Goal: Transaction & Acquisition: Purchase product/service

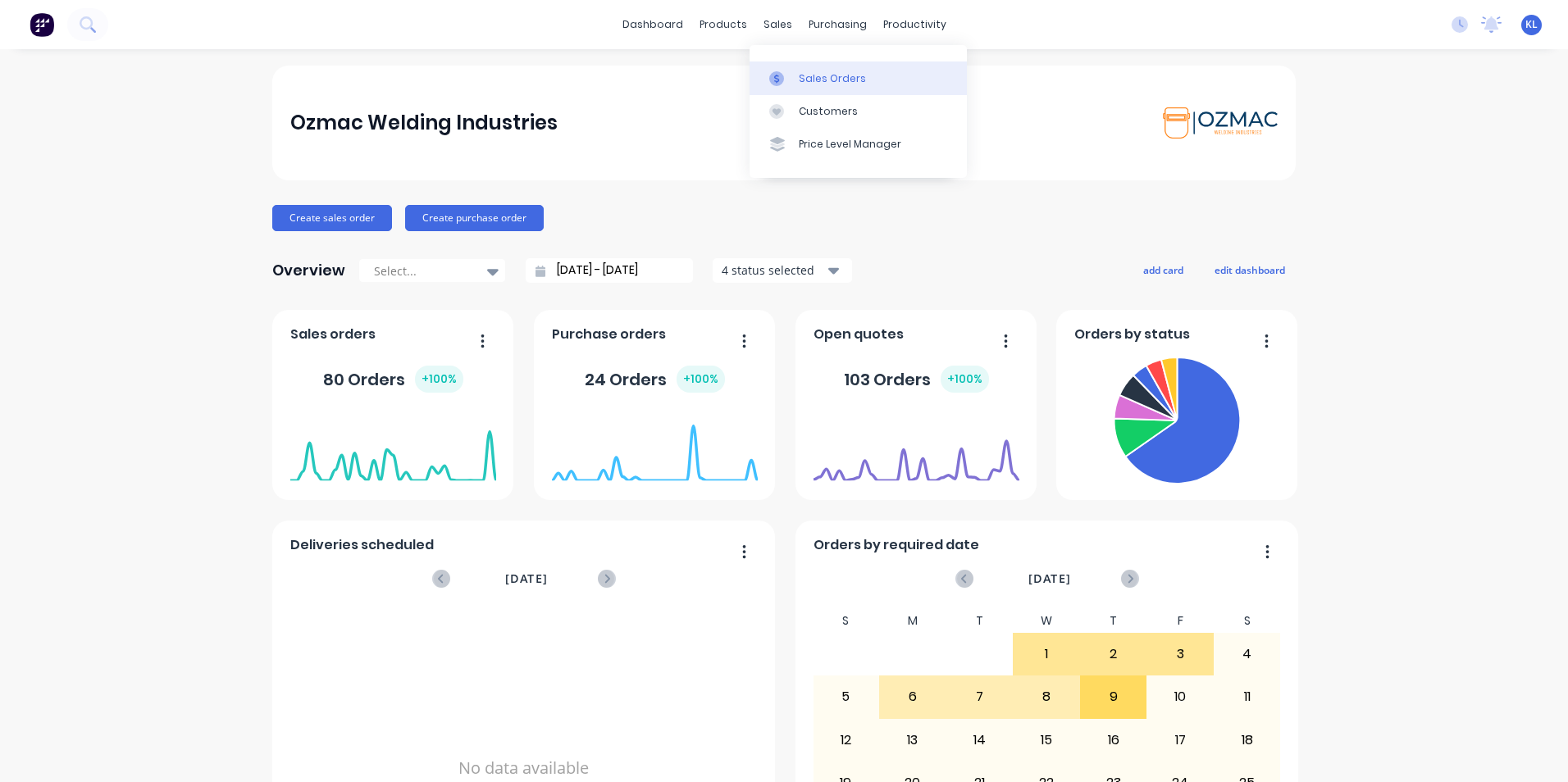
click at [826, 74] on div "Sales Orders" at bounding box center [832, 78] width 67 height 15
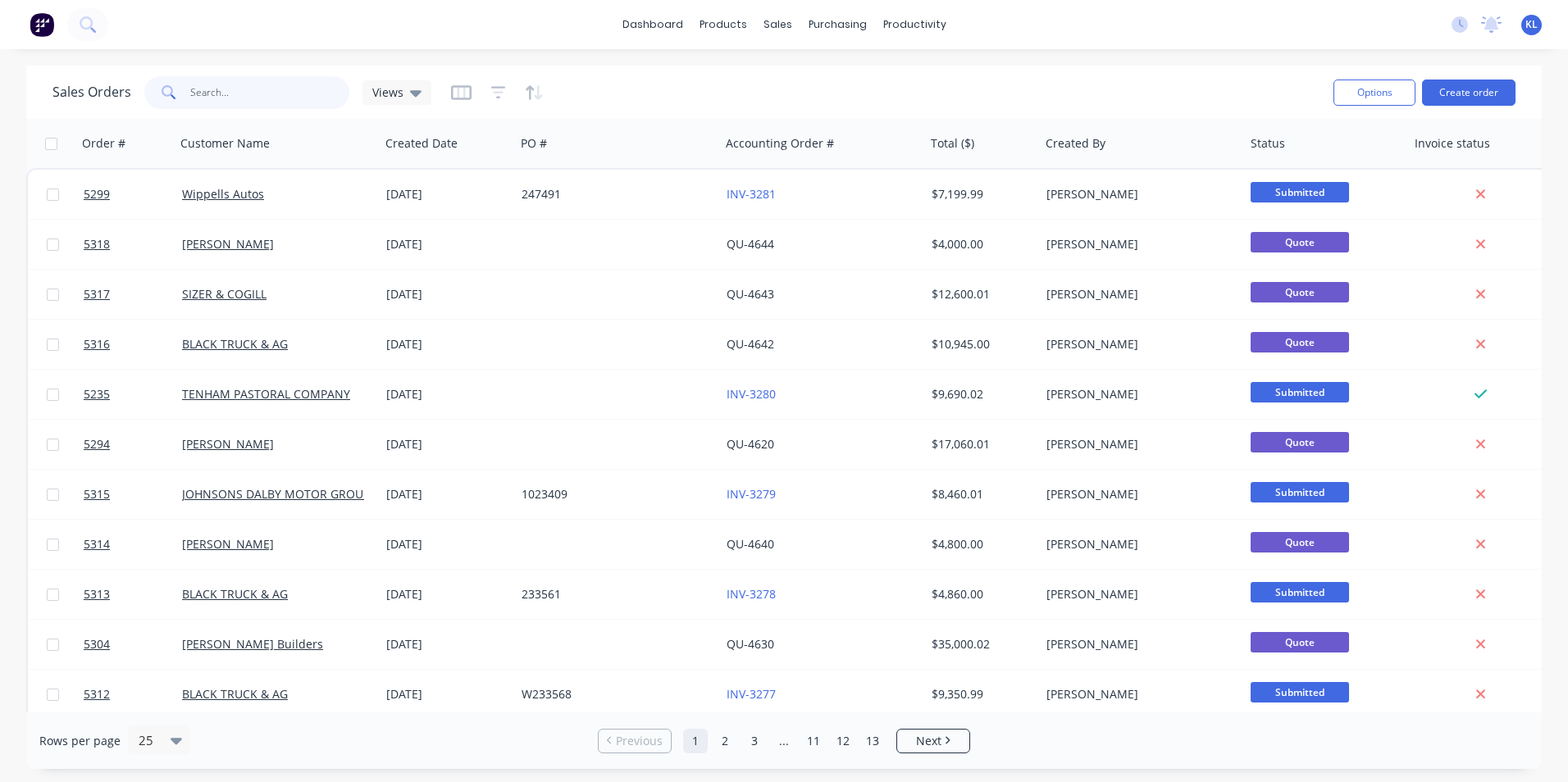
click at [249, 103] on input "text" at bounding box center [270, 93] width 160 height 33
type input "5204"
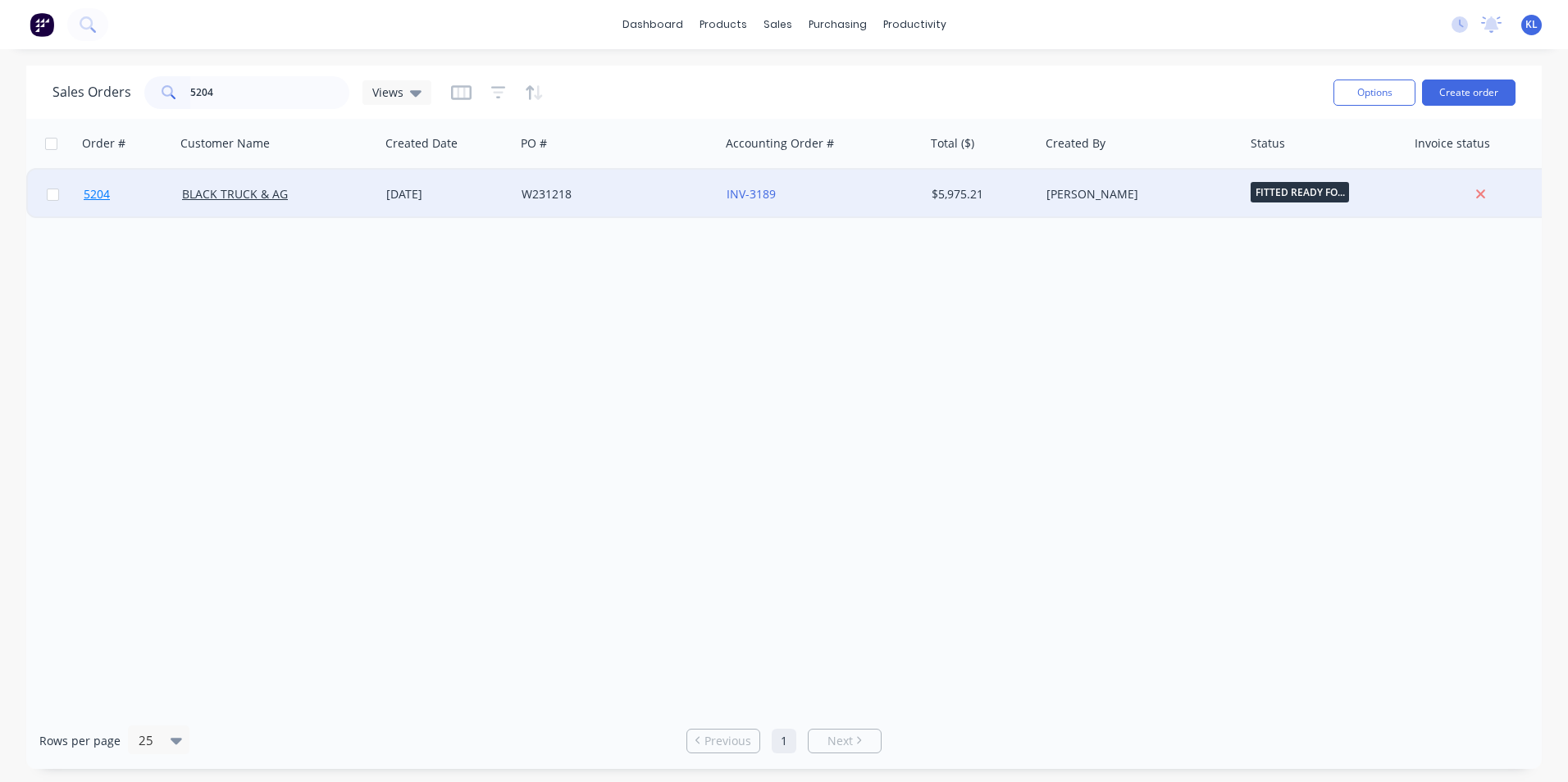
click at [91, 195] on span "5204" at bounding box center [97, 194] width 26 height 17
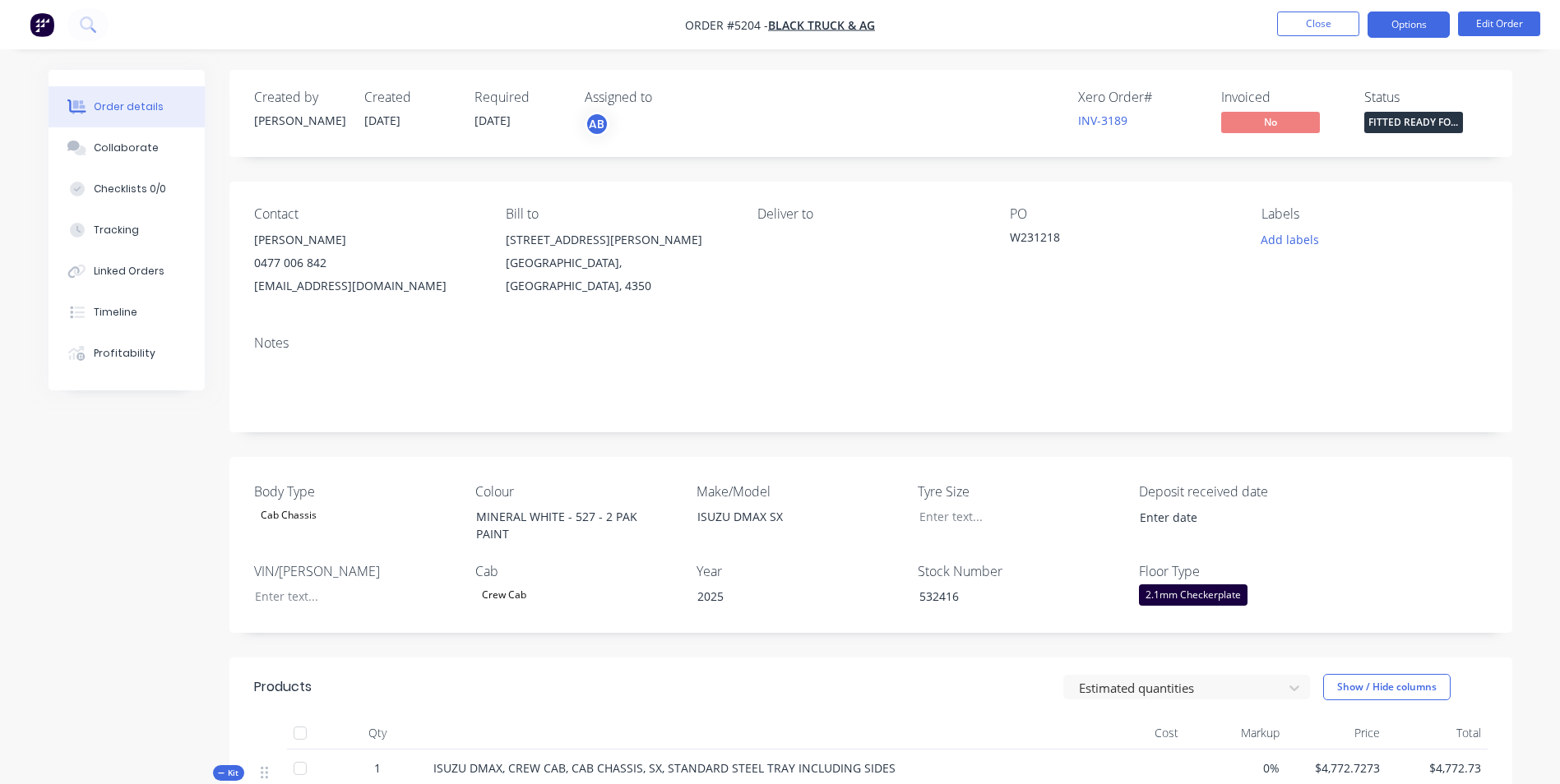
click at [1418, 25] on button "Options" at bounding box center [1409, 24] width 82 height 26
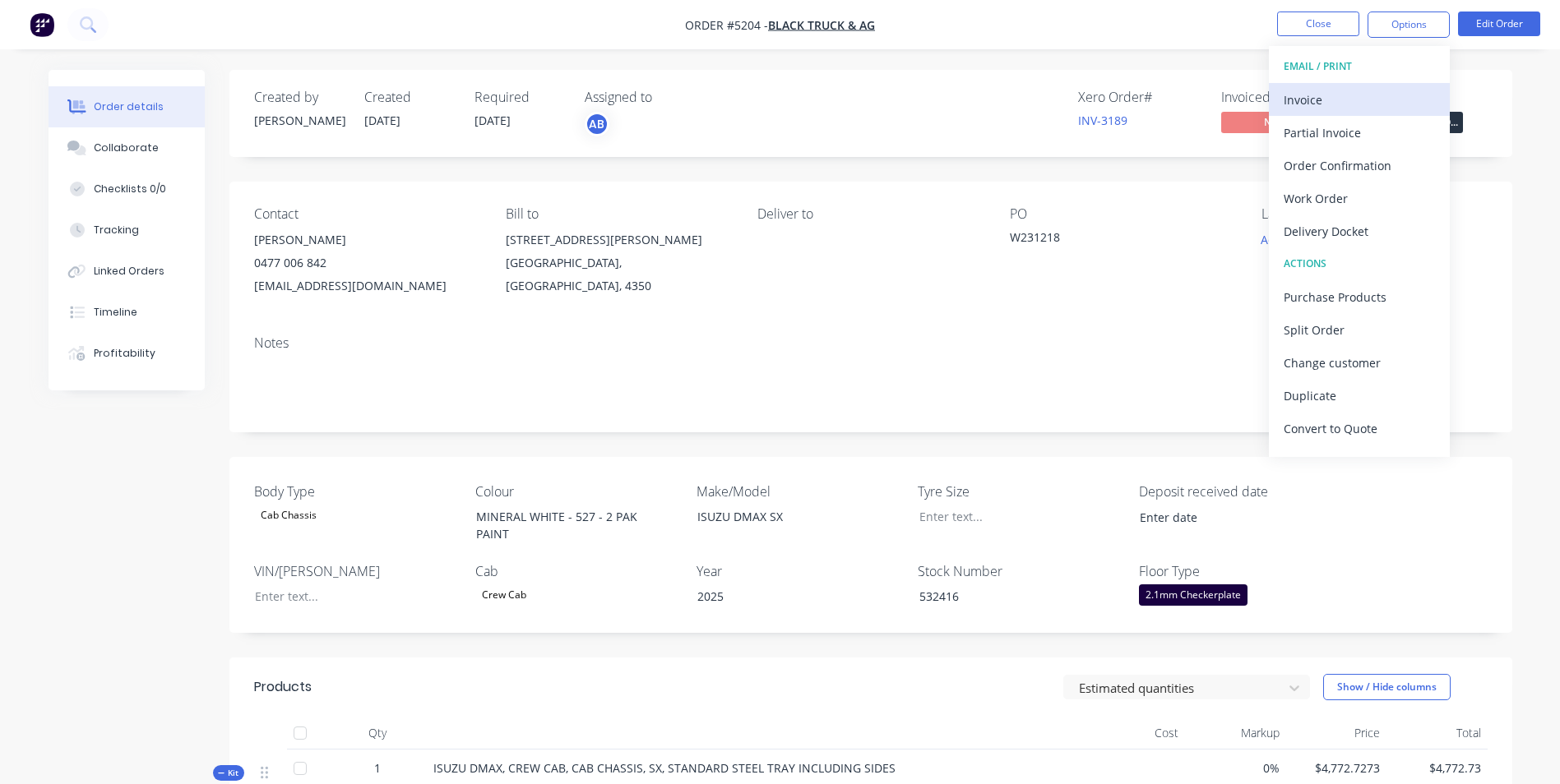
click at [1330, 107] on div "Invoice" at bounding box center [1359, 100] width 151 height 24
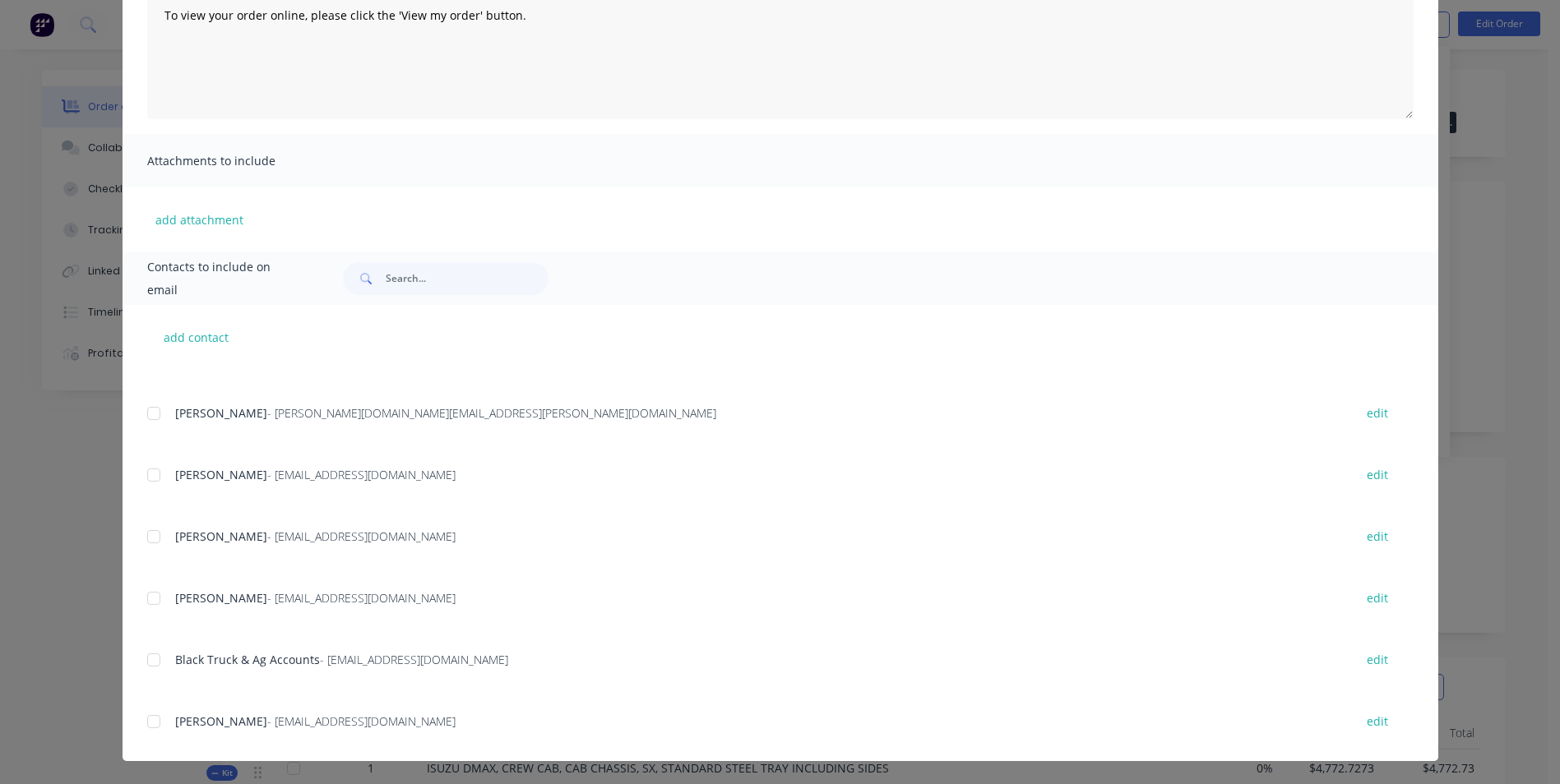
scroll to position [533, 0]
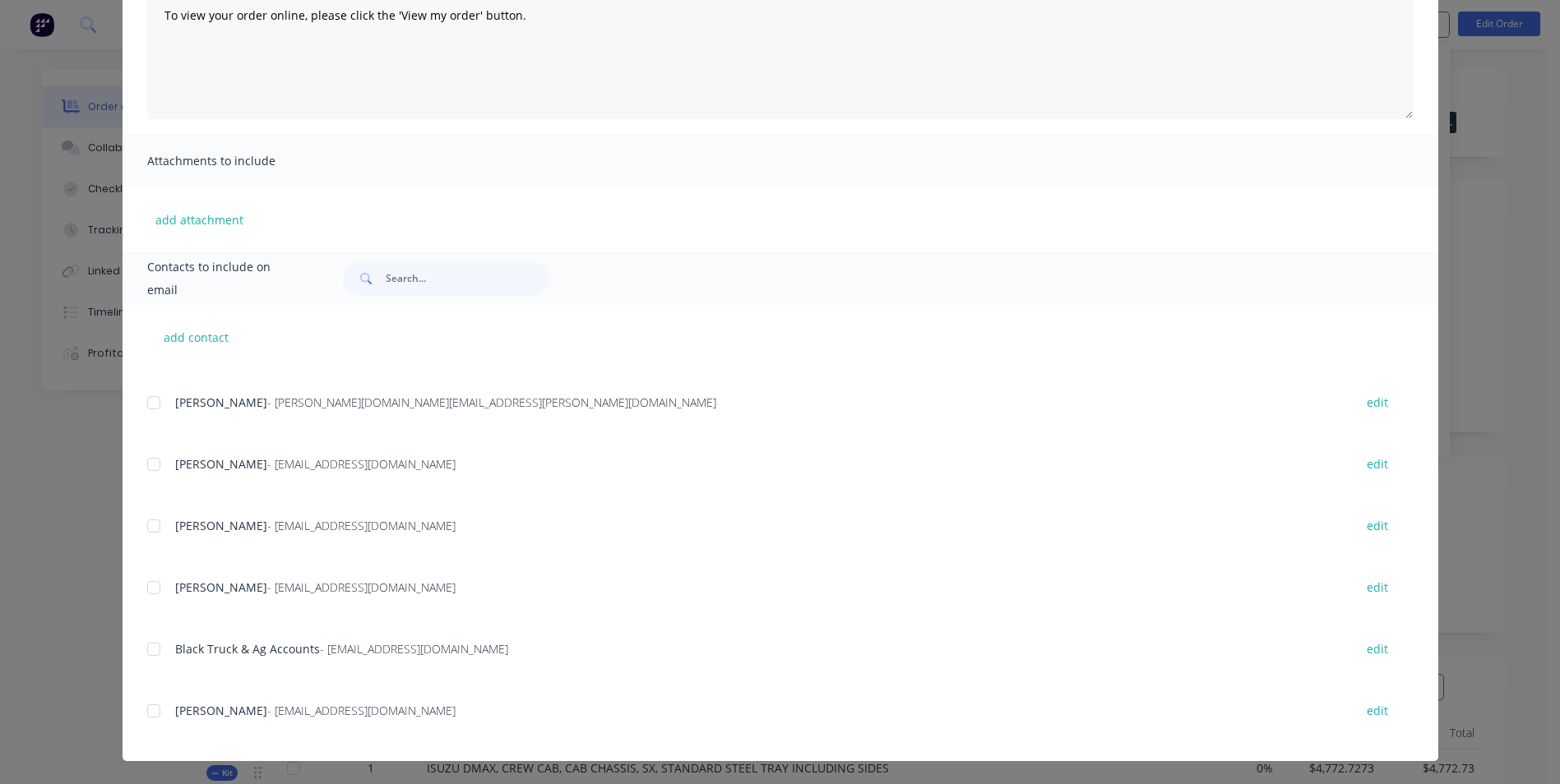
click at [151, 648] on div at bounding box center [154, 650] width 33 height 33
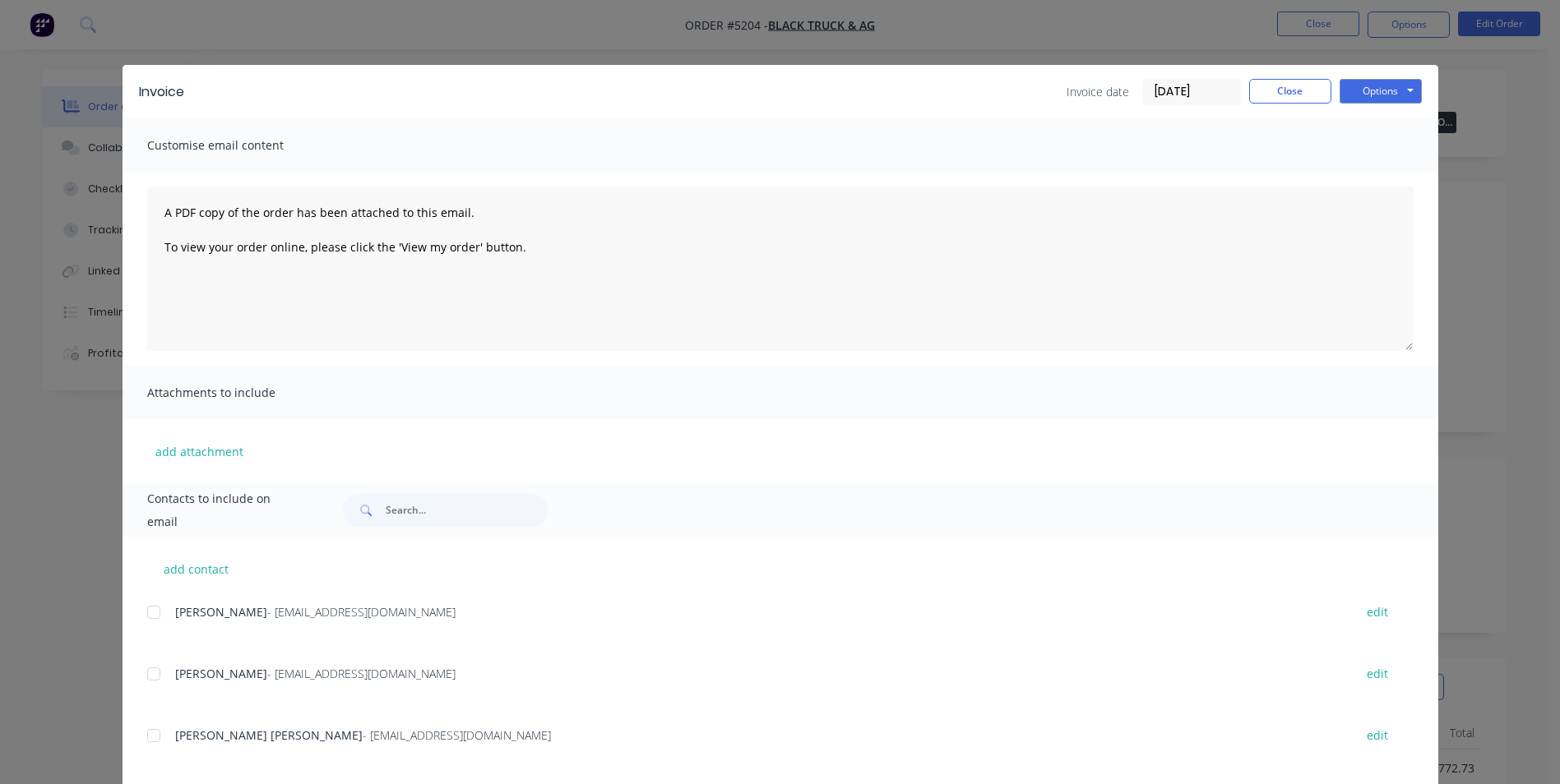
scroll to position [0, 0]
click at [1389, 92] on button "Options" at bounding box center [1381, 92] width 82 height 24
click at [1291, 92] on button "Close" at bounding box center [1290, 92] width 82 height 24
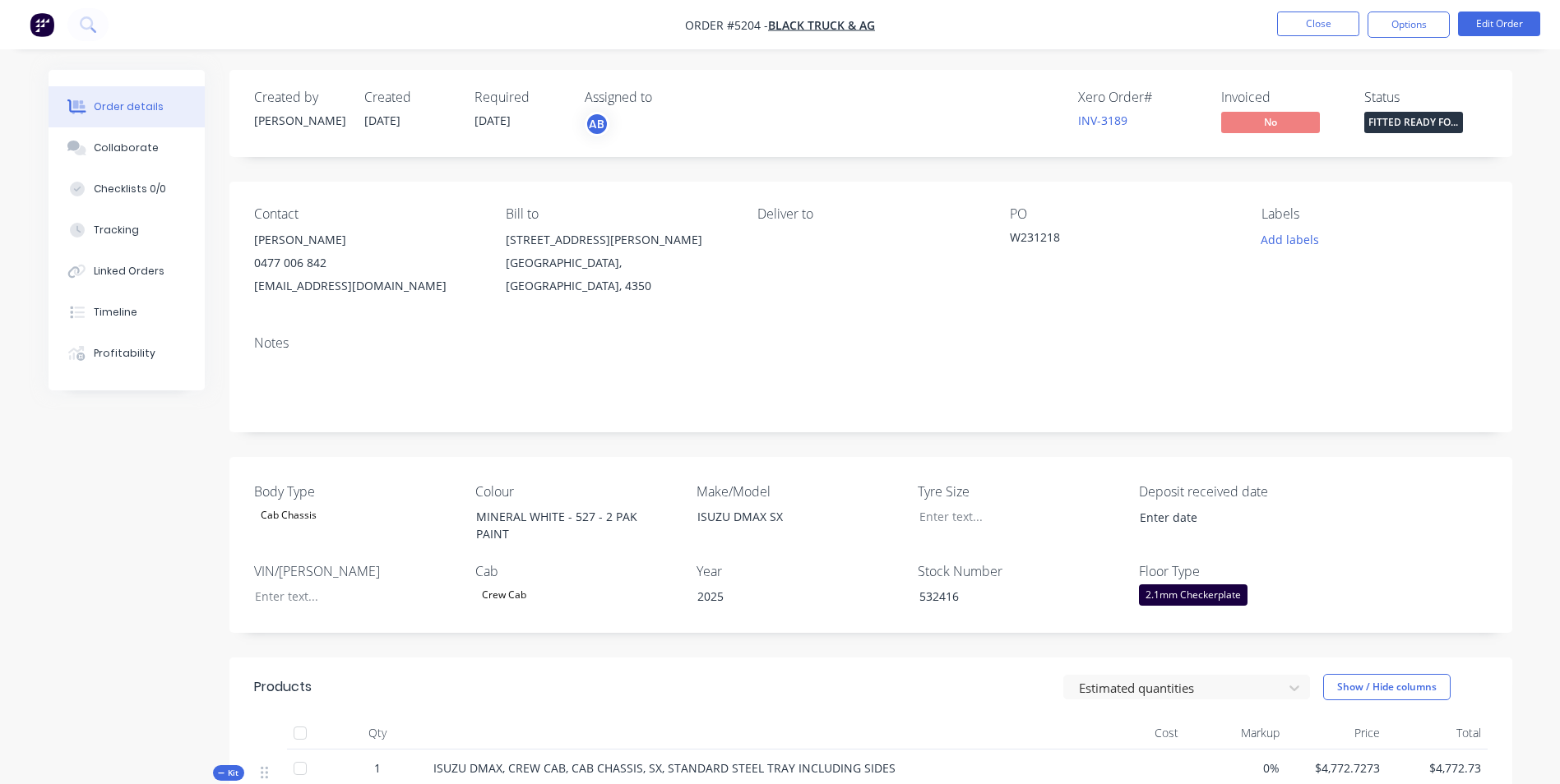
click at [486, 118] on span "[DATE]" at bounding box center [492, 120] width 36 height 16
click at [1405, 25] on button "Options" at bounding box center [1409, 24] width 82 height 26
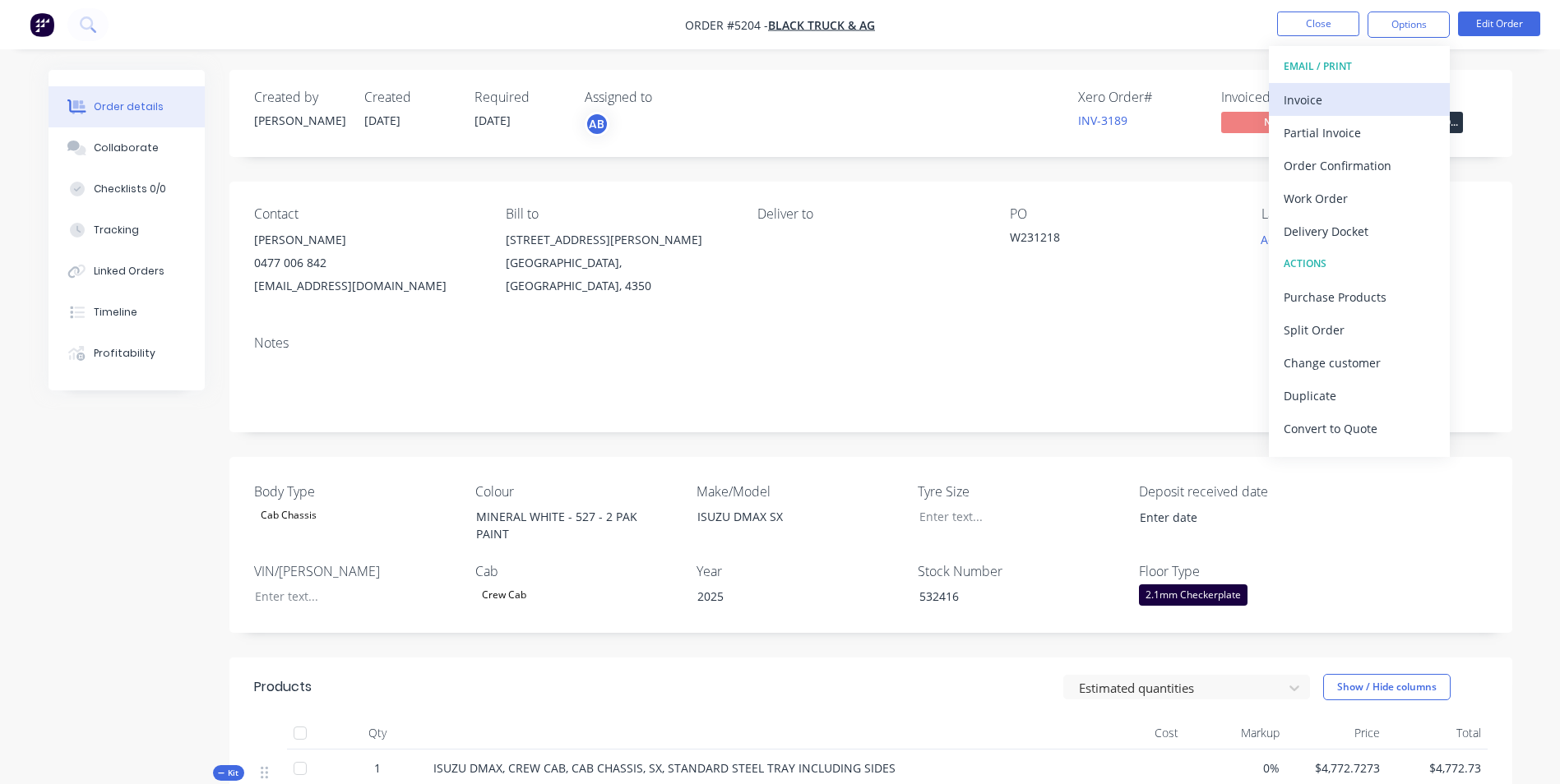
click at [1364, 103] on div "Invoice" at bounding box center [1359, 100] width 151 height 24
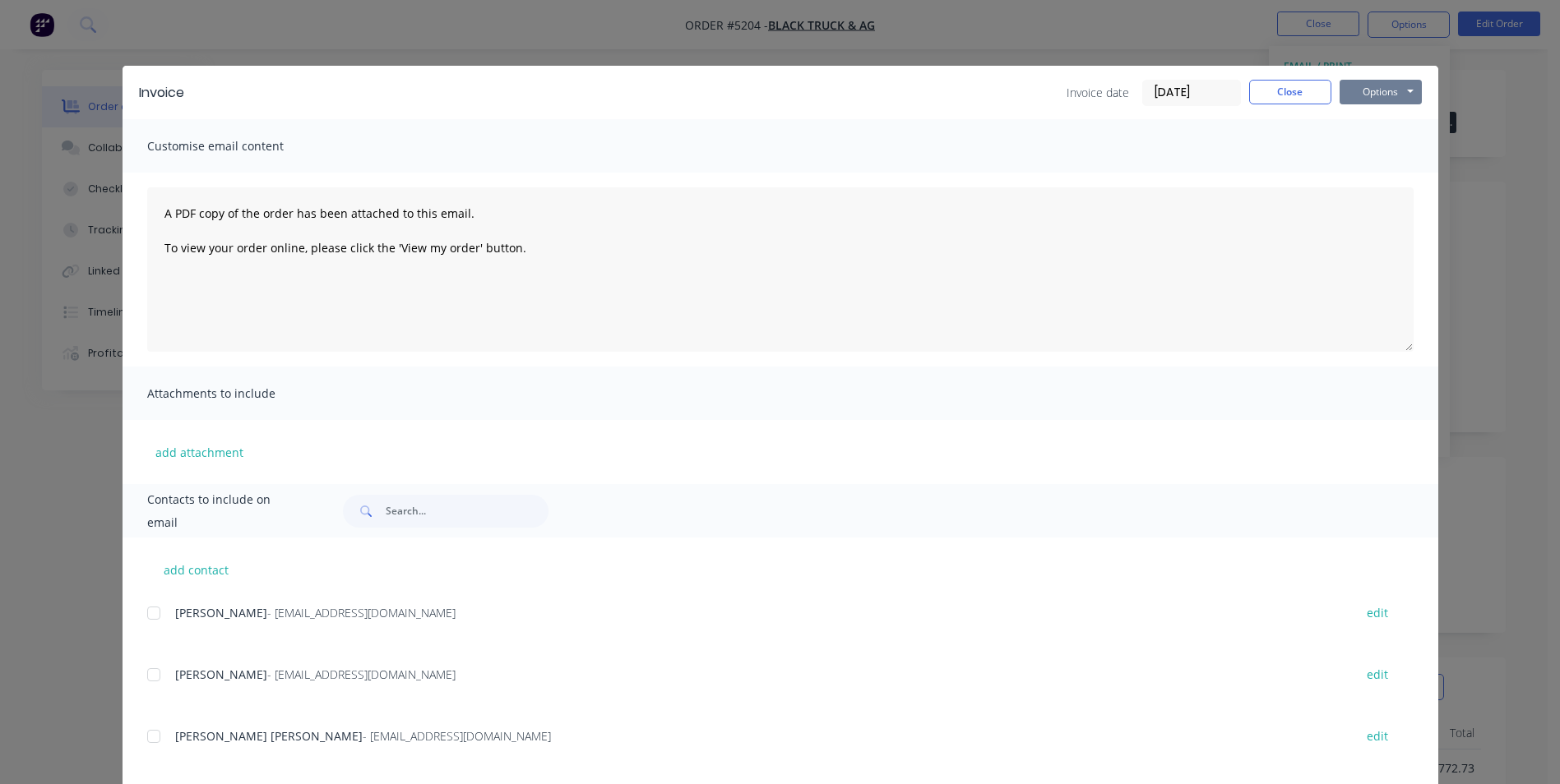
click at [1394, 92] on button "Options" at bounding box center [1381, 92] width 82 height 24
click at [1371, 151] on button "Print" at bounding box center [1392, 148] width 106 height 27
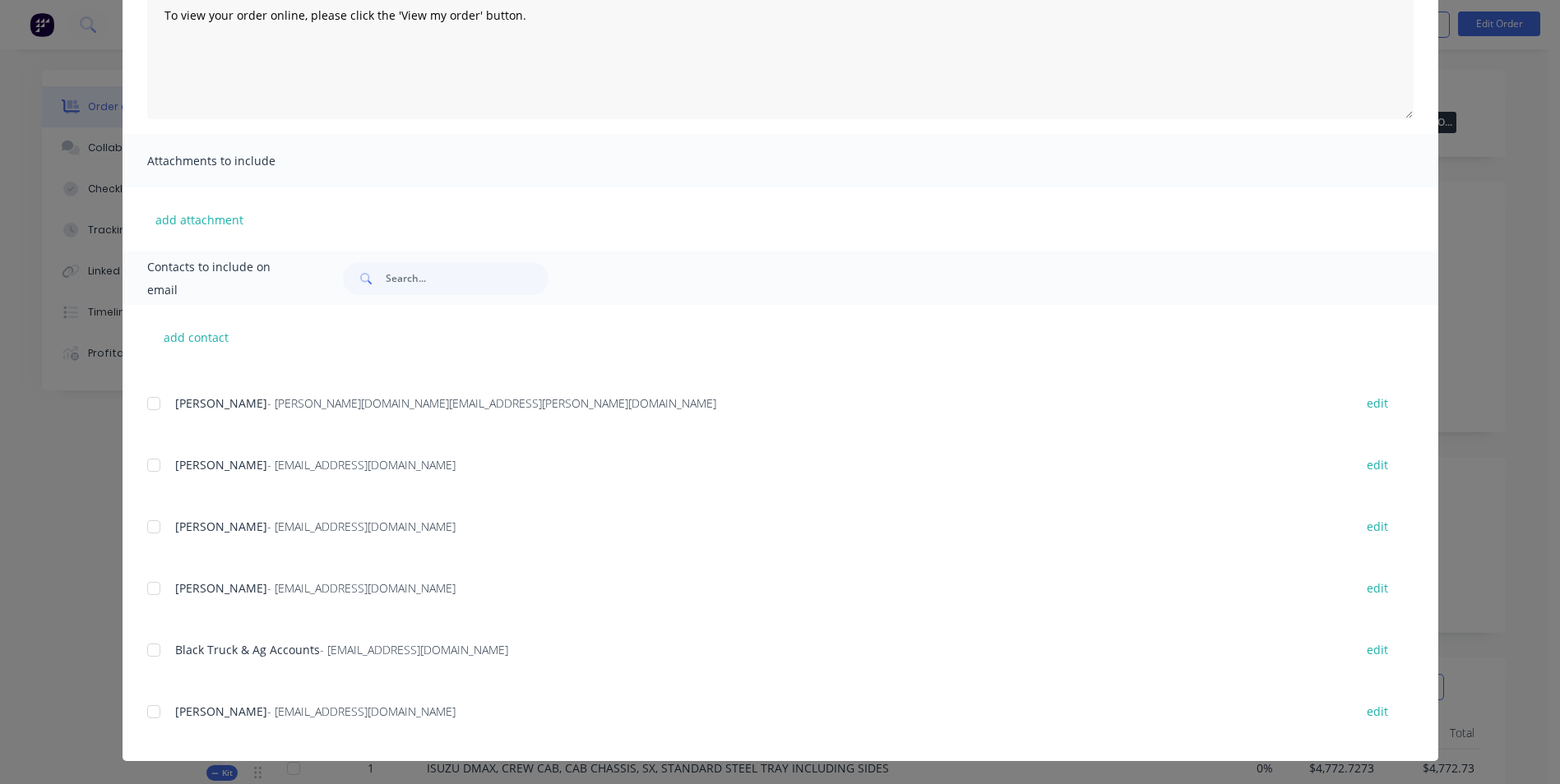
scroll to position [533, 0]
click at [148, 650] on div at bounding box center [154, 650] width 33 height 33
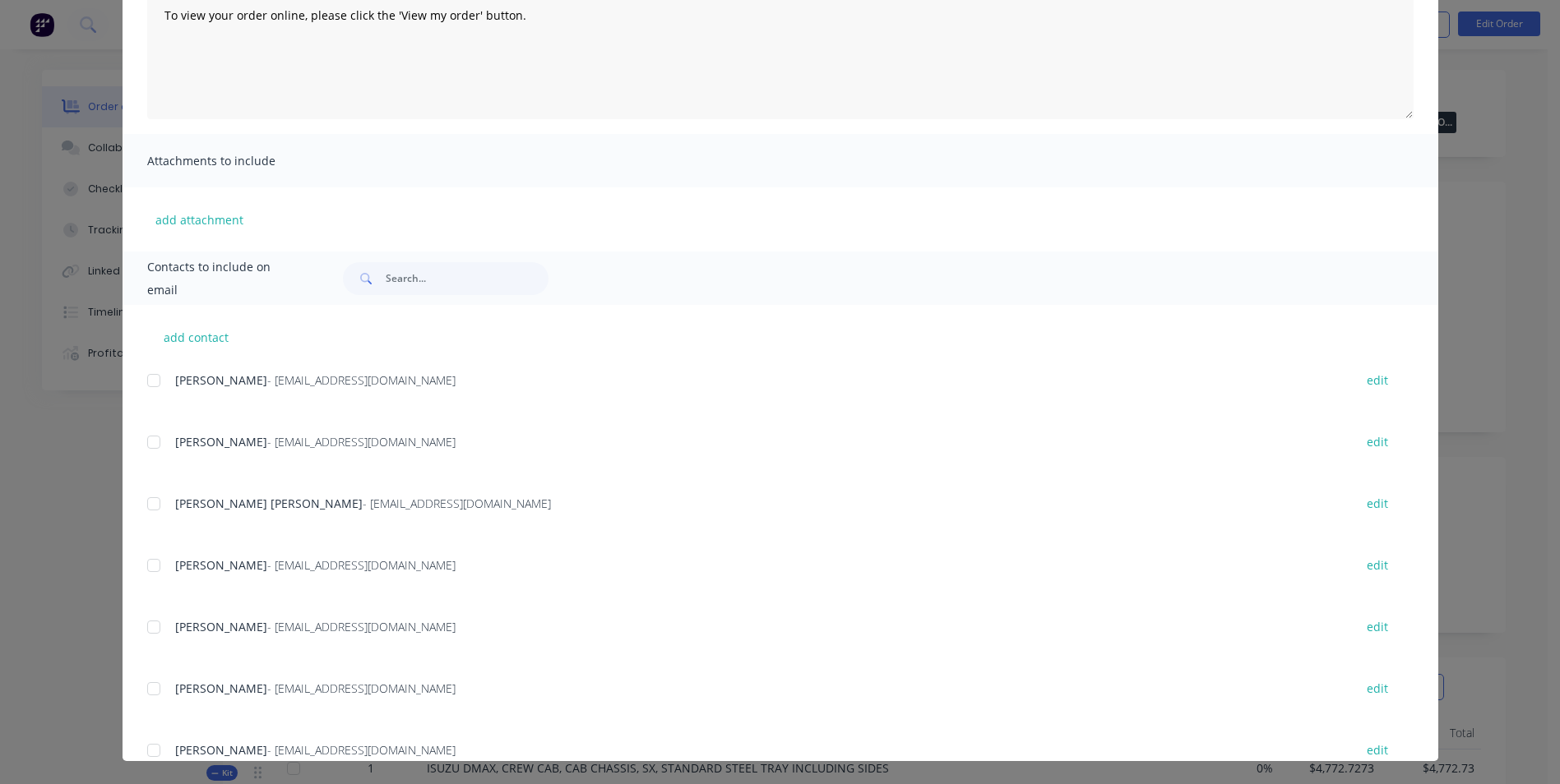
scroll to position [0, 0]
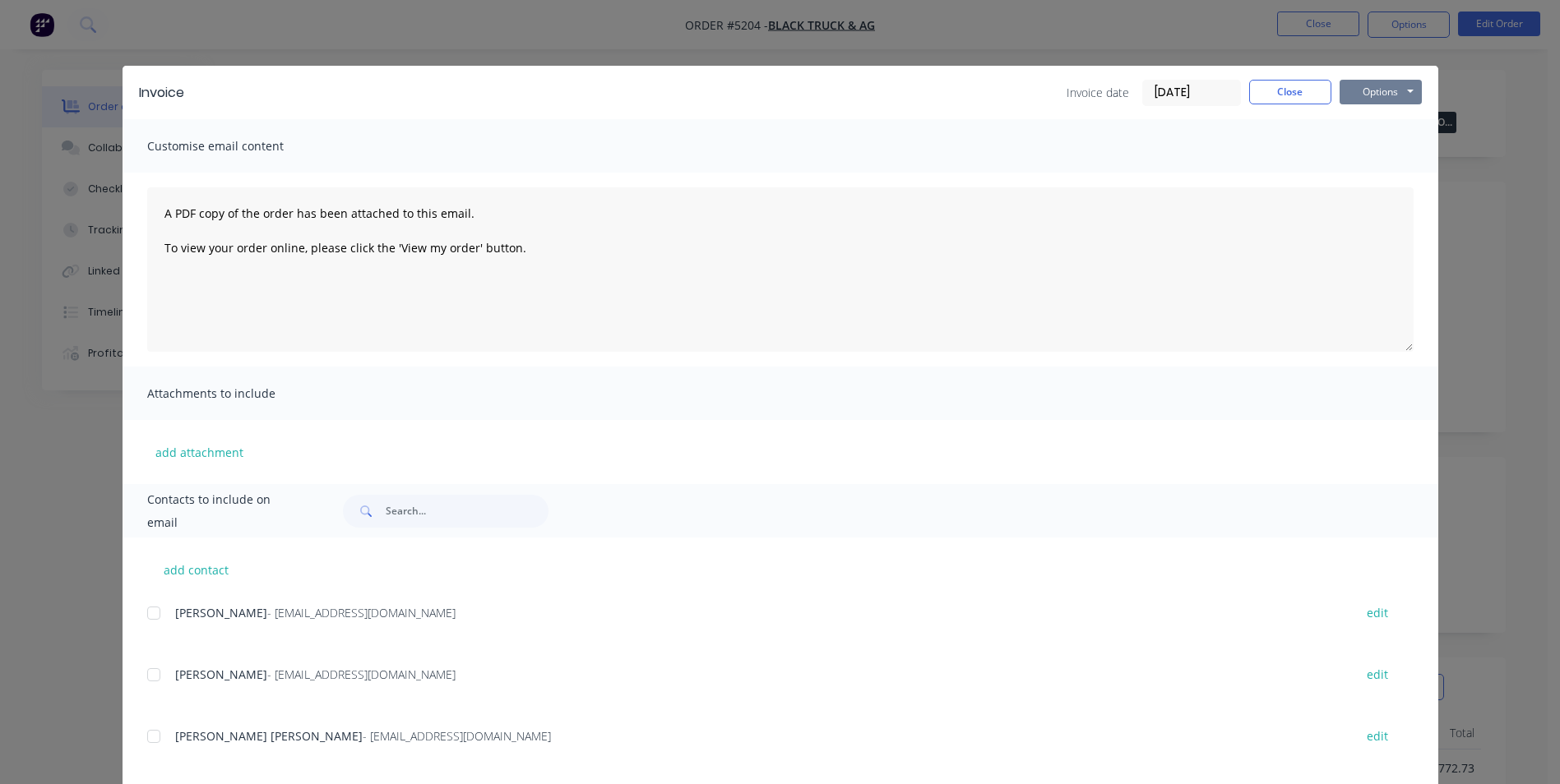
click at [1401, 86] on button "Options" at bounding box center [1381, 92] width 82 height 24
click at [1383, 175] on button "Email" at bounding box center [1392, 175] width 106 height 27
click at [1402, 96] on button "Options" at bounding box center [1381, 92] width 82 height 24
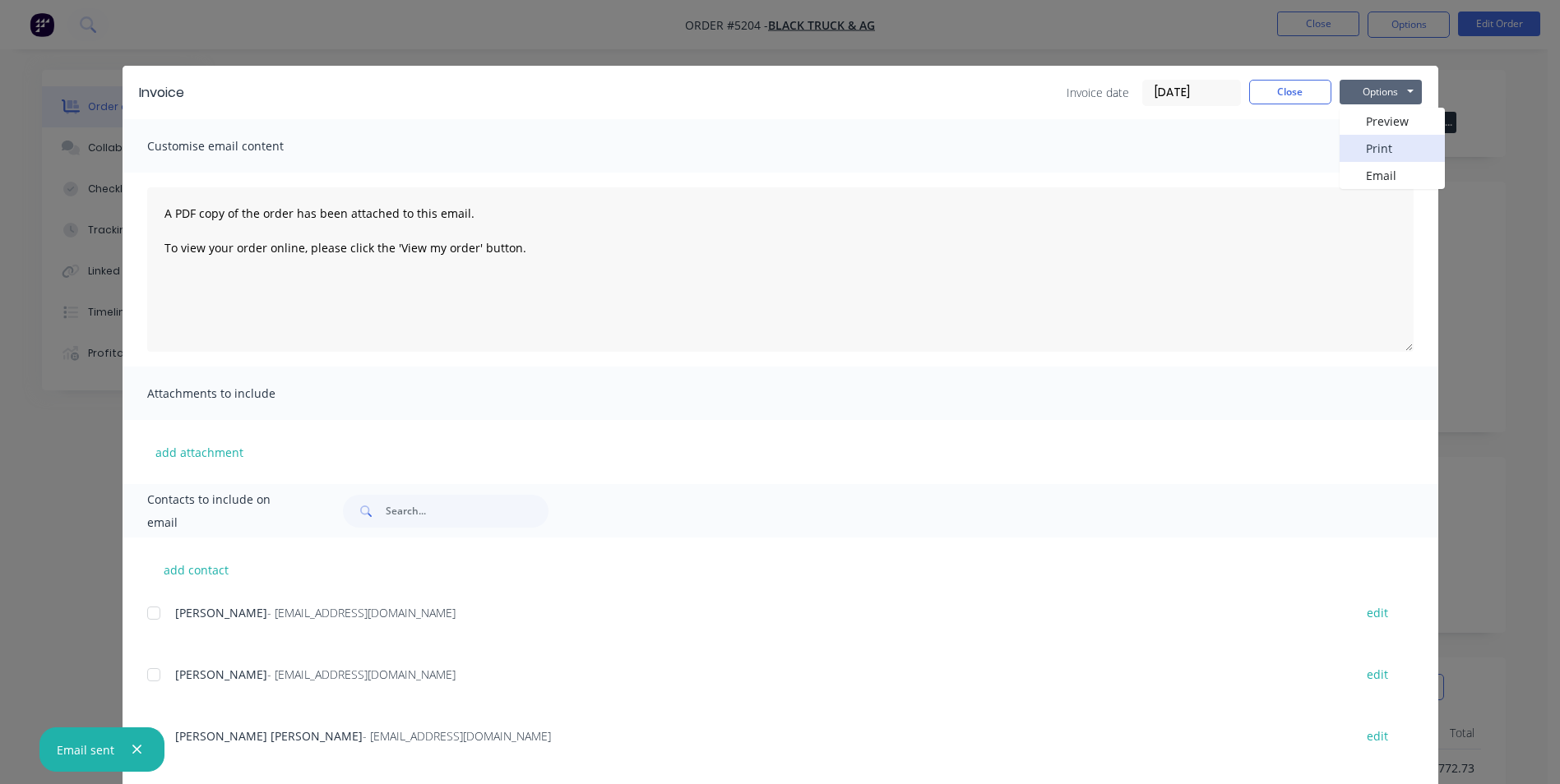
click at [1395, 152] on button "Print" at bounding box center [1392, 148] width 106 height 27
click at [1317, 94] on button "Close" at bounding box center [1290, 92] width 82 height 24
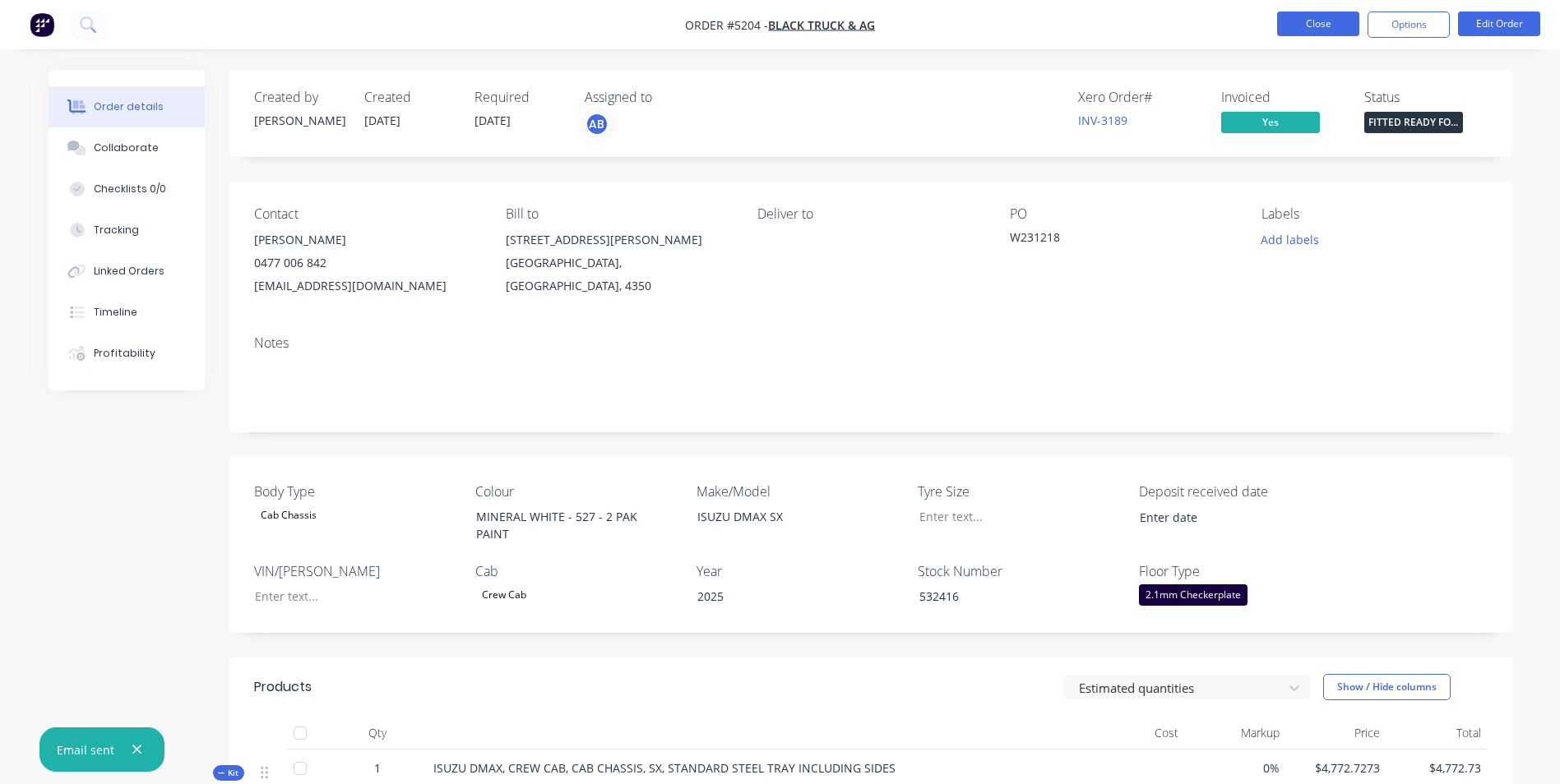
click at [1335, 17] on button "Close" at bounding box center [1318, 24] width 82 height 24
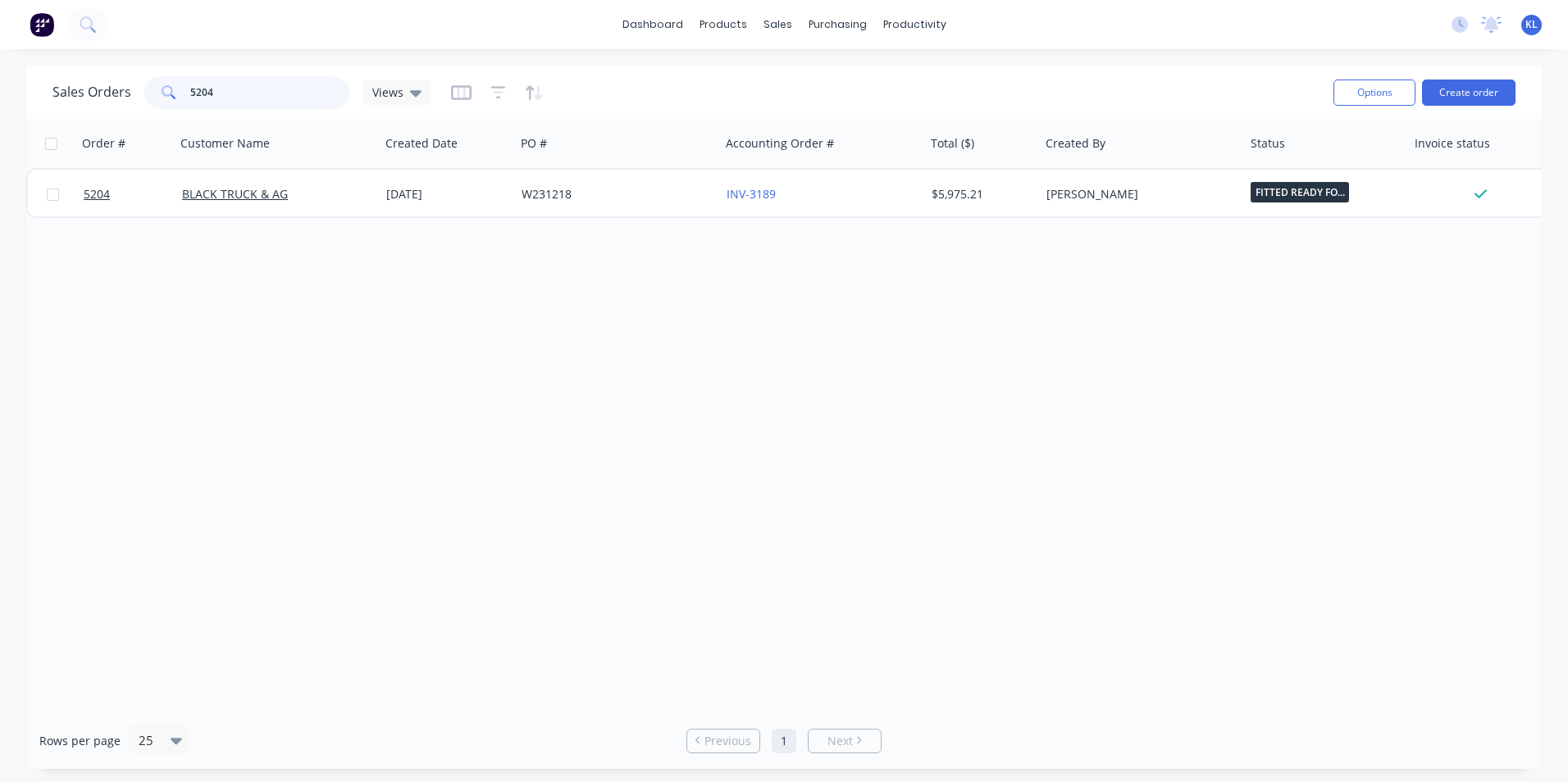
click at [228, 93] on input "5204" at bounding box center [270, 93] width 160 height 33
type input "5202"
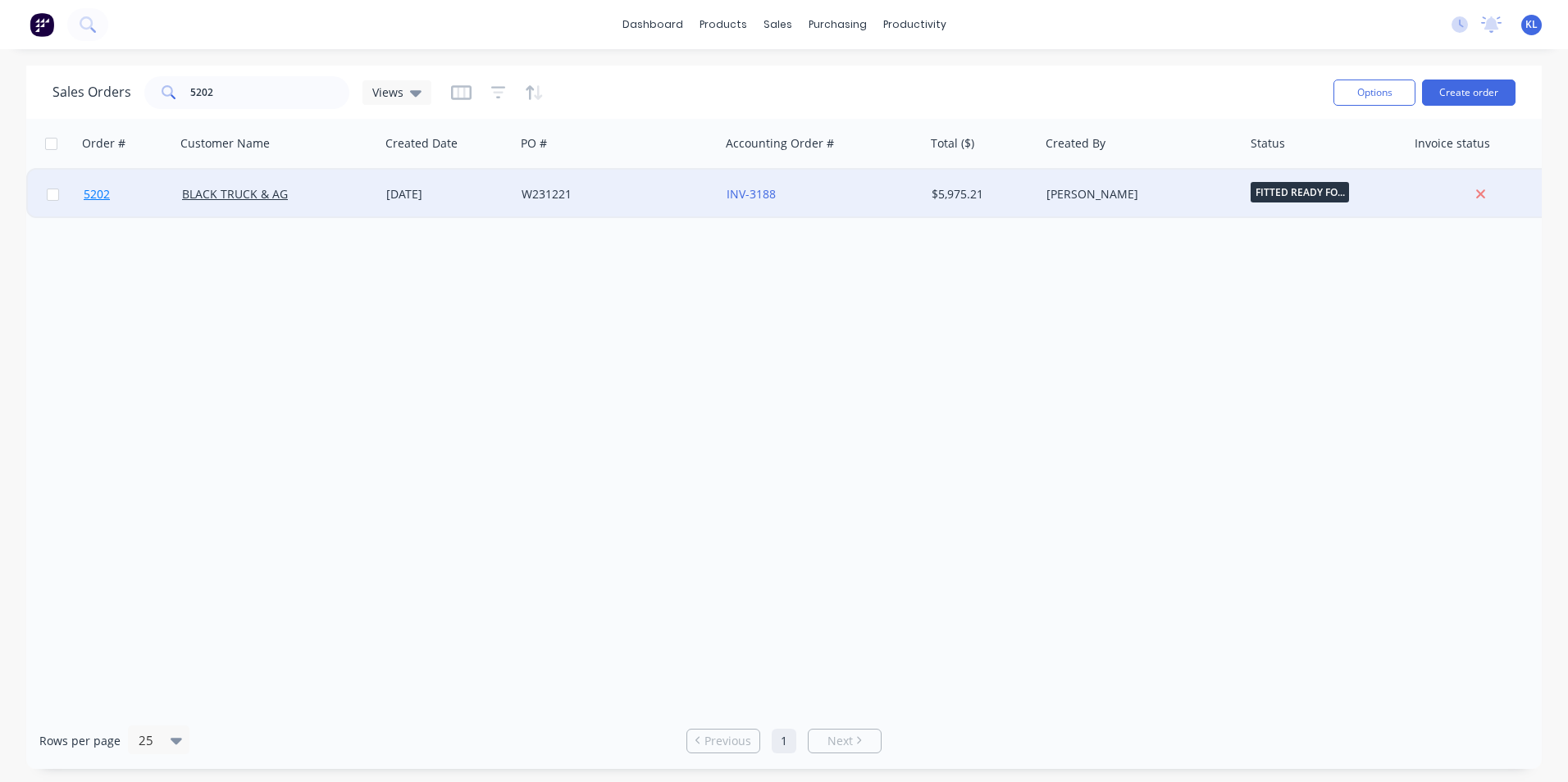
click at [95, 200] on span "5202" at bounding box center [97, 194] width 26 height 17
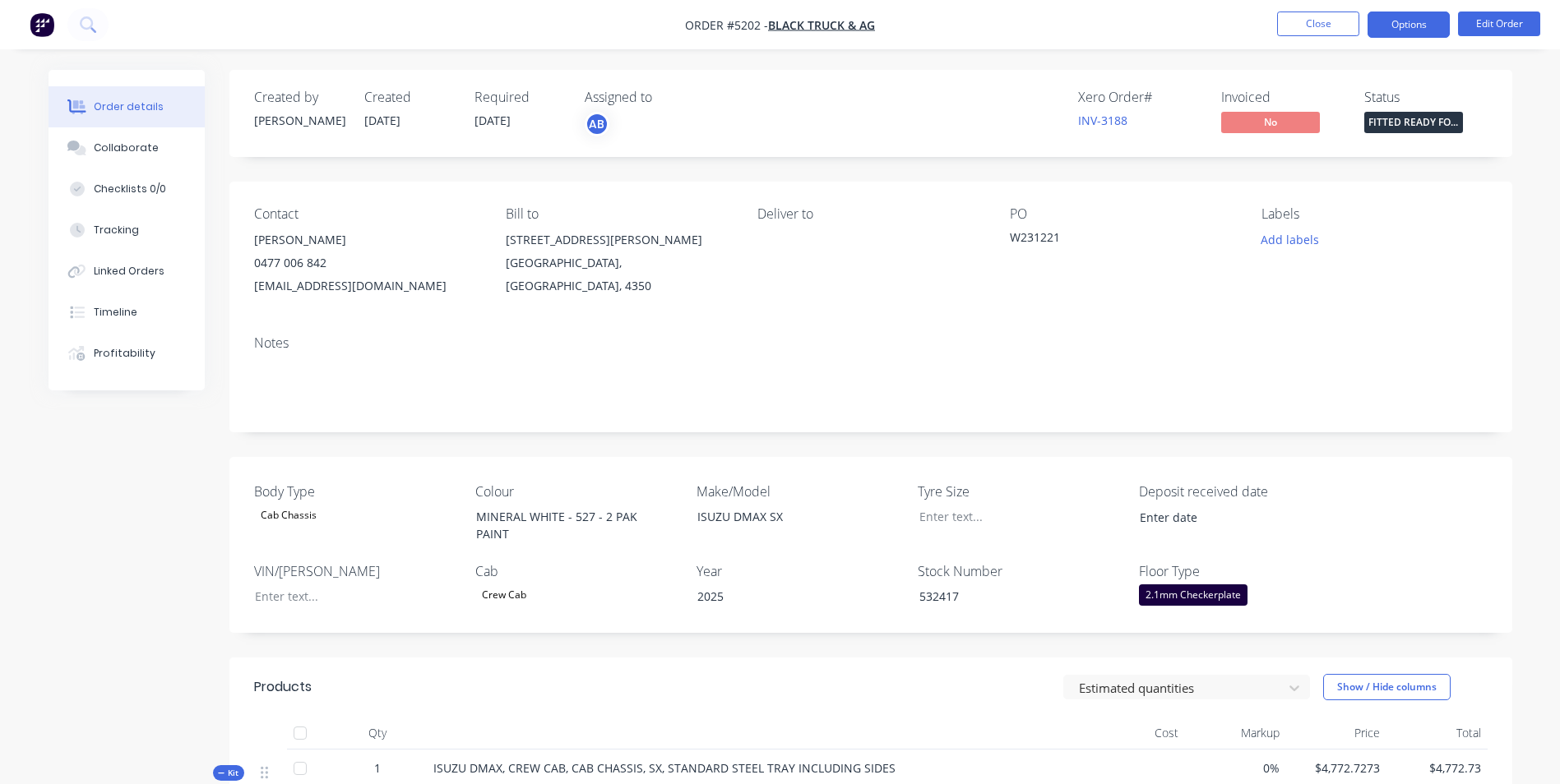
click at [1388, 24] on button "Options" at bounding box center [1409, 24] width 82 height 26
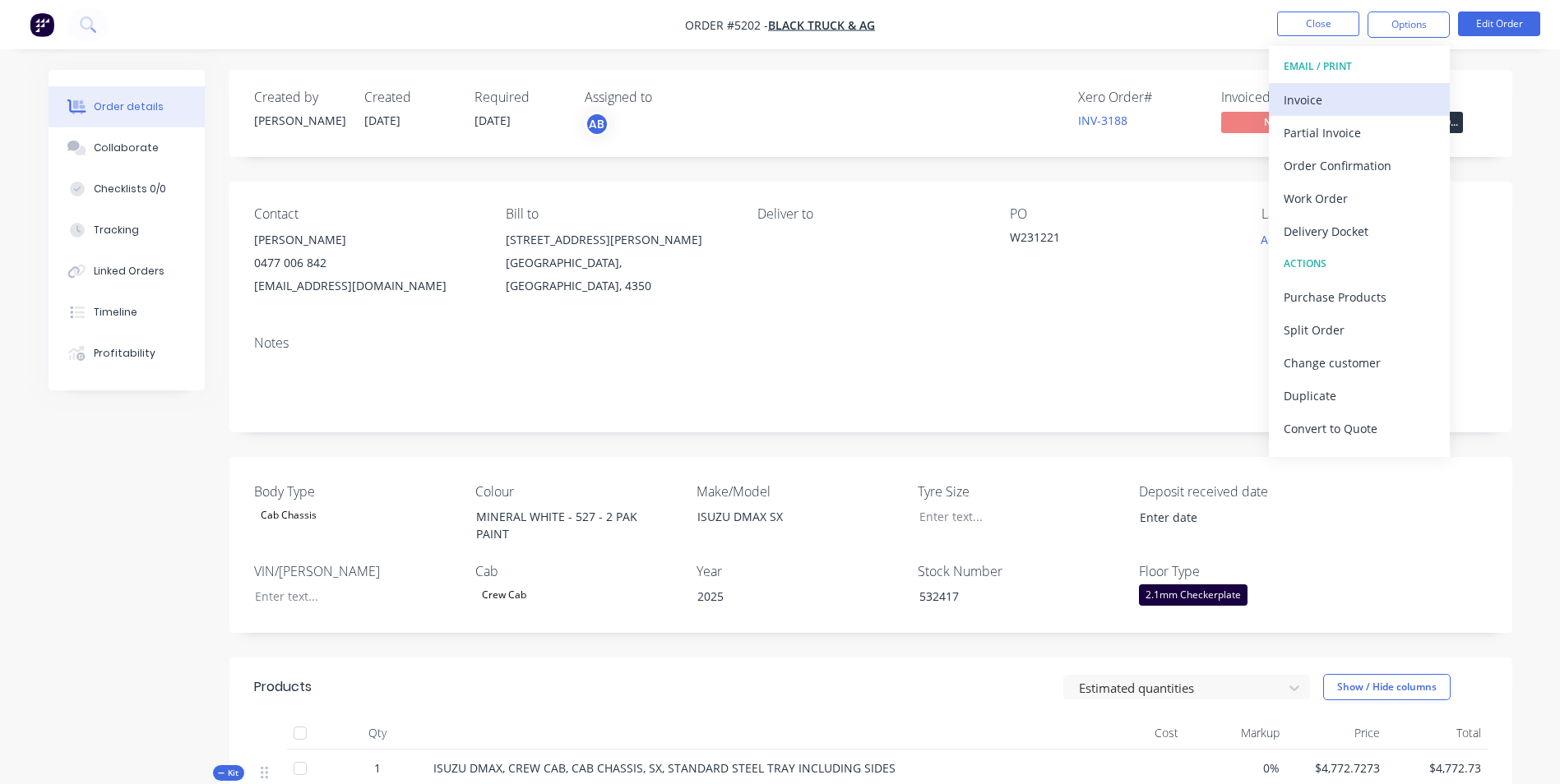
click at [1331, 104] on div "Invoice" at bounding box center [1359, 100] width 151 height 24
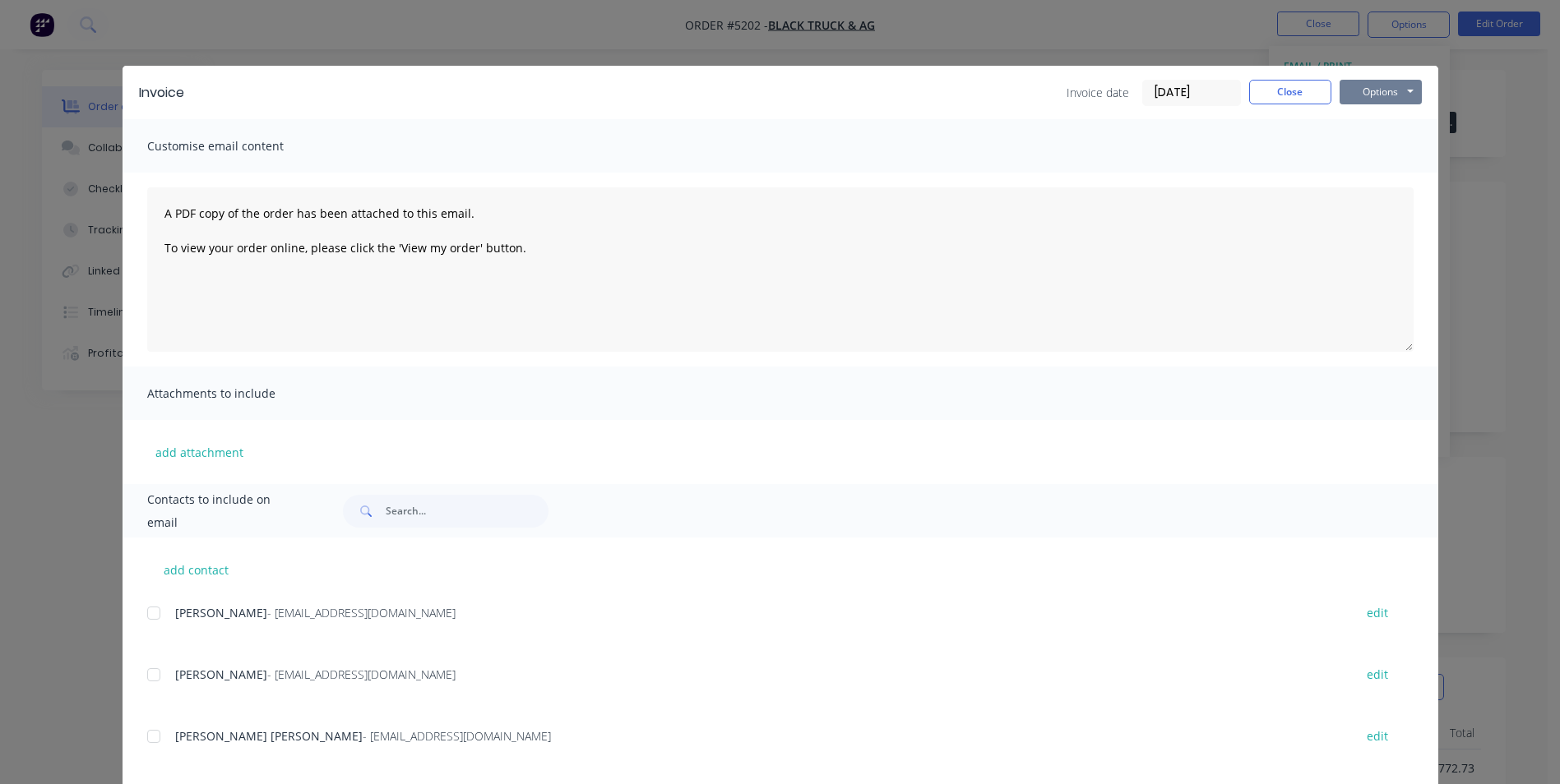
click at [1386, 93] on button "Options" at bounding box center [1381, 92] width 82 height 24
click at [1370, 148] on button "Print" at bounding box center [1392, 148] width 106 height 27
click at [1377, 93] on button "Options" at bounding box center [1381, 92] width 82 height 24
click at [1385, 175] on button "Email" at bounding box center [1392, 175] width 106 height 27
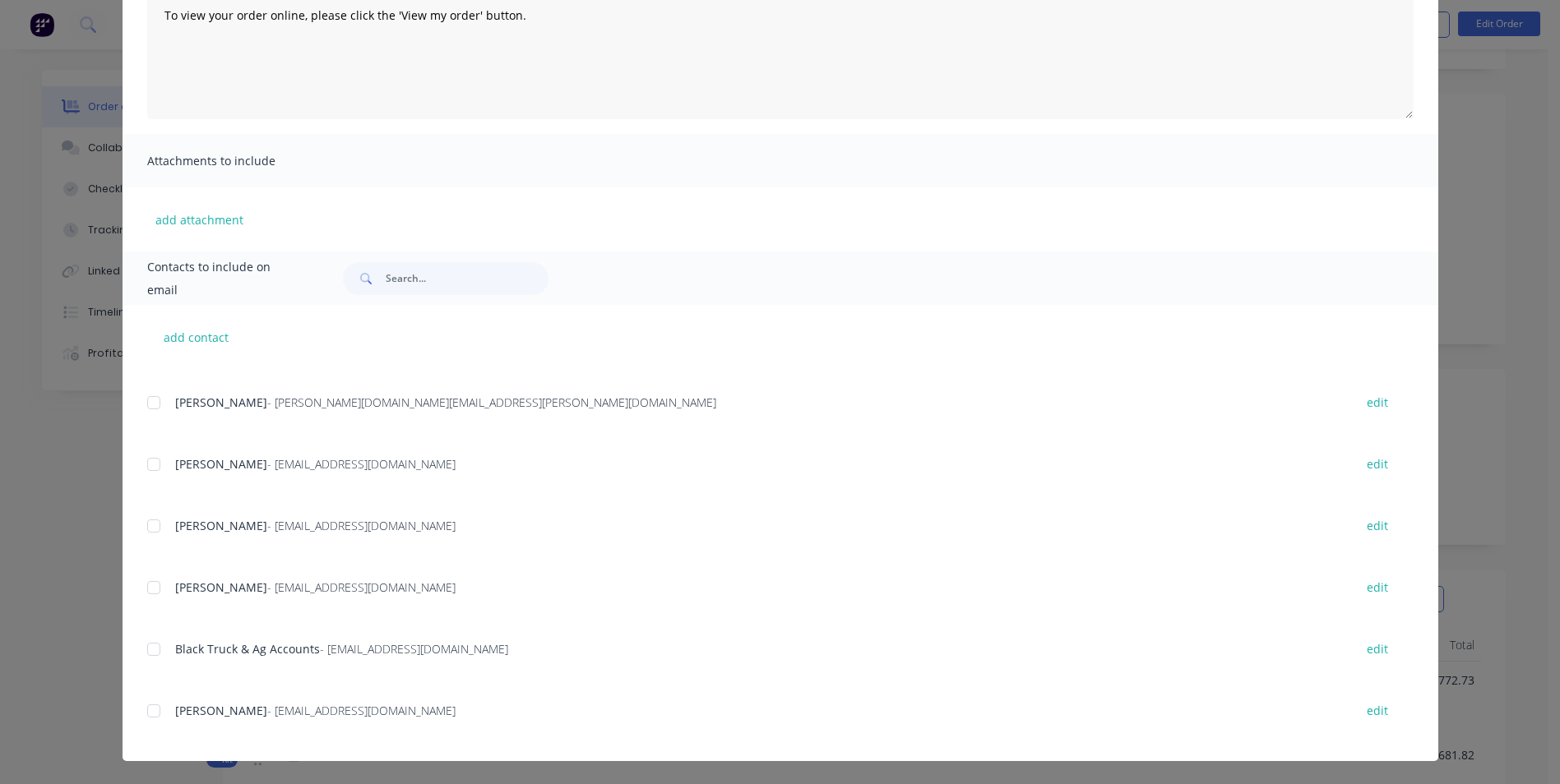
scroll to position [246, 0]
click at [148, 649] on div at bounding box center [154, 650] width 33 height 33
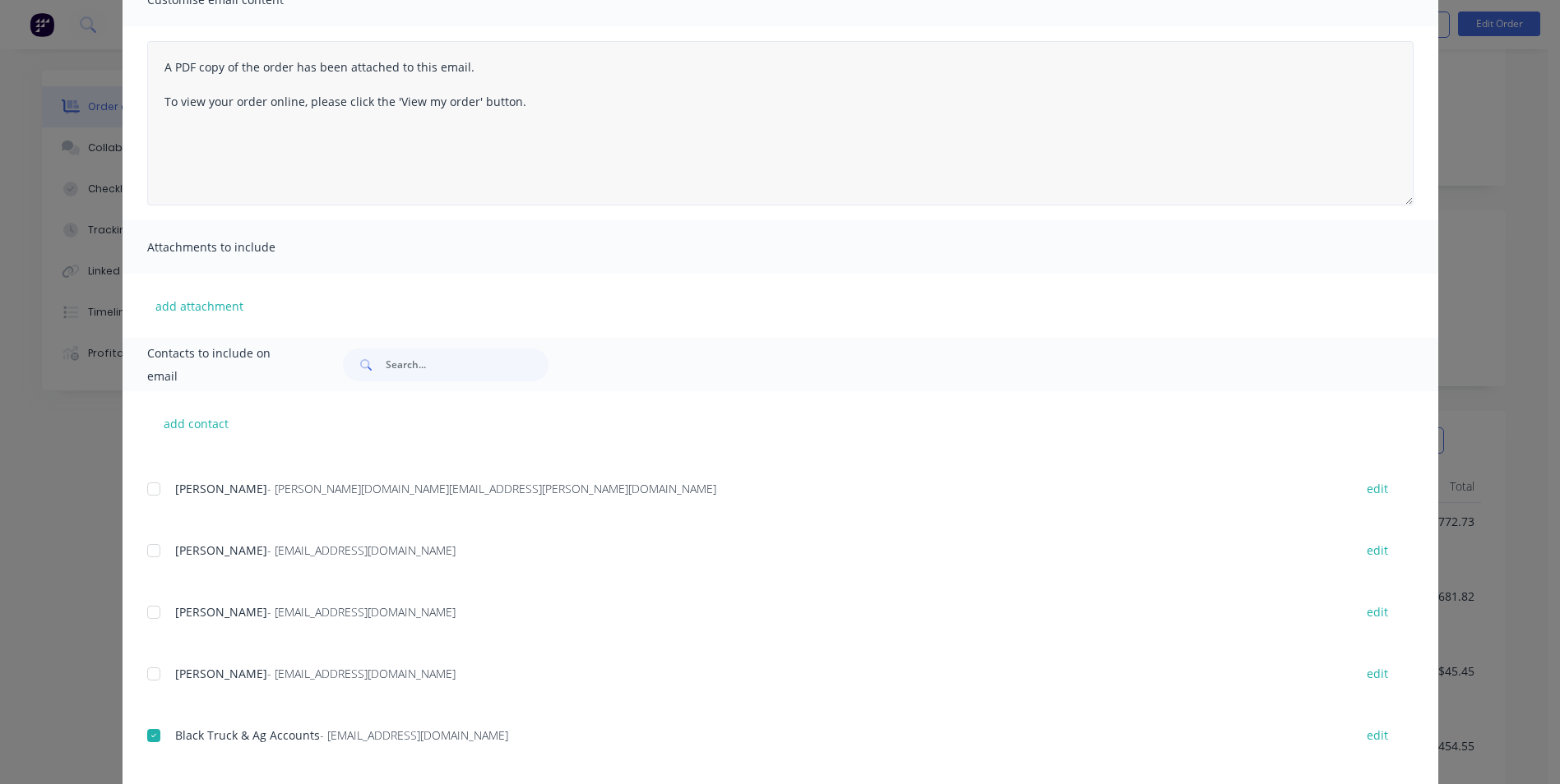
scroll to position [0, 0]
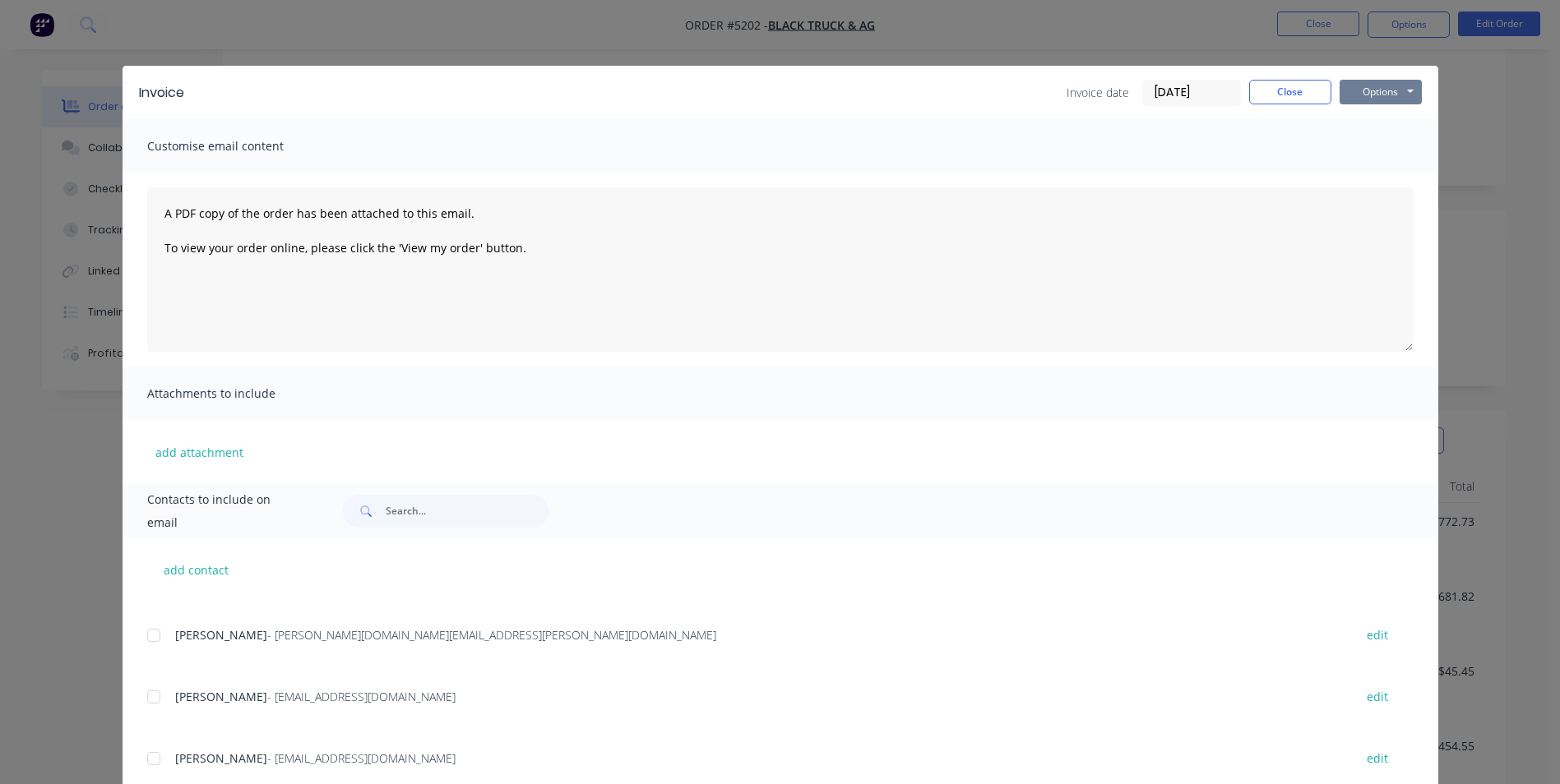
click at [1404, 93] on button "Options" at bounding box center [1381, 92] width 82 height 24
click at [1381, 178] on button "Email" at bounding box center [1392, 175] width 106 height 27
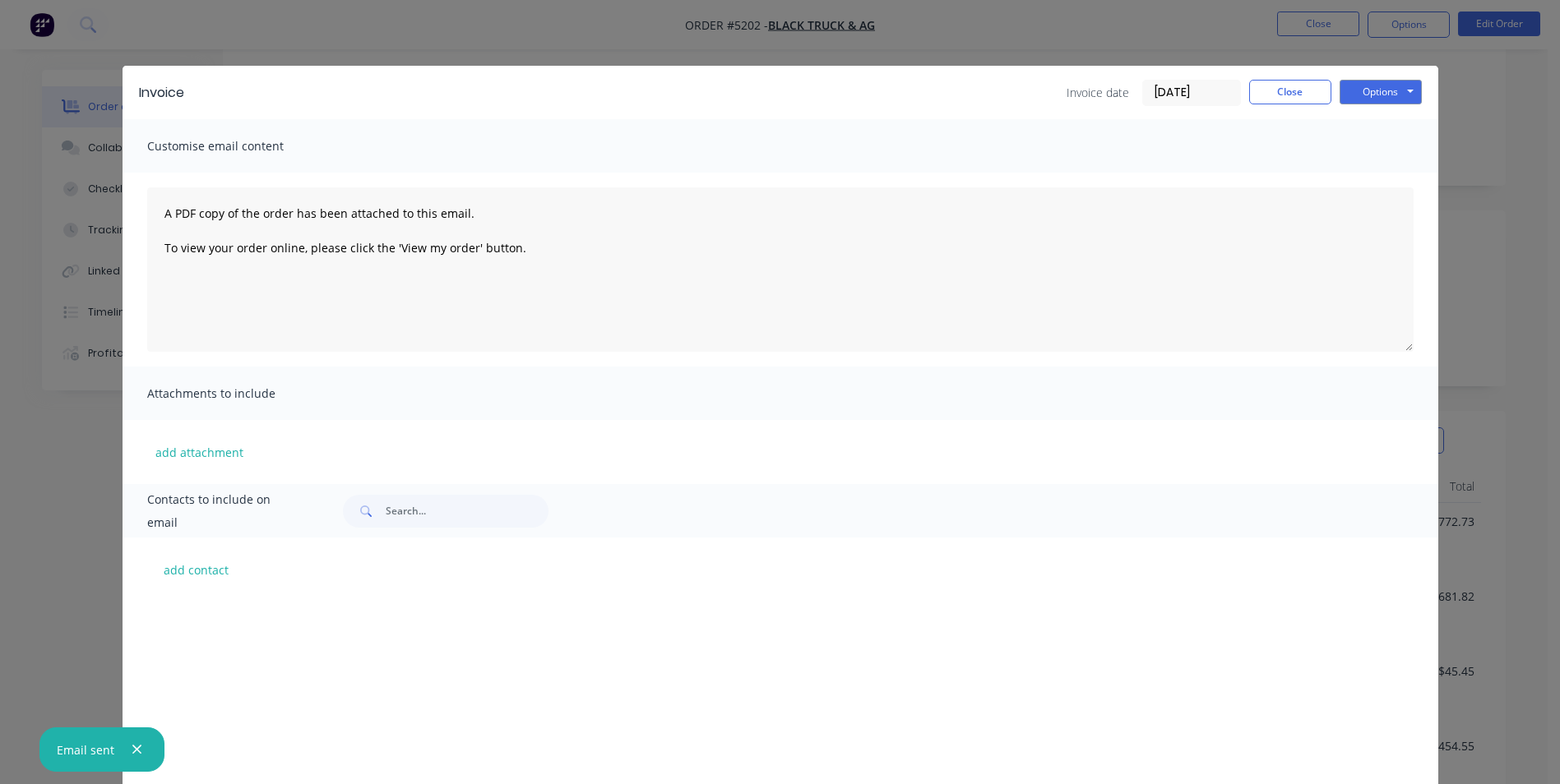
scroll to position [533, 0]
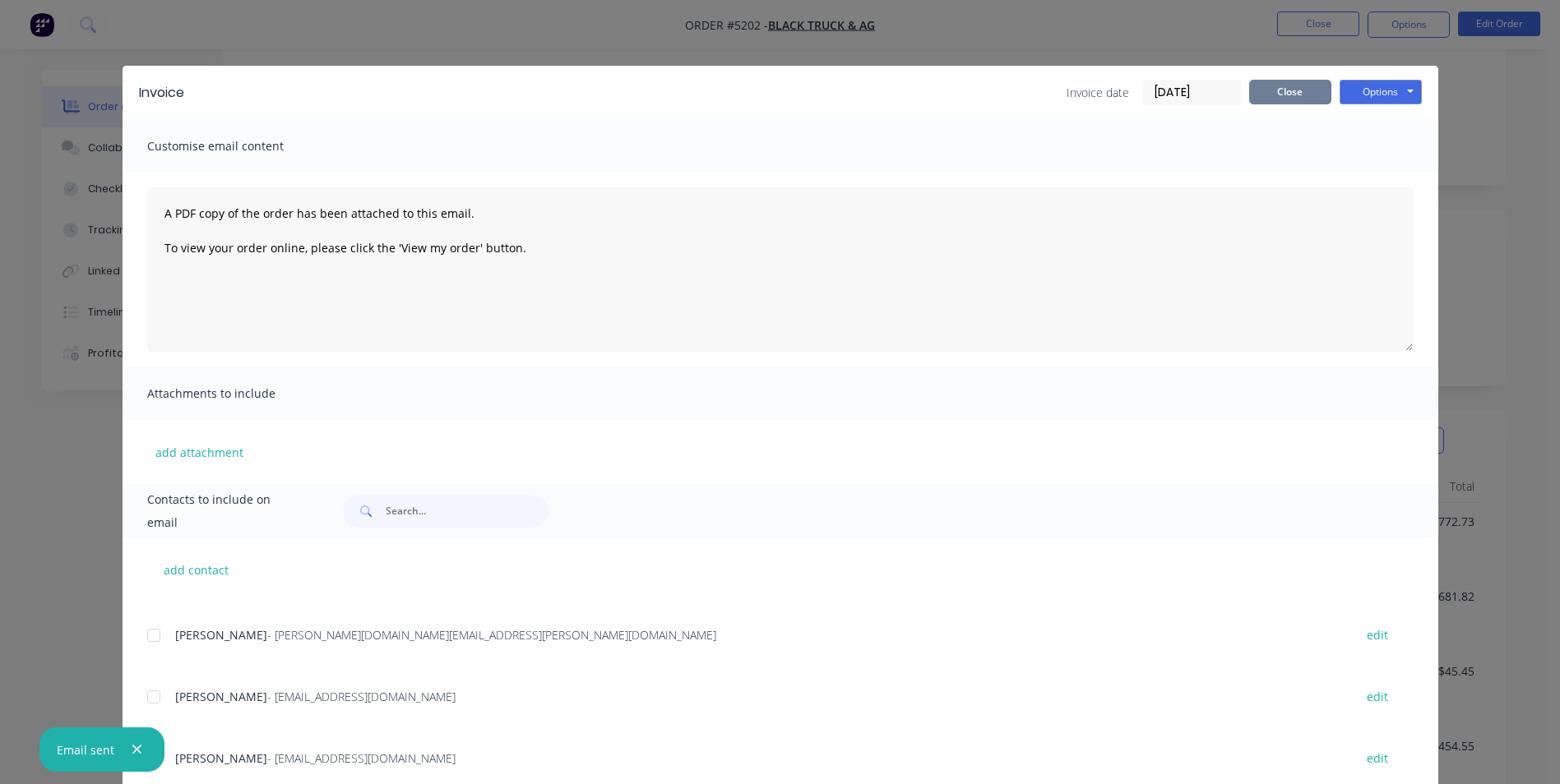
click at [1304, 92] on button "Close" at bounding box center [1290, 92] width 82 height 24
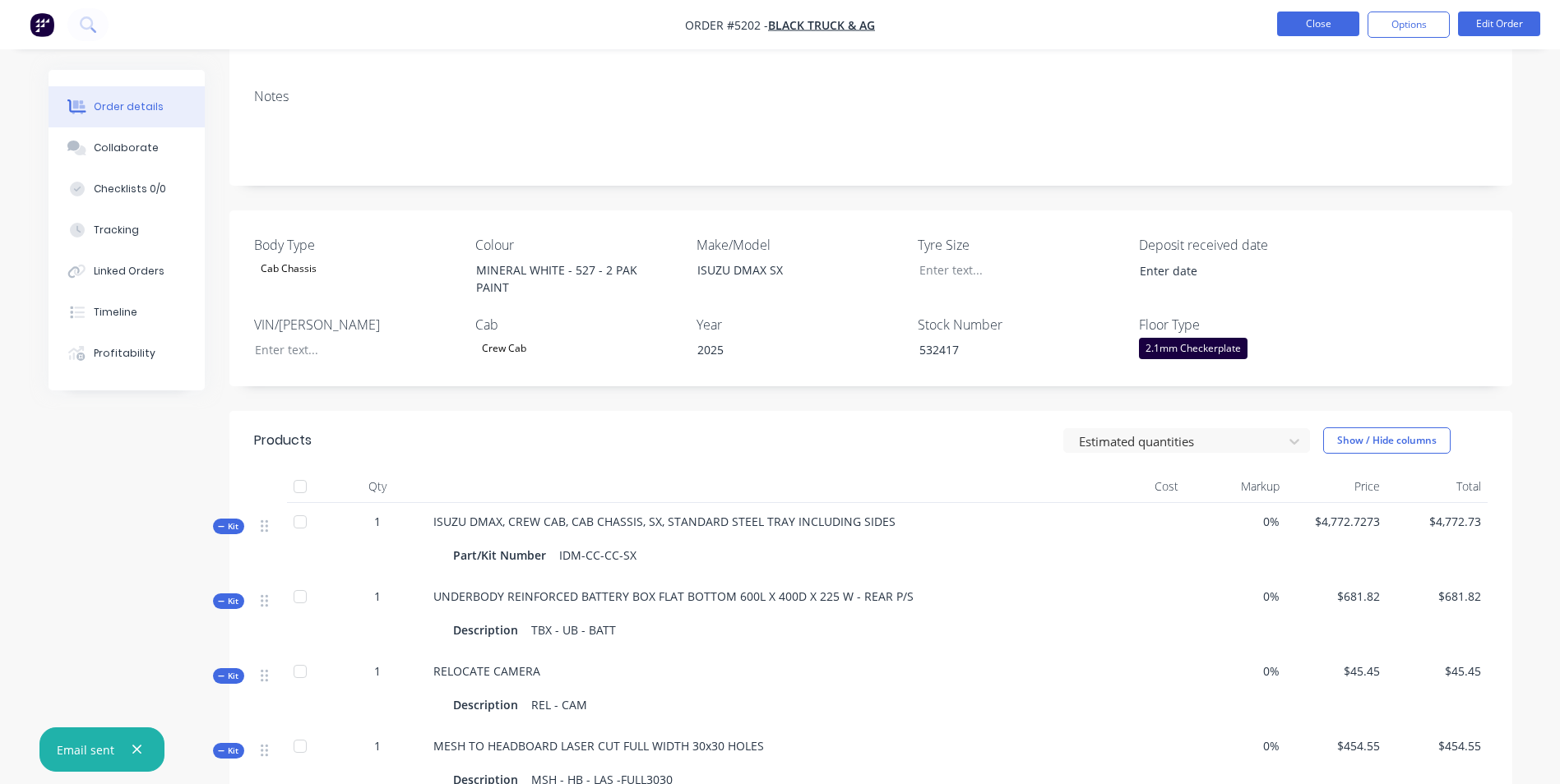
click at [1339, 19] on button "Close" at bounding box center [1318, 24] width 82 height 24
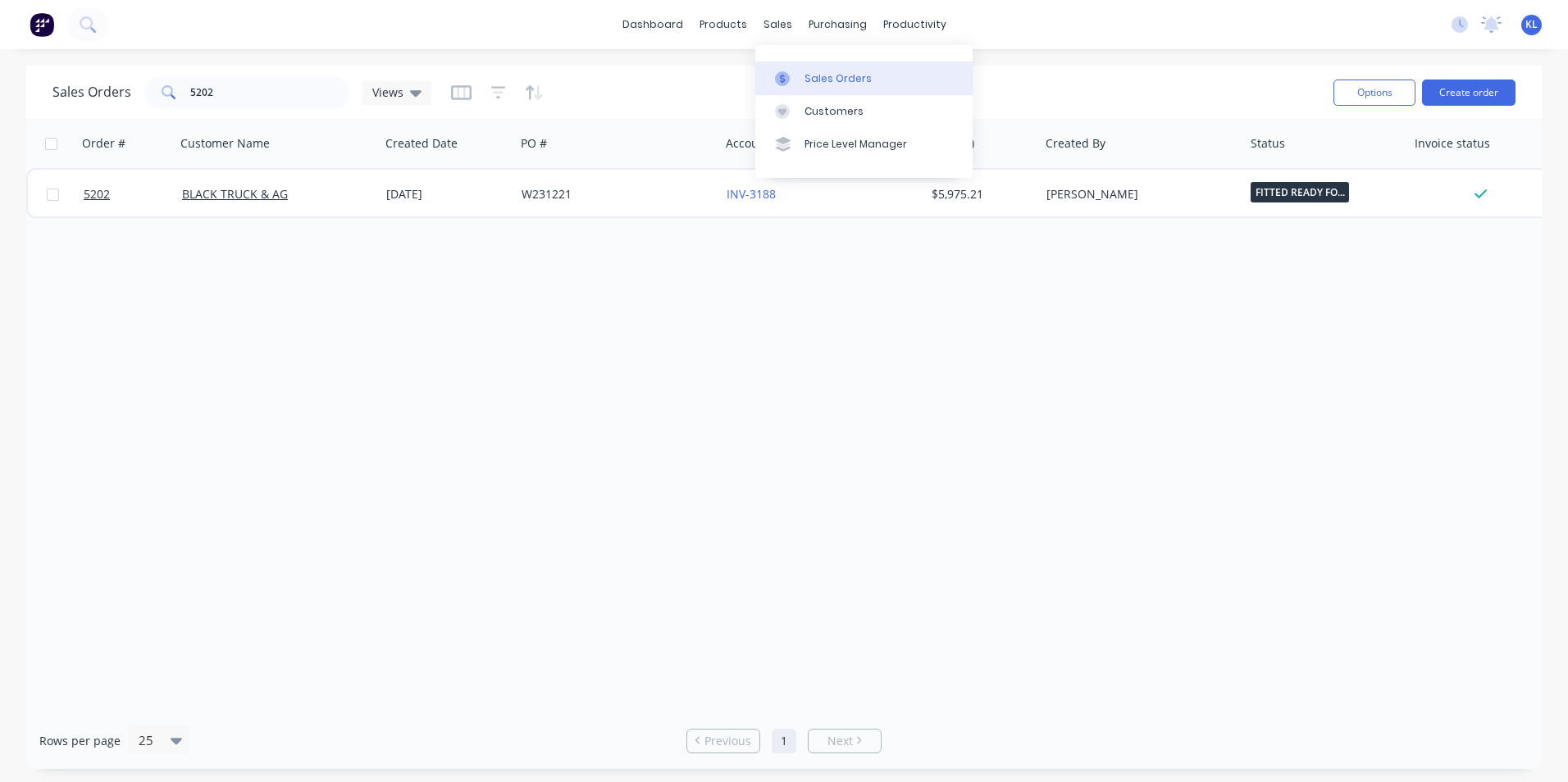
click at [846, 78] on div "Sales Orders" at bounding box center [838, 78] width 67 height 15
click at [255, 94] on input "5202" at bounding box center [270, 93] width 160 height 33
type input "5"
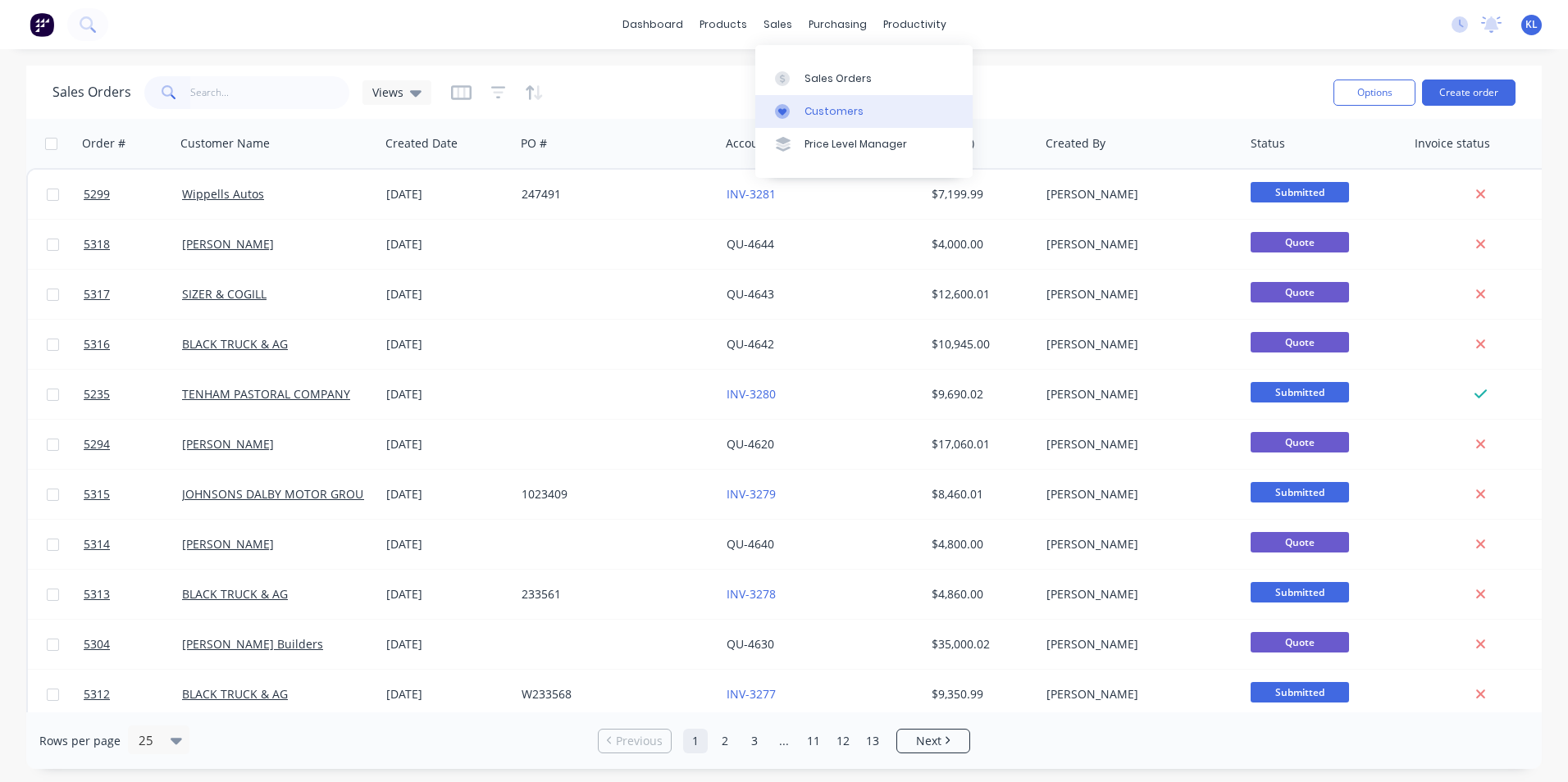
click at [836, 111] on div "Customers" at bounding box center [835, 111] width 59 height 15
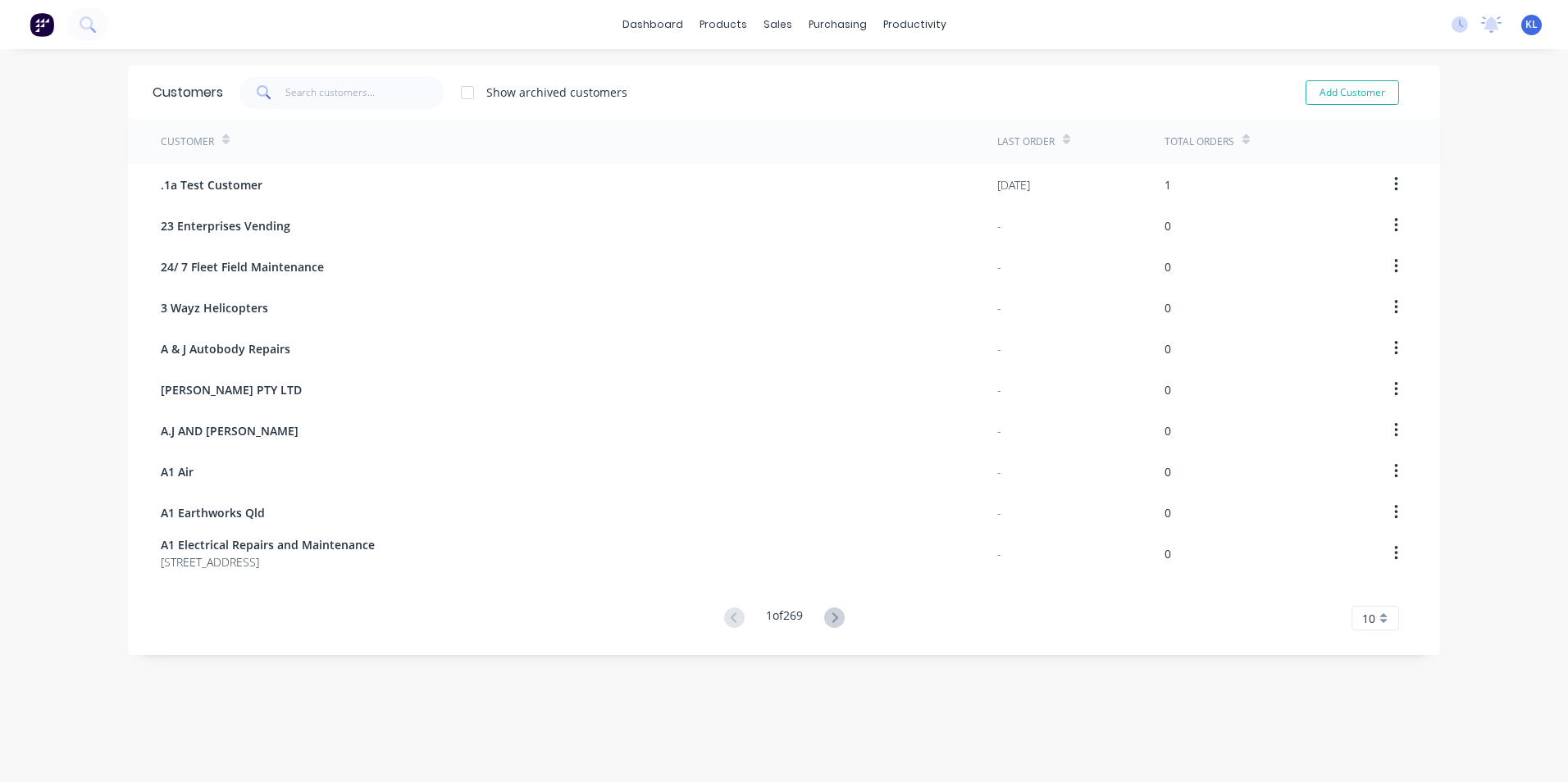
click at [1230, 147] on div "Total Orders" at bounding box center [1207, 141] width 85 height 29
click at [1233, 143] on div "Total Orders" at bounding box center [1207, 141] width 85 height 29
click at [1243, 138] on icon at bounding box center [1247, 139] width 7 height 12
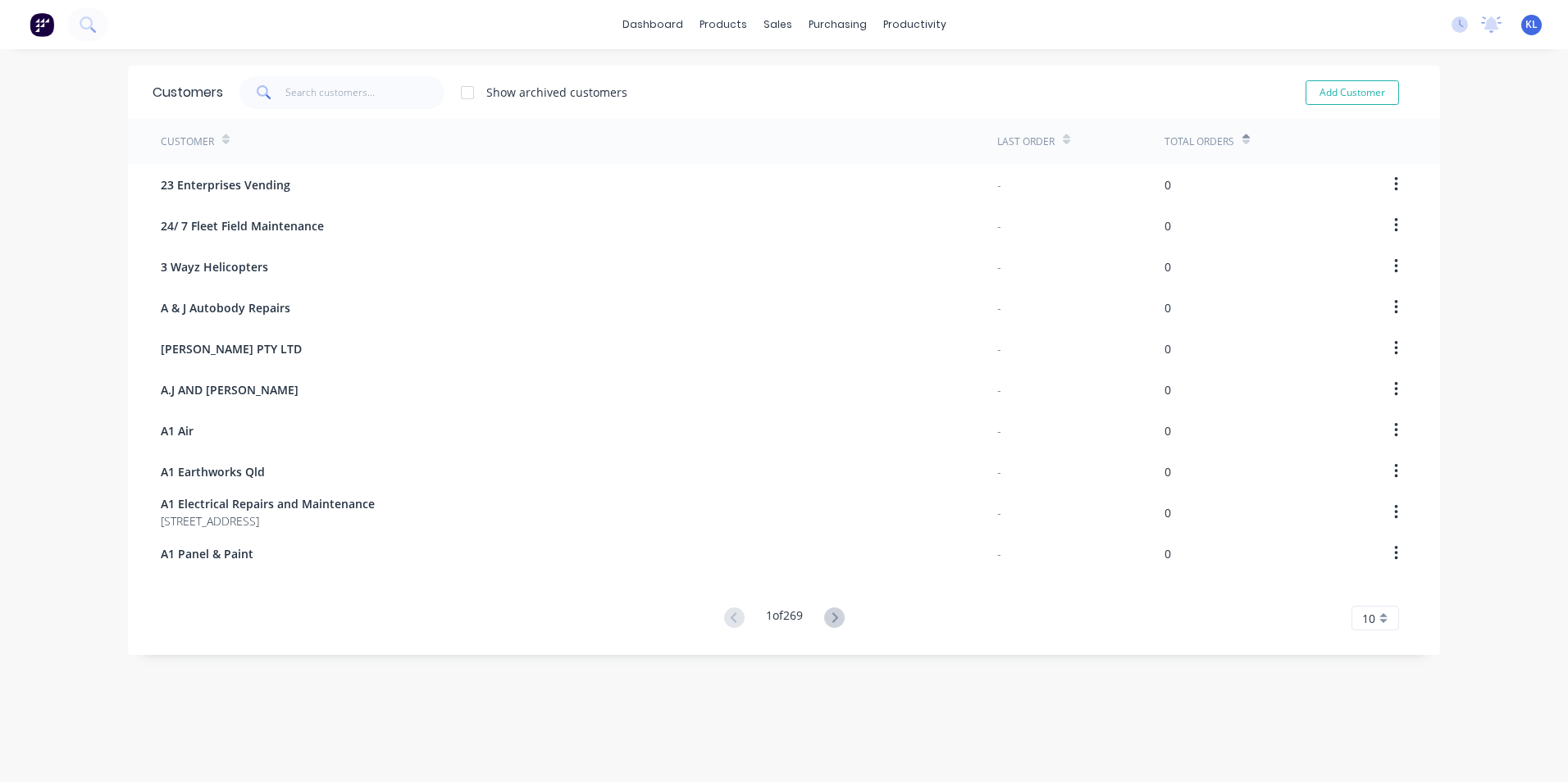
click at [1243, 138] on icon at bounding box center [1247, 139] width 7 height 12
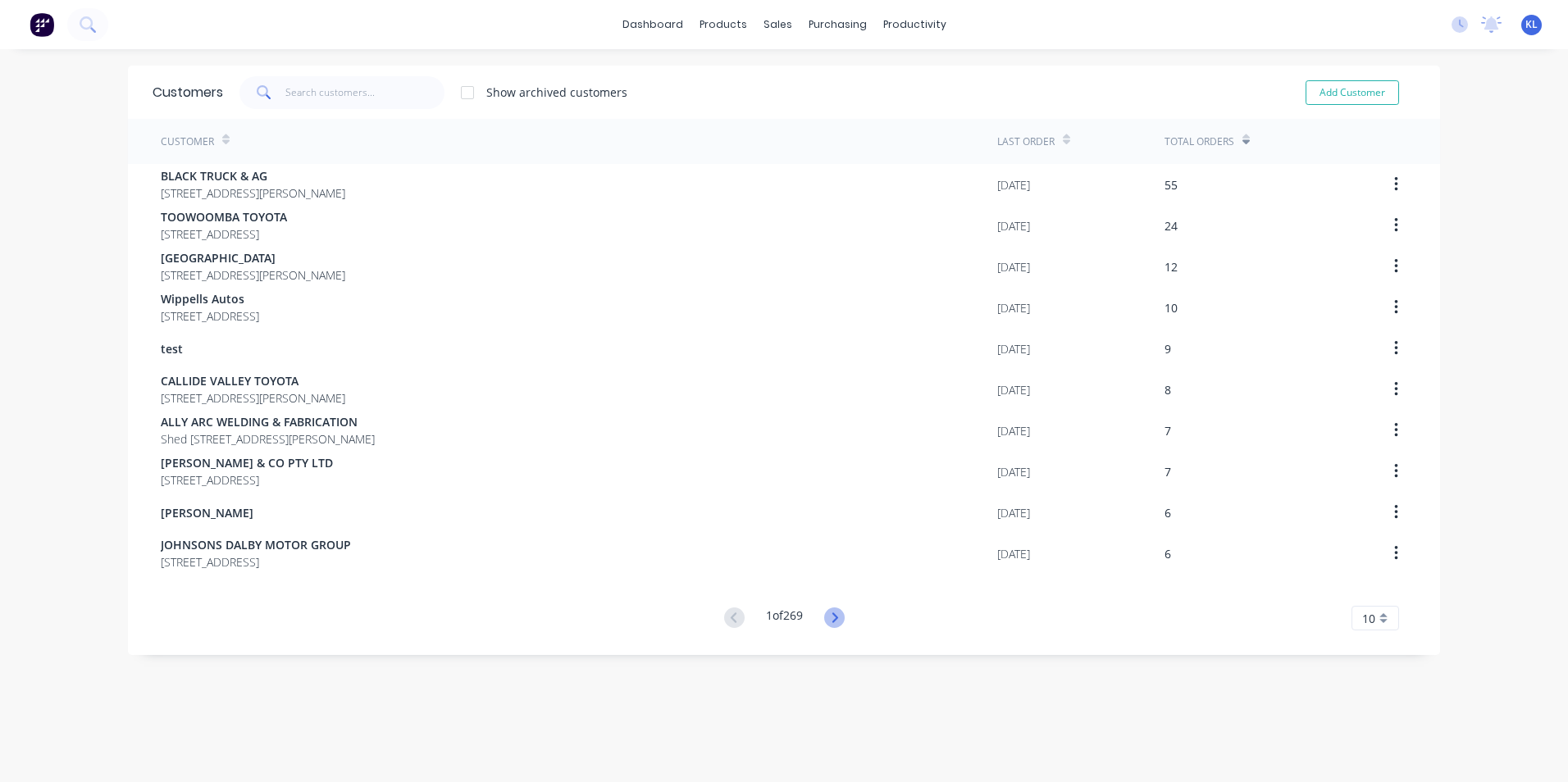
click at [835, 614] on icon at bounding box center [835, 618] width 21 height 21
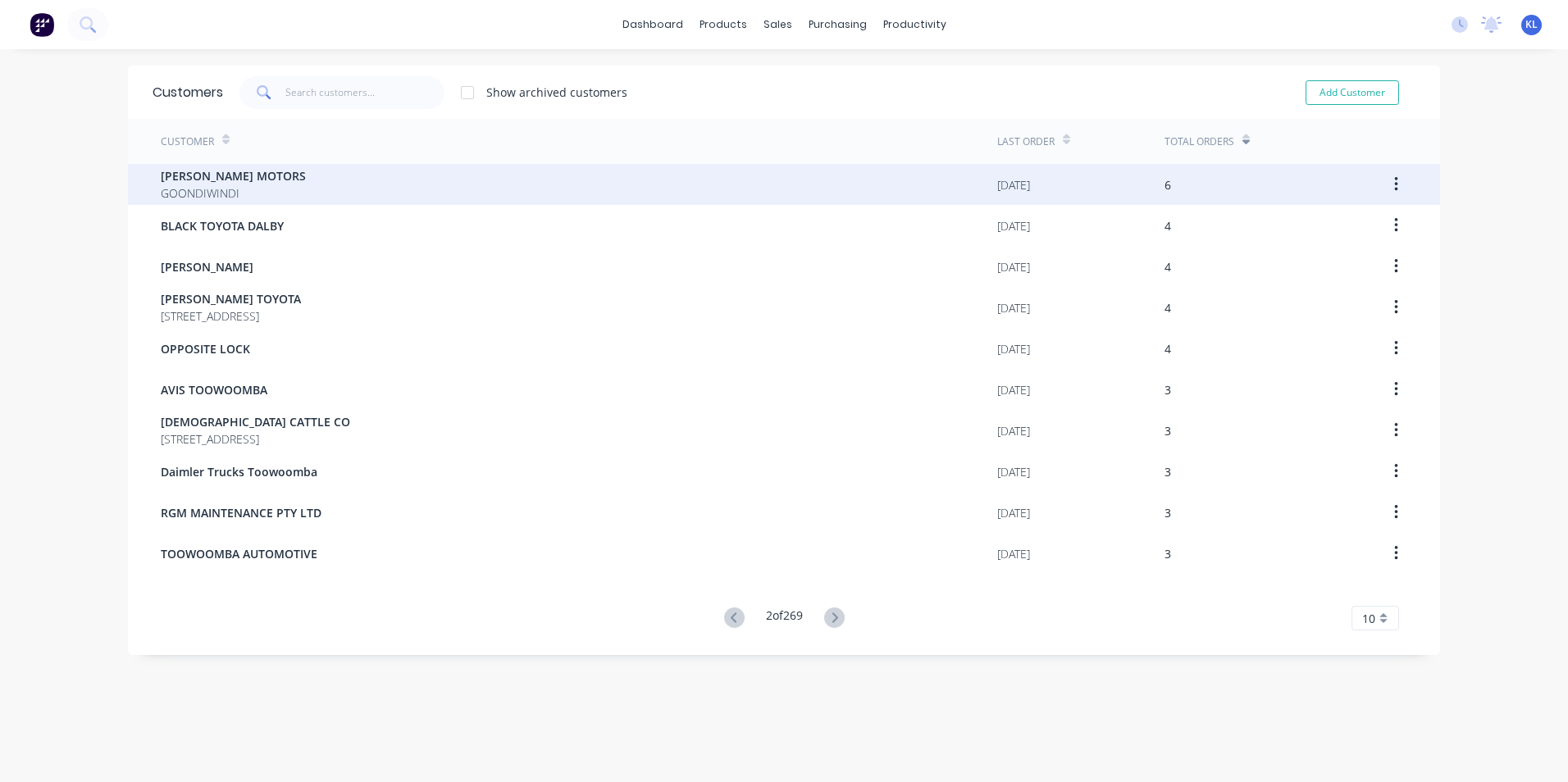
click at [218, 176] on span "[PERSON_NAME] MOTORS" at bounding box center [233, 176] width 145 height 17
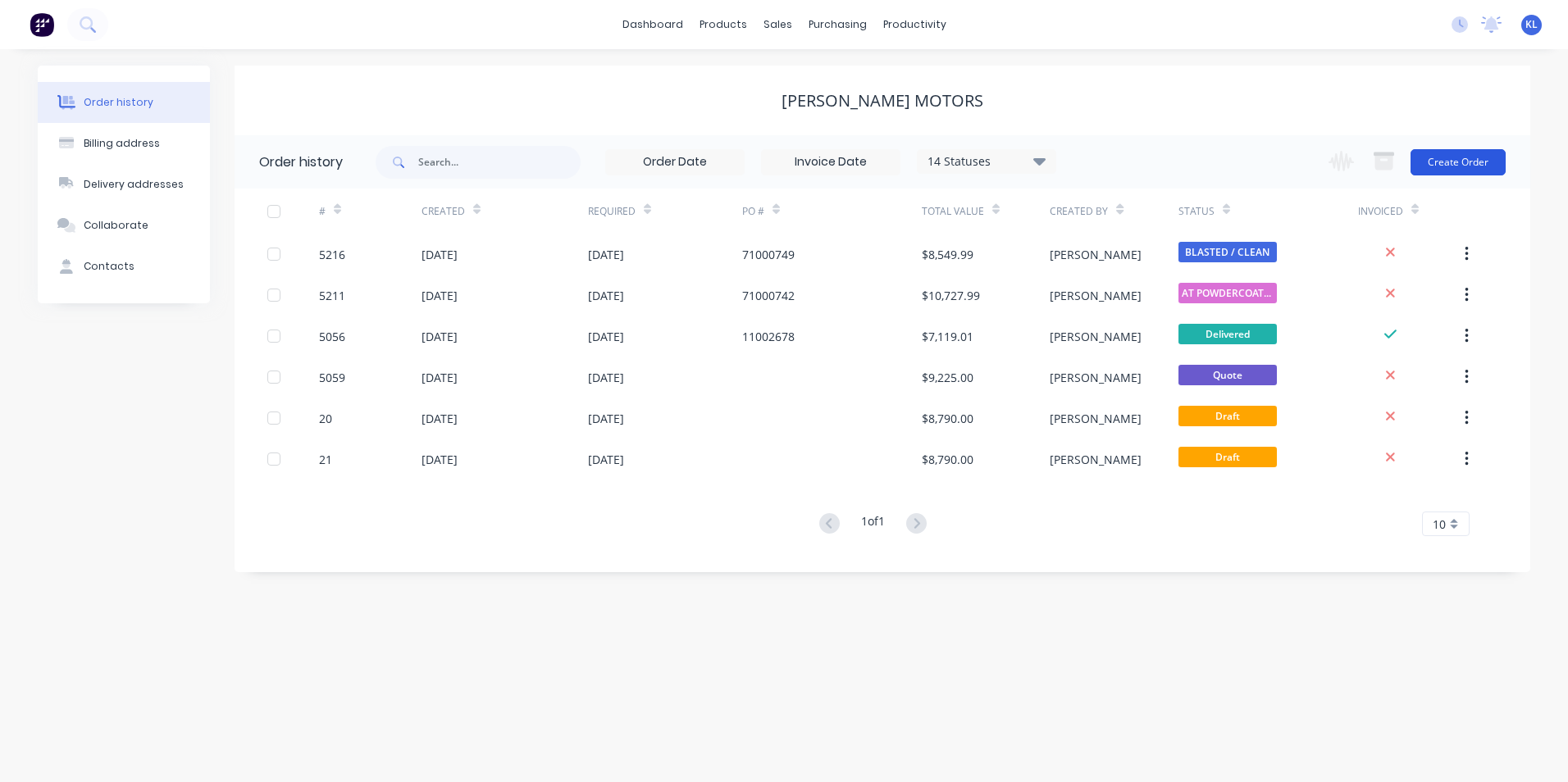
click at [1474, 165] on button "Create Order" at bounding box center [1458, 162] width 95 height 26
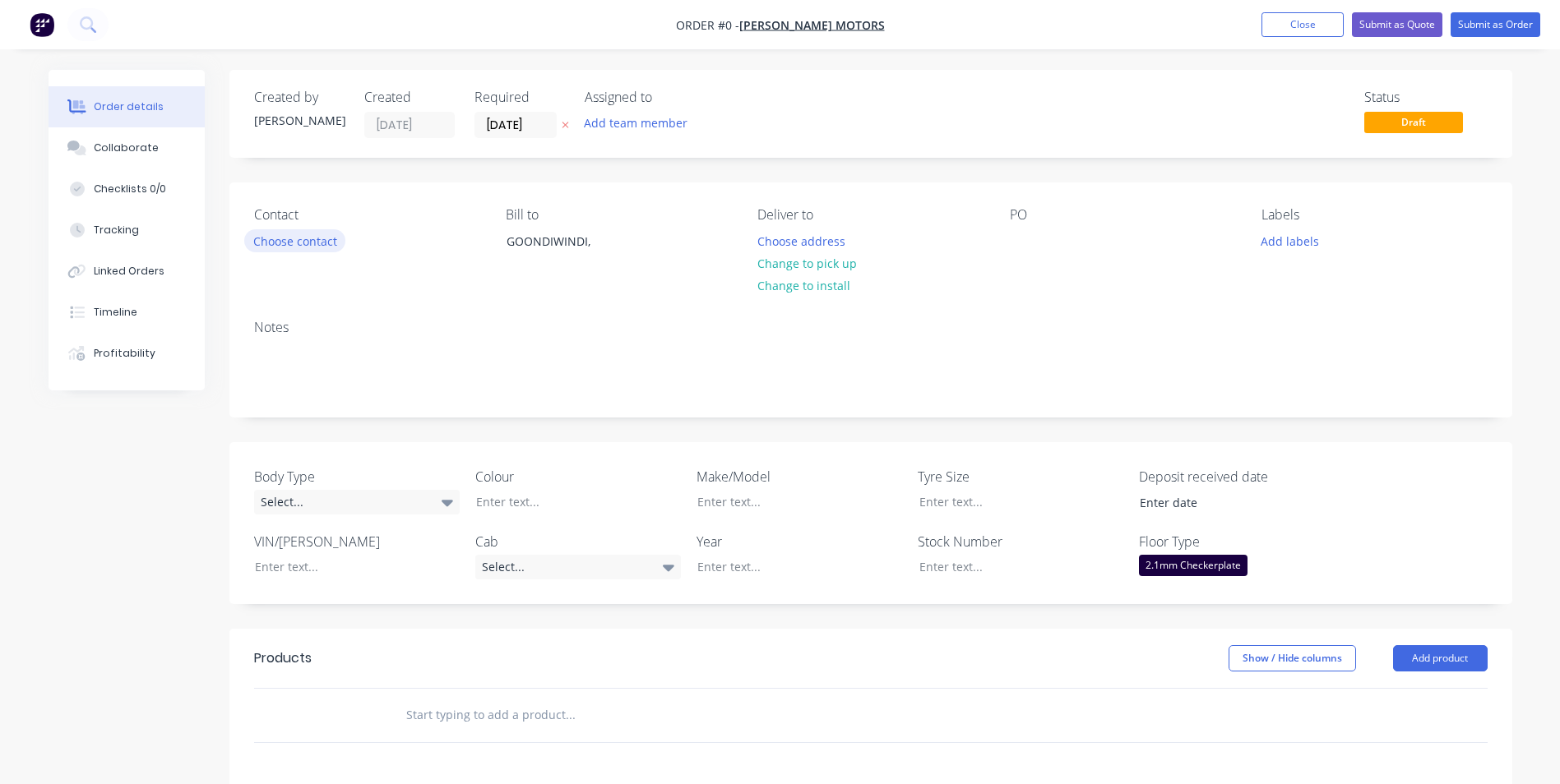
click at [316, 245] on button "Choose contact" at bounding box center [295, 240] width 101 height 22
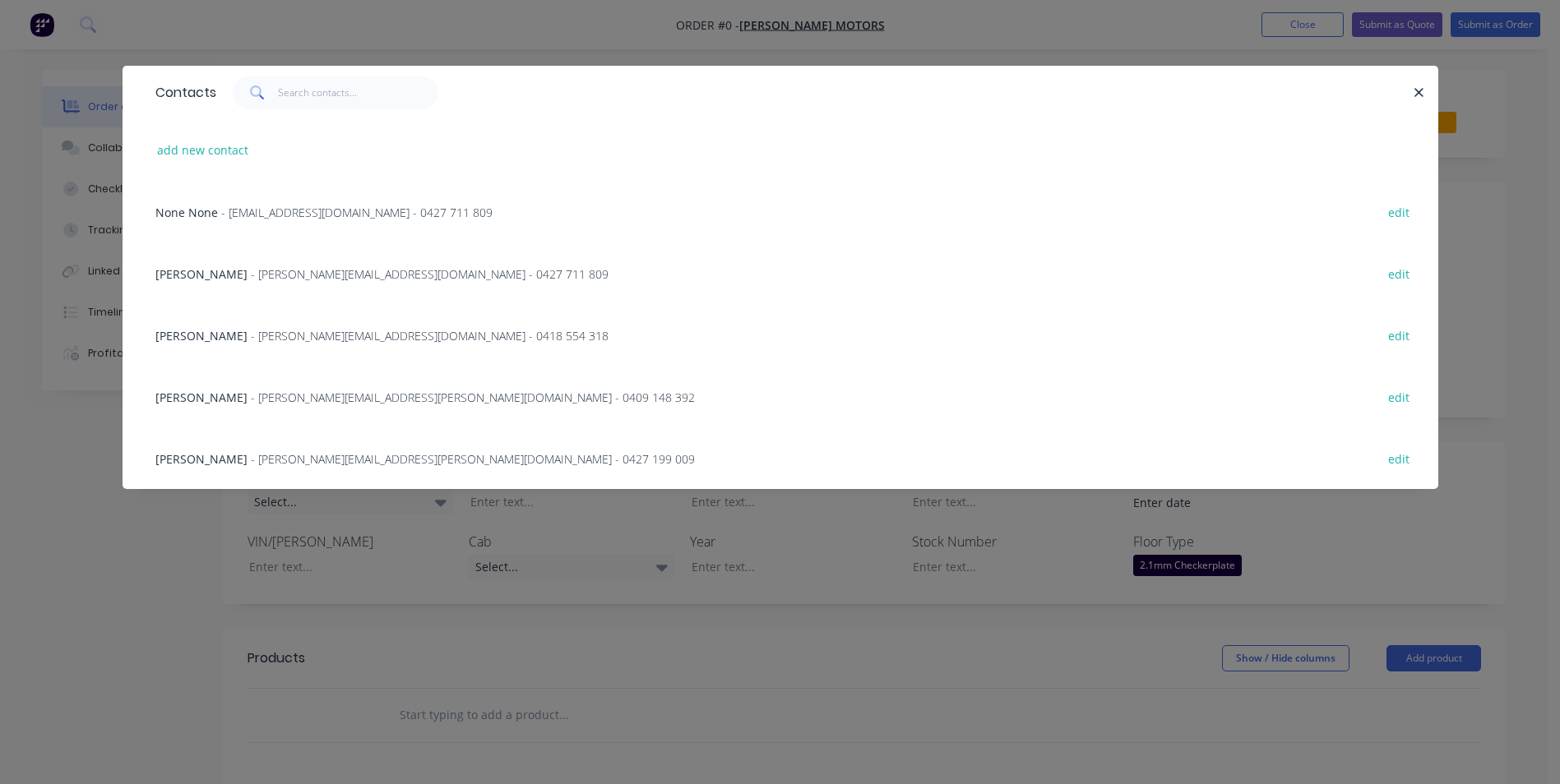
scroll to position [82, 0]
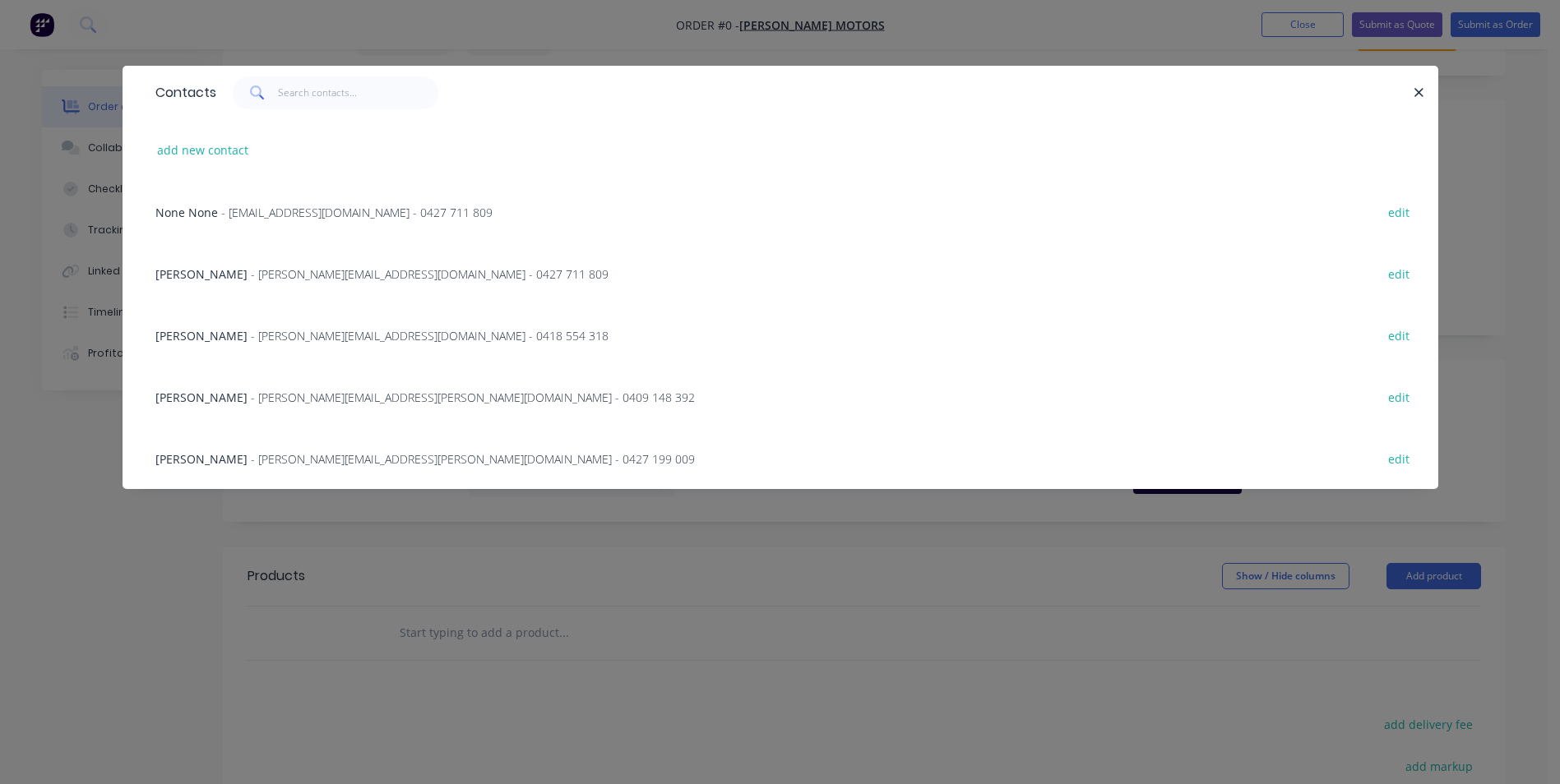
click at [214, 462] on span "[PERSON_NAME]" at bounding box center [201, 459] width 92 height 16
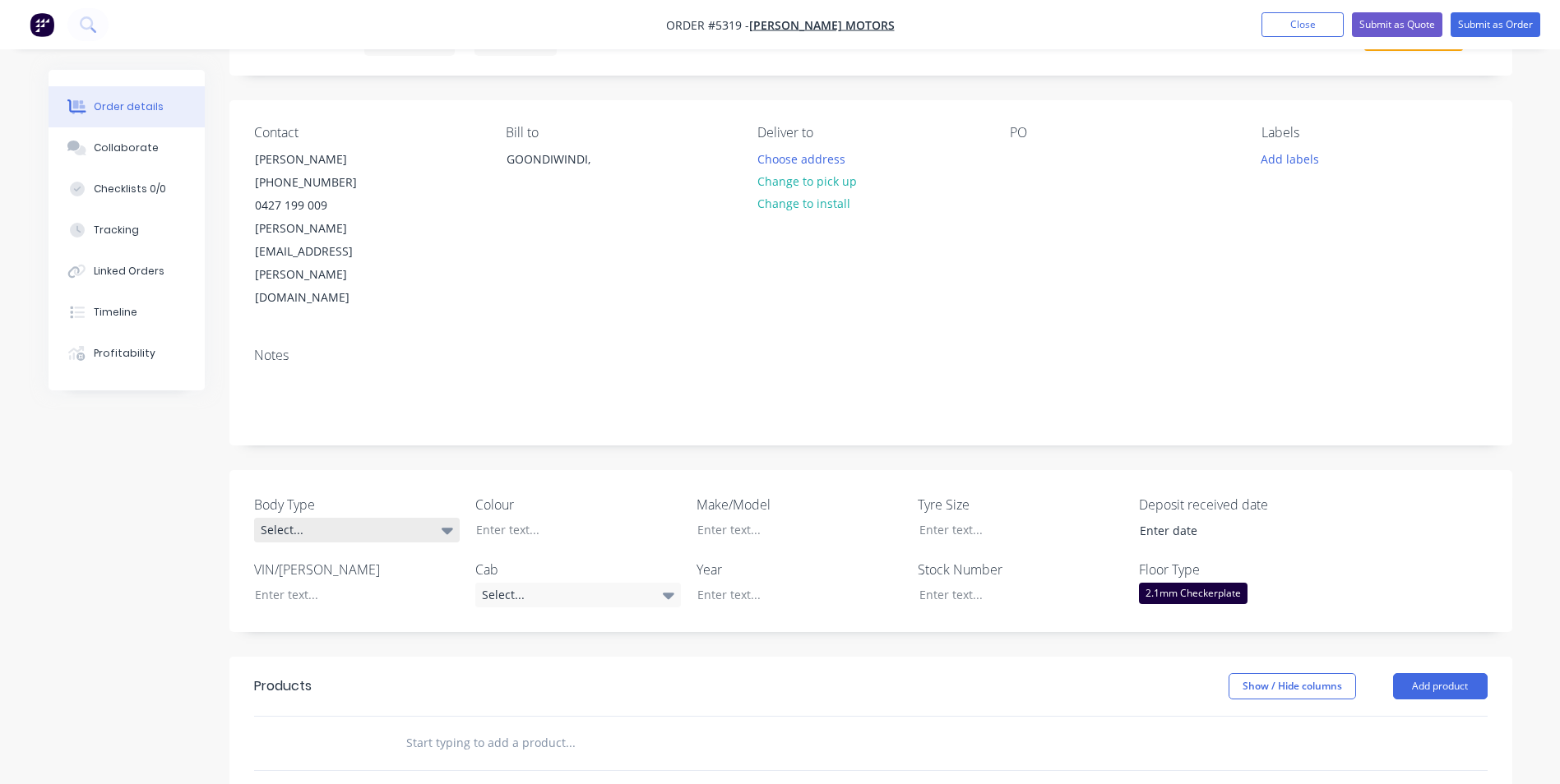
click at [442, 521] on icon at bounding box center [447, 530] width 11 height 18
click at [394, 526] on button "Cab Chassis" at bounding box center [377, 529] width 246 height 33
click at [525, 518] on div at bounding box center [565, 529] width 205 height 24
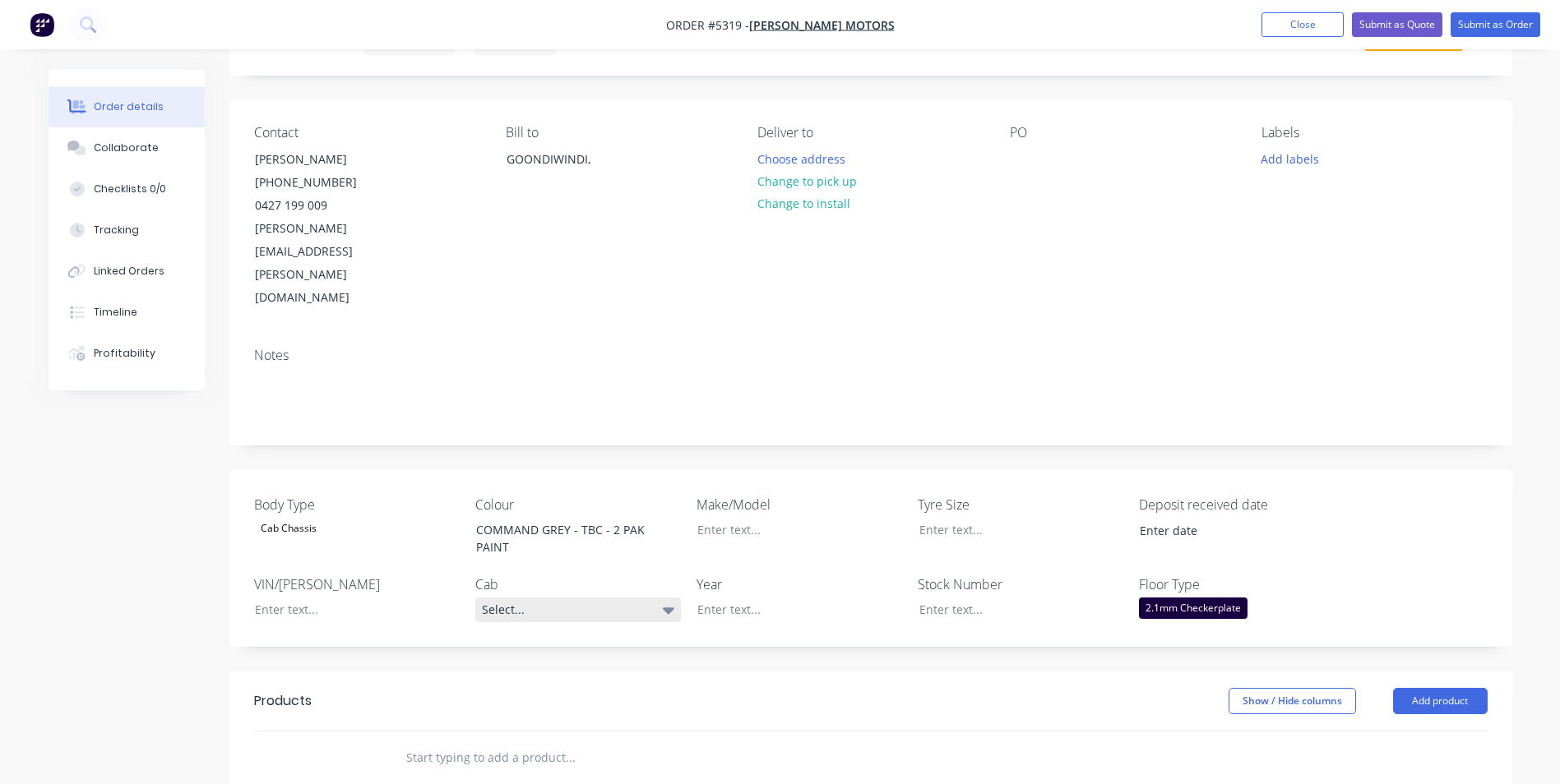
click at [653, 598] on div "Select..." at bounding box center [577, 610] width 205 height 24
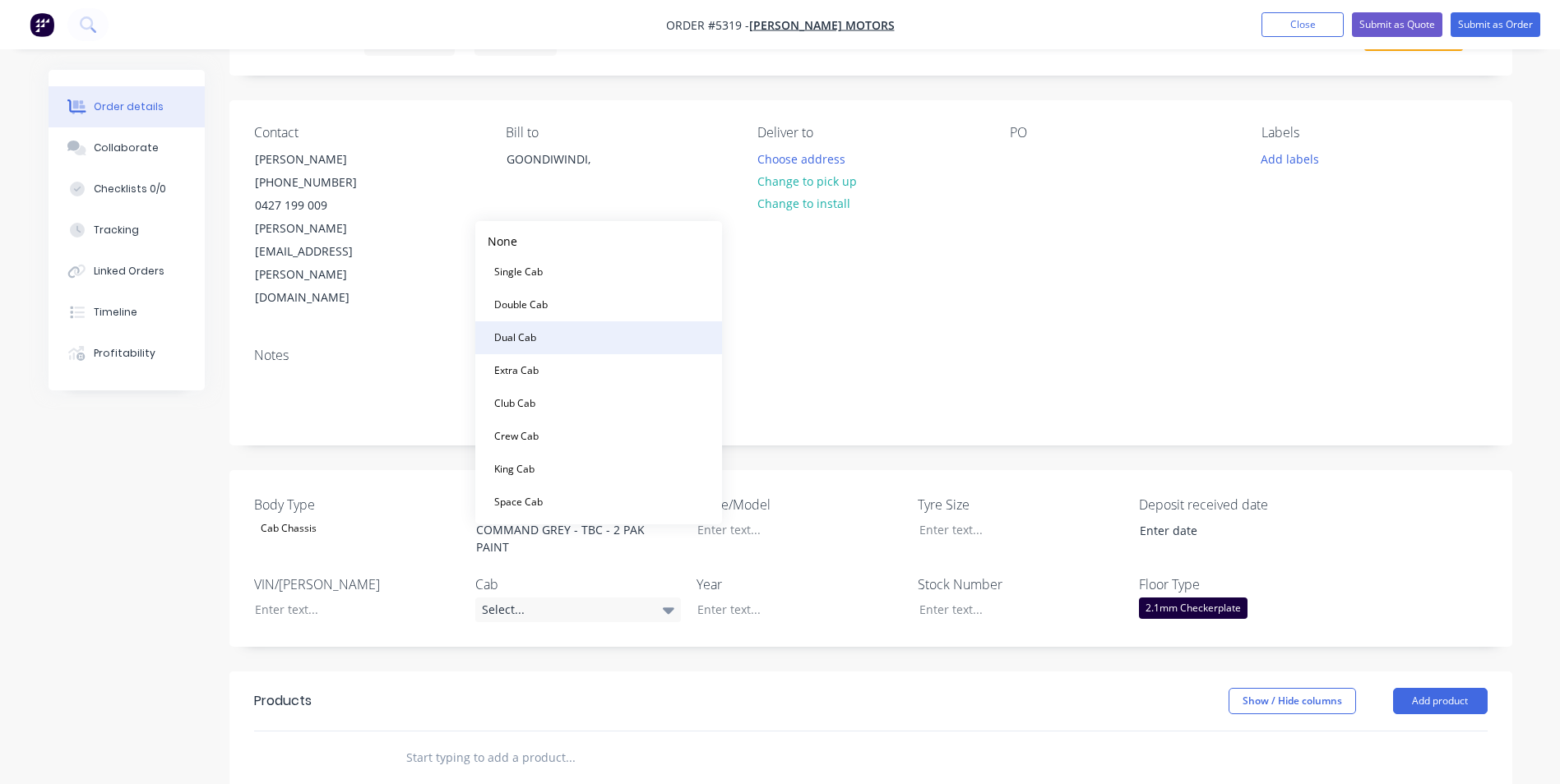
click at [624, 340] on button "Dual Cab" at bounding box center [598, 338] width 246 height 33
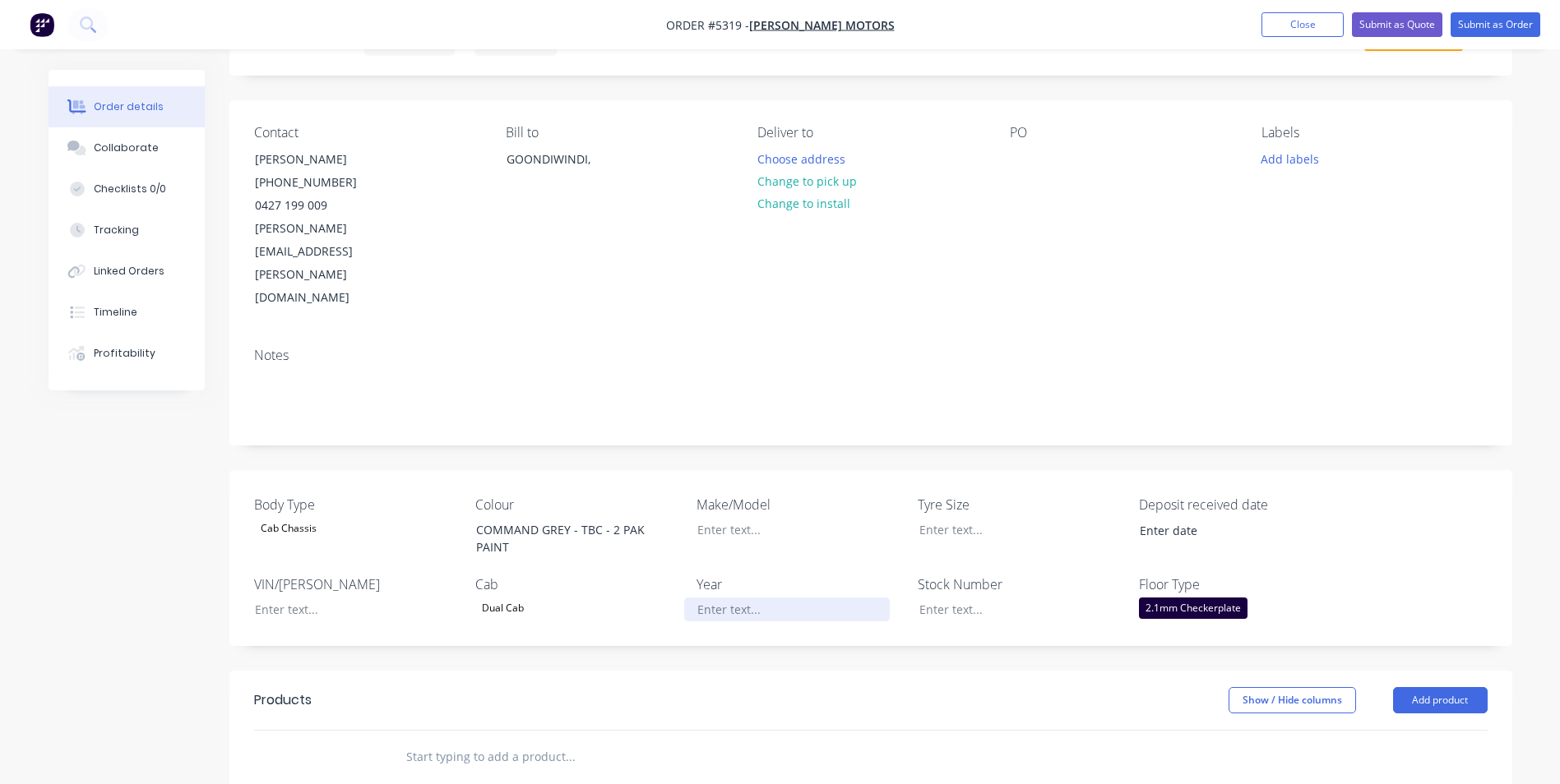
click at [756, 598] on div at bounding box center [786, 609] width 205 height 24
click at [1461, 687] on button "Add product" at bounding box center [1440, 700] width 94 height 26
click at [1393, 730] on div "Product catalogue" at bounding box center [1409, 741] width 127 height 24
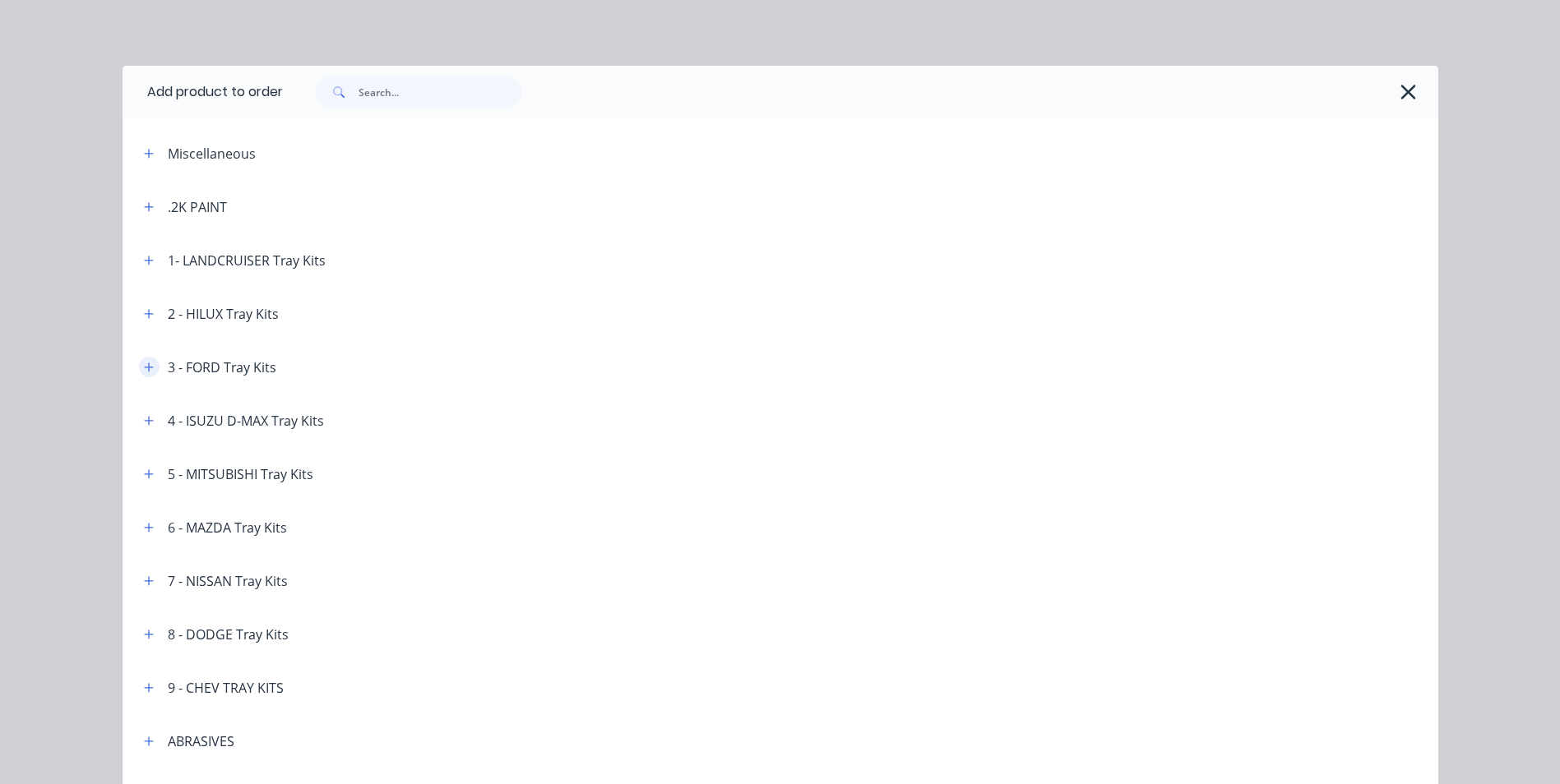
click at [144, 373] on icon "button" at bounding box center [148, 367] width 10 height 11
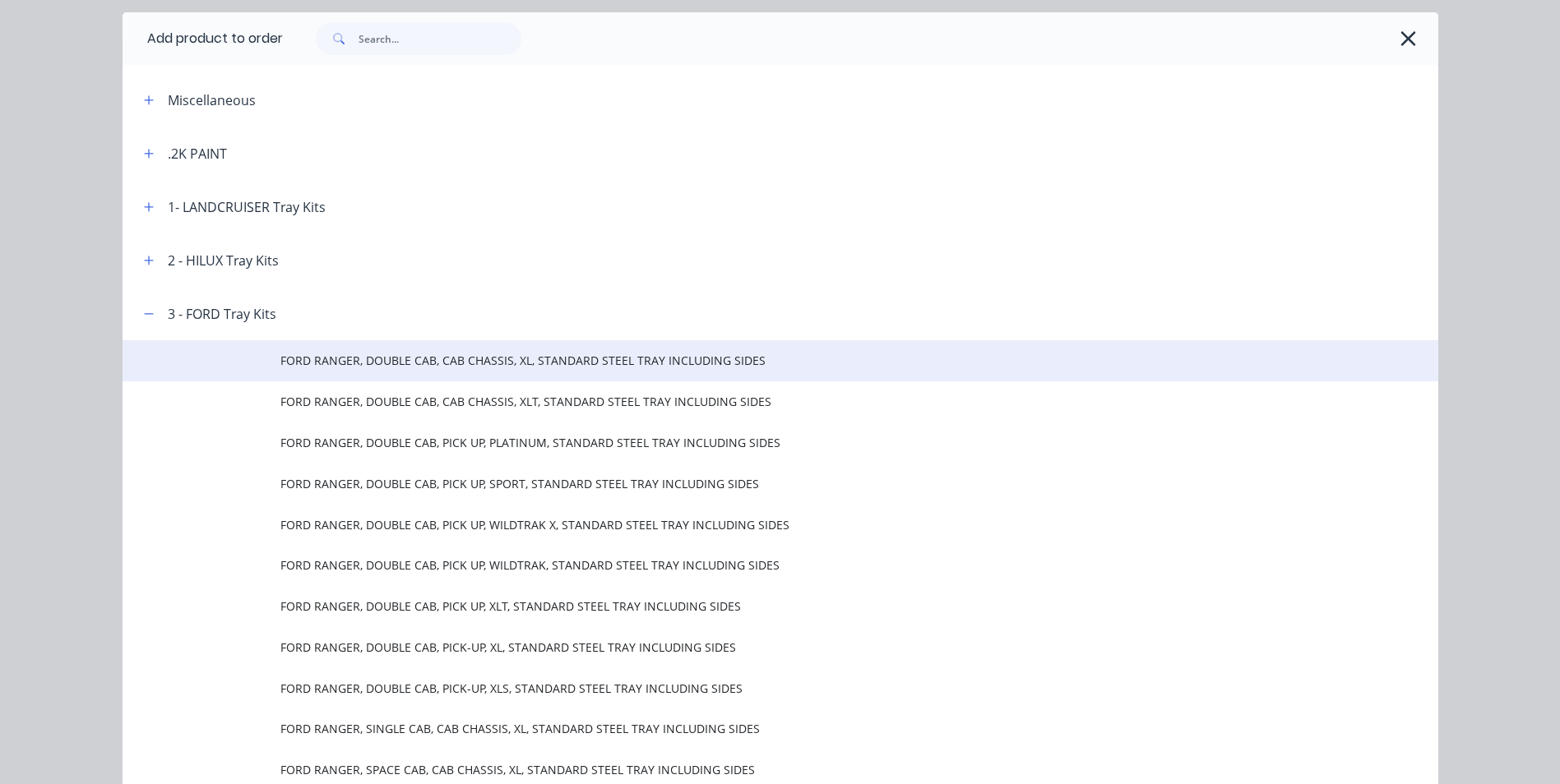
scroll to position [82, 0]
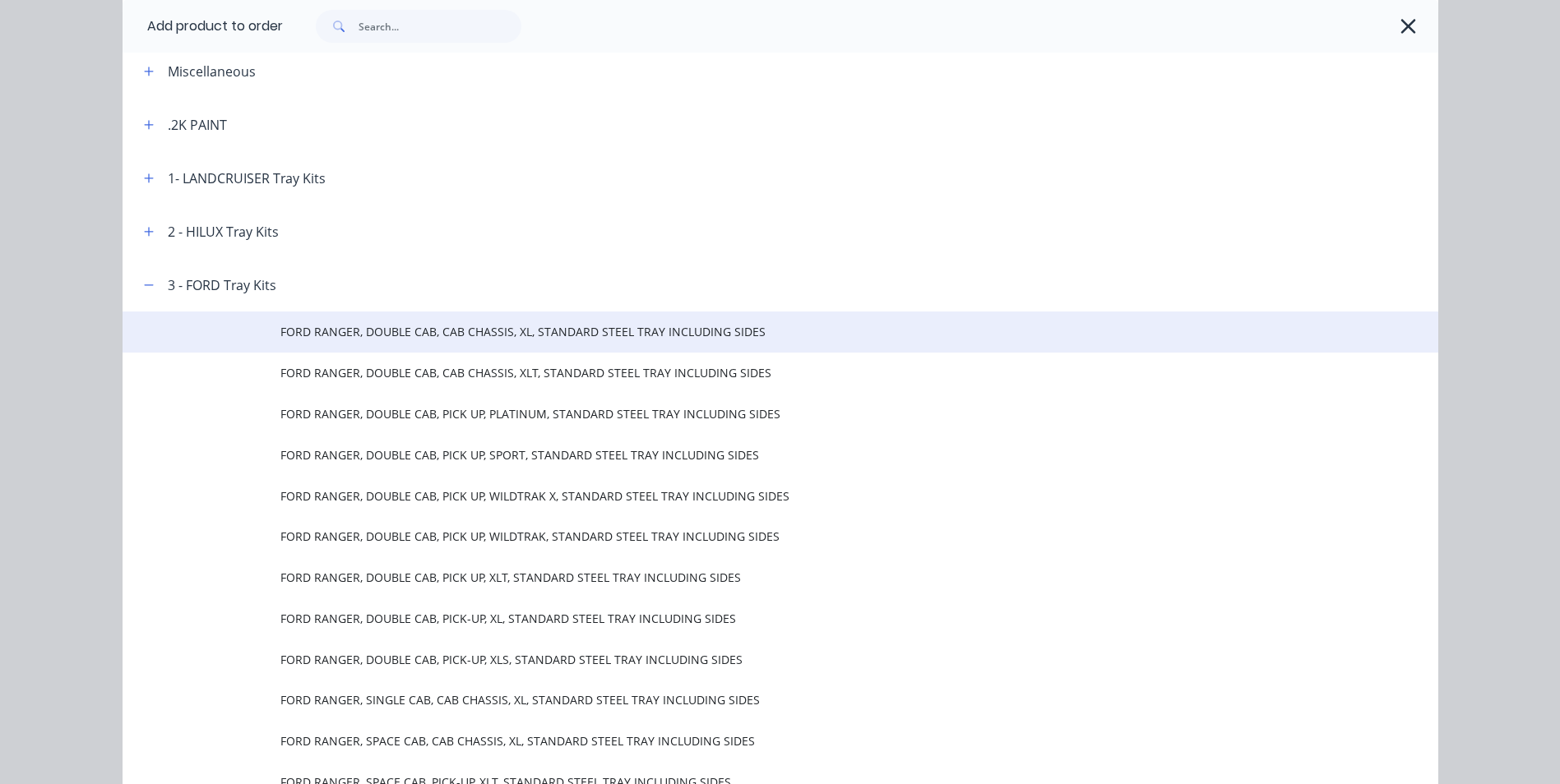
click at [643, 340] on span "FORD RANGER, DOUBLE CAB, CAB CHASSIS, XL, STANDARD STEEL TRAY INCLUDING SIDES" at bounding box center [743, 332] width 926 height 17
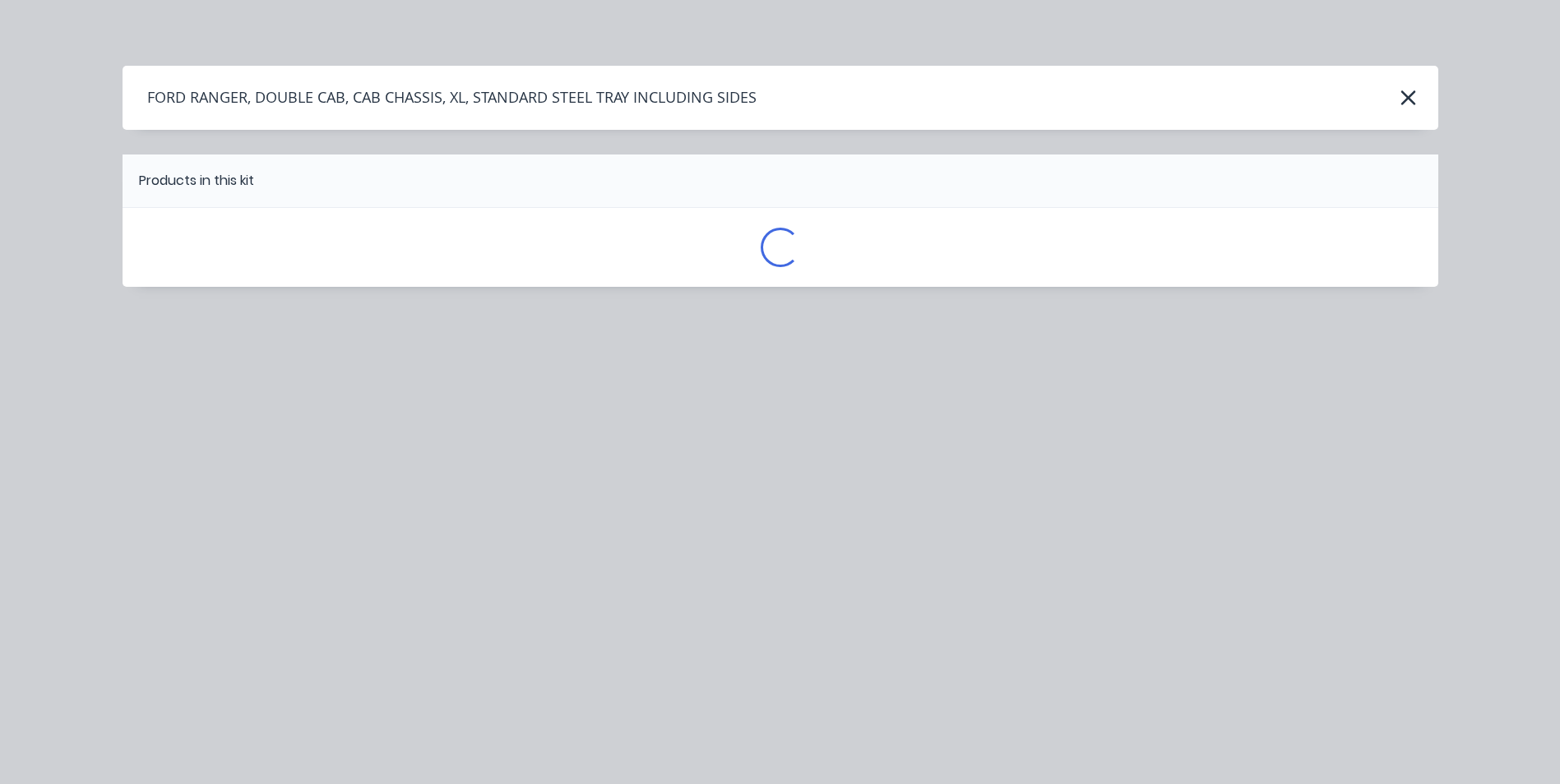
scroll to position [0, 0]
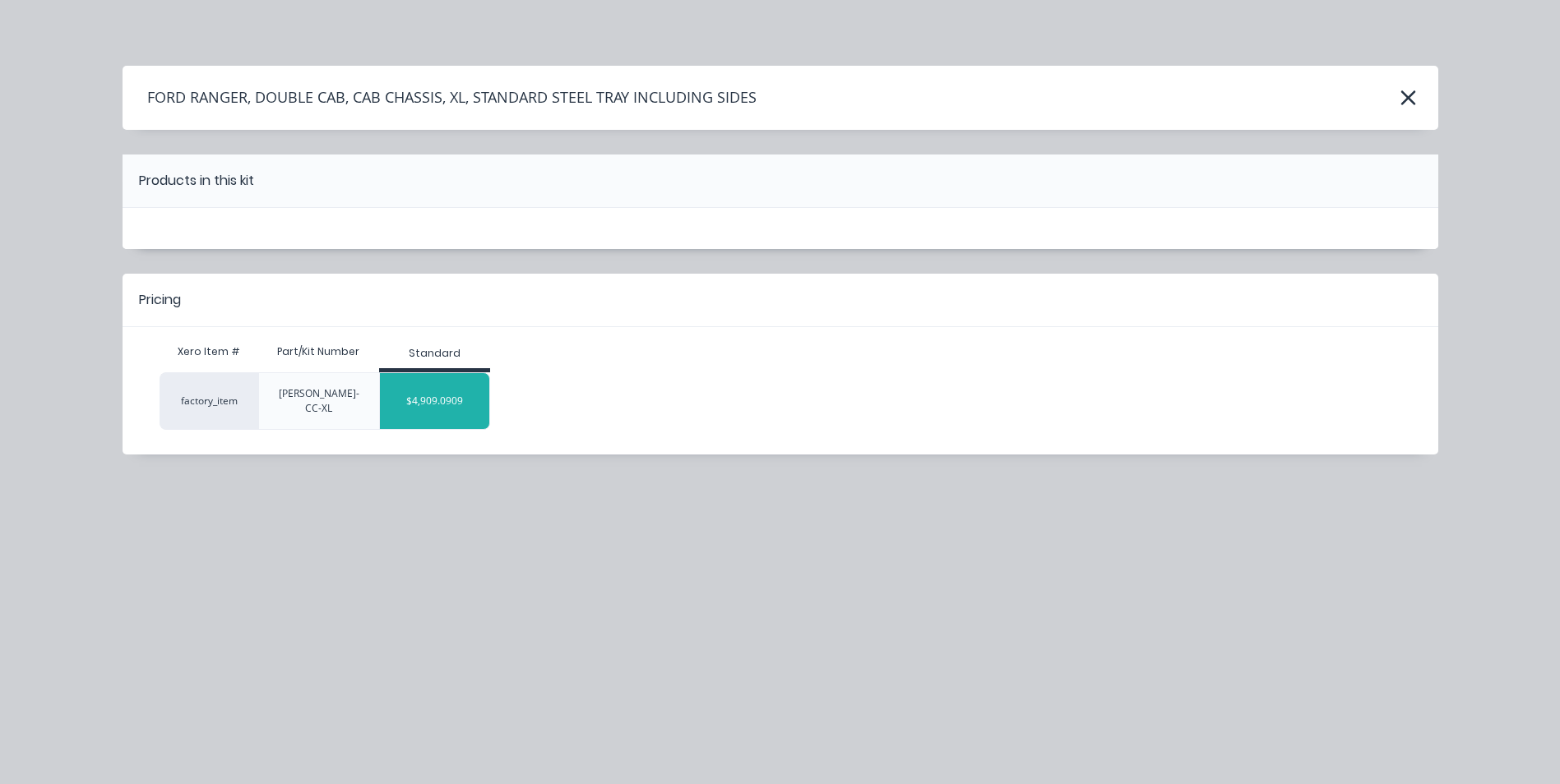
click at [459, 390] on div "$4,909.0909" at bounding box center [434, 401] width 109 height 41
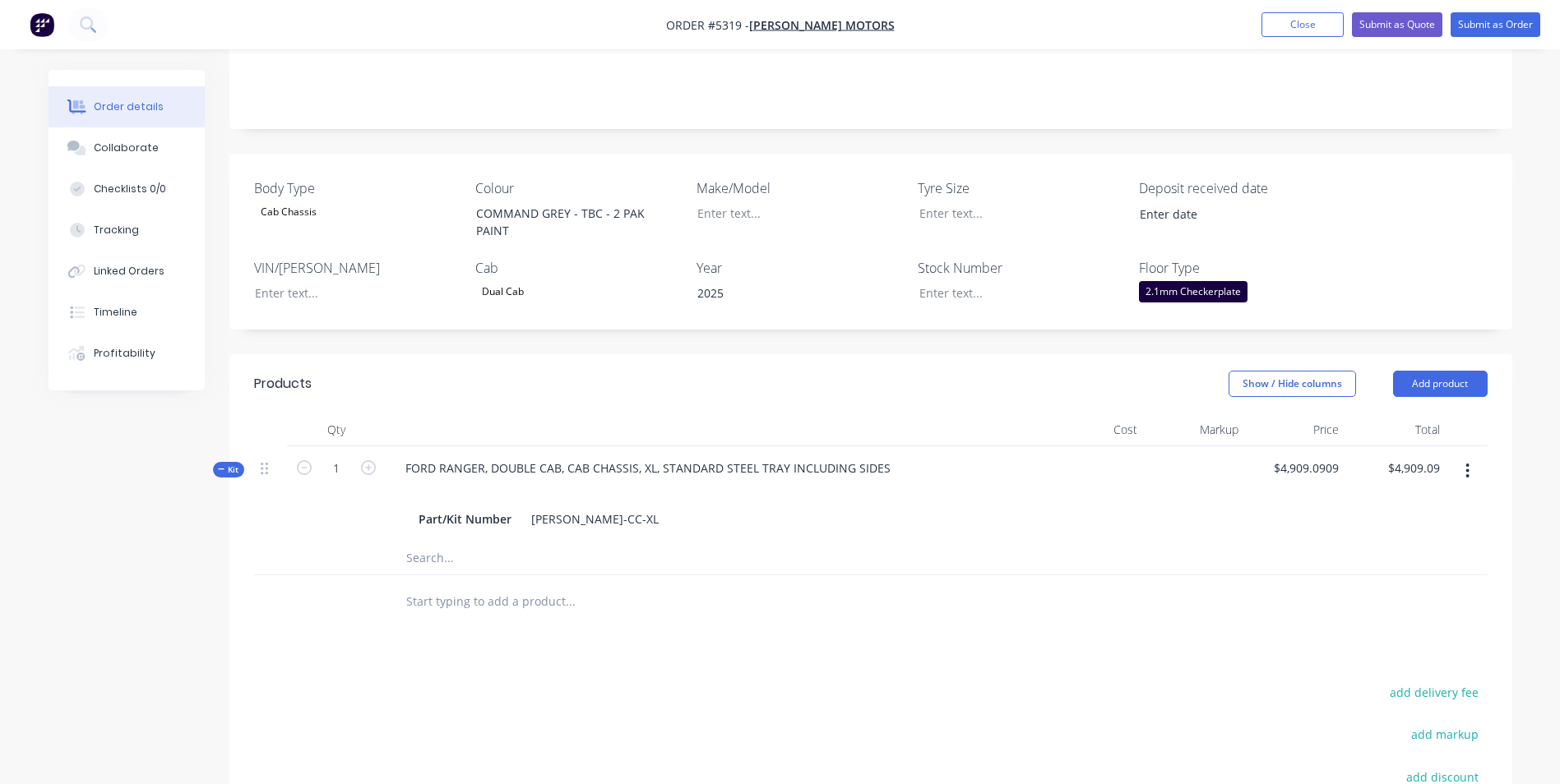
scroll to position [411, 0]
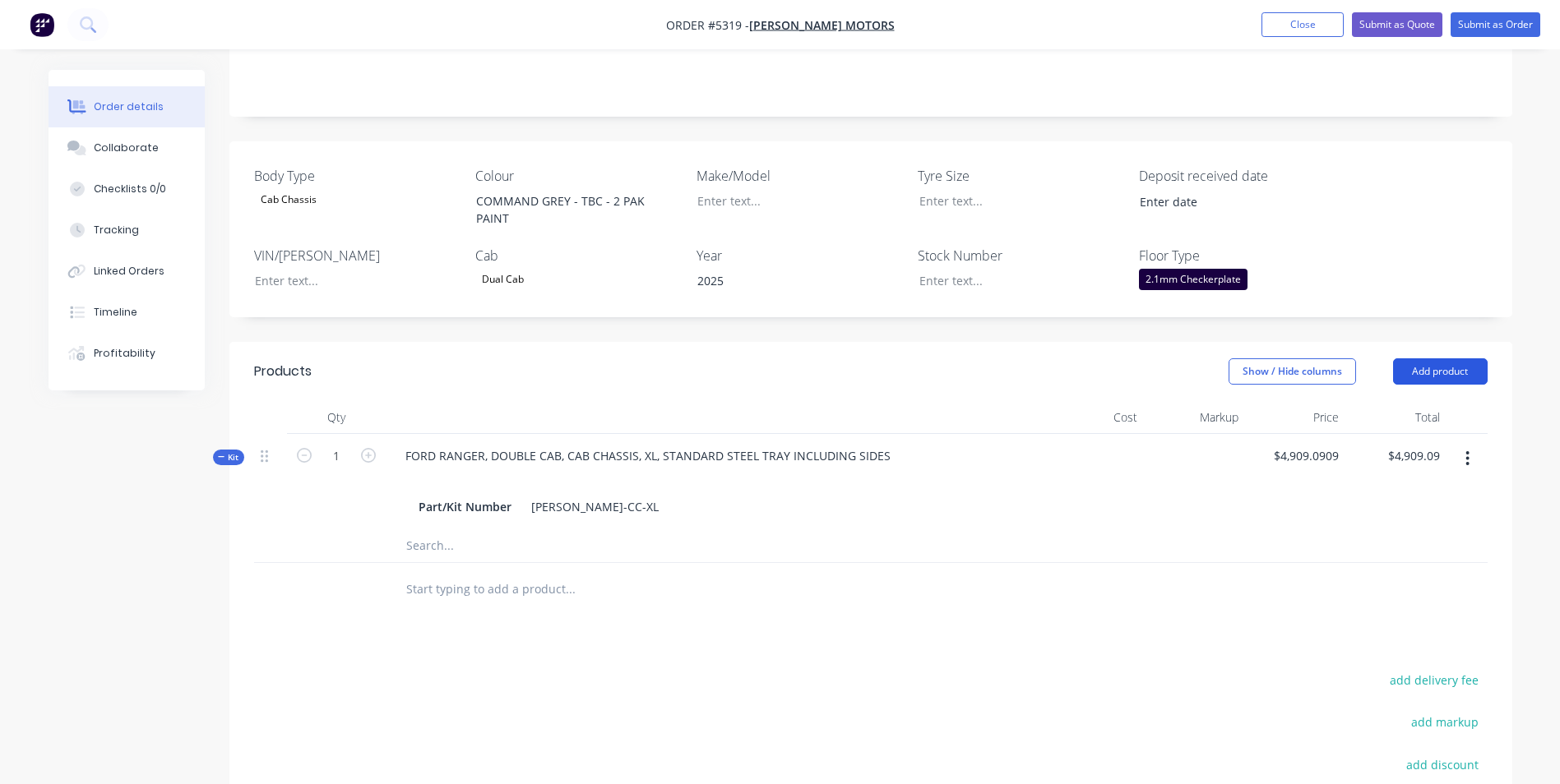
click at [1412, 359] on button "Add product" at bounding box center [1440, 372] width 94 height 26
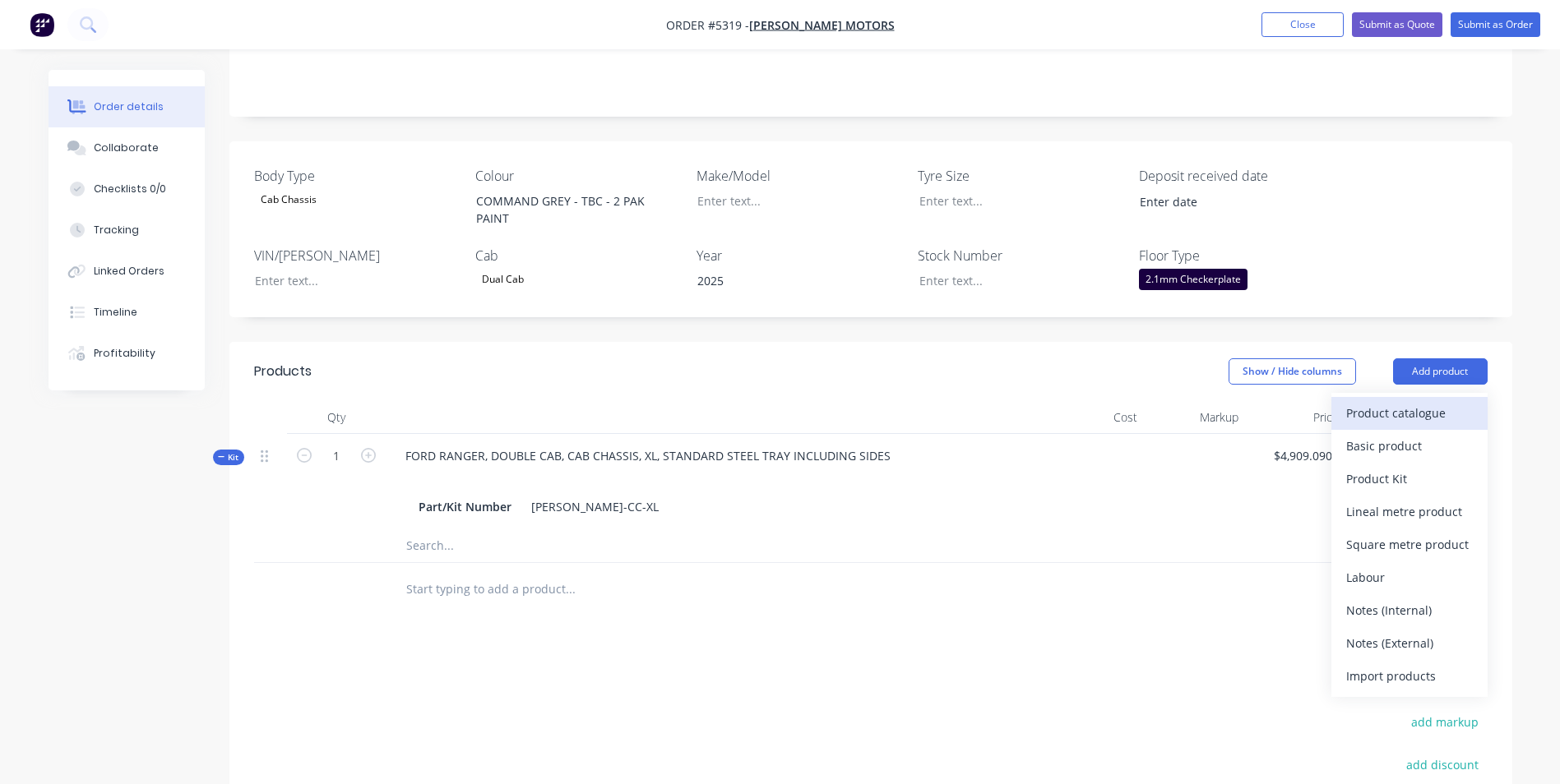
click at [1405, 402] on div "Product catalogue" at bounding box center [1409, 413] width 127 height 24
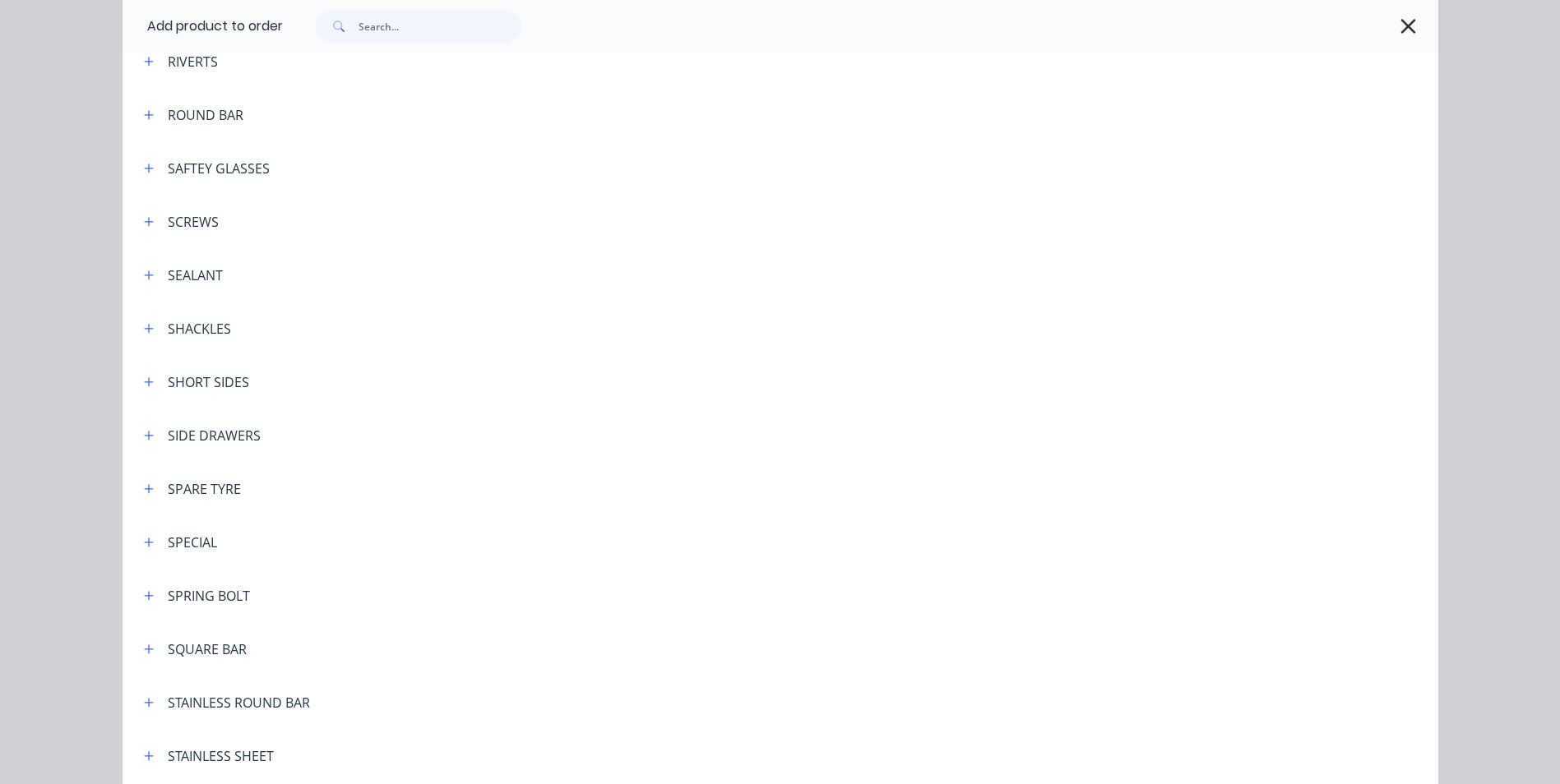
scroll to position [4604, 0]
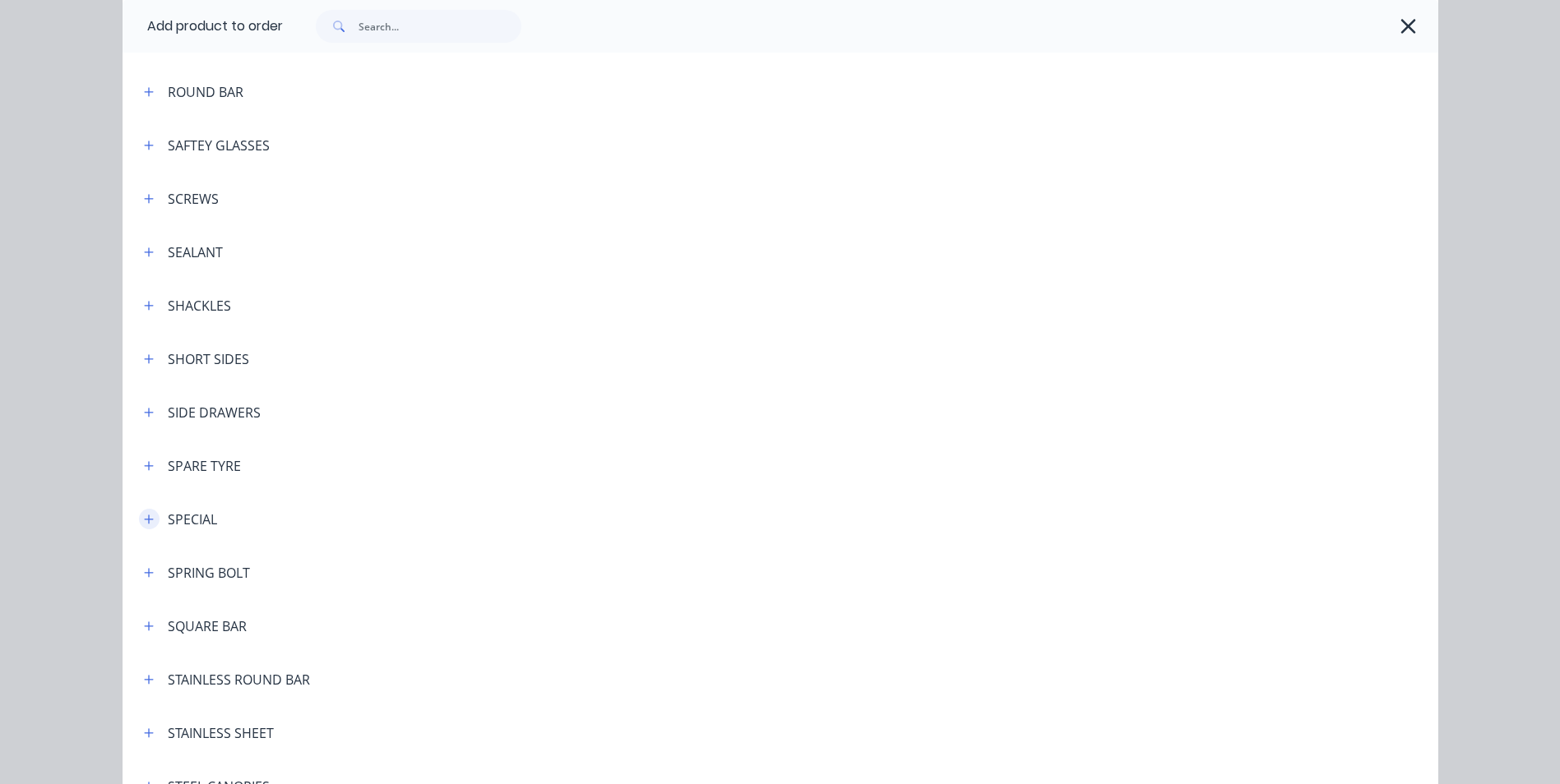
click at [144, 515] on icon "button" at bounding box center [148, 519] width 9 height 9
click at [144, 515] on icon "button" at bounding box center [148, 519] width 10 height 11
click at [144, 520] on icon "button" at bounding box center [148, 519] width 10 height 11
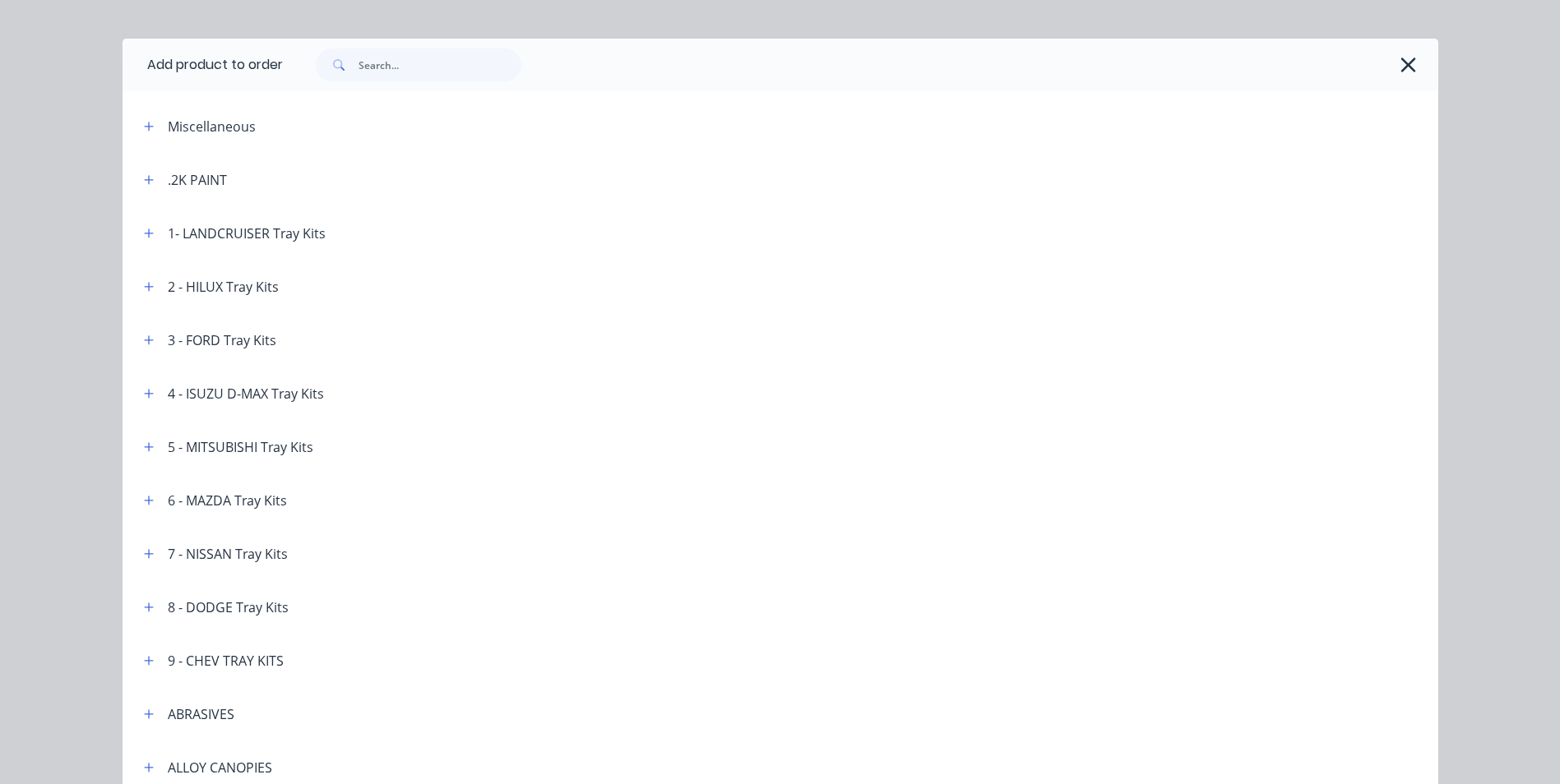
scroll to position [0, 0]
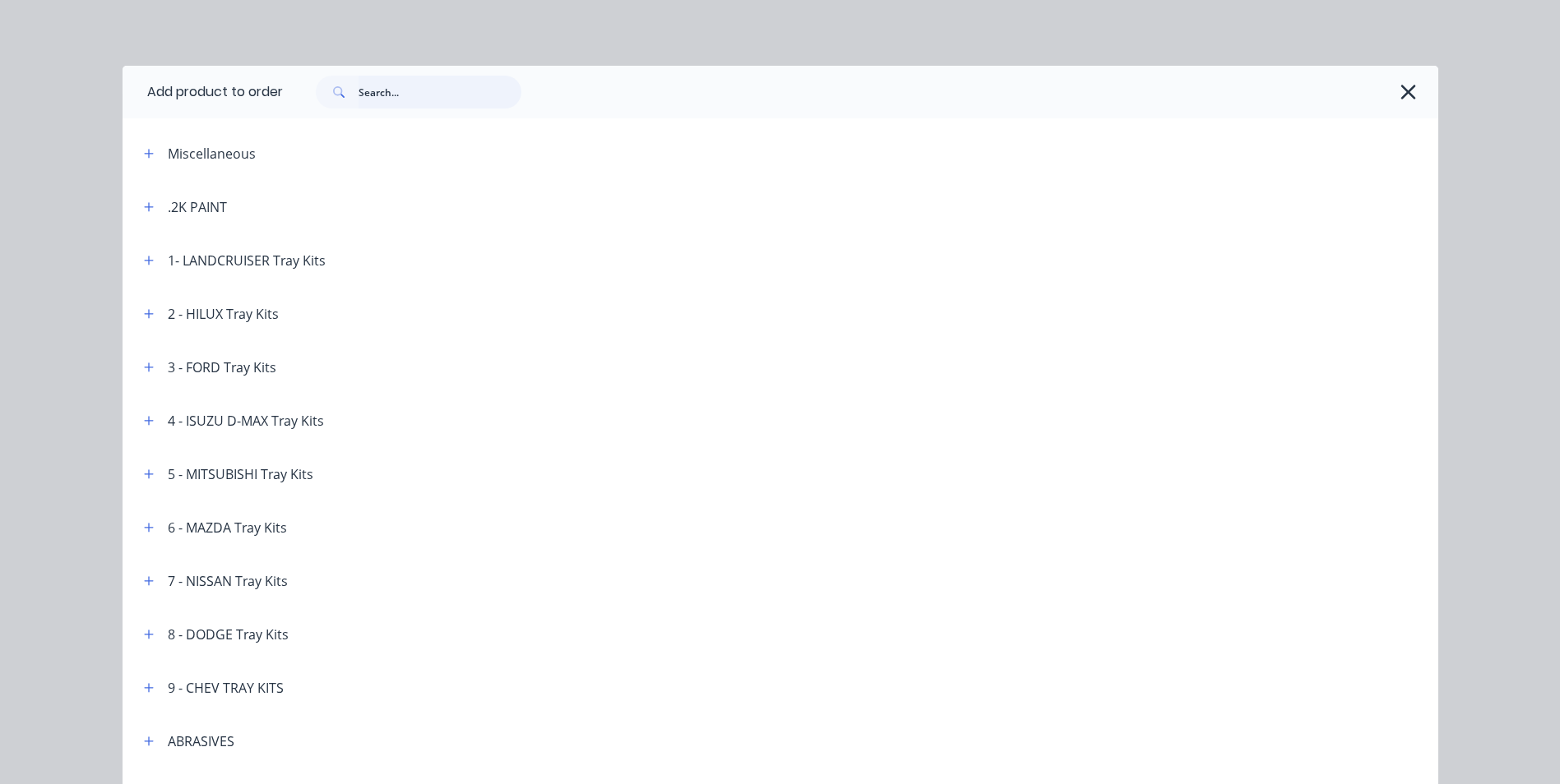
click at [378, 93] on input "text" at bounding box center [440, 93] width 162 height 33
type input "DIMENSIONS"
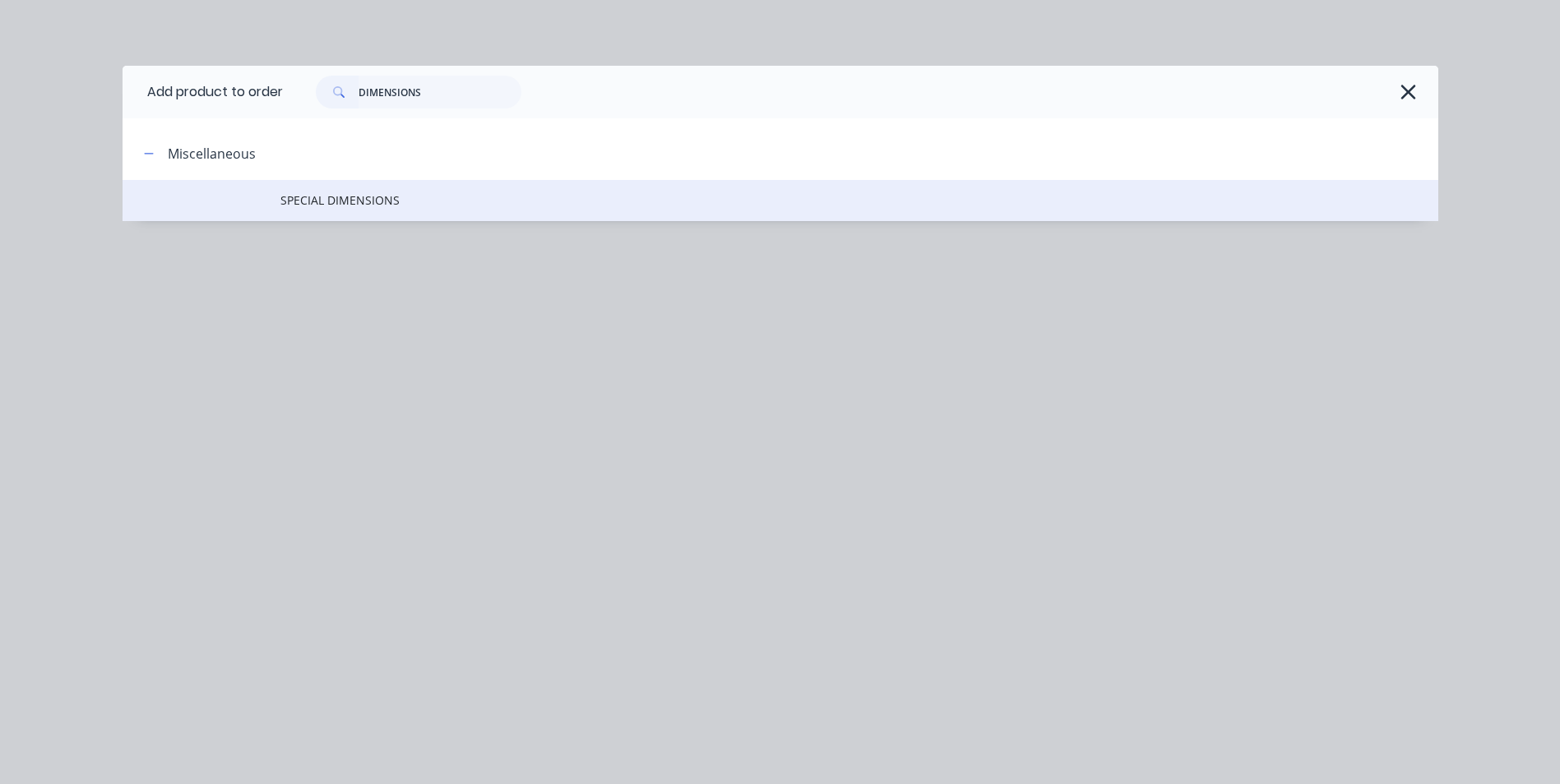
click at [311, 196] on span "SPECIAL DIMENSIONS" at bounding box center [743, 200] width 926 height 17
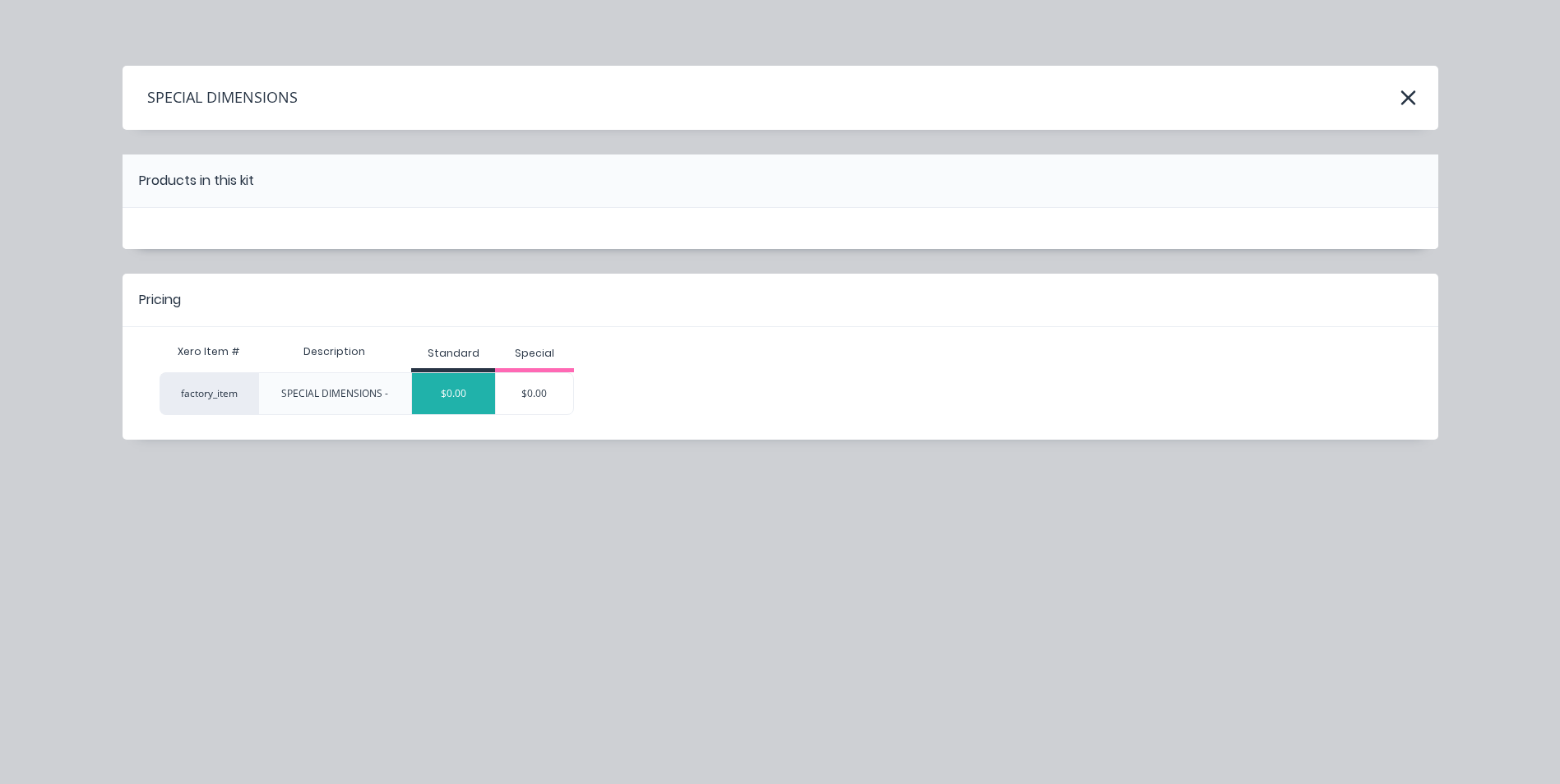
click at [431, 391] on div "$0.00" at bounding box center [453, 393] width 83 height 41
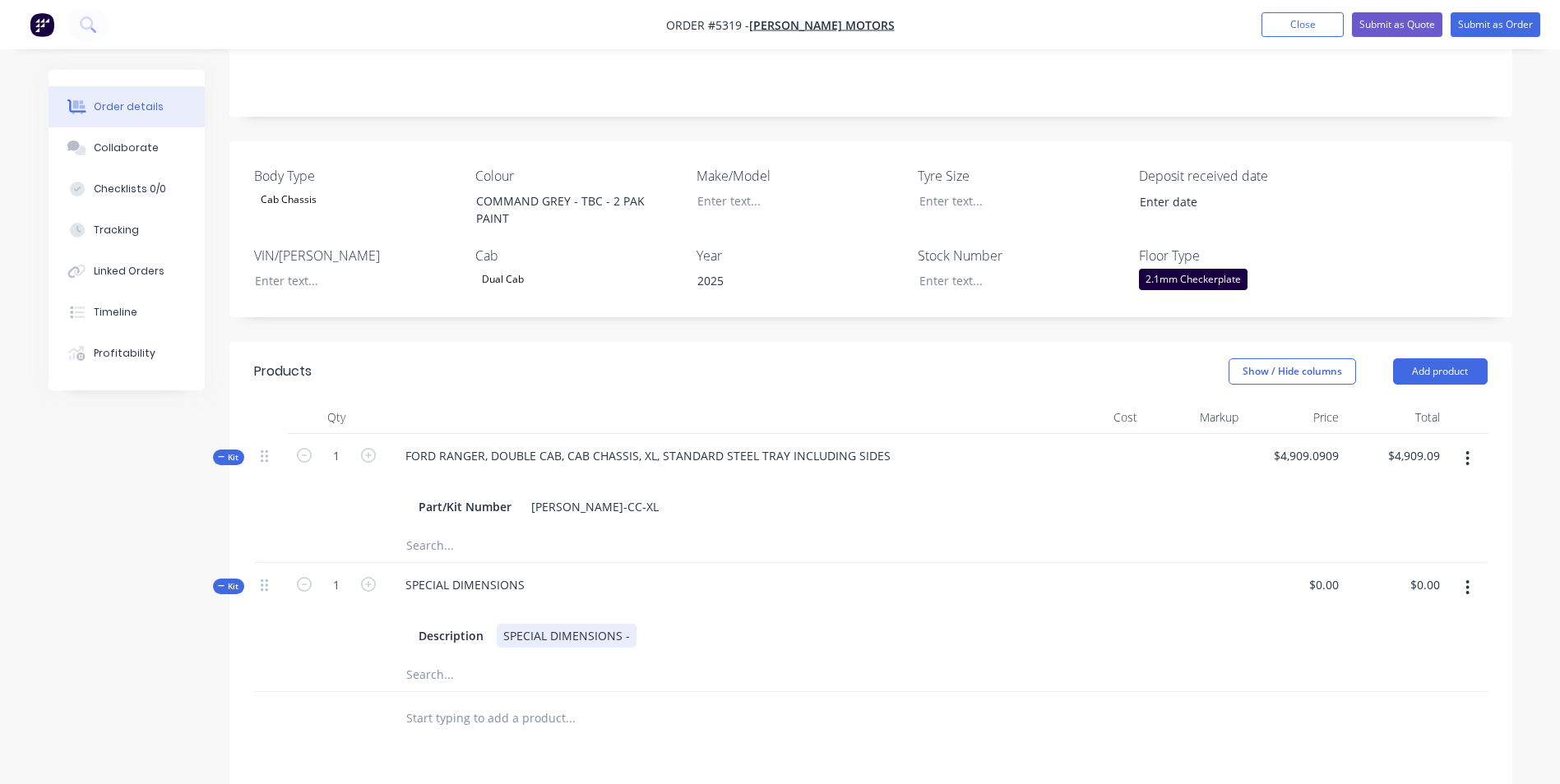
click at [630, 624] on div "SPECIAL DIMENSIONS -" at bounding box center [567, 636] width 140 height 24
click at [1459, 359] on button "Add product" at bounding box center [1440, 372] width 94 height 26
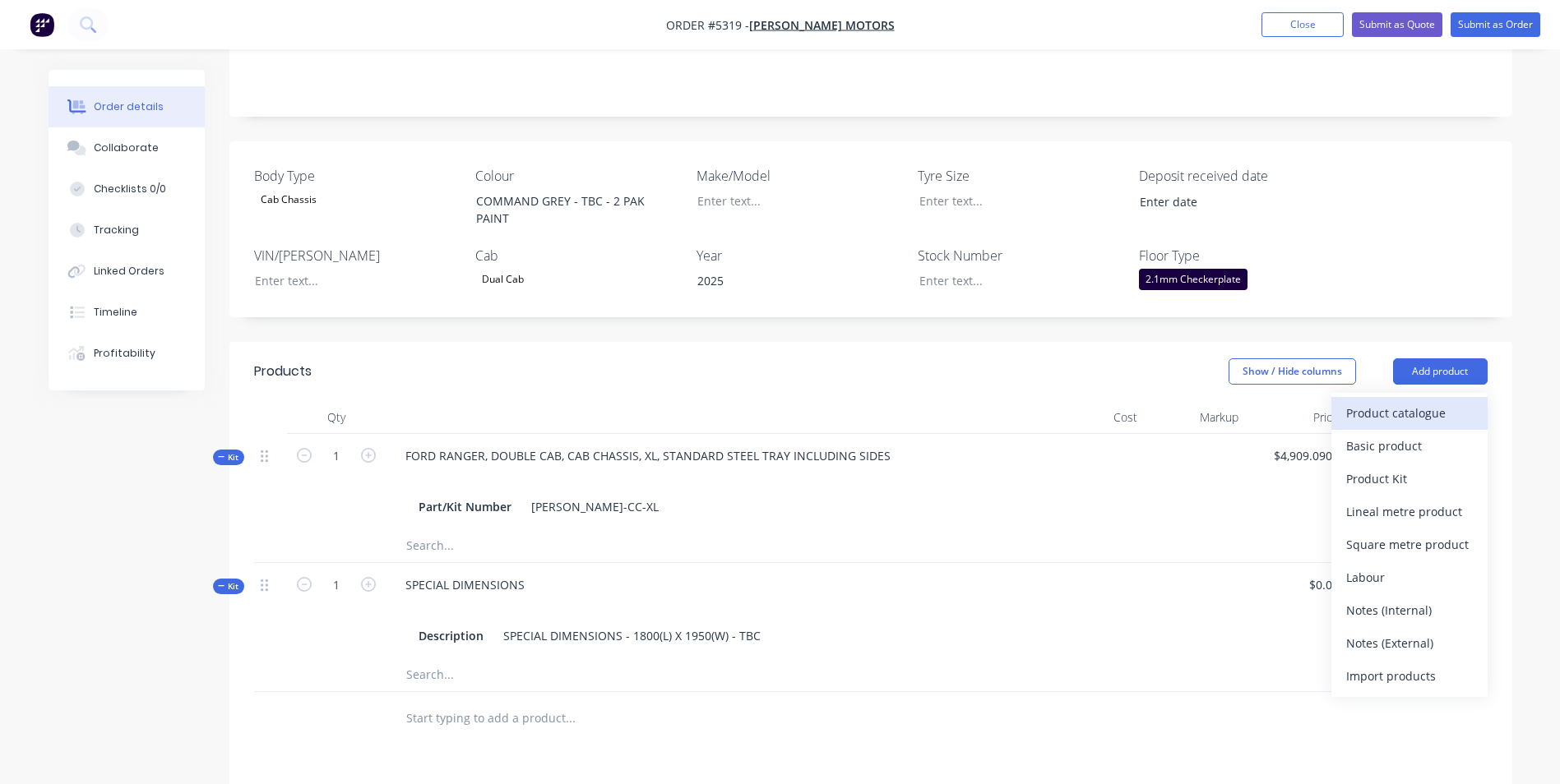
click at [1436, 402] on div "Product catalogue" at bounding box center [1409, 413] width 127 height 24
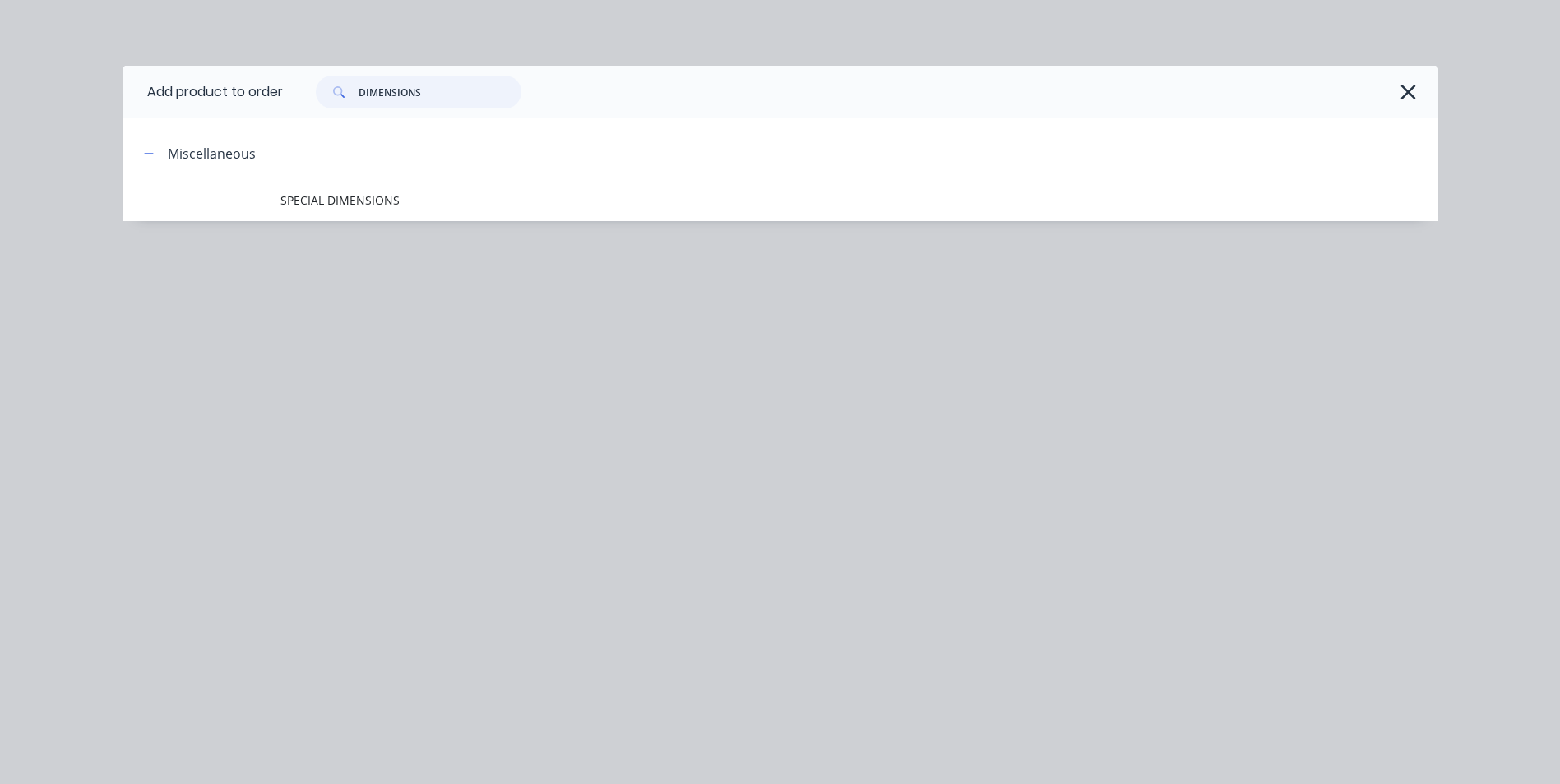
drag, startPoint x: 447, startPoint y: 79, endPoint x: 337, endPoint y: 100, distance: 112.0
click at [337, 100] on div "DIMENSIONS" at bounding box center [418, 93] width 205 height 33
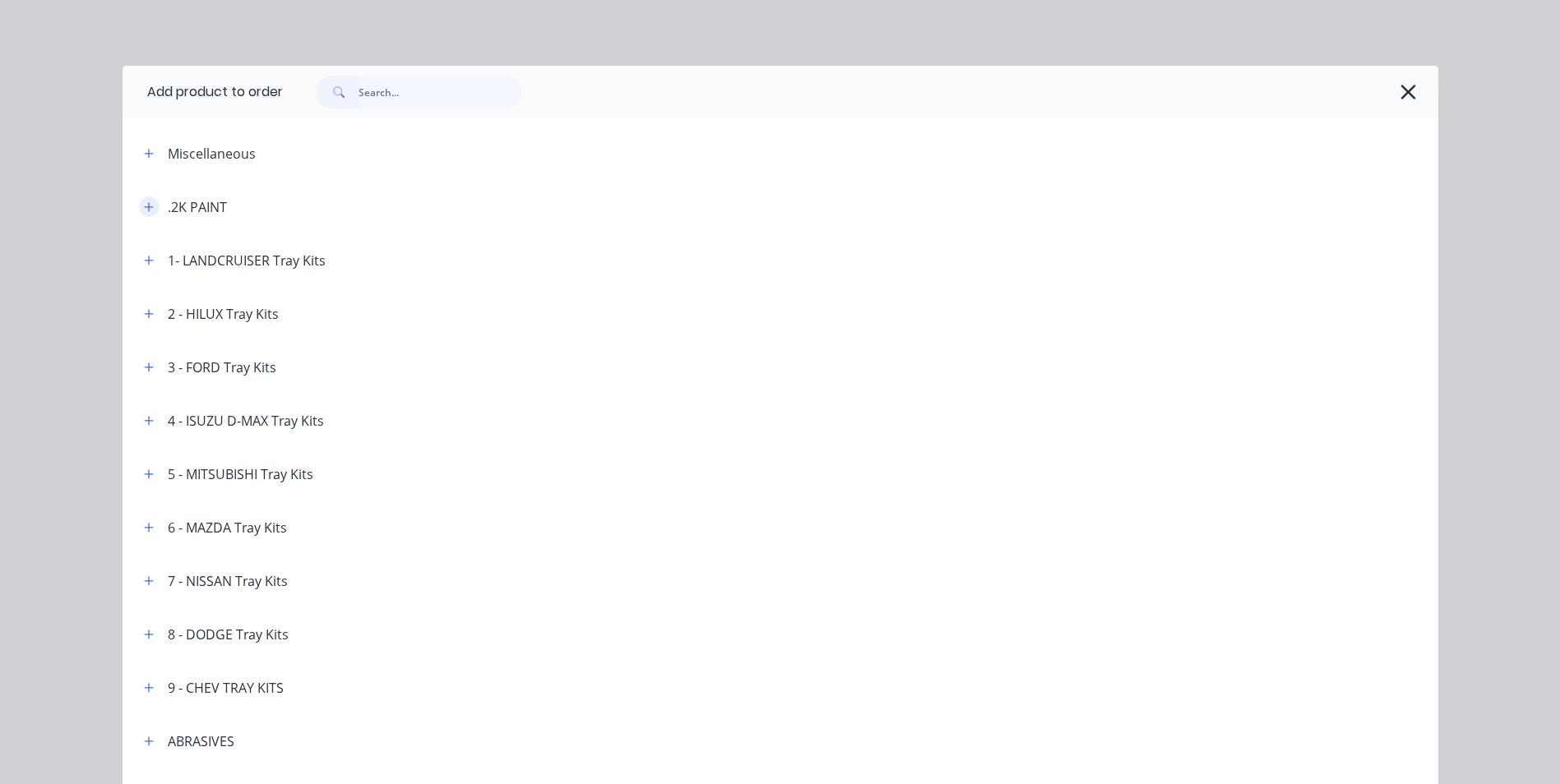
click at [139, 205] on button "button" at bounding box center [149, 207] width 21 height 21
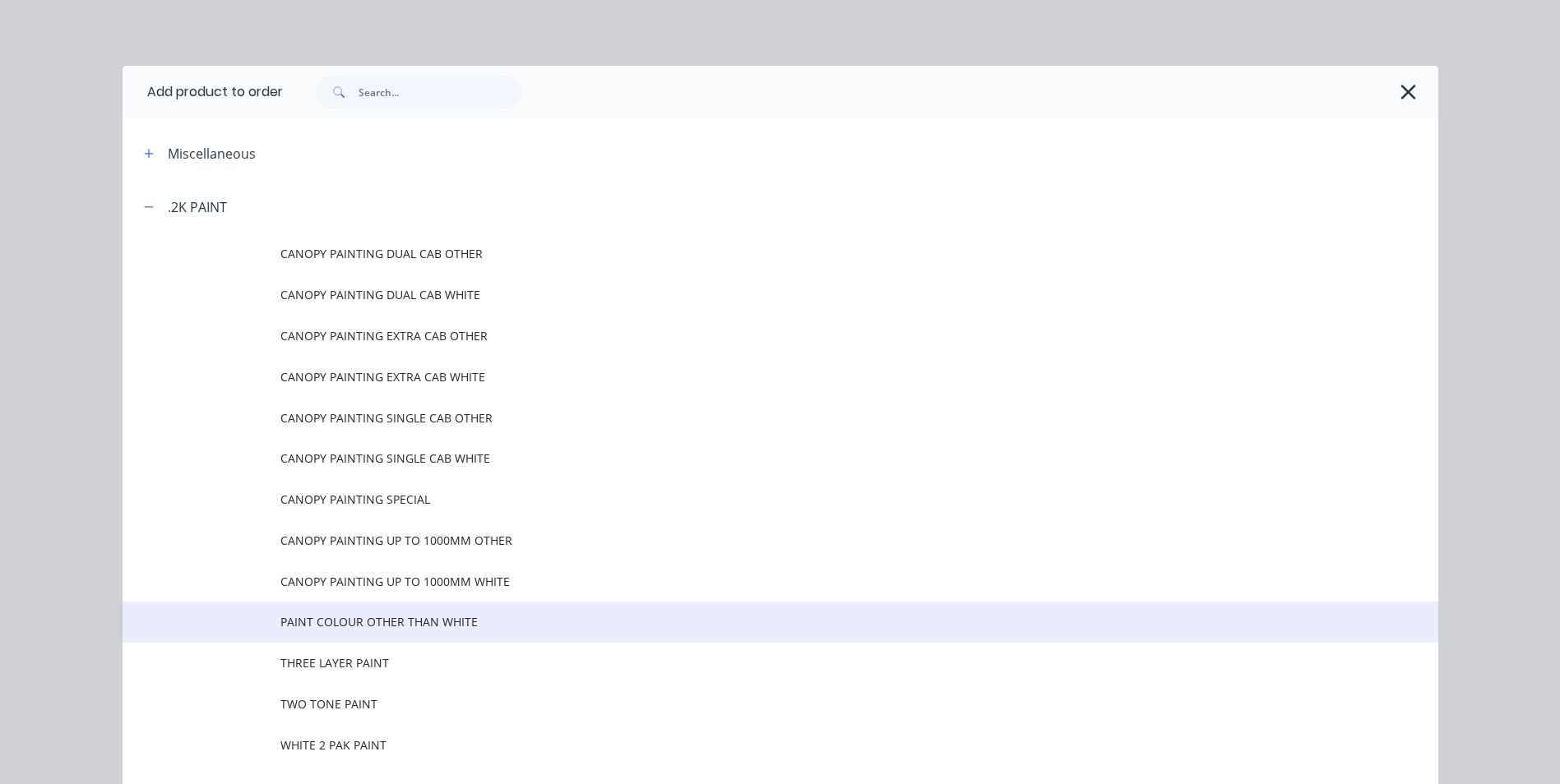
click at [416, 636] on td "PAINT COLOUR OTHER THAN WHITE" at bounding box center [859, 622] width 1158 height 41
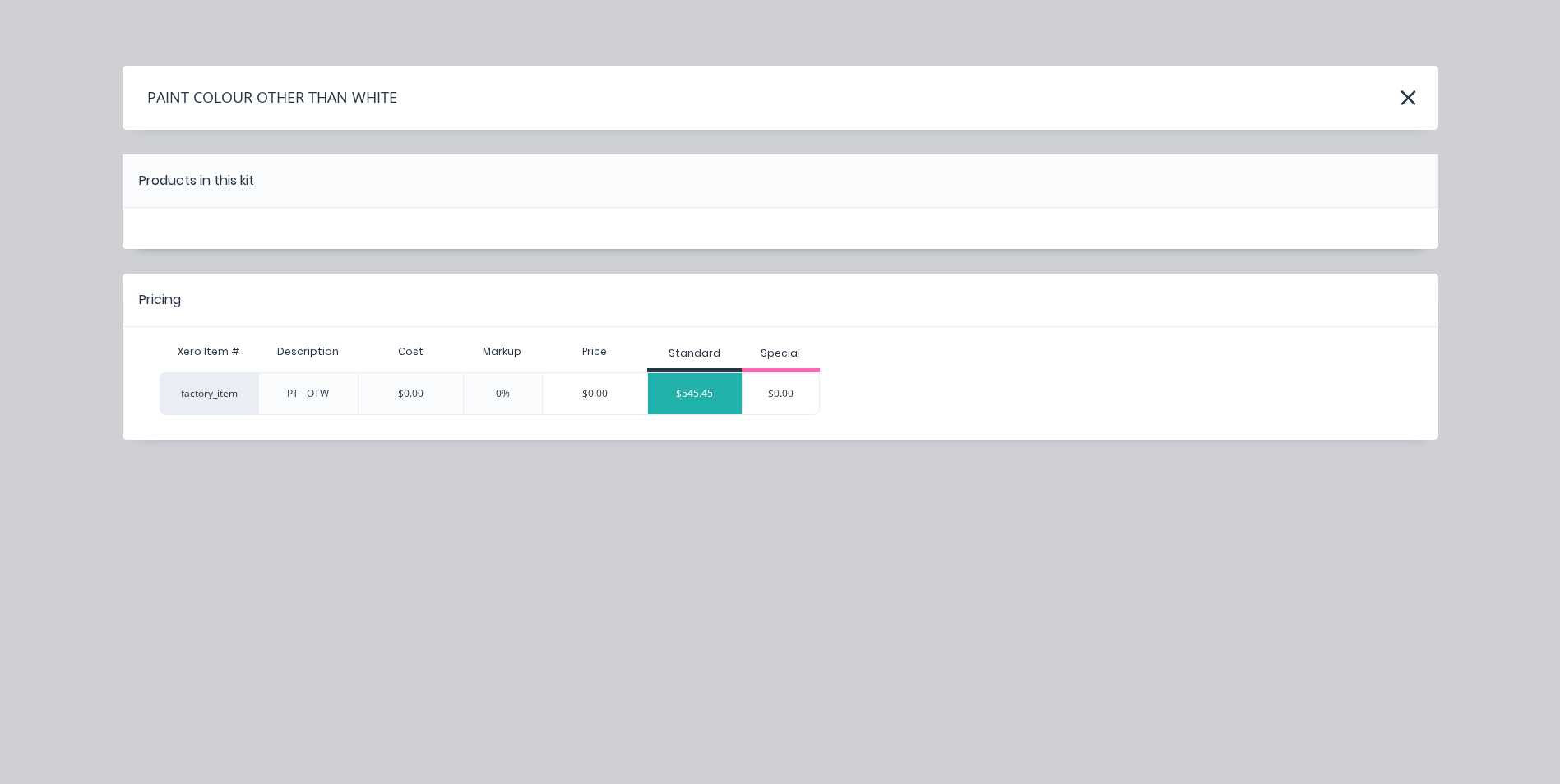
click at [719, 385] on div "$545.45" at bounding box center [694, 393] width 93 height 41
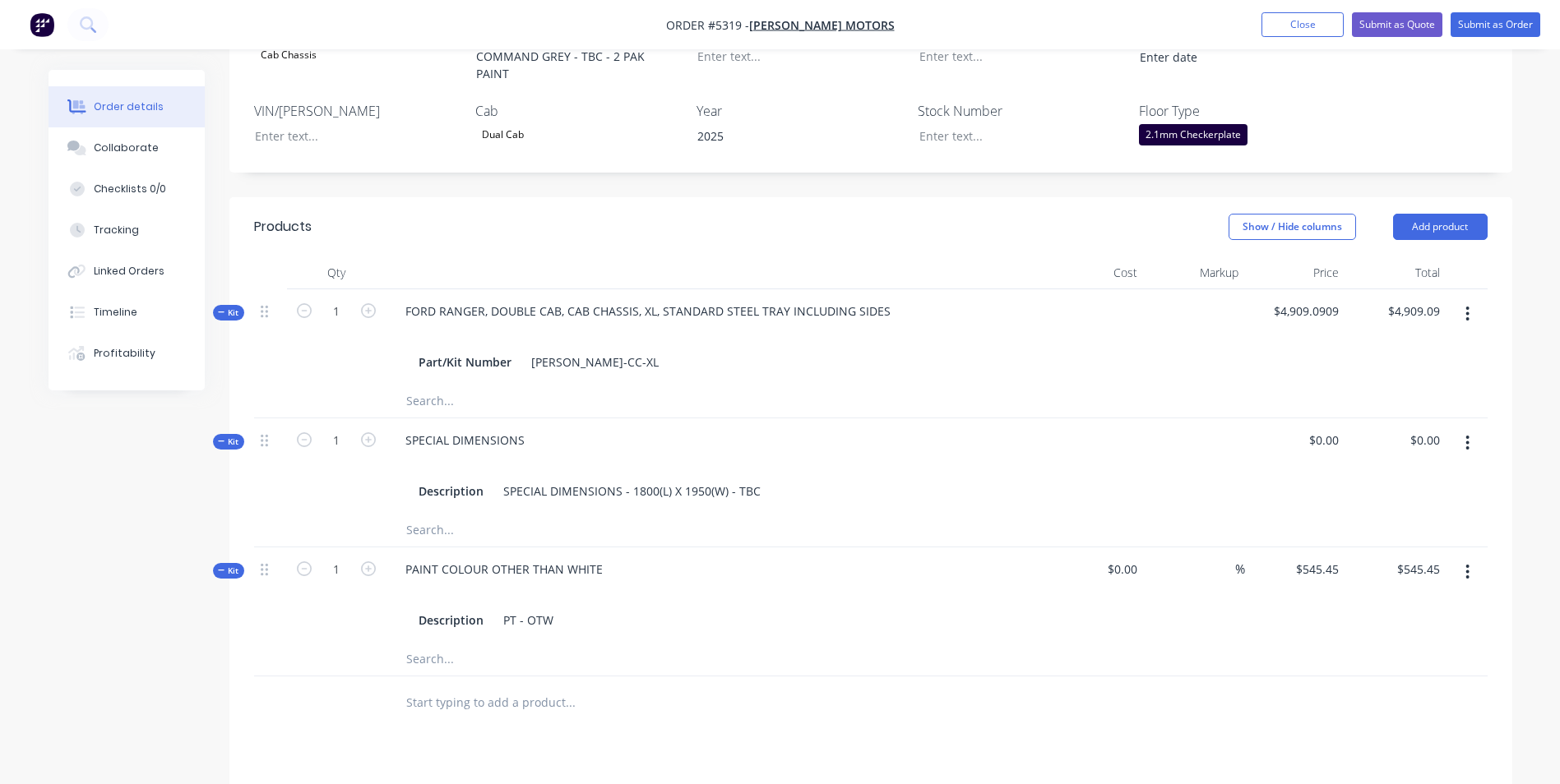
scroll to position [575, 0]
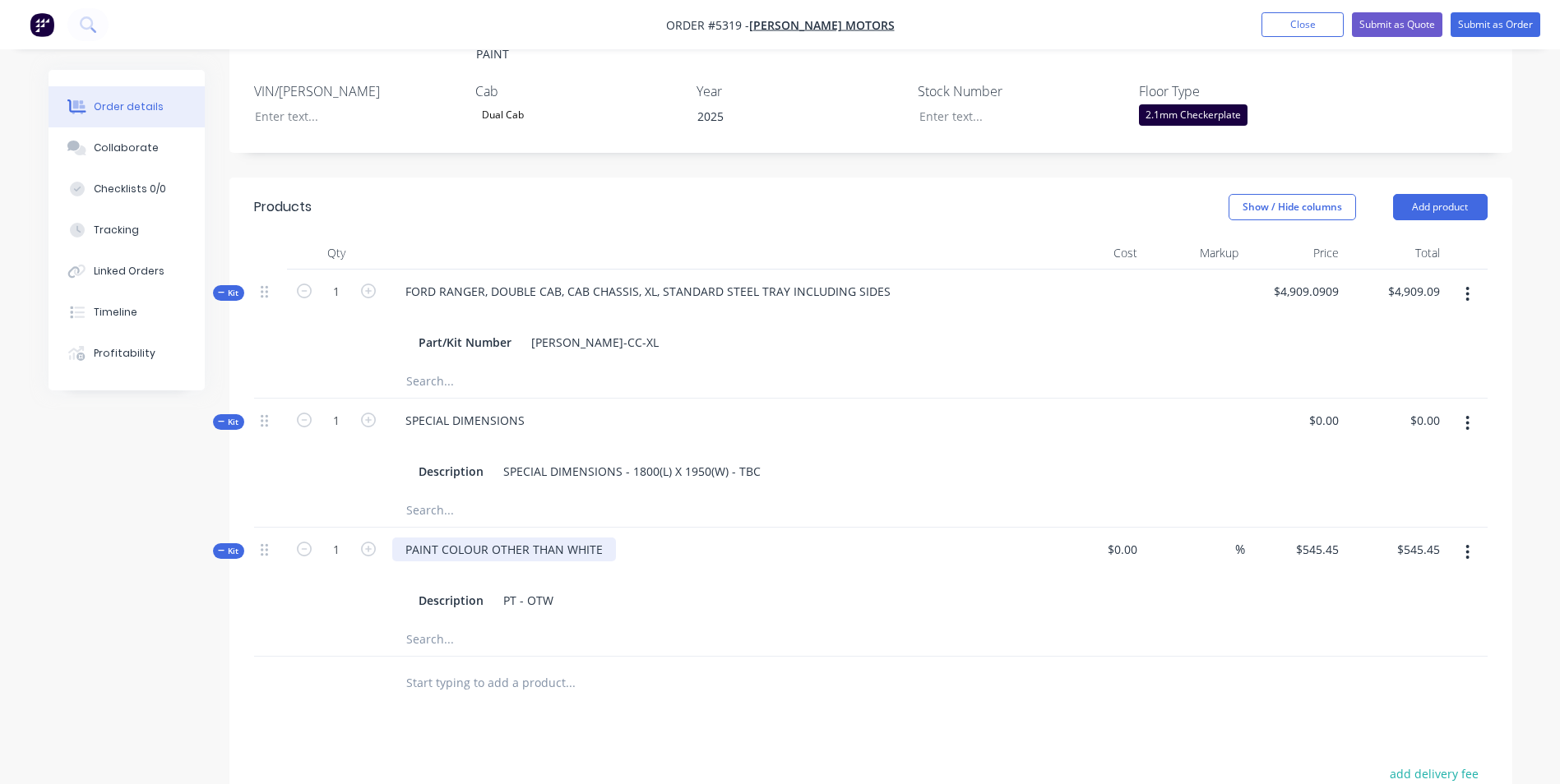
click at [603, 538] on div "PAINT COLOUR OTHER THAN WHITE" at bounding box center [504, 549] width 224 height 24
click at [1443, 194] on button "Add product" at bounding box center [1440, 207] width 94 height 26
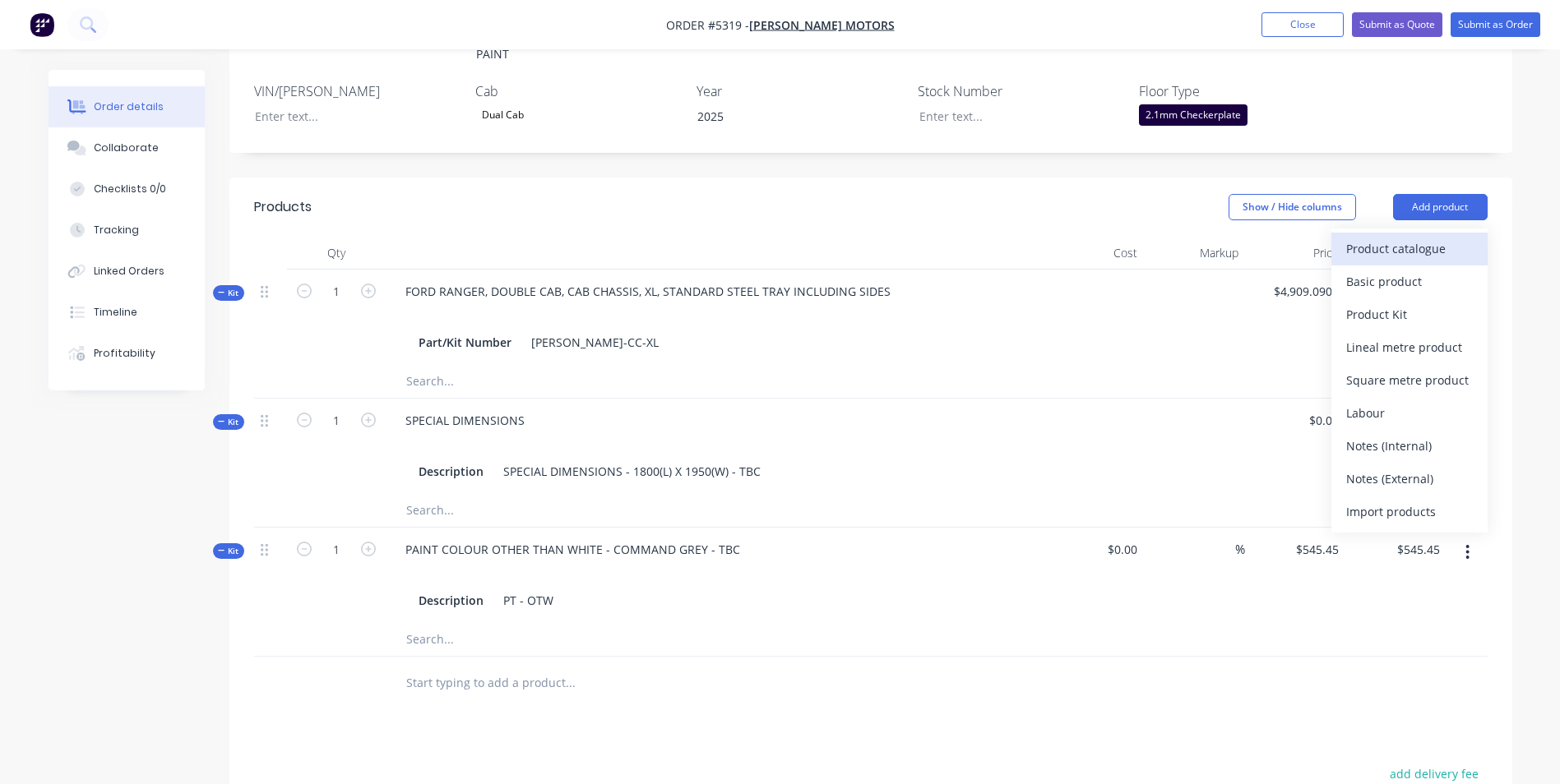
click at [1433, 237] on div "Product catalogue" at bounding box center [1409, 248] width 127 height 24
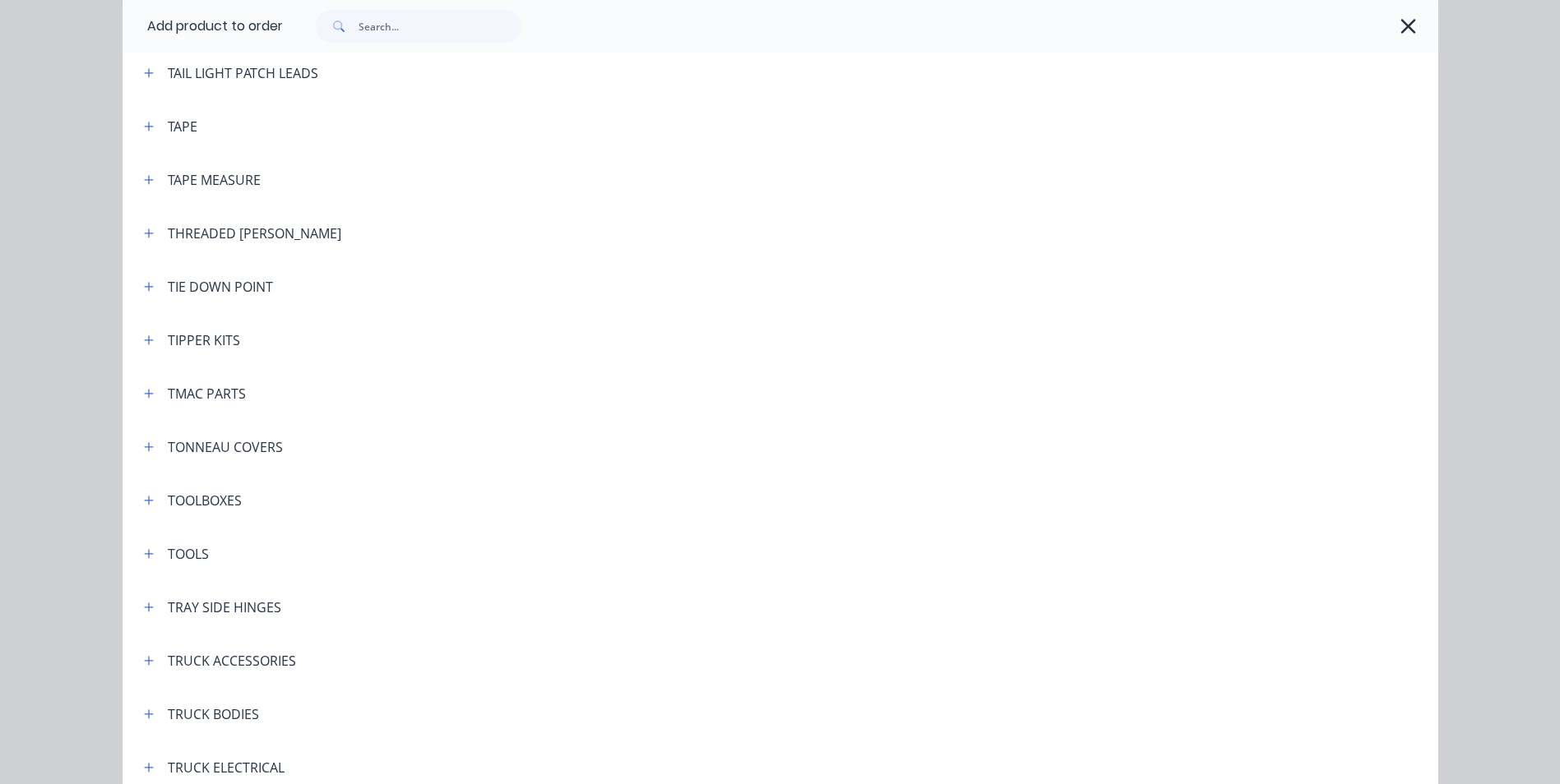
scroll to position [5426, 0]
click at [144, 500] on icon "button" at bounding box center [148, 499] width 10 height 11
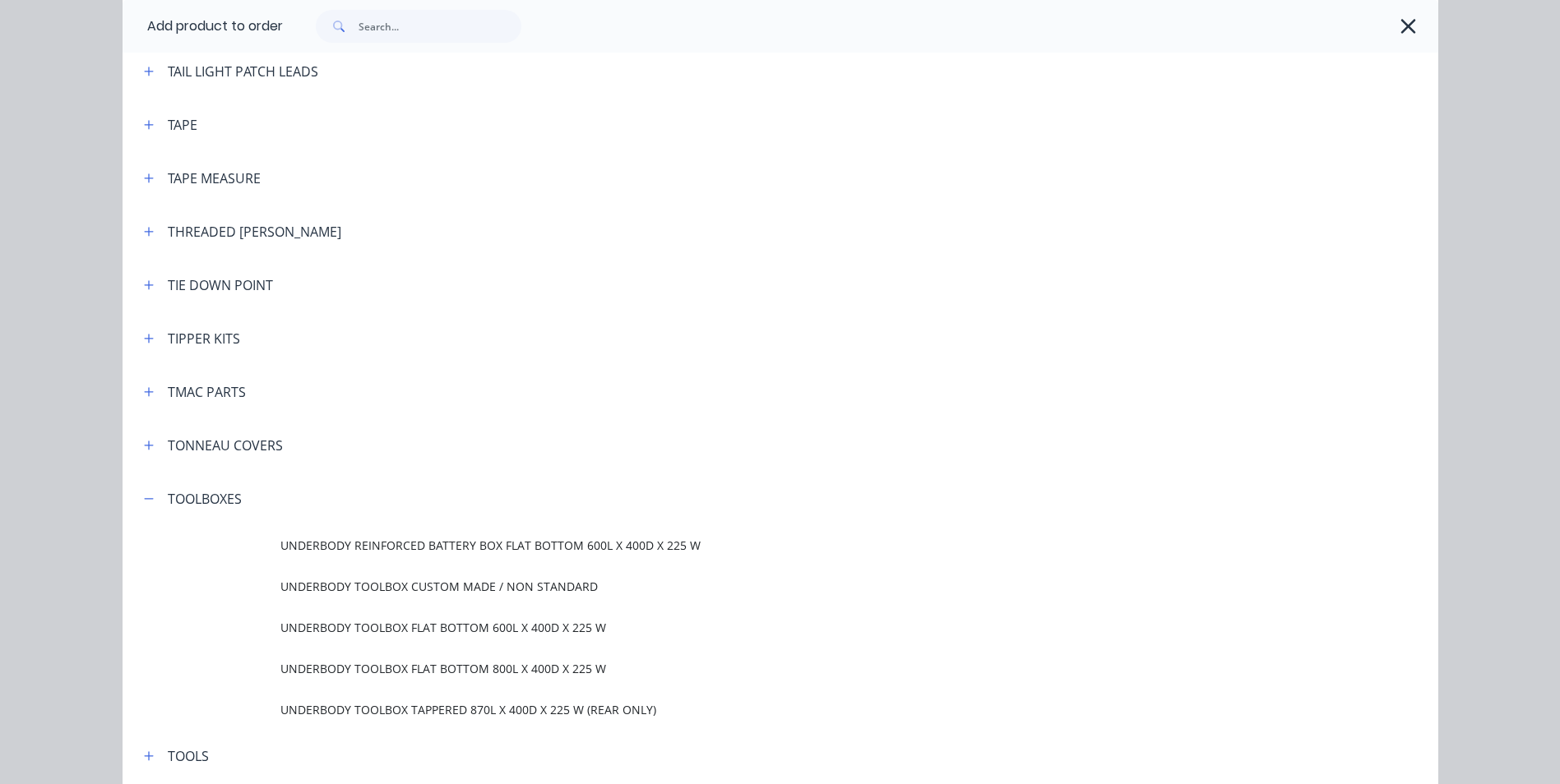
scroll to position [5508, 0]
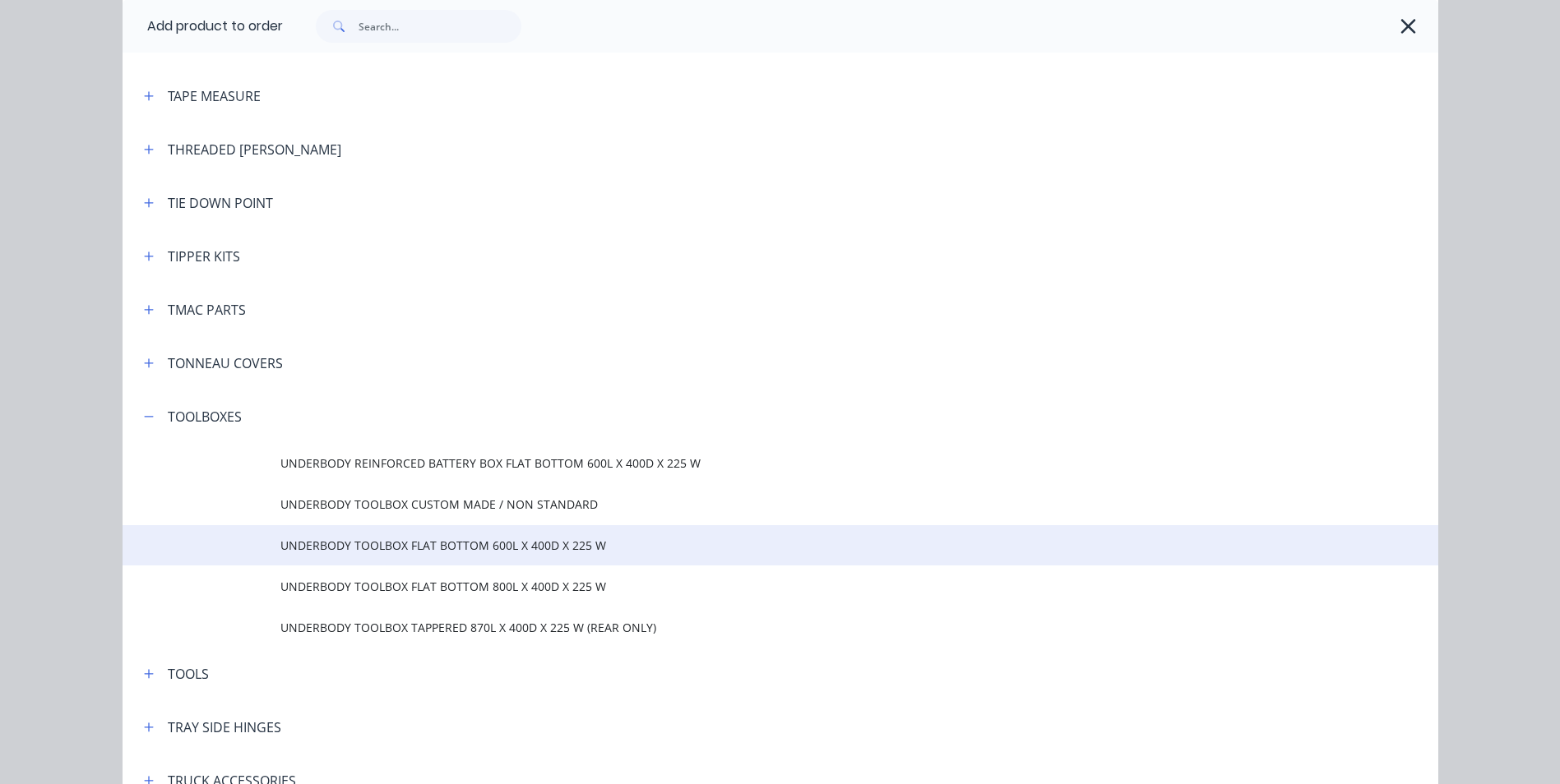
click at [502, 542] on span "UNDERBODY TOOLBOX FLAT BOTTOM 600L X 400D X 225 W" at bounding box center [743, 546] width 926 height 17
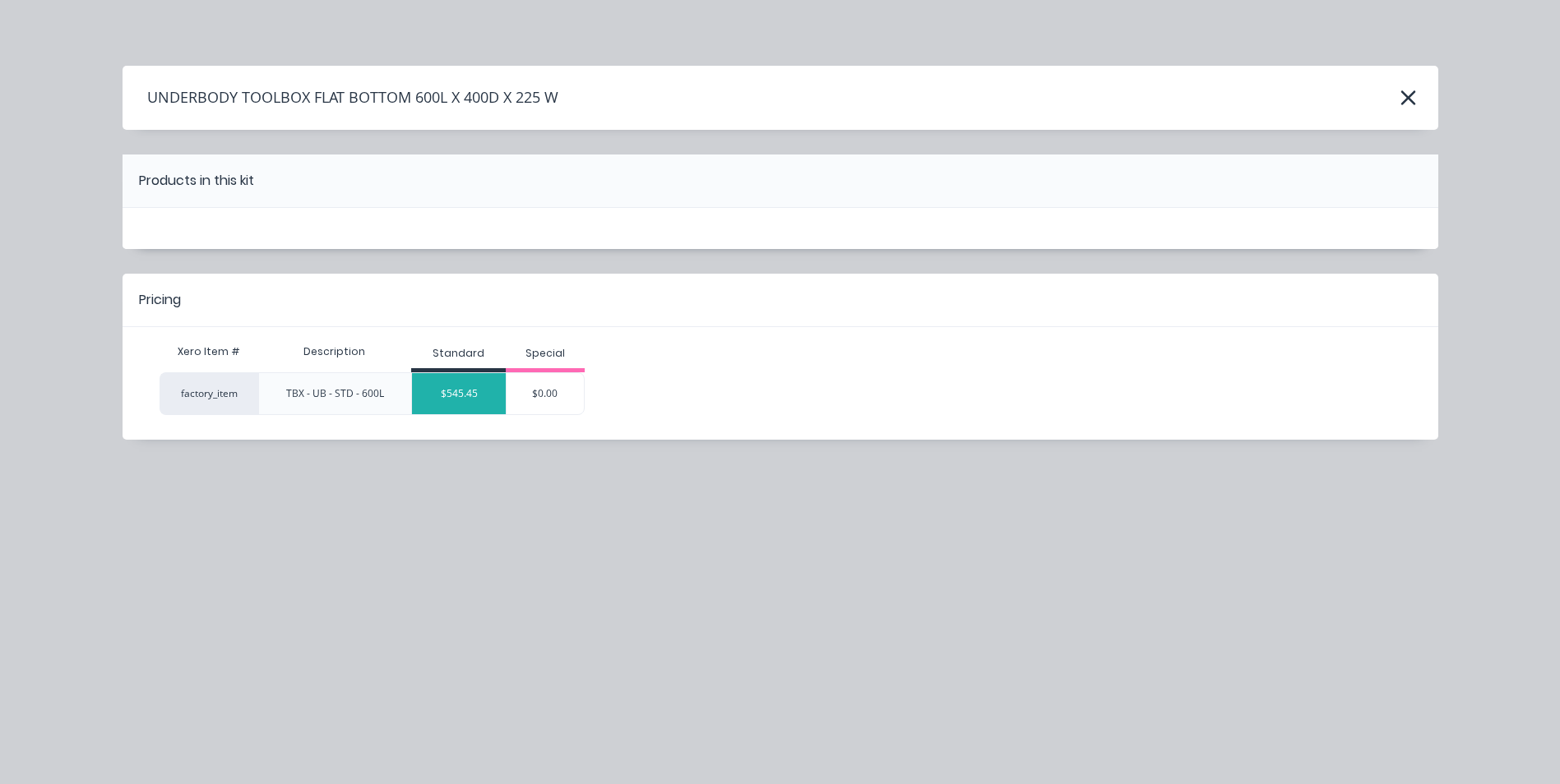
click at [486, 399] on div "$545.45" at bounding box center [459, 393] width 93 height 41
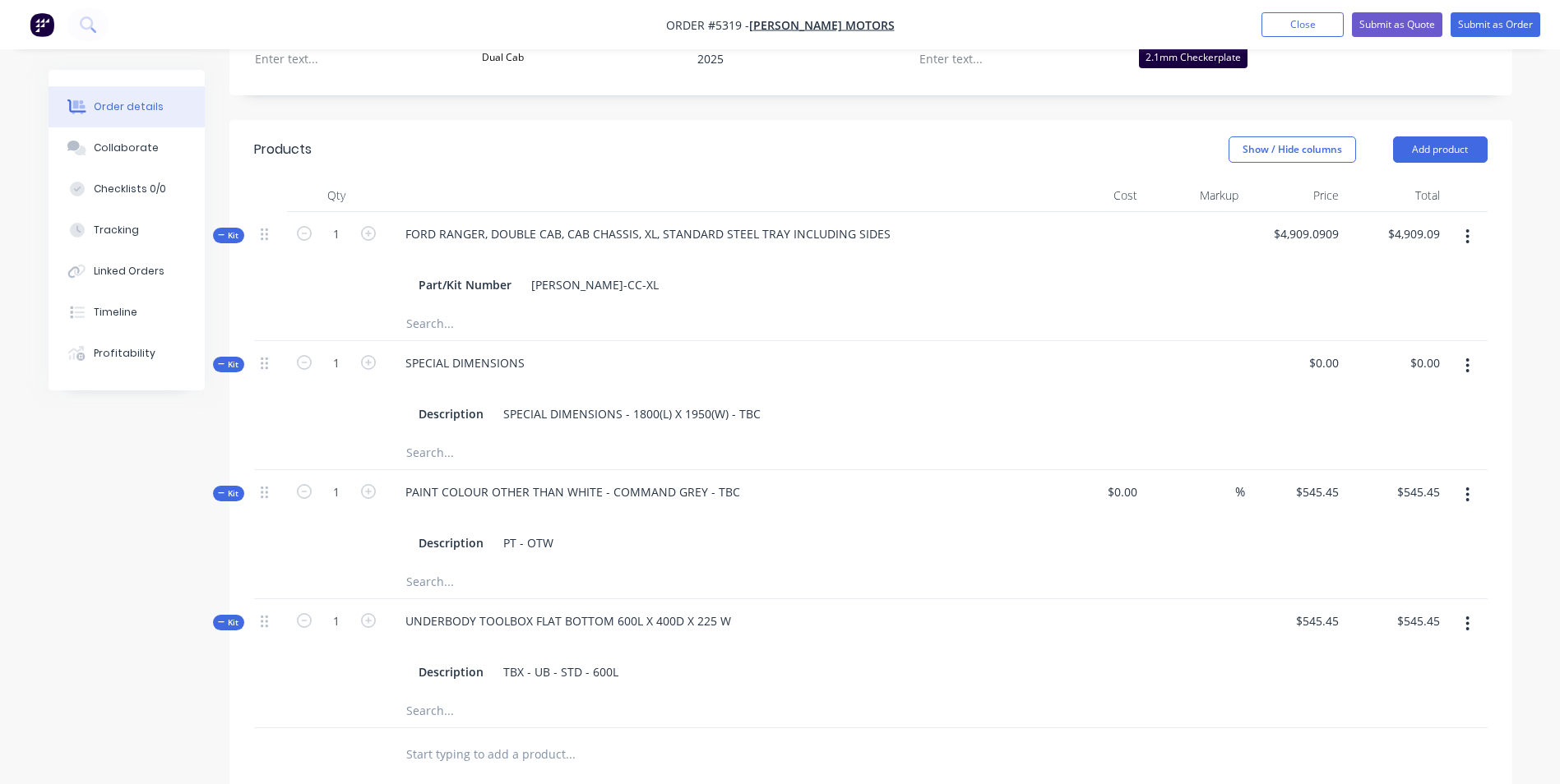
scroll to position [739, 0]
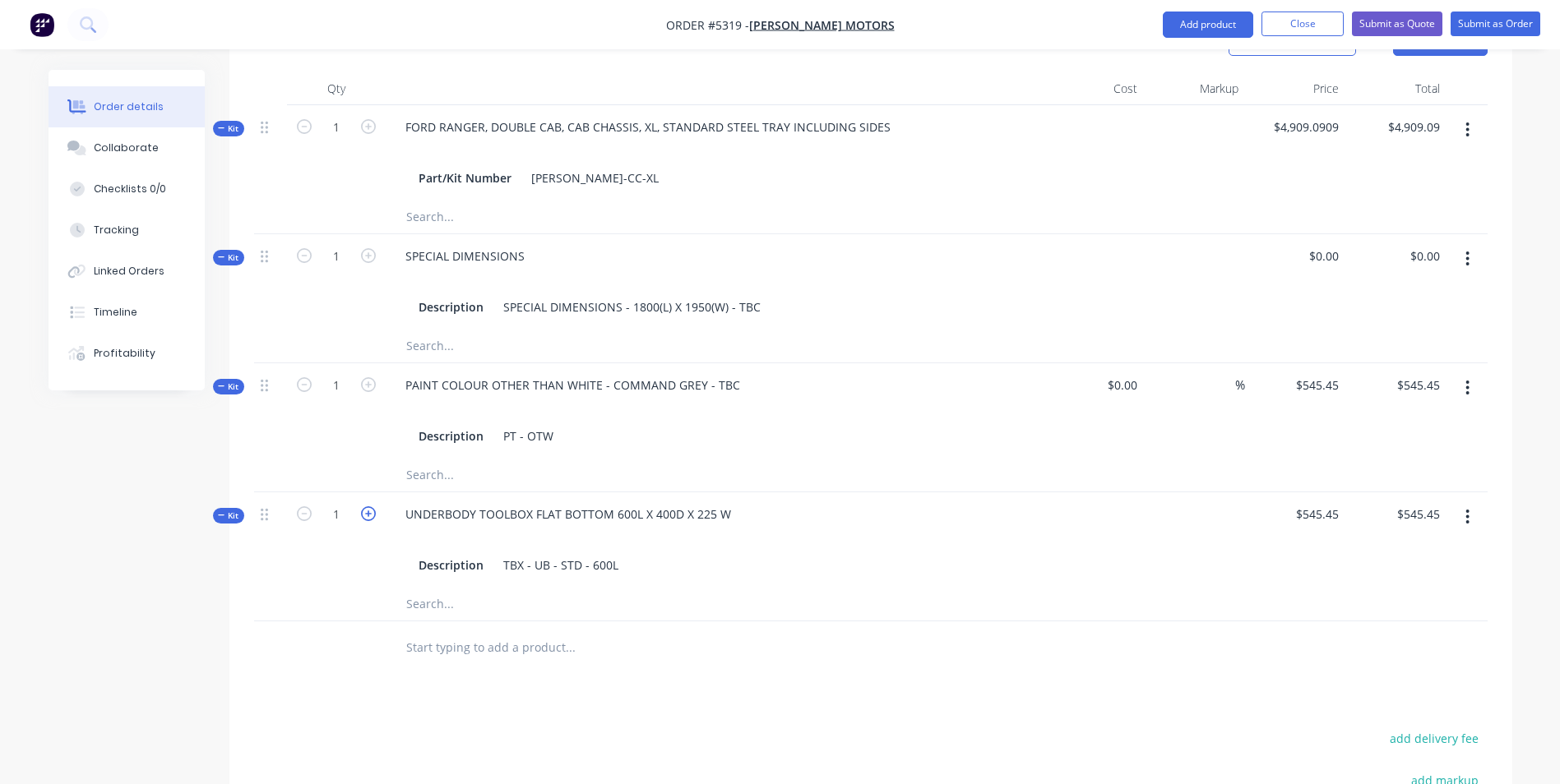
click at [369, 506] on icon "button" at bounding box center [368, 513] width 15 height 15
type input "2"
type input "$1,090.90"
click at [728, 502] on div "UNDERBODY TOOLBOX FLAT BOTTOM 600L X 400D X 225 W" at bounding box center [568, 513] width 352 height 24
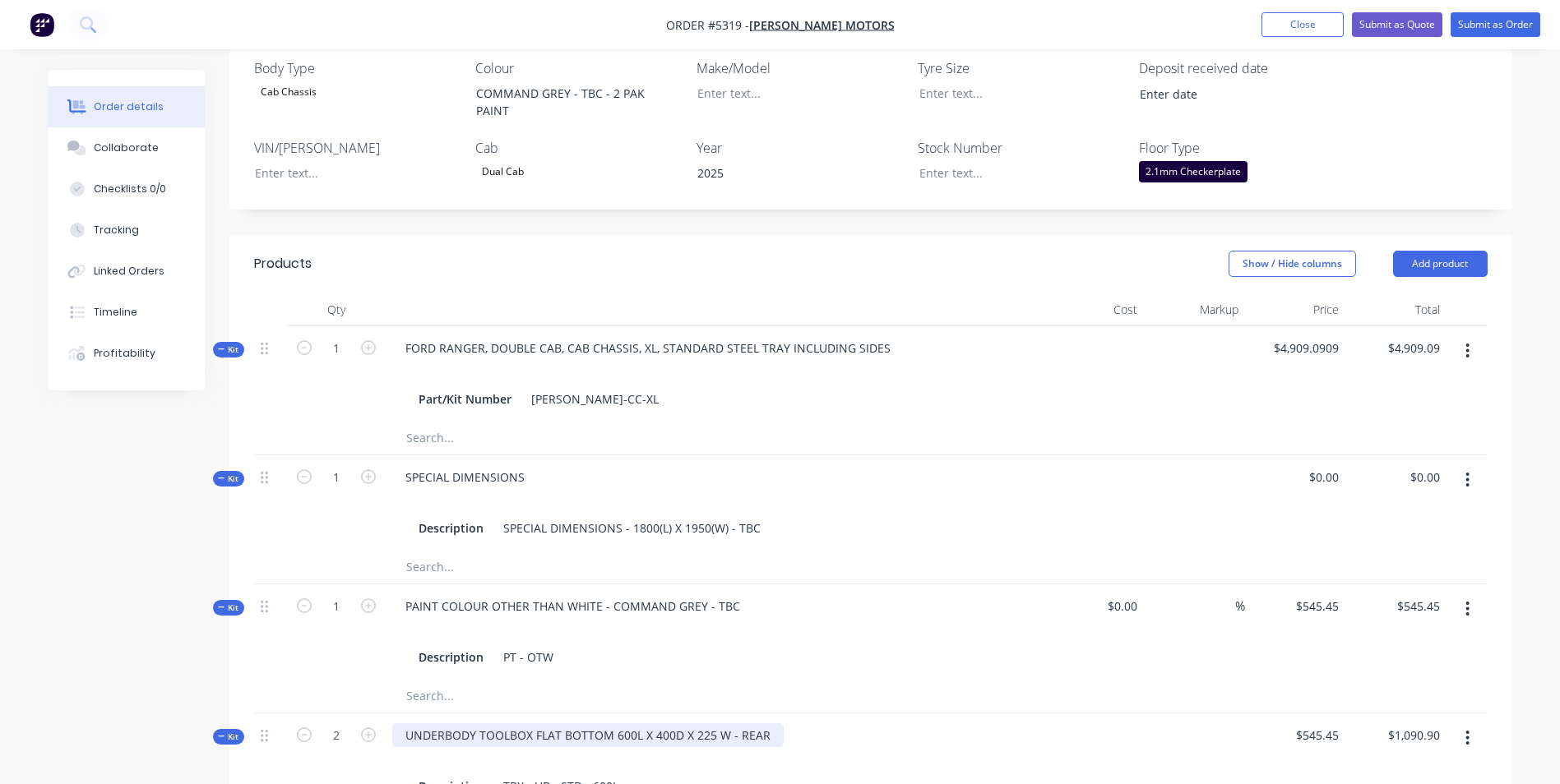
scroll to position [493, 0]
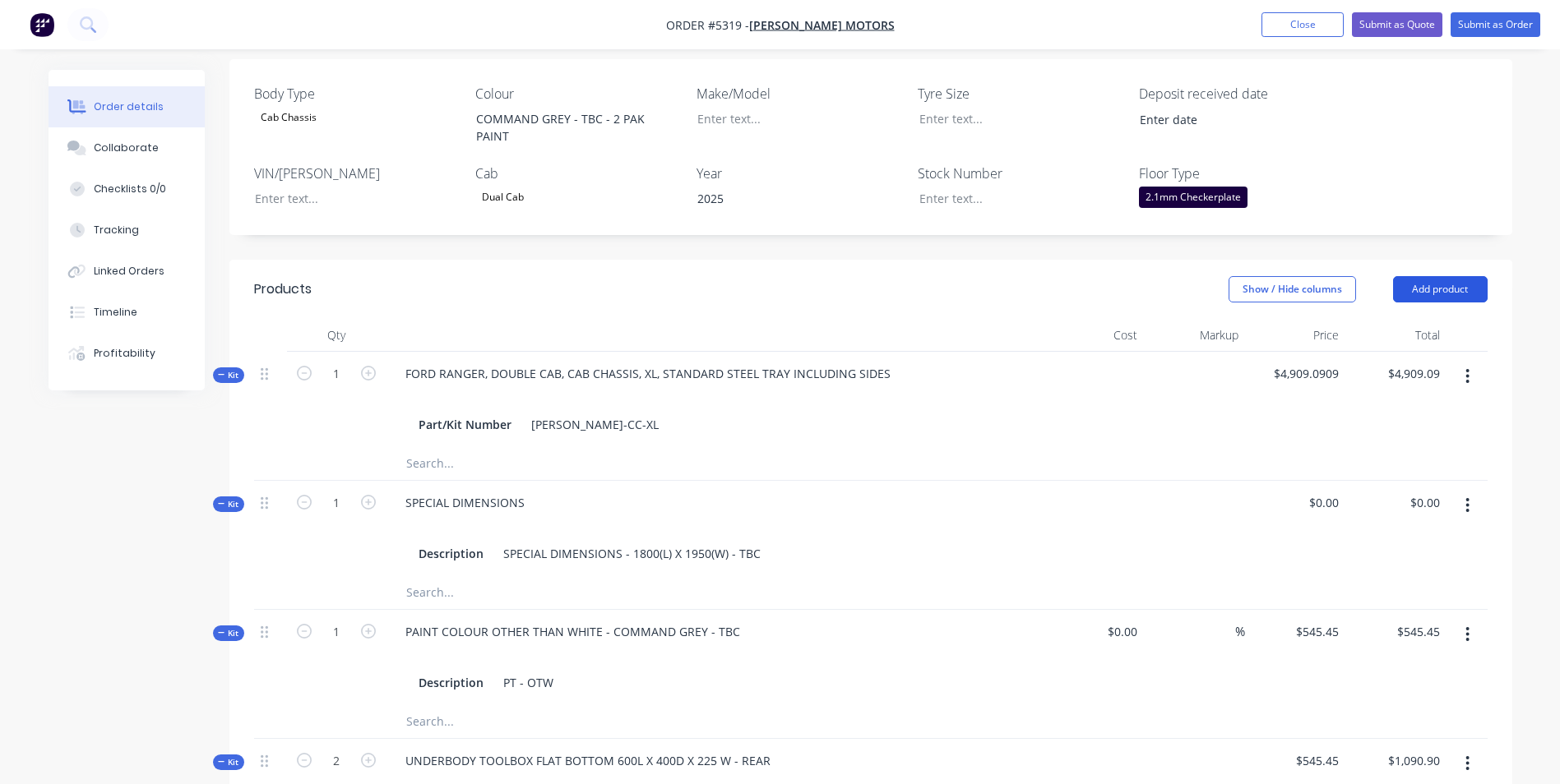
click at [1428, 276] on button "Add product" at bounding box center [1440, 289] width 94 height 26
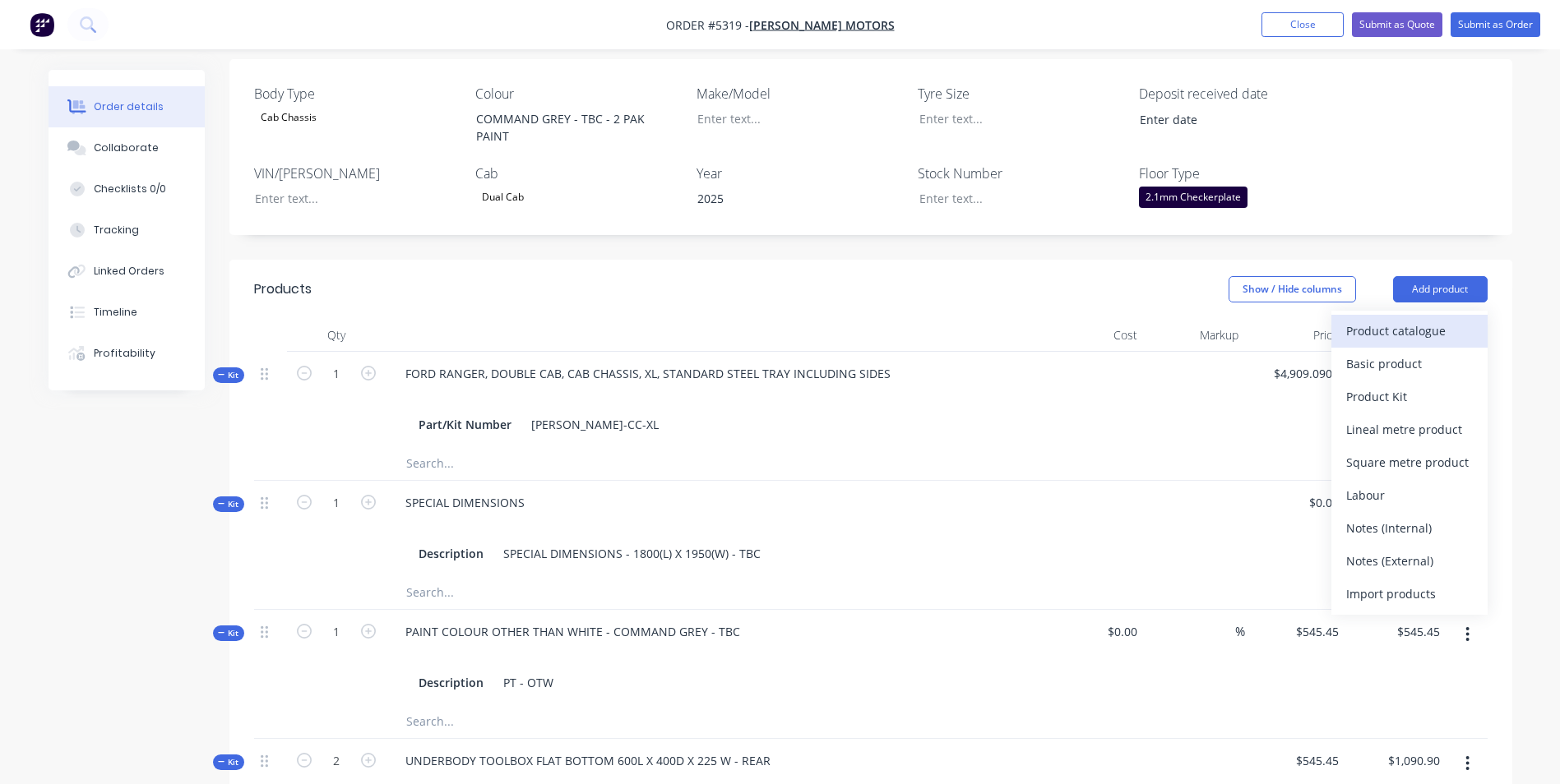
click at [1424, 319] on div "Product catalogue" at bounding box center [1409, 330] width 127 height 24
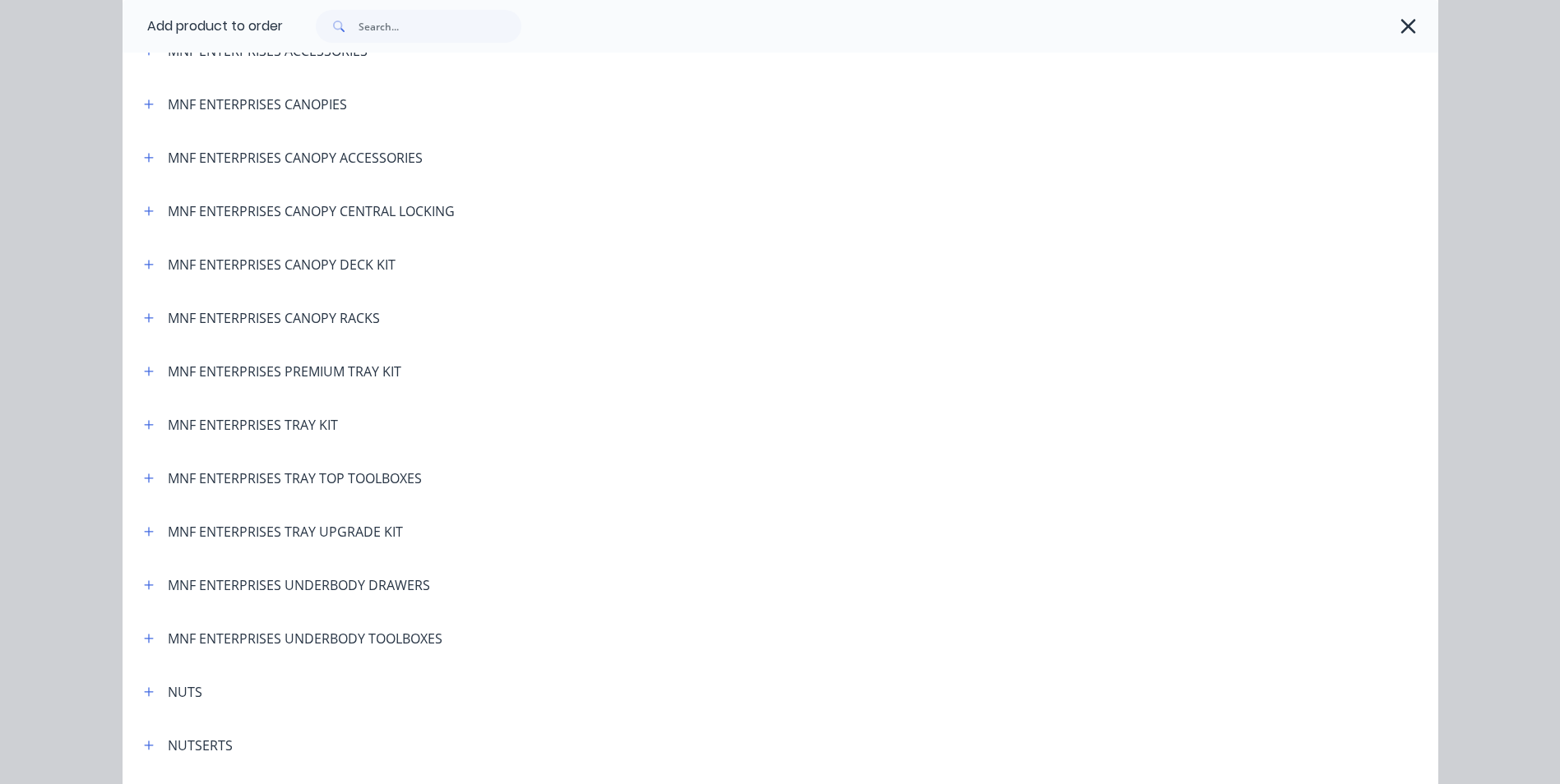
scroll to position [3206, 0]
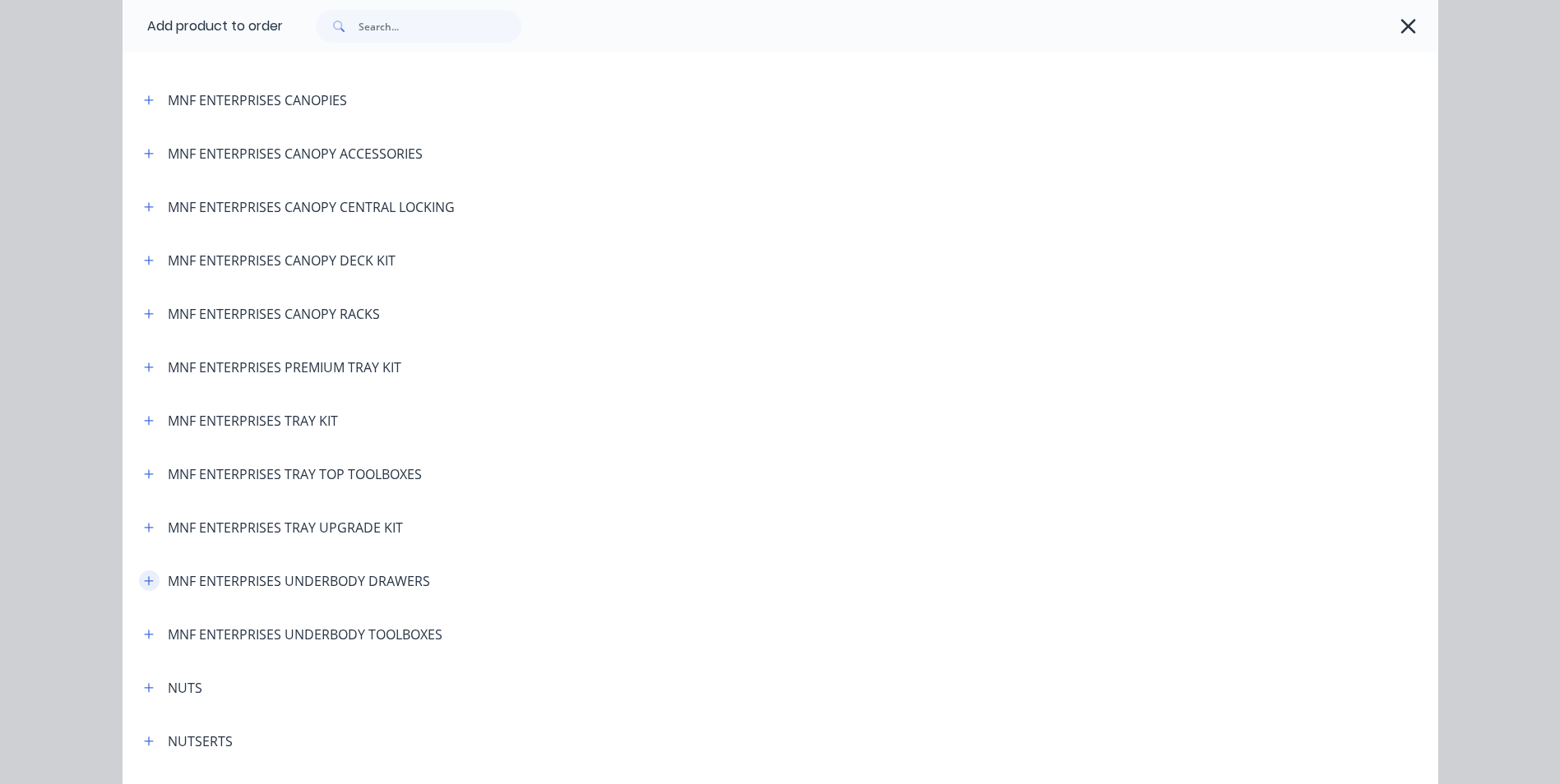
click at [144, 582] on icon "button" at bounding box center [148, 581] width 10 height 11
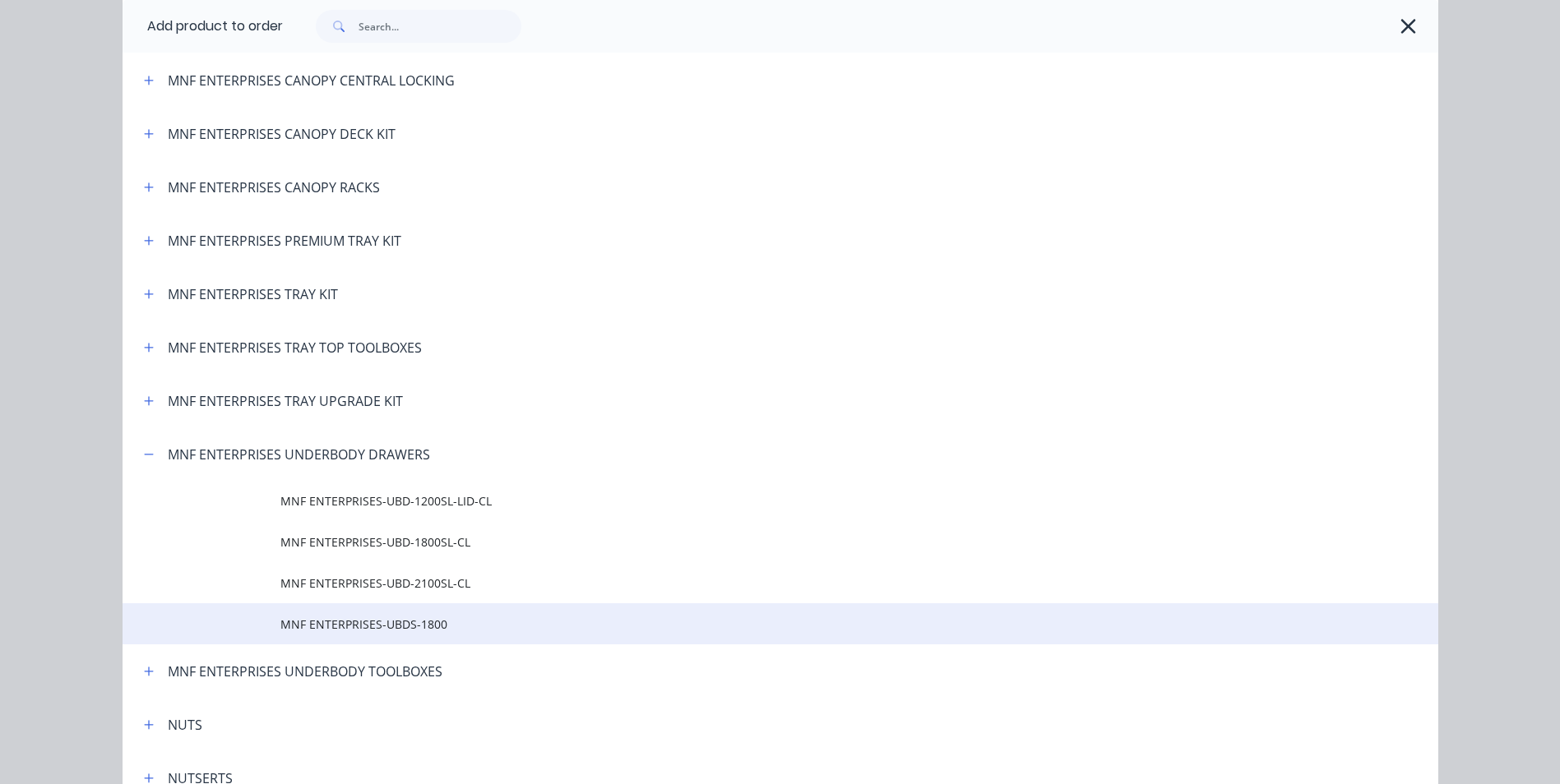
scroll to position [3371, 0]
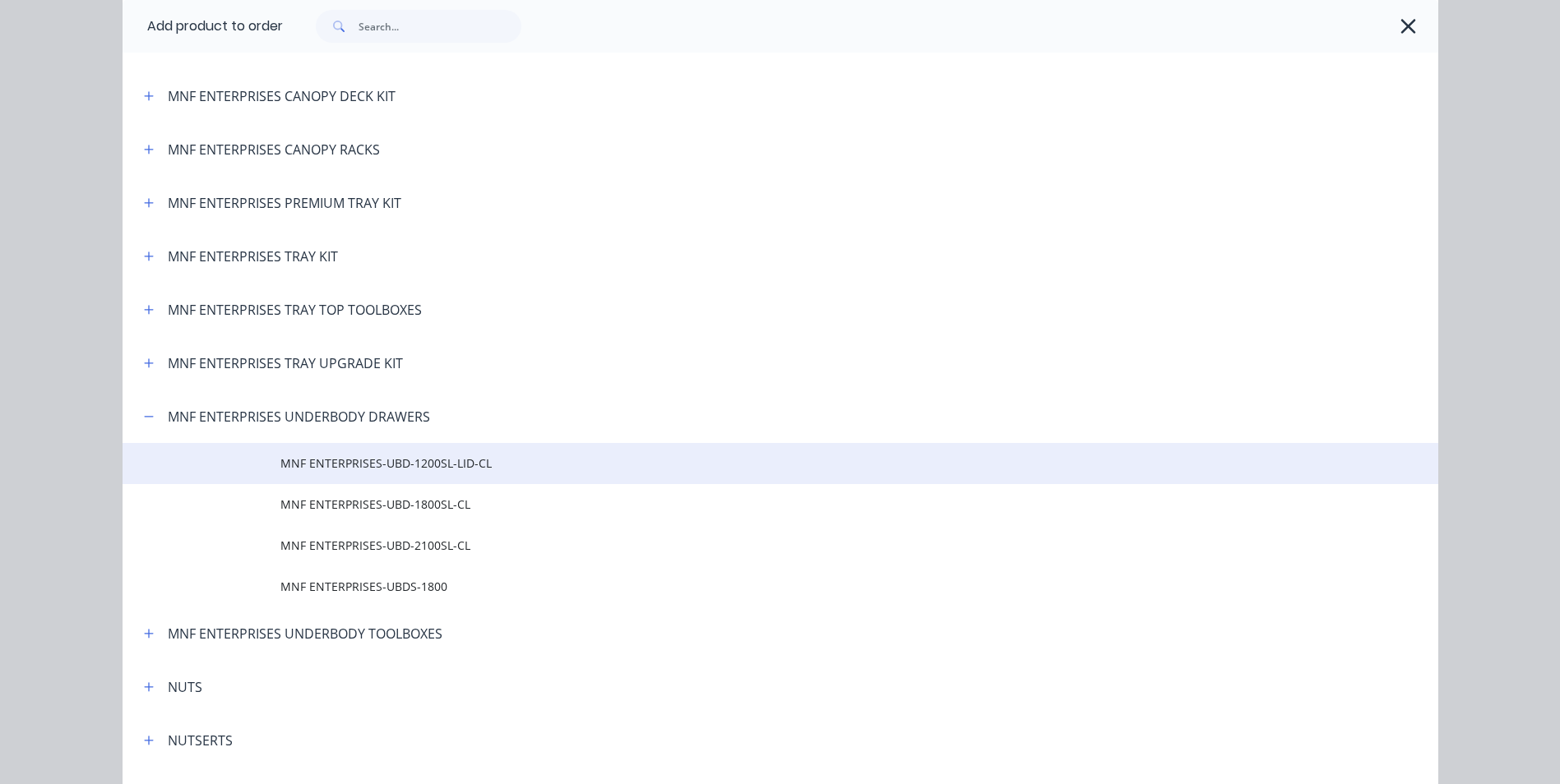
click at [447, 463] on span "MNF ENTERPRISES-UBD-1200SL-LID-CL" at bounding box center [743, 464] width 926 height 17
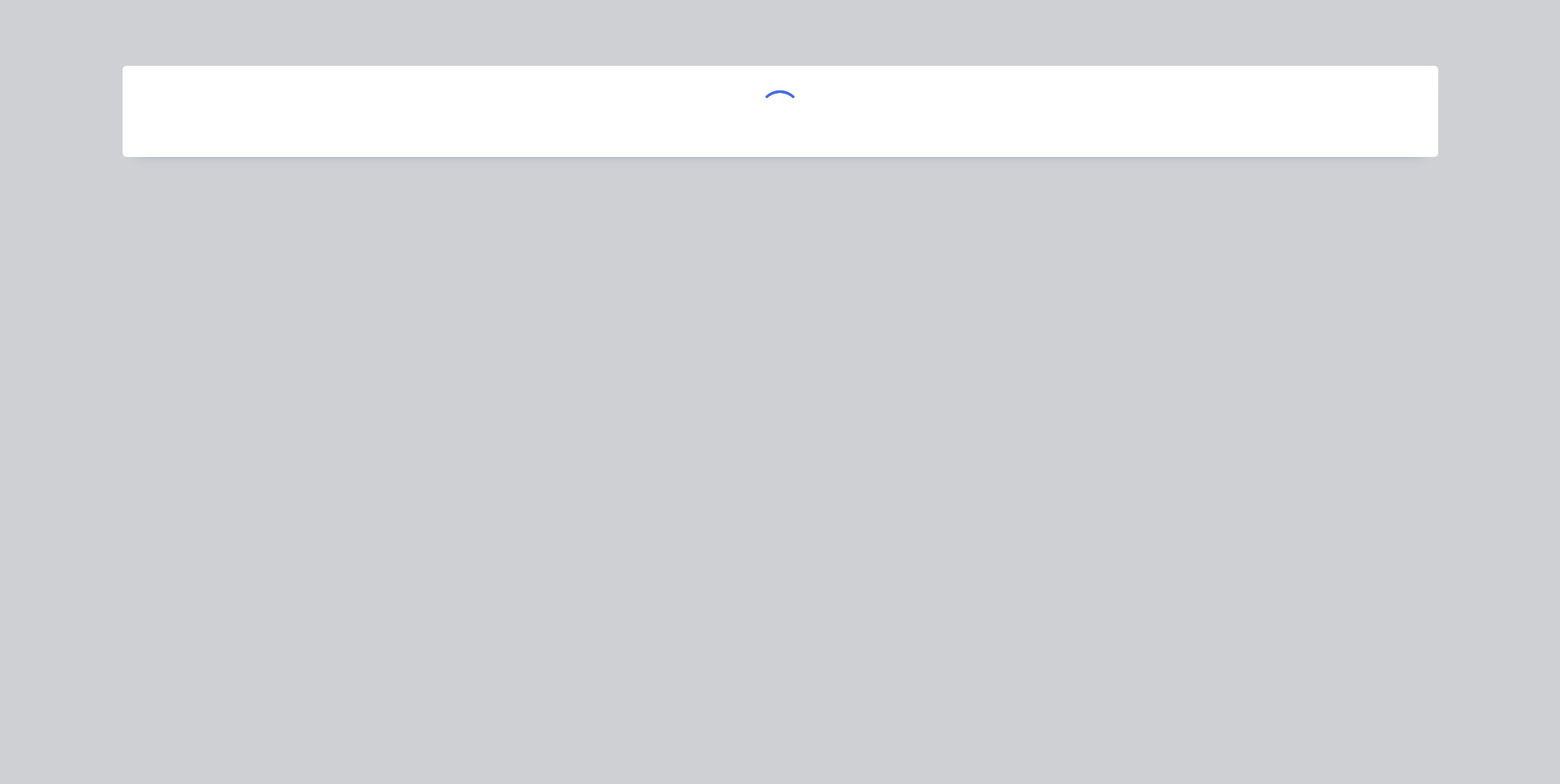
scroll to position [0, 0]
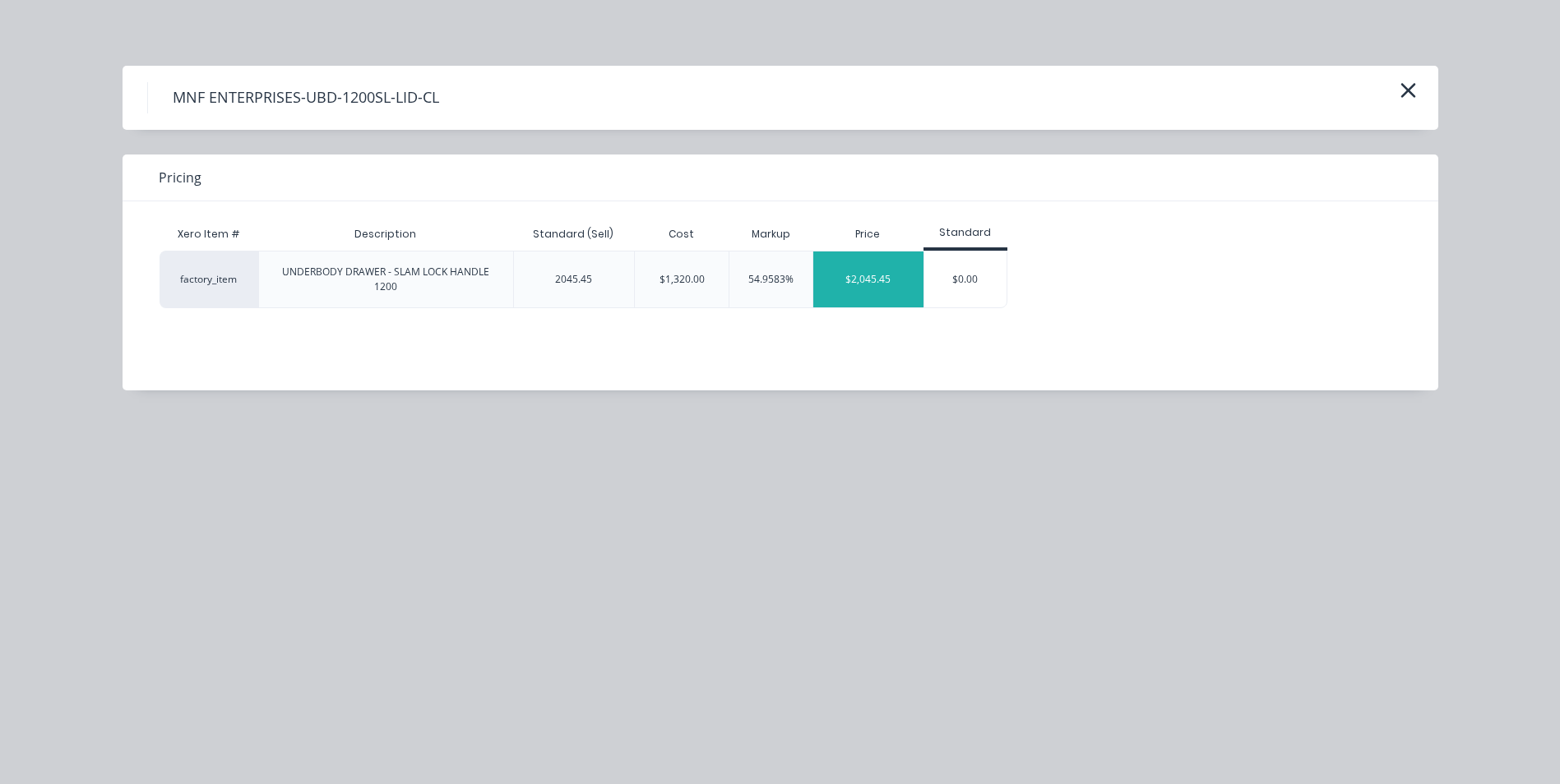
click at [871, 285] on div "$2,045.45" at bounding box center [868, 279] width 110 height 56
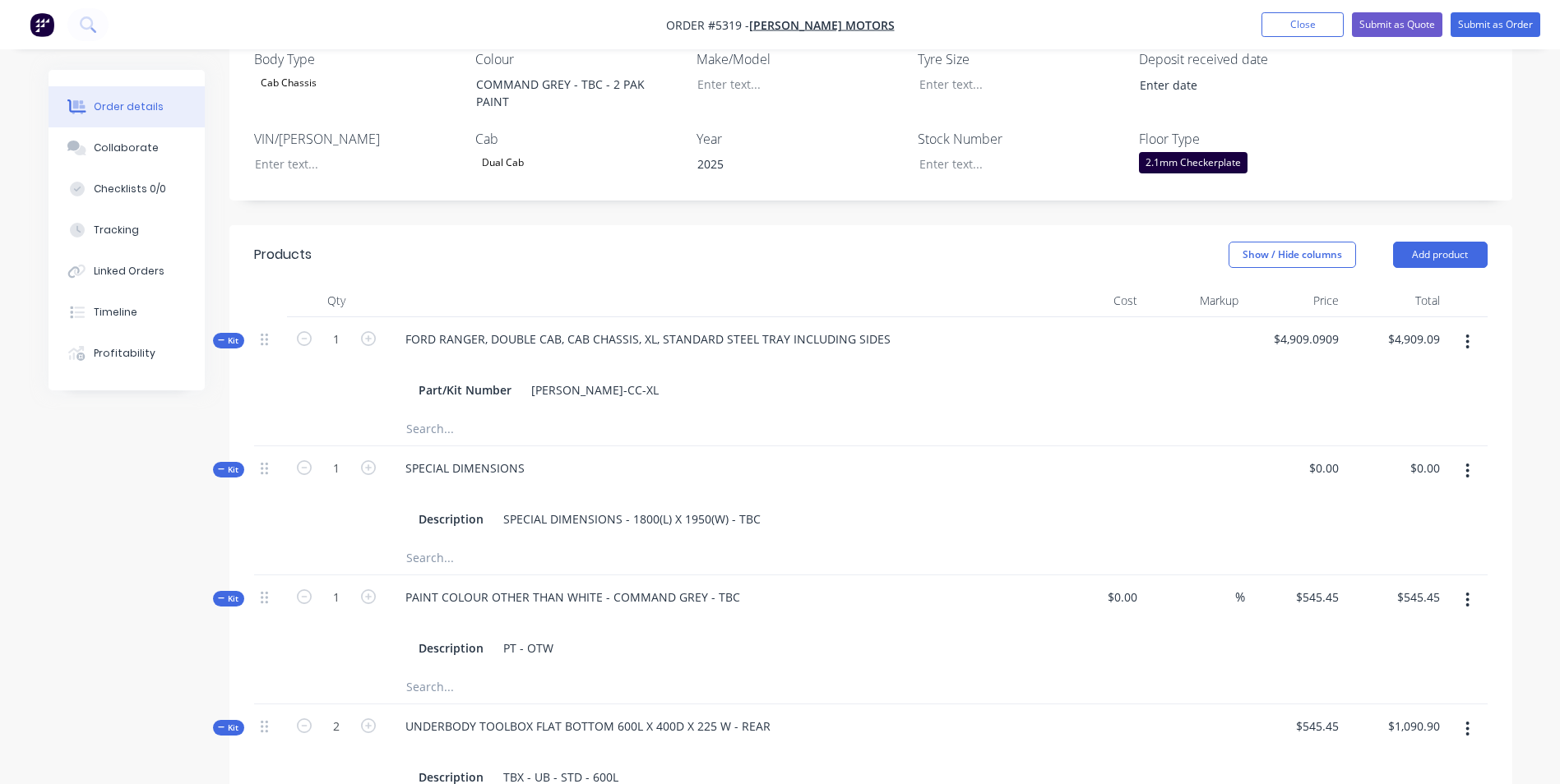
scroll to position [493, 0]
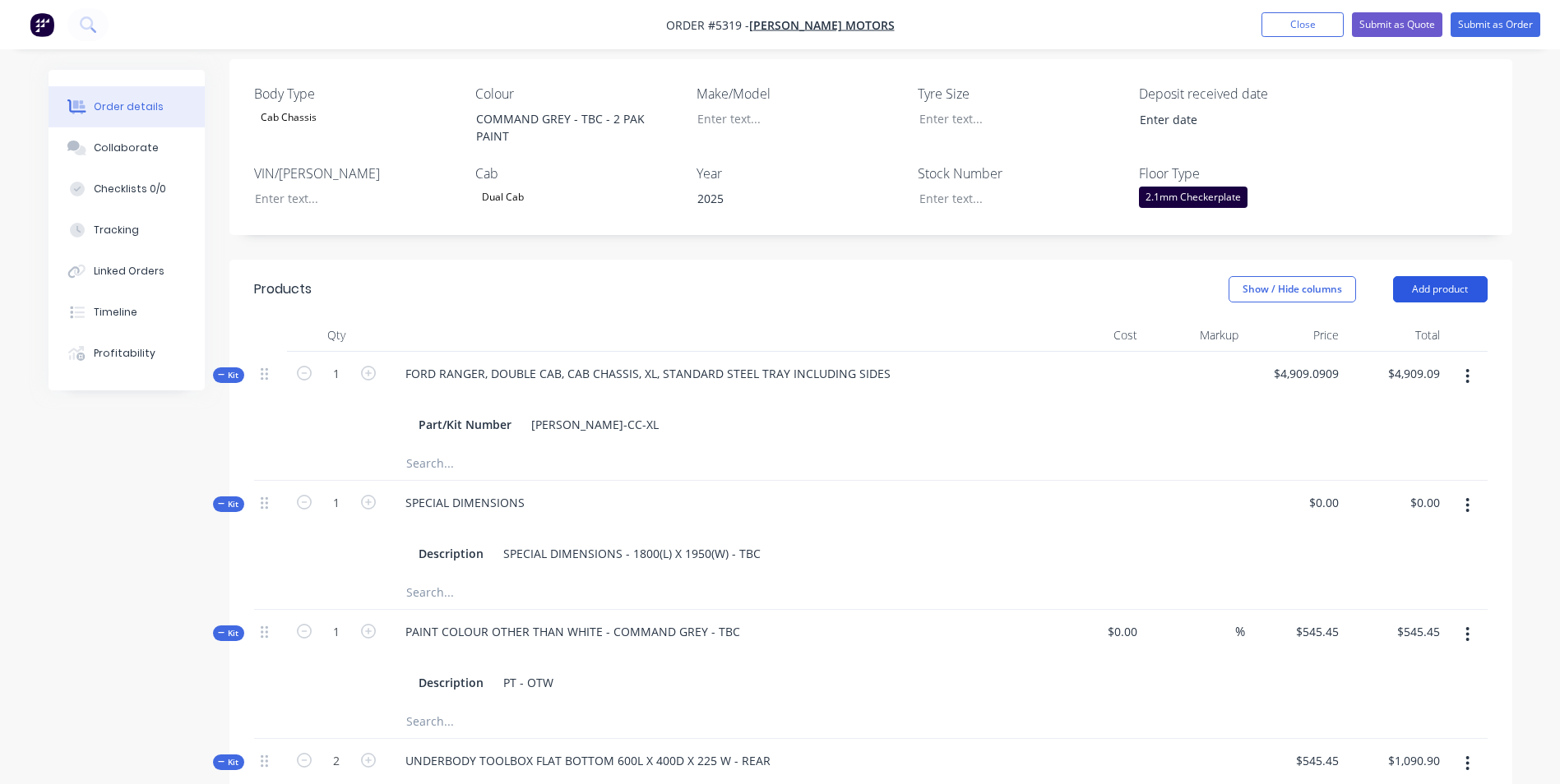
click at [1469, 276] on button "Add product" at bounding box center [1440, 289] width 94 height 26
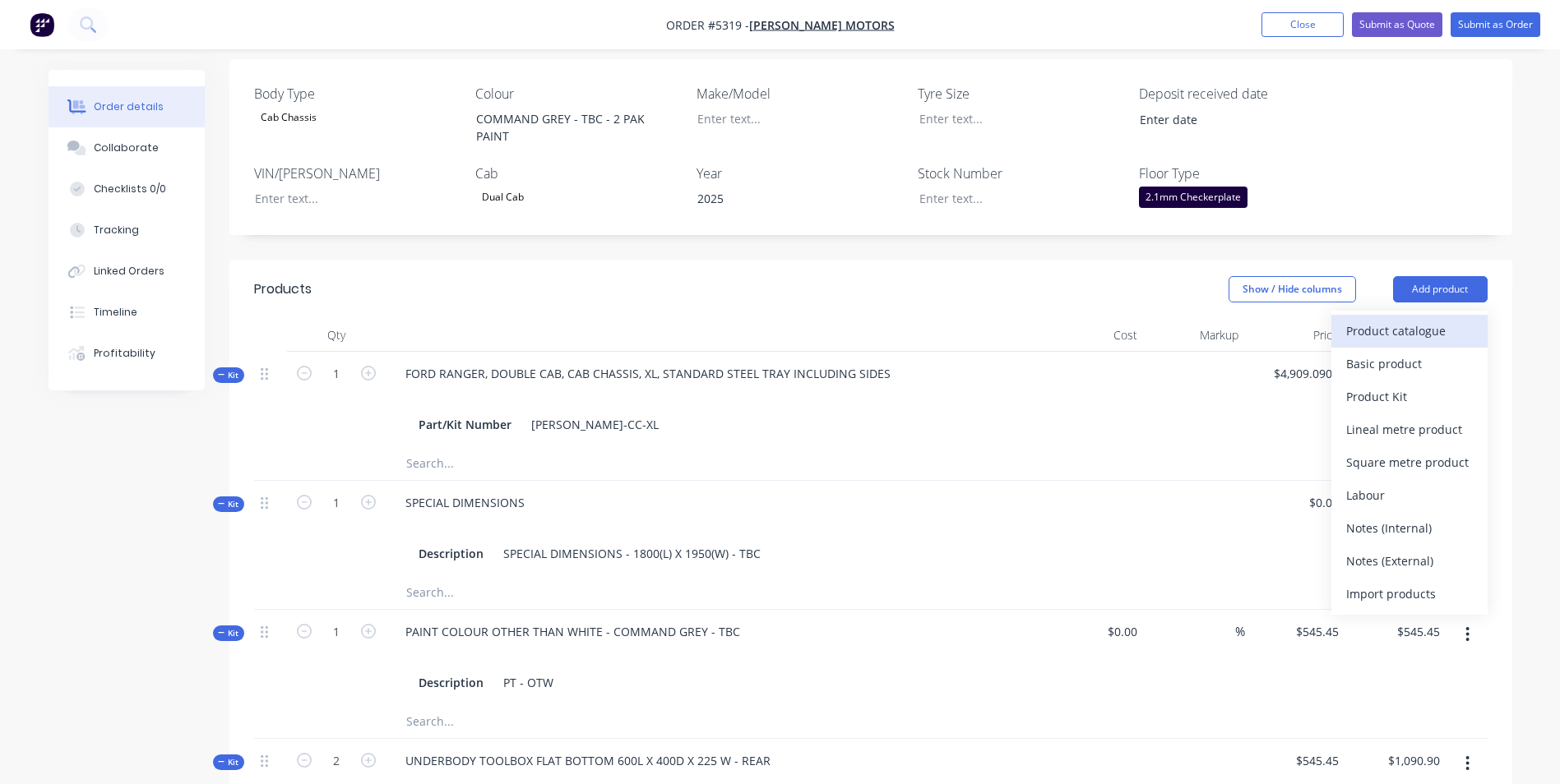
click at [1444, 319] on div "Product catalogue" at bounding box center [1409, 330] width 127 height 24
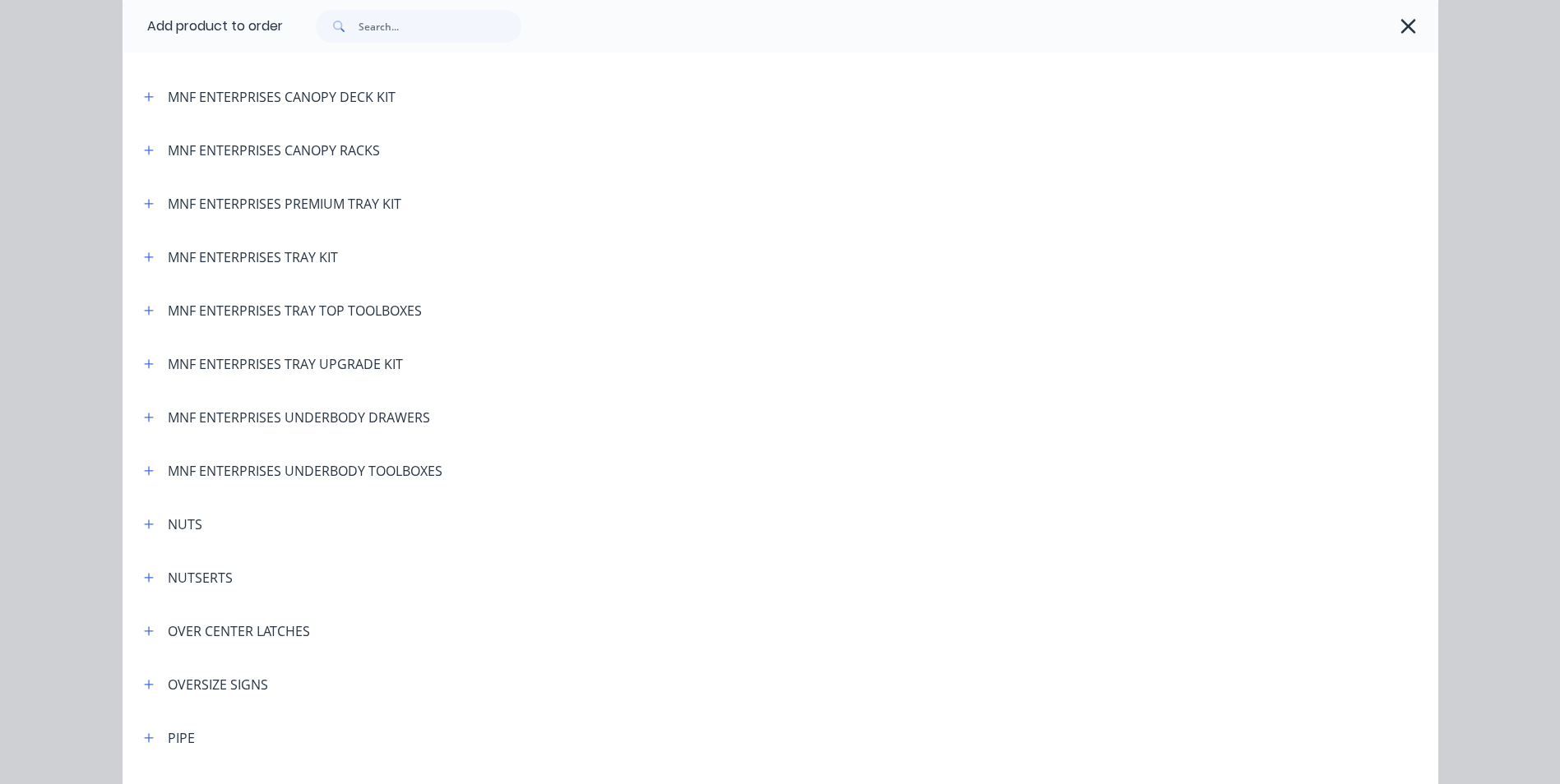
scroll to position [3371, 0]
click at [144, 419] on icon "button" at bounding box center [148, 416] width 9 height 9
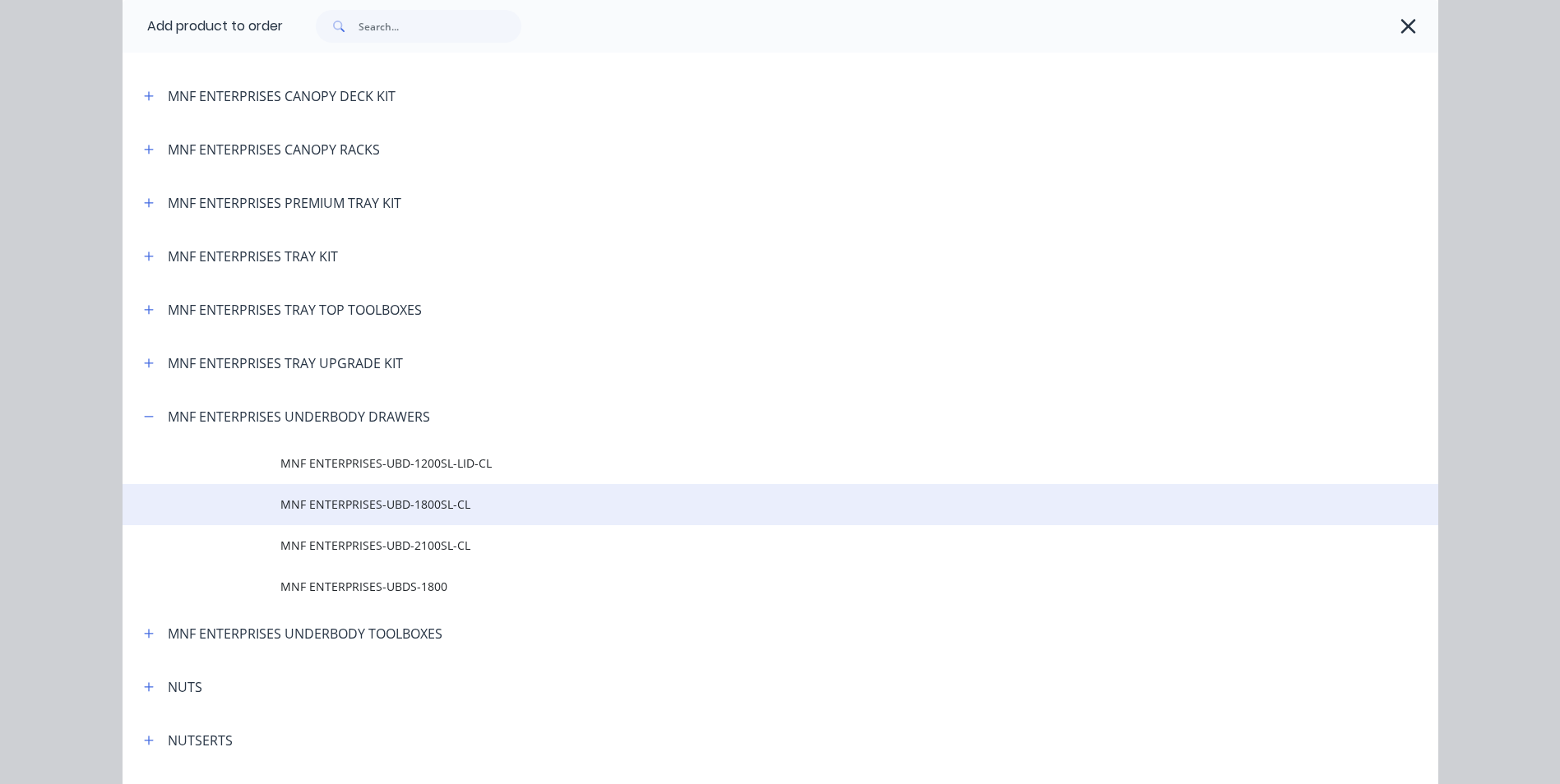
click at [375, 512] on span "MNF ENTERPRISES-UBD-1800SL-CL" at bounding box center [743, 505] width 926 height 17
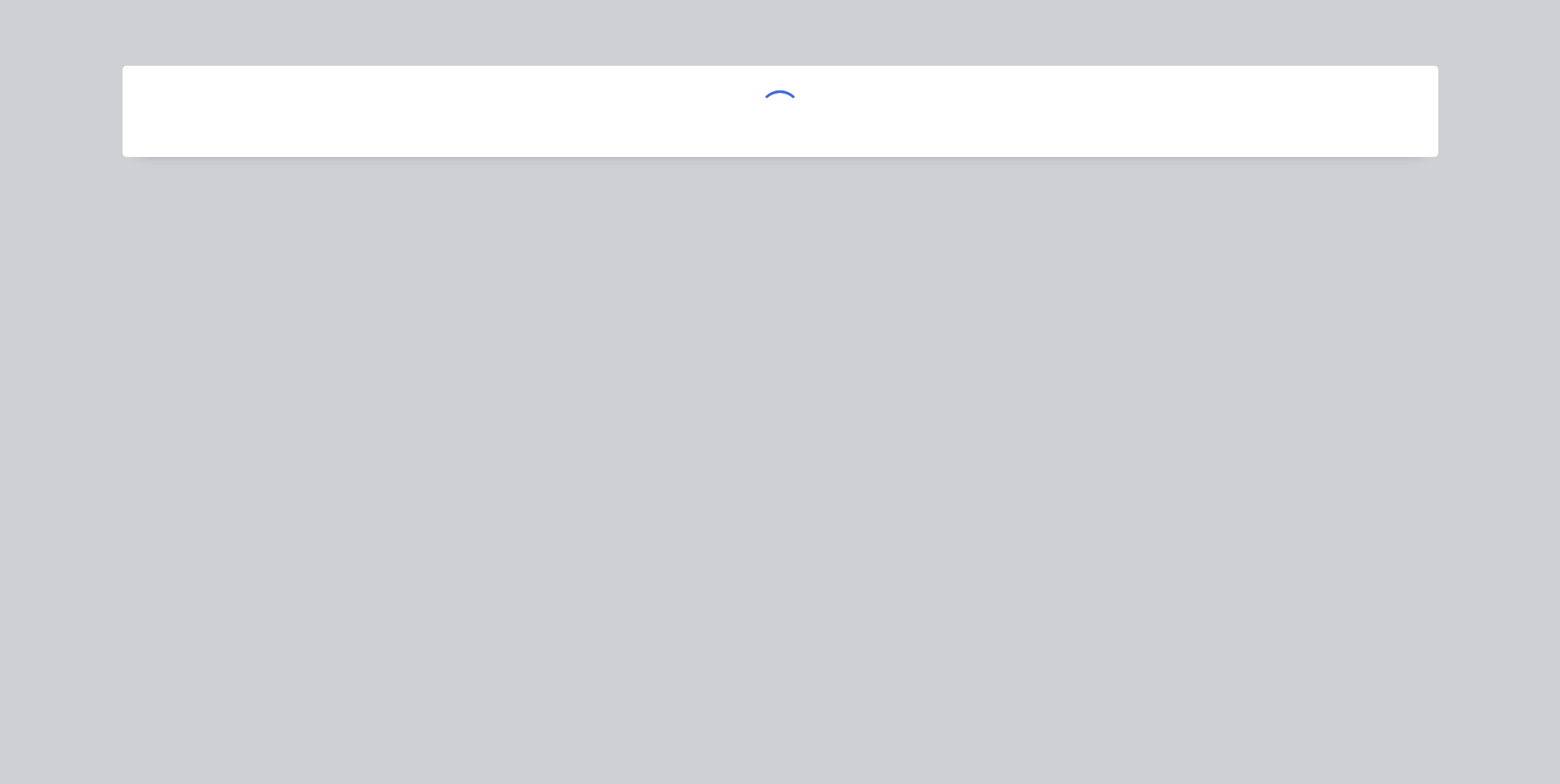
scroll to position [0, 0]
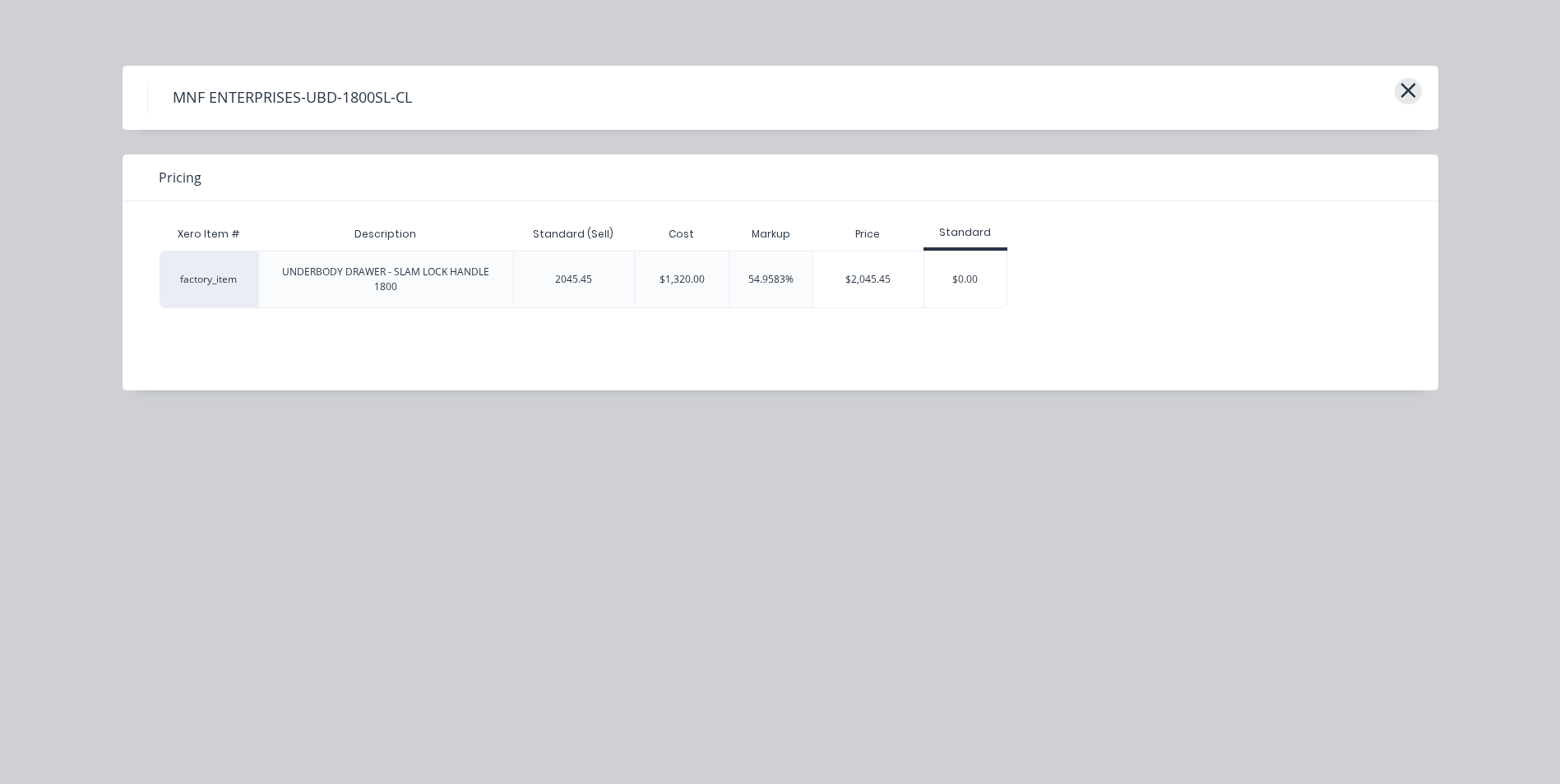
click at [1413, 86] on icon "button" at bounding box center [1408, 90] width 15 height 15
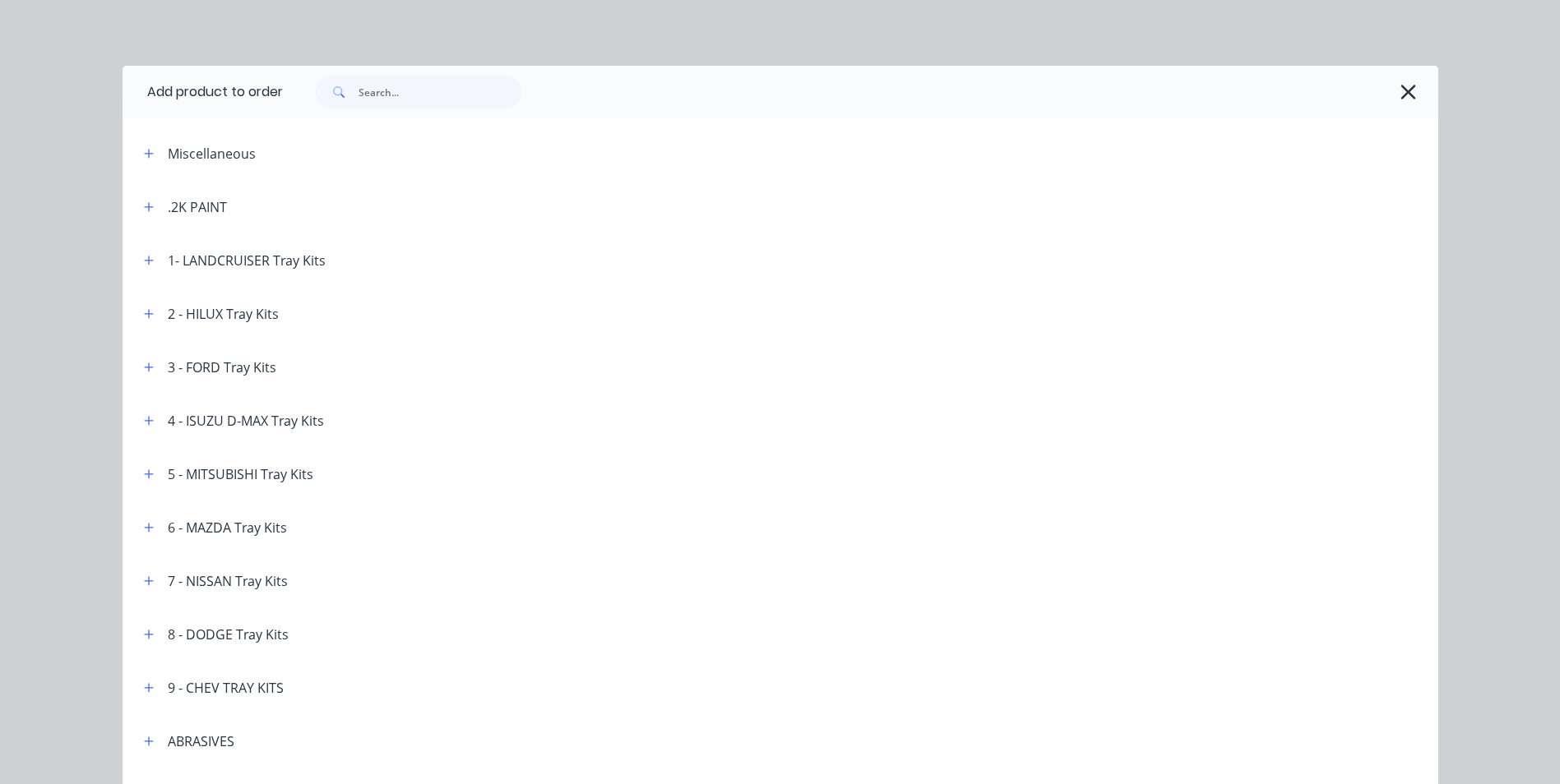
scroll to position [3760, 0]
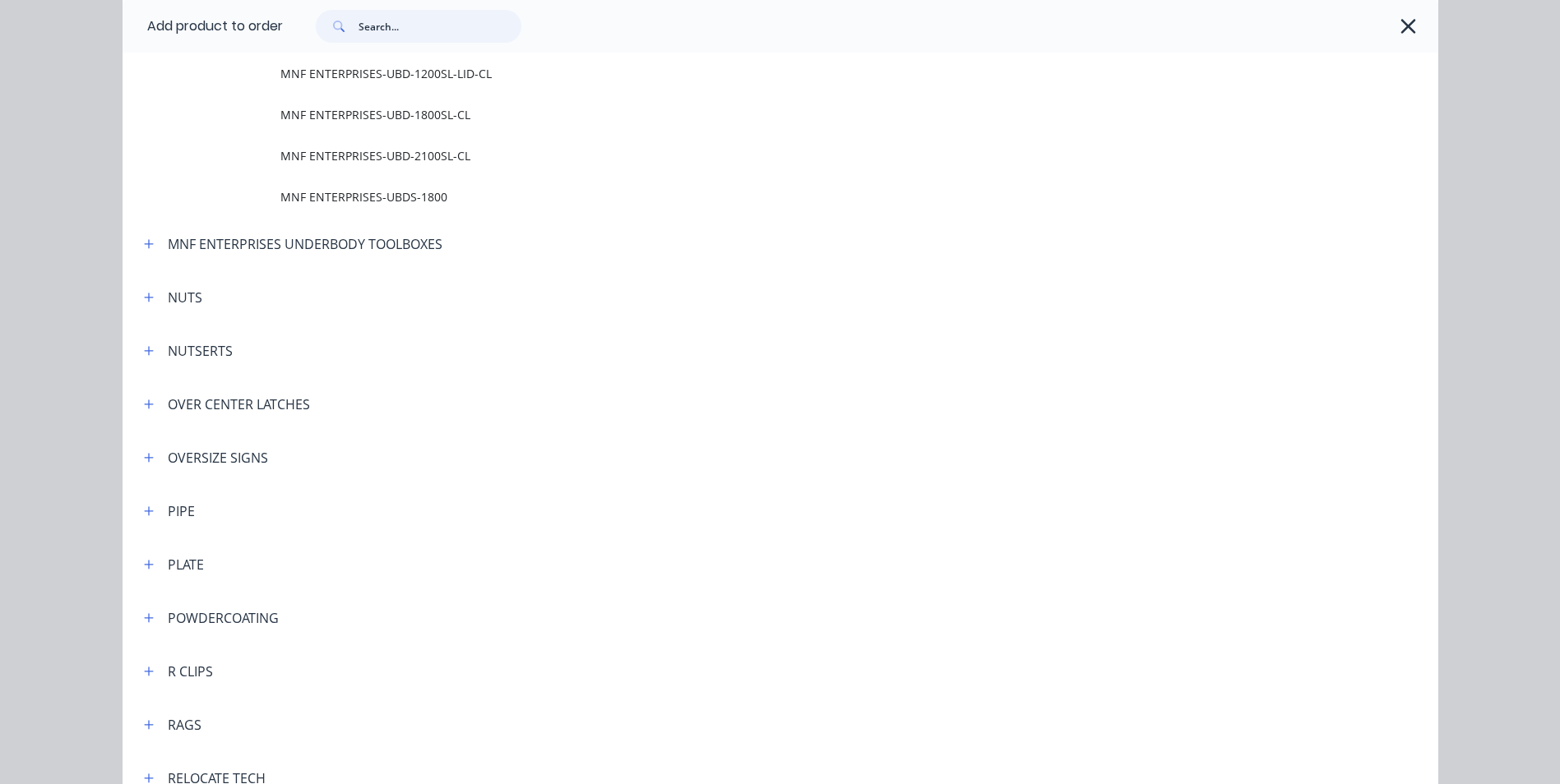
click at [441, 15] on input "text" at bounding box center [440, 26] width 162 height 33
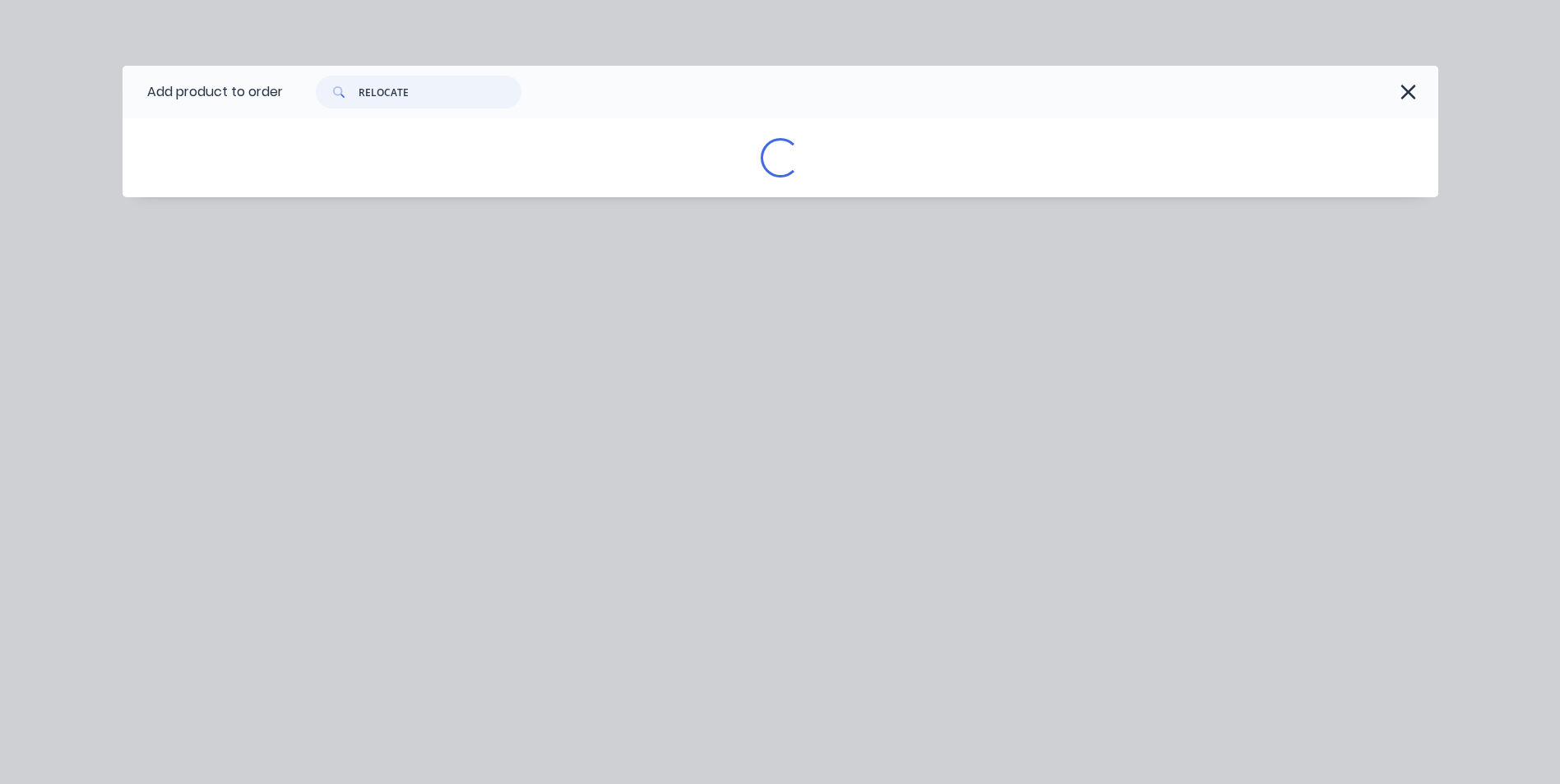
scroll to position [0, 0]
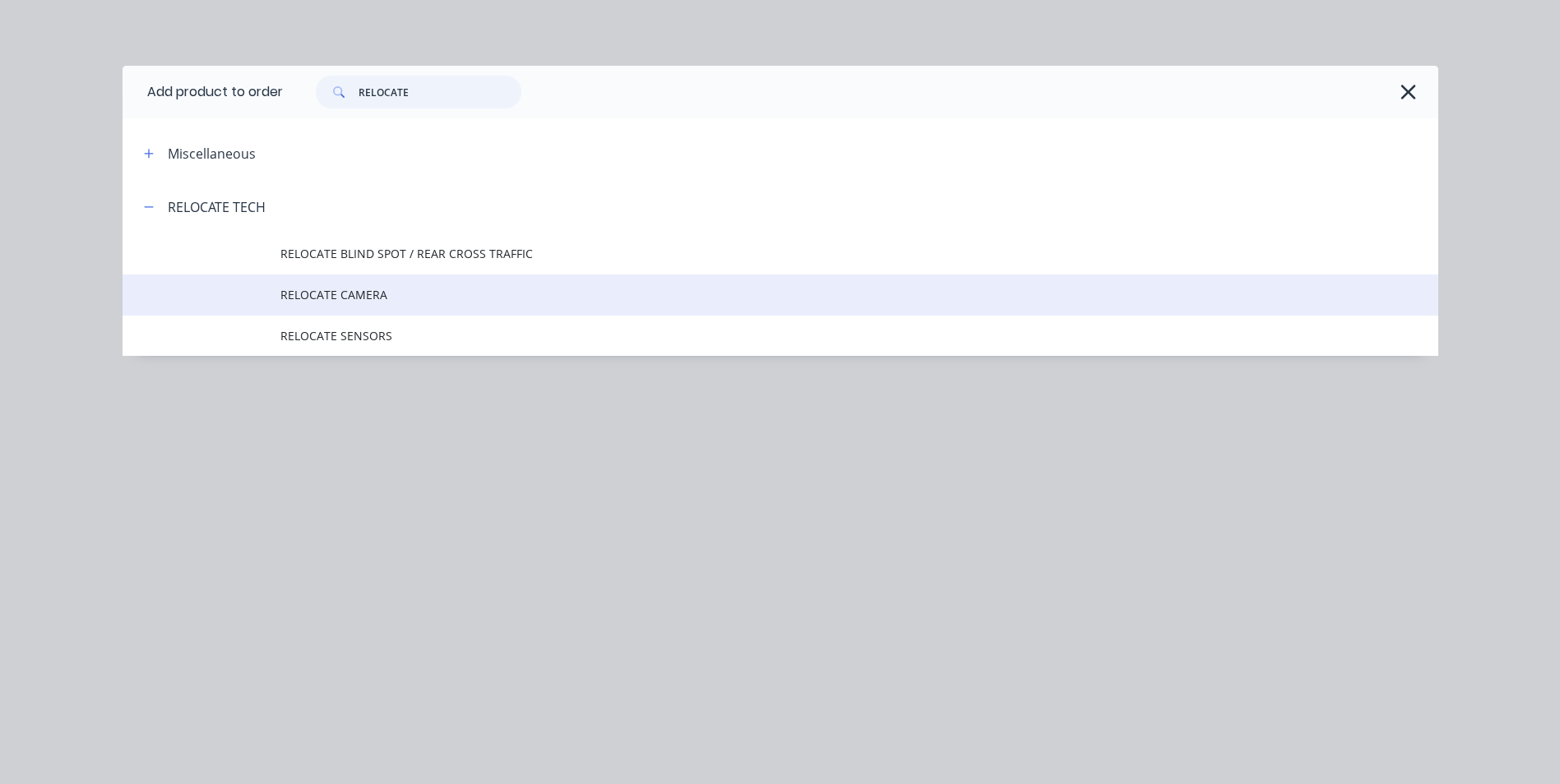
type input "RELOCATE"
click at [367, 300] on span "RELOCATE CAMERA" at bounding box center [743, 295] width 926 height 17
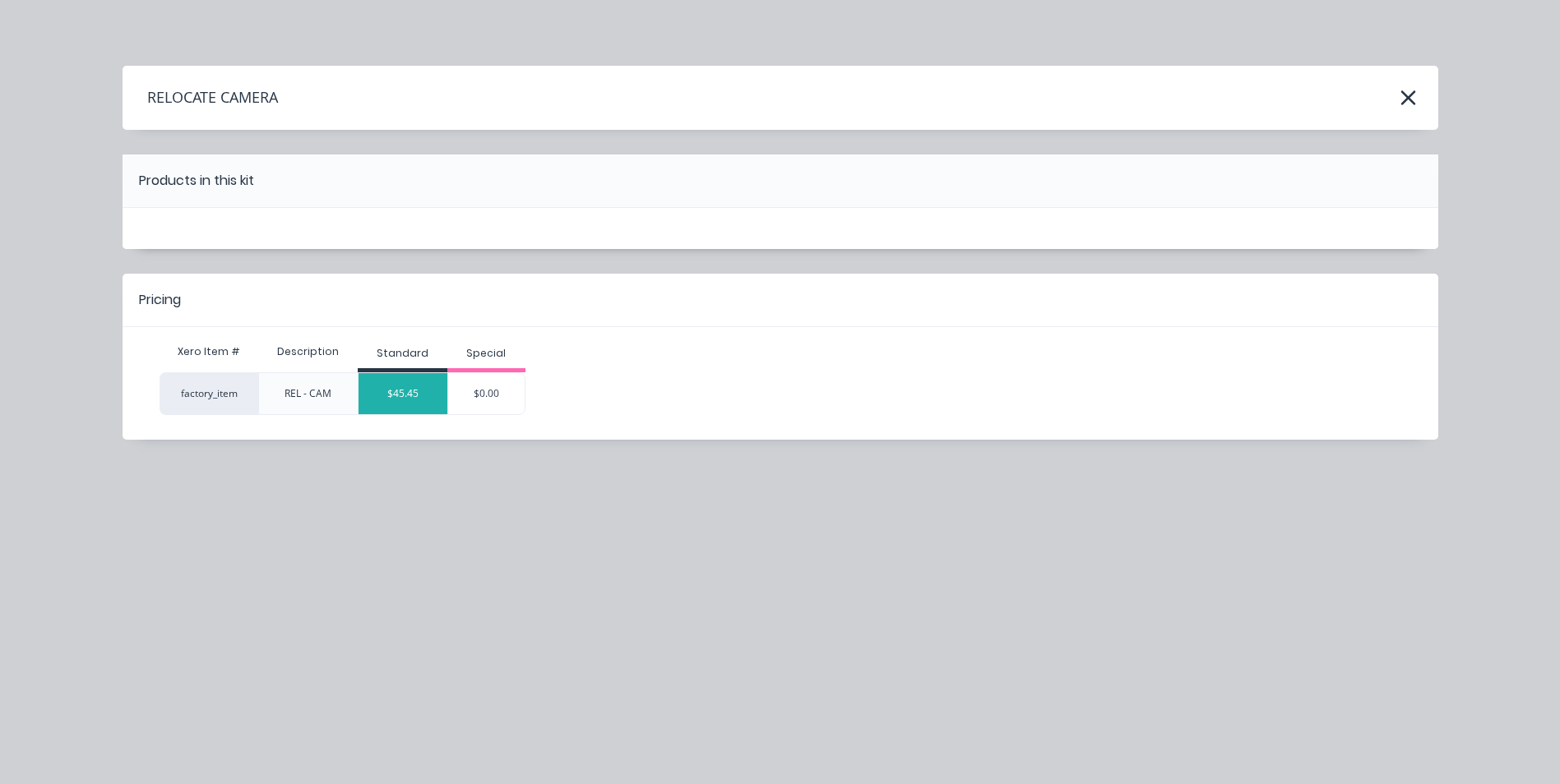
click at [419, 402] on div "$45.45" at bounding box center [404, 393] width 89 height 41
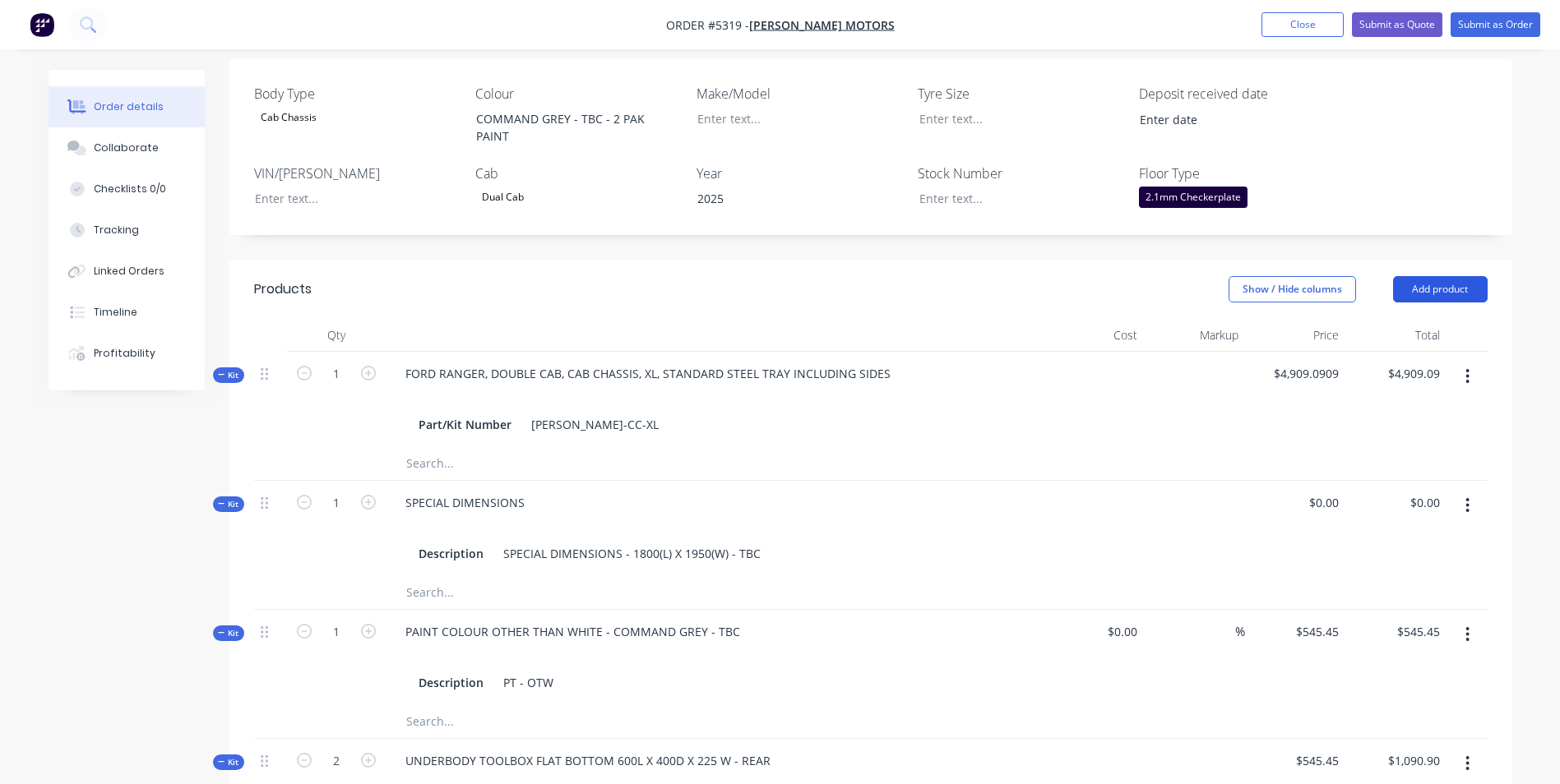
click at [1444, 276] on button "Add product" at bounding box center [1440, 289] width 94 height 26
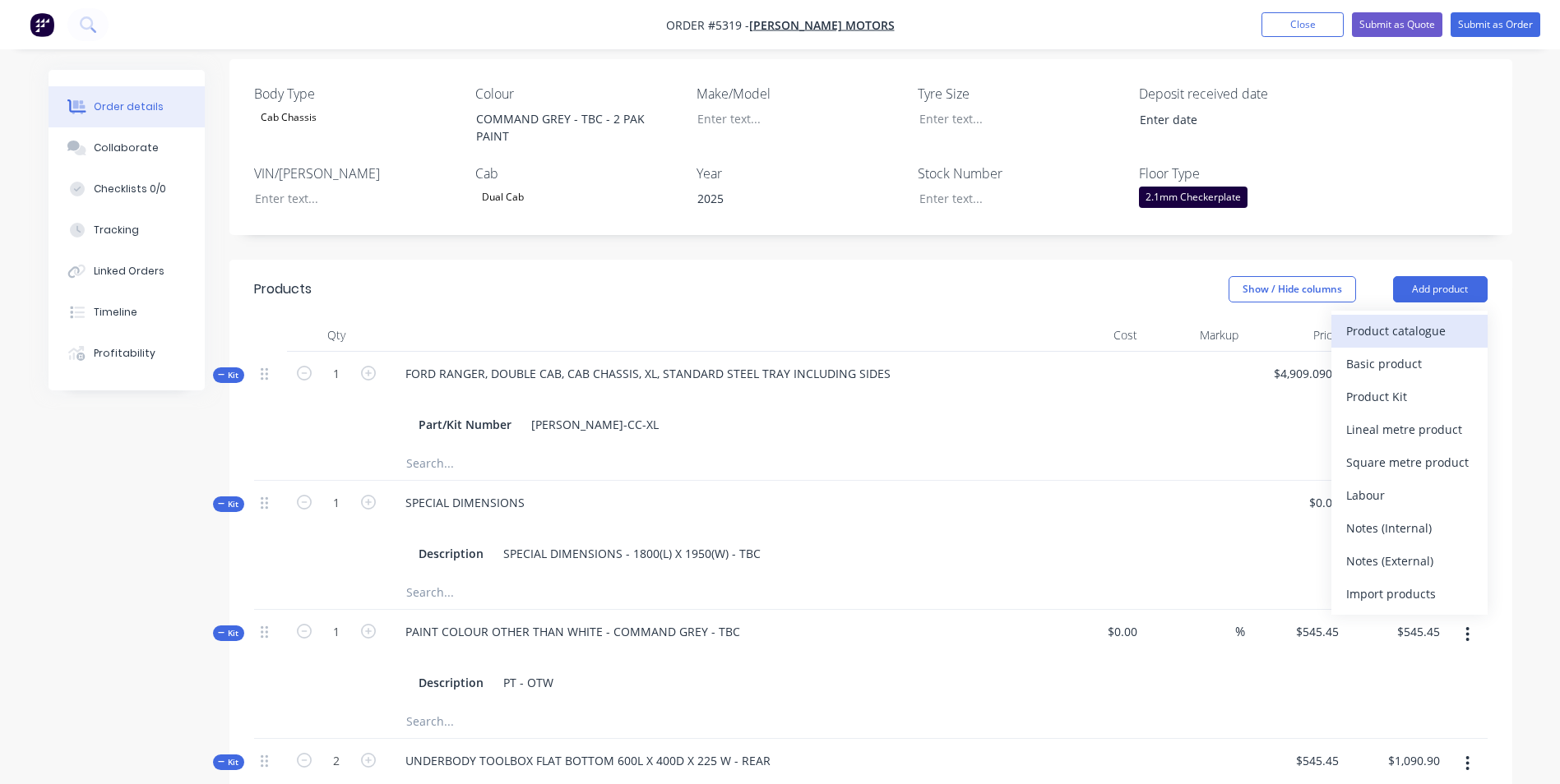
click at [1385, 319] on div "Product catalogue" at bounding box center [1409, 330] width 127 height 24
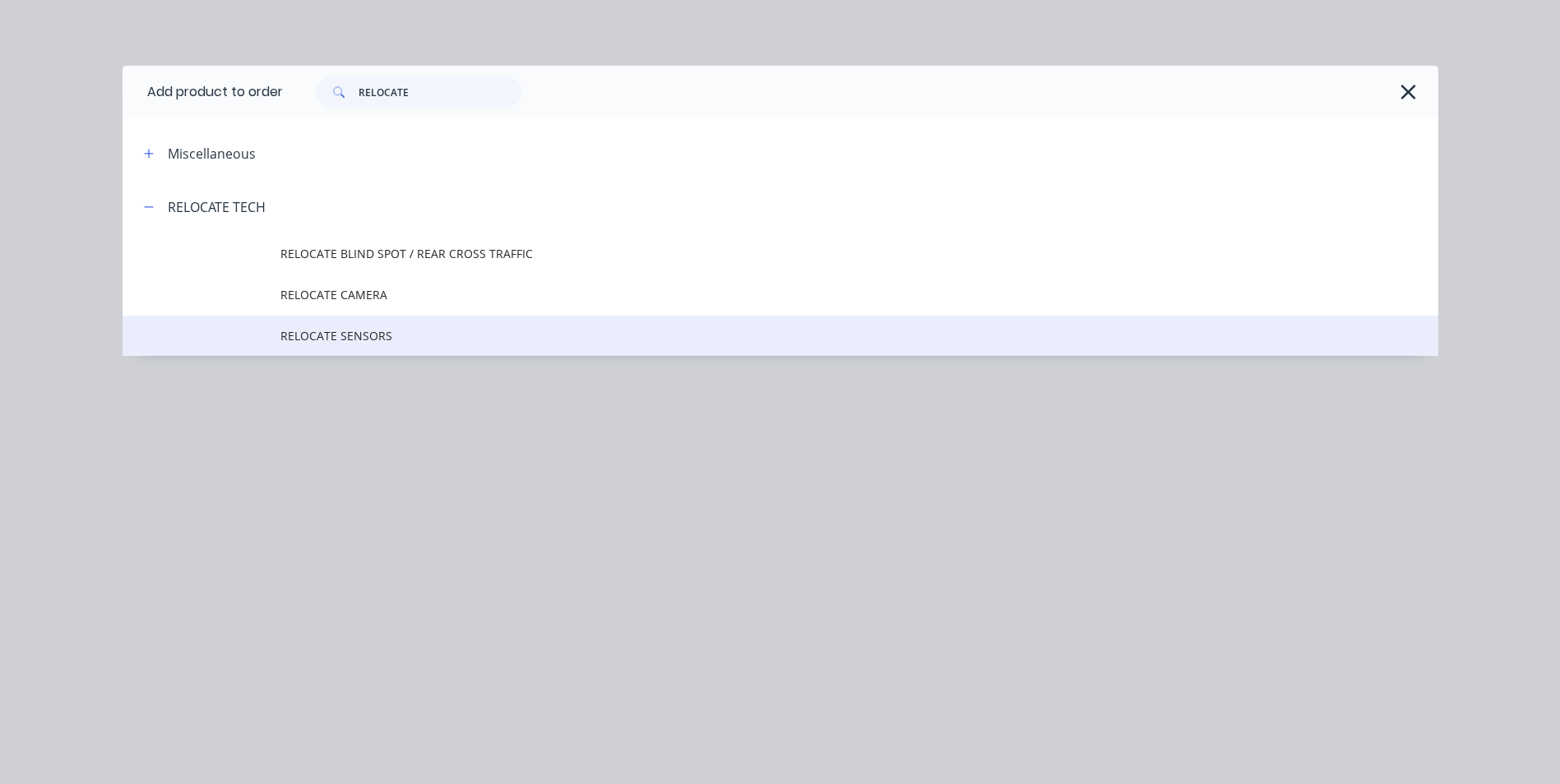
click at [347, 331] on span "RELOCATE SENSORS" at bounding box center [743, 336] width 926 height 17
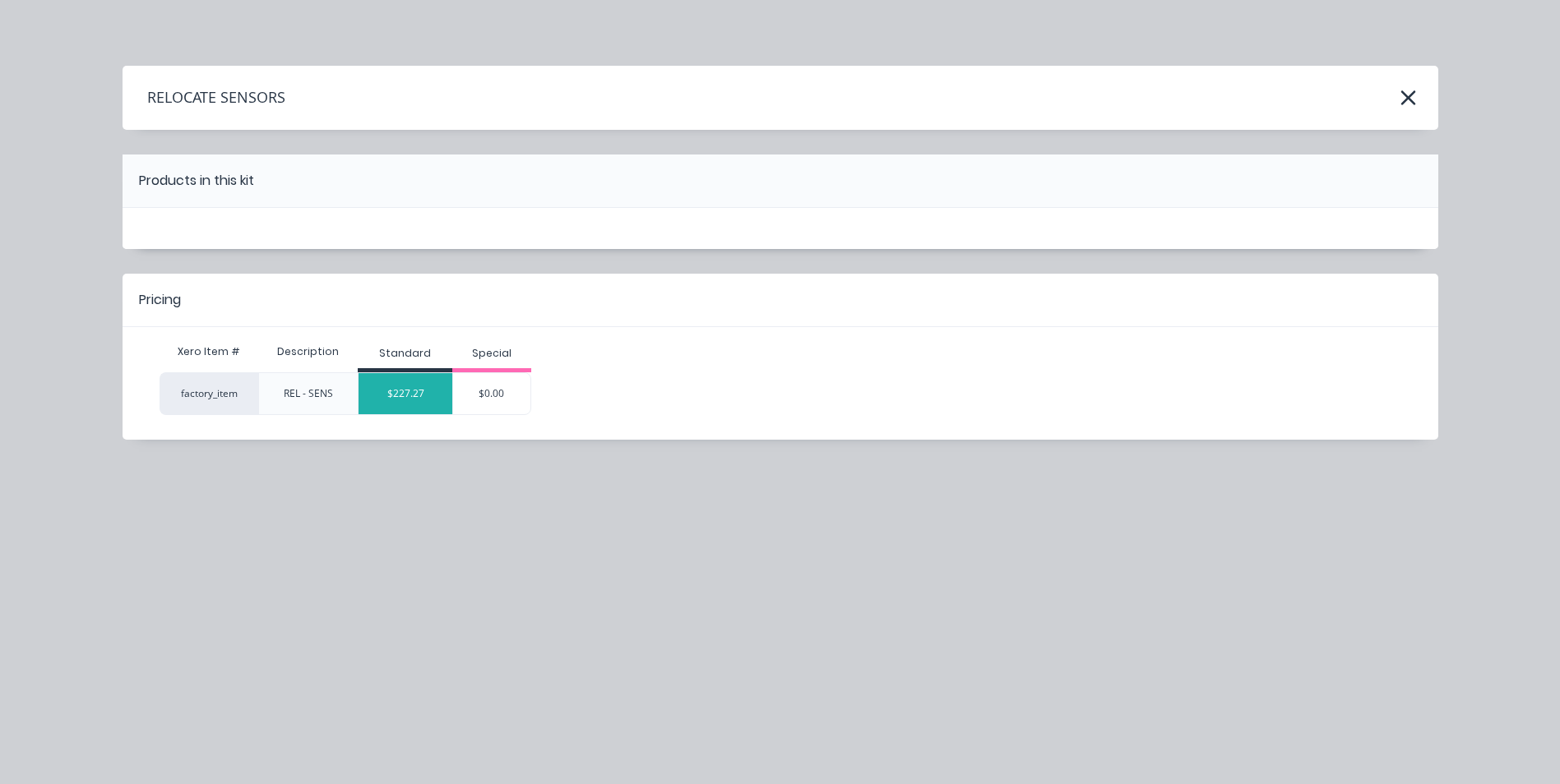
click at [416, 391] on div "$227.27" at bounding box center [405, 393] width 93 height 41
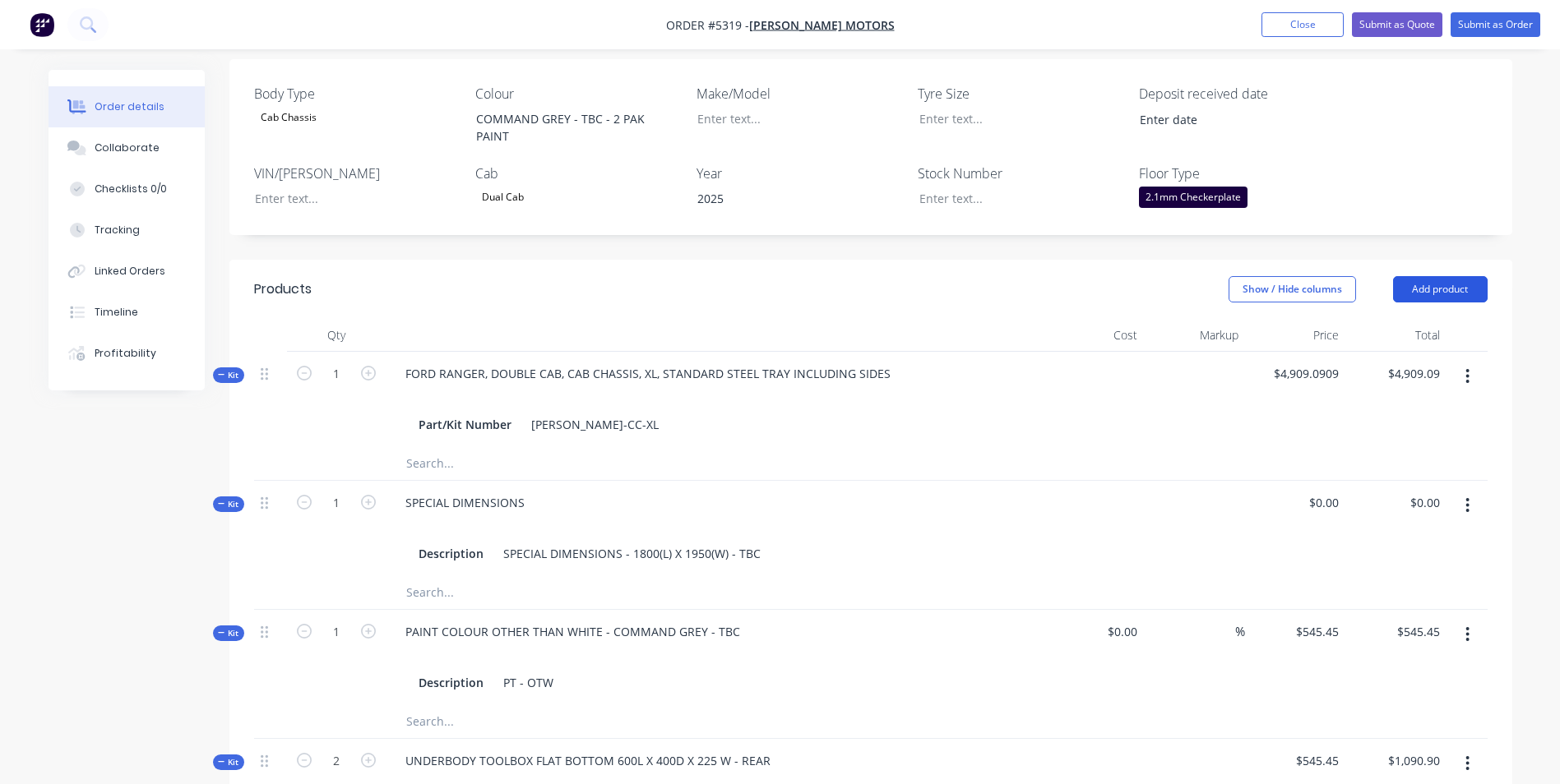
click at [1477, 276] on button "Add product" at bounding box center [1440, 289] width 94 height 26
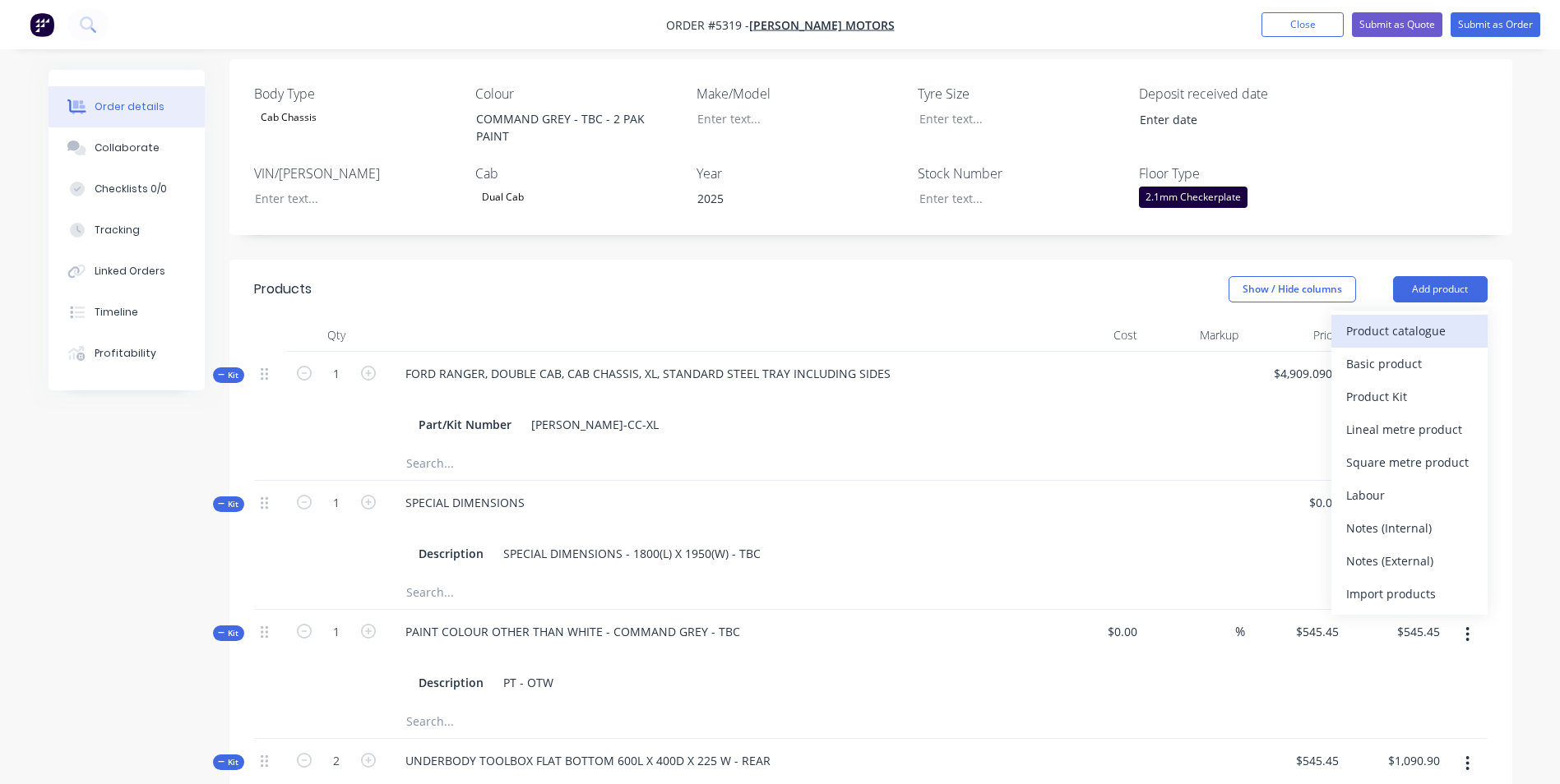
click at [1436, 319] on div "Product catalogue" at bounding box center [1409, 330] width 127 height 24
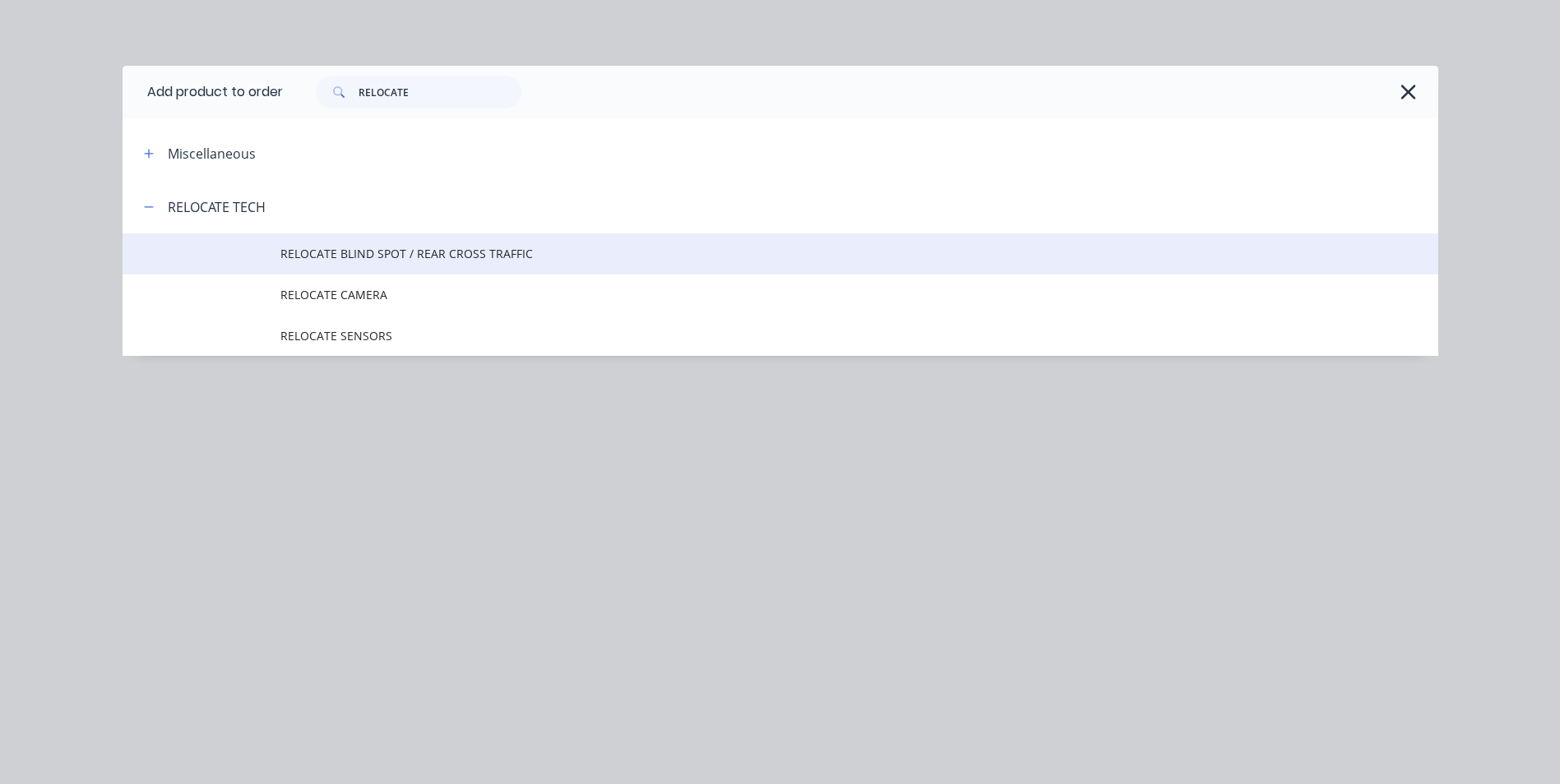
click at [532, 258] on span "RELOCATE BLIND SPOT / REAR CROSS TRAFFIC" at bounding box center [743, 254] width 926 height 17
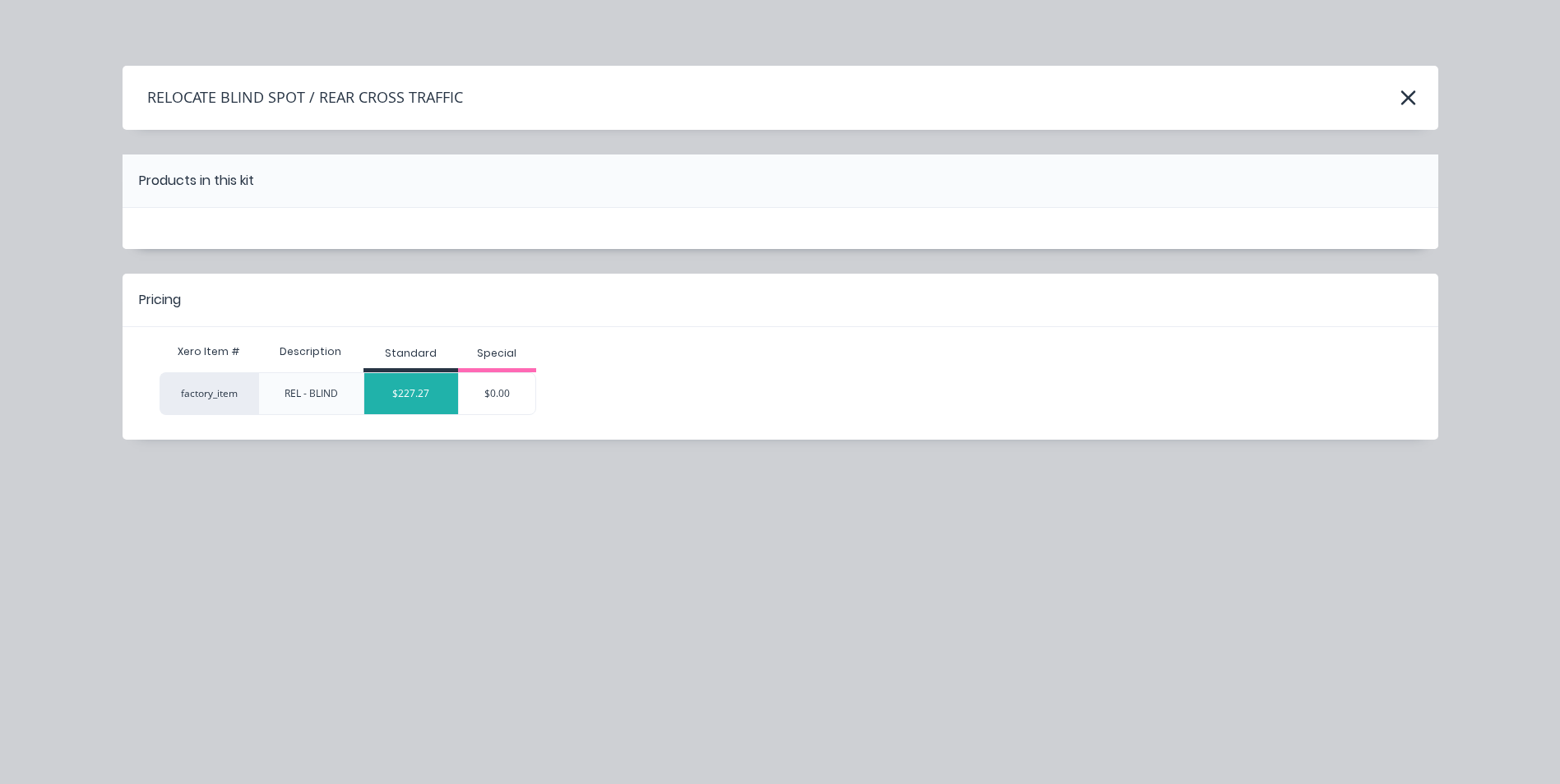
click at [434, 392] on div "$227.27" at bounding box center [411, 393] width 93 height 41
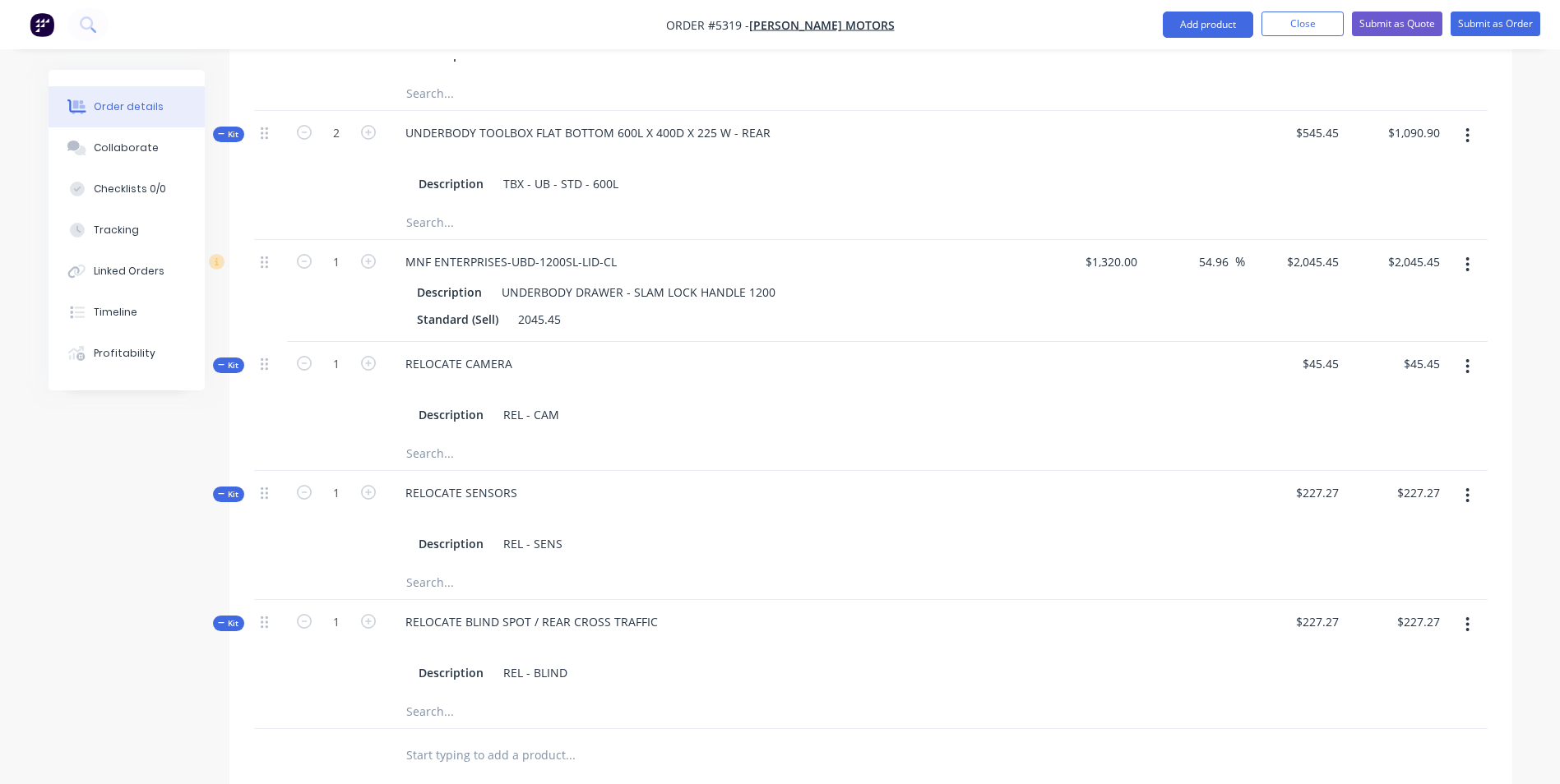
scroll to position [1151, 0]
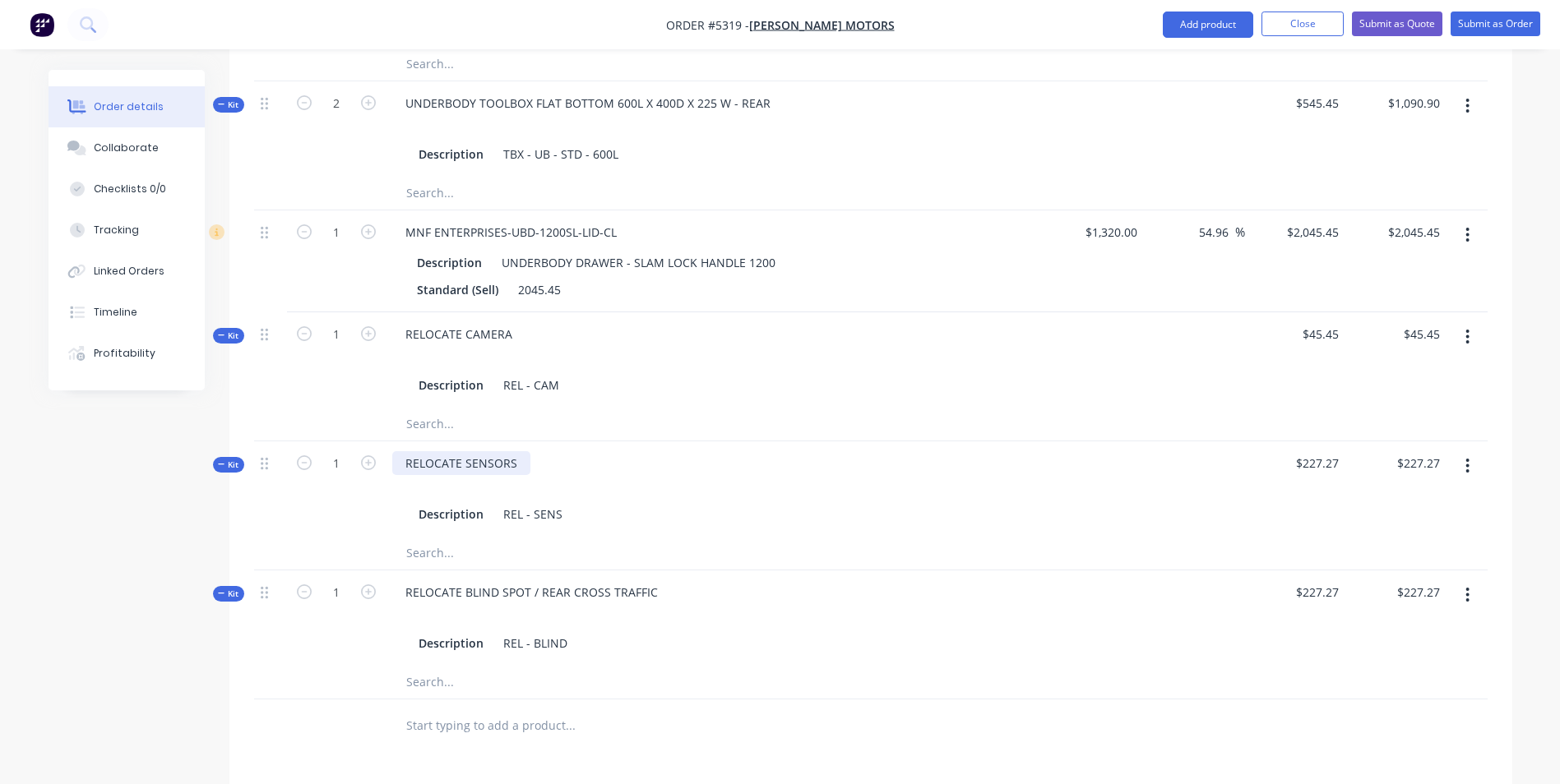
click at [517, 451] on div "RELOCATE SENSORS" at bounding box center [461, 463] width 138 height 24
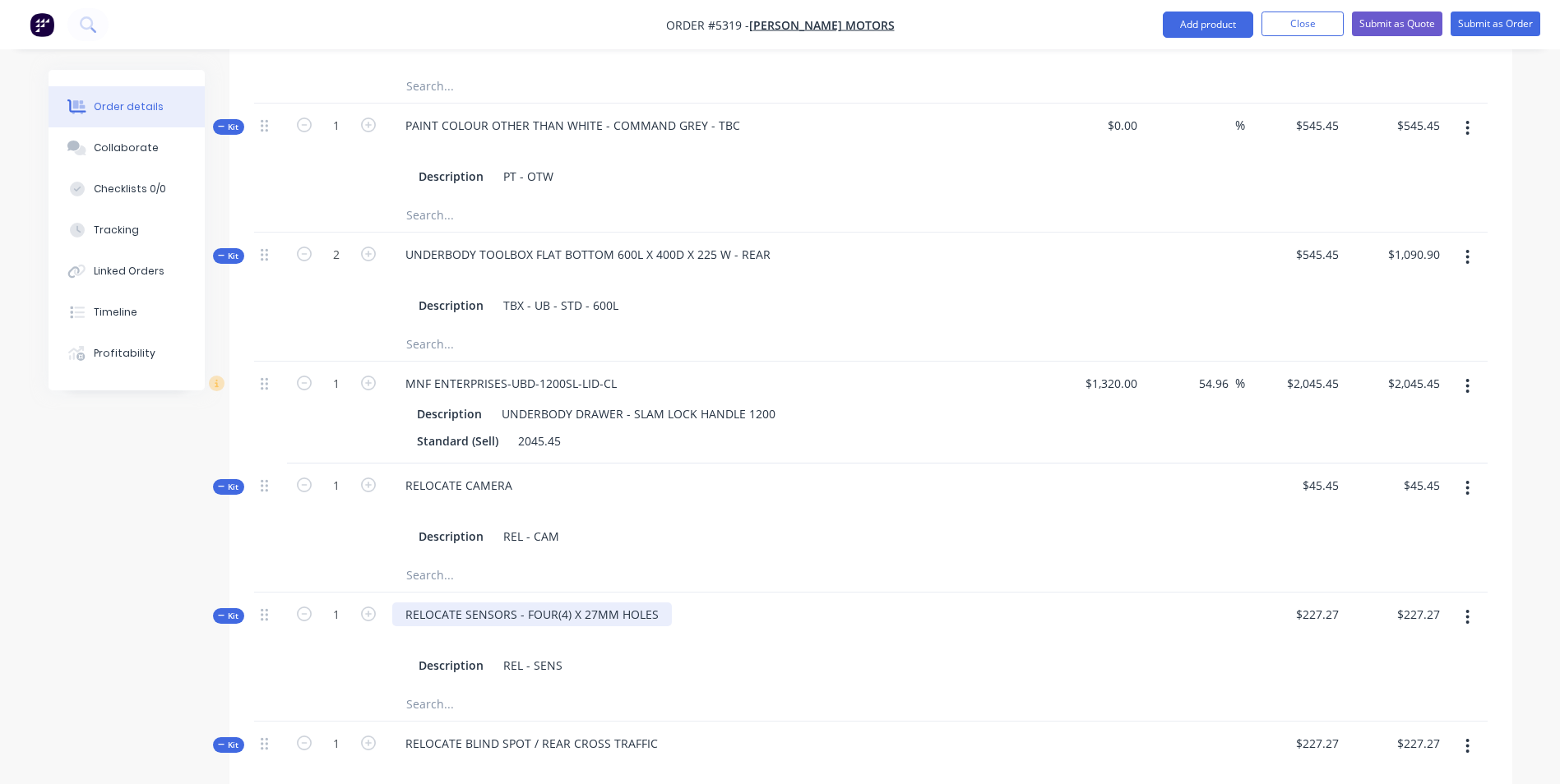
scroll to position [987, 0]
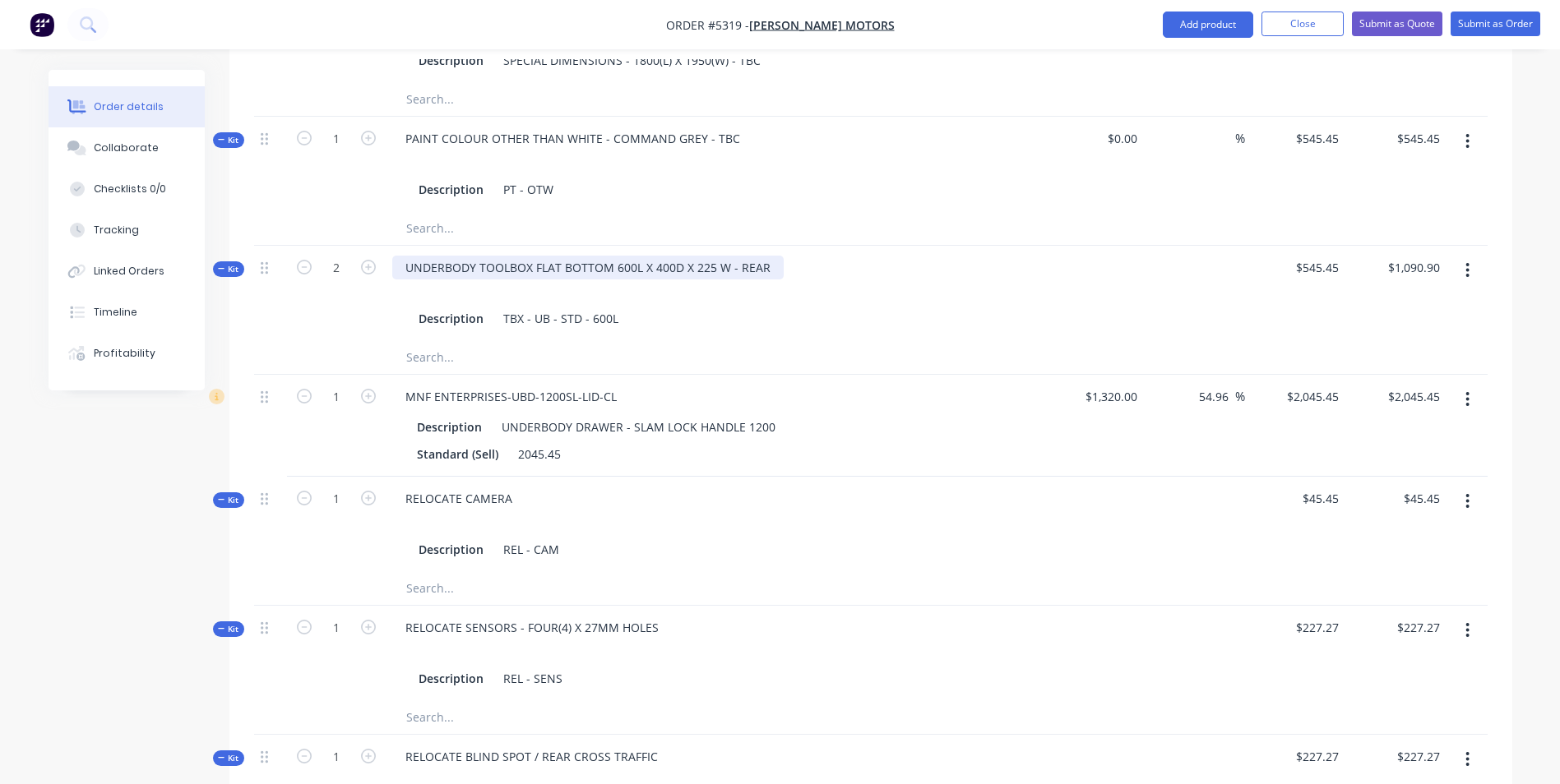
click at [768, 256] on div "UNDERBODY TOOLBOX FLAT BOTTOM 600L X 400D X 225 W - REAR" at bounding box center [588, 267] width 391 height 24
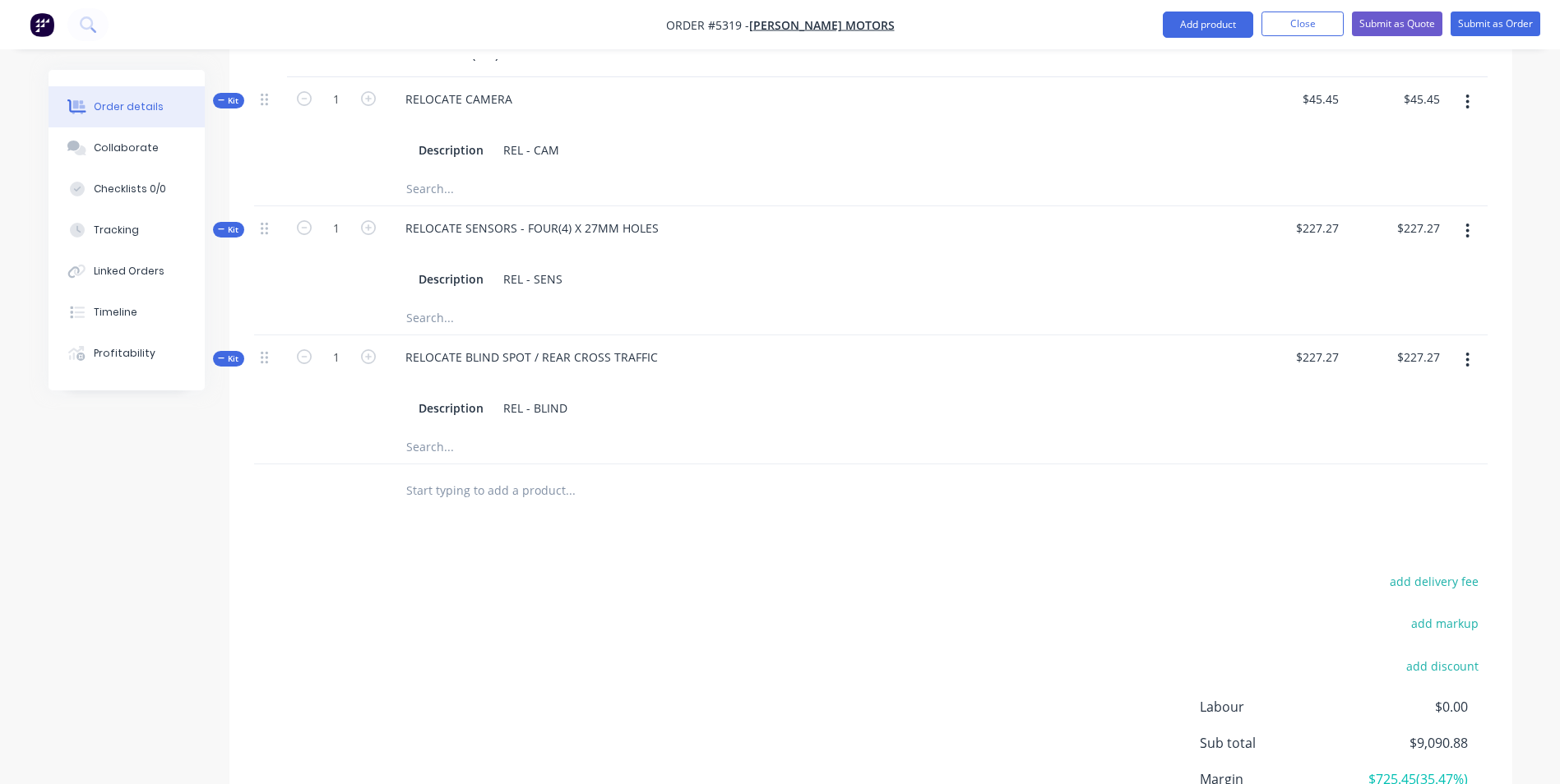
scroll to position [1470, 0]
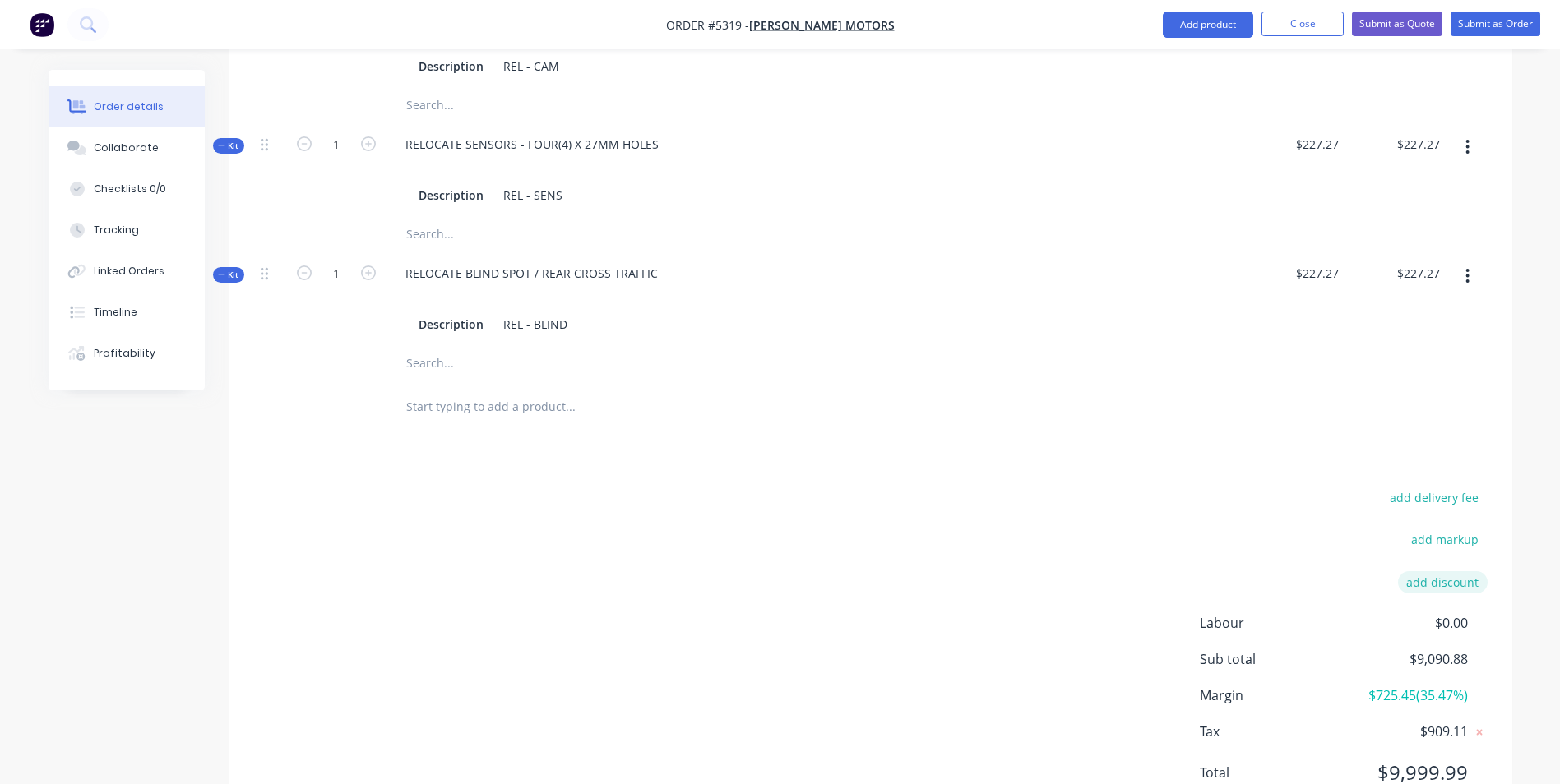
click at [1432, 571] on button "add discount" at bounding box center [1443, 581] width 90 height 22
type input "DEALER DISCOUNT"
type input "10.00%"
click input "submit" at bounding box center [0, 0] width 0 height 0
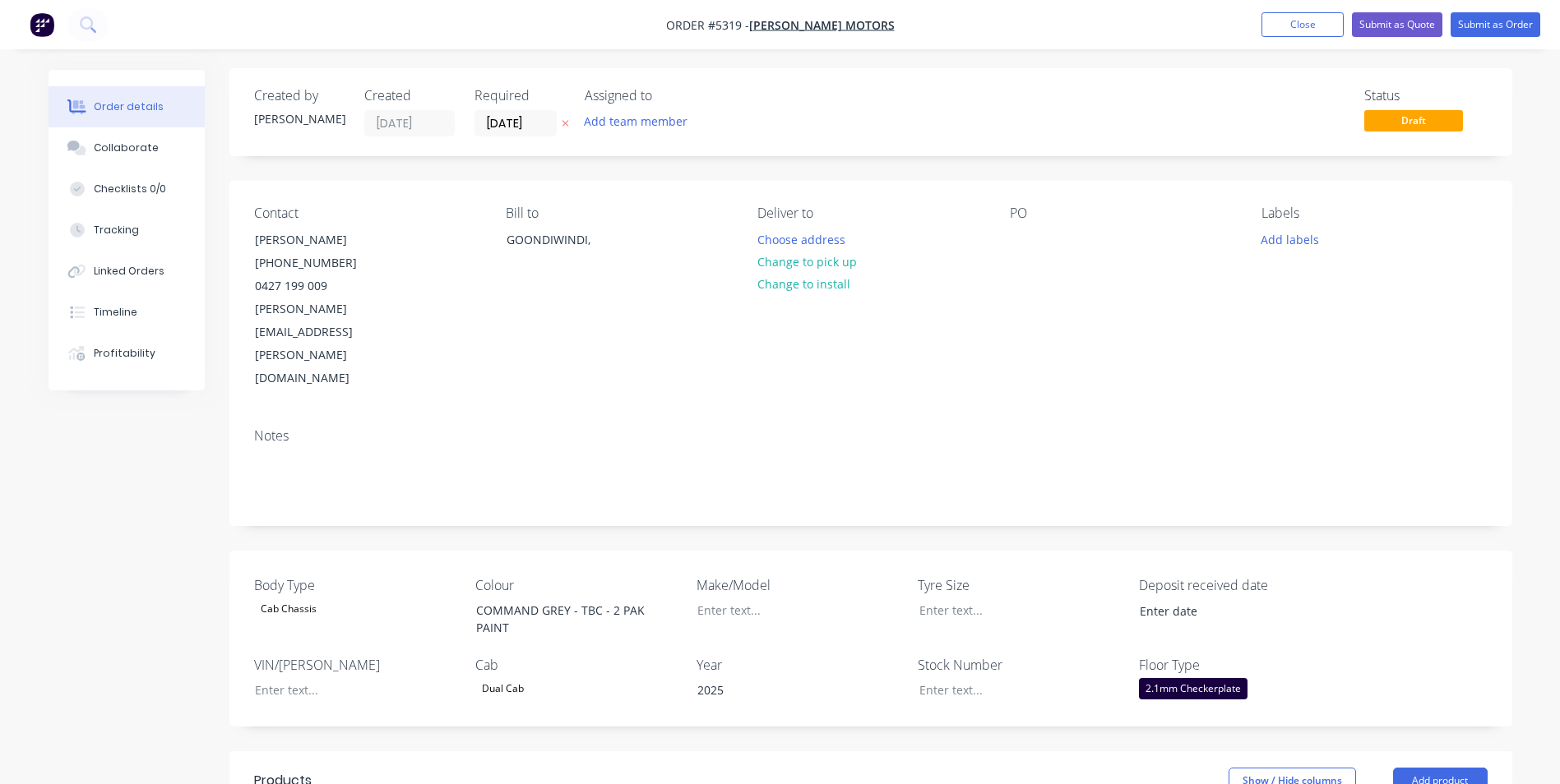
scroll to position [0, 0]
click at [1412, 28] on button "Submit as Quote" at bounding box center [1398, 24] width 91 height 24
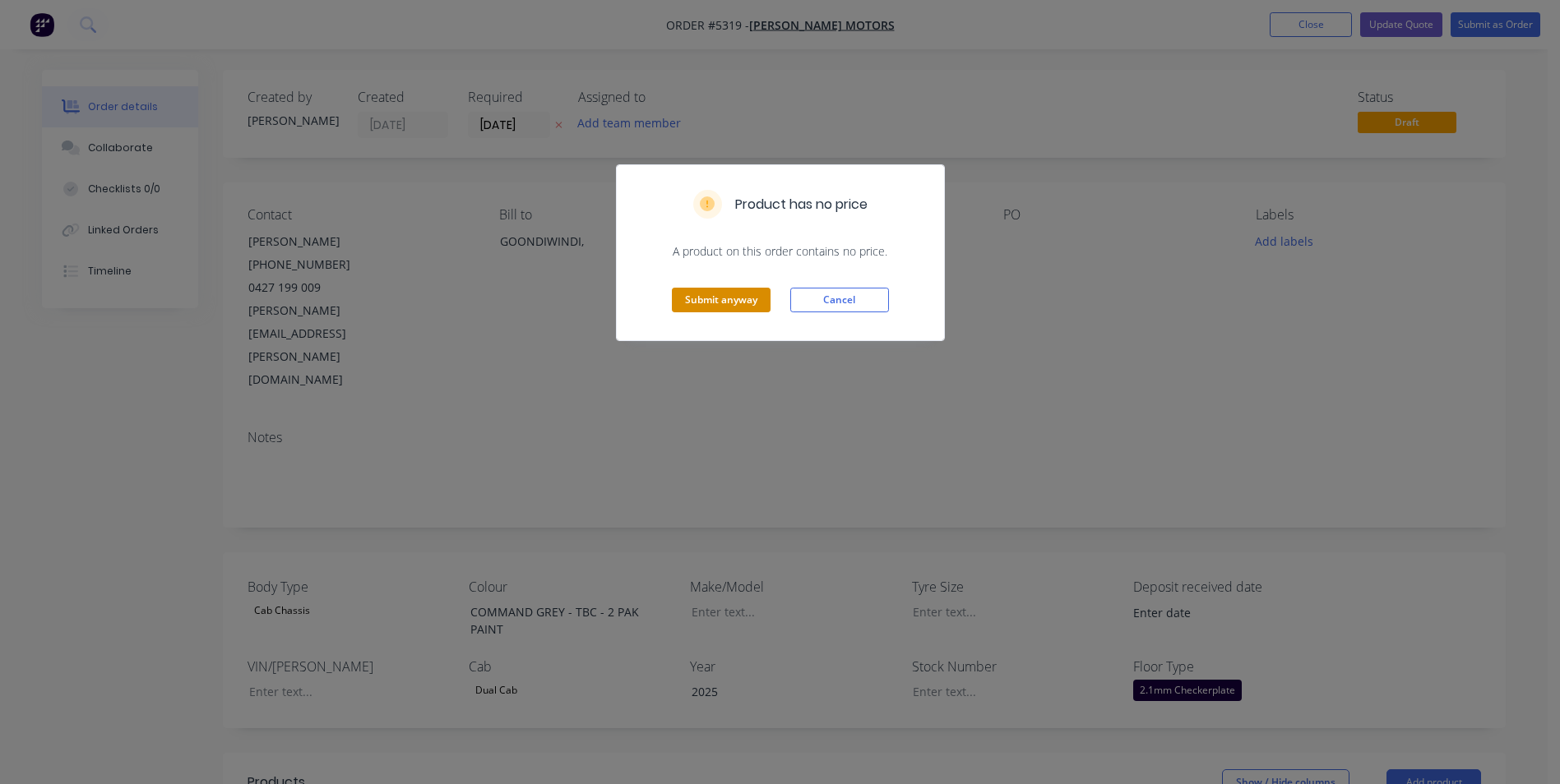
click at [708, 306] on button "Submit anyway" at bounding box center [721, 300] width 99 height 24
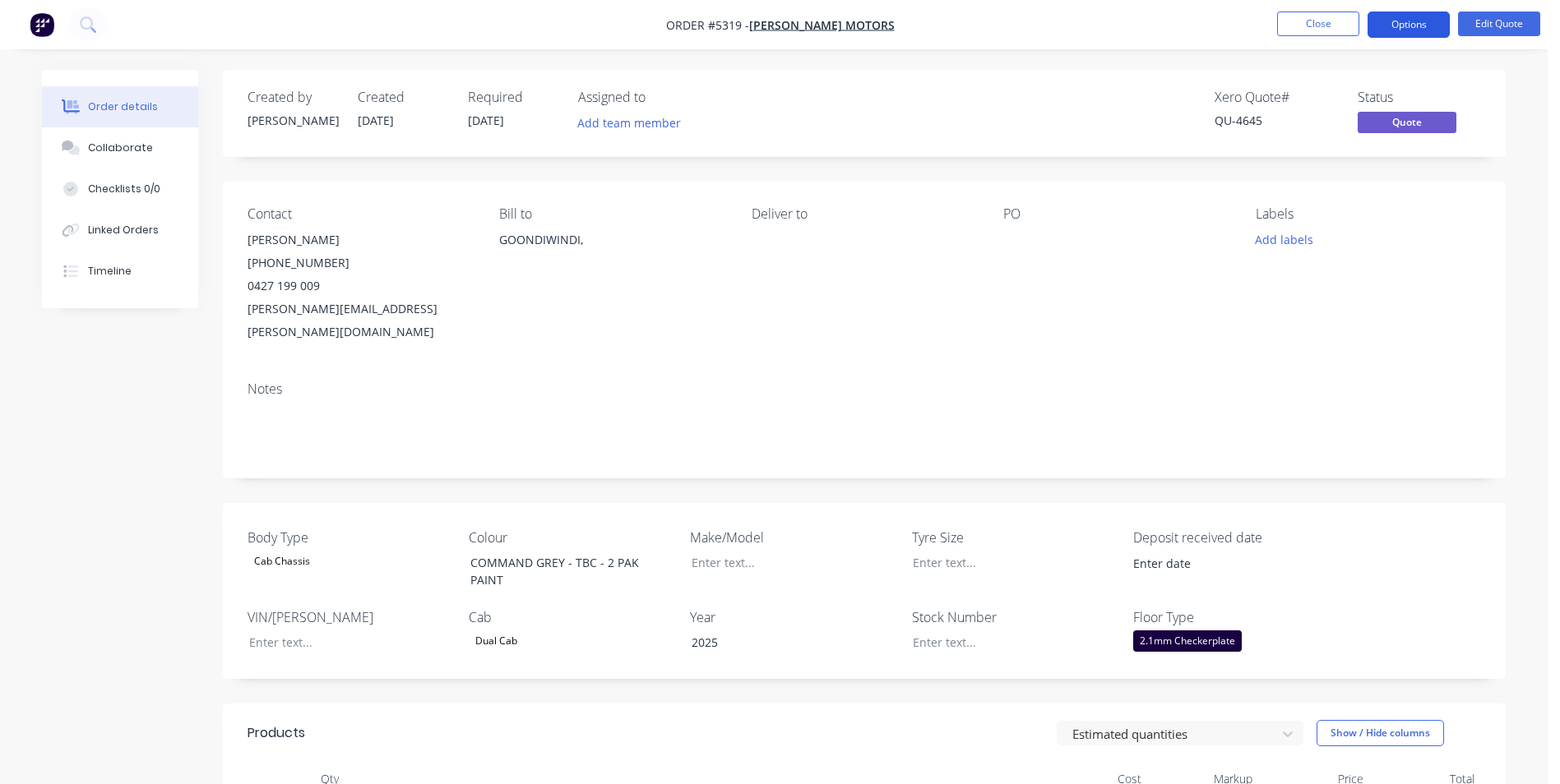
click at [1426, 31] on button "Options" at bounding box center [1409, 24] width 82 height 26
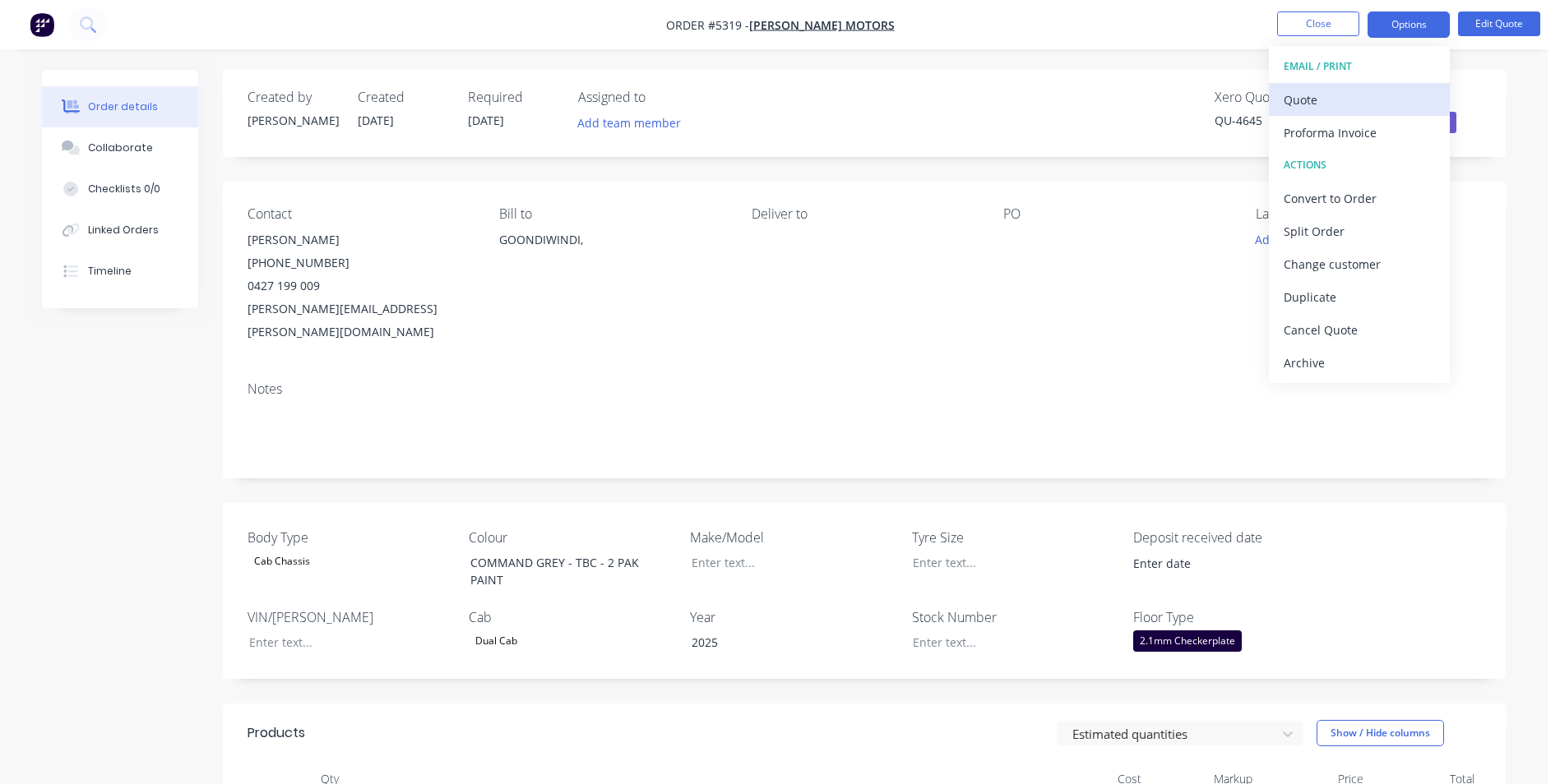
click at [1372, 101] on div "Quote" at bounding box center [1359, 100] width 151 height 24
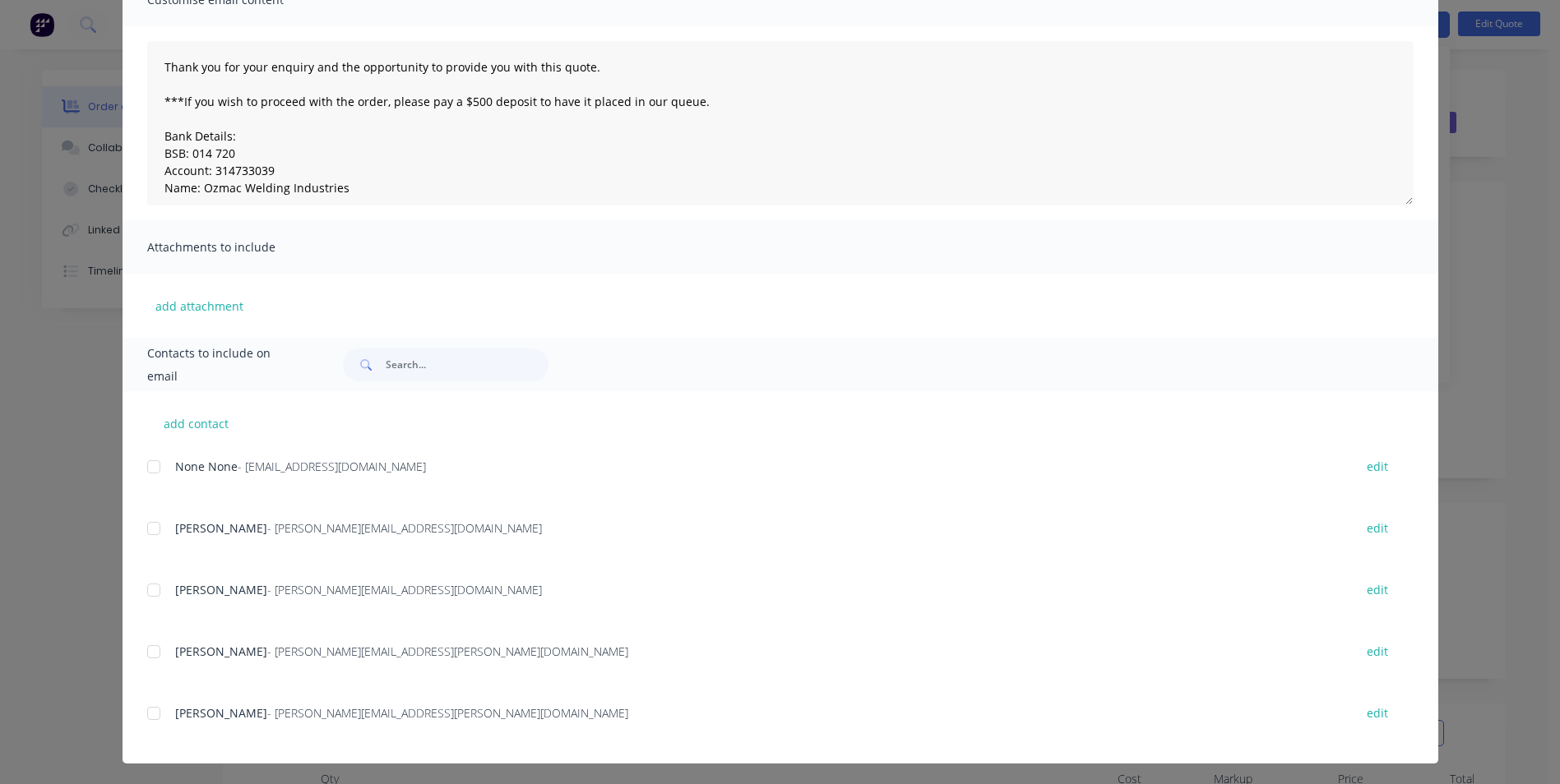
scroll to position [148, 0]
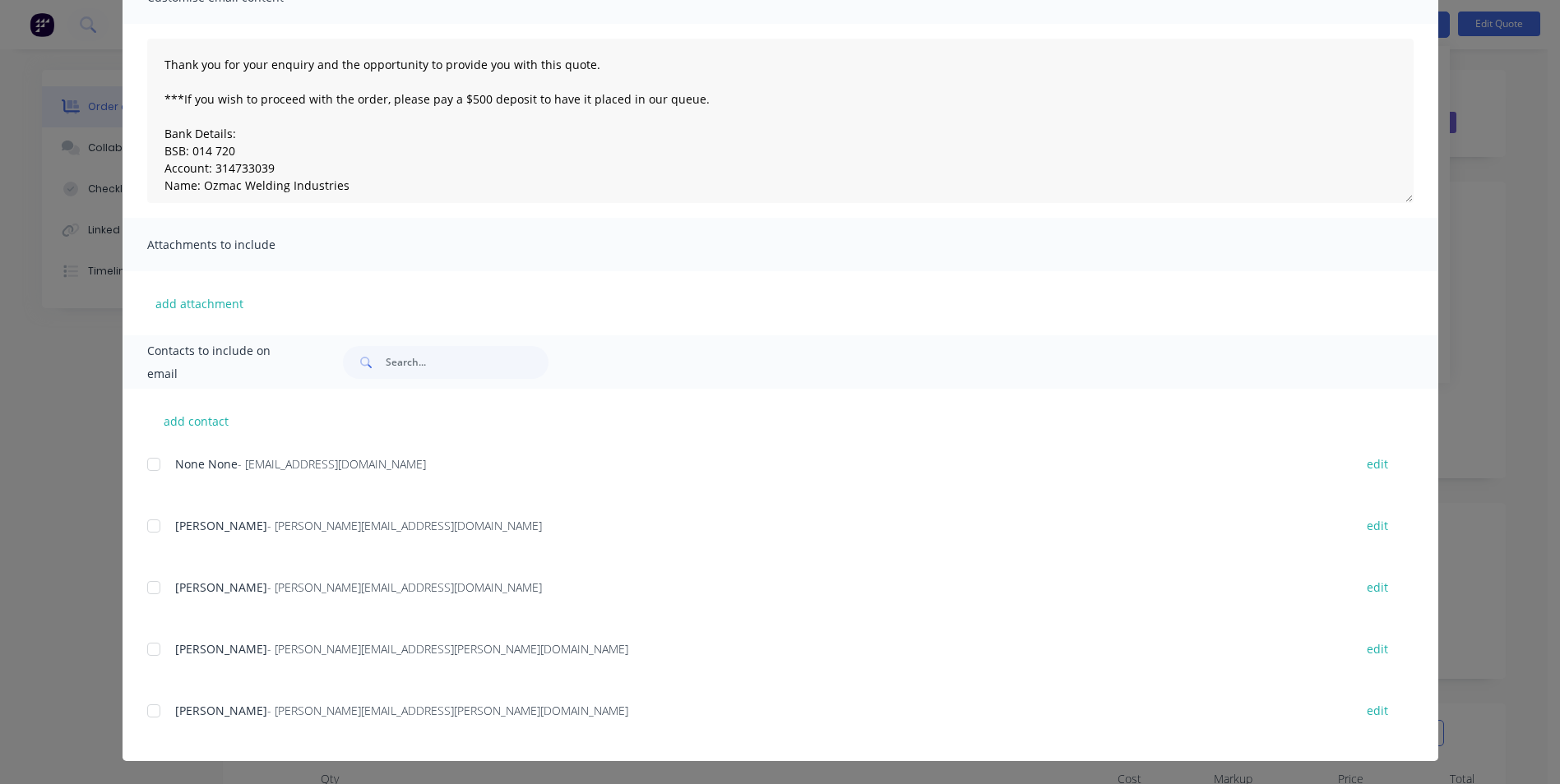
click at [148, 715] on div at bounding box center [154, 712] width 33 height 33
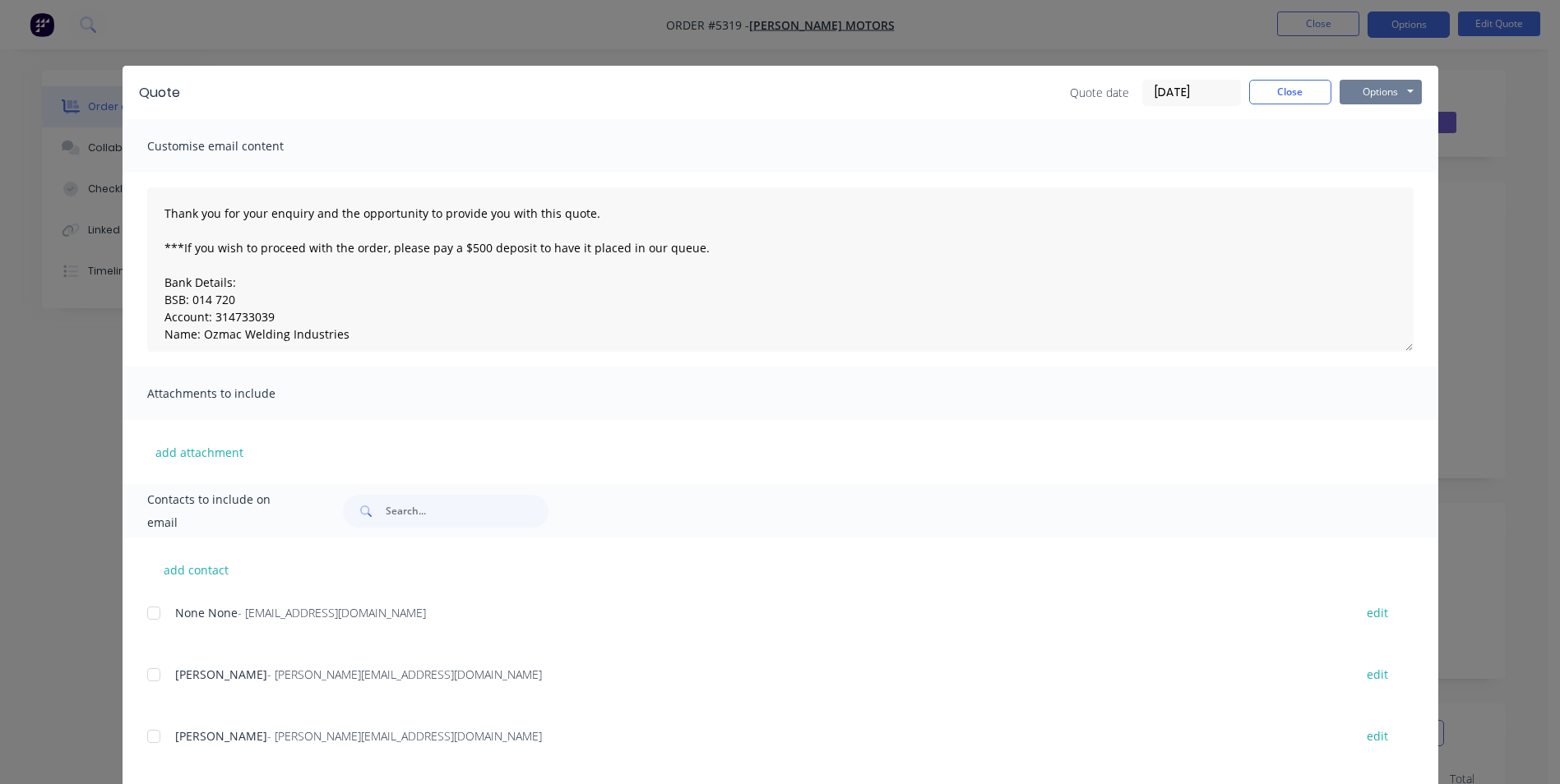
click at [1391, 100] on button "Options" at bounding box center [1381, 92] width 82 height 24
click at [1377, 176] on button "Email" at bounding box center [1392, 175] width 106 height 27
click at [1387, 95] on button "Options" at bounding box center [1381, 92] width 82 height 24
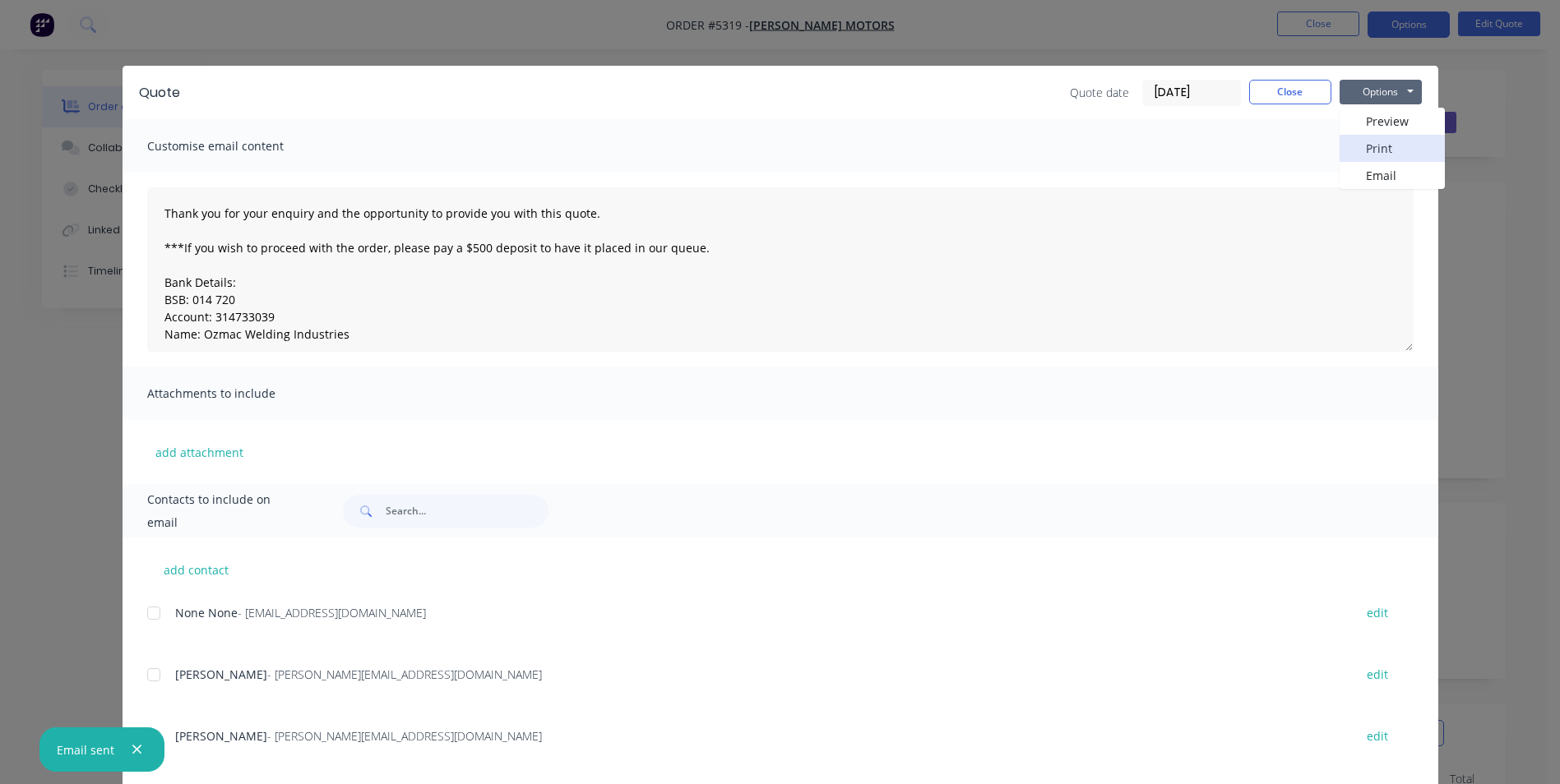
click at [1391, 146] on button "Print" at bounding box center [1392, 148] width 106 height 27
click at [1283, 98] on button "Close" at bounding box center [1290, 92] width 82 height 24
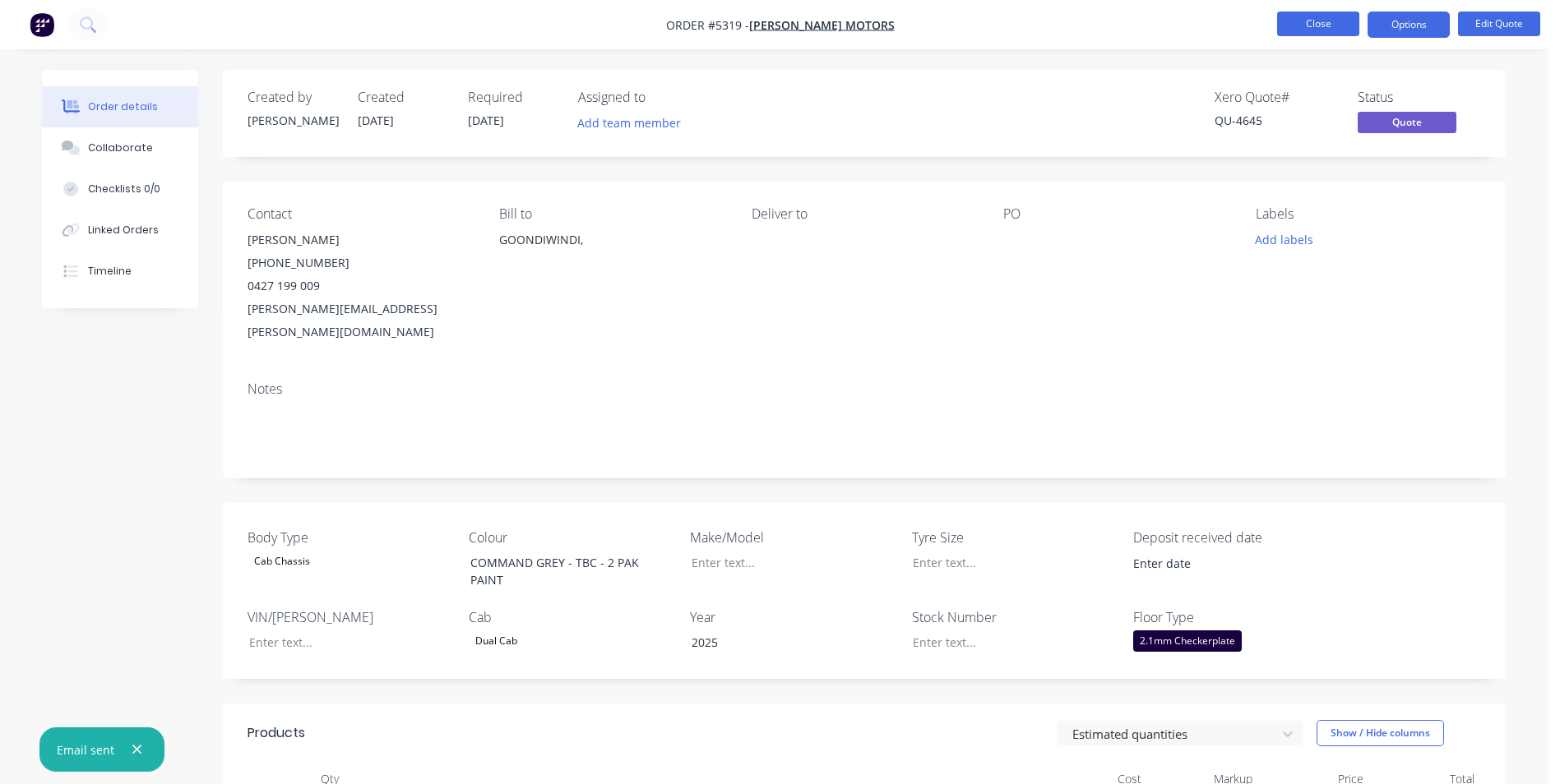
click at [1322, 17] on button "Close" at bounding box center [1318, 24] width 82 height 24
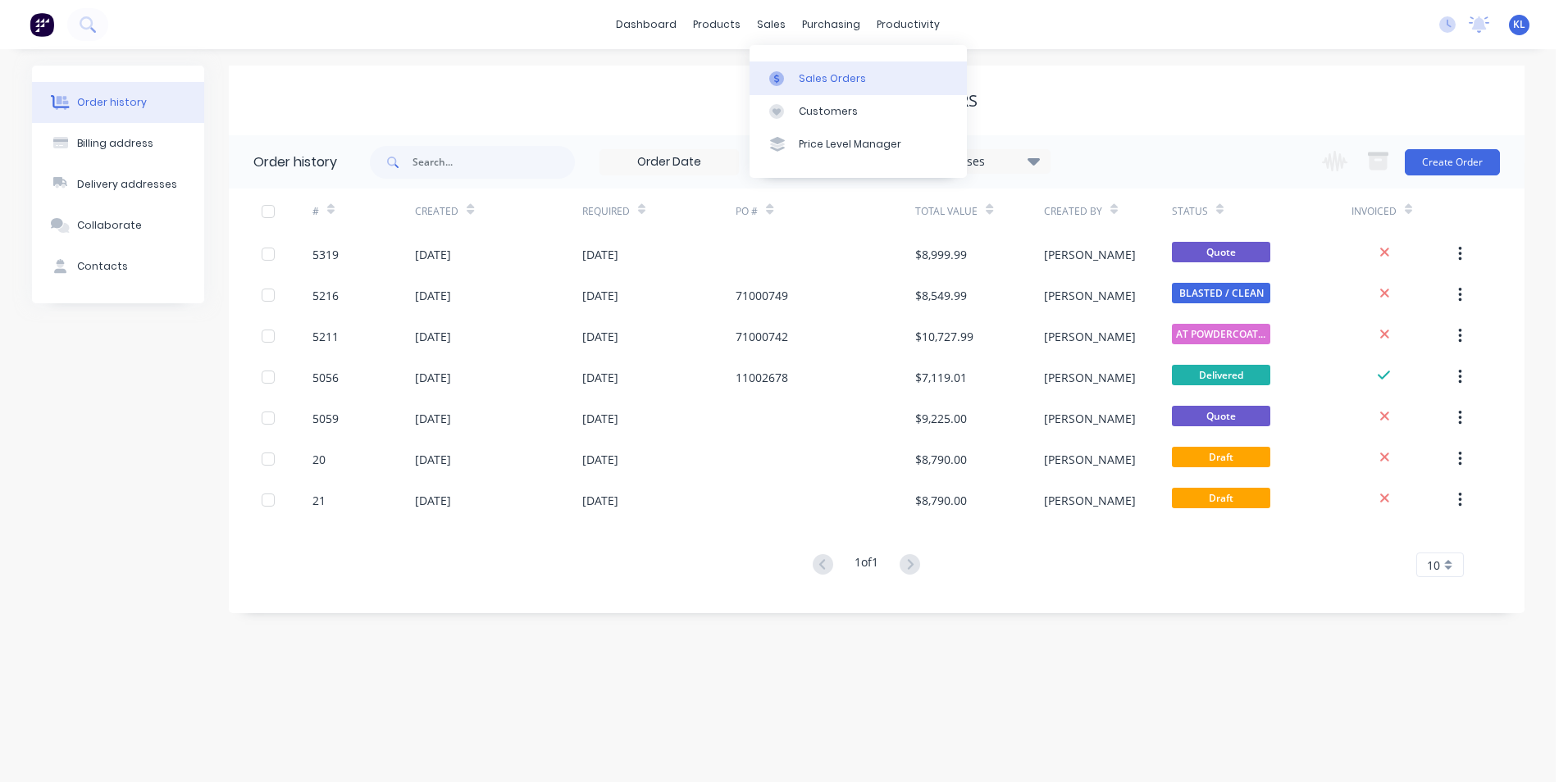
click at [841, 74] on div "Sales Orders" at bounding box center [832, 78] width 67 height 15
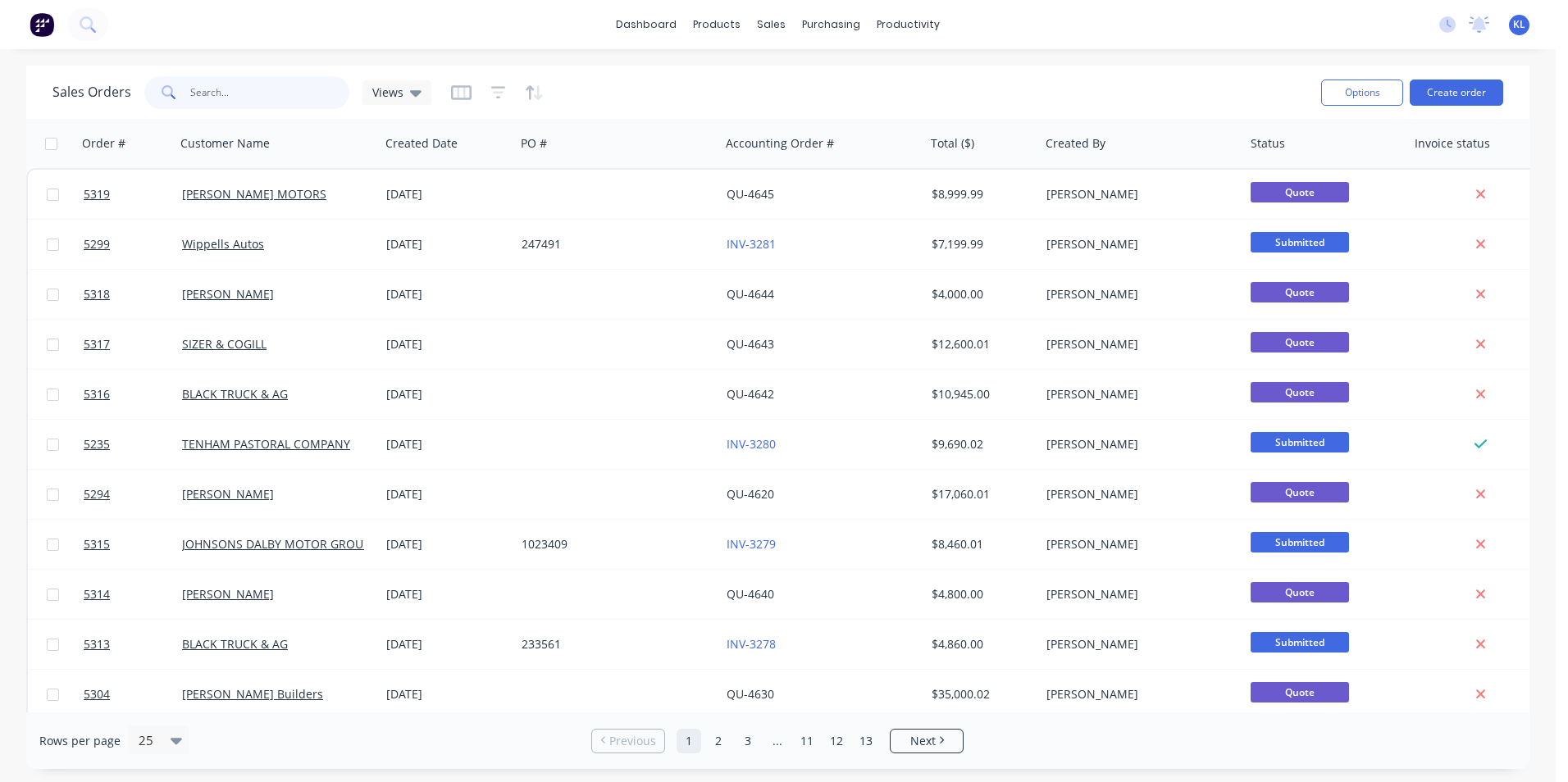
click at [254, 88] on input "text" at bounding box center [270, 93] width 160 height 33
type input "5297"
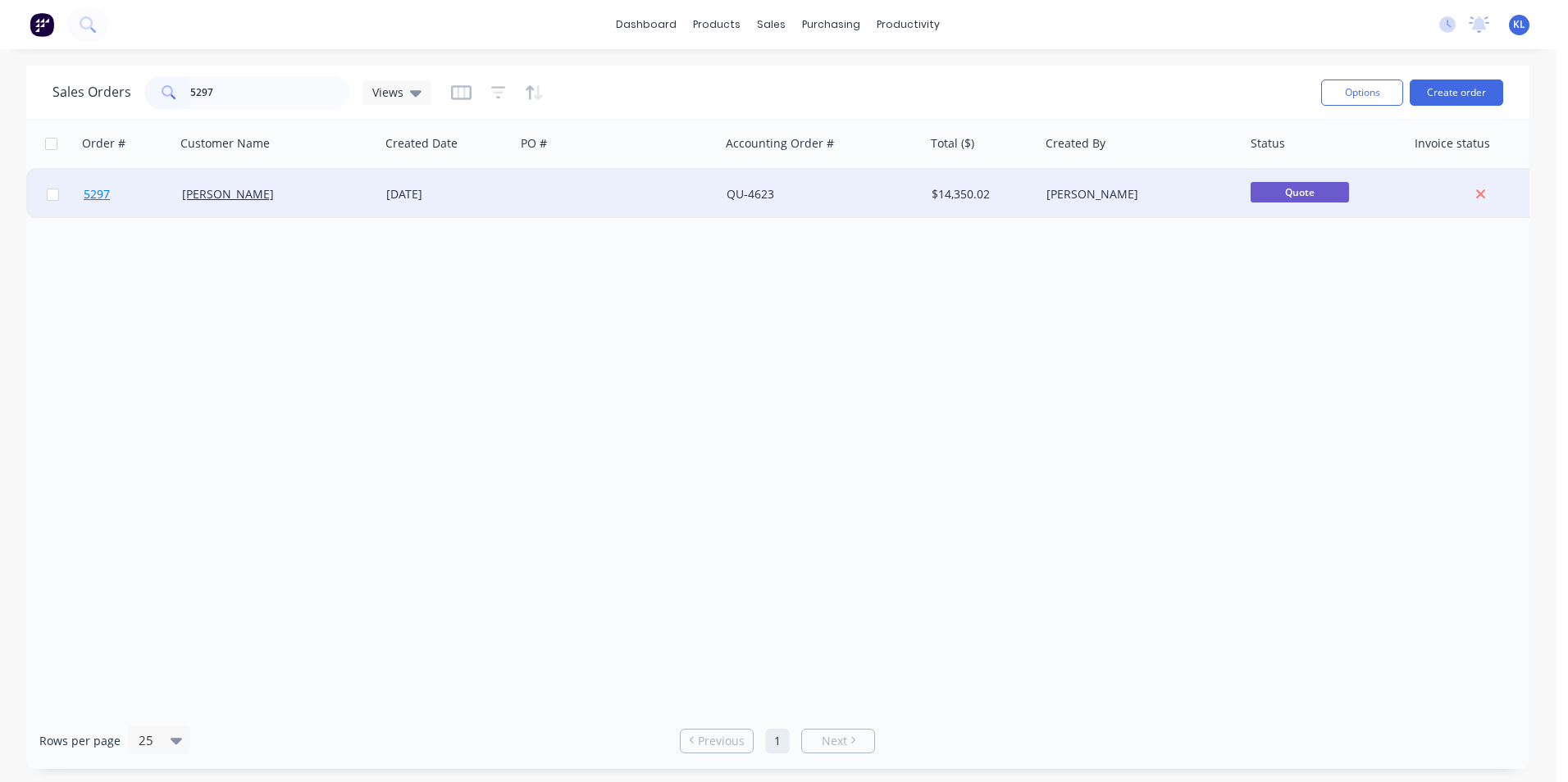
click at [96, 199] on span "5297" at bounding box center [97, 194] width 26 height 17
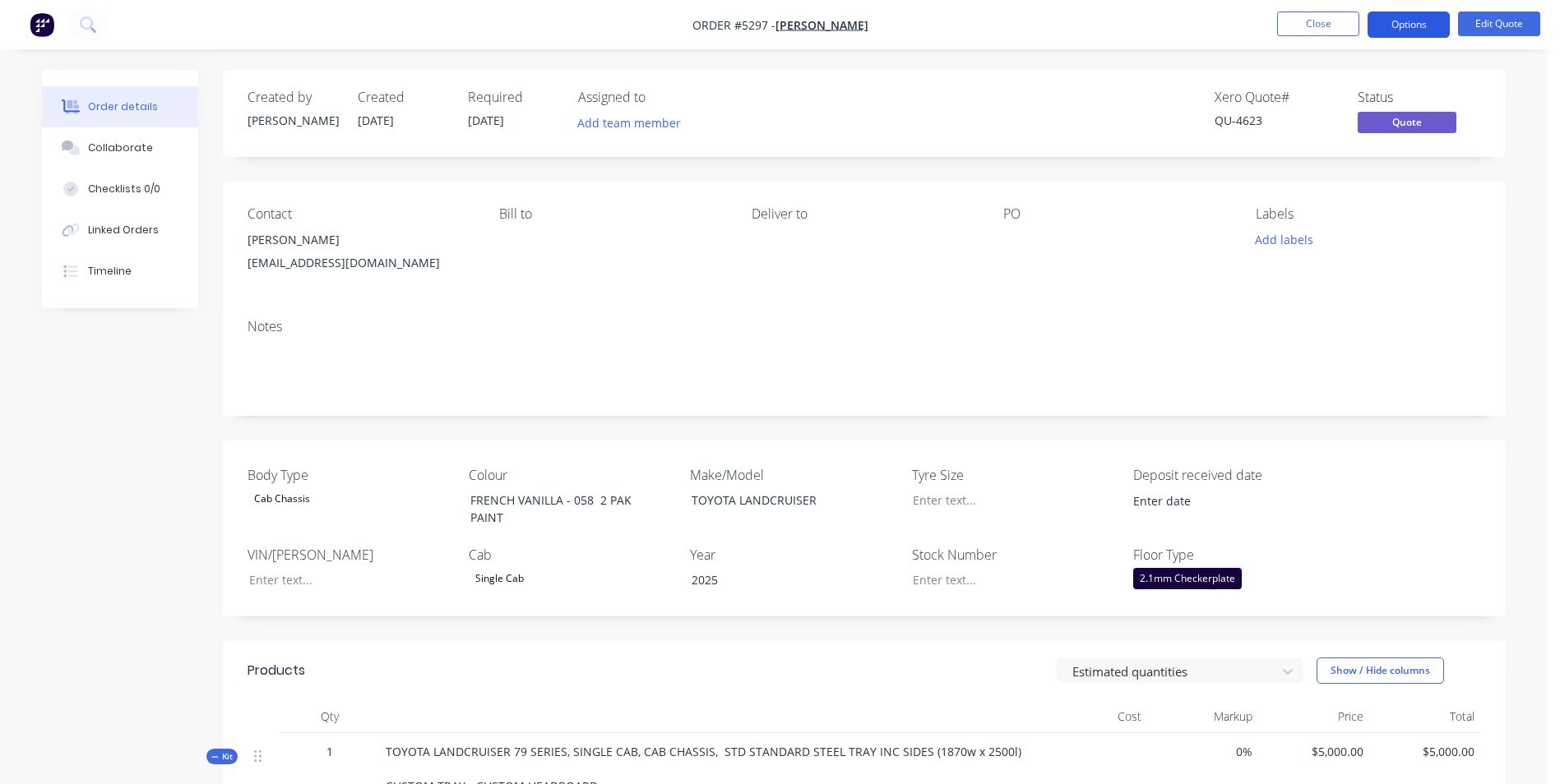
click at [1416, 27] on button "Options" at bounding box center [1409, 24] width 82 height 26
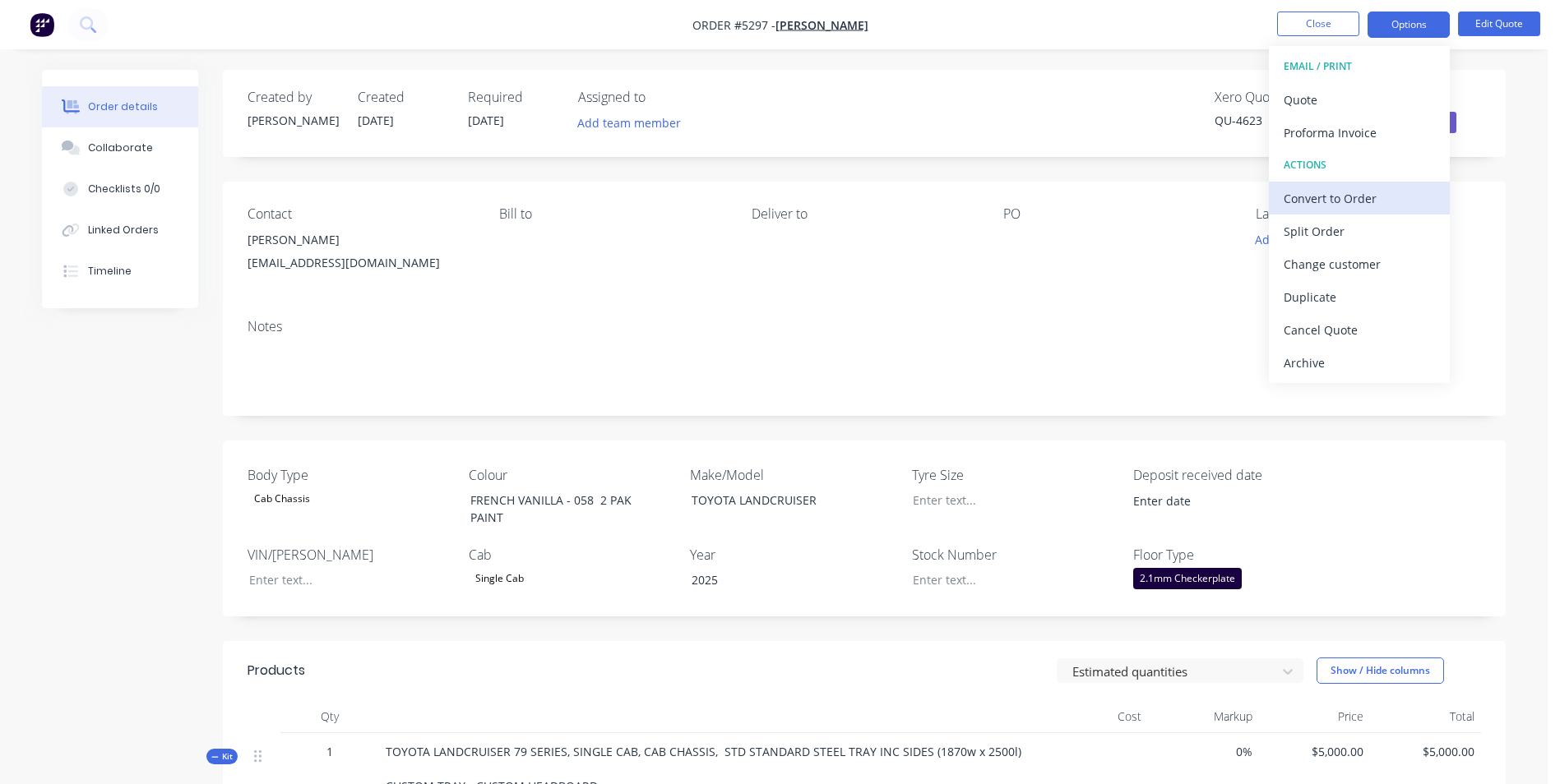
click at [1370, 197] on div "Convert to Order" at bounding box center [1359, 198] width 151 height 24
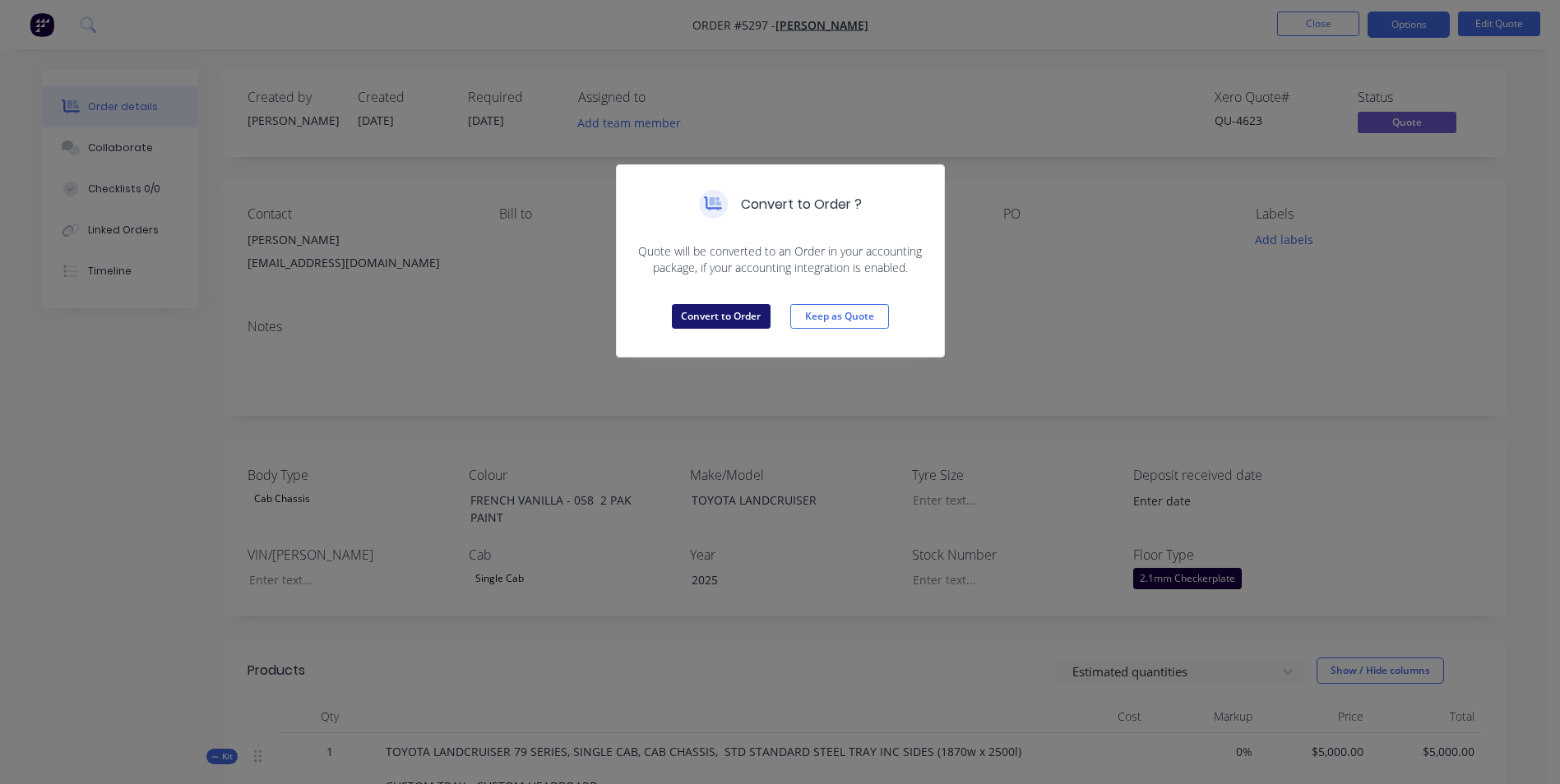
click at [701, 318] on button "Convert to Order" at bounding box center [721, 316] width 99 height 24
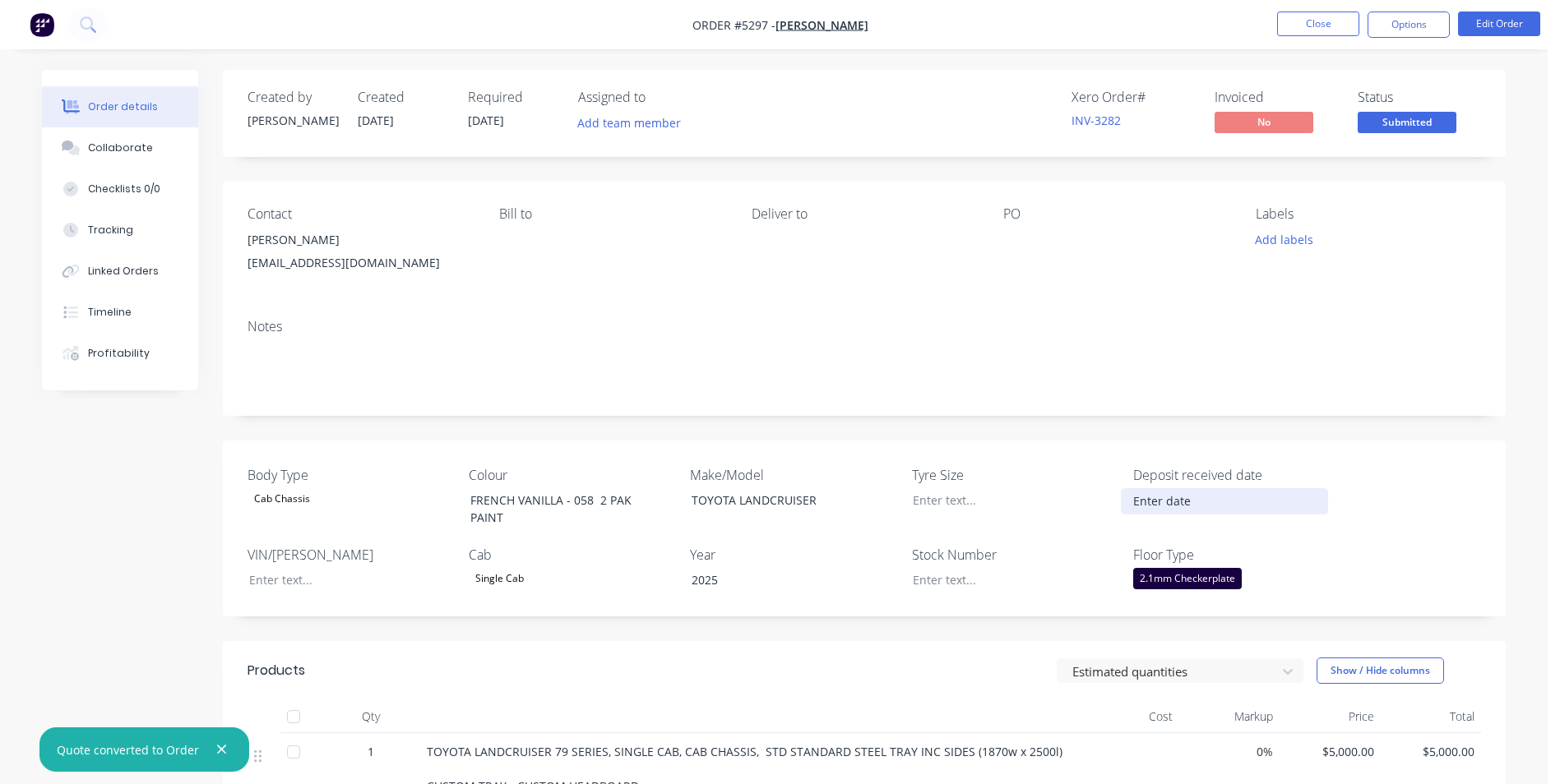
click at [1164, 502] on input at bounding box center [1224, 501] width 204 height 24
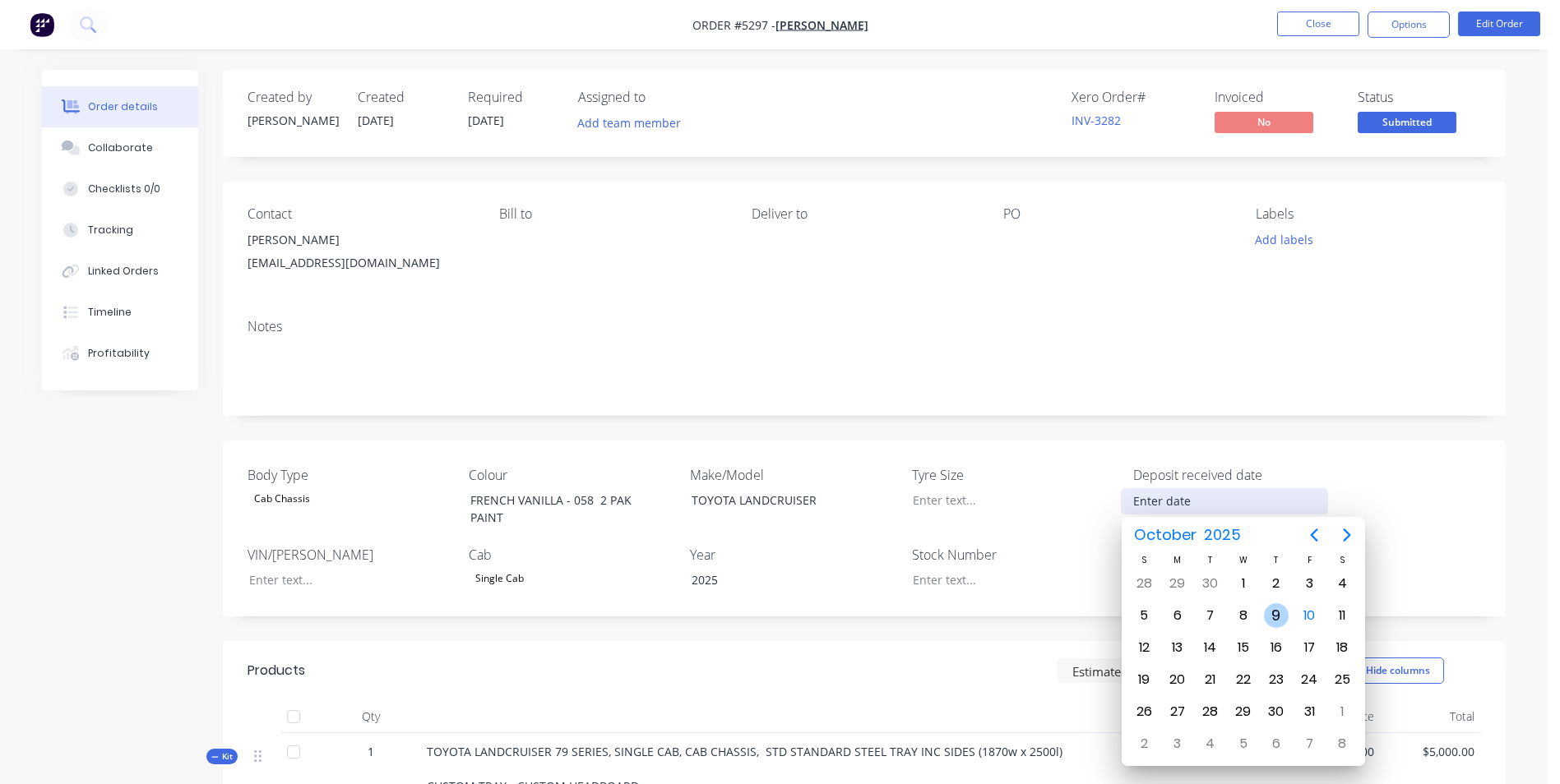
click at [1283, 615] on div "9" at bounding box center [1276, 616] width 24 height 24
type input "[DATE]"
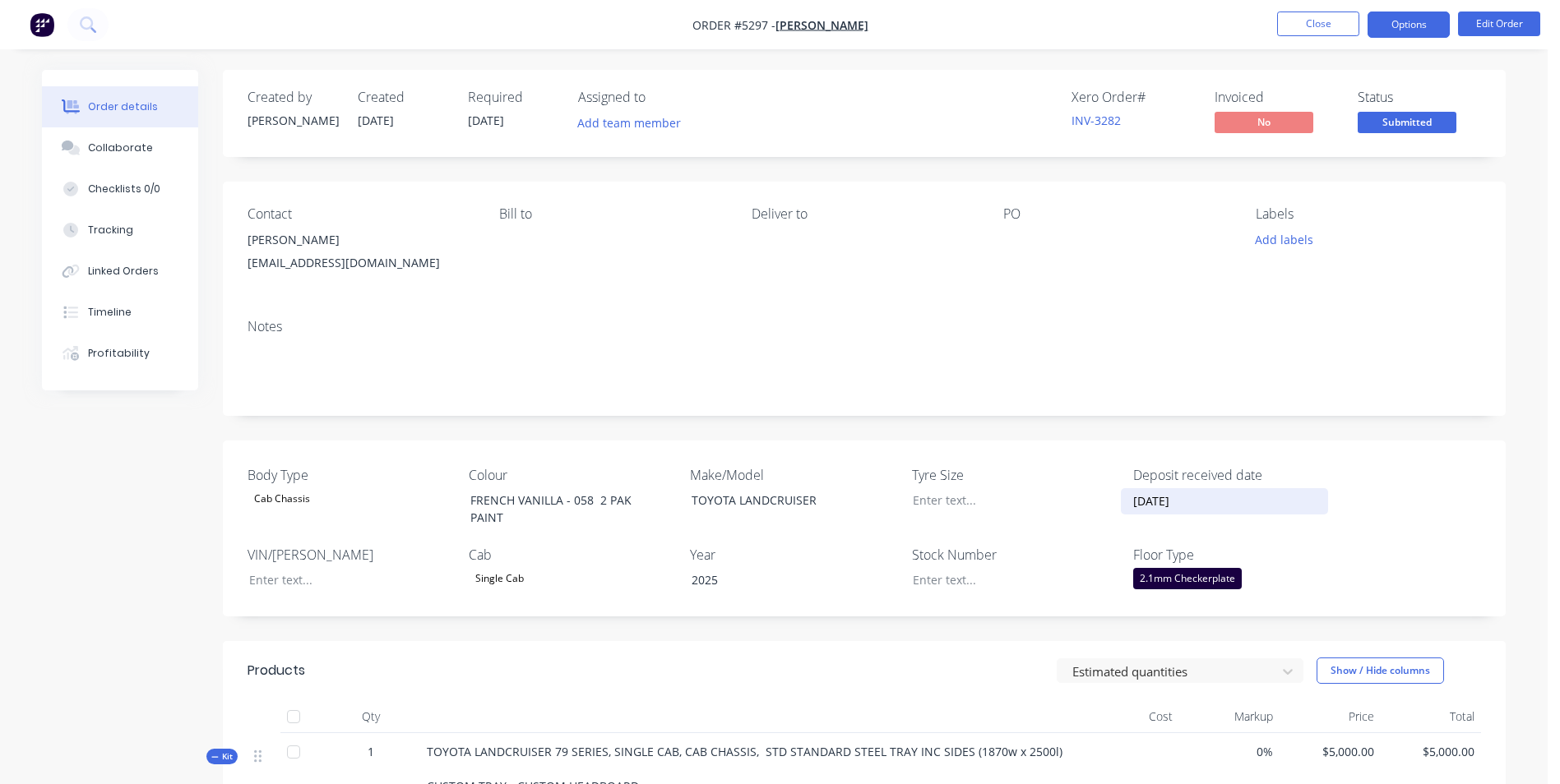
click at [1414, 23] on button "Options" at bounding box center [1409, 24] width 82 height 26
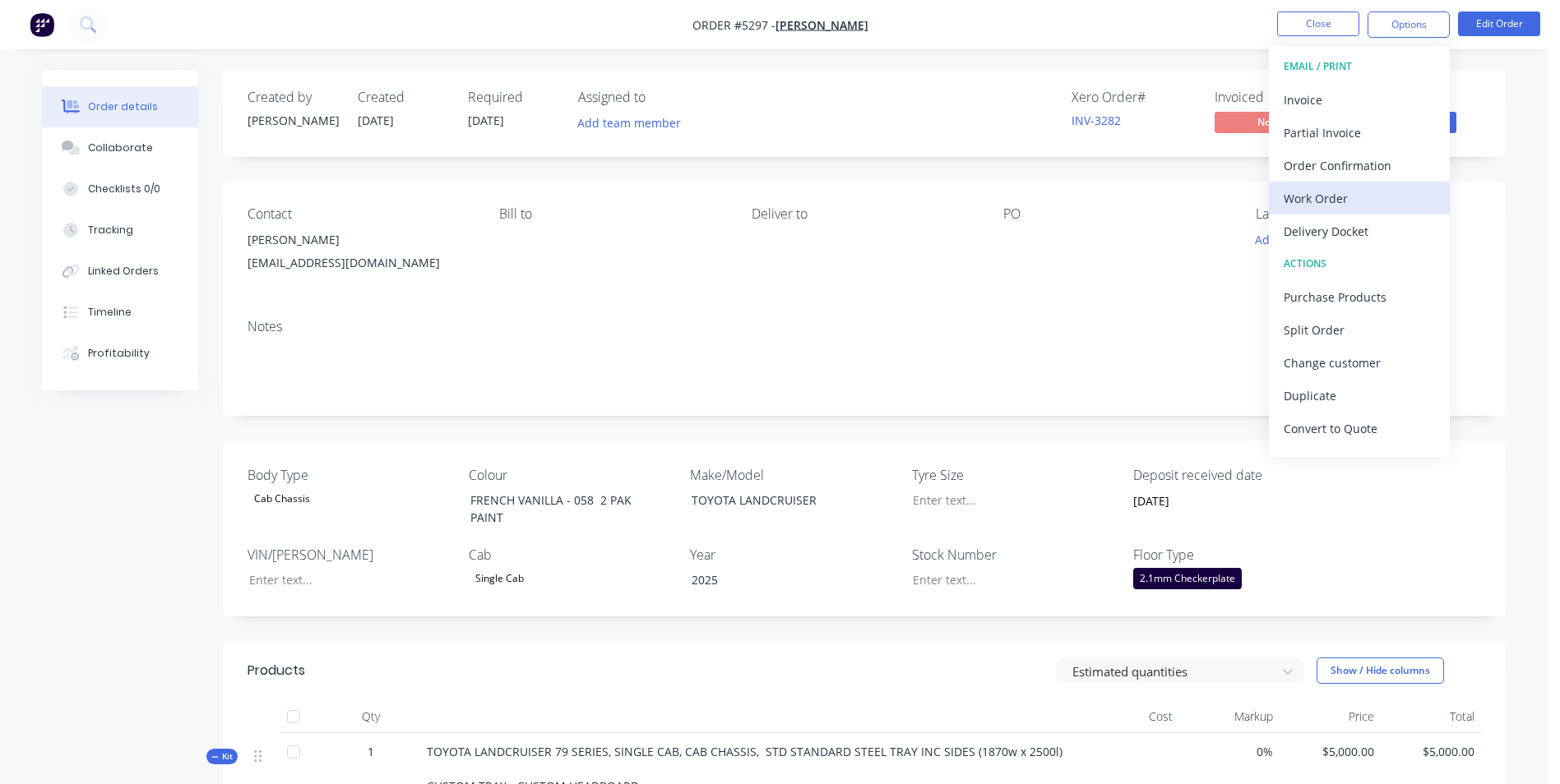
click at [1359, 199] on div "Work Order" at bounding box center [1359, 198] width 151 height 24
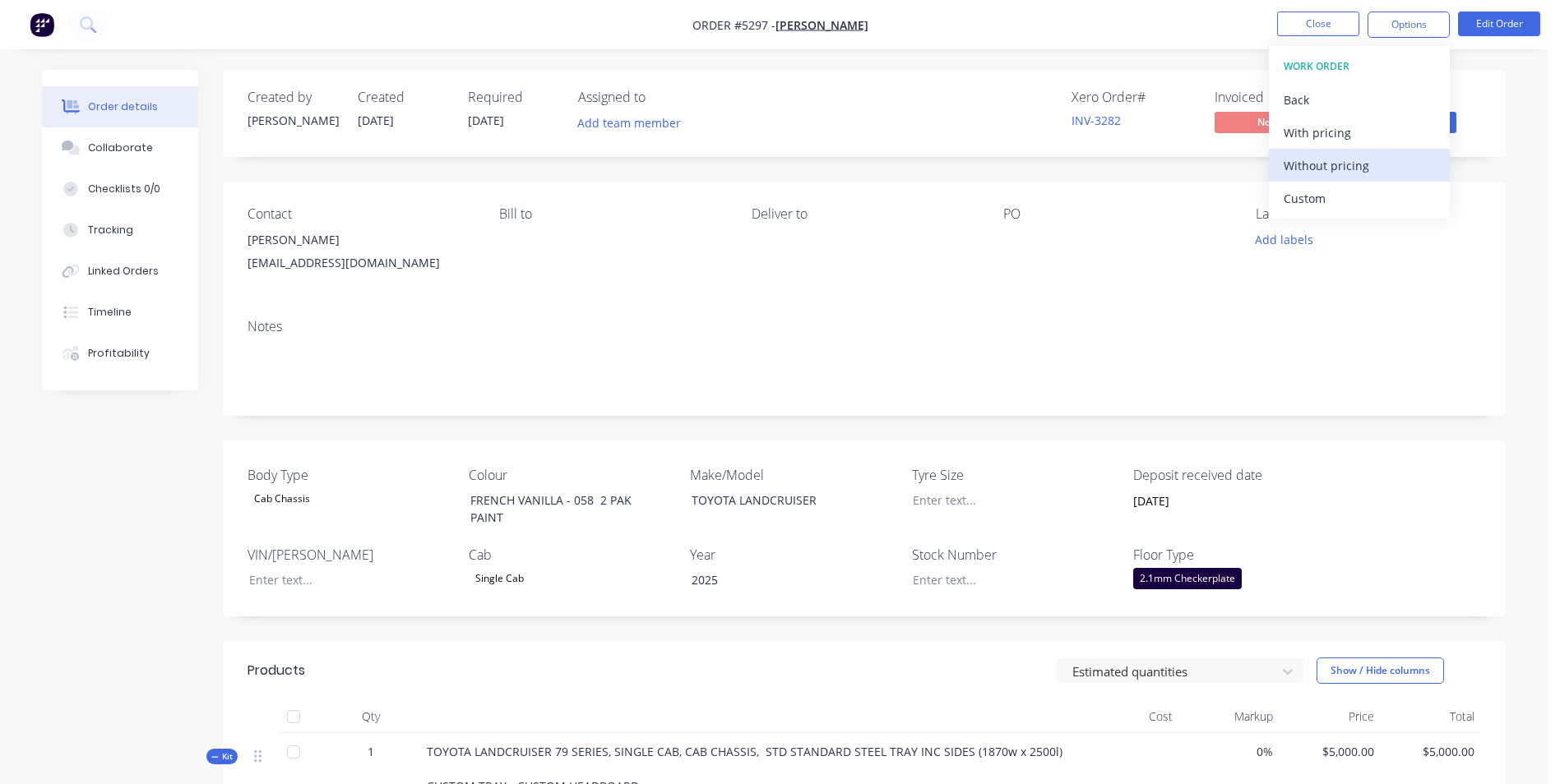
click at [1356, 165] on div "Without pricing" at bounding box center [1359, 165] width 151 height 24
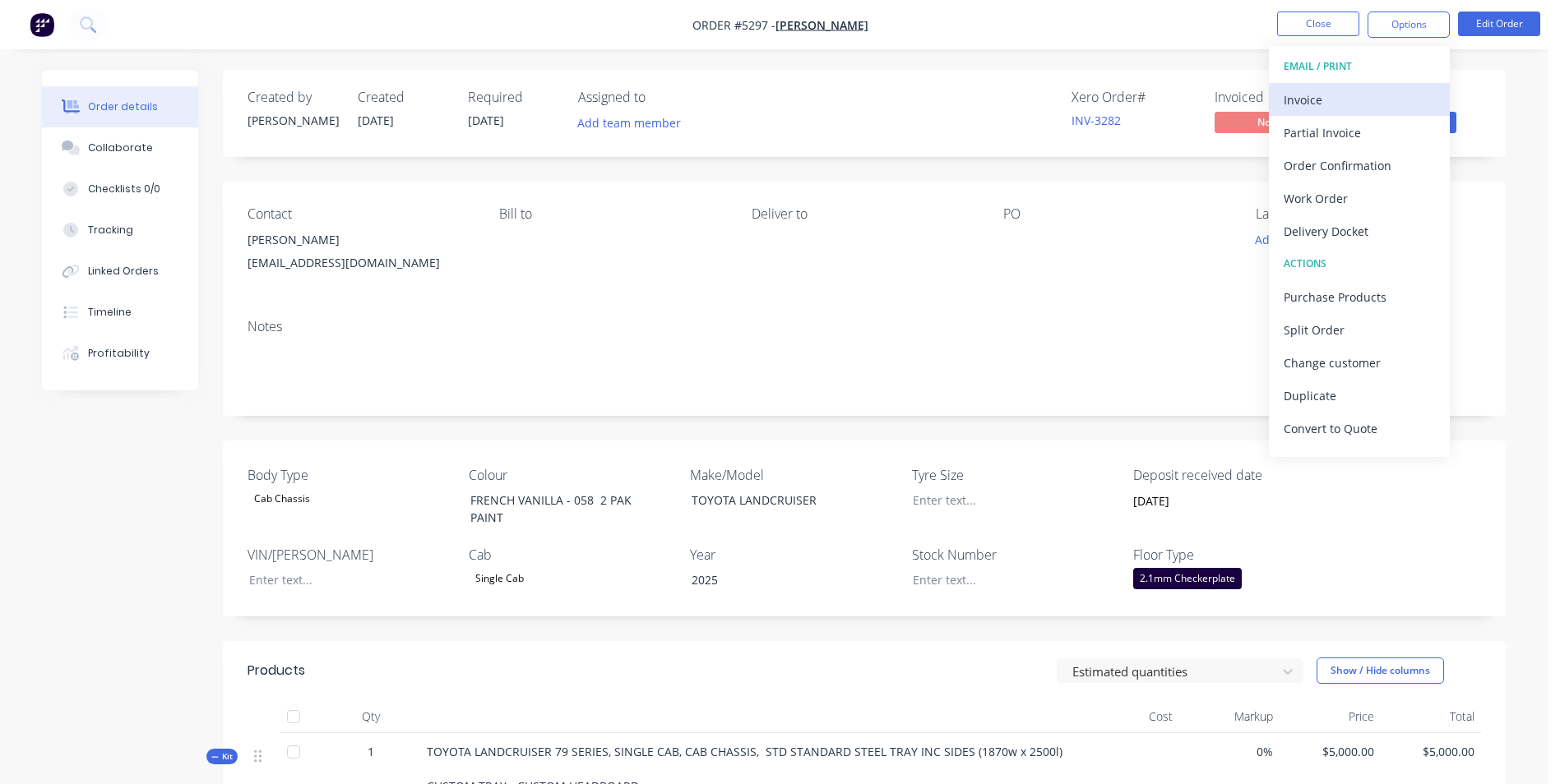
click at [1327, 98] on div "Invoice" at bounding box center [1359, 100] width 151 height 24
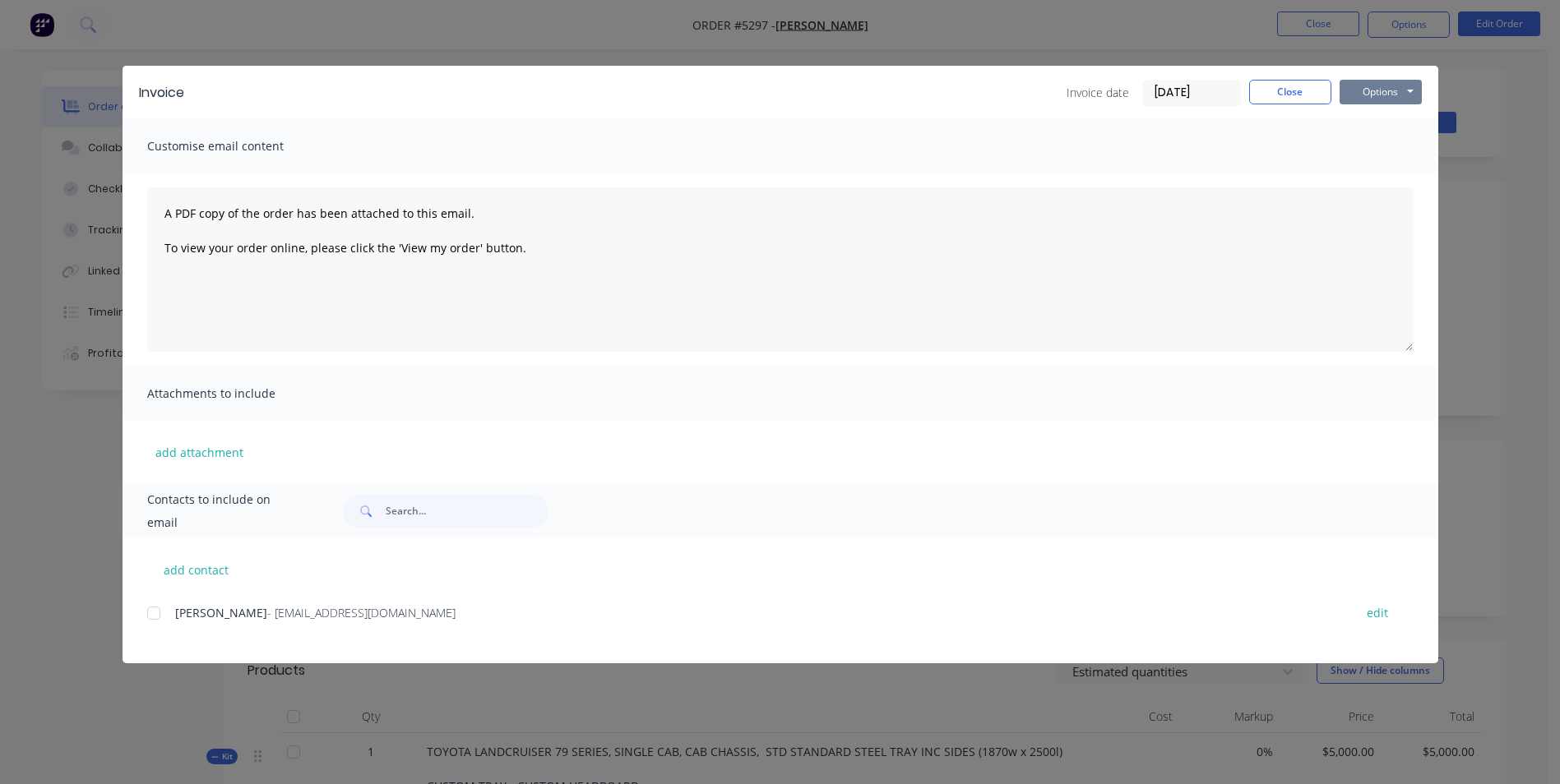
click at [1387, 97] on button "Options" at bounding box center [1381, 92] width 82 height 24
click at [1391, 148] on button "Print" at bounding box center [1392, 148] width 106 height 27
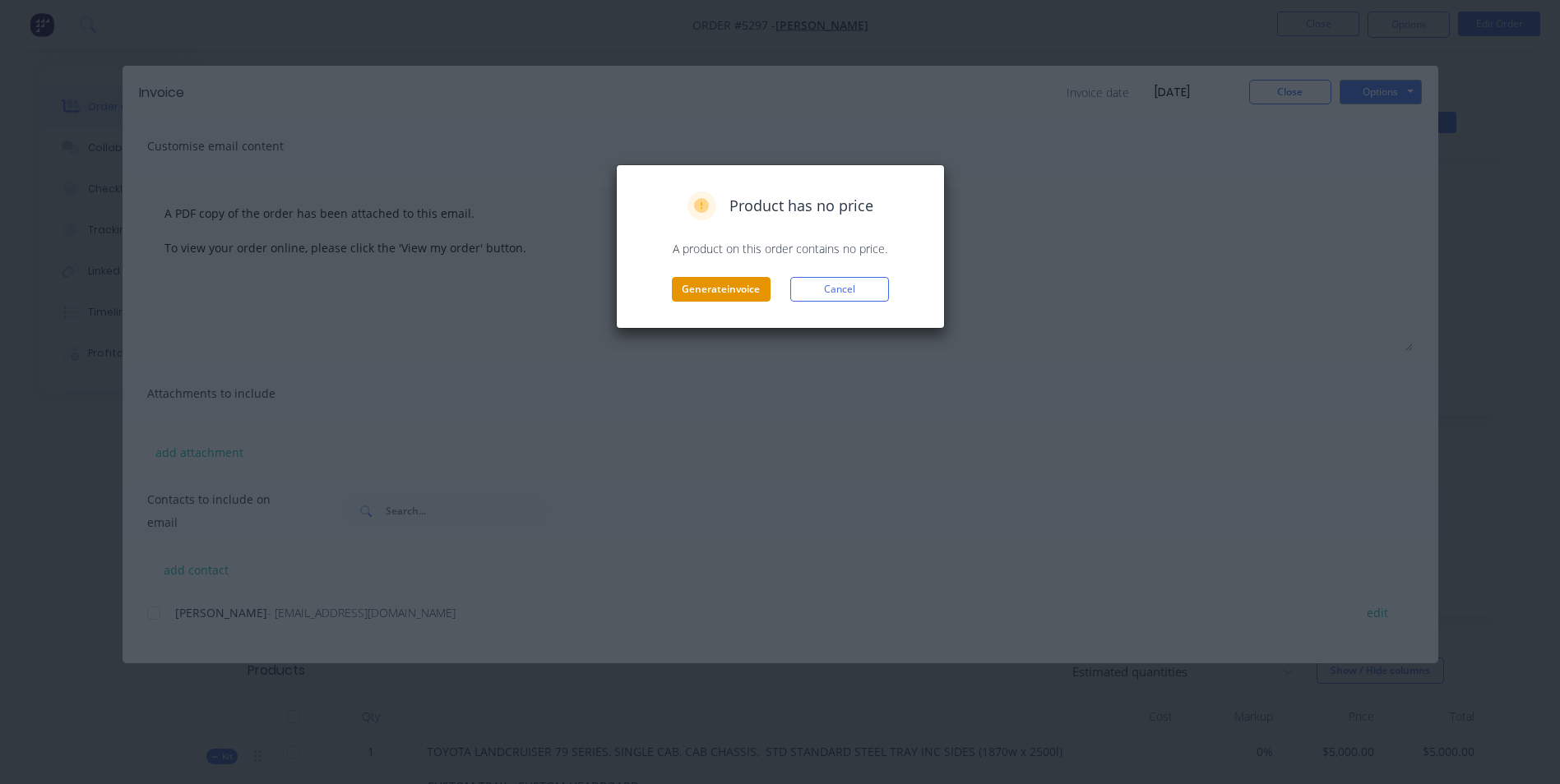
click at [740, 295] on button "Generate invoice" at bounding box center [721, 289] width 99 height 24
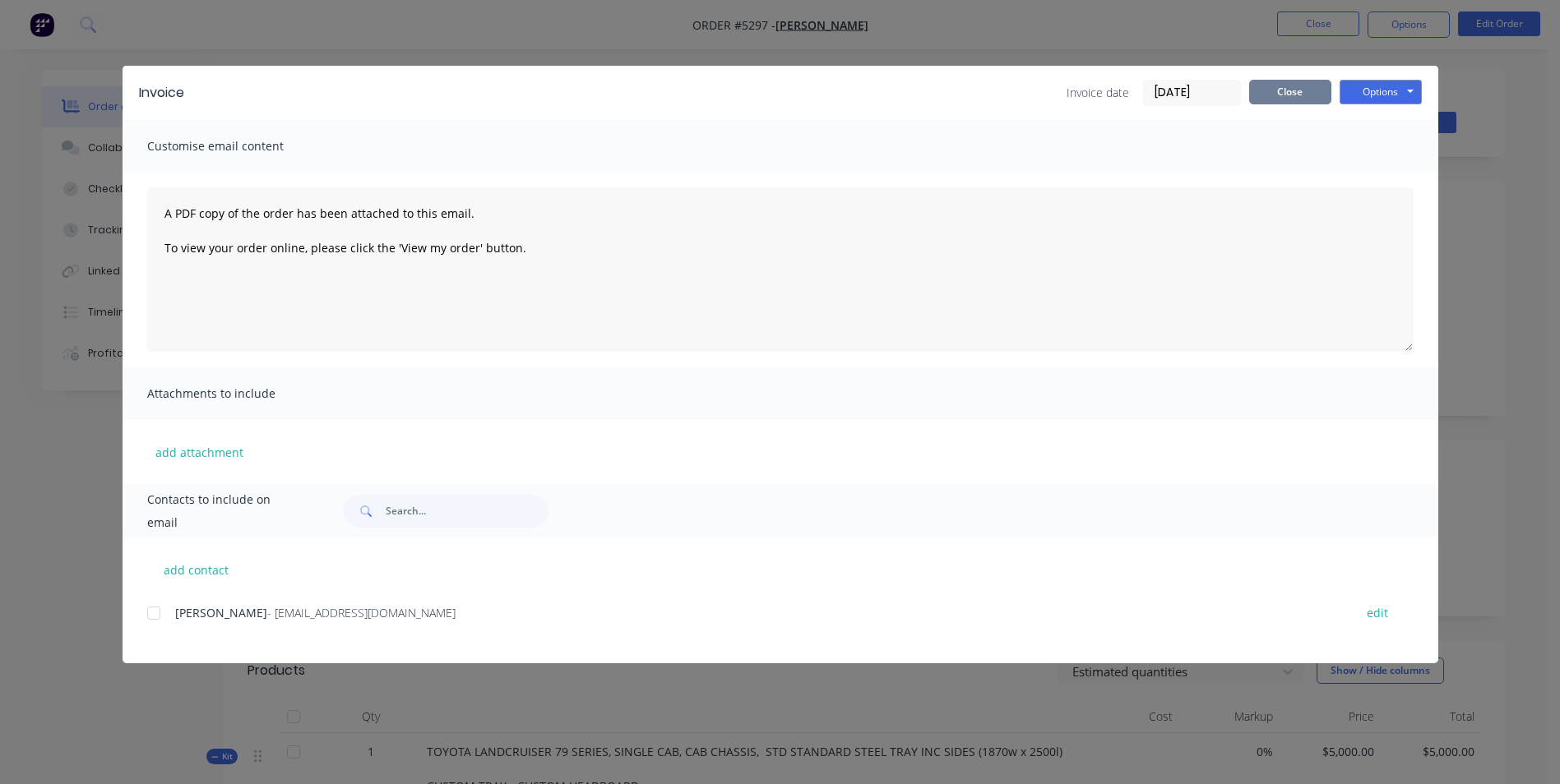
click at [1251, 93] on button "Close" at bounding box center [1290, 92] width 82 height 24
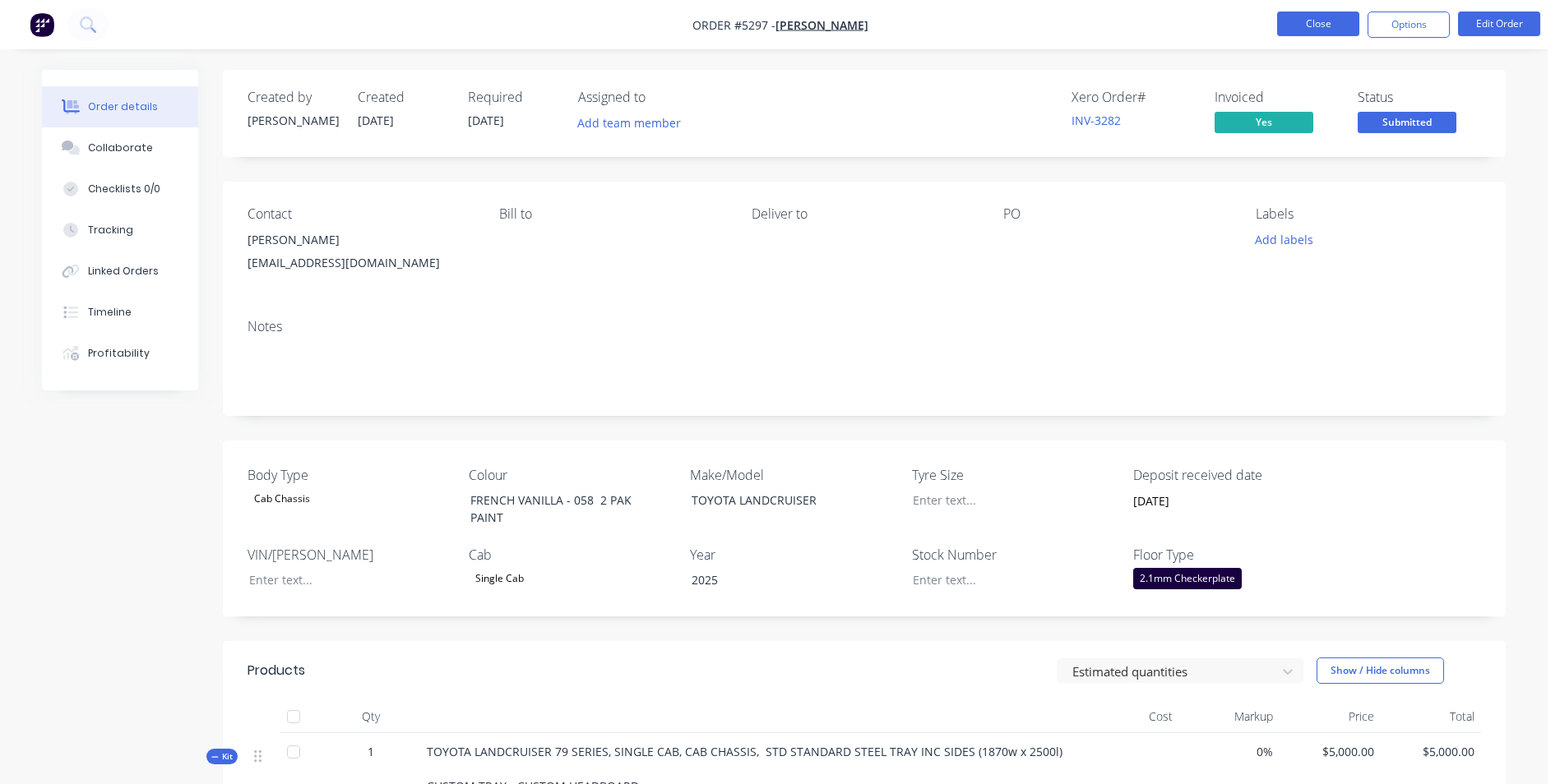
click at [1336, 21] on button "Close" at bounding box center [1318, 24] width 82 height 24
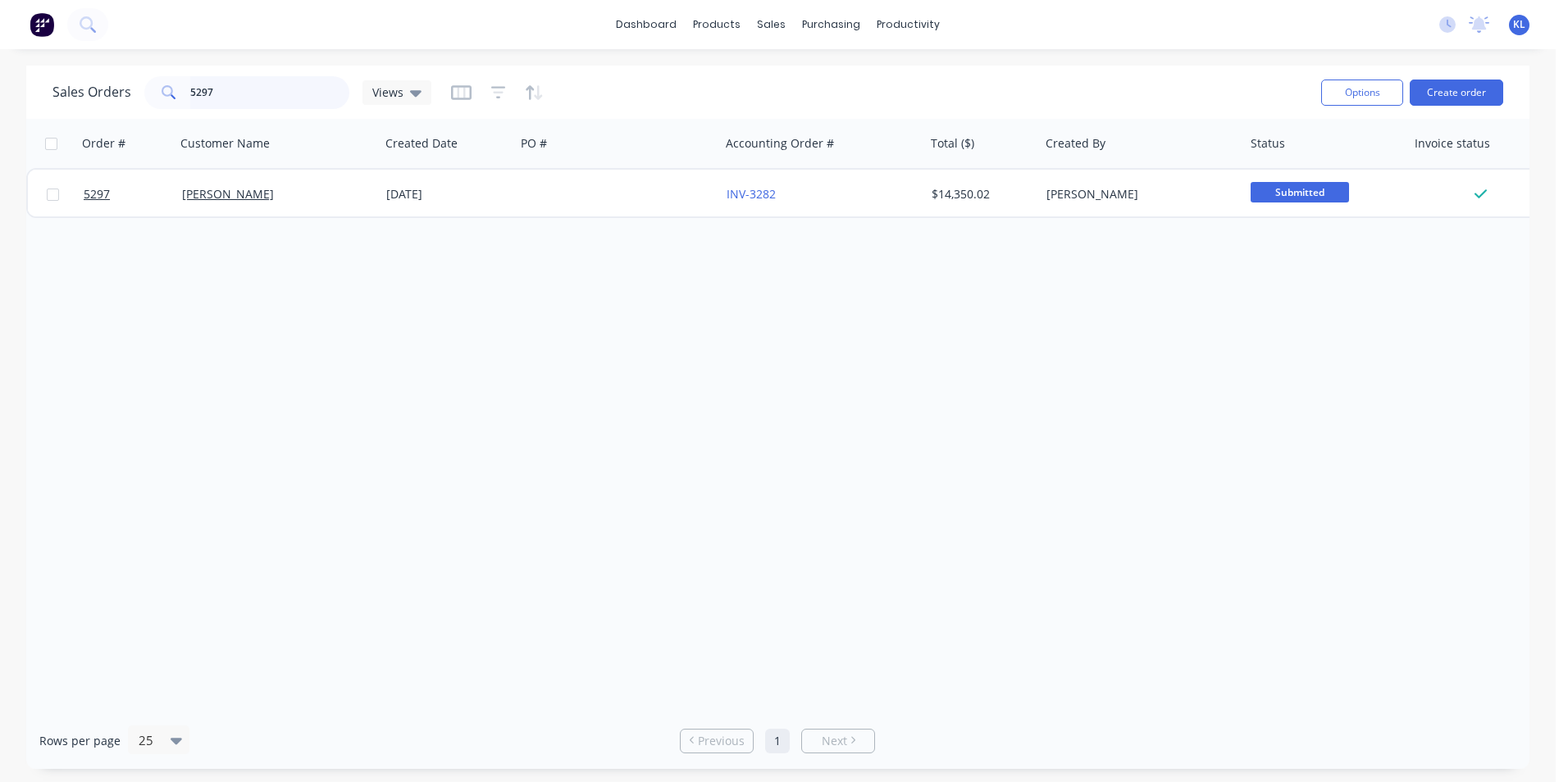
click at [274, 98] on input "5297" at bounding box center [270, 93] width 160 height 33
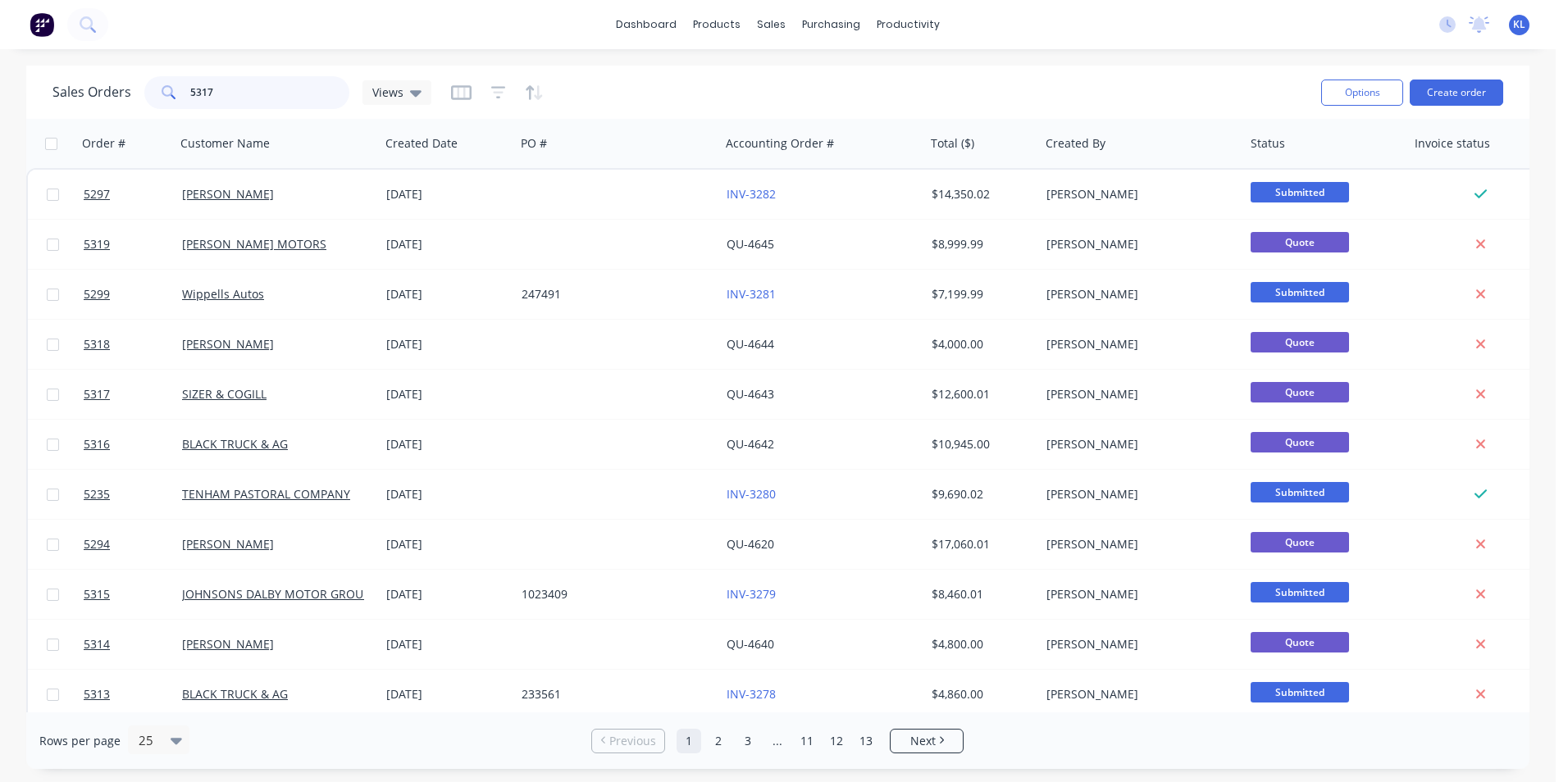
type input "5317"
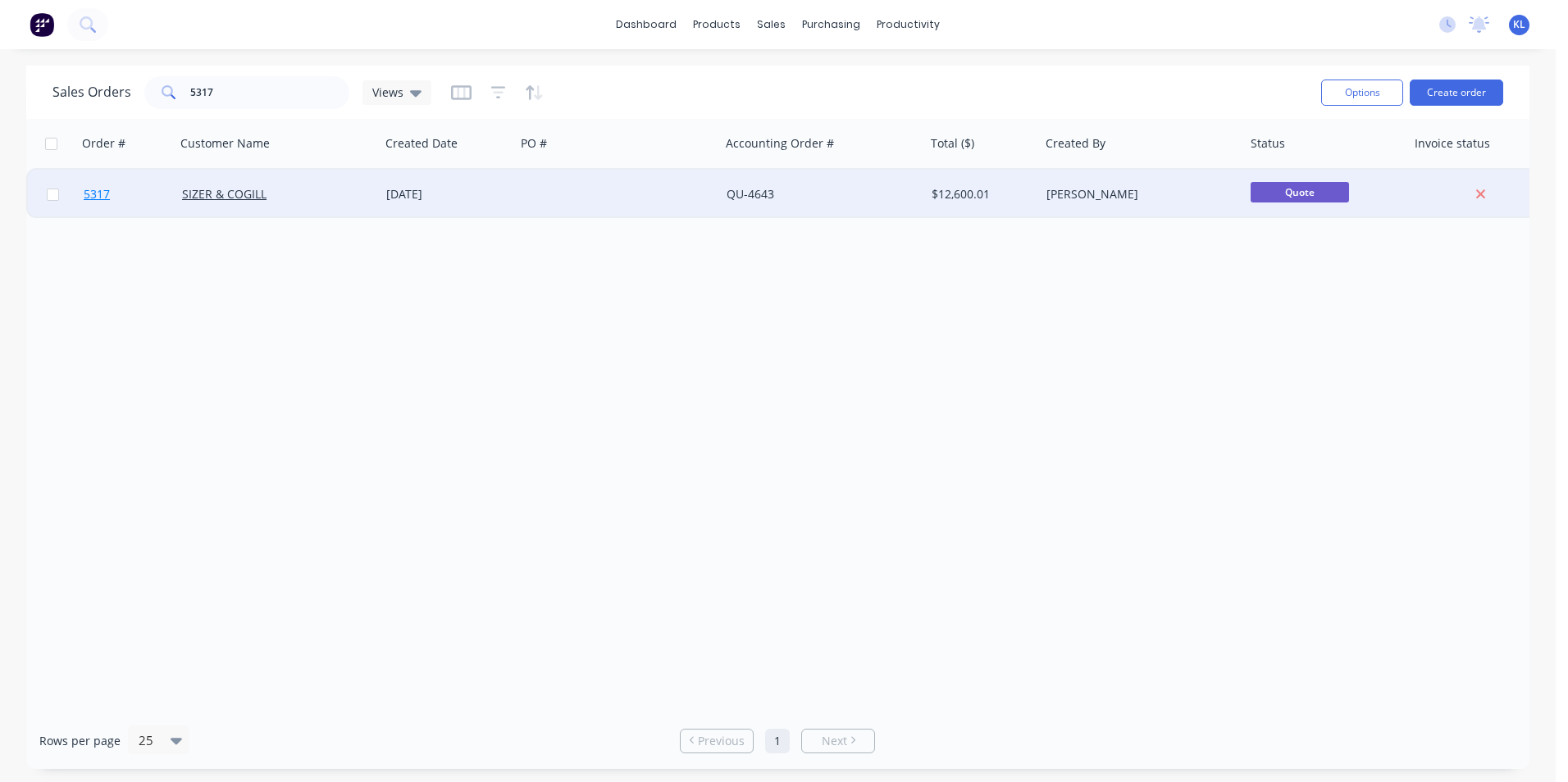
click at [98, 193] on span "5317" at bounding box center [97, 194] width 26 height 17
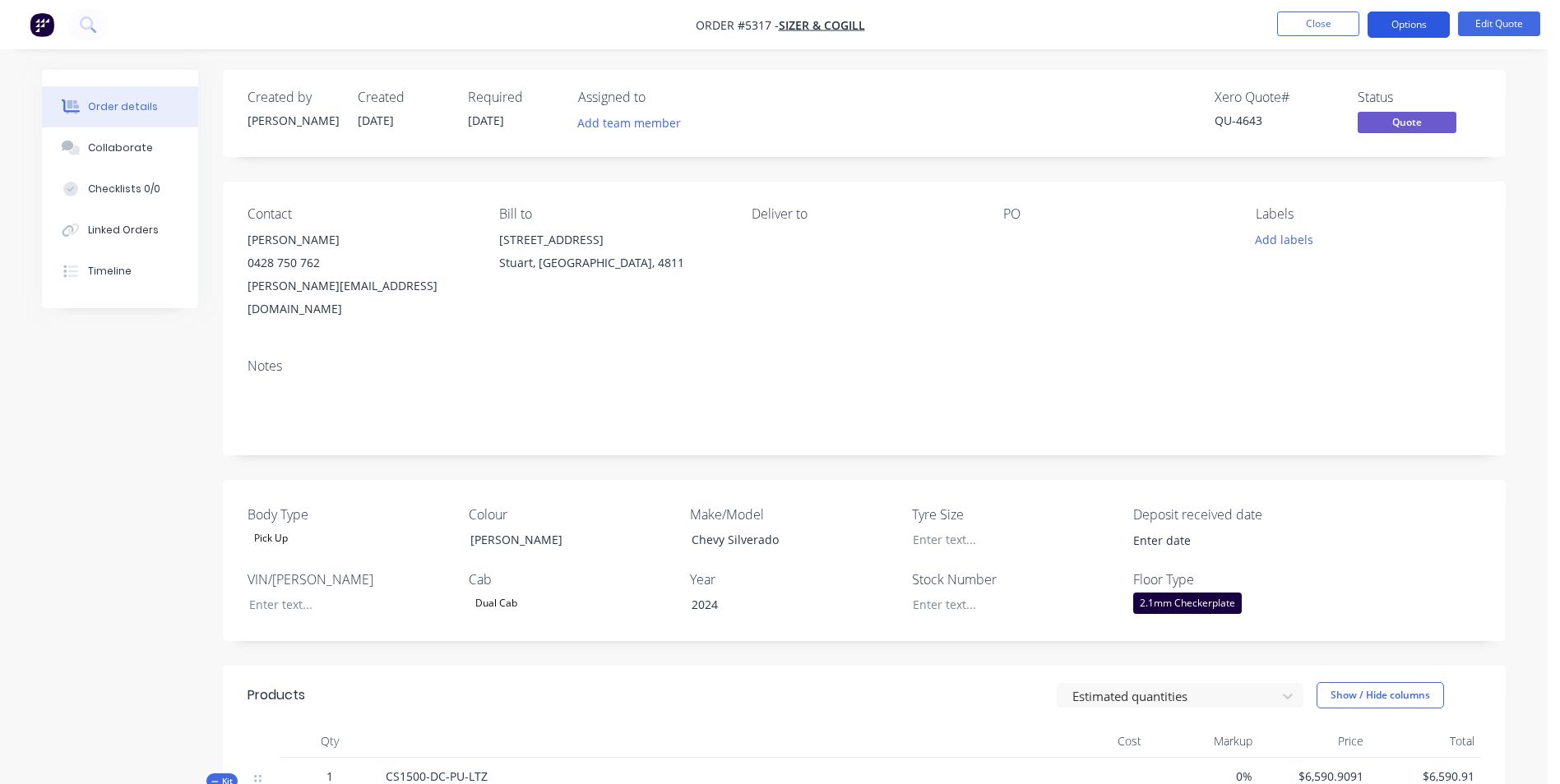
click at [1428, 28] on button "Options" at bounding box center [1409, 24] width 82 height 26
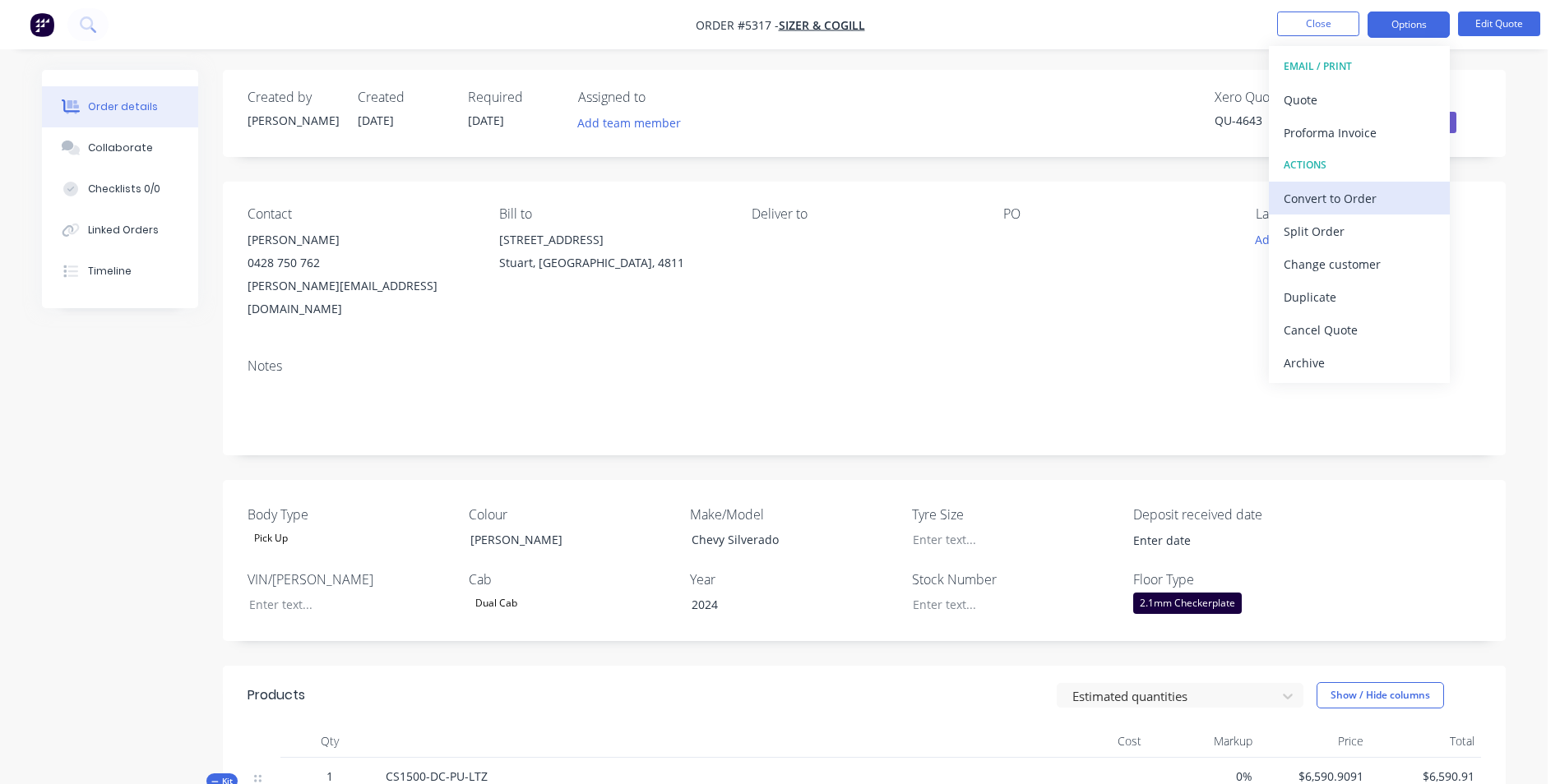
click at [1351, 209] on div "Convert to Order" at bounding box center [1359, 198] width 151 height 24
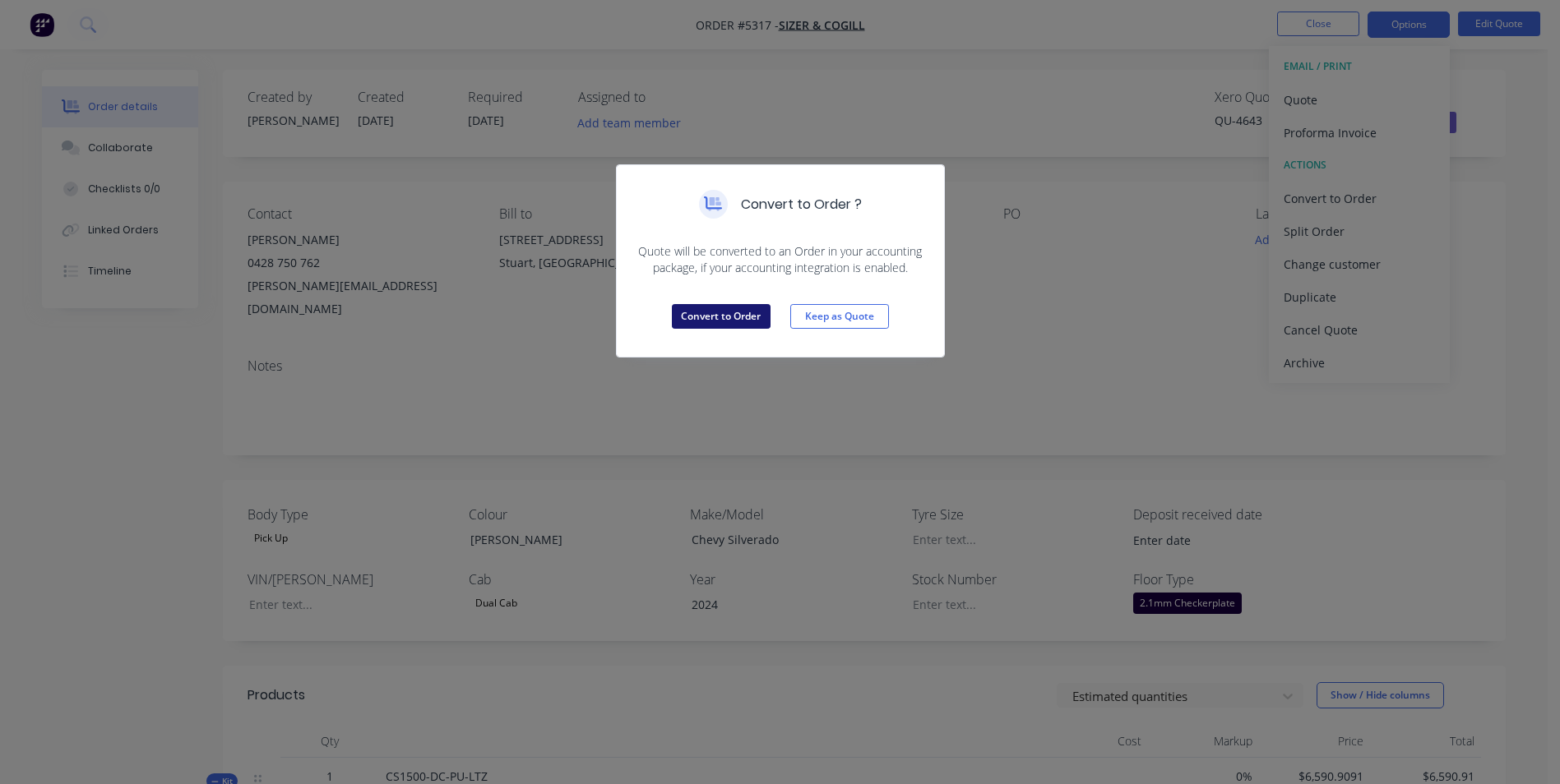
click at [730, 322] on button "Convert to Order" at bounding box center [721, 316] width 99 height 24
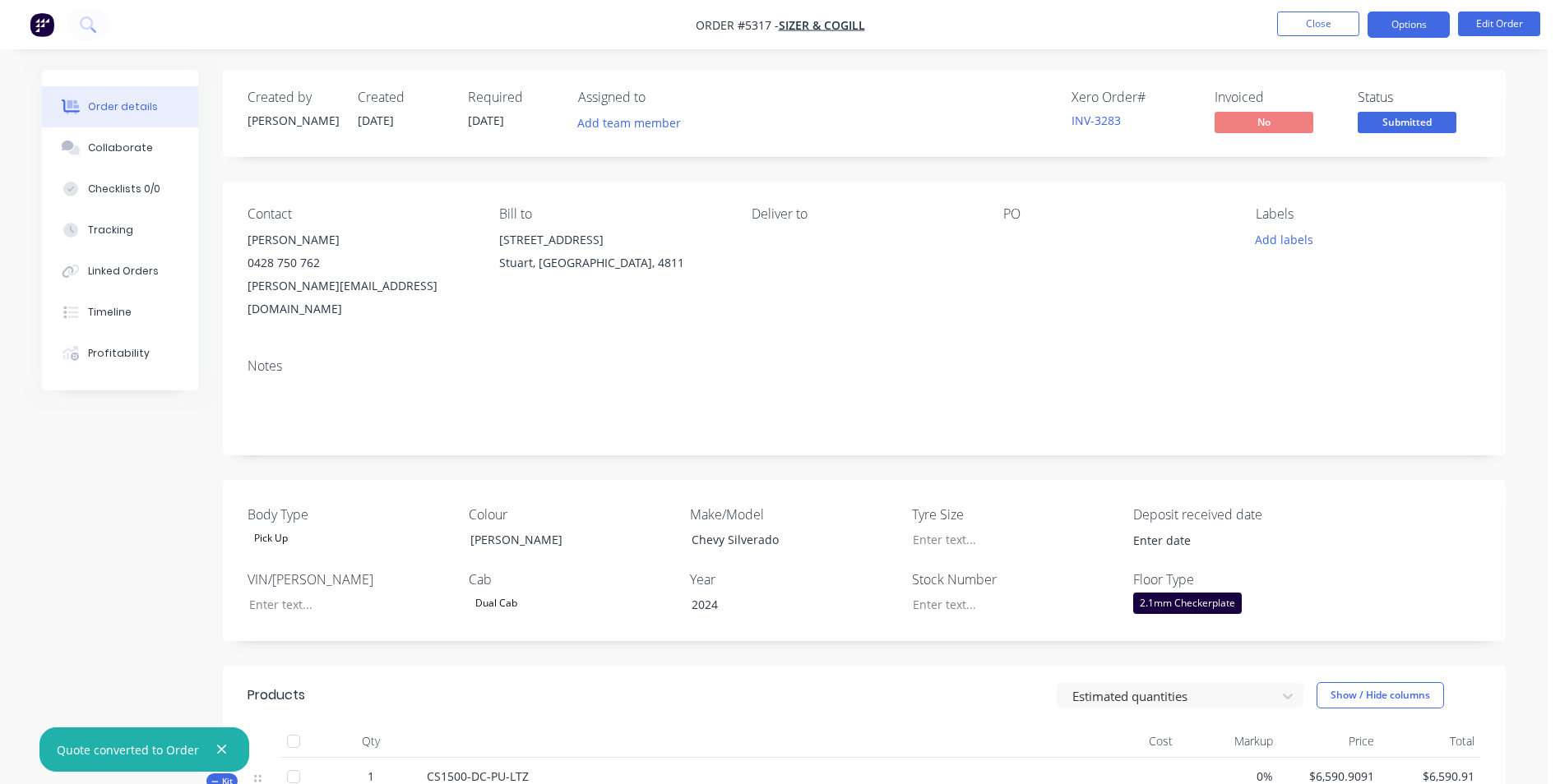
click at [1406, 31] on button "Options" at bounding box center [1409, 24] width 82 height 26
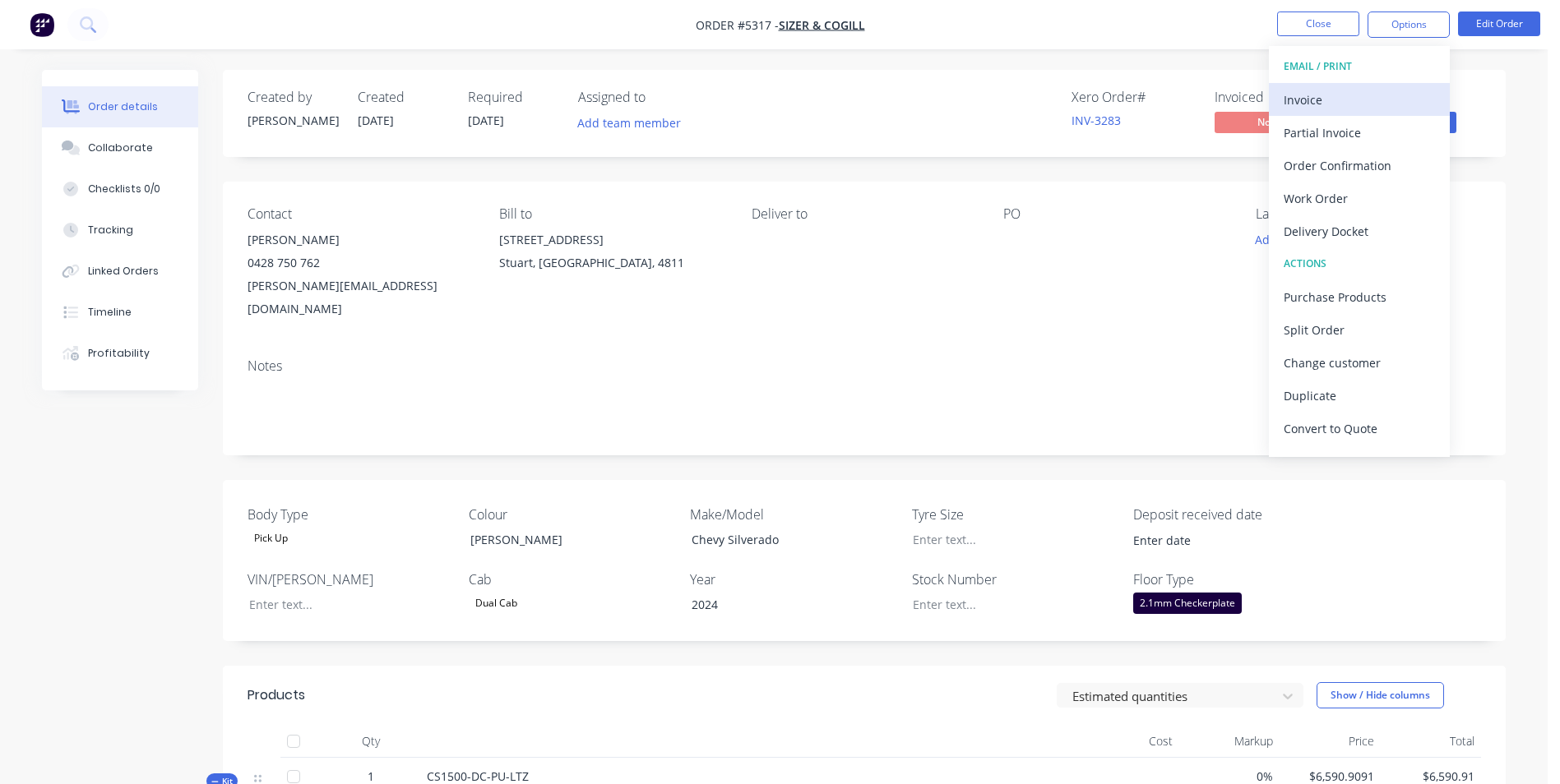
click at [1346, 93] on div "Invoice" at bounding box center [1359, 100] width 151 height 24
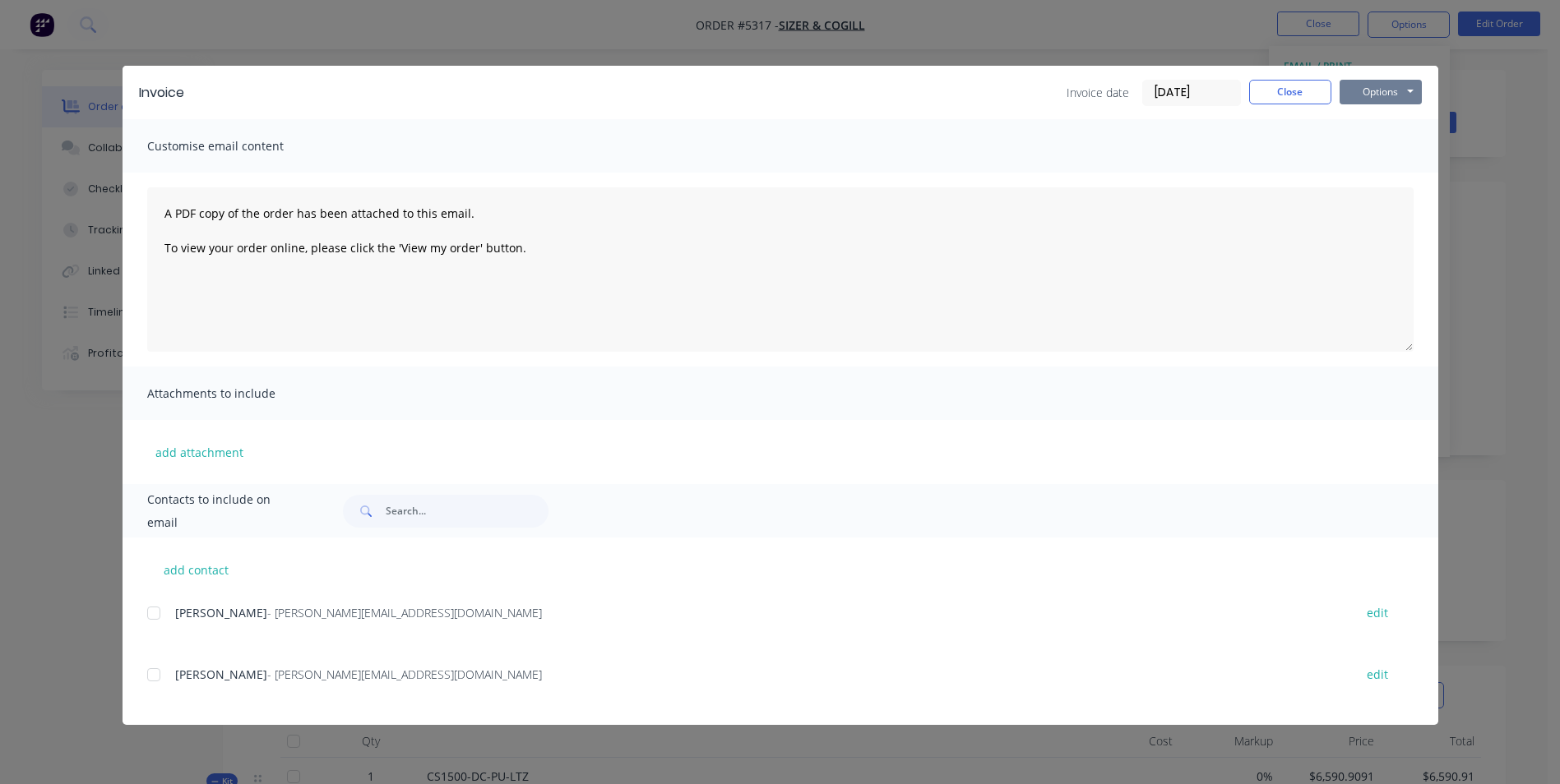
click at [1370, 93] on button "Options" at bounding box center [1381, 92] width 82 height 24
click at [1376, 145] on button "Print" at bounding box center [1392, 148] width 106 height 27
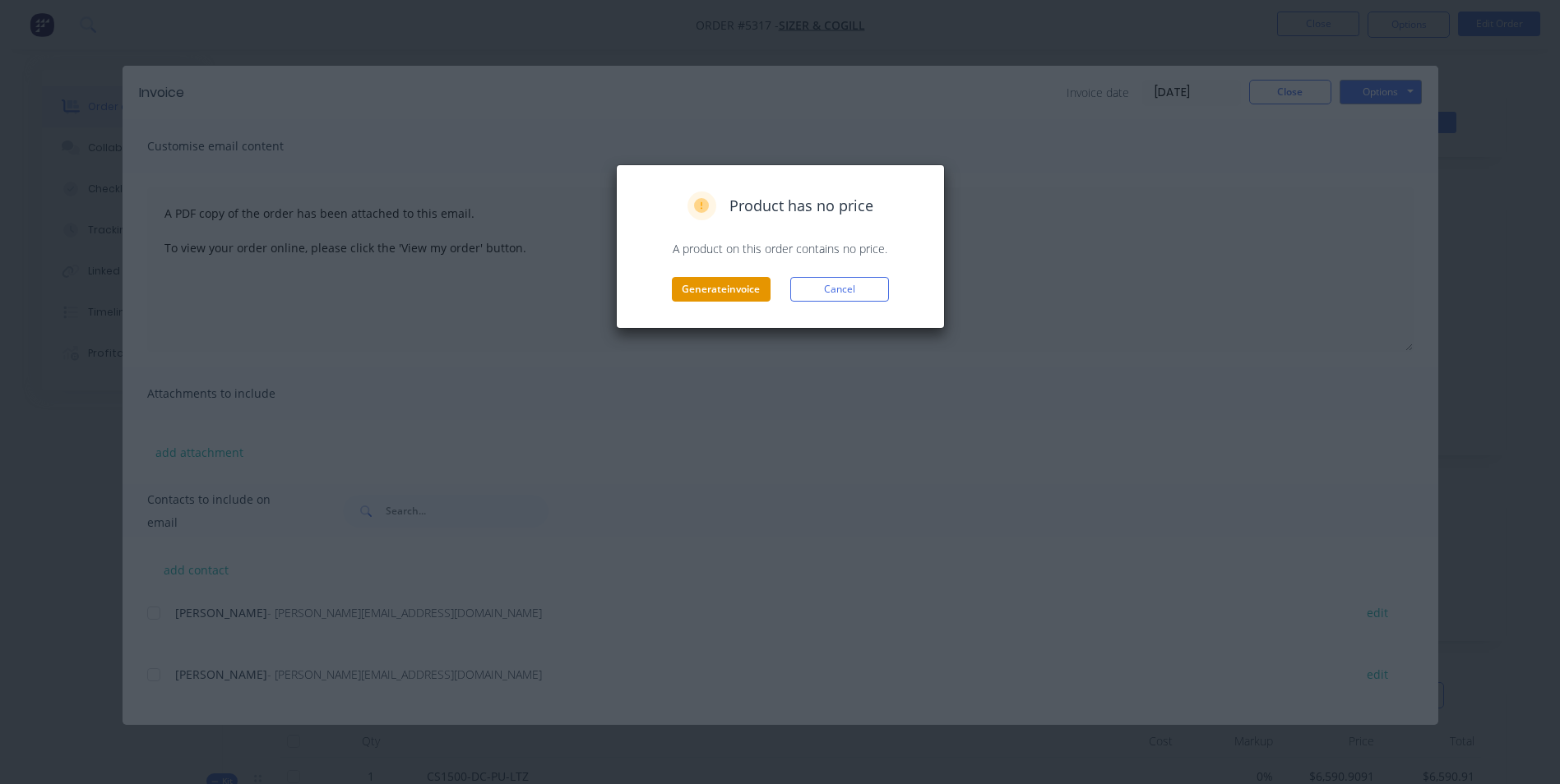
click at [739, 292] on button "Generate invoice" at bounding box center [721, 289] width 99 height 24
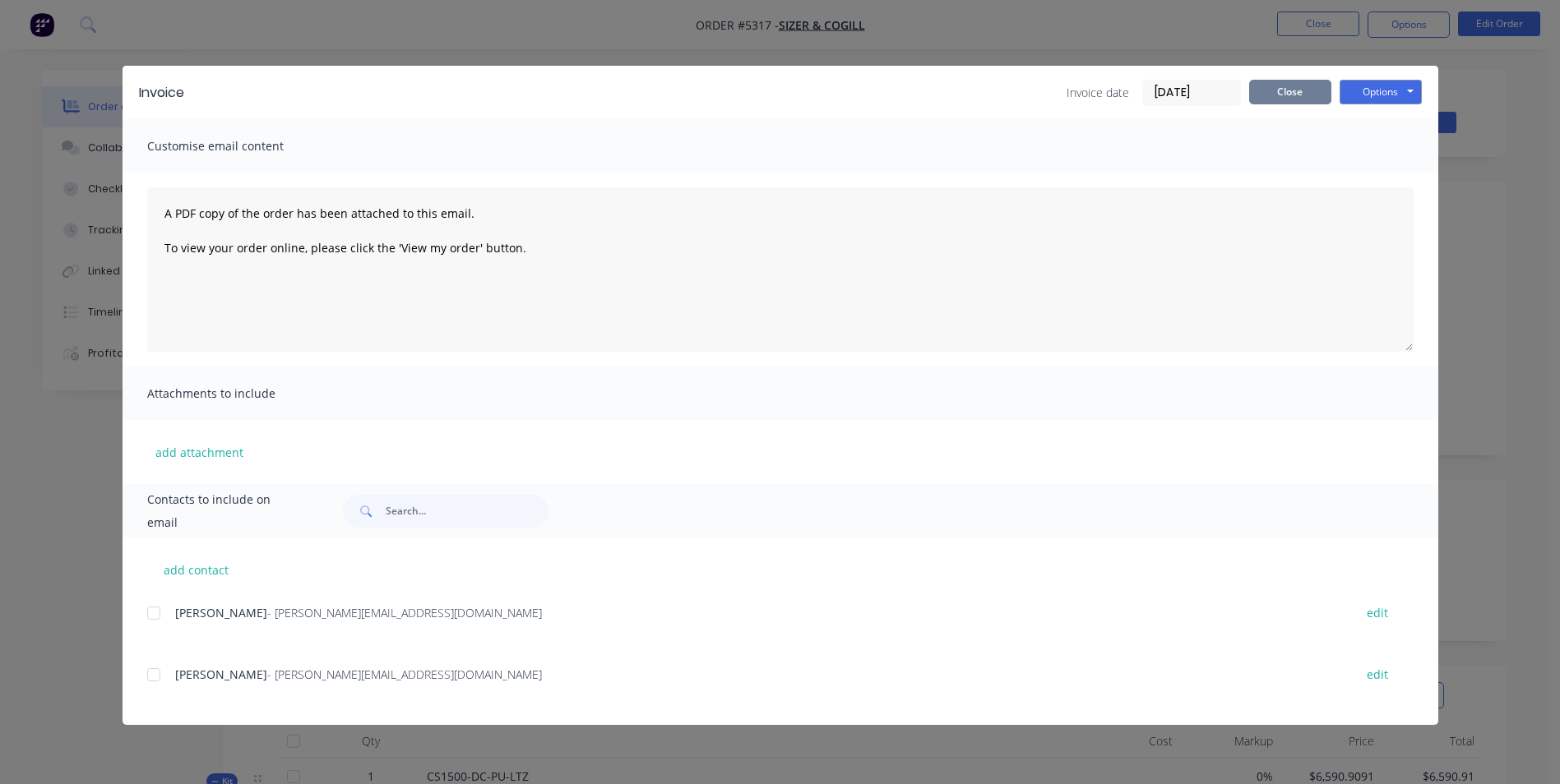
click at [1296, 94] on button "Close" at bounding box center [1290, 92] width 82 height 24
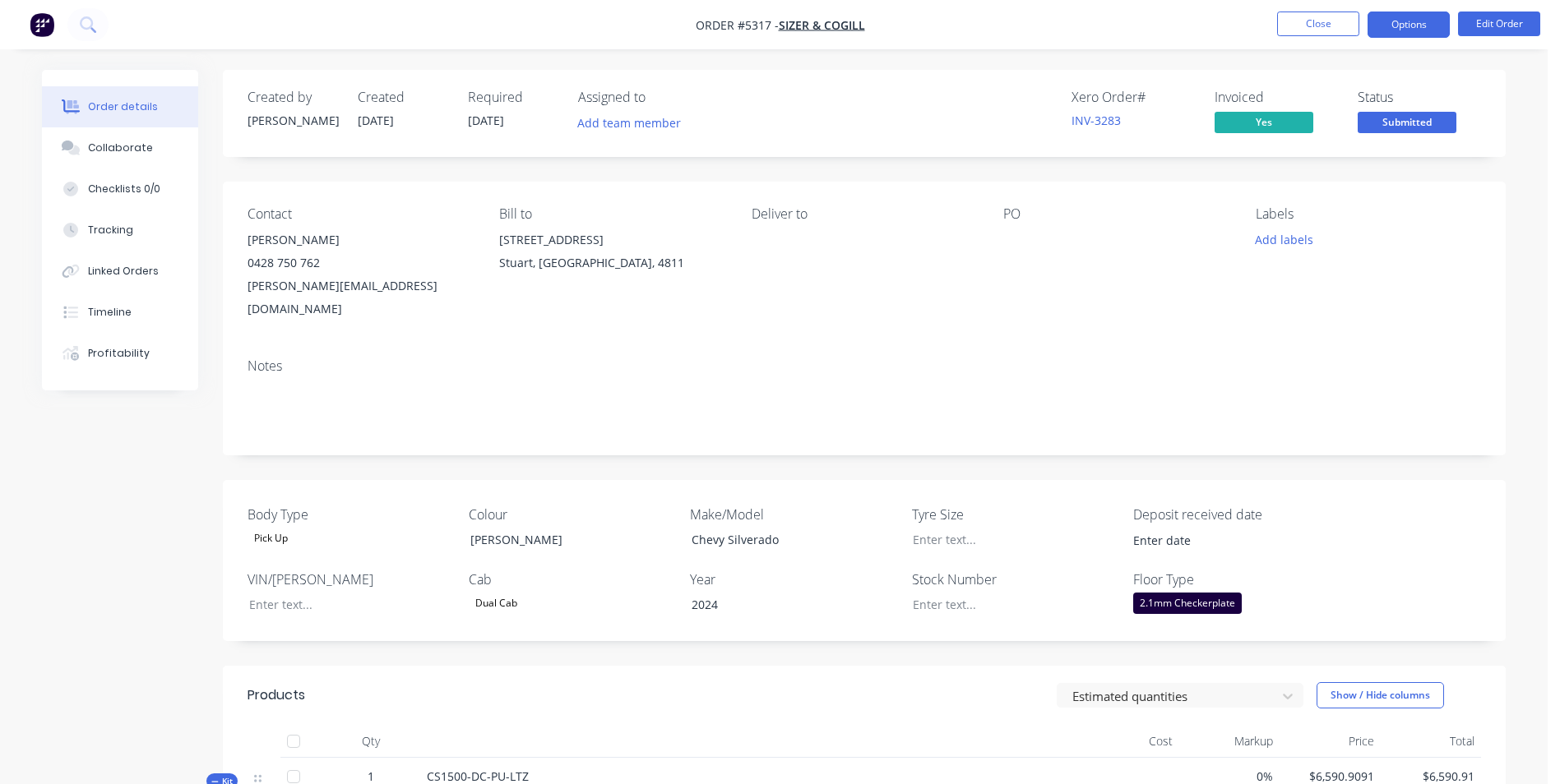
click at [1413, 34] on button "Options" at bounding box center [1409, 24] width 82 height 26
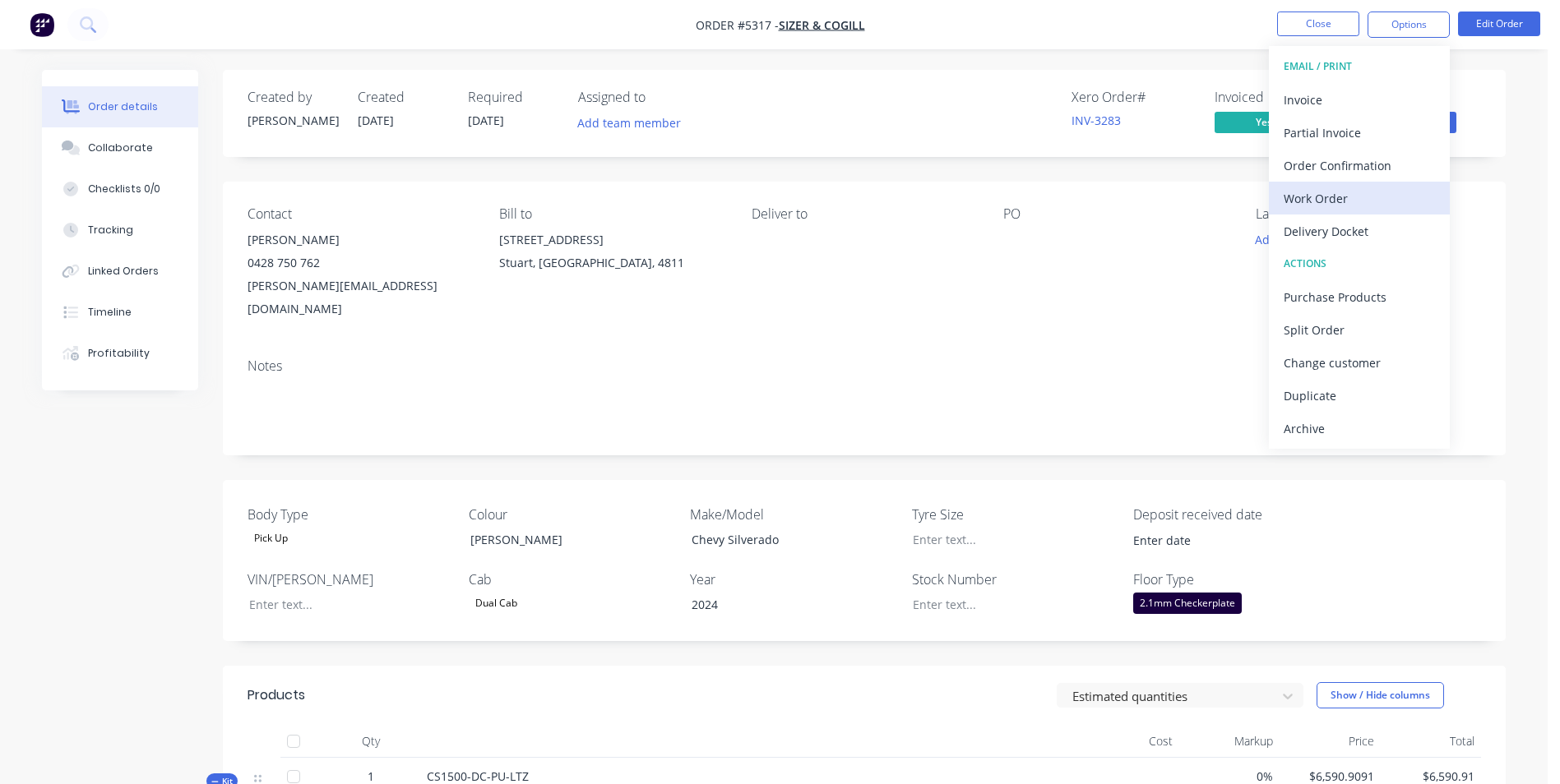
click at [1337, 198] on div "Work Order" at bounding box center [1359, 198] width 151 height 24
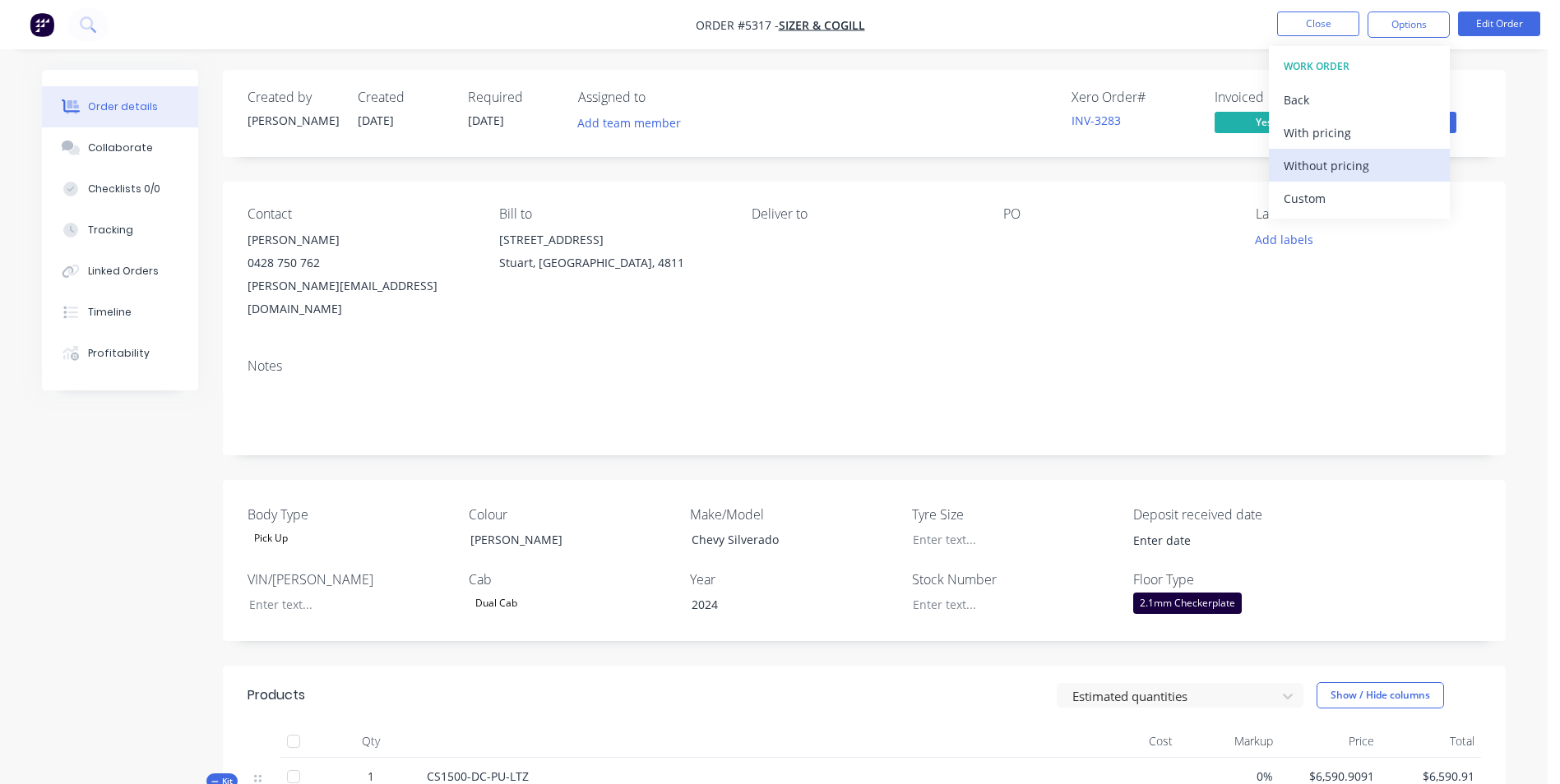
click at [1343, 165] on div "Without pricing" at bounding box center [1359, 165] width 151 height 24
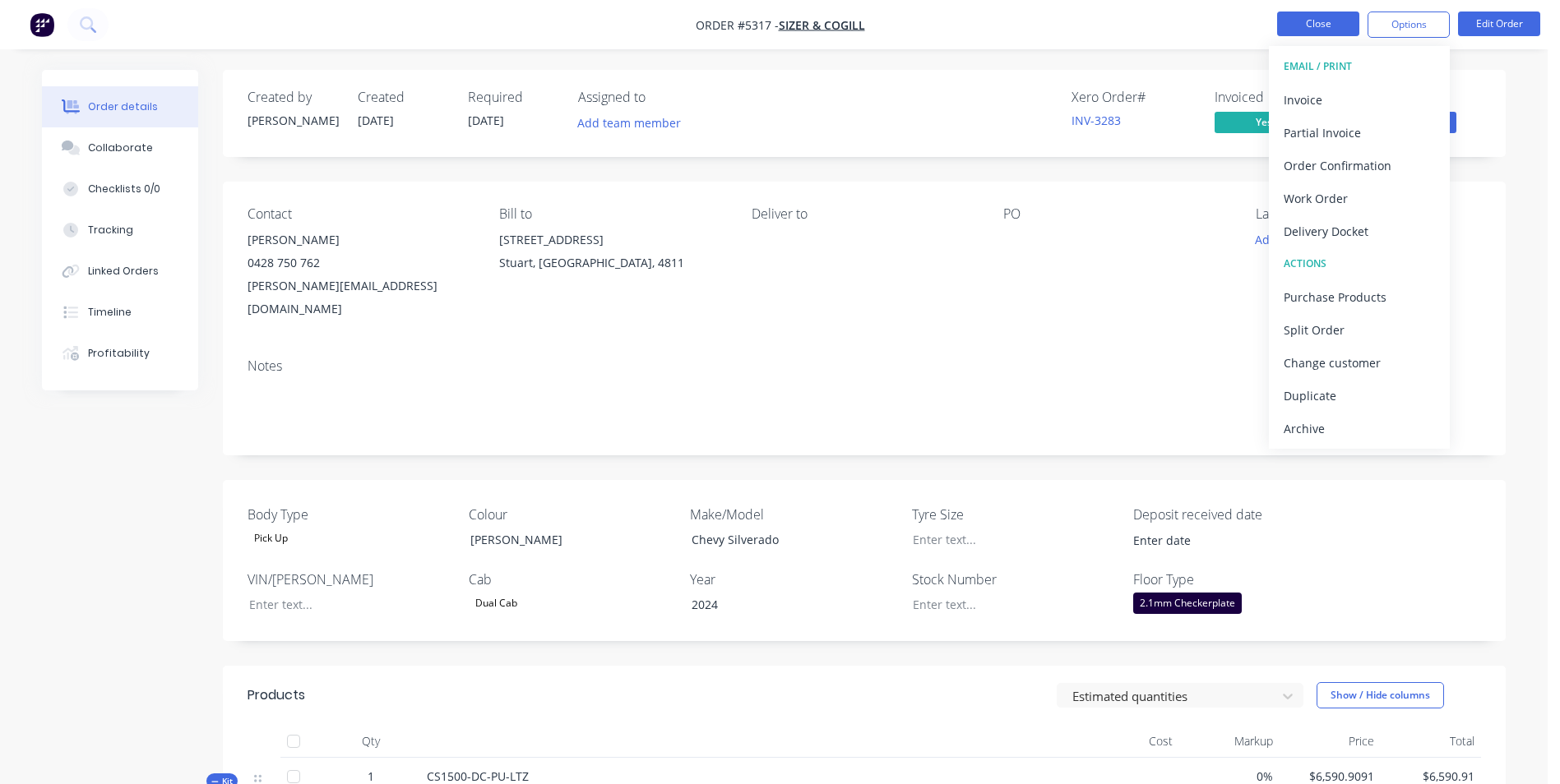
click at [1298, 24] on button "Close" at bounding box center [1318, 24] width 82 height 24
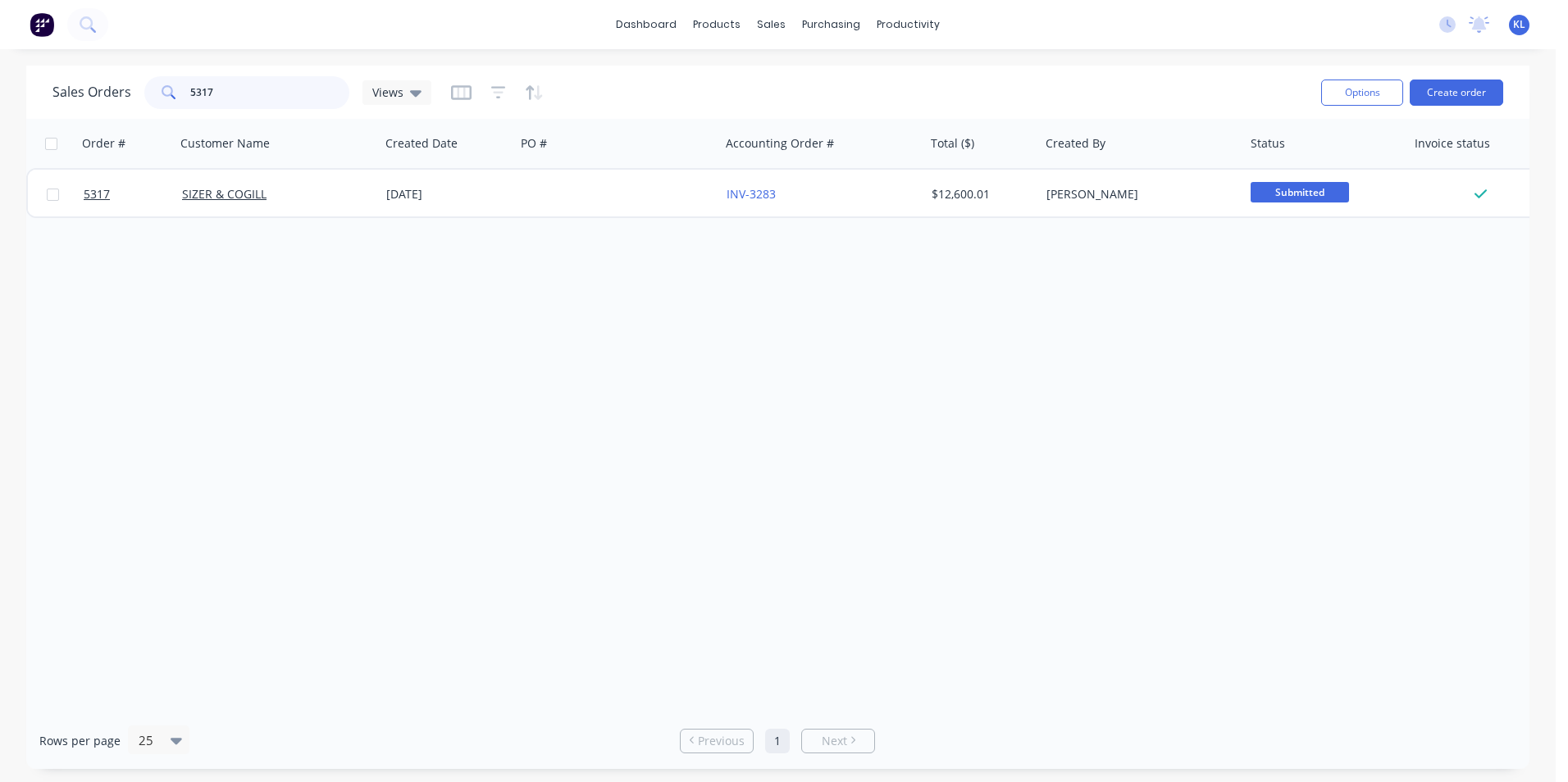
drag, startPoint x: 222, startPoint y: 88, endPoint x: 113, endPoint y: 96, distance: 109.3
click at [113, 96] on div "Sales Orders 5317 Views" at bounding box center [241, 93] width 379 height 33
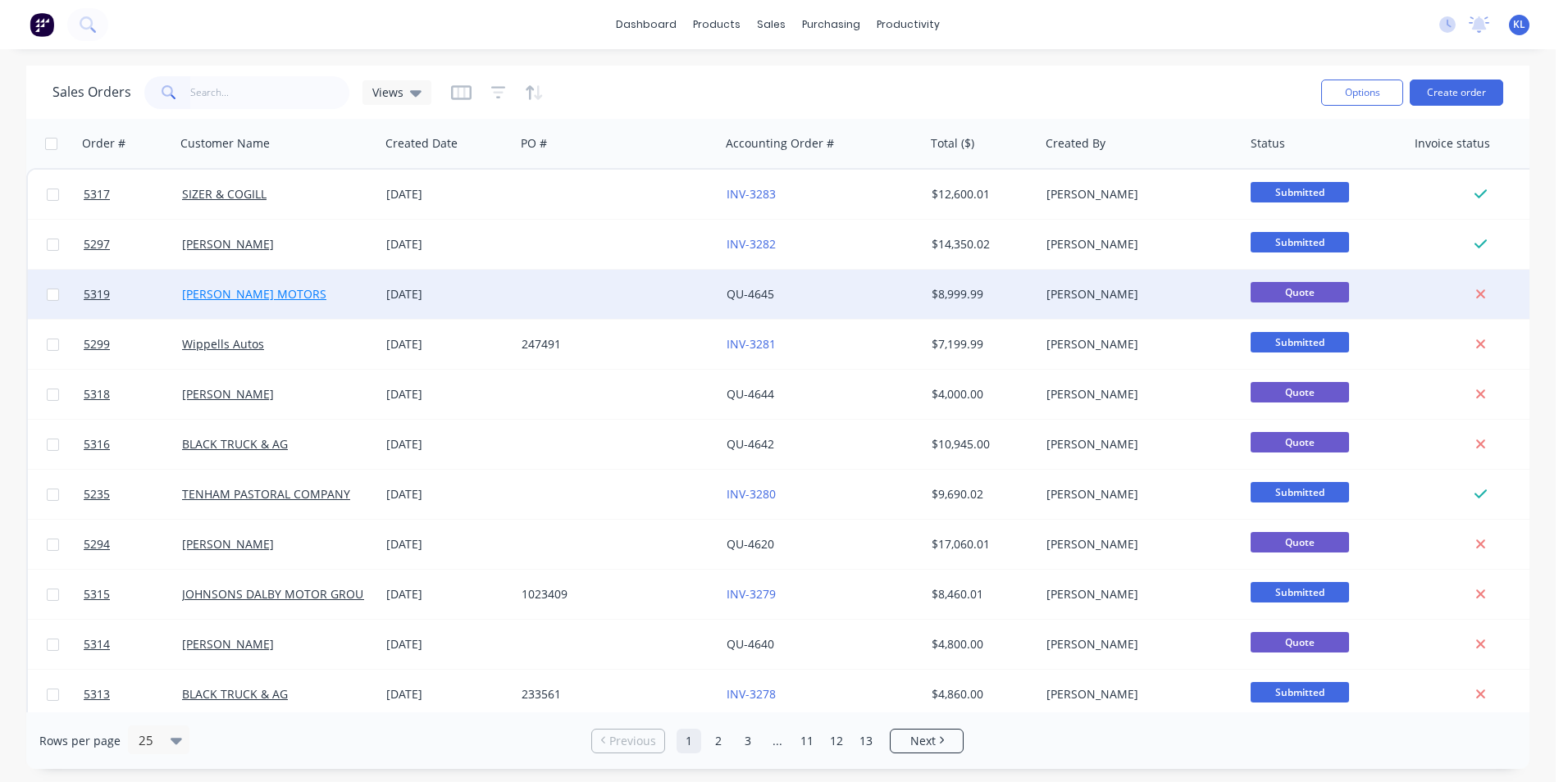
click at [232, 294] on link "[PERSON_NAME] MOTORS" at bounding box center [254, 294] width 145 height 16
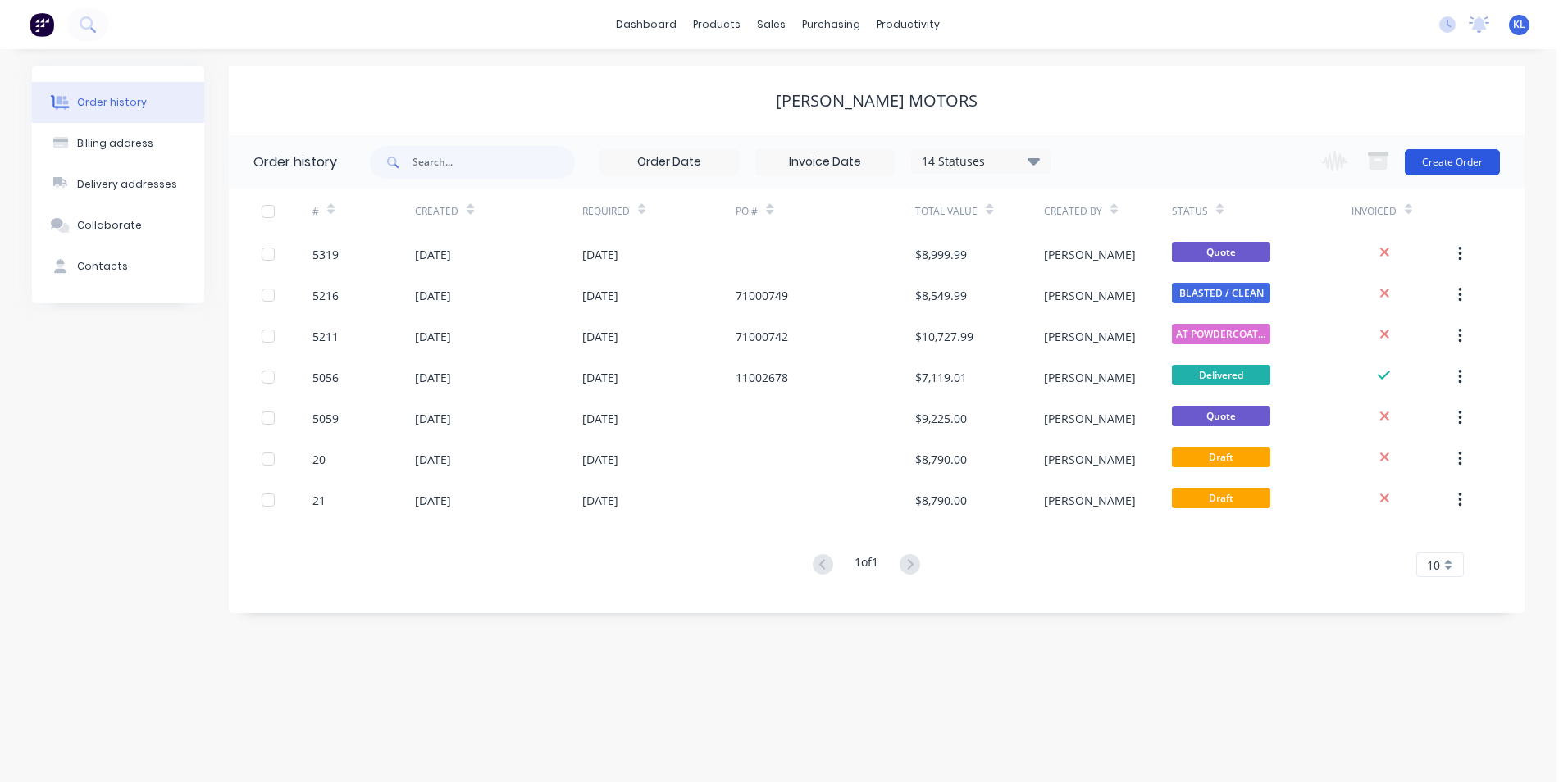
click at [1463, 165] on button "Create Order" at bounding box center [1452, 162] width 95 height 26
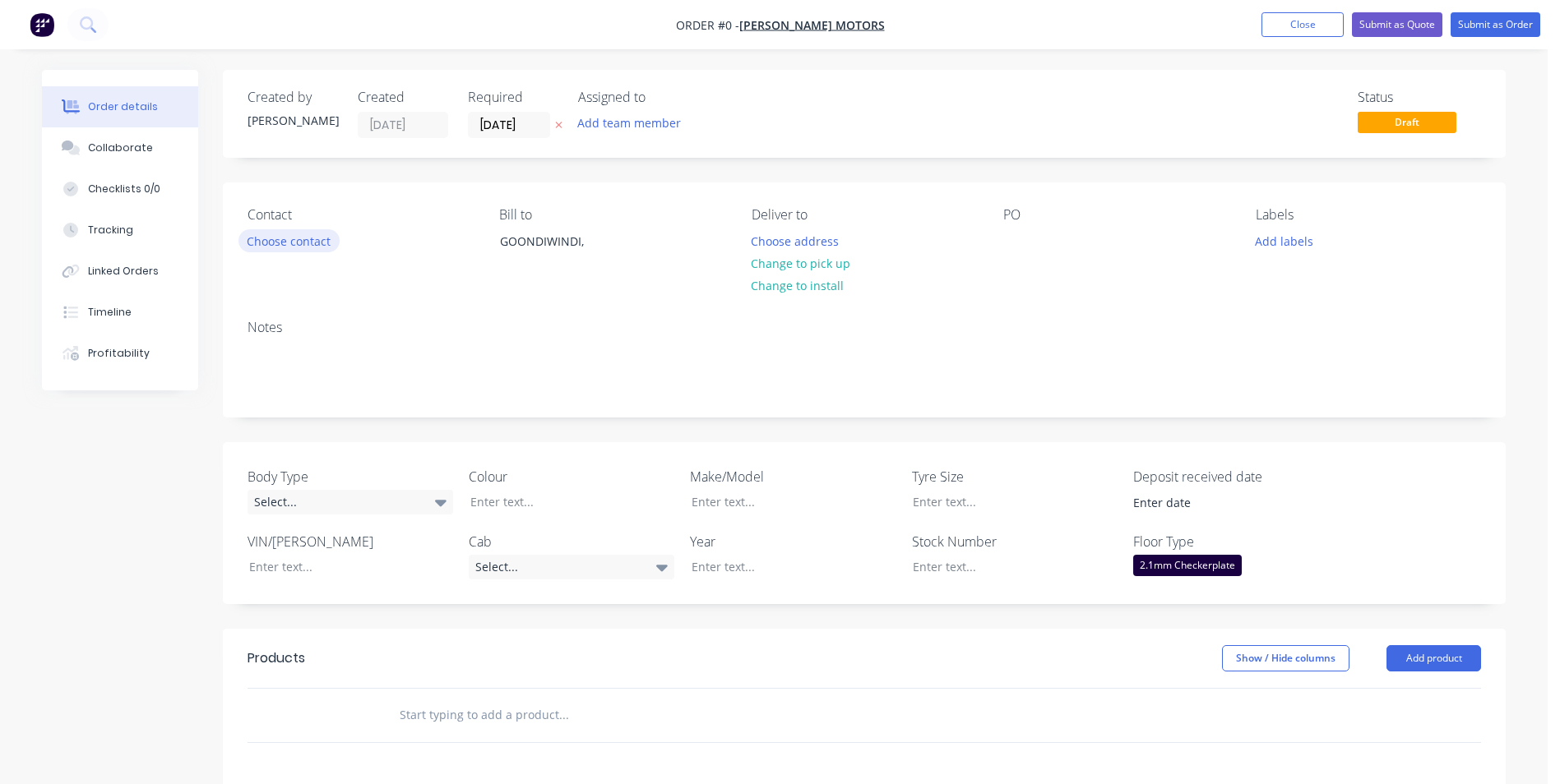
click at [271, 236] on button "Choose contact" at bounding box center [289, 240] width 101 height 22
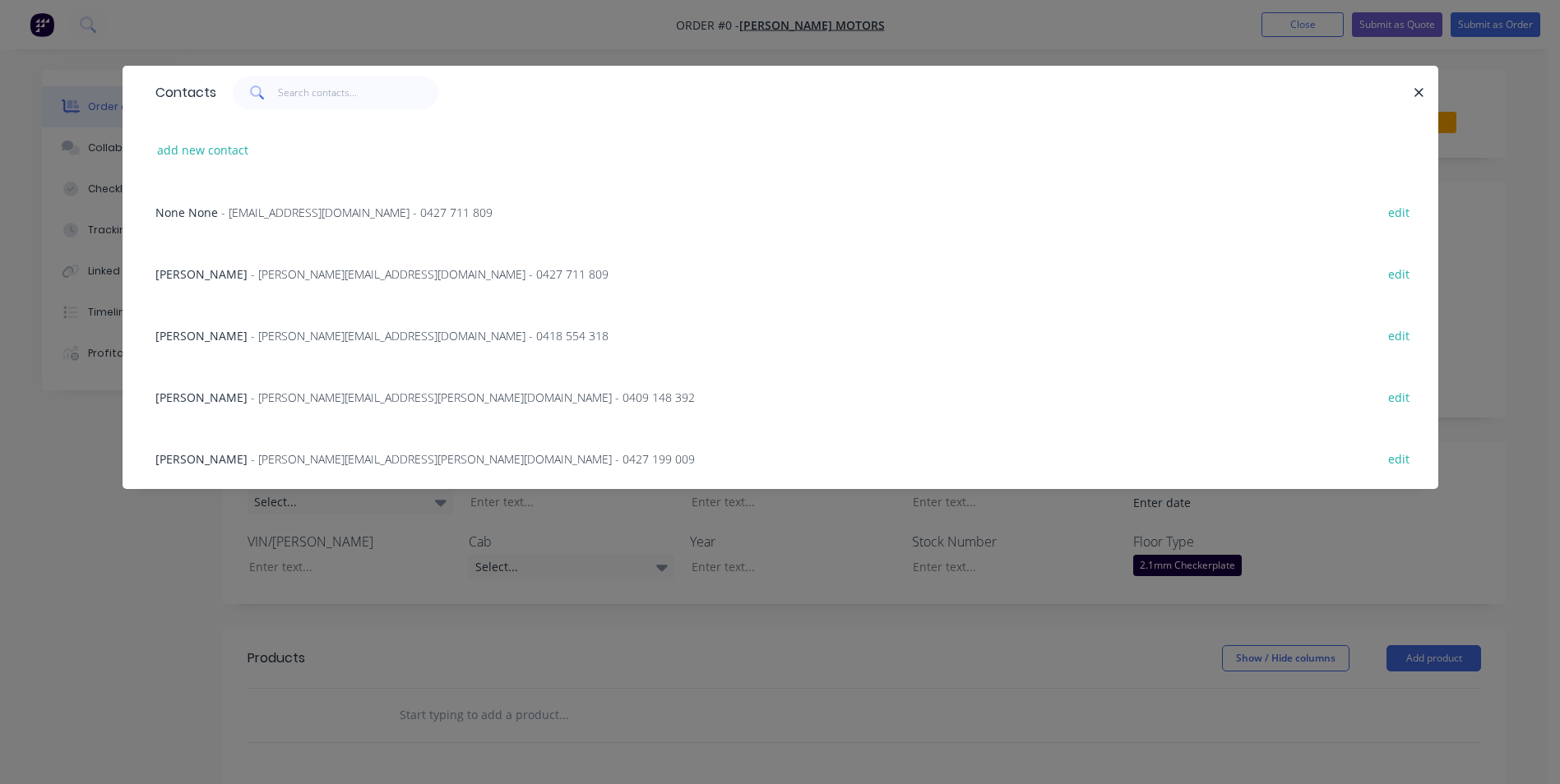
click at [205, 450] on div "[PERSON_NAME] - [PERSON_NAME][EMAIL_ADDRESS][PERSON_NAME][DOMAIN_NAME] - 0427 1…" at bounding box center [425, 459] width 540 height 17
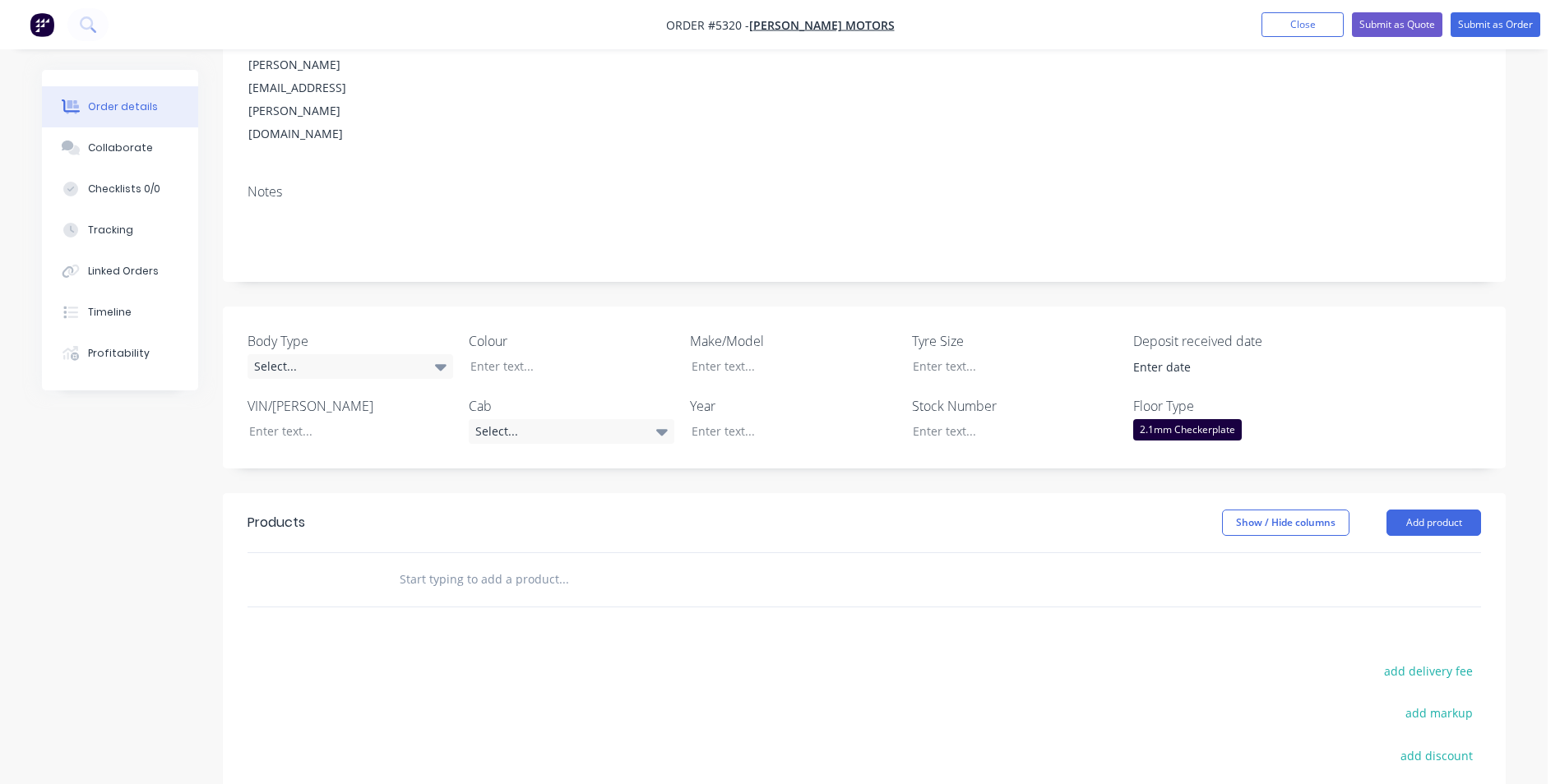
scroll to position [246, 0]
click at [430, 354] on div "Select..." at bounding box center [349, 366] width 205 height 24
click at [409, 362] on button "Cab Chassis" at bounding box center [370, 364] width 246 height 33
click at [572, 354] on div at bounding box center [560, 365] width 205 height 24
click at [653, 418] on div "Select..." at bounding box center [571, 430] width 205 height 24
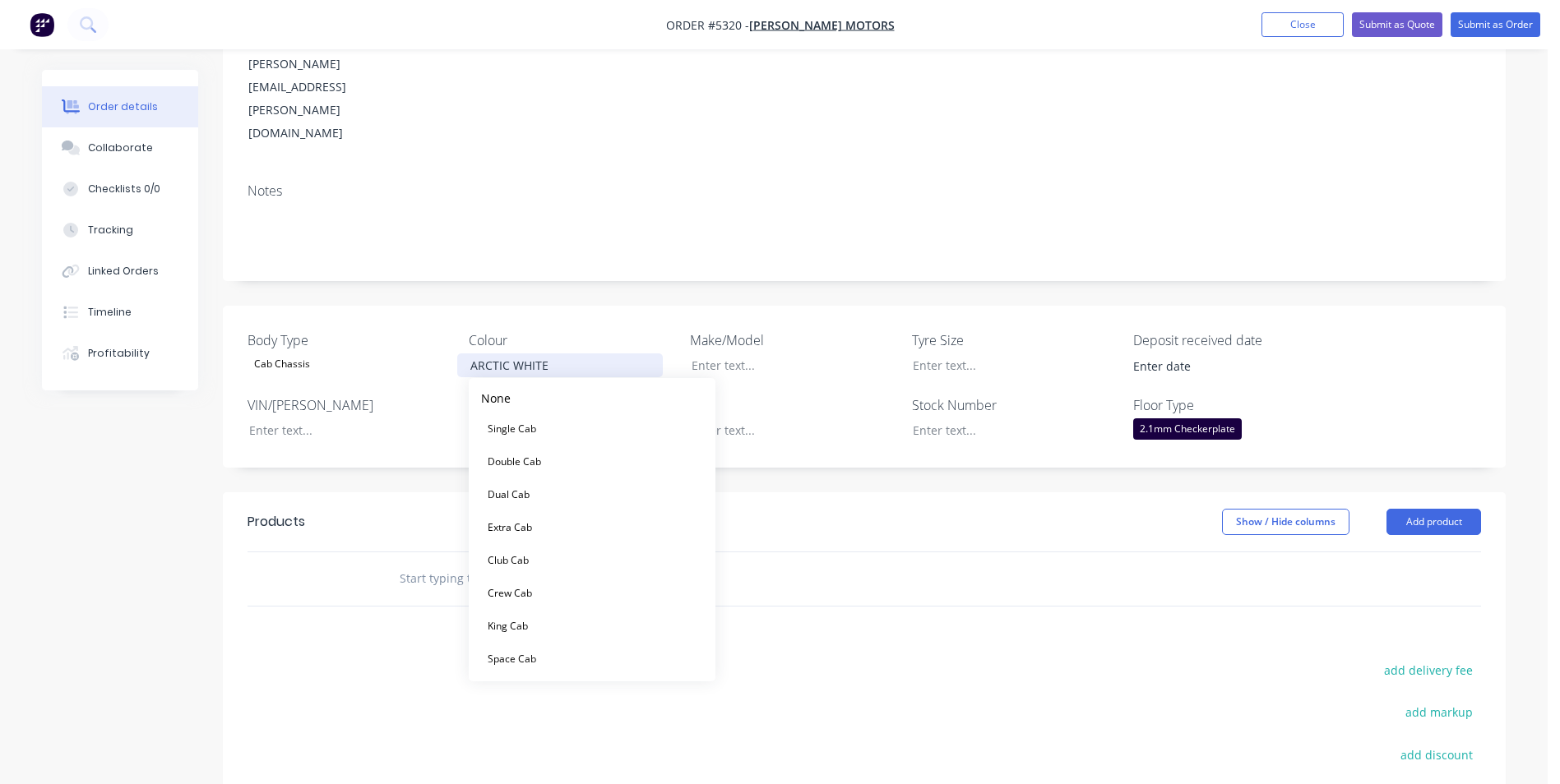
click at [567, 354] on div "ARCTIC WHITE" at bounding box center [560, 365] width 205 height 24
click at [653, 418] on div "Select..." at bounding box center [571, 430] width 205 height 24
click at [536, 660] on div "Space Cab" at bounding box center [512, 659] width 62 height 21
click at [766, 418] on div at bounding box center [781, 430] width 205 height 24
click at [735, 354] on div at bounding box center [781, 365] width 205 height 24
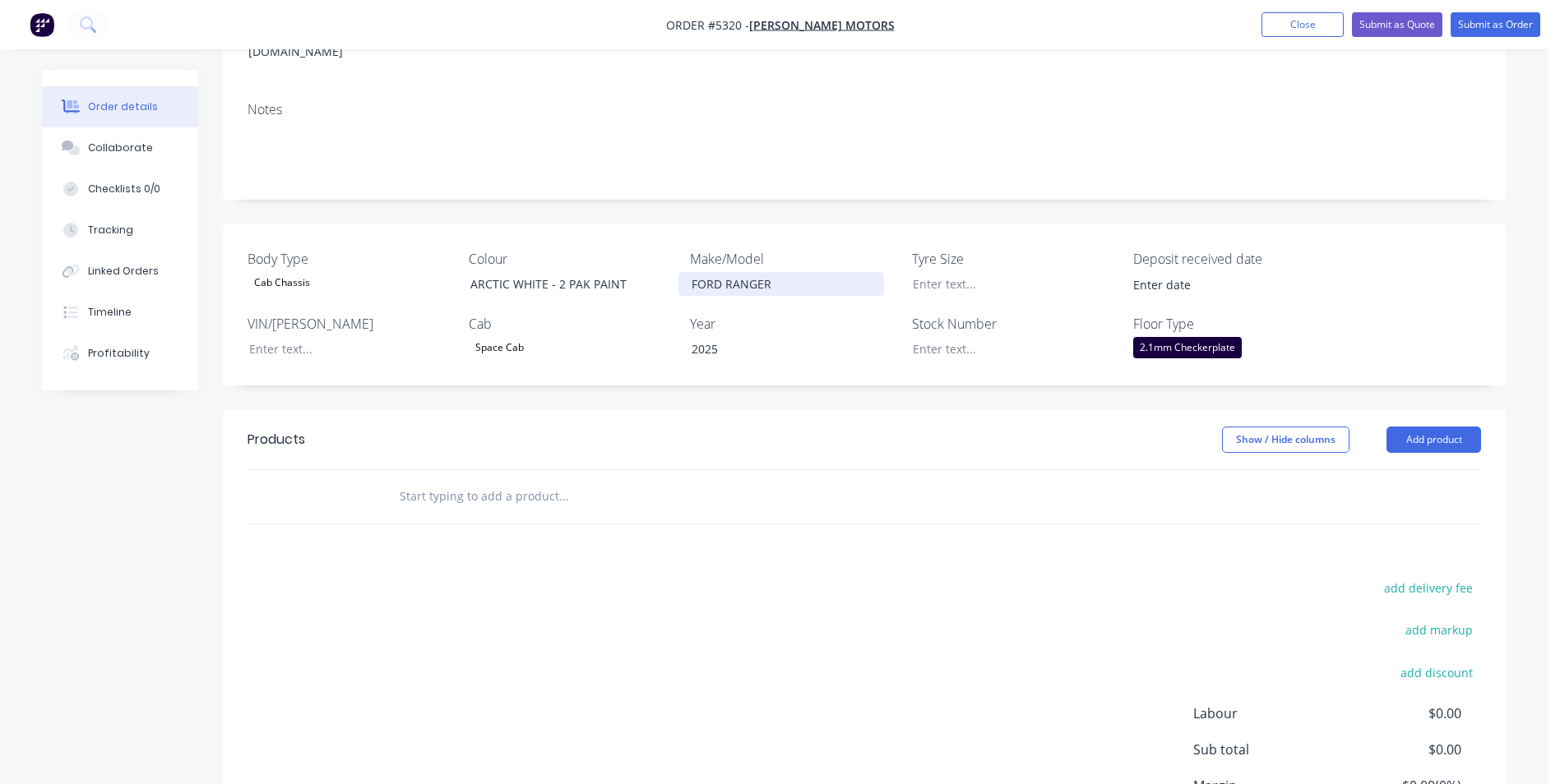
scroll to position [411, 0]
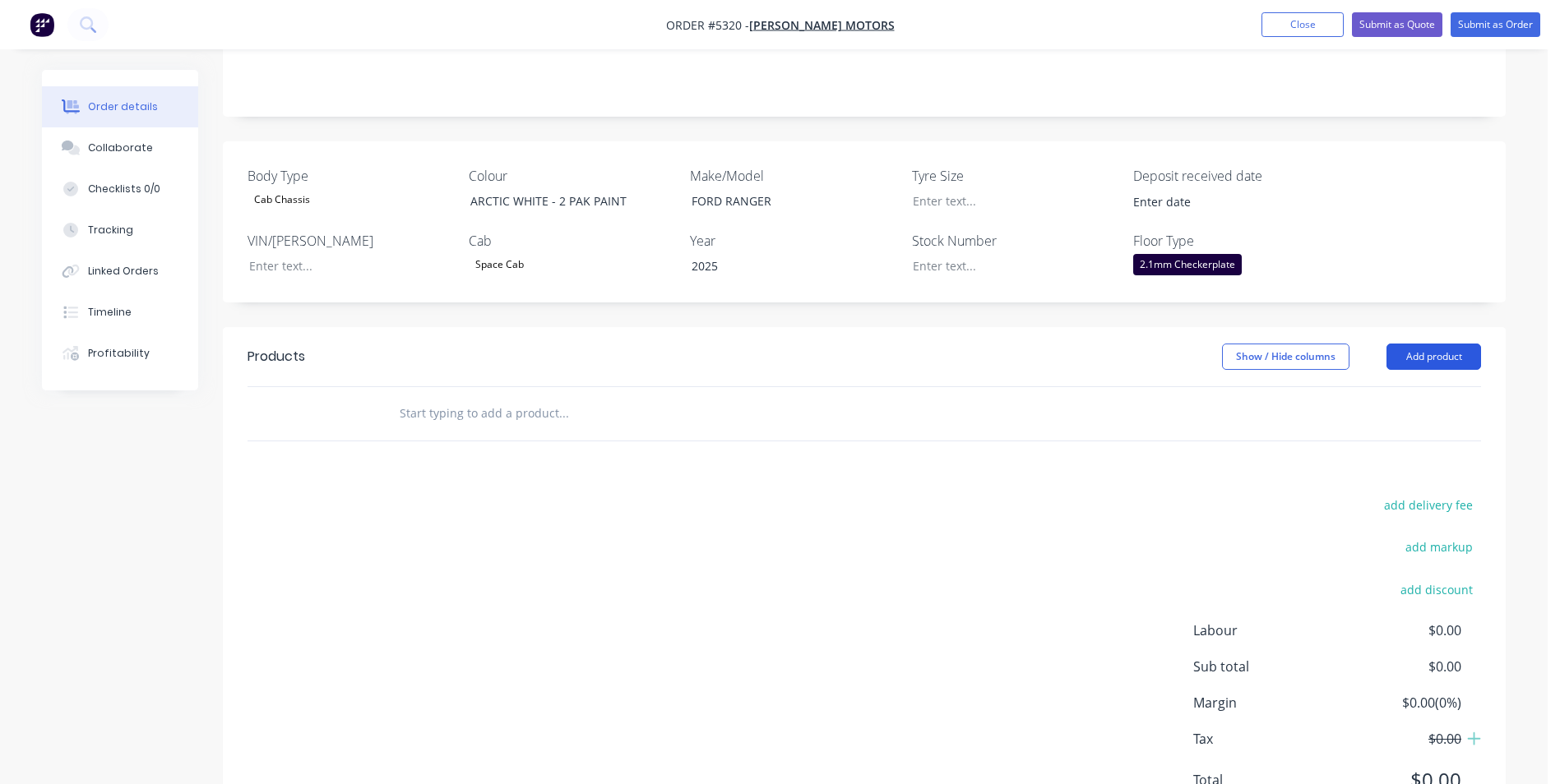
click at [1445, 344] on button "Add product" at bounding box center [1434, 357] width 94 height 26
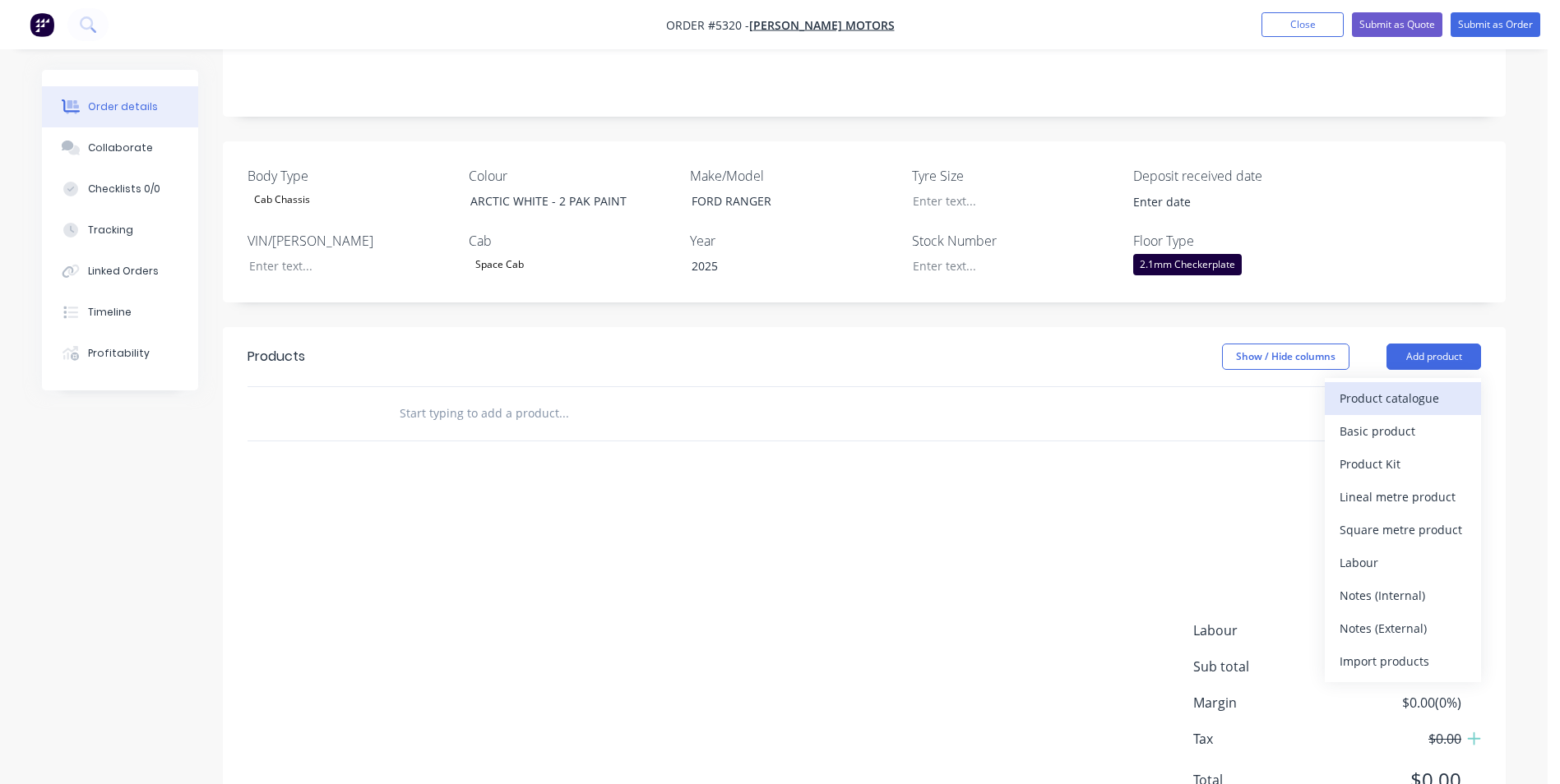
click at [1414, 387] on div "Product catalogue" at bounding box center [1403, 398] width 127 height 24
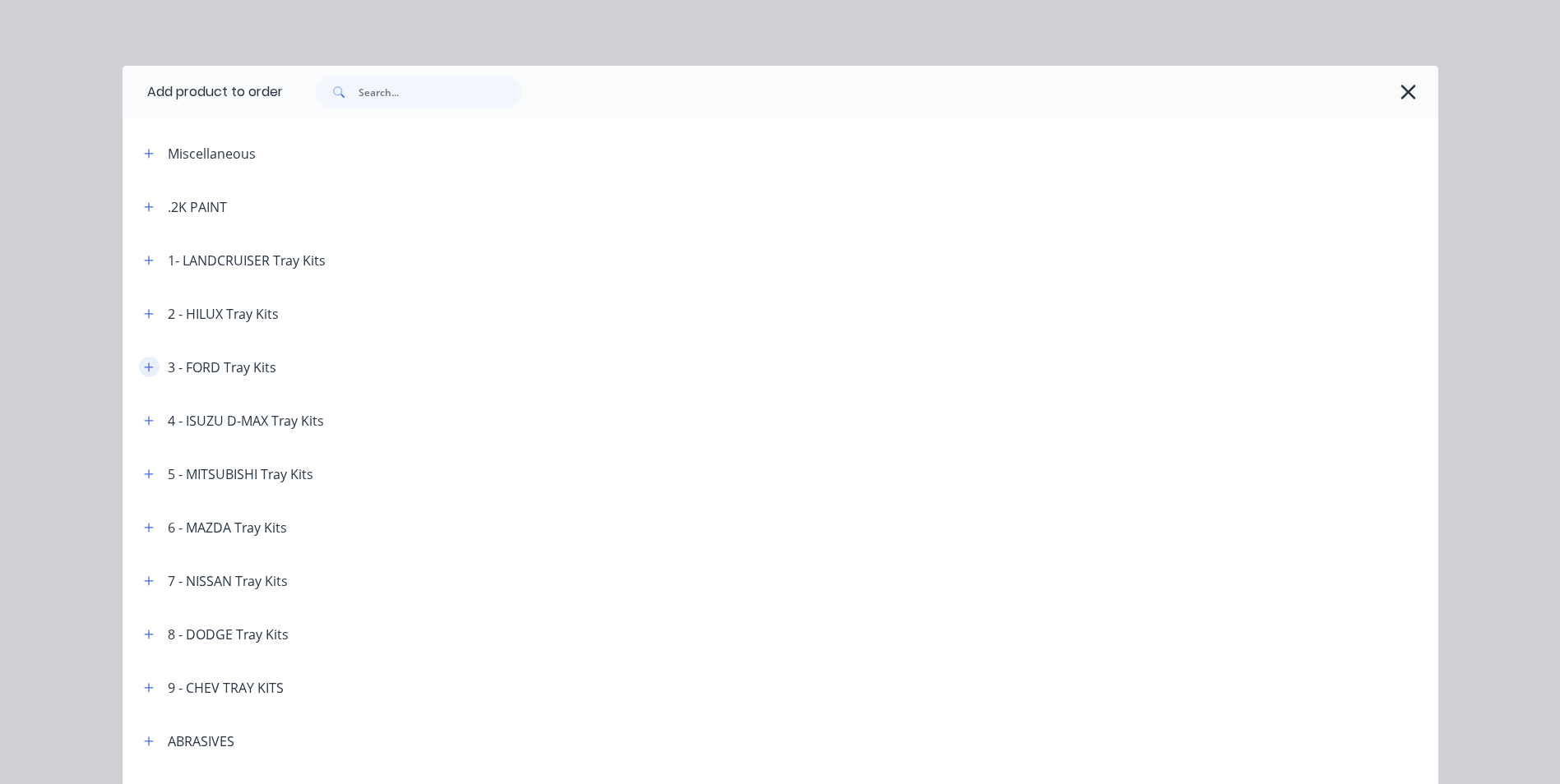
click at [144, 366] on icon "button" at bounding box center [148, 367] width 10 height 11
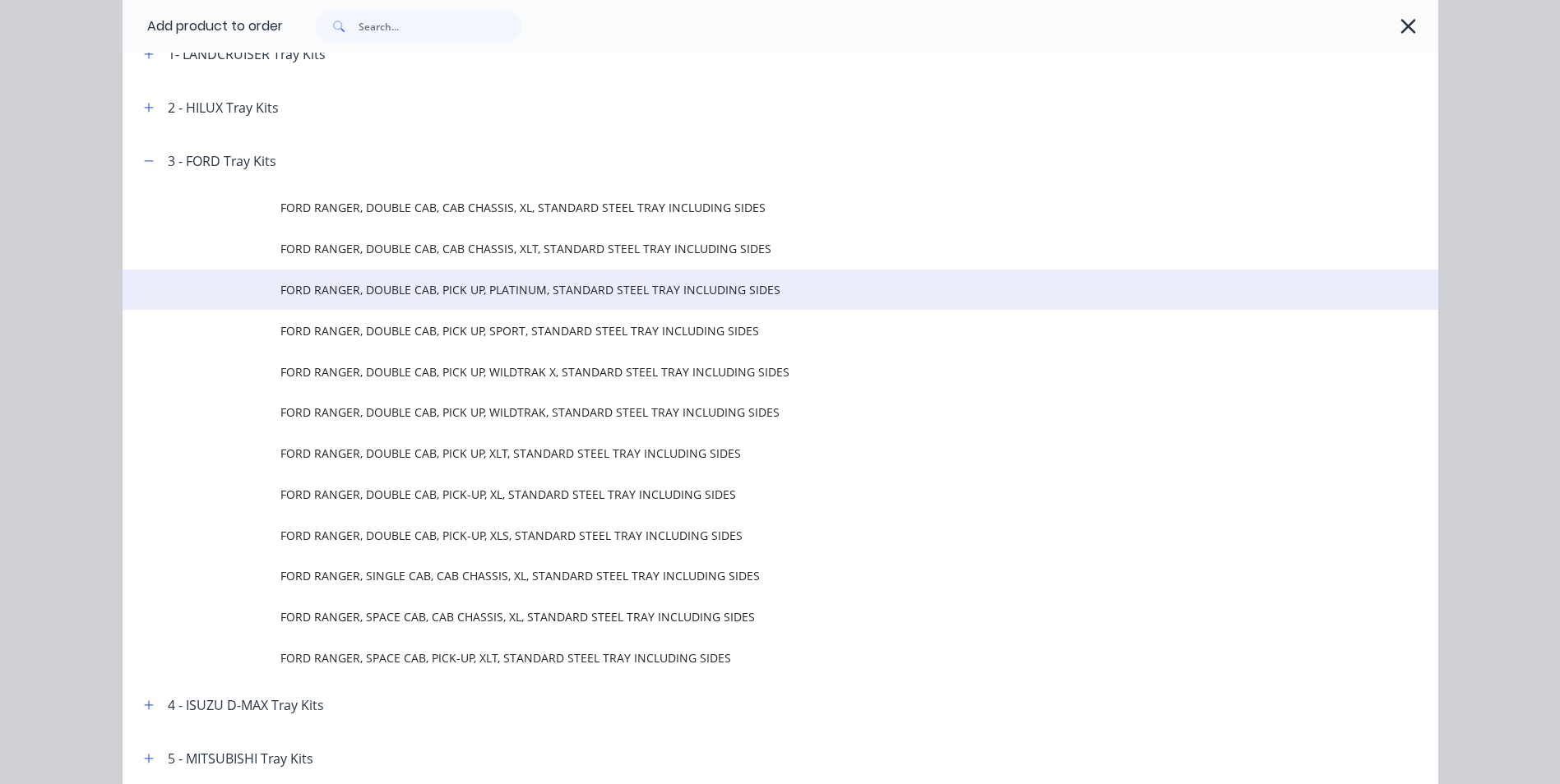
scroll to position [246, 0]
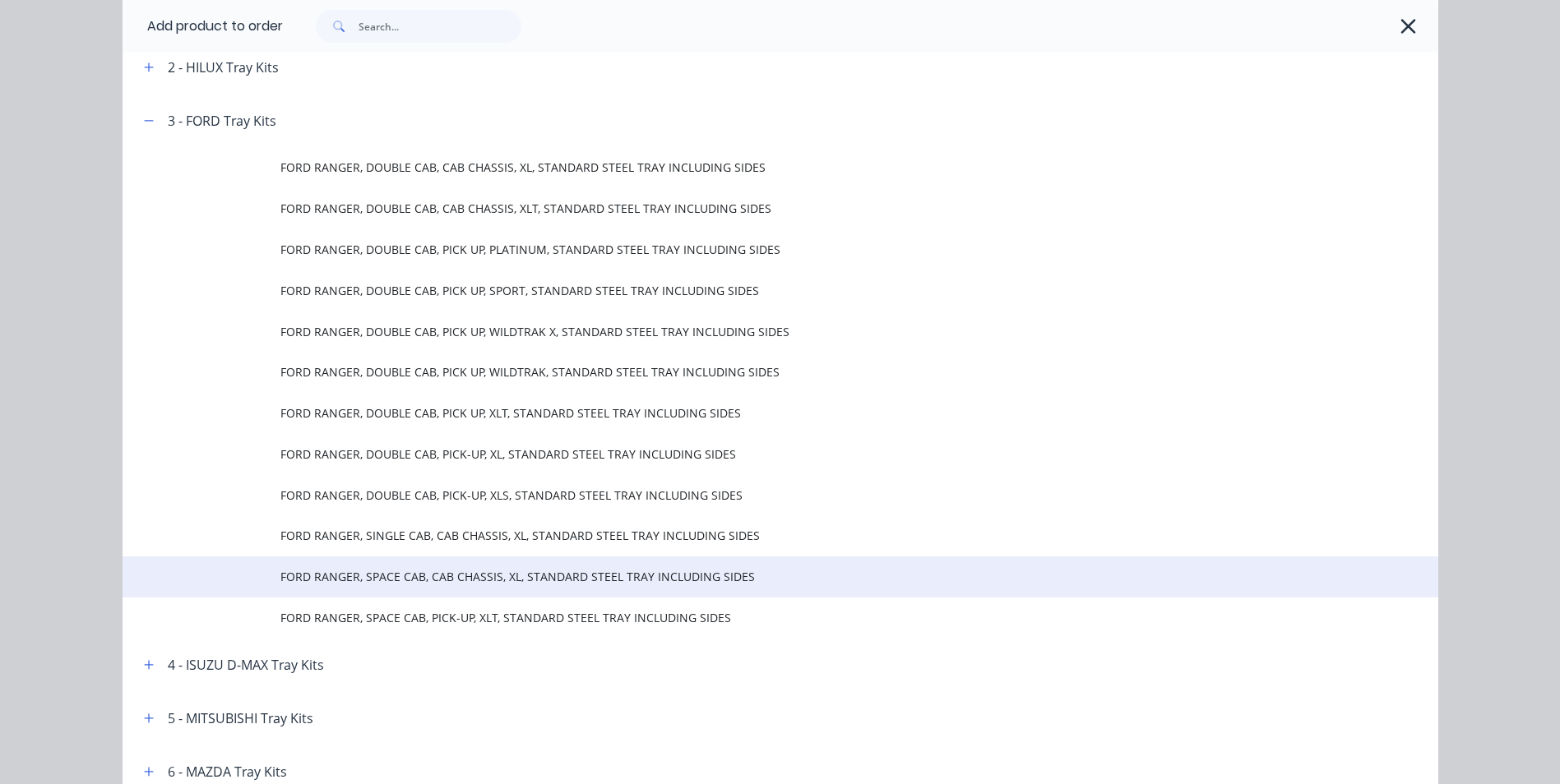
click at [521, 578] on span "FORD RANGER, SPACE CAB, CAB CHASSIS, XL, STANDARD STEEL TRAY INCLUDING SIDES" at bounding box center [743, 577] width 926 height 17
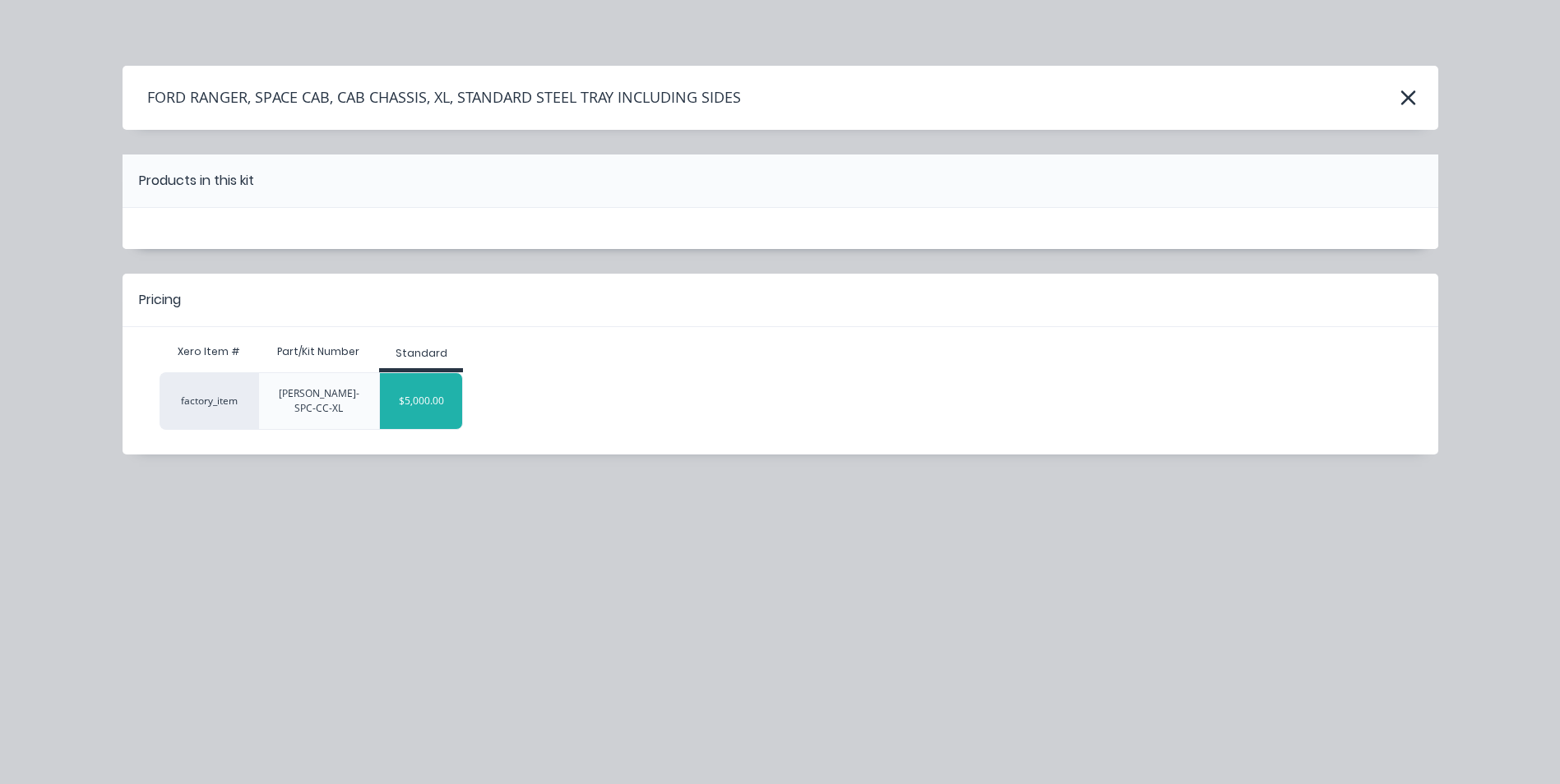
click at [407, 383] on div "$5,000.00" at bounding box center [421, 401] width 82 height 41
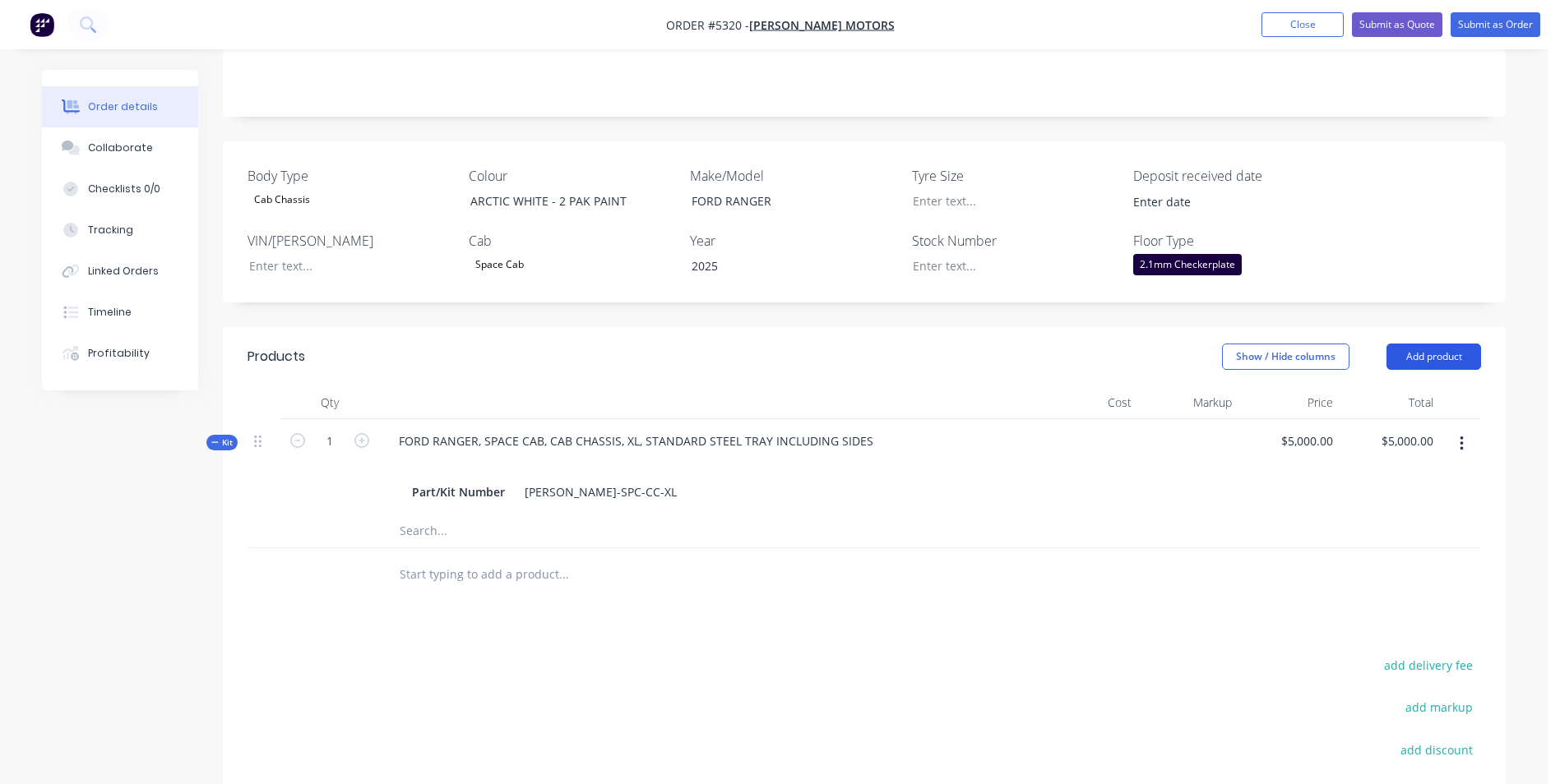
click at [1453, 344] on button "Add product" at bounding box center [1434, 357] width 94 height 26
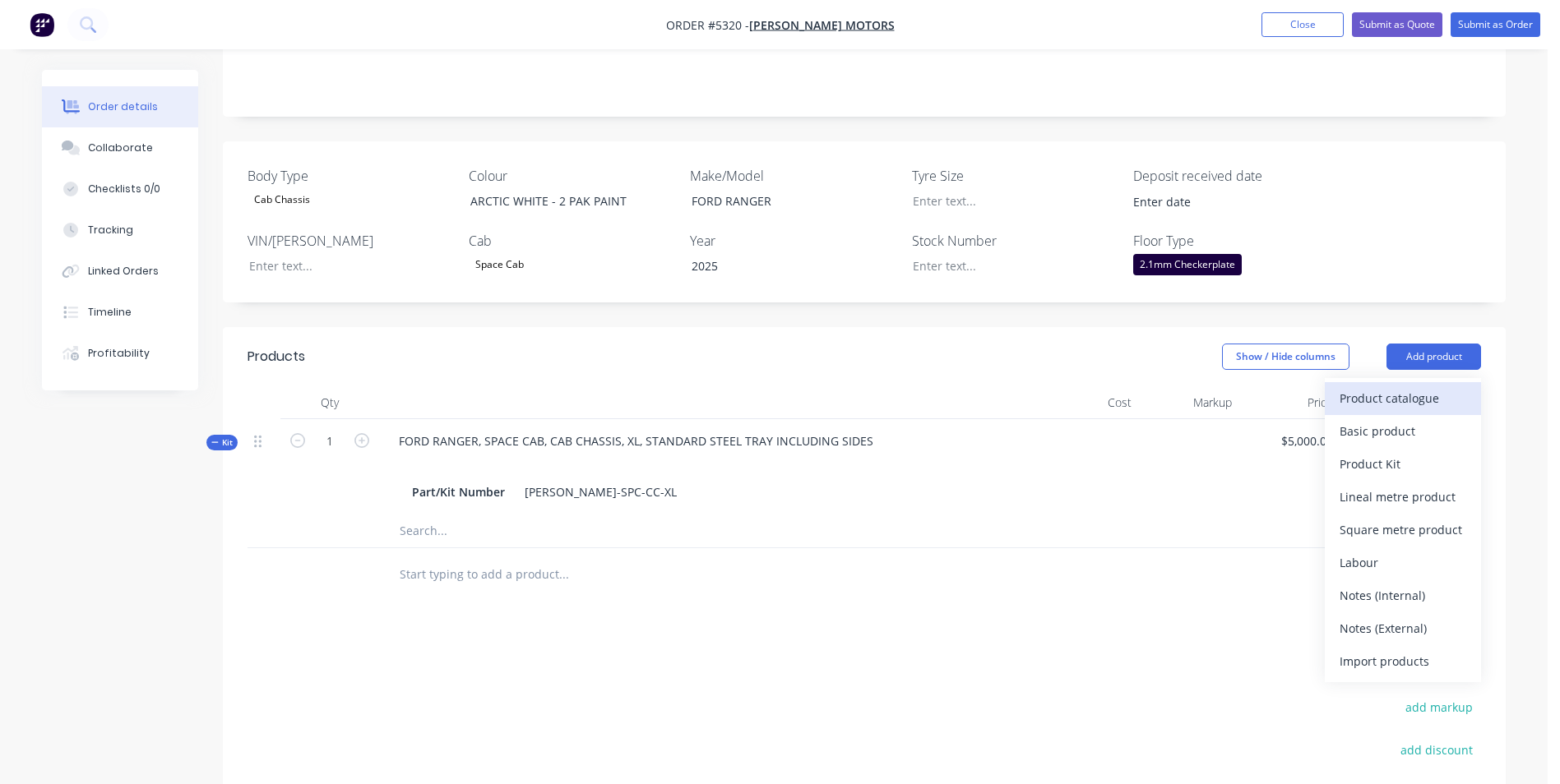
click at [1446, 387] on div "Product catalogue" at bounding box center [1403, 398] width 127 height 24
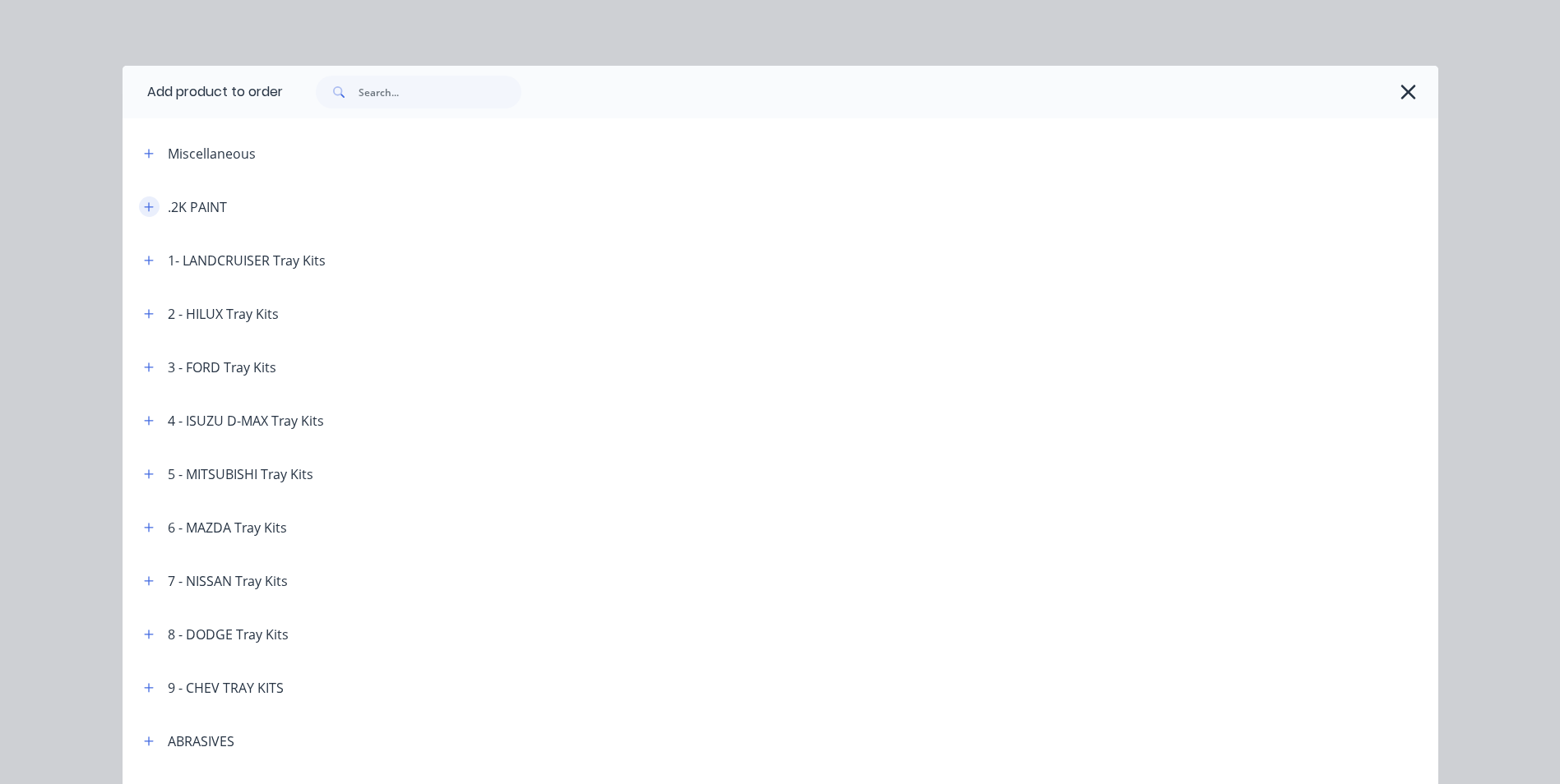
click at [148, 210] on button "button" at bounding box center [149, 207] width 21 height 21
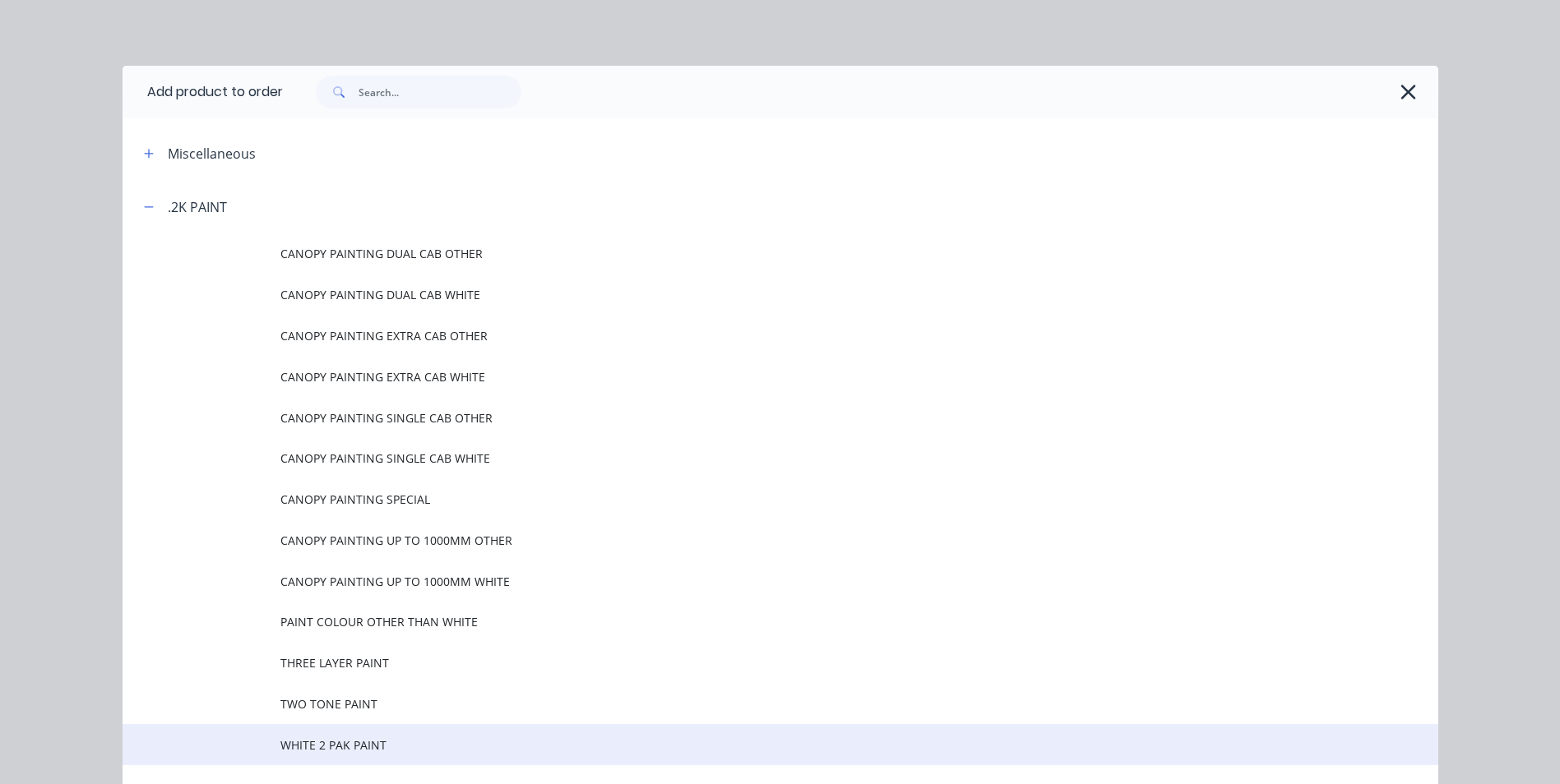
click at [331, 749] on span "WHITE 2 PAK PAINT" at bounding box center [743, 746] width 926 height 17
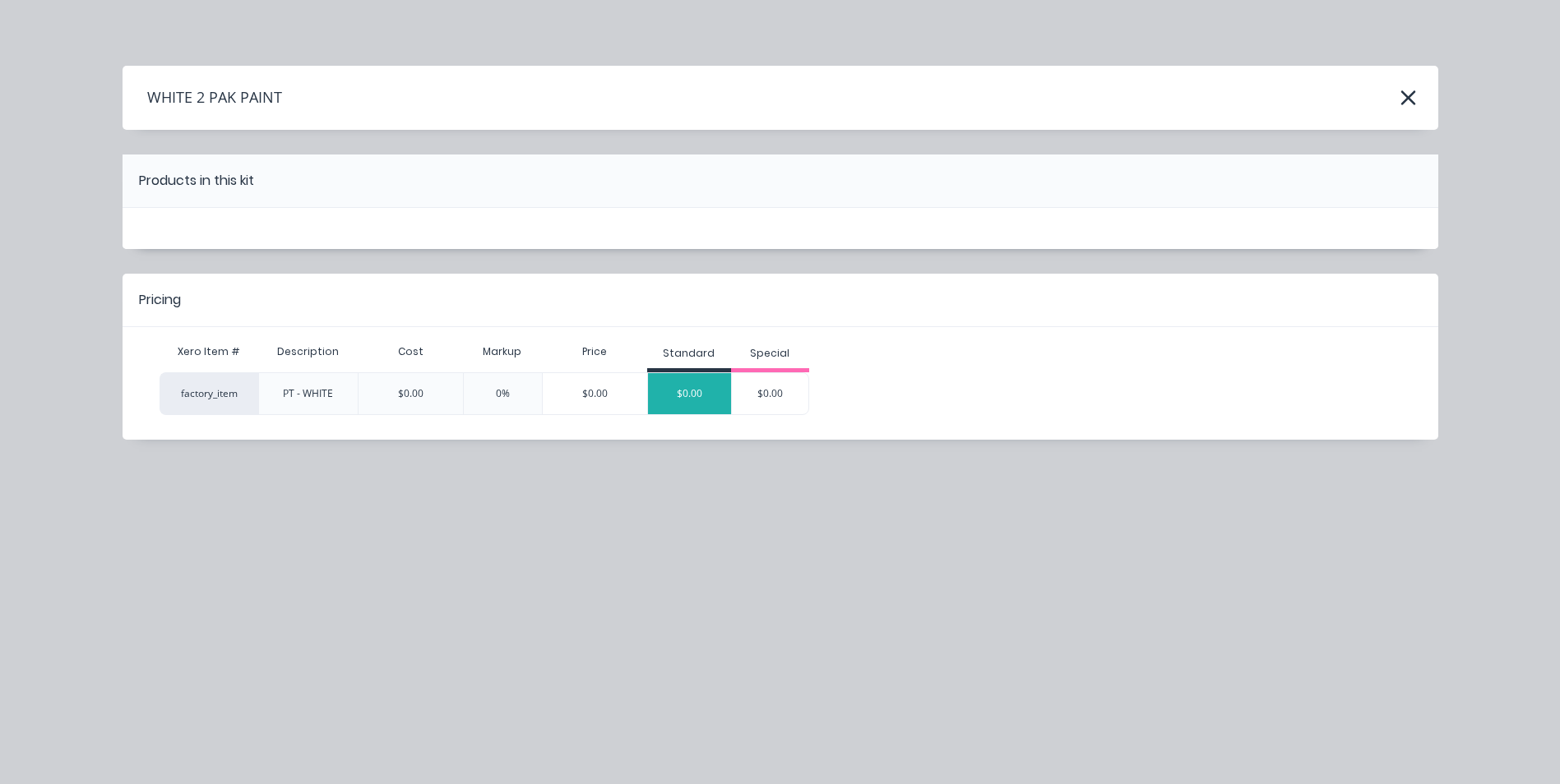
click at [701, 374] on div "$0.00" at bounding box center [689, 393] width 83 height 41
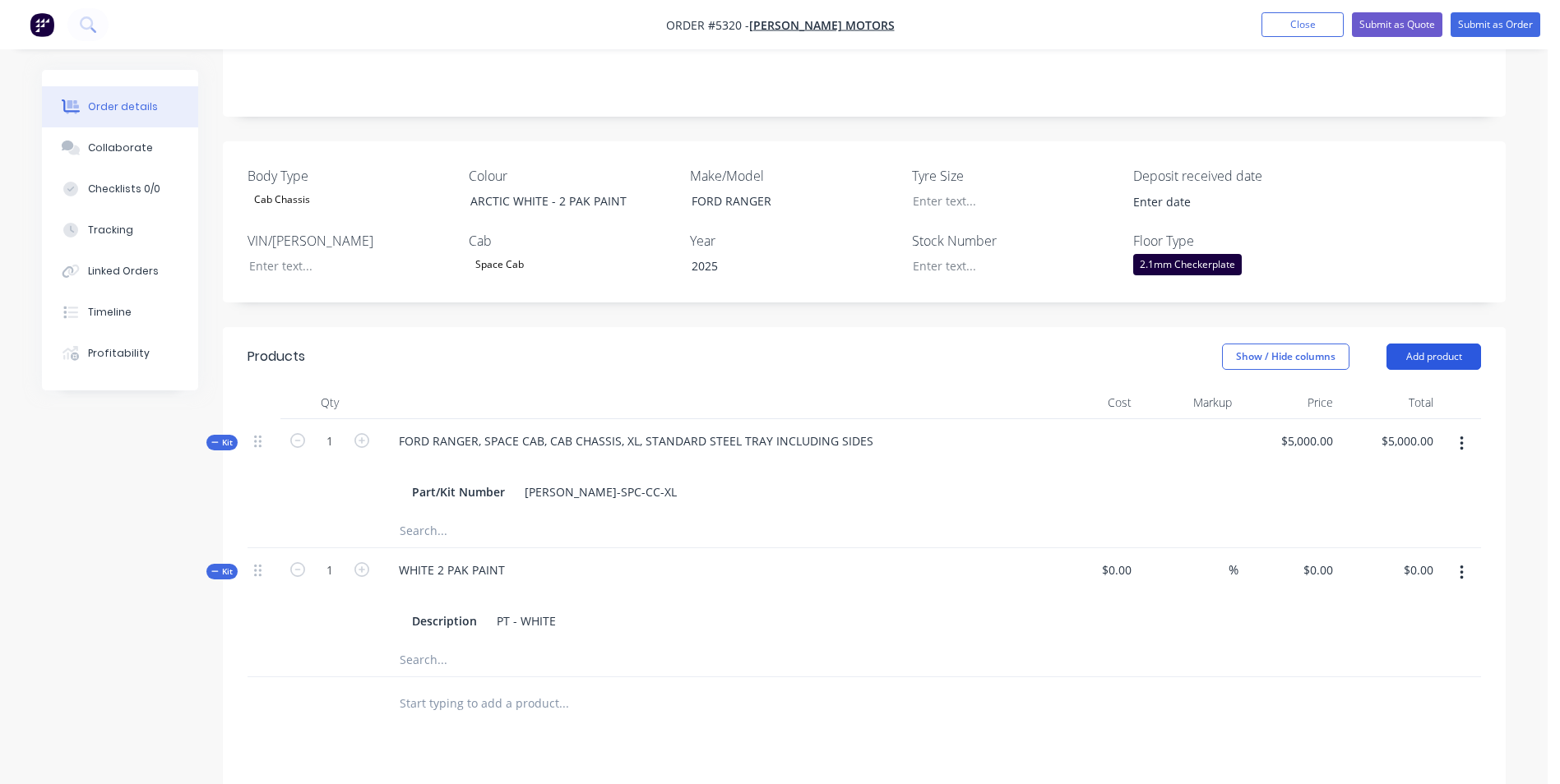
click at [1458, 344] on button "Add product" at bounding box center [1434, 357] width 94 height 26
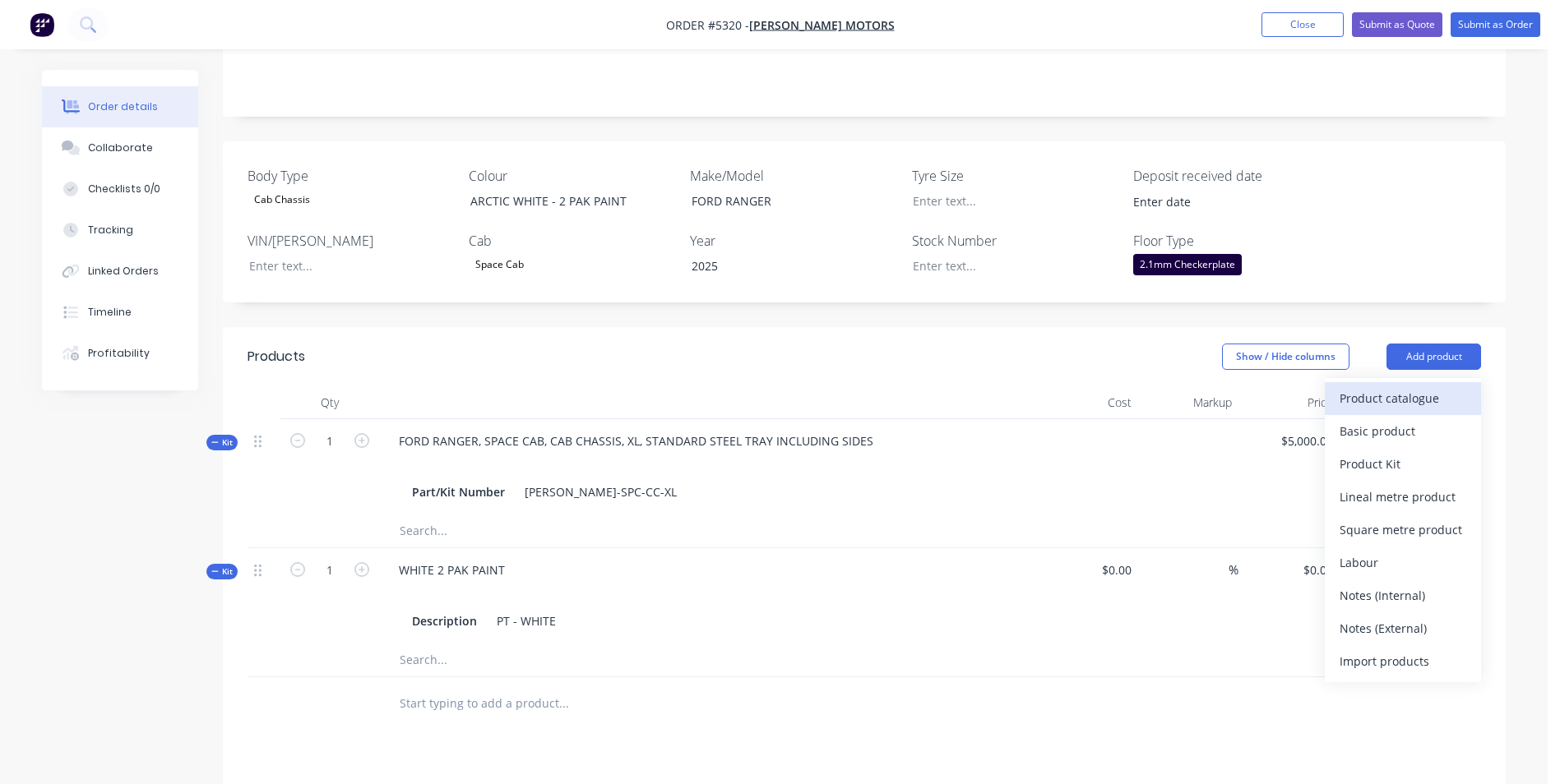
click at [1432, 387] on div "Product catalogue" at bounding box center [1403, 398] width 127 height 24
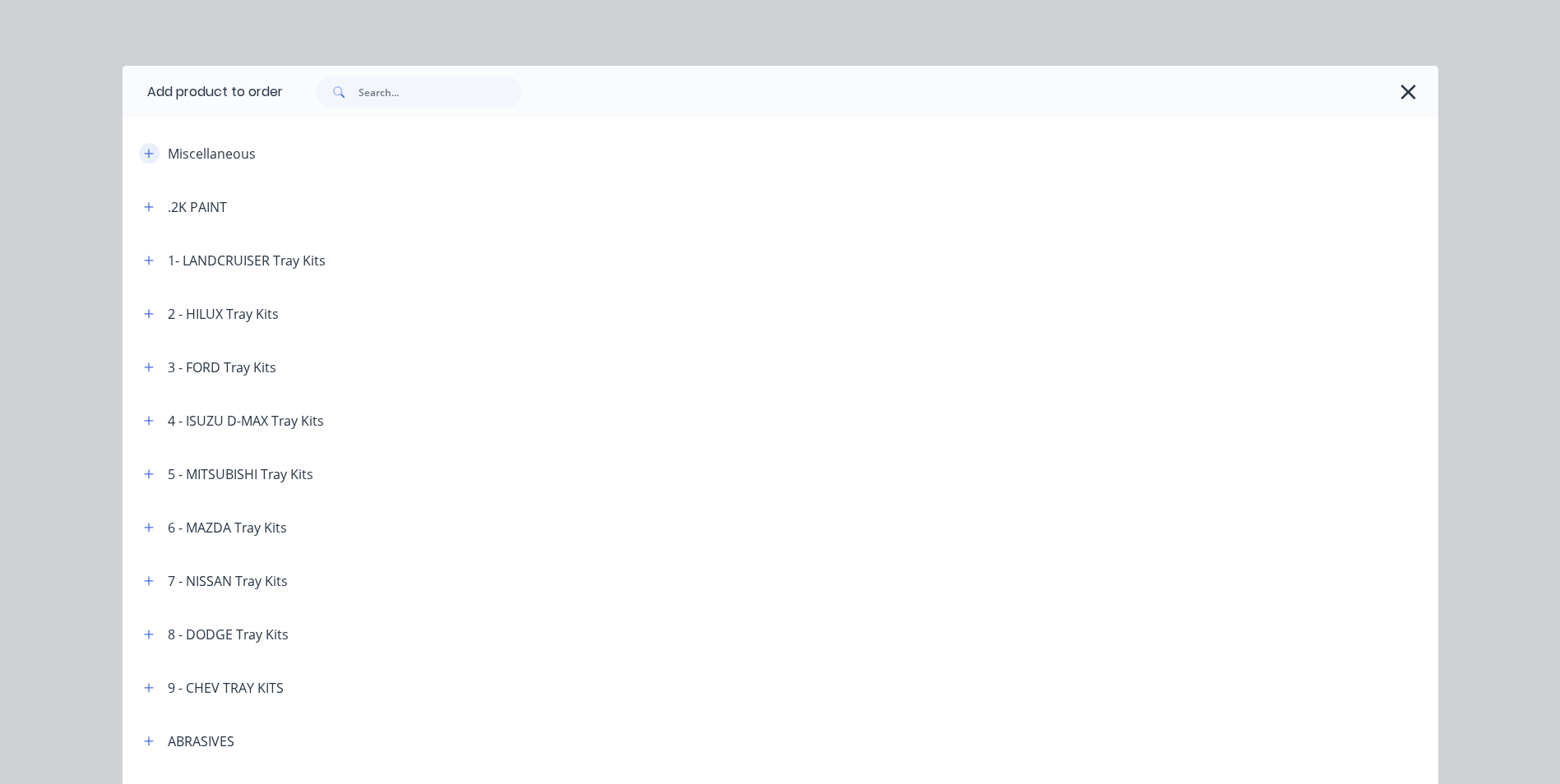
click at [147, 155] on icon "button" at bounding box center [148, 153] width 10 height 11
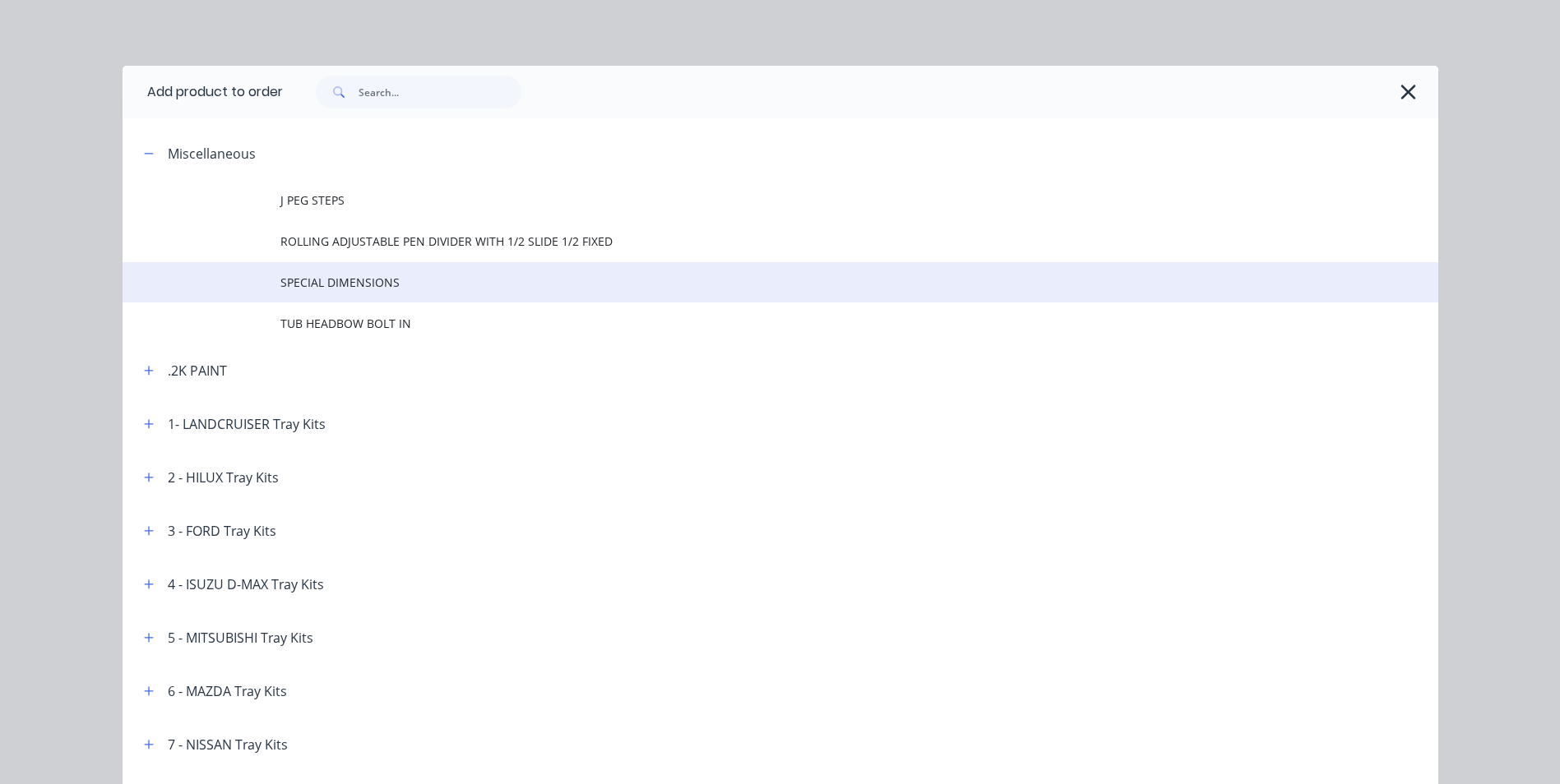
click at [381, 289] on span "SPECIAL DIMENSIONS" at bounding box center [743, 283] width 926 height 17
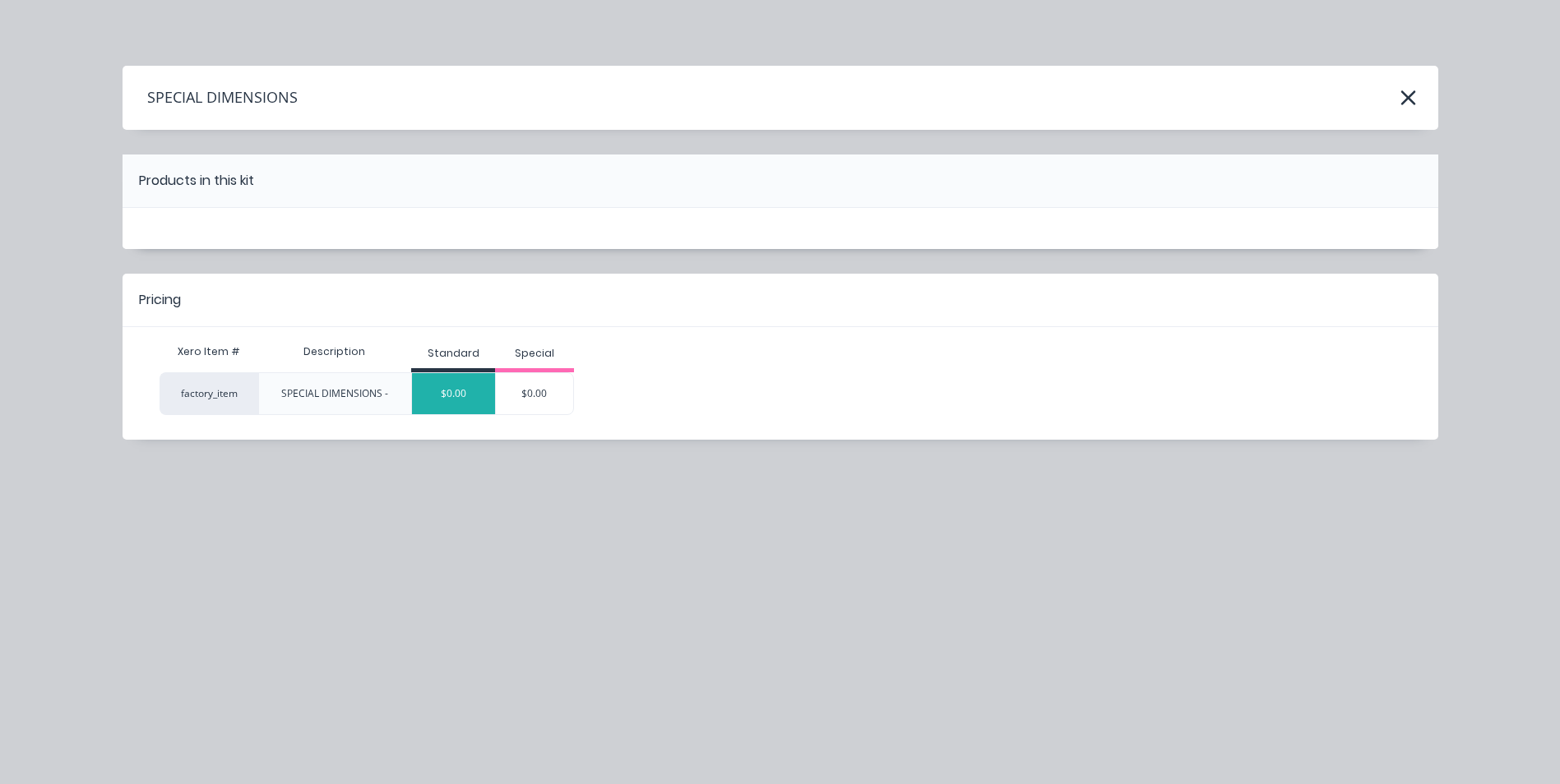
click at [472, 389] on div "$0.00" at bounding box center [453, 393] width 83 height 41
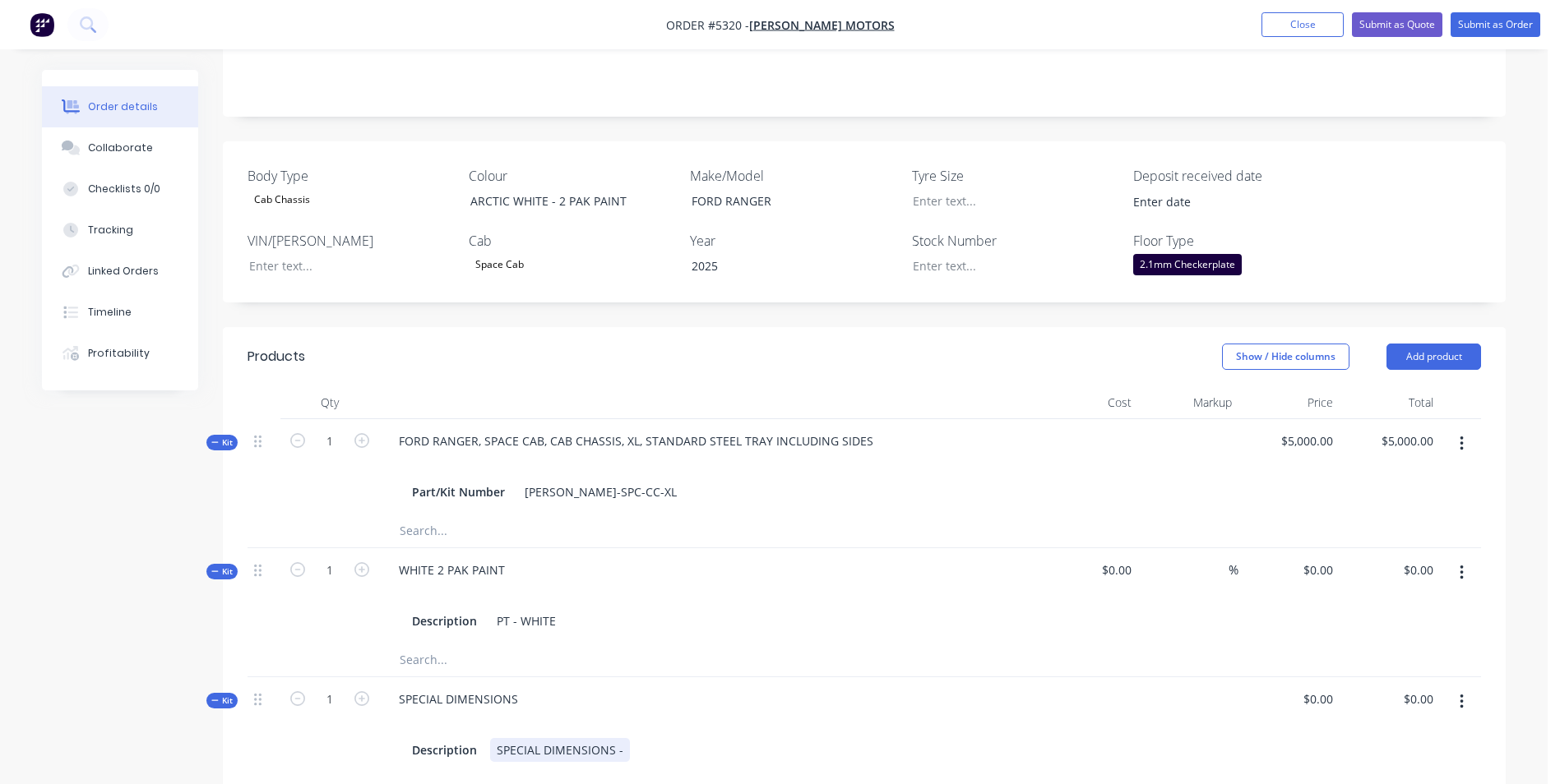
click at [618, 739] on div "SPECIAL DIMENSIONS -" at bounding box center [560, 750] width 140 height 24
click at [1318, 687] on div "0 0" at bounding box center [1327, 698] width 25 height 24
type input "$200.00"
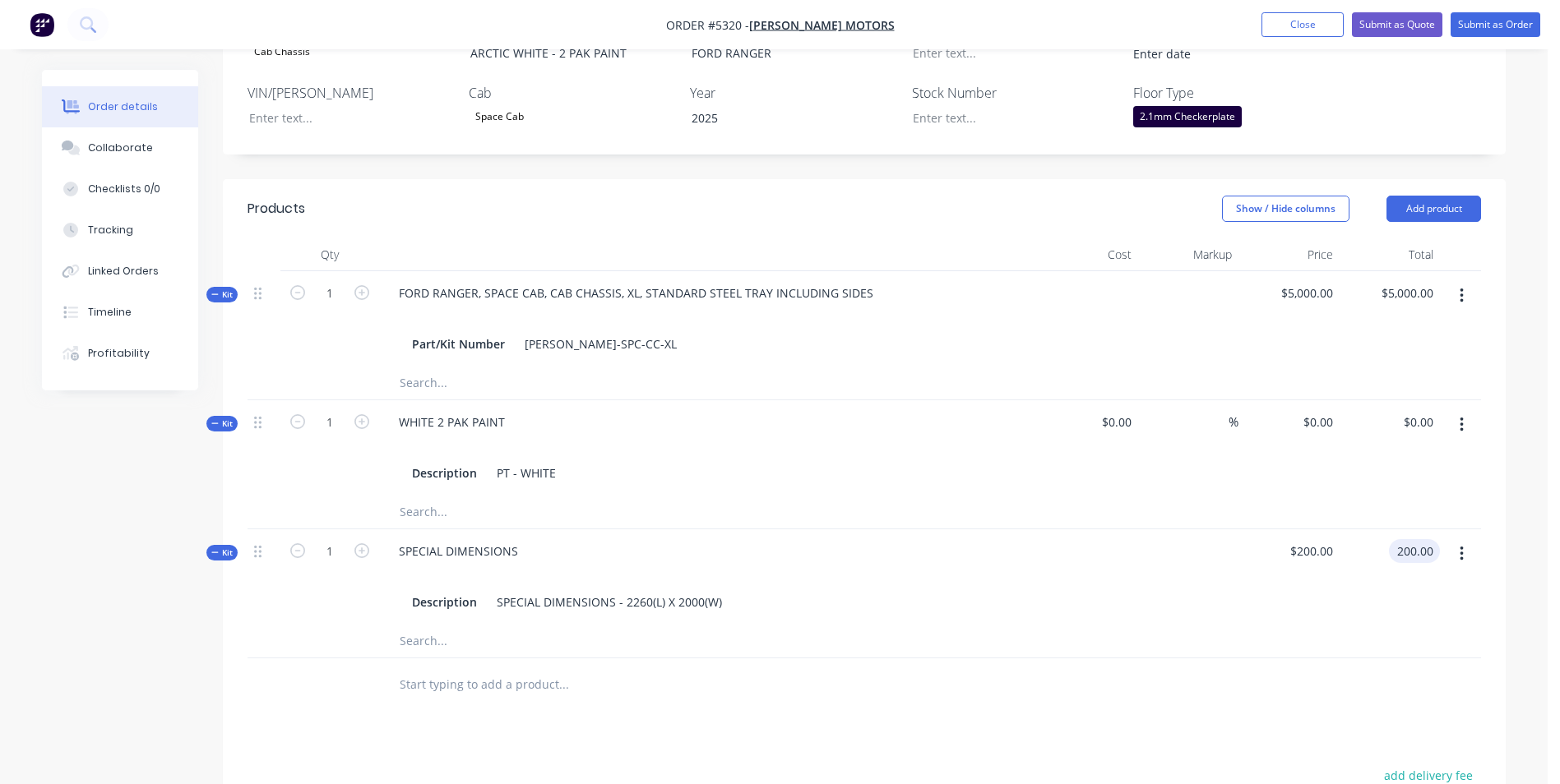
scroll to position [411, 0]
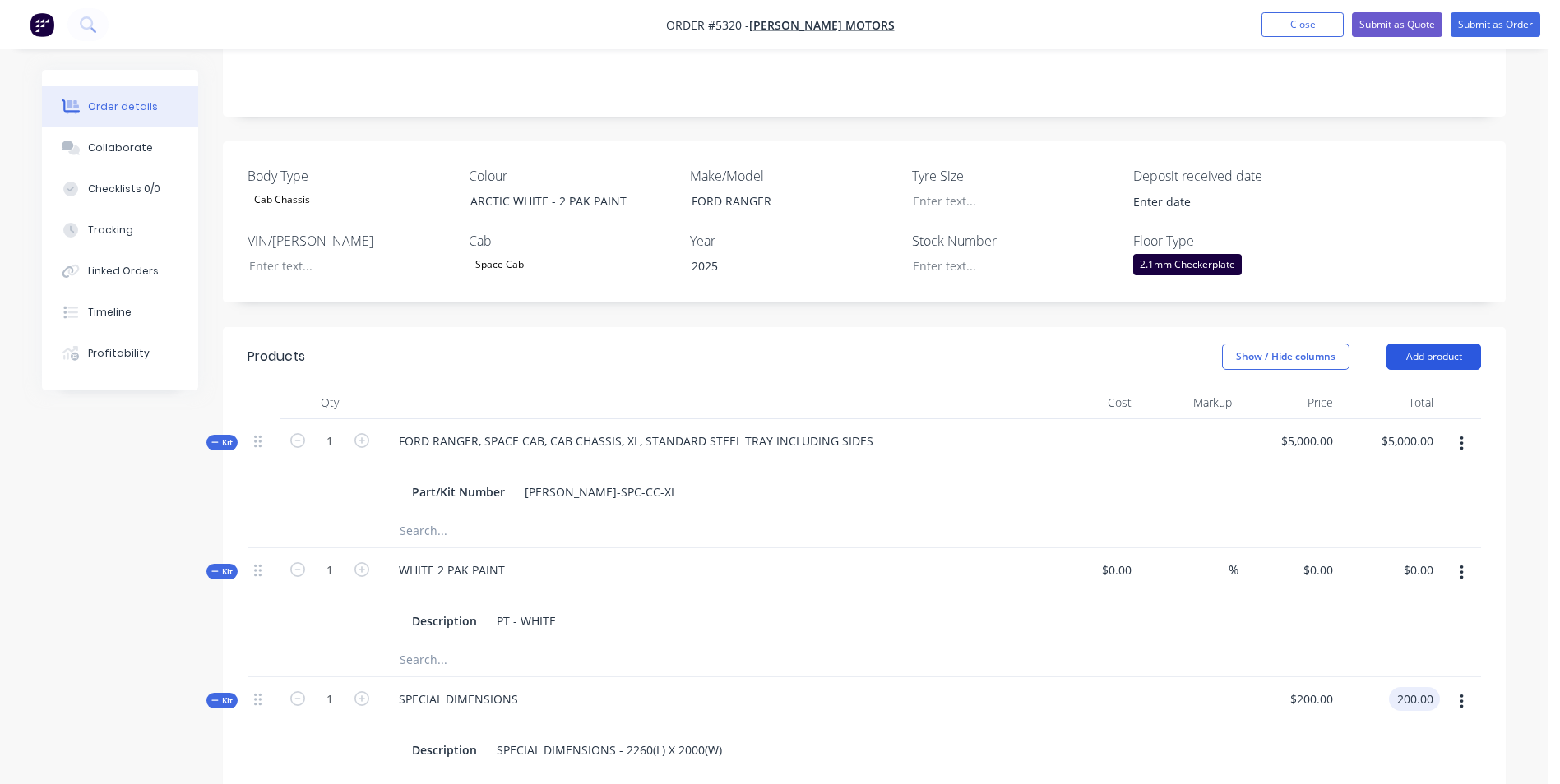
type input "$200.00"
click at [1453, 344] on button "Add product" at bounding box center [1434, 357] width 94 height 26
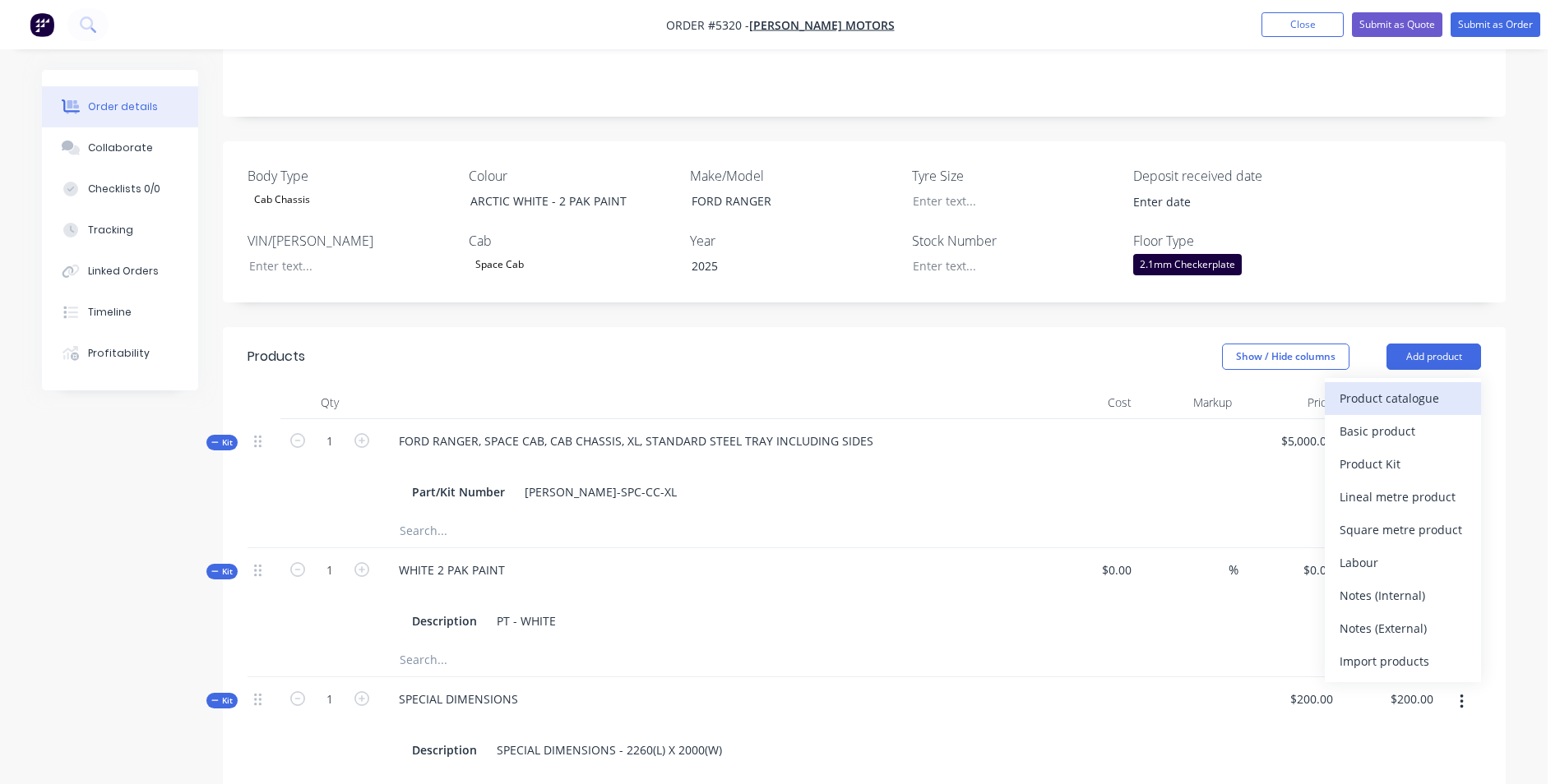
click at [1395, 387] on div "Product catalogue" at bounding box center [1403, 398] width 127 height 24
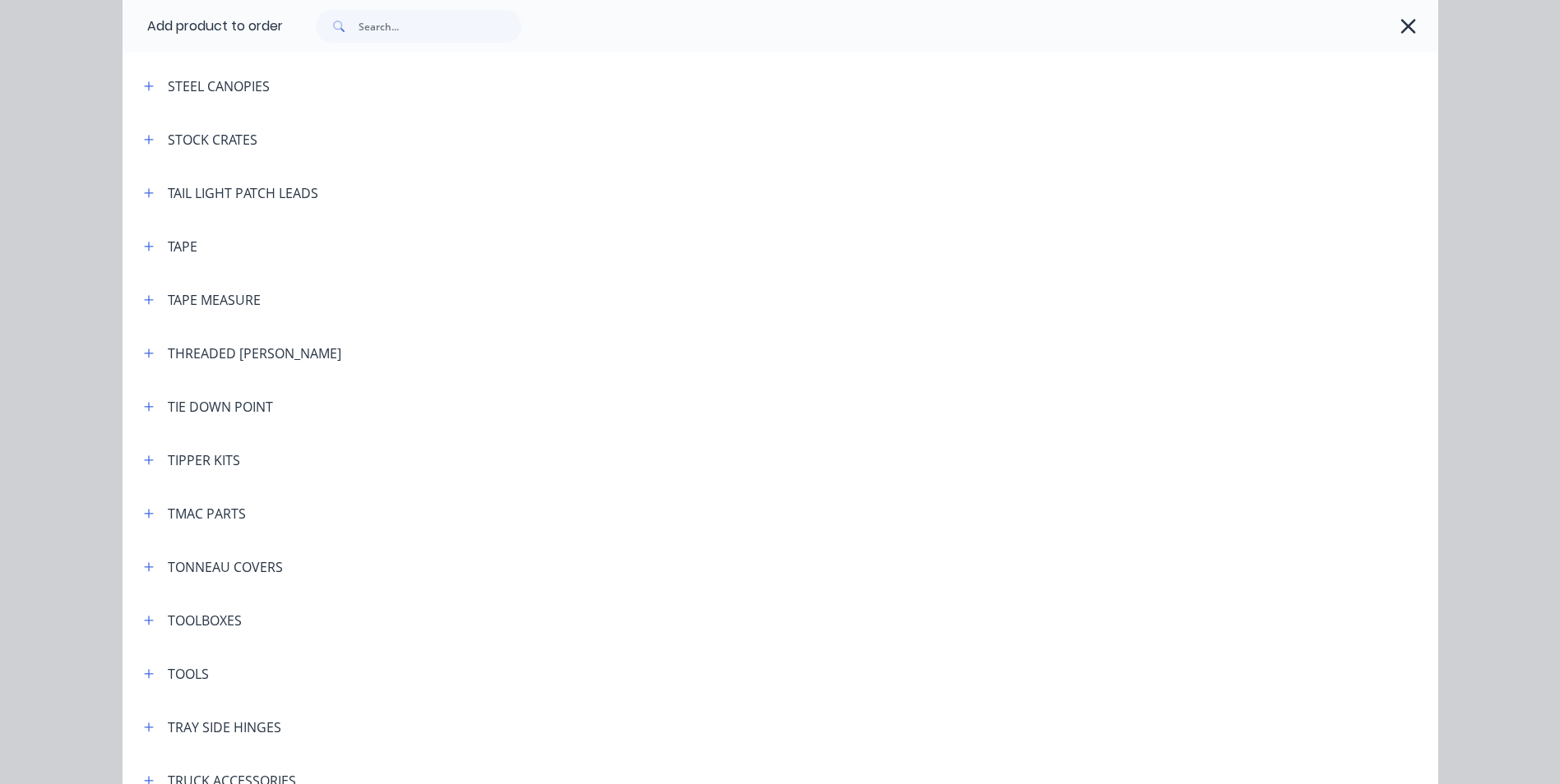
scroll to position [5343, 0]
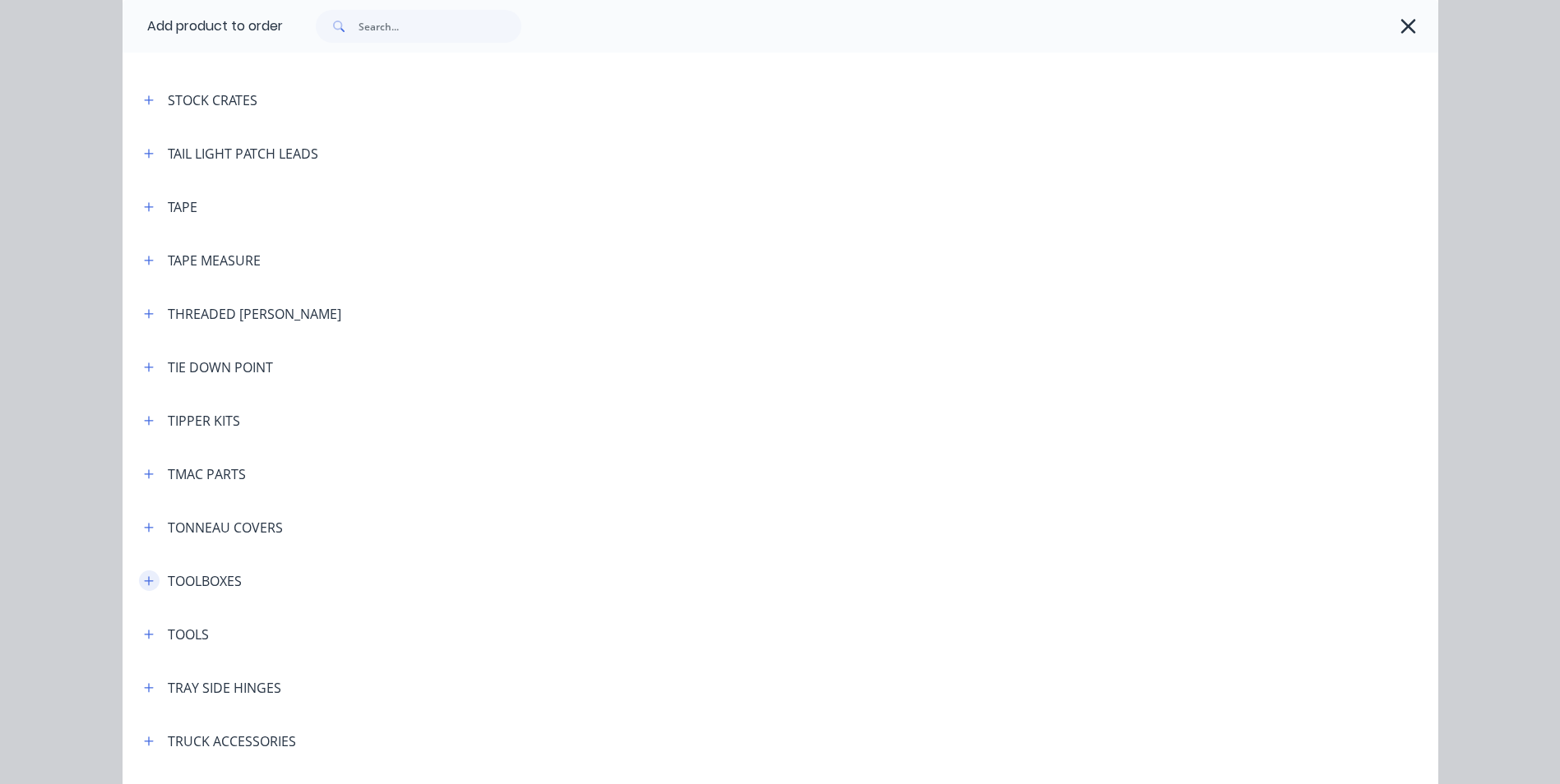
click at [144, 582] on icon "button" at bounding box center [148, 581] width 10 height 11
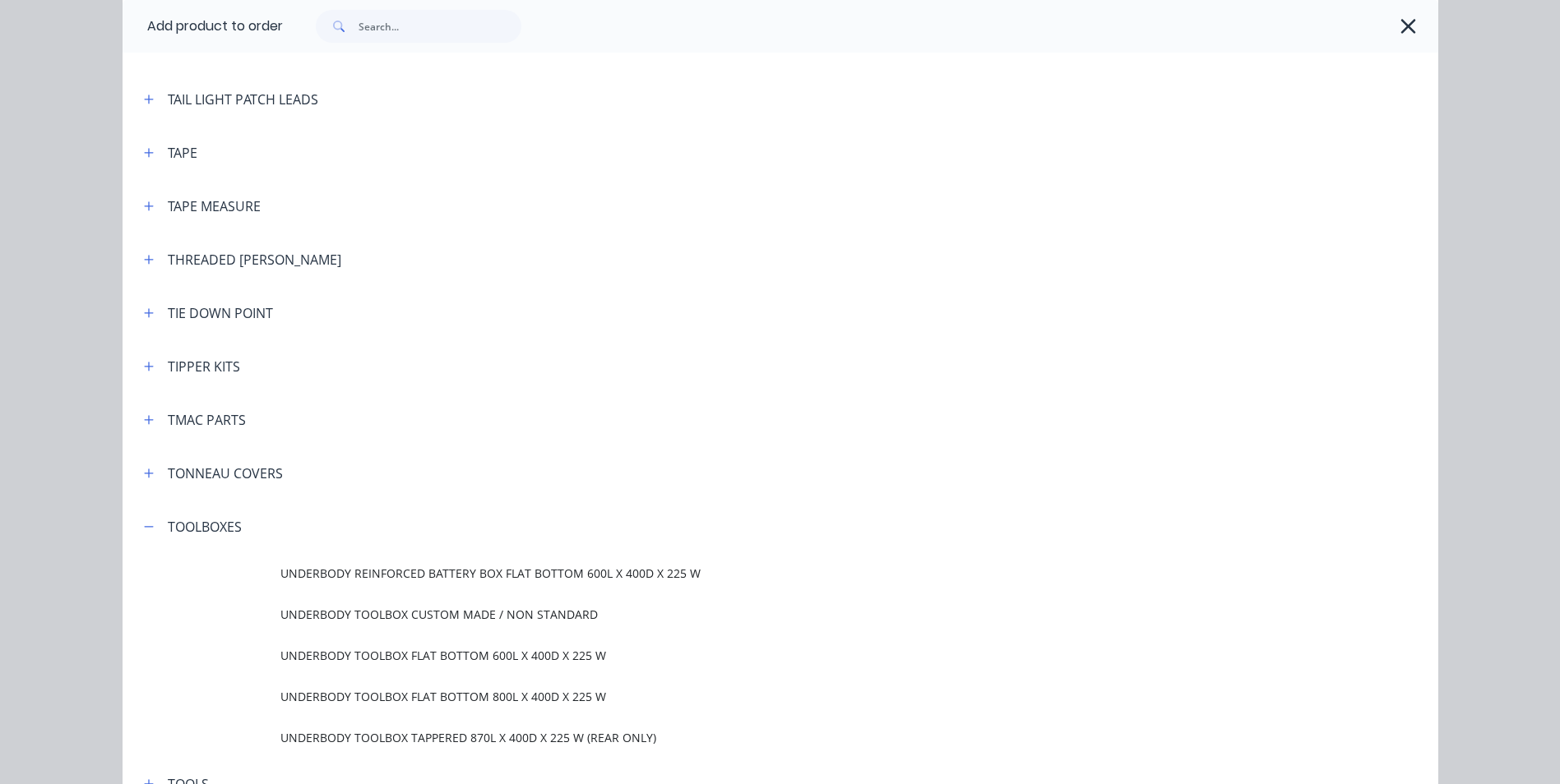
scroll to position [5426, 0]
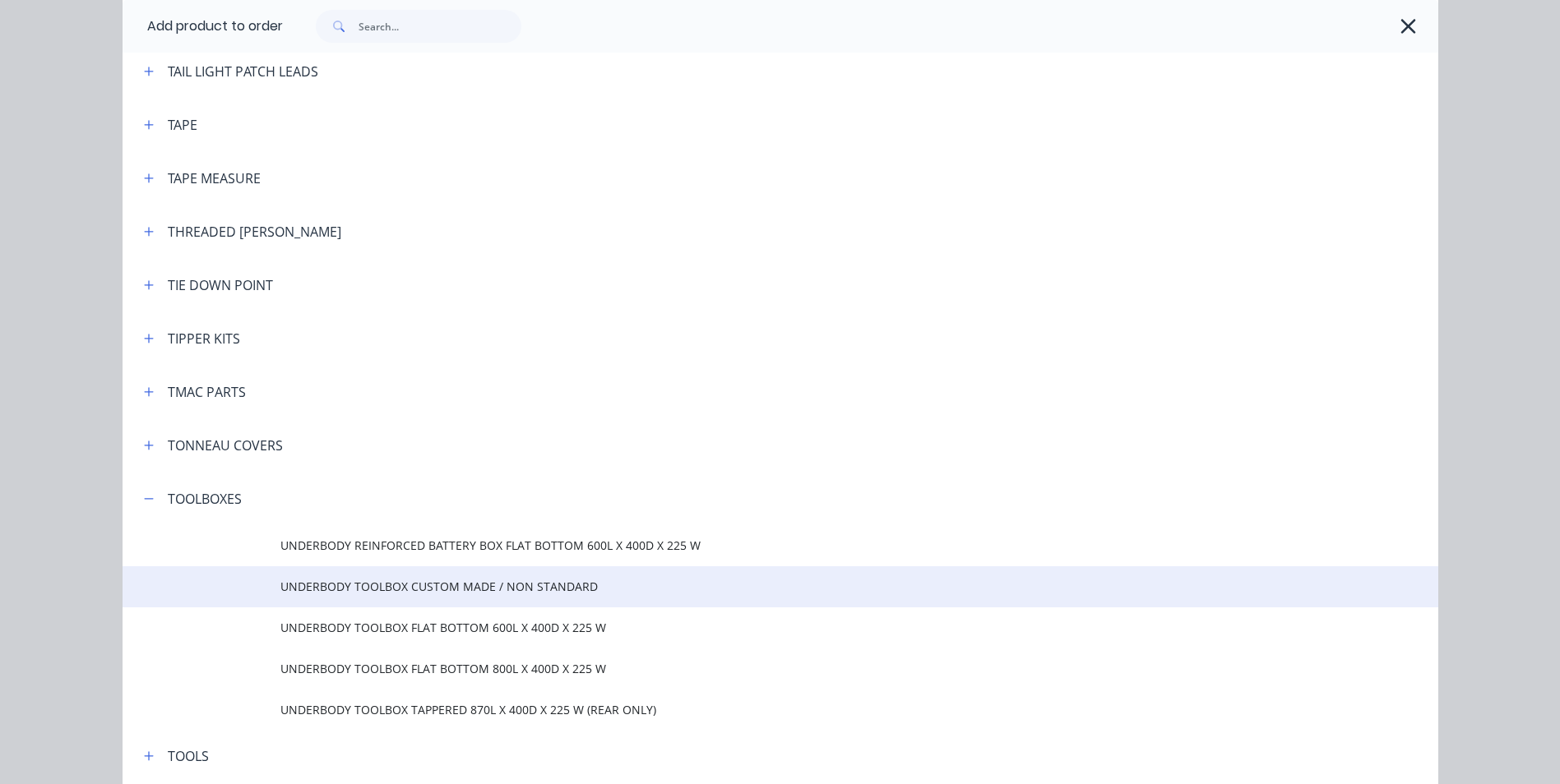
click at [500, 588] on span "UNDERBODY TOOLBOX CUSTOM MADE / NON STANDARD" at bounding box center [743, 587] width 926 height 17
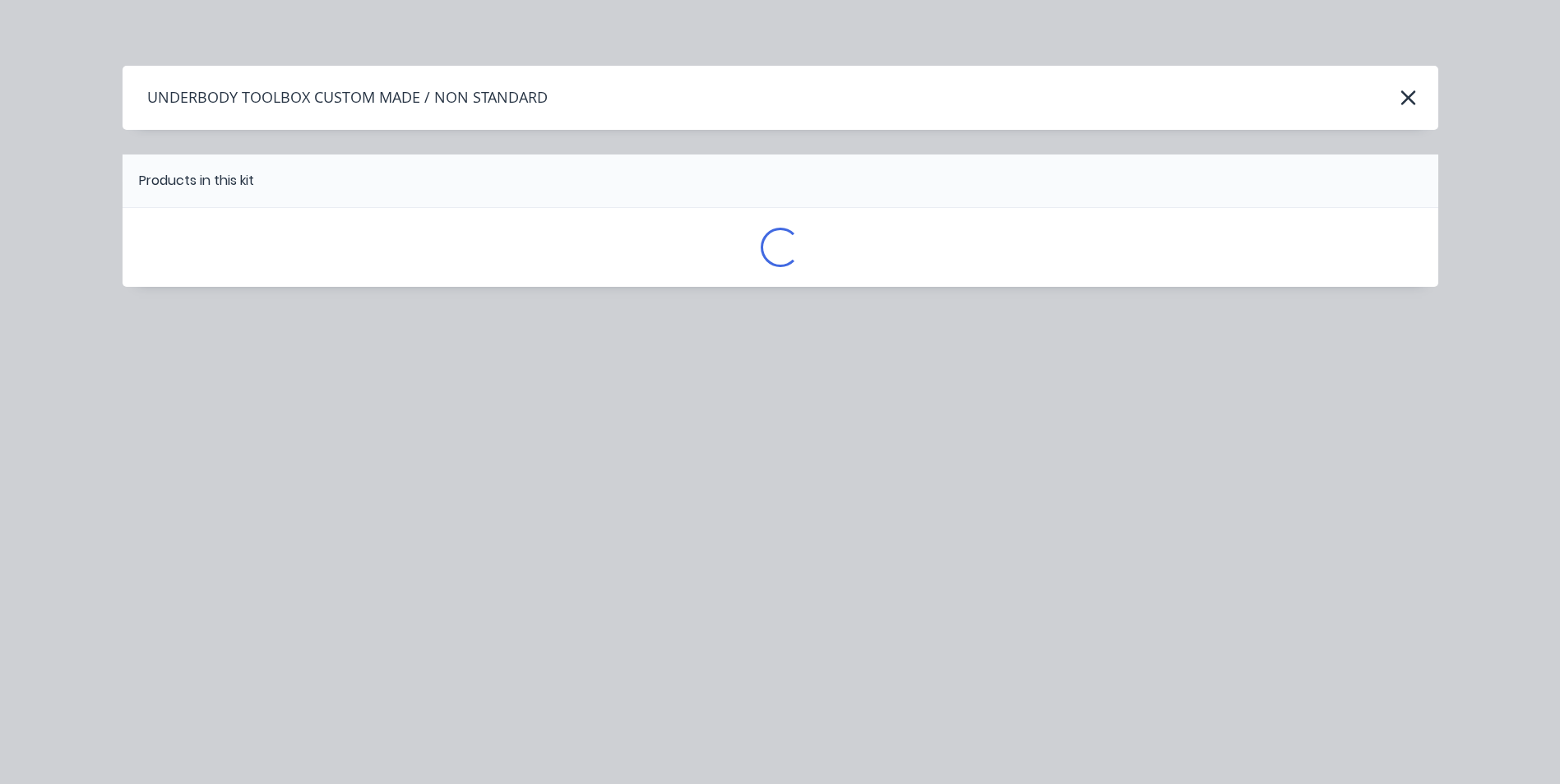
scroll to position [0, 0]
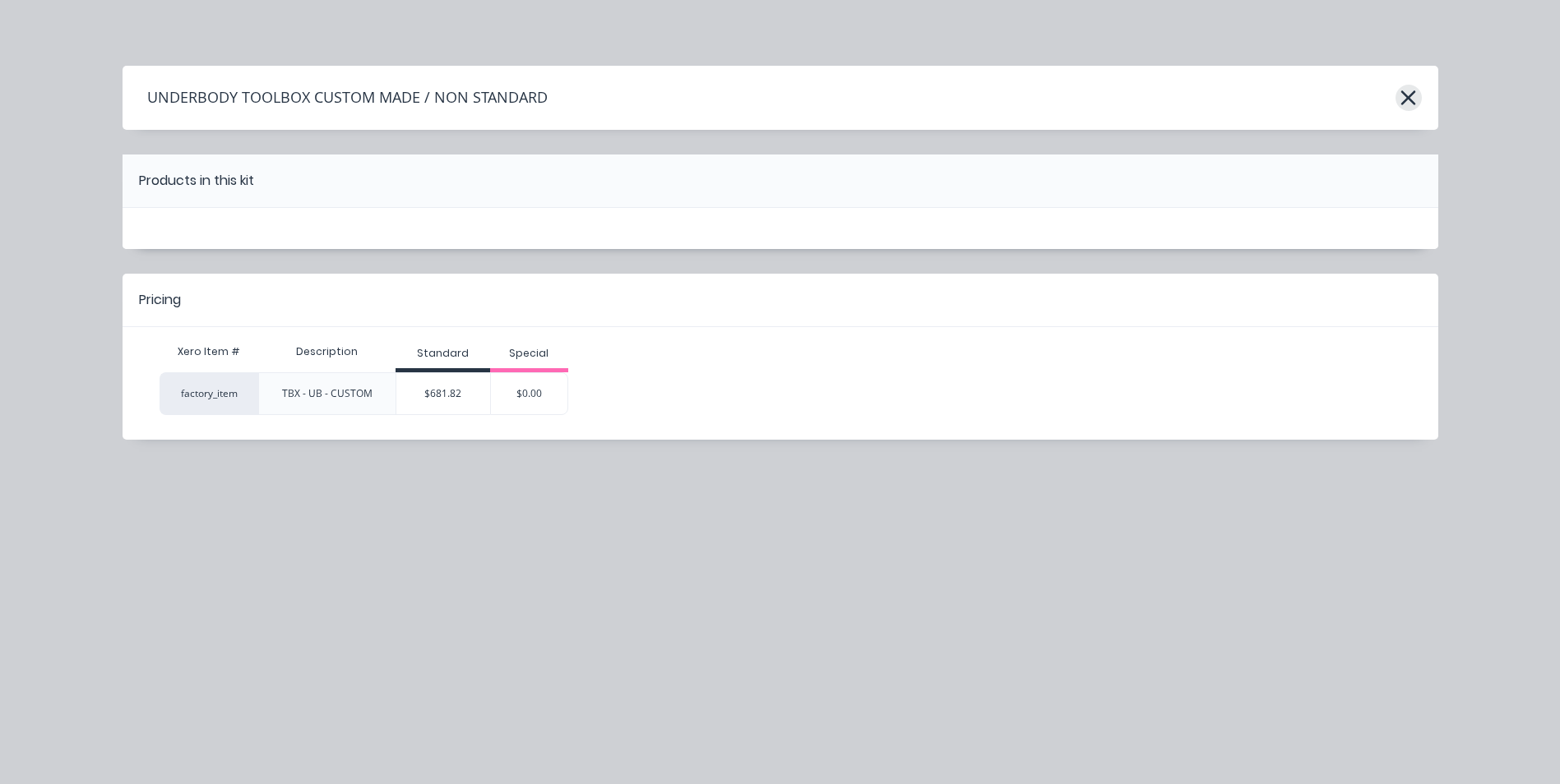
click at [1416, 102] on icon "button" at bounding box center [1409, 98] width 17 height 23
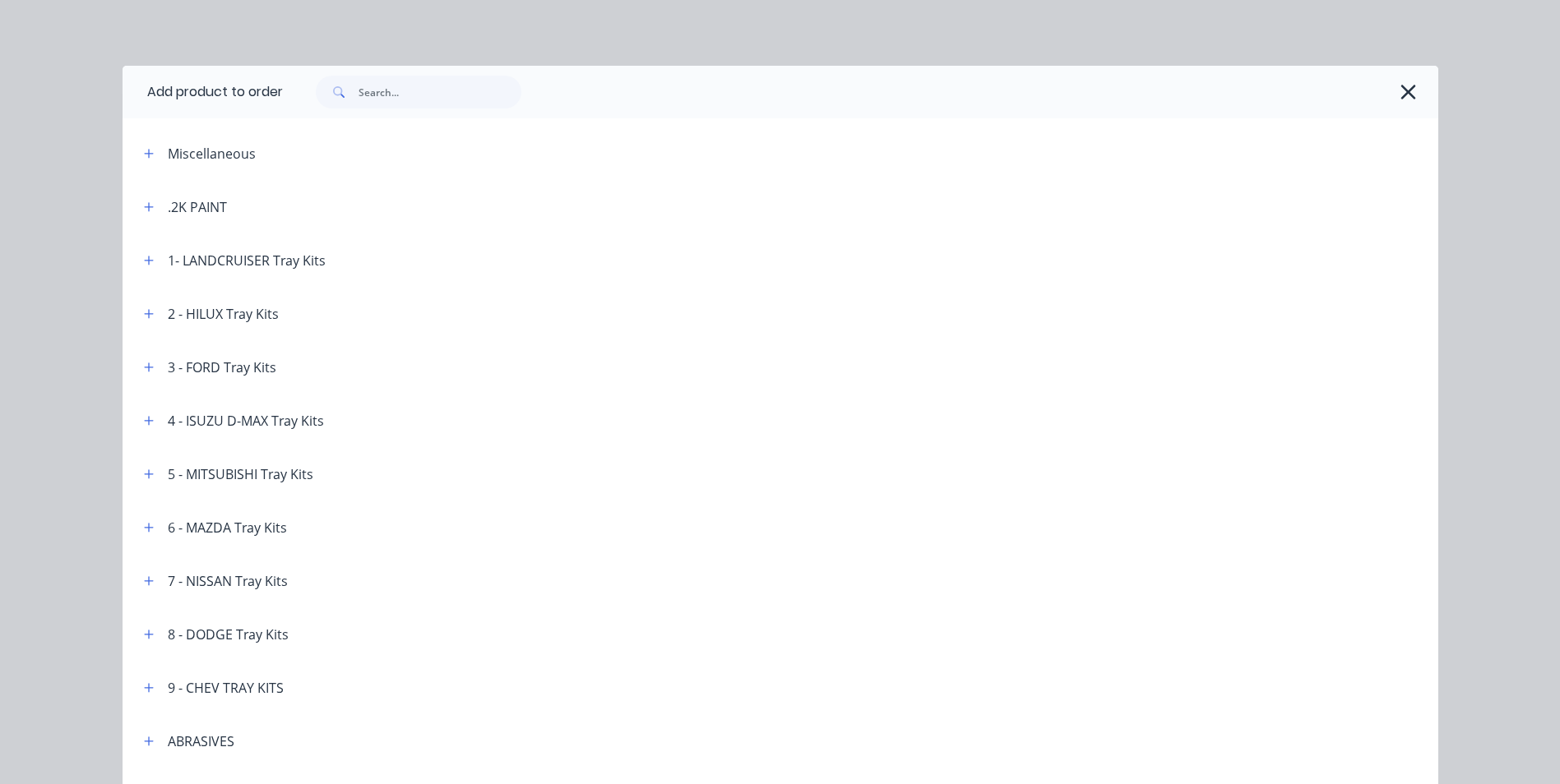
scroll to position [5897, 0]
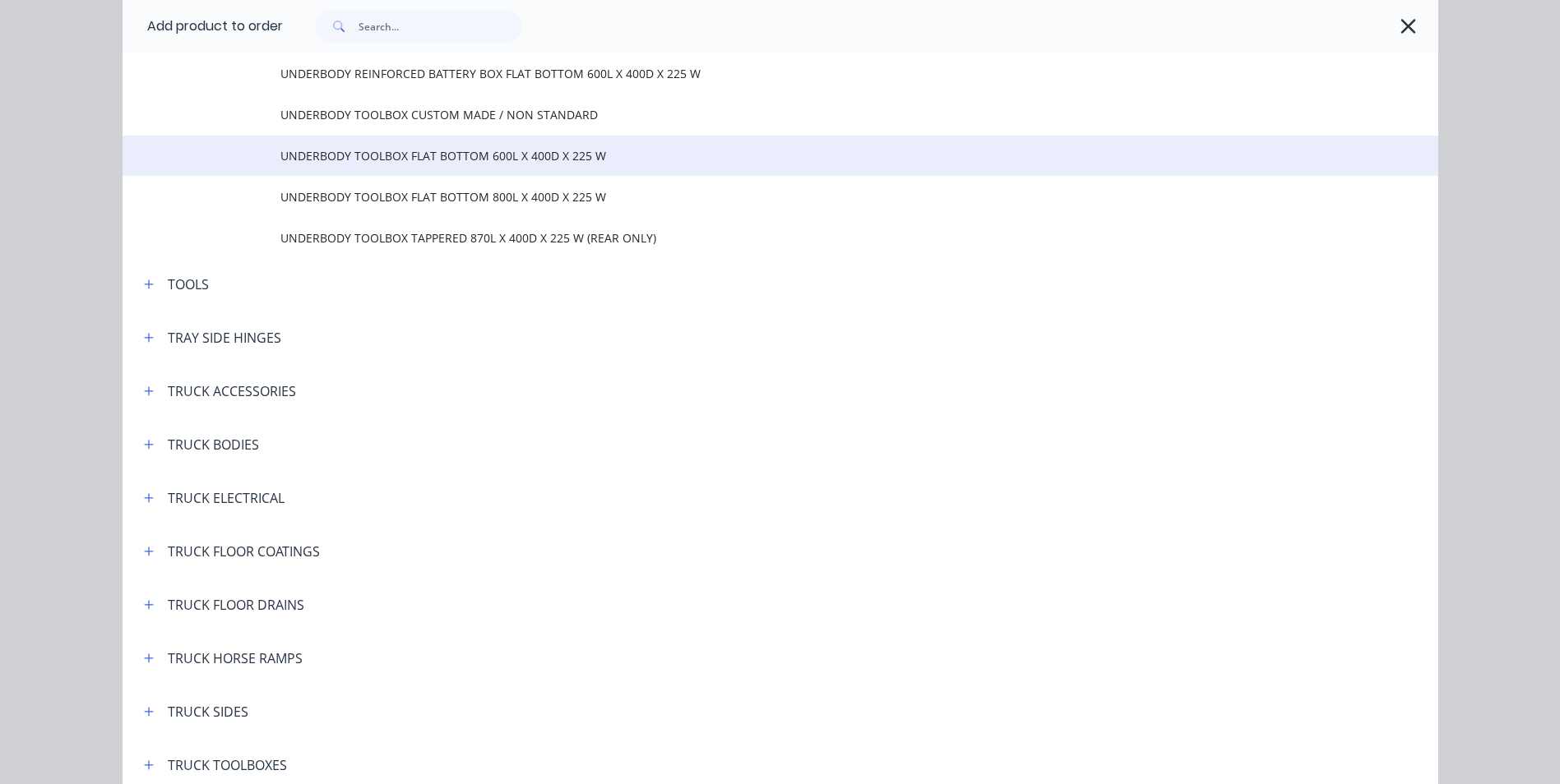
click at [495, 156] on span "UNDERBODY TOOLBOX FLAT BOTTOM 600L X 400D X 225 W" at bounding box center [743, 156] width 926 height 17
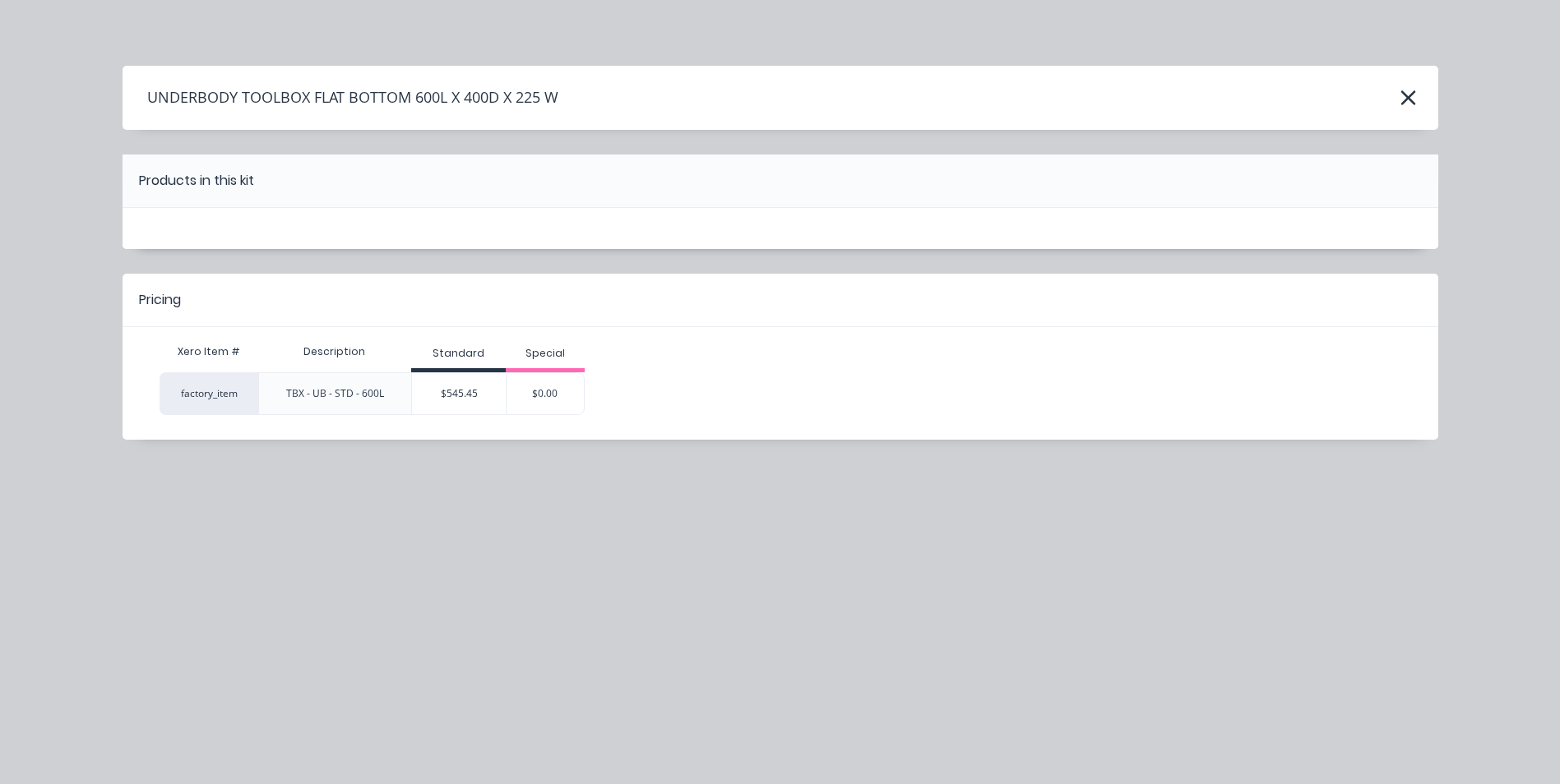
scroll to position [0, 0]
click at [486, 398] on div "$545.45" at bounding box center [459, 393] width 93 height 41
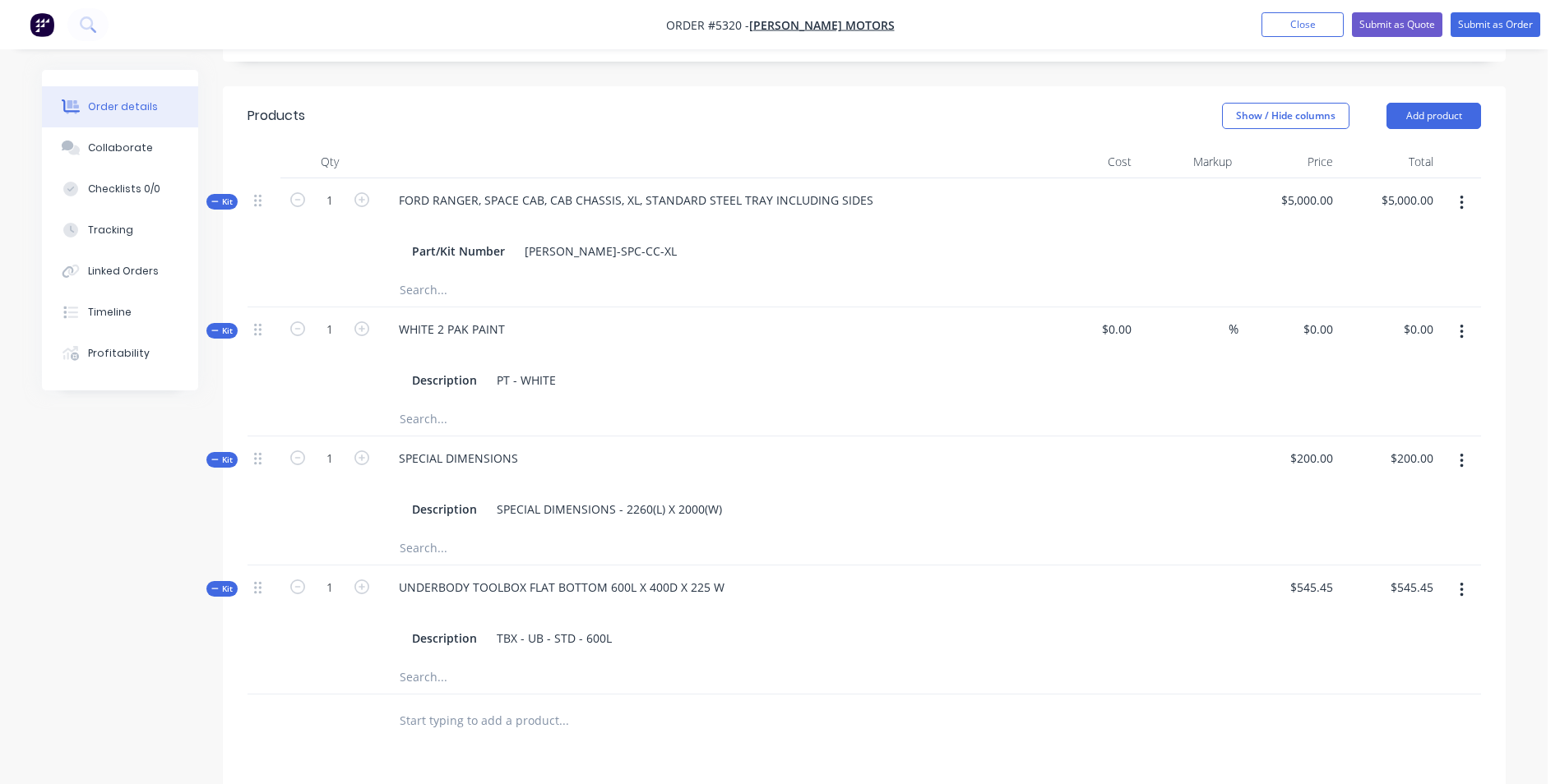
scroll to position [657, 0]
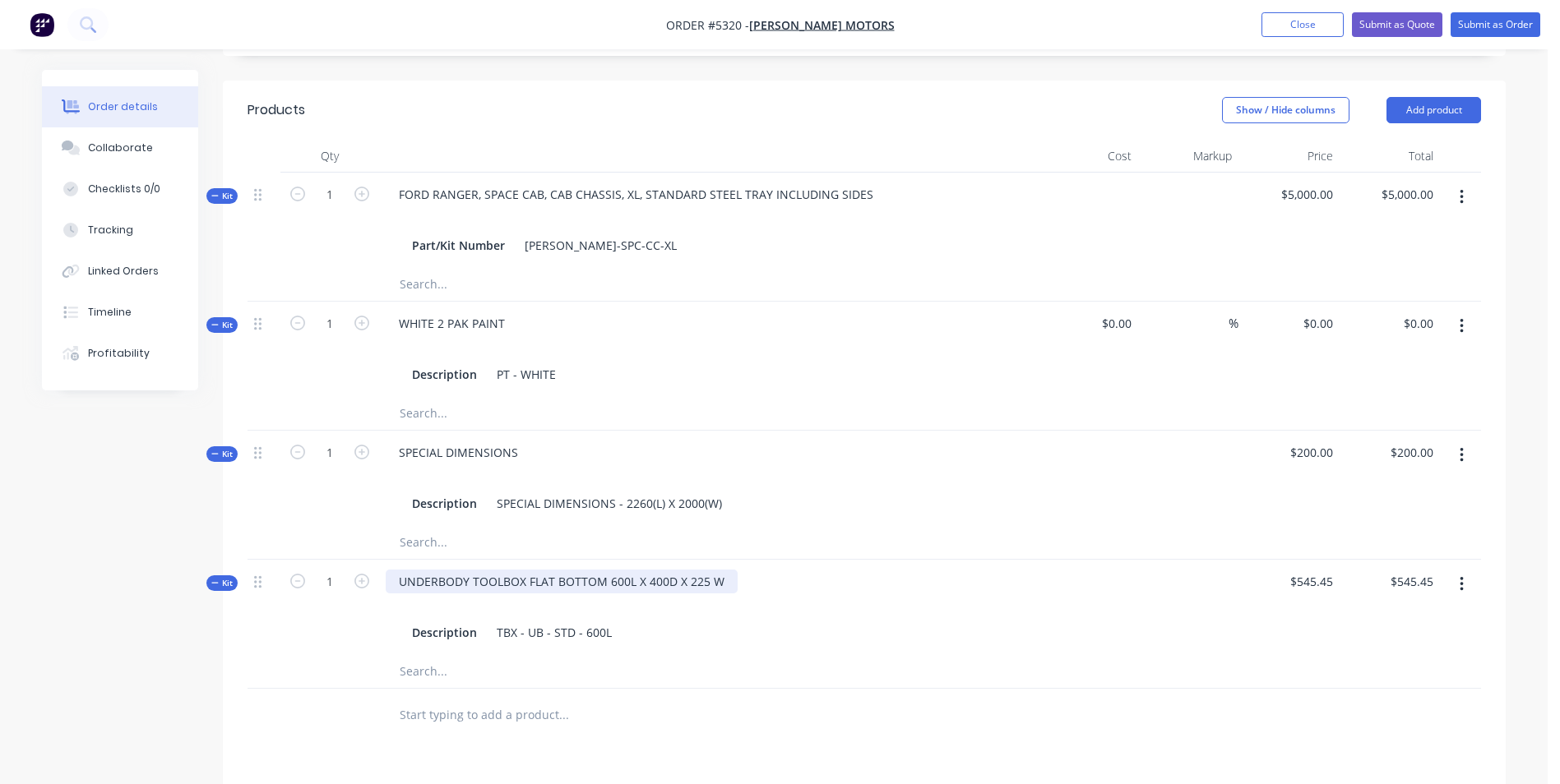
click at [728, 570] on div "UNDERBODY TOOLBOX FLAT BOTTOM 600L X 400D X 225 W" at bounding box center [562, 581] width 352 height 24
click at [721, 570] on div "UNDERBODY TOOLBOX FLAT BOTTOM 600L X 400D X 225 W" at bounding box center [562, 581] width 352 height 24
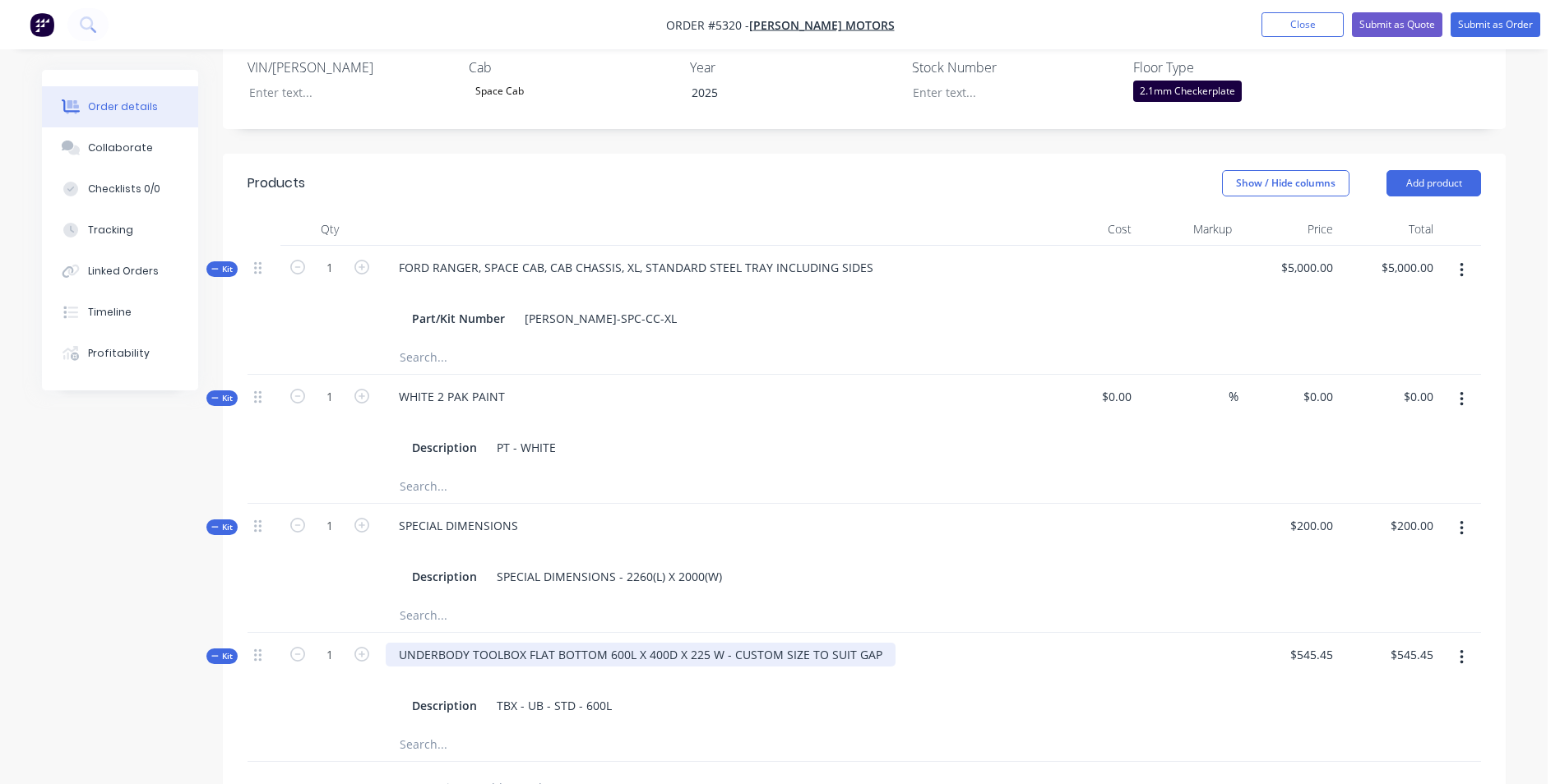
scroll to position [575, 0]
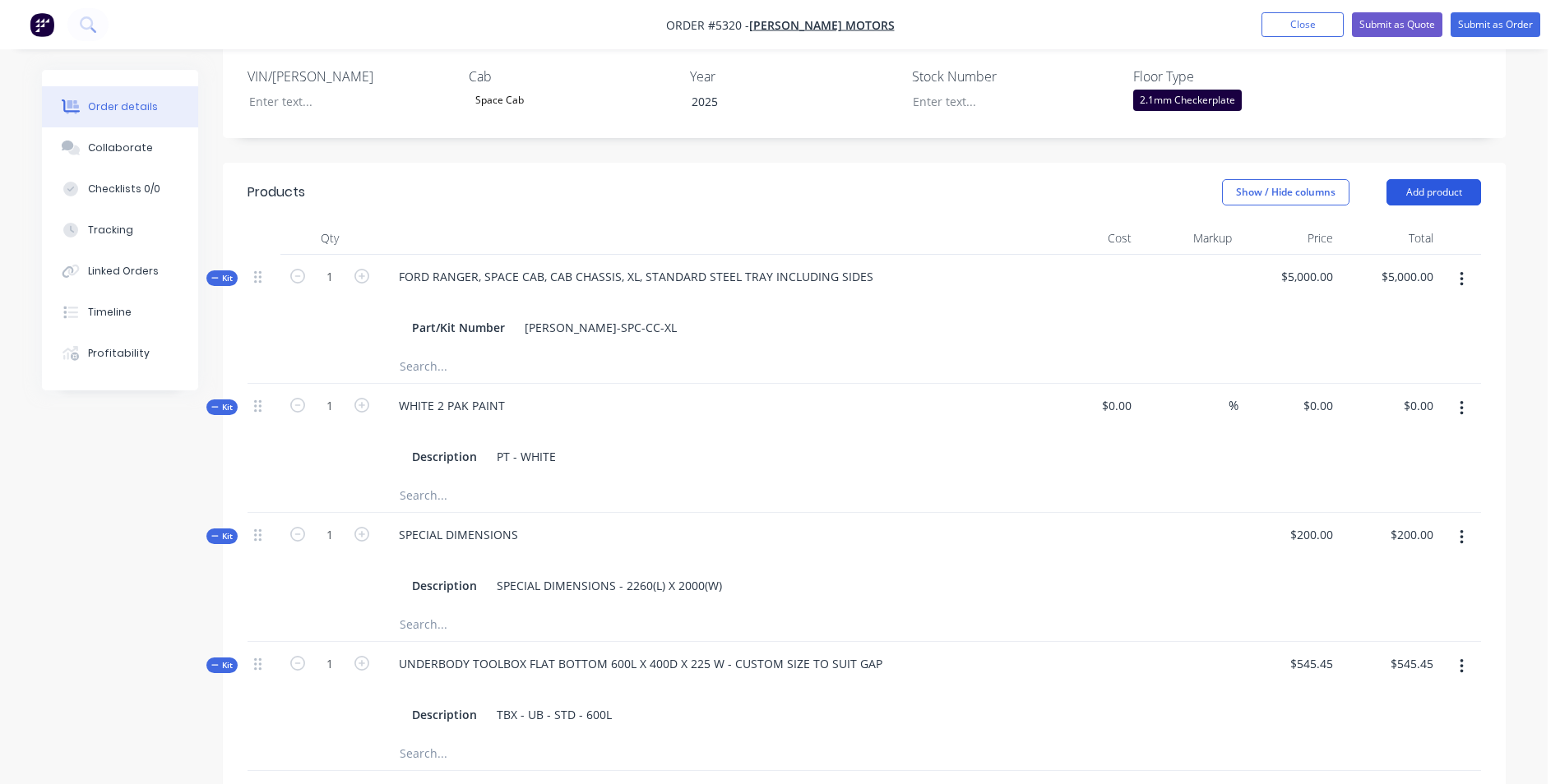
click at [1439, 179] on button "Add product" at bounding box center [1434, 192] width 94 height 26
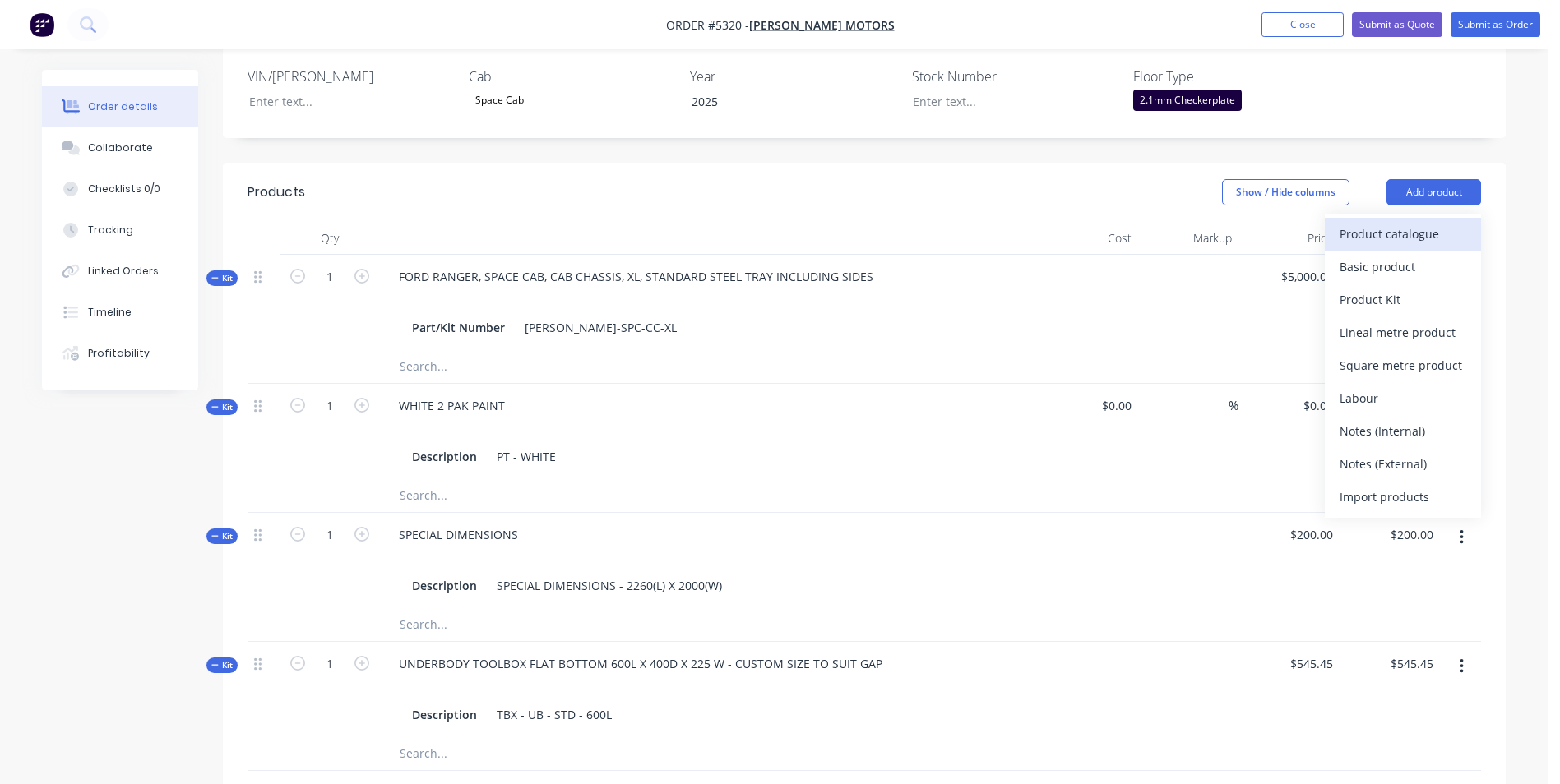
click at [1430, 222] on div "Product catalogue" at bounding box center [1403, 233] width 127 height 24
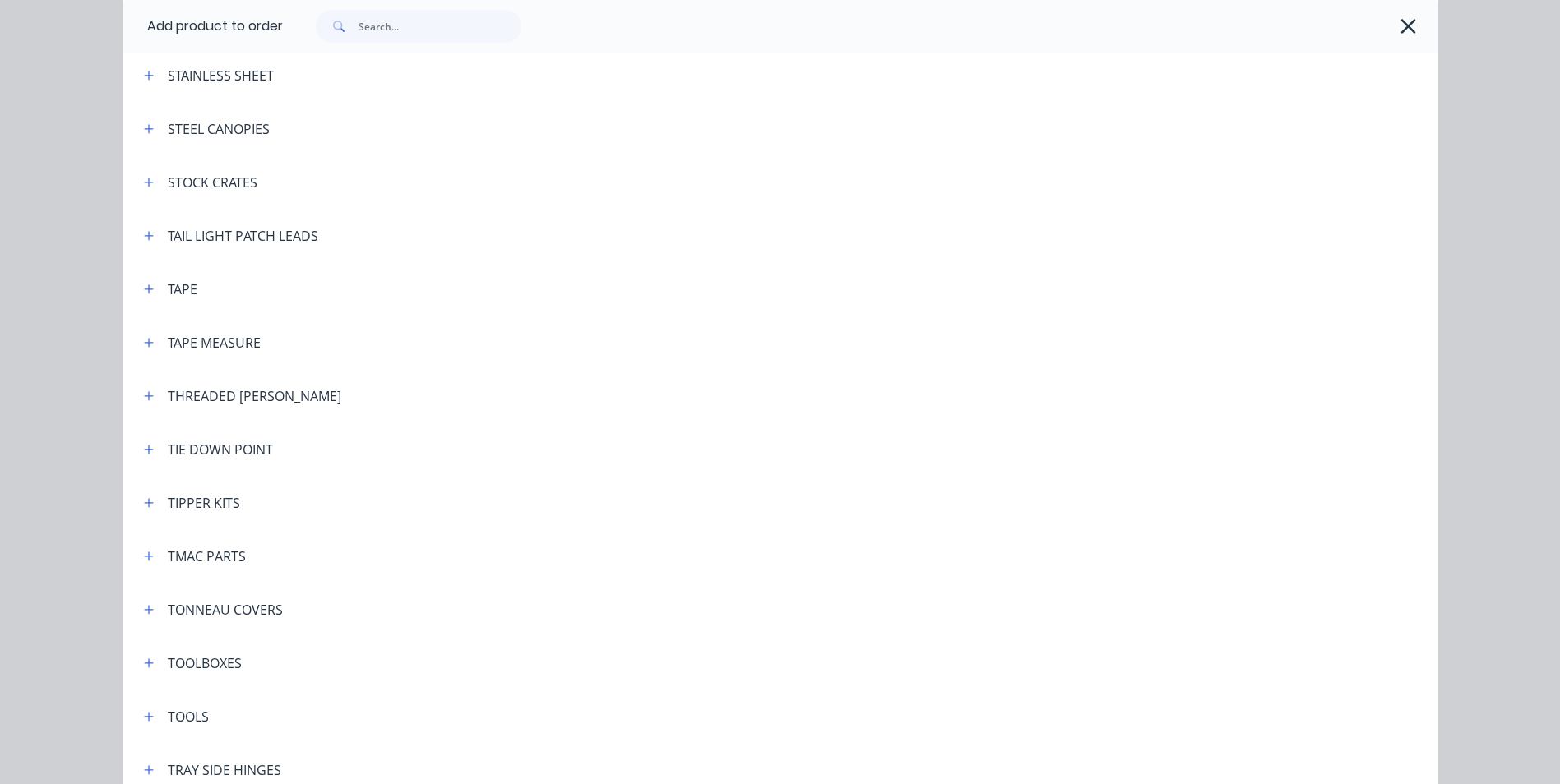
scroll to position [5343, 0]
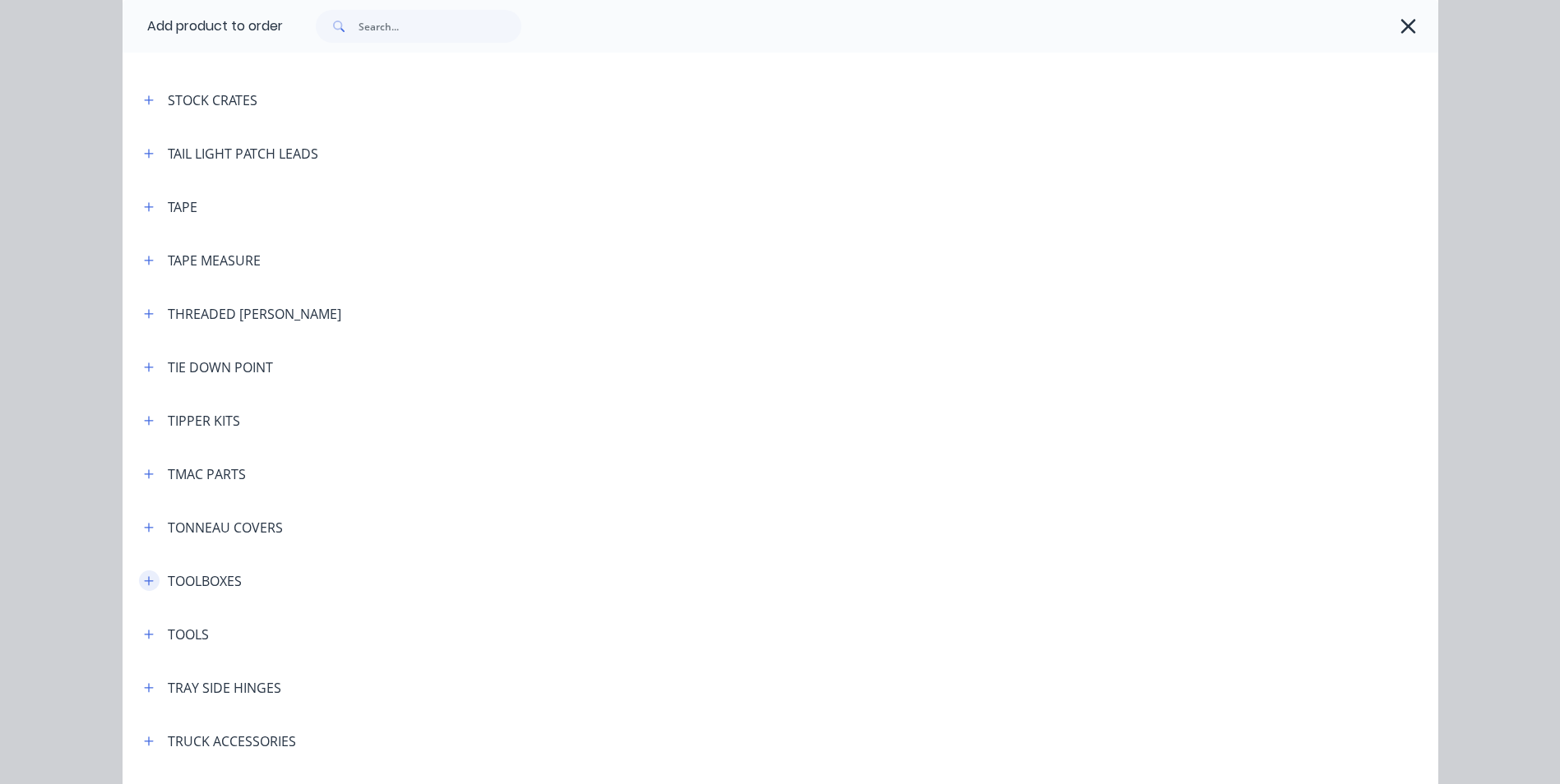
click at [148, 583] on button "button" at bounding box center [149, 581] width 21 height 21
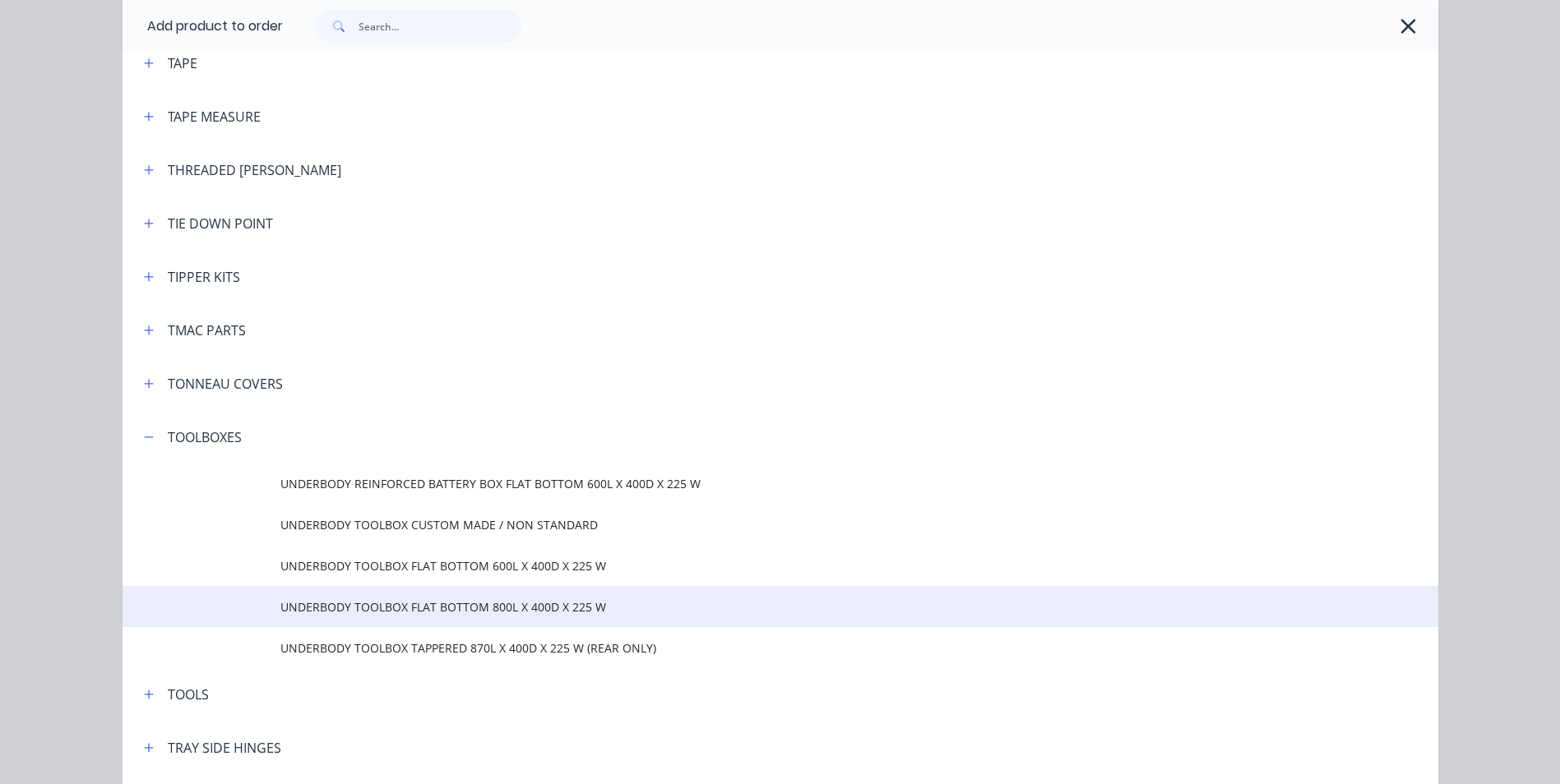
scroll to position [5590, 0]
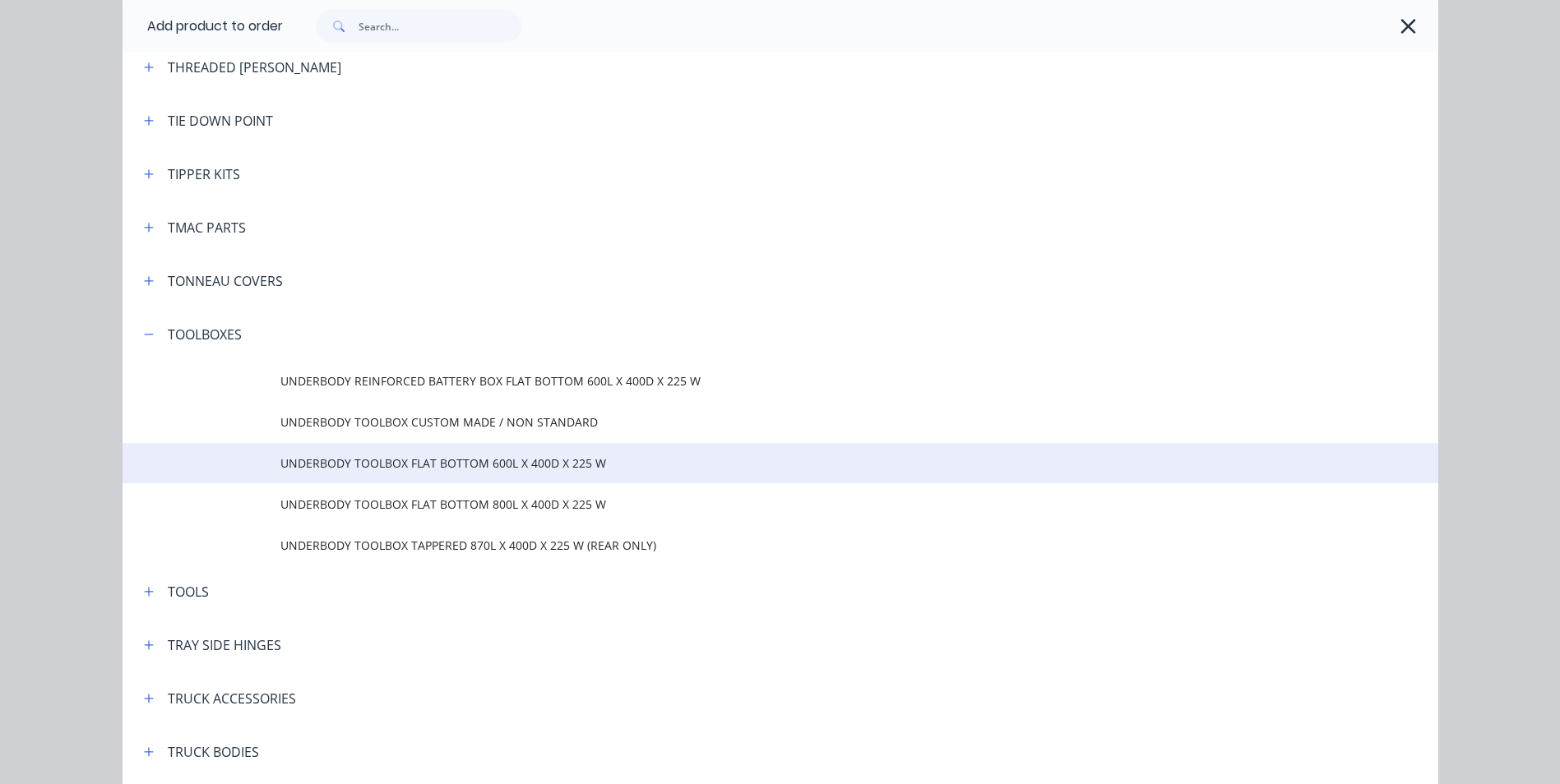
click at [514, 462] on span "UNDERBODY TOOLBOX FLAT BOTTOM 600L X 400D X 225 W" at bounding box center [743, 464] width 926 height 17
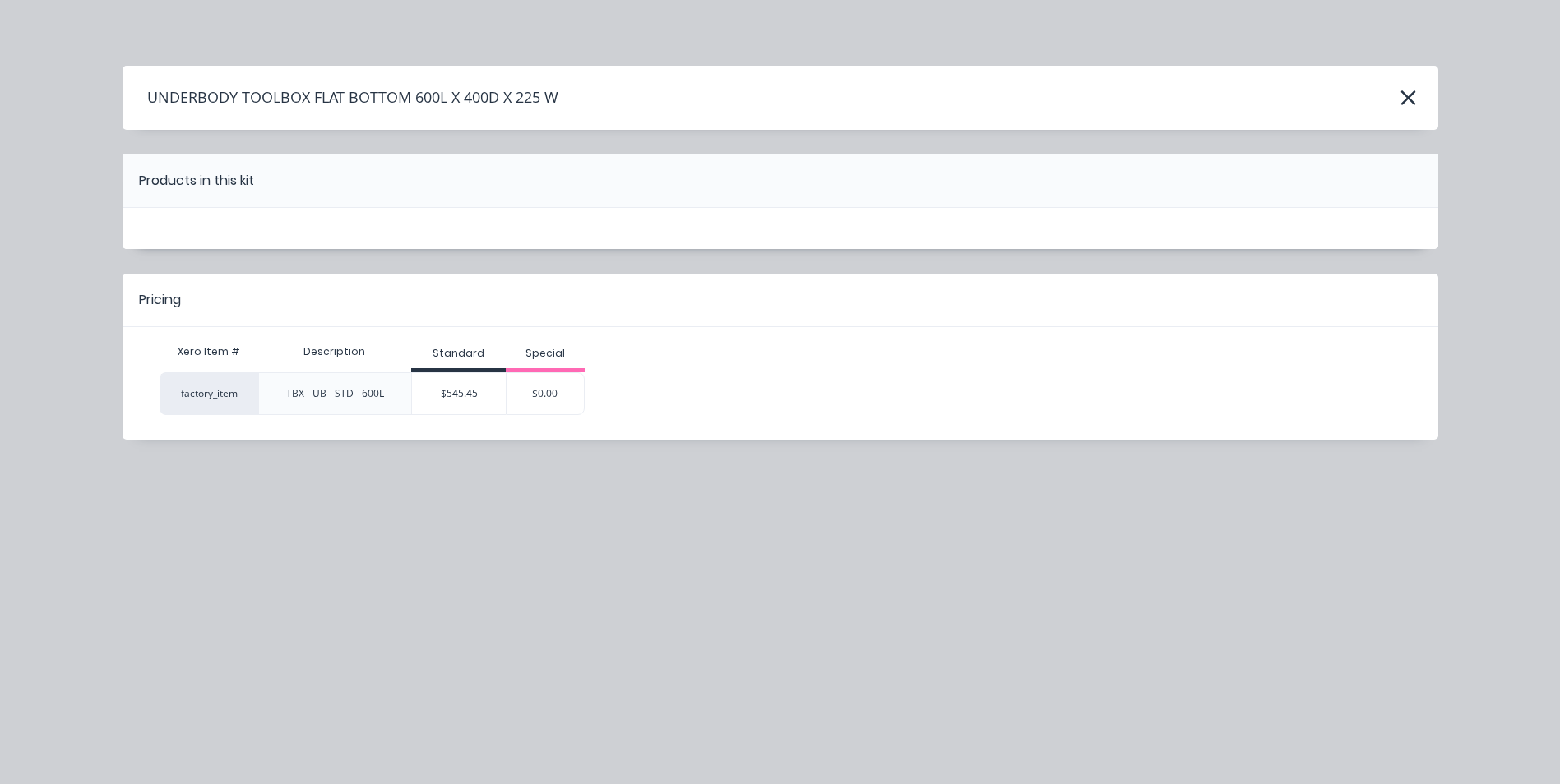
scroll to position [0, 0]
click at [1415, 107] on icon "button" at bounding box center [1409, 98] width 17 height 23
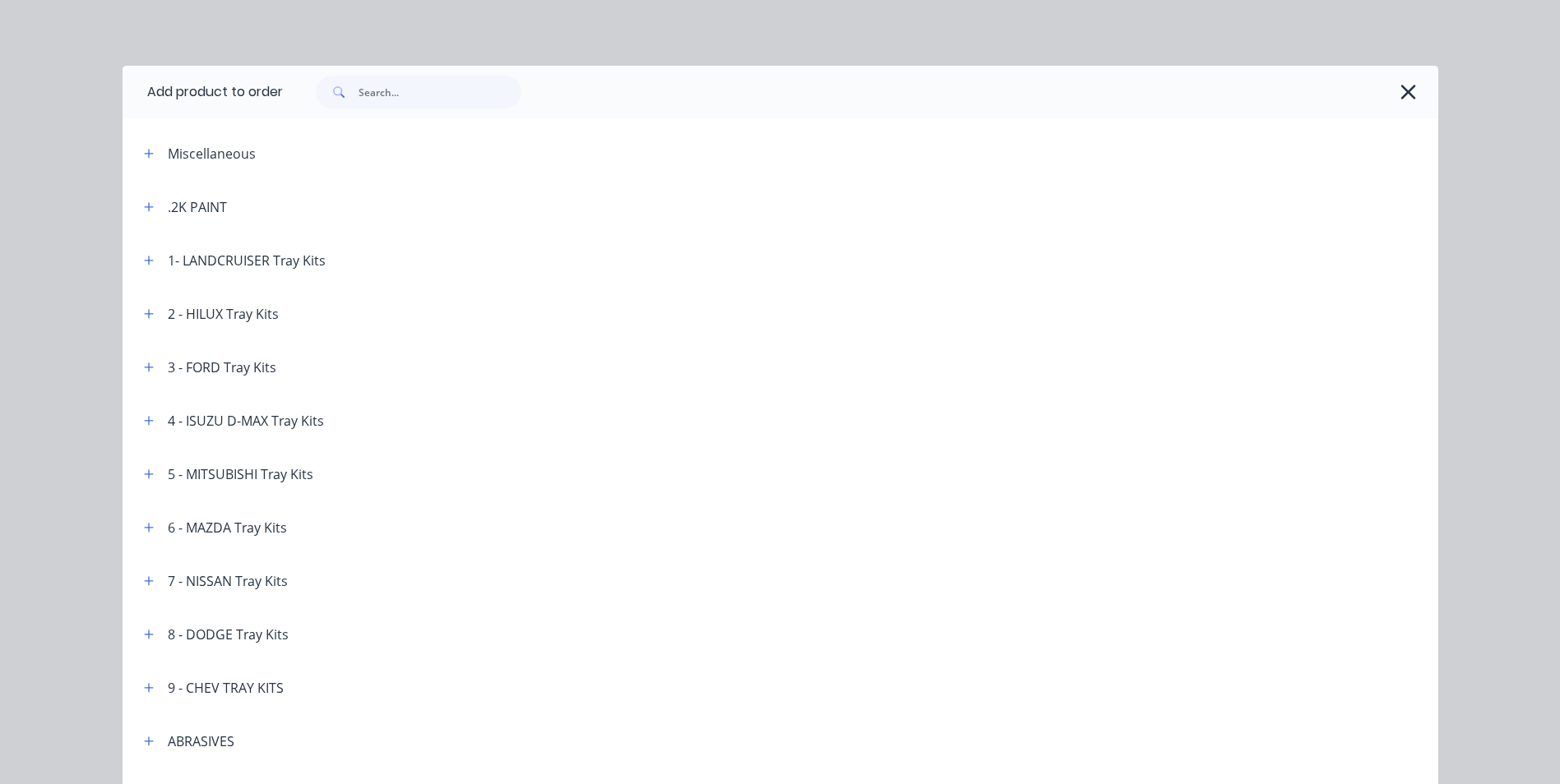
scroll to position [5897, 0]
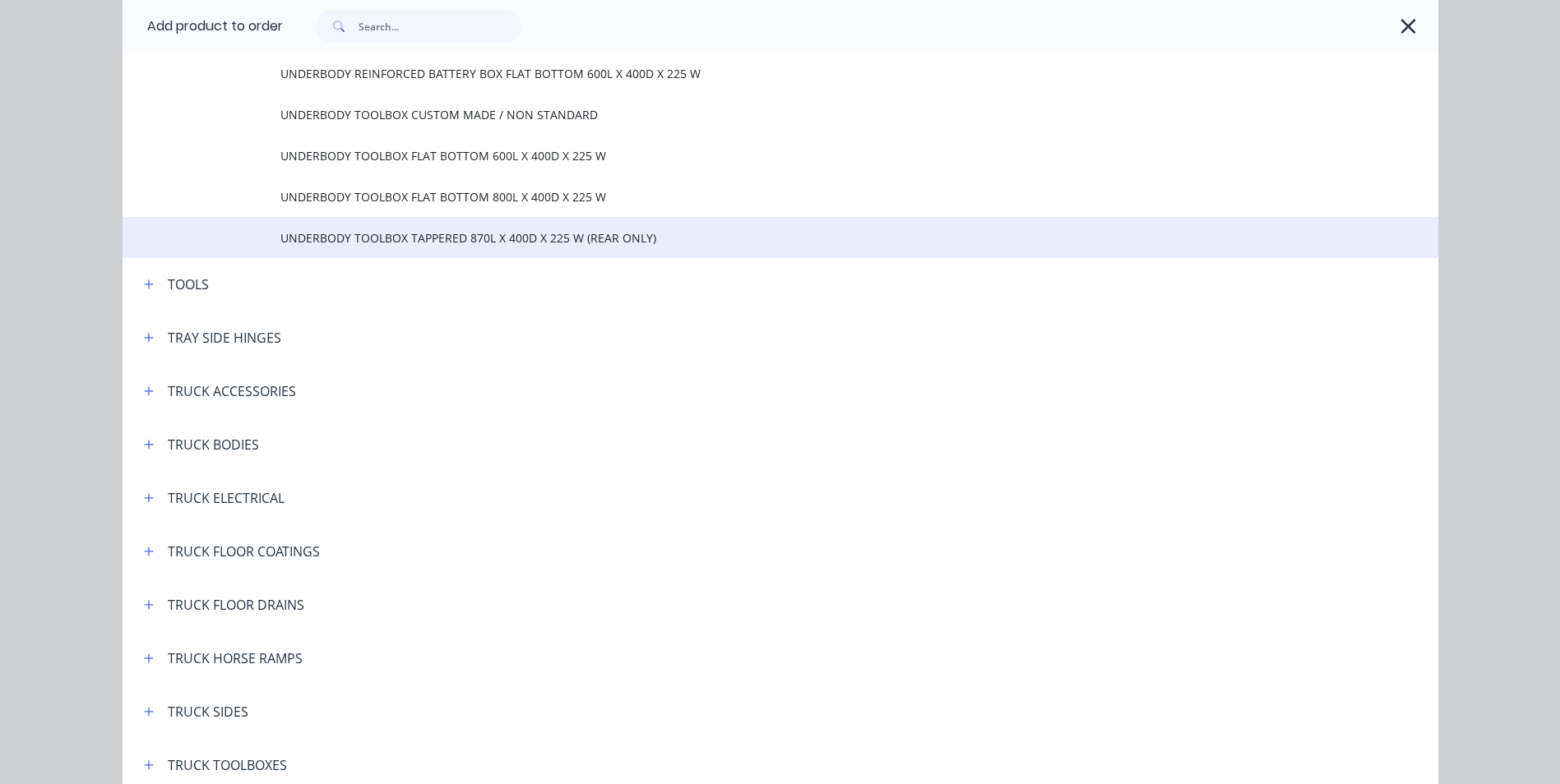
click at [549, 248] on td "UNDERBODY TOOLBOX TAPPERED 870L X 400D X 225 W (REAR ONLY)" at bounding box center [859, 237] width 1158 height 41
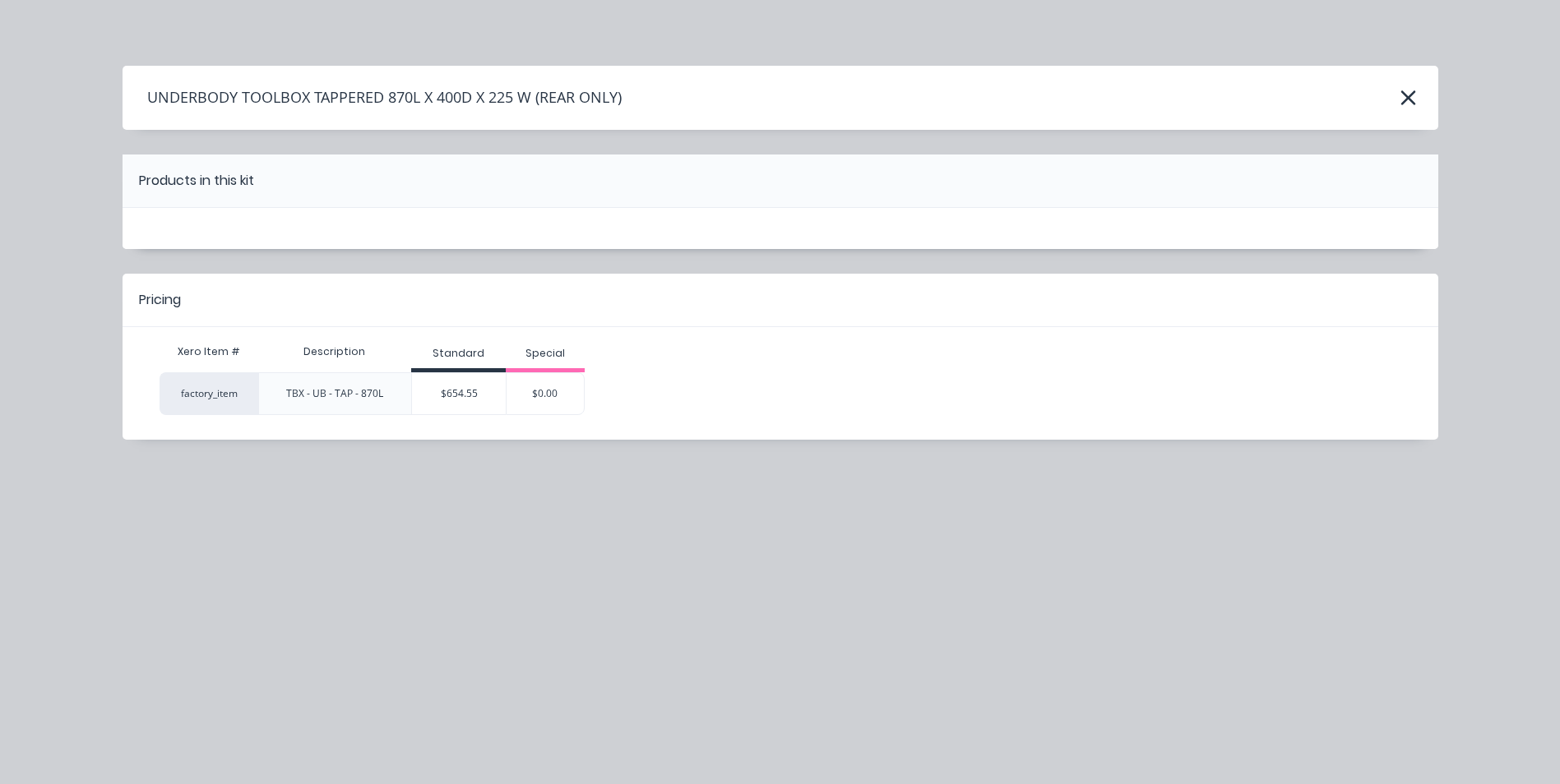
scroll to position [0, 0]
click at [478, 403] on div "$654.55" at bounding box center [459, 393] width 93 height 41
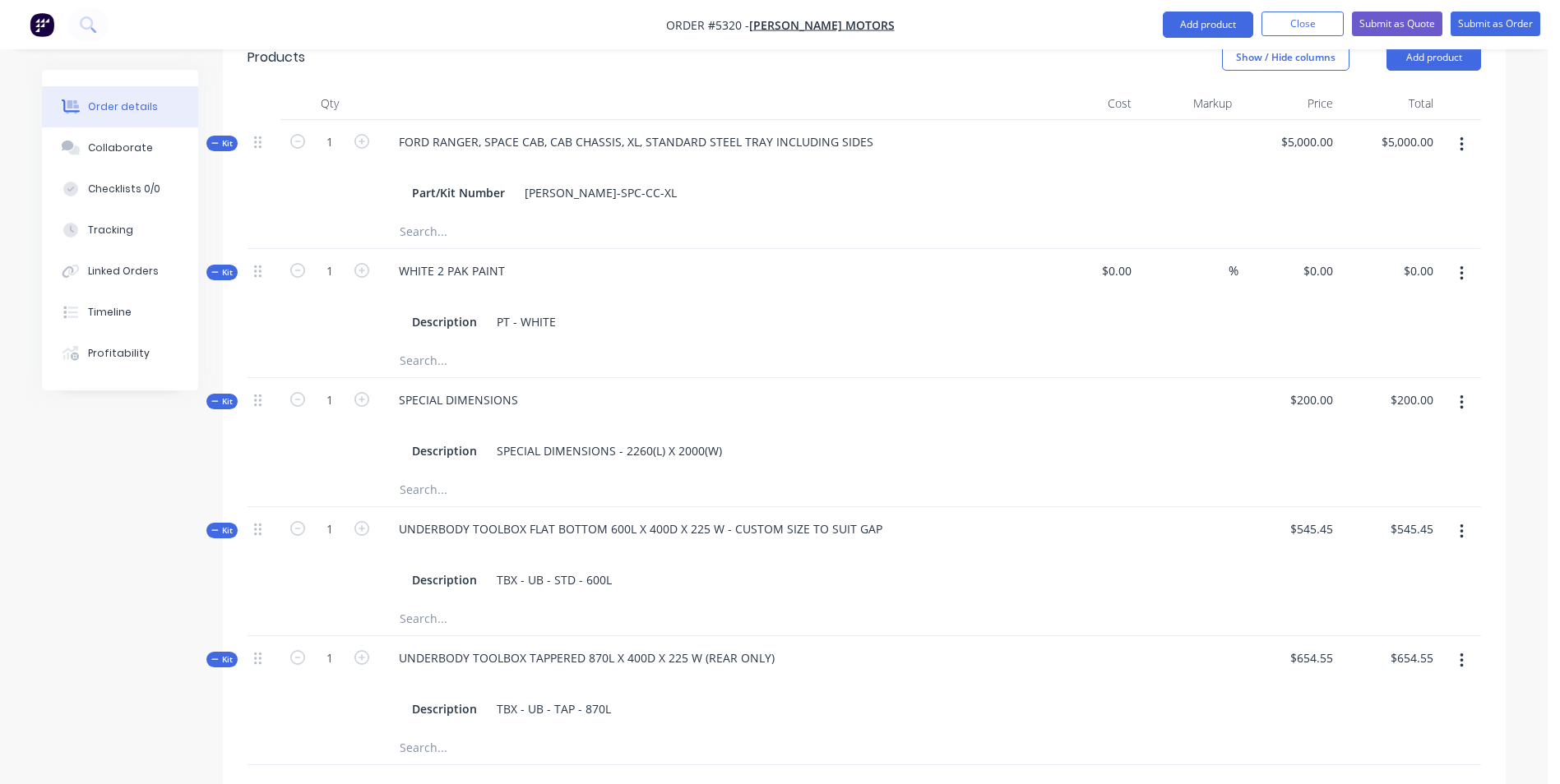
scroll to position [822, 0]
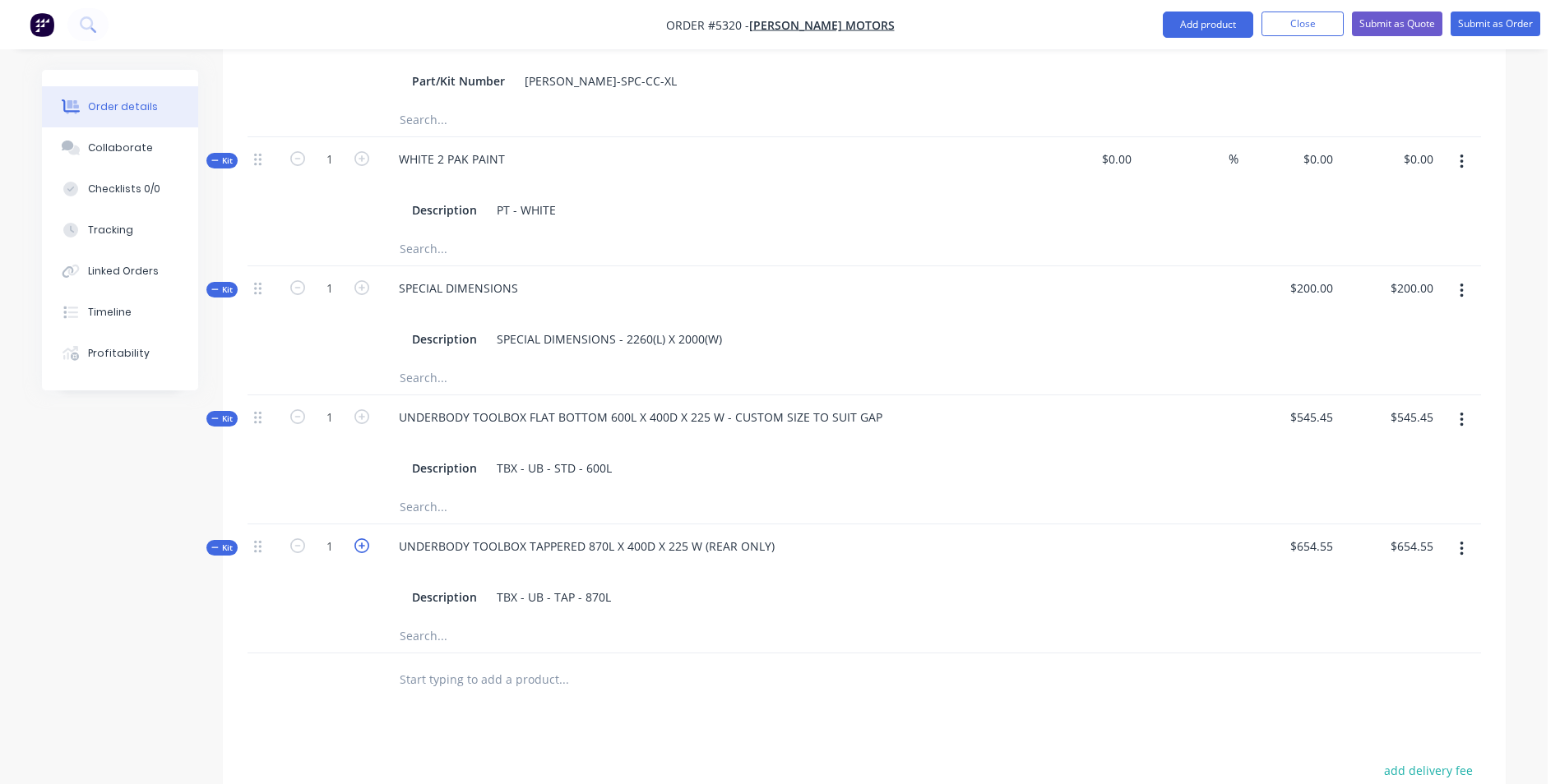
click at [363, 539] on icon "button" at bounding box center [362, 546] width 15 height 15
type input "2"
type input "$1,309.10"
click at [581, 534] on div "UNDERBODY TOOLBOX TAPPERED 870L X 400D X 225 W (REAR ONLY)" at bounding box center [587, 546] width 402 height 24
click at [562, 534] on div "UNDERBODY TOOLBOX STD 870L X 400D X 225 W (REAR ONLY)" at bounding box center [569, 546] width 368 height 24
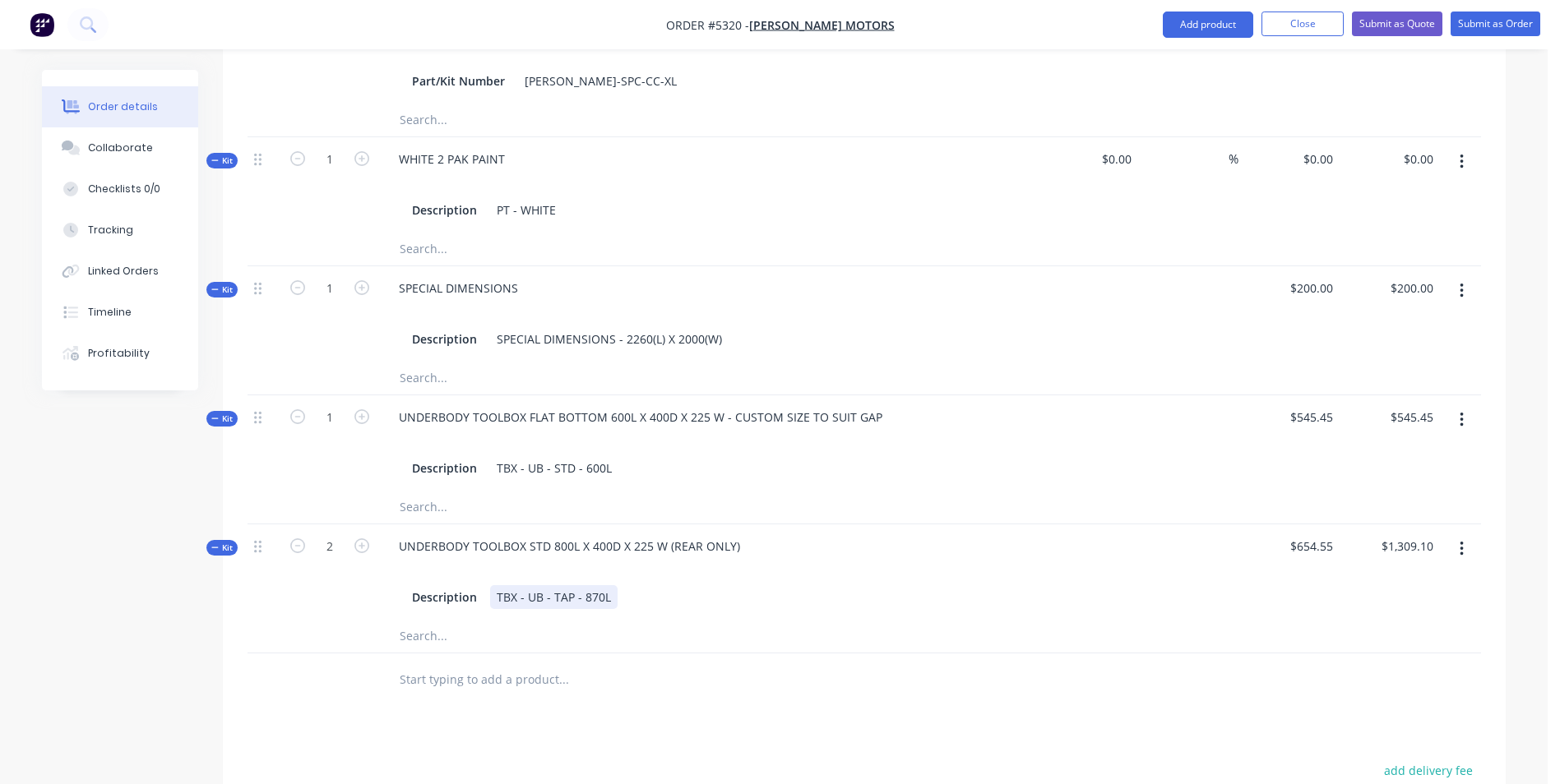
click at [571, 585] on div "TBX - UB - TAP - 870L" at bounding box center [554, 596] width 128 height 24
click at [597, 585] on div "TBX - UB - TAP - 870L" at bounding box center [554, 596] width 128 height 24
click at [570, 585] on div "TBX - UB - TAP - 800L" at bounding box center [554, 596] width 128 height 24
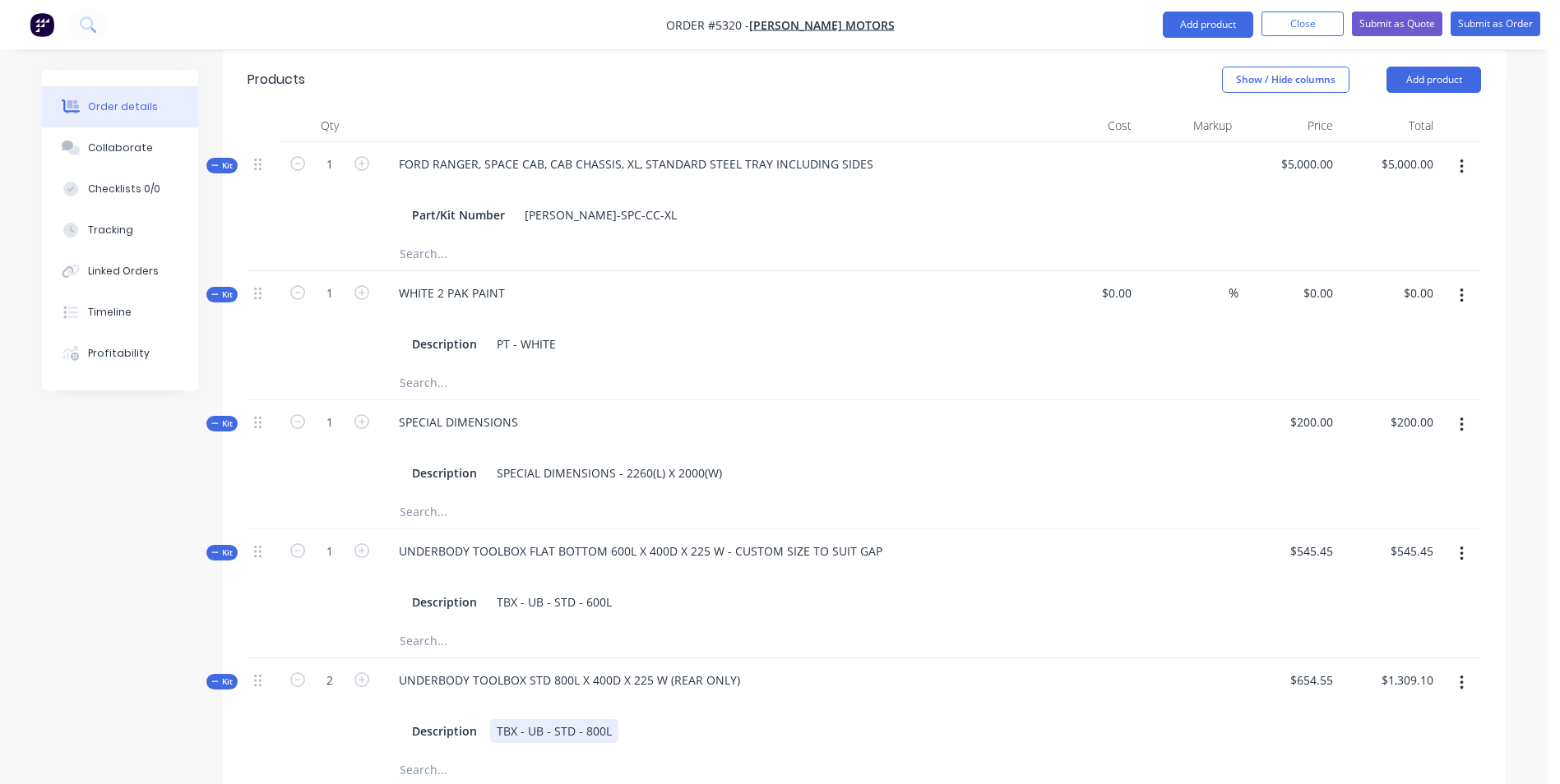
scroll to position [575, 0]
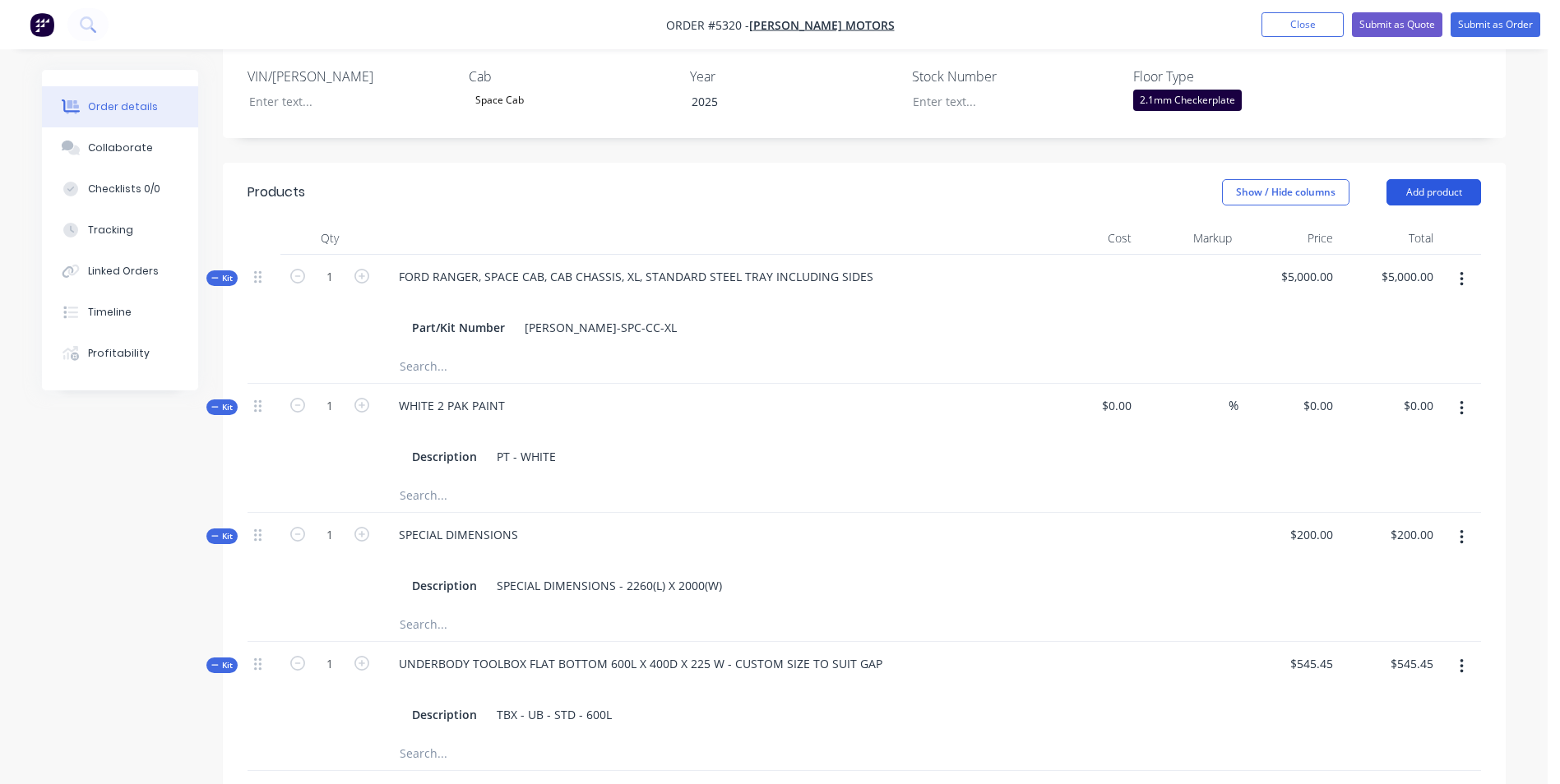
click at [1464, 179] on button "Add product" at bounding box center [1434, 192] width 94 height 26
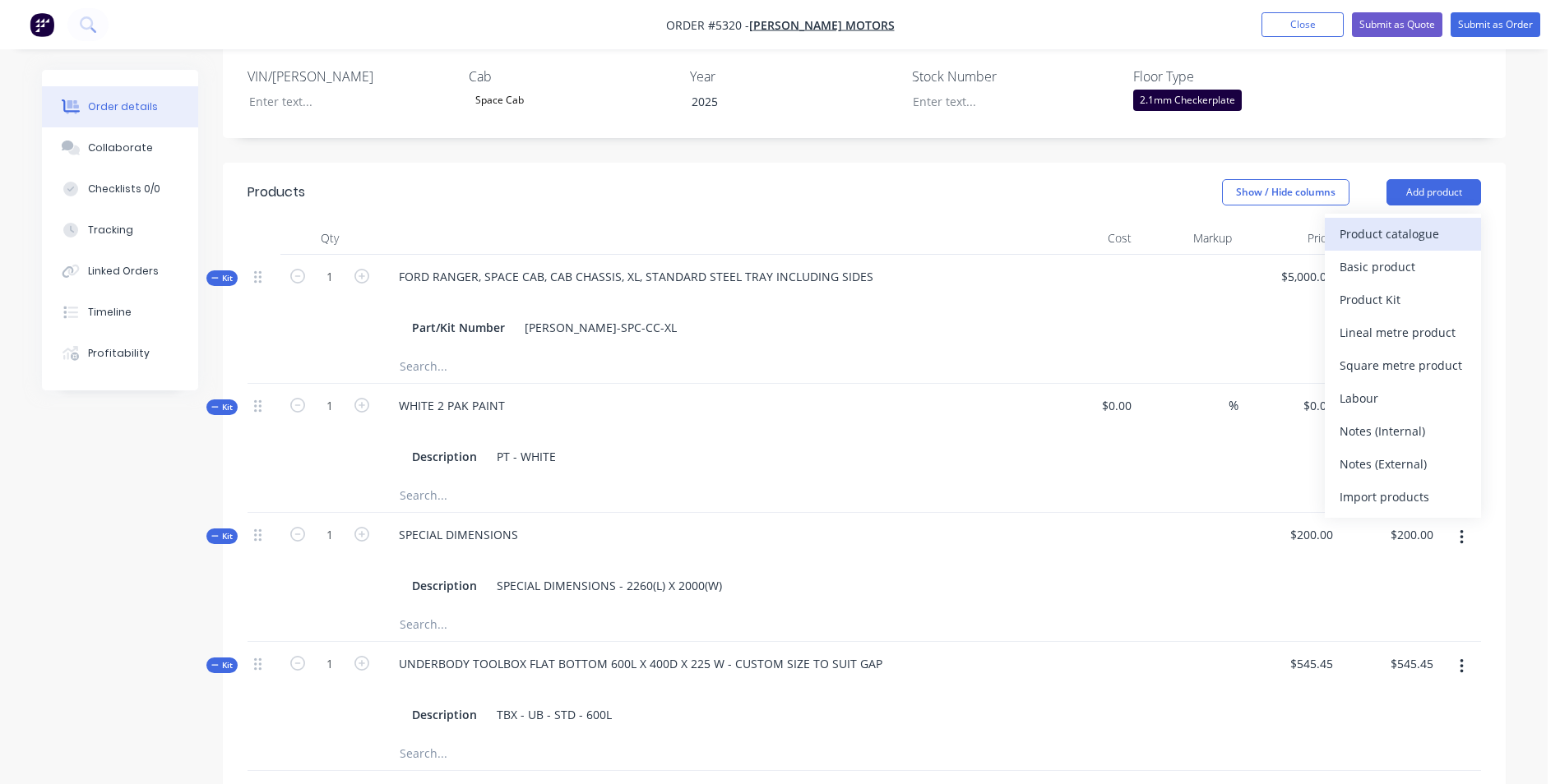
click at [1465, 222] on div "Product catalogue" at bounding box center [1403, 233] width 127 height 24
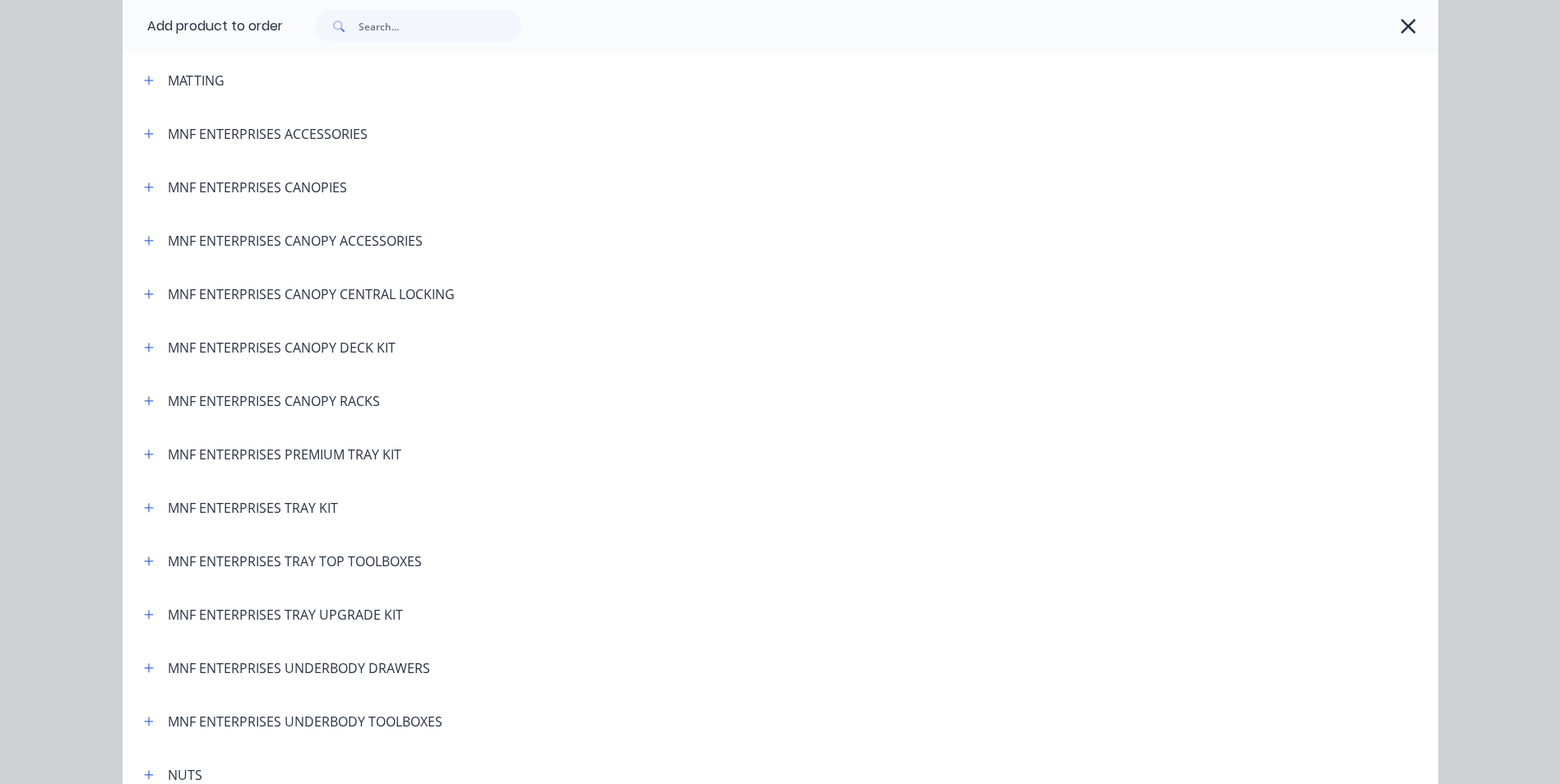
scroll to position [3124, 0]
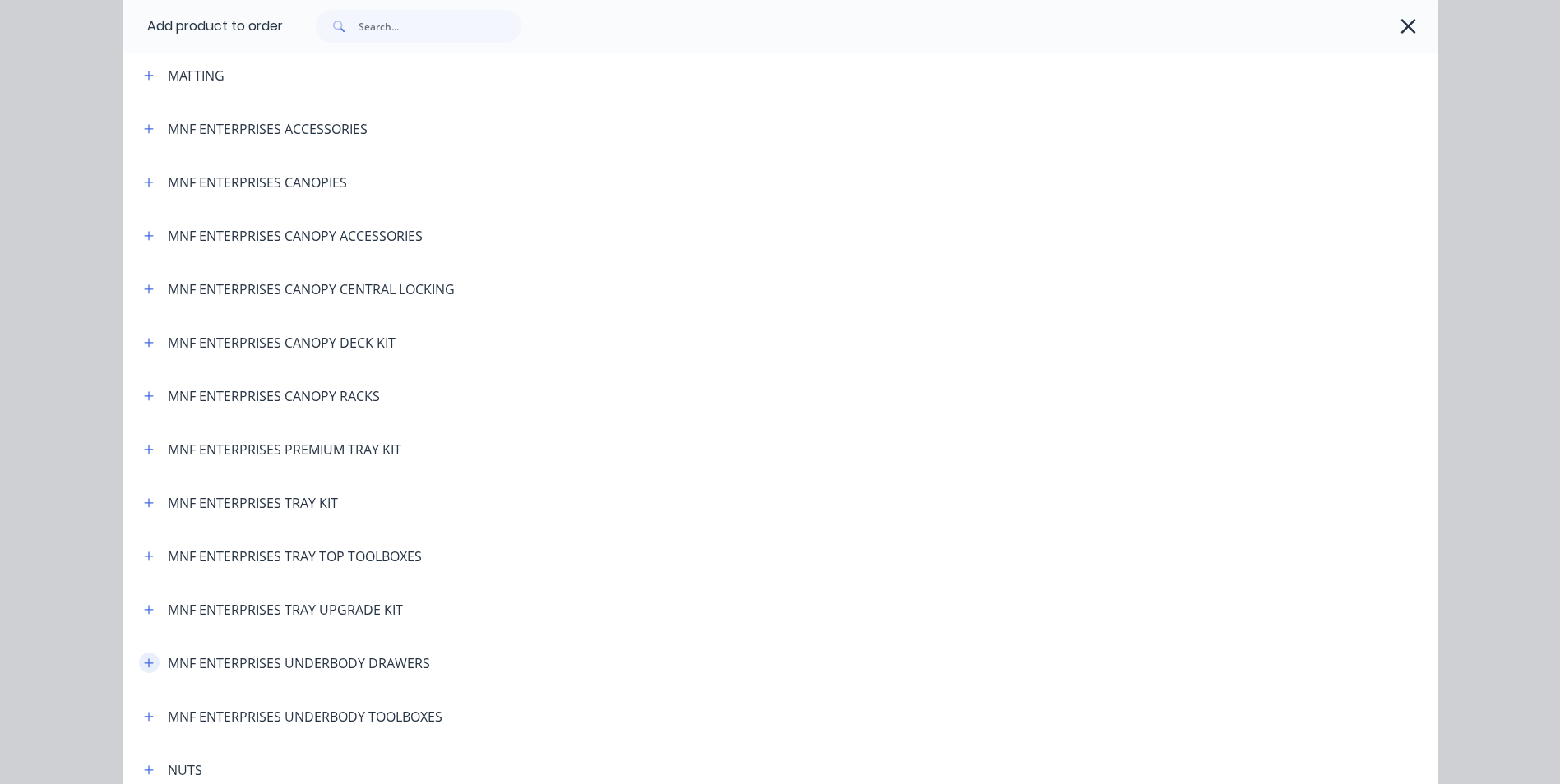
click at [144, 664] on icon "button" at bounding box center [148, 663] width 9 height 9
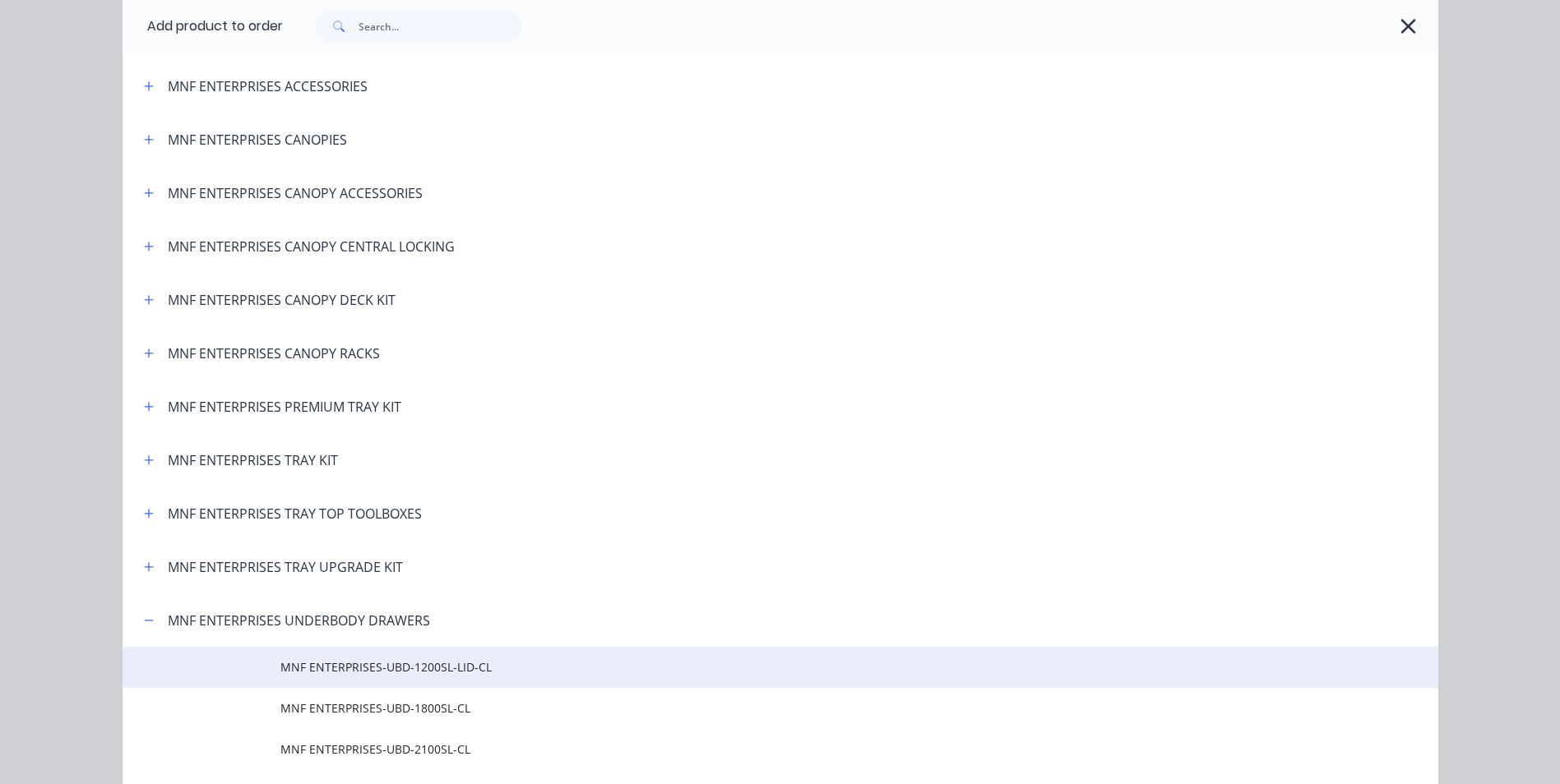
scroll to position [3288, 0]
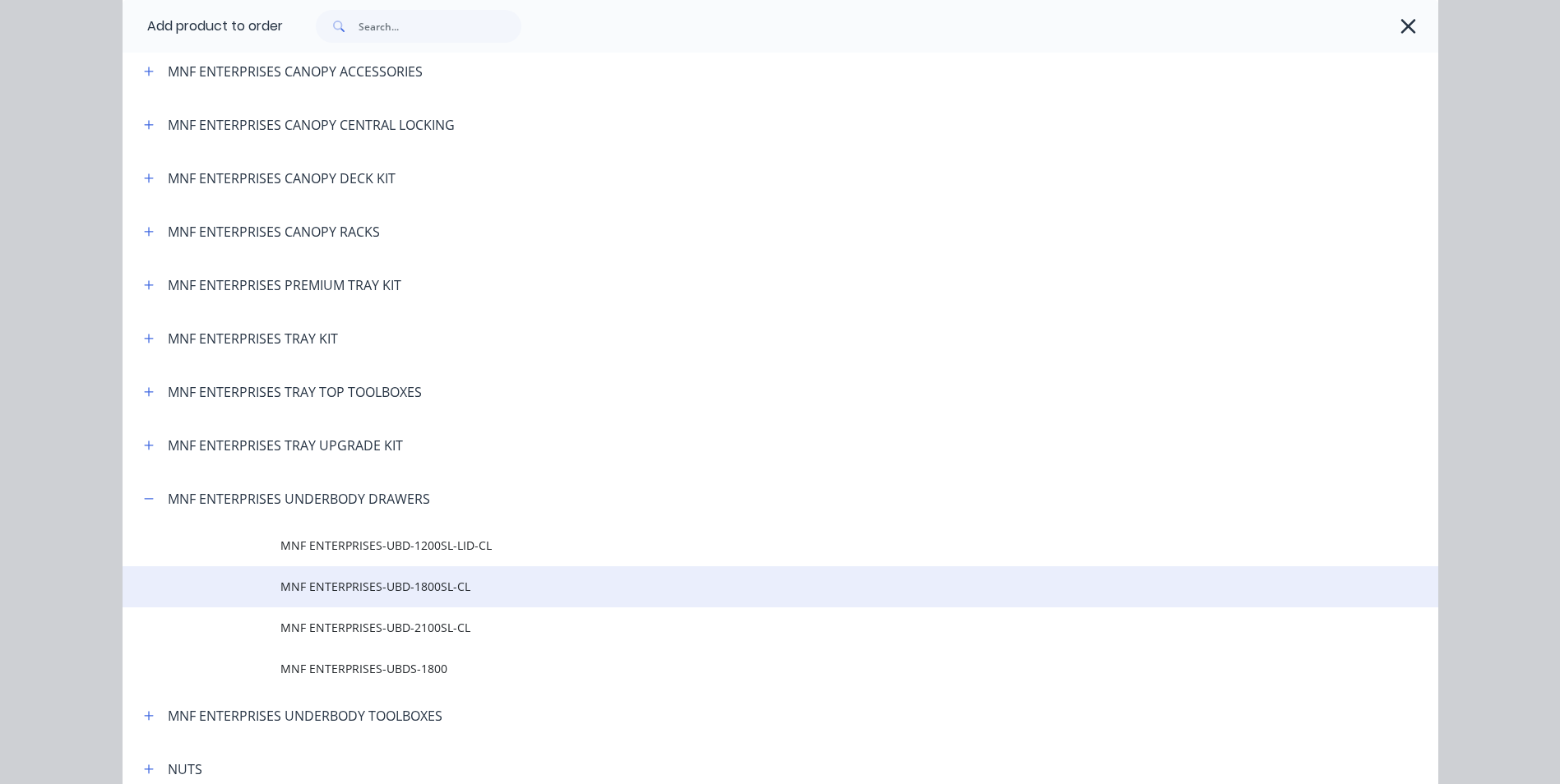
click at [435, 596] on td "MNF ENTERPRISES-UBD-1800SL-CL" at bounding box center [859, 587] width 1158 height 41
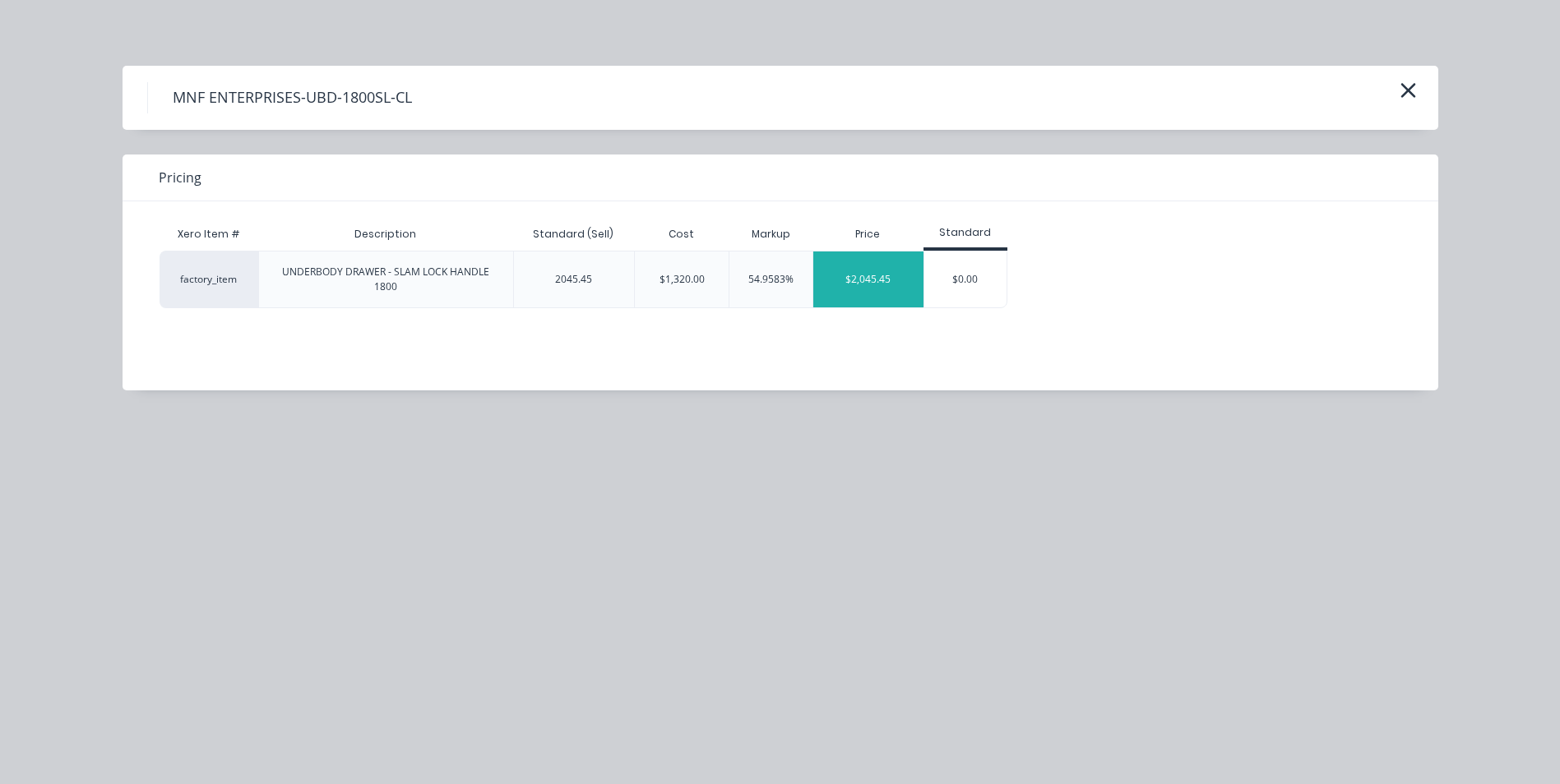
click at [859, 279] on div "$2,045.45" at bounding box center [868, 279] width 110 height 56
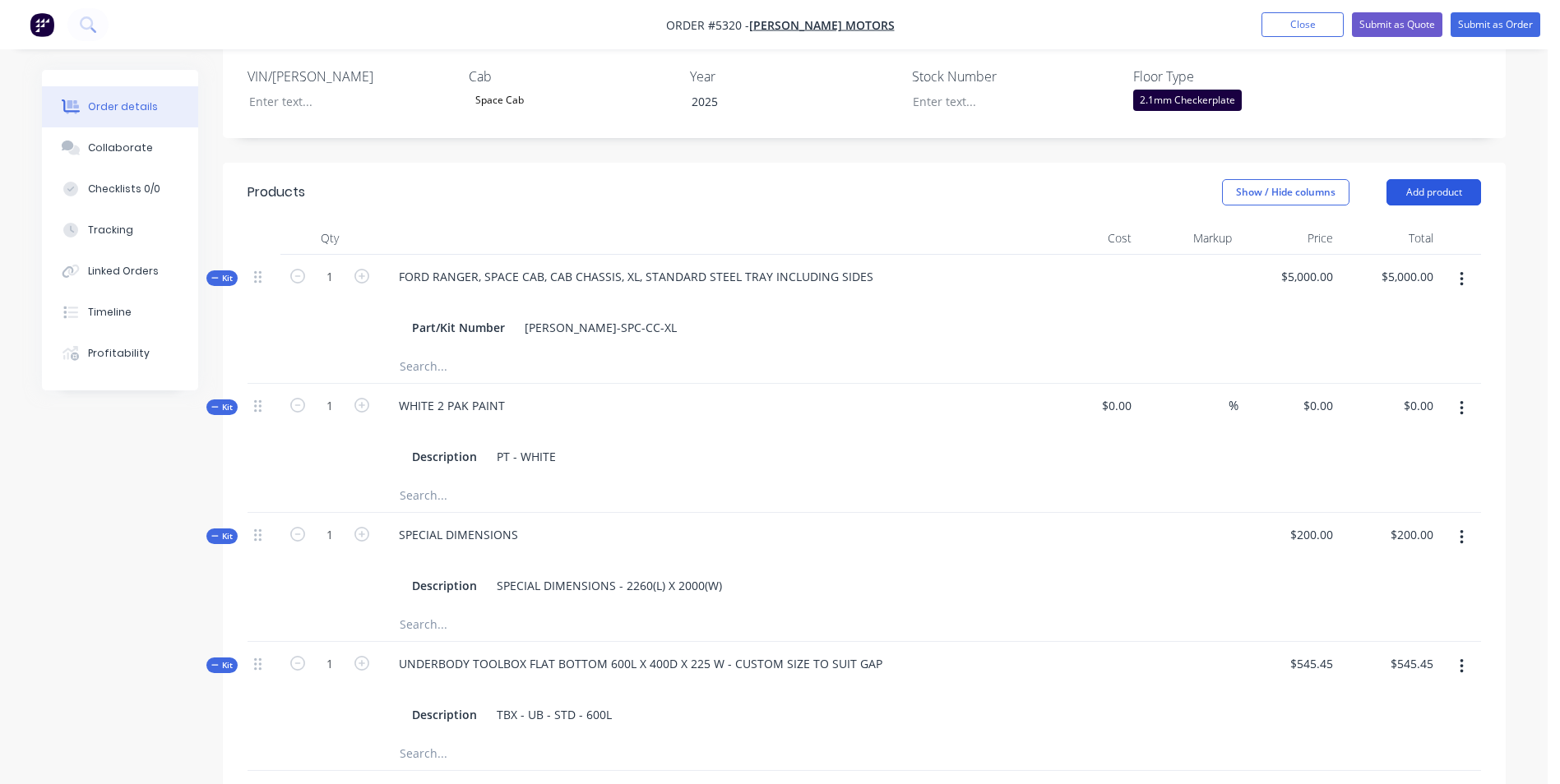
click at [1467, 179] on button "Add product" at bounding box center [1434, 192] width 94 height 26
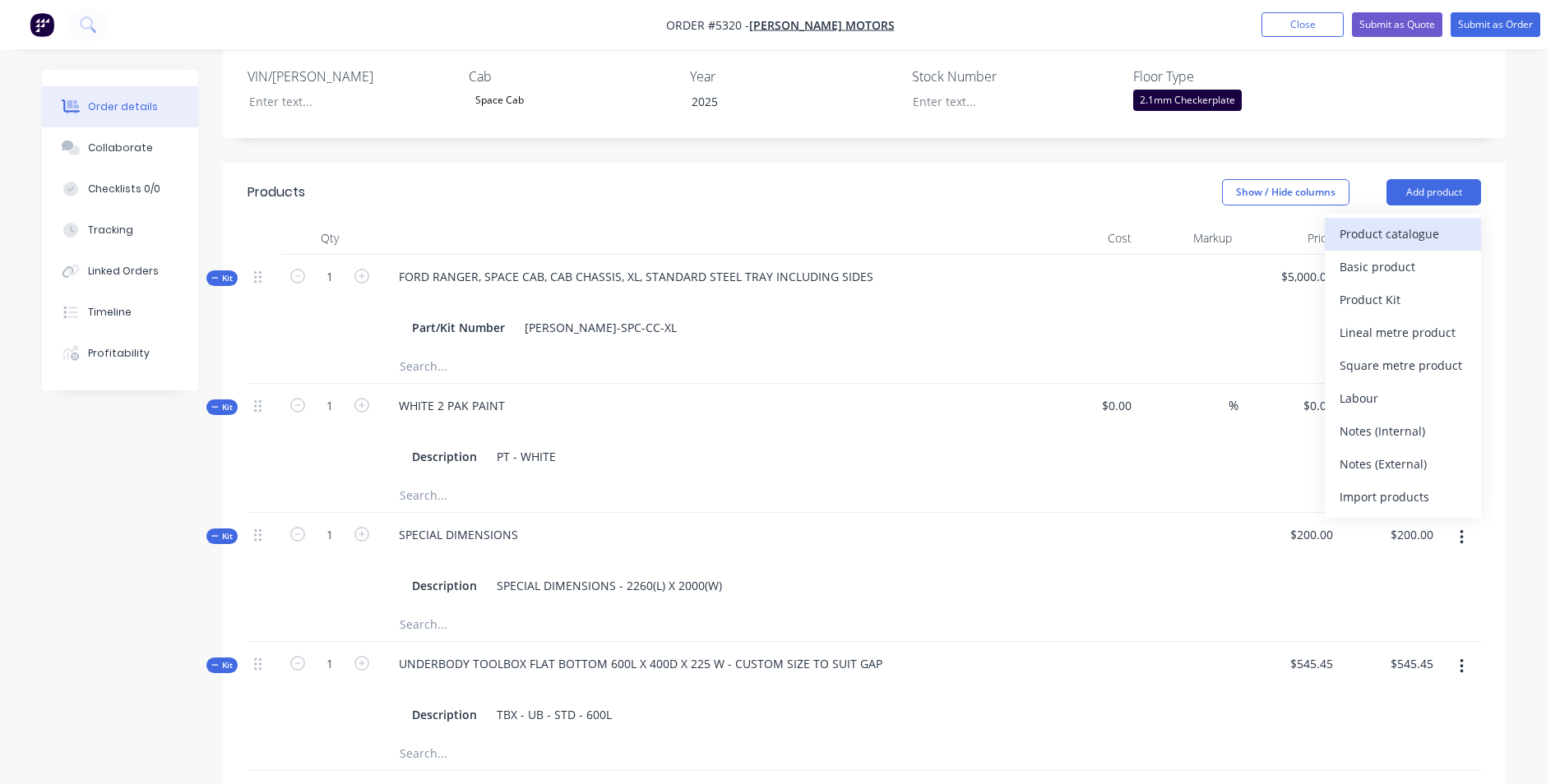
click at [1435, 222] on div "Product catalogue" at bounding box center [1403, 233] width 127 height 24
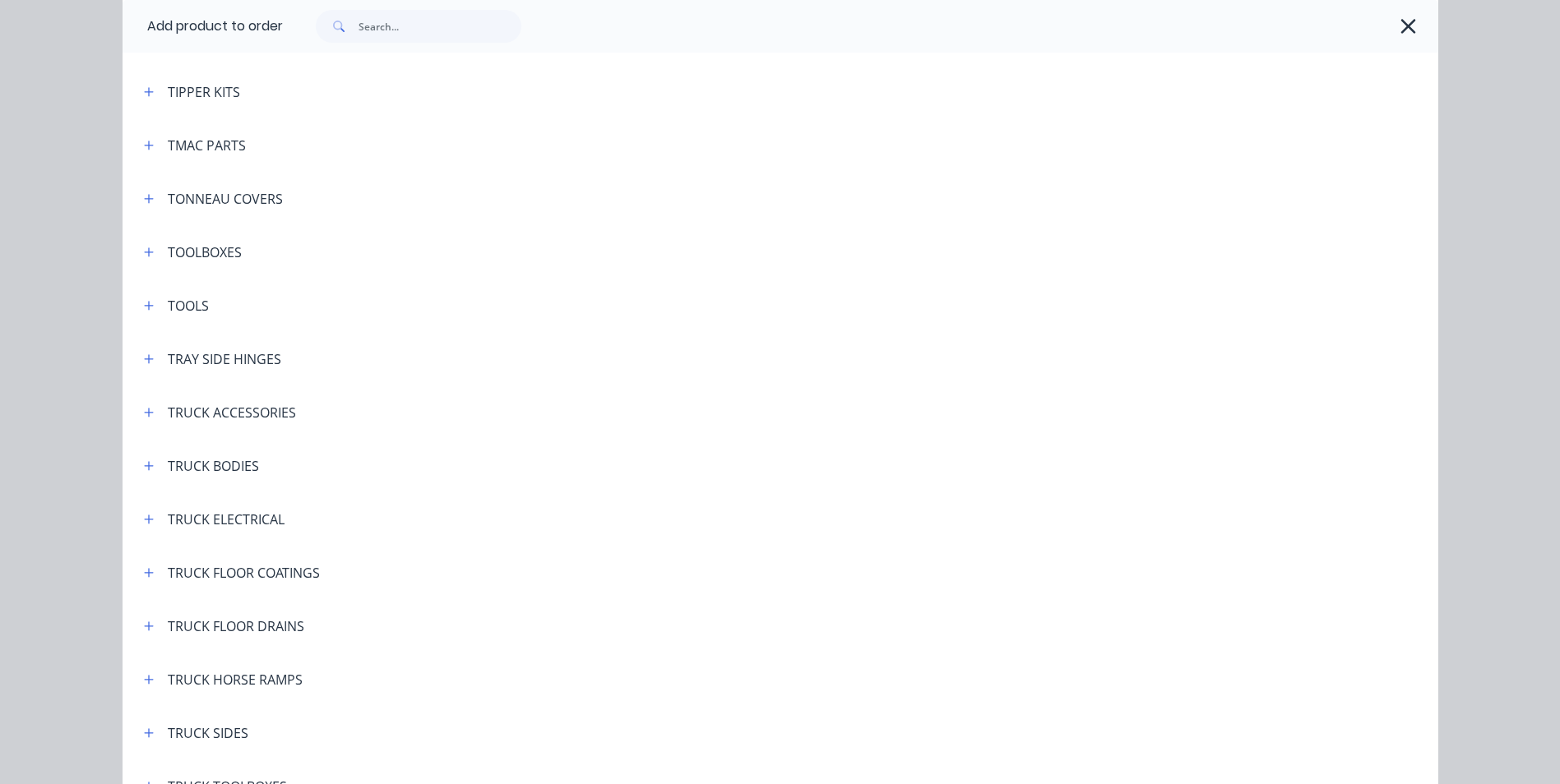
scroll to position [6147, 0]
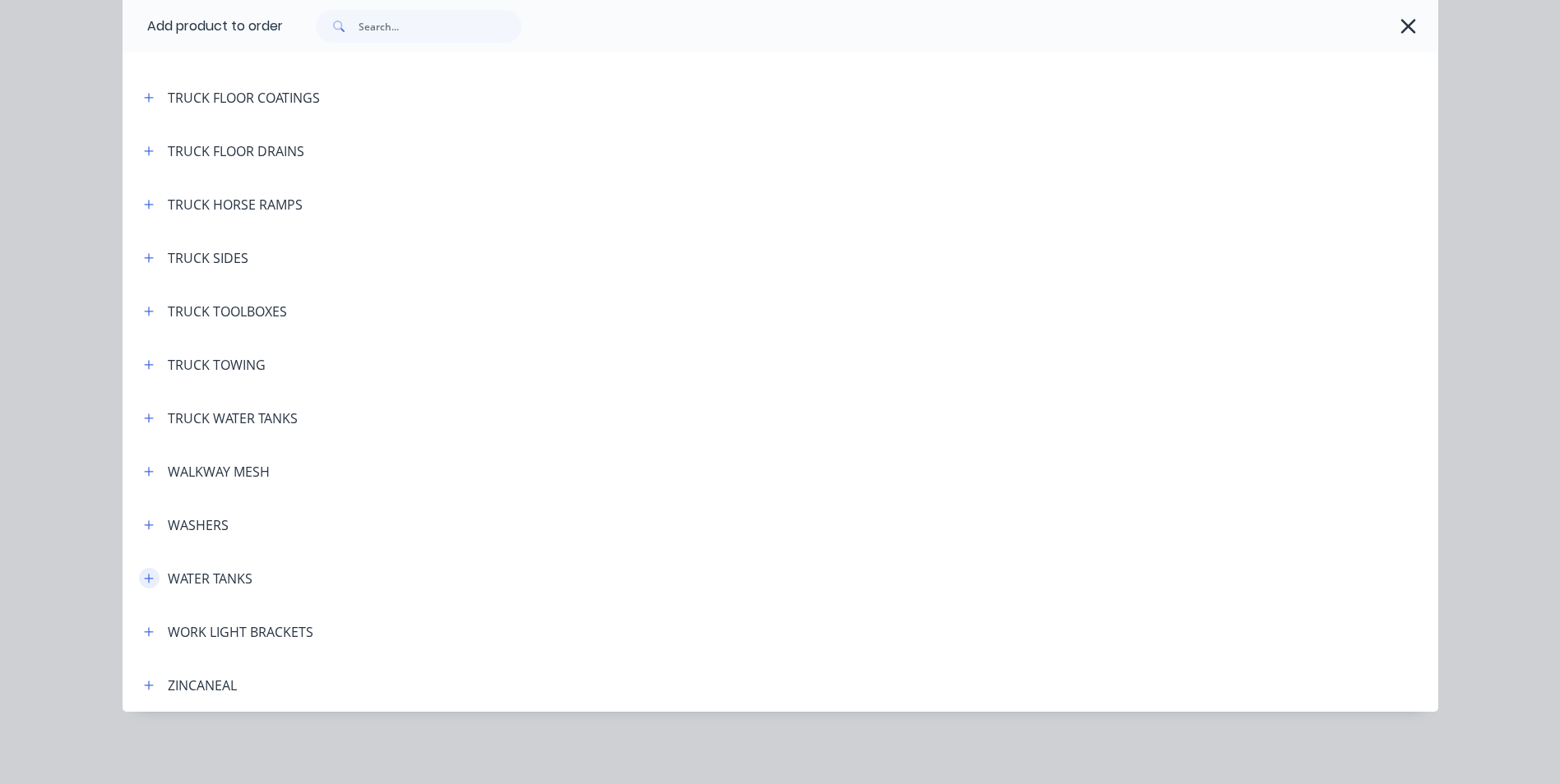
click at [144, 579] on icon "button" at bounding box center [148, 578] width 9 height 9
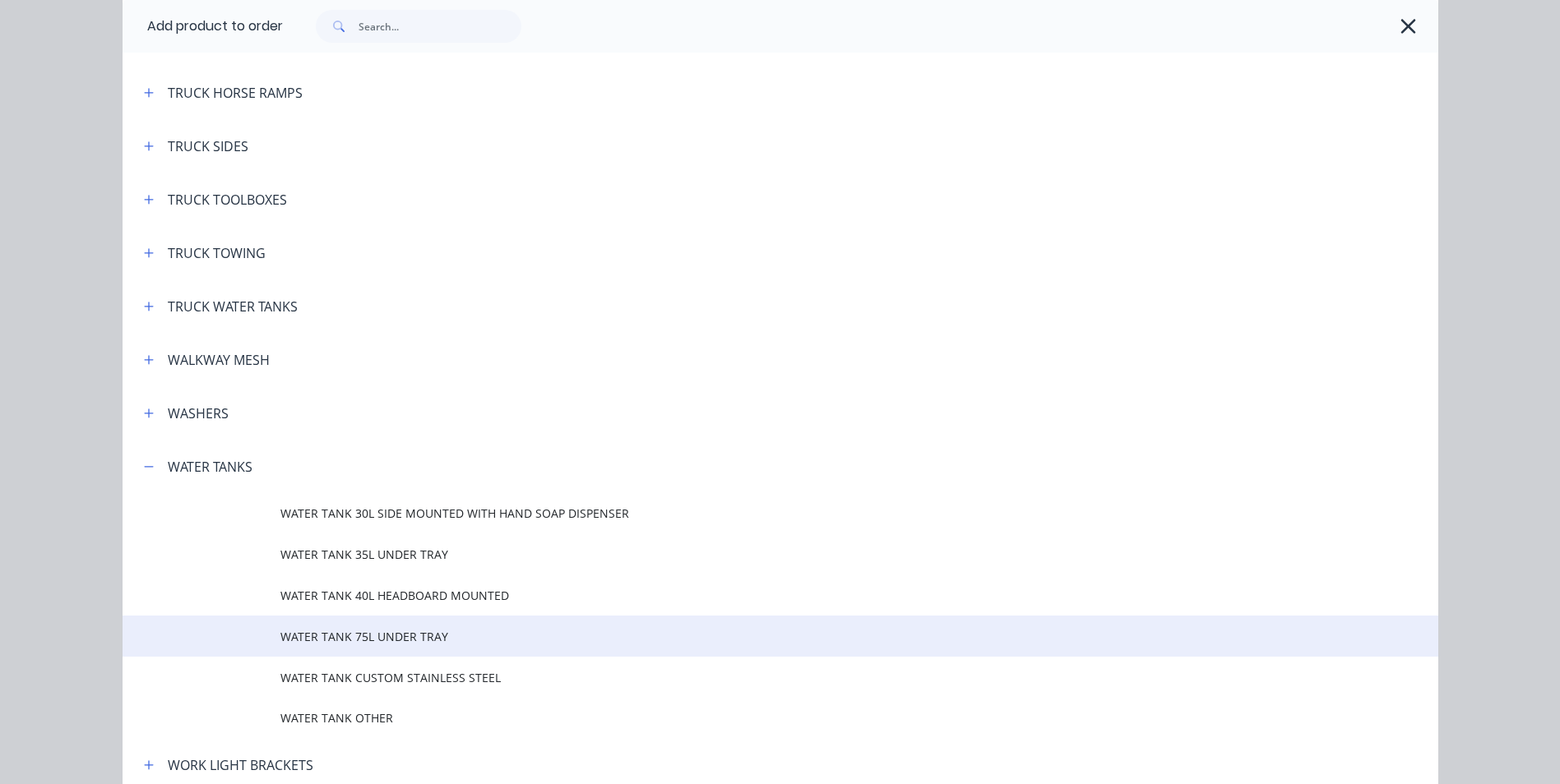
scroll to position [6312, 0]
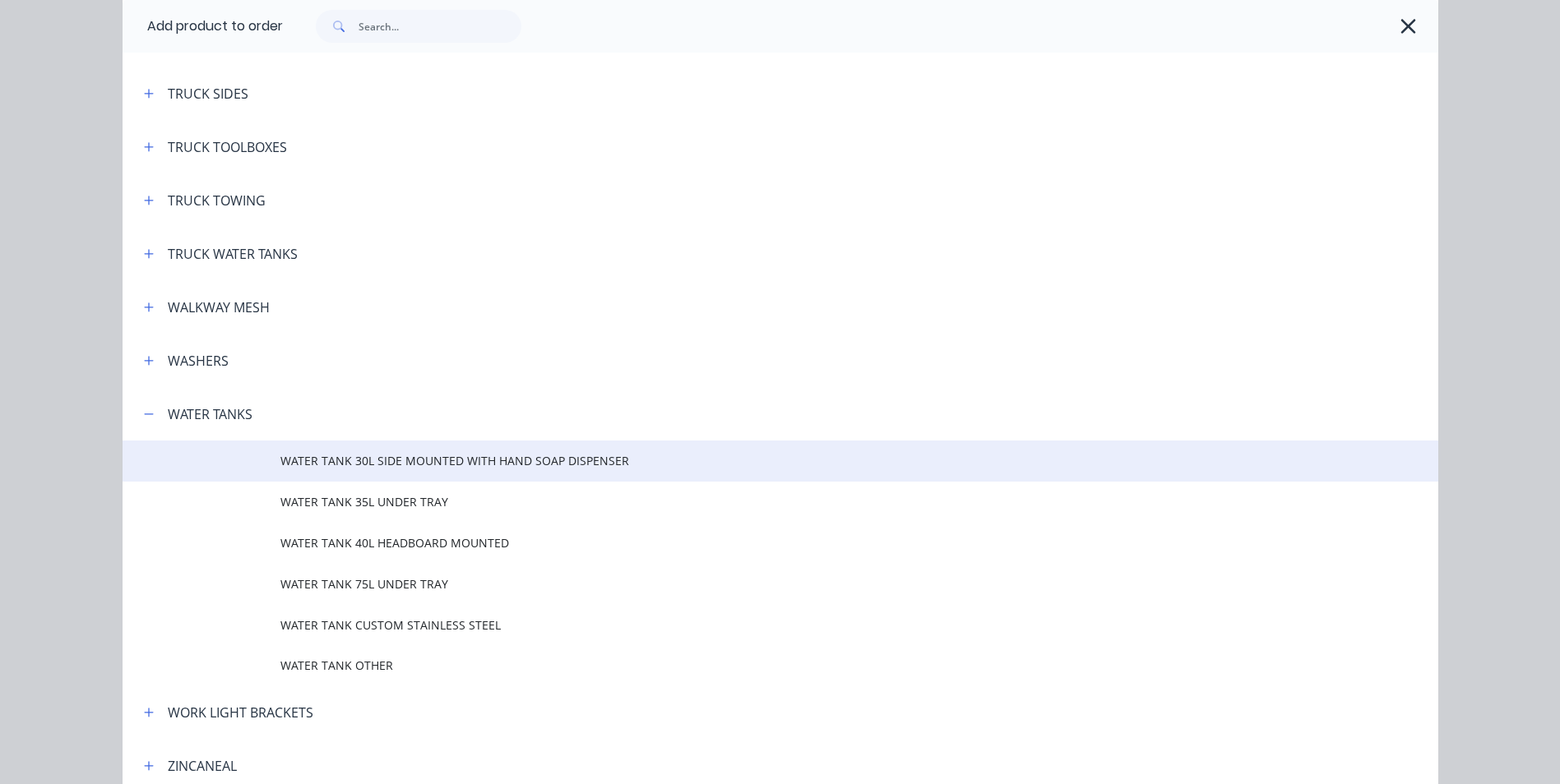
click at [471, 458] on span "WATER TANK 30L SIDE MOUNTED WITH HAND SOAP DISPENSER" at bounding box center [743, 461] width 926 height 17
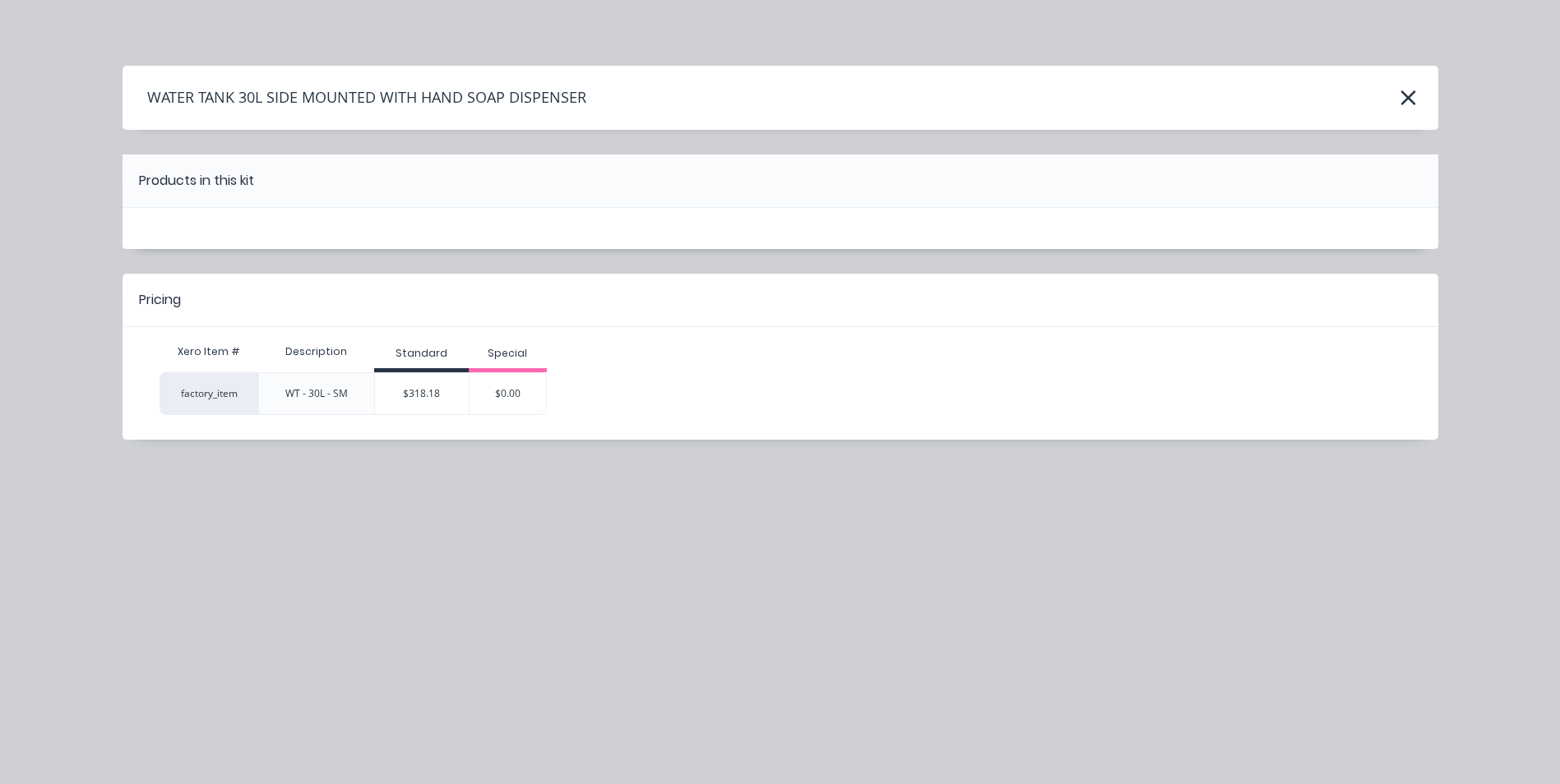
scroll to position [0, 0]
click at [443, 409] on div "$318.18" at bounding box center [421, 393] width 93 height 41
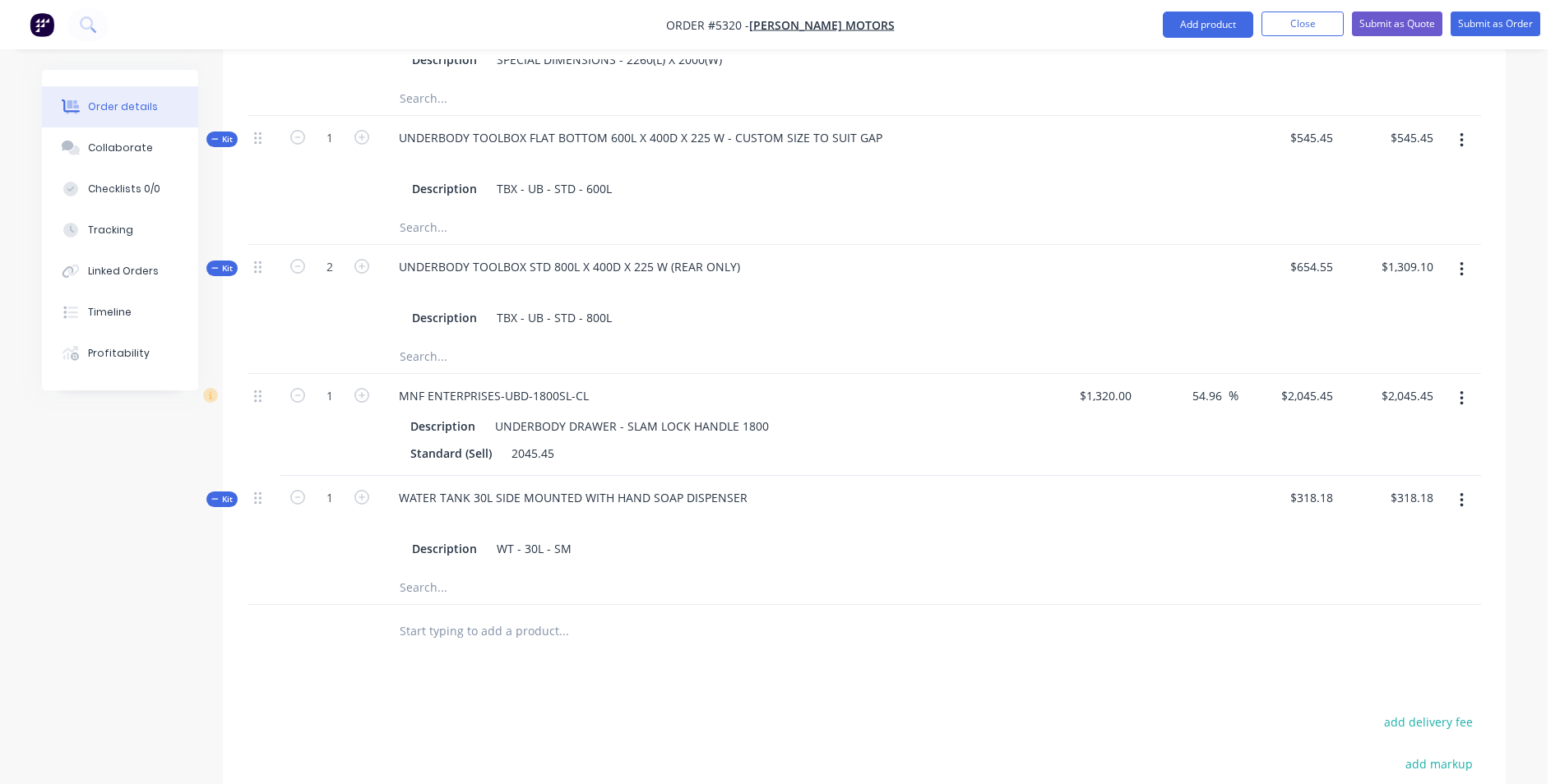
scroll to position [1151, 0]
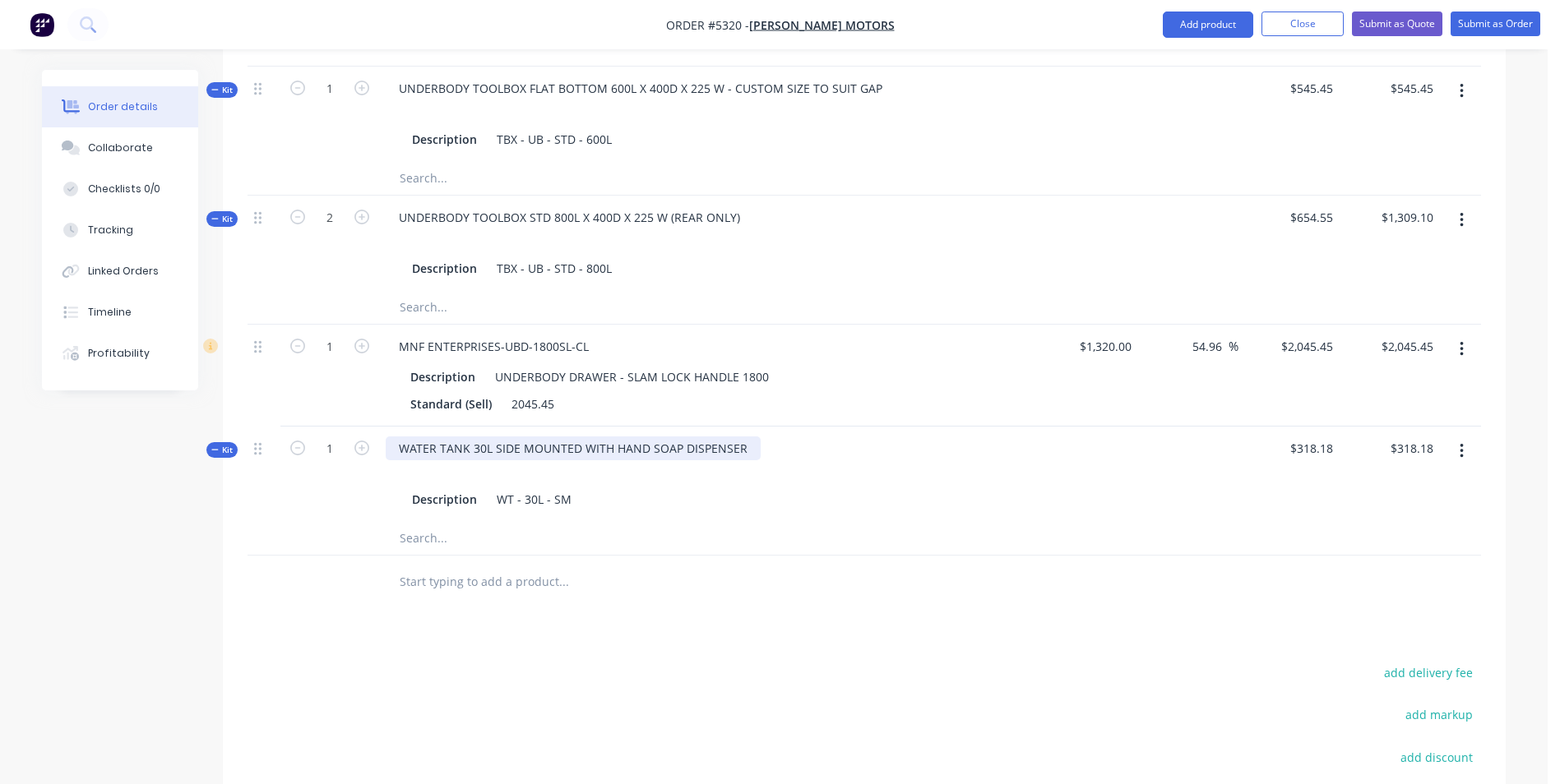
click at [749, 437] on div "WATER TANK 30L SIDE MOUNTED WITH HAND SOAP DISPENSER" at bounding box center [573, 448] width 375 height 24
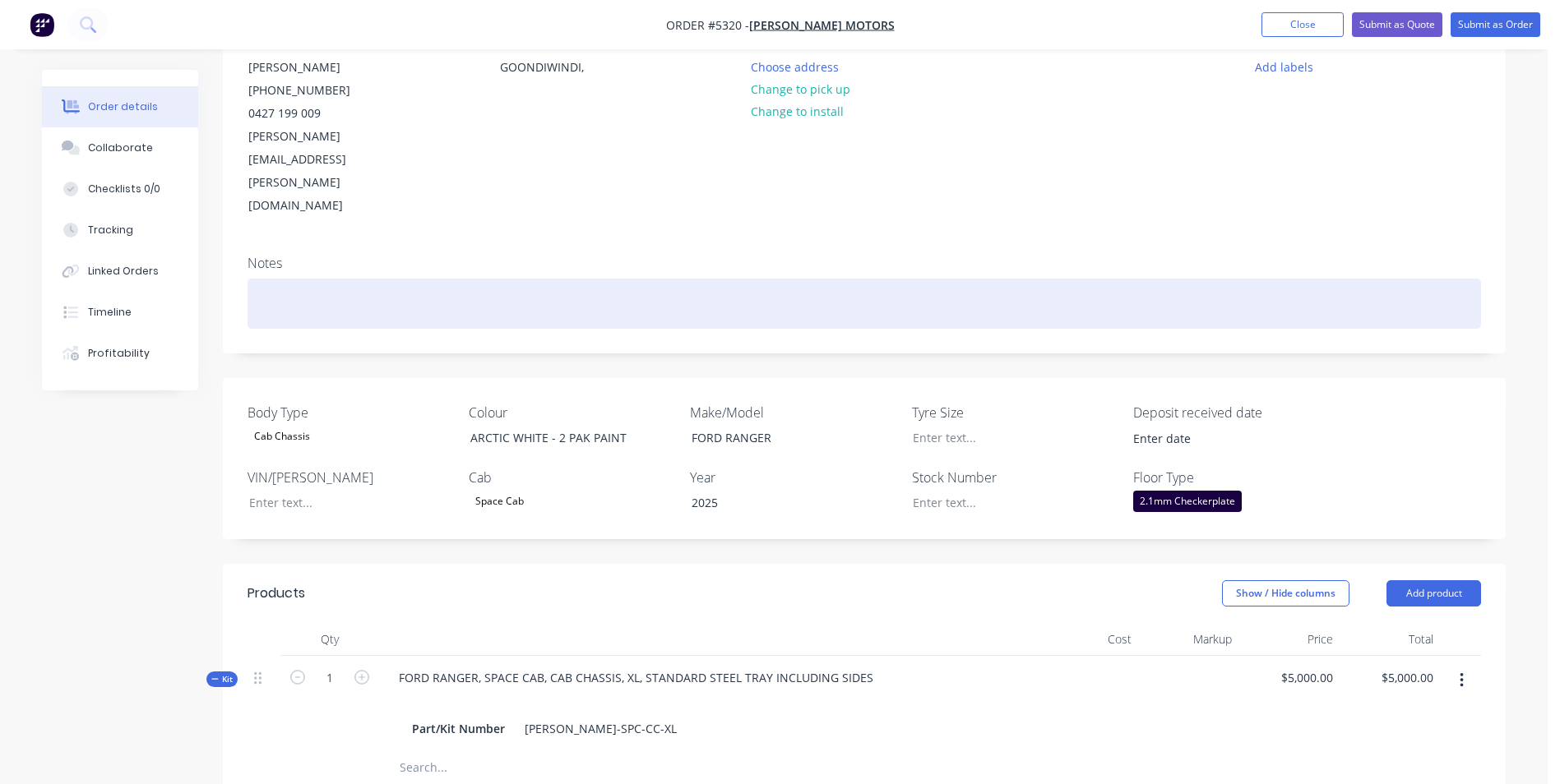
scroll to position [164, 0]
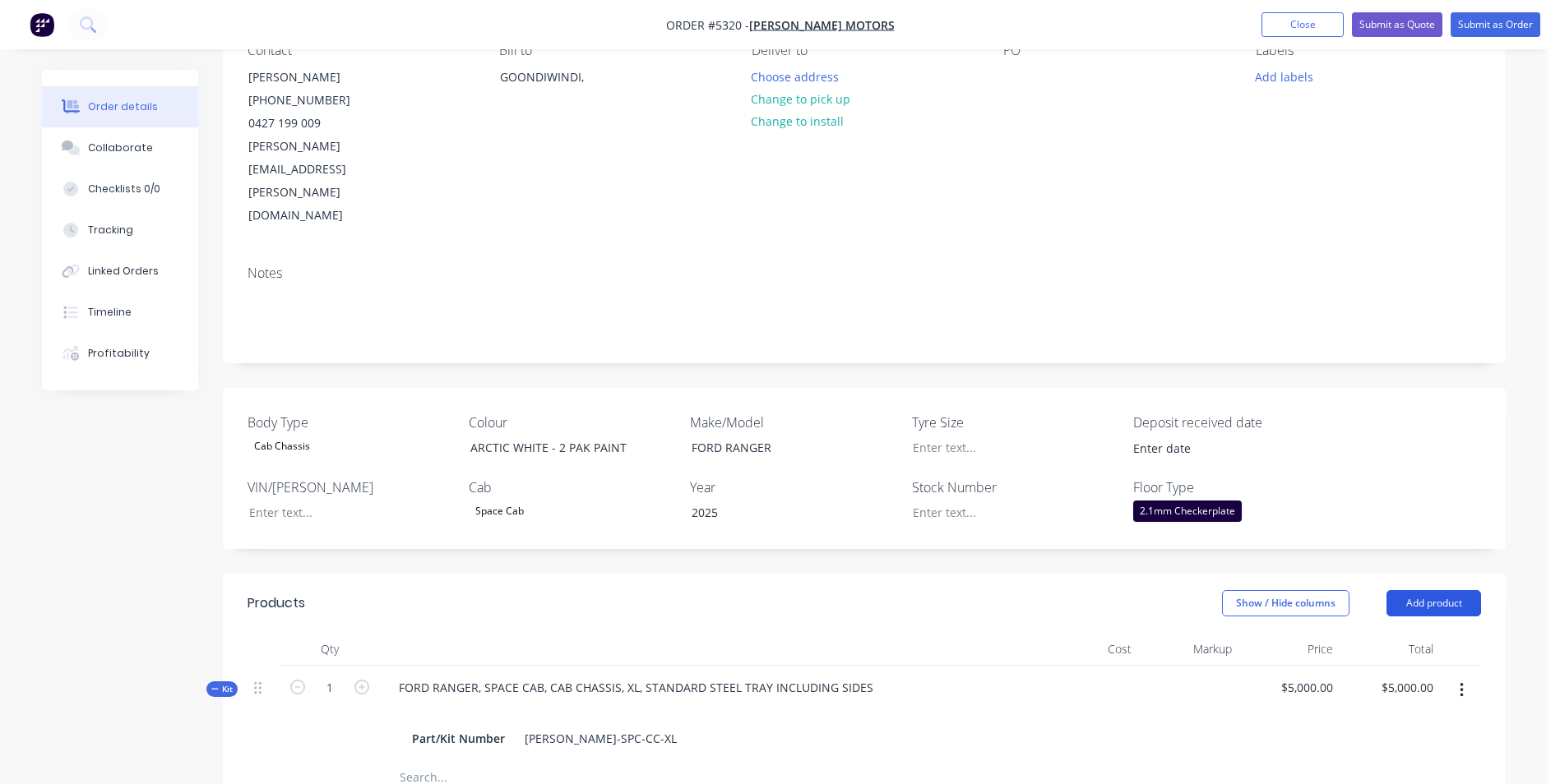
click at [1420, 590] on button "Add product" at bounding box center [1434, 603] width 94 height 26
click at [1394, 633] on div "Product catalogue" at bounding box center [1403, 644] width 127 height 24
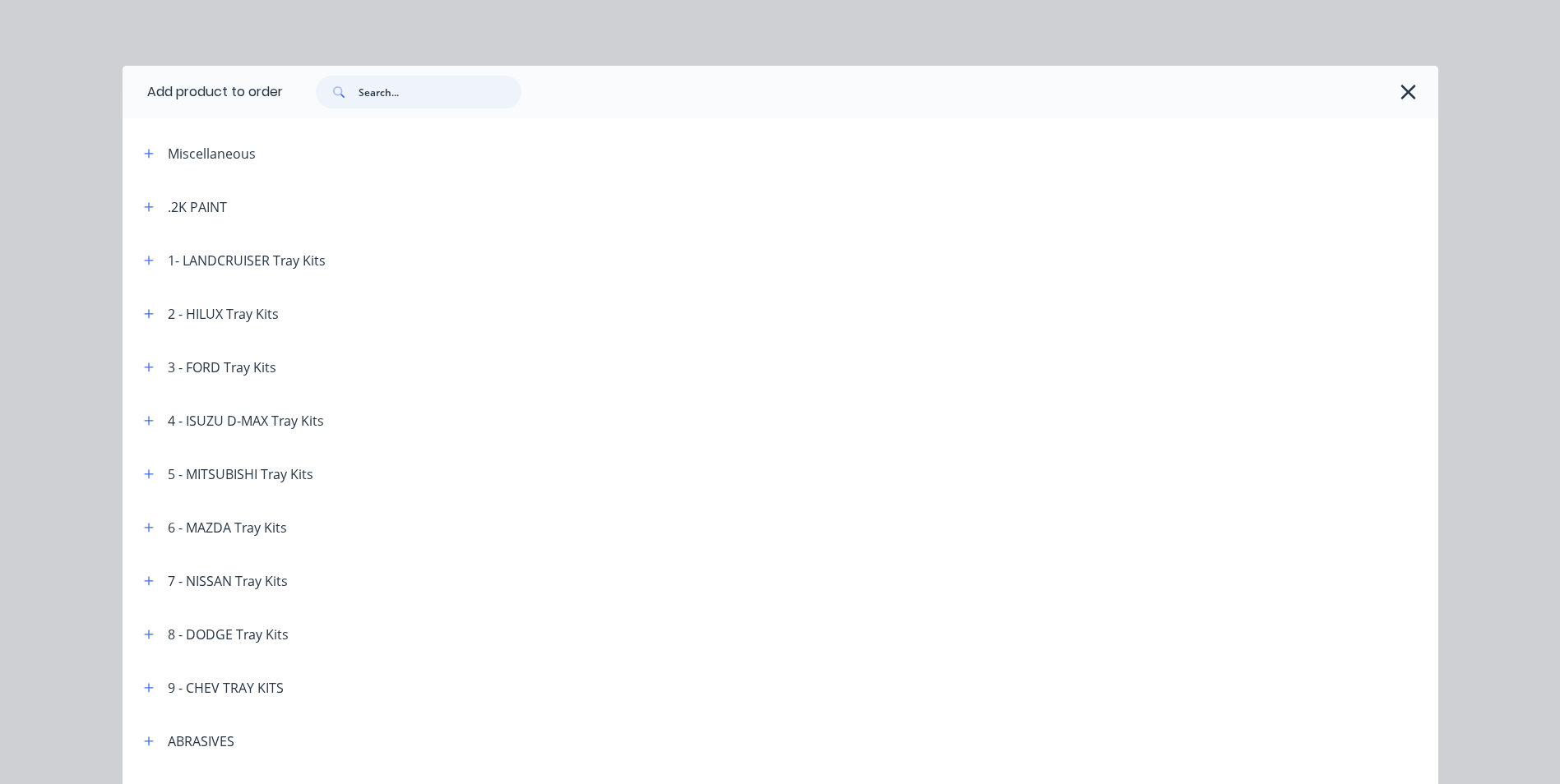
click at [393, 90] on input "text" at bounding box center [440, 93] width 162 height 33
type input "RELOCATE"
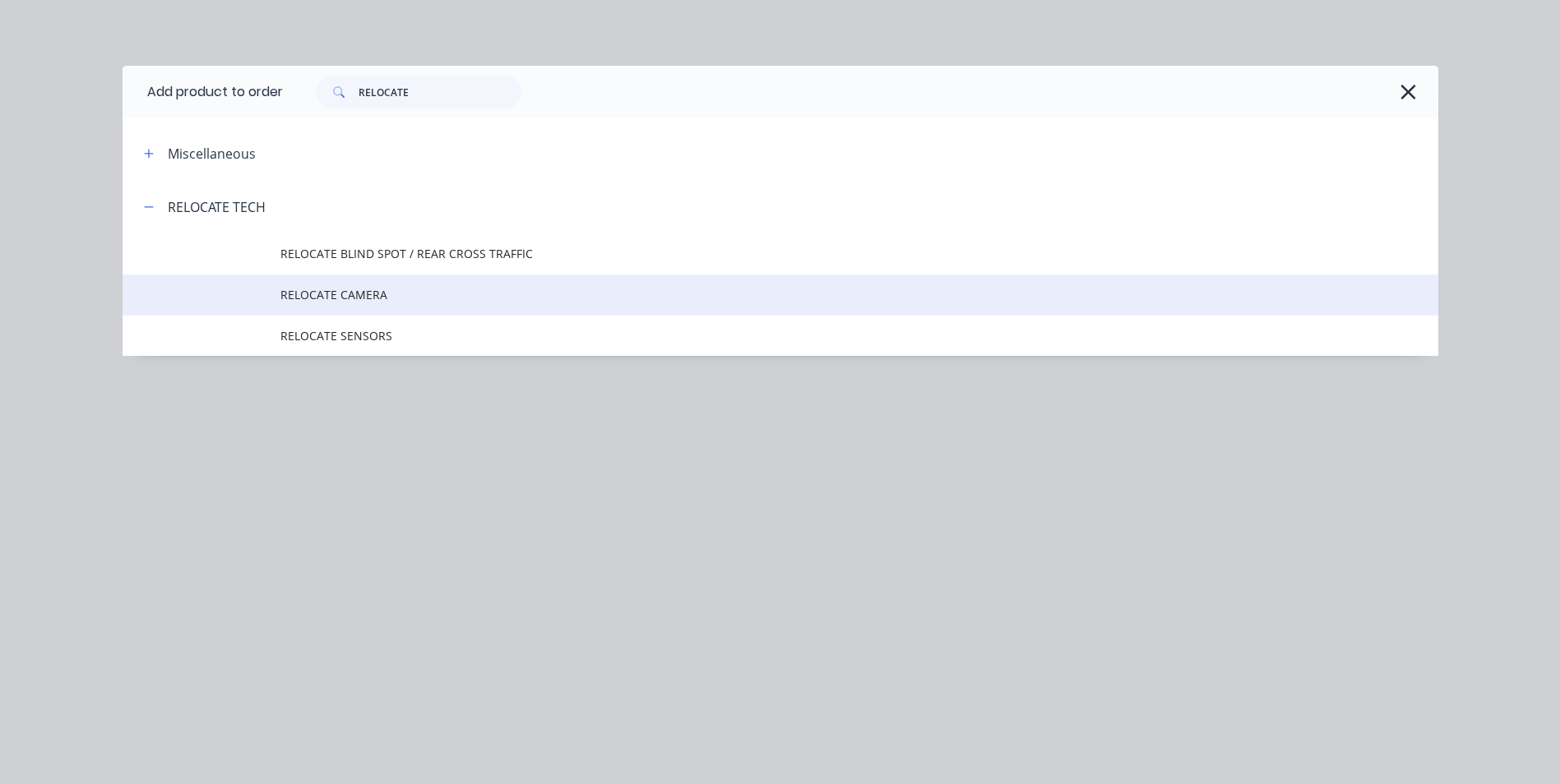
click at [386, 299] on span "RELOCATE CAMERA" at bounding box center [743, 295] width 926 height 17
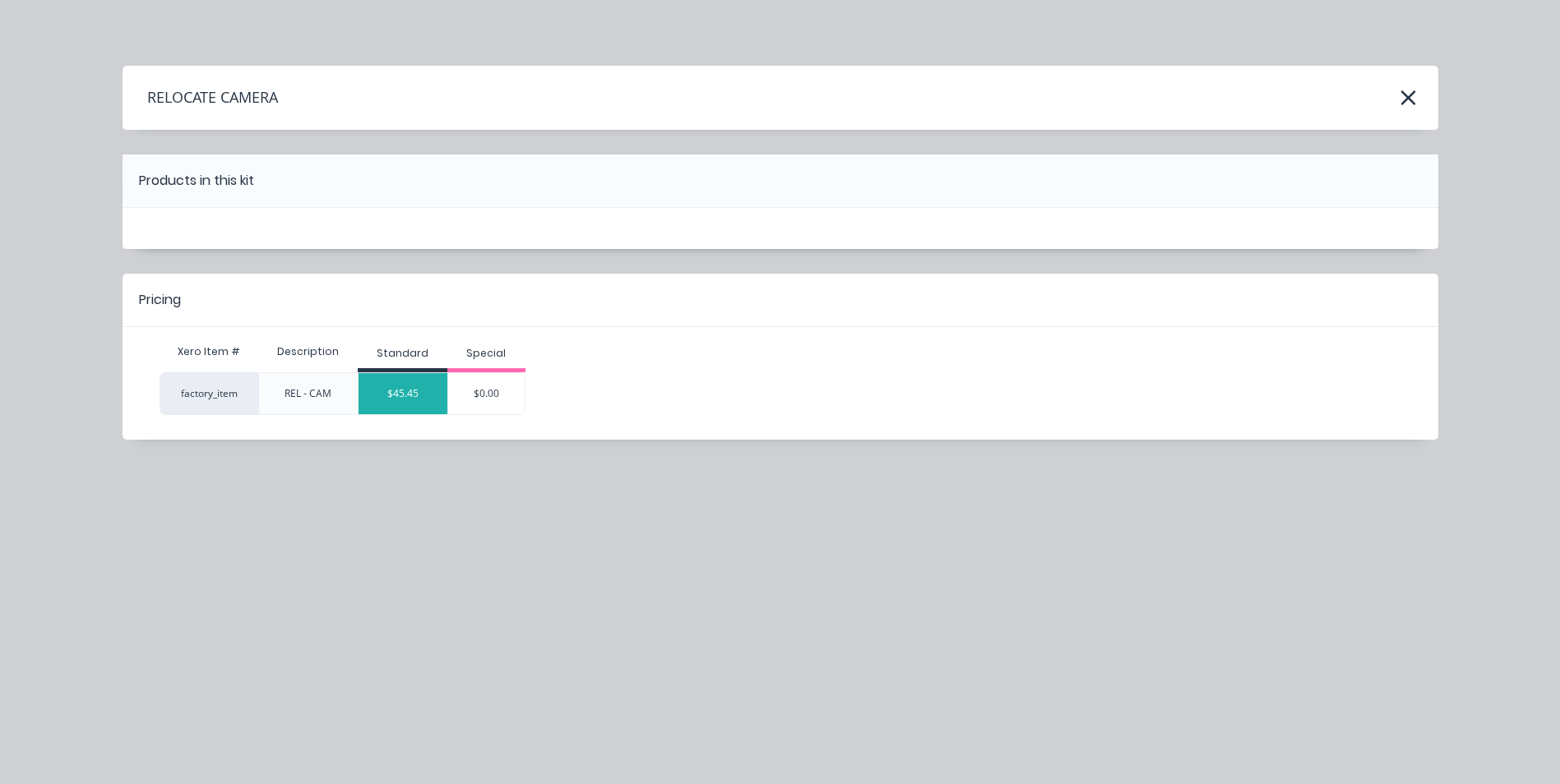
click at [397, 397] on div "$45.45" at bounding box center [404, 393] width 89 height 41
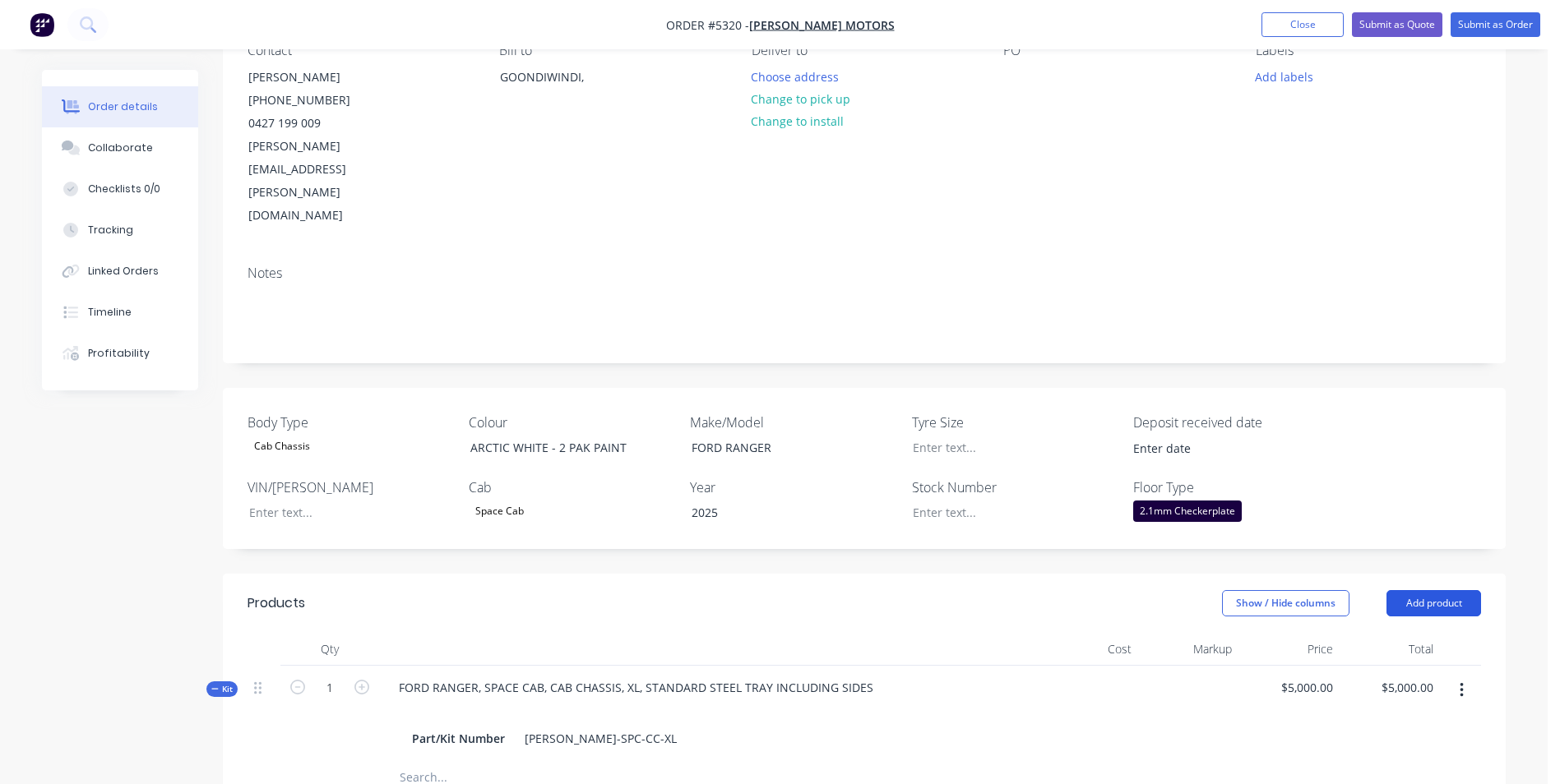
click at [1444, 590] on button "Add product" at bounding box center [1434, 603] width 94 height 26
click at [1414, 633] on div "Product catalogue" at bounding box center [1403, 644] width 127 height 24
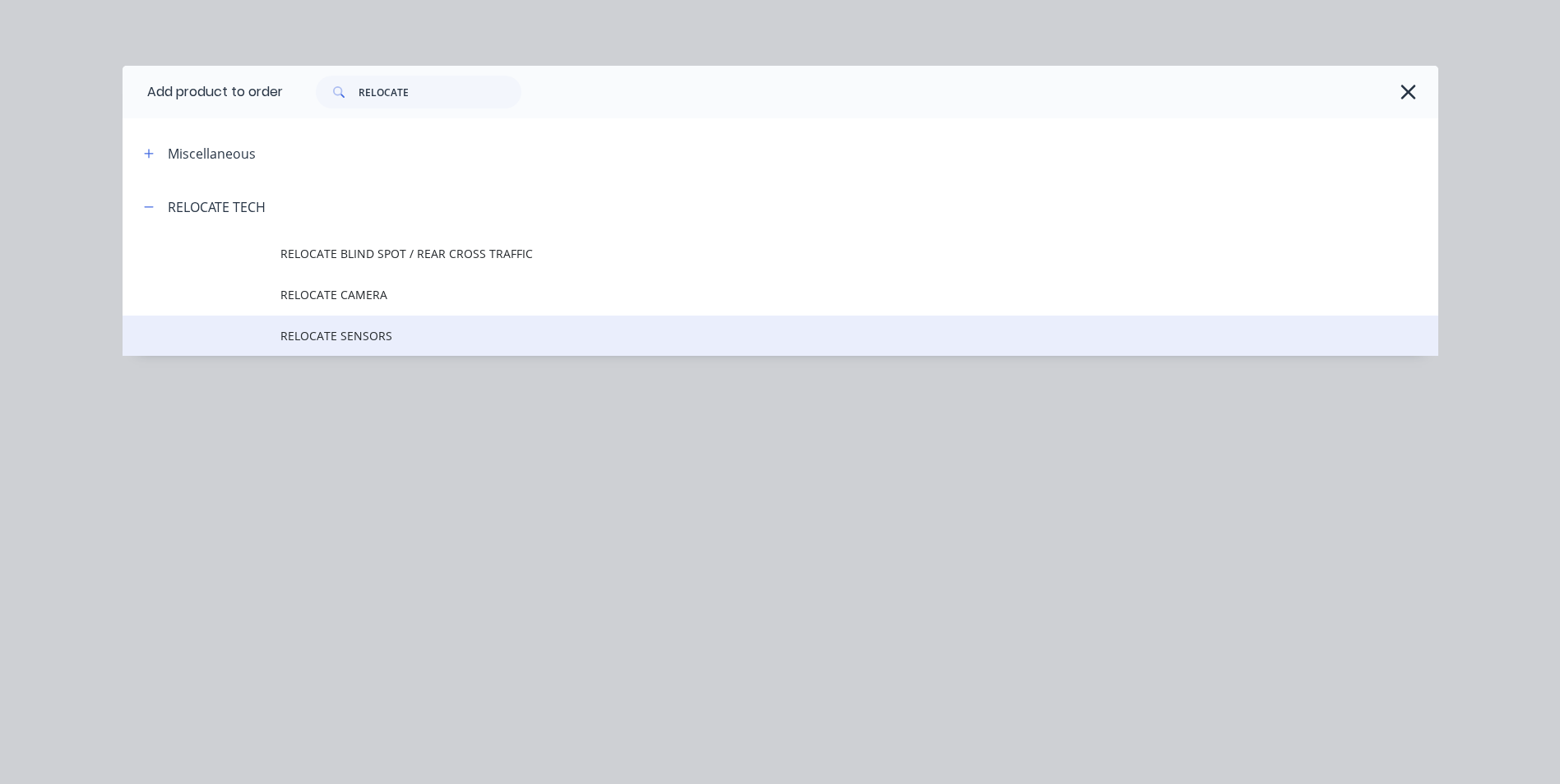
click at [345, 335] on span "RELOCATE SENSORS" at bounding box center [743, 336] width 926 height 17
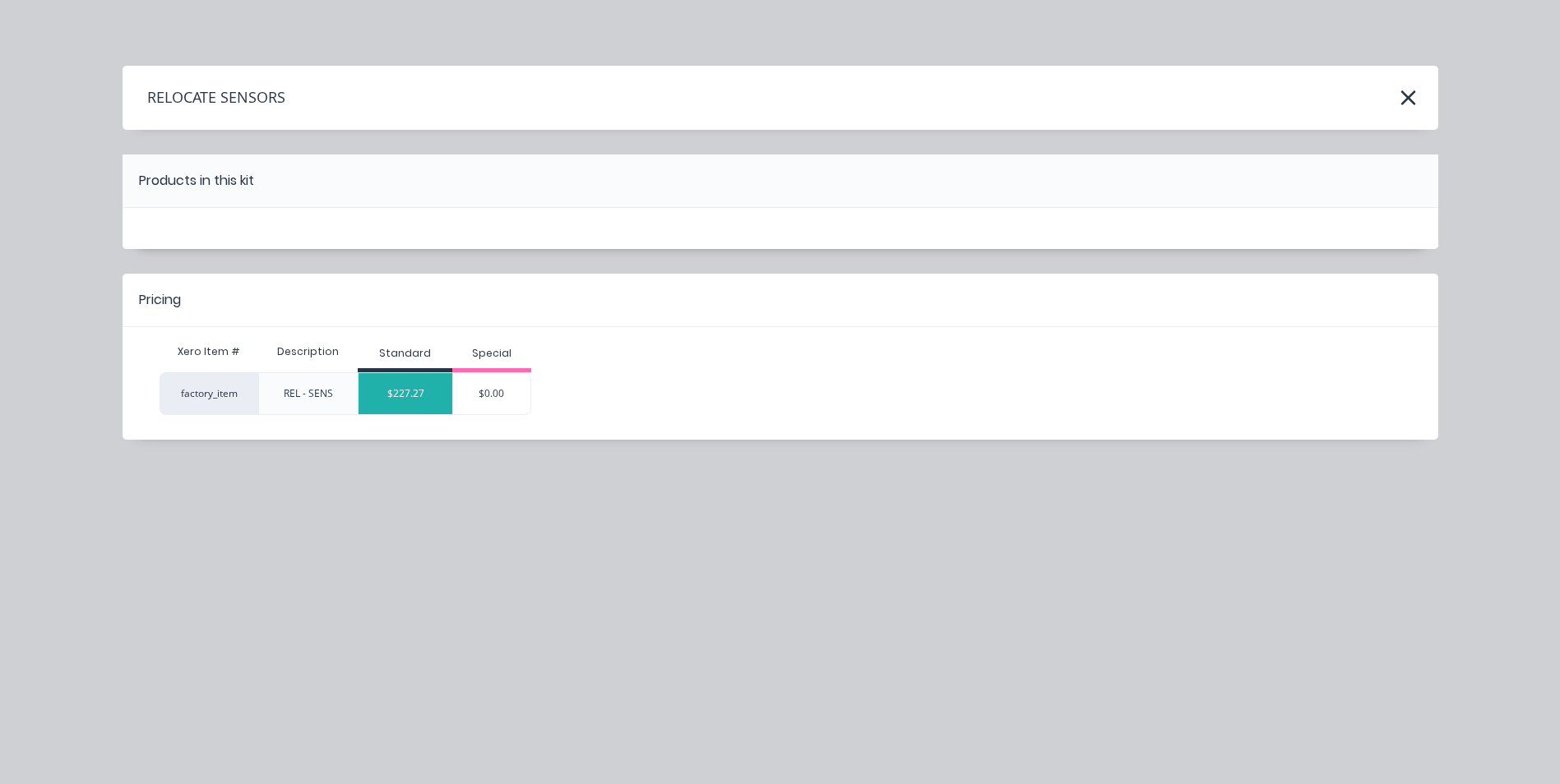
click at [368, 389] on div "$227.27" at bounding box center [405, 393] width 93 height 41
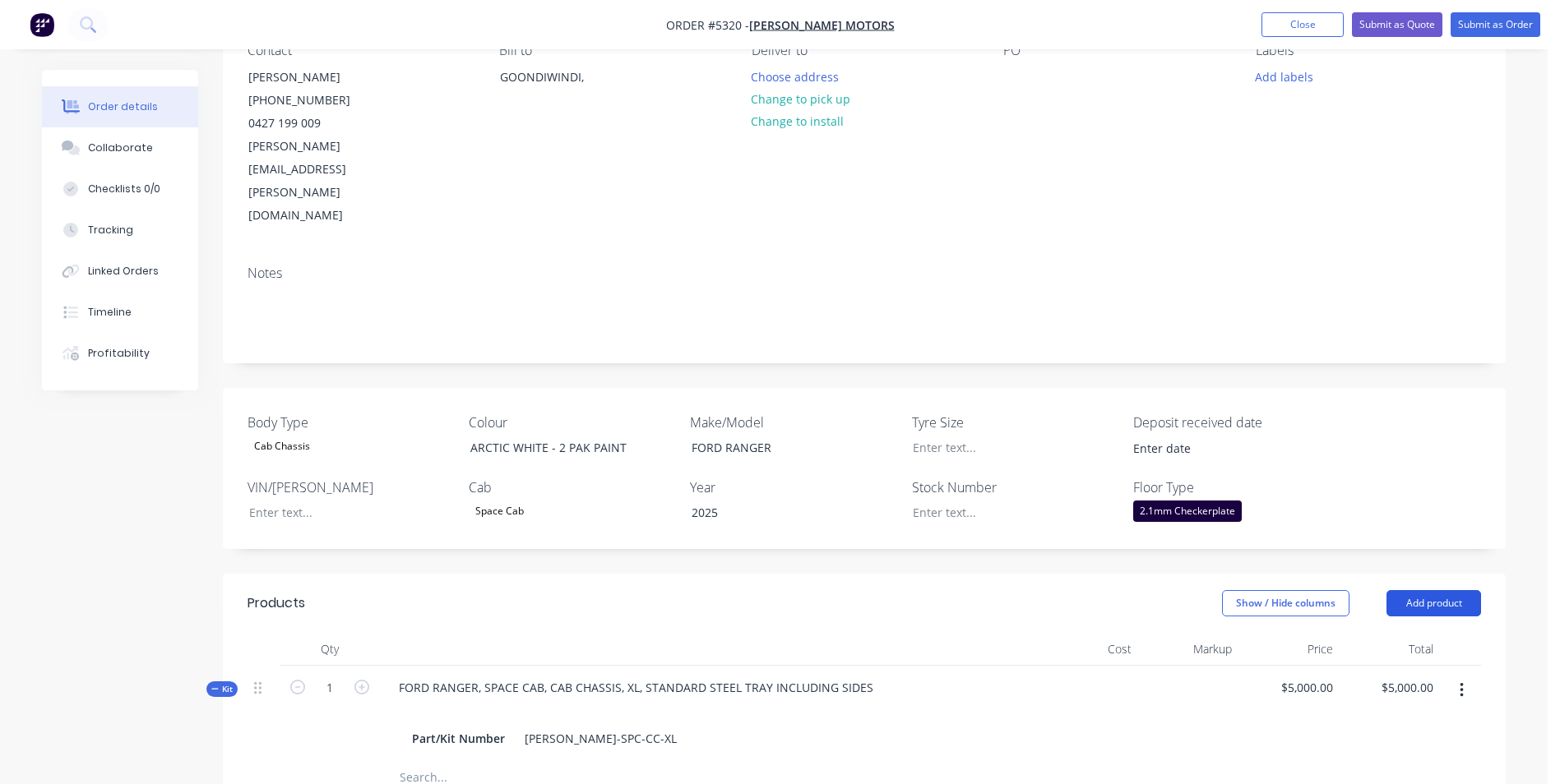
click at [1448, 590] on button "Add product" at bounding box center [1434, 603] width 94 height 26
click at [1425, 633] on div "Product catalogue" at bounding box center [1403, 644] width 127 height 24
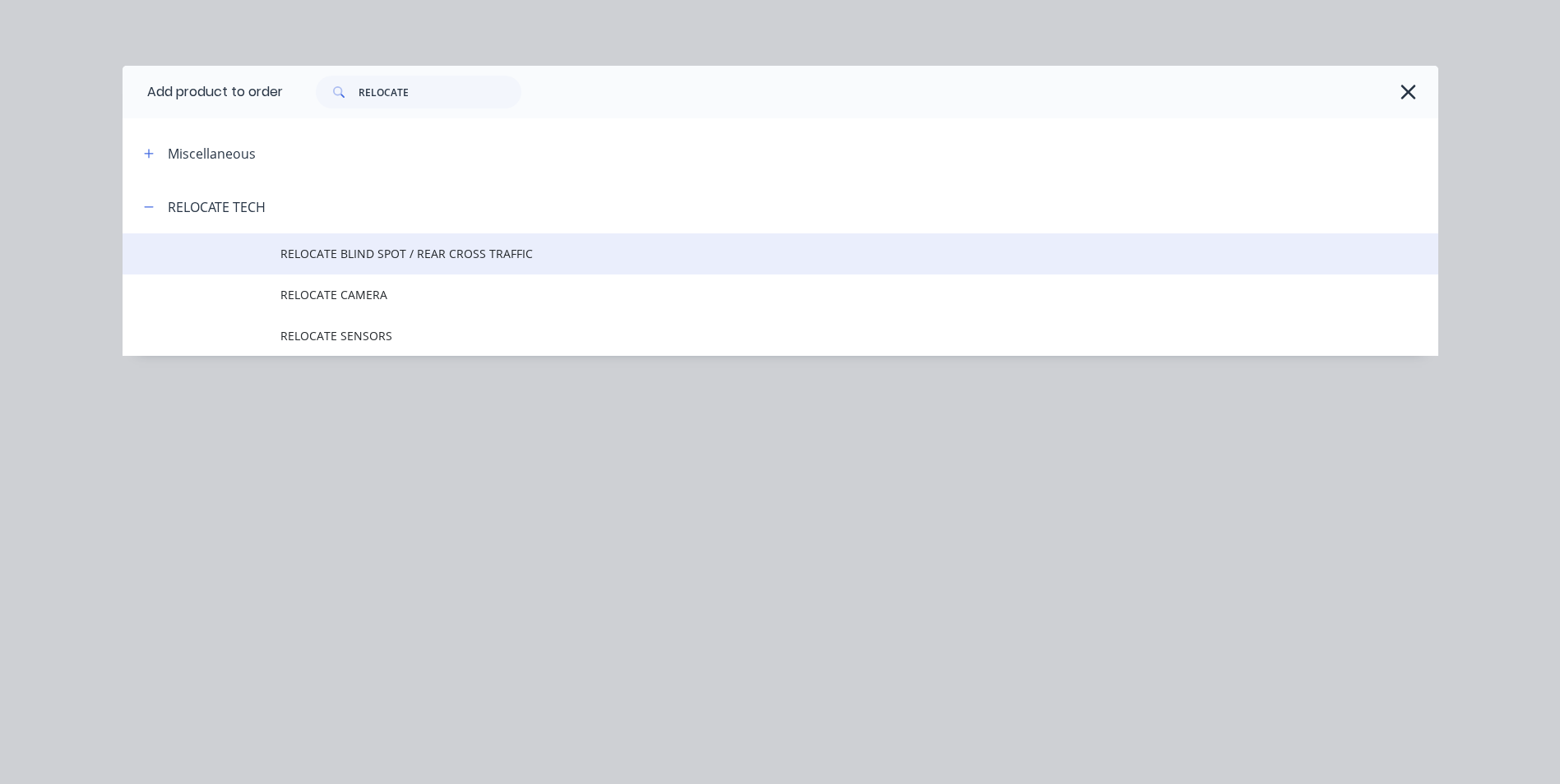
click at [400, 261] on span "RELOCATE BLIND SPOT / REAR CROSS TRAFFIC" at bounding box center [743, 254] width 926 height 17
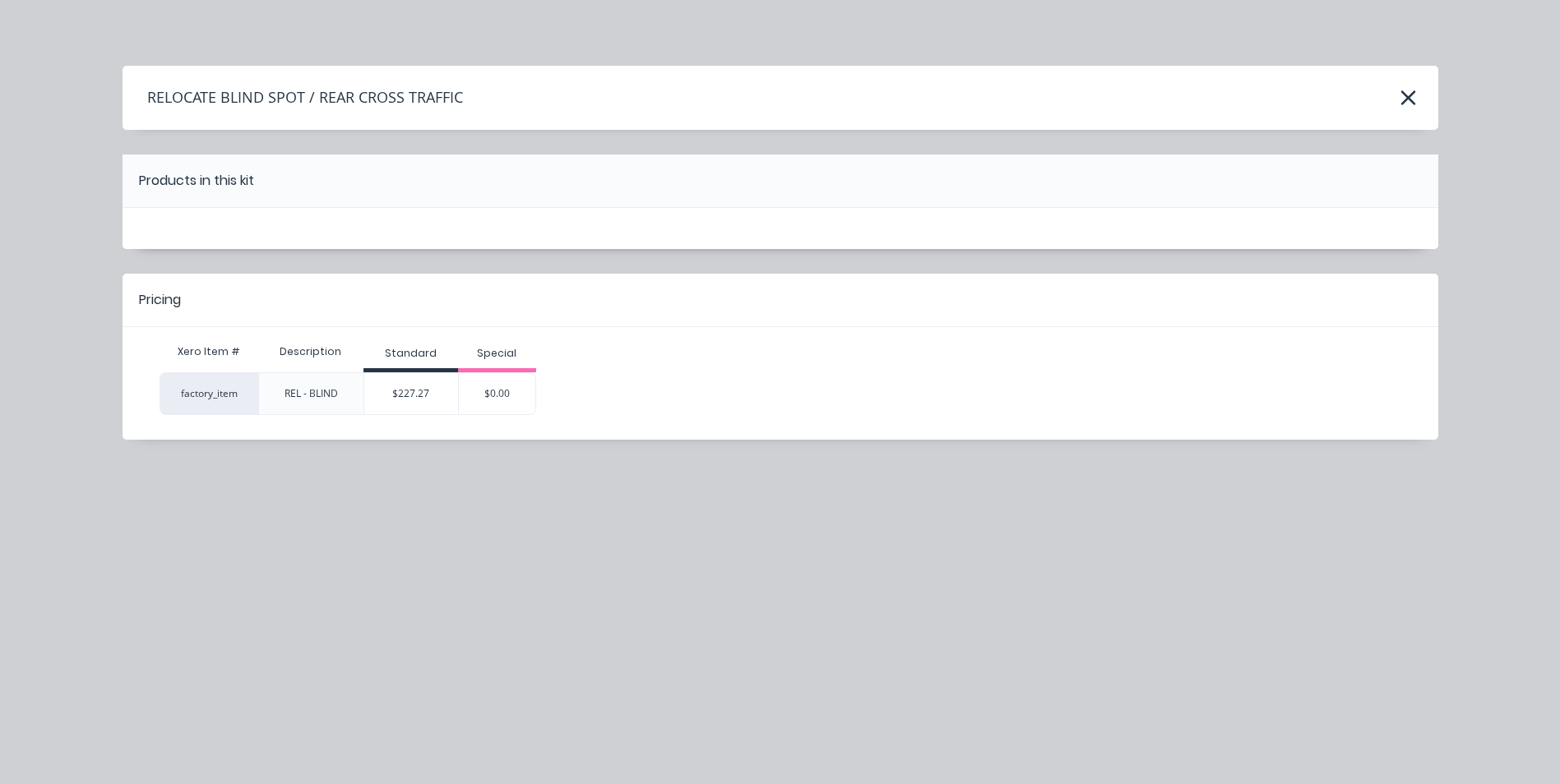
click at [430, 400] on div "$227.27" at bounding box center [411, 393] width 93 height 41
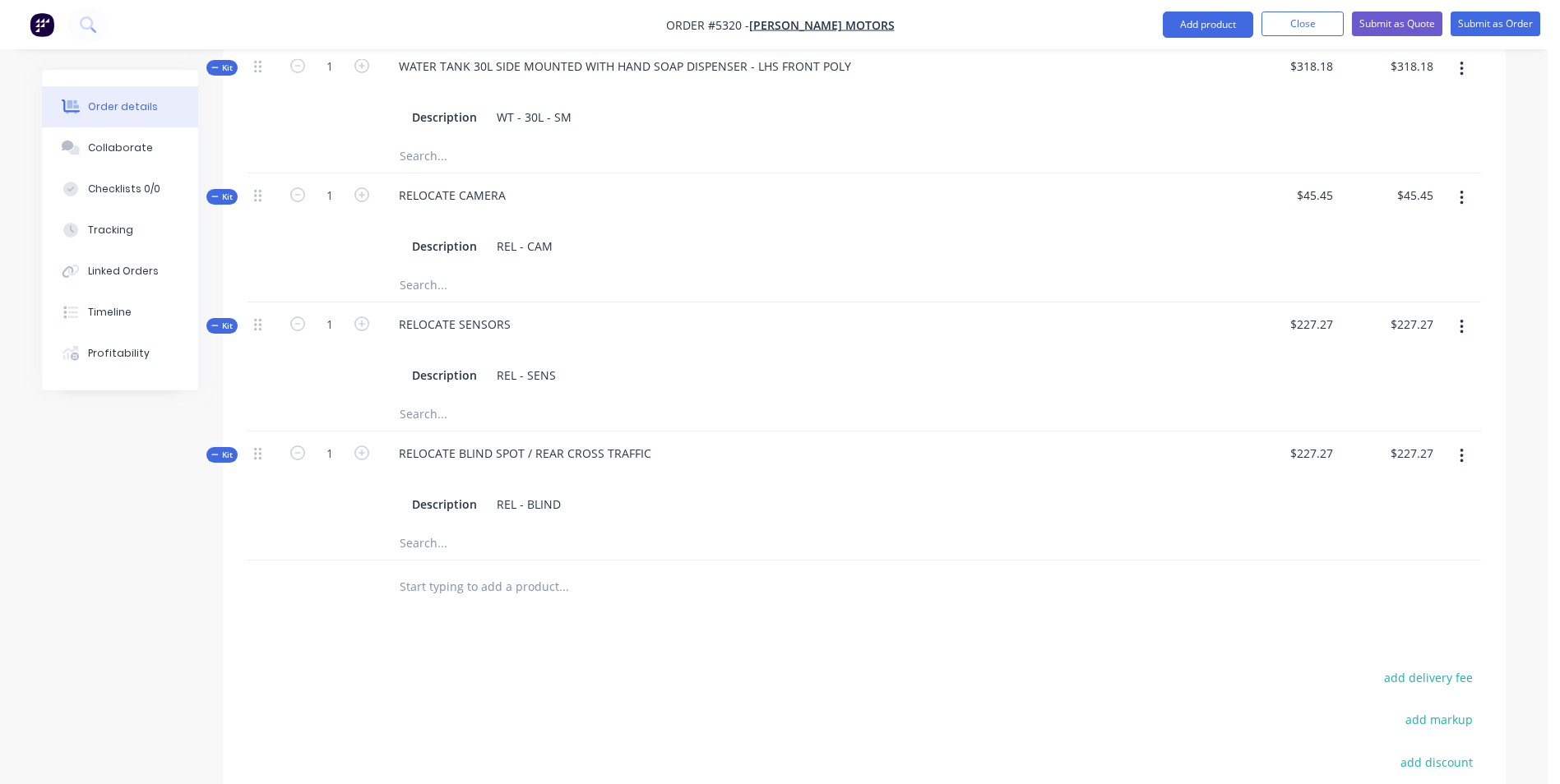
scroll to position [1562, 0]
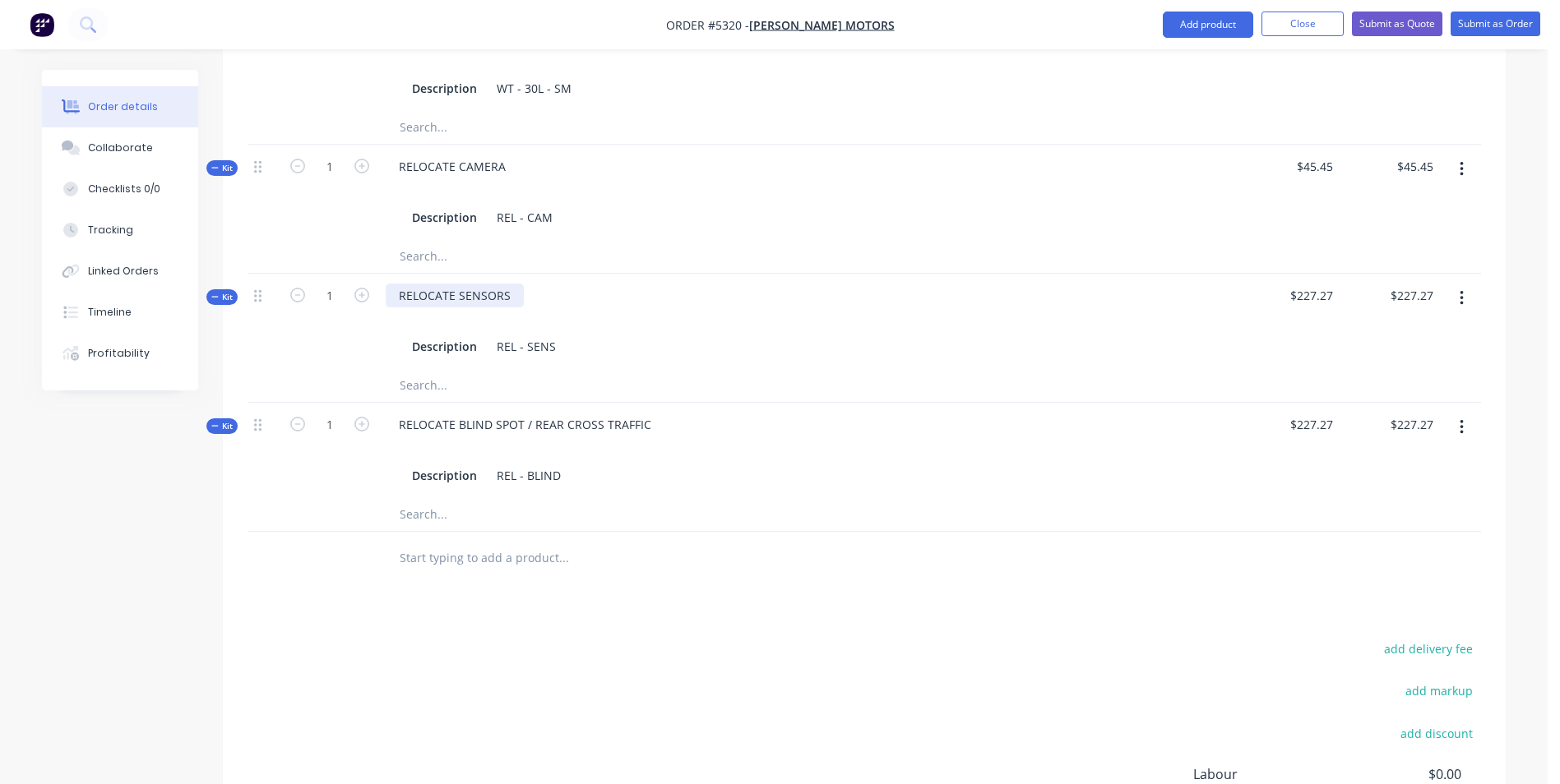
click at [514, 284] on div "RELOCATE SENSORS" at bounding box center [455, 295] width 138 height 24
click at [464, 542] on input "text" at bounding box center [563, 559] width 329 height 33
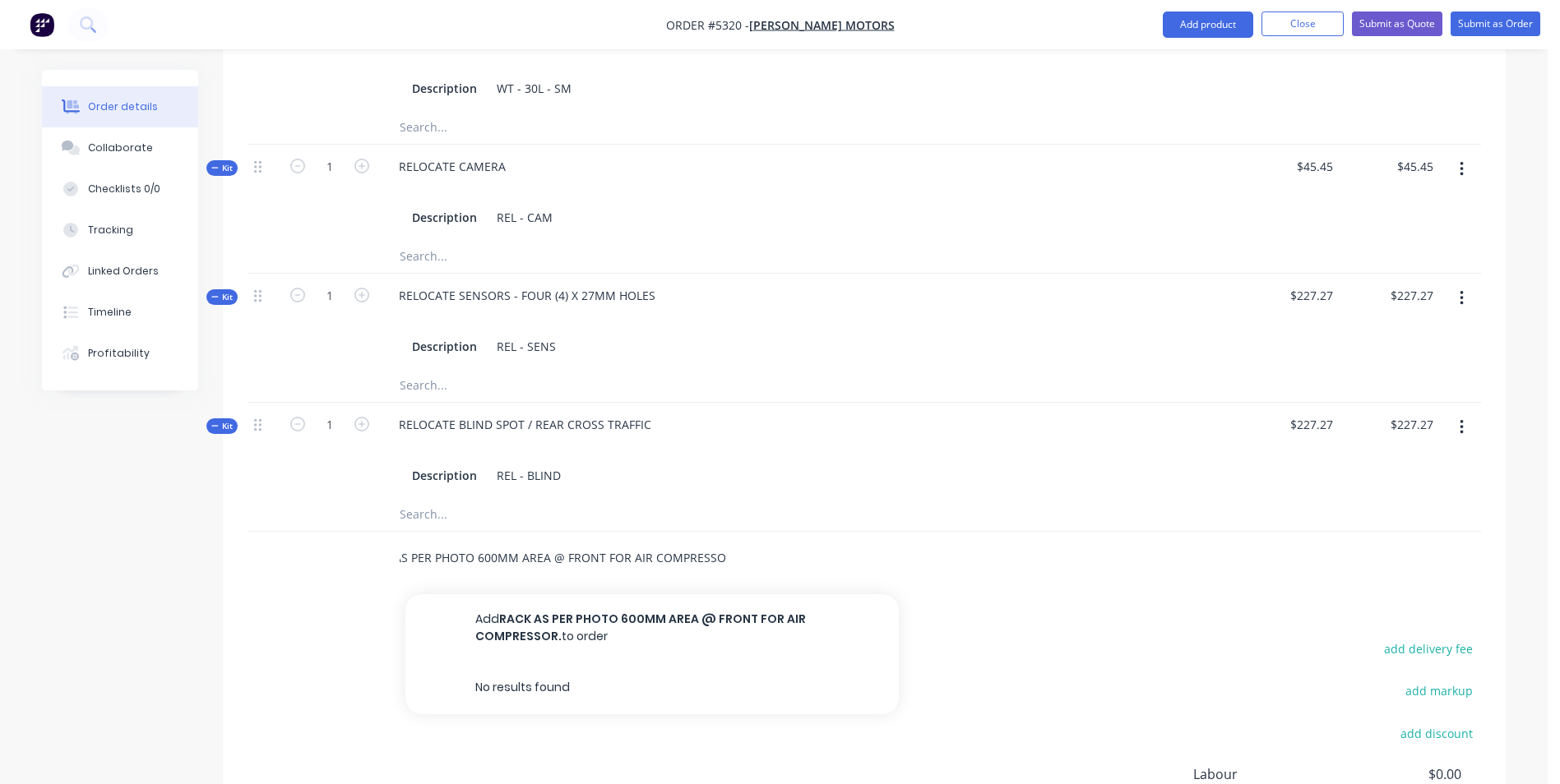
scroll to position [0, 41]
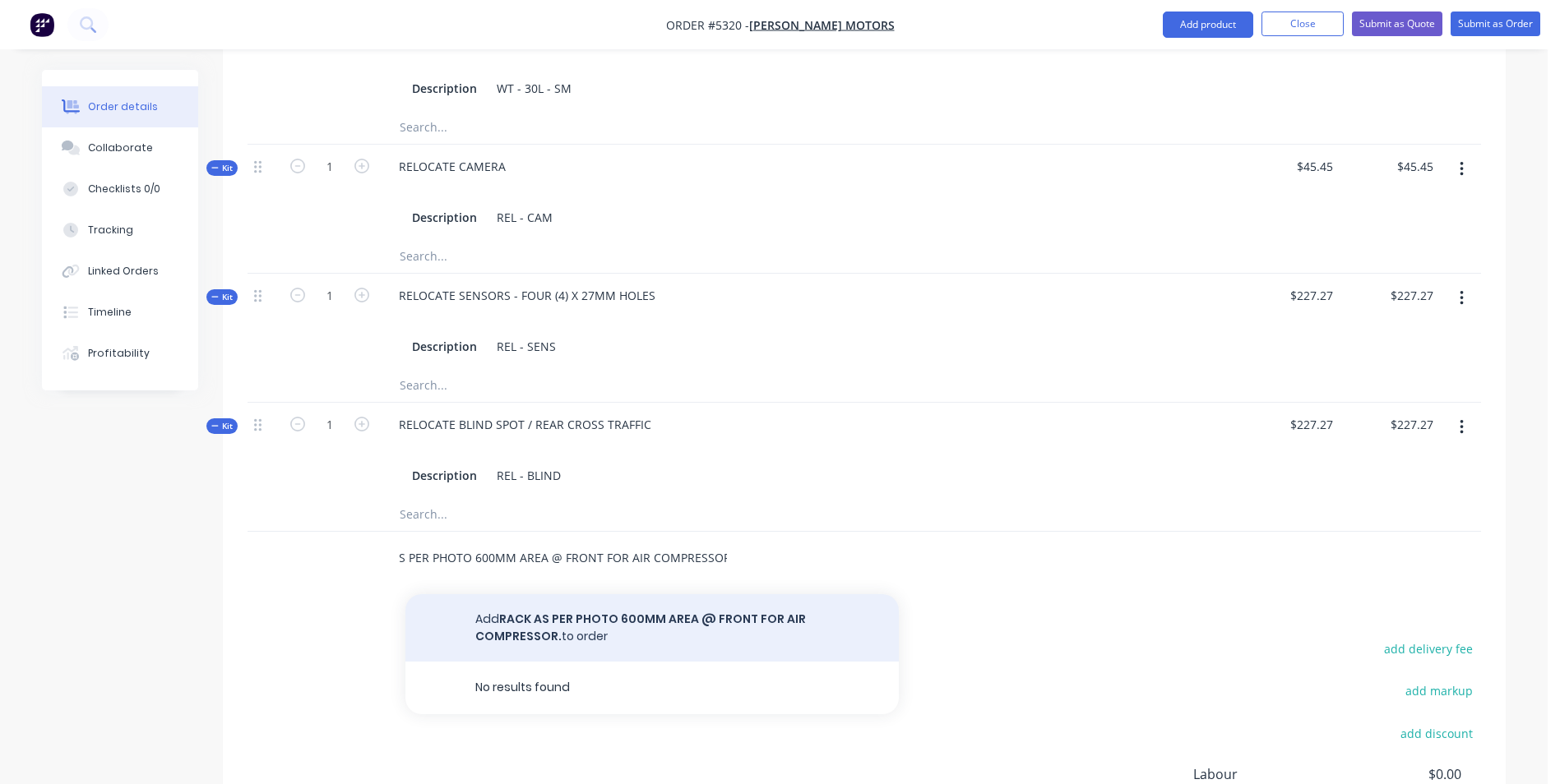
type input "RACK AS PER PHOTO 600MM AREA @ FRONT FOR AIR COMPRESSOR."
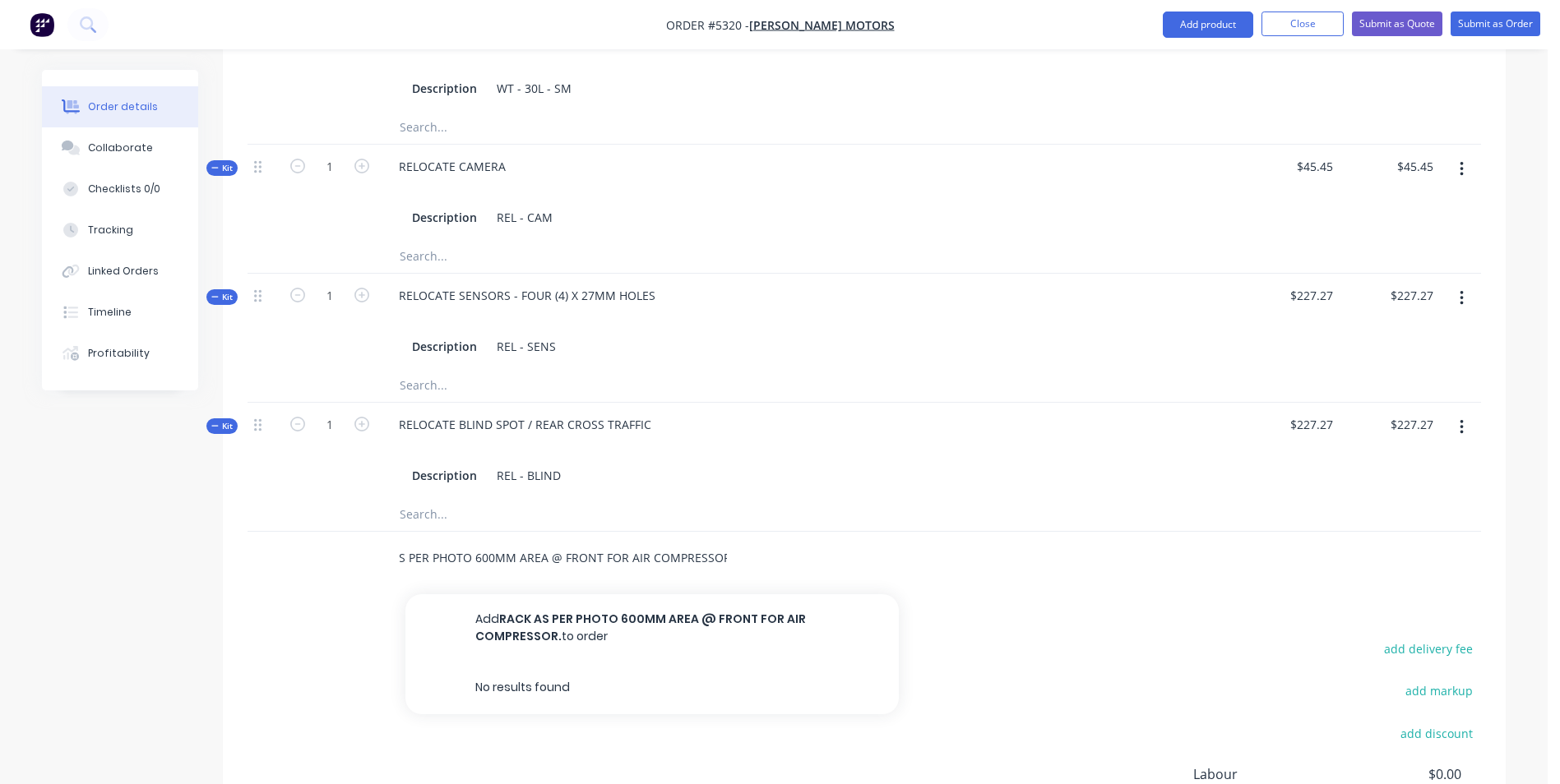
scroll to position [0, 0]
click at [620, 595] on button "Add RACK AS PER PHOTO 600MM AREA @ FRONT FOR AIR COMPRESSOR. to order" at bounding box center [652, 628] width 494 height 67
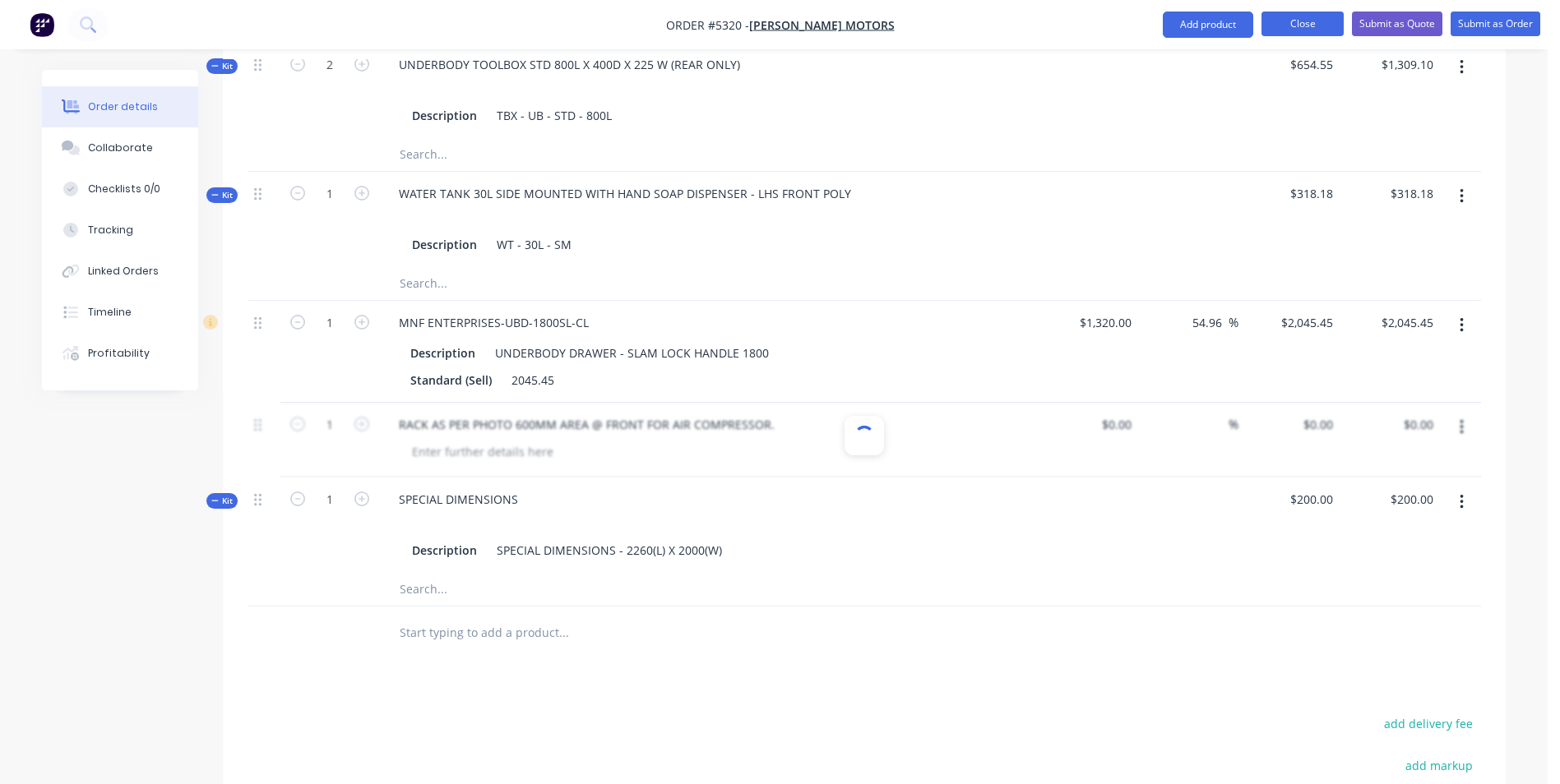
click at [1297, 15] on button "Close" at bounding box center [1302, 24] width 82 height 24
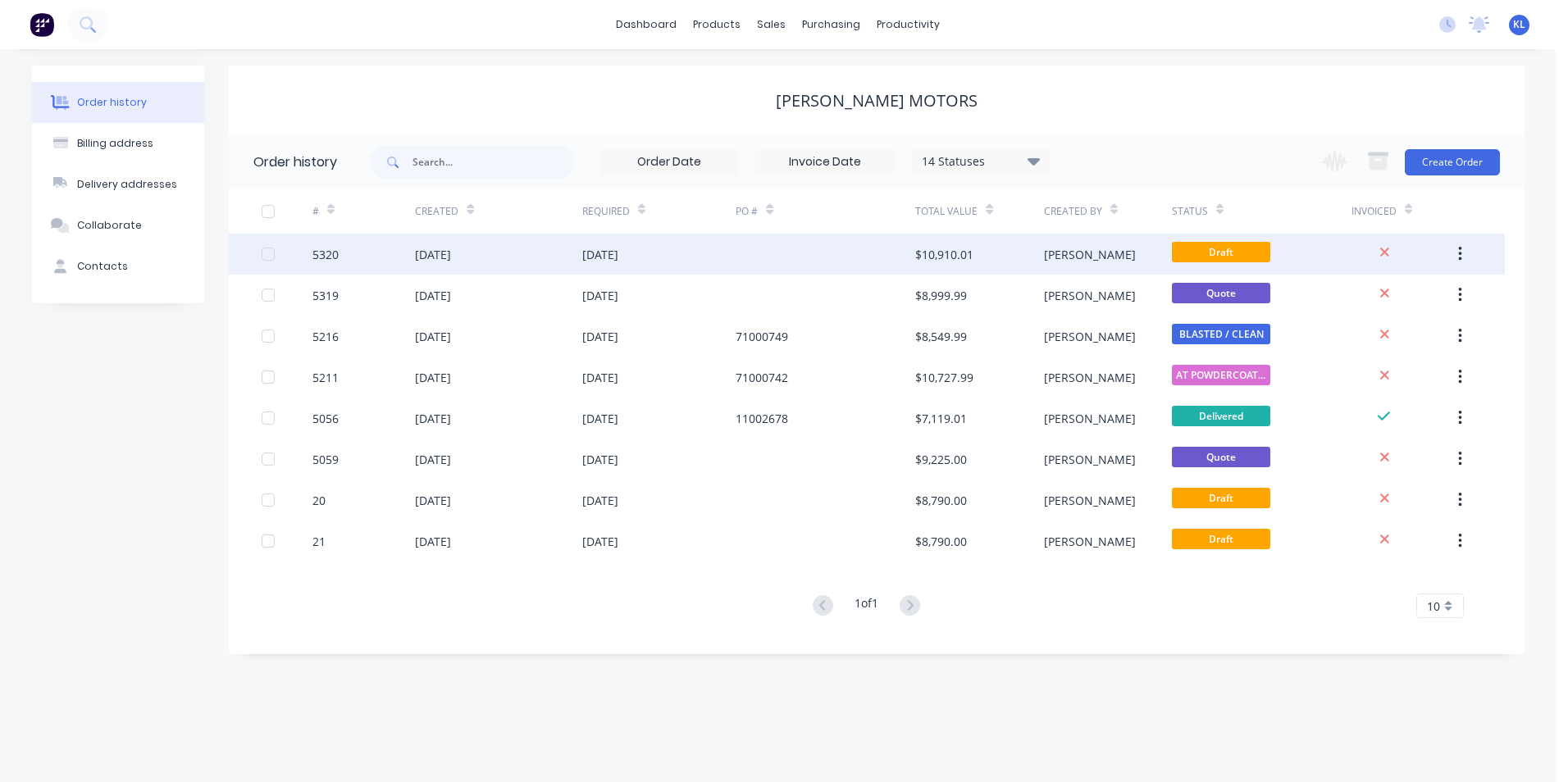
click at [318, 255] on div "5320" at bounding box center [326, 254] width 26 height 17
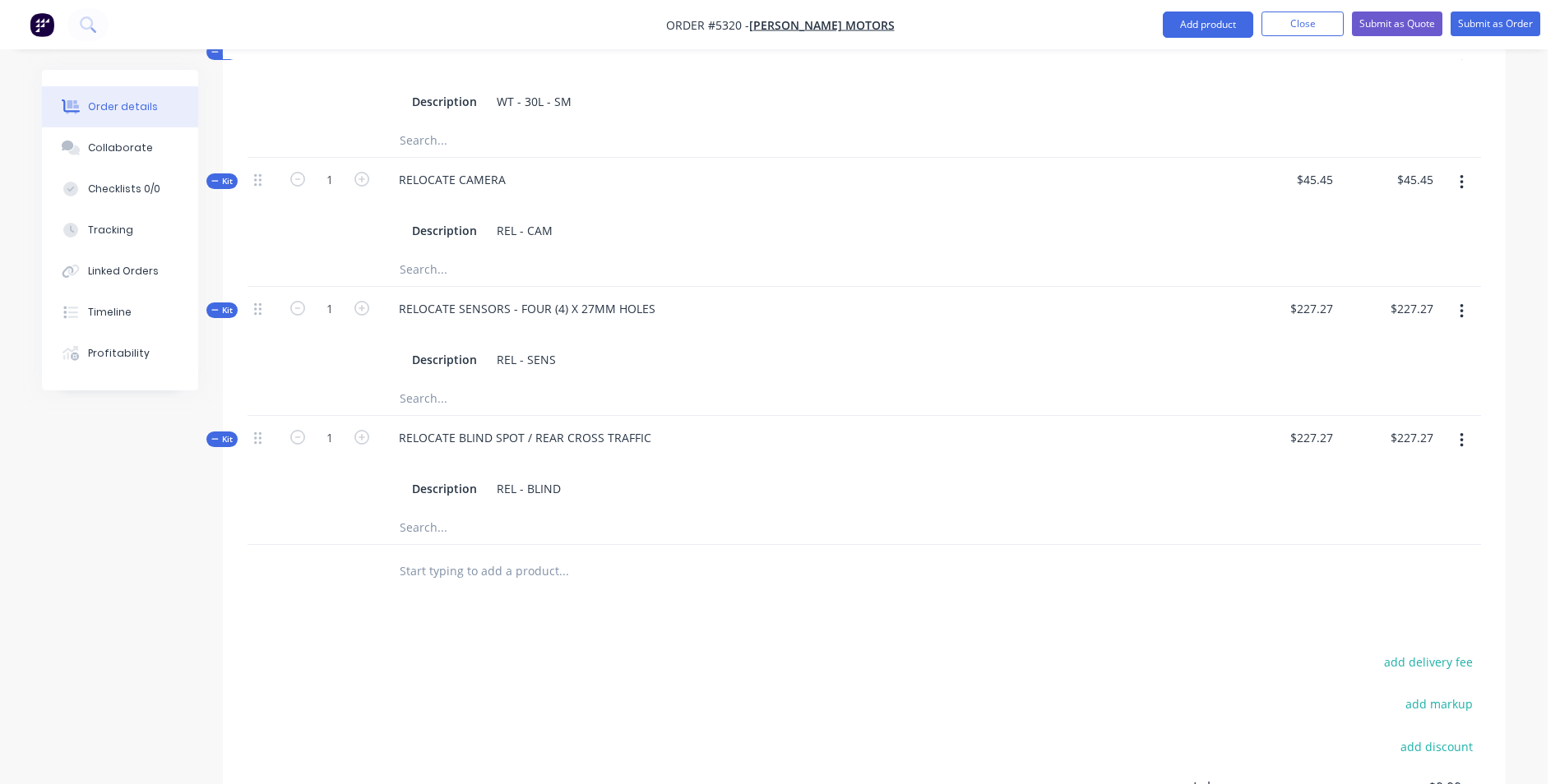
scroll to position [1562, 0]
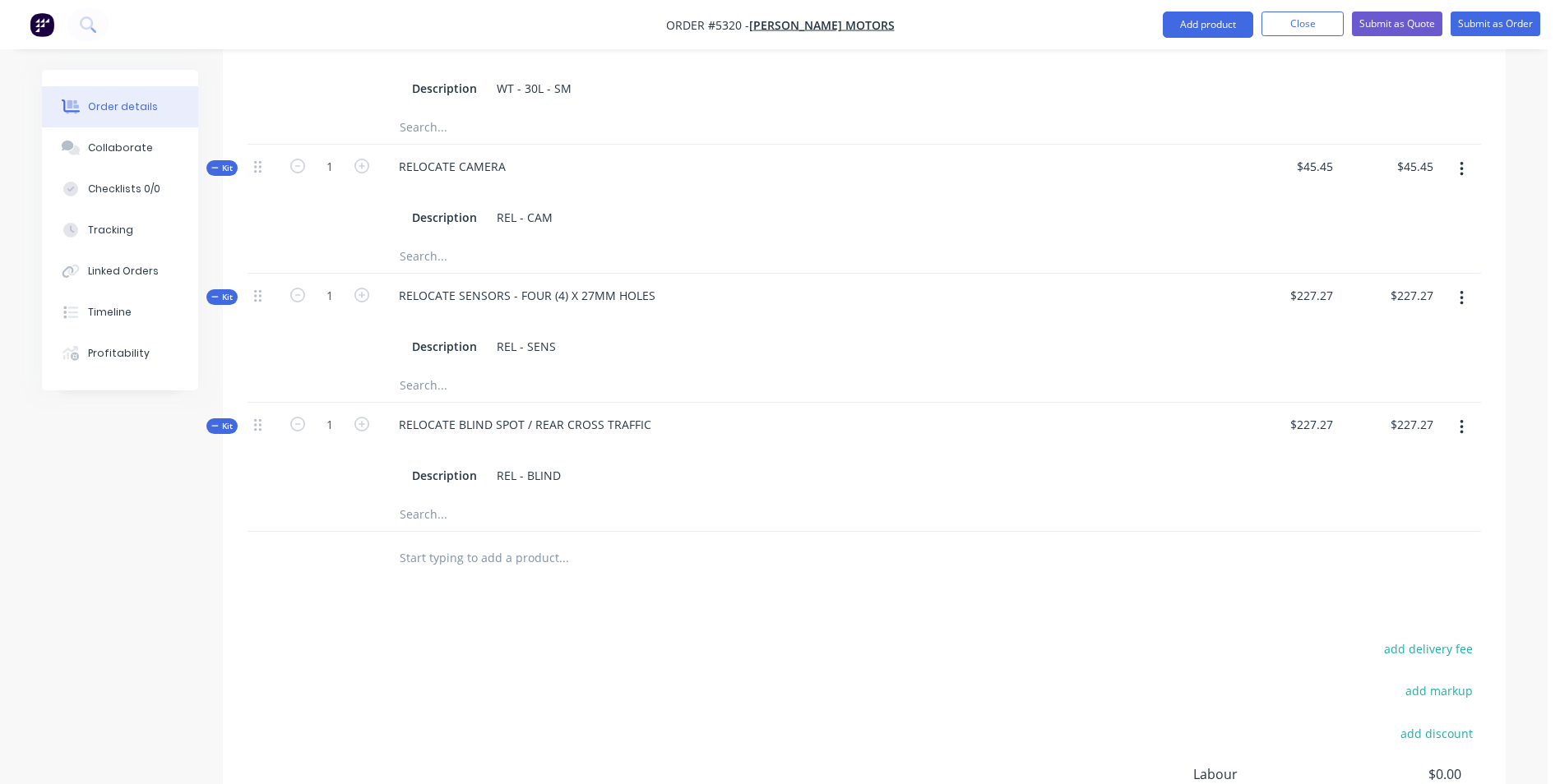
click at [536, 542] on input "text" at bounding box center [563, 559] width 329 height 33
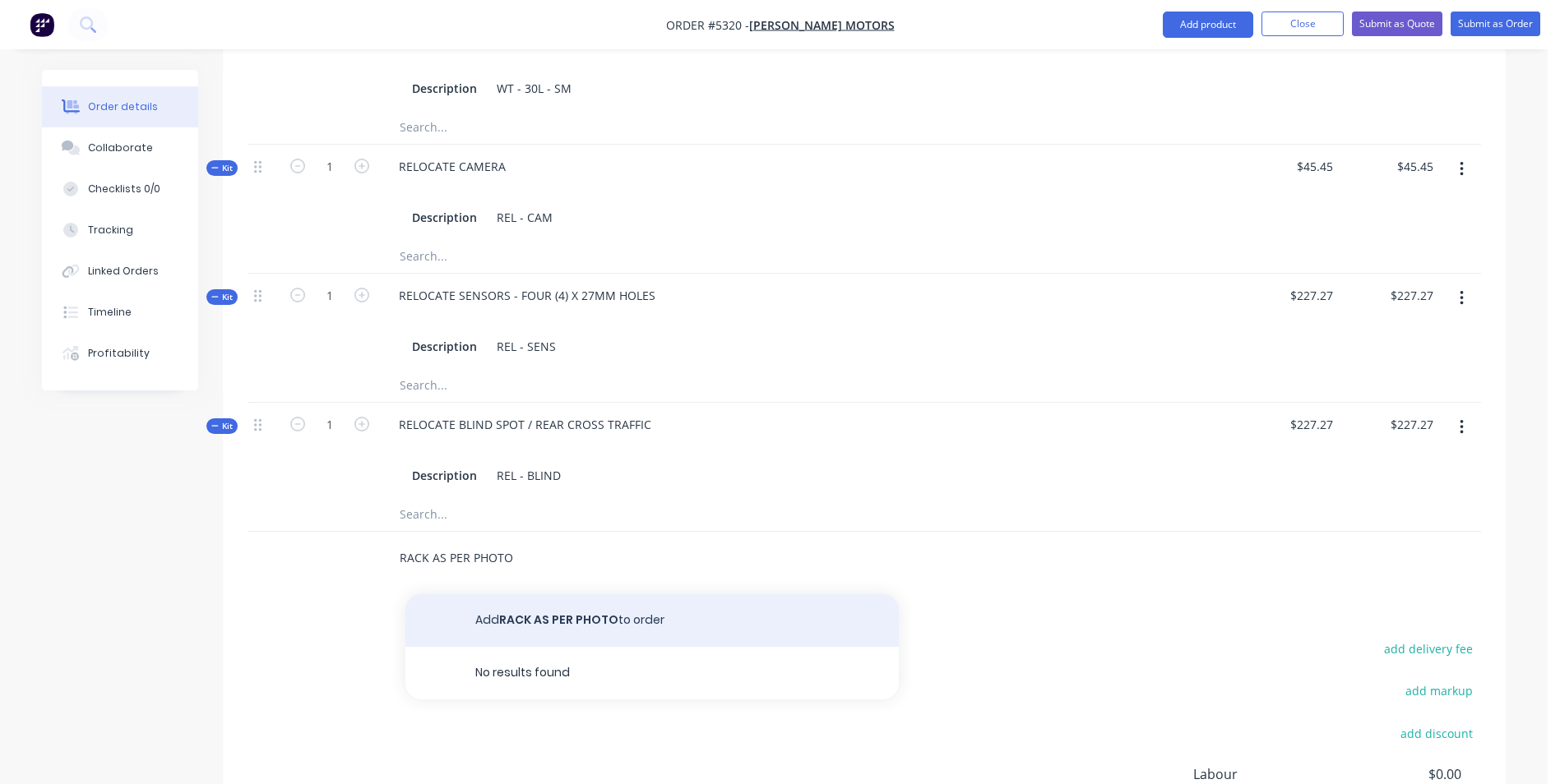
type input "RACK AS PER PHOTO"
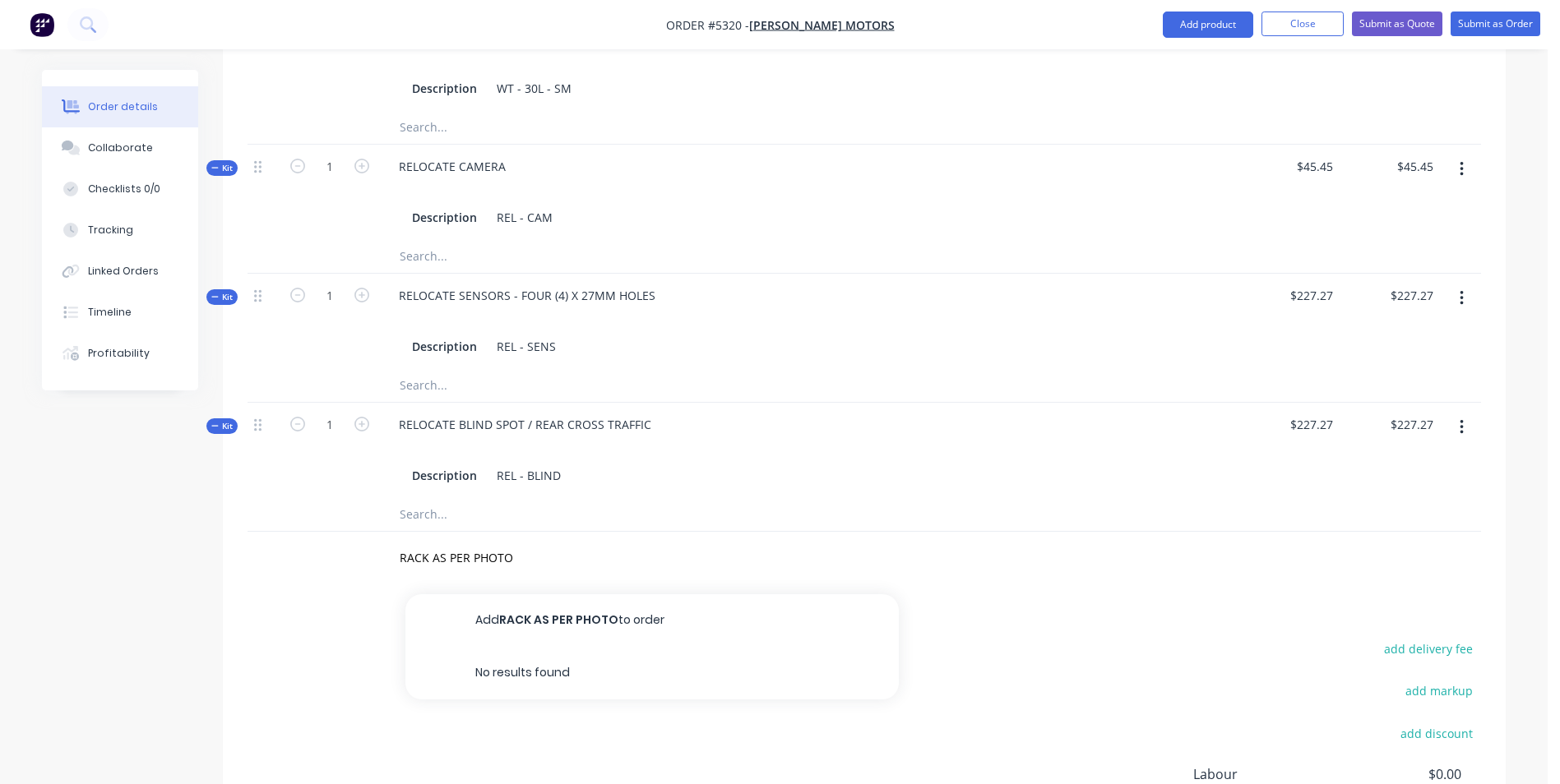
click at [591, 595] on button "Add RACK AS PER PHOTO to order" at bounding box center [652, 621] width 494 height 52
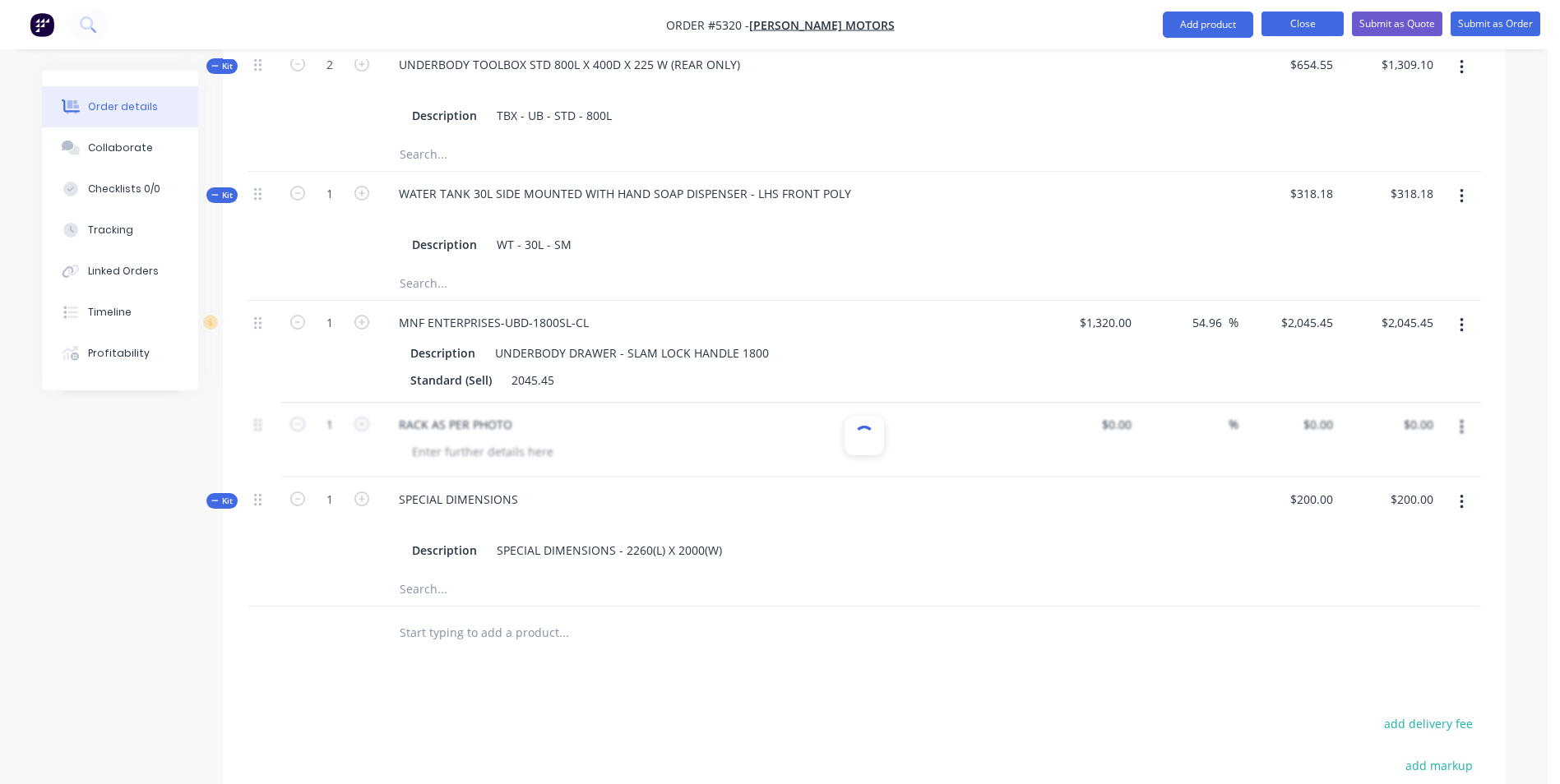
click at [1312, 32] on button "Close" at bounding box center [1302, 24] width 82 height 24
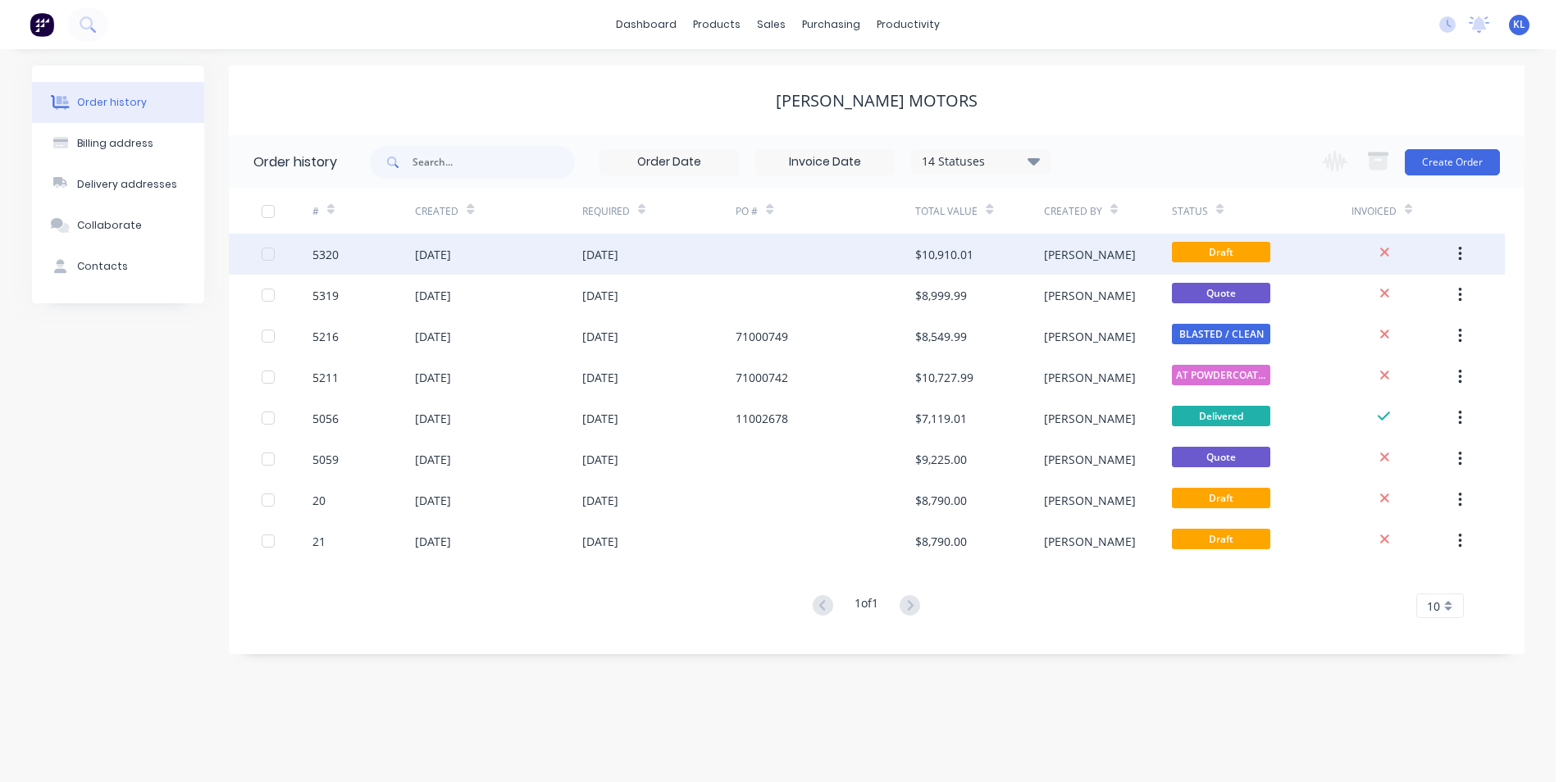
click at [327, 258] on div "5320" at bounding box center [326, 254] width 26 height 17
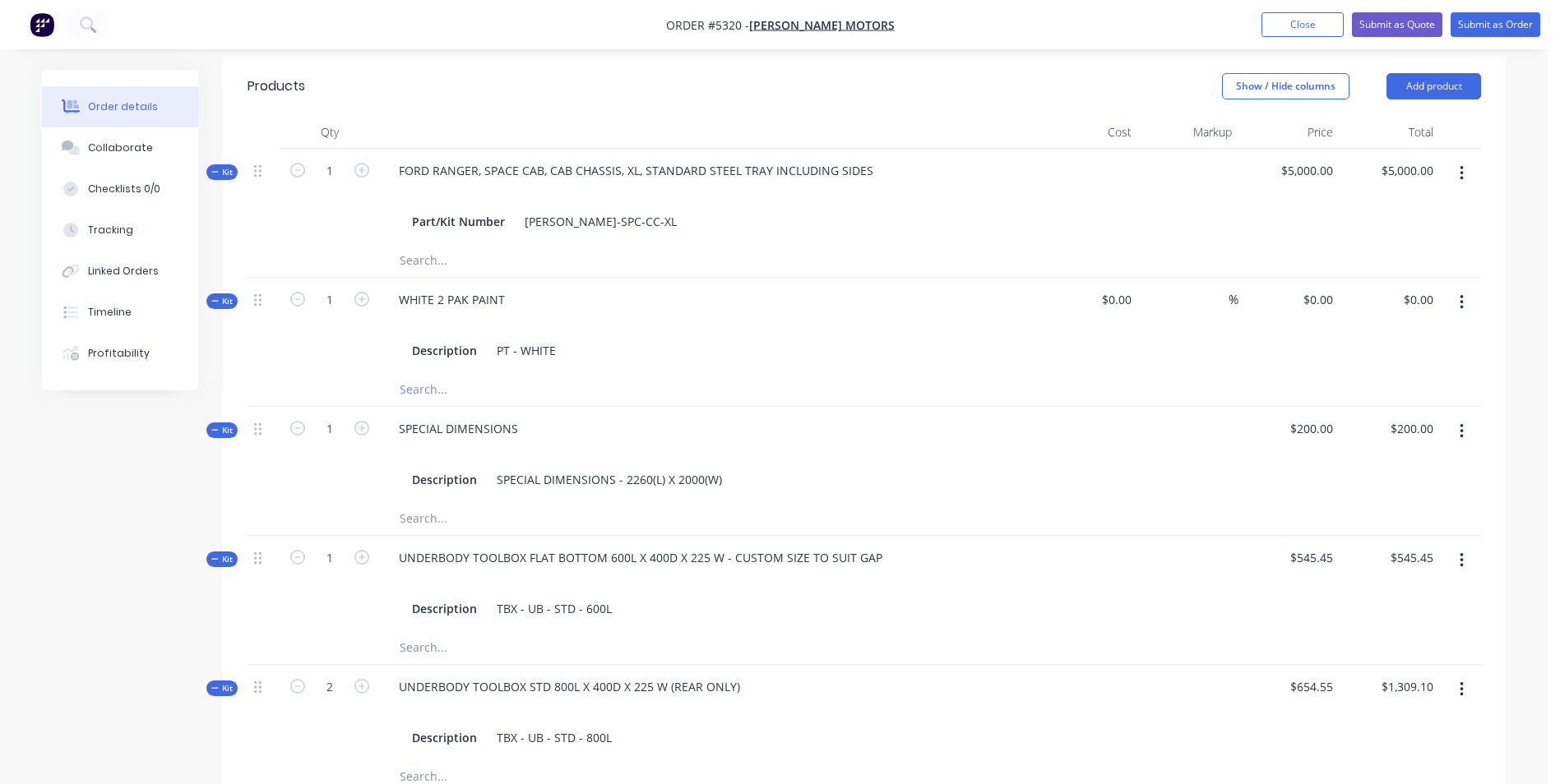
scroll to position [398, 0]
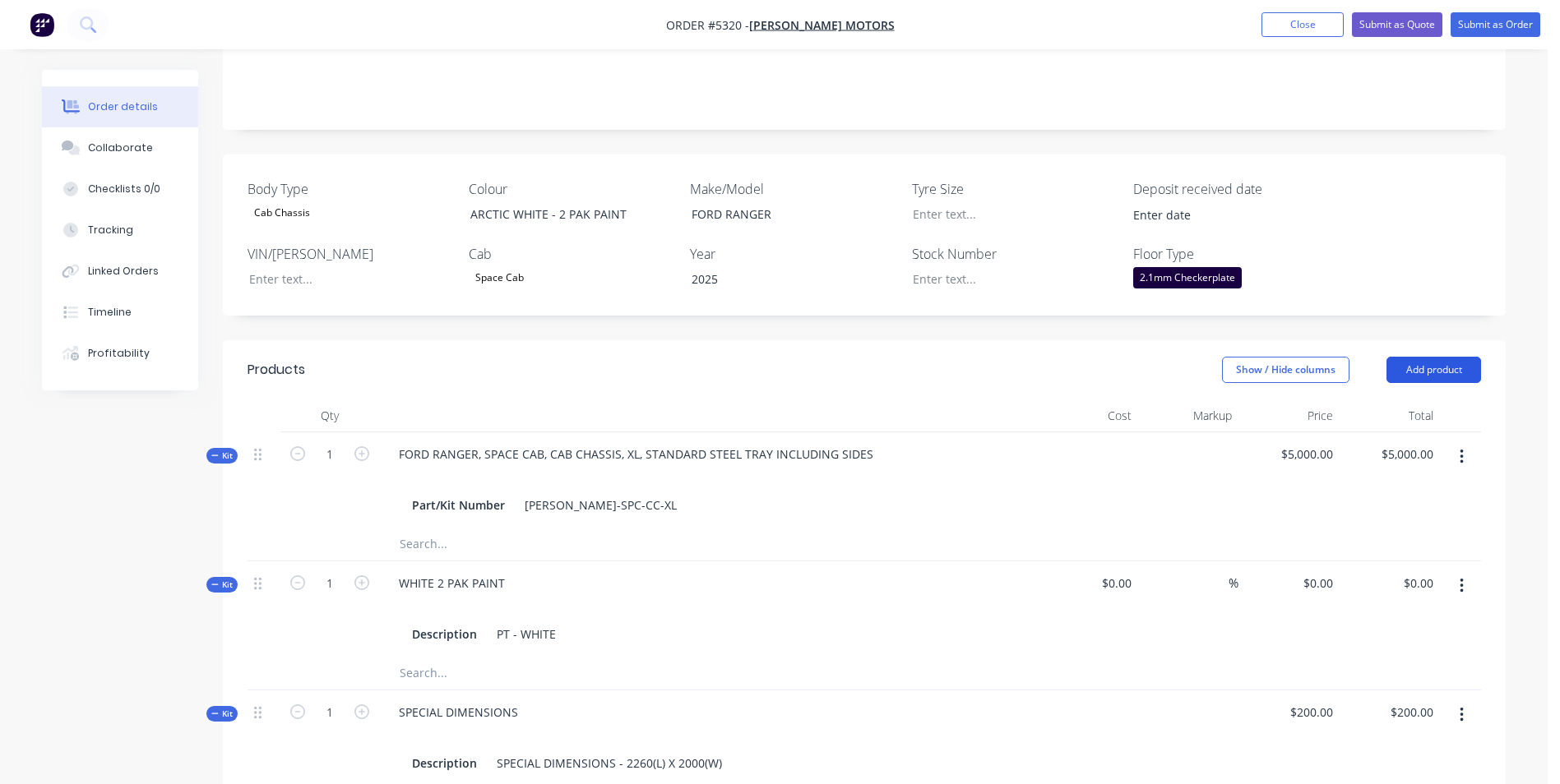
click at [1431, 357] on button "Add product" at bounding box center [1434, 370] width 94 height 26
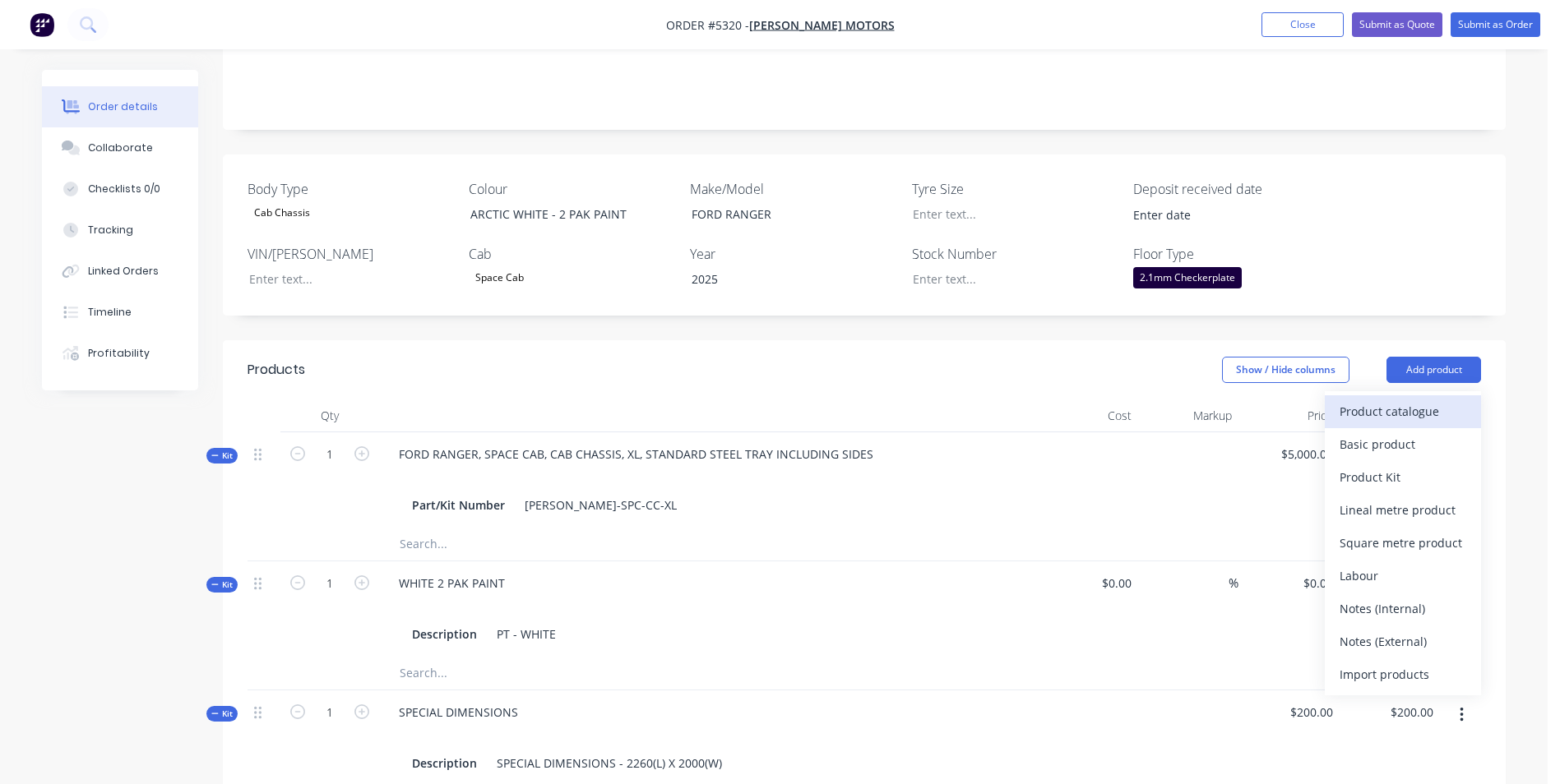
click at [1378, 400] on div "Product catalogue" at bounding box center [1403, 411] width 127 height 24
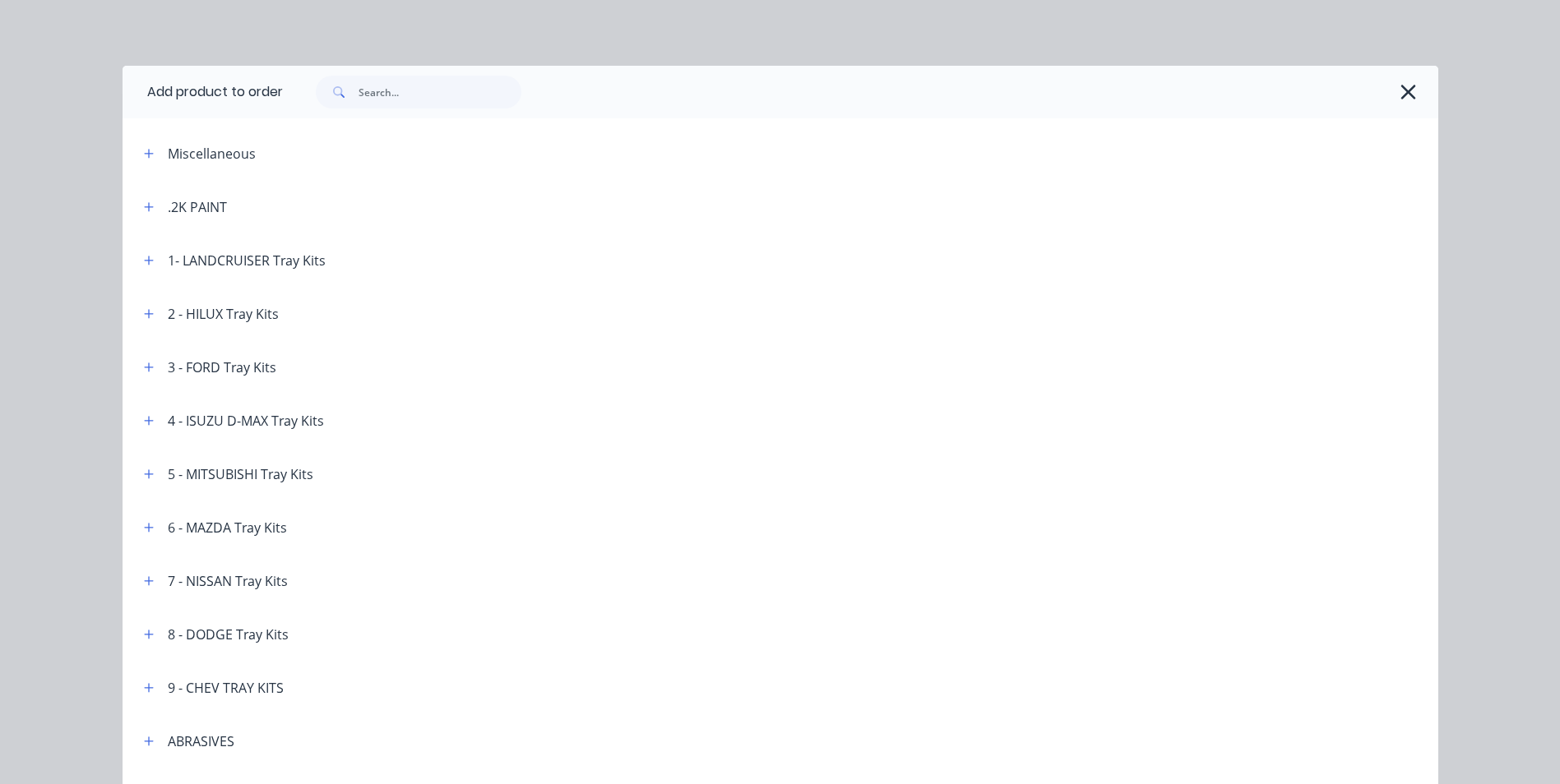
scroll to position [316, 0]
click at [462, 100] on input "text" at bounding box center [440, 93] width 162 height 33
type input "RACK"
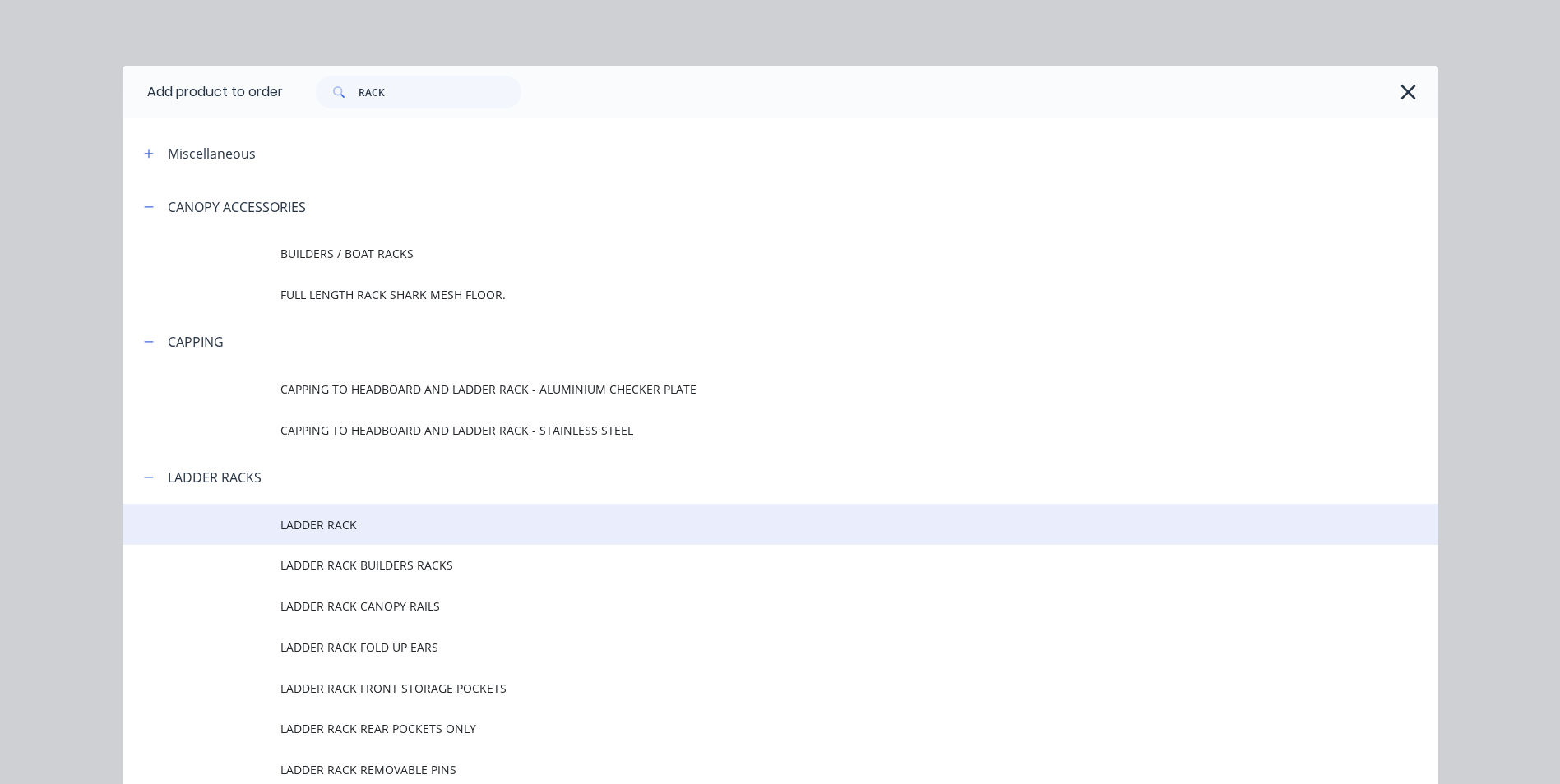
click at [341, 532] on span "LADDER RACK" at bounding box center [743, 525] width 926 height 17
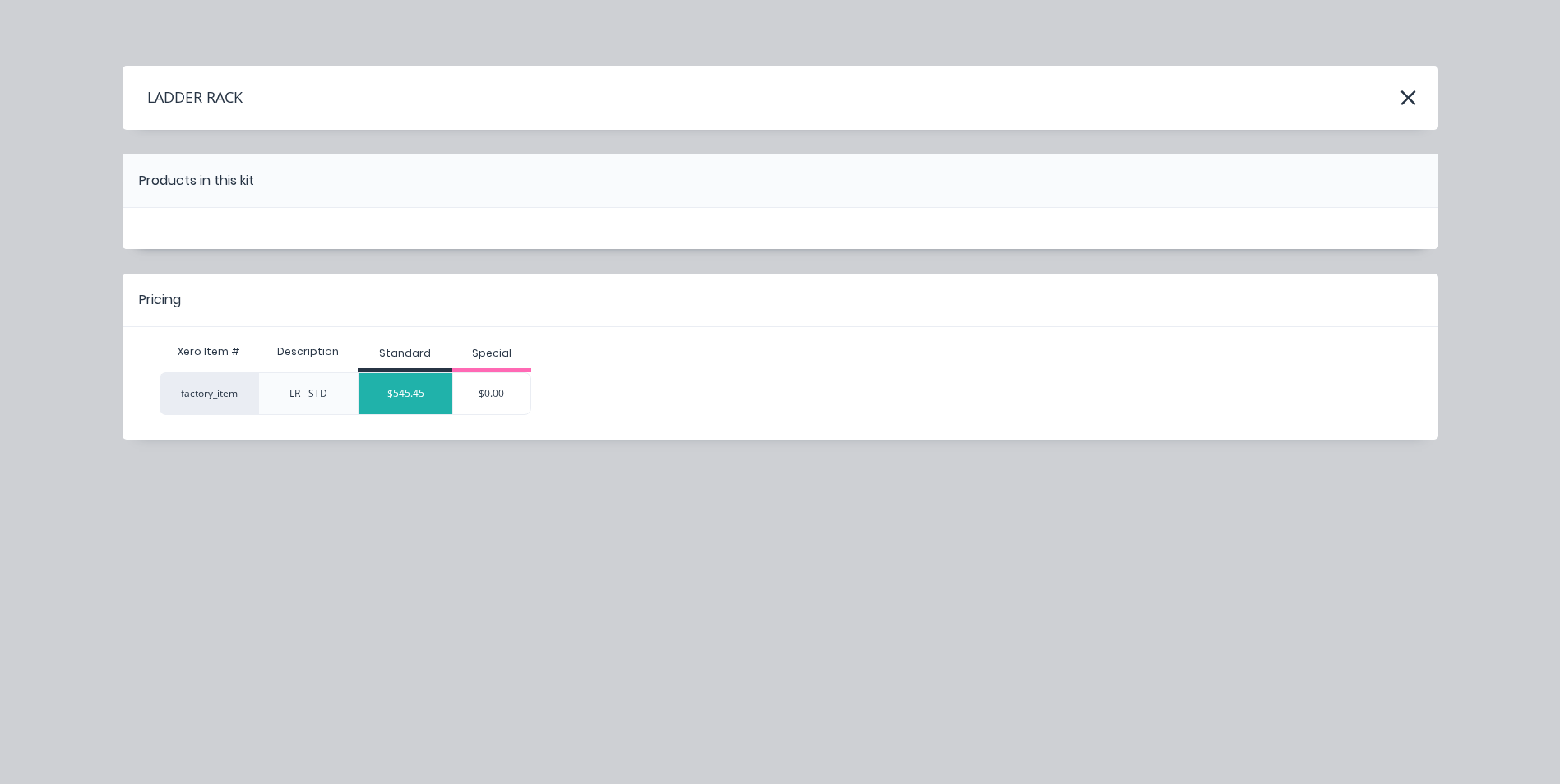
click at [429, 399] on div "$545.45" at bounding box center [405, 393] width 93 height 41
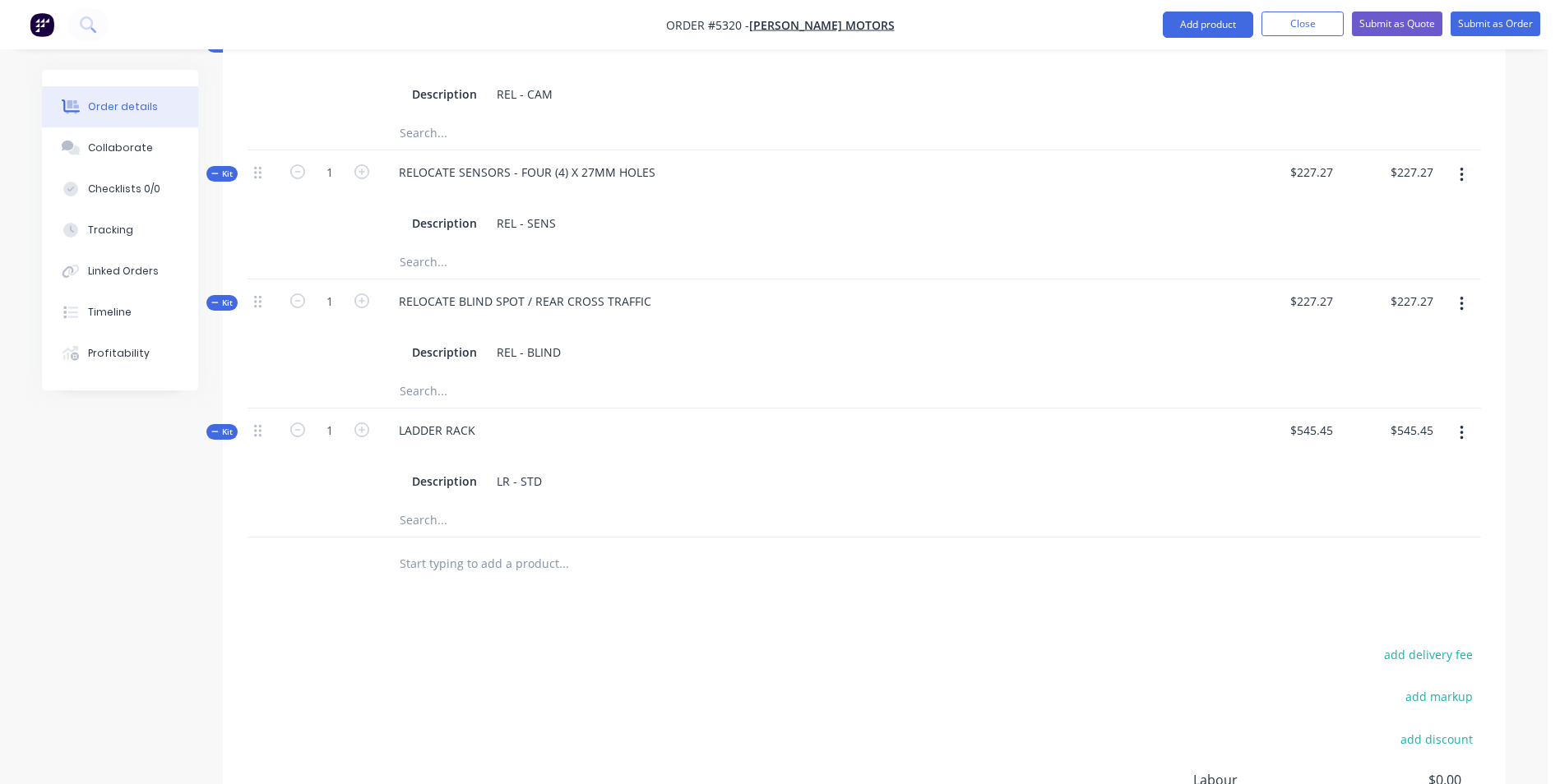
scroll to position [1713, 0]
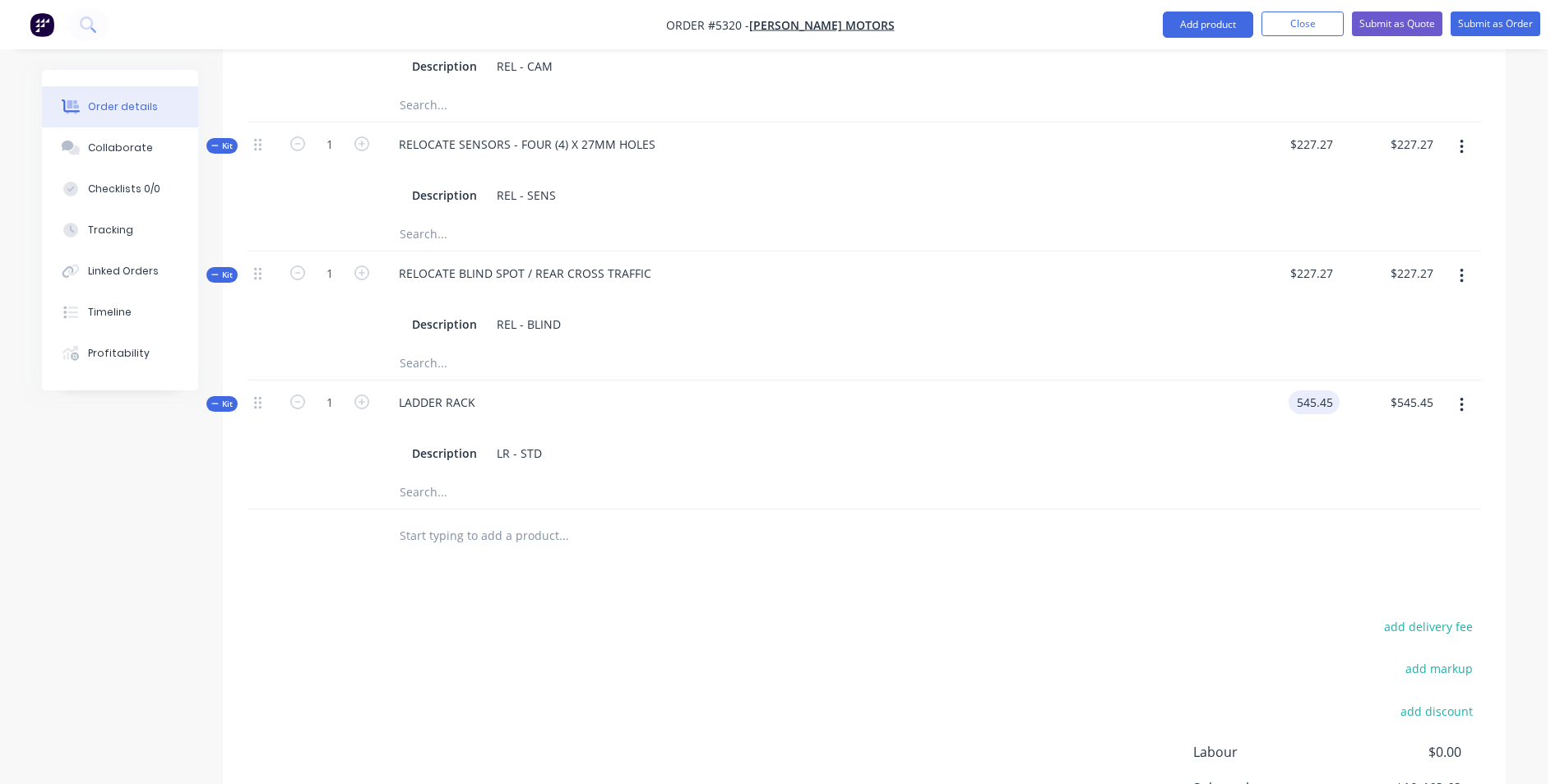
click at [1322, 390] on input "545.45" at bounding box center [1317, 402] width 45 height 24
type input "$1,727.27"
click at [448, 390] on div "LADDER RACK" at bounding box center [438, 402] width 103 height 24
click at [432, 390] on div "RACK" at bounding box center [414, 402] width 56 height 24
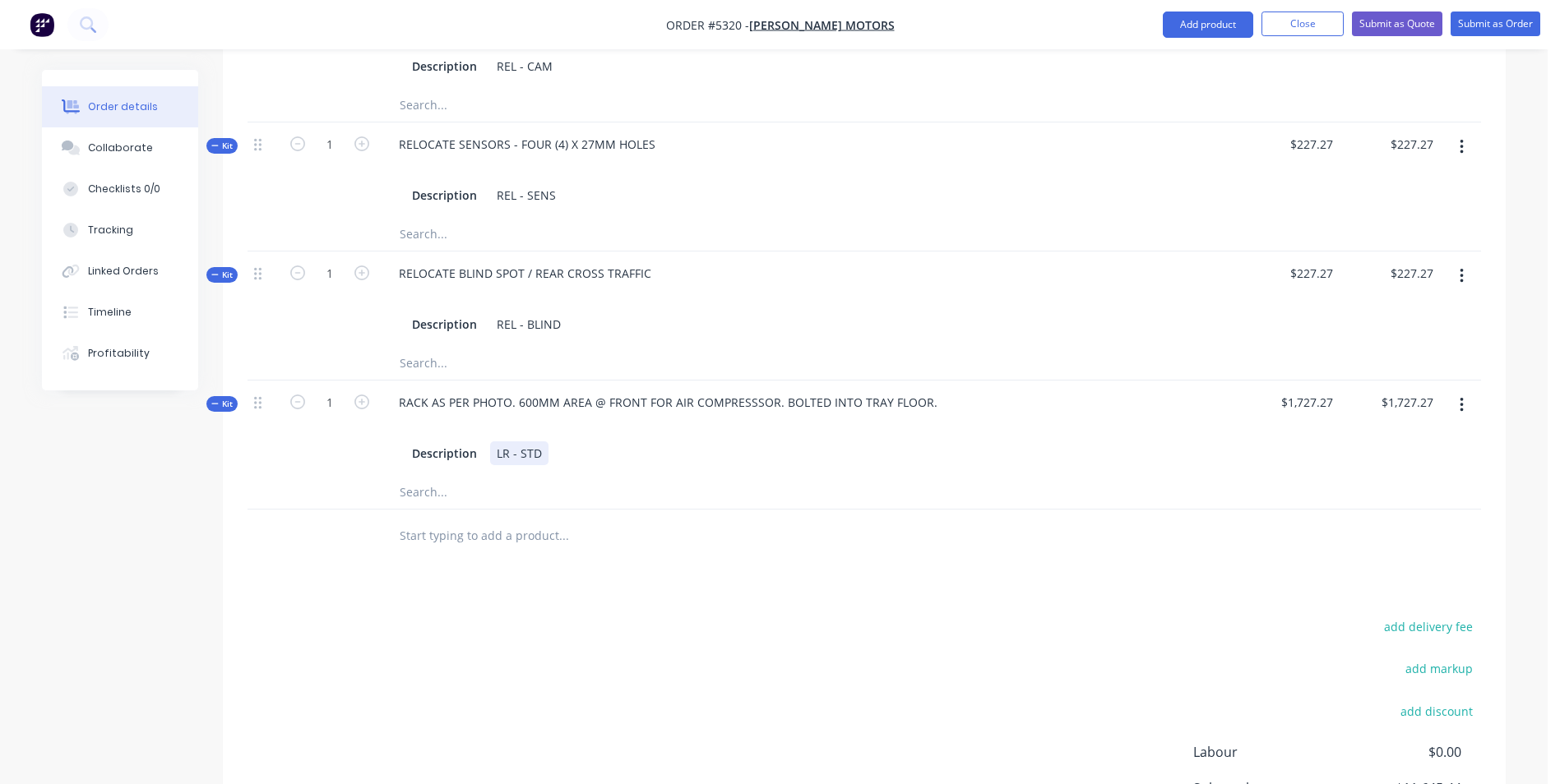
click at [538, 442] on div "LR - STD" at bounding box center [519, 453] width 59 height 24
click at [605, 519] on input "text" at bounding box center [563, 536] width 329 height 33
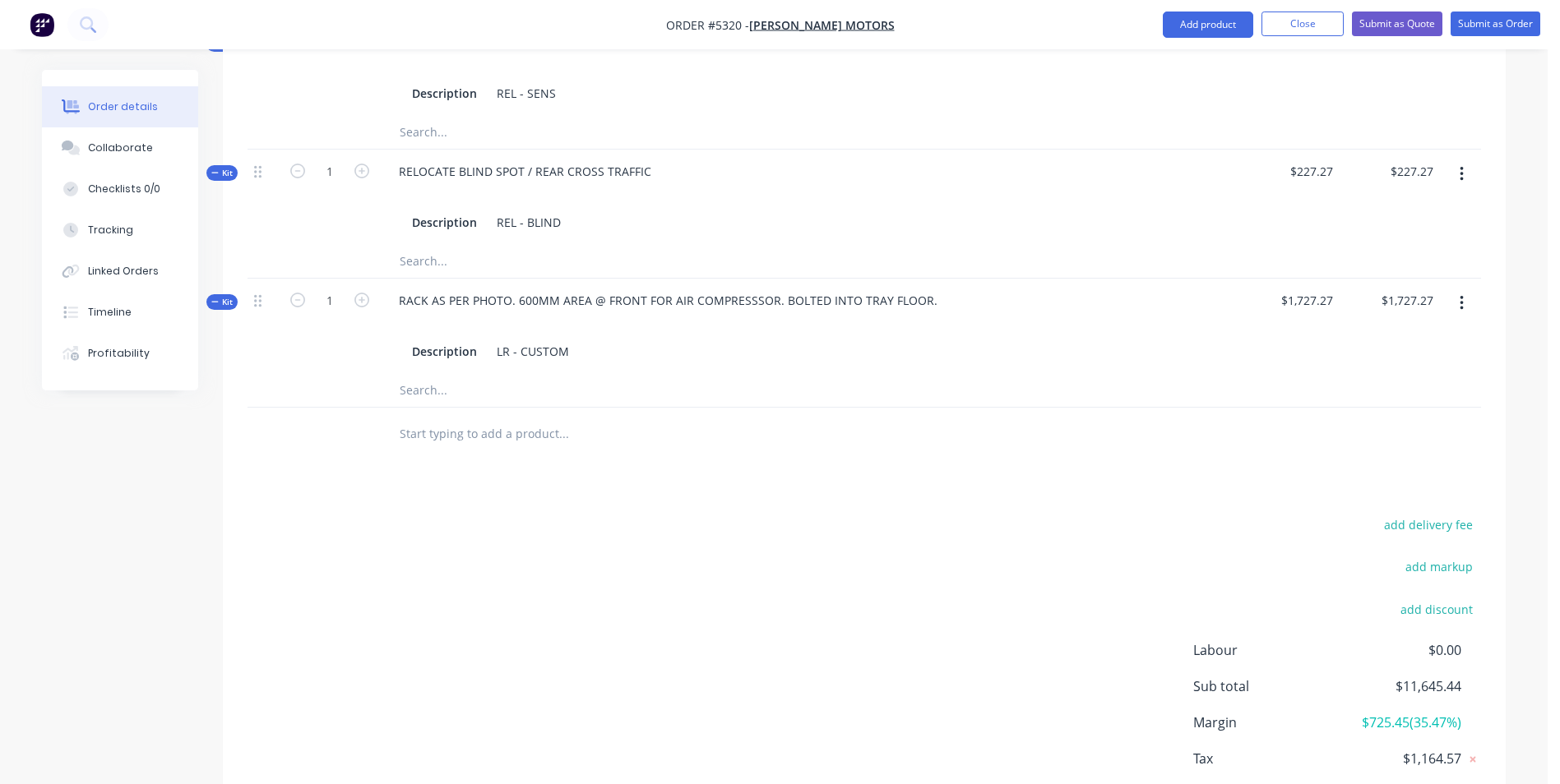
scroll to position [1842, 0]
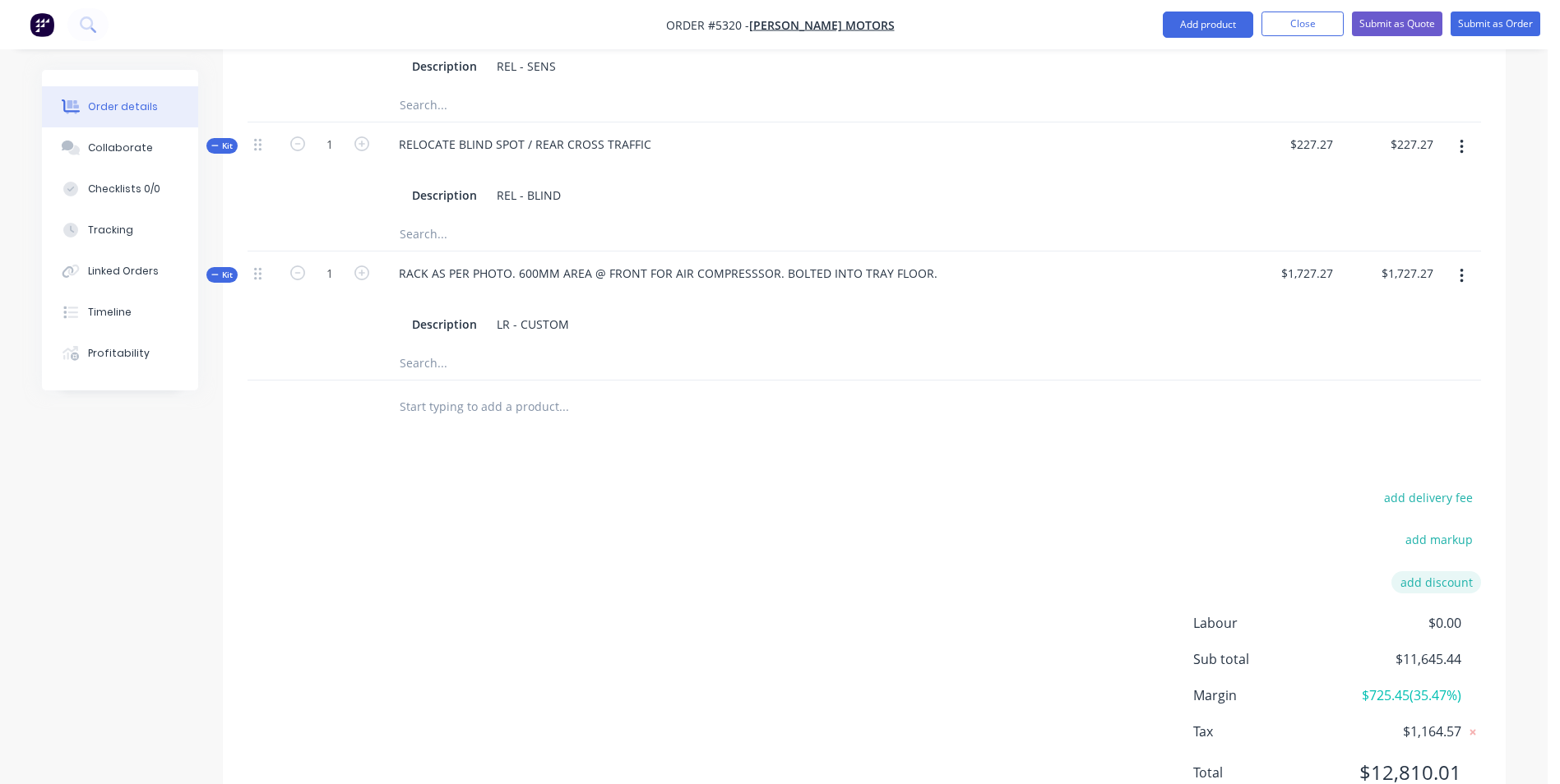
click at [1426, 571] on button "add discount" at bounding box center [1436, 581] width 90 height 22
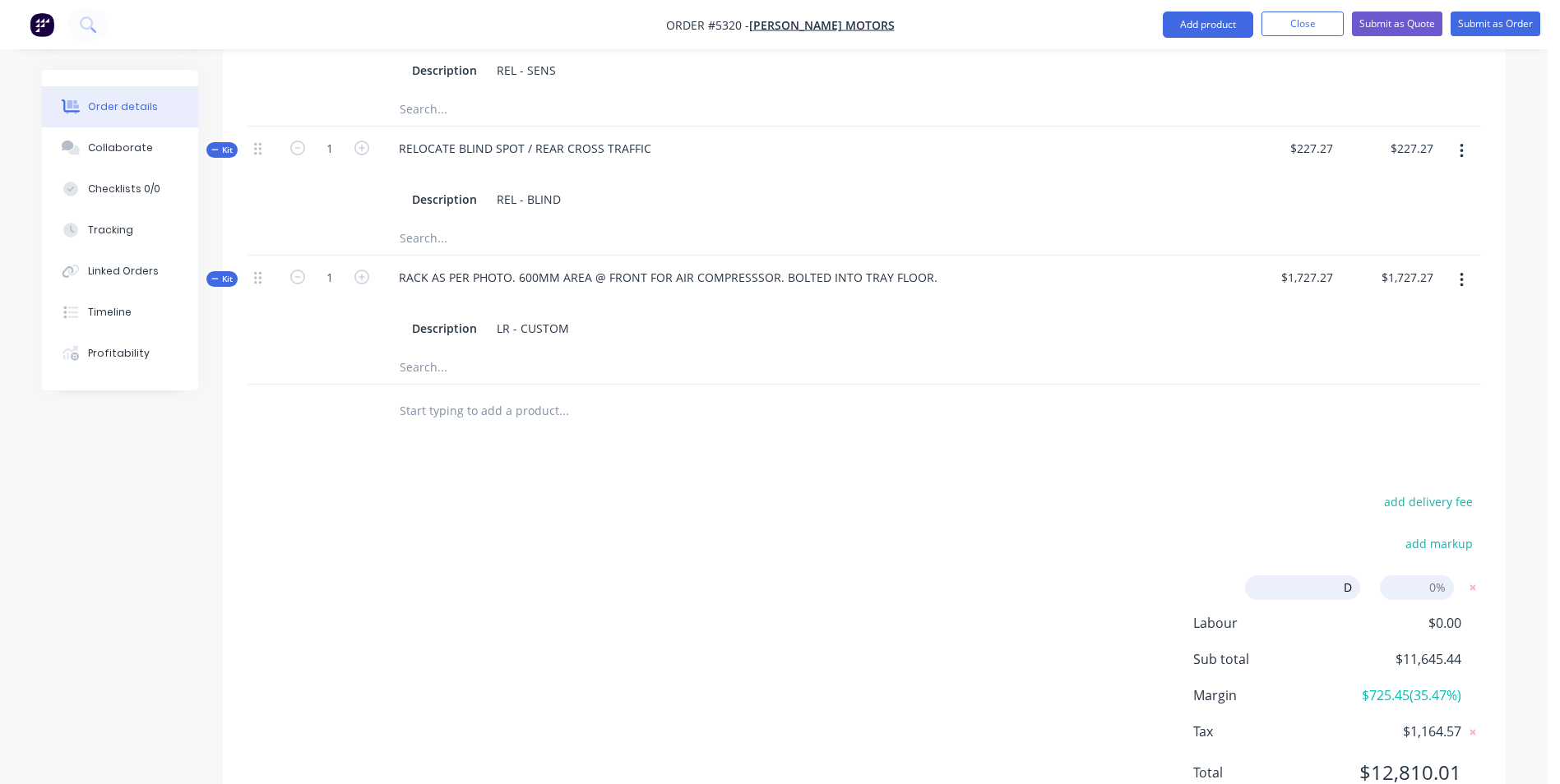
type input "DEALER DISCOUNT"
type input "10.00%"
click input "submit" at bounding box center [0, 0] width 0 height 0
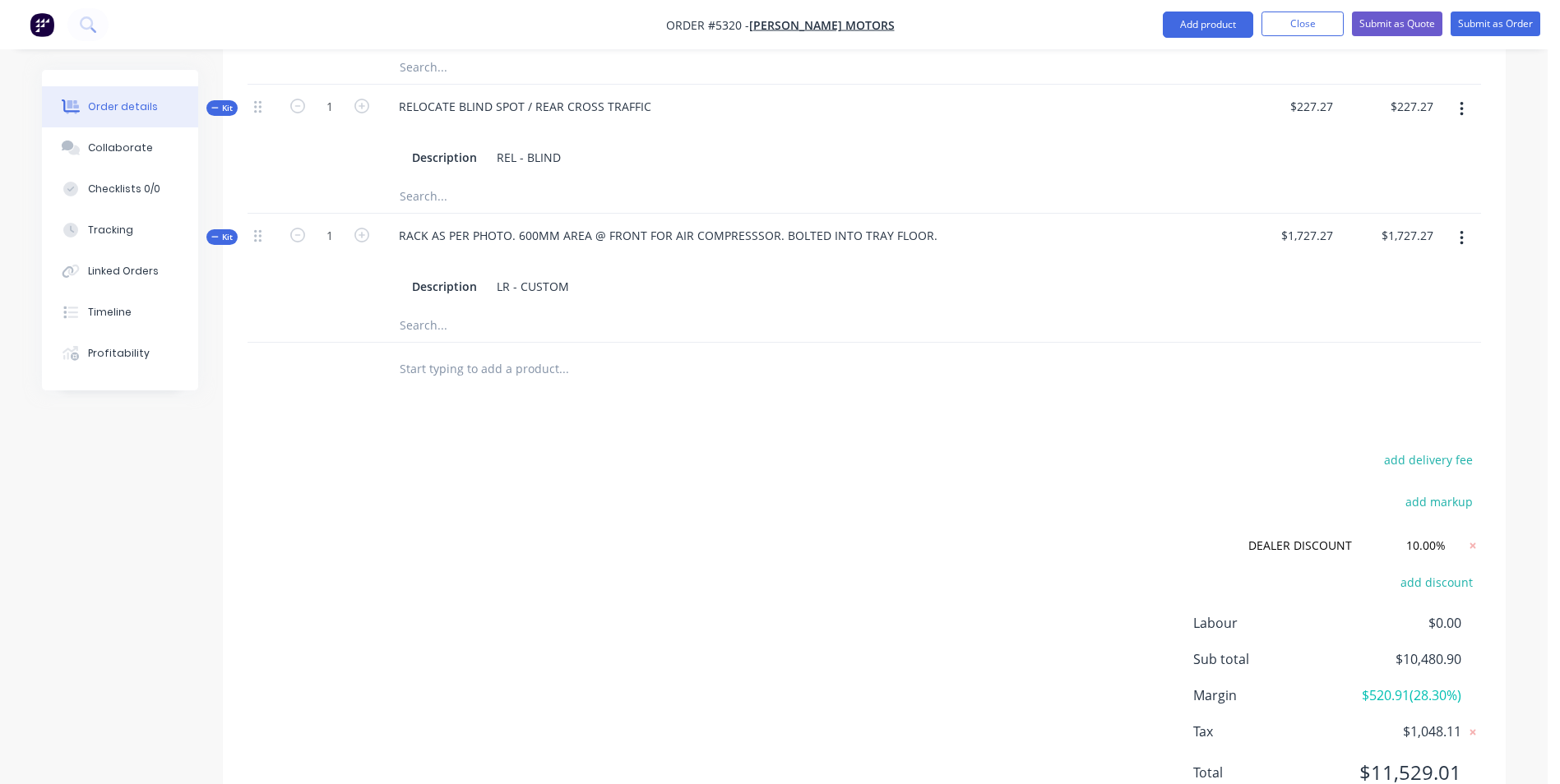
scroll to position [1798, 0]
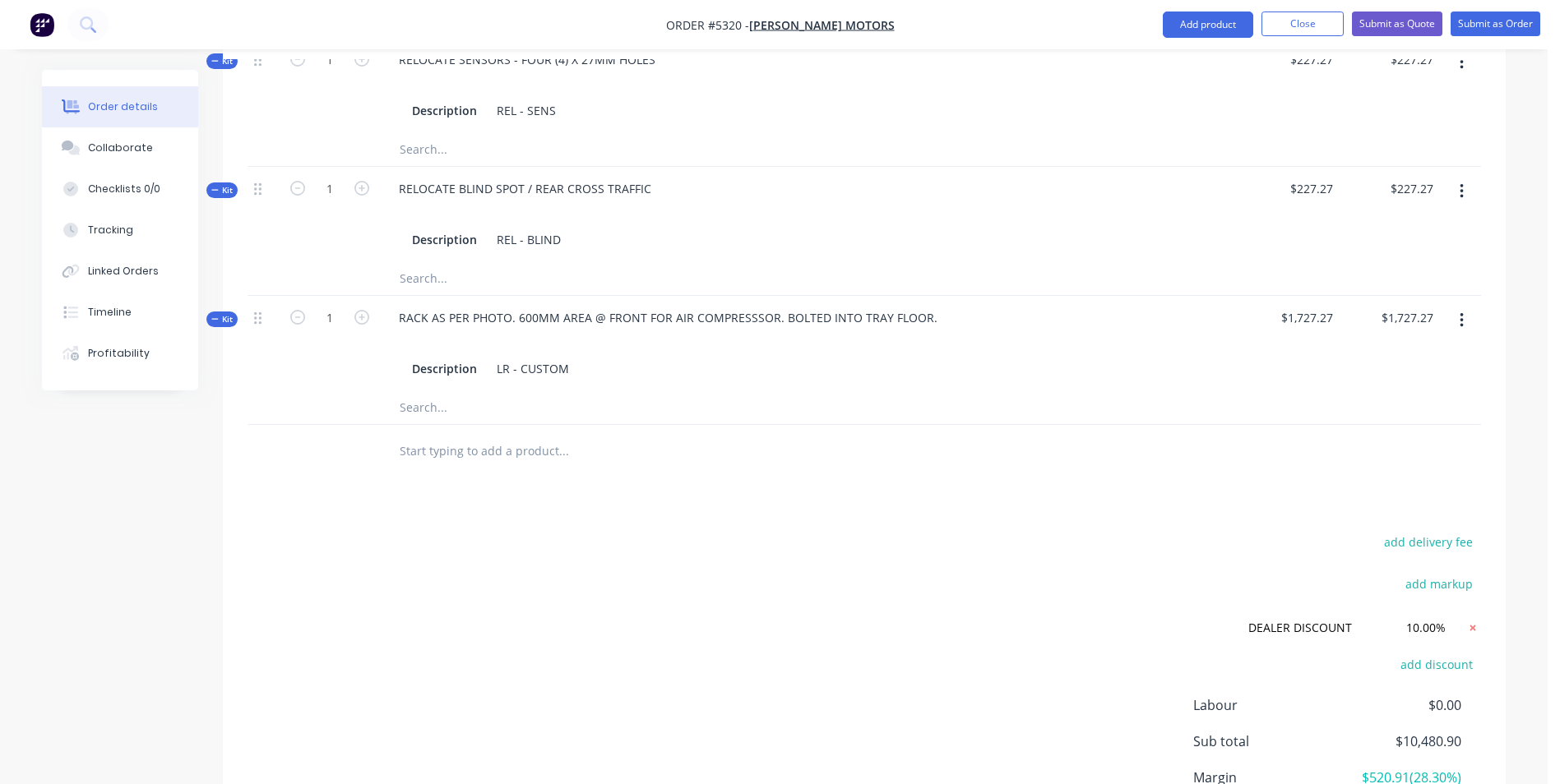
click at [1474, 620] on icon at bounding box center [1473, 628] width 17 height 17
click at [1447, 616] on button "add discount" at bounding box center [1436, 626] width 90 height 22
type input "DEALER DISCOUNT"
type input "10.00%"
click input "submit" at bounding box center [0, 0] width 0 height 0
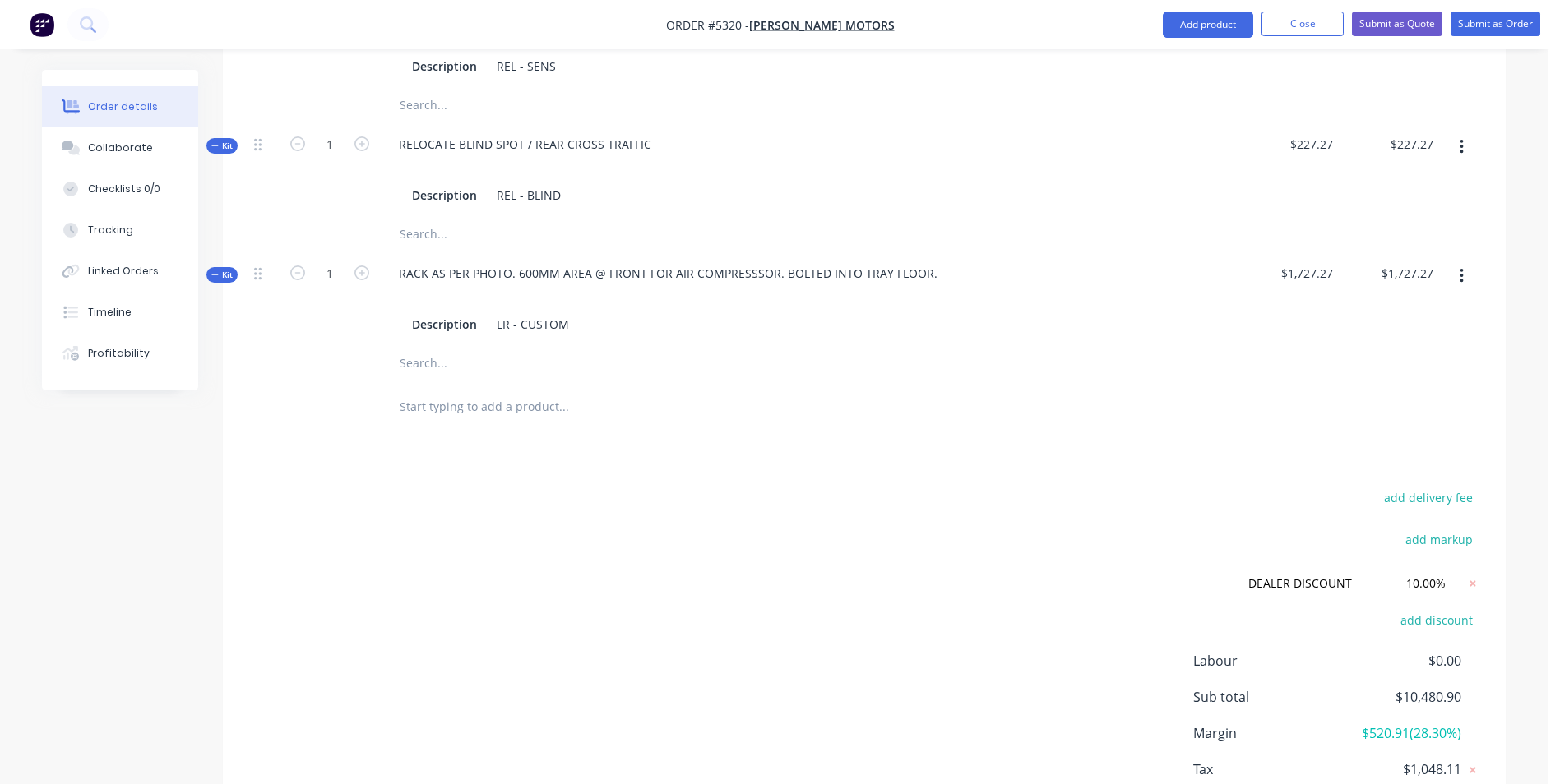
scroll to position [1880, 0]
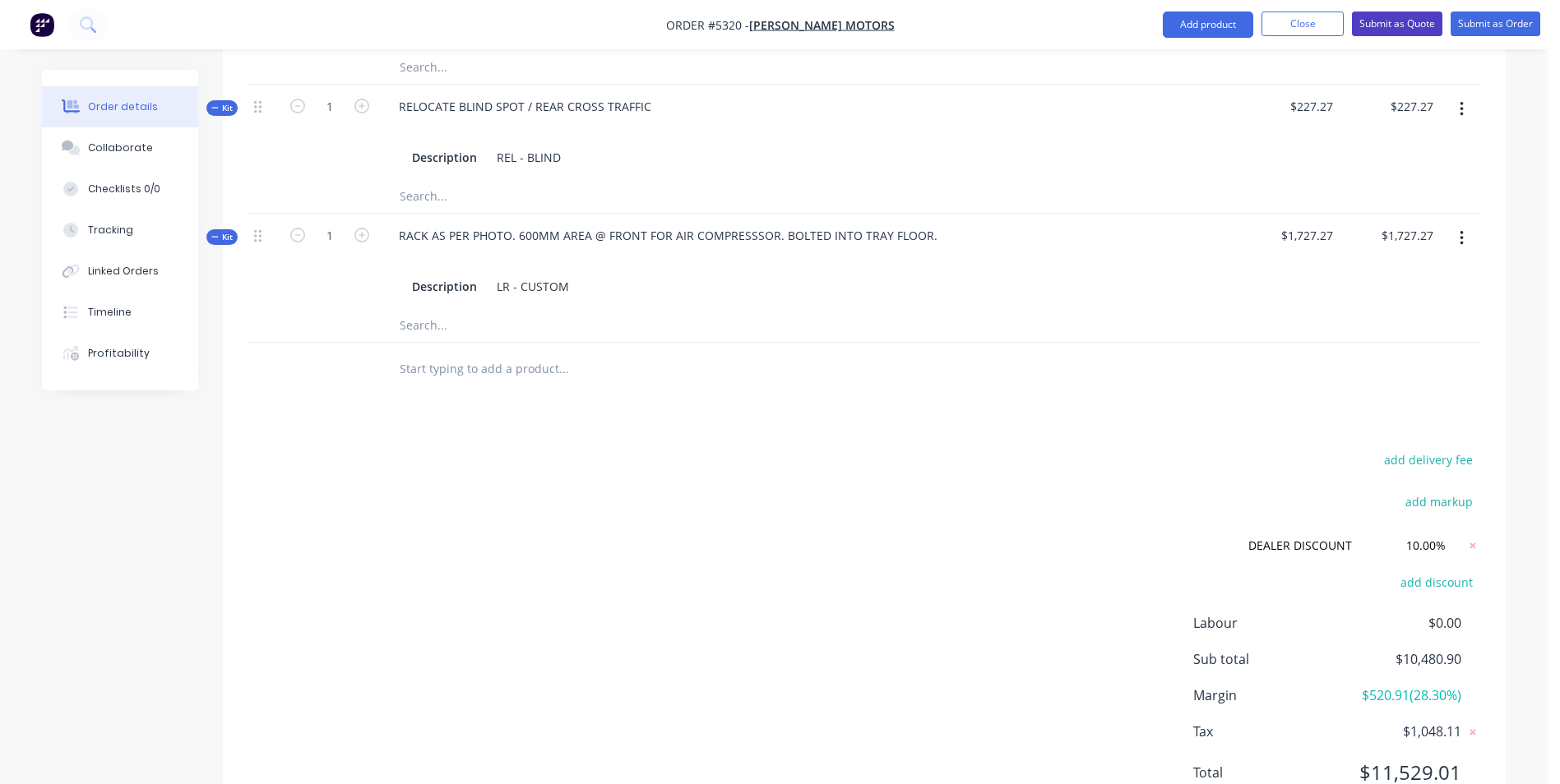
click at [1394, 31] on button "Submit as Quote" at bounding box center [1398, 24] width 91 height 24
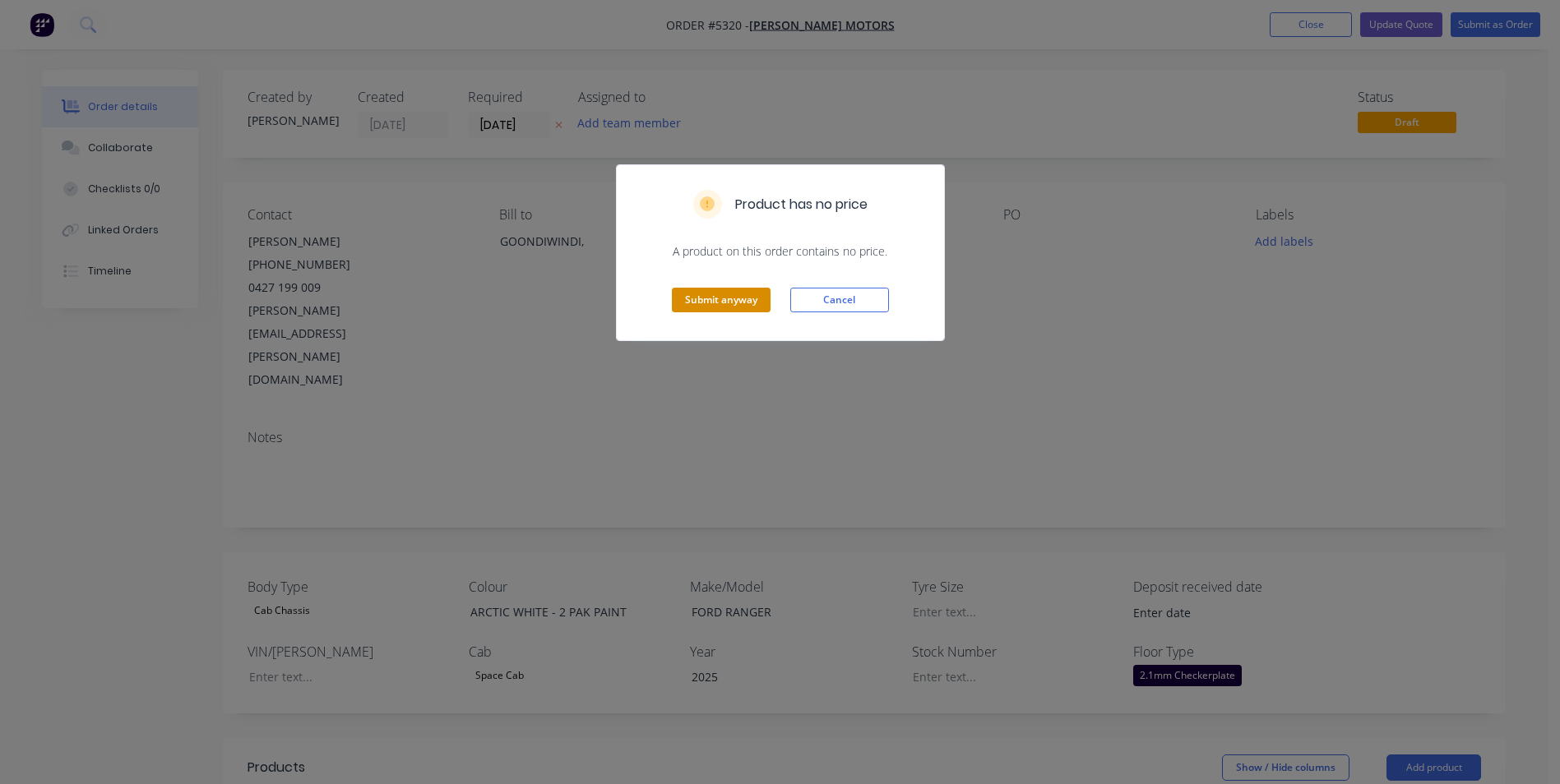
click at [725, 299] on button "Submit anyway" at bounding box center [721, 300] width 99 height 24
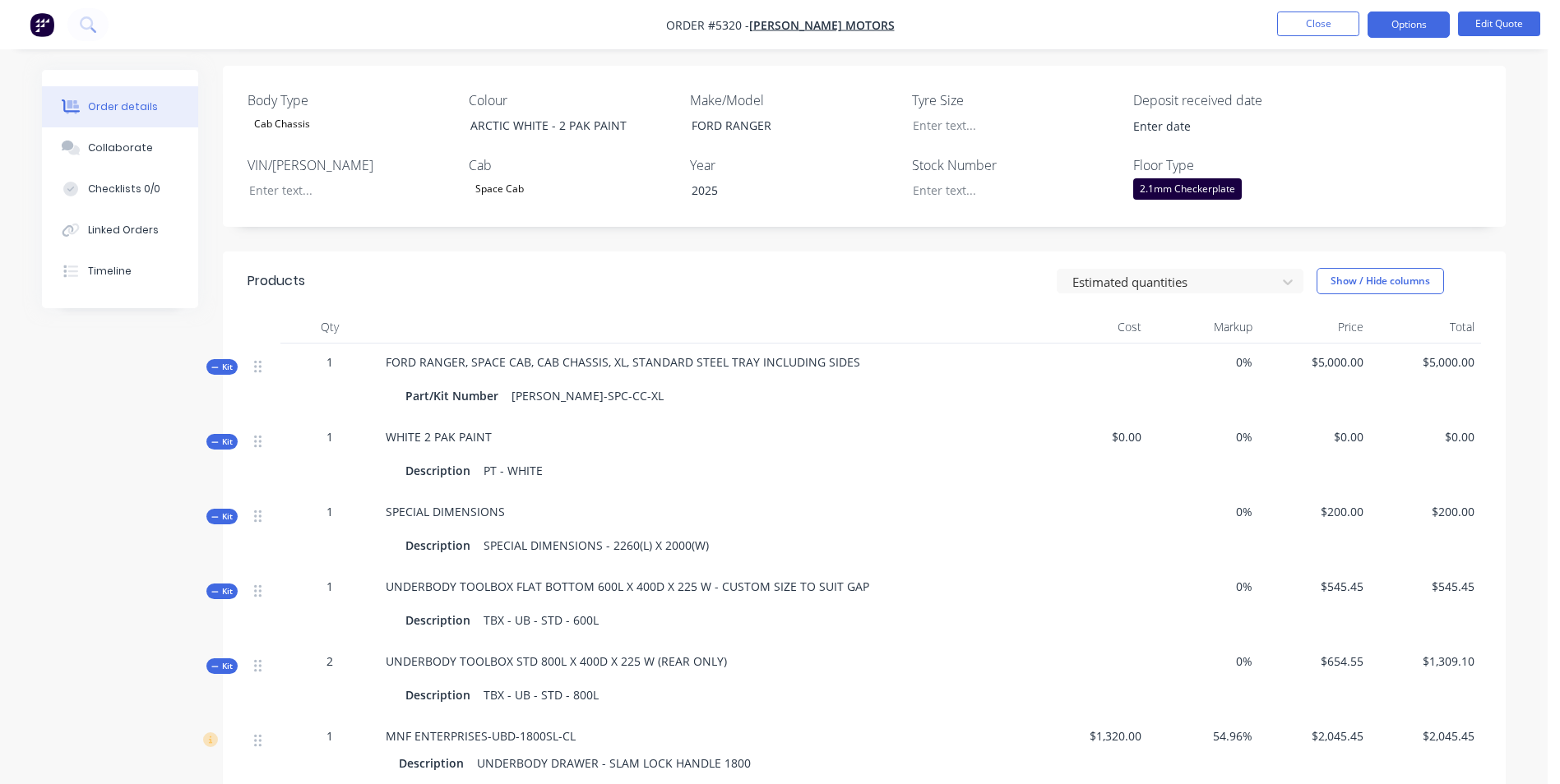
scroll to position [78, 0]
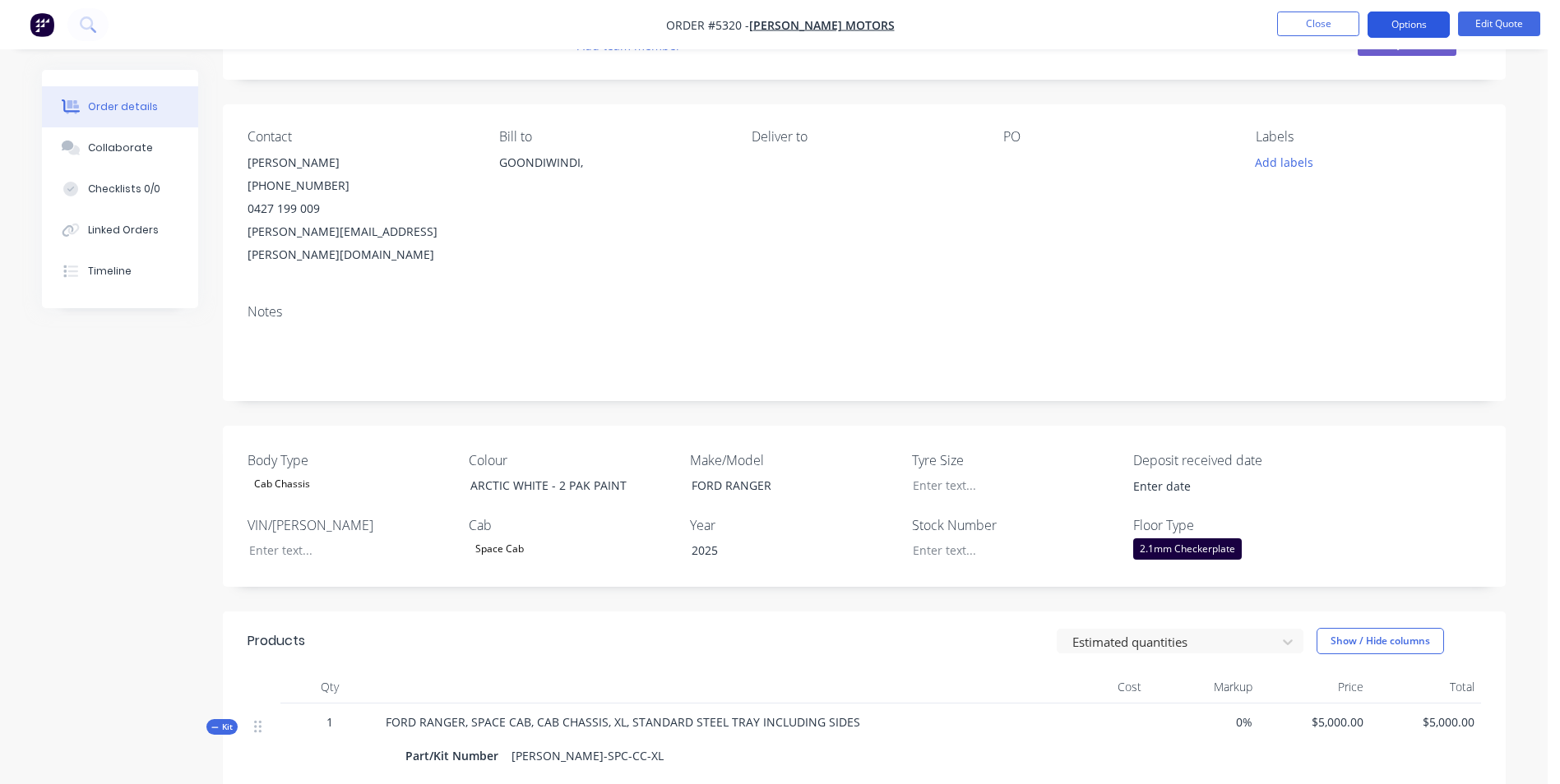
click at [1431, 18] on button "Options" at bounding box center [1409, 24] width 82 height 26
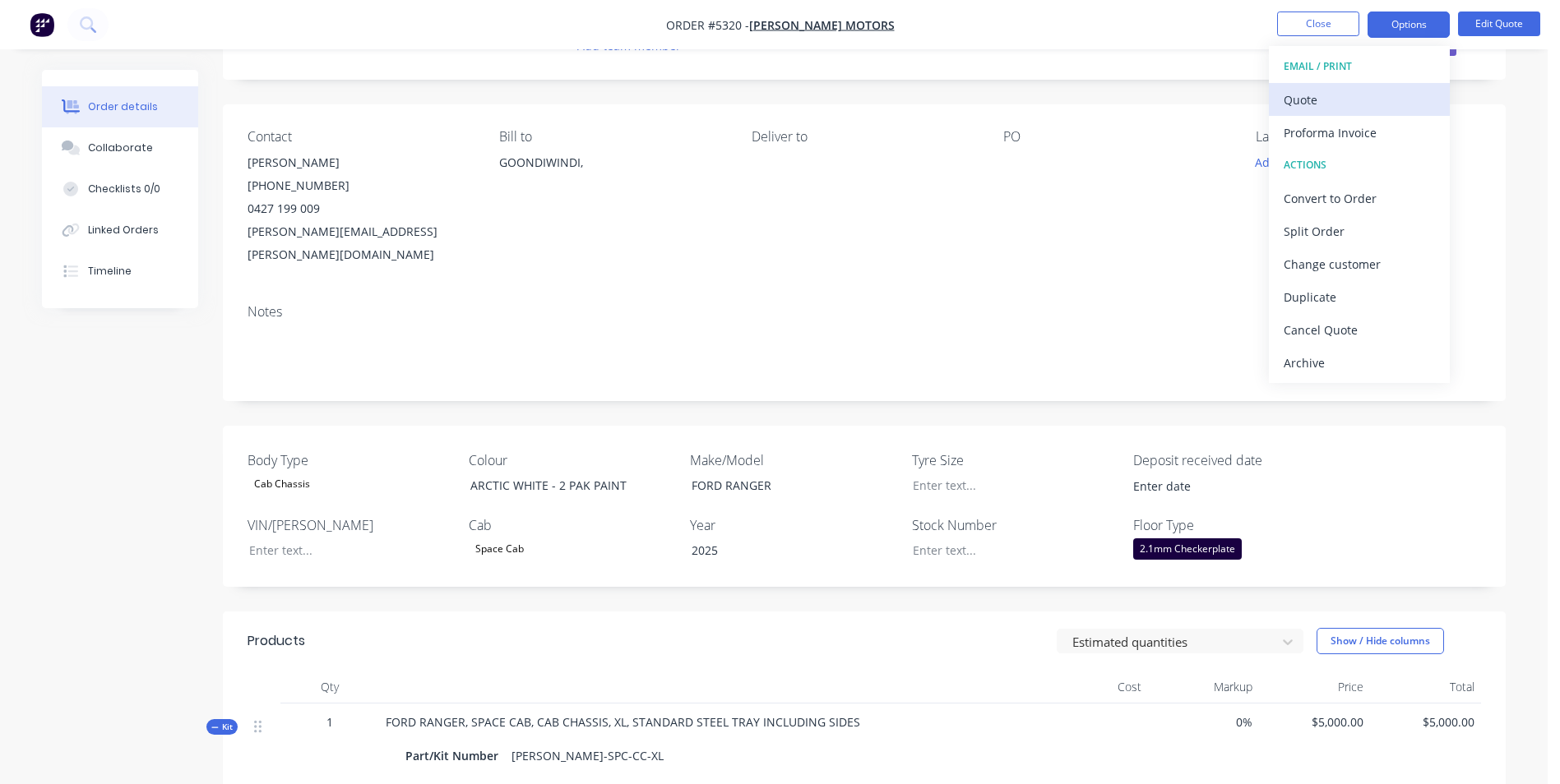
click at [1323, 100] on div "Quote" at bounding box center [1359, 100] width 151 height 24
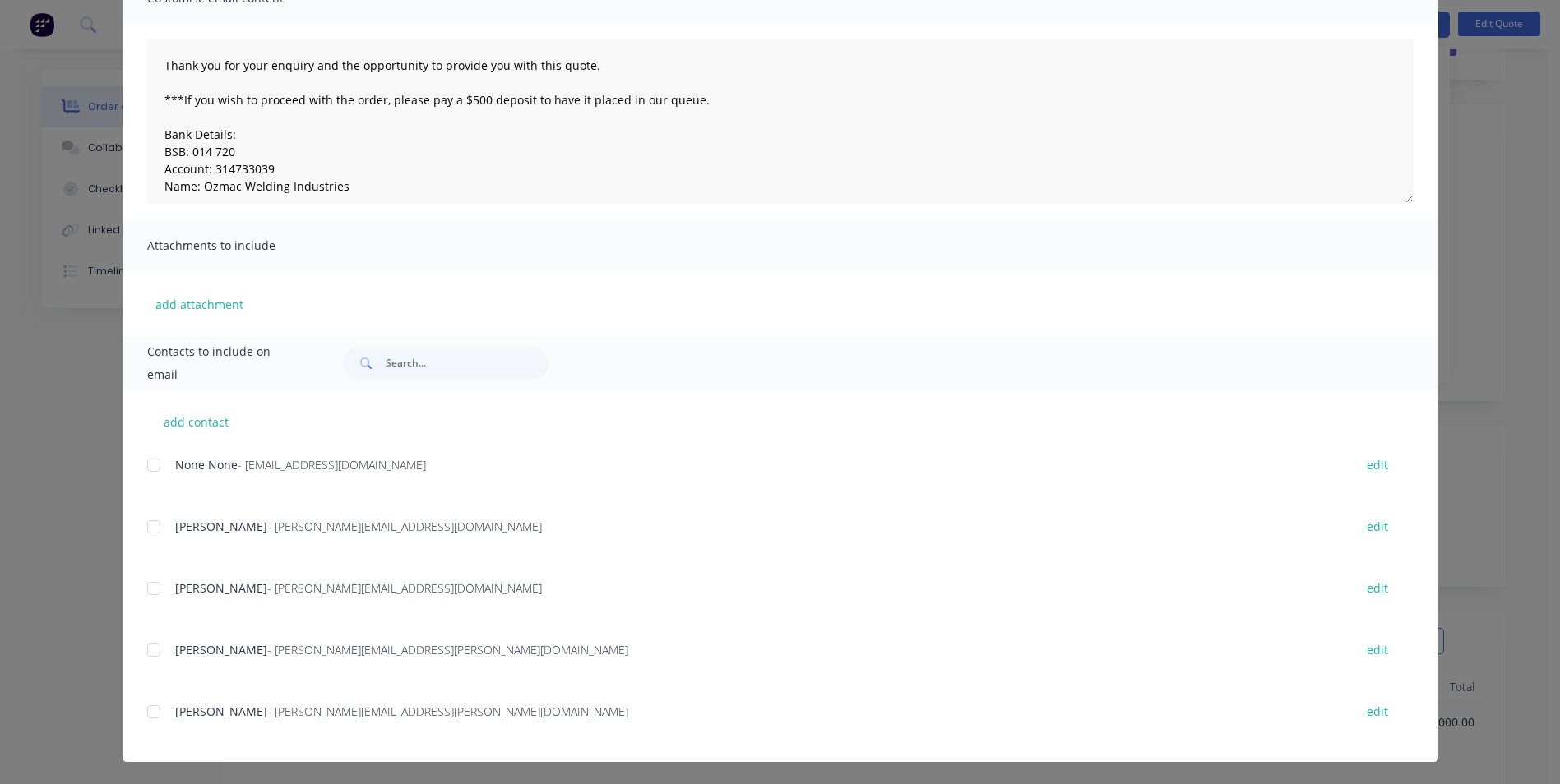
scroll to position [148, 0]
click at [215, 719] on div "[PERSON_NAME] - [PERSON_NAME][EMAIL_ADDRESS][PERSON_NAME][DOMAIN_NAME]" at bounding box center [756, 711] width 1162 height 17
click at [140, 711] on div "add contact None None - [EMAIL_ADDRESS][DOMAIN_NAME] edit [PERSON_NAME] - [PERS…" at bounding box center [780, 574] width 1316 height 373
click at [149, 711] on div at bounding box center [154, 712] width 33 height 33
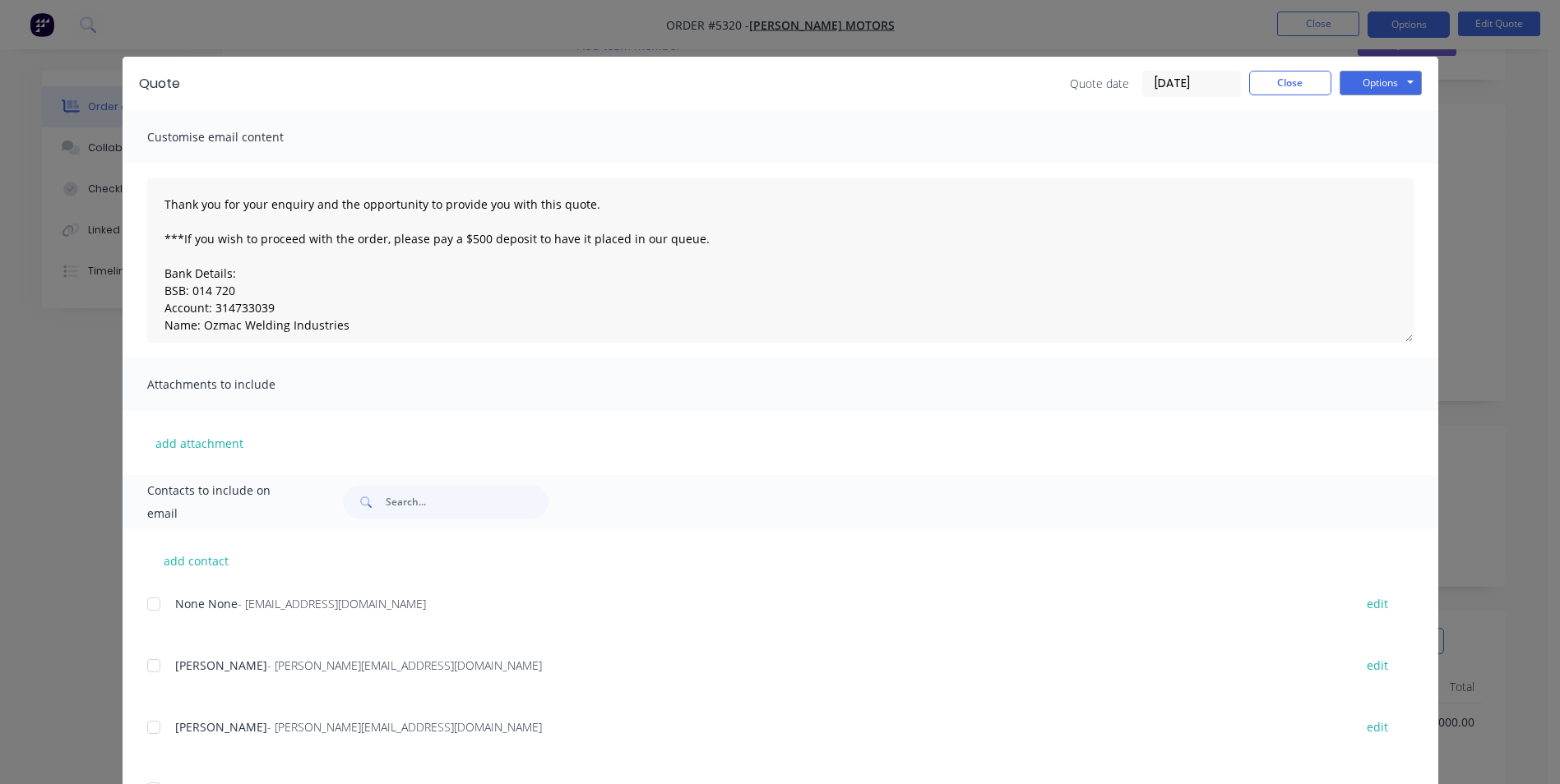
scroll to position [0, 0]
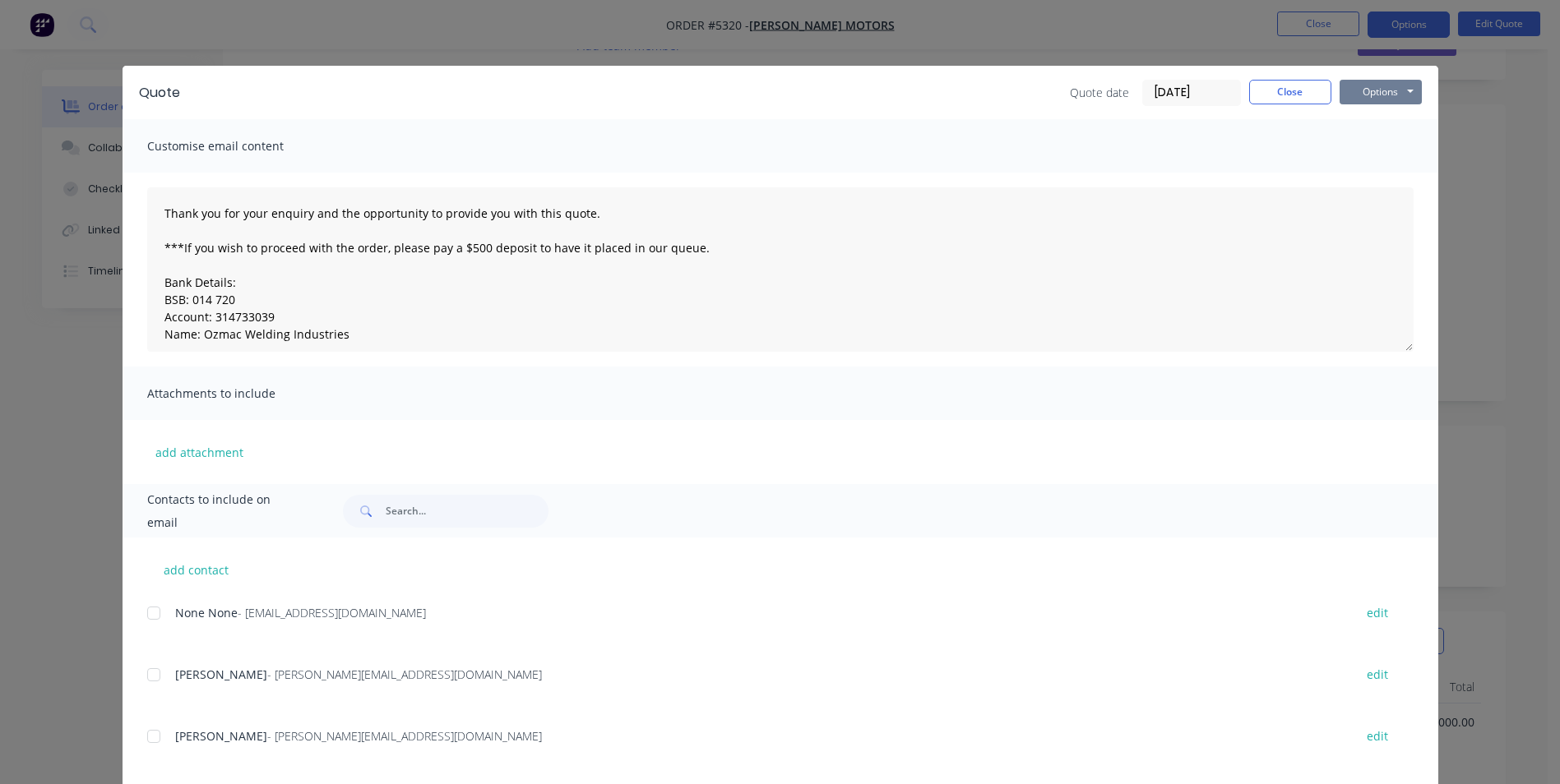
click at [1403, 97] on button "Options" at bounding box center [1381, 92] width 82 height 24
click at [1384, 182] on button "Email" at bounding box center [1392, 175] width 106 height 27
click at [1364, 94] on button "Options" at bounding box center [1381, 92] width 82 height 24
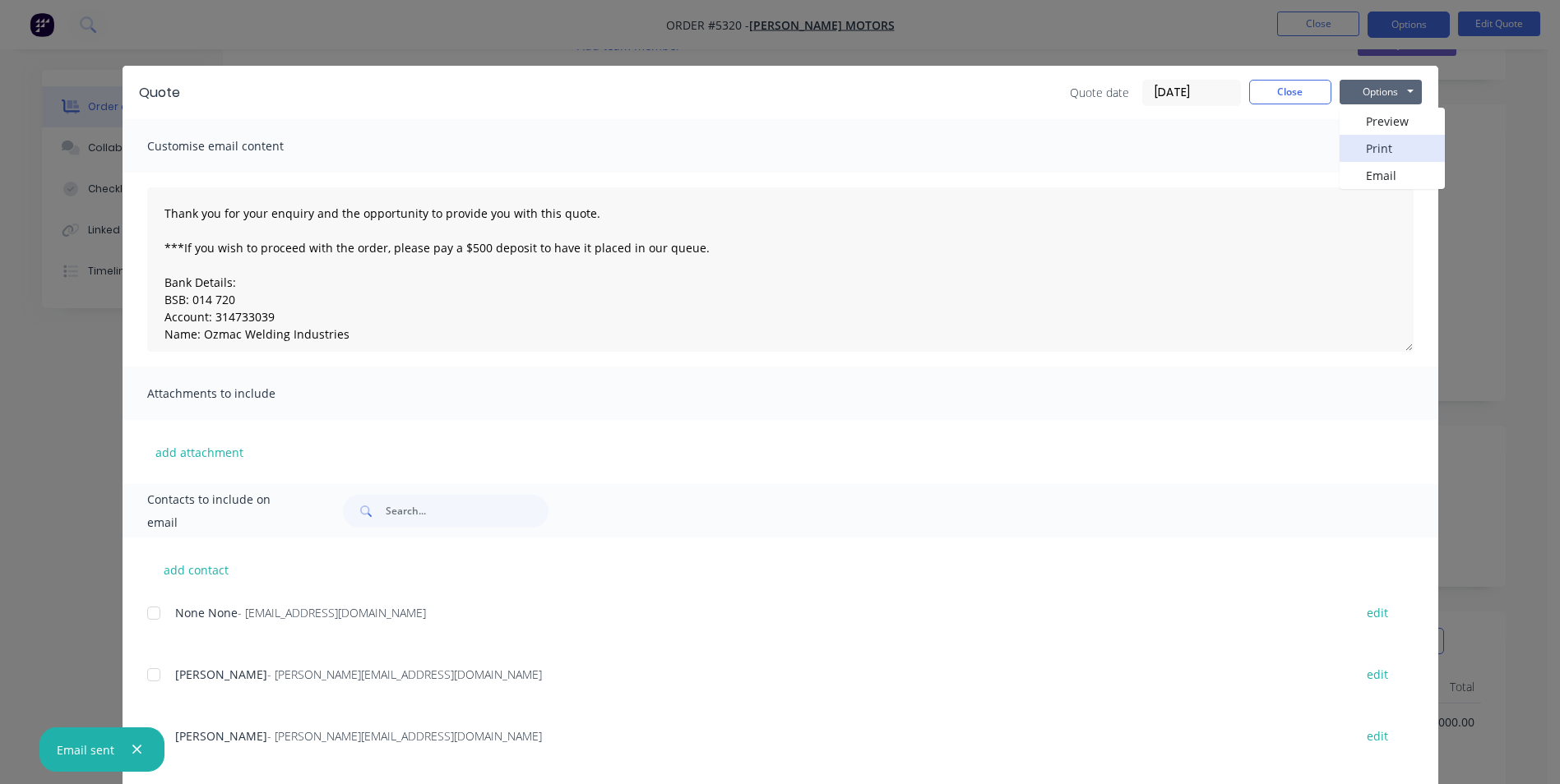
click at [1372, 151] on button "Print" at bounding box center [1392, 148] width 106 height 27
click at [1307, 94] on button "Close" at bounding box center [1290, 92] width 82 height 24
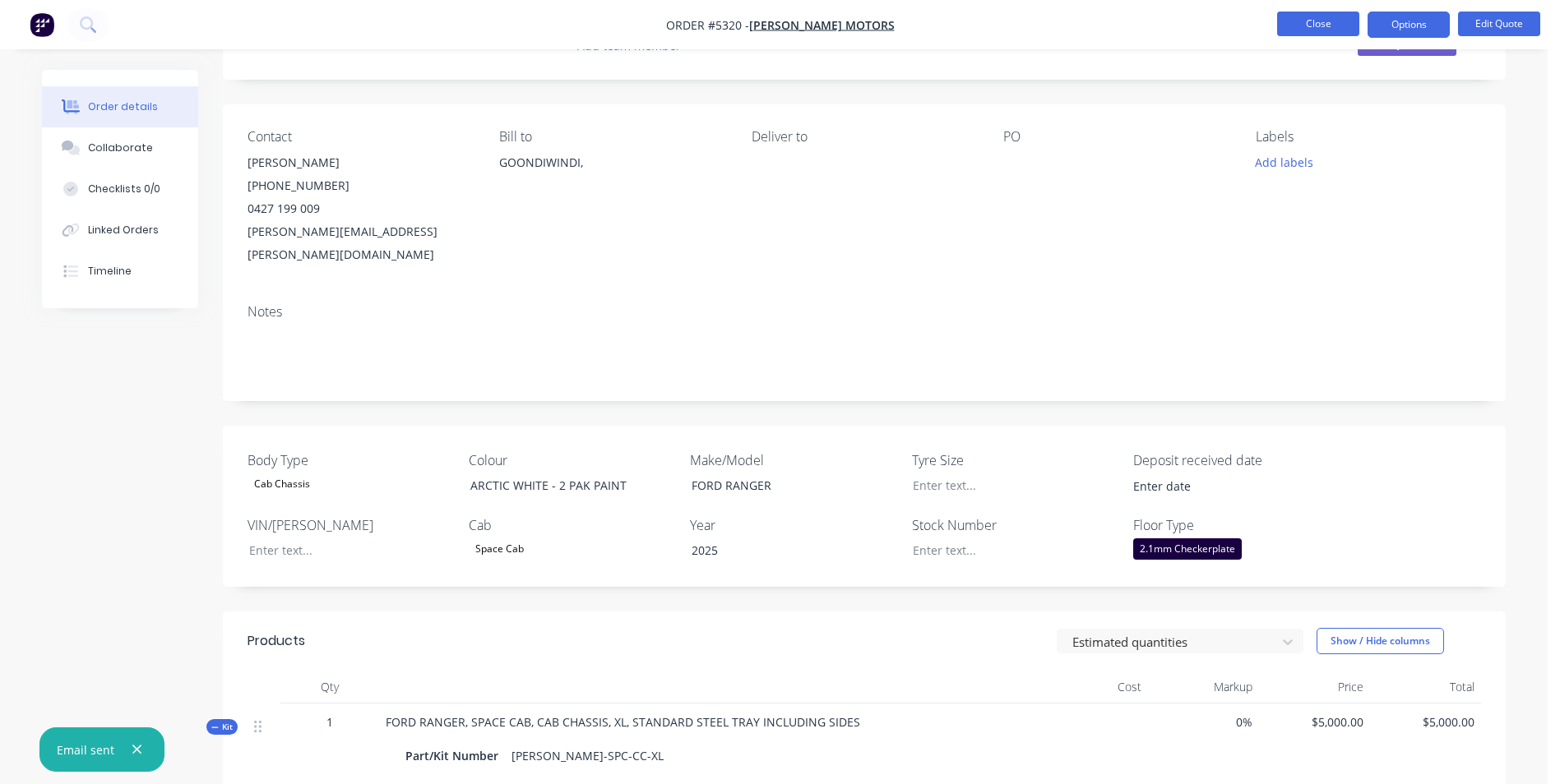
click at [1324, 21] on button "Close" at bounding box center [1318, 24] width 82 height 24
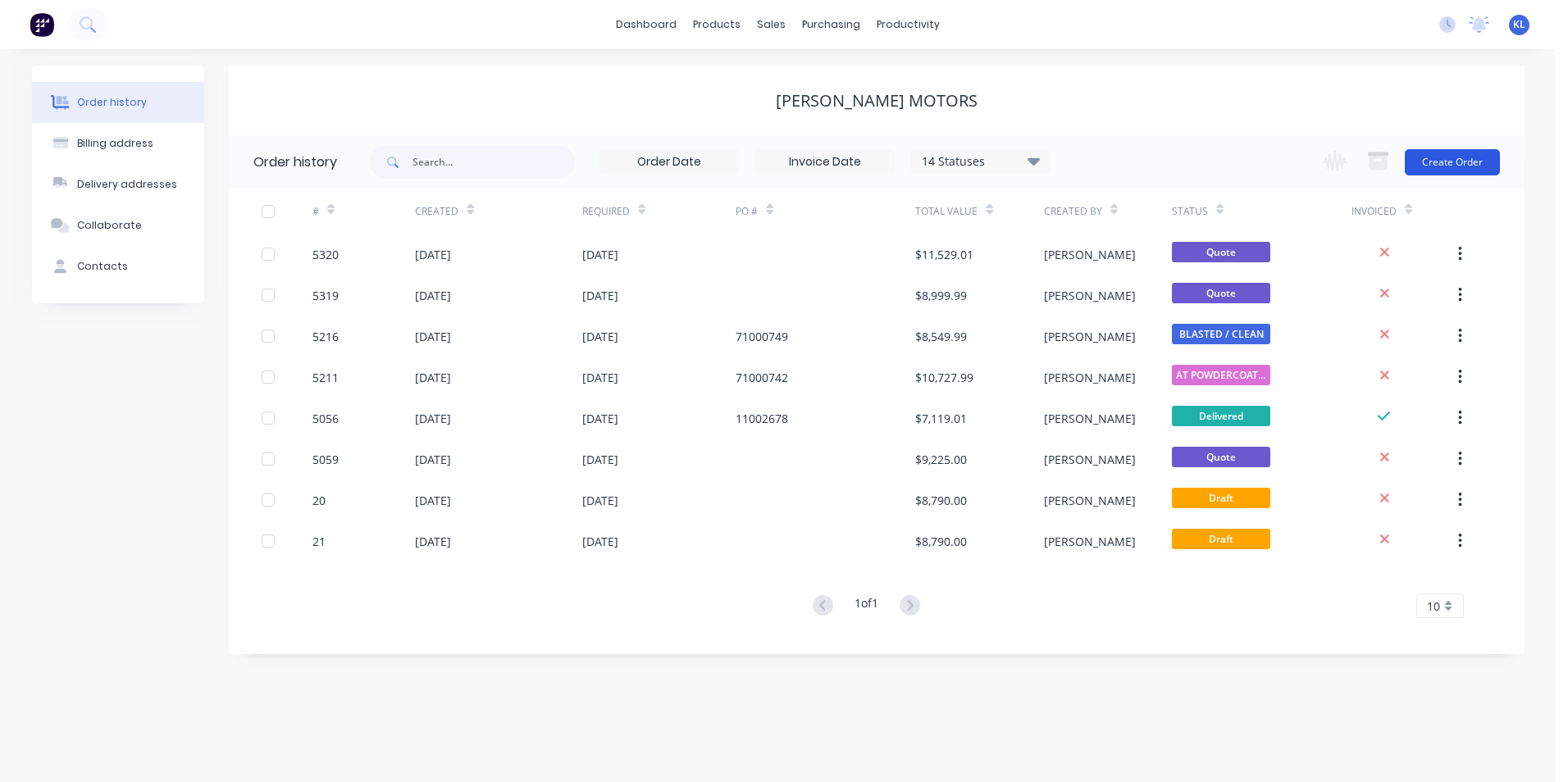
click at [1463, 162] on button "Create Order" at bounding box center [1452, 162] width 95 height 26
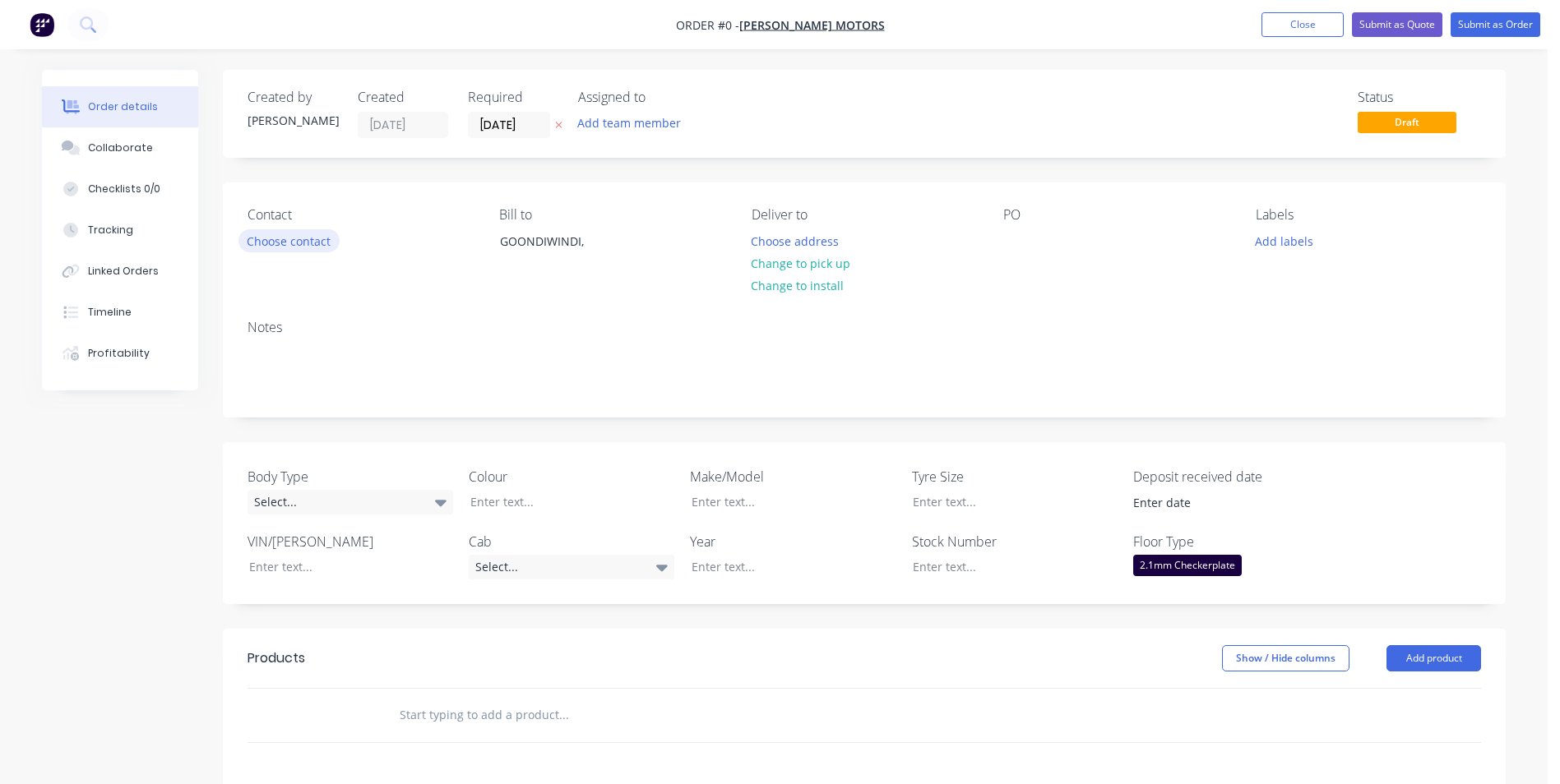
click at [289, 235] on button "Choose contact" at bounding box center [289, 240] width 101 height 22
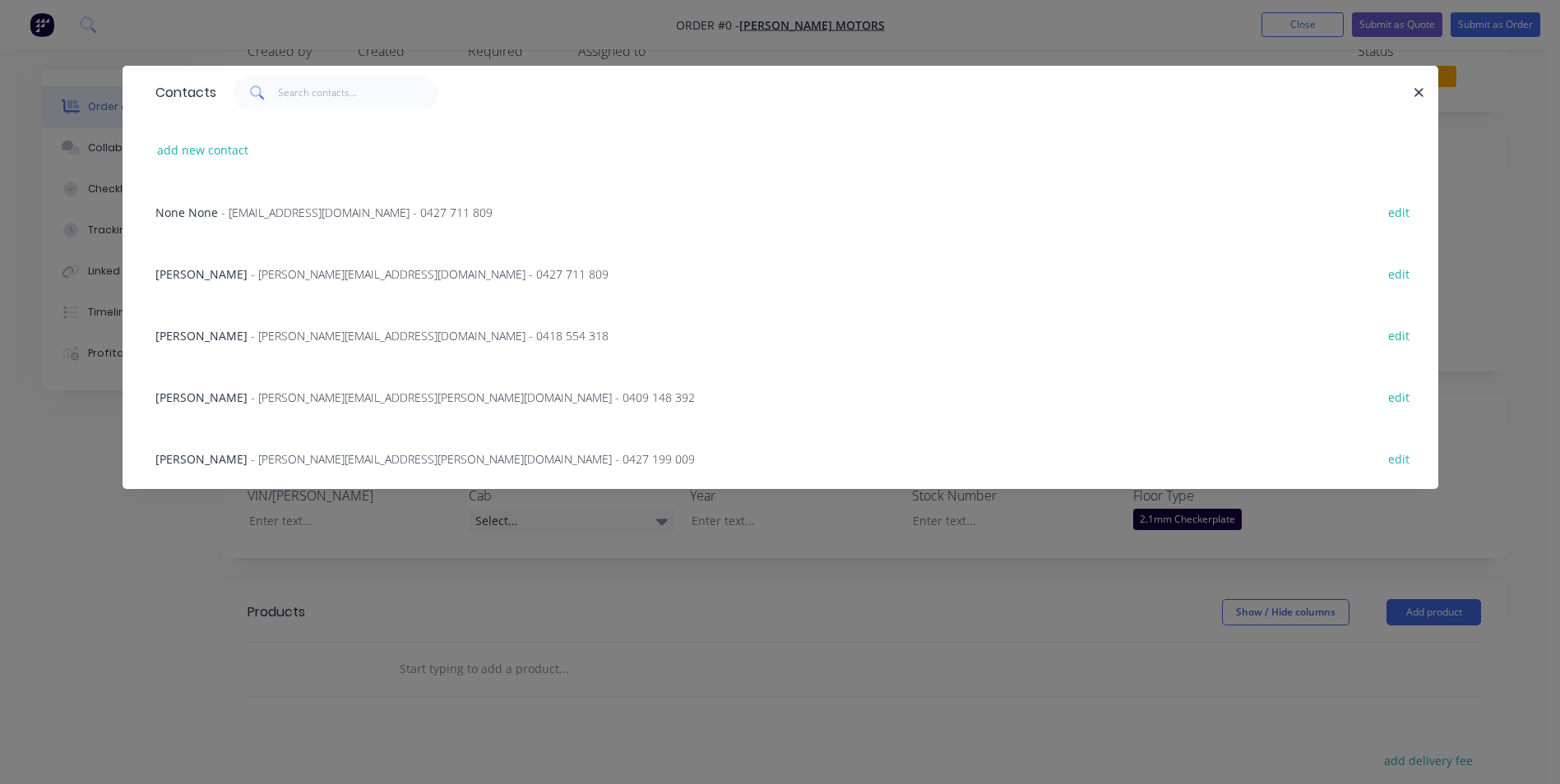
scroll to position [82, 0]
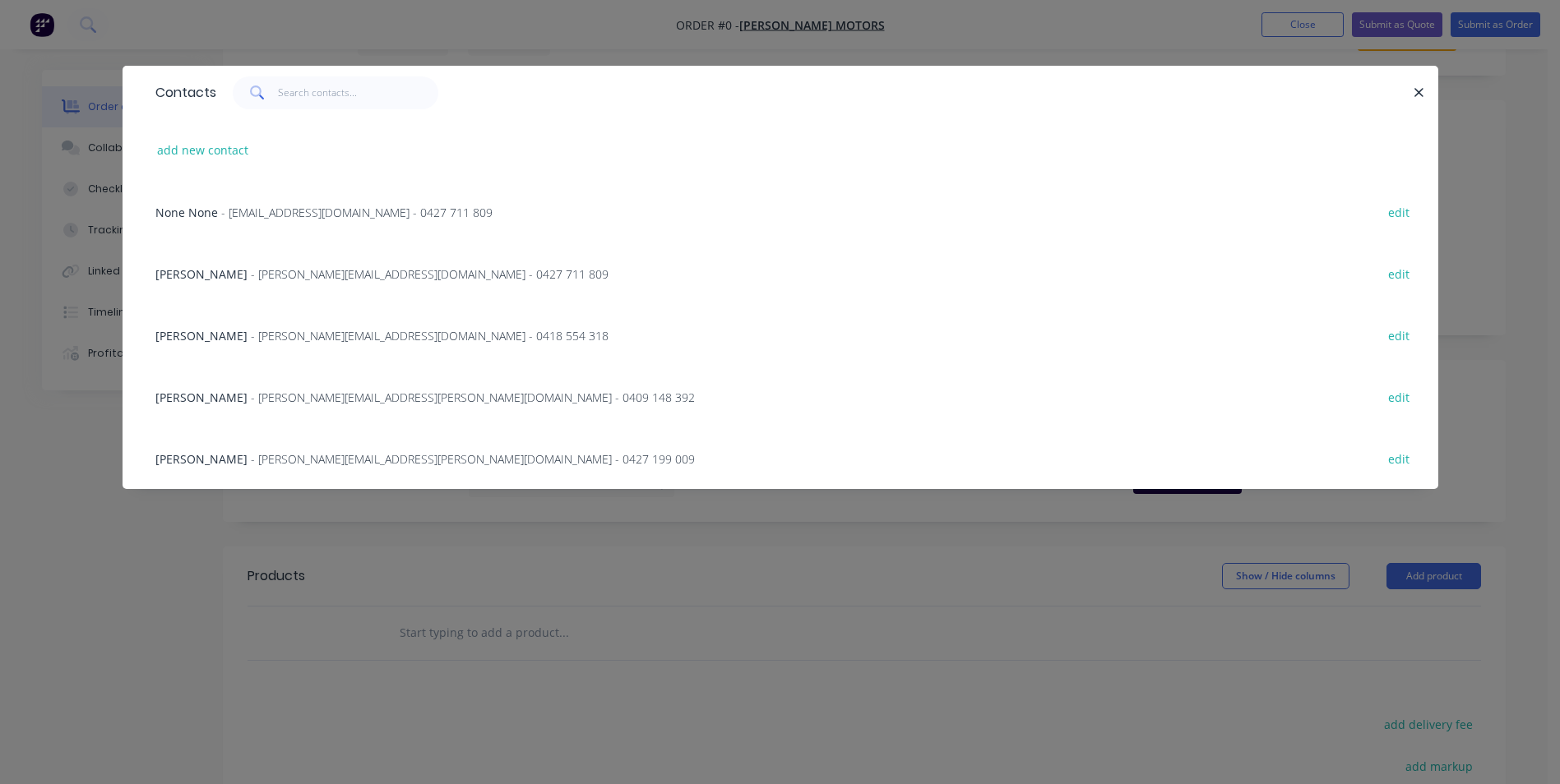
click at [295, 462] on span "- [PERSON_NAME][EMAIL_ADDRESS][PERSON_NAME][DOMAIN_NAME] - 0427 199 009" at bounding box center [473, 459] width 444 height 16
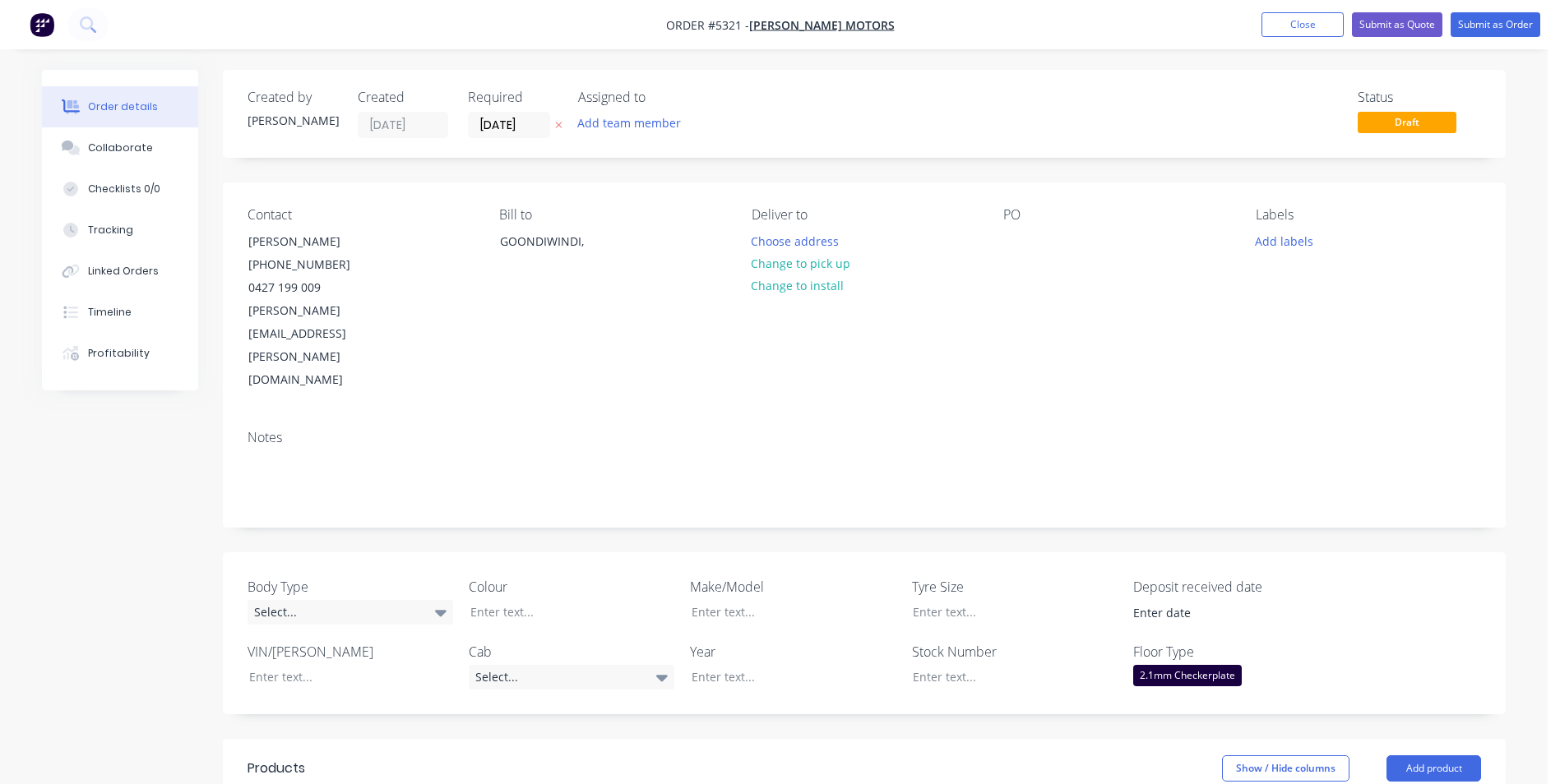
scroll to position [82, 0]
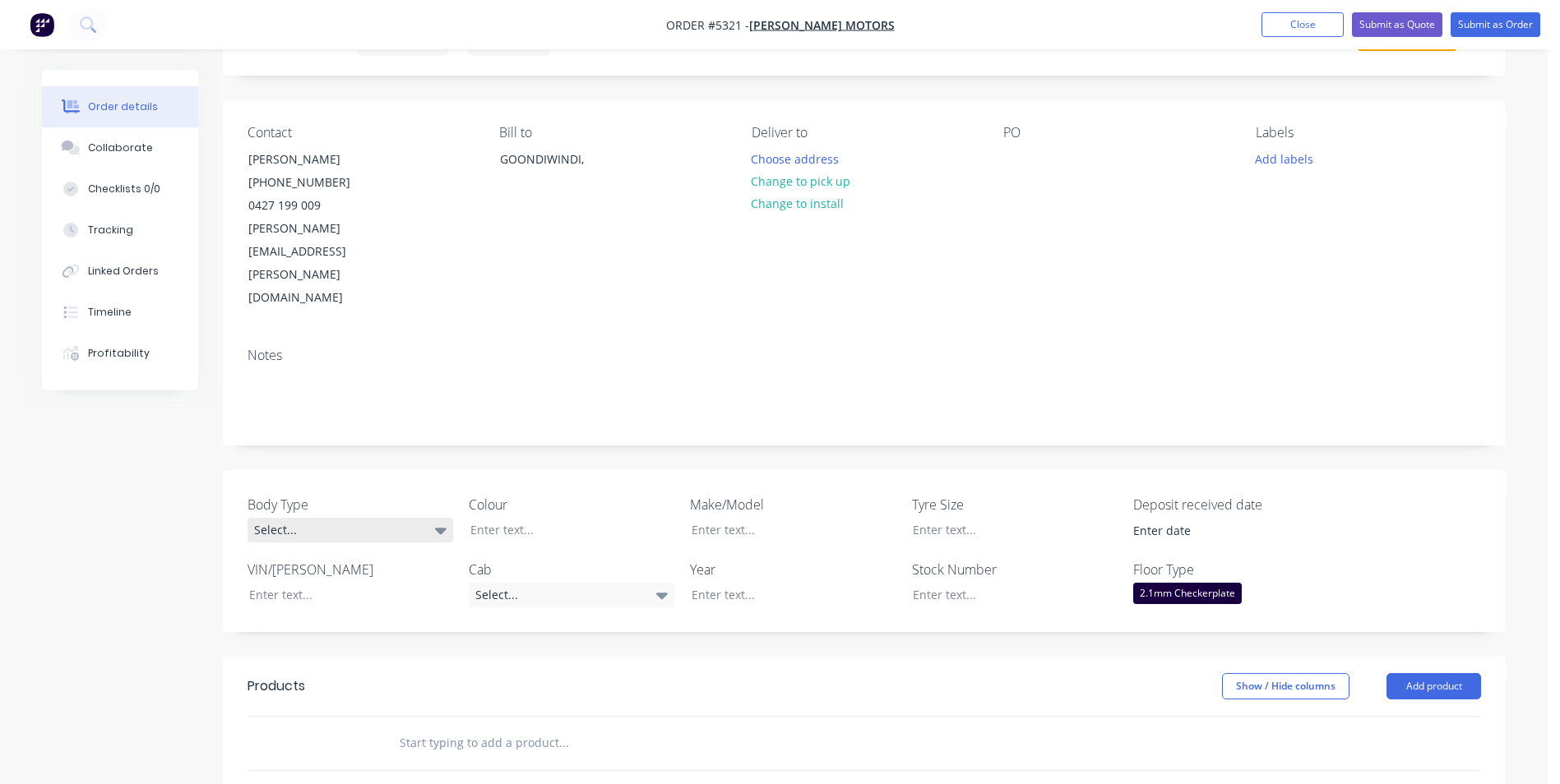
click at [433, 518] on div "Select..." at bounding box center [349, 530] width 205 height 24
click at [369, 522] on button "Cab Chassis" at bounding box center [370, 529] width 246 height 33
click at [515, 518] on div at bounding box center [560, 529] width 205 height 24
click at [594, 583] on div "Select..." at bounding box center [571, 595] width 205 height 24
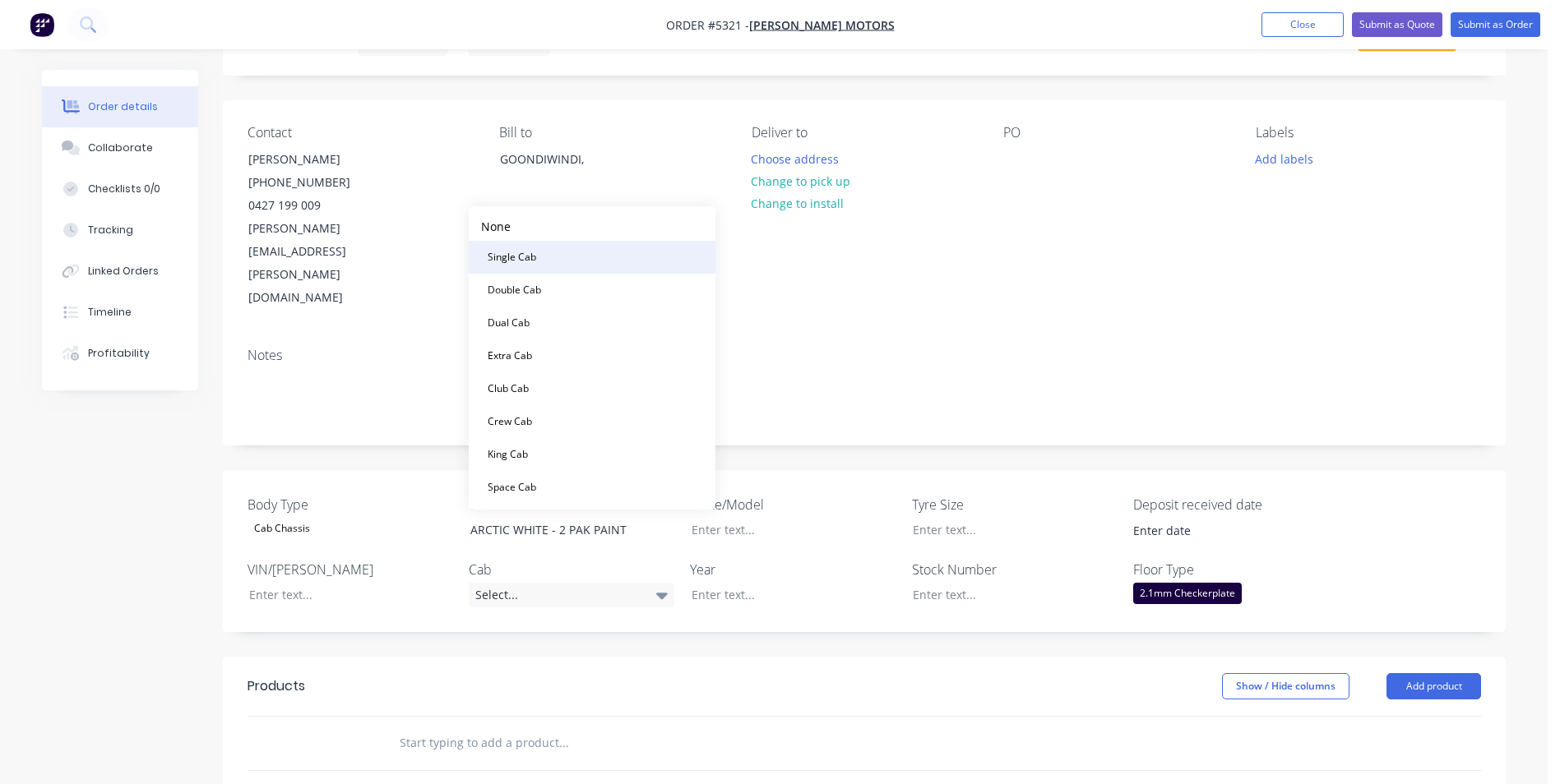
click at [564, 260] on button "Single Cab" at bounding box center [592, 258] width 246 height 33
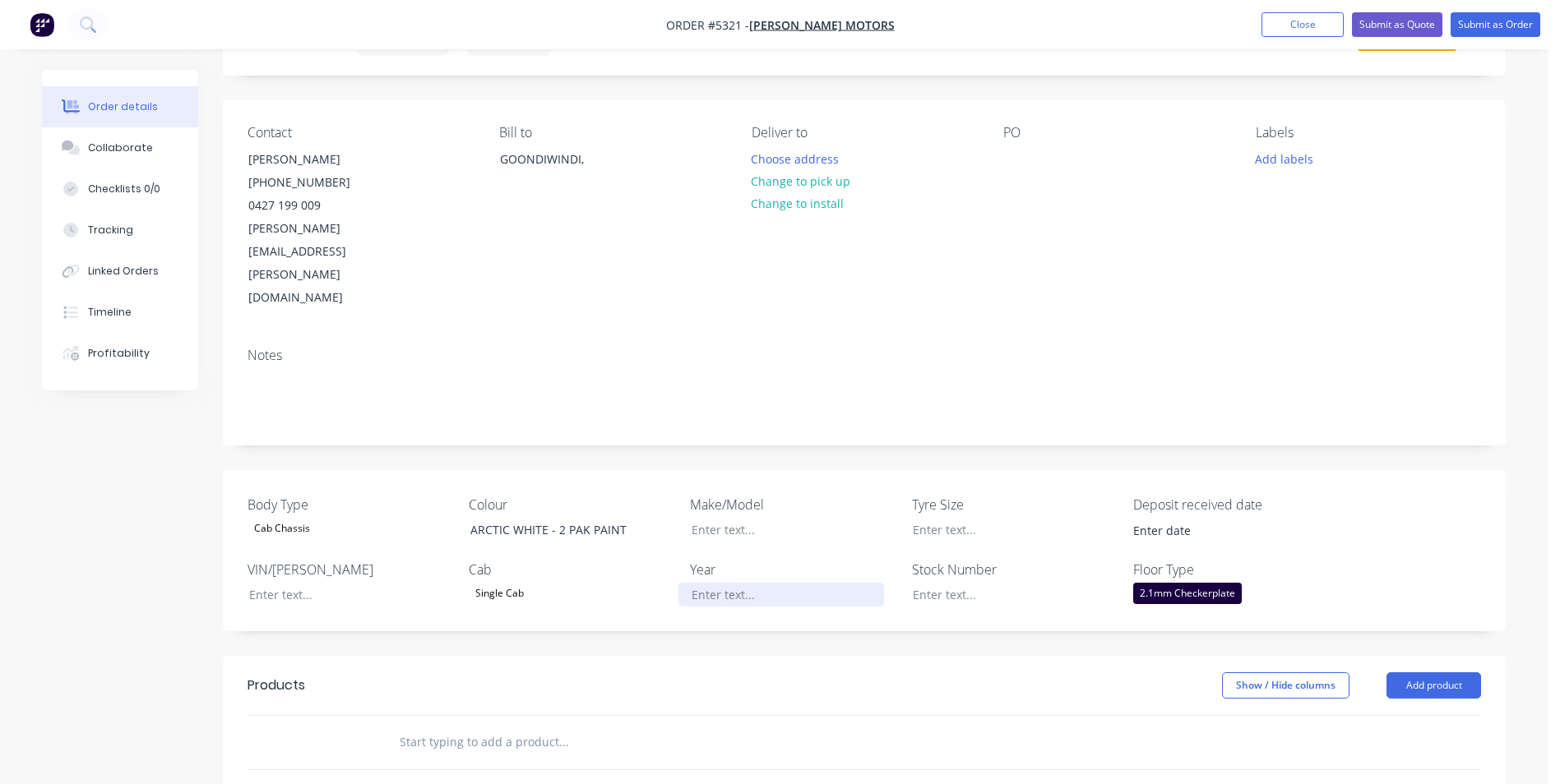
click at [757, 583] on div at bounding box center [781, 595] width 205 height 24
click at [1440, 672] on button "Add product" at bounding box center [1434, 685] width 94 height 26
click at [1415, 715] on div "Product catalogue" at bounding box center [1403, 726] width 127 height 24
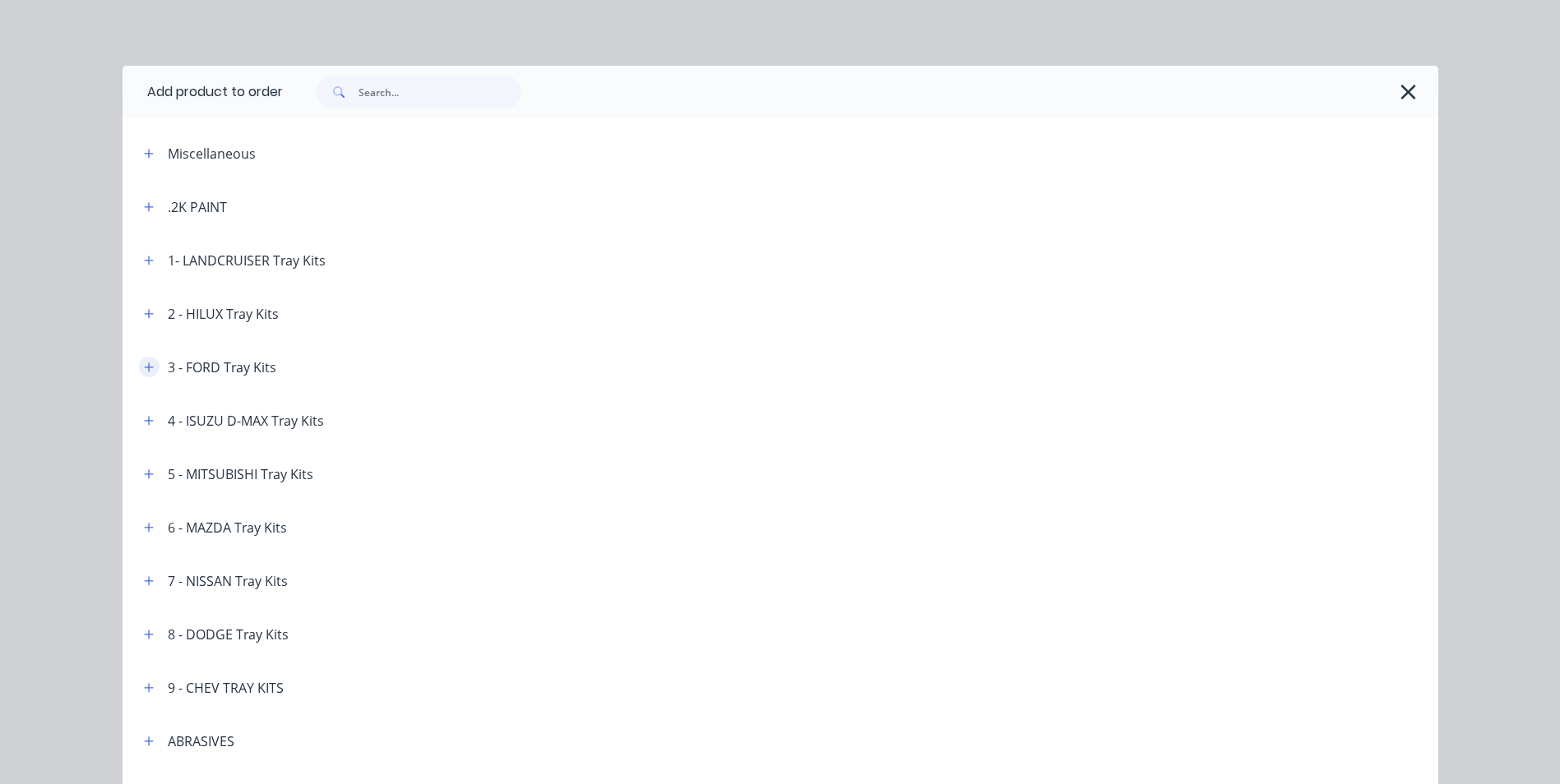
click at [147, 367] on icon "button" at bounding box center [148, 367] width 9 height 9
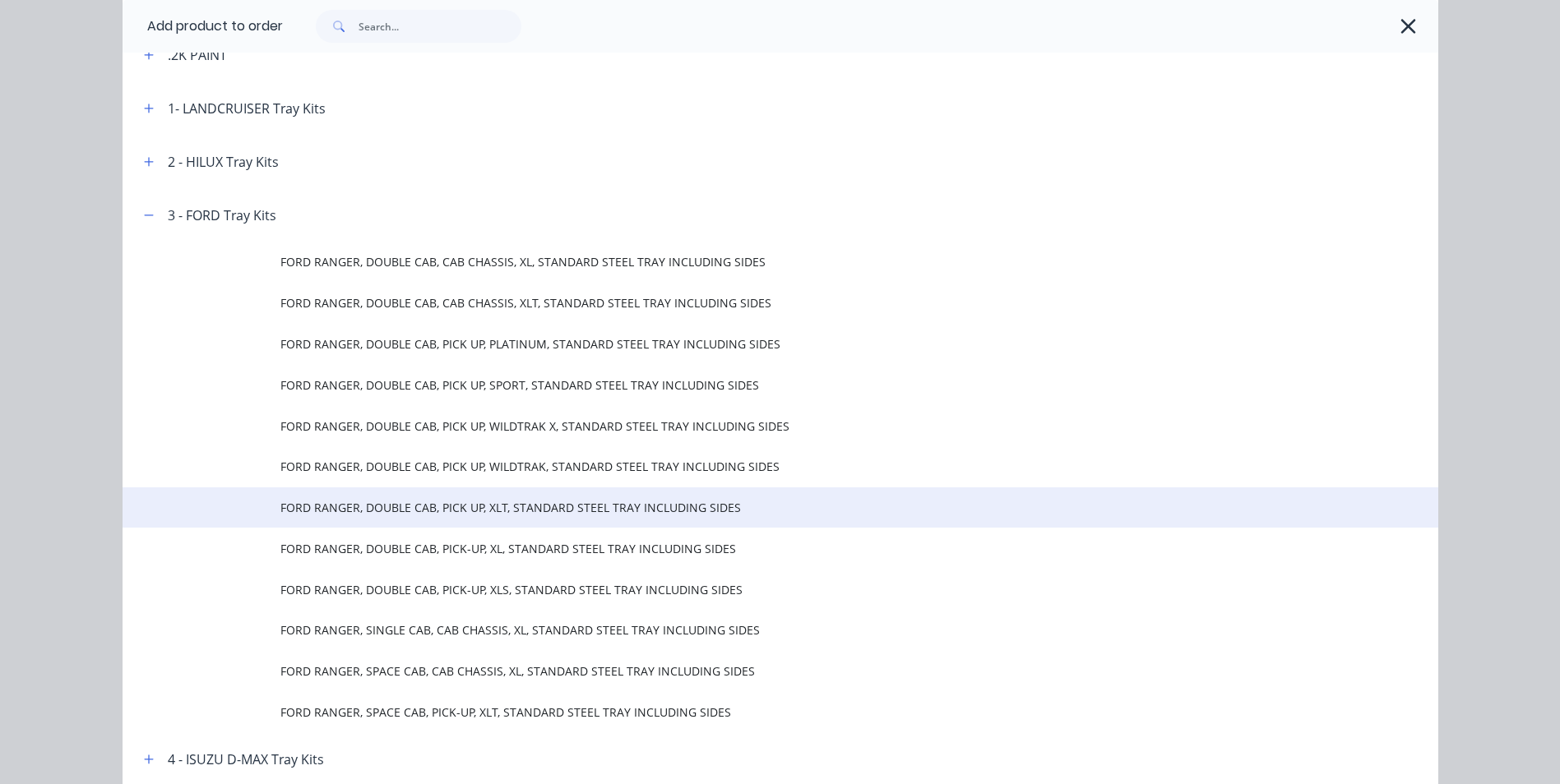
scroll to position [164, 0]
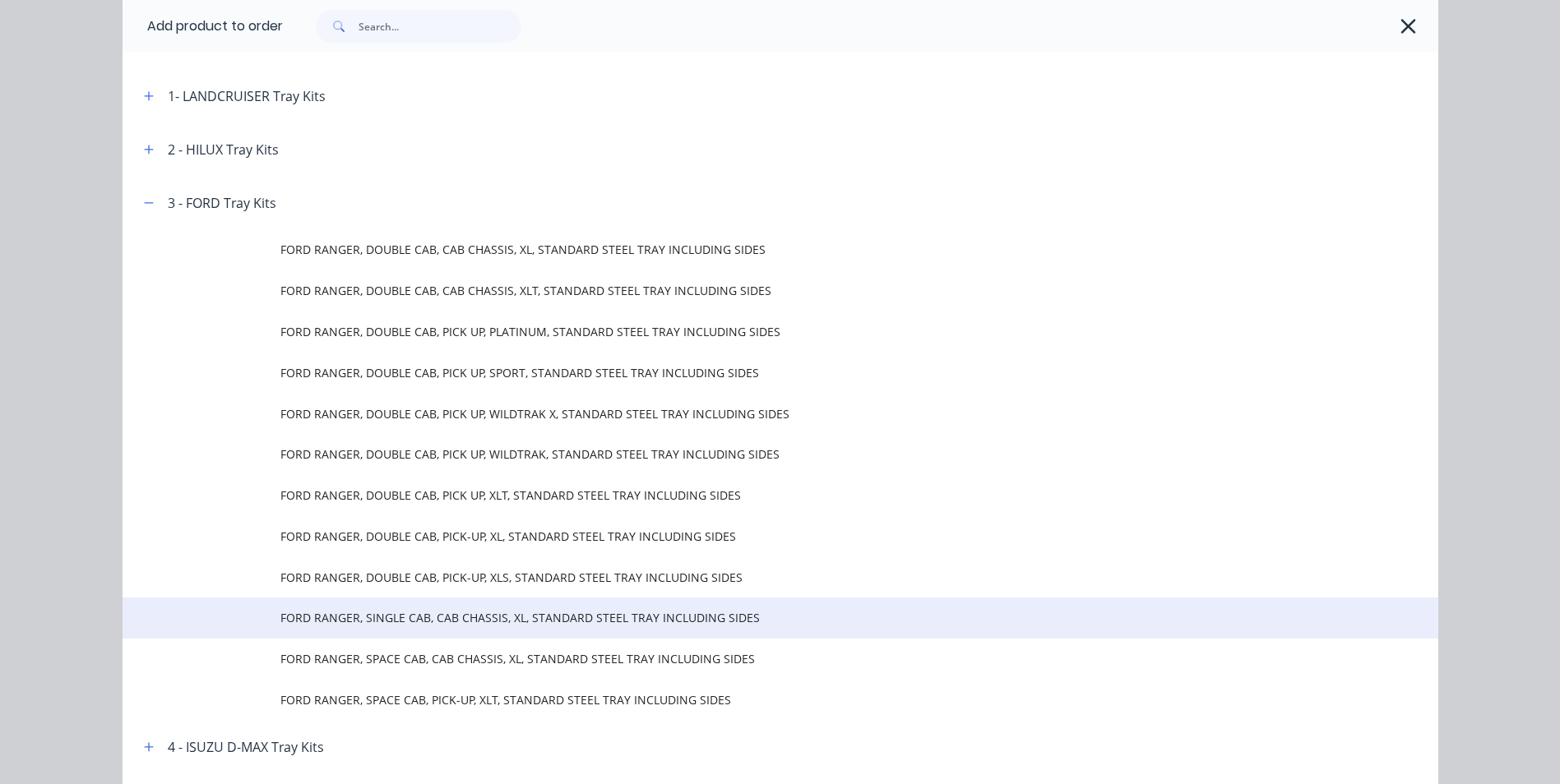
click at [542, 617] on span "FORD RANGER, SINGLE CAB, CAB CHASSIS, XL, STANDARD STEEL TRAY INCLUDING SIDES" at bounding box center [743, 618] width 926 height 17
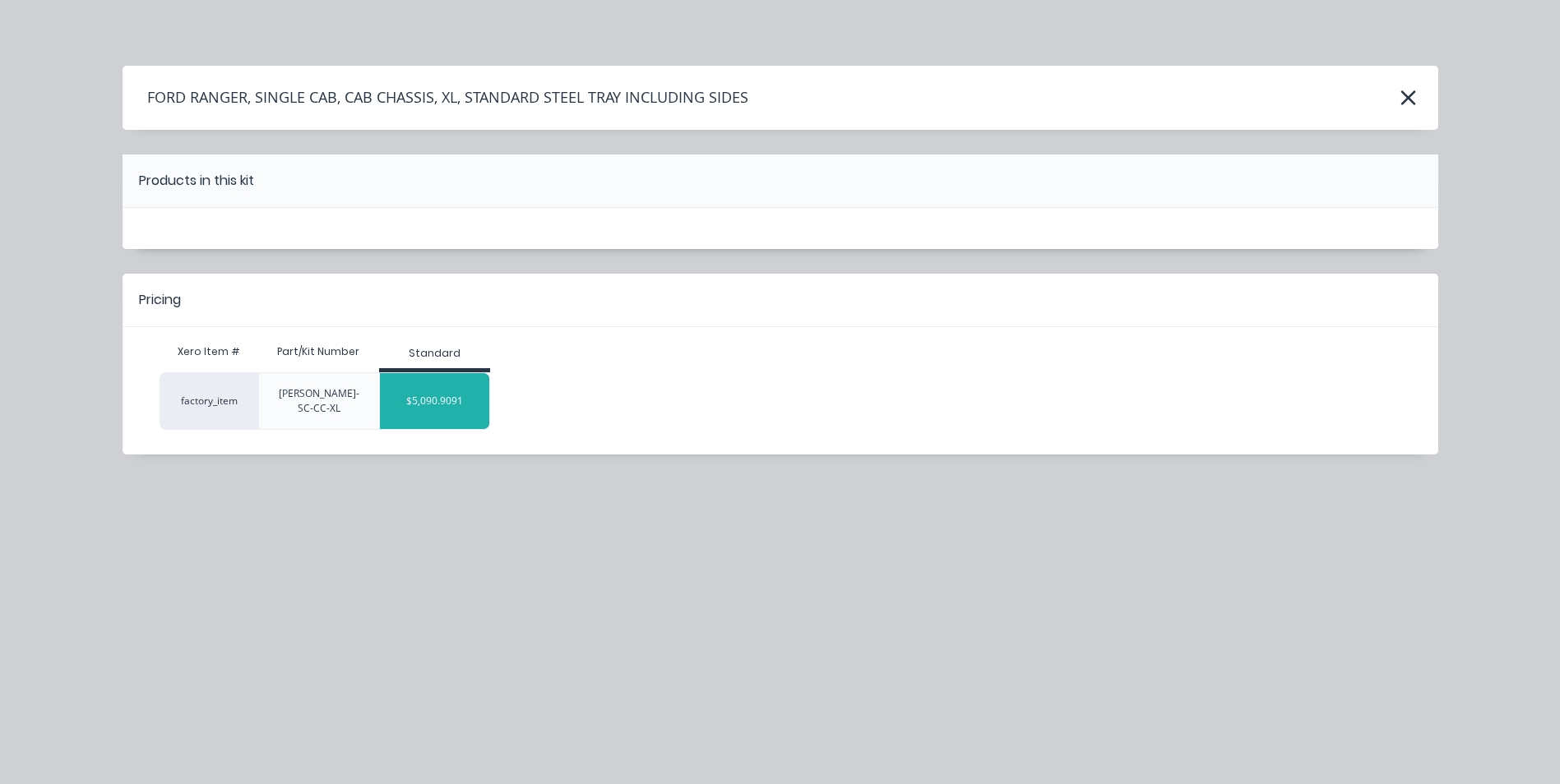
click at [428, 387] on div "$5,090.9091" at bounding box center [434, 401] width 109 height 41
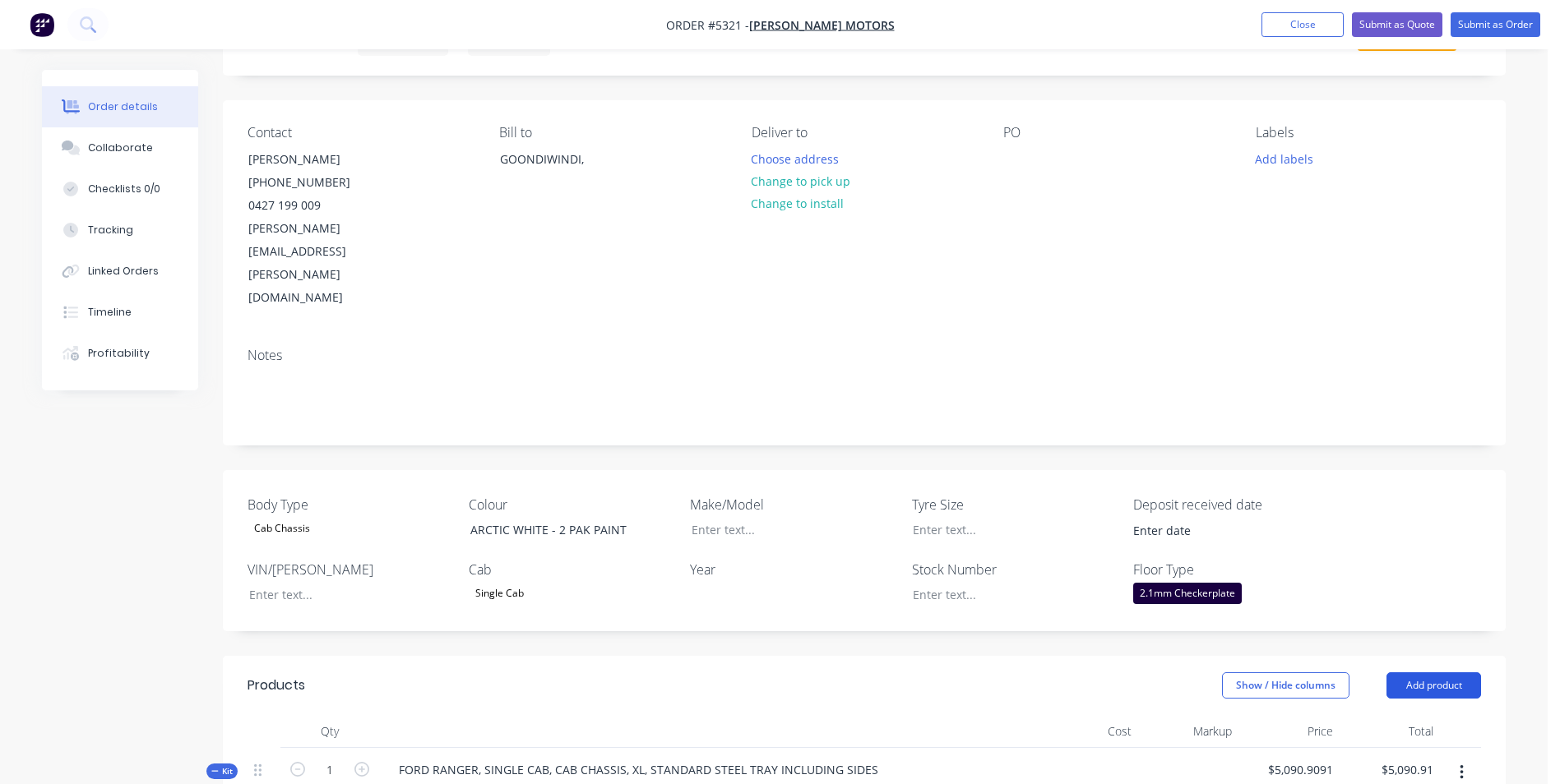
click at [1431, 672] on button "Add product" at bounding box center [1434, 685] width 94 height 26
click at [1384, 715] on div "Product catalogue" at bounding box center [1403, 726] width 127 height 24
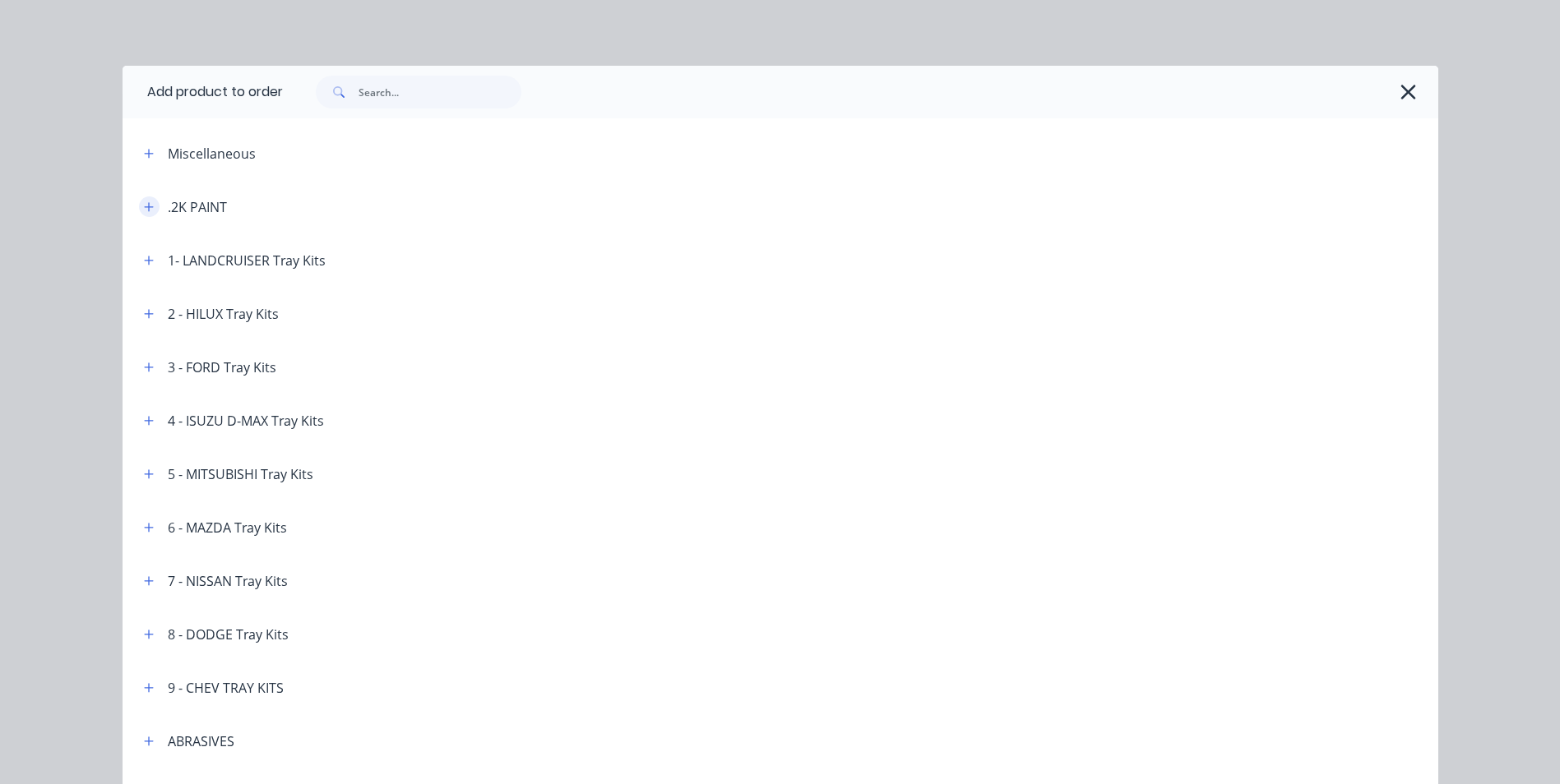
click at [148, 207] on button "button" at bounding box center [149, 207] width 21 height 21
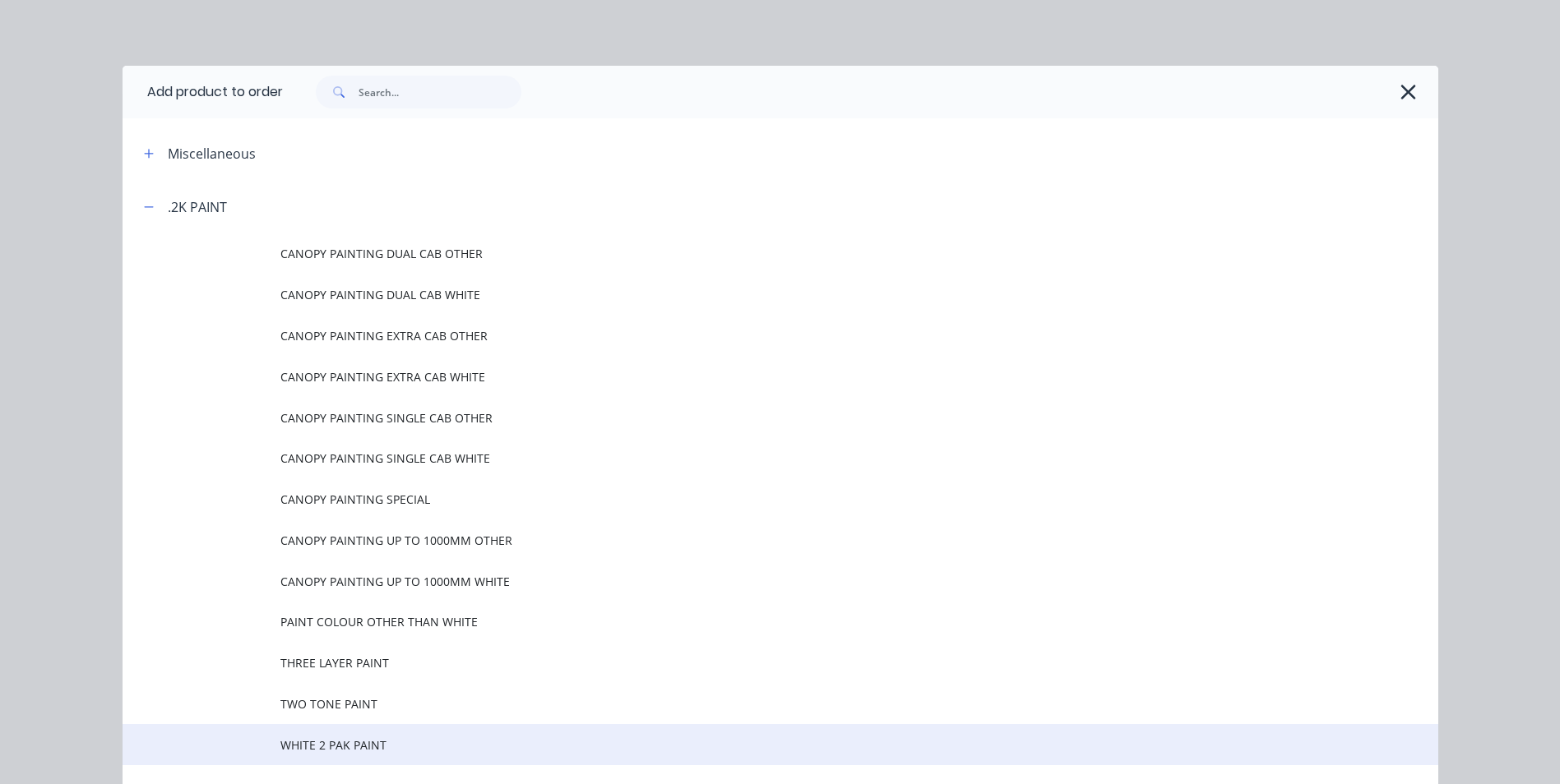
click at [388, 741] on span "WHITE 2 PAK PAINT" at bounding box center [743, 746] width 926 height 17
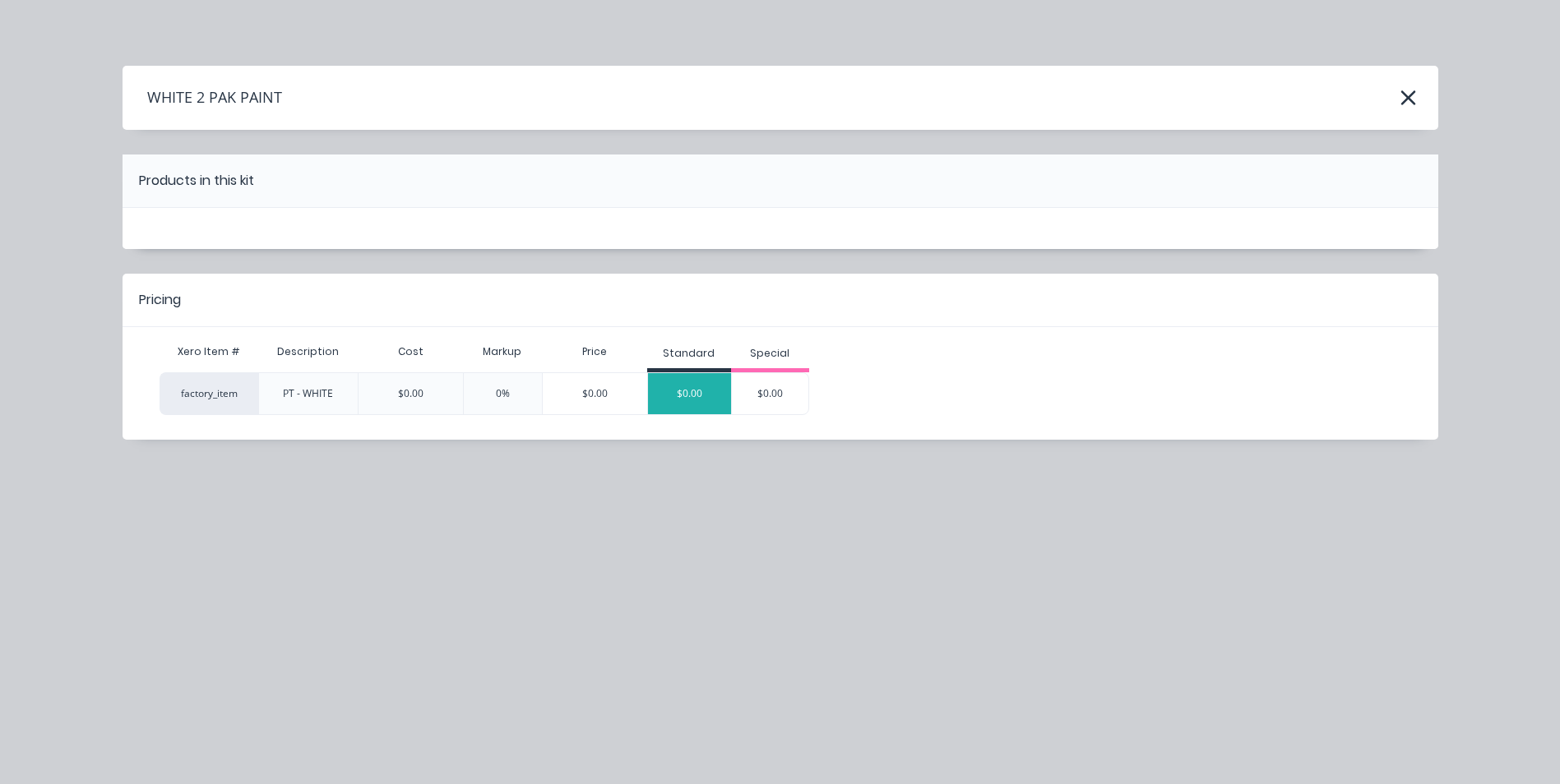
click at [711, 390] on div "$0.00" at bounding box center [689, 393] width 83 height 41
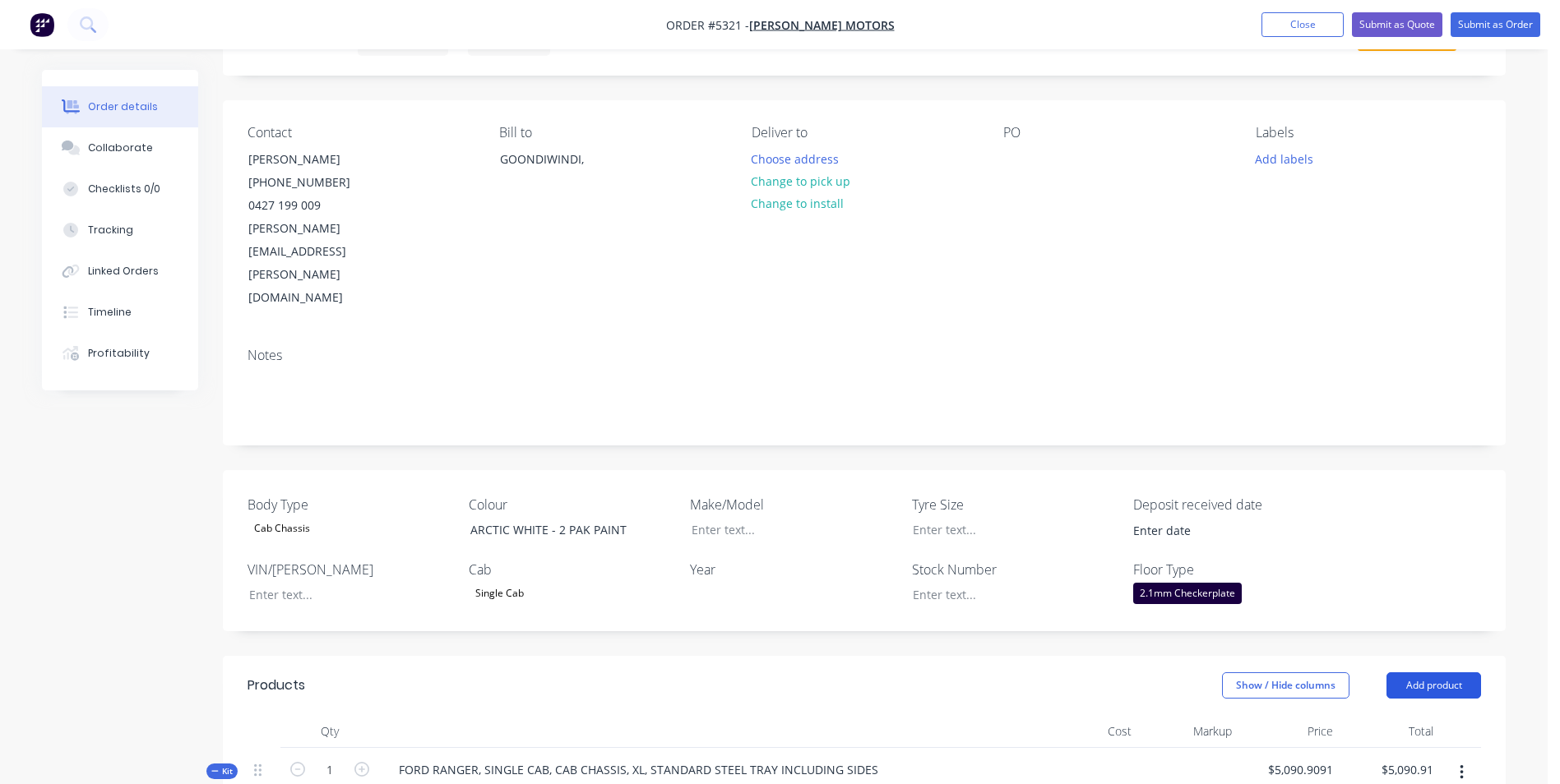
click at [1425, 672] on button "Add product" at bounding box center [1434, 685] width 94 height 26
click at [1398, 715] on div "Product catalogue" at bounding box center [1403, 726] width 127 height 24
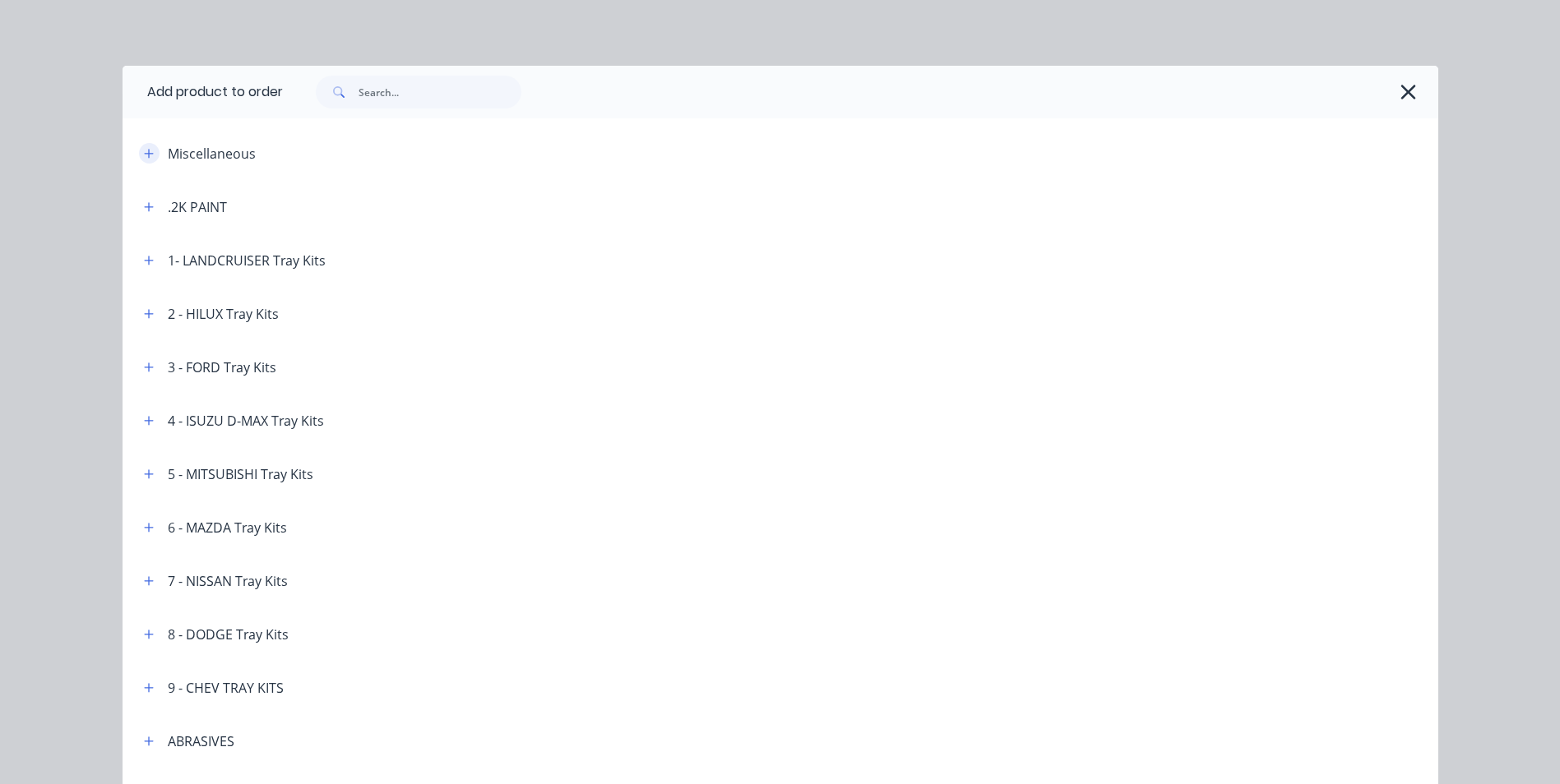
click at [146, 148] on icon "button" at bounding box center [148, 153] width 10 height 11
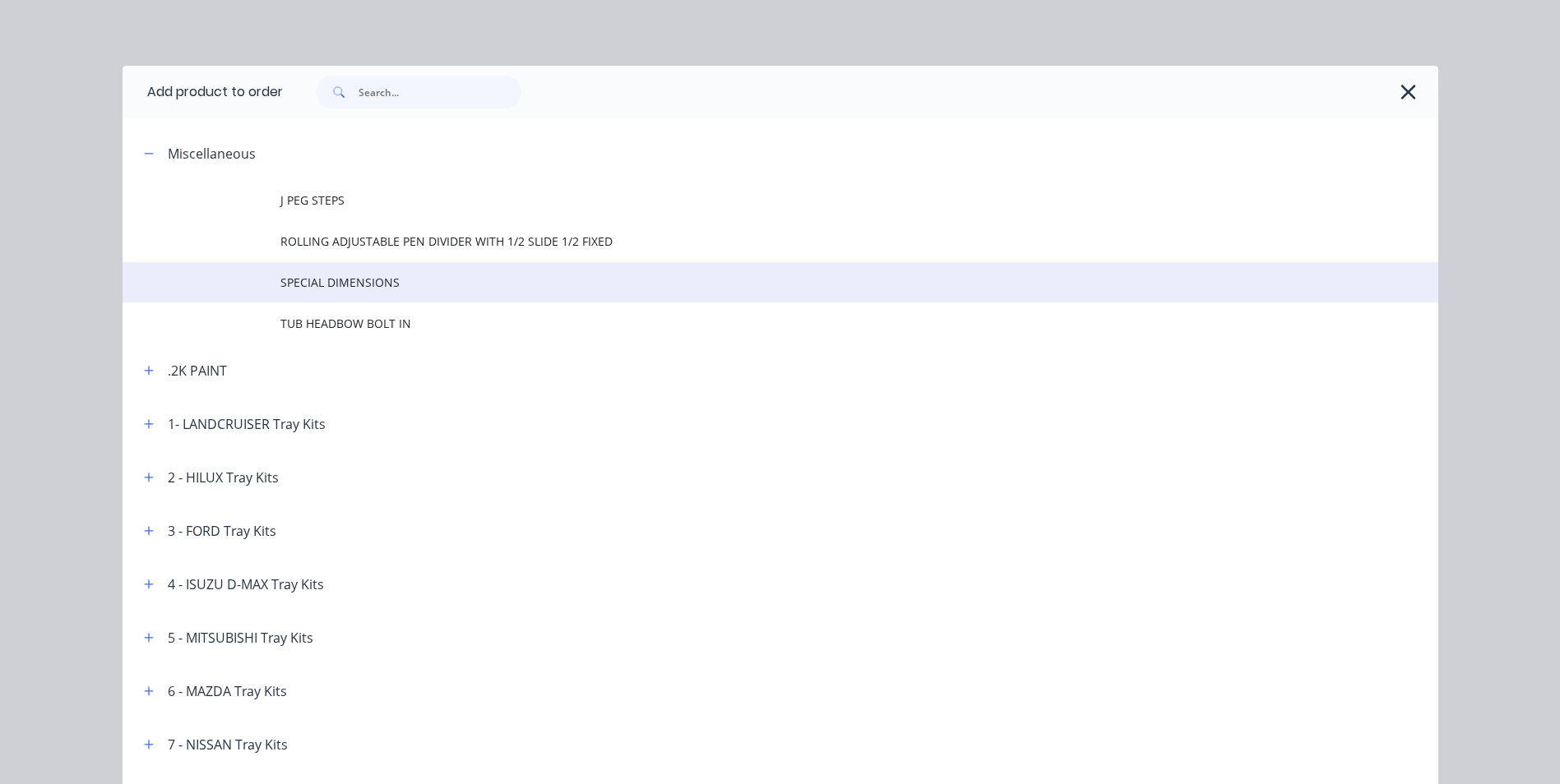
click at [369, 279] on span "SPECIAL DIMENSIONS" at bounding box center [743, 283] width 926 height 17
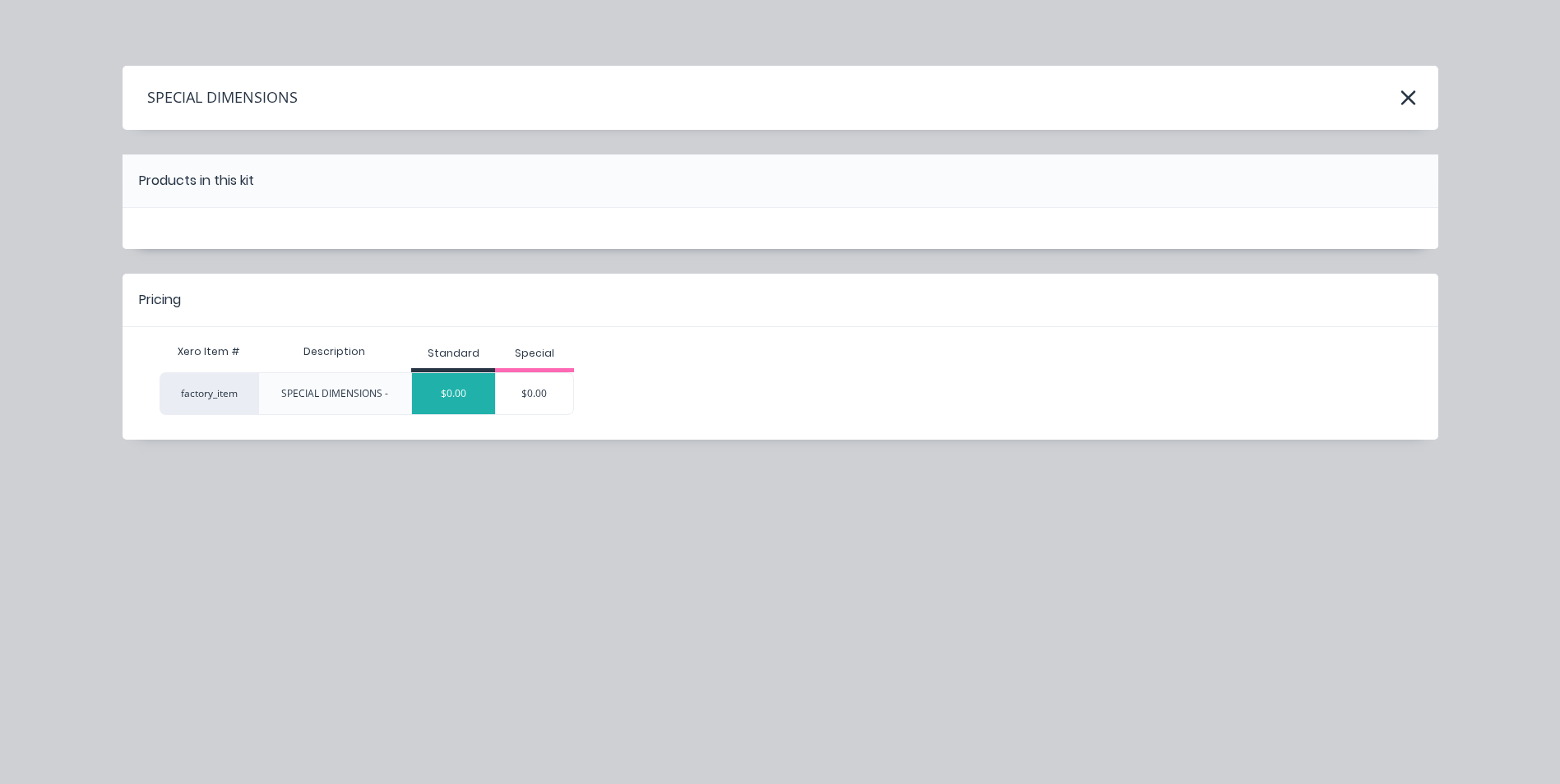
click at [452, 381] on div "$0.00" at bounding box center [453, 393] width 83 height 41
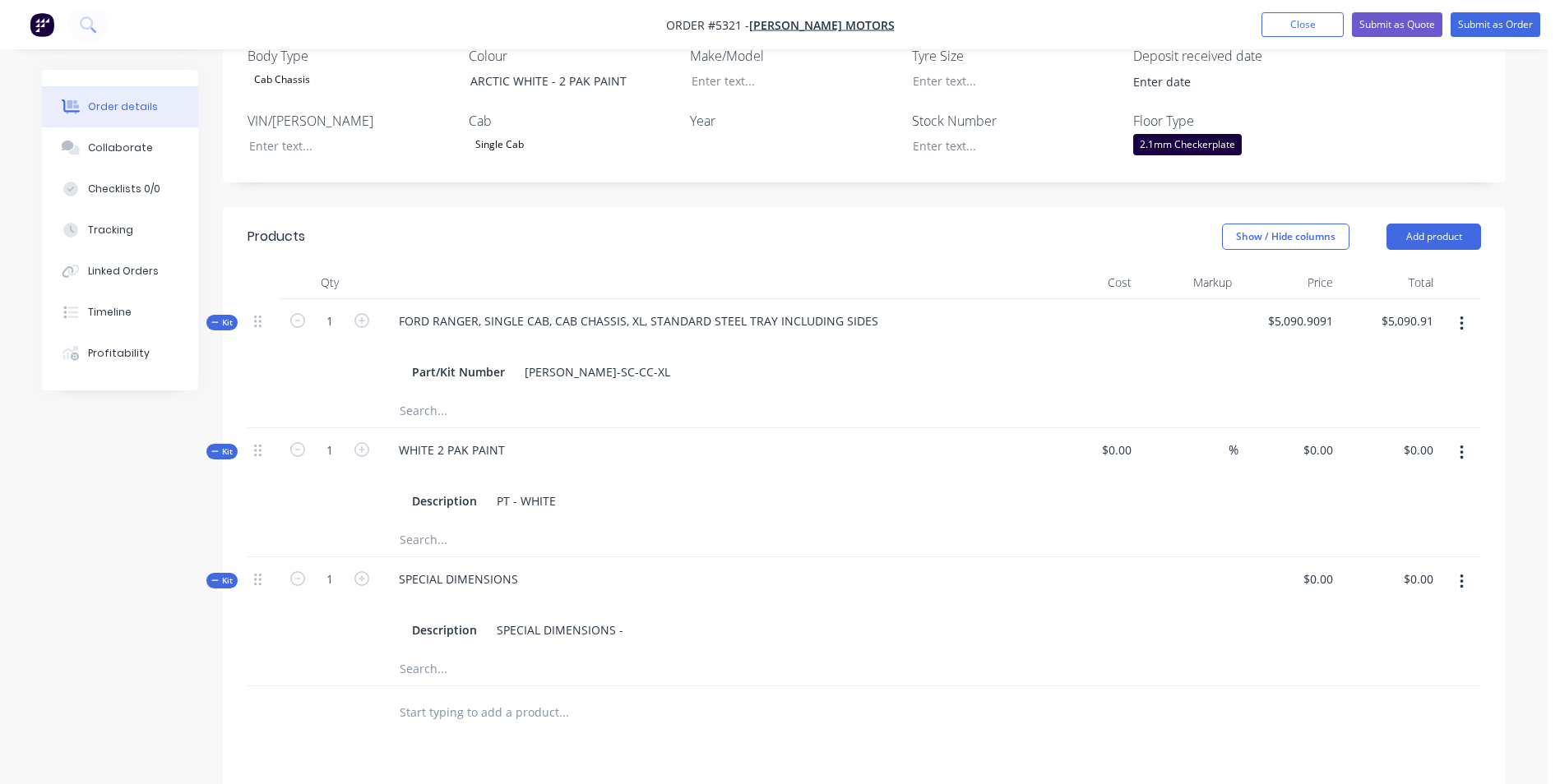
scroll to position [575, 0]
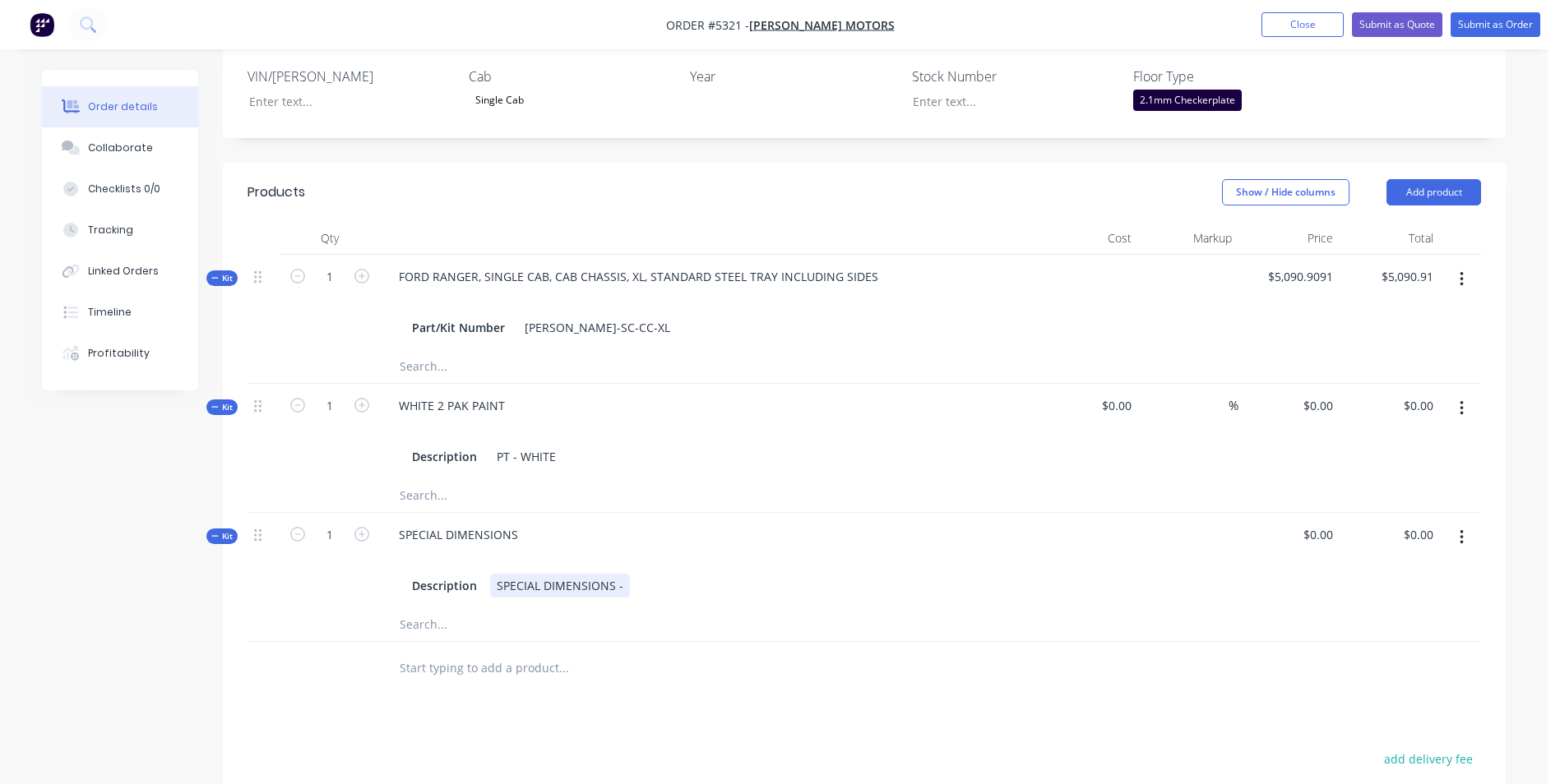
click at [621, 574] on div "SPECIAL DIMENSIONS -" at bounding box center [560, 585] width 140 height 24
click at [1316, 523] on div "0 $0.00" at bounding box center [1317, 534] width 45 height 24
type input "$200.00"
click at [1426, 179] on button "Add product" at bounding box center [1434, 192] width 94 height 26
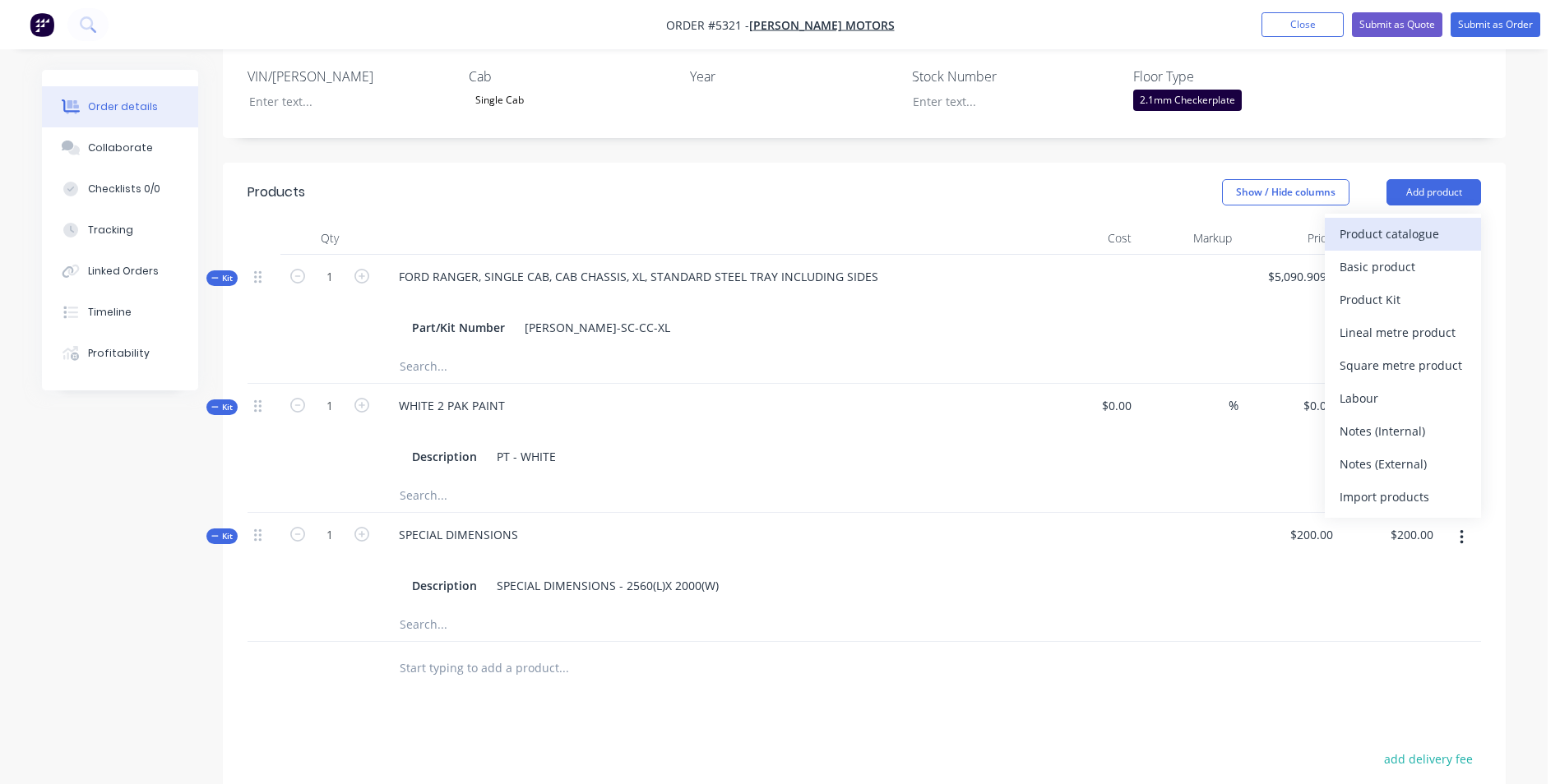
click at [1404, 222] on div "Product catalogue" at bounding box center [1403, 233] width 127 height 24
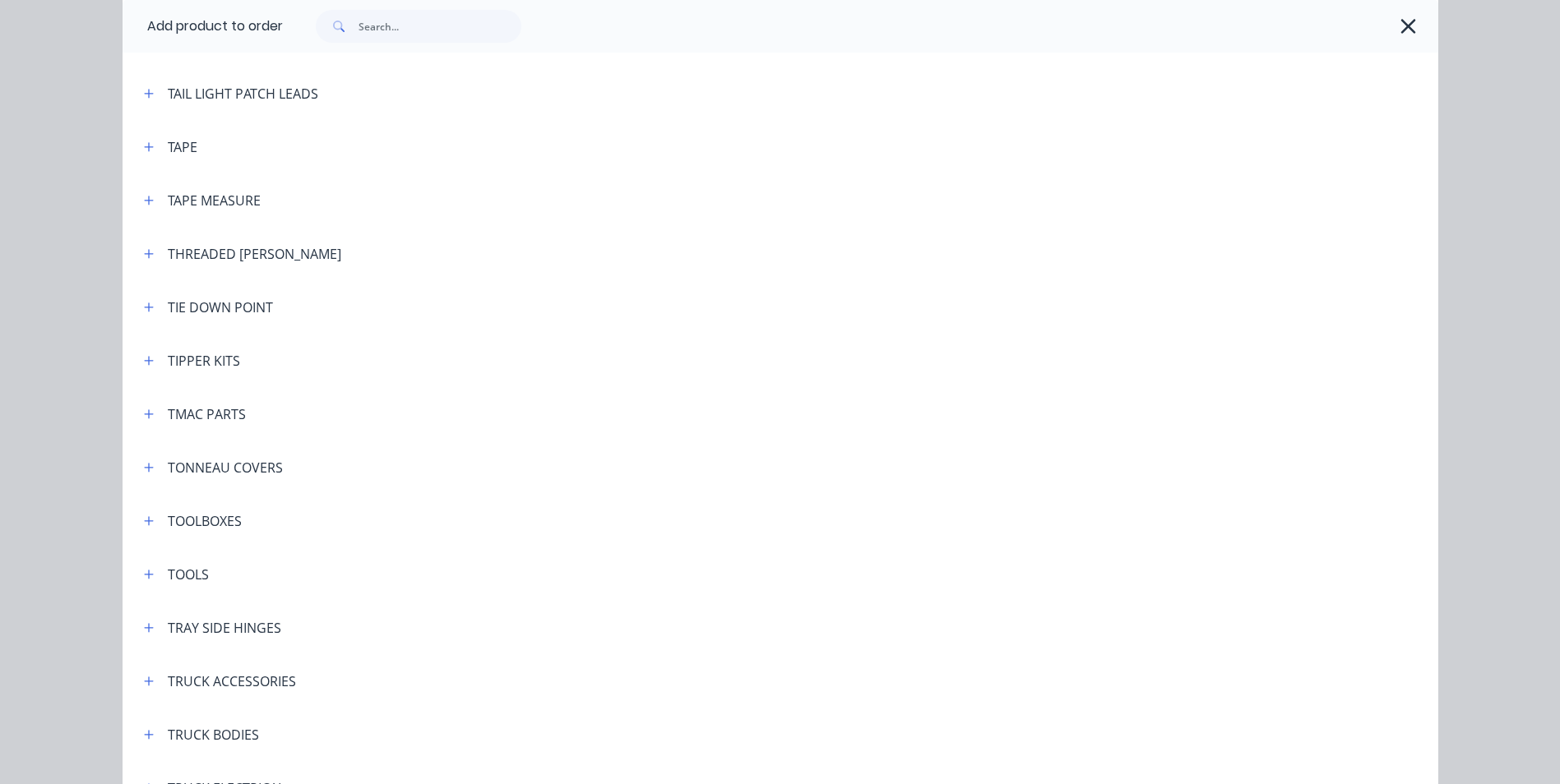
scroll to position [5426, 0]
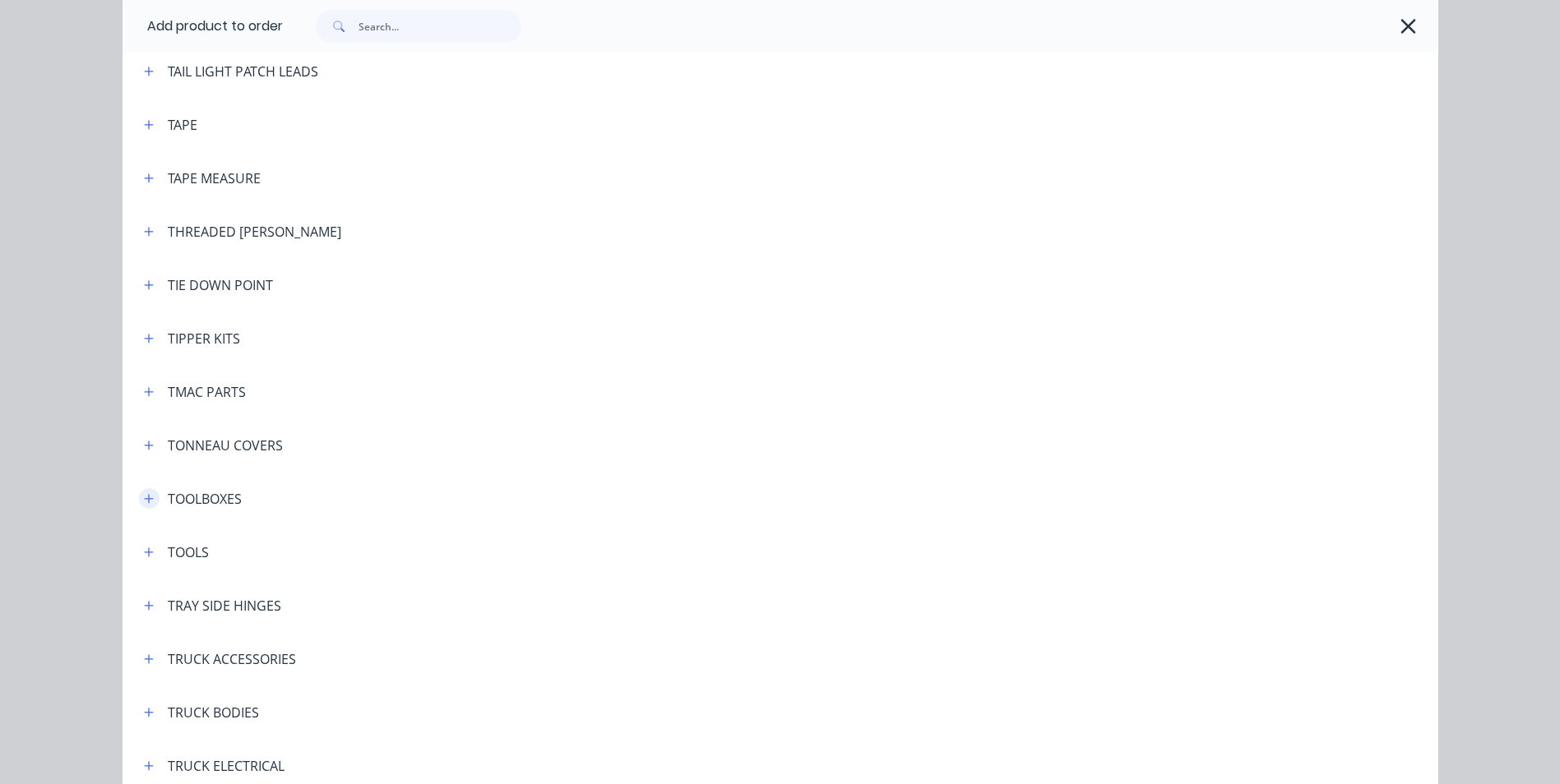
click at [146, 499] on icon "button" at bounding box center [148, 499] width 9 height 9
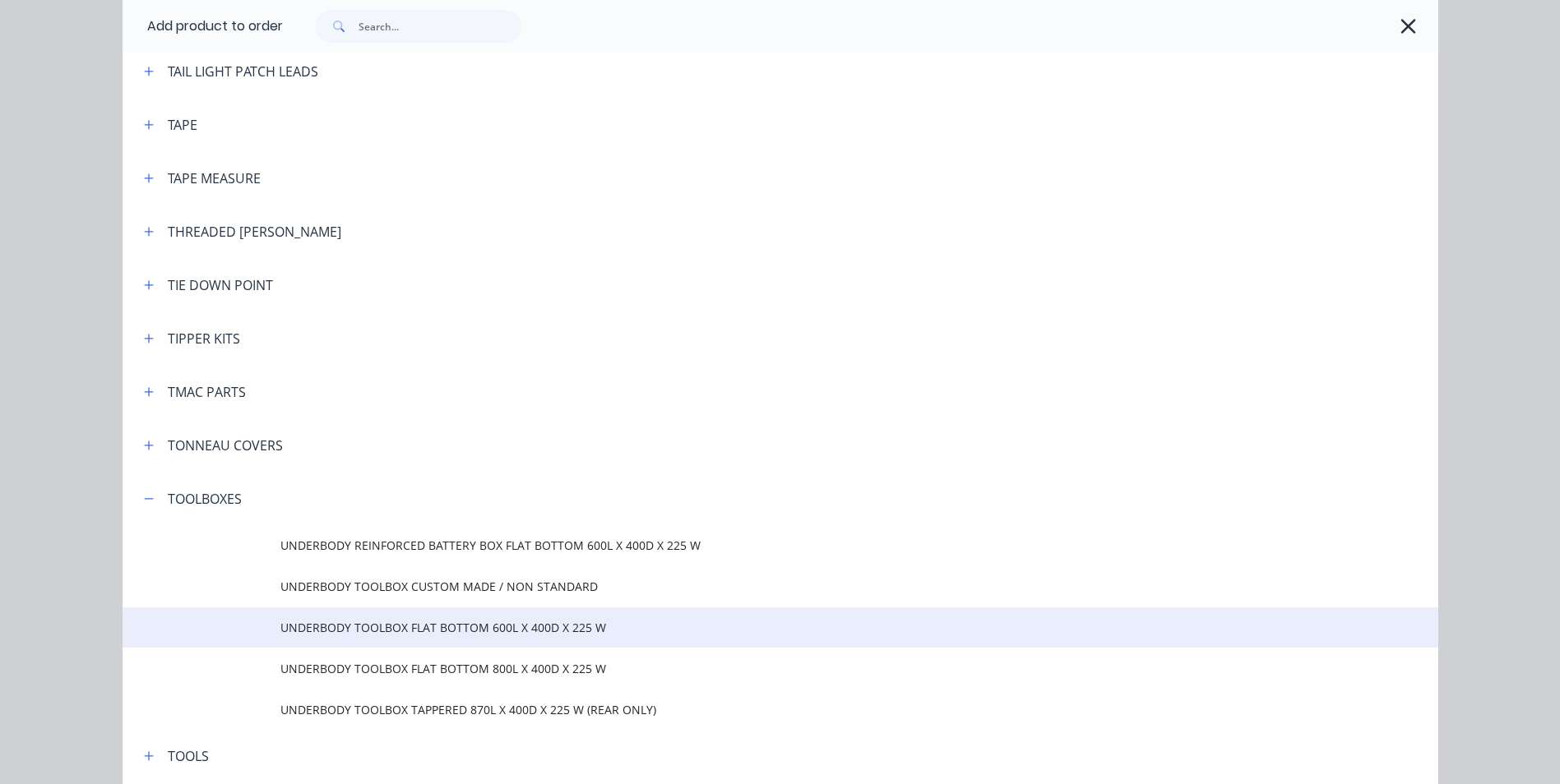
click at [522, 626] on span "UNDERBODY TOOLBOX FLAT BOTTOM 600L X 400D X 225 W" at bounding box center [743, 628] width 926 height 17
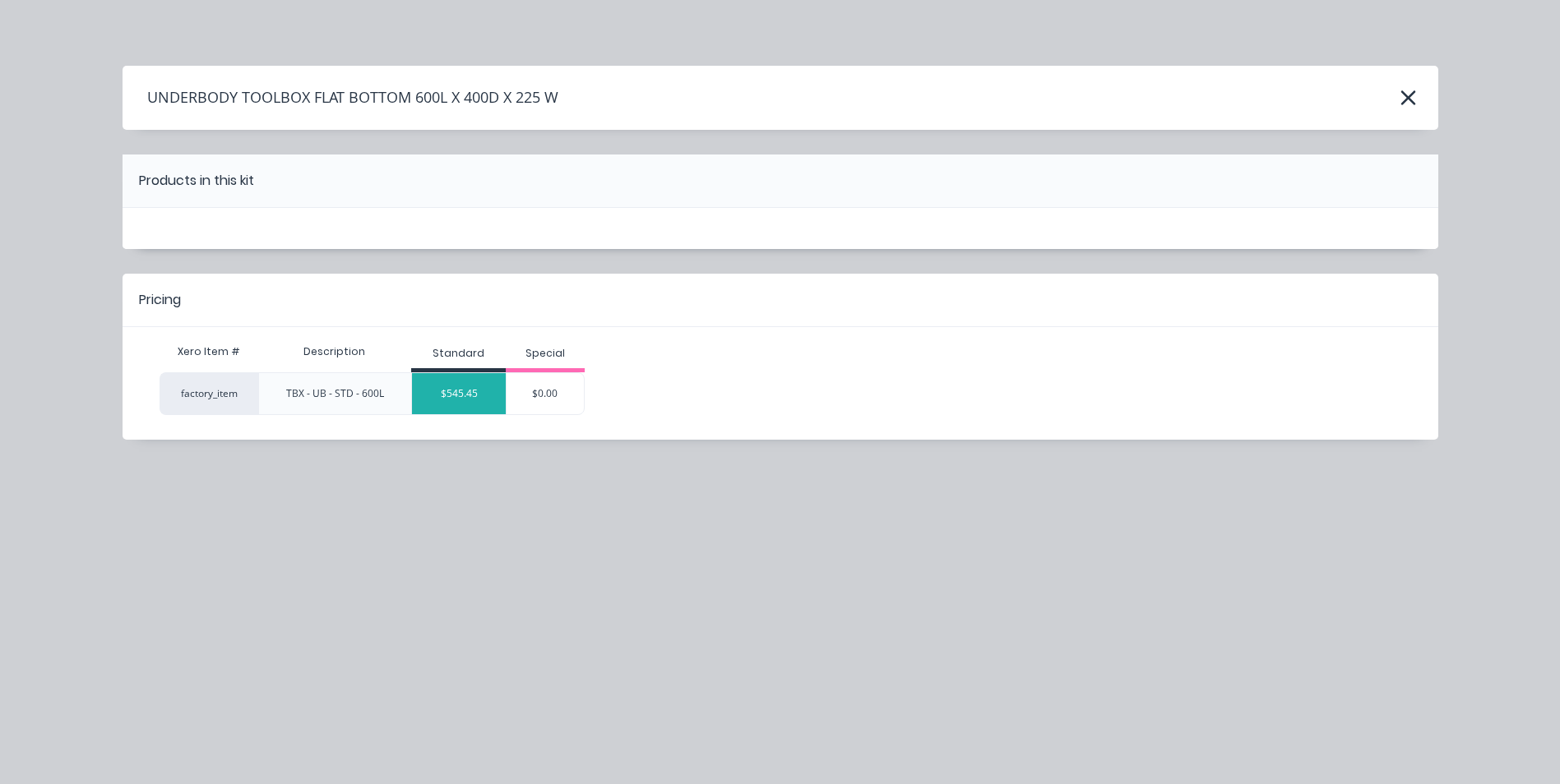
click at [459, 391] on div "$545.45" at bounding box center [459, 393] width 93 height 41
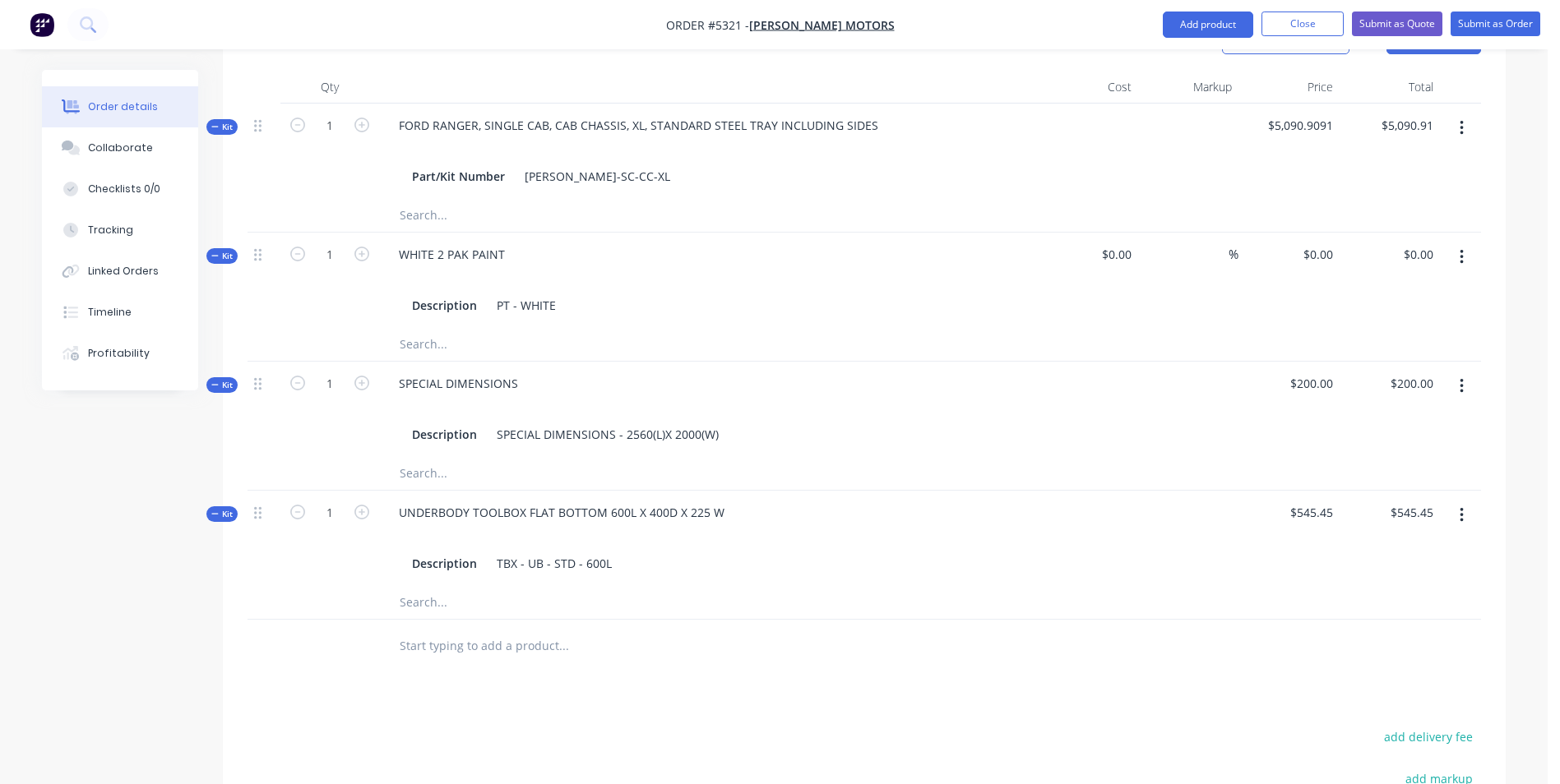
scroll to position [739, 0]
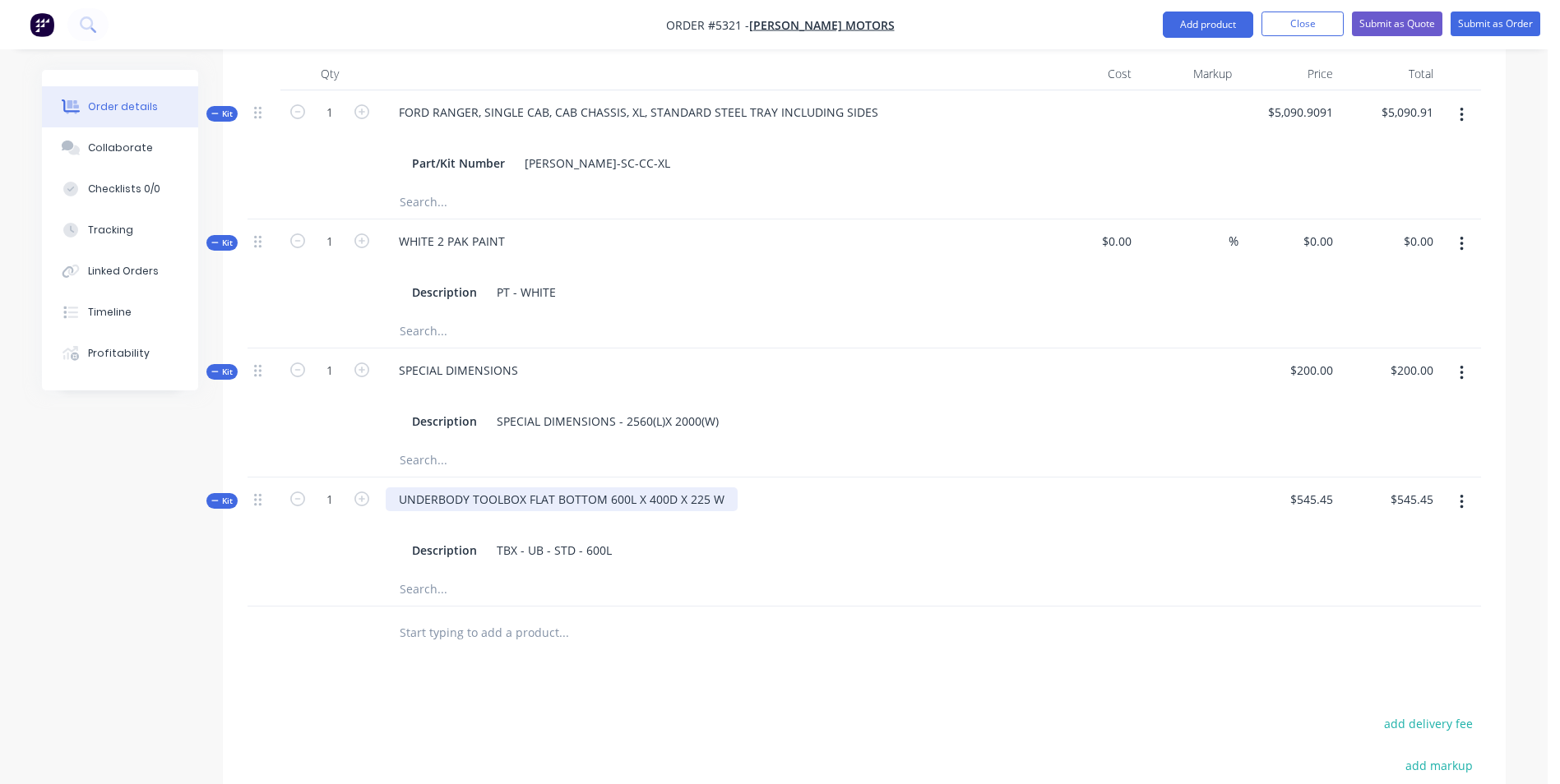
click at [725, 487] on div "UNDERBODY TOOLBOX FLAT BOTTOM 600L X 400D X 225 W" at bounding box center [562, 499] width 352 height 24
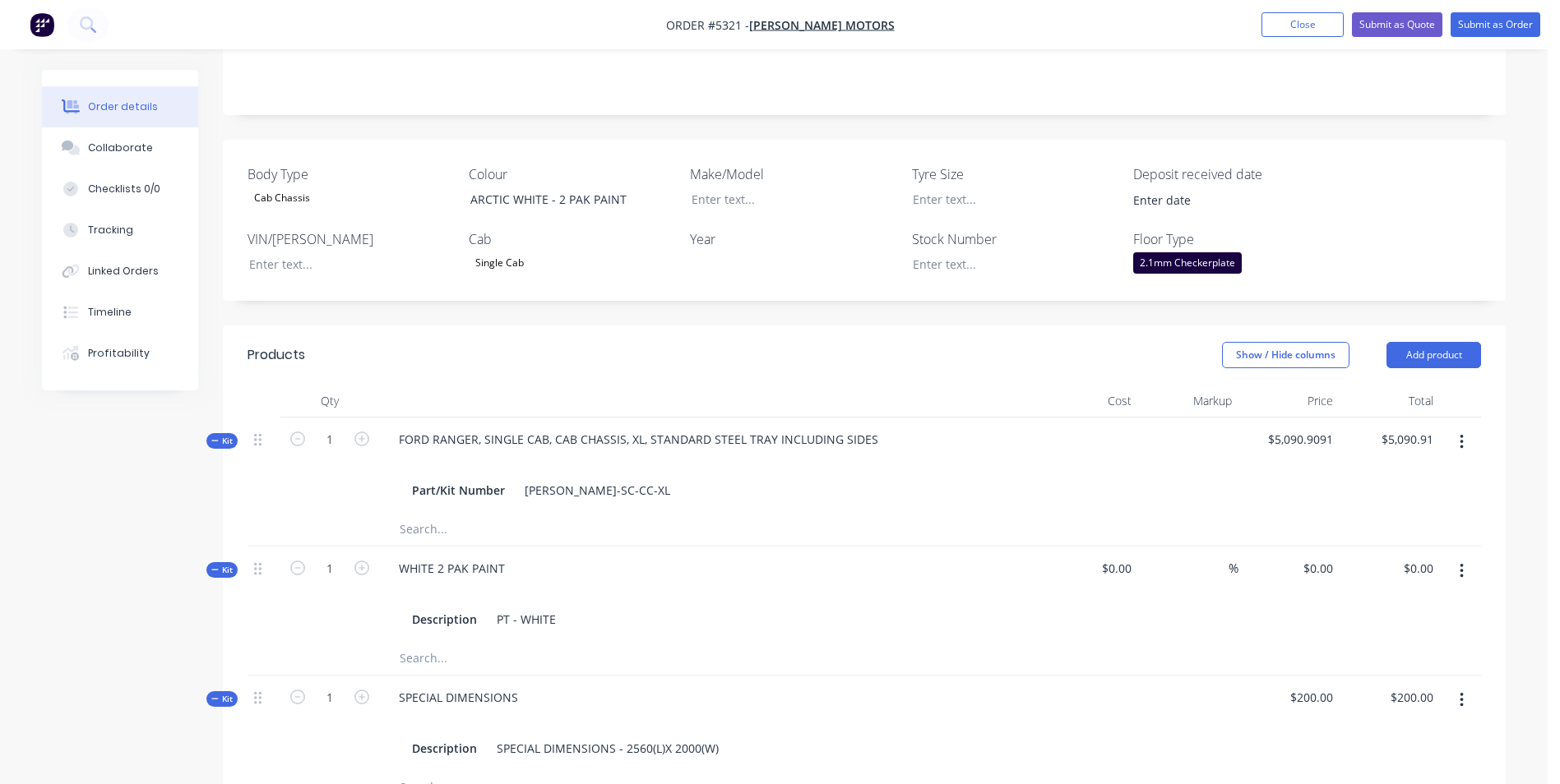
scroll to position [411, 0]
click at [1458, 344] on button "Add product" at bounding box center [1434, 357] width 94 height 26
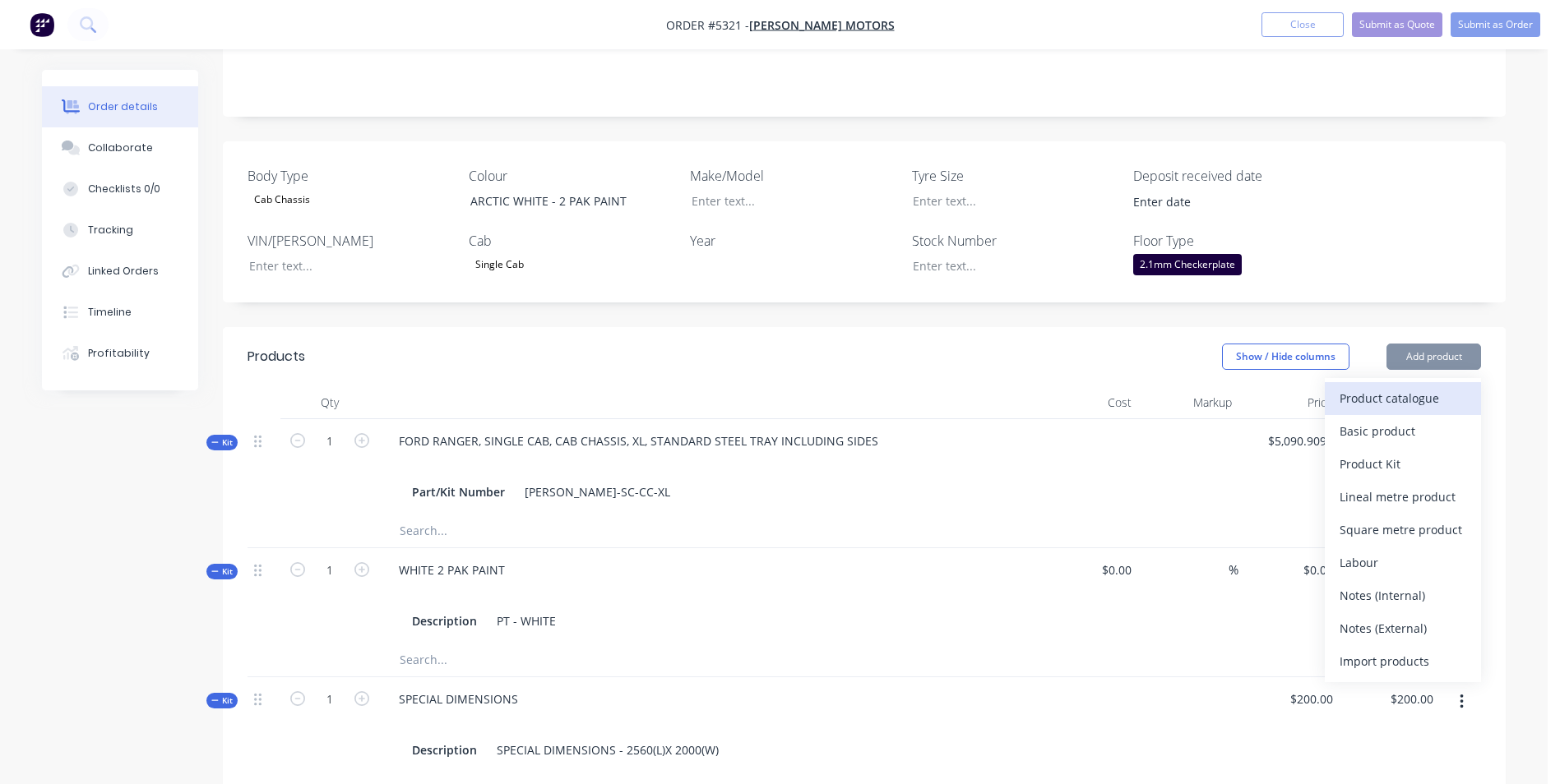
click at [1428, 387] on div "Product catalogue" at bounding box center [1403, 398] width 127 height 24
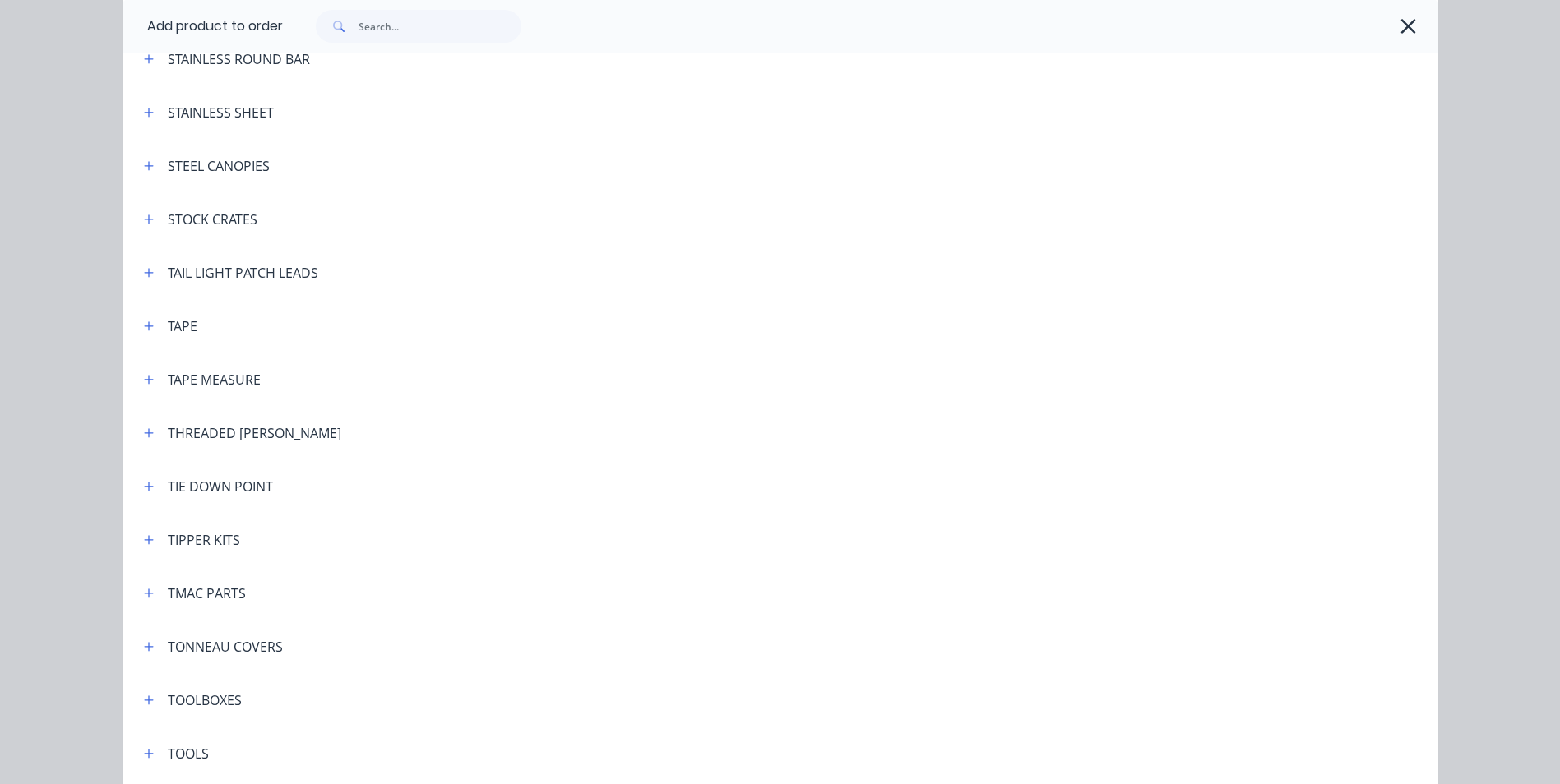
scroll to position [5261, 0]
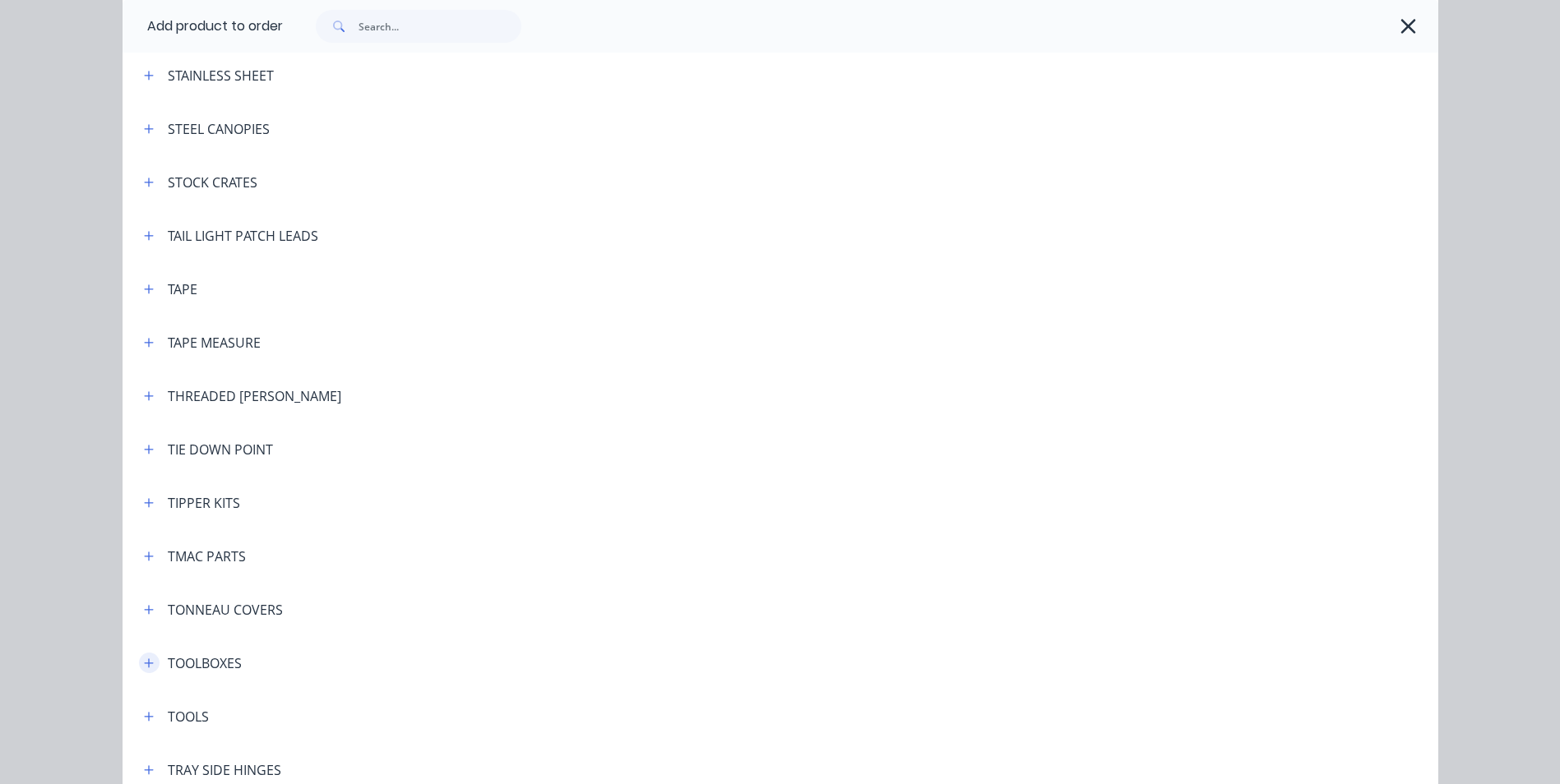
click at [144, 662] on icon "button" at bounding box center [148, 663] width 10 height 11
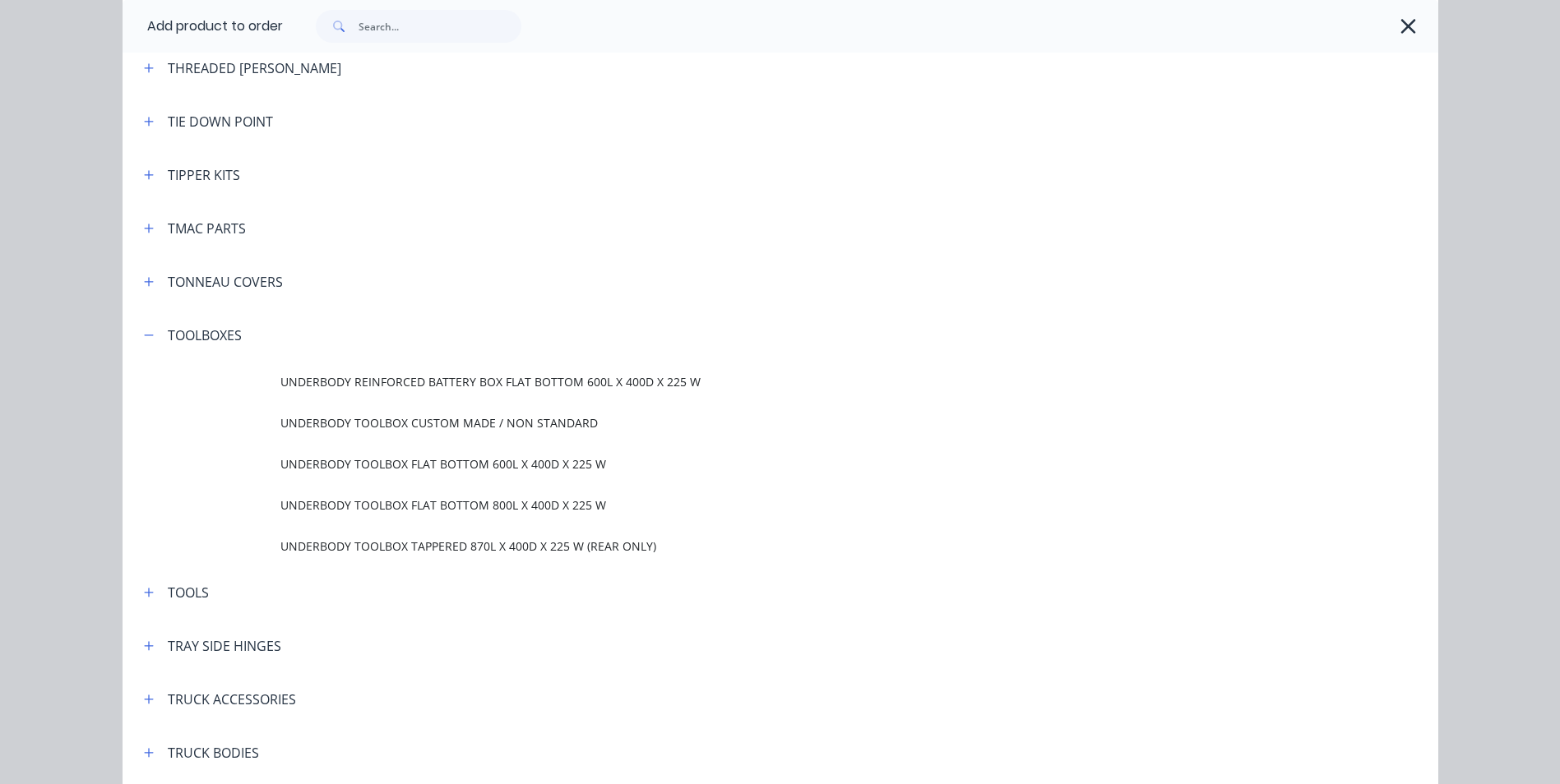
scroll to position [5590, 0]
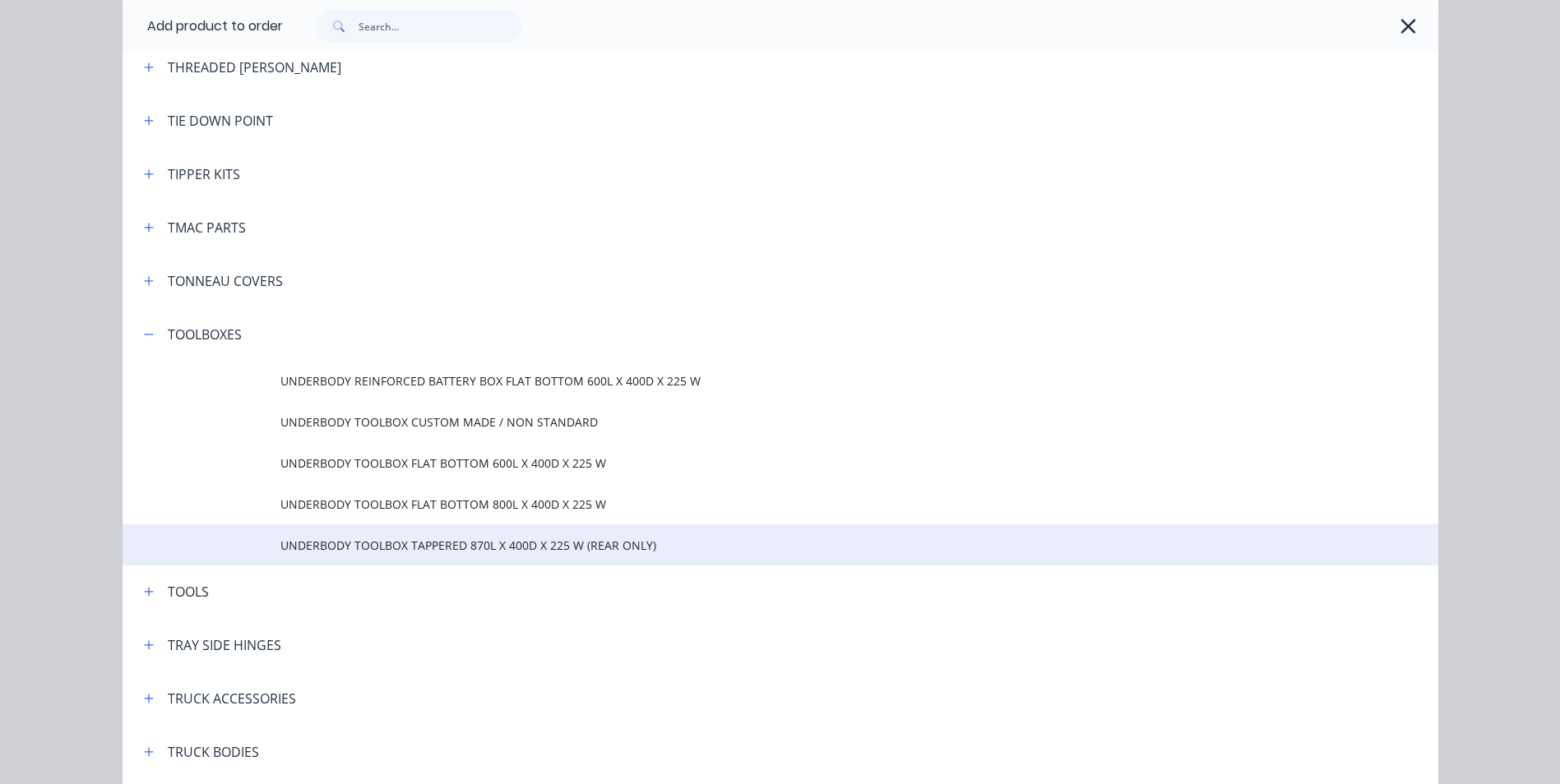
click at [435, 540] on span "UNDERBODY TOOLBOX TAPPERED 870L X 400D X 225 W (REAR ONLY)" at bounding box center [743, 546] width 926 height 17
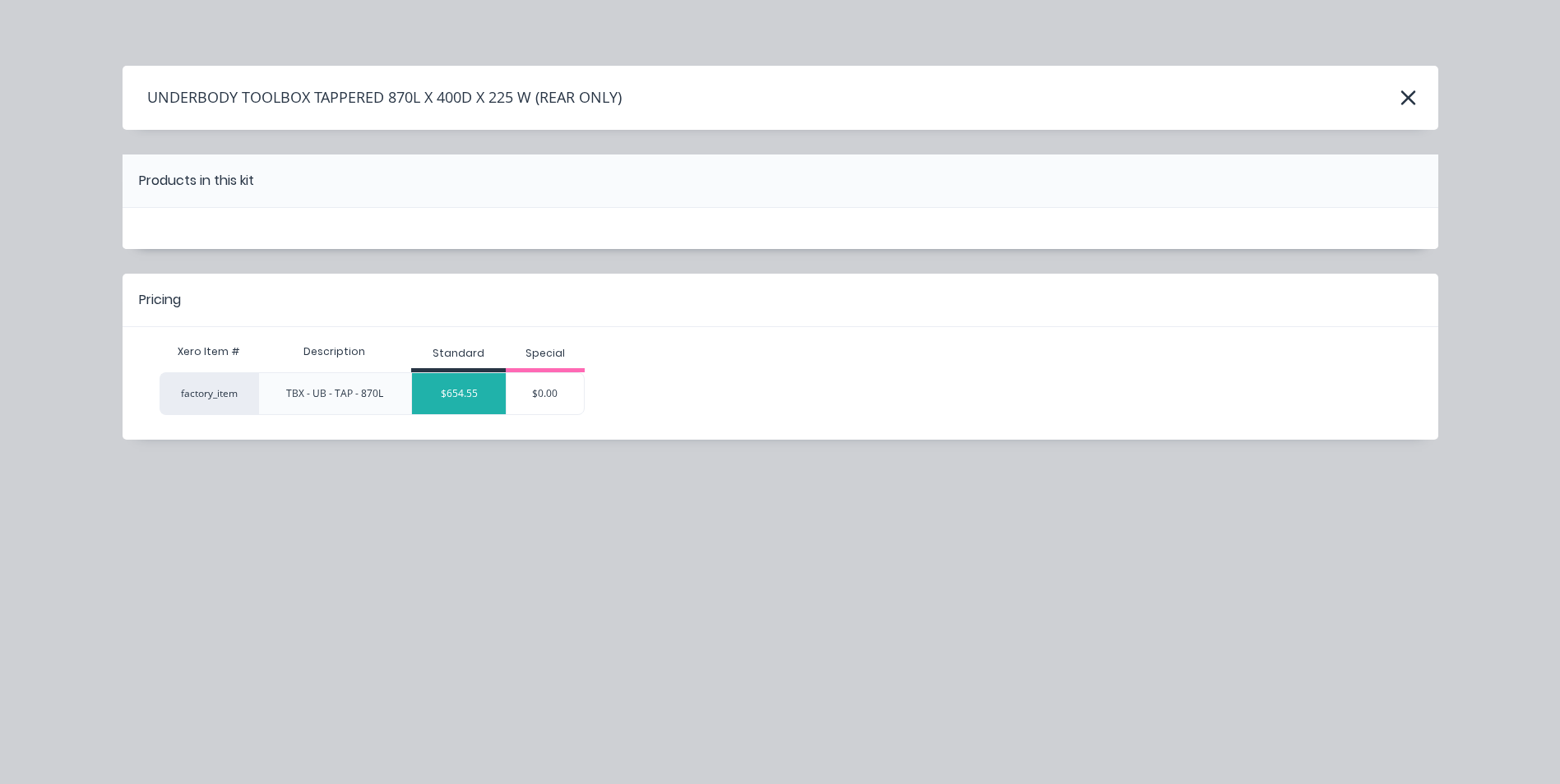
click at [488, 398] on div "$654.55" at bounding box center [459, 393] width 93 height 41
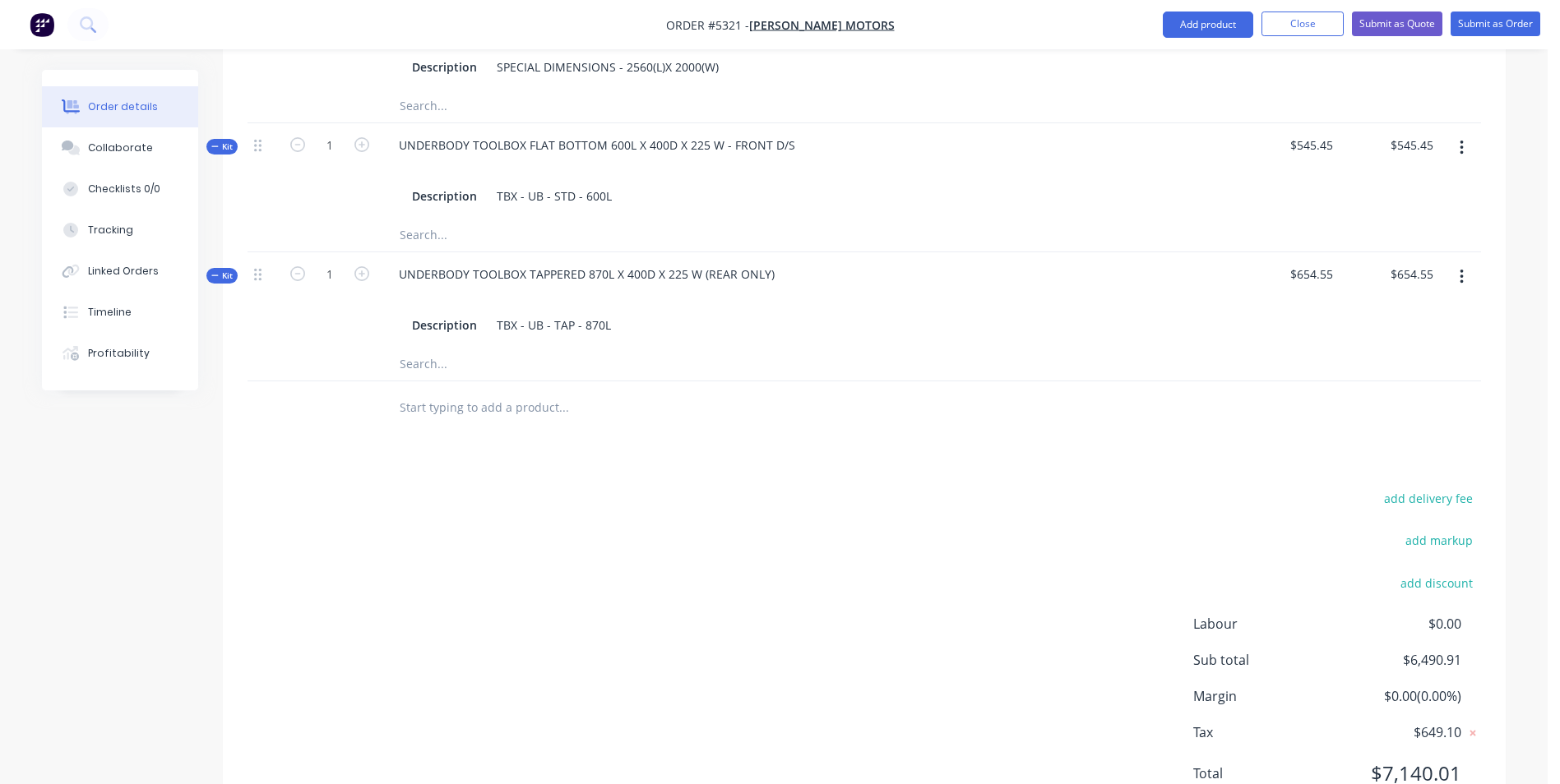
scroll to position [1095, 0]
click at [361, 265] on icon "button" at bounding box center [362, 272] width 15 height 15
type input "2"
type input "$1,309.10"
click at [584, 261] on div "UNDERBODY TOOLBOX TAPPERED 870L X 400D X 225 W (REAR ONLY)" at bounding box center [587, 272] width 402 height 24
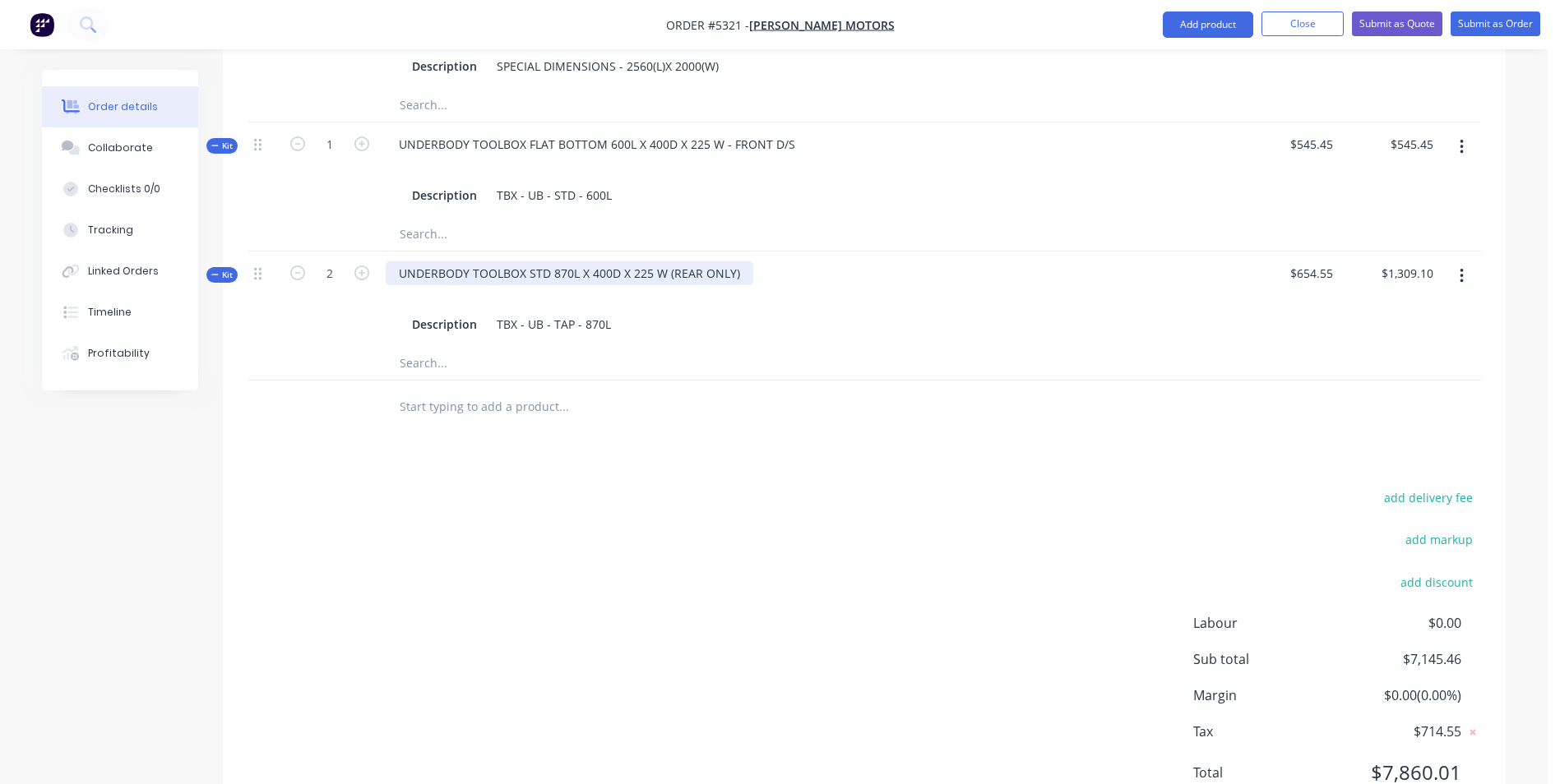
click at [564, 261] on div "UNDERBODY TOOLBOX STD 870L X 400D X 225 W (REAR ONLY)" at bounding box center [569, 272] width 368 height 24
click at [569, 313] on div "TBX - UB - TAP - 870L" at bounding box center [554, 324] width 128 height 24
click at [707, 390] on input "text" at bounding box center [563, 407] width 329 height 33
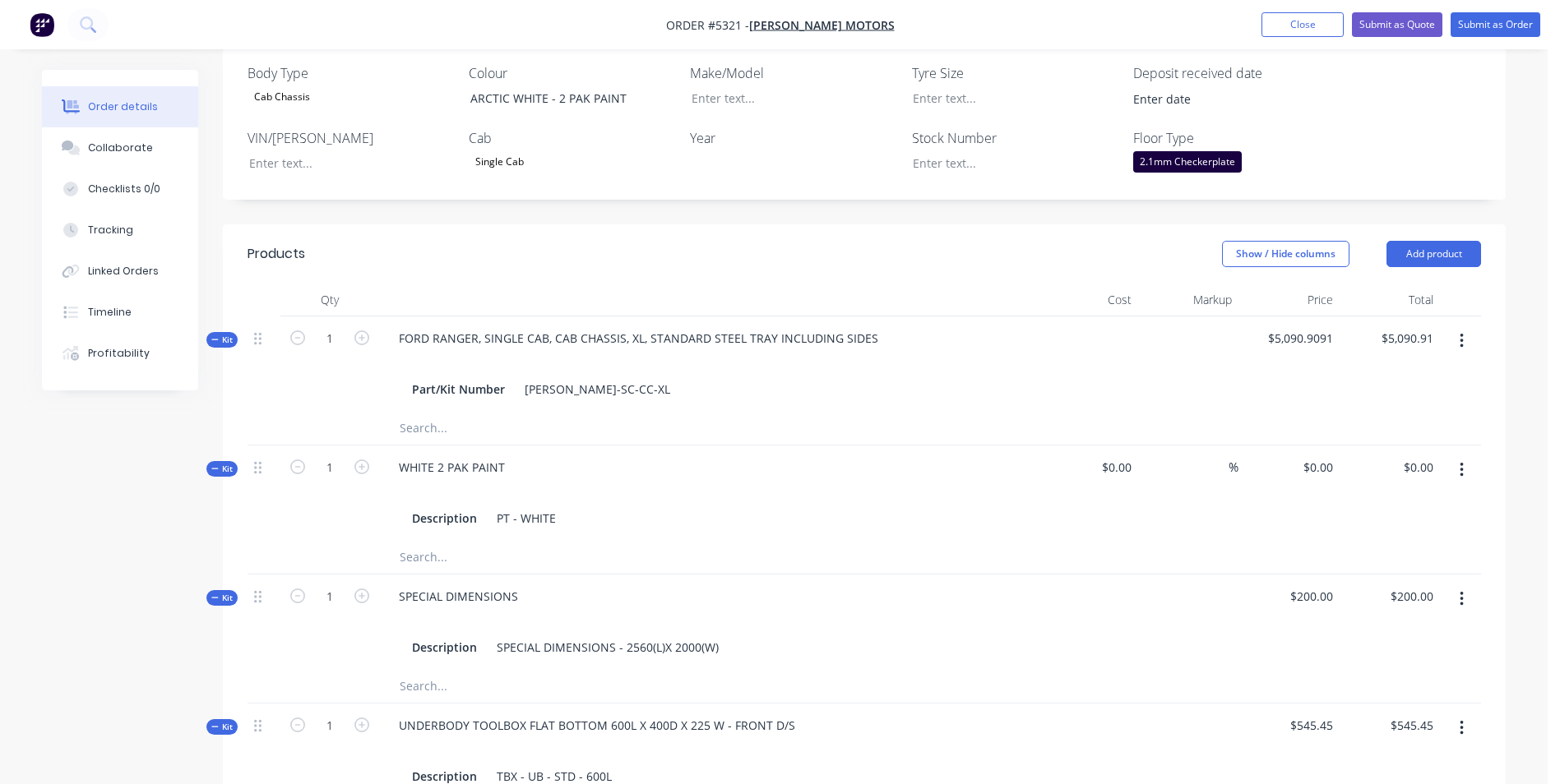
scroll to position [355, 0]
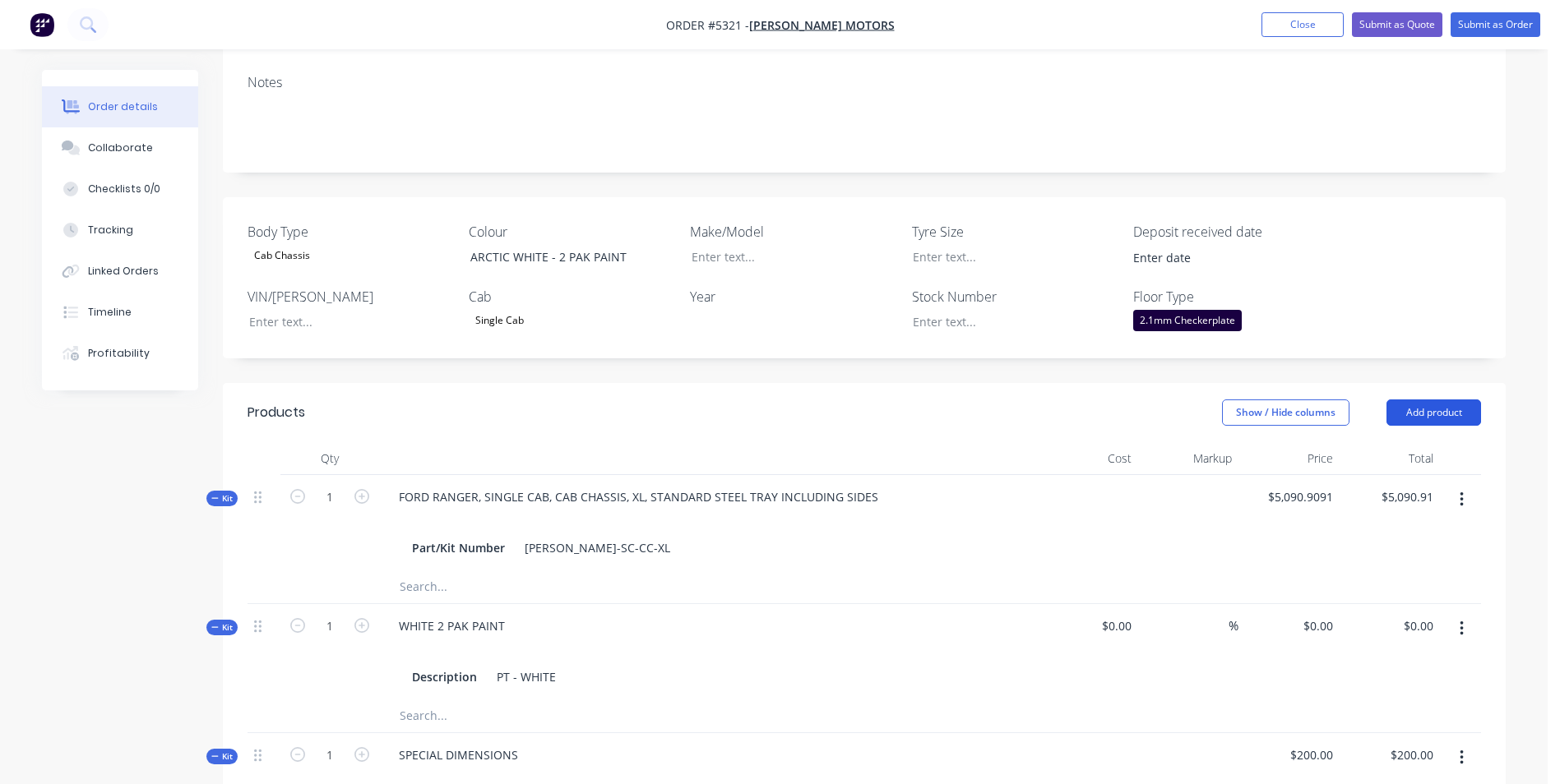
click at [1436, 400] on button "Add product" at bounding box center [1434, 413] width 94 height 26
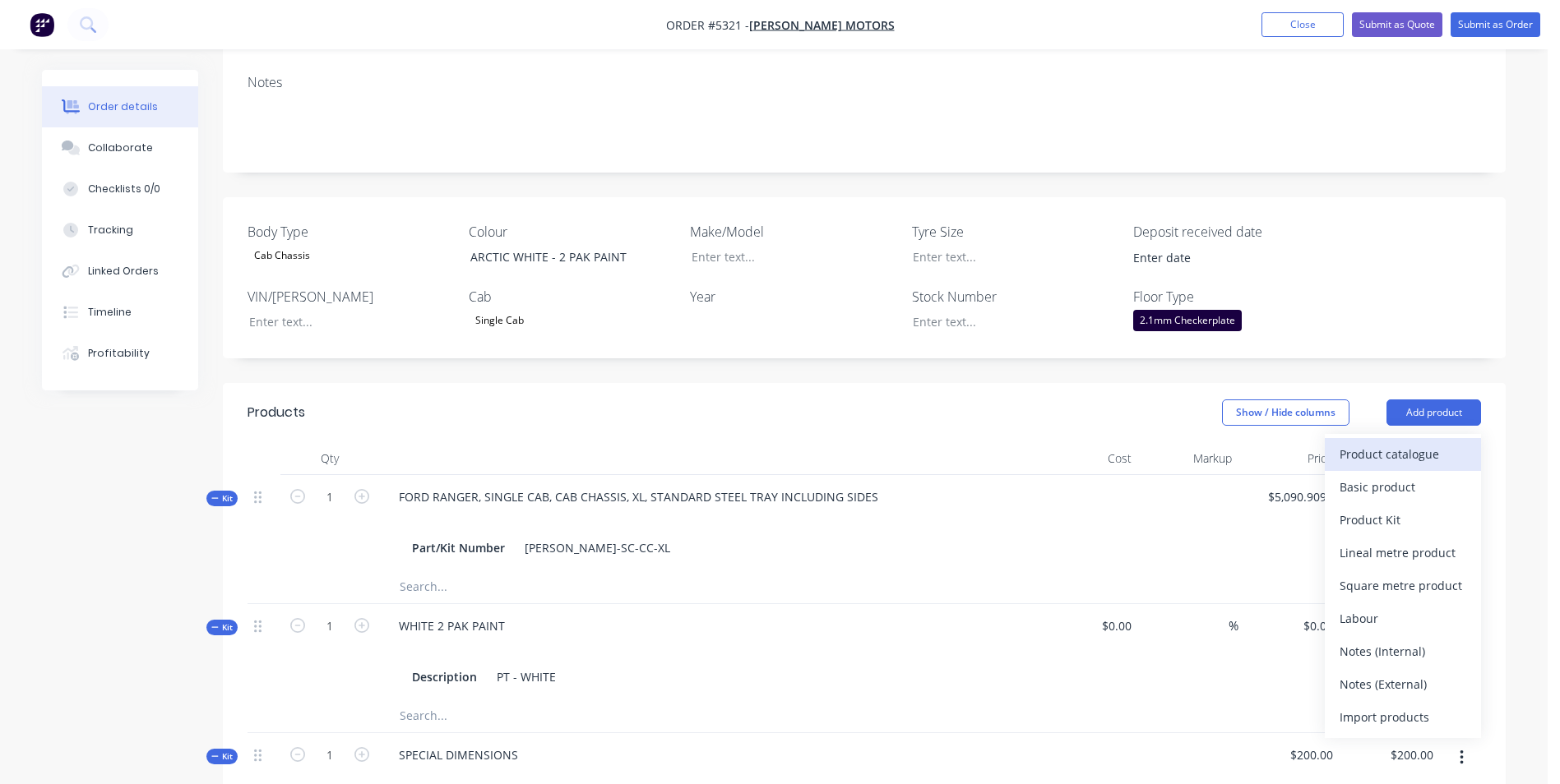
click at [1409, 443] on div "Product catalogue" at bounding box center [1403, 454] width 127 height 24
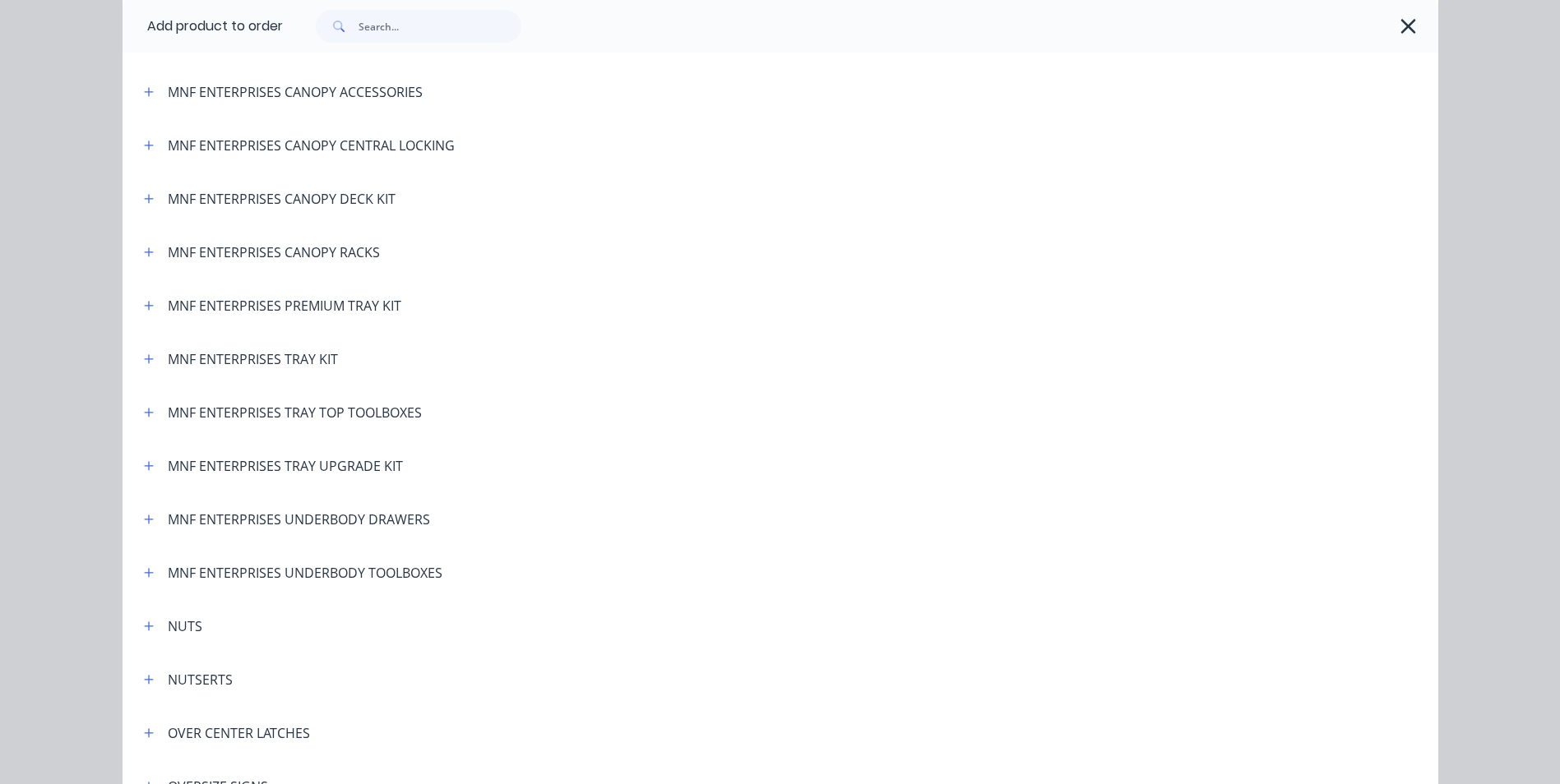
scroll to position [3288, 0]
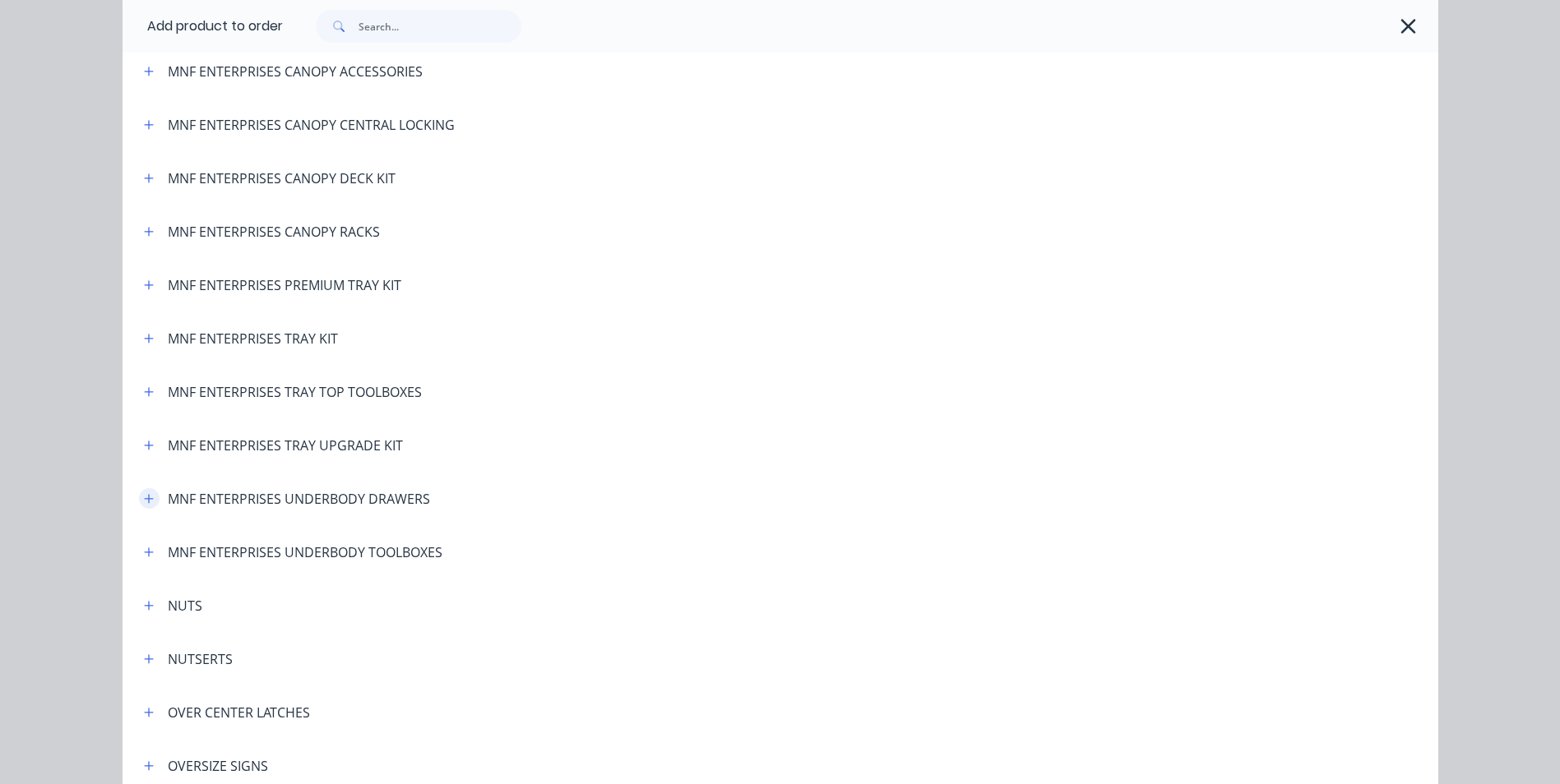
click at [144, 495] on icon "button" at bounding box center [148, 499] width 10 height 11
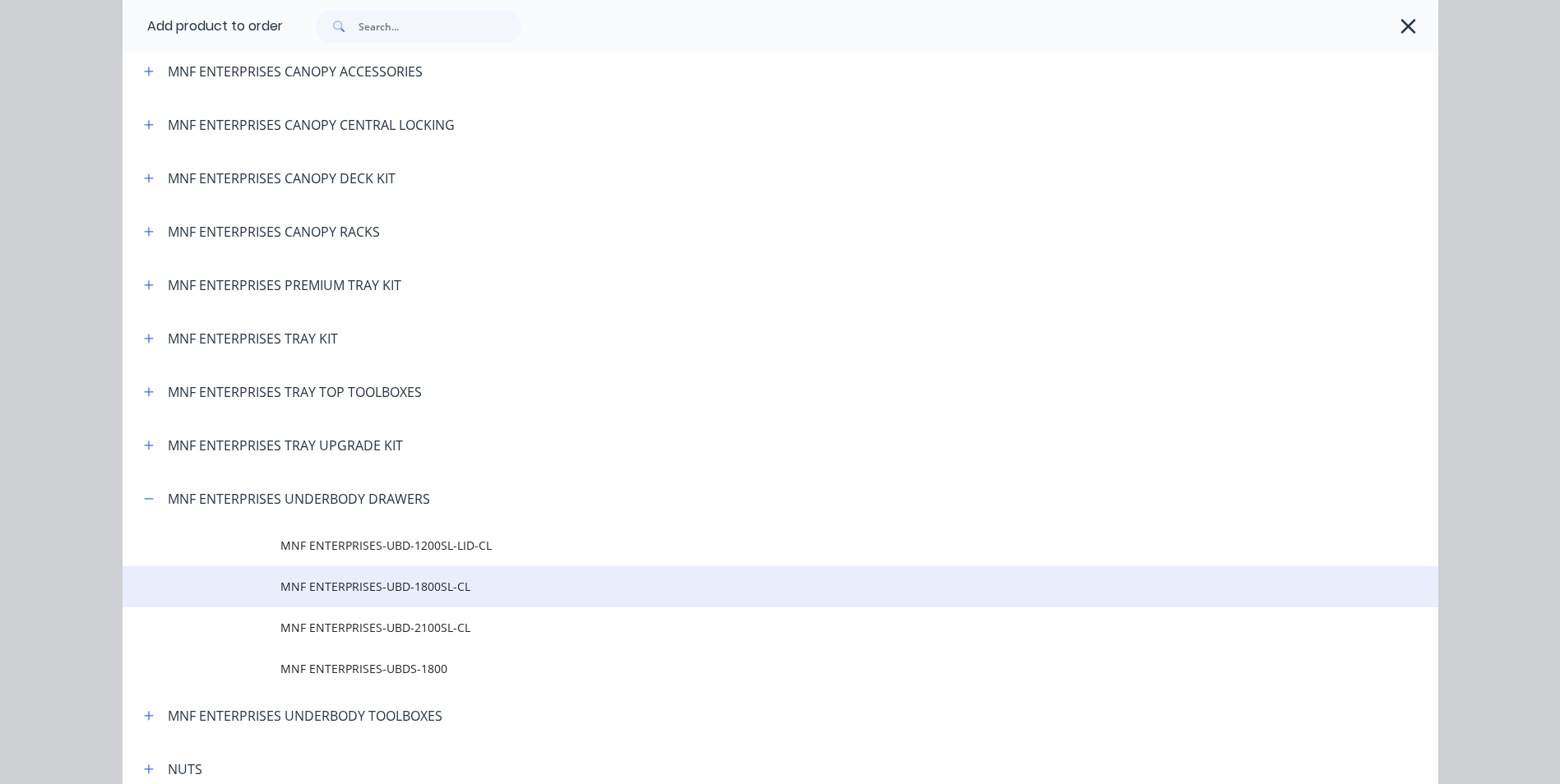
click at [436, 588] on span "MNF ENTERPRISES-UBD-1800SL-CL" at bounding box center [743, 587] width 926 height 17
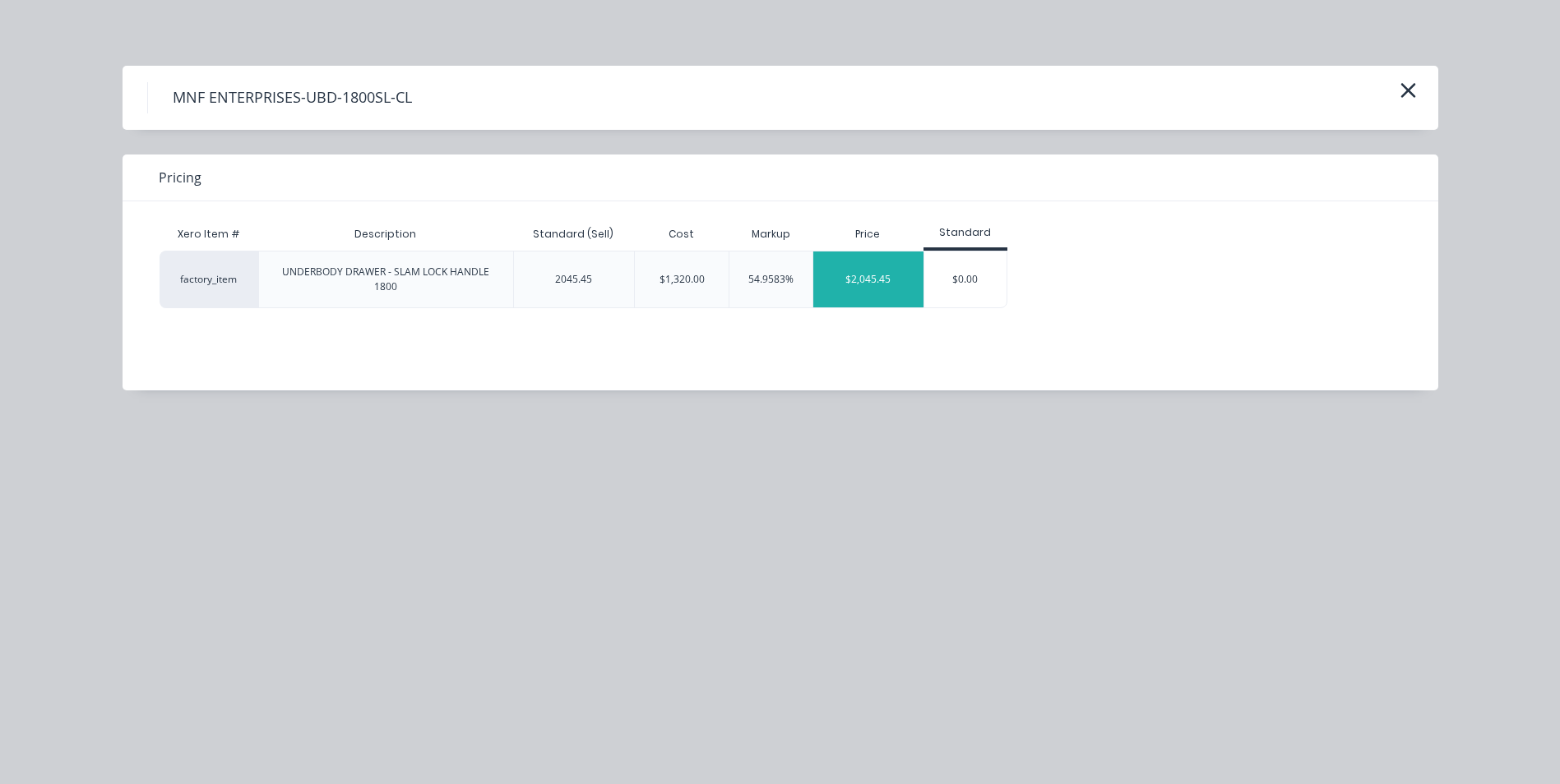
click at [866, 285] on div "$2,045.45" at bounding box center [868, 279] width 110 height 56
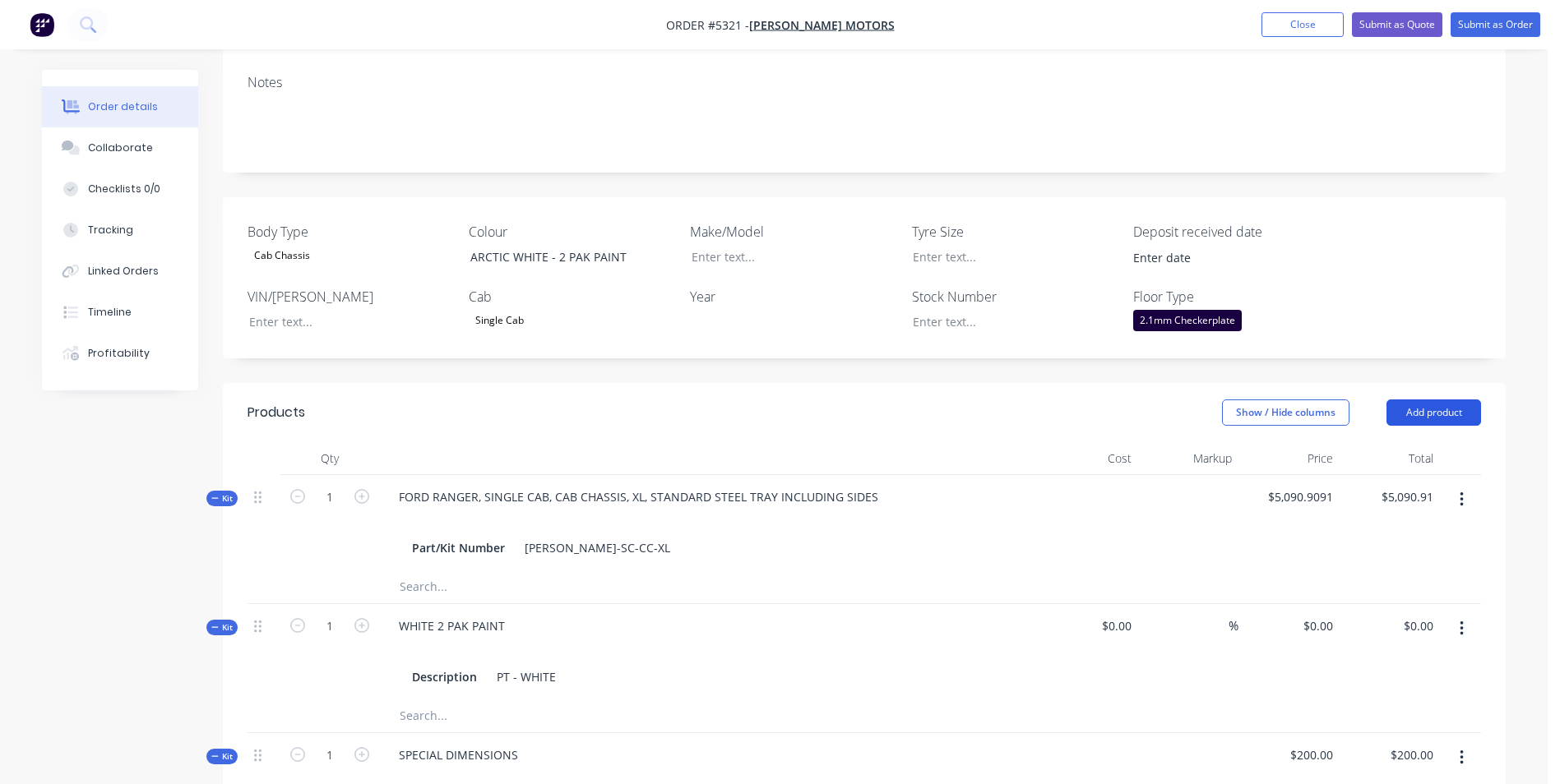
click at [1418, 400] on button "Add product" at bounding box center [1434, 413] width 94 height 26
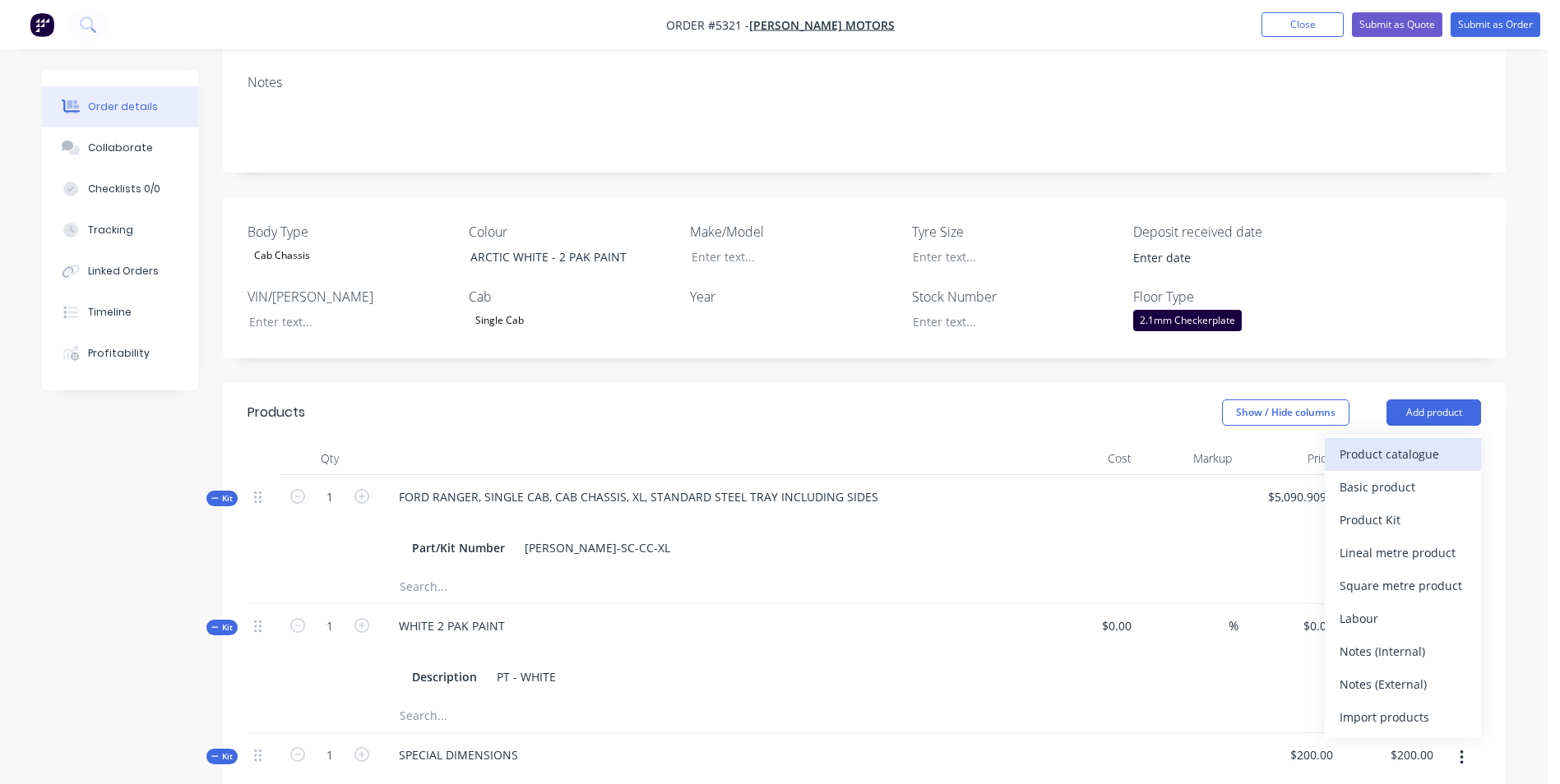
click at [1409, 443] on div "Product catalogue" at bounding box center [1403, 454] width 127 height 24
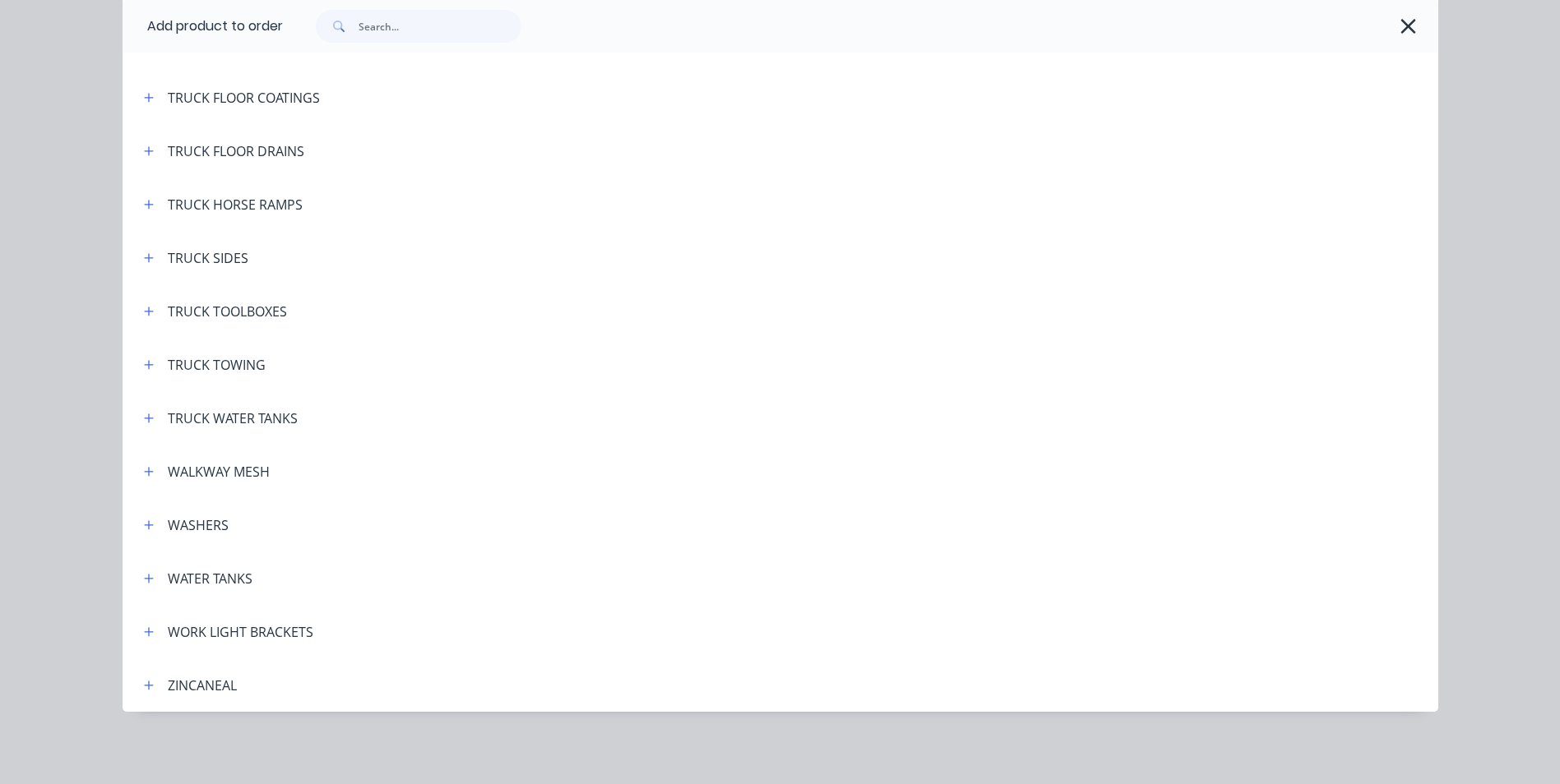
scroll to position [519, 0]
click at [148, 582] on icon "button" at bounding box center [148, 578] width 10 height 11
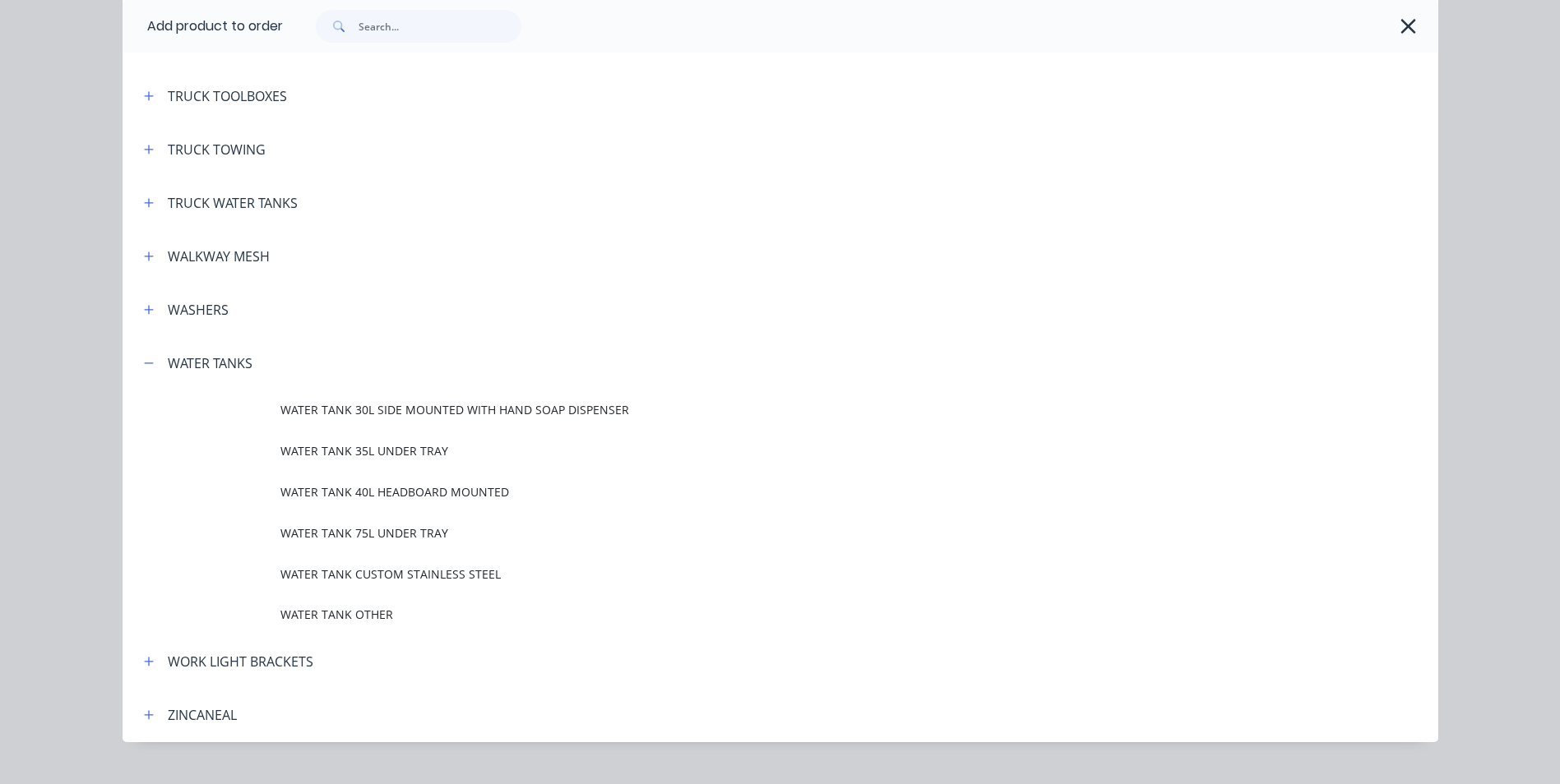
scroll to position [6393, 0]
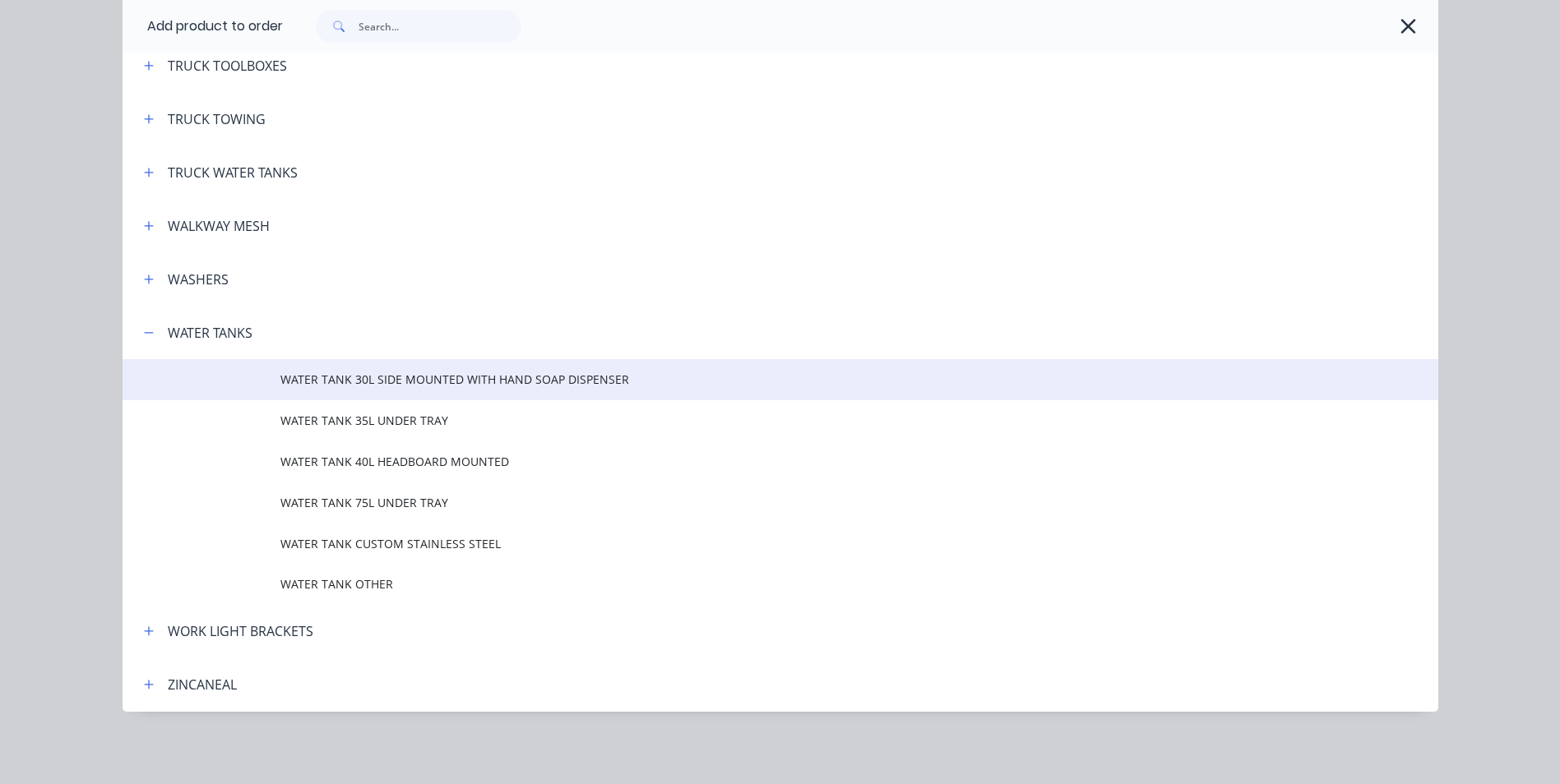
click at [430, 387] on span "WATER TANK 30L SIDE MOUNTED WITH HAND SOAP DISPENSER" at bounding box center [743, 380] width 926 height 17
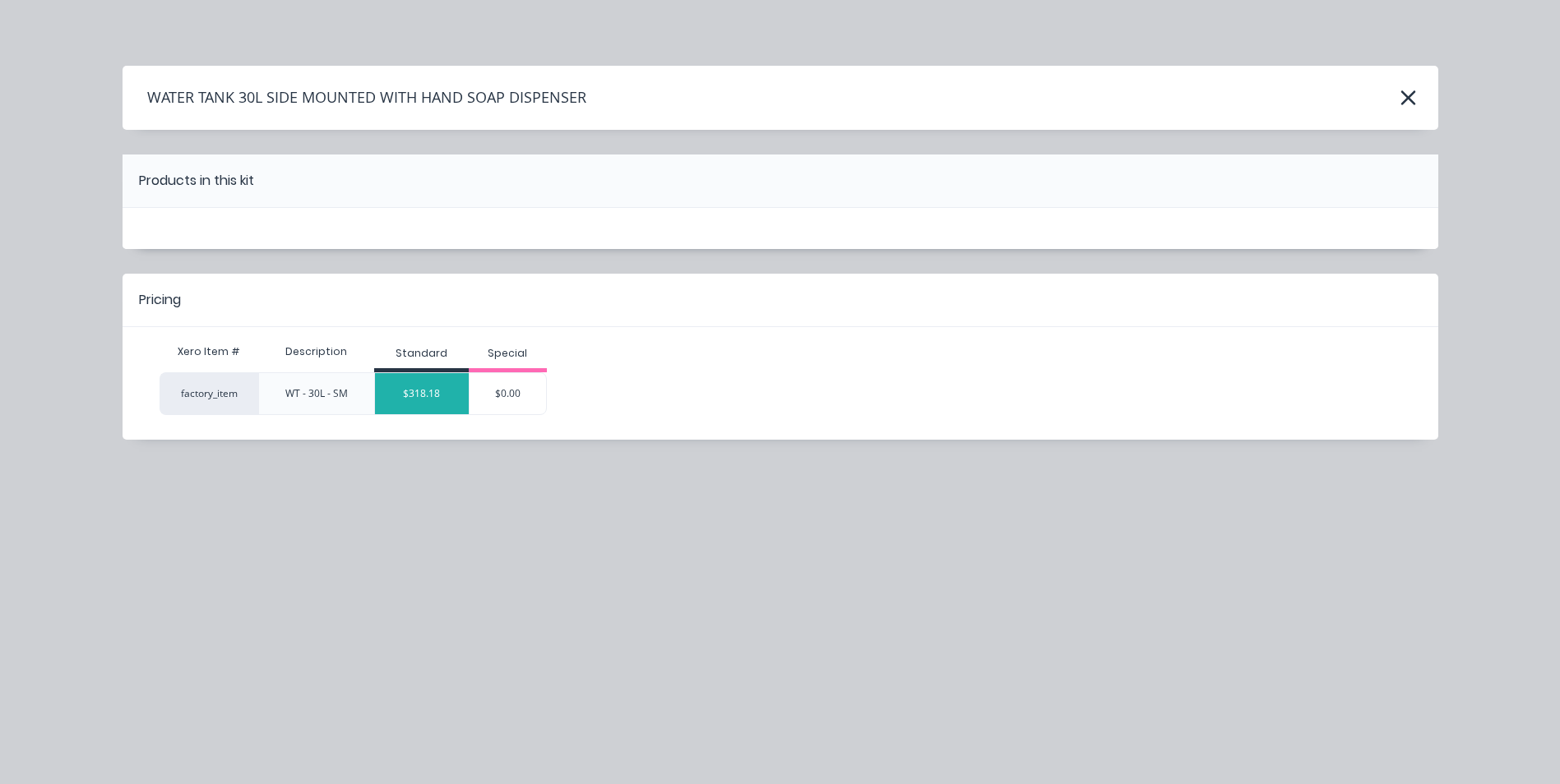
click at [438, 396] on div "$318.18" at bounding box center [421, 393] width 93 height 41
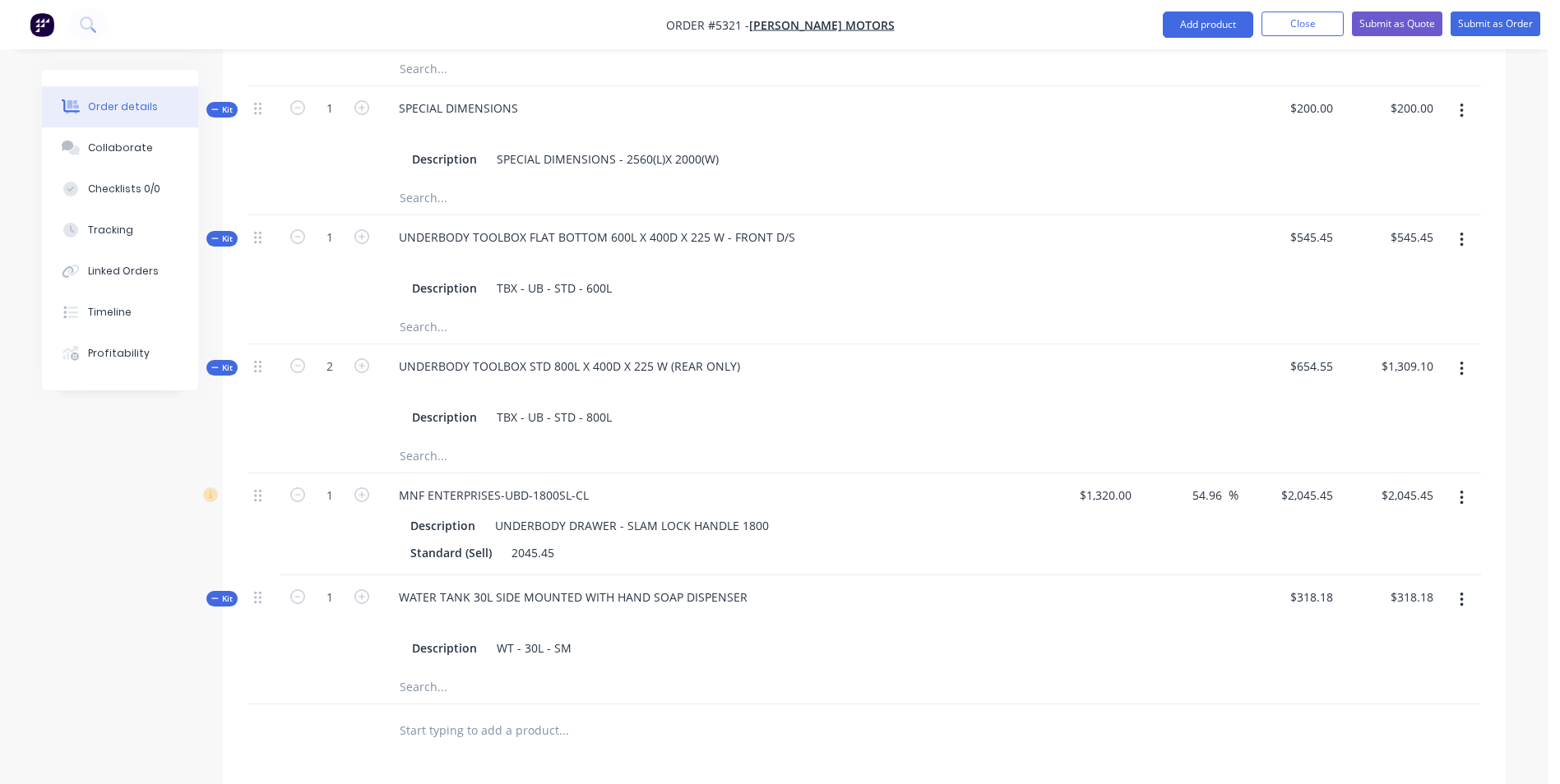
scroll to position [1013, 0]
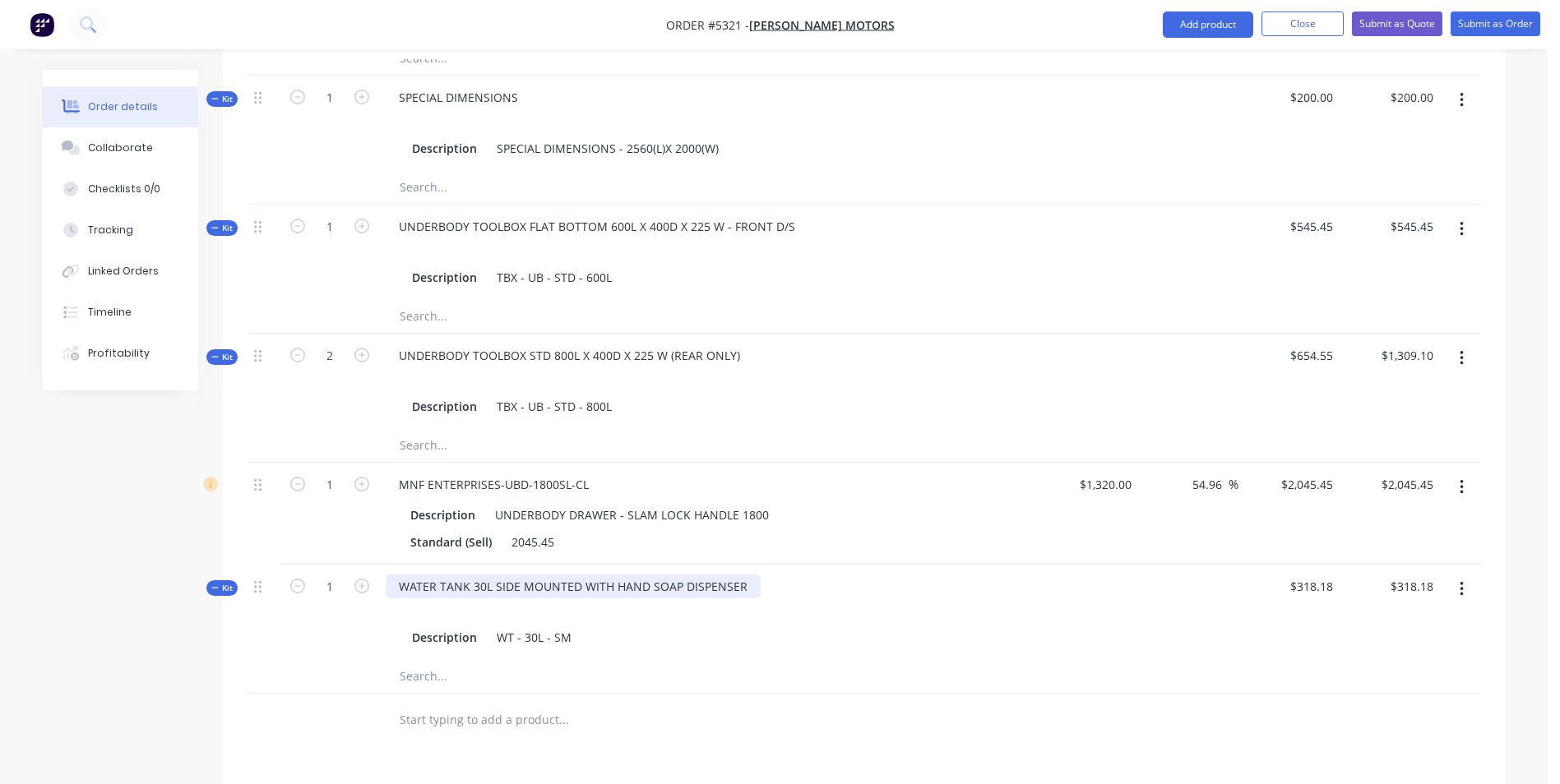
click at [752, 574] on div "WATER TANK 30L SIDE MOUNTED WITH HAND SOAP DISPENSER" at bounding box center [573, 586] width 375 height 24
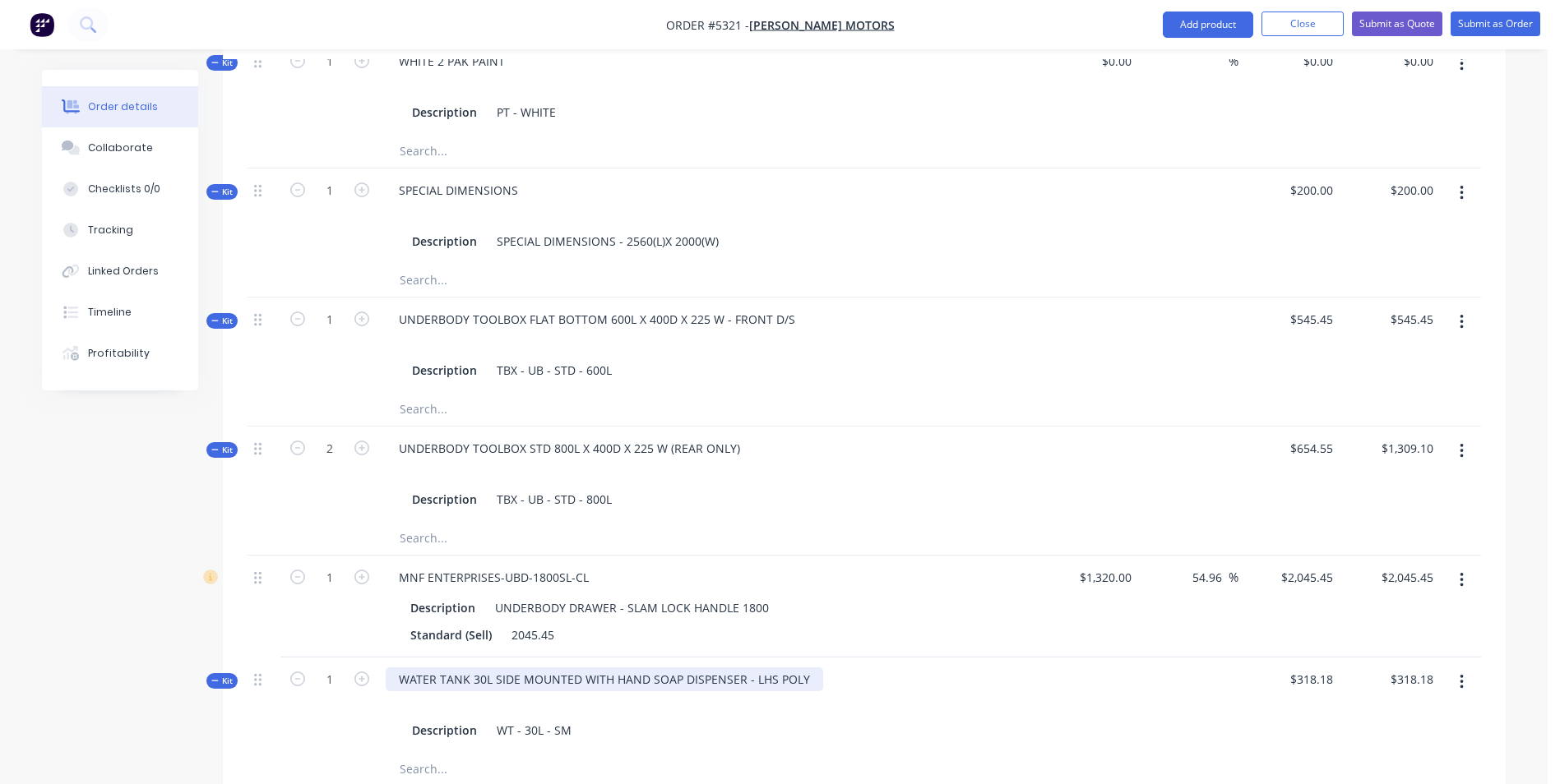
scroll to position [602, 0]
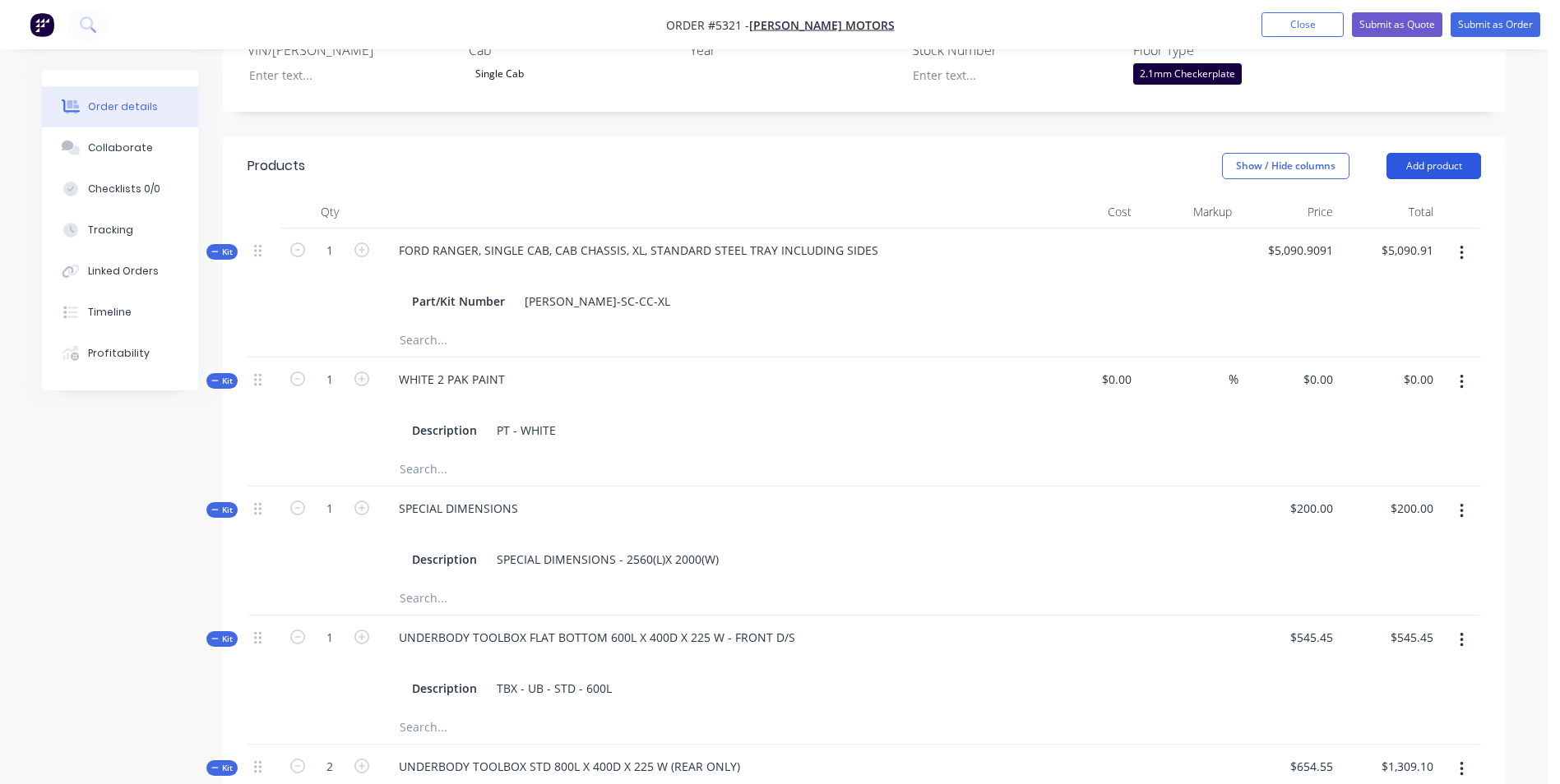
click at [1424, 153] on button "Add product" at bounding box center [1434, 166] width 94 height 26
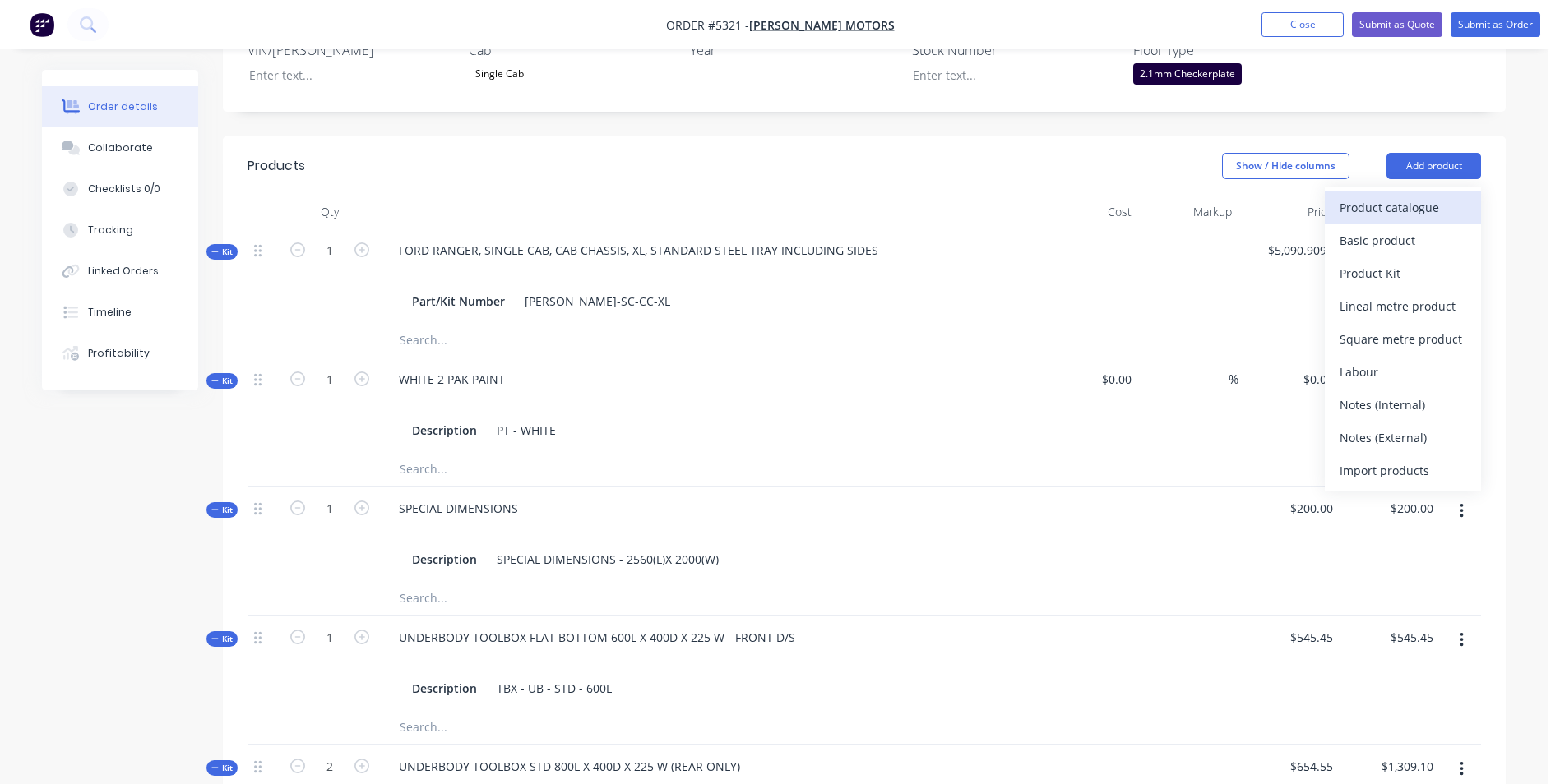
click at [1421, 196] on div "Product catalogue" at bounding box center [1403, 207] width 127 height 24
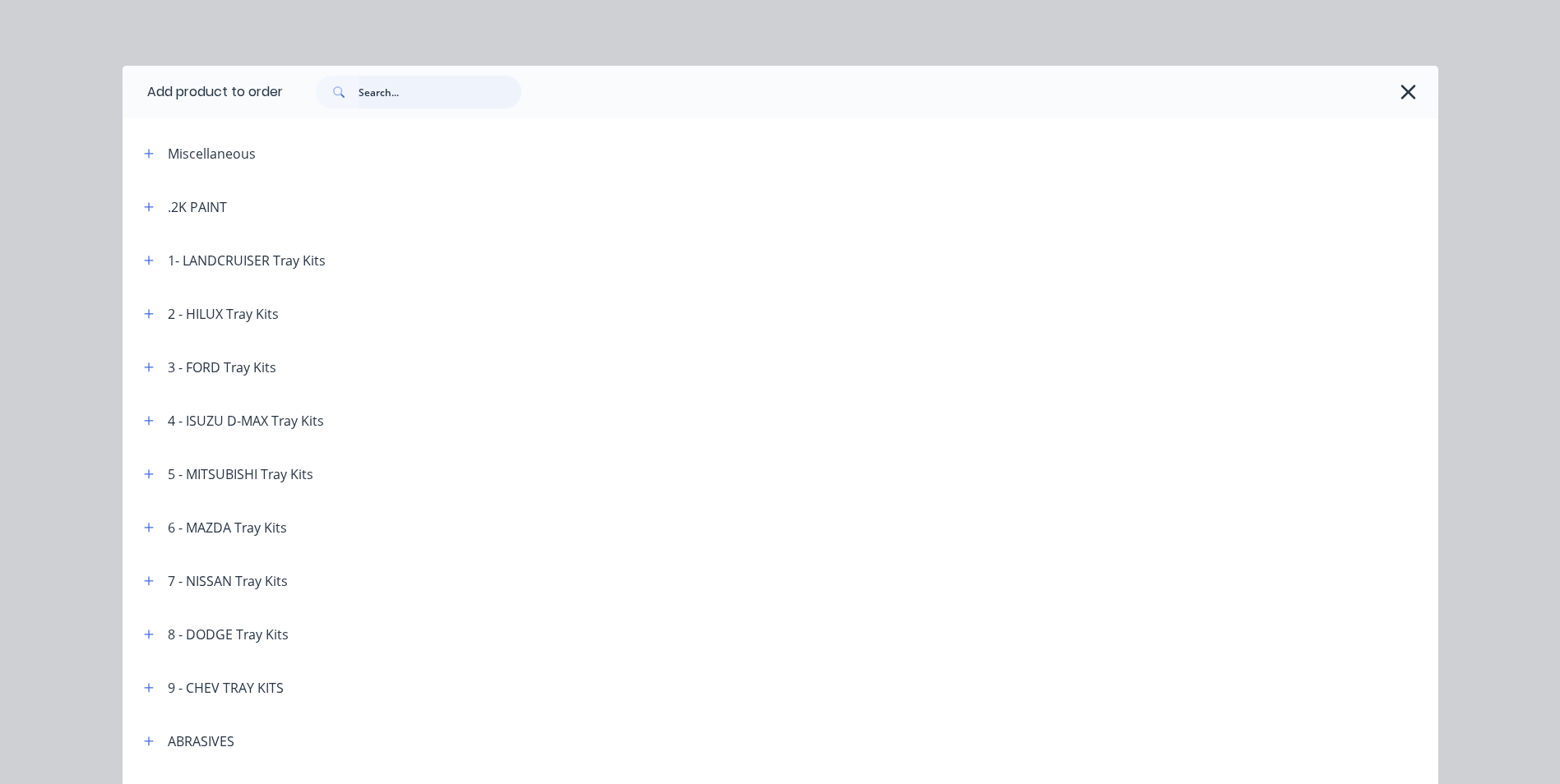
click at [501, 93] on input "text" at bounding box center [440, 93] width 162 height 33
click at [1402, 100] on icon "button" at bounding box center [1409, 92] width 17 height 23
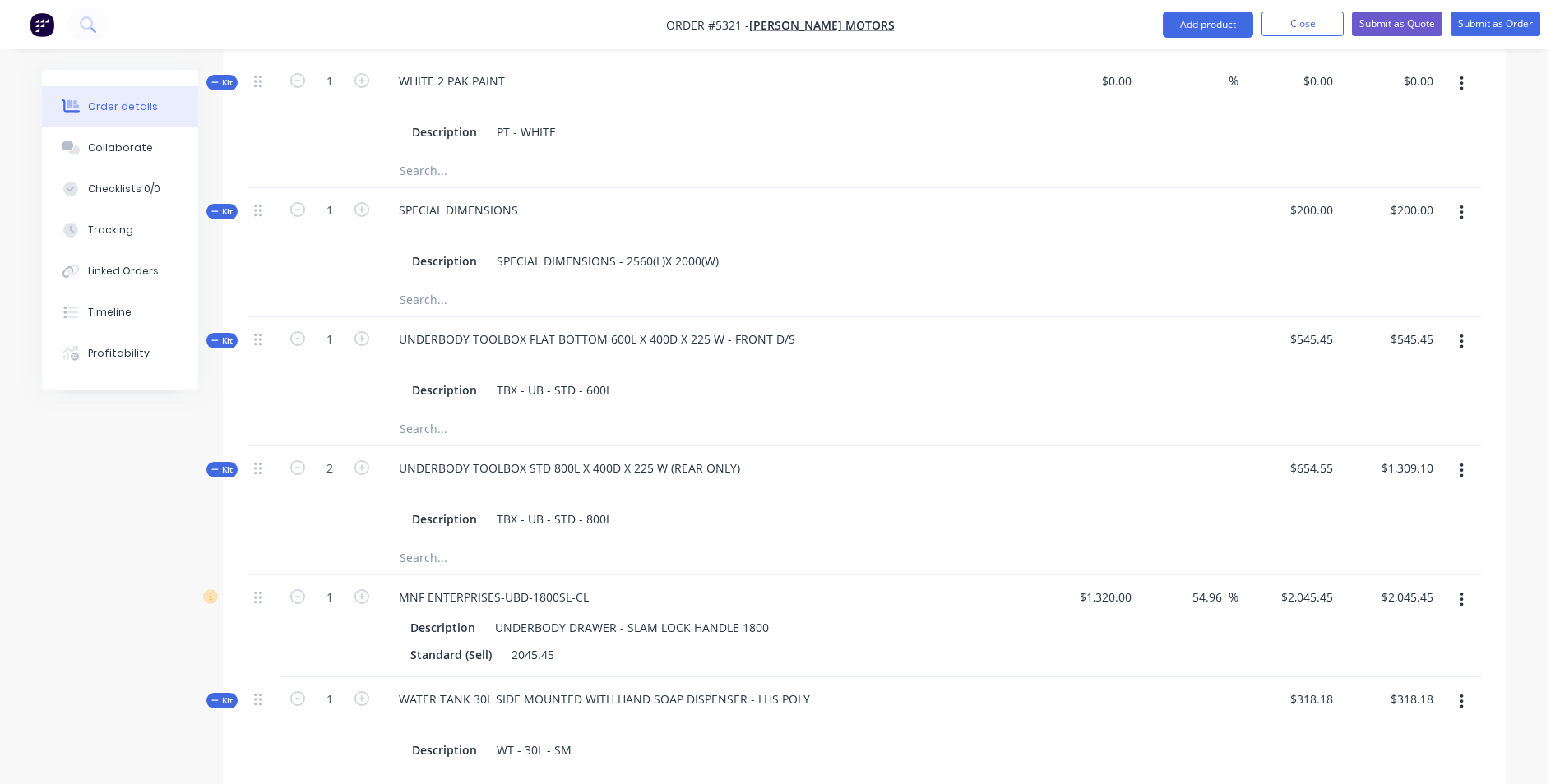
scroll to position [519, 0]
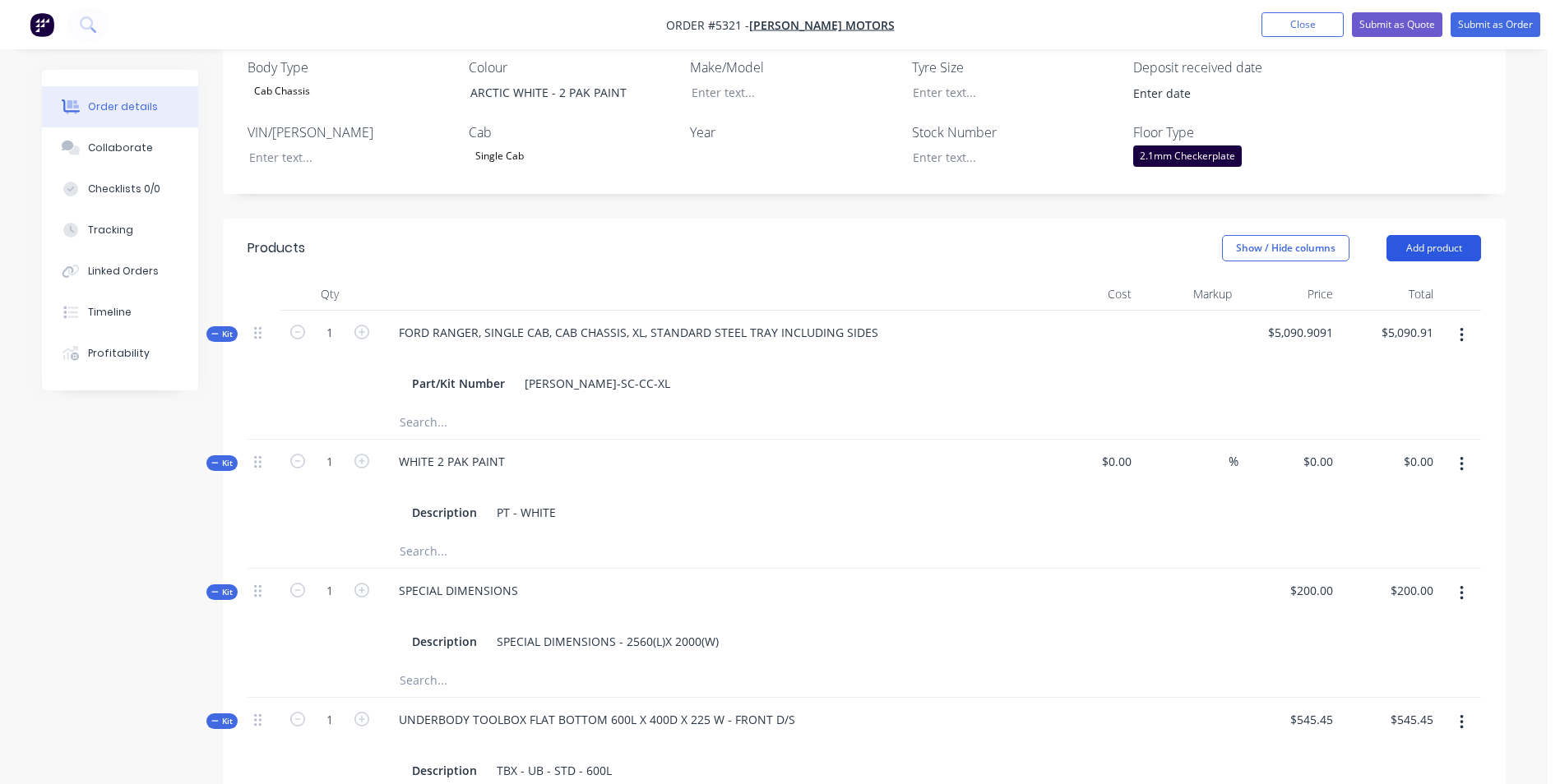
click at [1450, 235] on button "Add product" at bounding box center [1434, 248] width 94 height 26
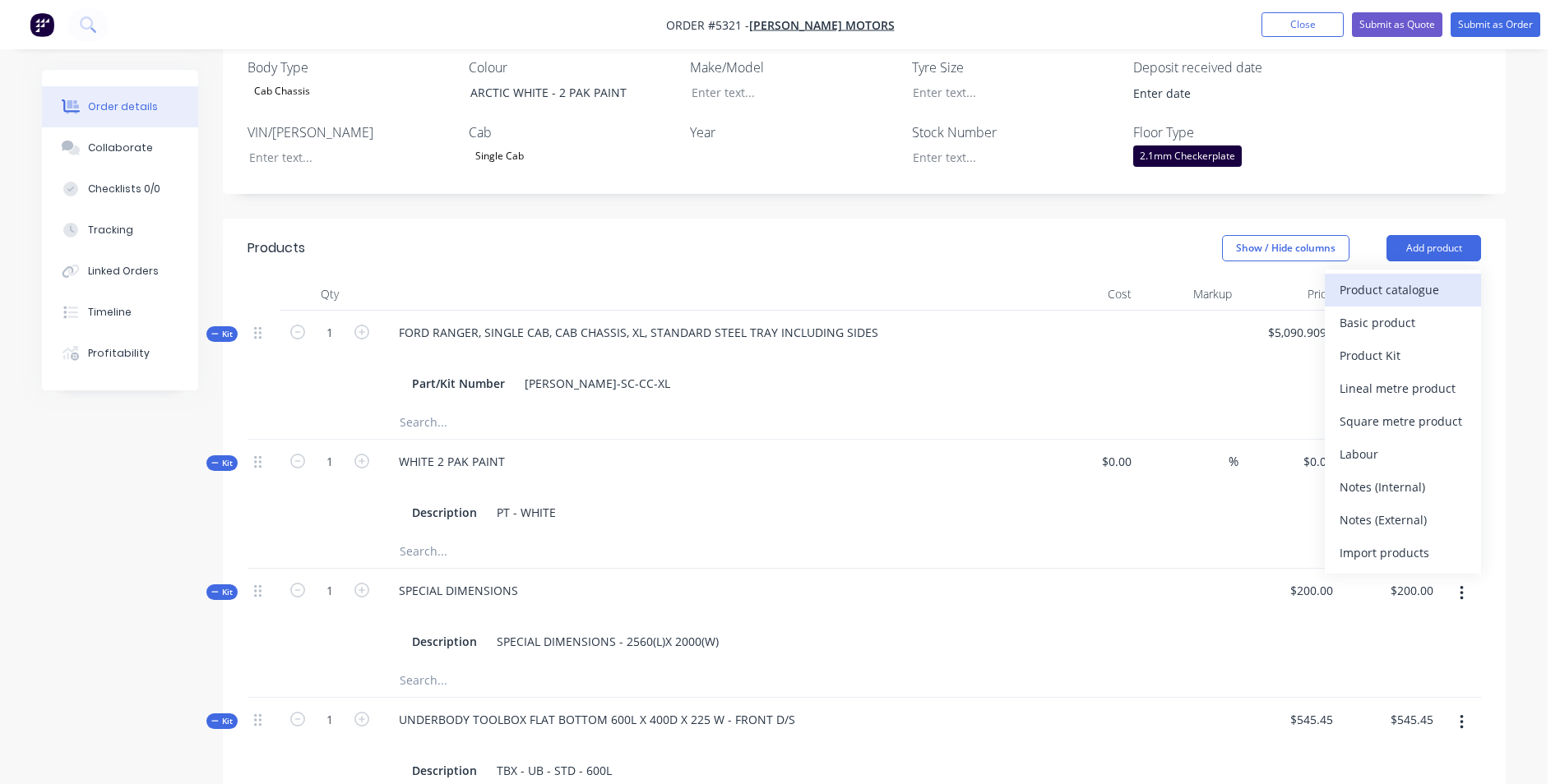
click at [1414, 278] on div "Product catalogue" at bounding box center [1403, 289] width 127 height 24
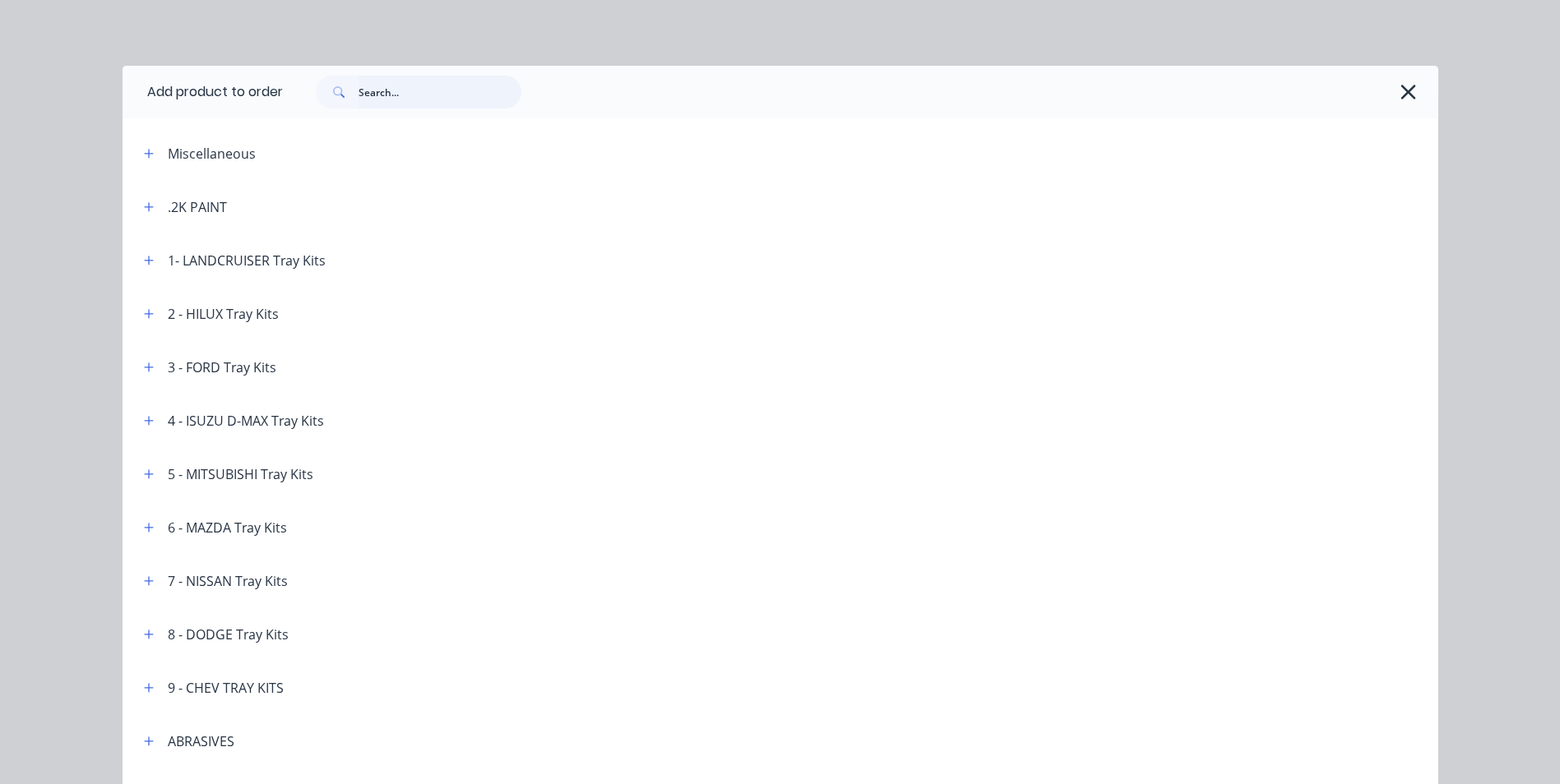
click at [474, 98] on input "text" at bounding box center [440, 93] width 162 height 33
type input "RELOCATE"
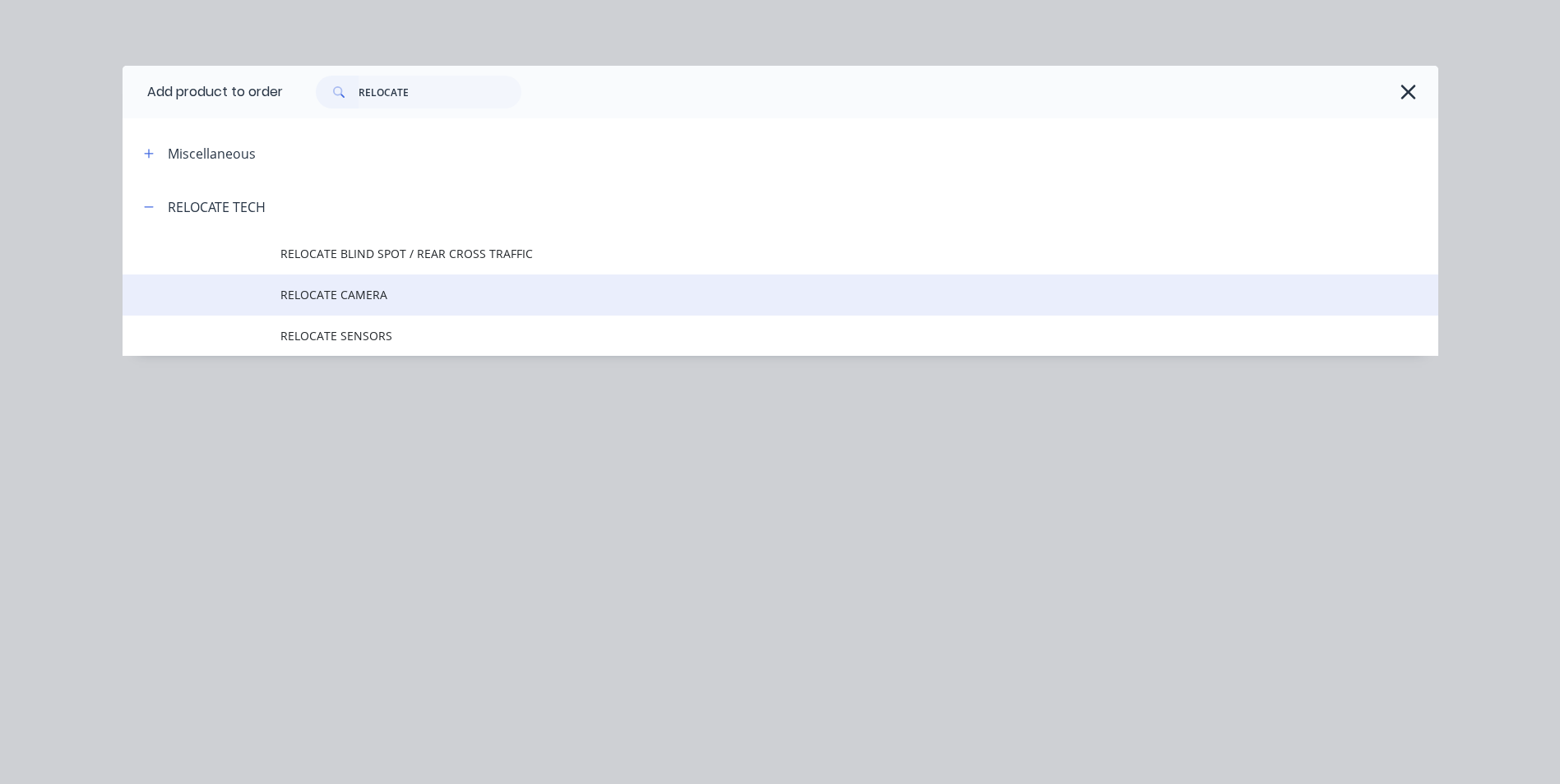
click at [361, 298] on span "RELOCATE CAMERA" at bounding box center [743, 295] width 926 height 17
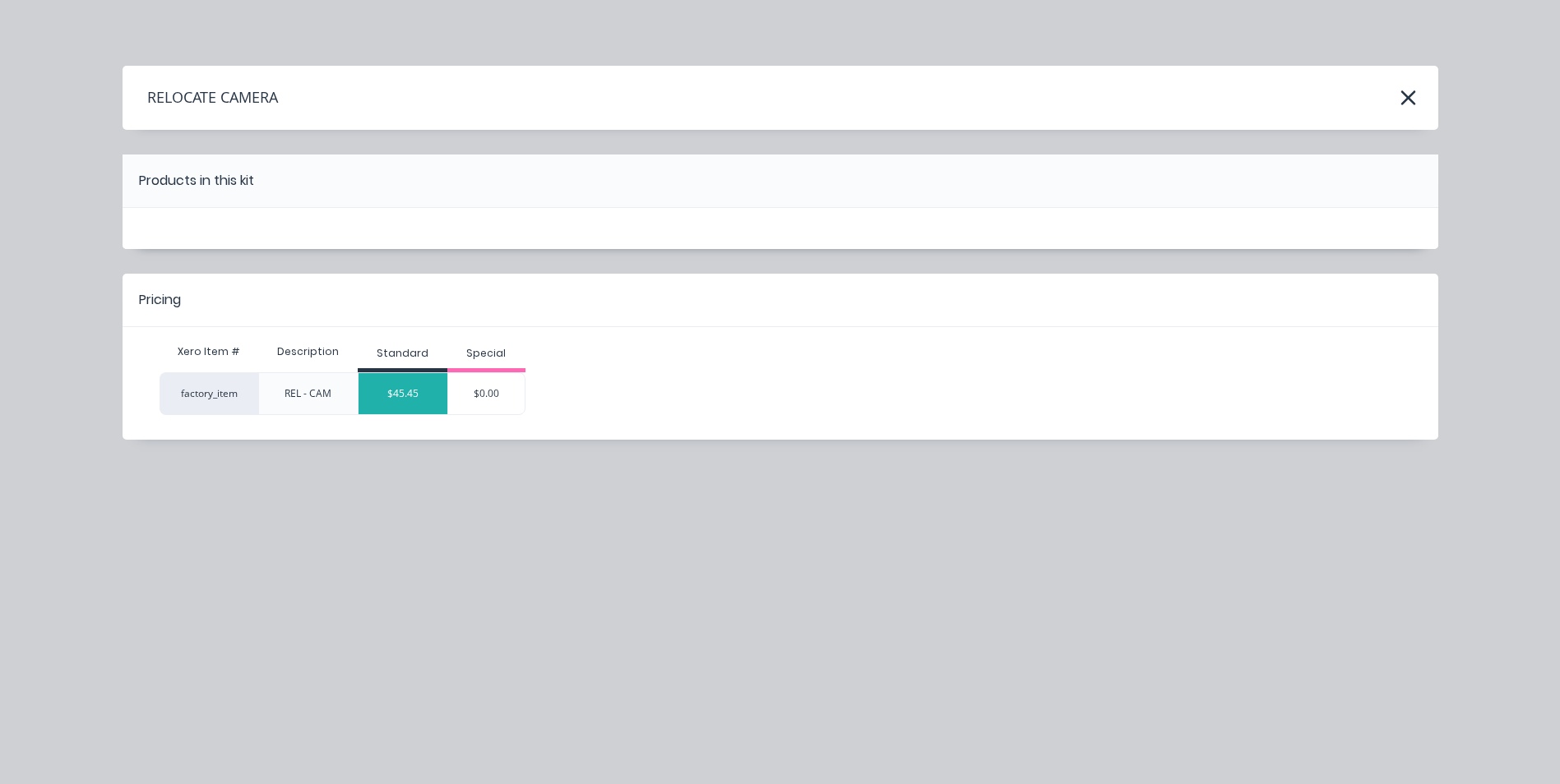
click at [405, 383] on div "$45.45" at bounding box center [404, 393] width 89 height 41
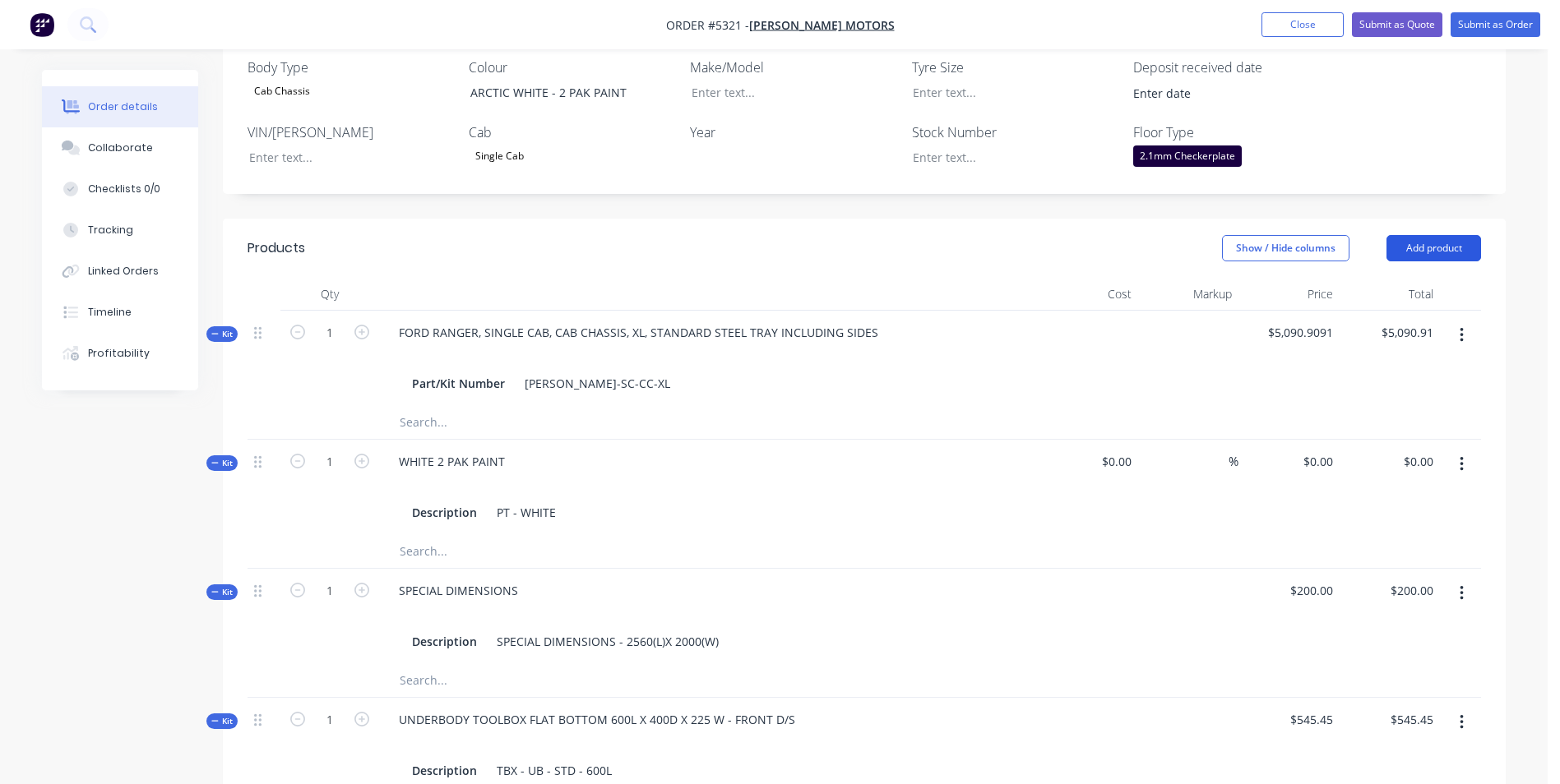
click at [1407, 235] on button "Add product" at bounding box center [1434, 248] width 94 height 26
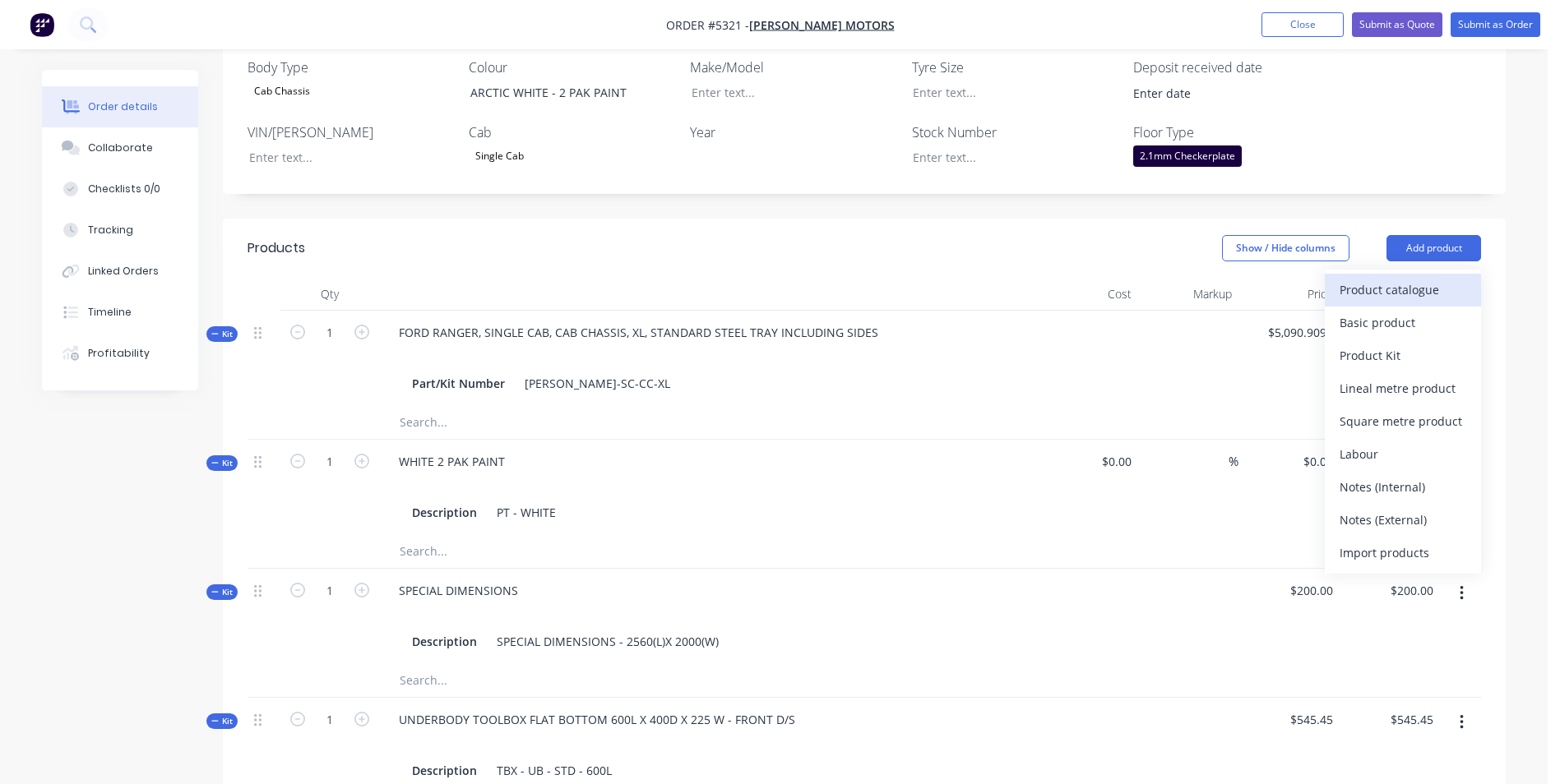
click at [1407, 278] on div "Product catalogue" at bounding box center [1403, 289] width 127 height 24
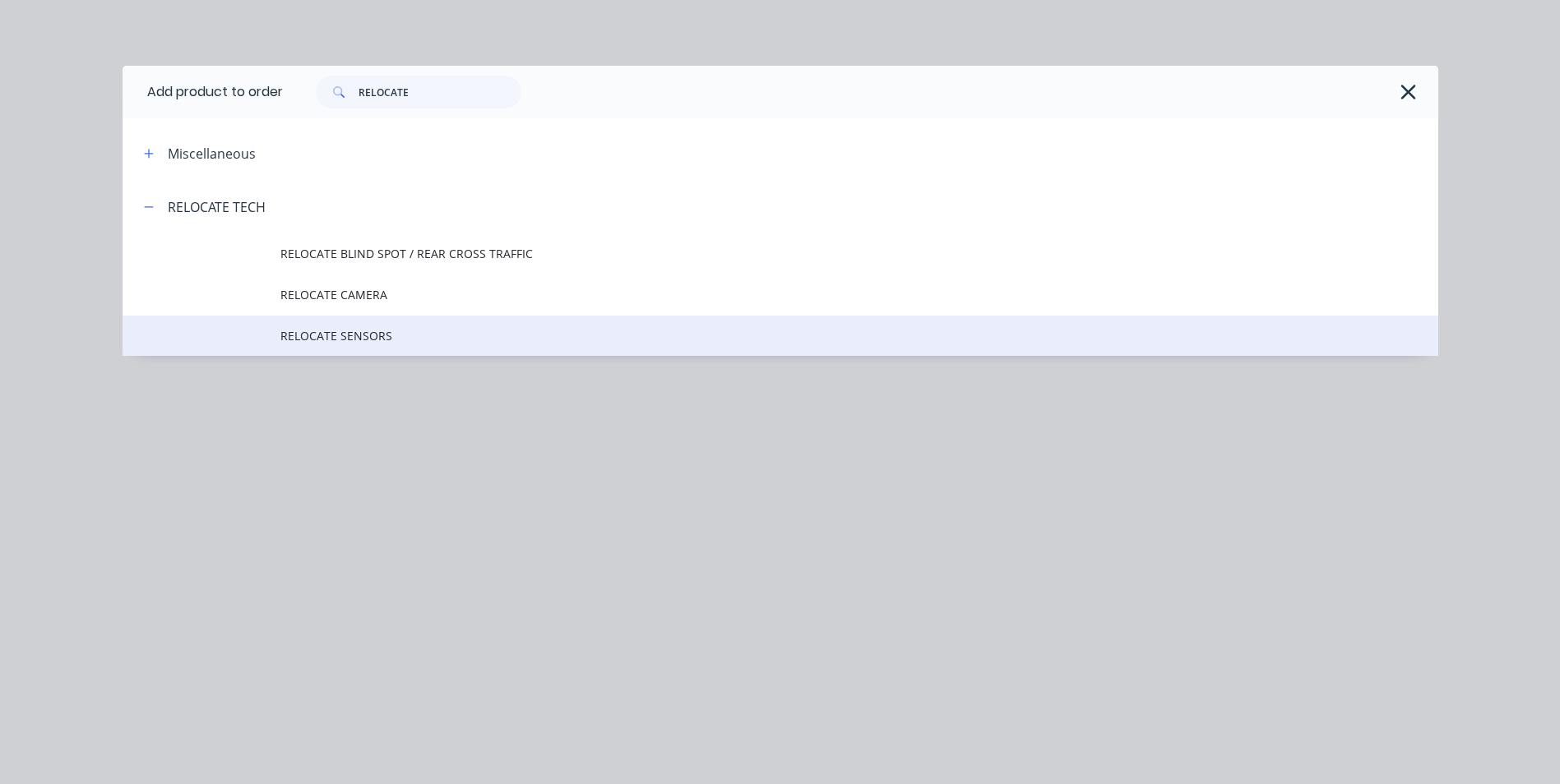
click at [386, 342] on span "RELOCATE SENSORS" at bounding box center [743, 336] width 926 height 17
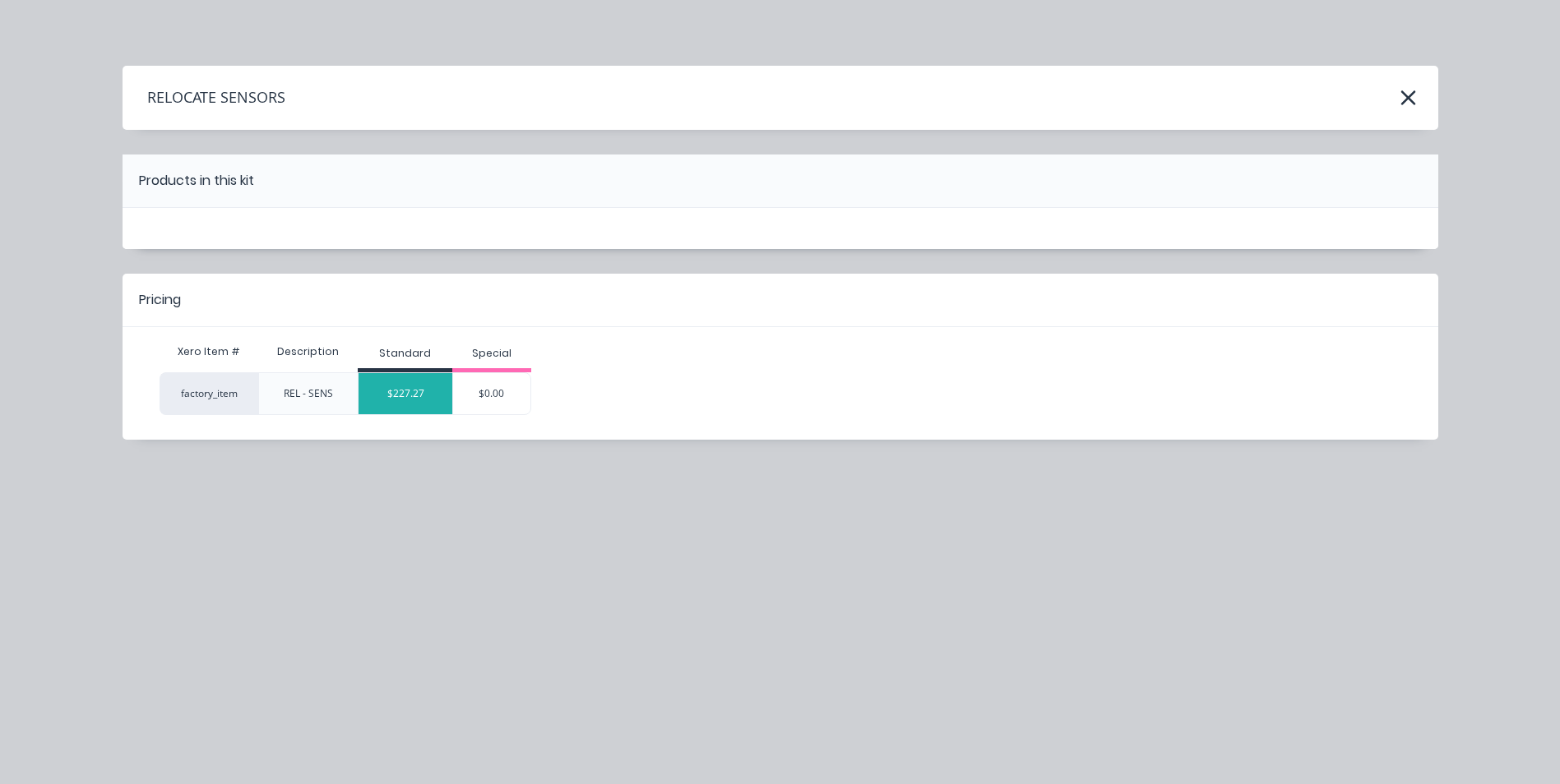
click at [416, 397] on div "$227.27" at bounding box center [405, 393] width 93 height 41
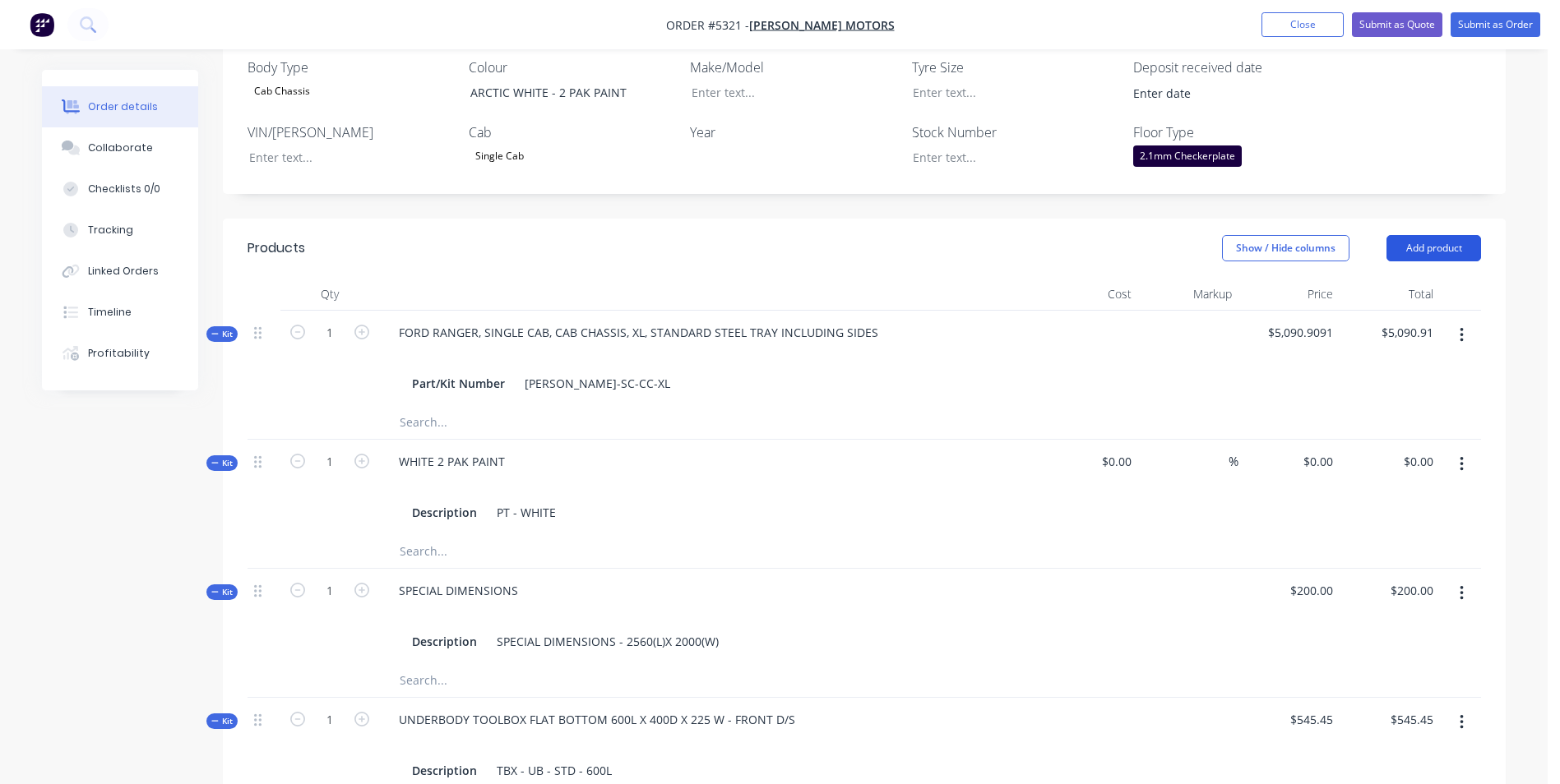
click at [1460, 235] on button "Add product" at bounding box center [1434, 248] width 94 height 26
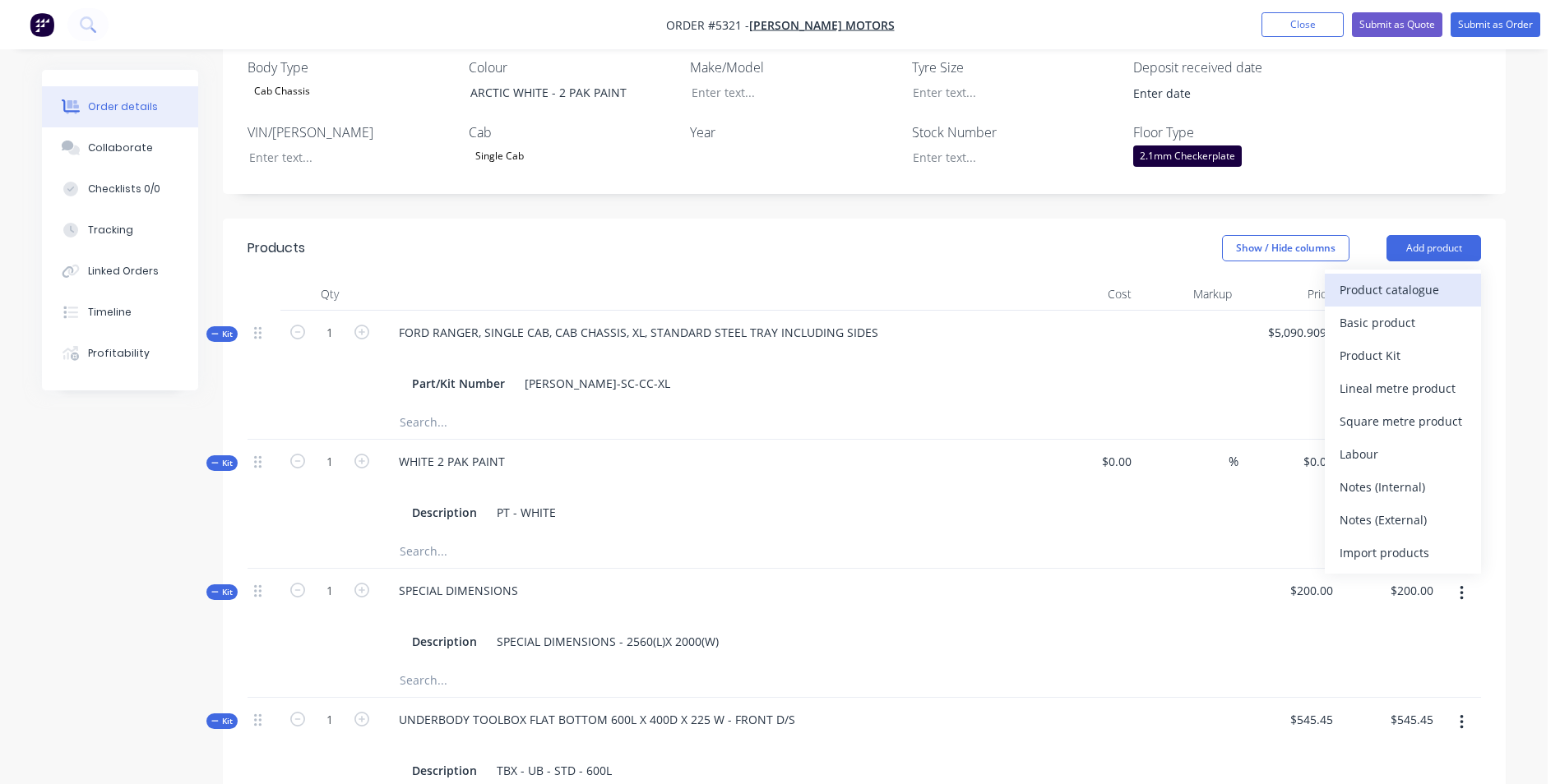
click at [1449, 278] on div "Product catalogue" at bounding box center [1403, 289] width 127 height 24
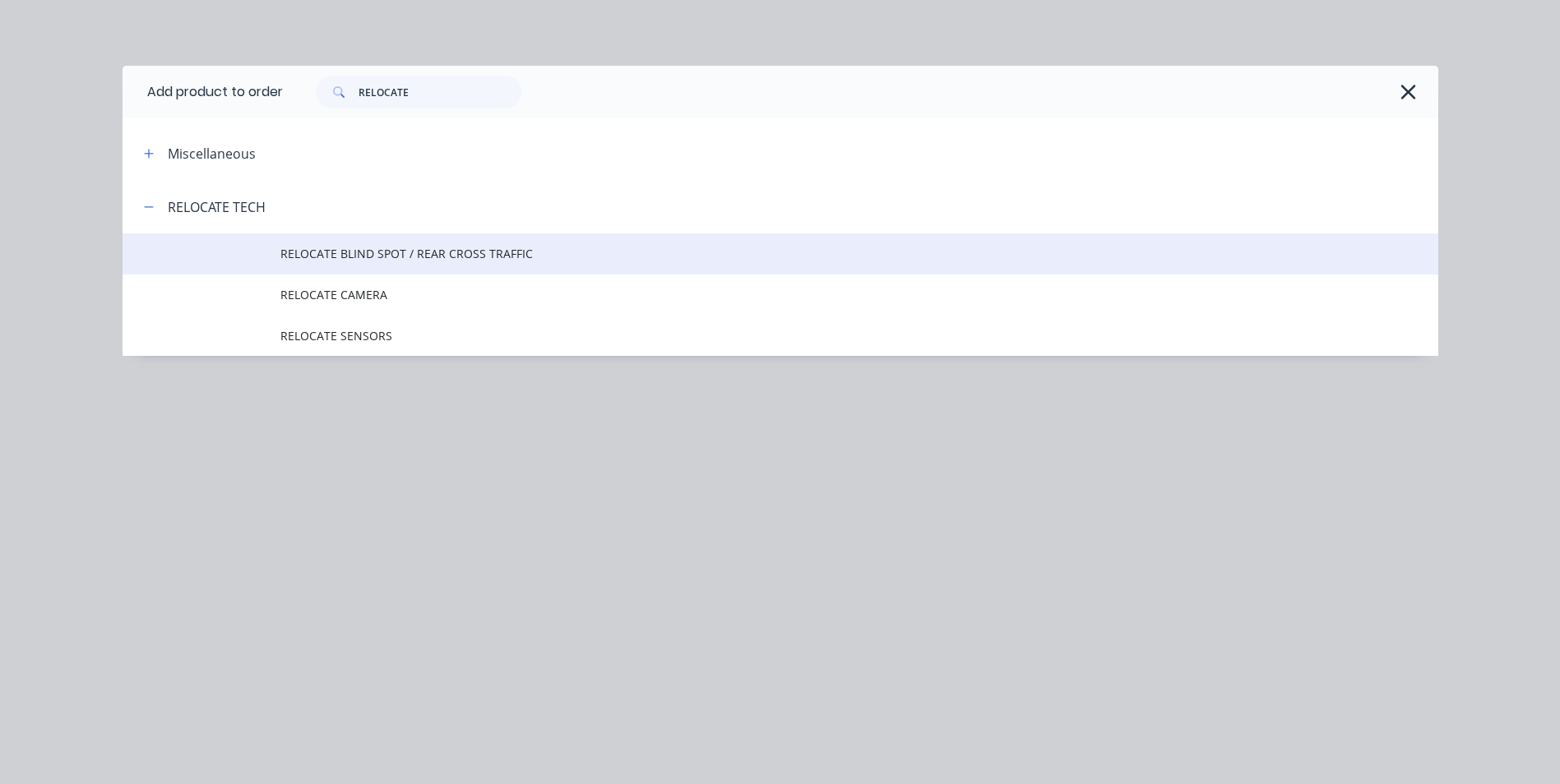
click at [527, 261] on span "RELOCATE BLIND SPOT / REAR CROSS TRAFFIC" at bounding box center [743, 254] width 926 height 17
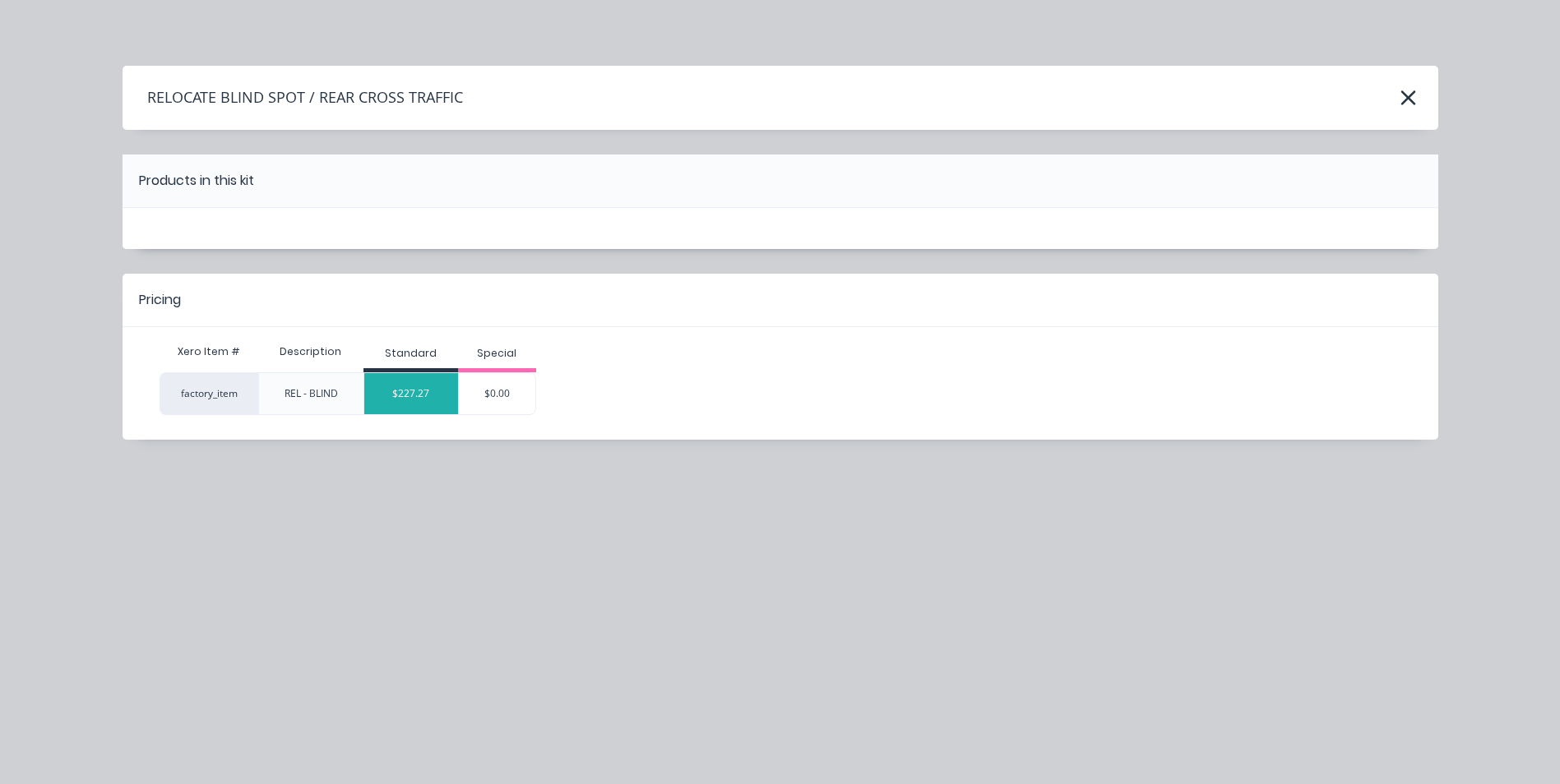
click at [418, 391] on div "$227.27" at bounding box center [411, 393] width 93 height 41
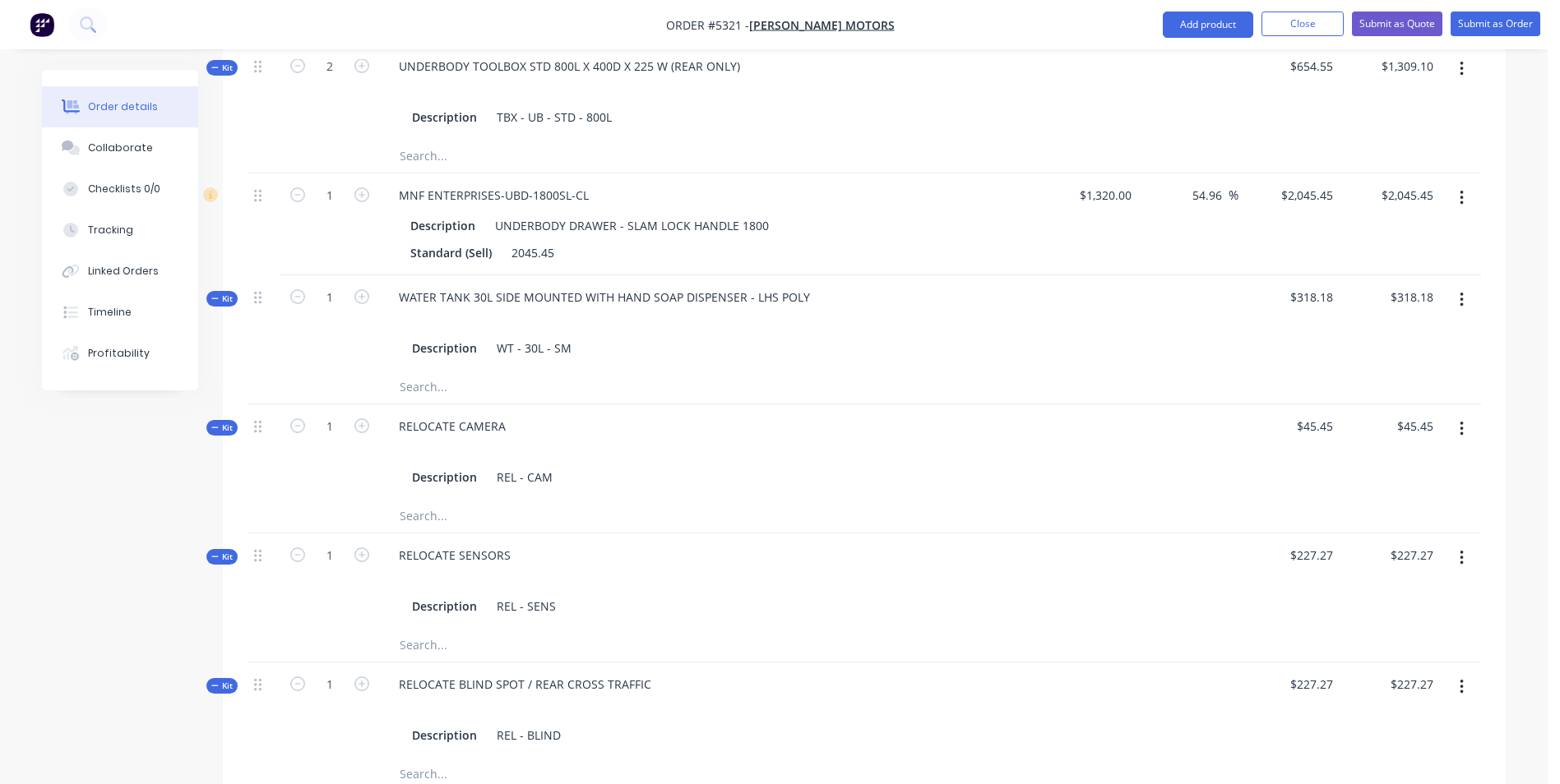
scroll to position [1506, 0]
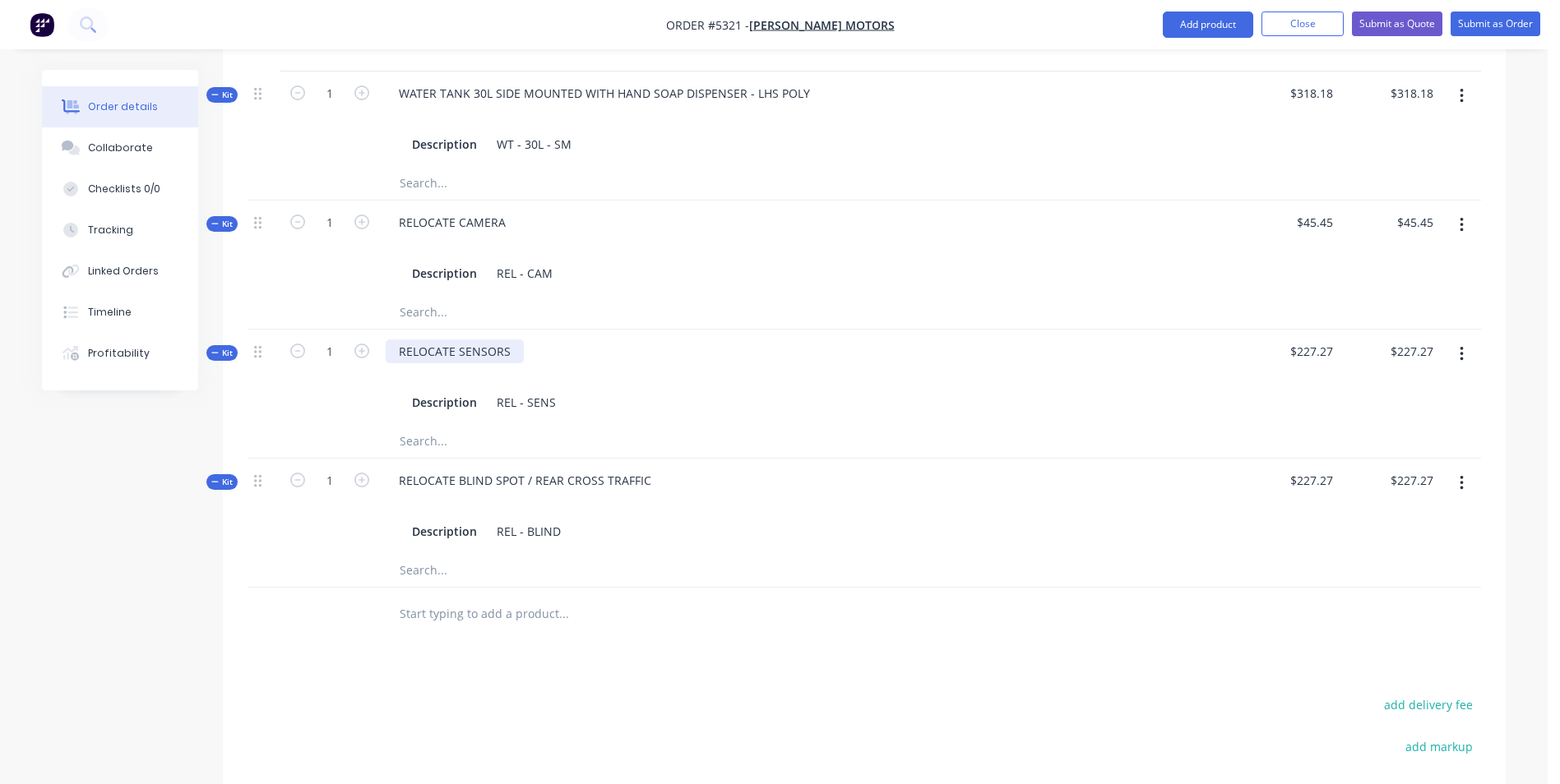
click at [514, 340] on div "RELOCATE SENSORS" at bounding box center [455, 351] width 138 height 24
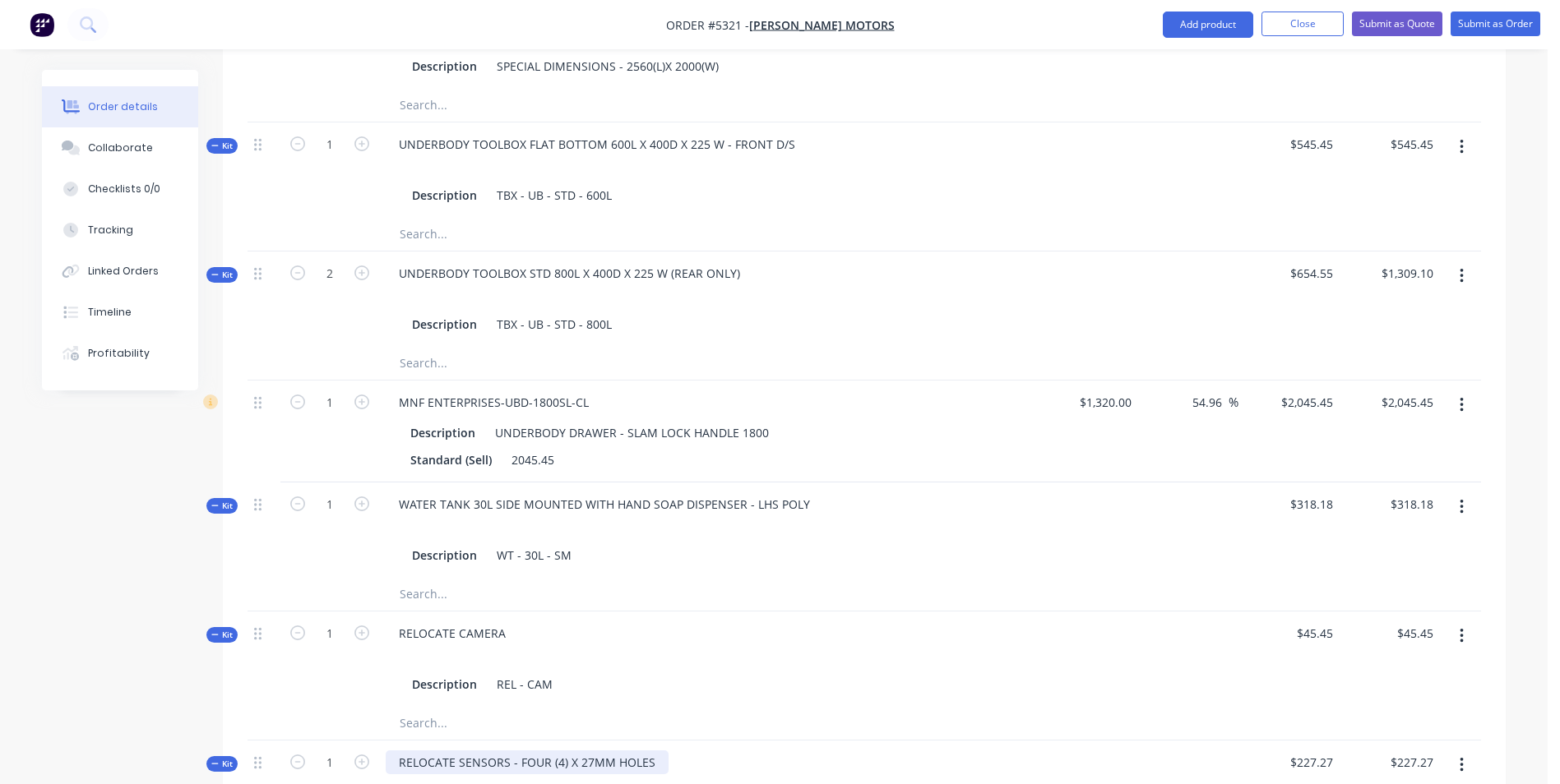
scroll to position [602, 0]
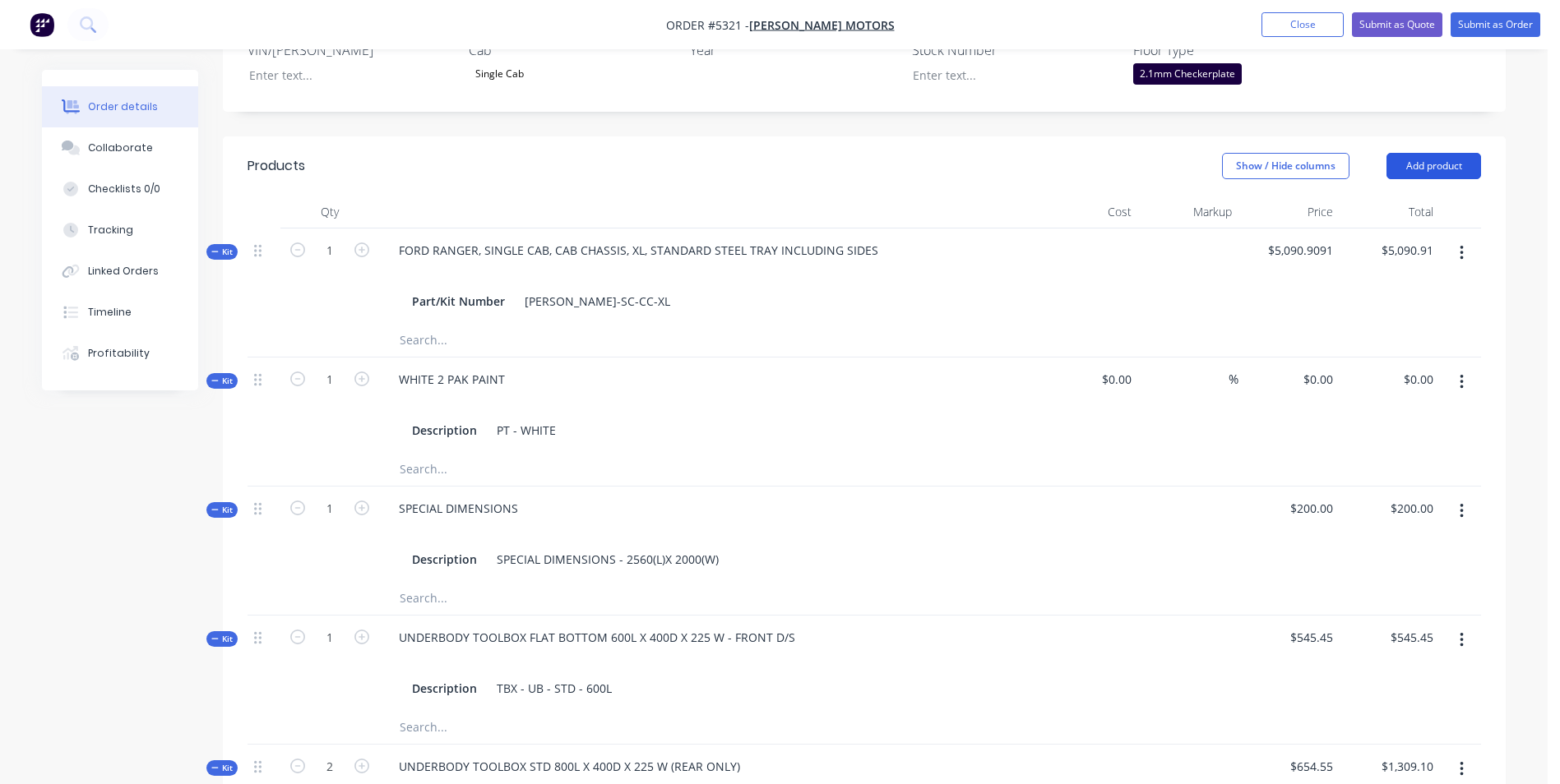
click at [1445, 153] on button "Add product" at bounding box center [1434, 166] width 94 height 26
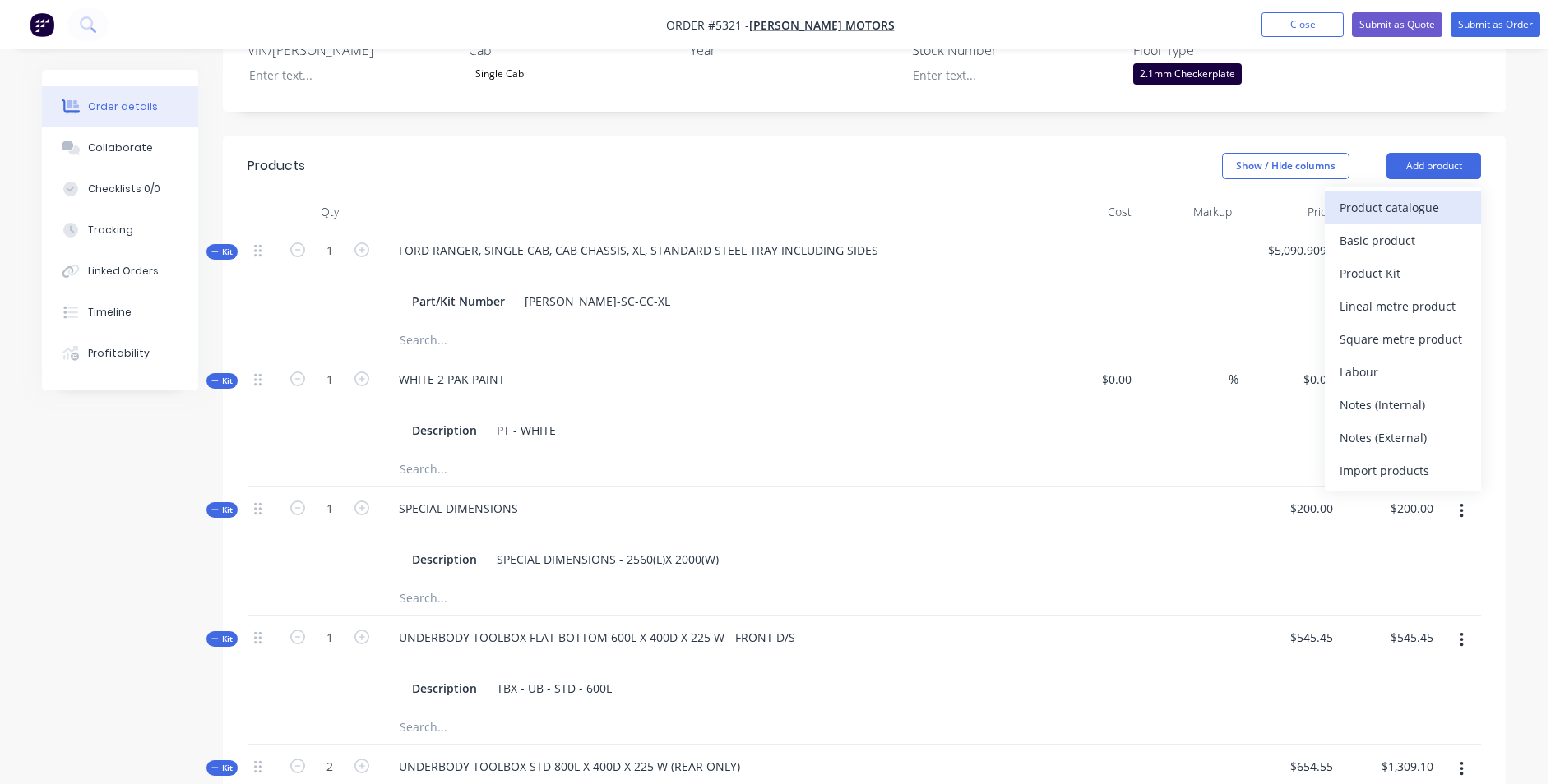
click at [1435, 196] on div "Product catalogue" at bounding box center [1403, 207] width 127 height 24
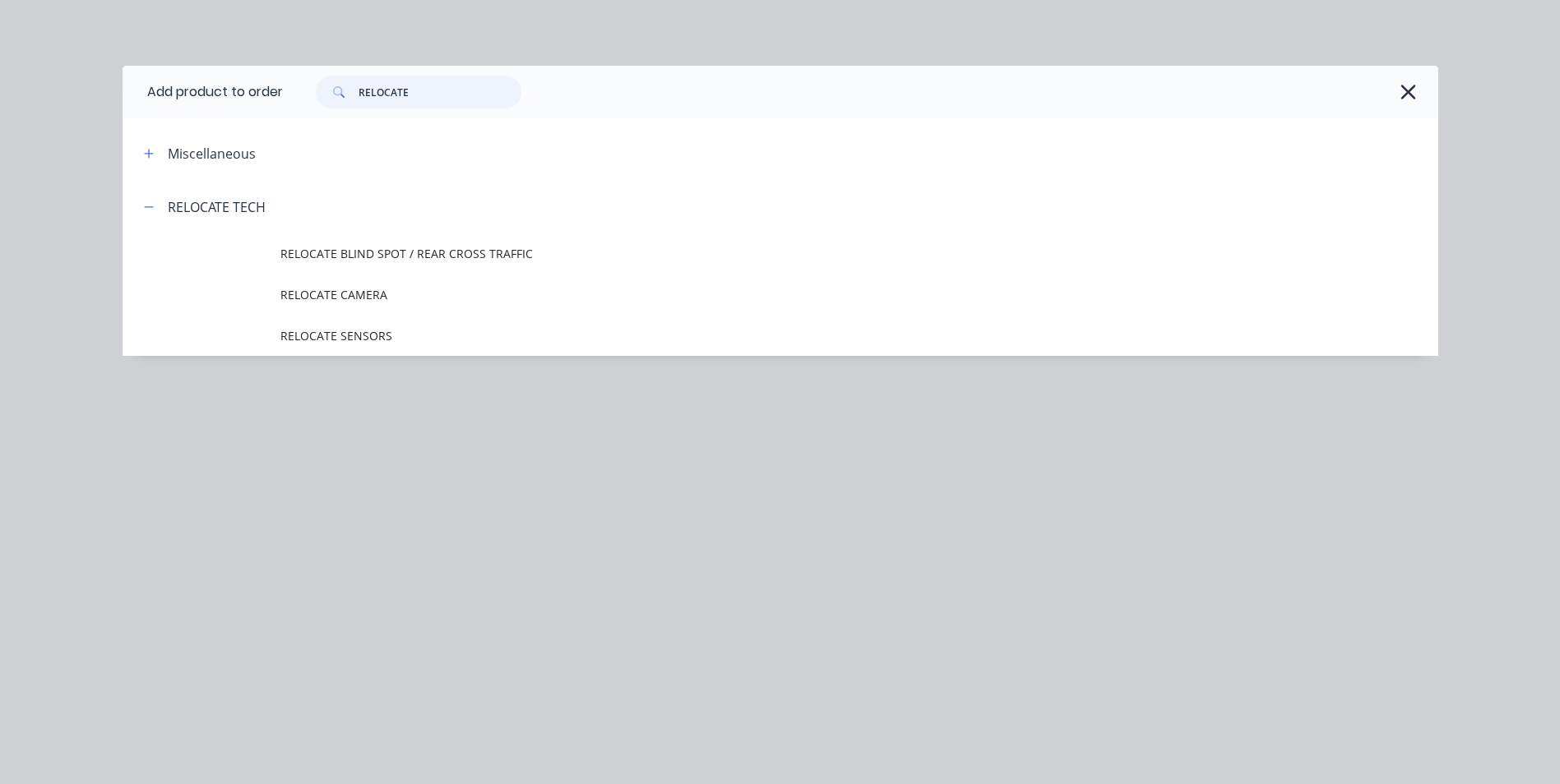
drag, startPoint x: 418, startPoint y: 100, endPoint x: 307, endPoint y: 90, distance: 111.4
click at [307, 90] on div "RELOCATE" at bounding box center [411, 93] width 222 height 33
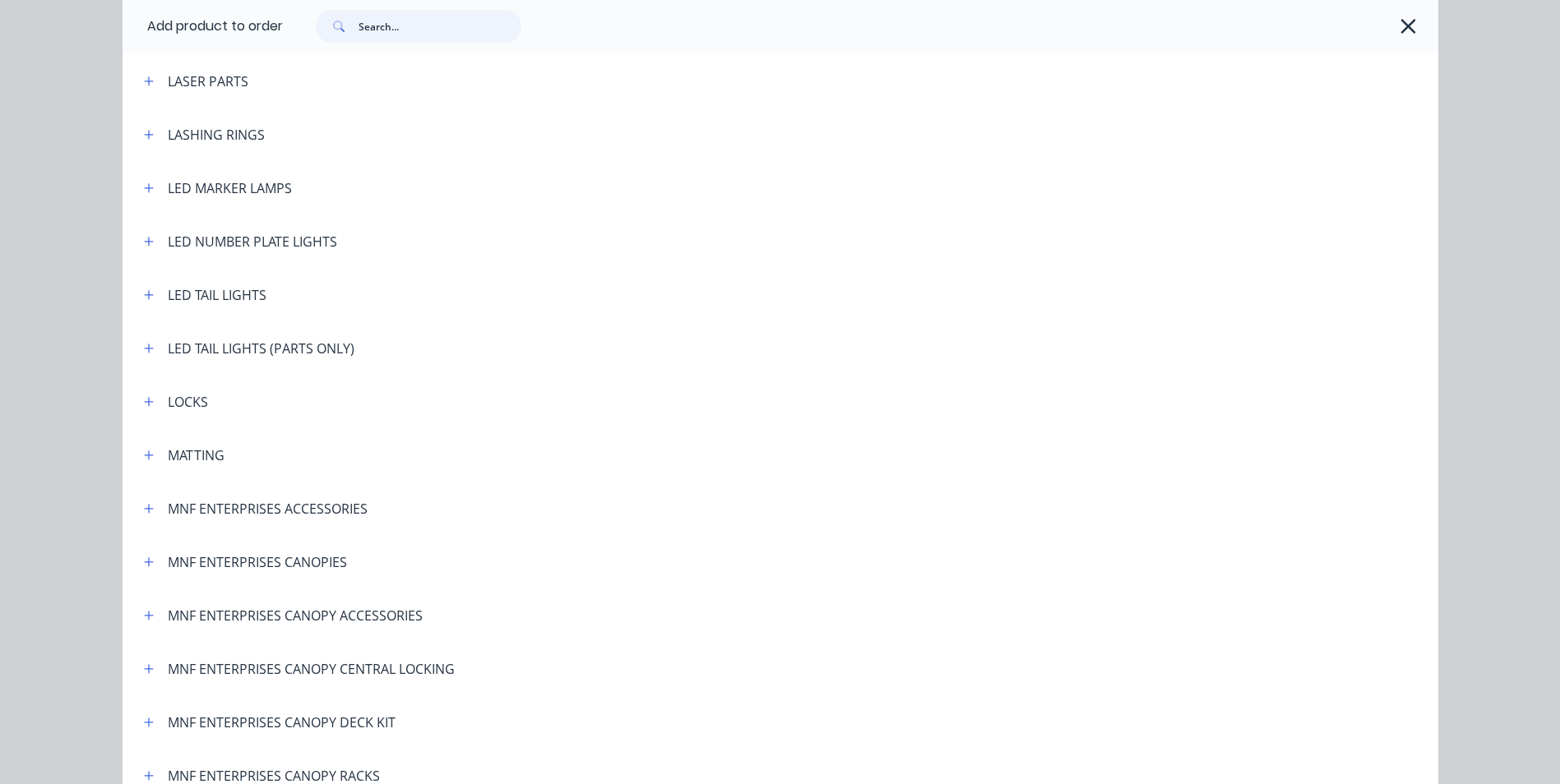
scroll to position [2631, 0]
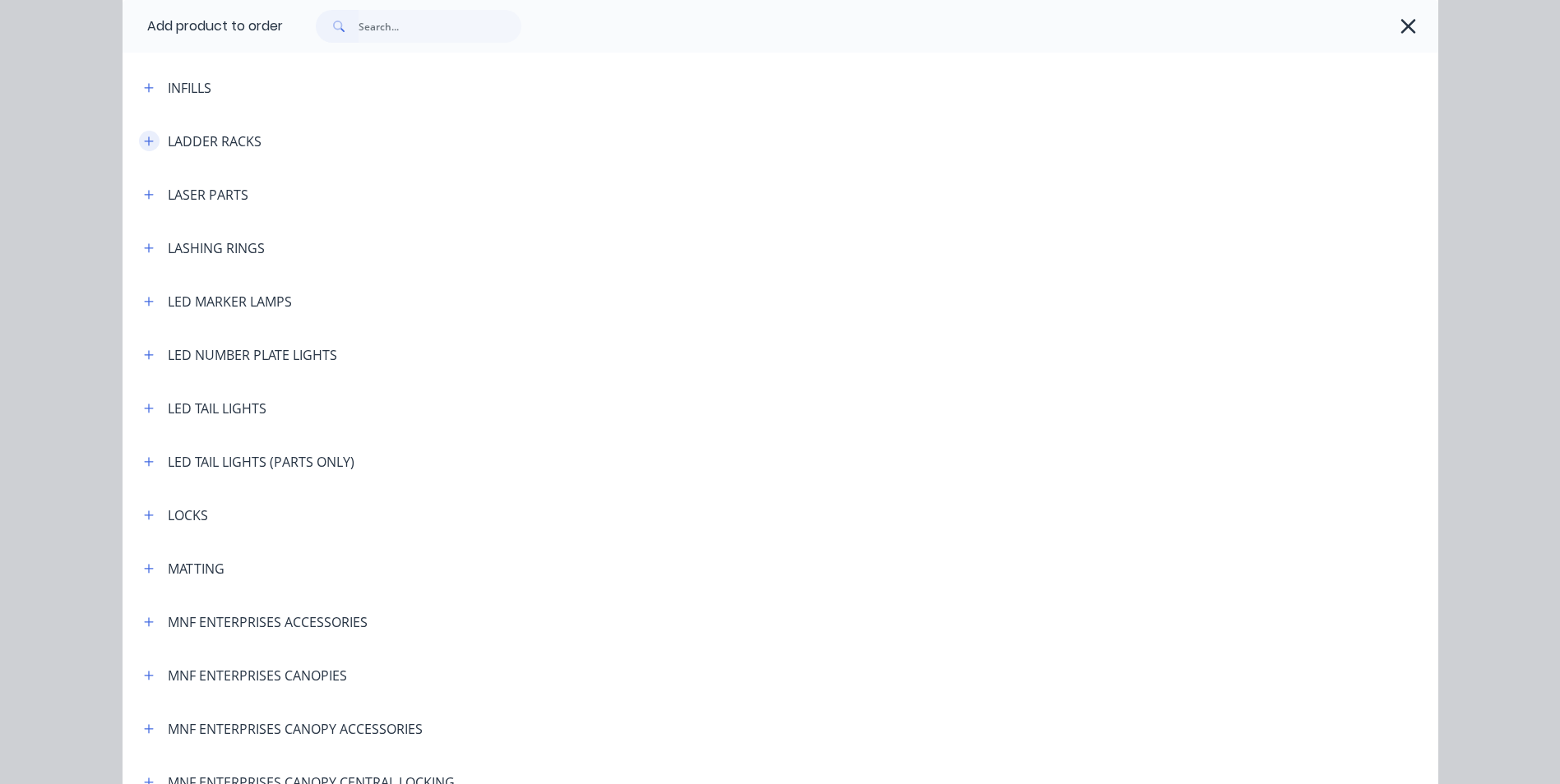
click at [148, 139] on button "button" at bounding box center [149, 141] width 21 height 21
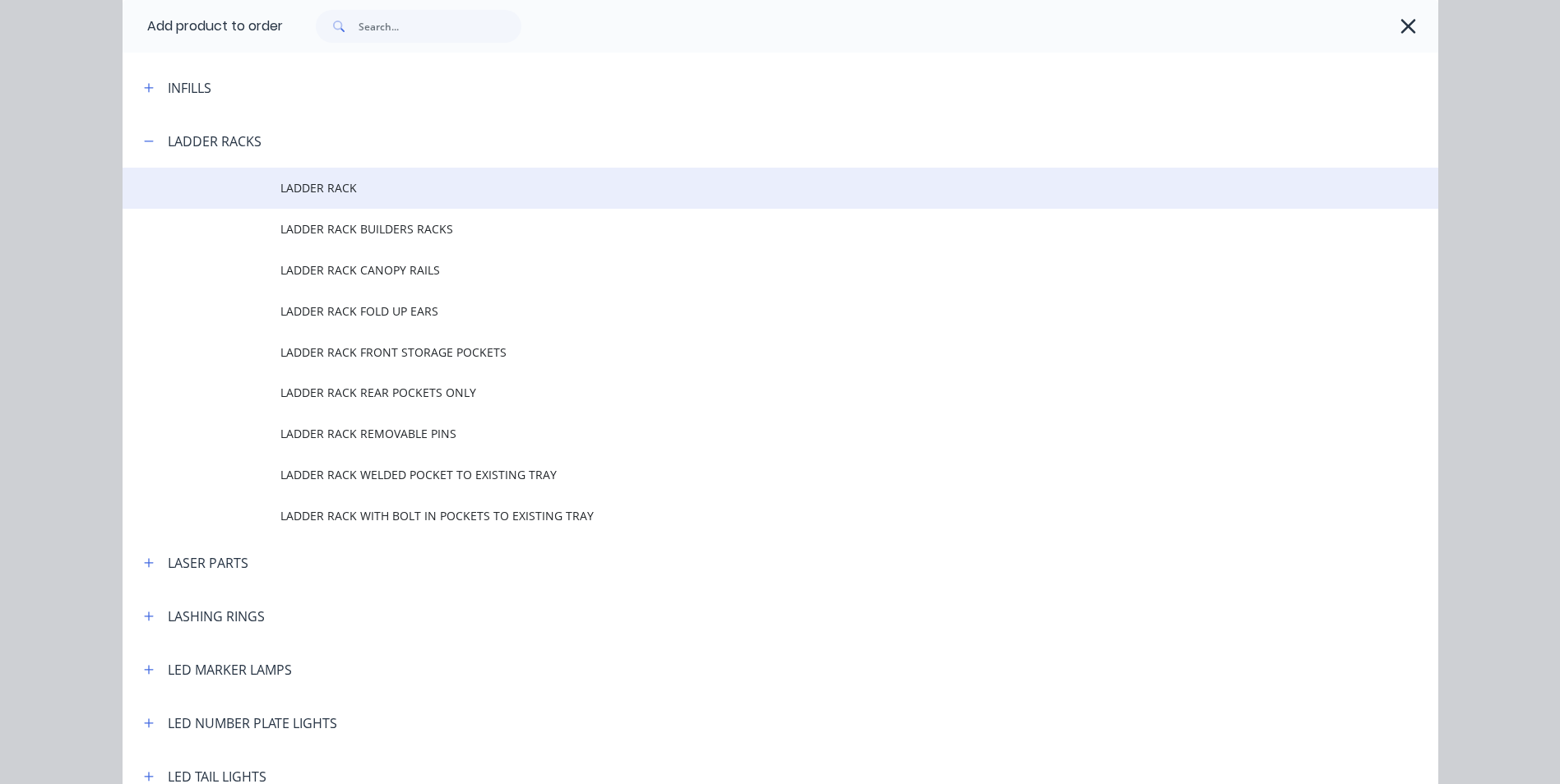
click at [320, 197] on td "LADDER RACK" at bounding box center [859, 188] width 1158 height 41
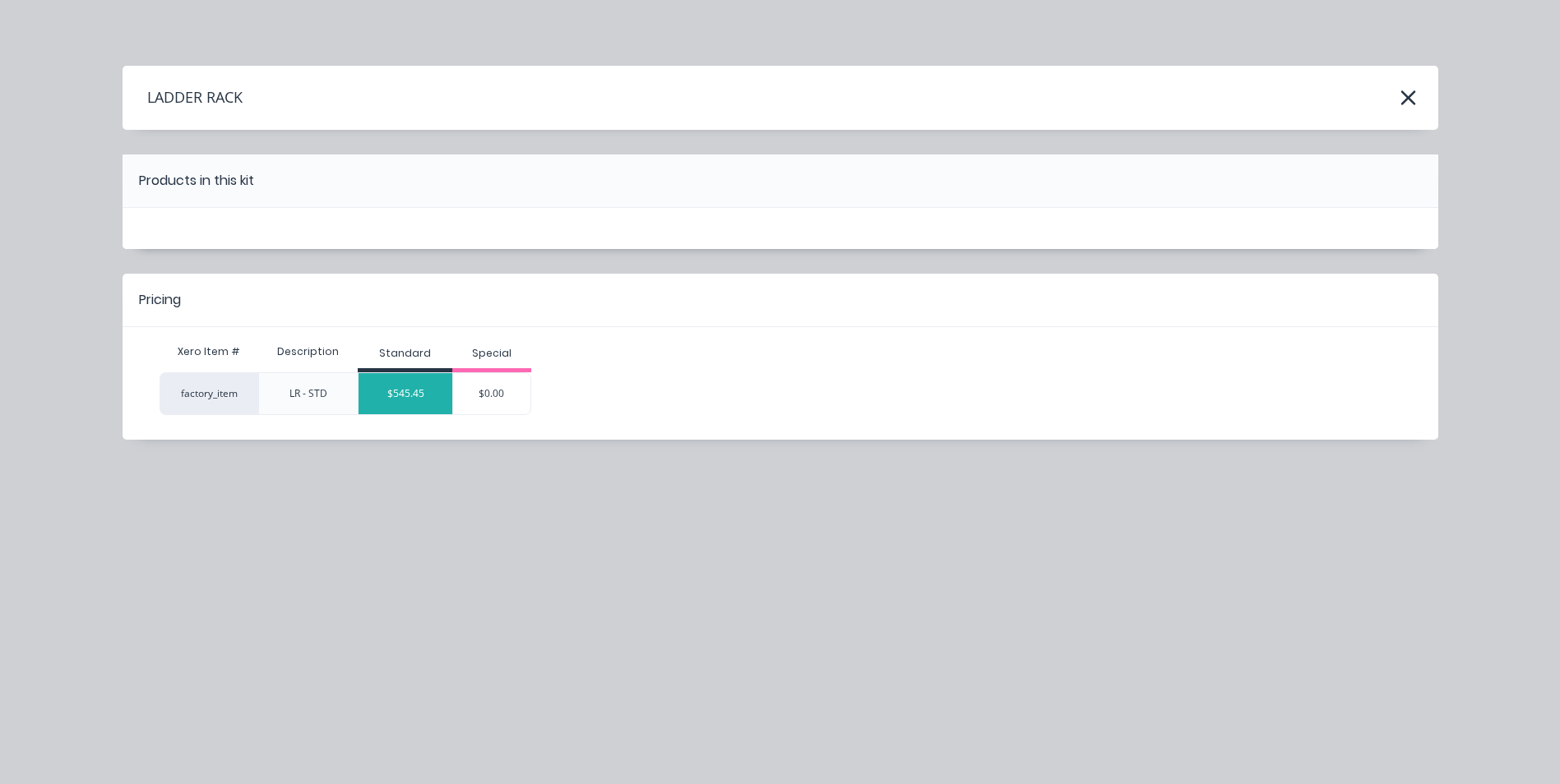
click at [415, 391] on div "$545.45" at bounding box center [405, 393] width 93 height 41
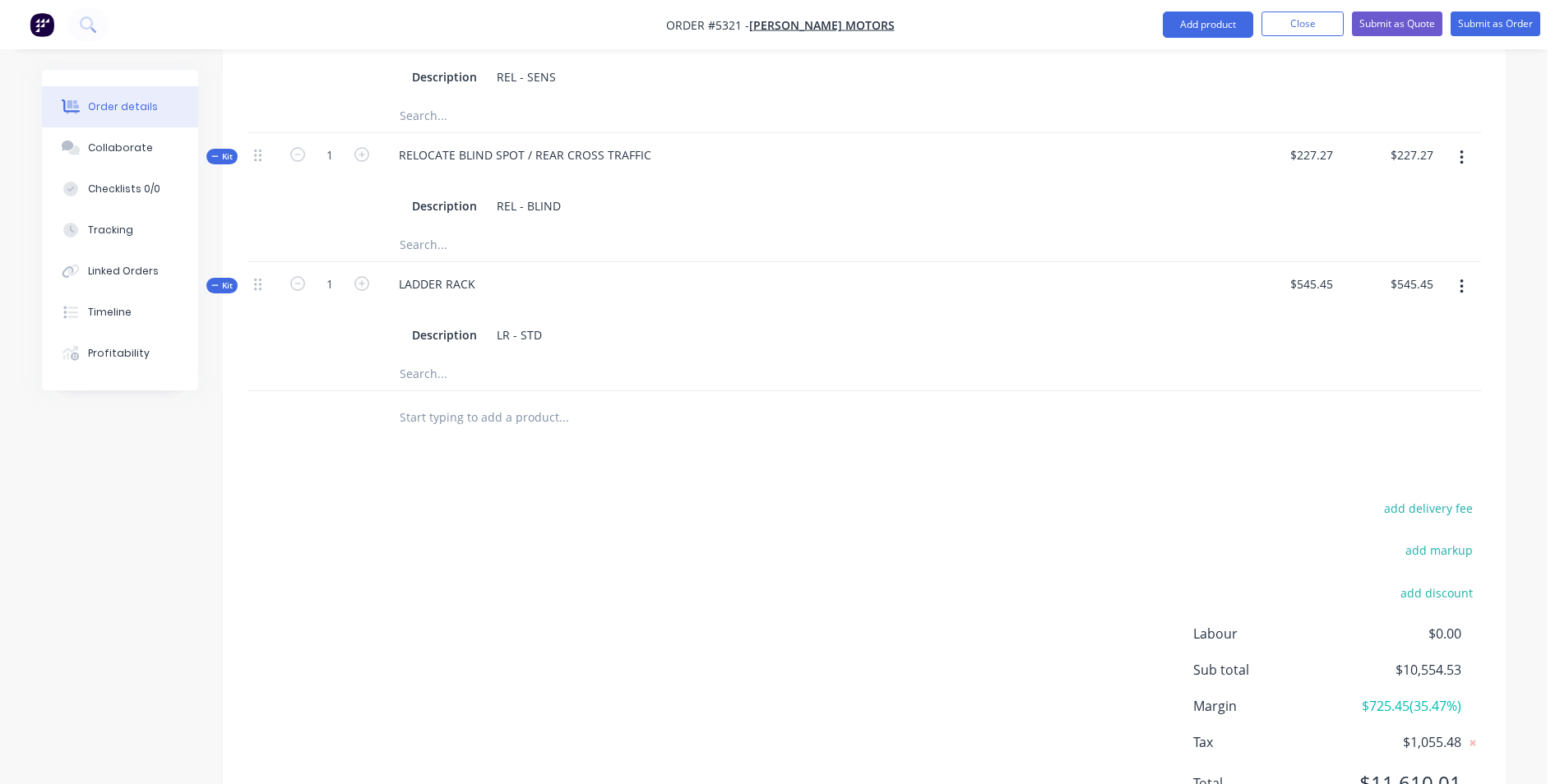
scroll to position [1835, 0]
click at [1303, 269] on input "545.45" at bounding box center [1314, 280] width 51 height 24
type input "$1,727.27"
click at [446, 269] on div "LADDER RACK" at bounding box center [438, 280] width 103 height 24
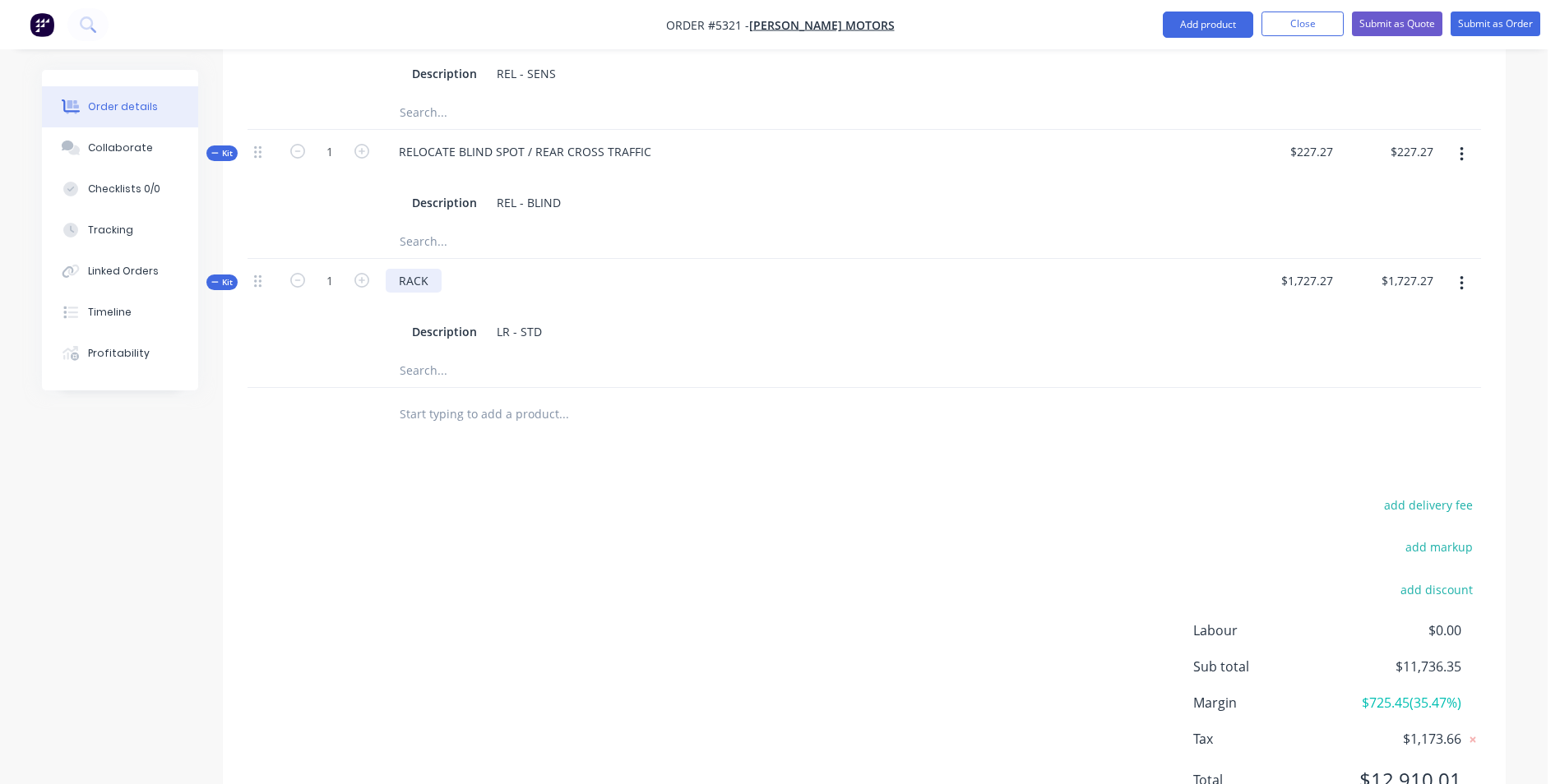
click at [431, 269] on div "RACK" at bounding box center [414, 280] width 56 height 24
click at [536, 320] on div "LR - STD" at bounding box center [519, 331] width 59 height 24
click at [1447, 579] on button "add discount" at bounding box center [1436, 589] width 90 height 22
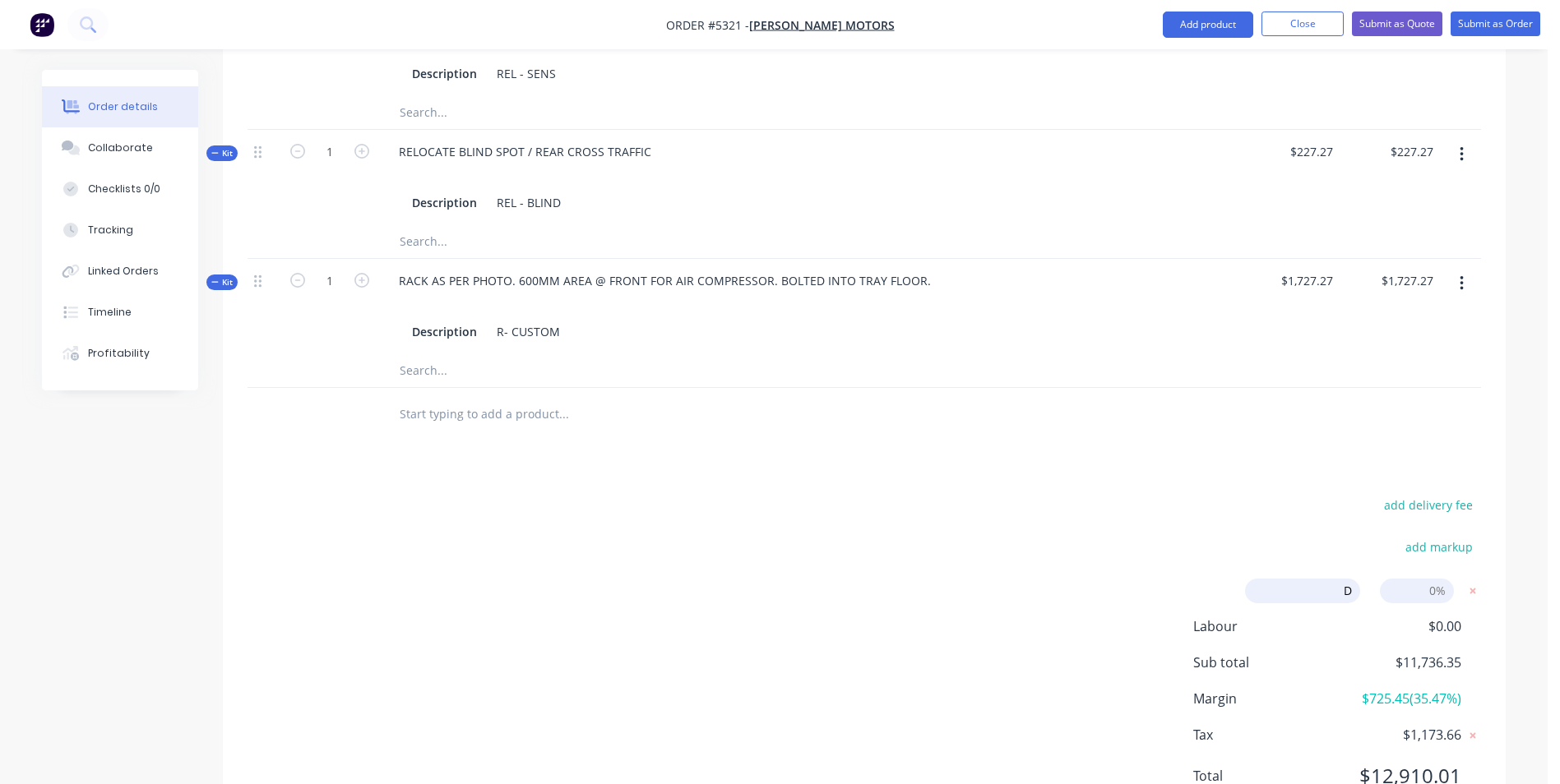
type input "DEALER DISCOUNT"
type input "10.00%"
click input "submit" at bounding box center [0, 0] width 0 height 0
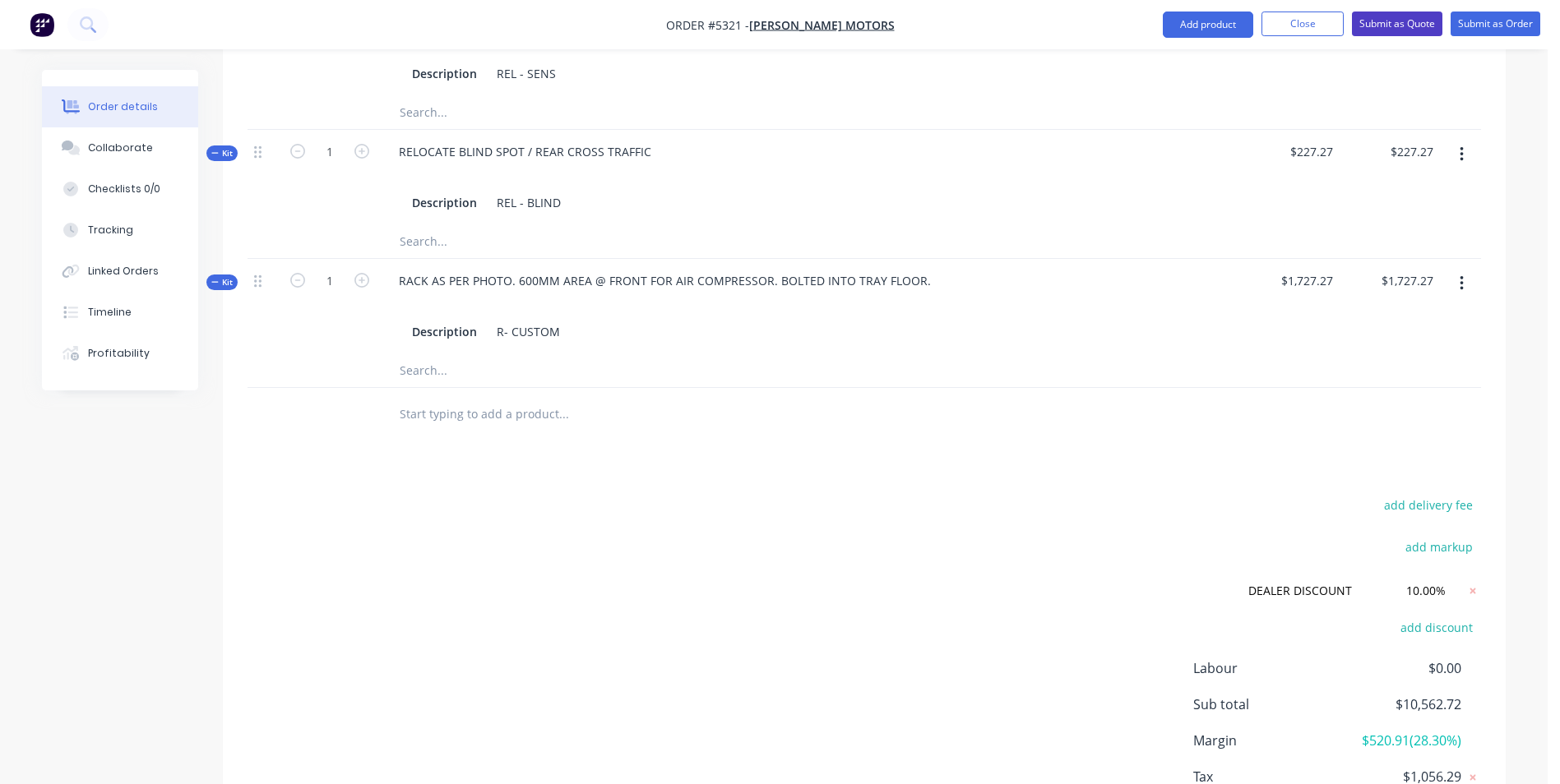
click at [1391, 25] on button "Submit as Quote" at bounding box center [1398, 24] width 91 height 24
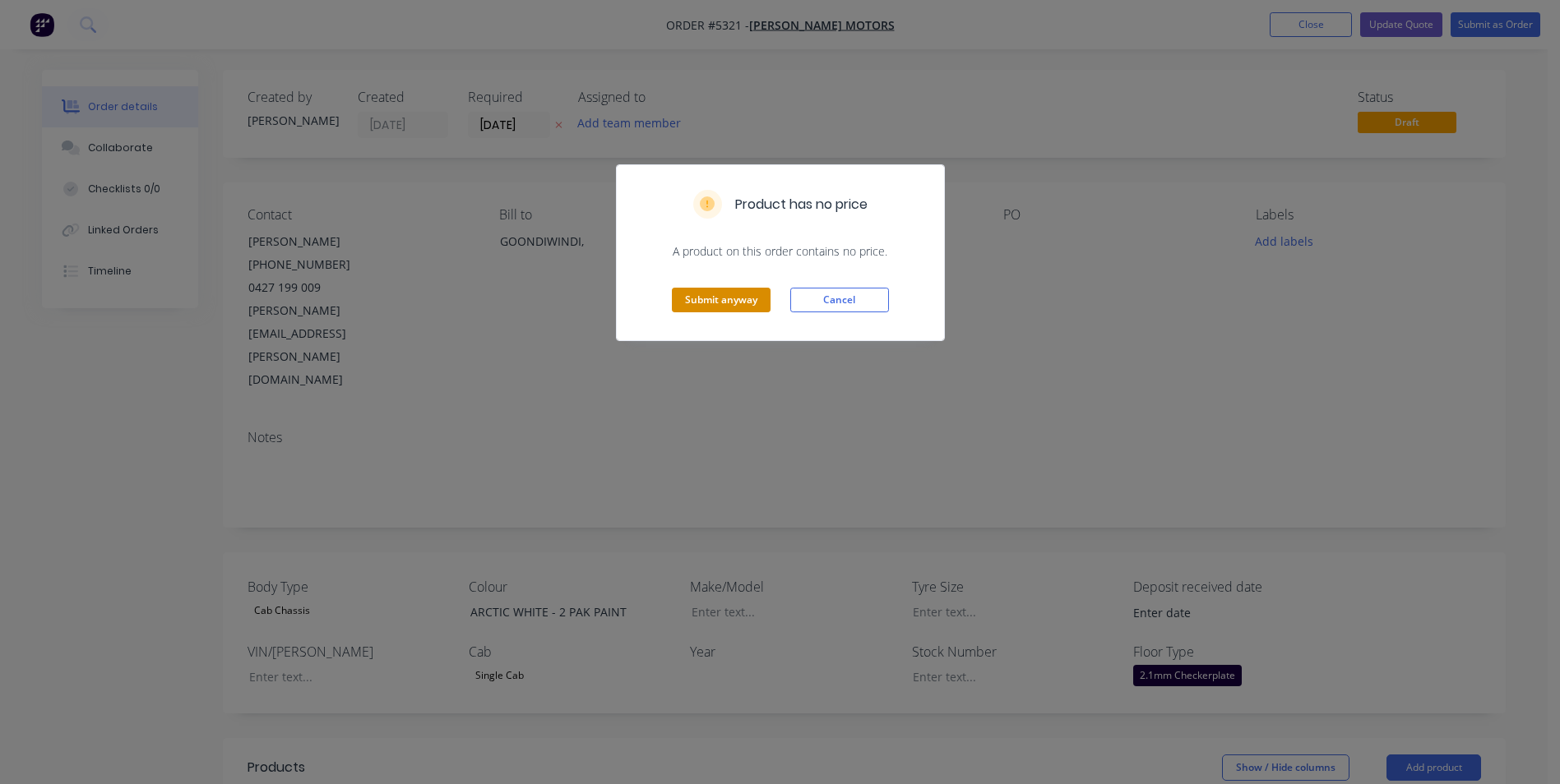
click at [740, 297] on button "Submit anyway" at bounding box center [721, 300] width 99 height 24
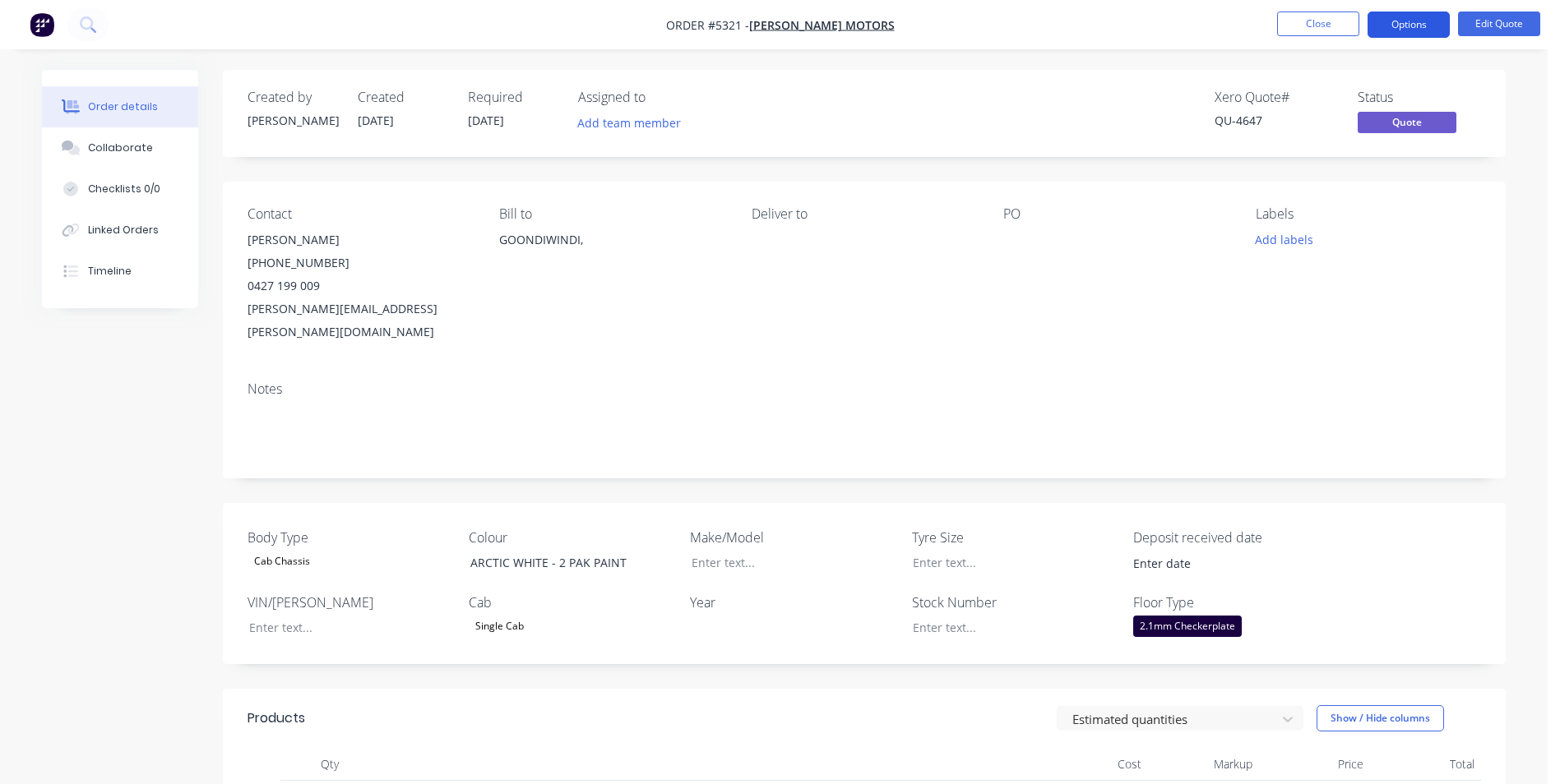
click at [1413, 32] on button "Options" at bounding box center [1409, 24] width 82 height 26
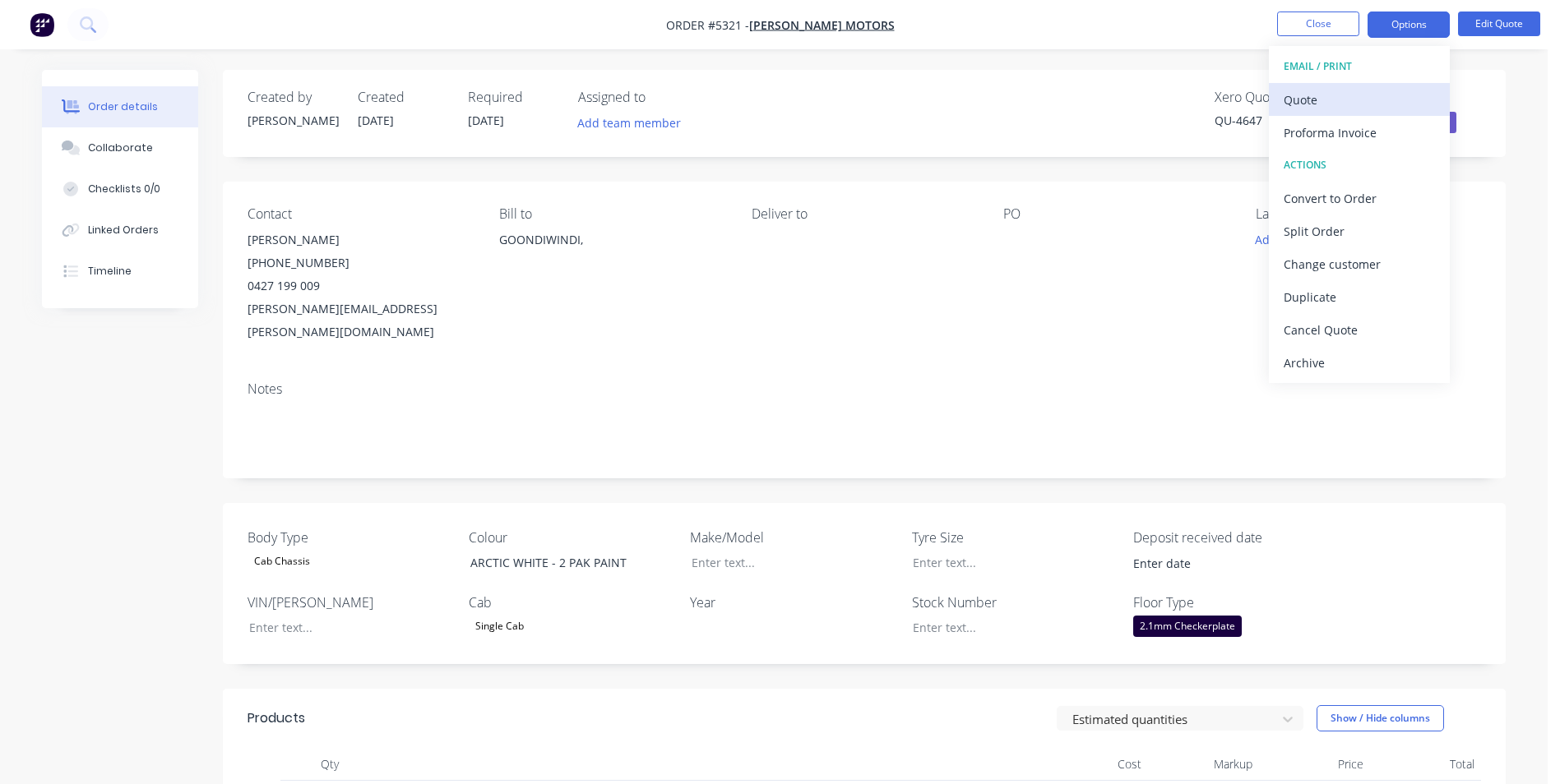
click at [1341, 104] on div "Quote" at bounding box center [1359, 100] width 151 height 24
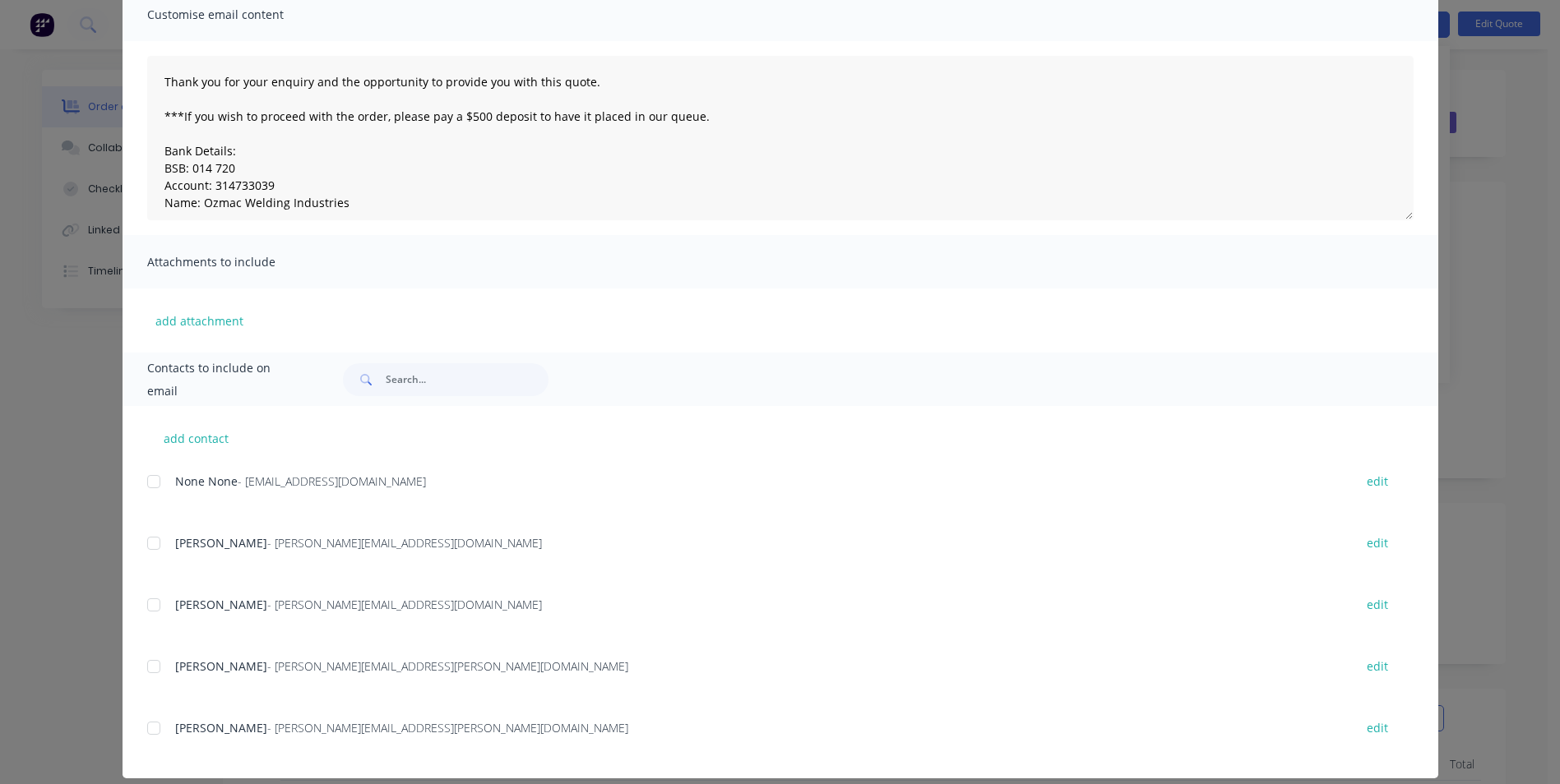
scroll to position [148, 0]
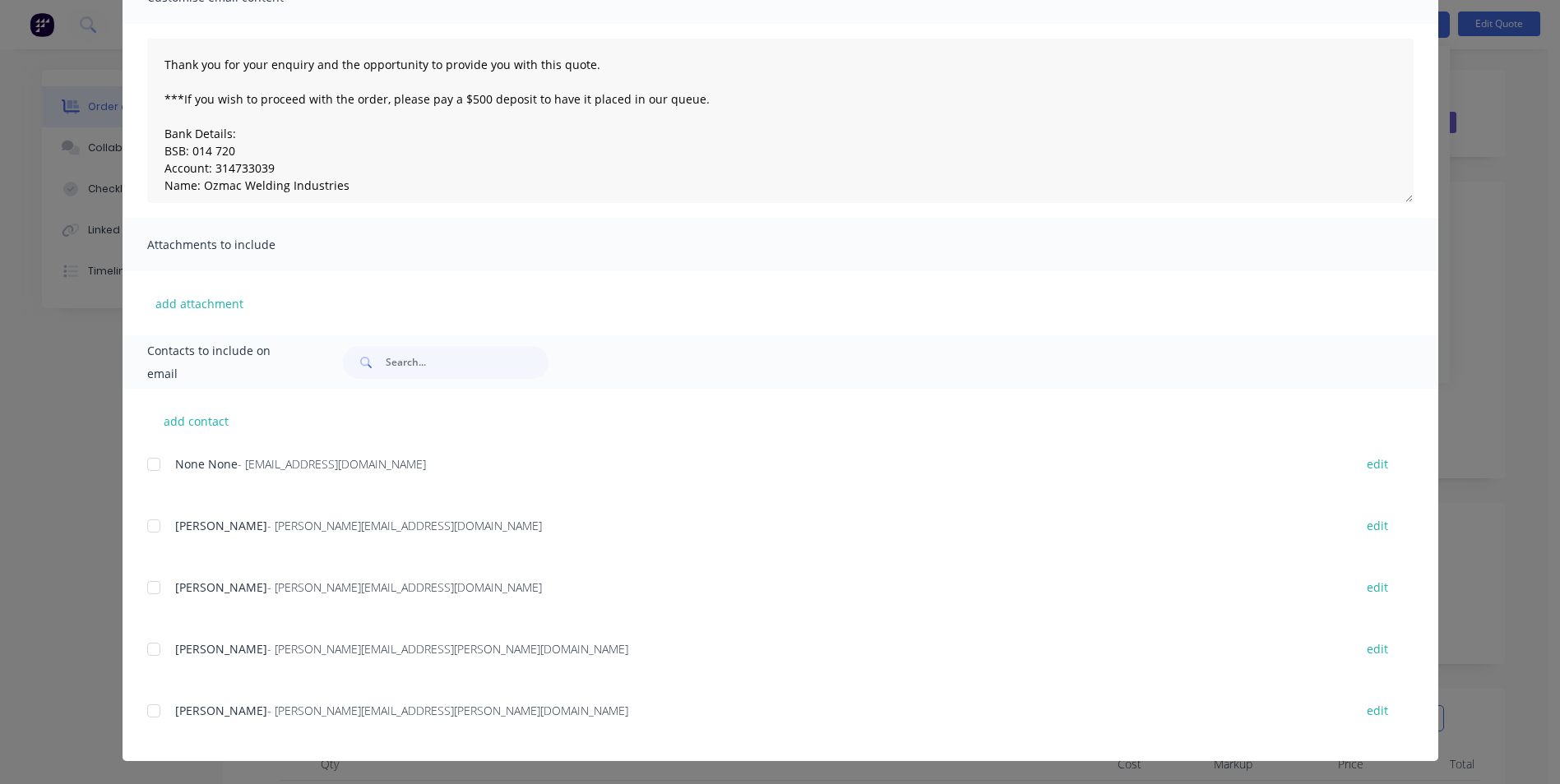
click at [151, 712] on div at bounding box center [154, 712] width 33 height 33
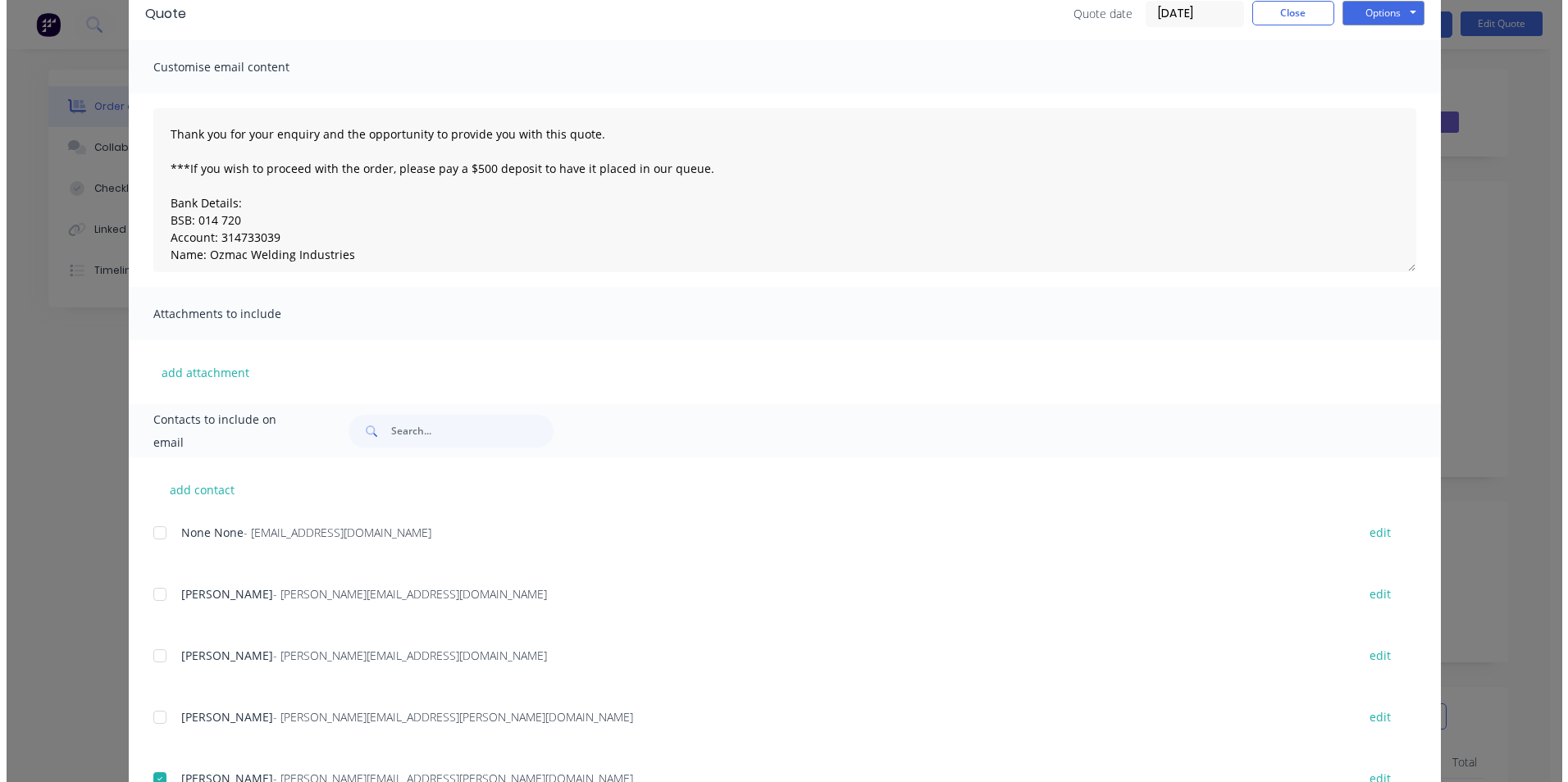
scroll to position [0, 0]
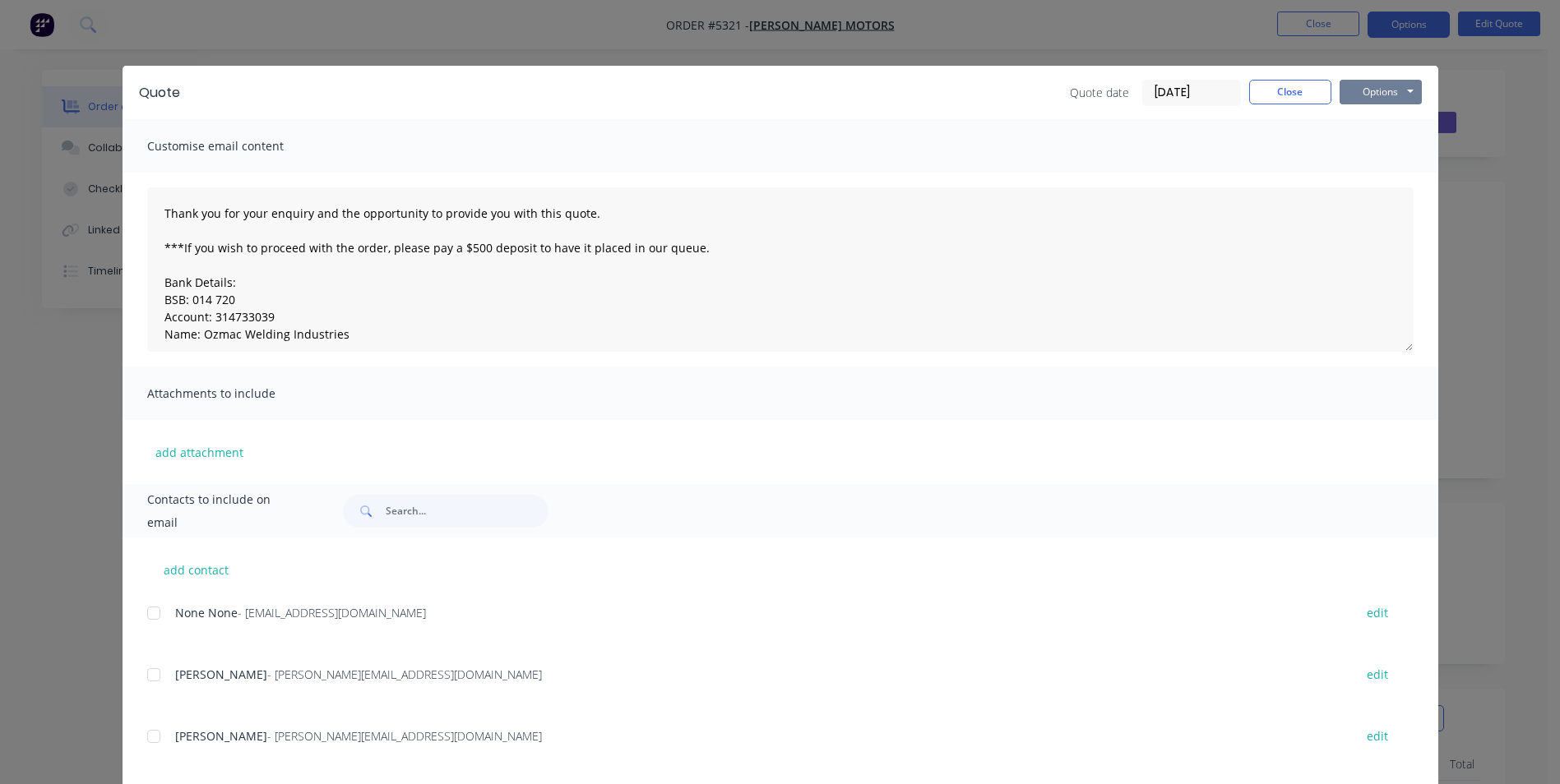
click at [1401, 94] on button "Options" at bounding box center [1381, 92] width 82 height 24
click at [1390, 174] on button "Email" at bounding box center [1392, 175] width 106 height 27
click at [1403, 87] on button "Options" at bounding box center [1381, 92] width 82 height 24
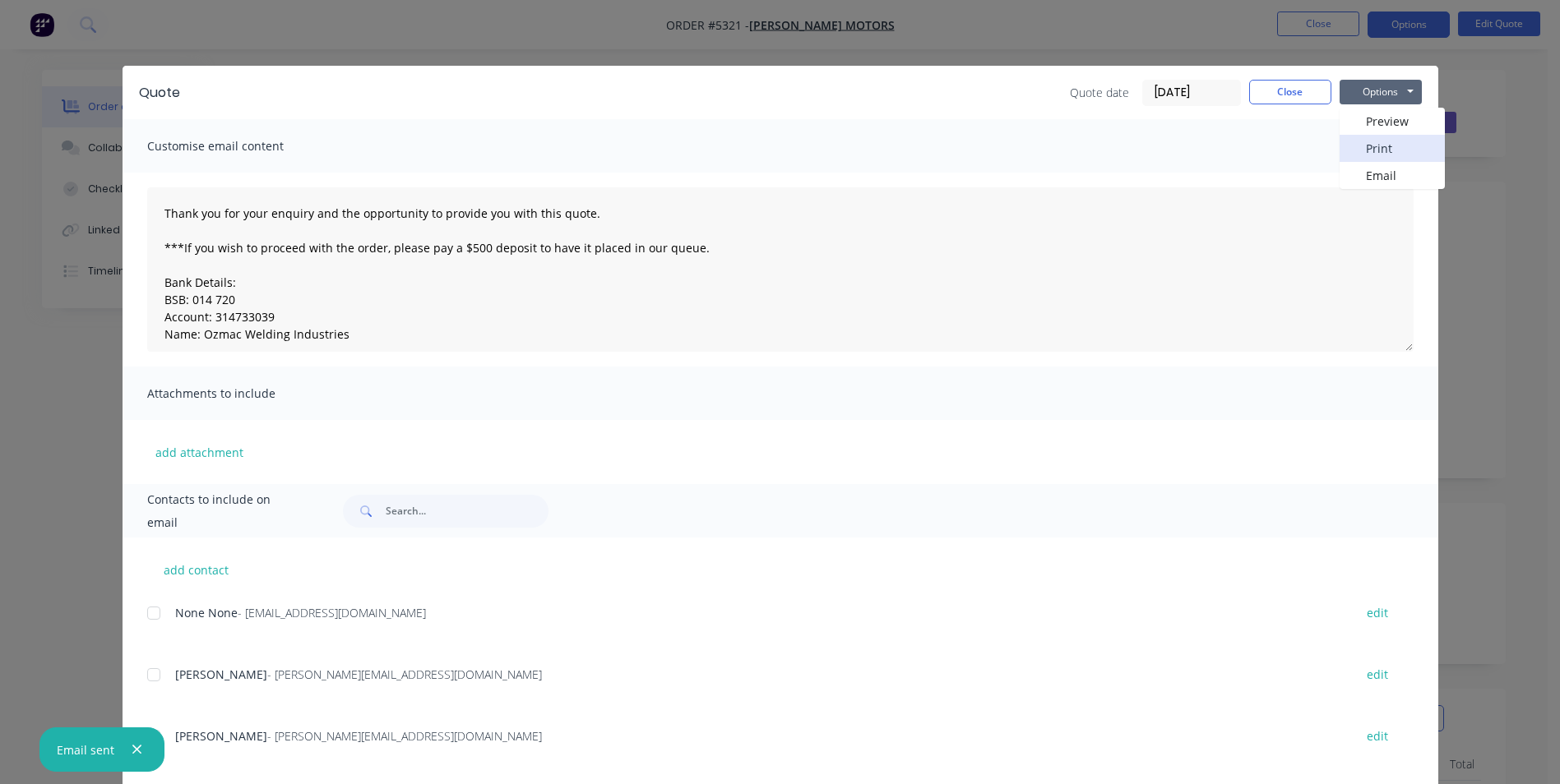
click at [1390, 145] on button "Print" at bounding box center [1392, 148] width 106 height 27
click at [1304, 98] on button "Close" at bounding box center [1290, 92] width 82 height 24
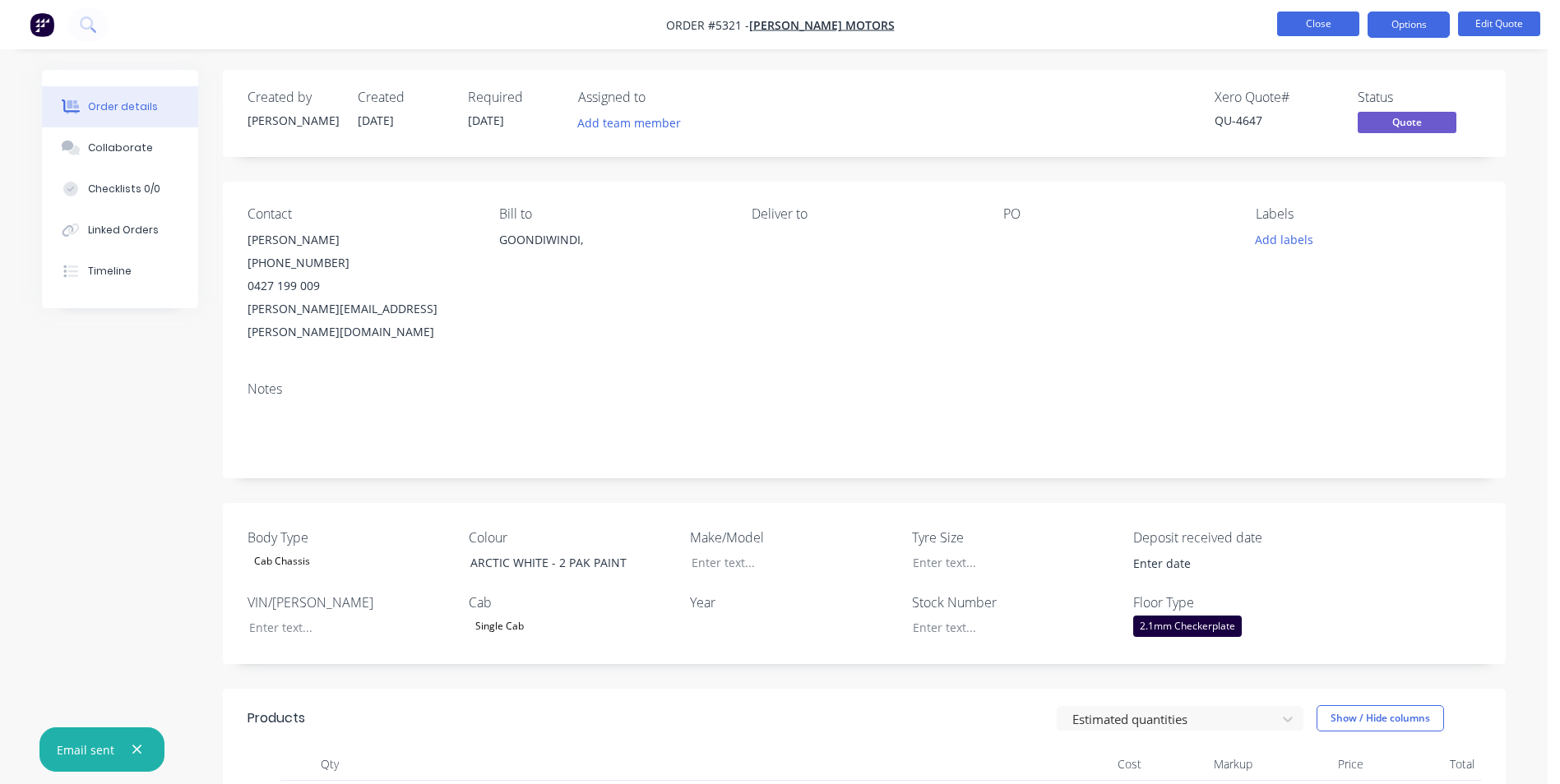
click at [1304, 26] on button "Close" at bounding box center [1318, 24] width 82 height 24
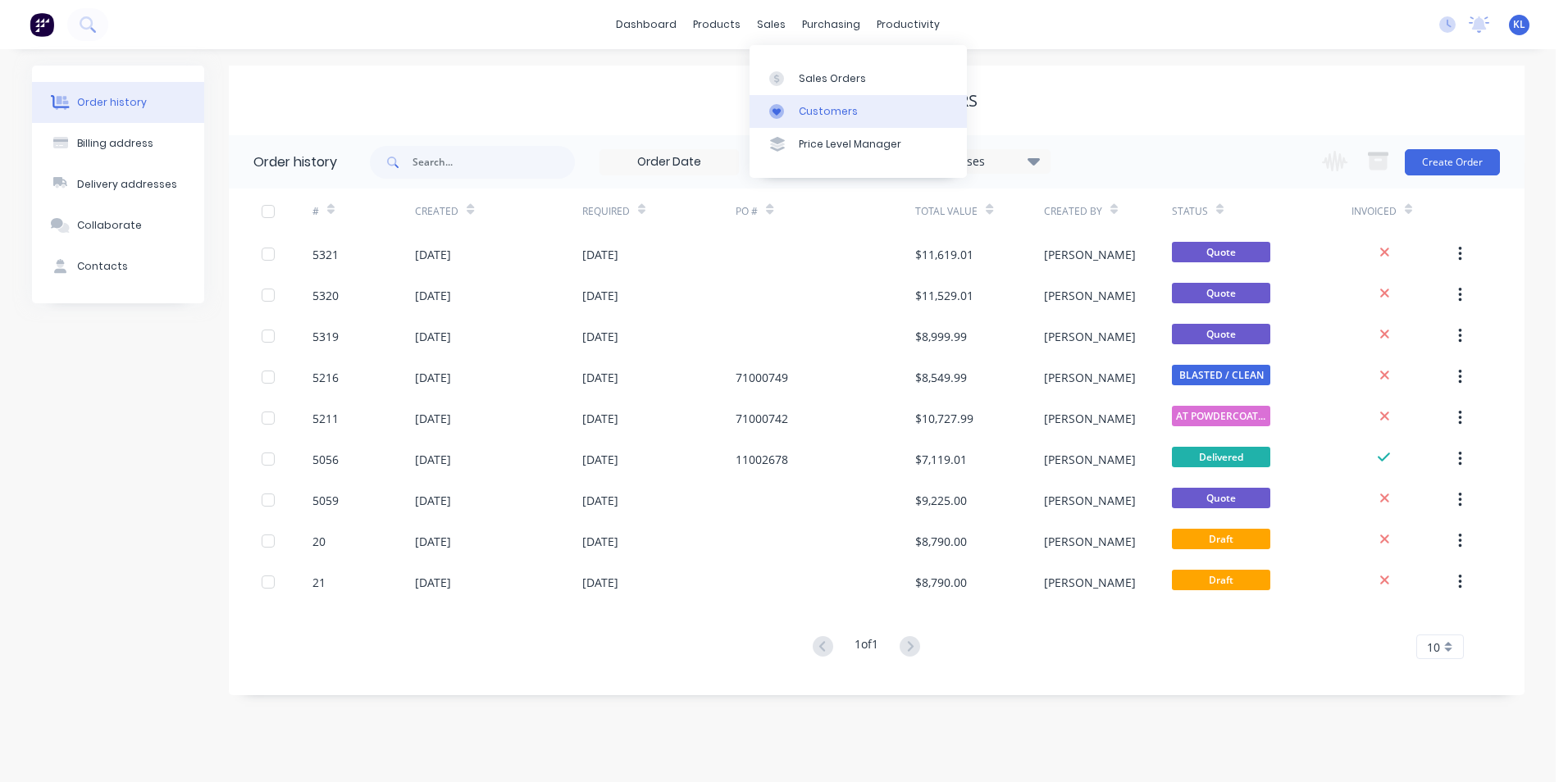
click at [824, 109] on div "Customers" at bounding box center [828, 111] width 59 height 15
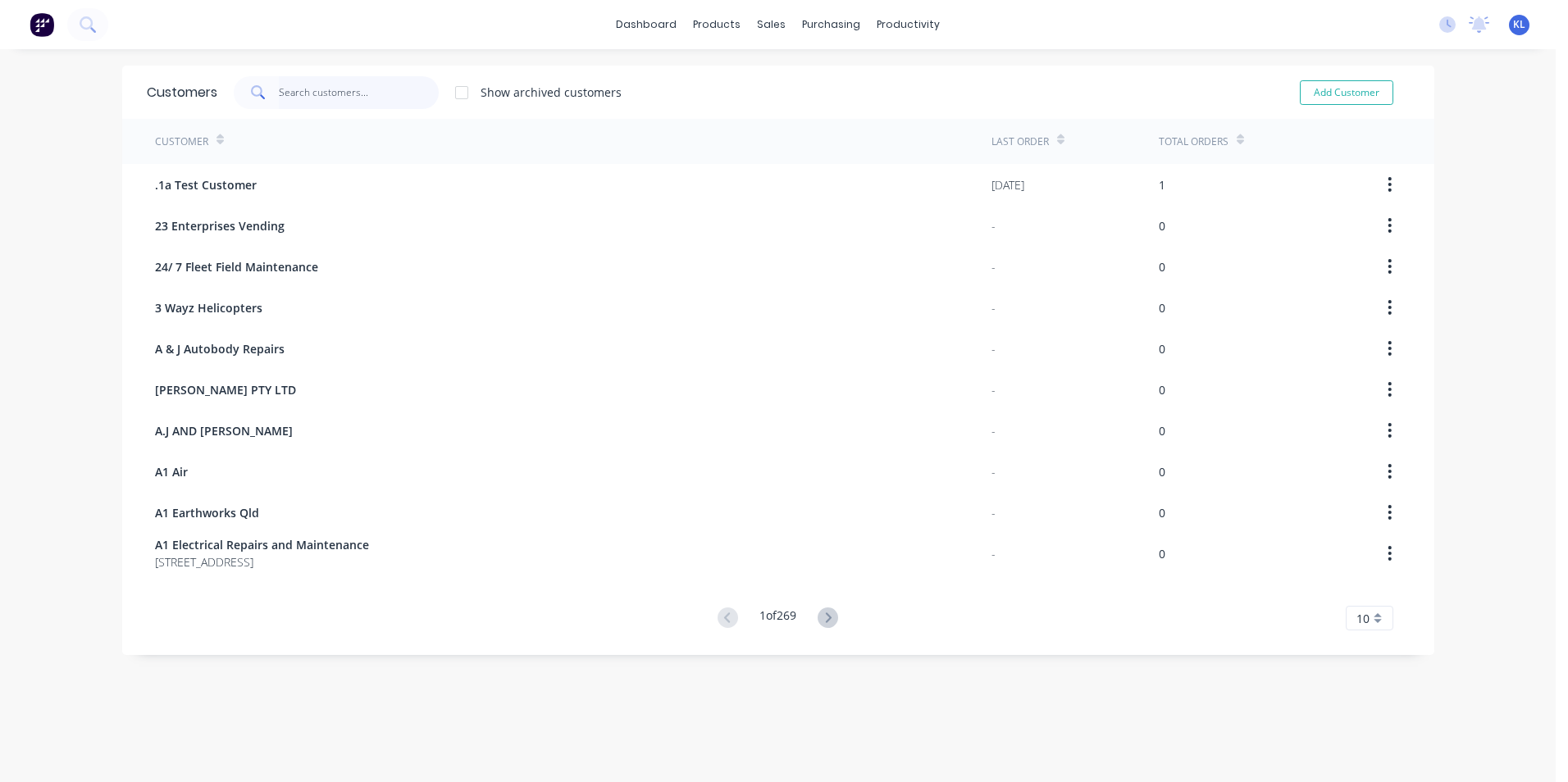
click at [334, 85] on input "text" at bounding box center [359, 93] width 160 height 33
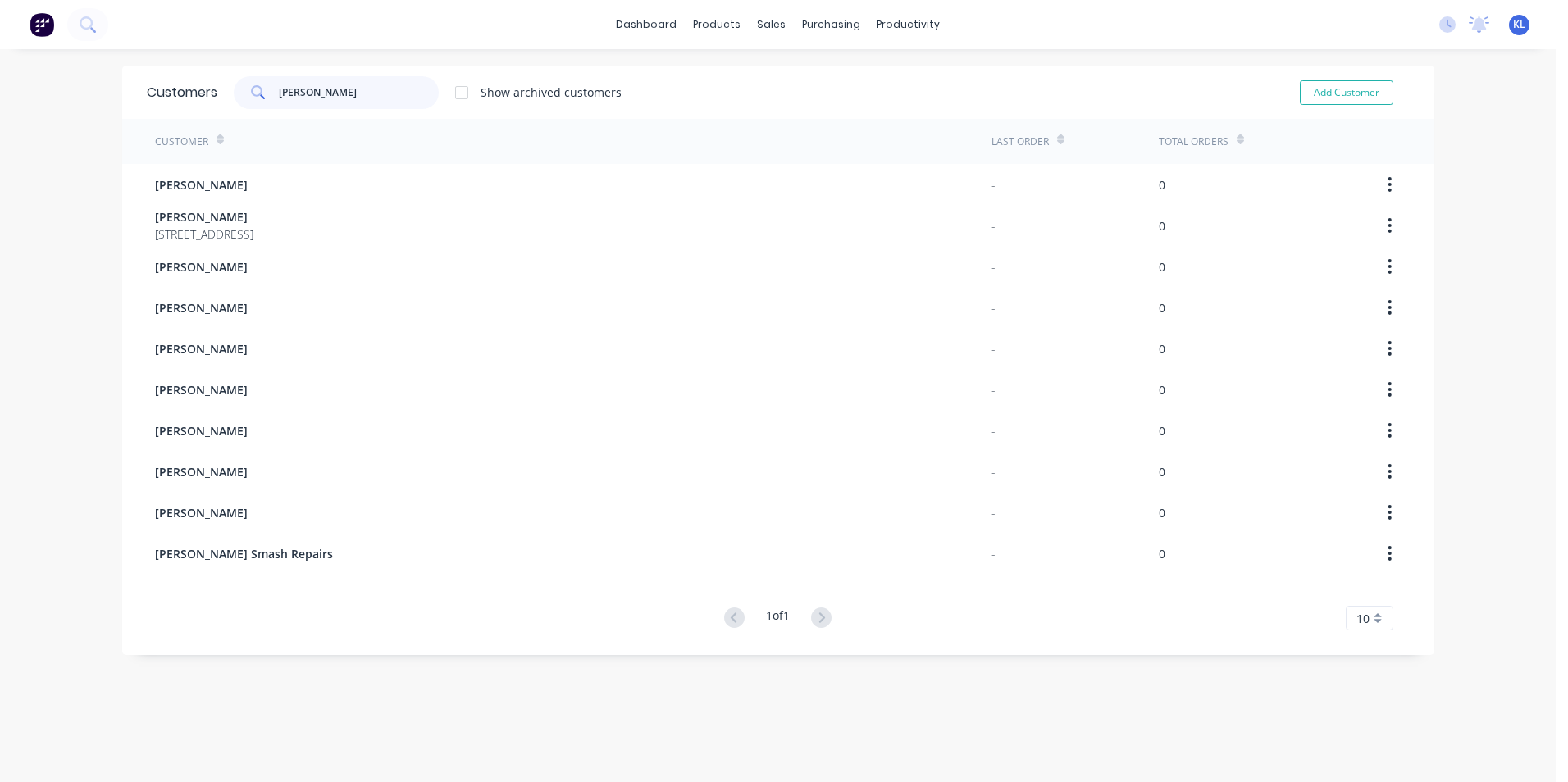
type input "[PERSON_NAME]"
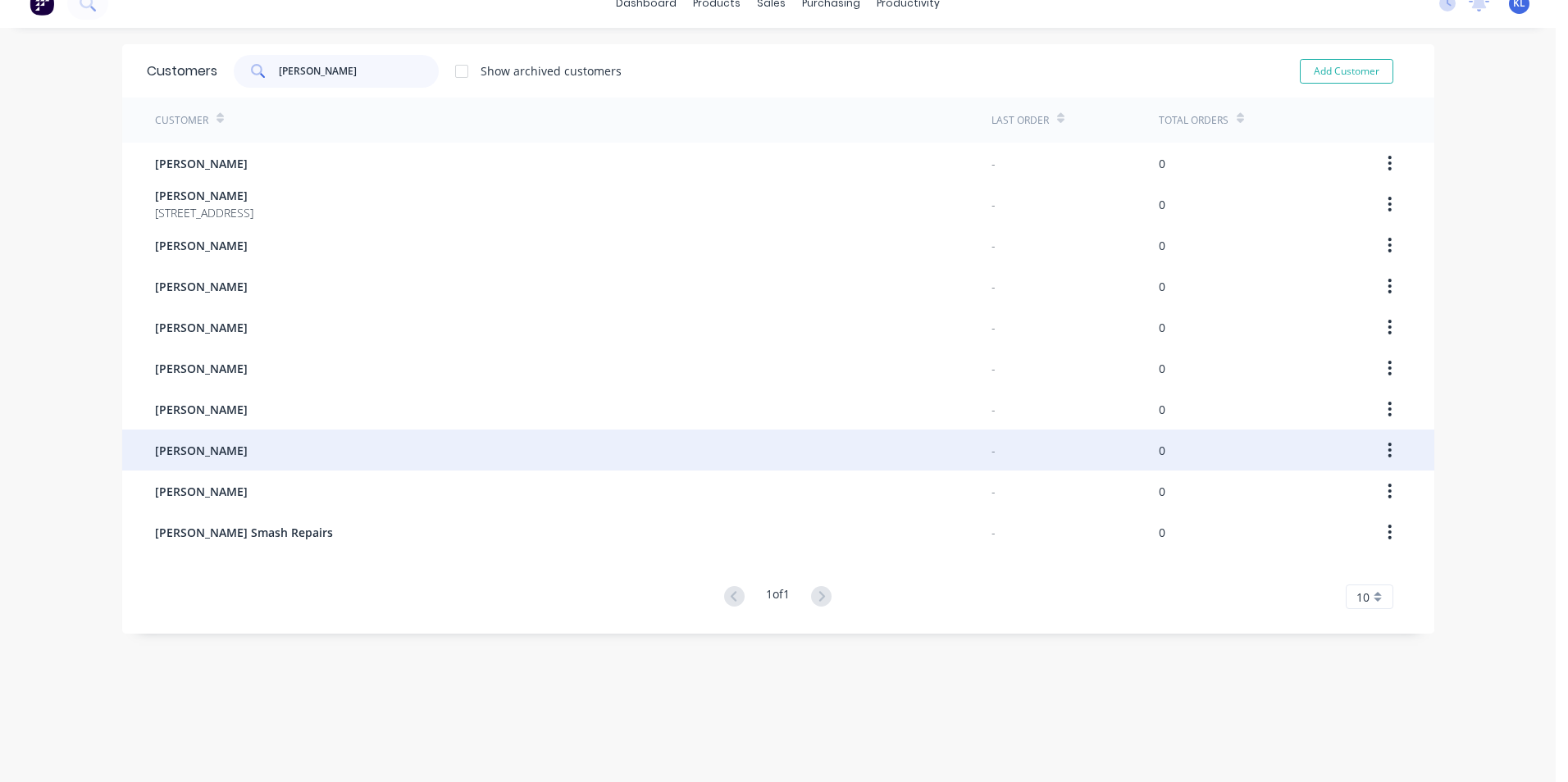
scroll to position [33, 0]
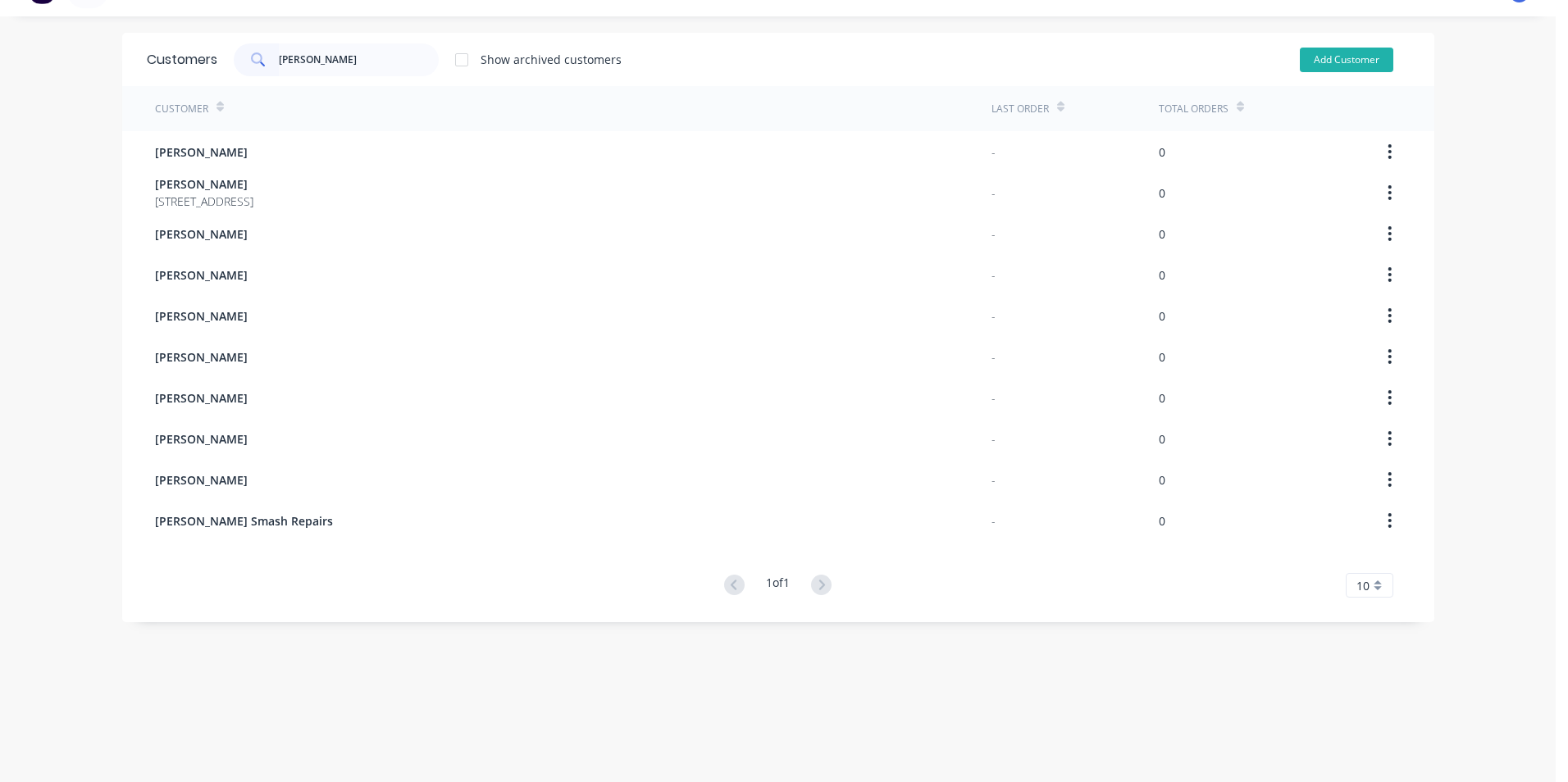
click at [1346, 64] on button "Add Customer" at bounding box center [1346, 60] width 93 height 24
select select "AU"
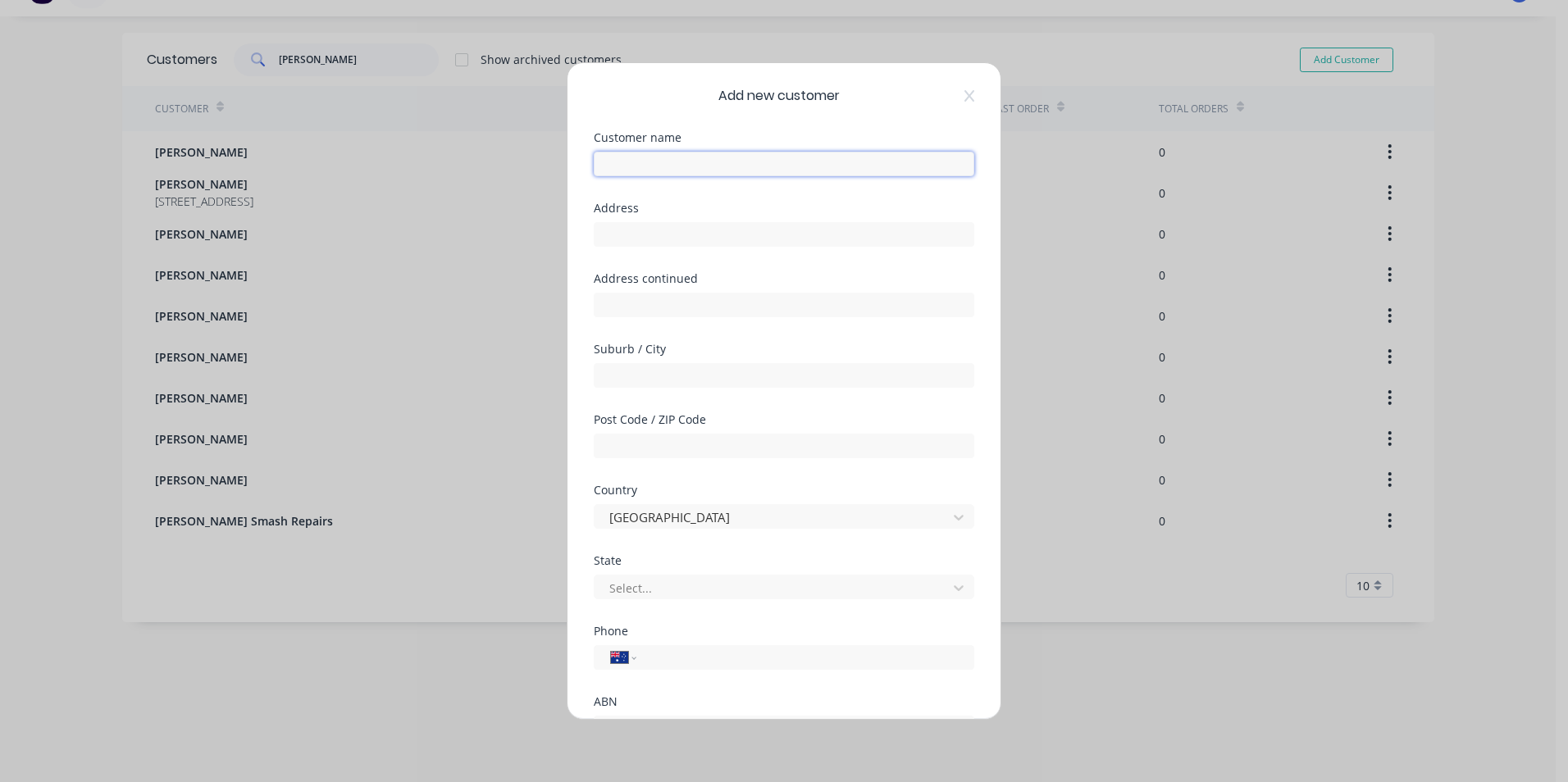
click at [852, 162] on input "text" at bounding box center [784, 164] width 381 height 24
click at [795, 237] on input "text" at bounding box center [784, 234] width 381 height 24
drag, startPoint x: 787, startPoint y: 166, endPoint x: 591, endPoint y: 158, distance: 196.2
click at [591, 158] on div "Add new customer Customer name [PERSON_NAME] Address Address continued Suburb /…" at bounding box center [784, 391] width 433 height 656
click at [640, 163] on input "[PERSON_NAME]" at bounding box center [784, 164] width 381 height 24
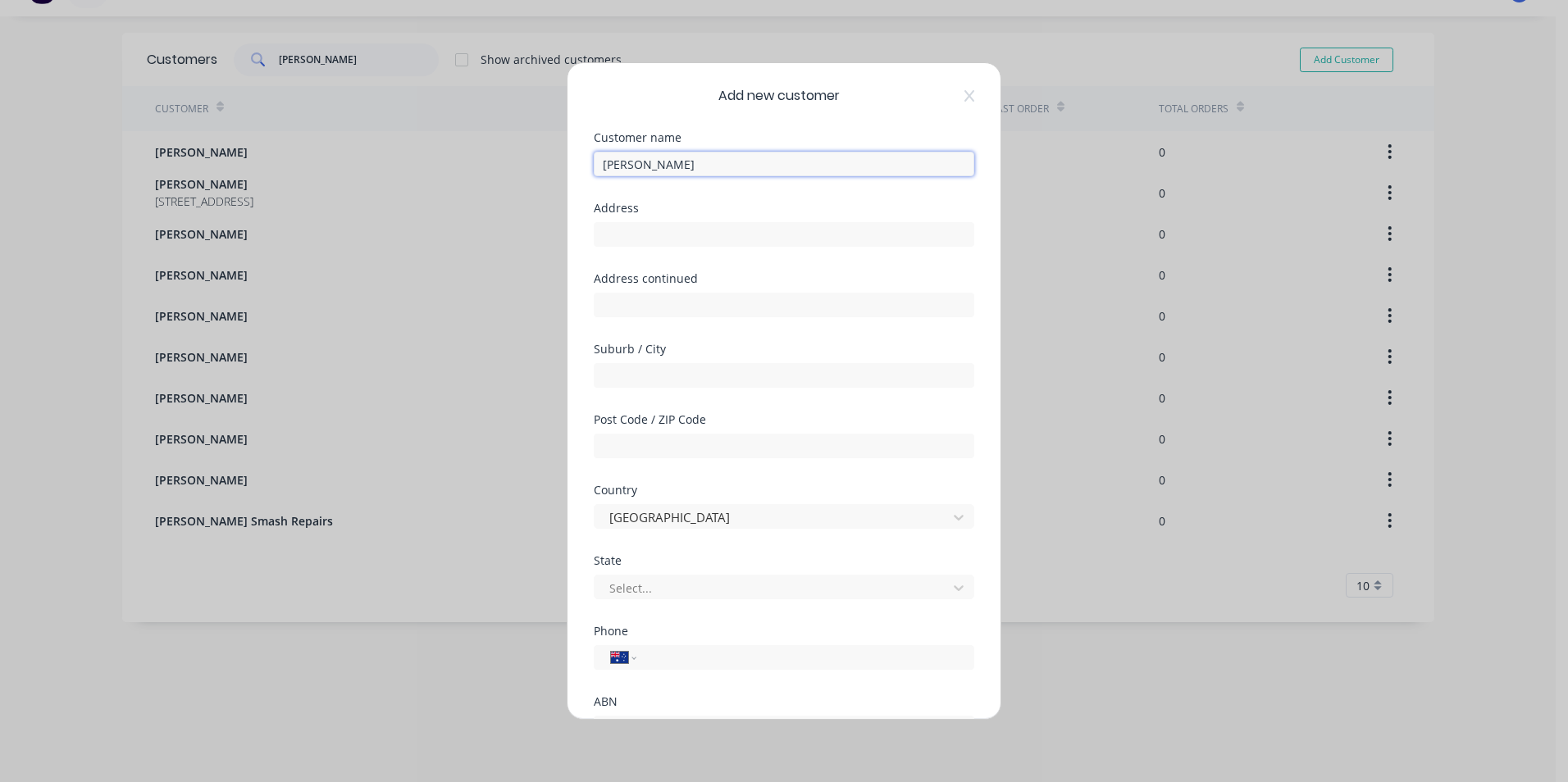
click at [686, 162] on input "[PERSON_NAME]" at bounding box center [784, 164] width 381 height 24
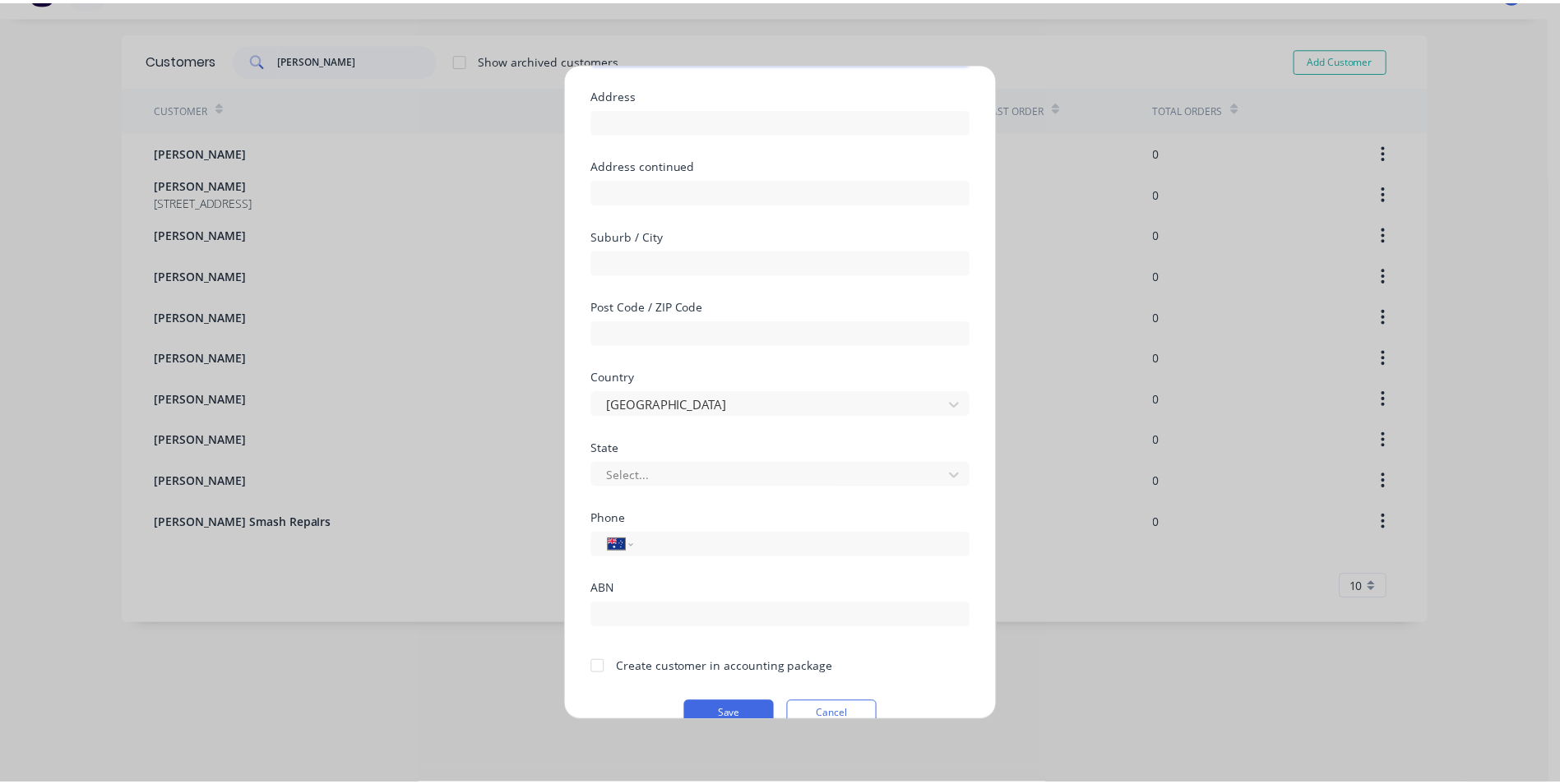
scroll to position [145, 0]
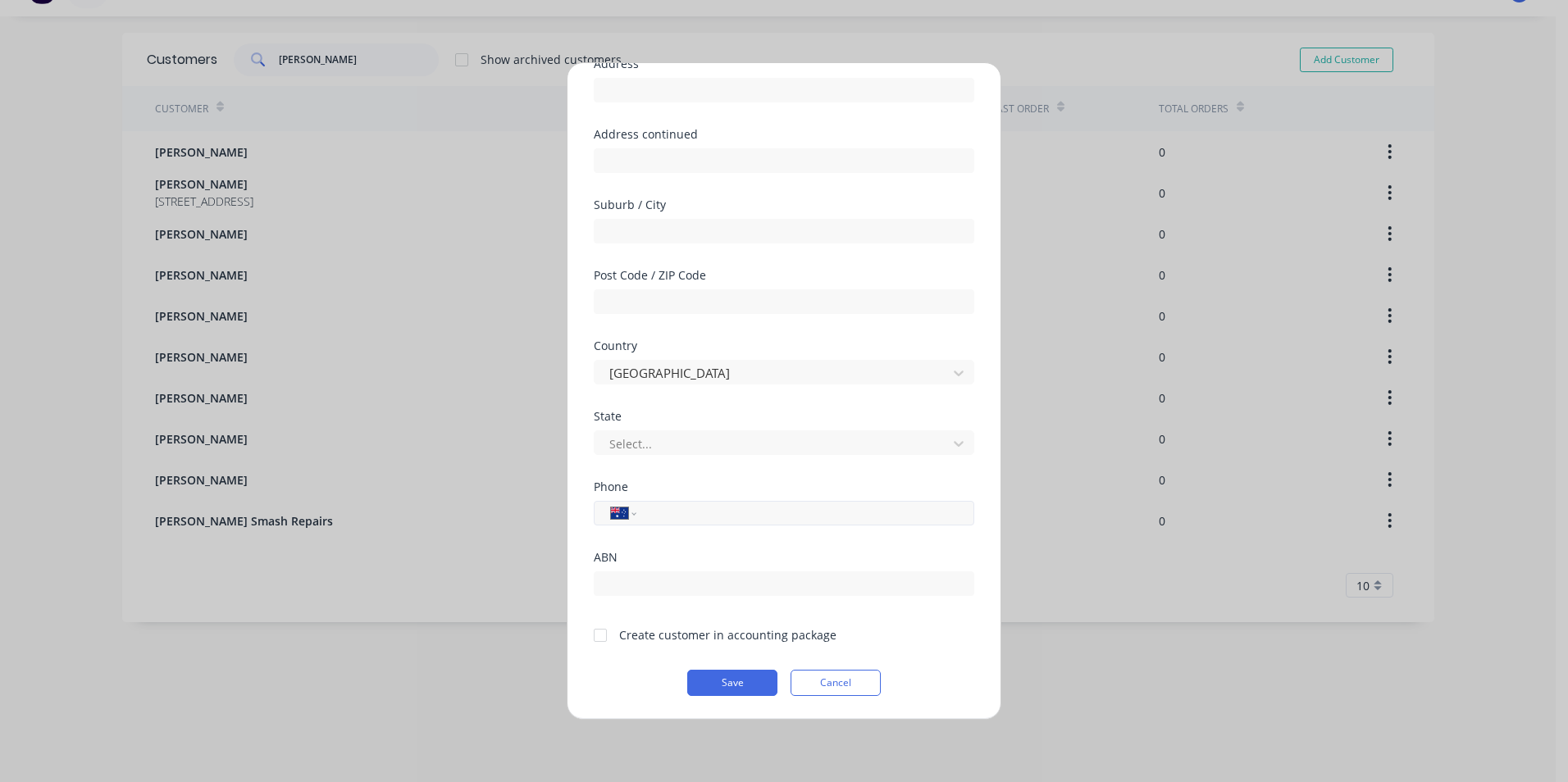
type input "[PERSON_NAME] & Co Pty Ltd"
click at [766, 517] on input "tel" at bounding box center [802, 514] width 309 height 19
type input "0467 352 544"
click at [601, 634] on div at bounding box center [600, 636] width 33 height 33
click at [750, 687] on button "Save" at bounding box center [733, 683] width 91 height 26
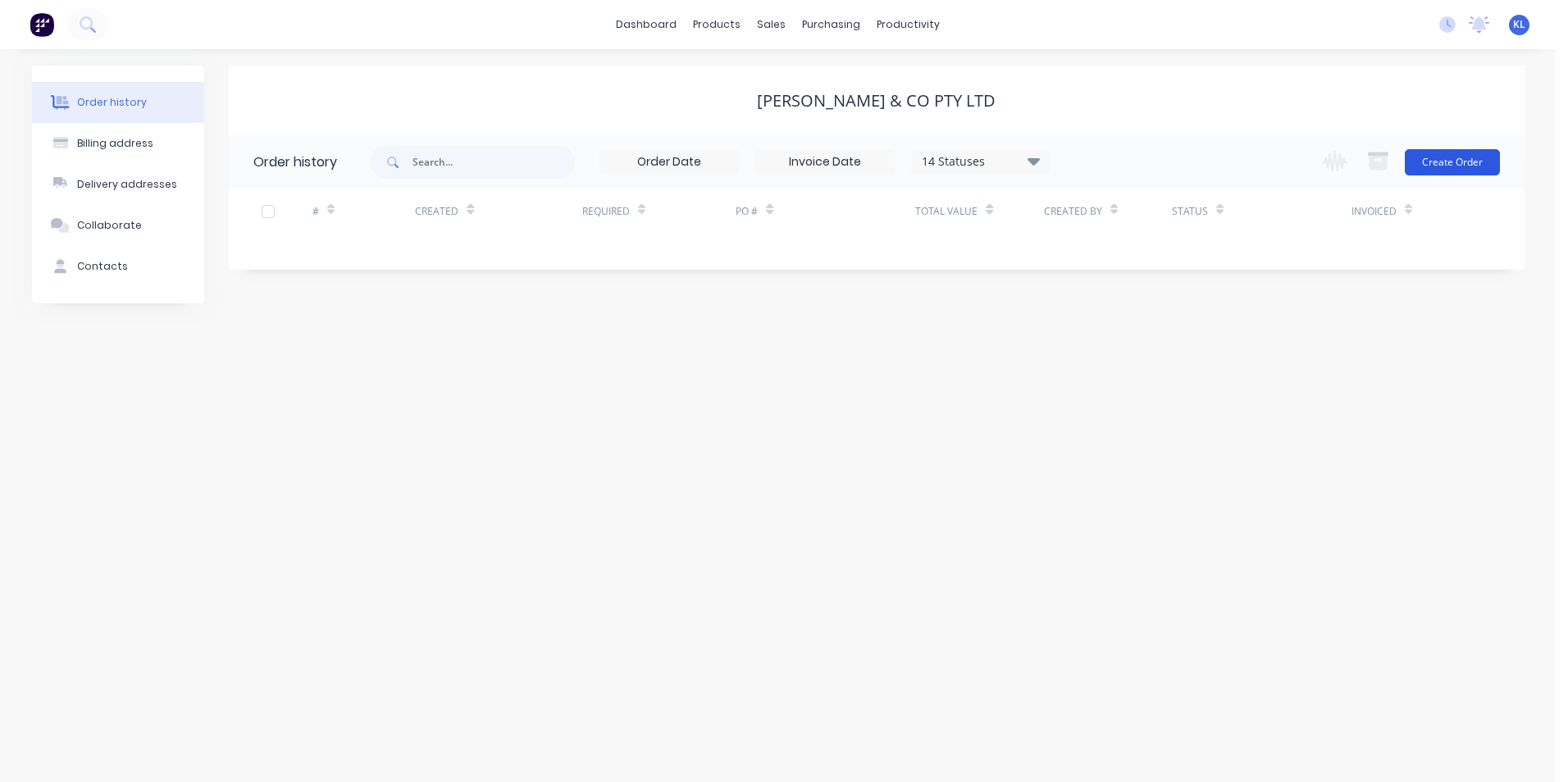
click at [1488, 169] on button "Create Order" at bounding box center [1452, 162] width 95 height 26
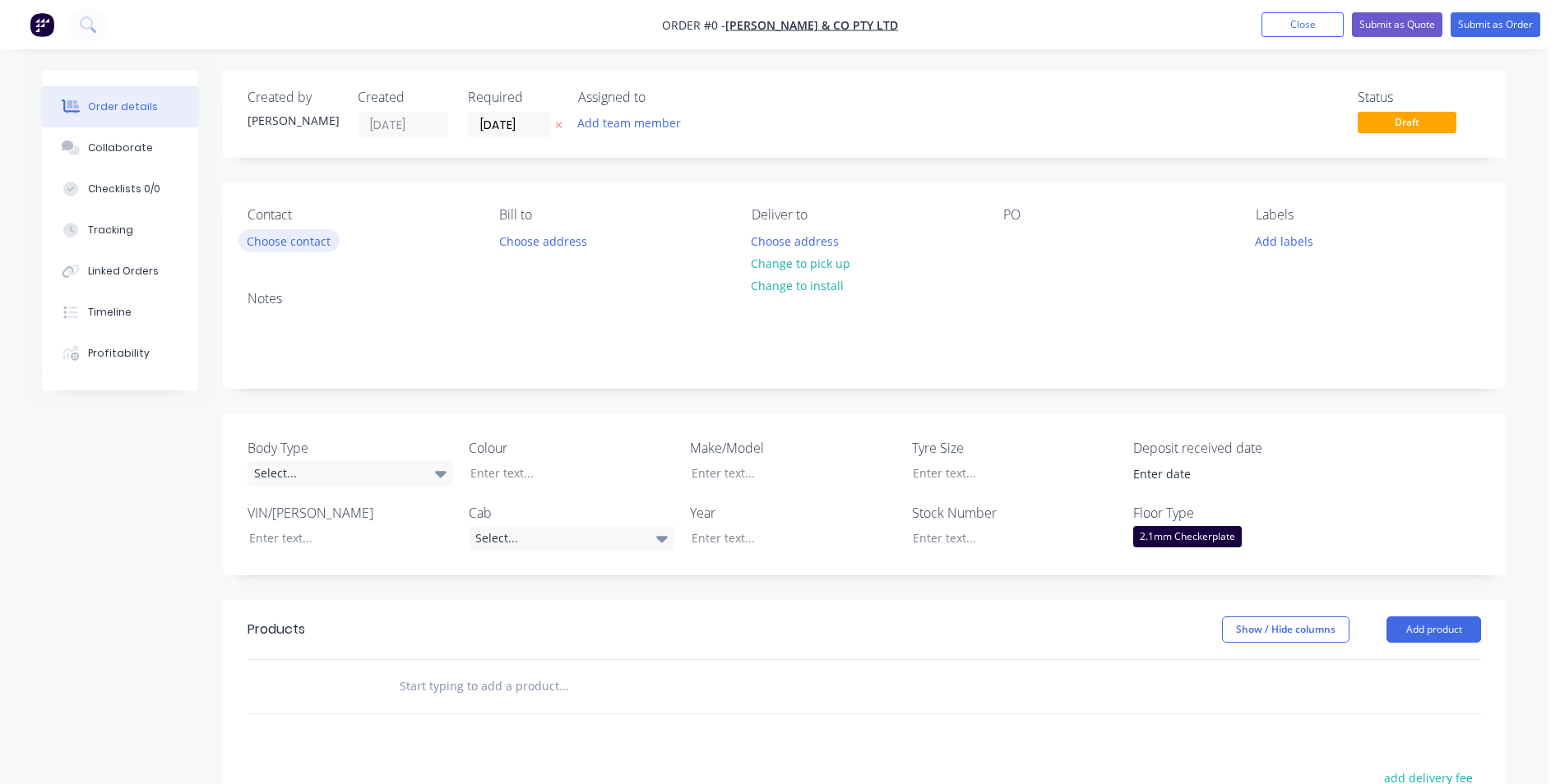
click at [290, 244] on button "Choose contact" at bounding box center [289, 240] width 101 height 22
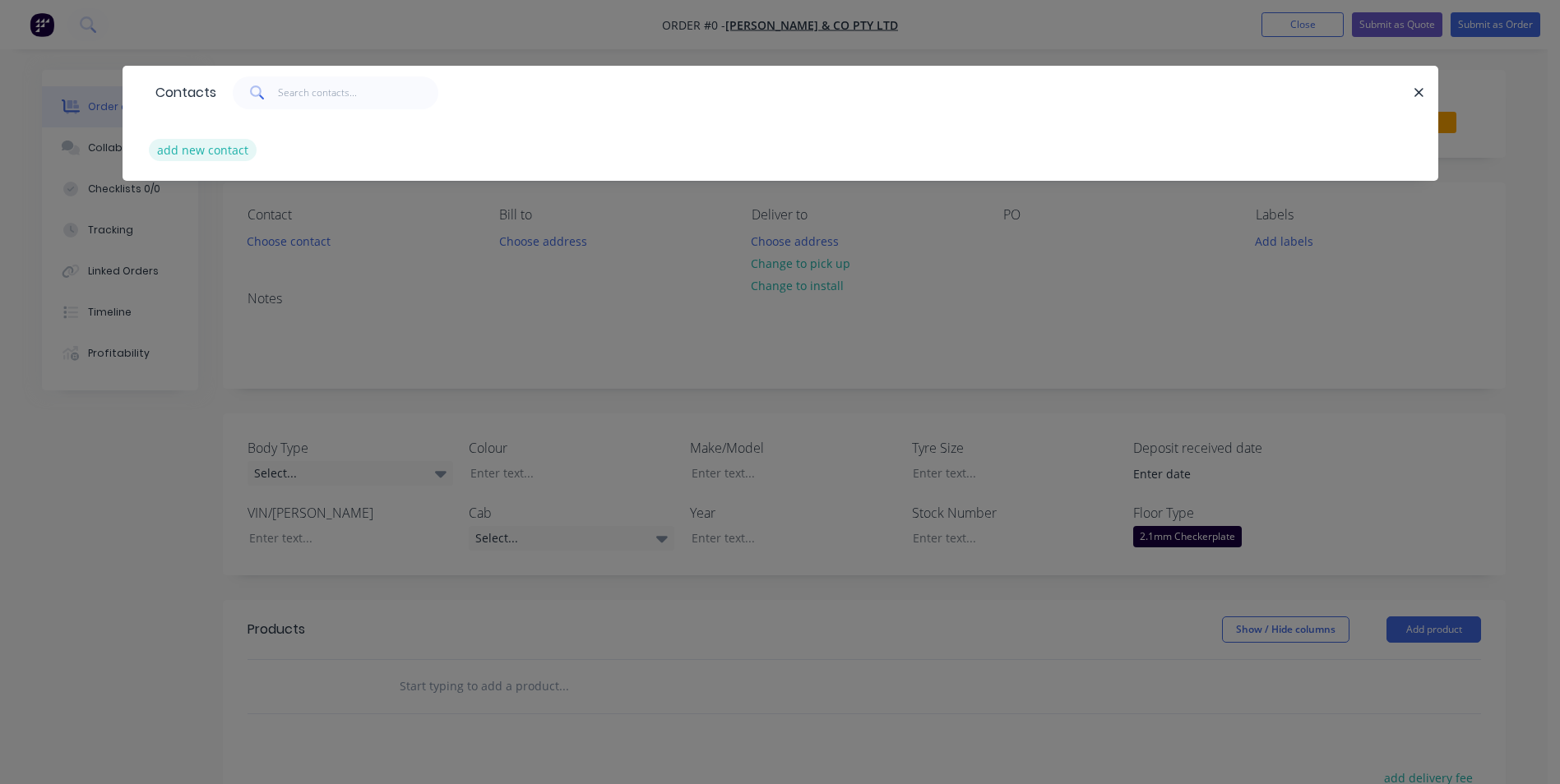
click at [197, 152] on button "add new contact" at bounding box center [203, 149] width 108 height 22
select select "AU"
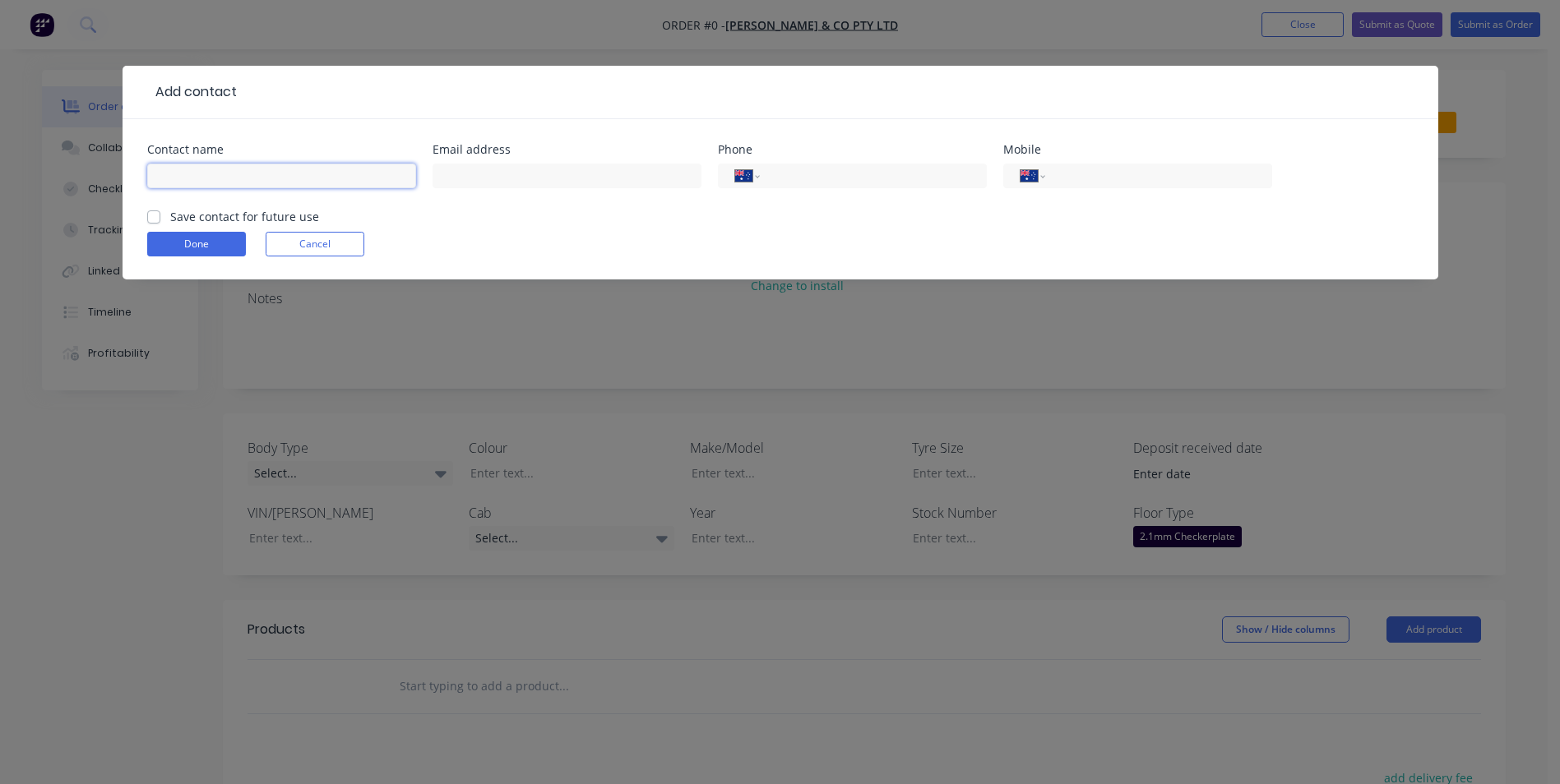
click at [338, 175] on input "text" at bounding box center [282, 175] width 269 height 24
type input "[PERSON_NAME]"
click at [170, 217] on label "Save contact for future use" at bounding box center [245, 217] width 148 height 17
click at [158, 217] on input "Save contact for future use" at bounding box center [154, 216] width 13 height 16
checkbox input "true"
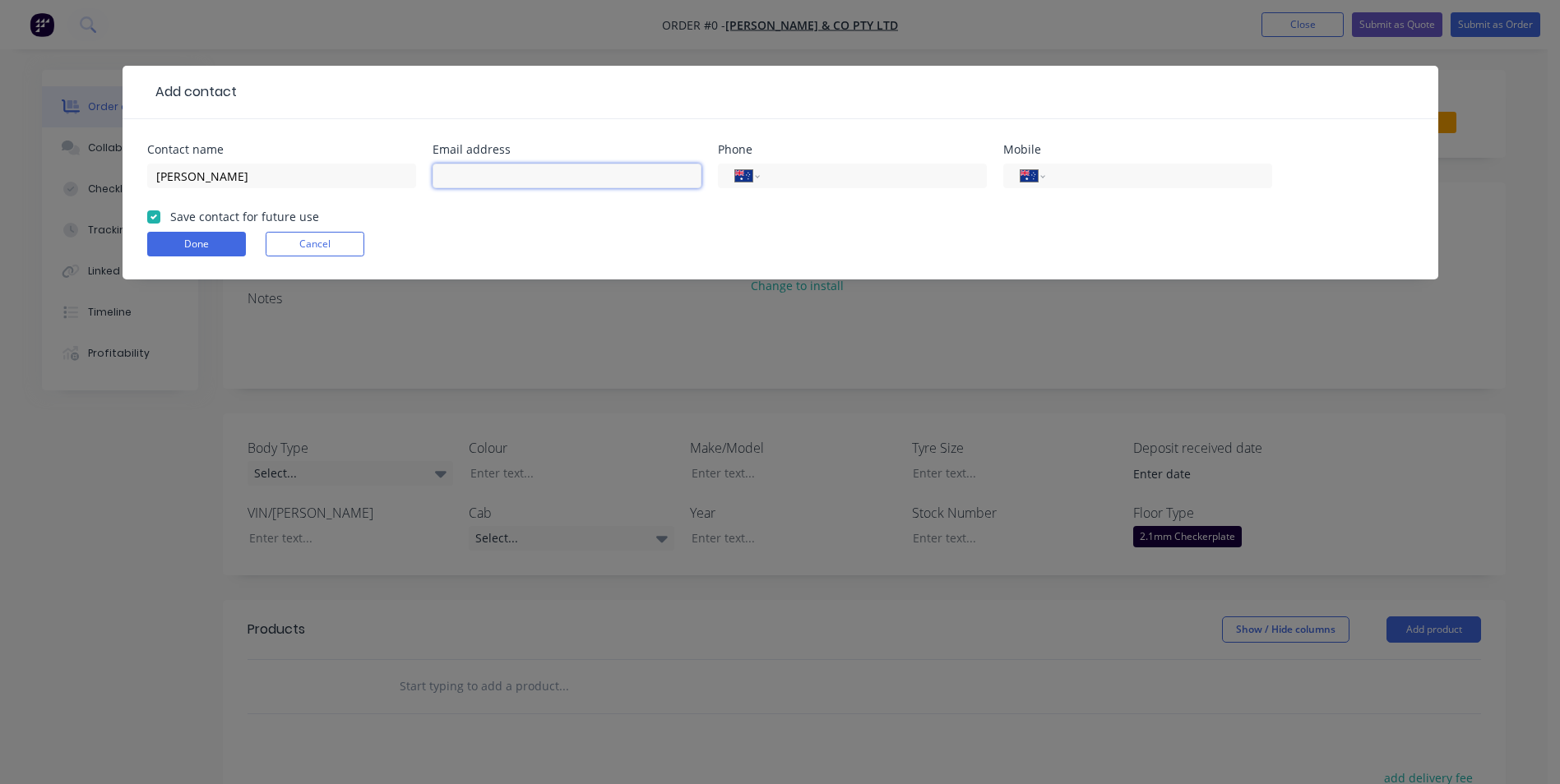
click at [486, 168] on input "text" at bounding box center [567, 175] width 269 height 24
type input "[PERSON_NAME][EMAIL_ADDRESS][DOMAIN_NAME]"
click at [1066, 173] on input "tel" at bounding box center [1156, 176] width 197 height 19
type input "0467 352 544"
click at [226, 246] on button "Done" at bounding box center [197, 244] width 99 height 24
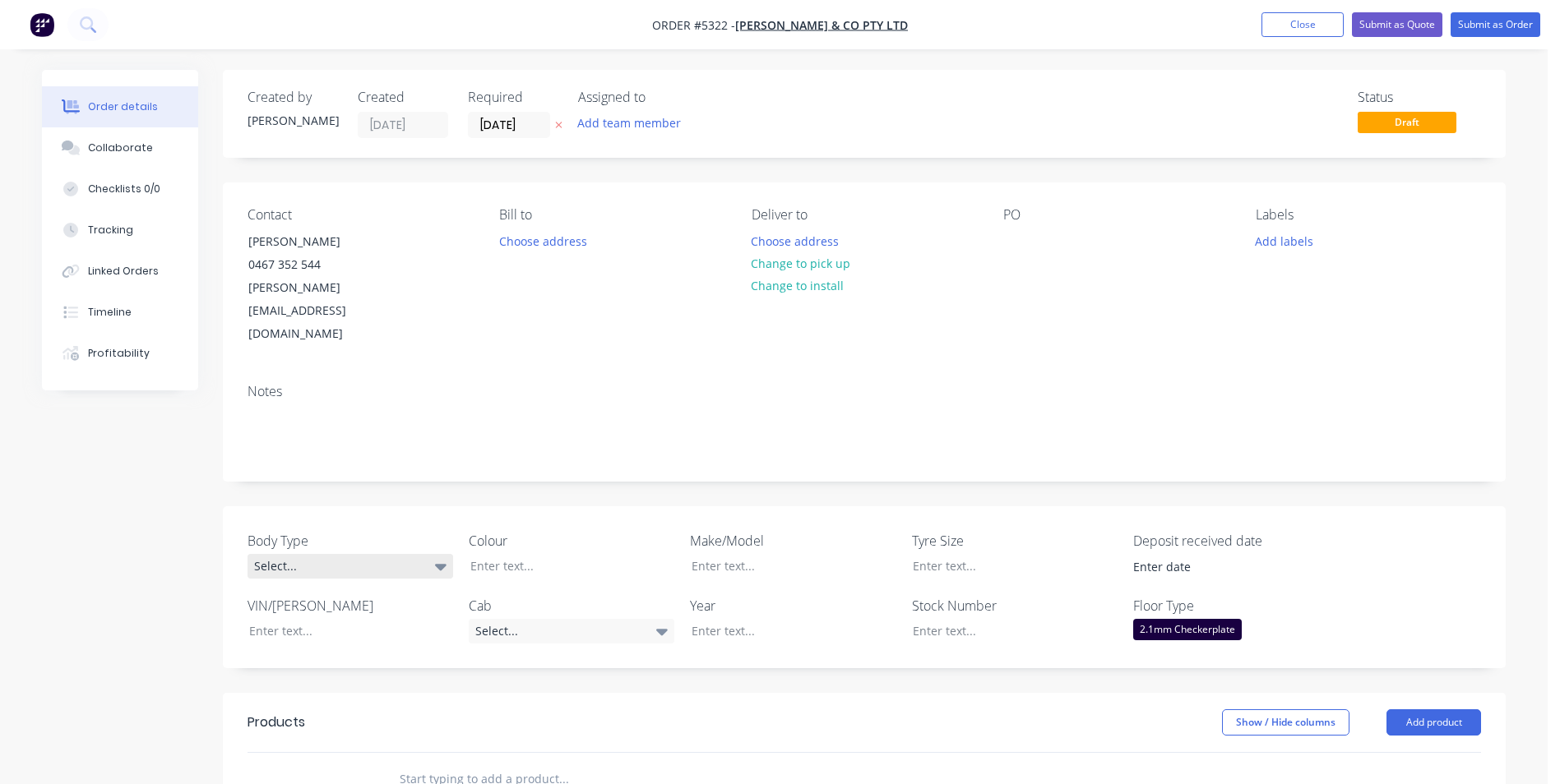
click at [431, 554] on div "Select..." at bounding box center [349, 567] width 205 height 24
click at [399, 584] on button "Cab Chassis" at bounding box center [370, 588] width 246 height 33
click at [569, 554] on div at bounding box center [560, 566] width 205 height 24
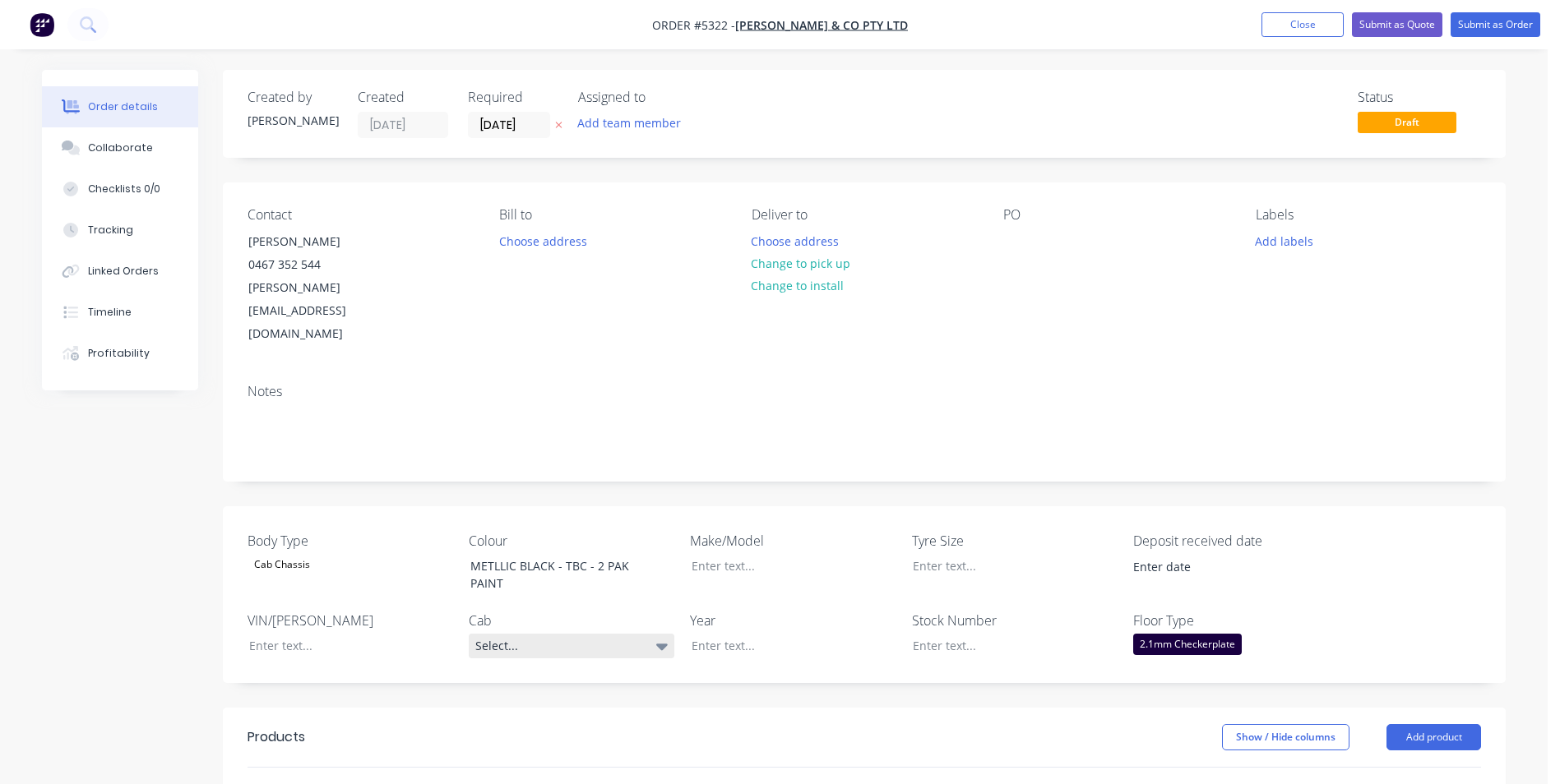
click at [661, 637] on icon at bounding box center [661, 646] width 11 height 18
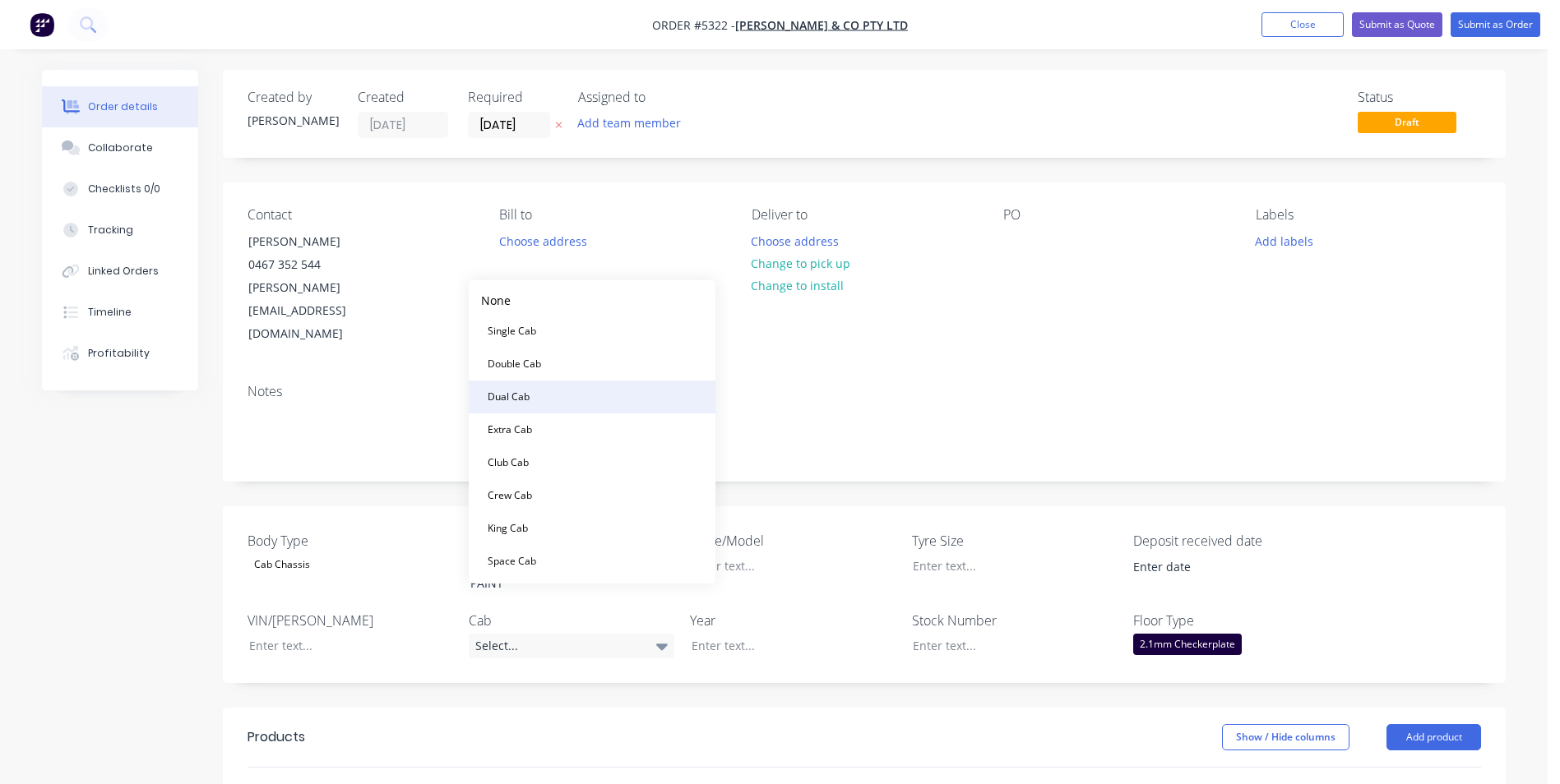
click at [546, 397] on button "Dual Cab" at bounding box center [592, 397] width 246 height 33
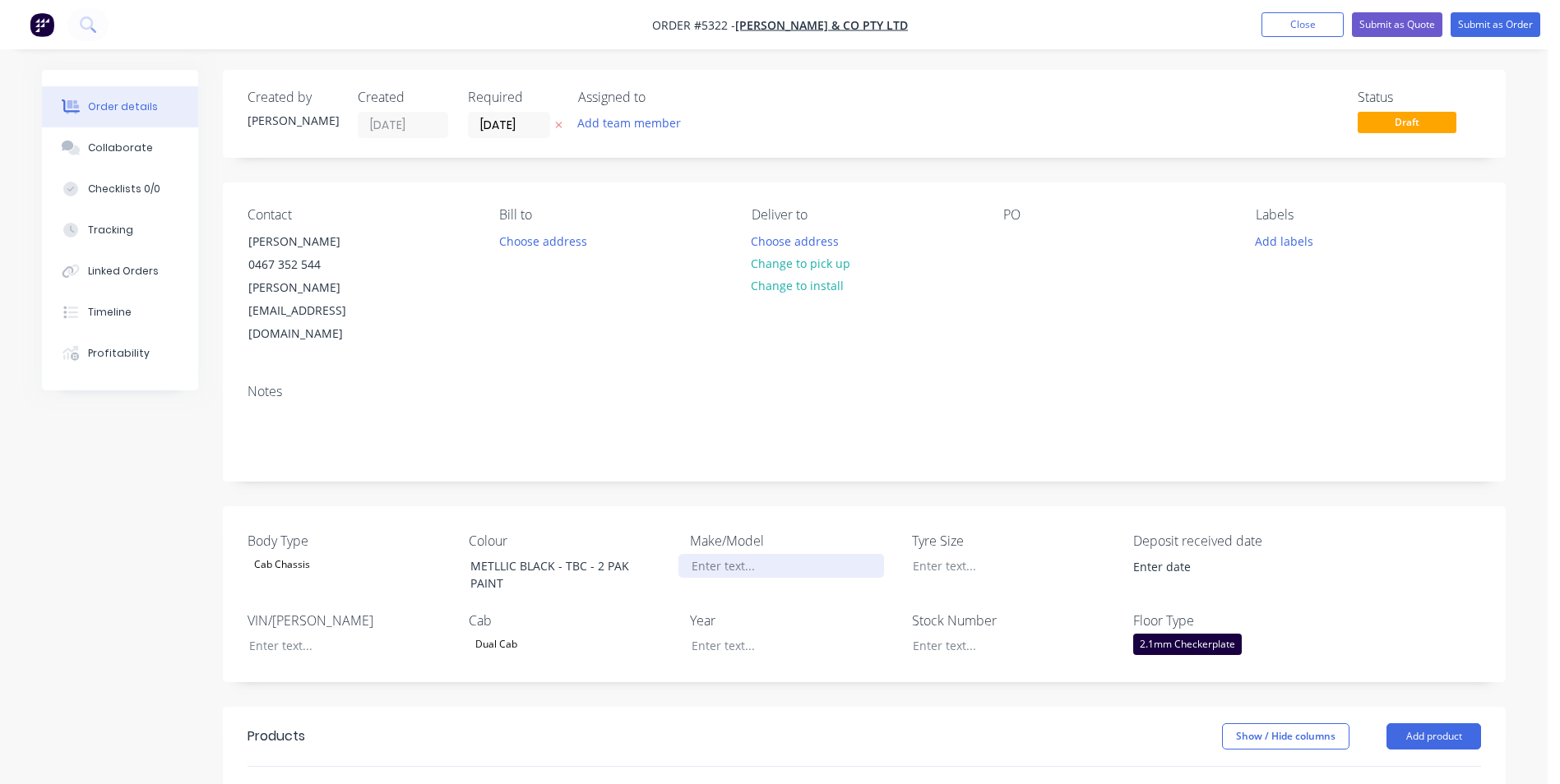
click at [804, 554] on div at bounding box center [781, 566] width 205 height 24
click at [760, 634] on div at bounding box center [781, 645] width 205 height 24
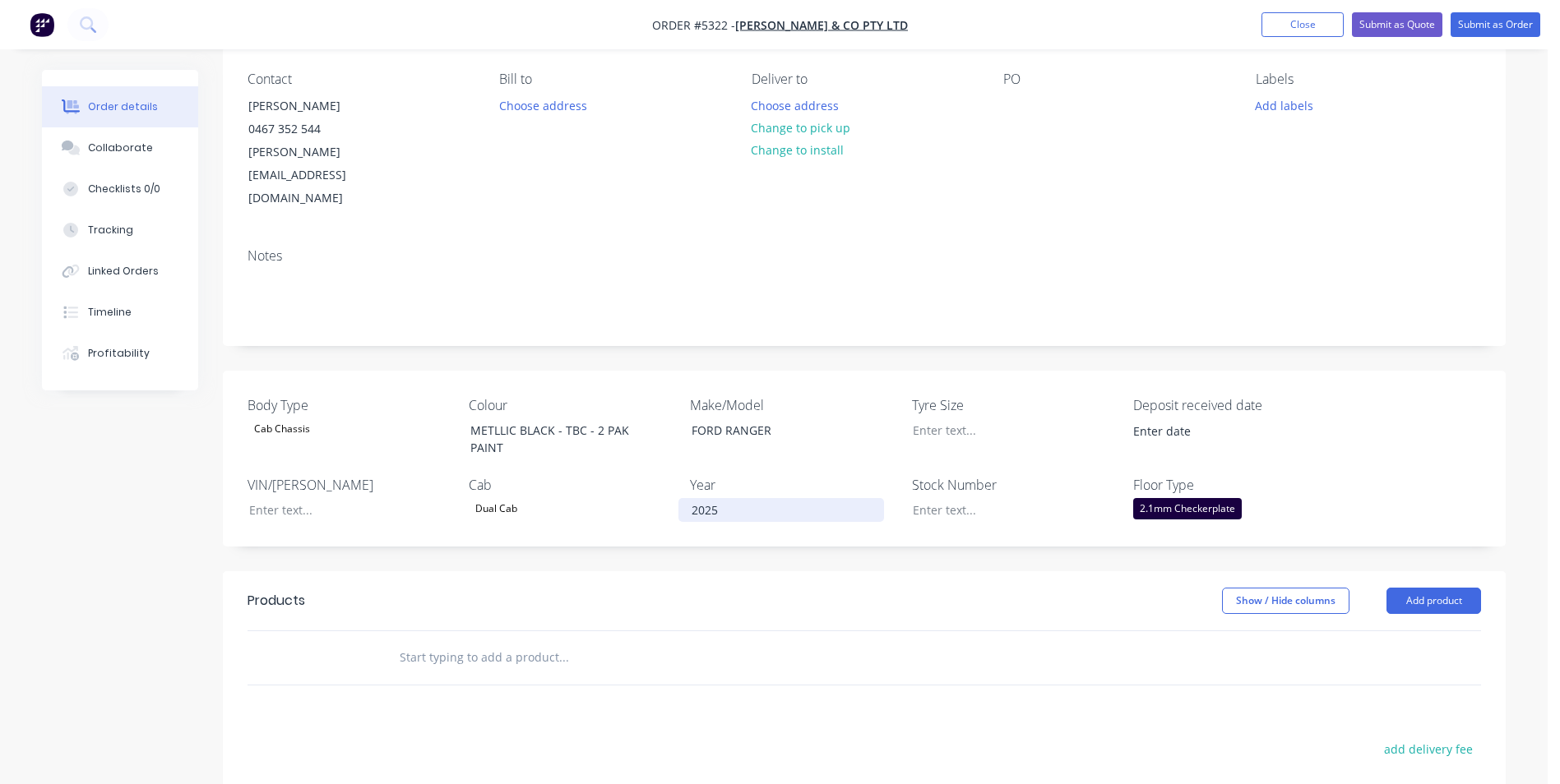
scroll to position [164, 0]
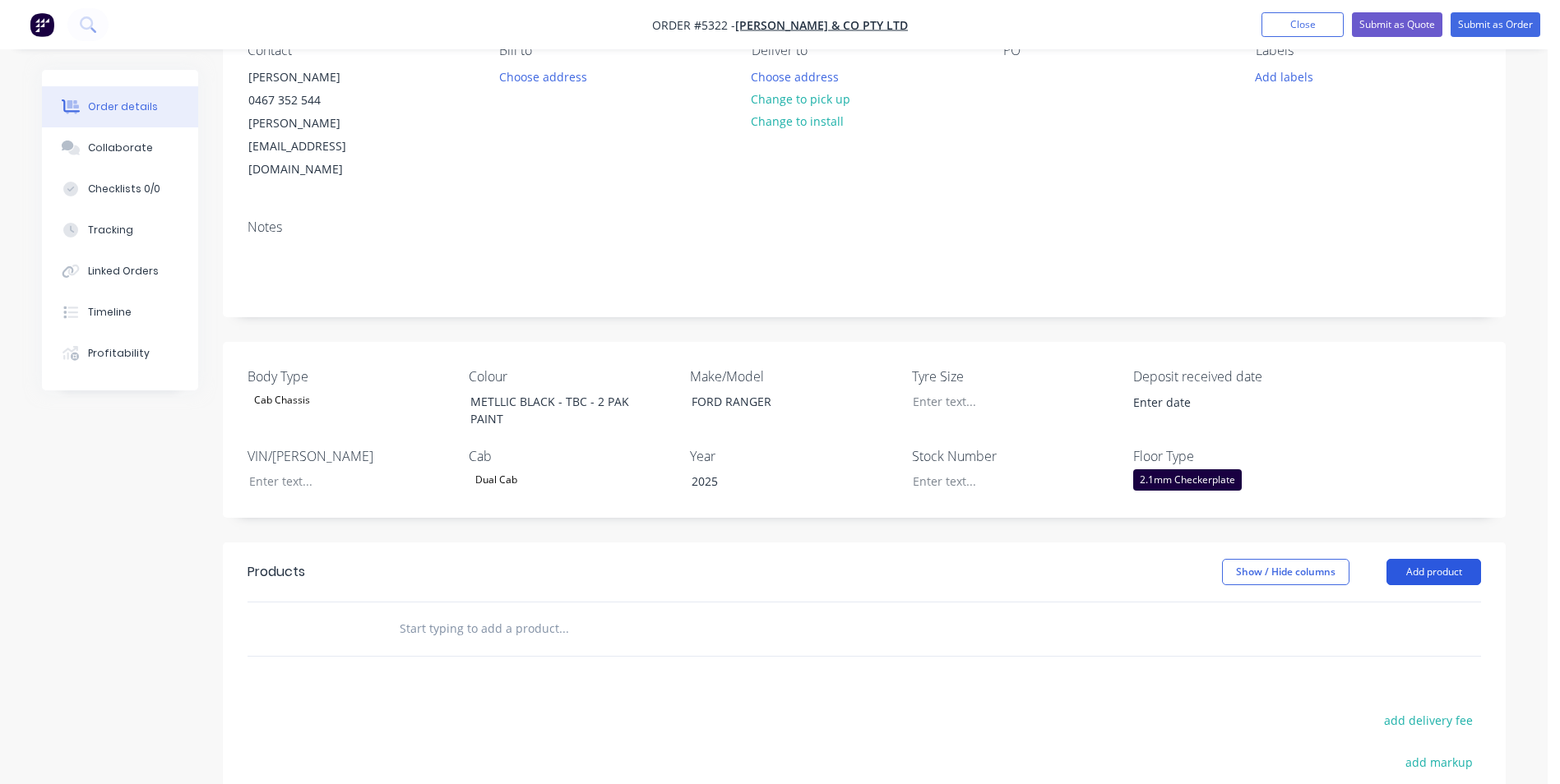
click at [1431, 559] on button "Add product" at bounding box center [1434, 572] width 94 height 26
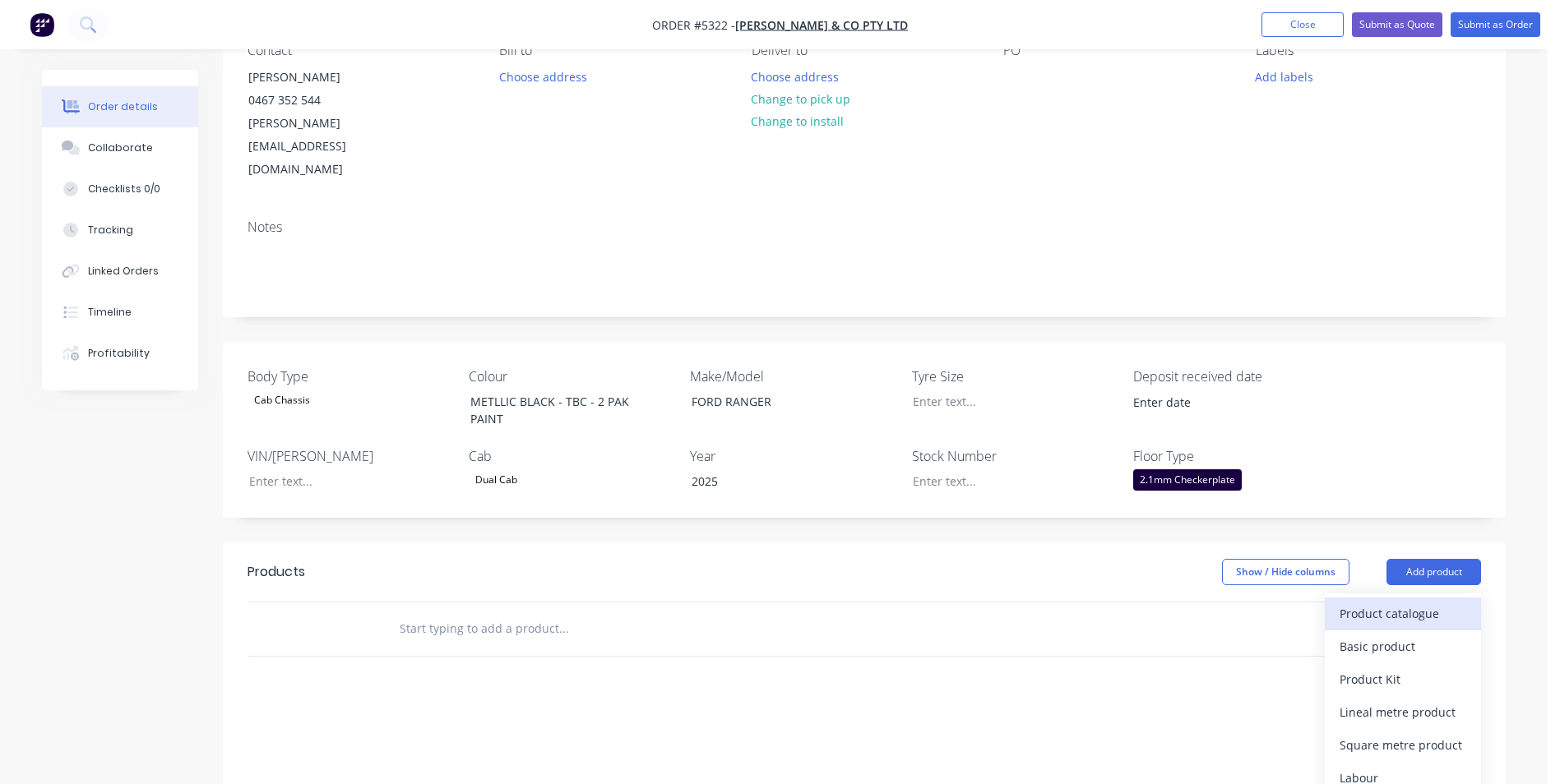
click at [1371, 602] on div "Product catalogue" at bounding box center [1403, 613] width 127 height 24
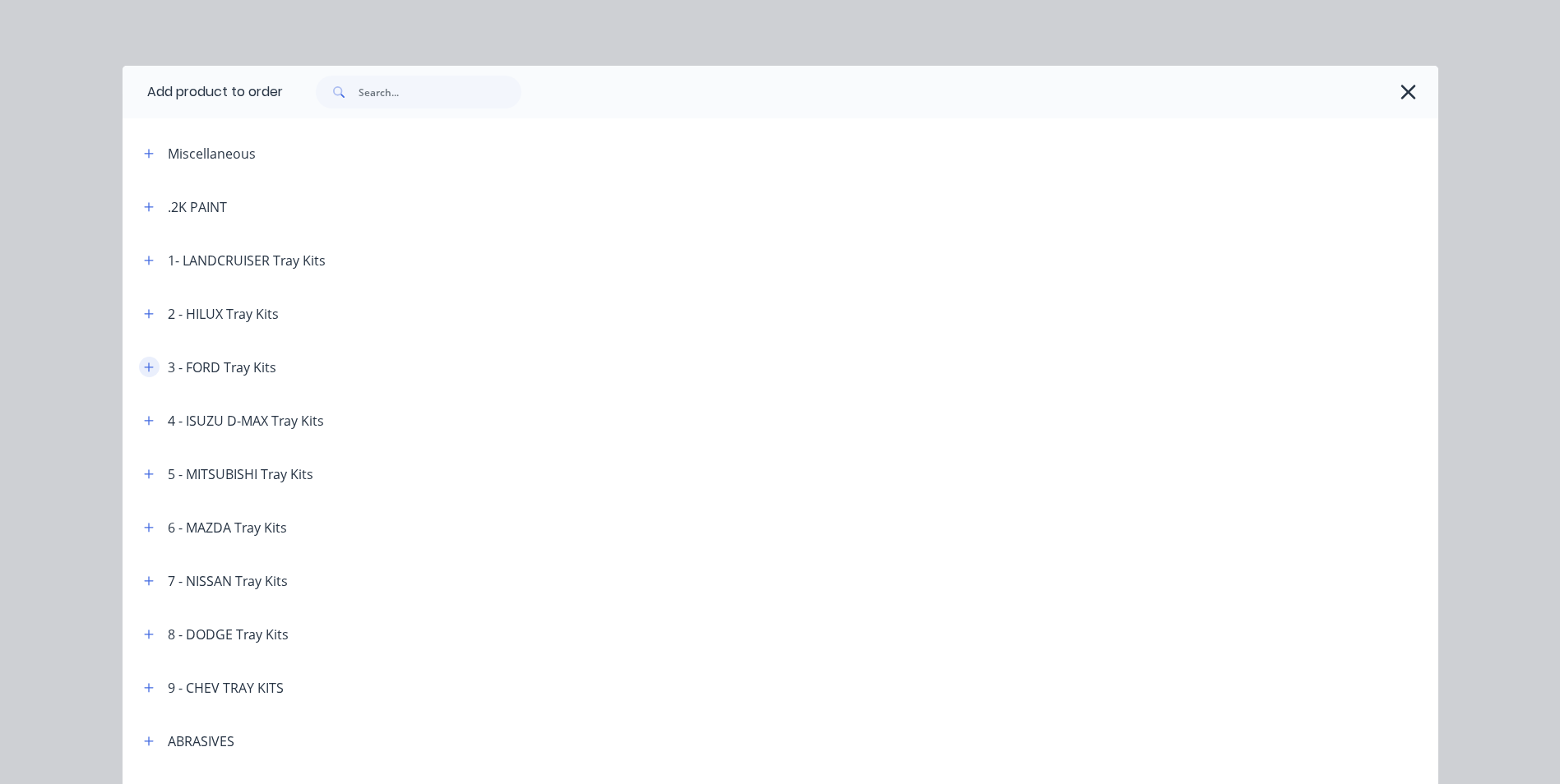
click at [148, 374] on button "button" at bounding box center [149, 368] width 21 height 21
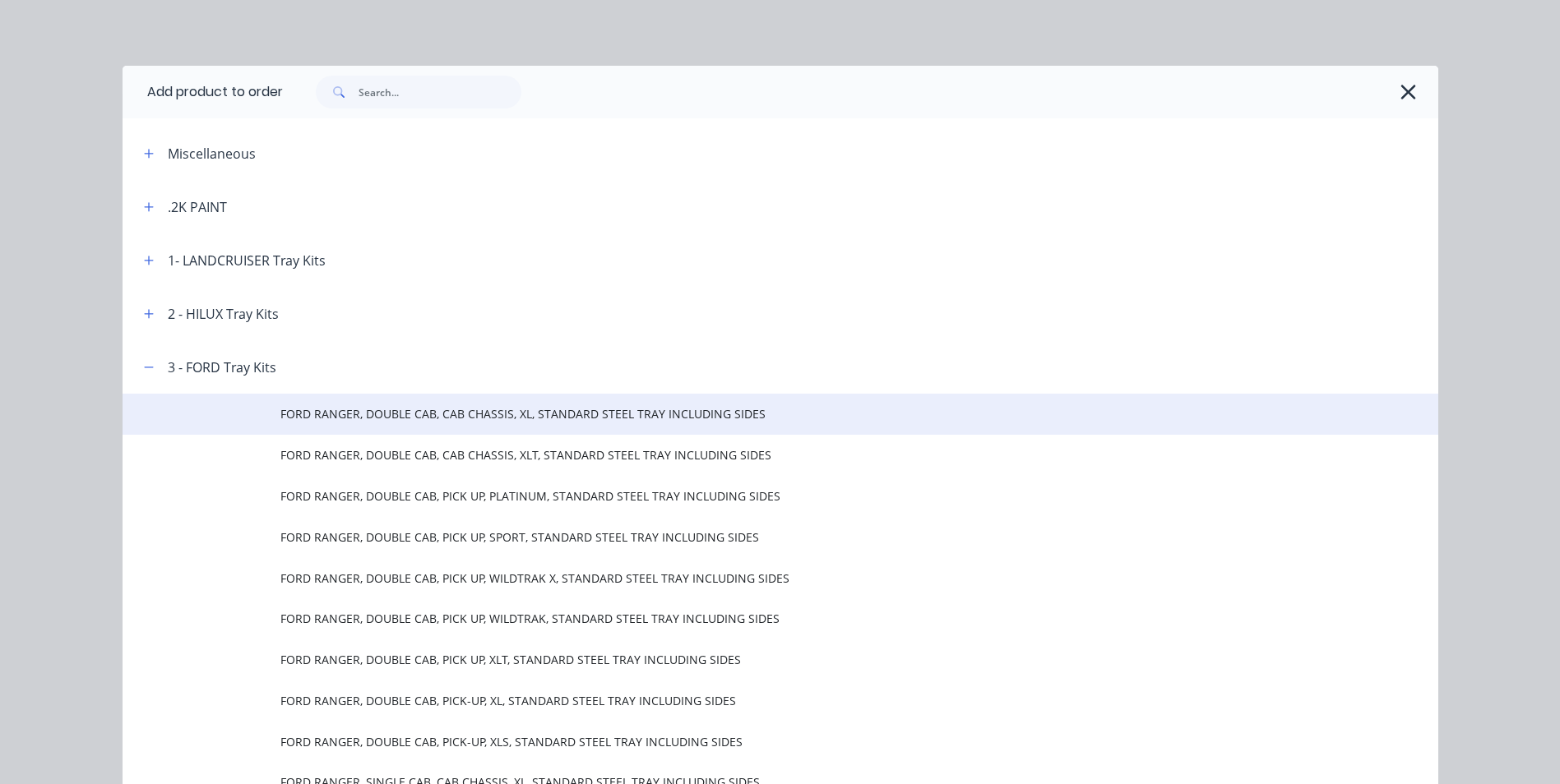
click at [566, 418] on span "FORD RANGER, DOUBLE CAB, CAB CHASSIS, XL, STANDARD STEEL TRAY INCLUDING SIDES" at bounding box center [743, 414] width 926 height 17
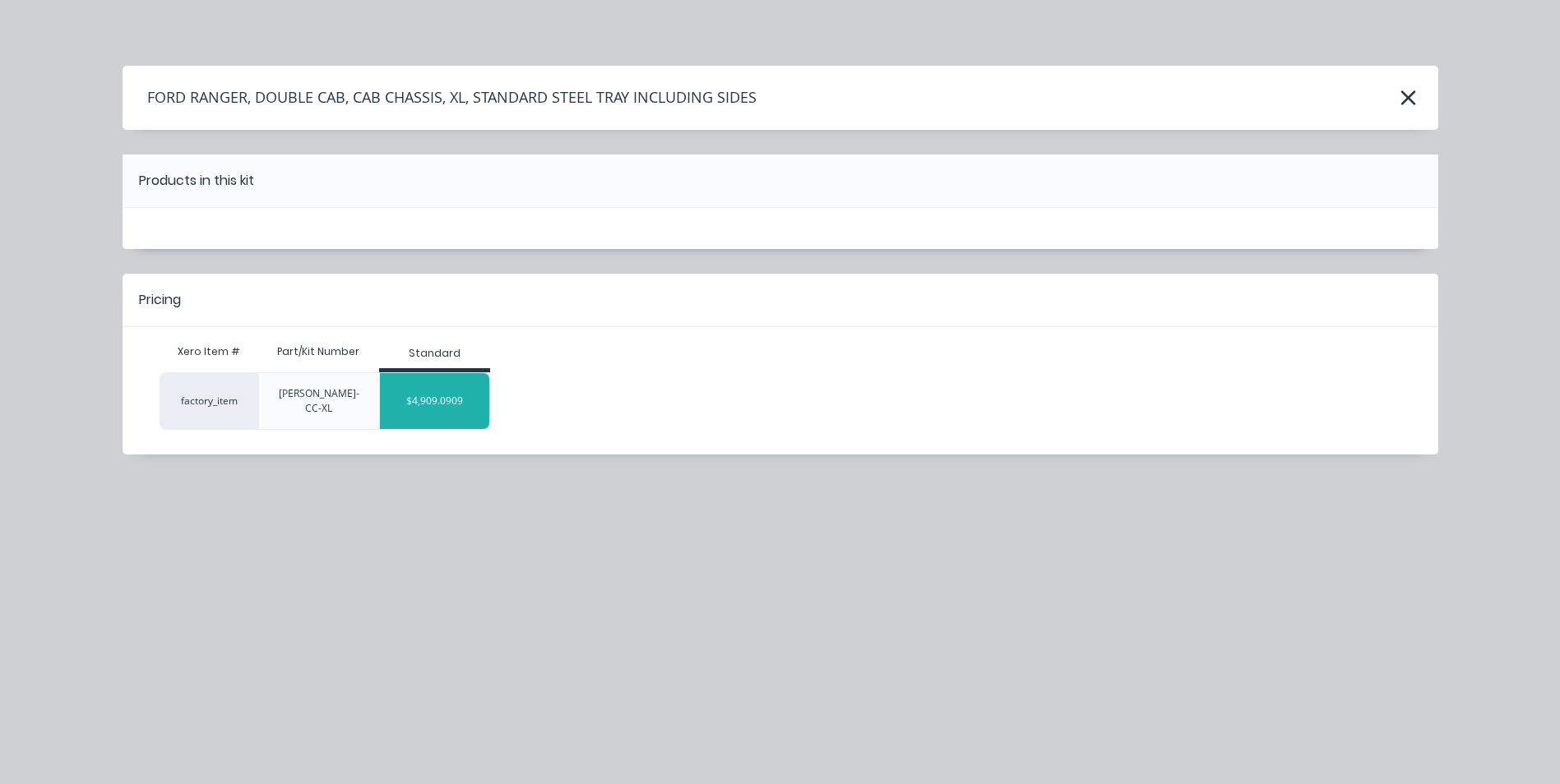
click at [426, 398] on div "$4,909.0909" at bounding box center [434, 401] width 109 height 41
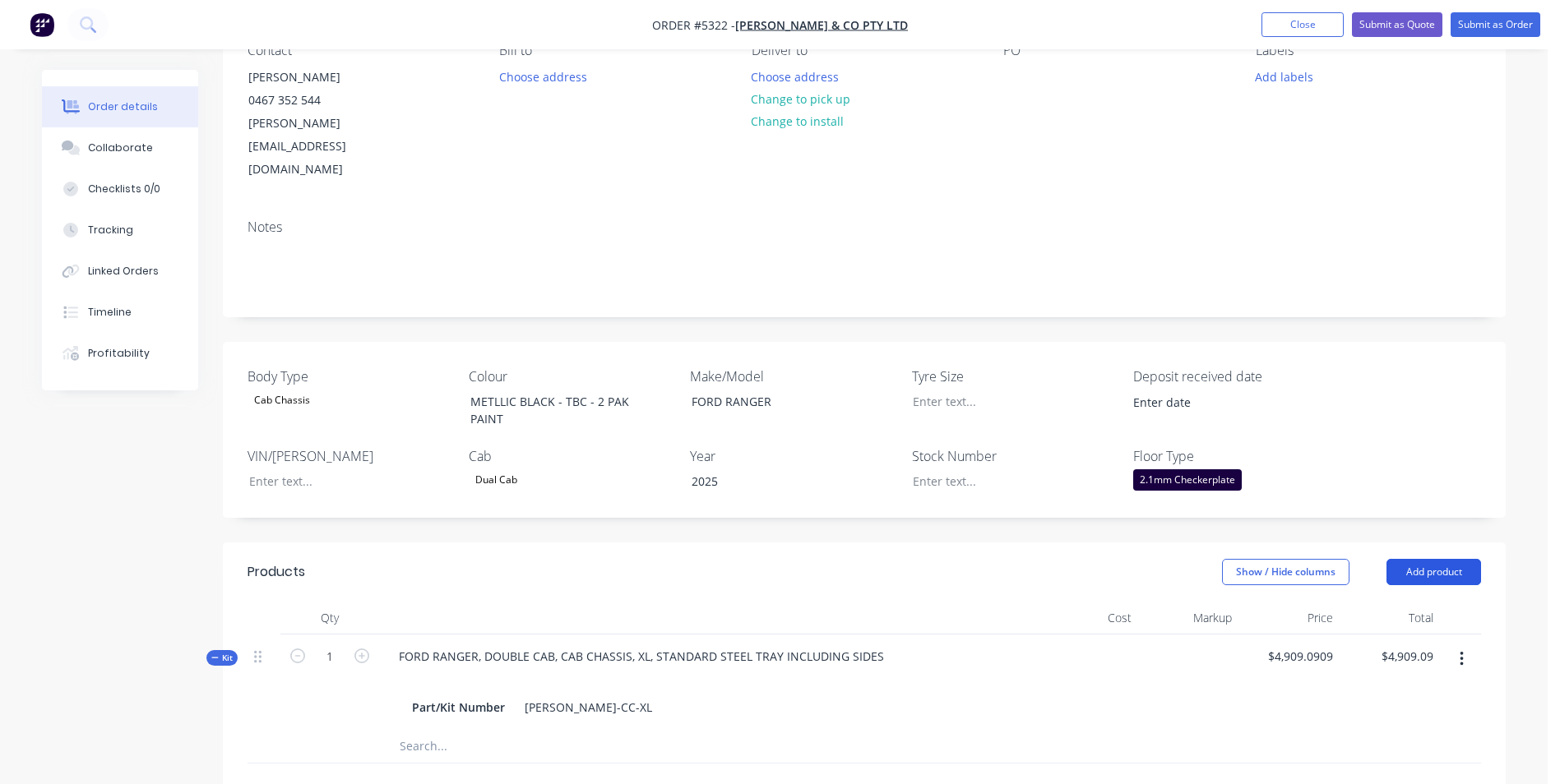
click at [1440, 559] on button "Add product" at bounding box center [1434, 572] width 94 height 26
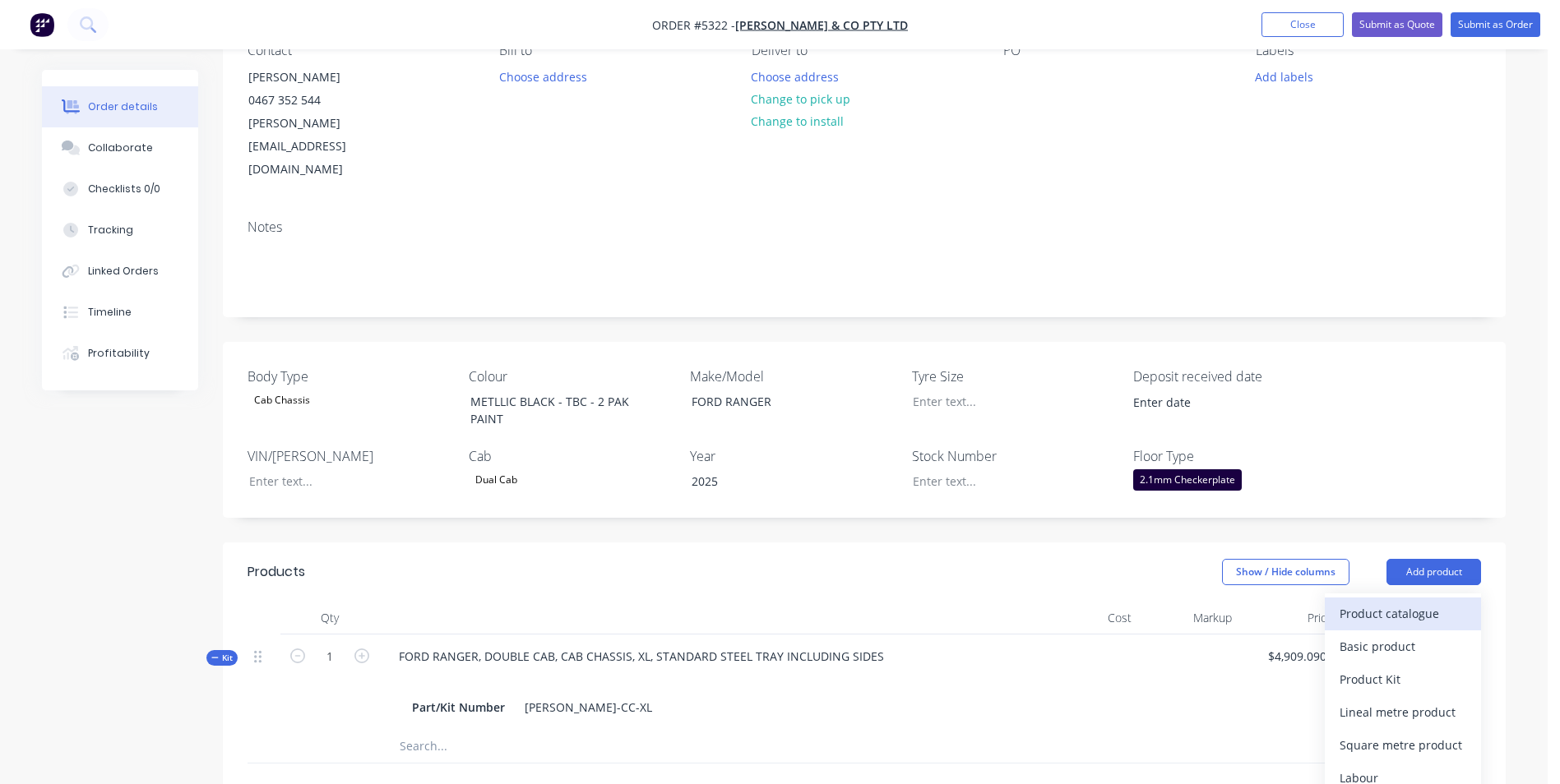
click at [1430, 602] on div "Product catalogue" at bounding box center [1403, 613] width 127 height 24
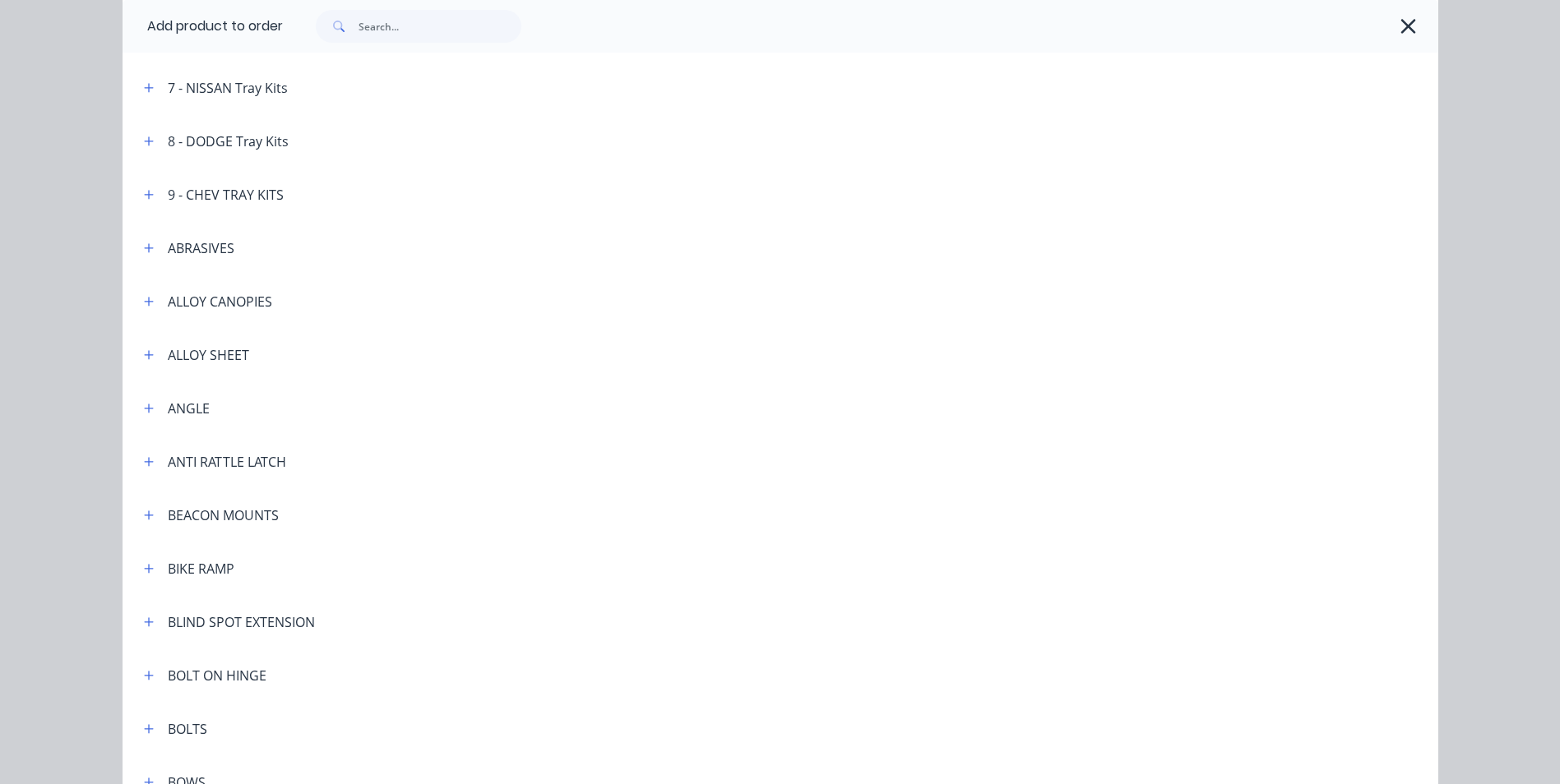
scroll to position [0, 0]
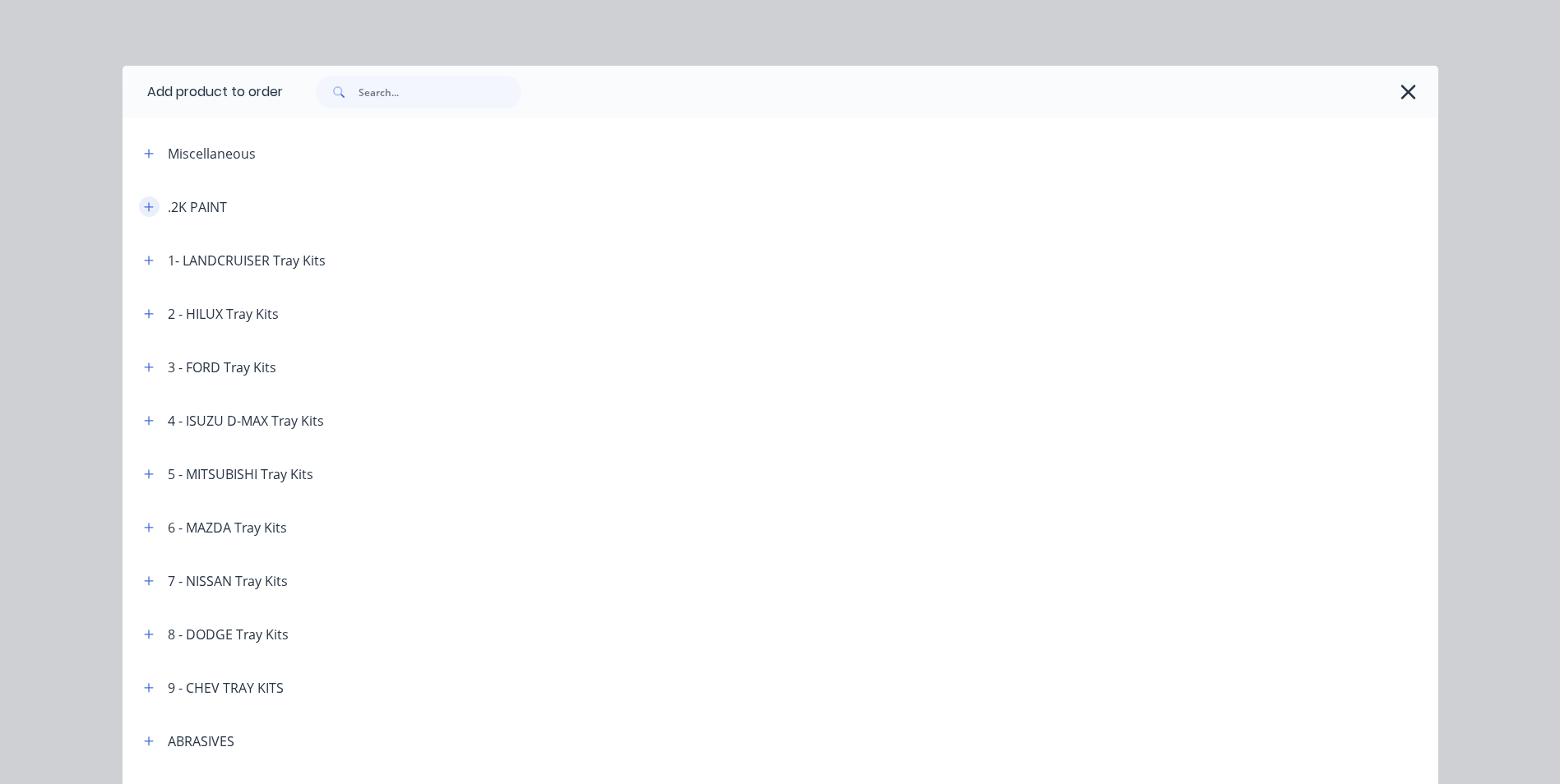
click at [144, 210] on icon "button" at bounding box center [148, 207] width 9 height 9
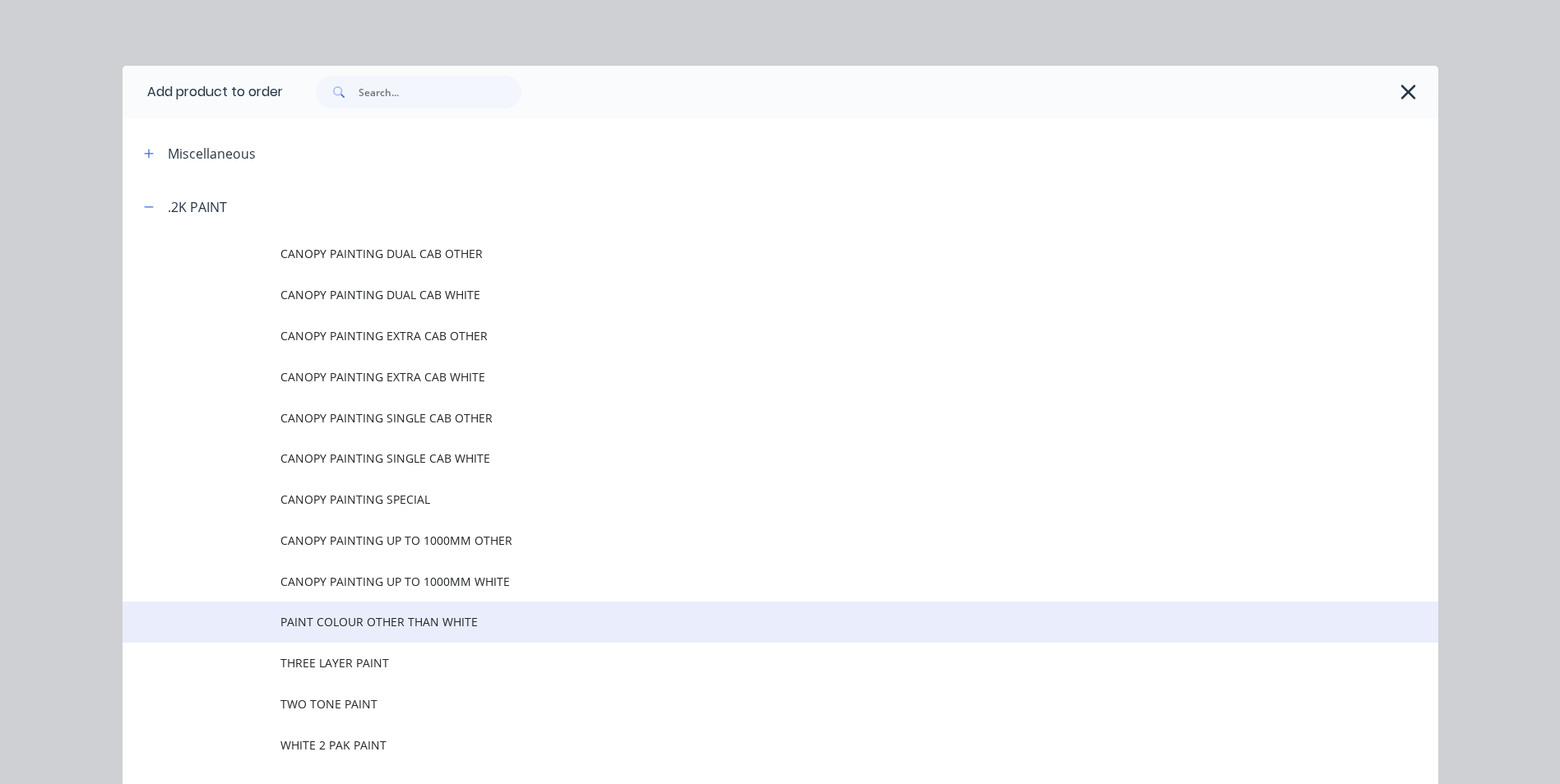
click at [425, 621] on span "PAINT COLOUR OTHER THAN WHITE" at bounding box center [743, 622] width 926 height 17
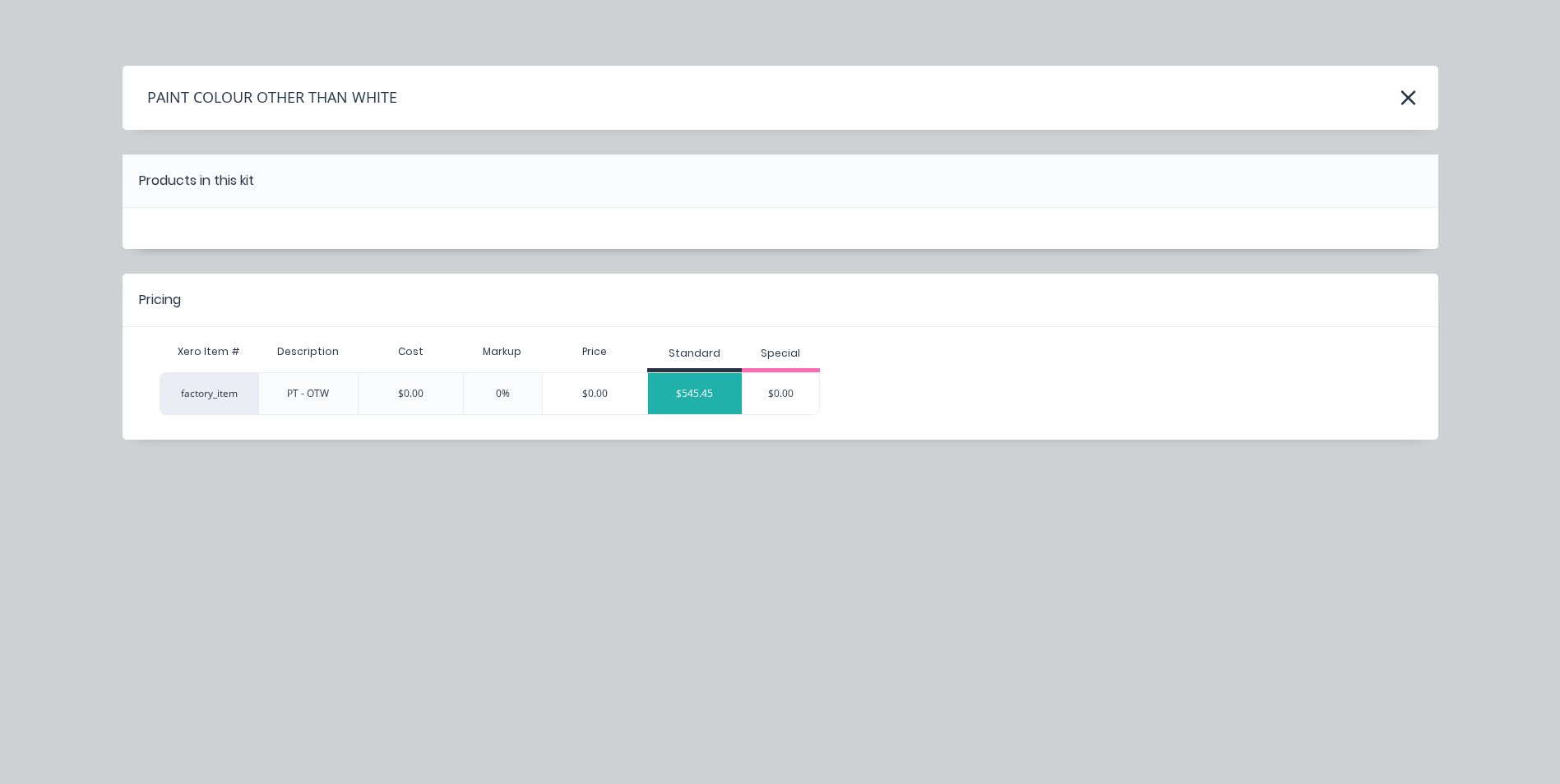
click at [664, 395] on div "$545.45" at bounding box center [694, 393] width 93 height 41
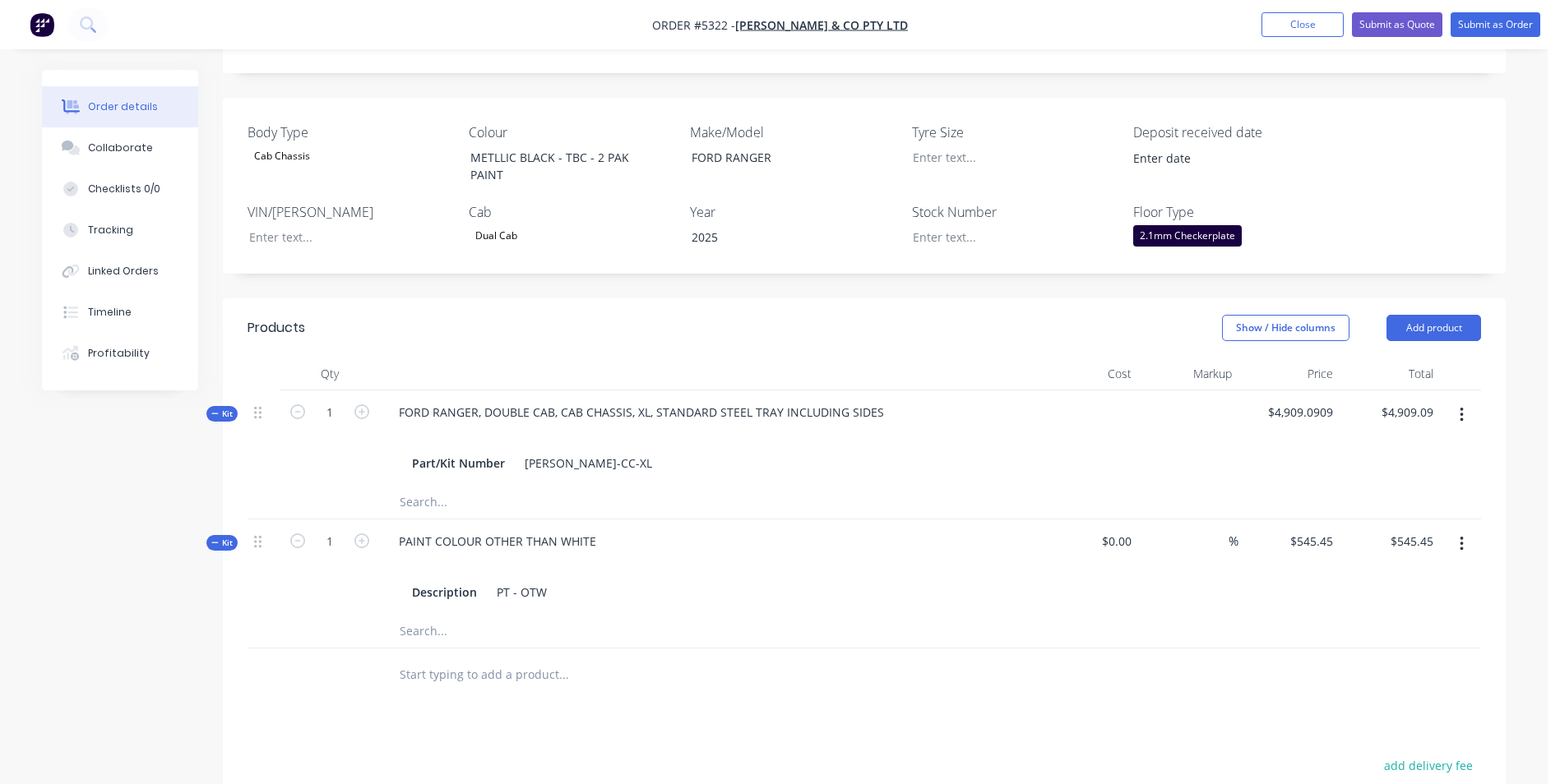
scroll to position [411, 0]
click at [1425, 313] on button "Add product" at bounding box center [1434, 326] width 94 height 26
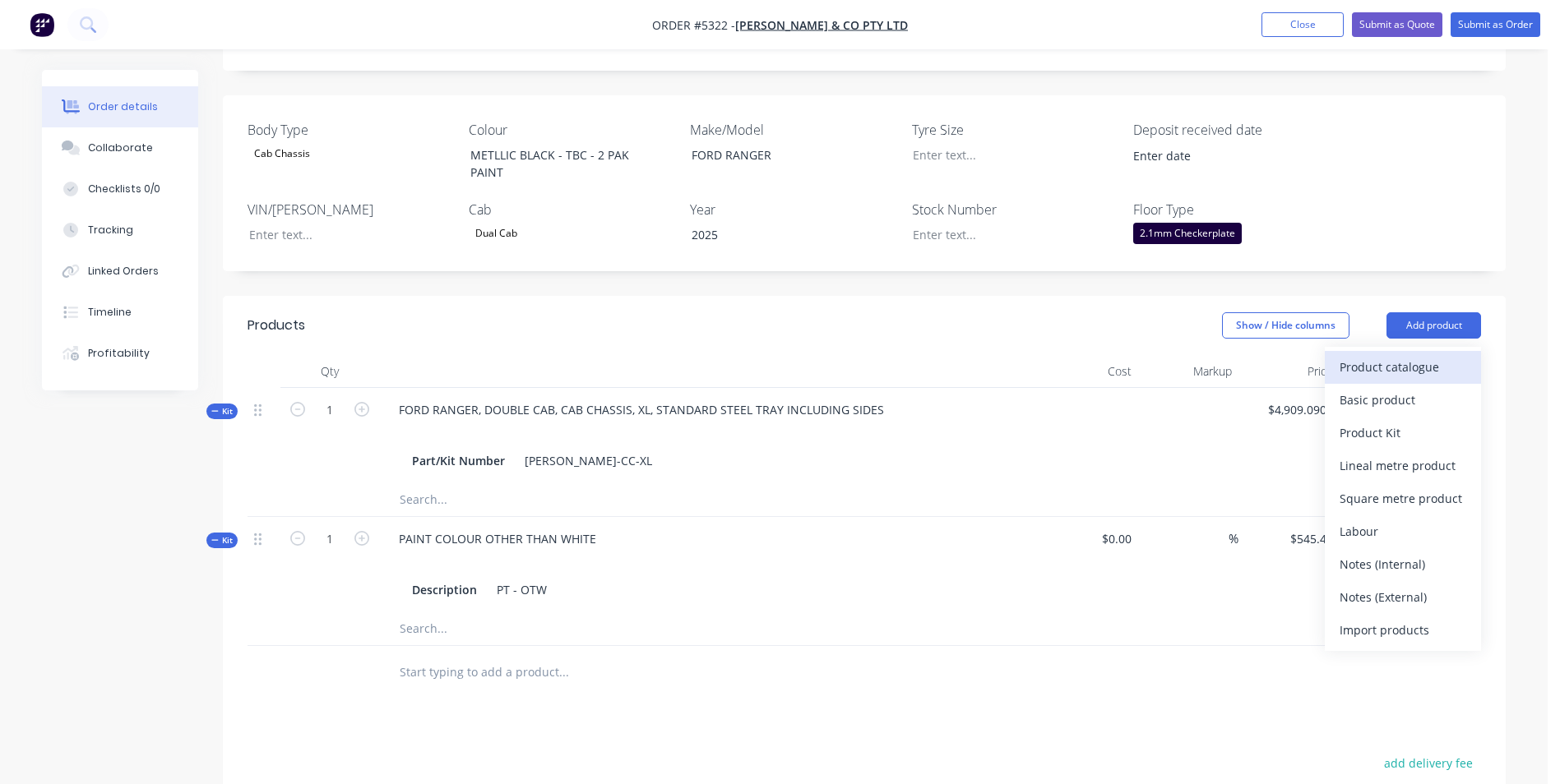
click at [1422, 355] on div "Product catalogue" at bounding box center [1403, 367] width 127 height 24
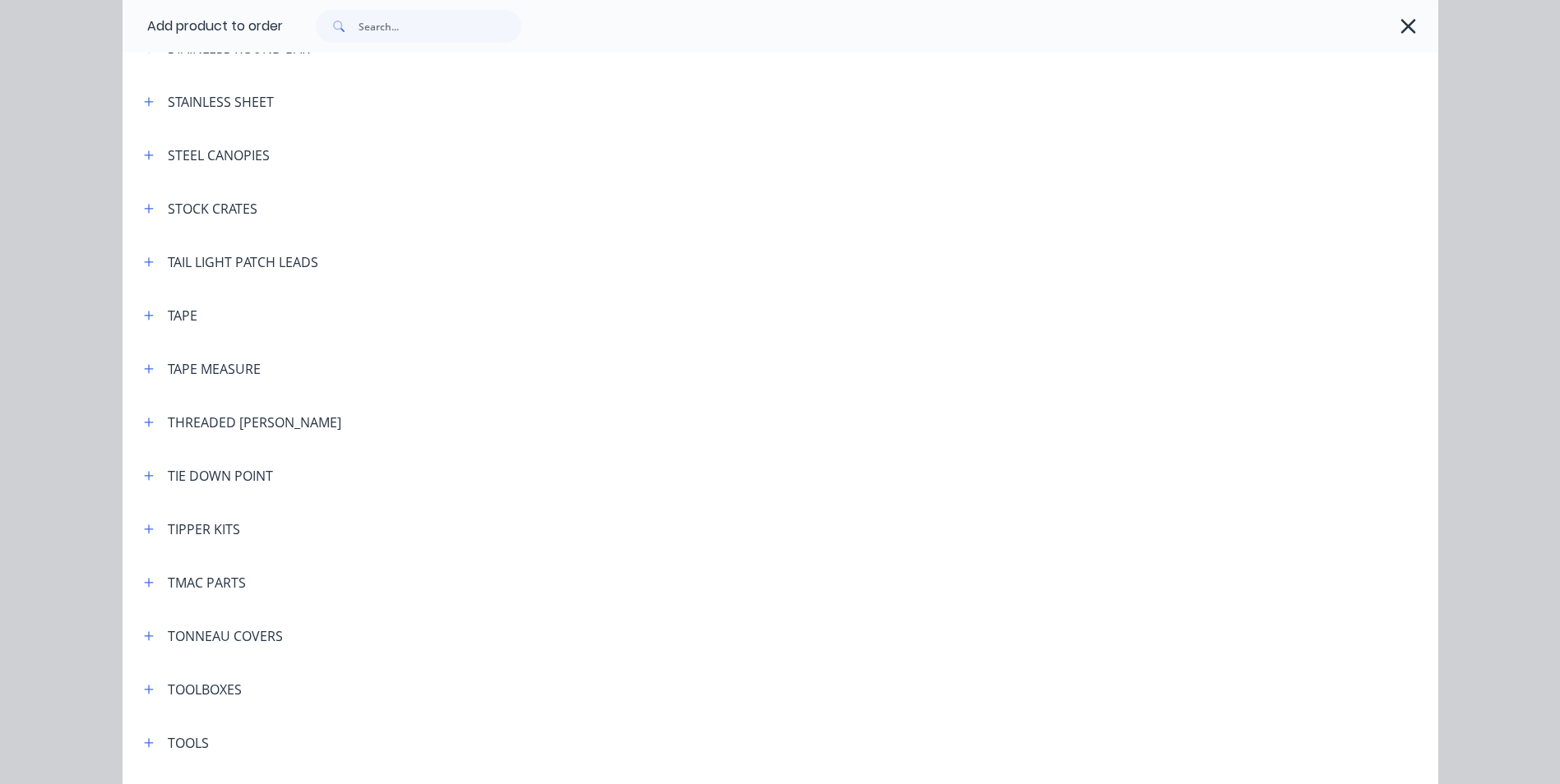
scroll to position [5261, 0]
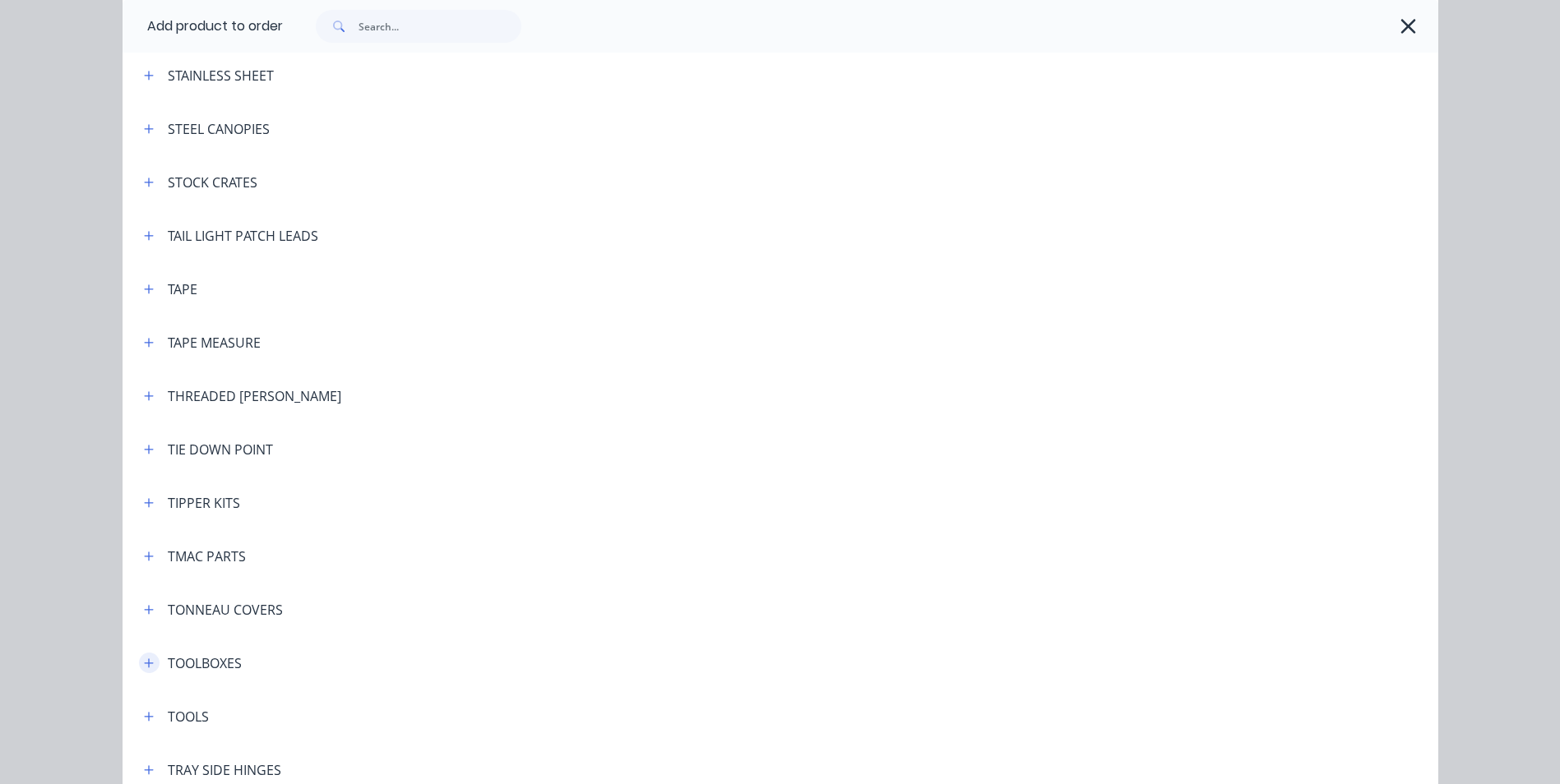
click at [148, 665] on icon "button" at bounding box center [148, 663] width 10 height 11
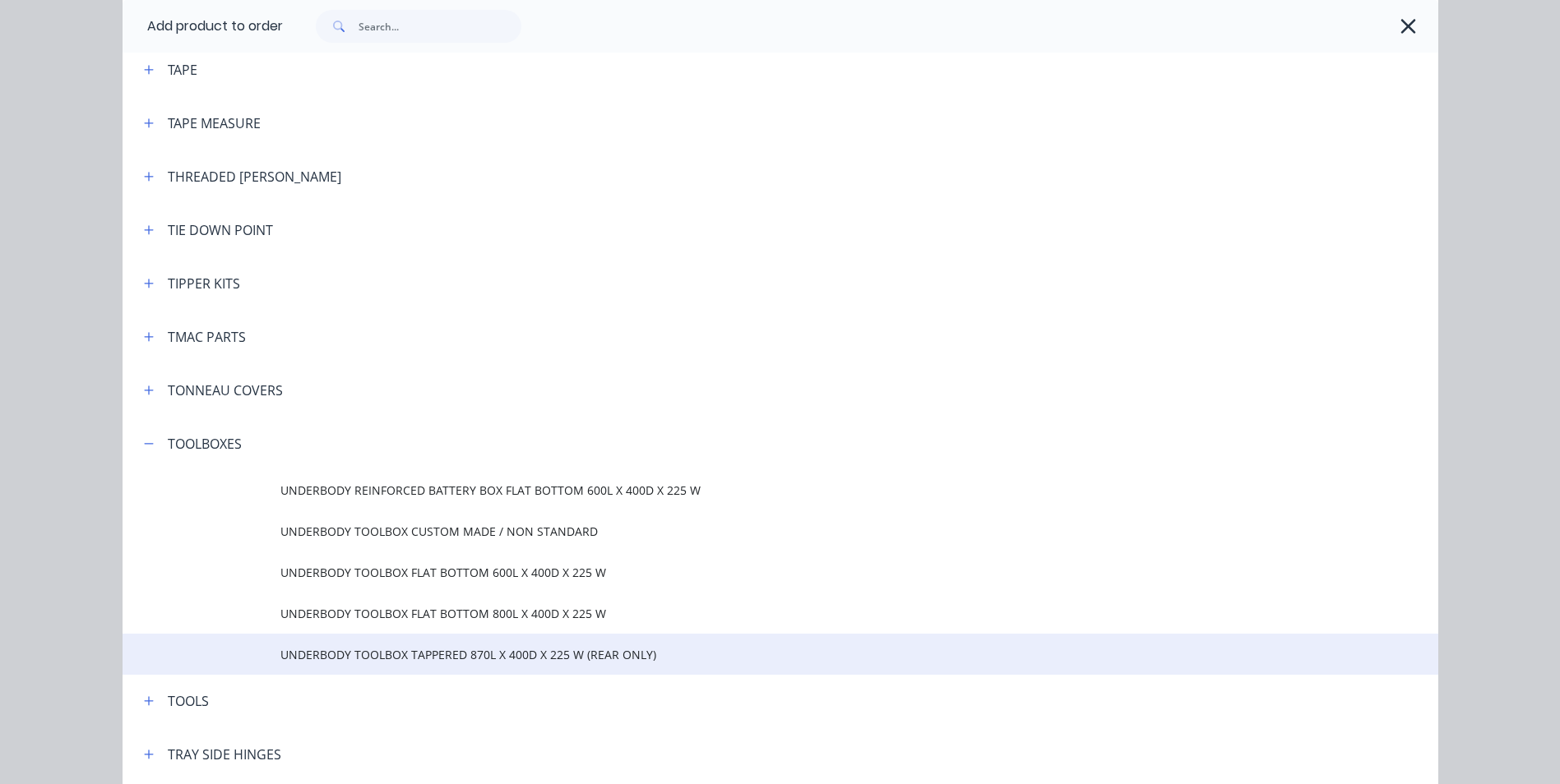
scroll to position [5508, 0]
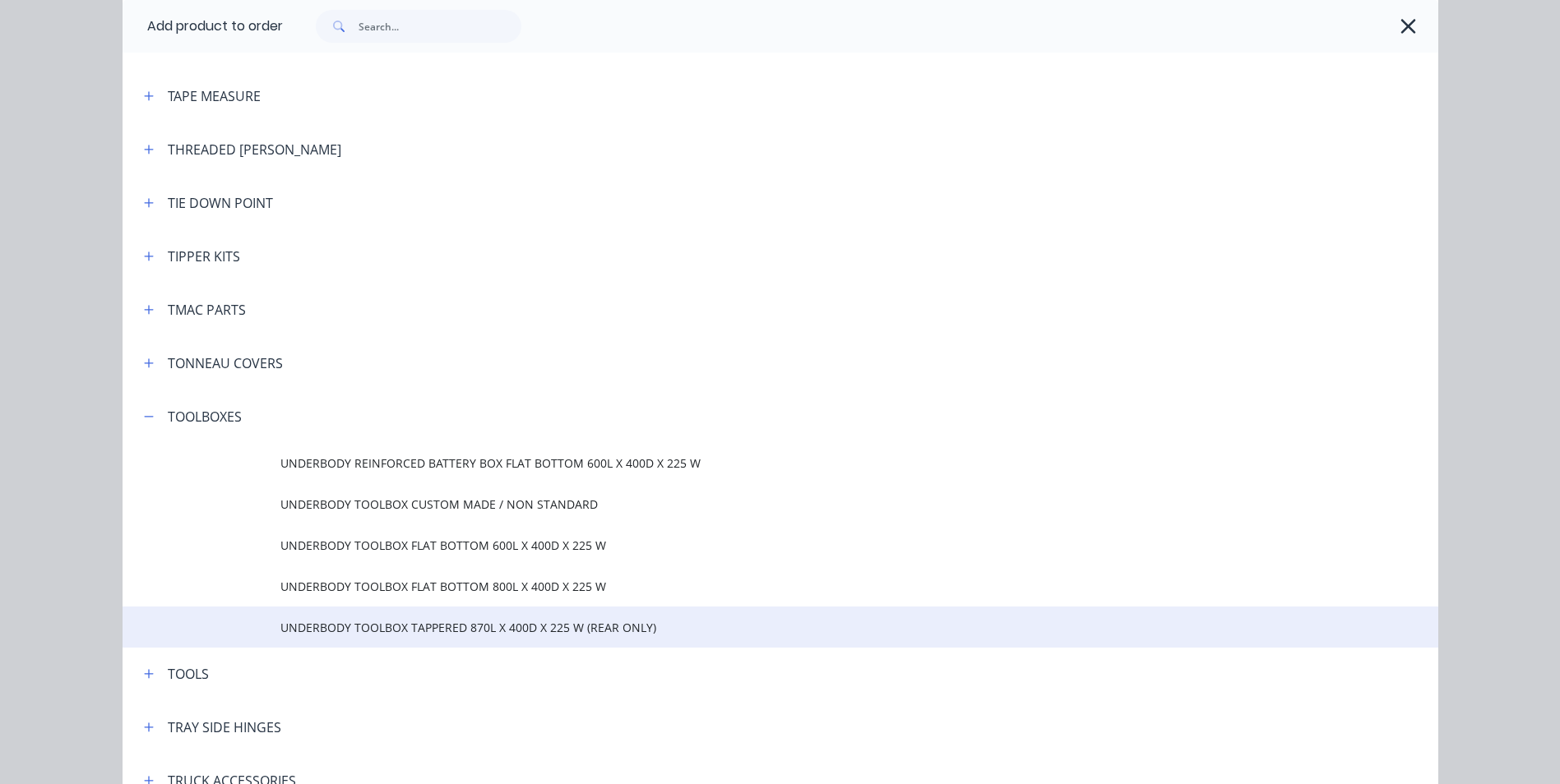
click at [497, 627] on span "UNDERBODY TOOLBOX TAPPERED 870L X 400D X 225 W (REAR ONLY)" at bounding box center [743, 628] width 926 height 17
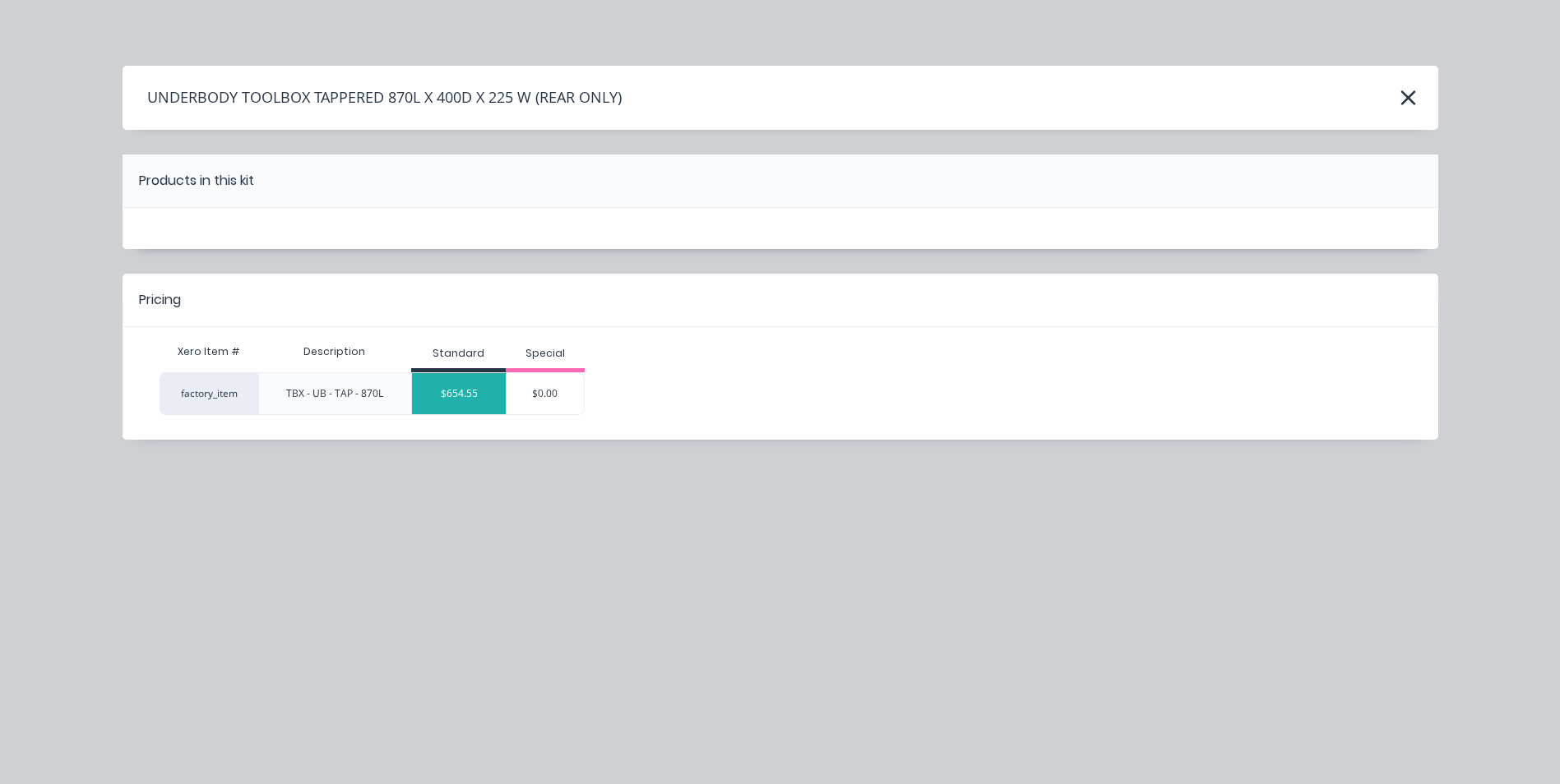
click at [475, 393] on div "$654.55" at bounding box center [459, 393] width 93 height 41
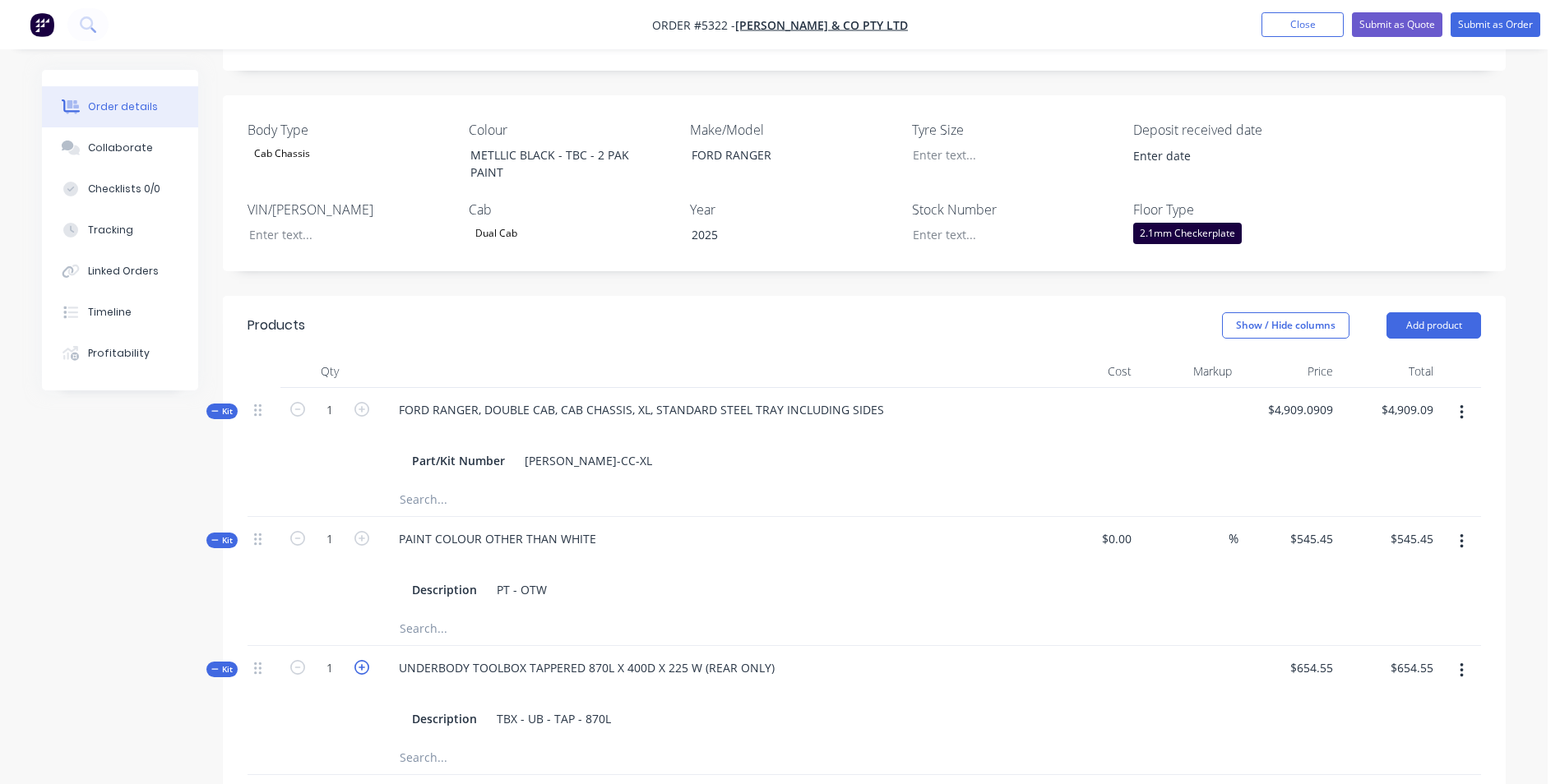
click at [363, 660] on icon "button" at bounding box center [362, 667] width 15 height 15
type input "2"
type input "$1,309.10"
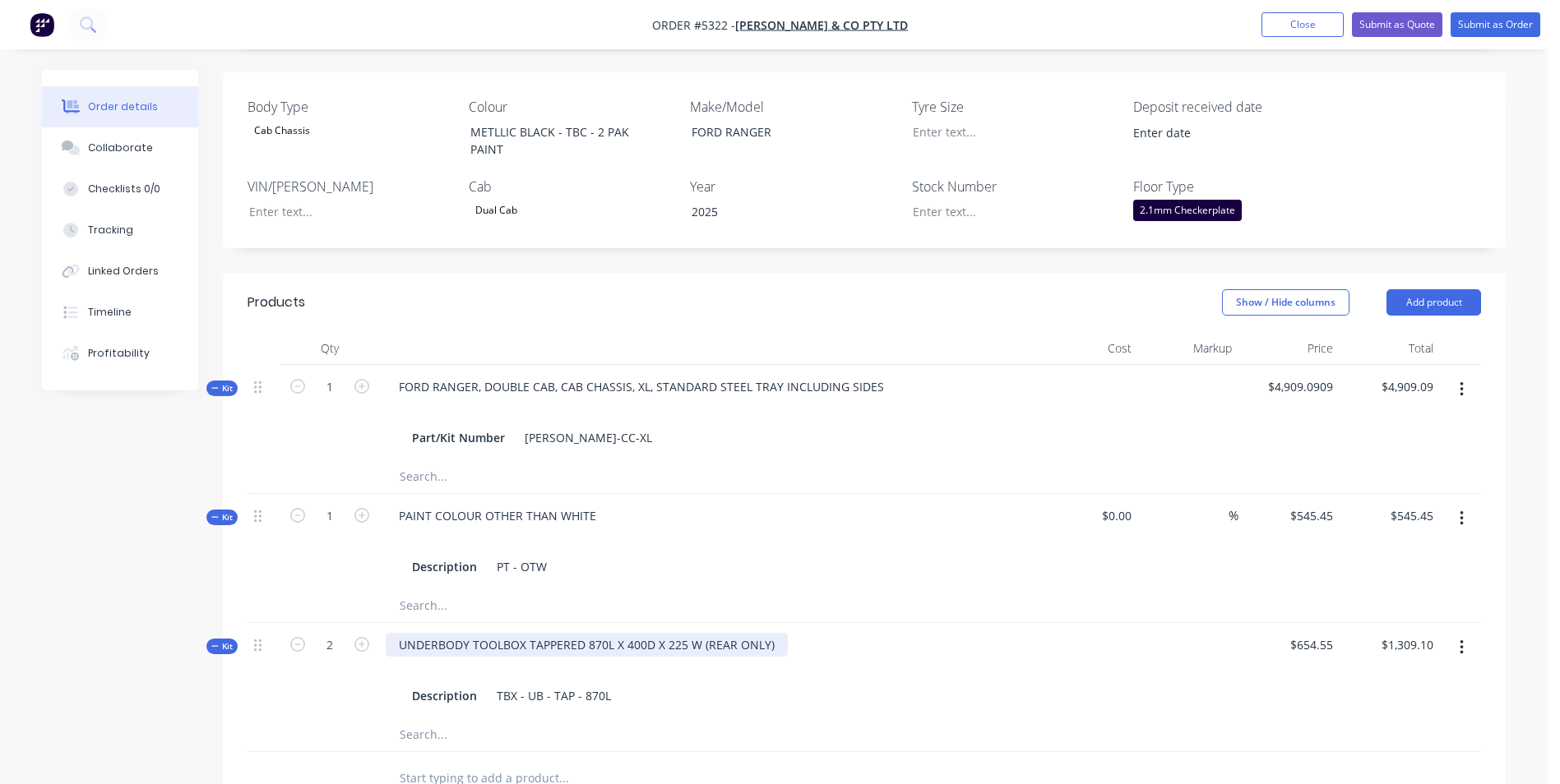
scroll to position [411, 0]
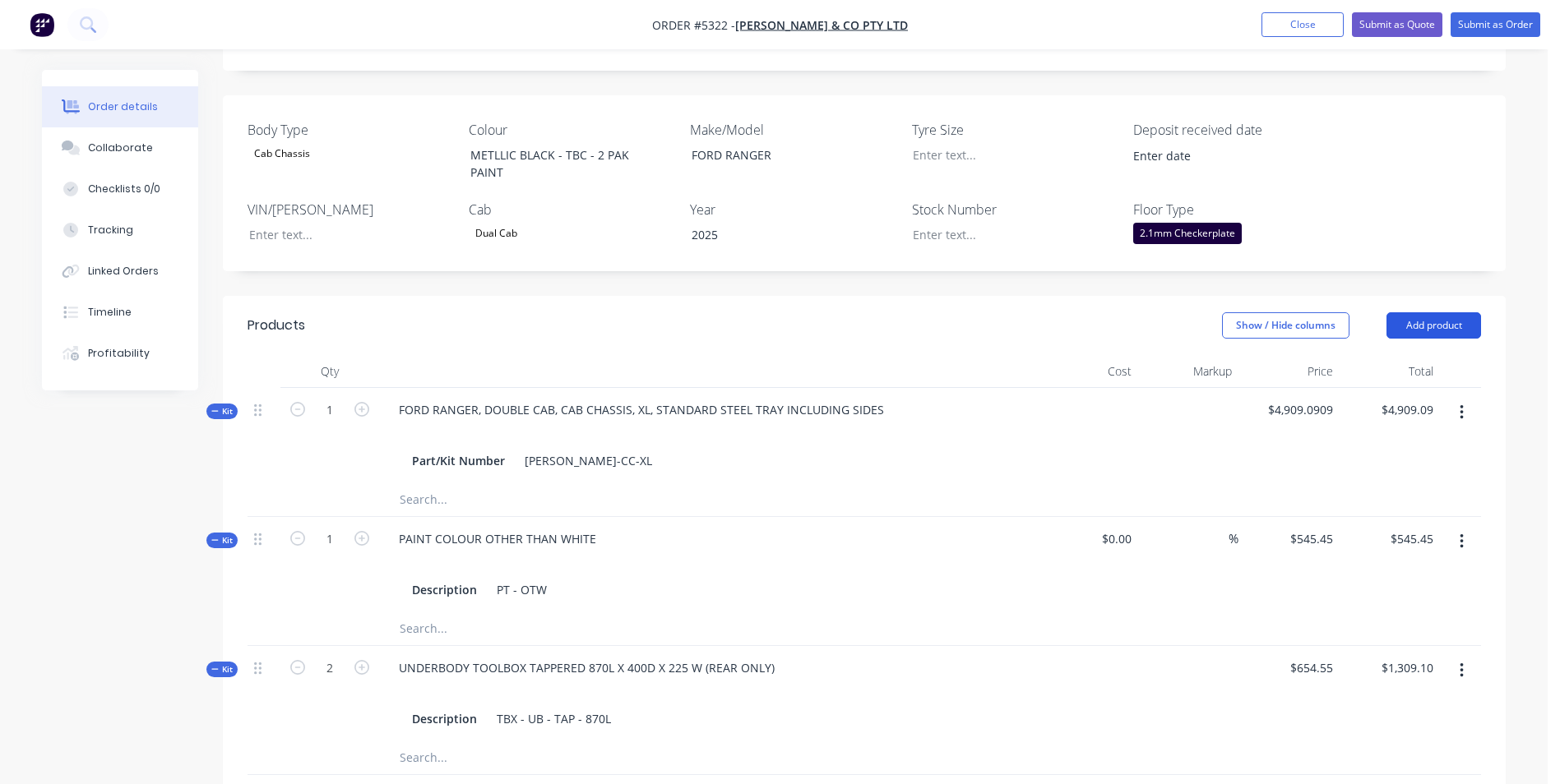
click at [1448, 313] on button "Add product" at bounding box center [1434, 326] width 94 height 26
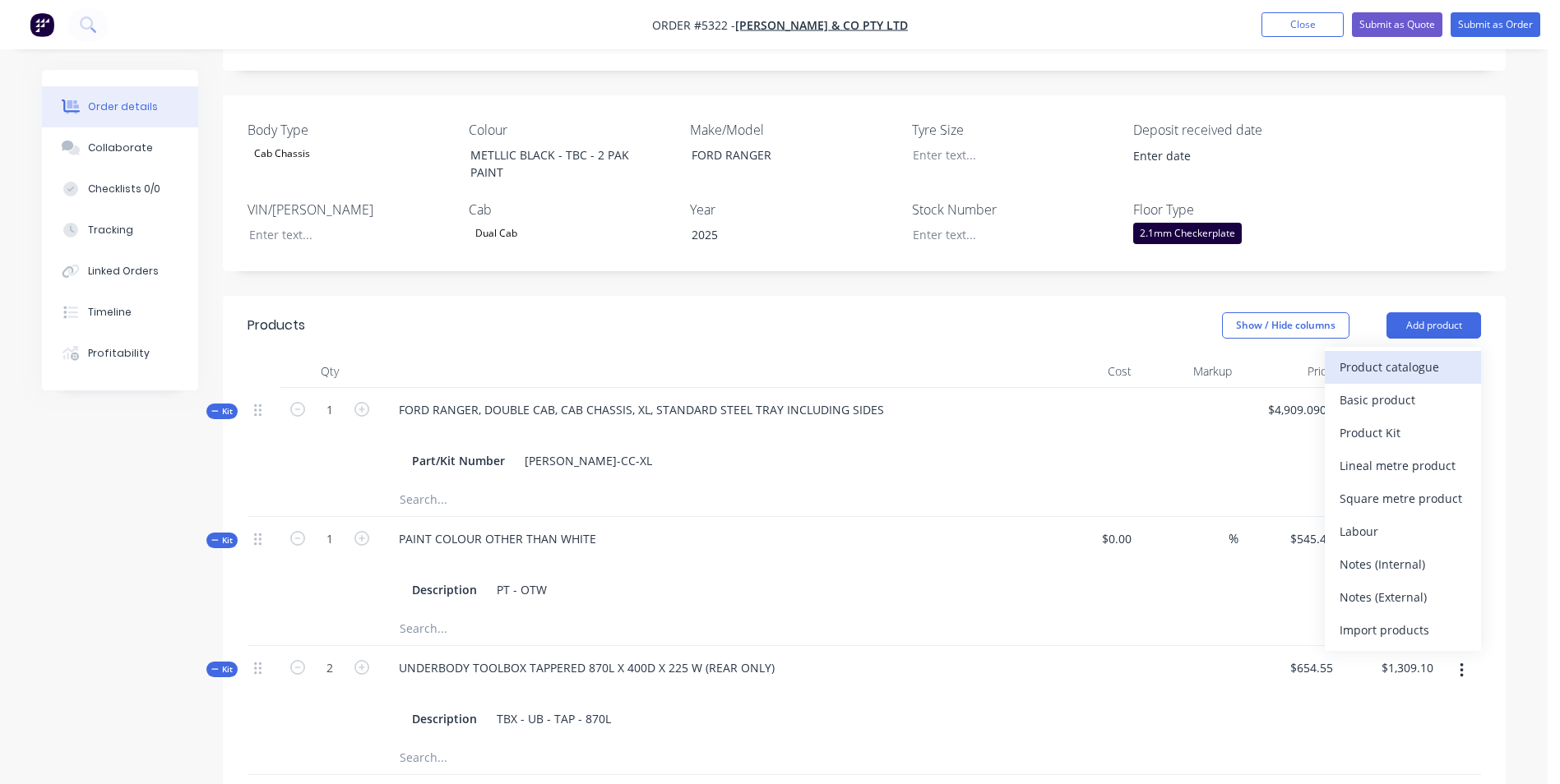
click at [1422, 355] on div "Product catalogue" at bounding box center [1403, 367] width 127 height 24
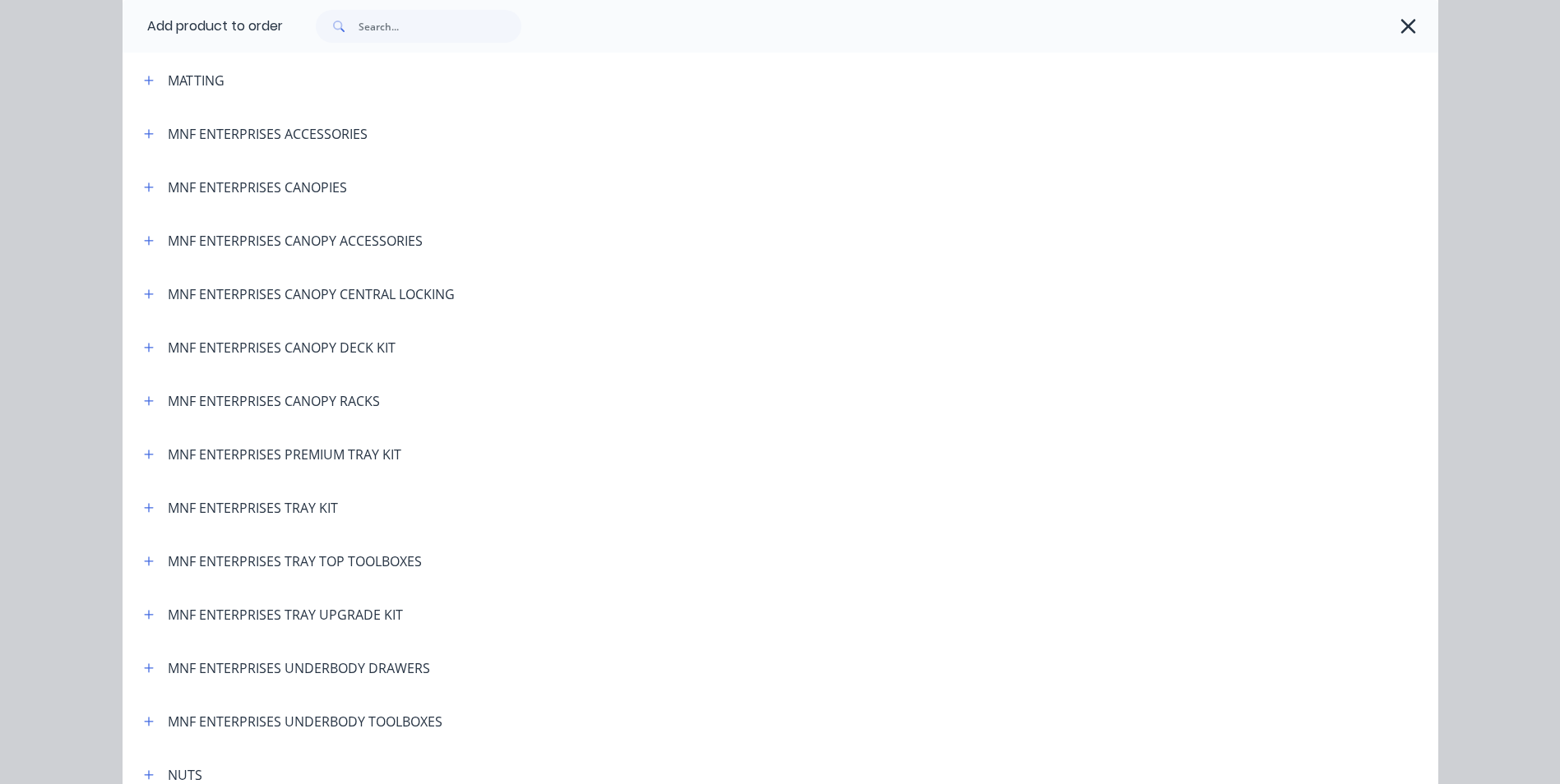
scroll to position [3124, 0]
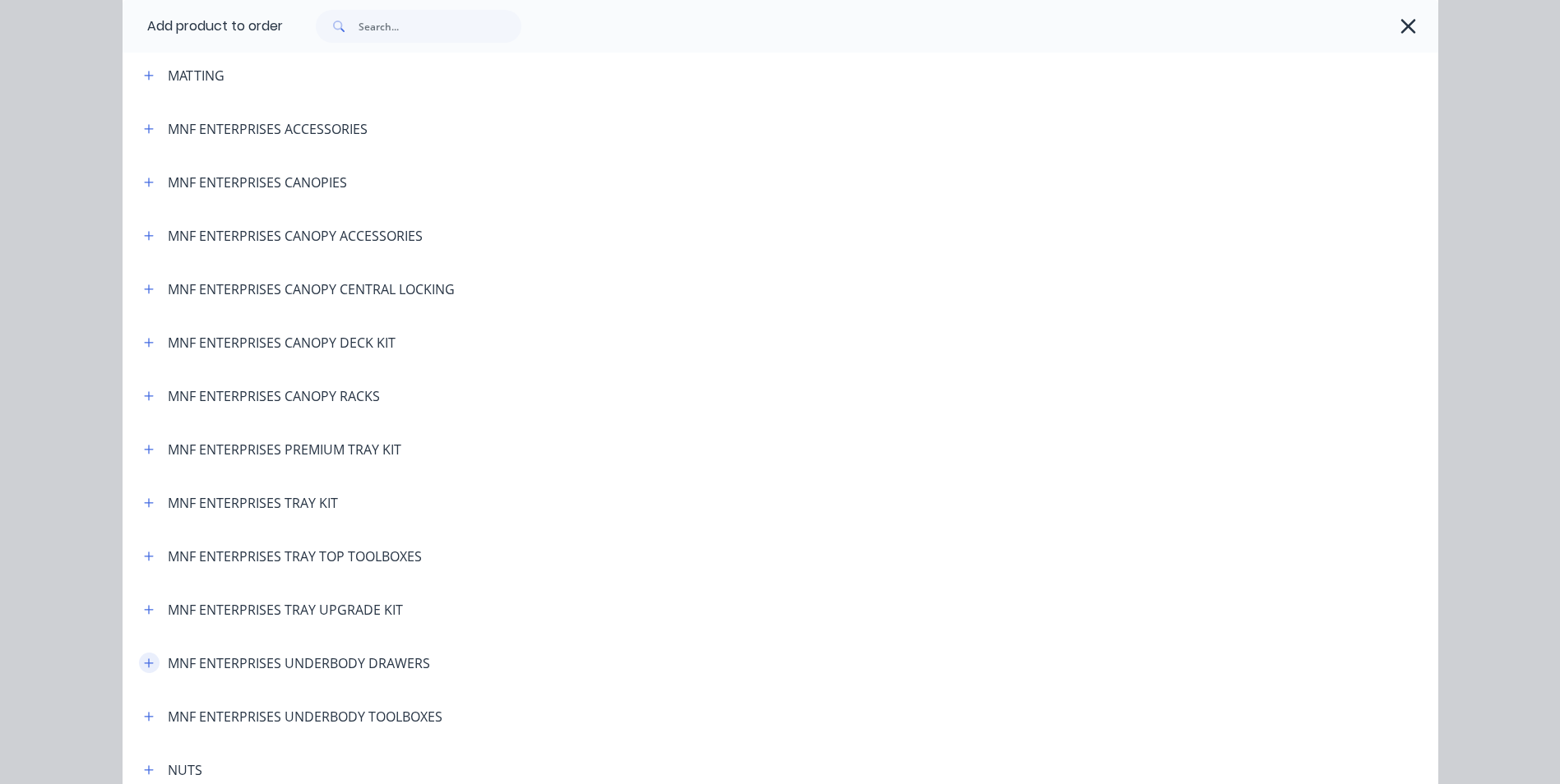
click at [144, 662] on icon "button" at bounding box center [148, 663] width 9 height 9
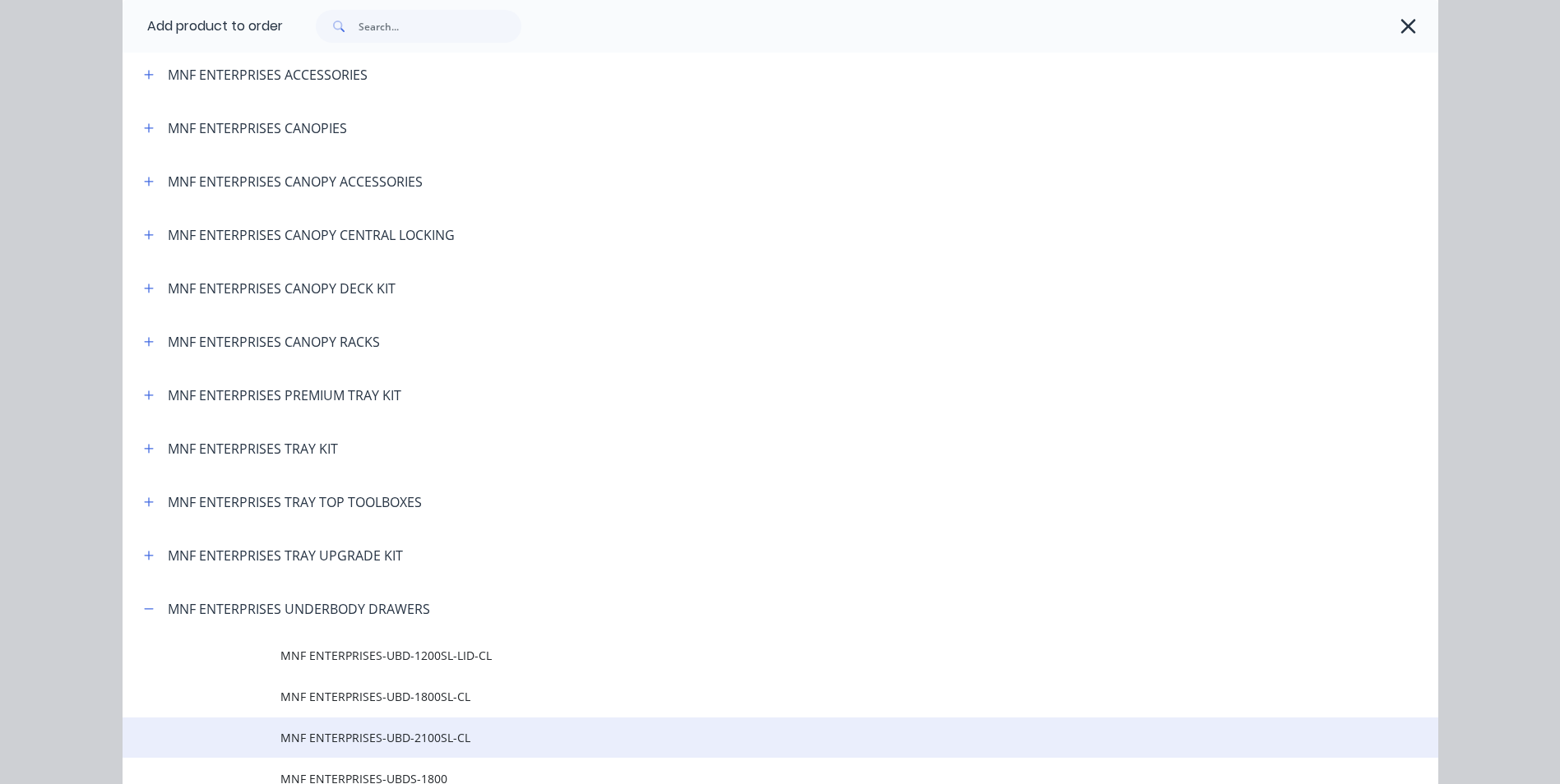
scroll to position [3206, 0]
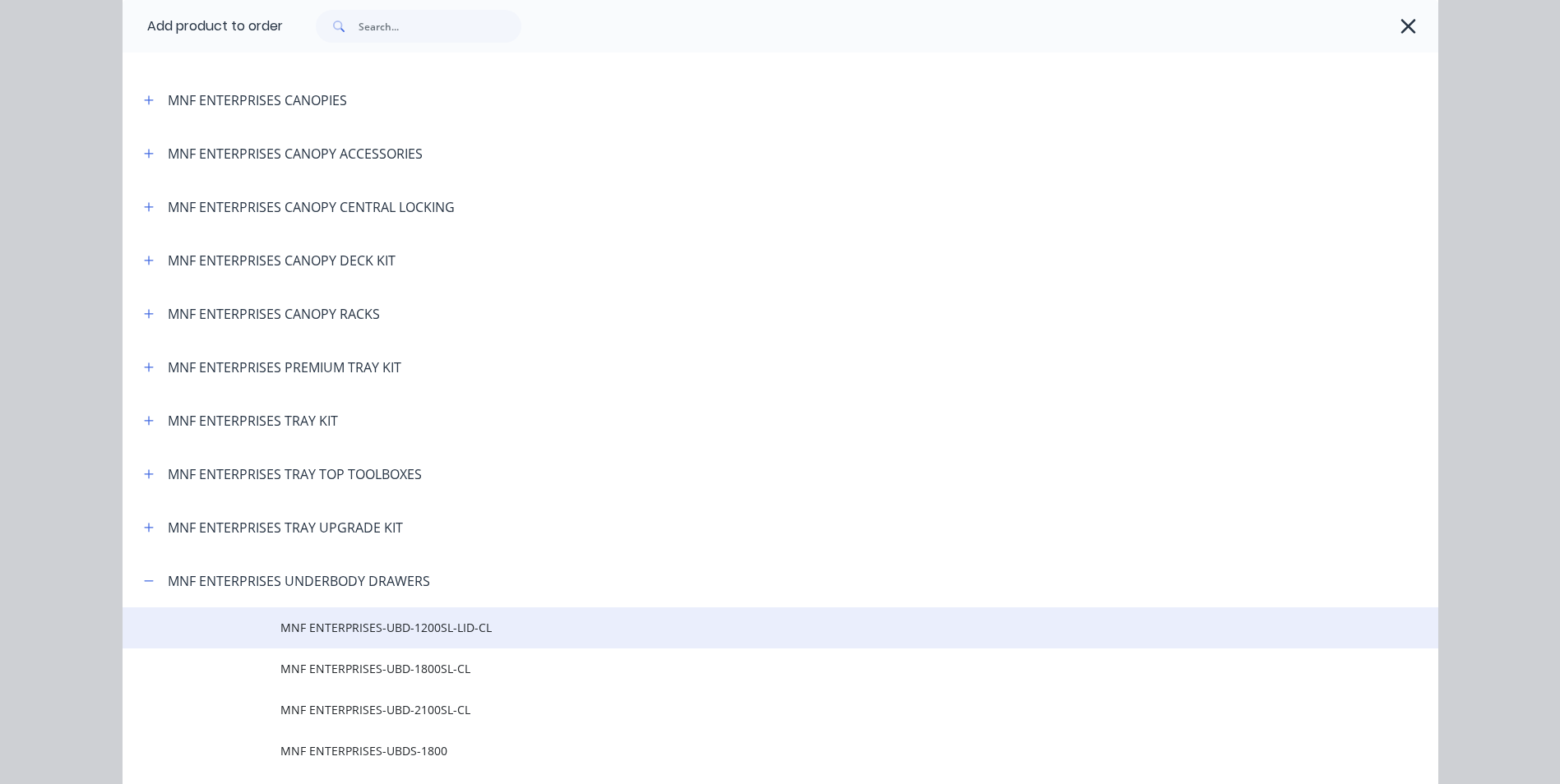
click at [467, 633] on span "MNF ENTERPRISES-UBD-1200SL-LID-CL" at bounding box center [743, 628] width 926 height 17
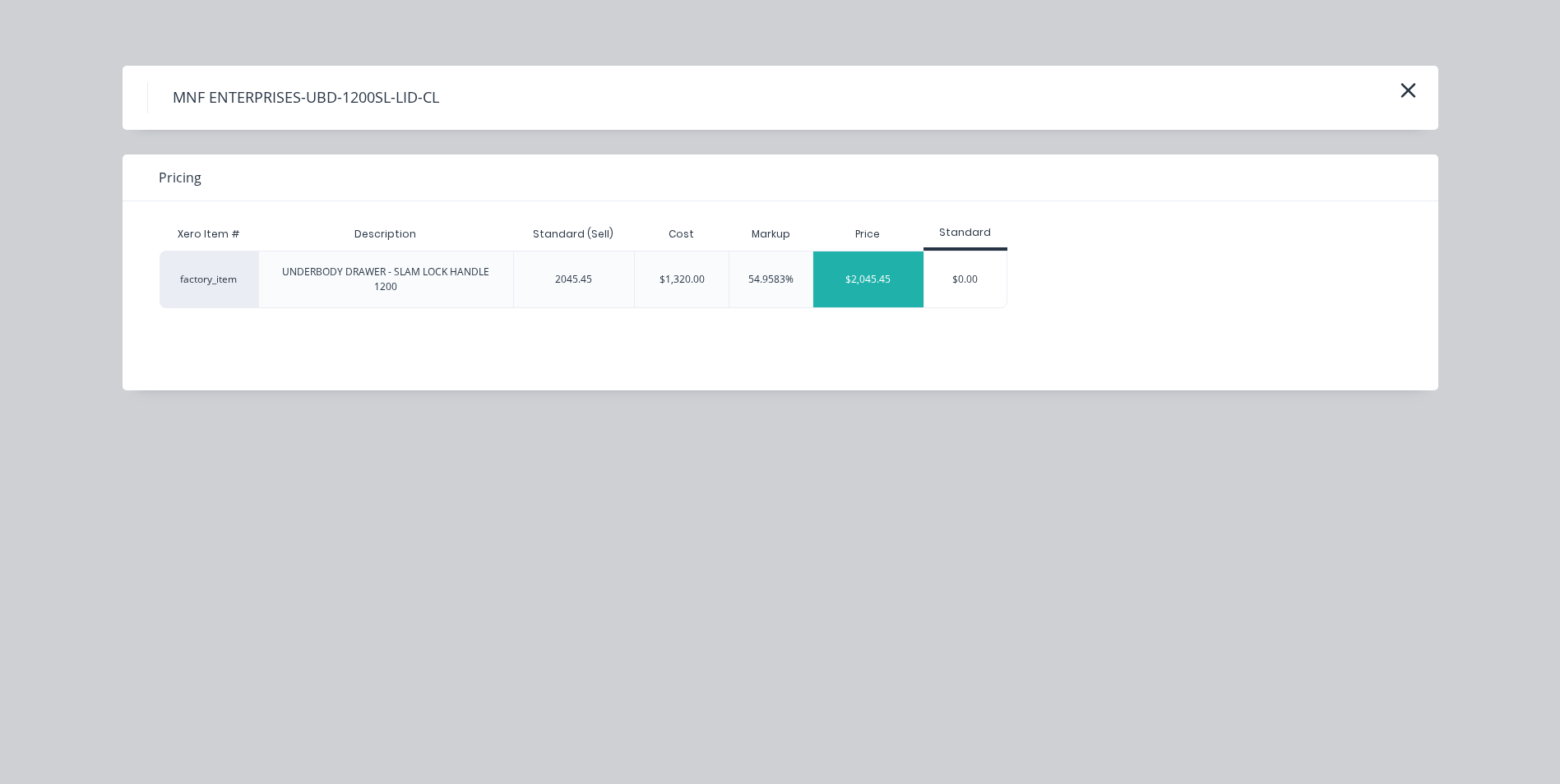
click at [853, 294] on div "$2,045.45" at bounding box center [868, 279] width 110 height 56
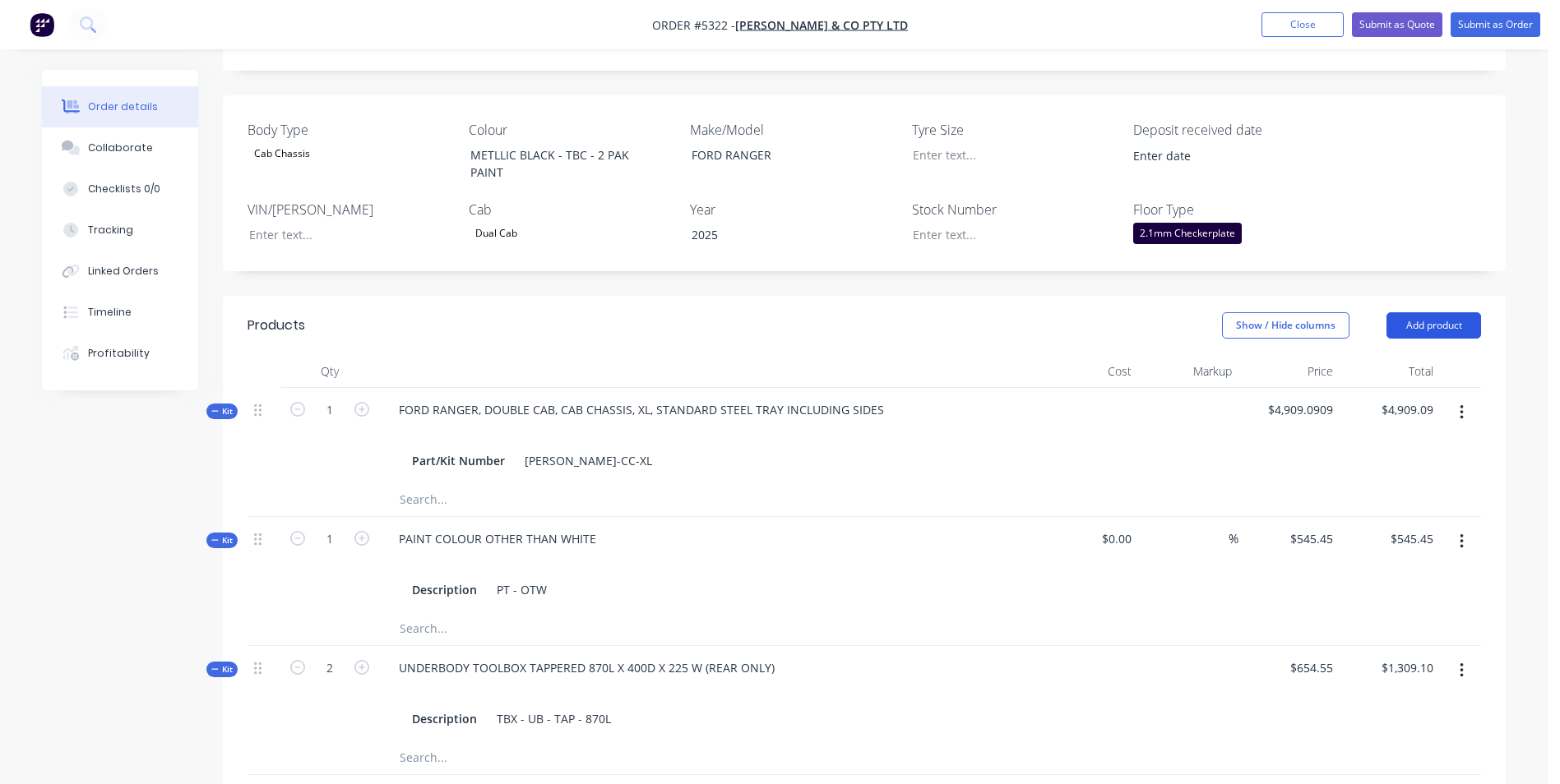
click at [1441, 313] on button "Add product" at bounding box center [1434, 326] width 94 height 26
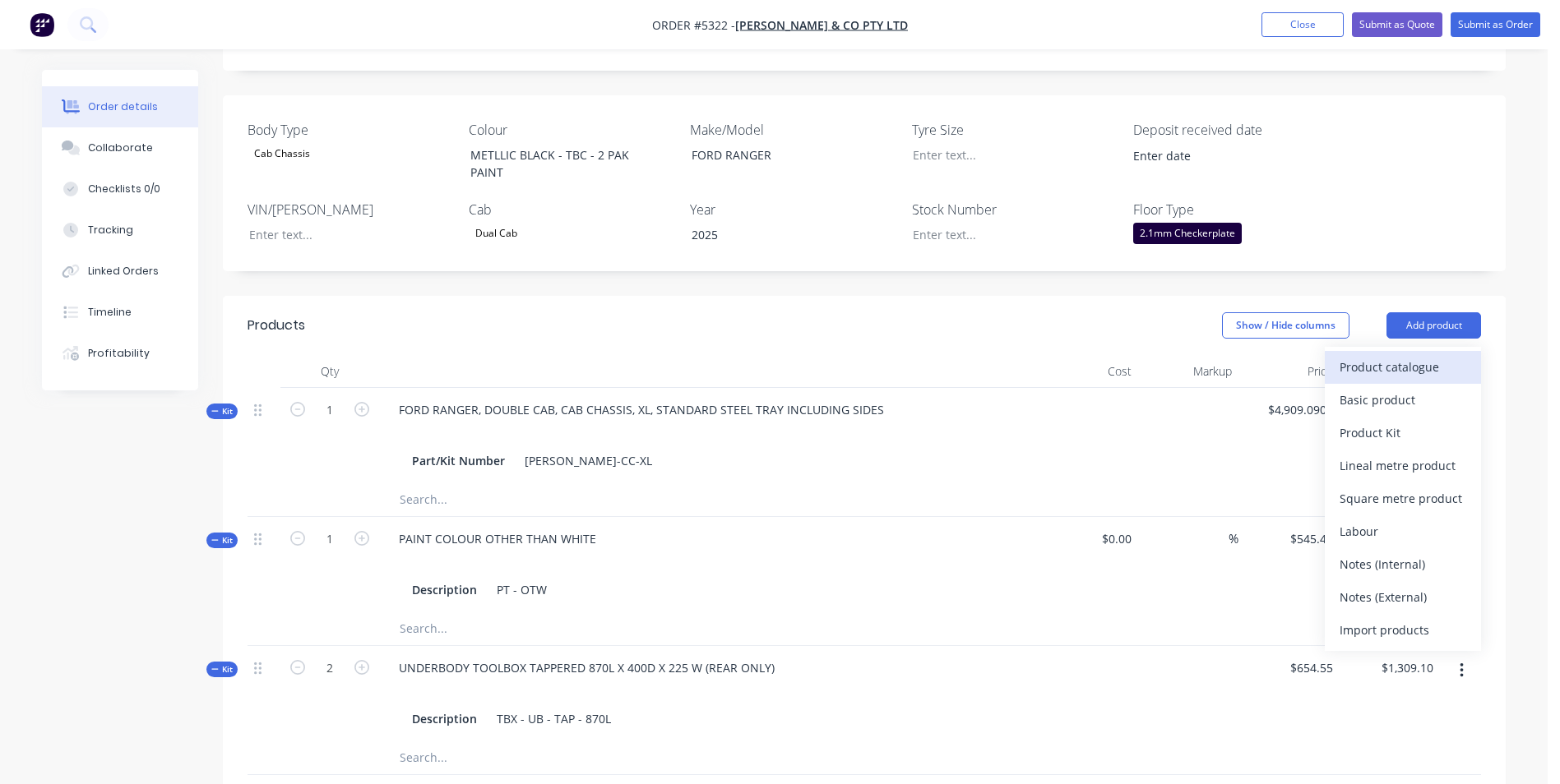
click at [1413, 355] on div "Product catalogue" at bounding box center [1403, 367] width 127 height 24
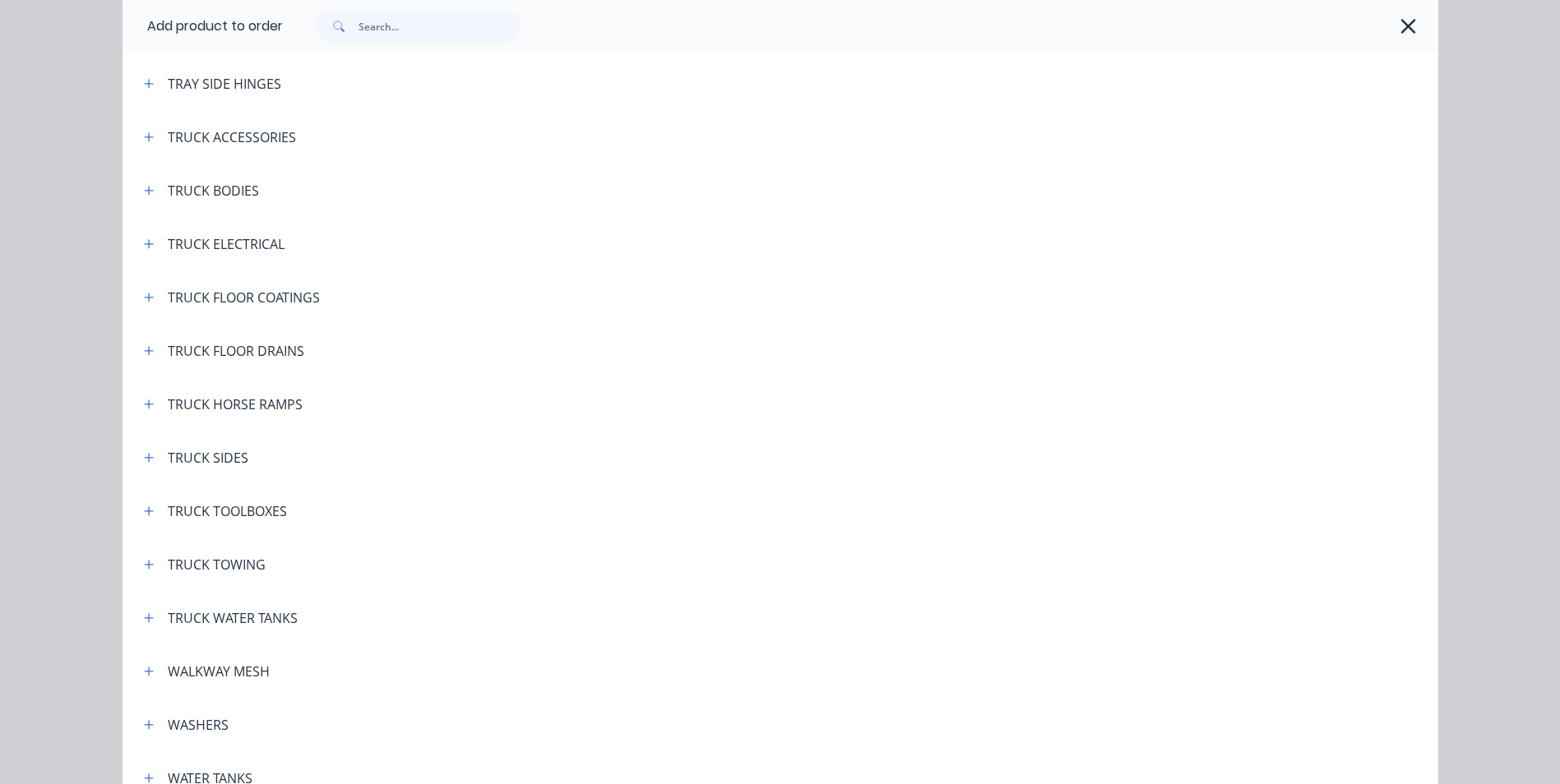
scroll to position [6147, 0]
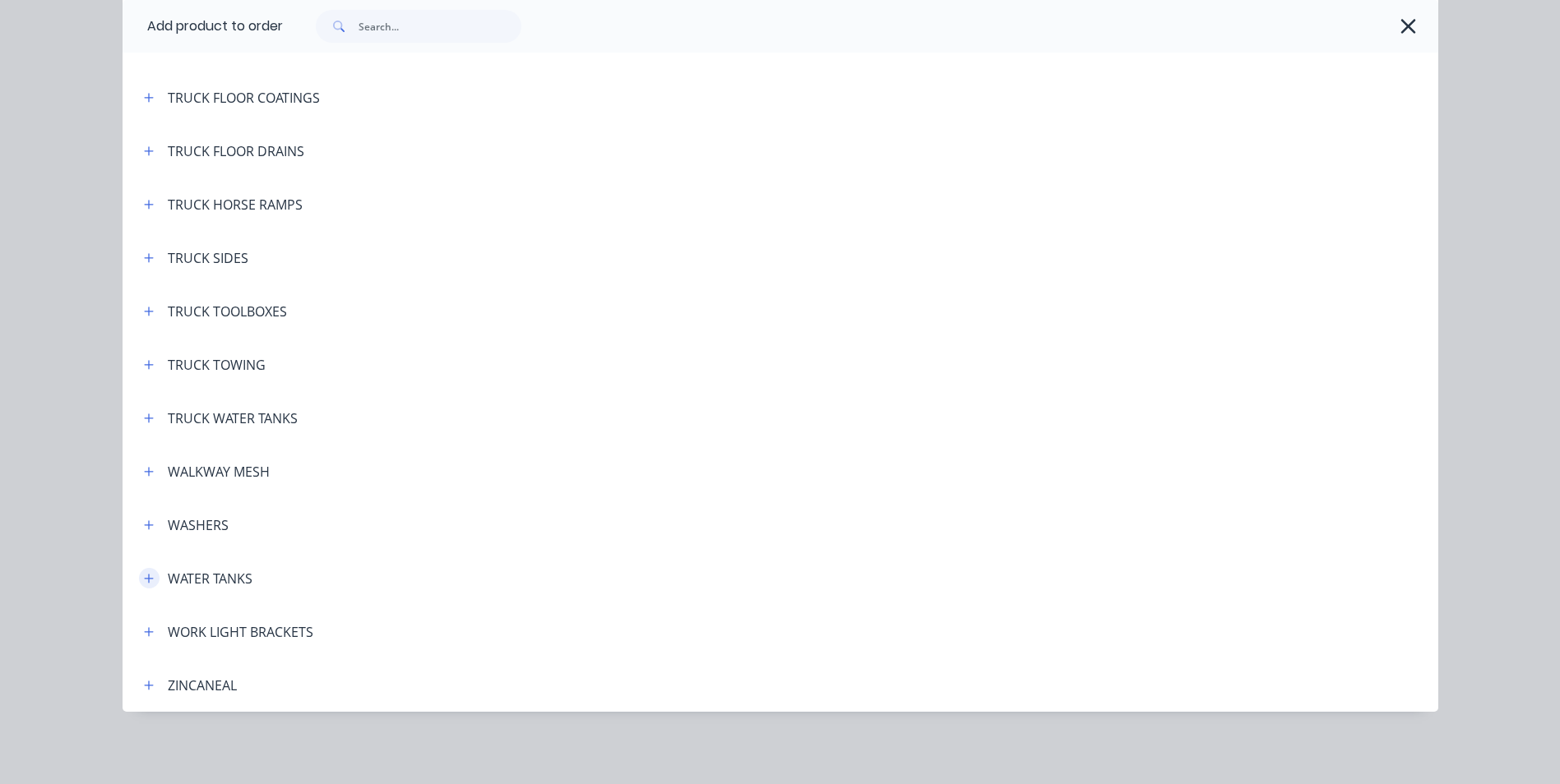
click at [139, 576] on button "button" at bounding box center [149, 579] width 21 height 21
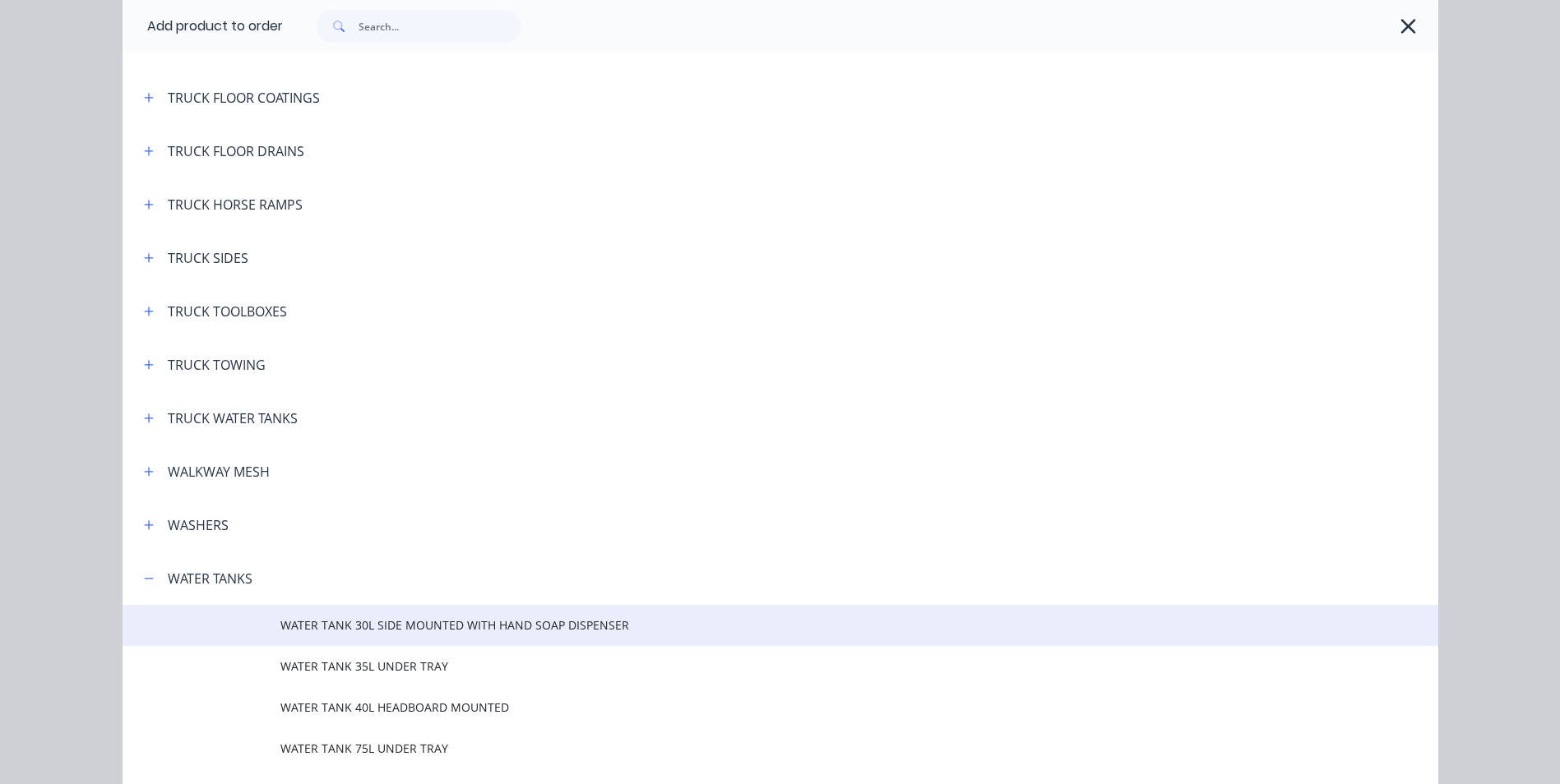
click at [429, 622] on span "WATER TANK 30L SIDE MOUNTED WITH HAND SOAP DISPENSER" at bounding box center [743, 625] width 926 height 17
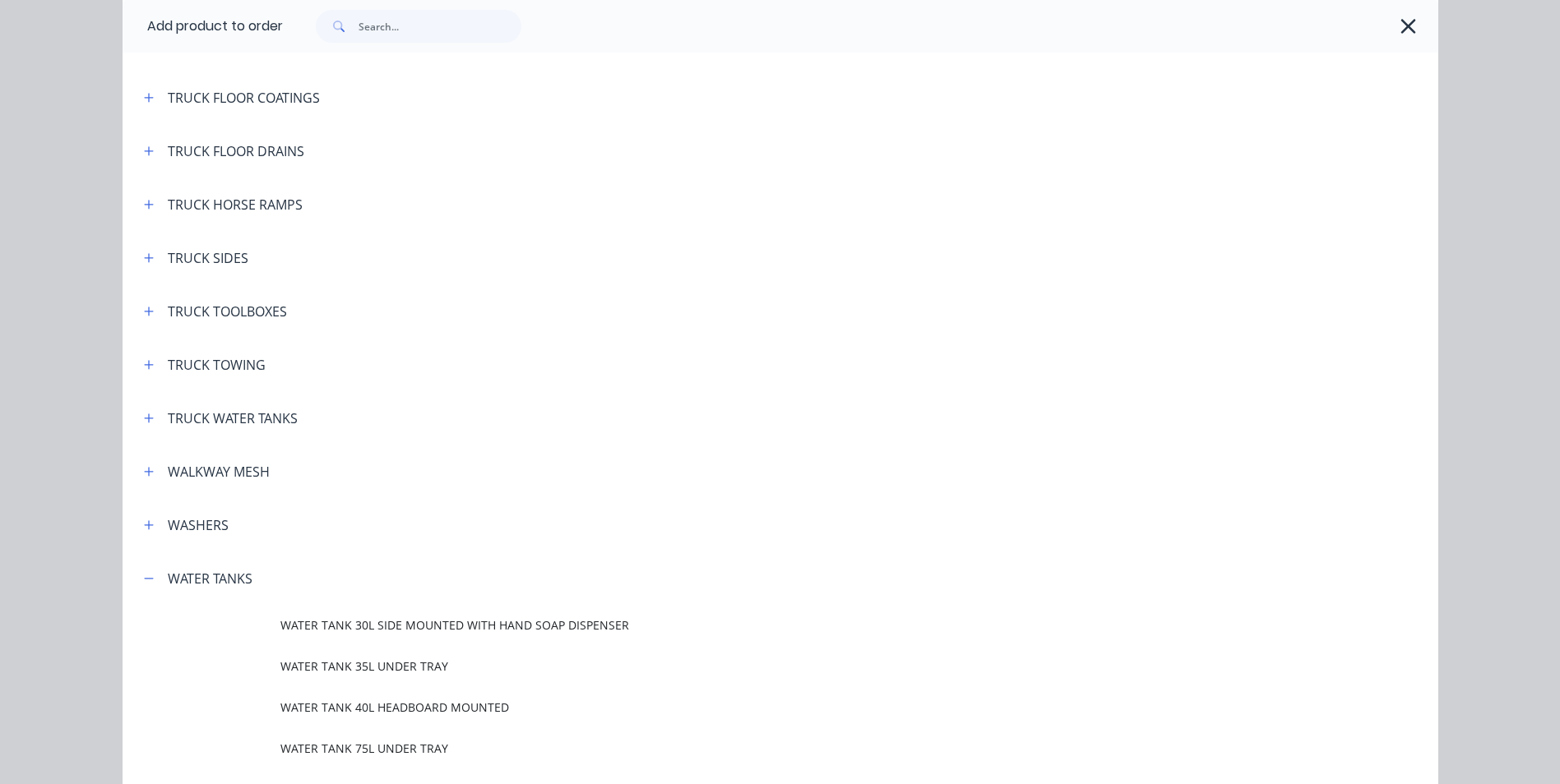
scroll to position [0, 0]
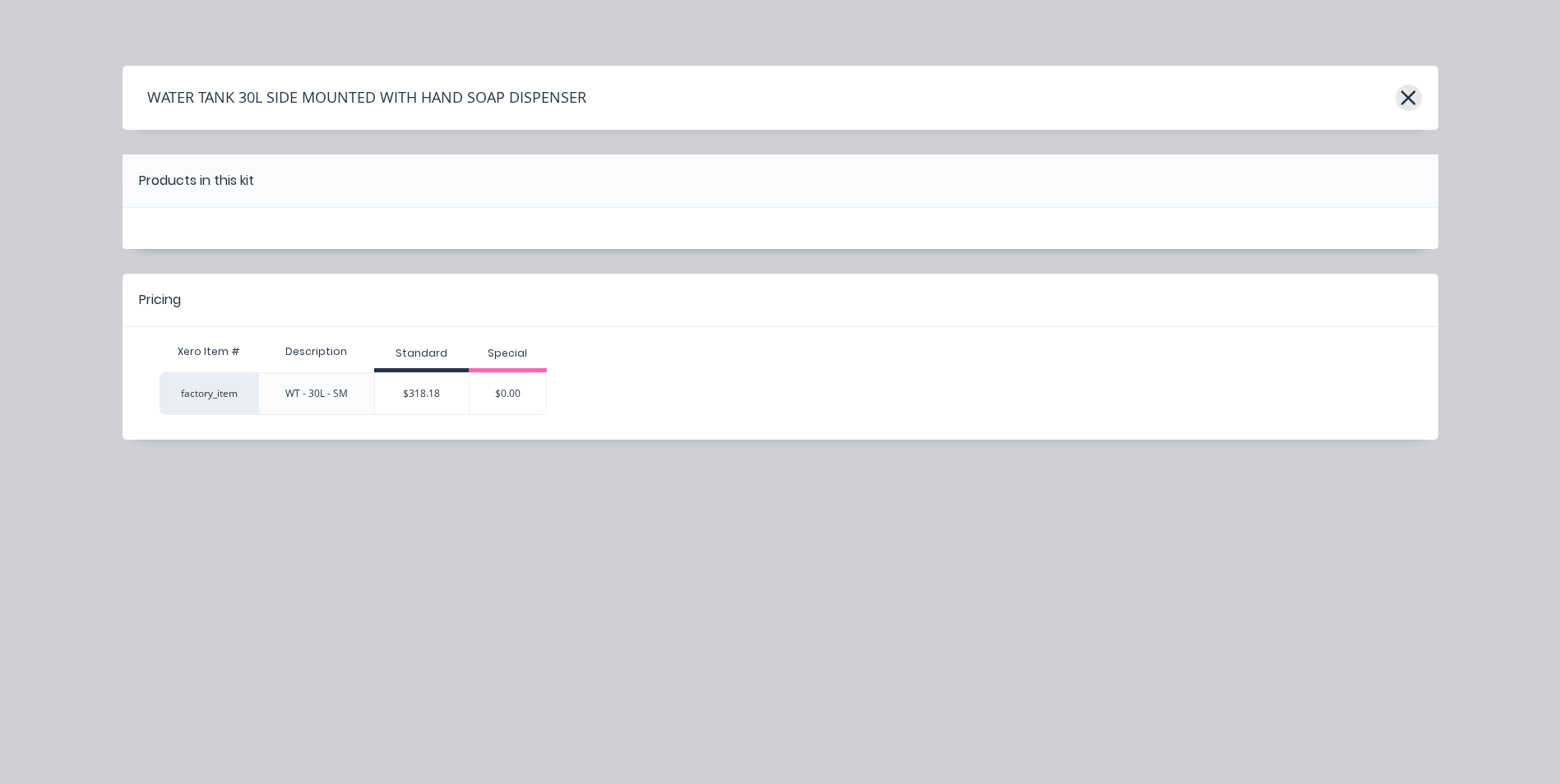
click at [1407, 101] on icon "button" at bounding box center [1409, 98] width 17 height 23
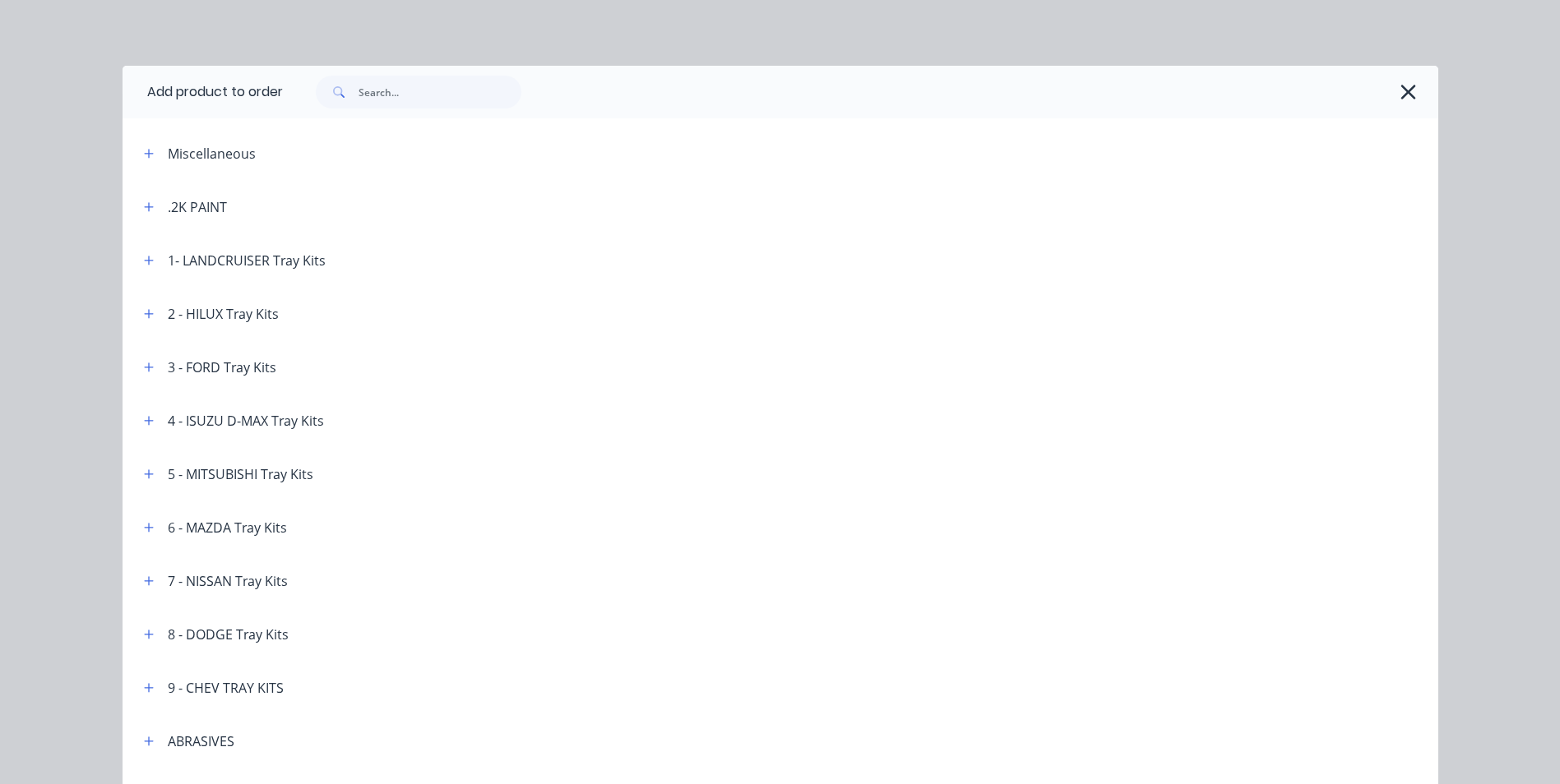
scroll to position [6393, 0]
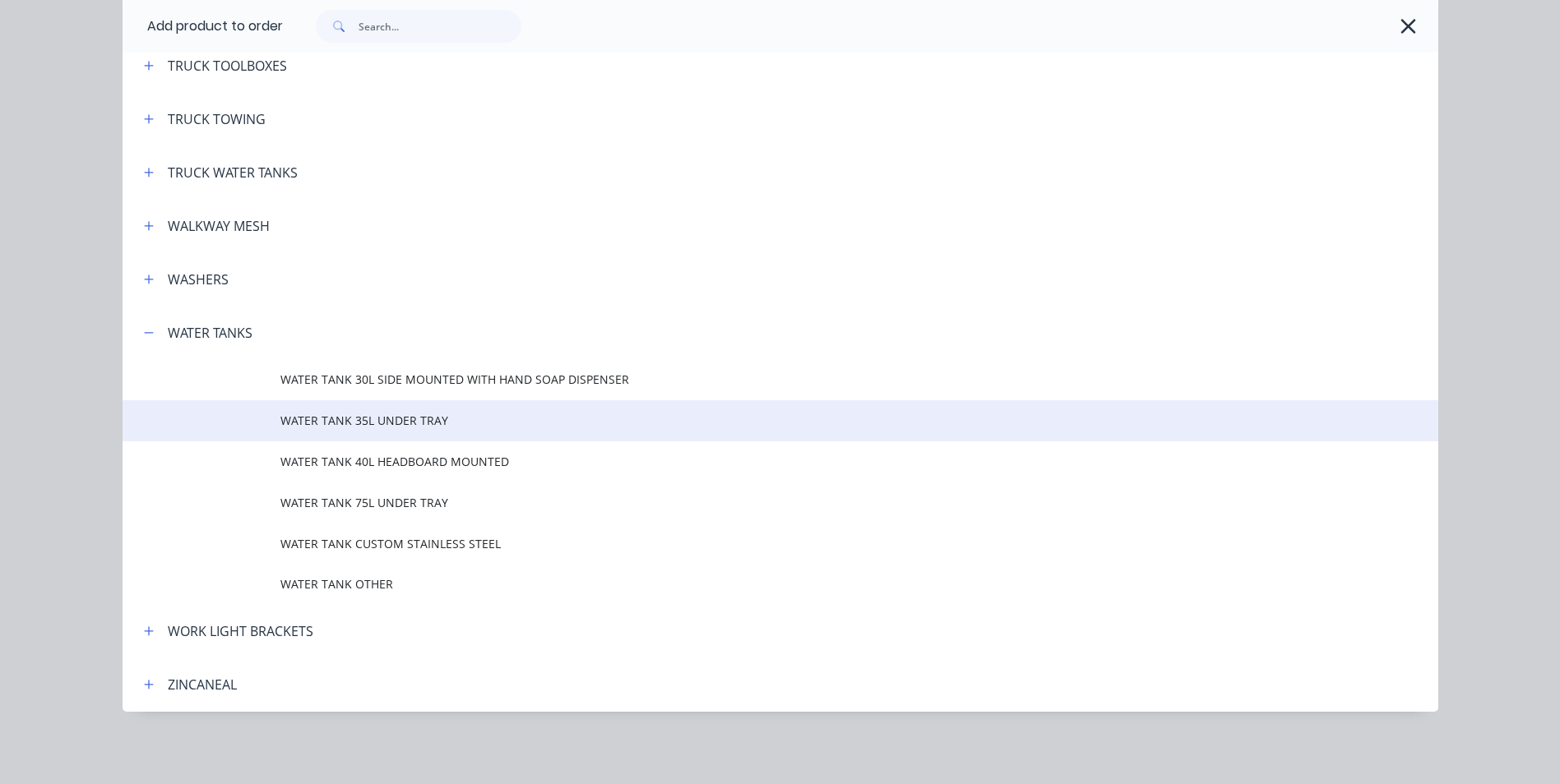
click at [419, 422] on span "WATER TANK 35L UNDER TRAY" at bounding box center [743, 421] width 926 height 17
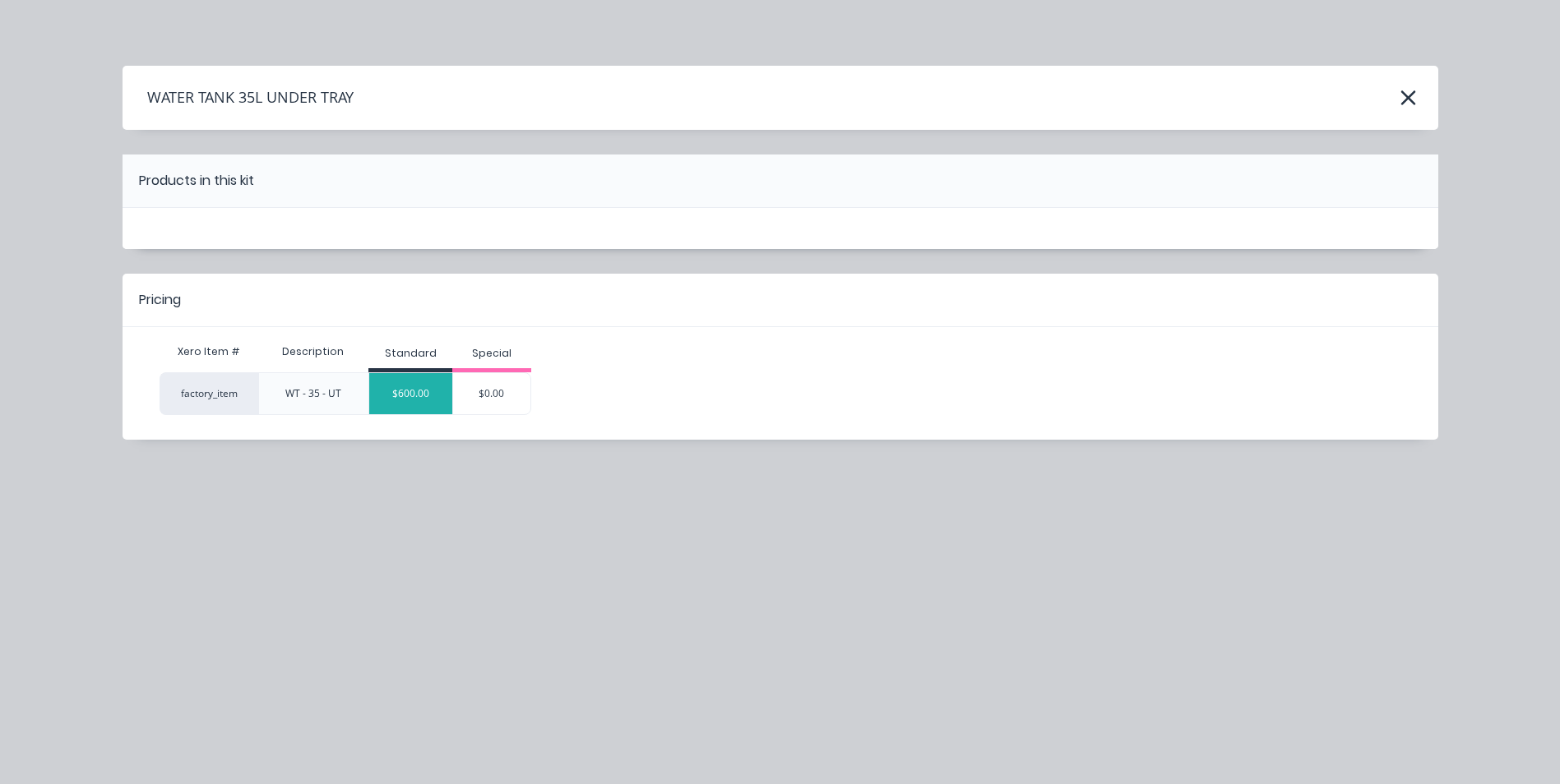
click at [438, 402] on div "$600.00" at bounding box center [411, 393] width 83 height 41
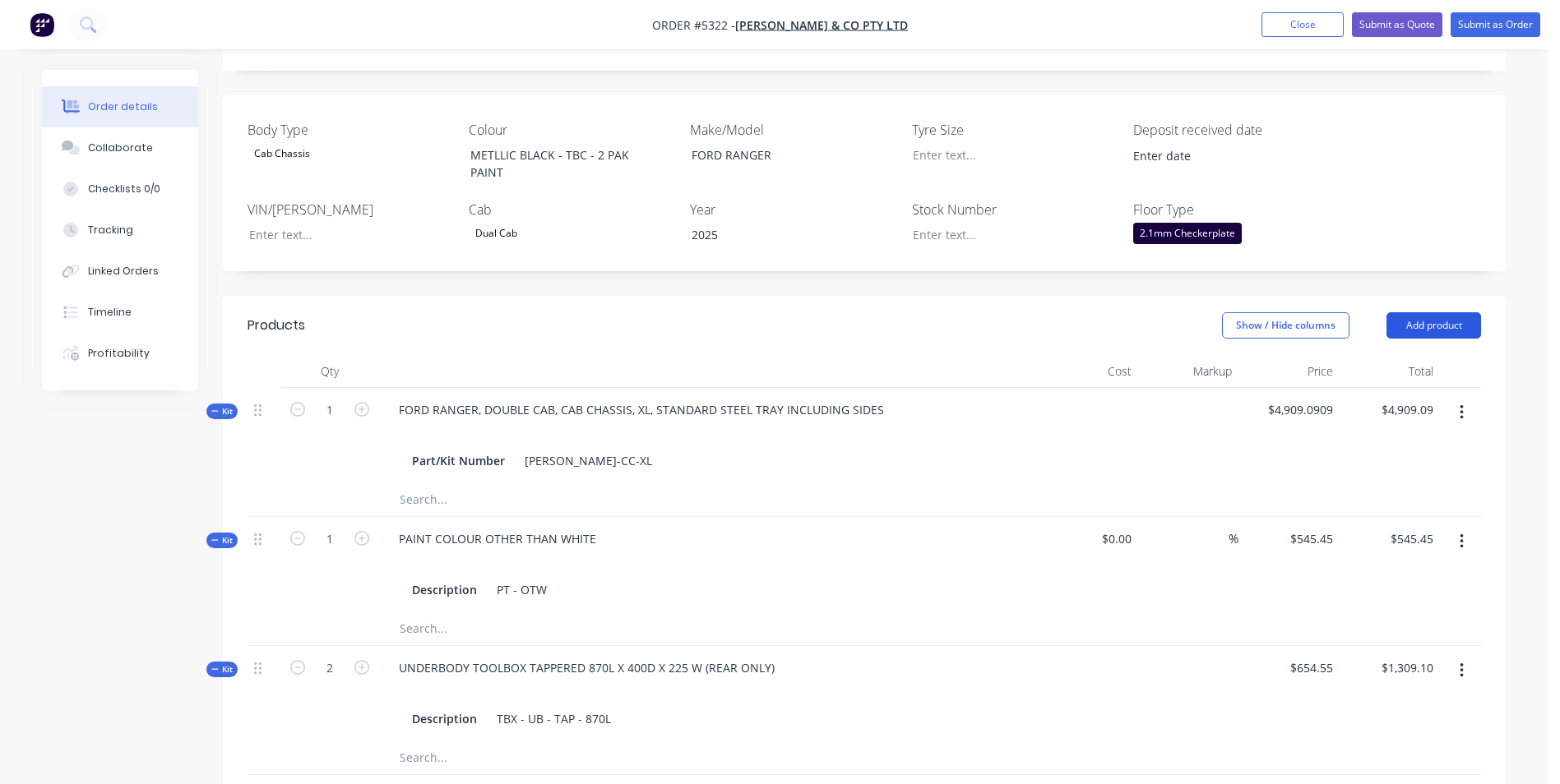
click at [1445, 313] on button "Add product" at bounding box center [1434, 326] width 94 height 26
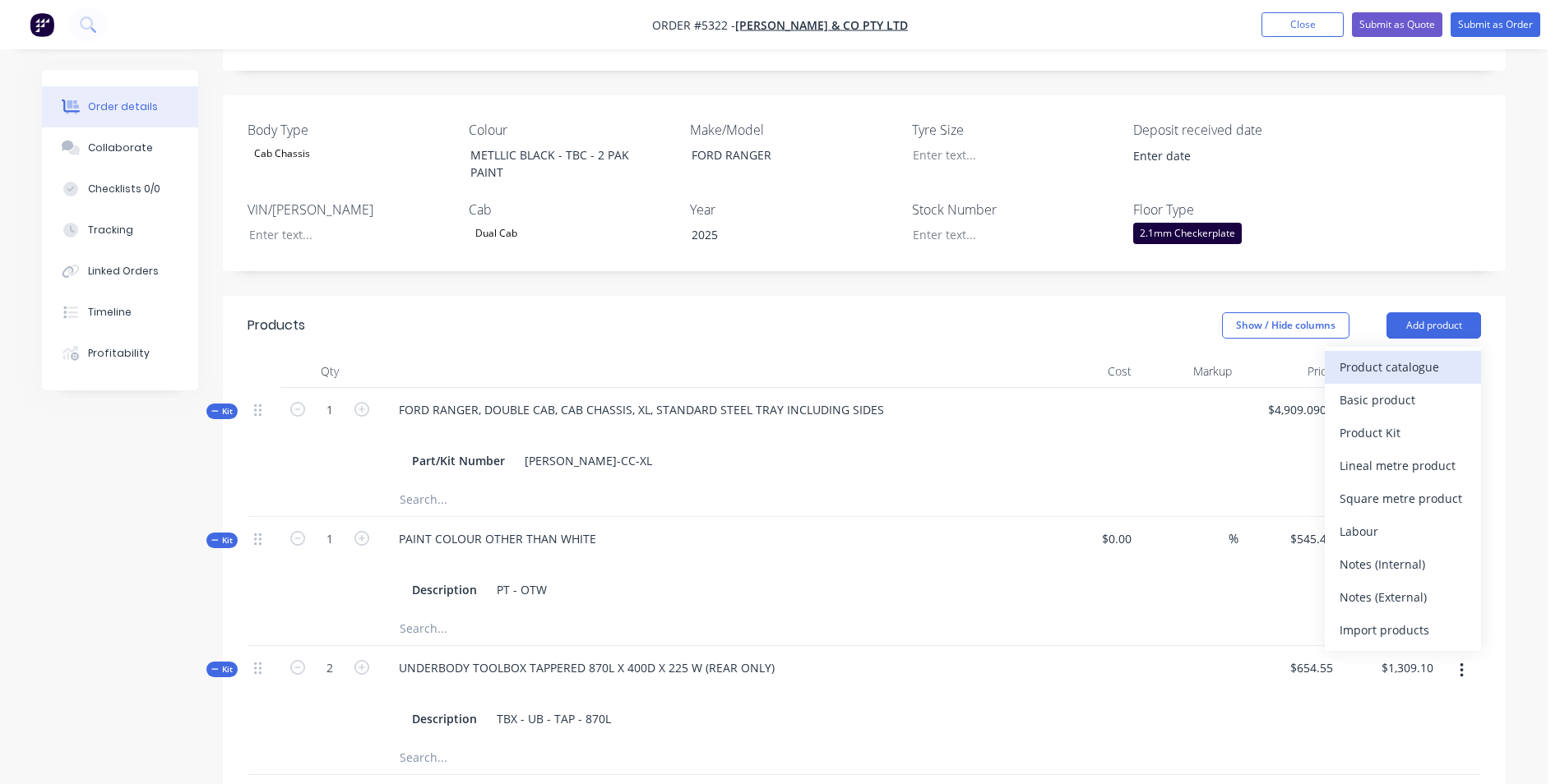
click at [1430, 355] on div "Product catalogue" at bounding box center [1403, 367] width 127 height 24
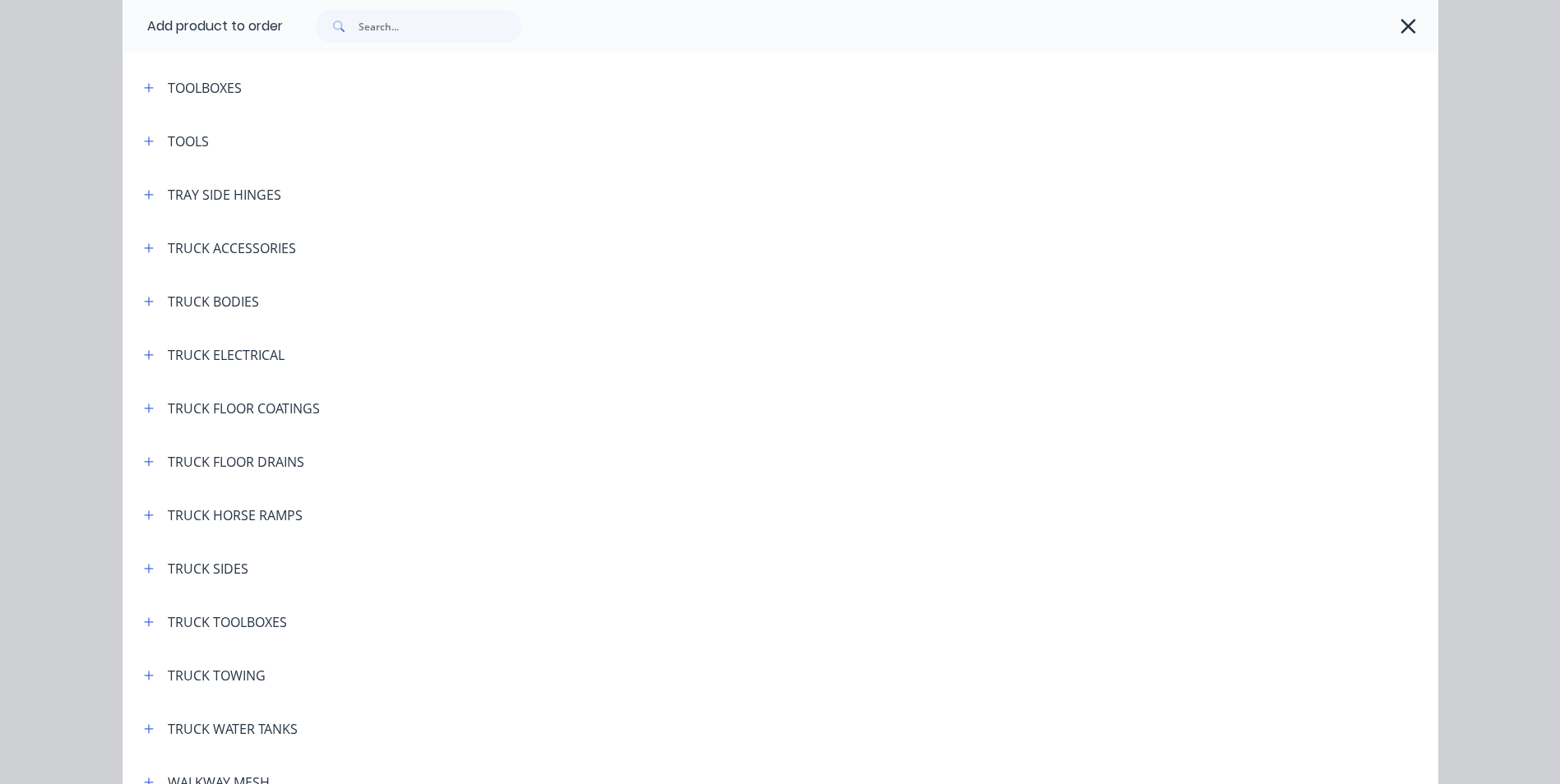
scroll to position [6147, 0]
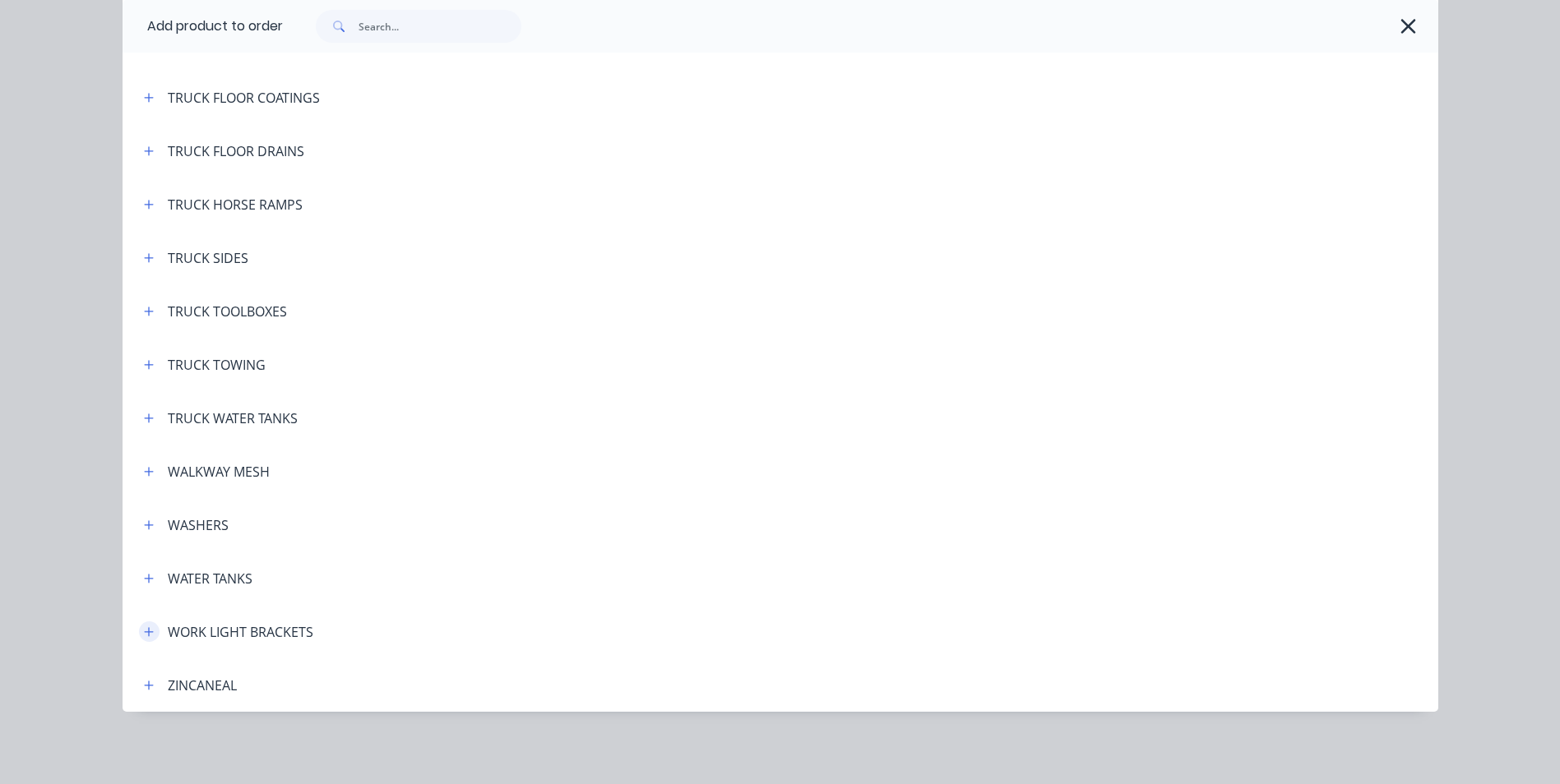
click at [139, 628] on button "button" at bounding box center [149, 632] width 21 height 21
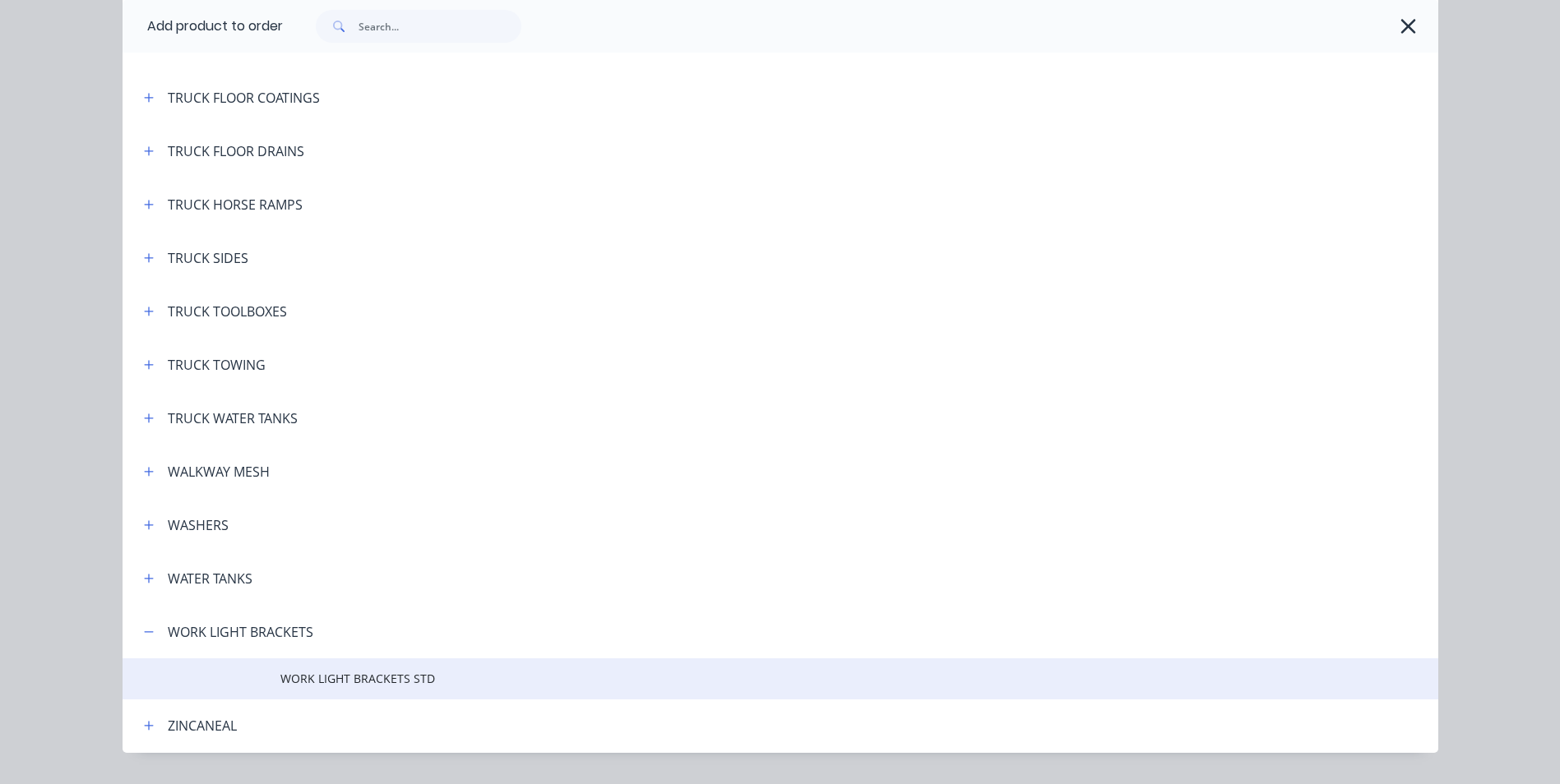
click at [341, 676] on span "WORK LIGHT BRACKETS STD" at bounding box center [743, 678] width 926 height 17
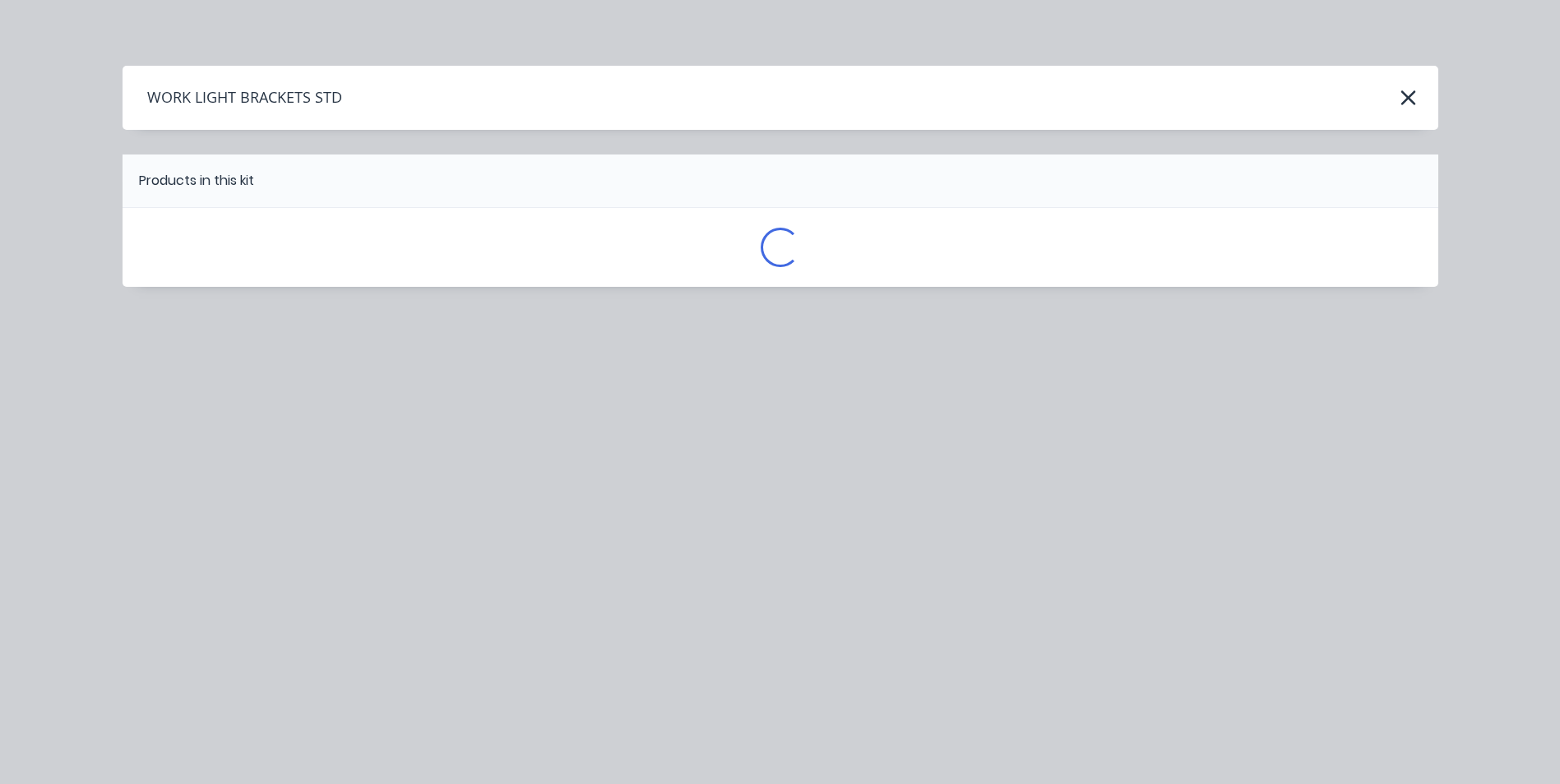
scroll to position [0, 0]
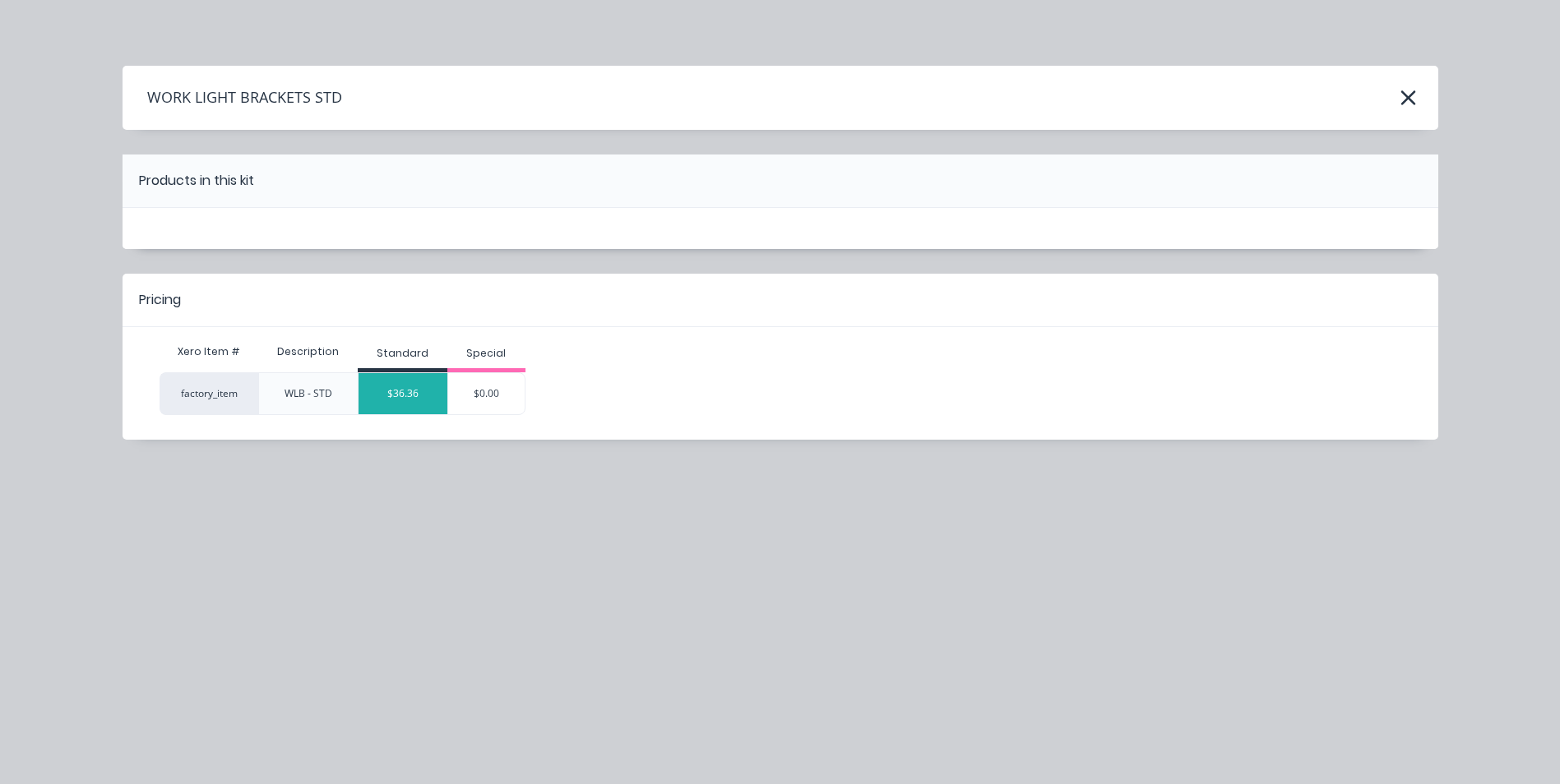
click at [393, 390] on div "$36.36" at bounding box center [404, 393] width 89 height 41
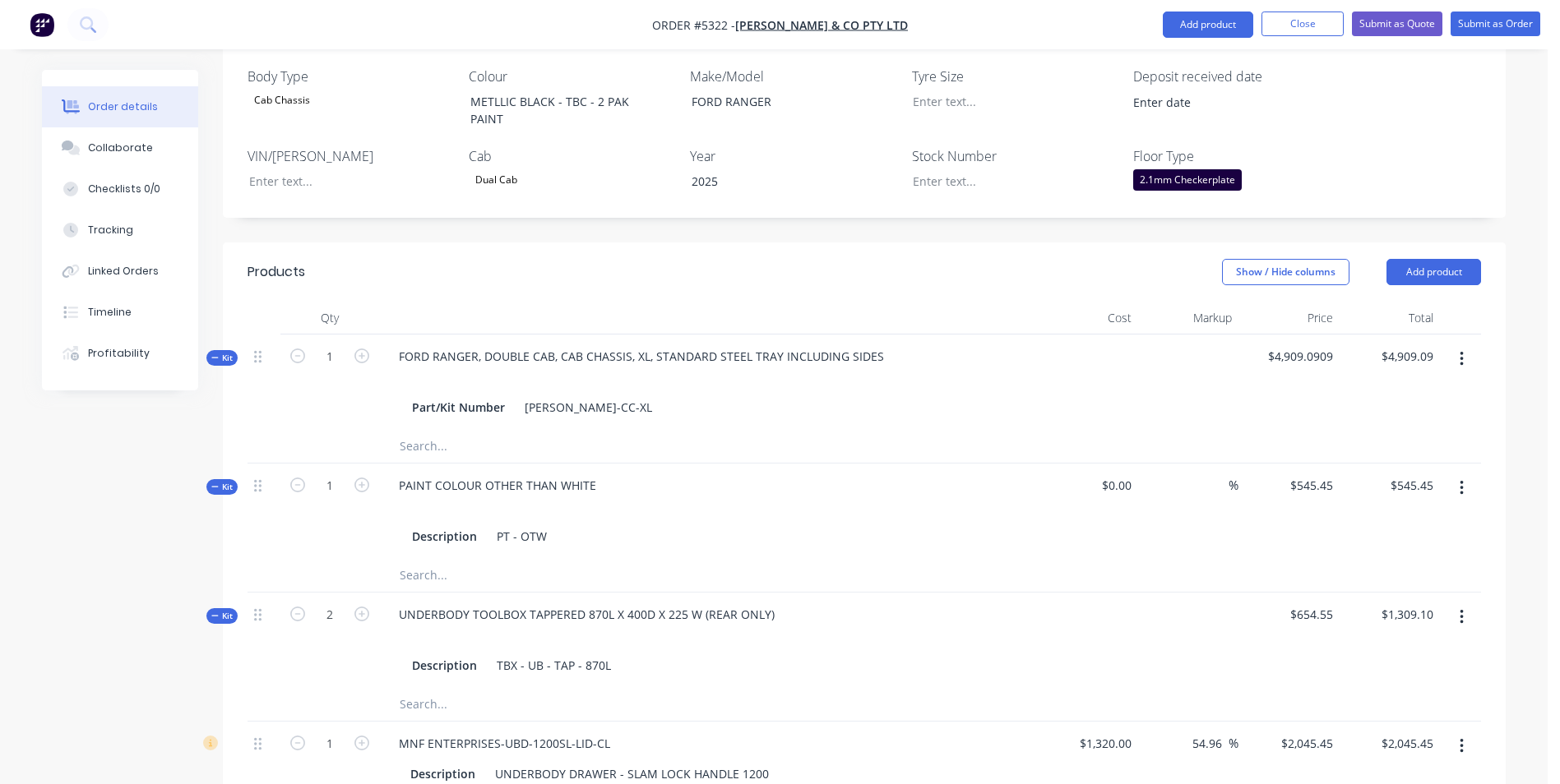
scroll to position [822, 0]
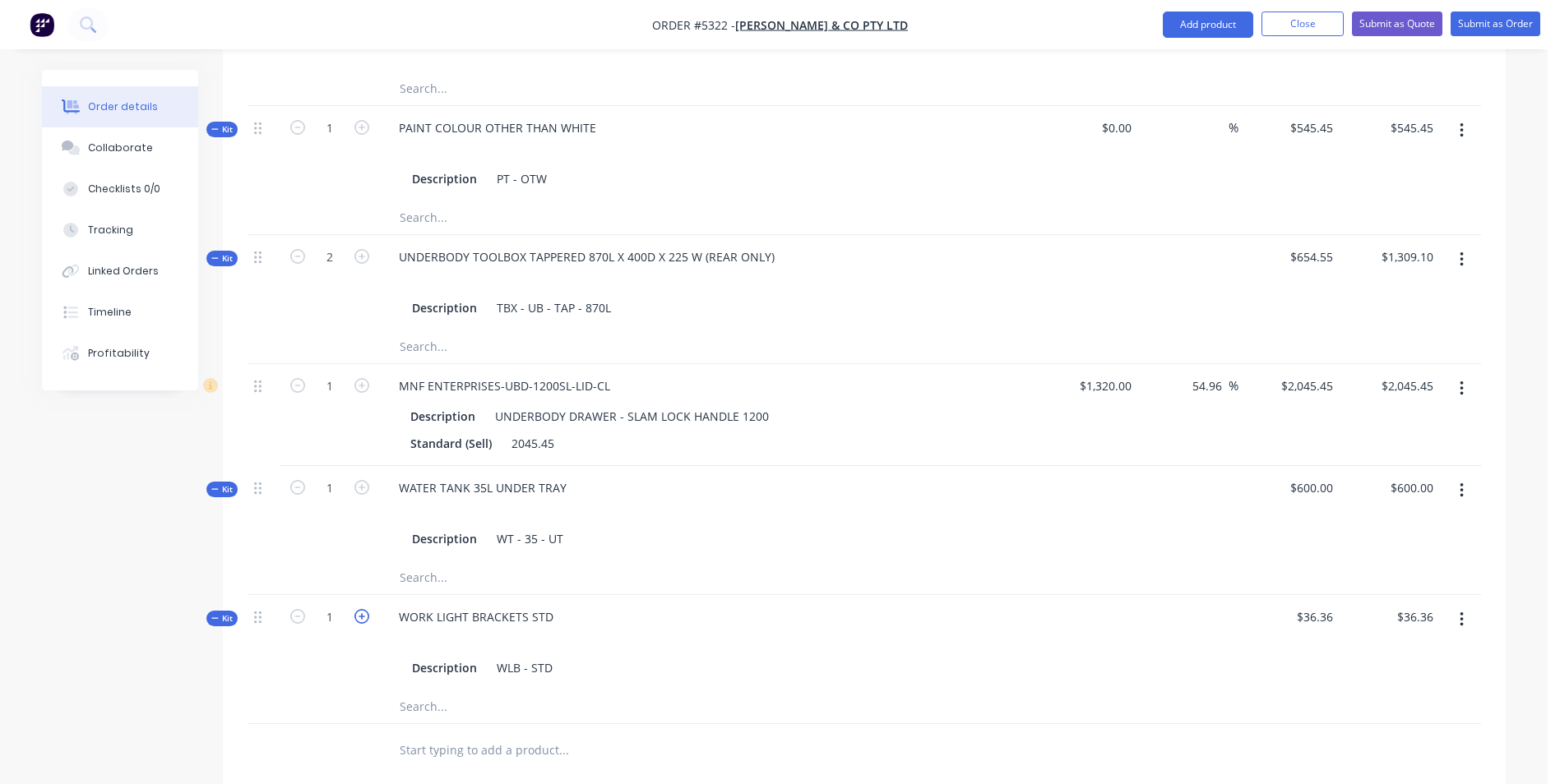
click at [359, 609] on icon "button" at bounding box center [362, 616] width 15 height 15
type input "2"
type input "$72.72"
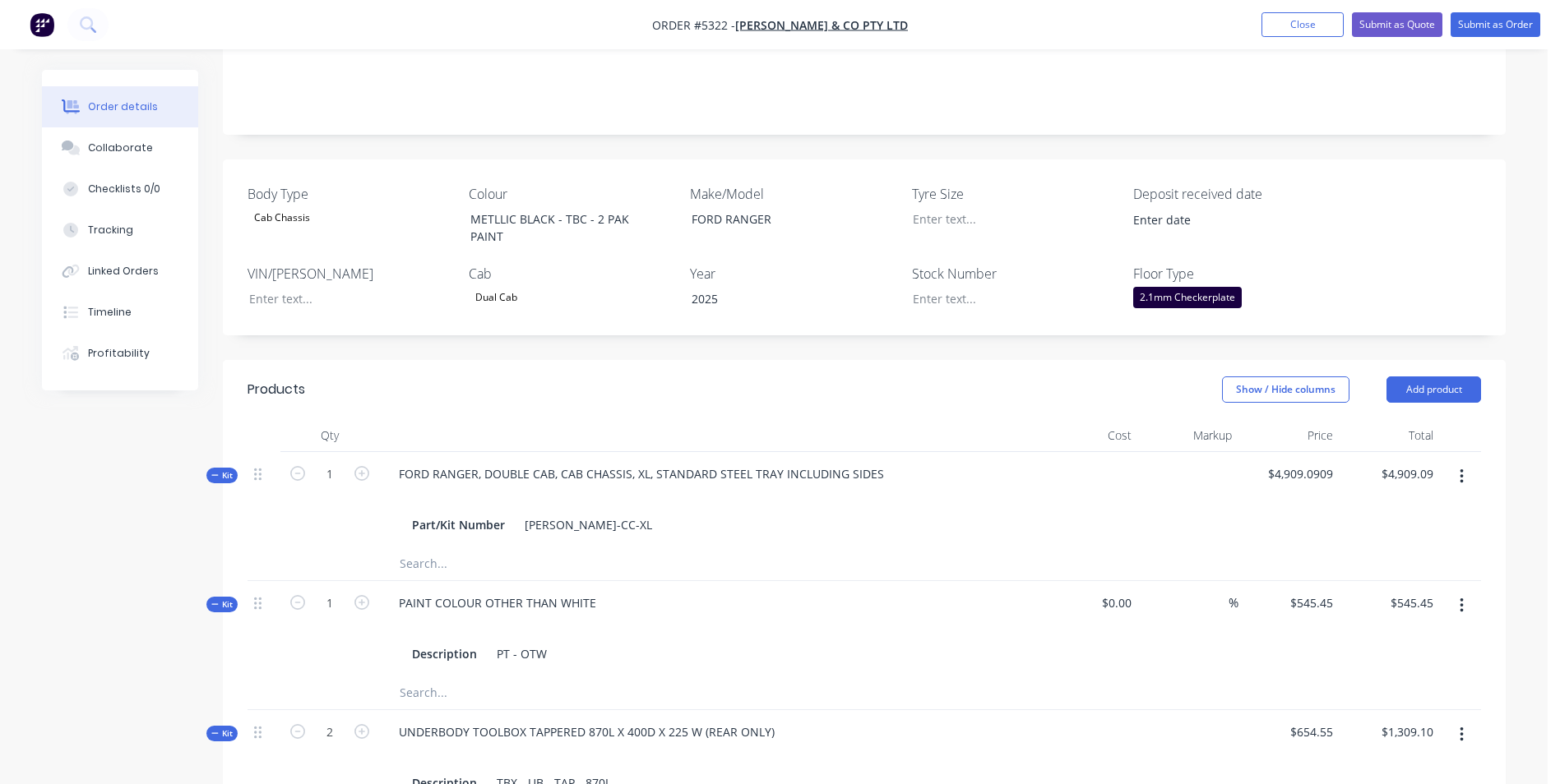
scroll to position [329, 0]
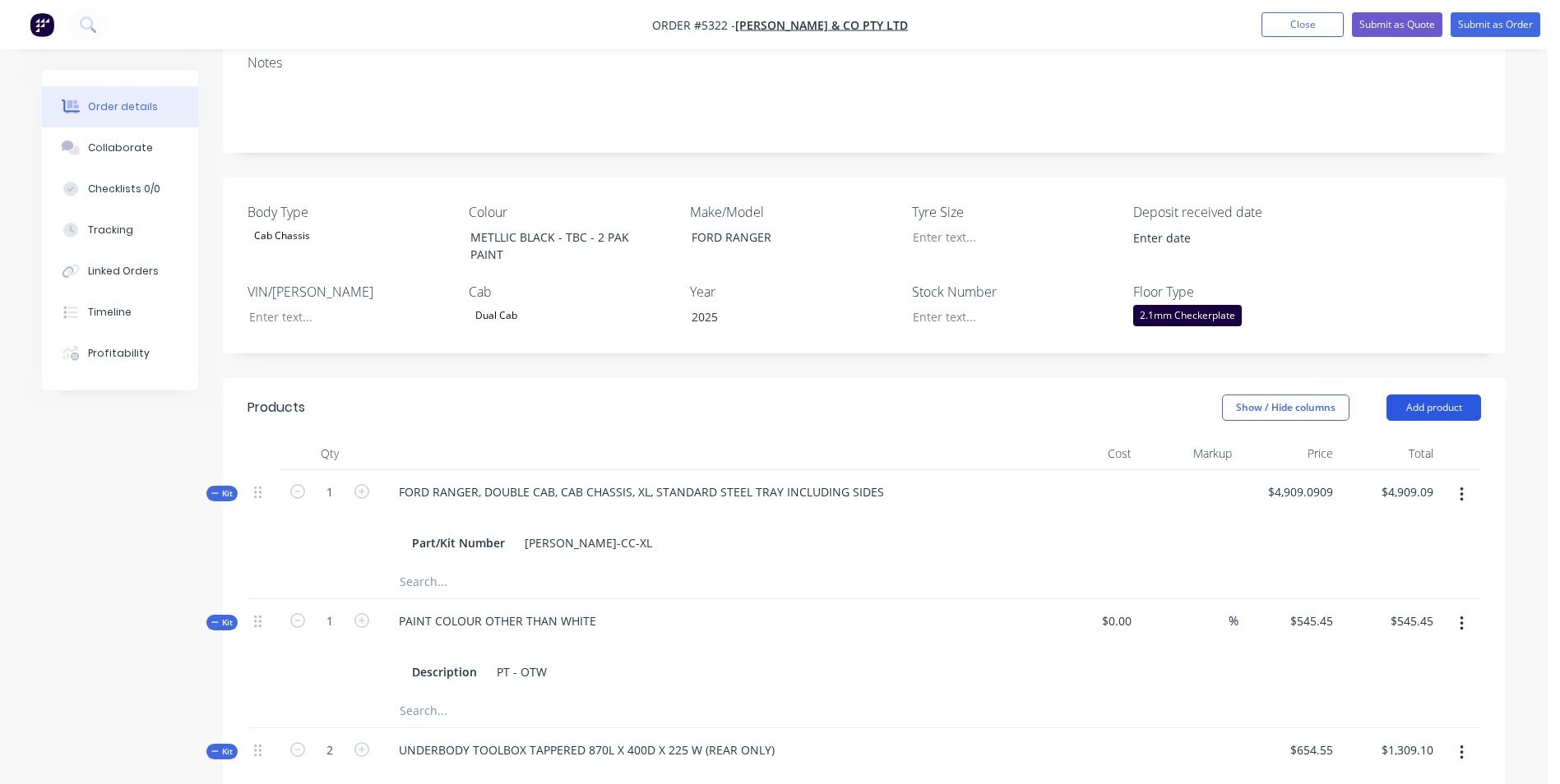
click at [1463, 395] on button "Add product" at bounding box center [1434, 408] width 94 height 26
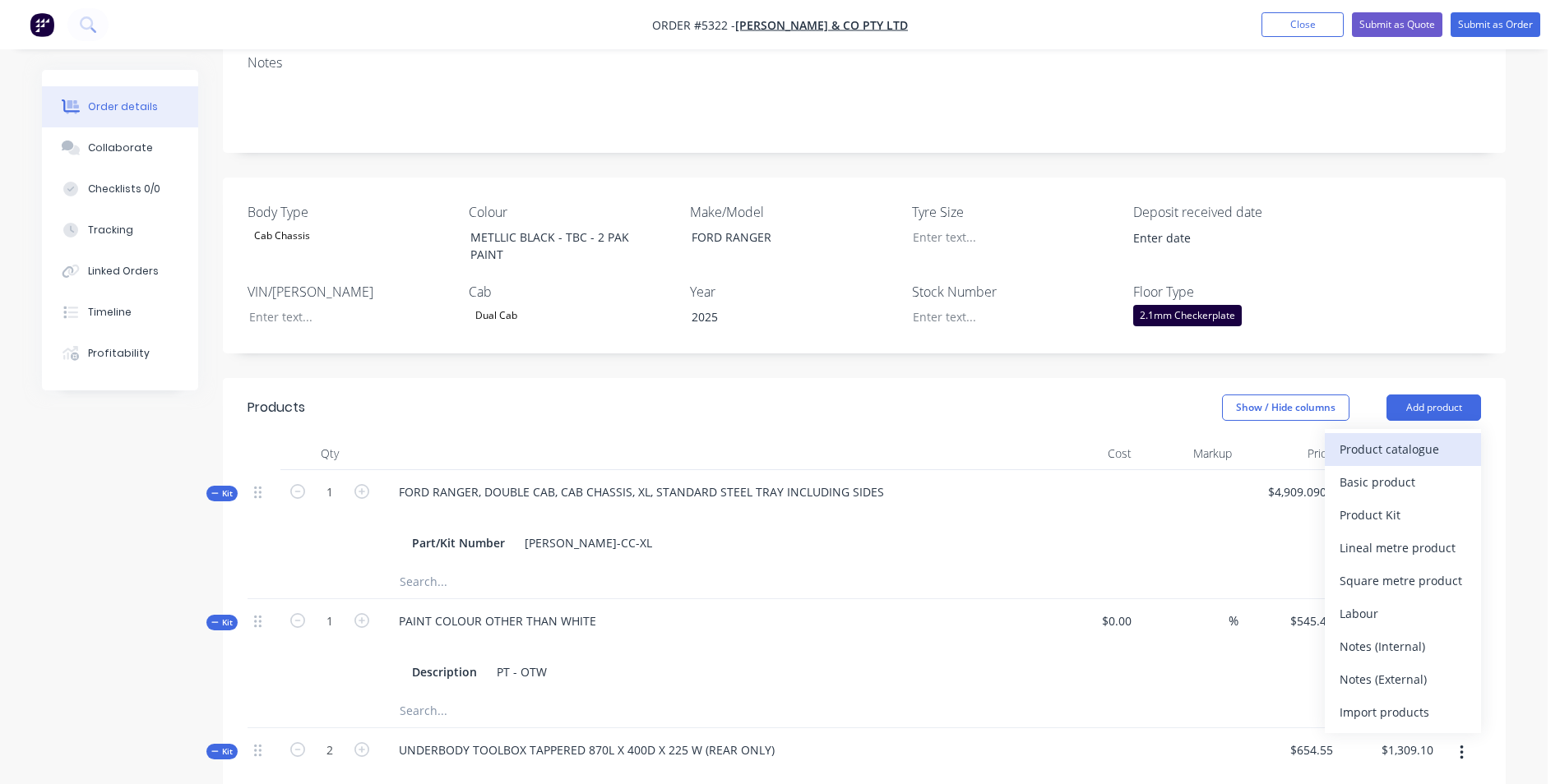
click at [1418, 437] on div "Product catalogue" at bounding box center [1403, 449] width 127 height 24
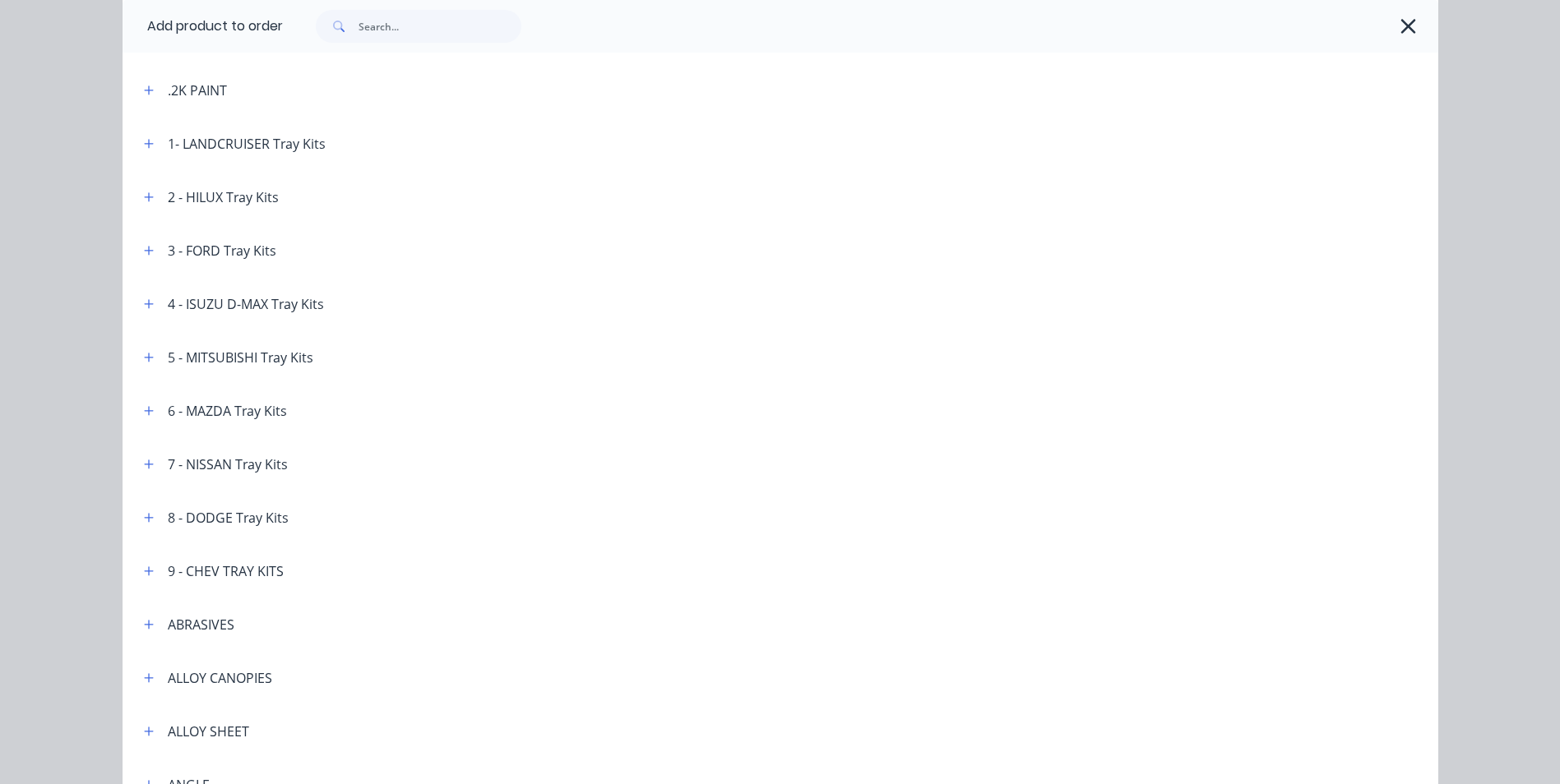
scroll to position [0, 0]
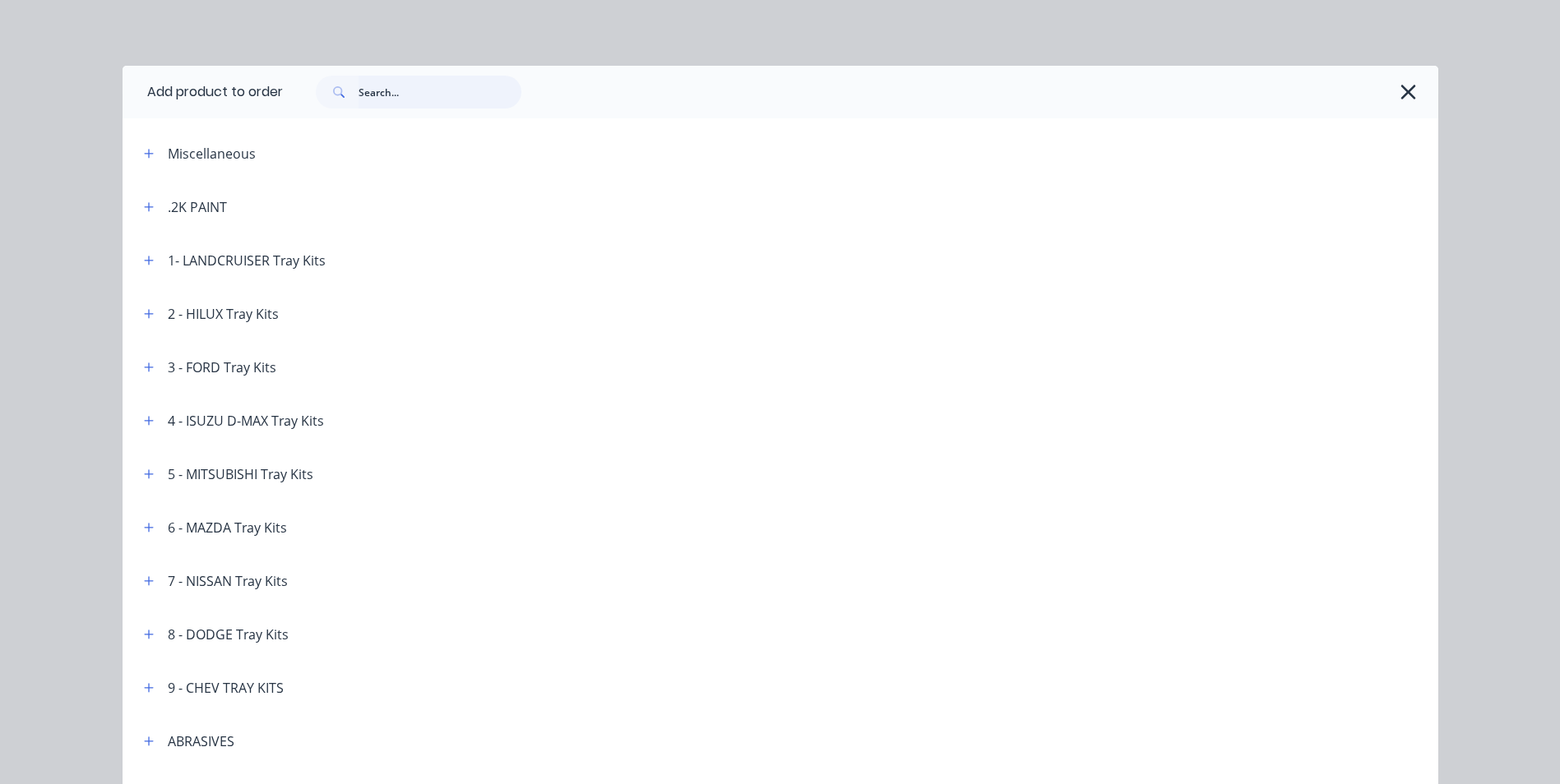
click at [412, 95] on input "text" at bounding box center [440, 93] width 162 height 33
type input "MOUNT"
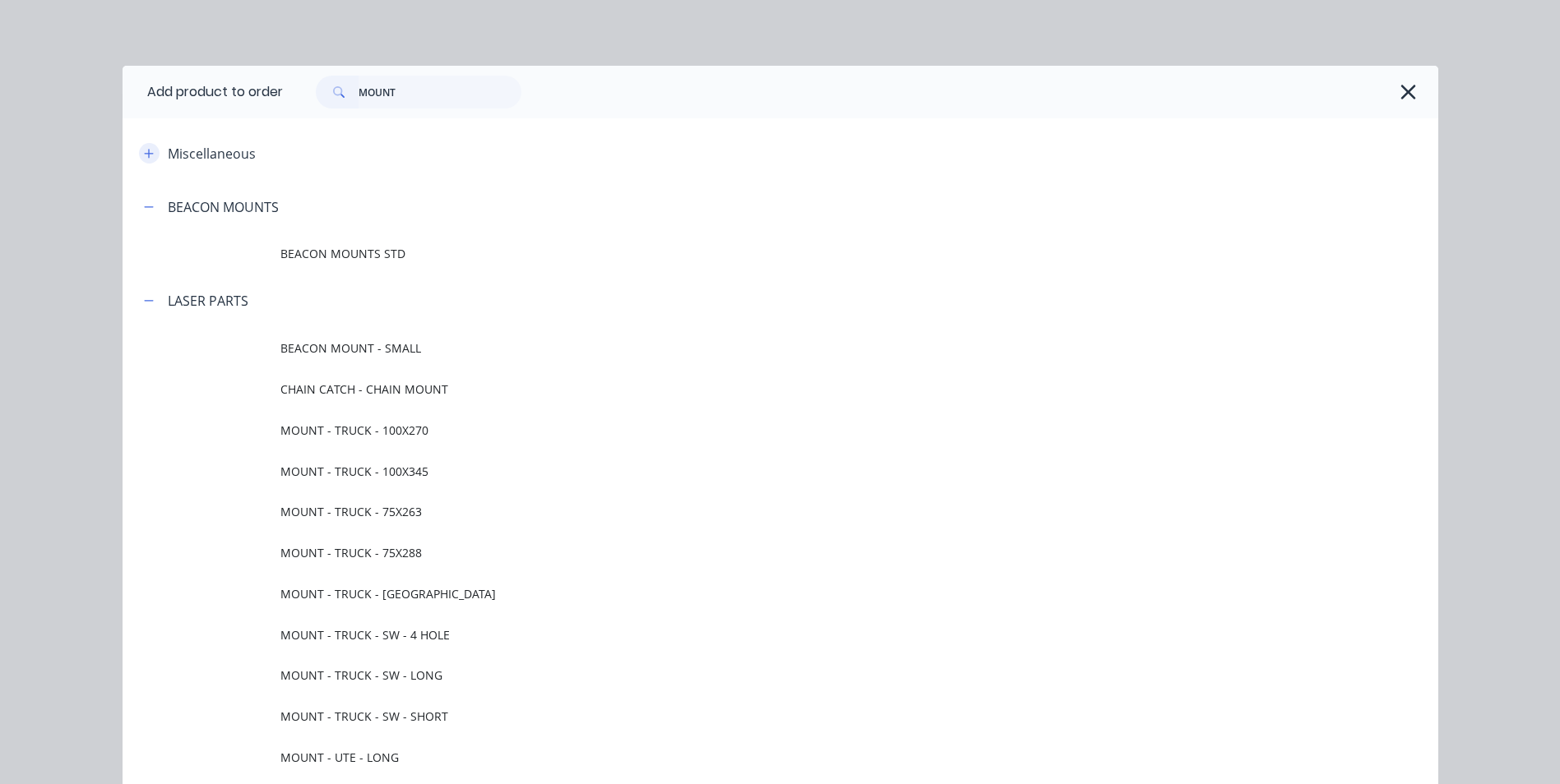
click at [144, 149] on icon "button" at bounding box center [148, 153] width 10 height 11
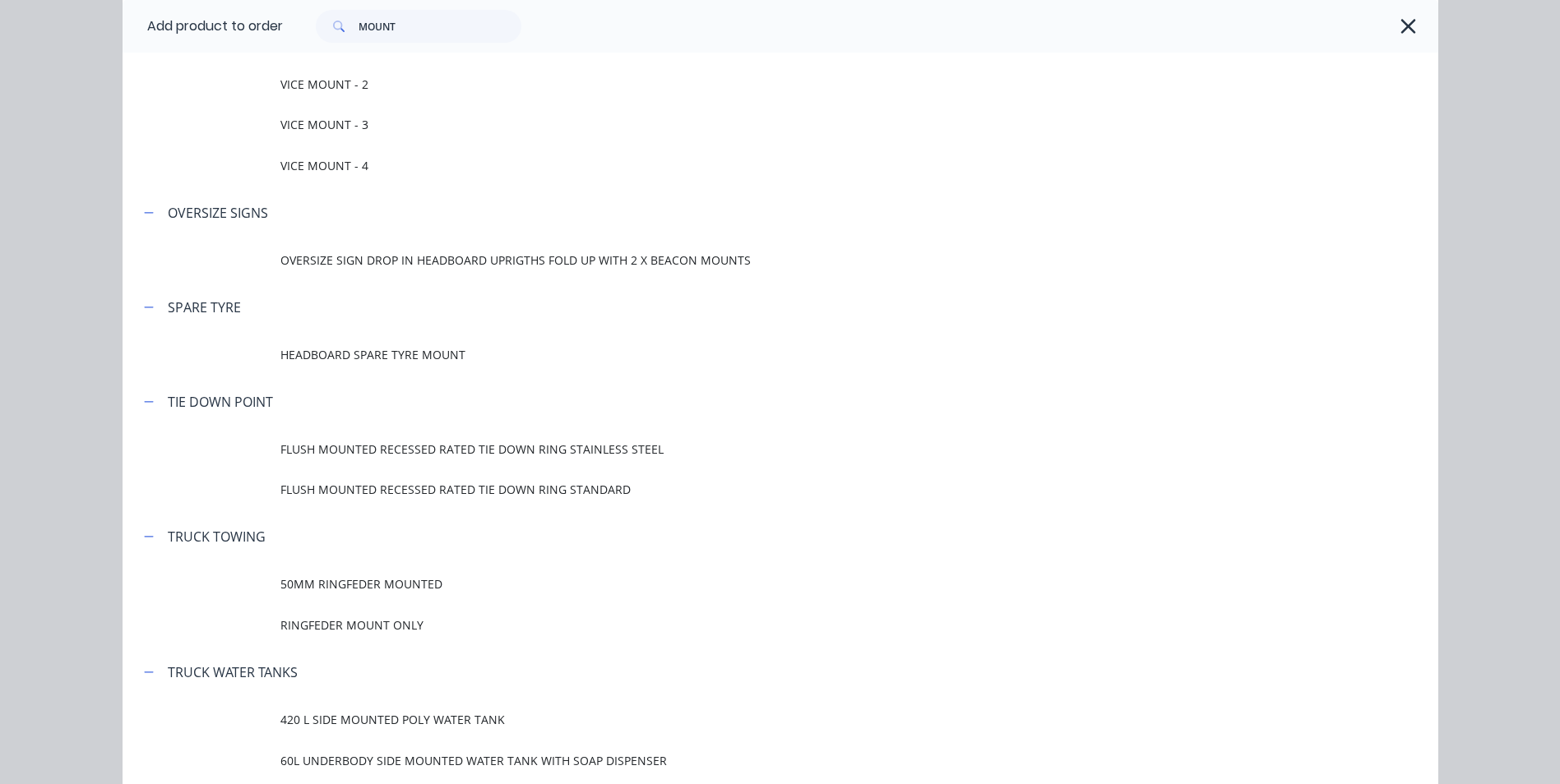
scroll to position [1316, 0]
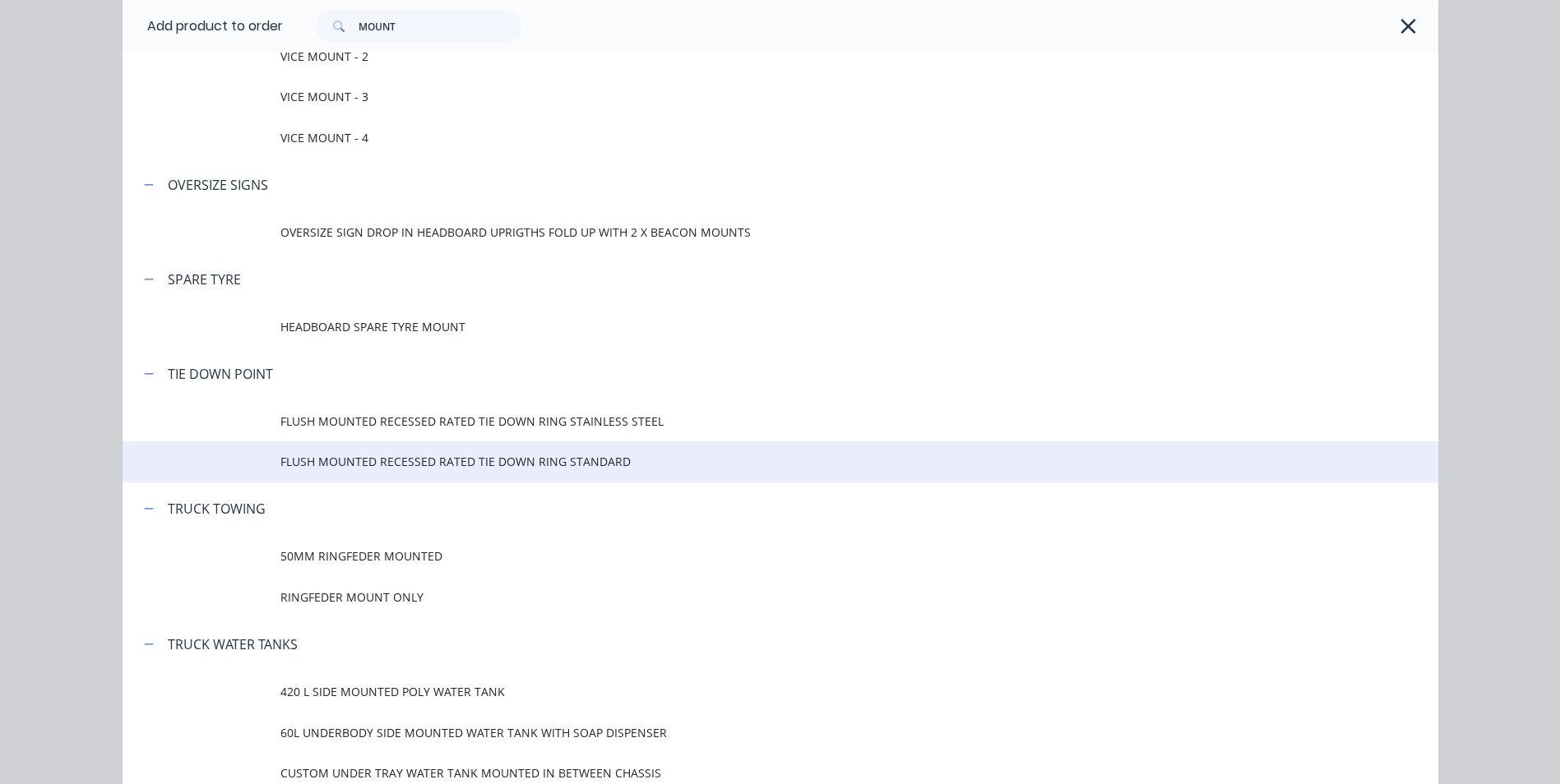
click at [441, 464] on span "FLUSH MOUNTED RECESSED RATED TIE DOWN RING STANDARD" at bounding box center [743, 462] width 926 height 17
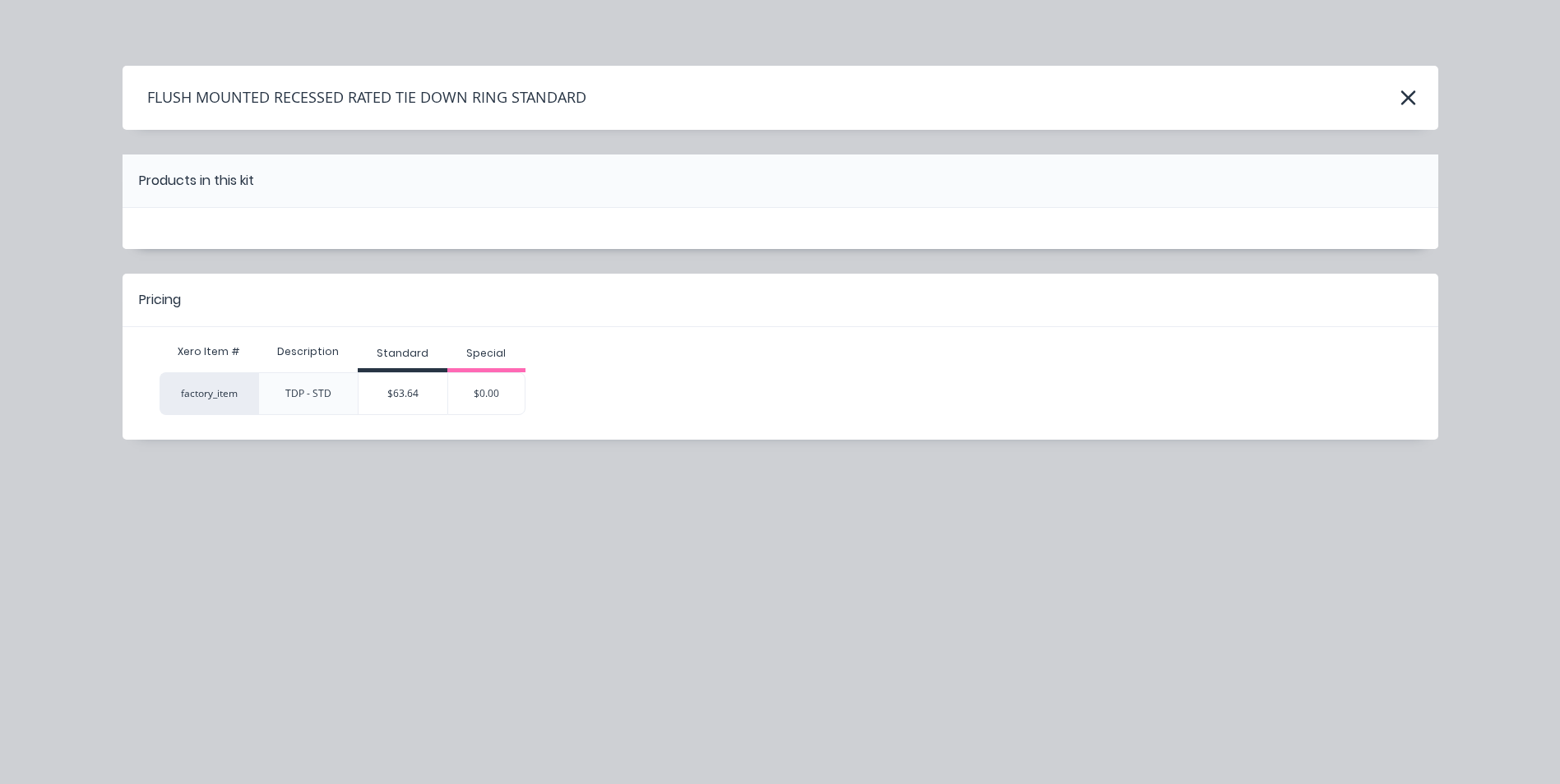
scroll to position [0, 0]
click at [418, 402] on div "$63.64" at bounding box center [404, 393] width 89 height 41
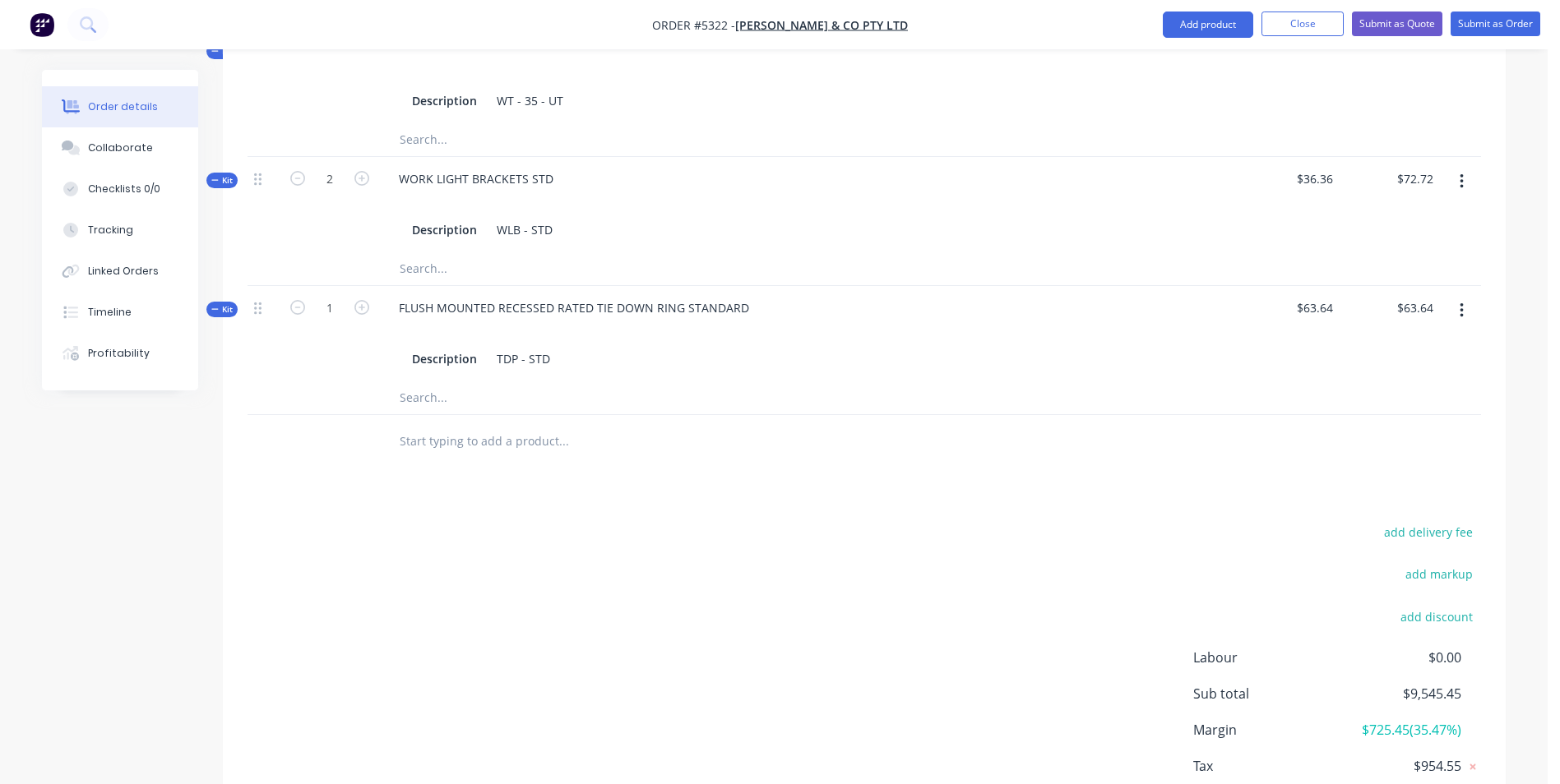
scroll to position [1316, 0]
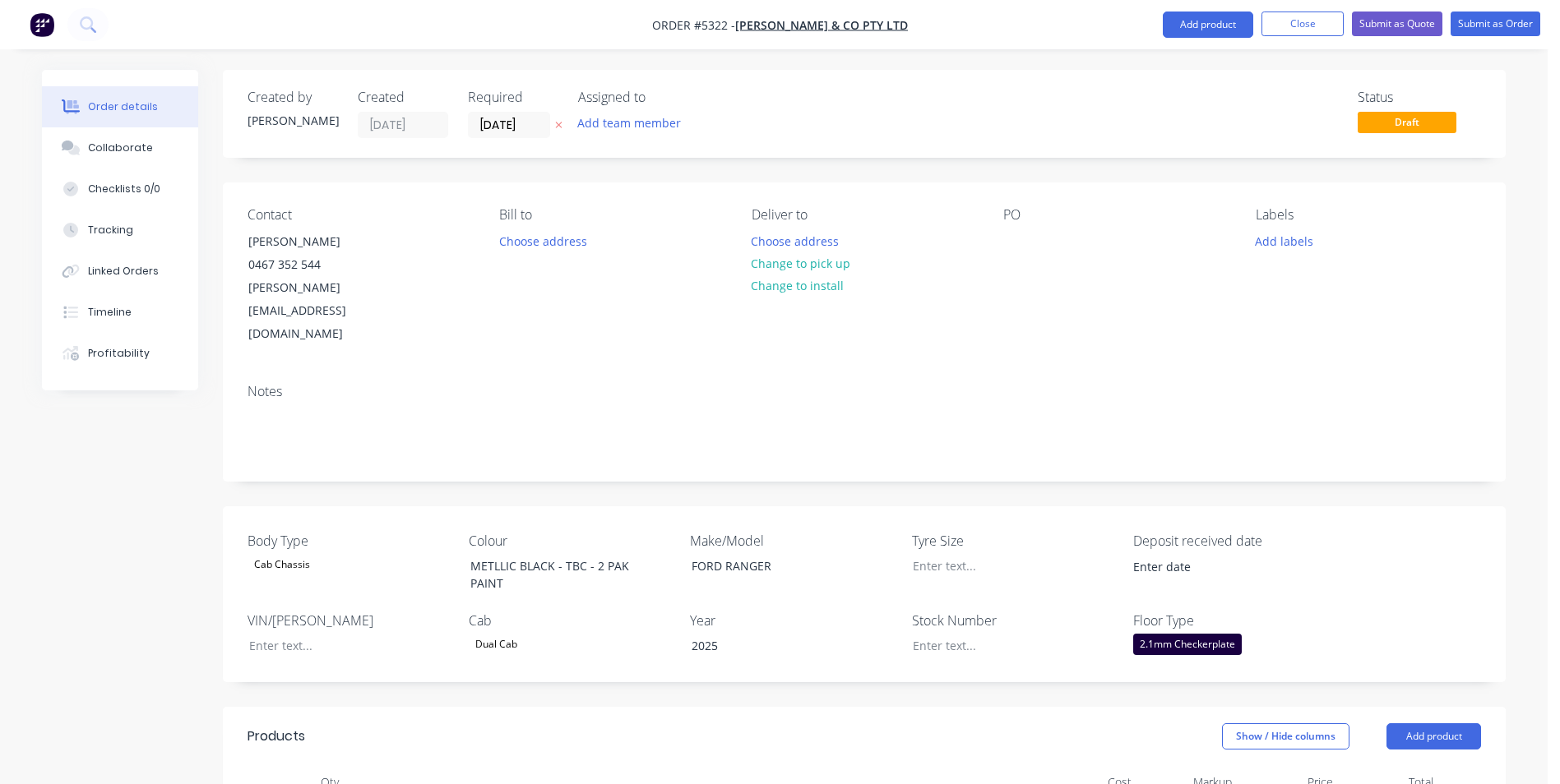
scroll to position [1316, 0]
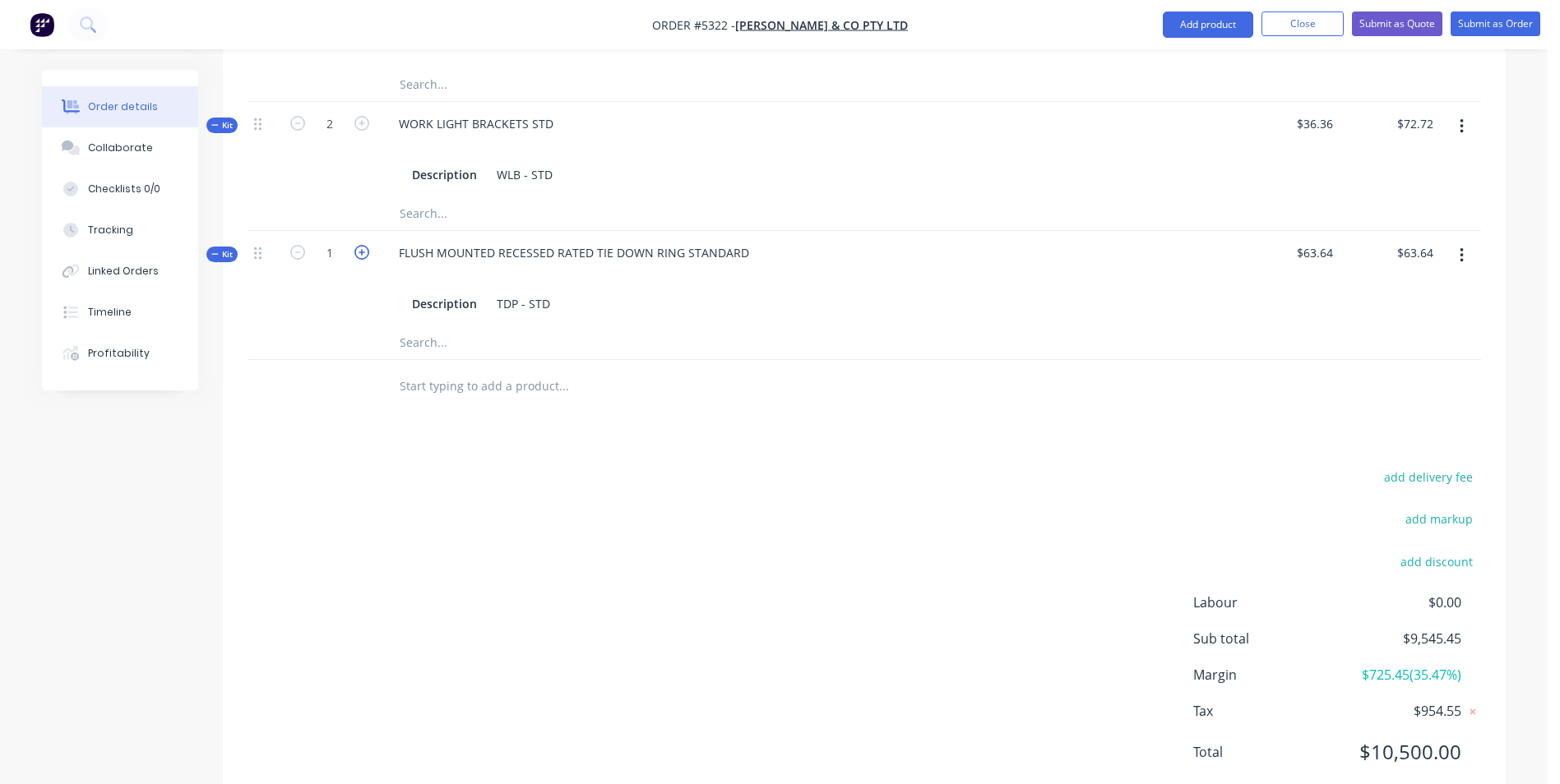
click at [359, 245] on icon "button" at bounding box center [362, 252] width 15 height 15
type input "2"
type input "$127.28"
click at [359, 245] on icon "button" at bounding box center [362, 252] width 15 height 15
type input "3"
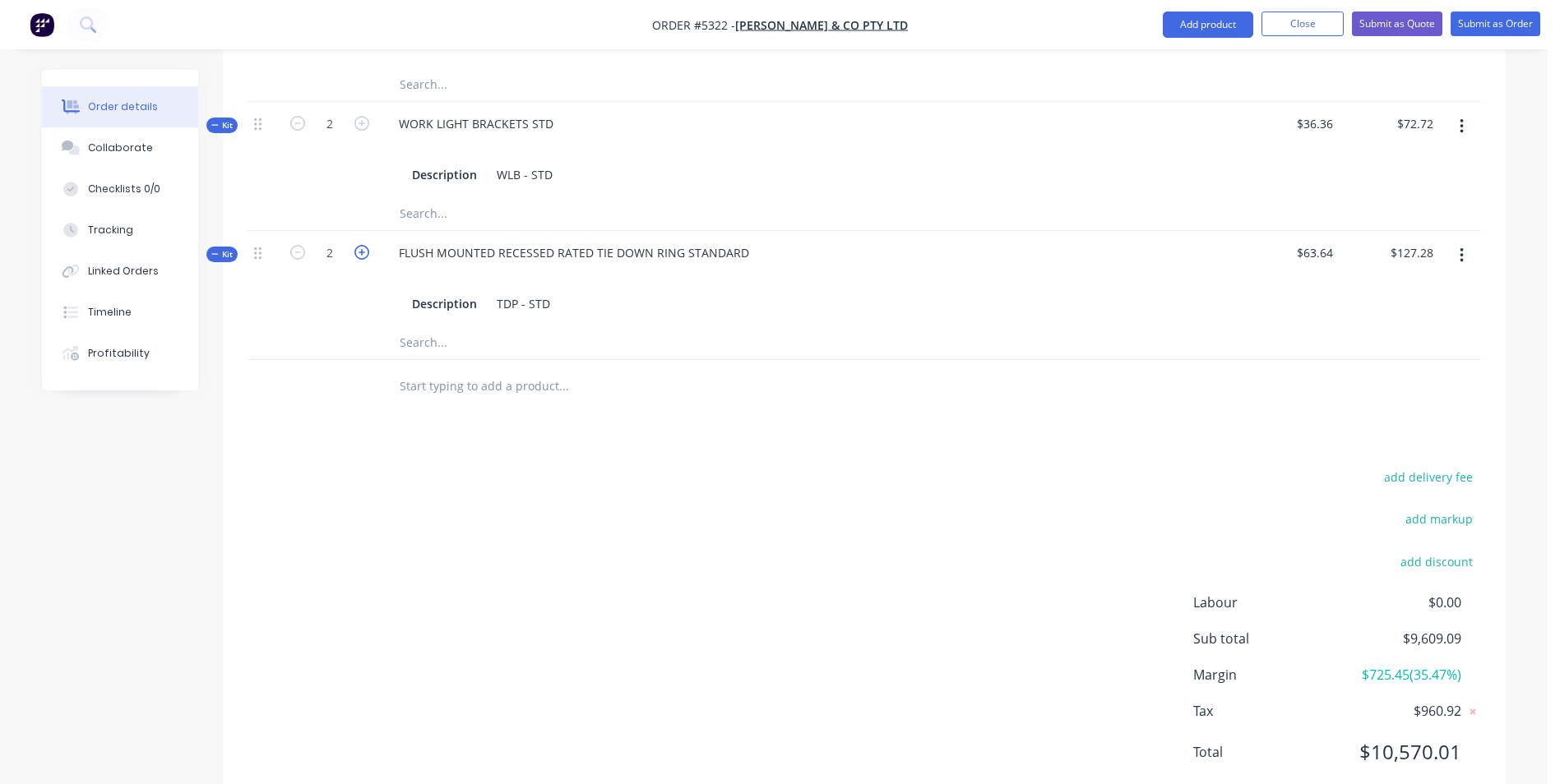
type input "$190.92"
click at [359, 245] on icon "button" at bounding box center [362, 252] width 15 height 15
type input "4"
type input "$254.56"
click at [359, 245] on icon "button" at bounding box center [362, 252] width 15 height 15
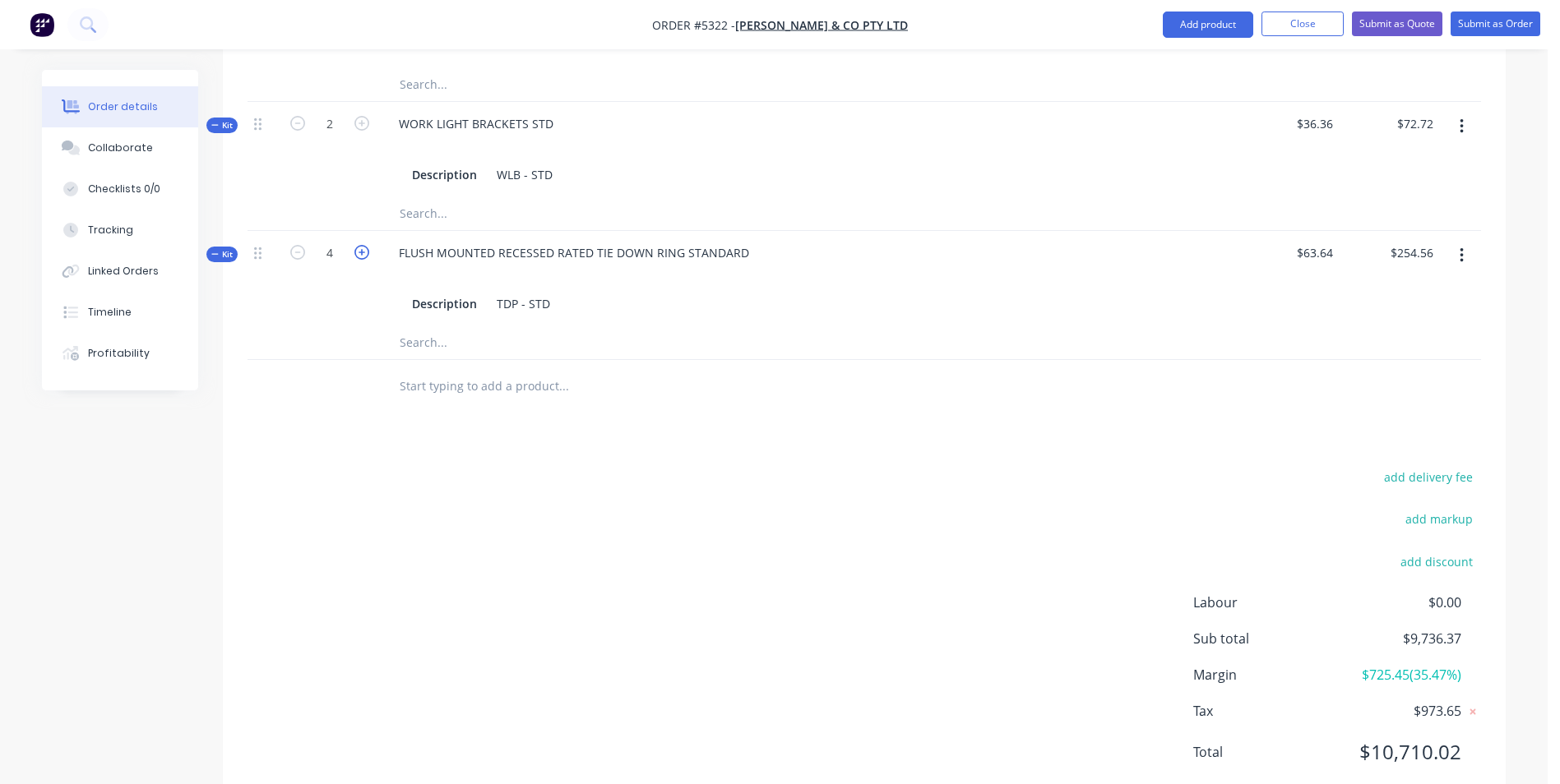
type input "5"
type input "$318.20"
click at [300, 245] on icon "button" at bounding box center [297, 252] width 15 height 15
type input "4"
type input "$254.56"
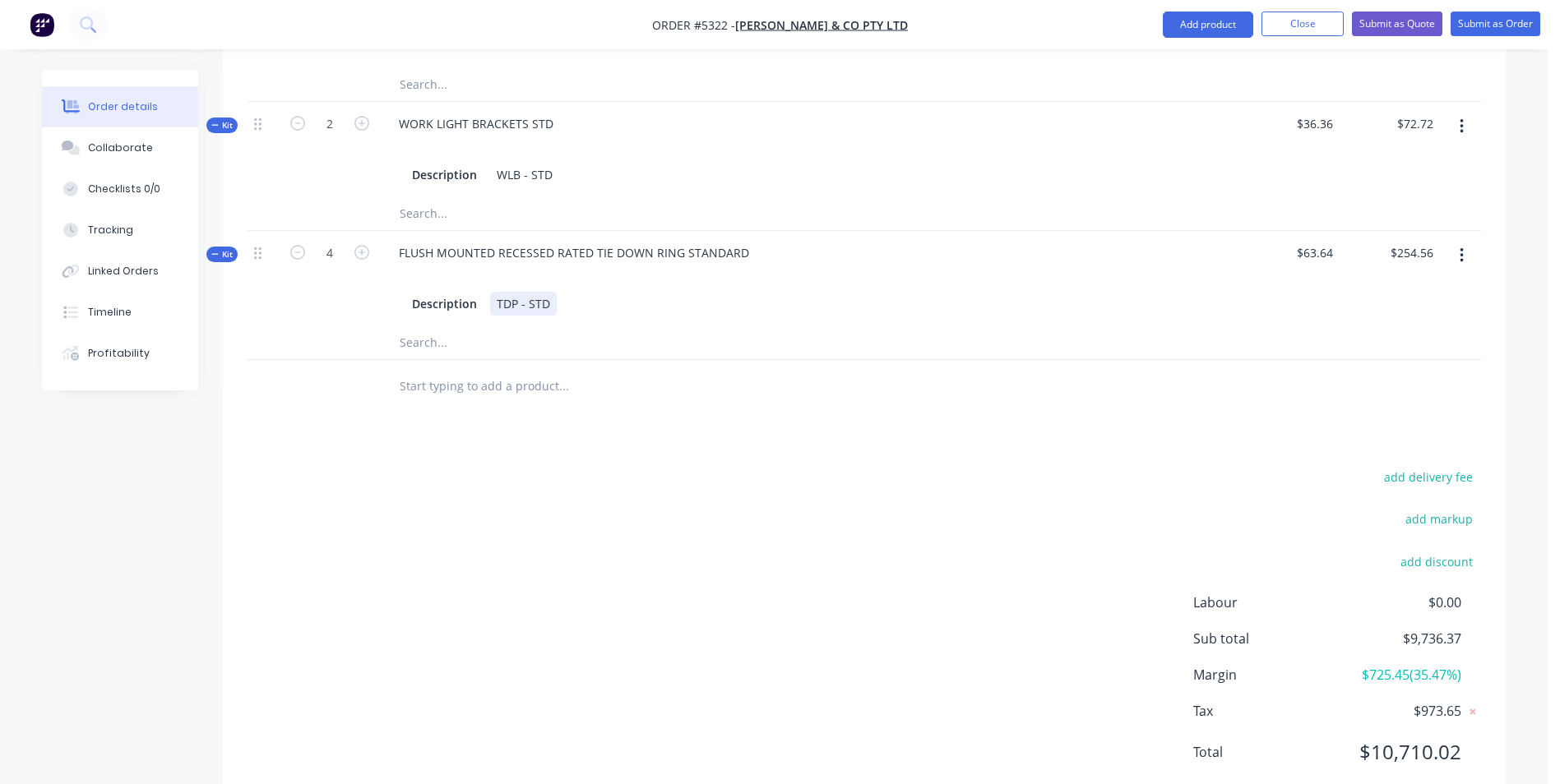
click at [548, 292] on div "TDP - STD" at bounding box center [523, 303] width 66 height 24
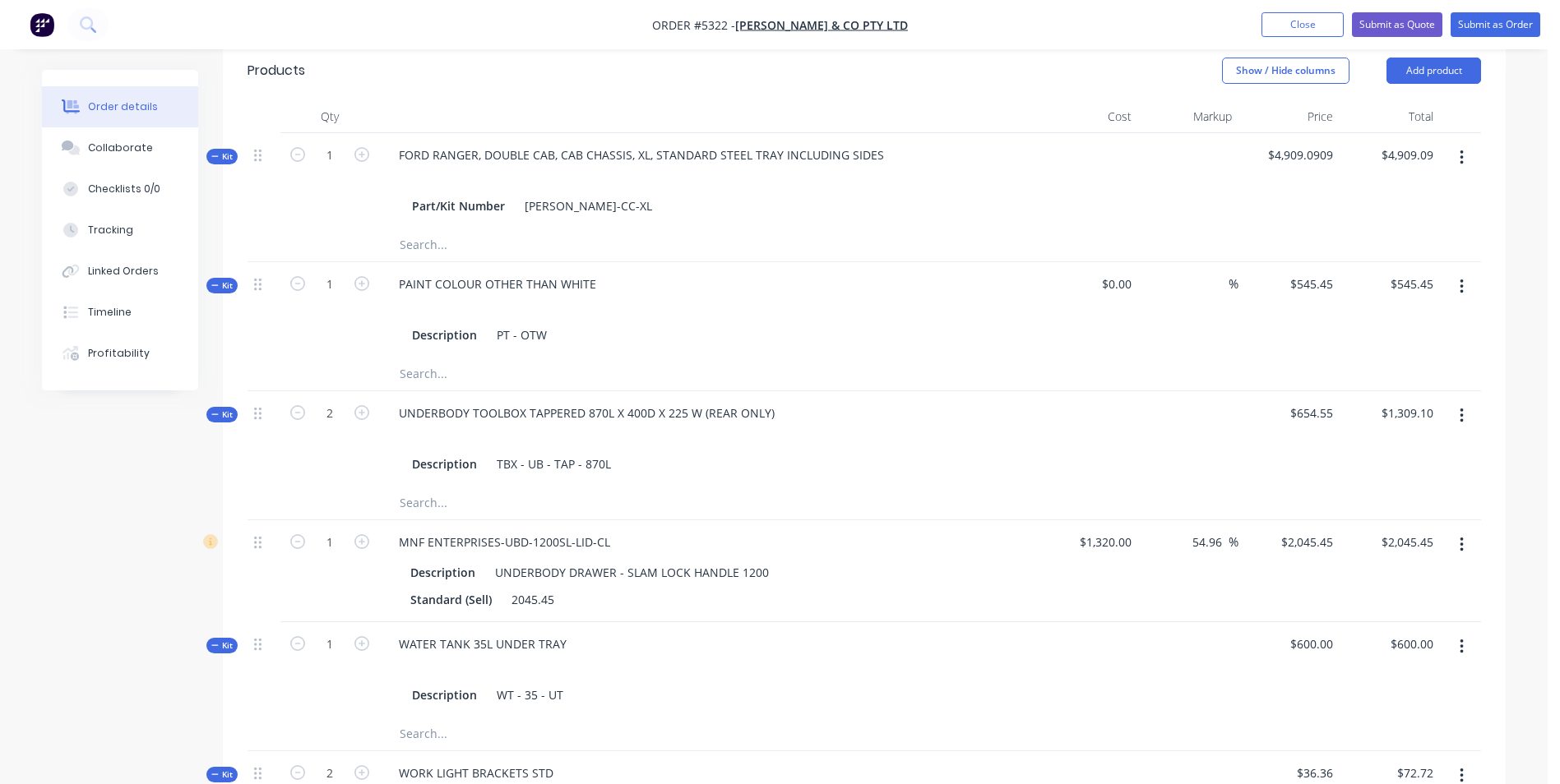
scroll to position [411, 0]
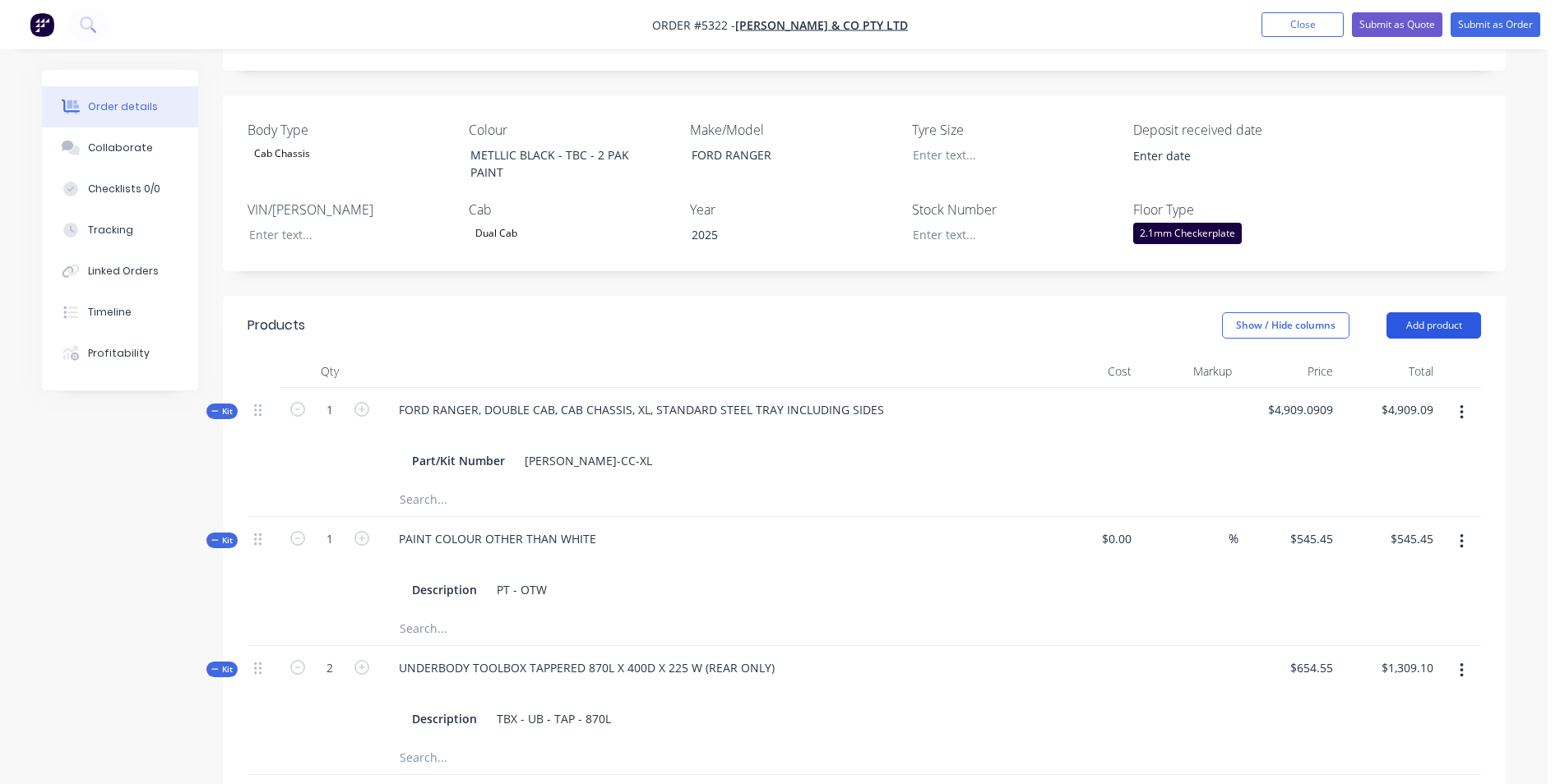
click at [1412, 313] on button "Add product" at bounding box center [1434, 326] width 94 height 26
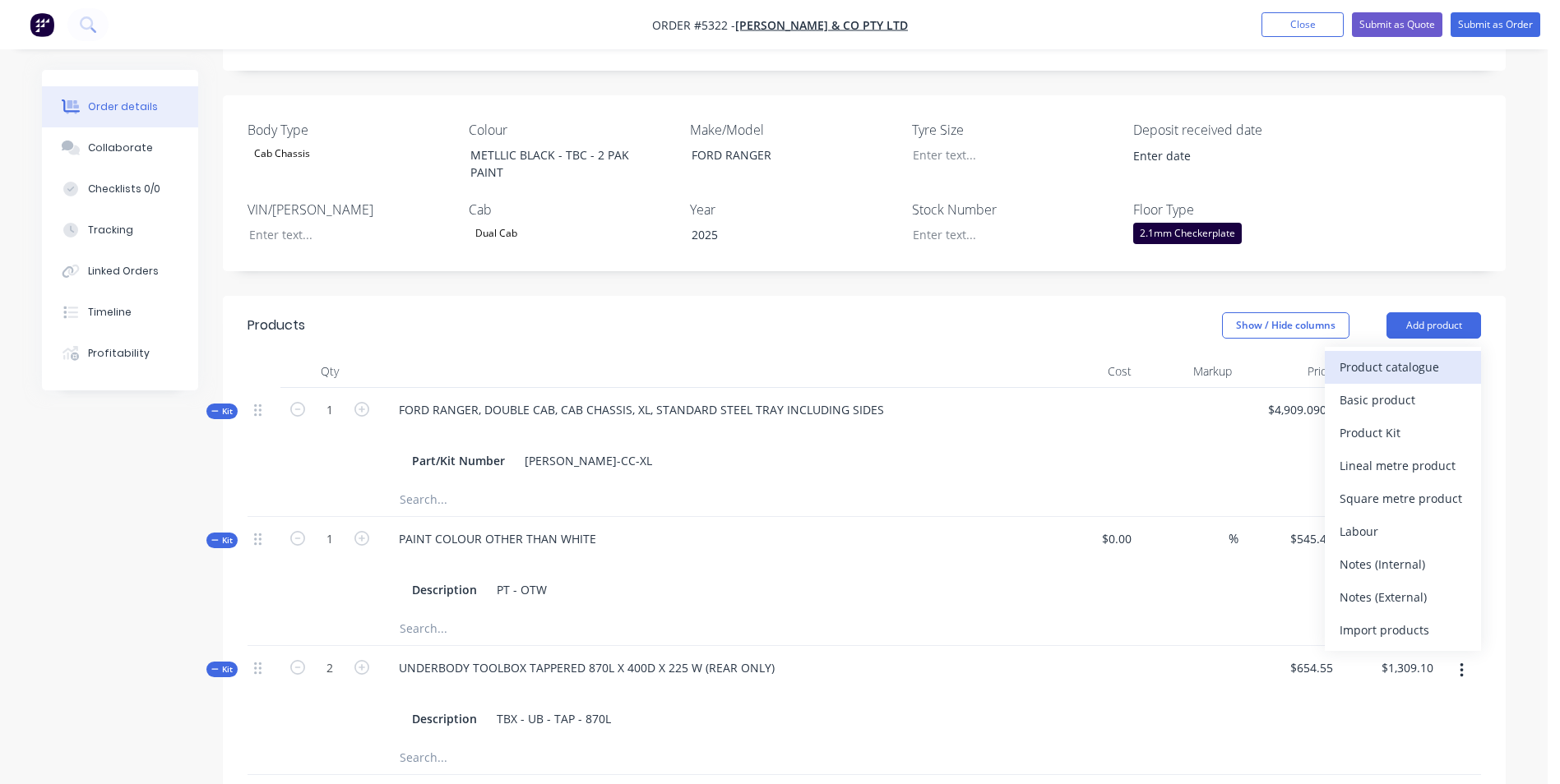
click at [1424, 355] on div "Product catalogue" at bounding box center [1403, 367] width 127 height 24
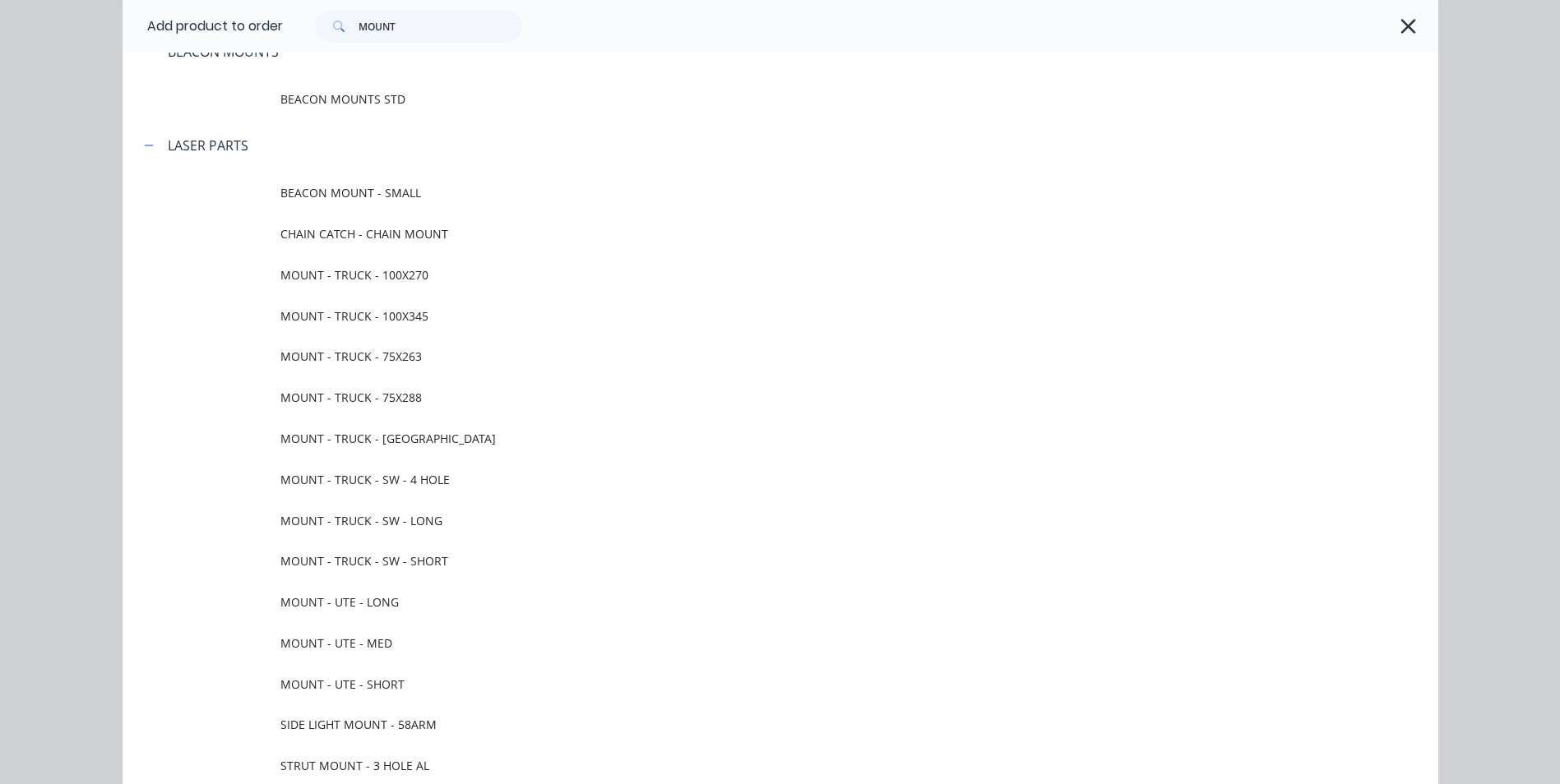
scroll to position [0, 0]
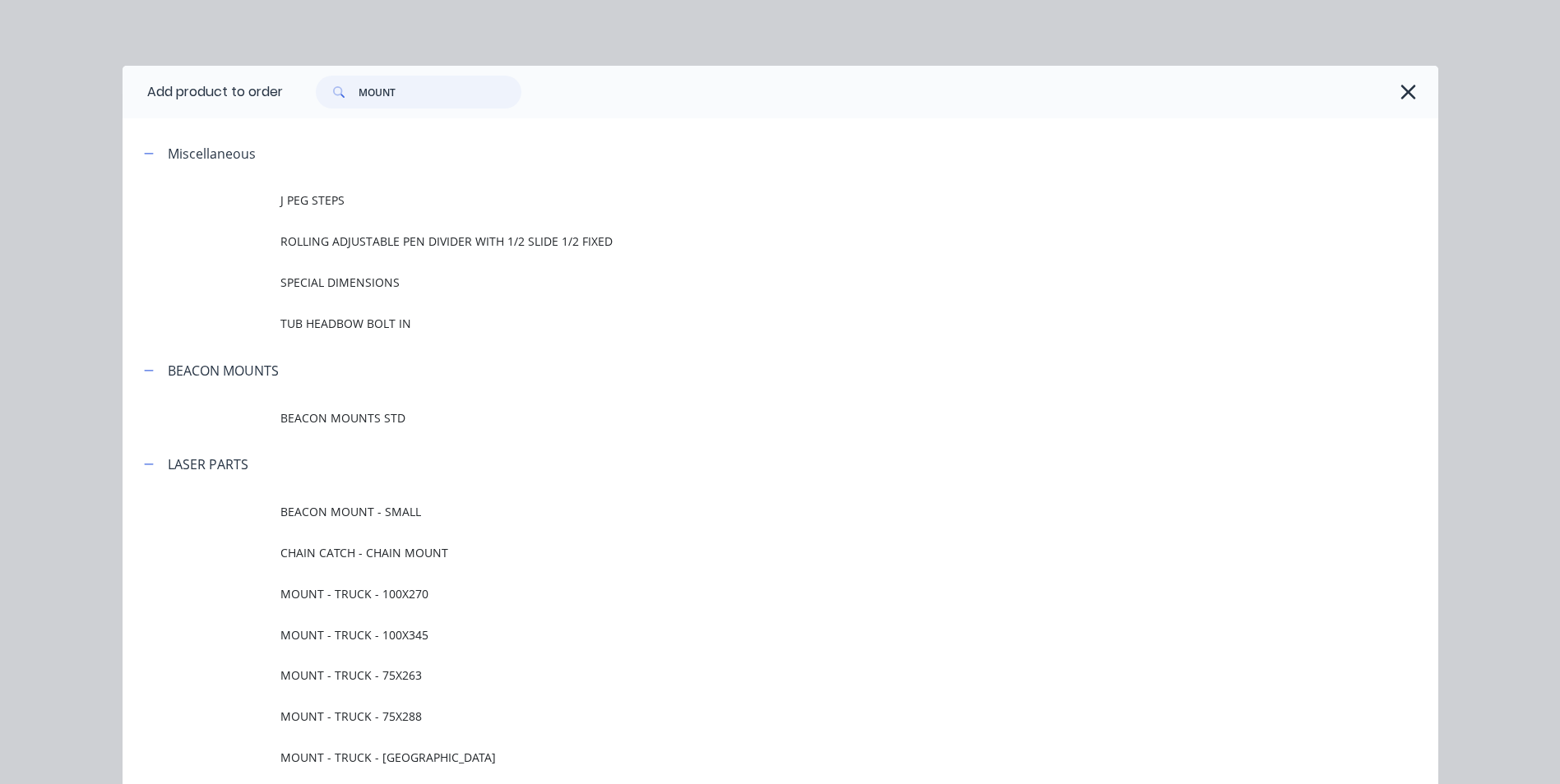
drag, startPoint x: 390, startPoint y: 94, endPoint x: 335, endPoint y: 95, distance: 55.0
click at [335, 95] on div "MOUNT" at bounding box center [418, 93] width 205 height 33
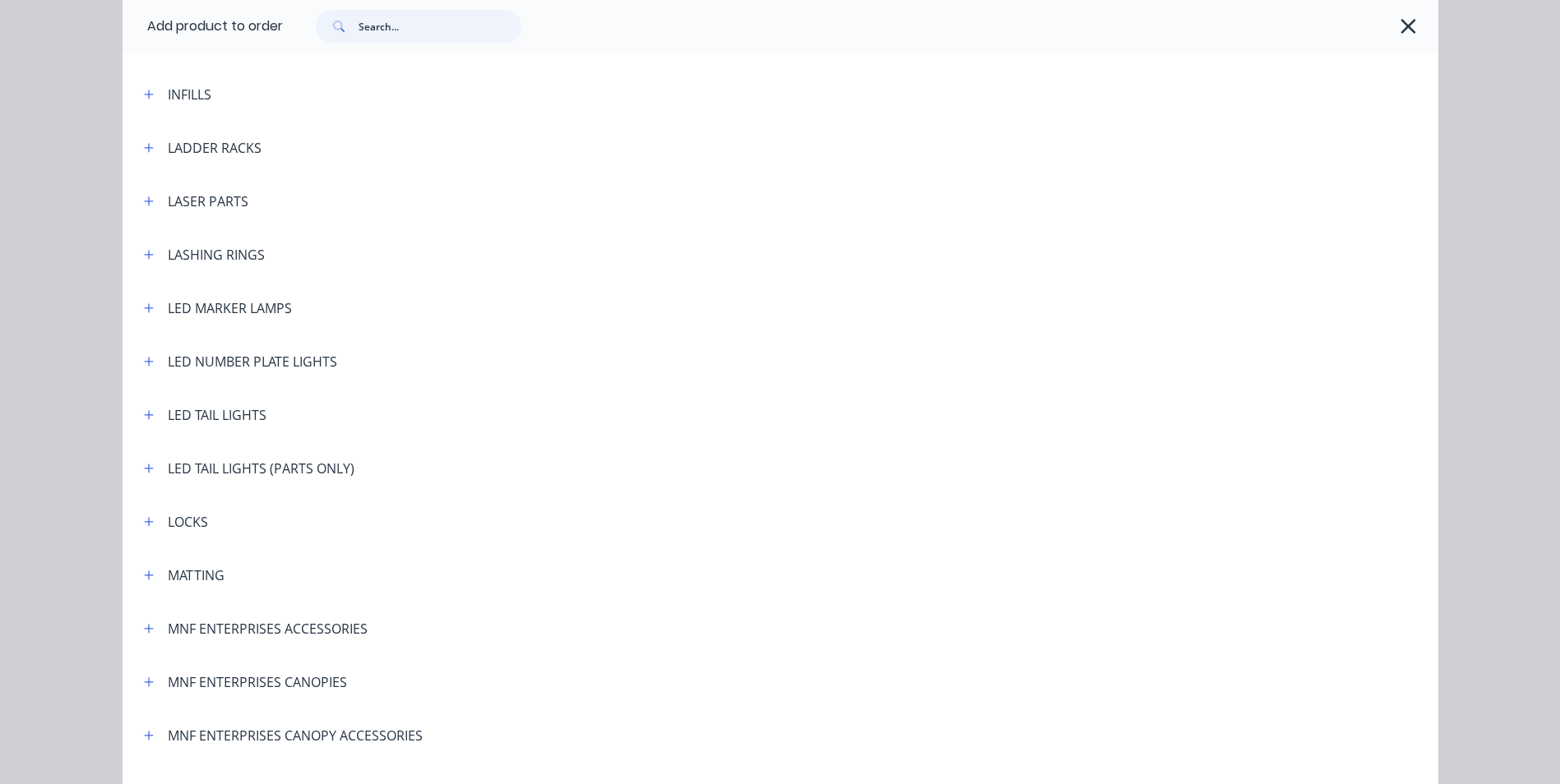
scroll to position [2631, 0]
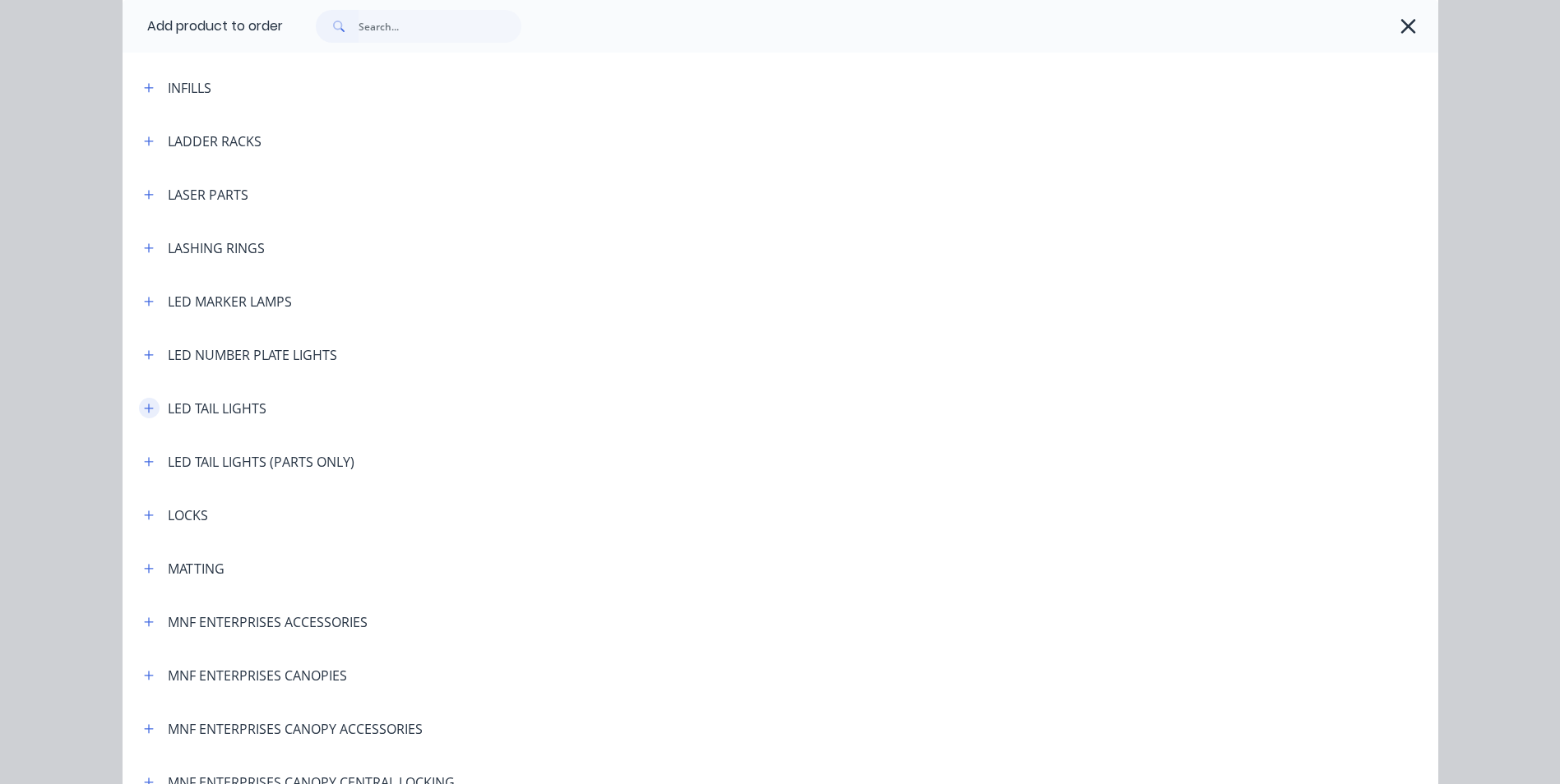
click at [144, 408] on icon "button" at bounding box center [148, 408] width 9 height 9
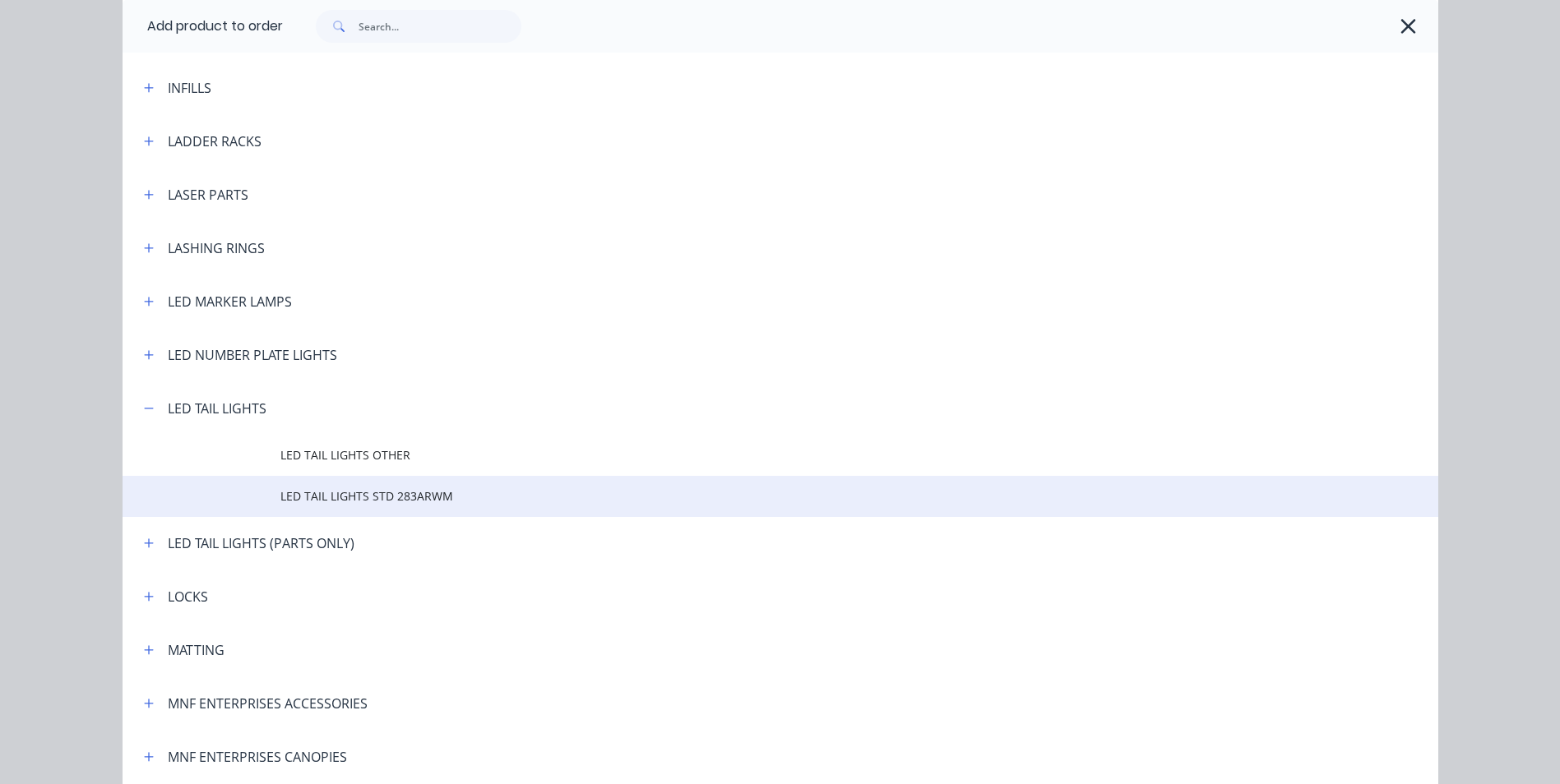
click at [365, 494] on span "LED TAIL LIGHTS STD 283ARWM" at bounding box center [743, 496] width 926 height 17
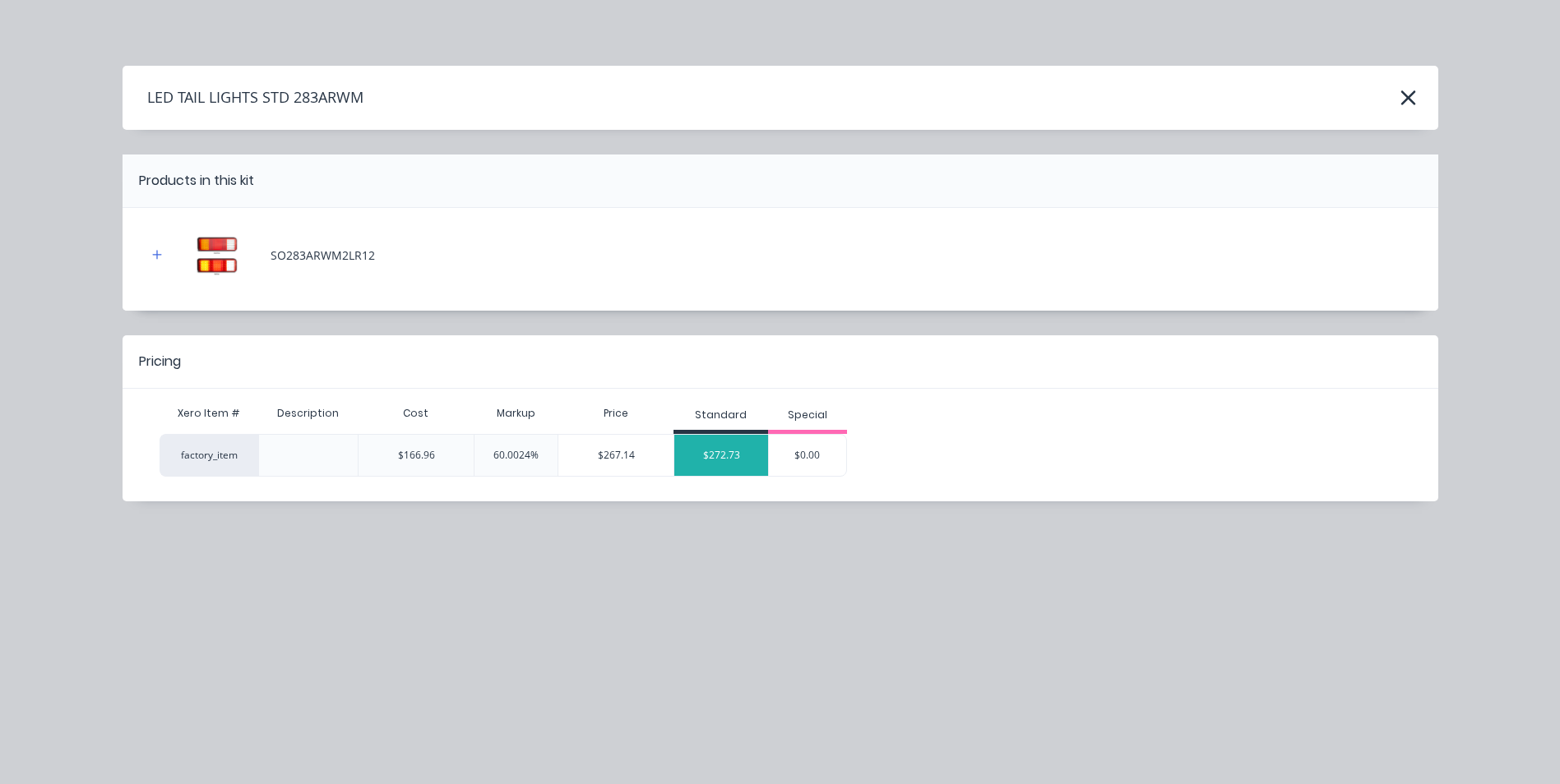
click at [728, 463] on div "$272.73" at bounding box center [721, 455] width 93 height 41
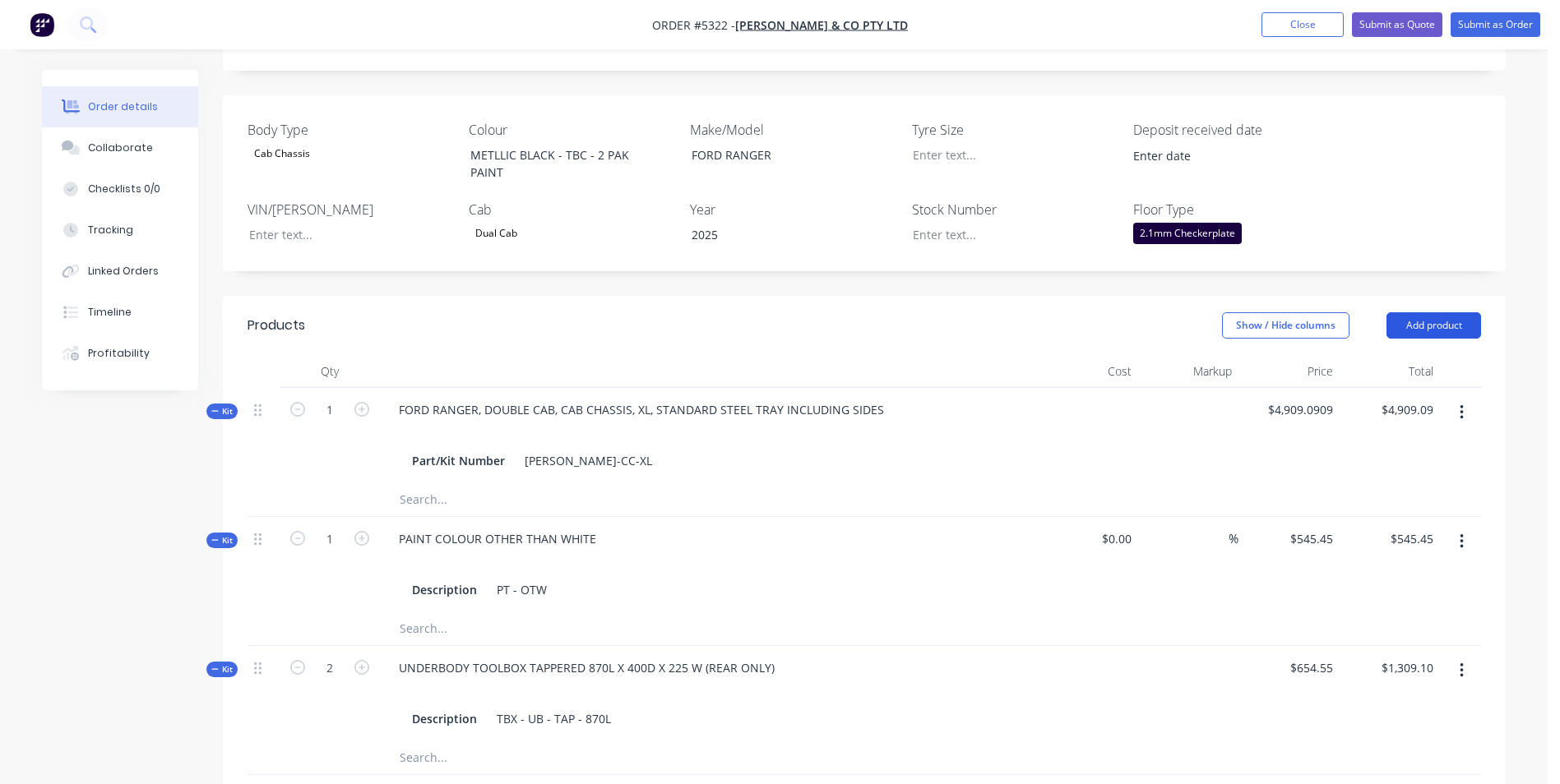
drag, startPoint x: 1466, startPoint y: 284, endPoint x: 1459, endPoint y: 289, distance: 8.6
click at [1465, 313] on button "Add product" at bounding box center [1434, 326] width 94 height 26
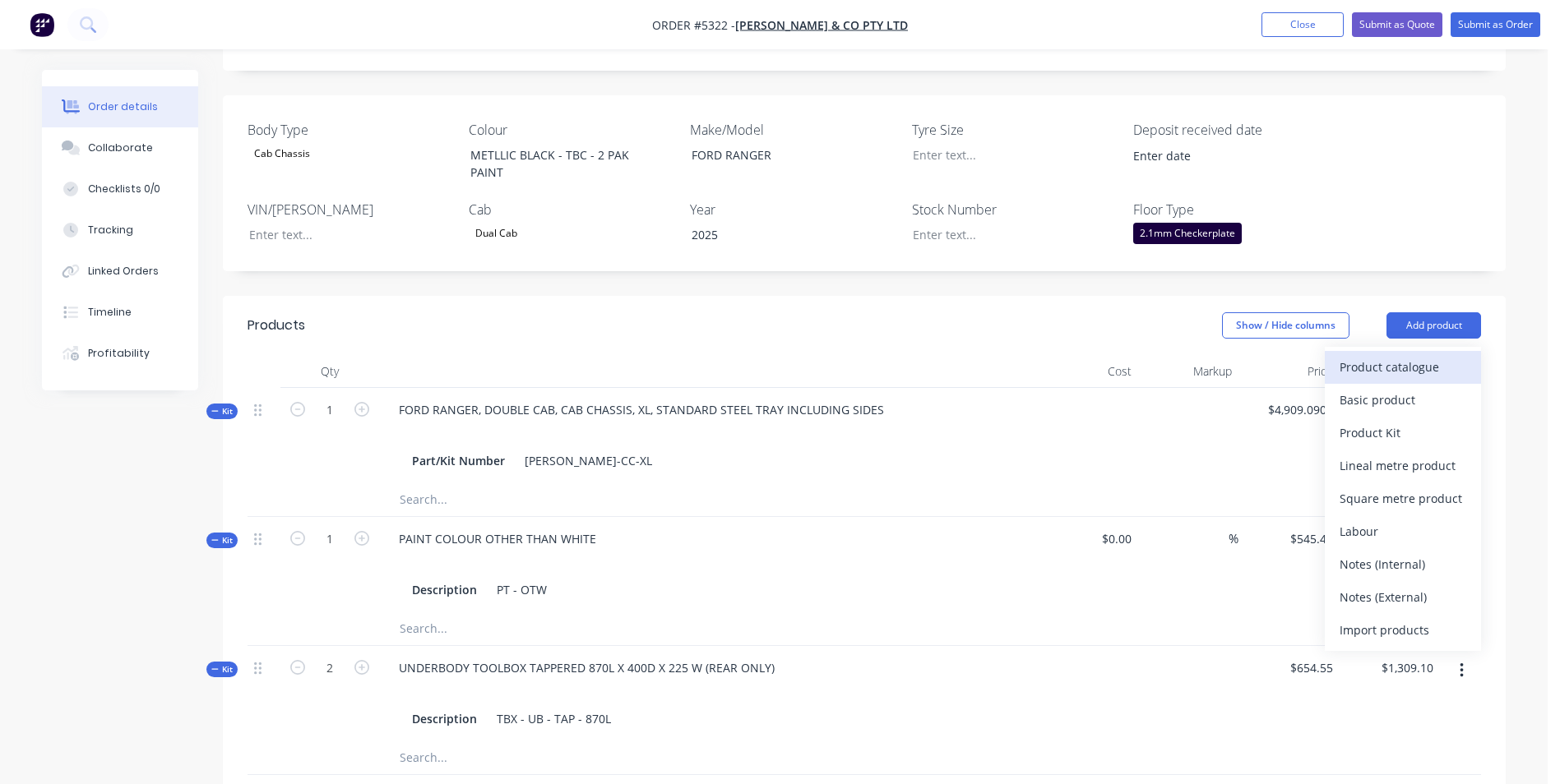
click at [1440, 355] on div "Product catalogue" at bounding box center [1403, 367] width 127 height 24
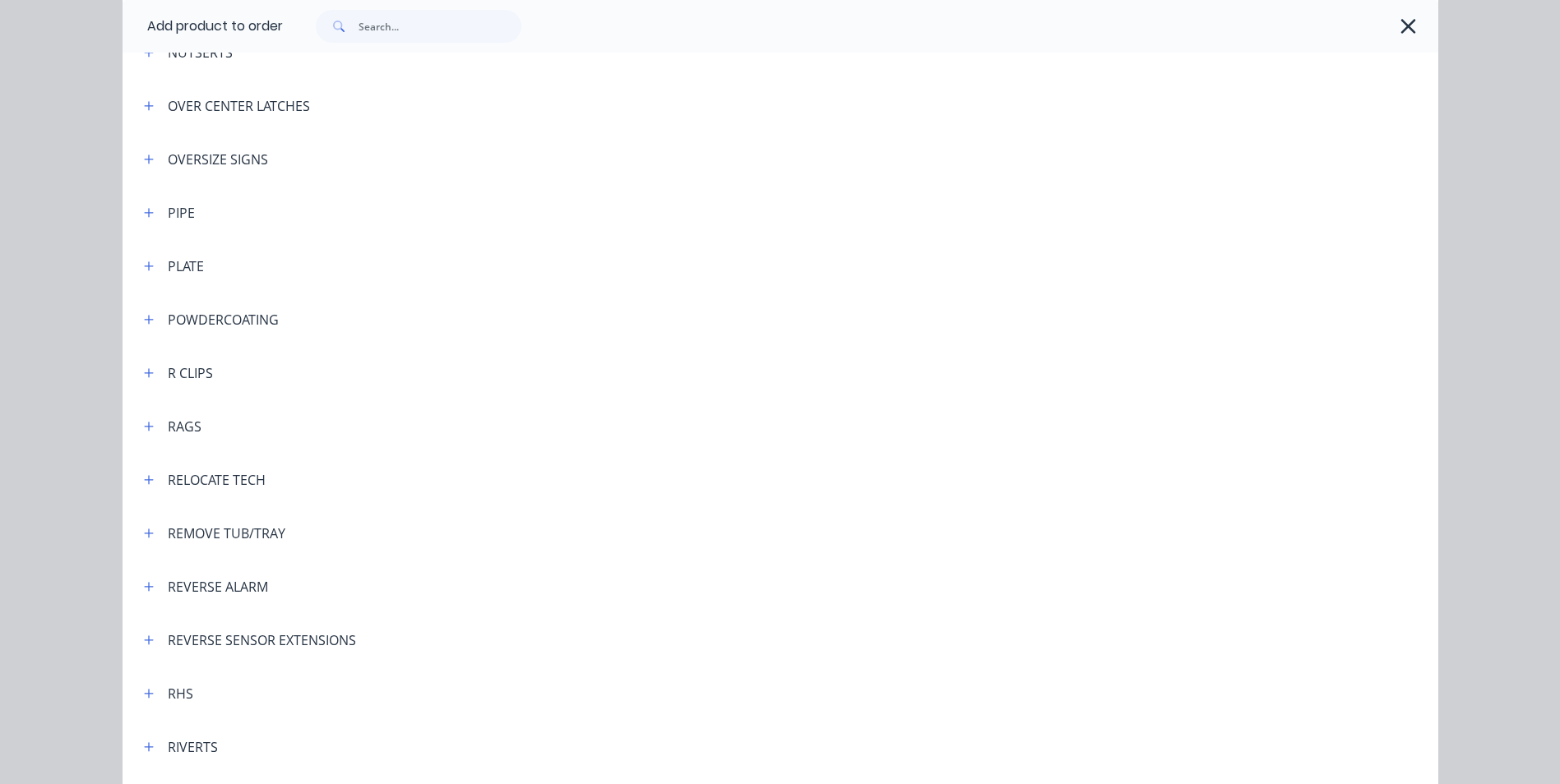
scroll to position [4192, 0]
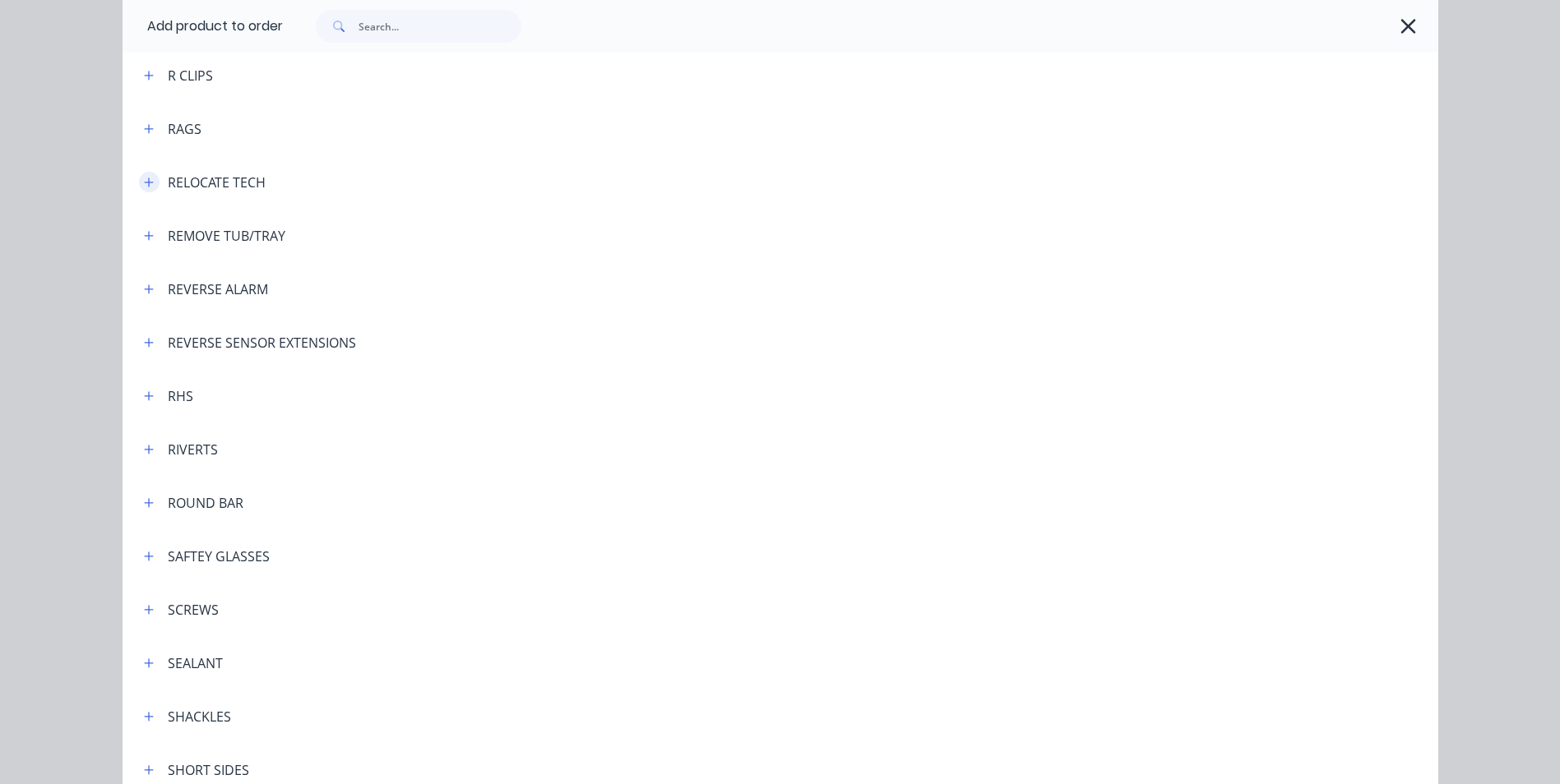
click at [144, 183] on icon "button" at bounding box center [148, 182] width 10 height 11
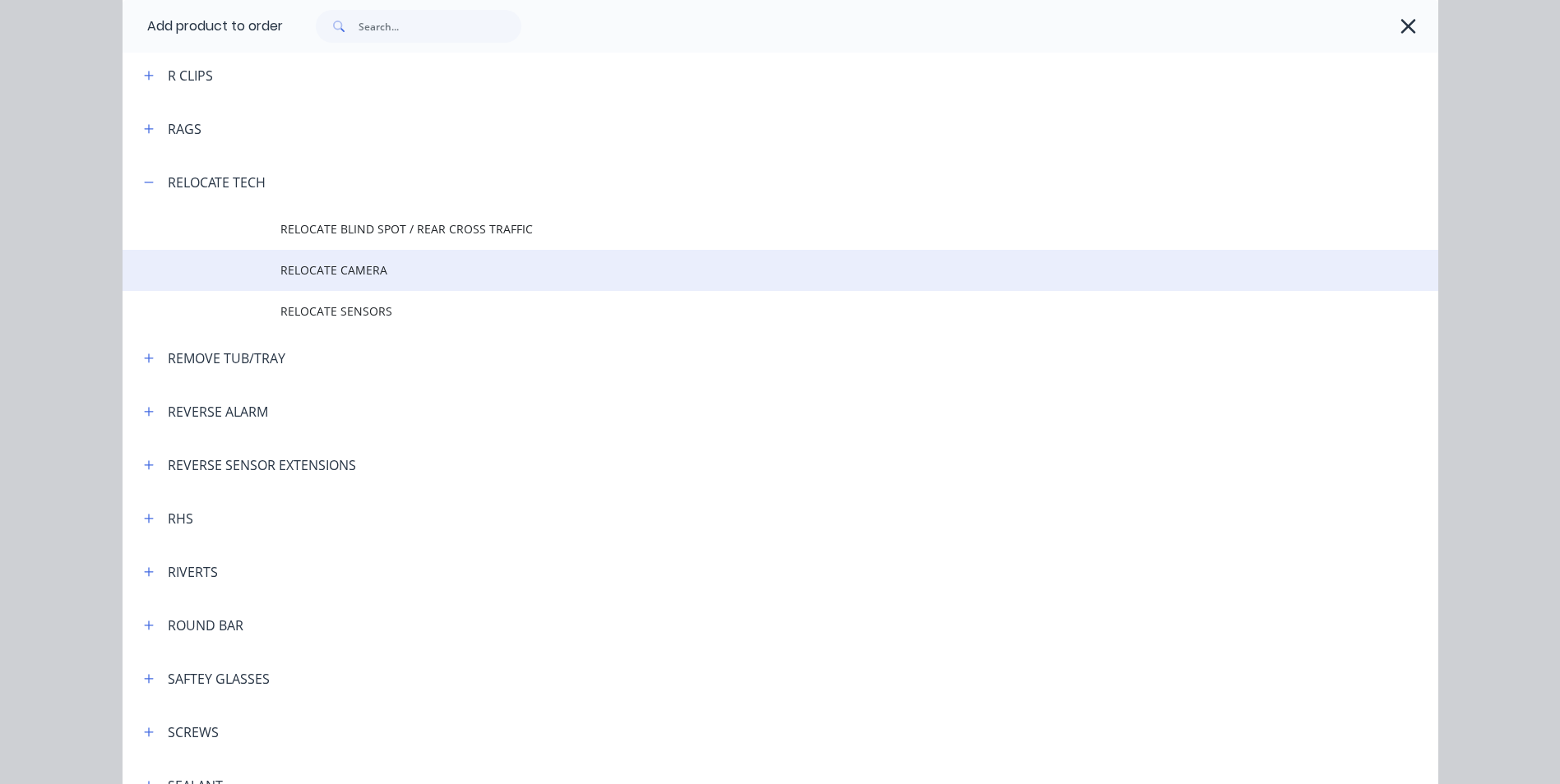
click at [319, 279] on span "RELOCATE CAMERA" at bounding box center [743, 270] width 926 height 17
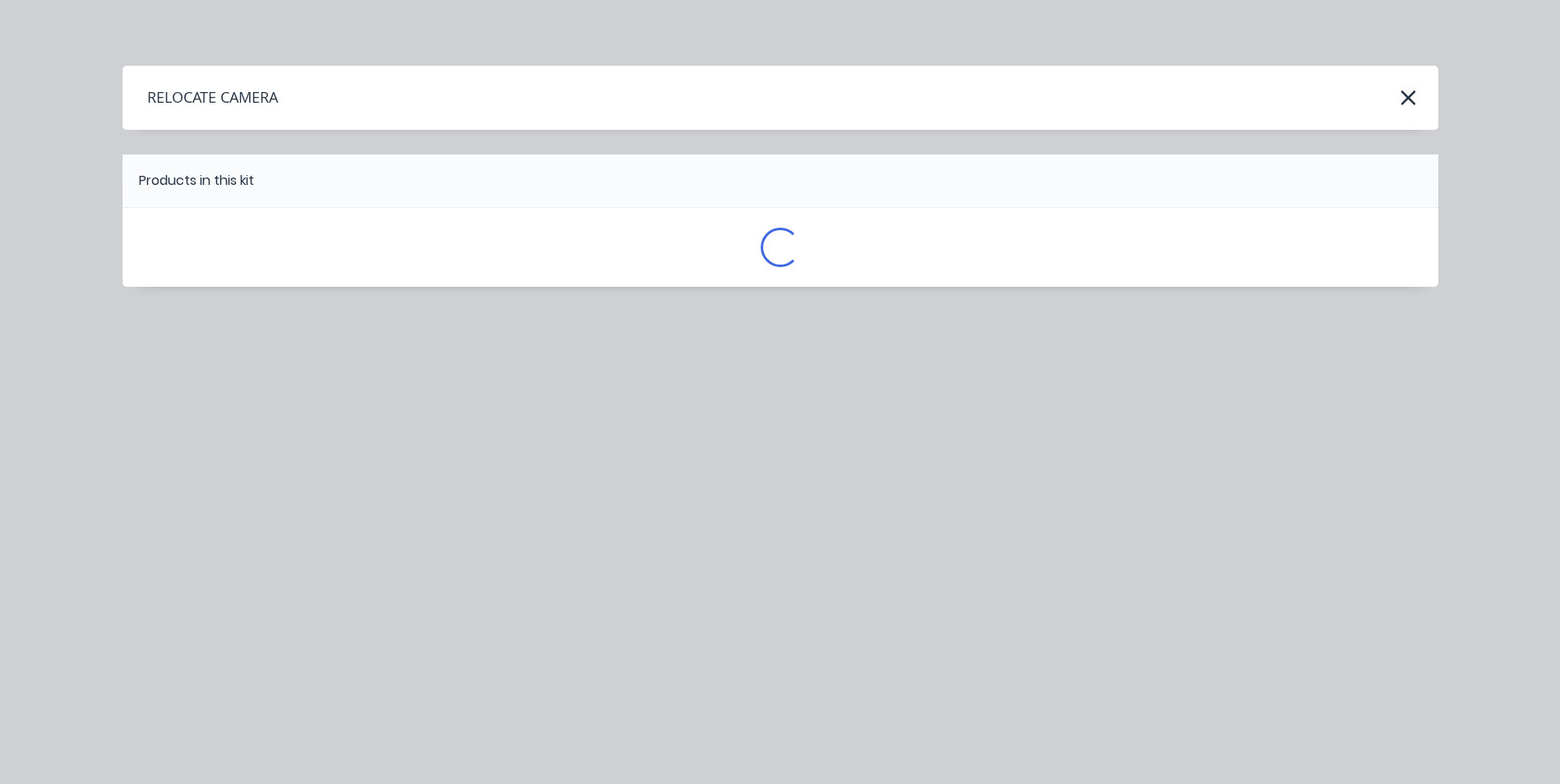
scroll to position [0, 0]
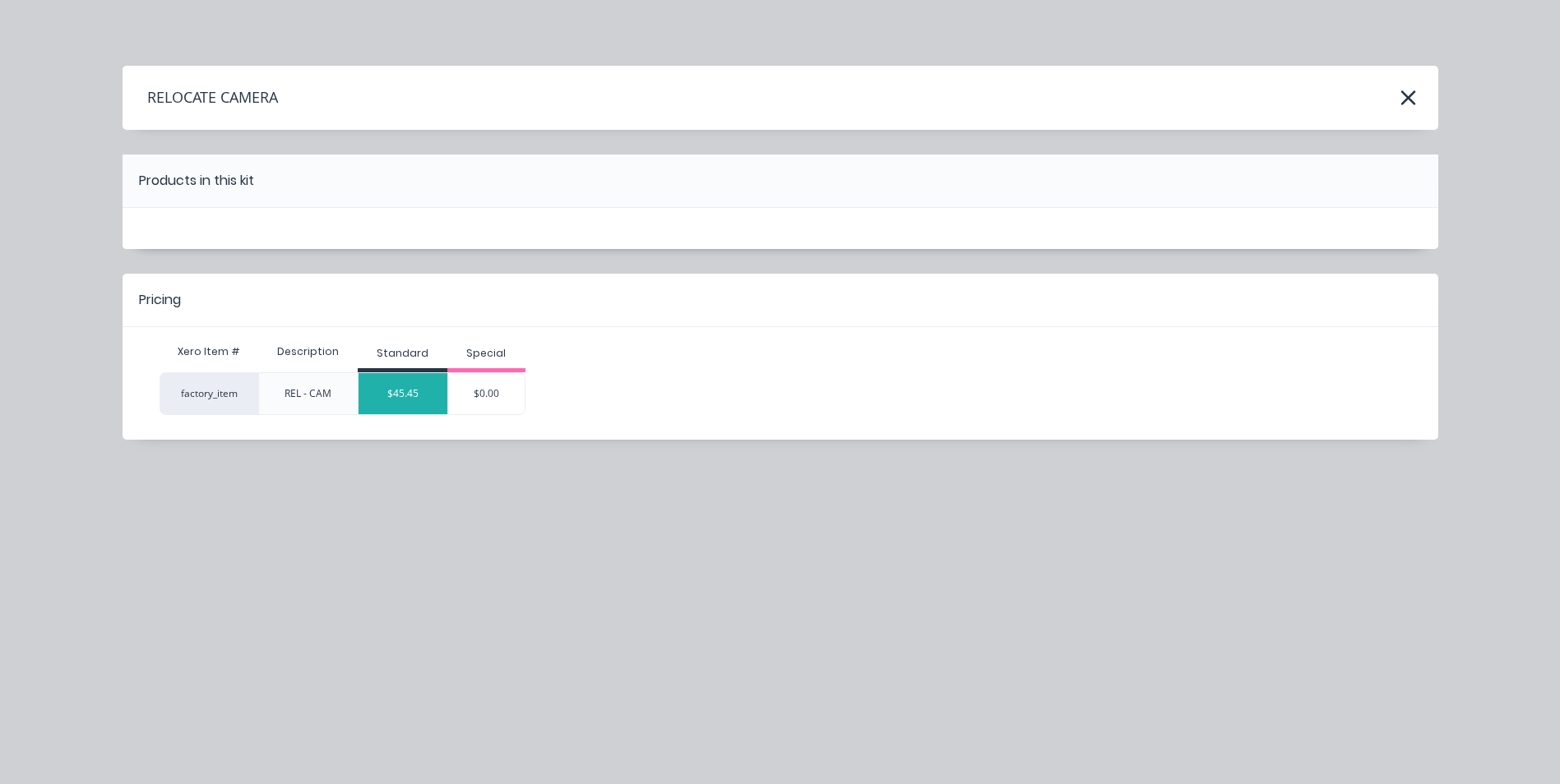
click at [414, 390] on div "$45.45" at bounding box center [404, 393] width 89 height 41
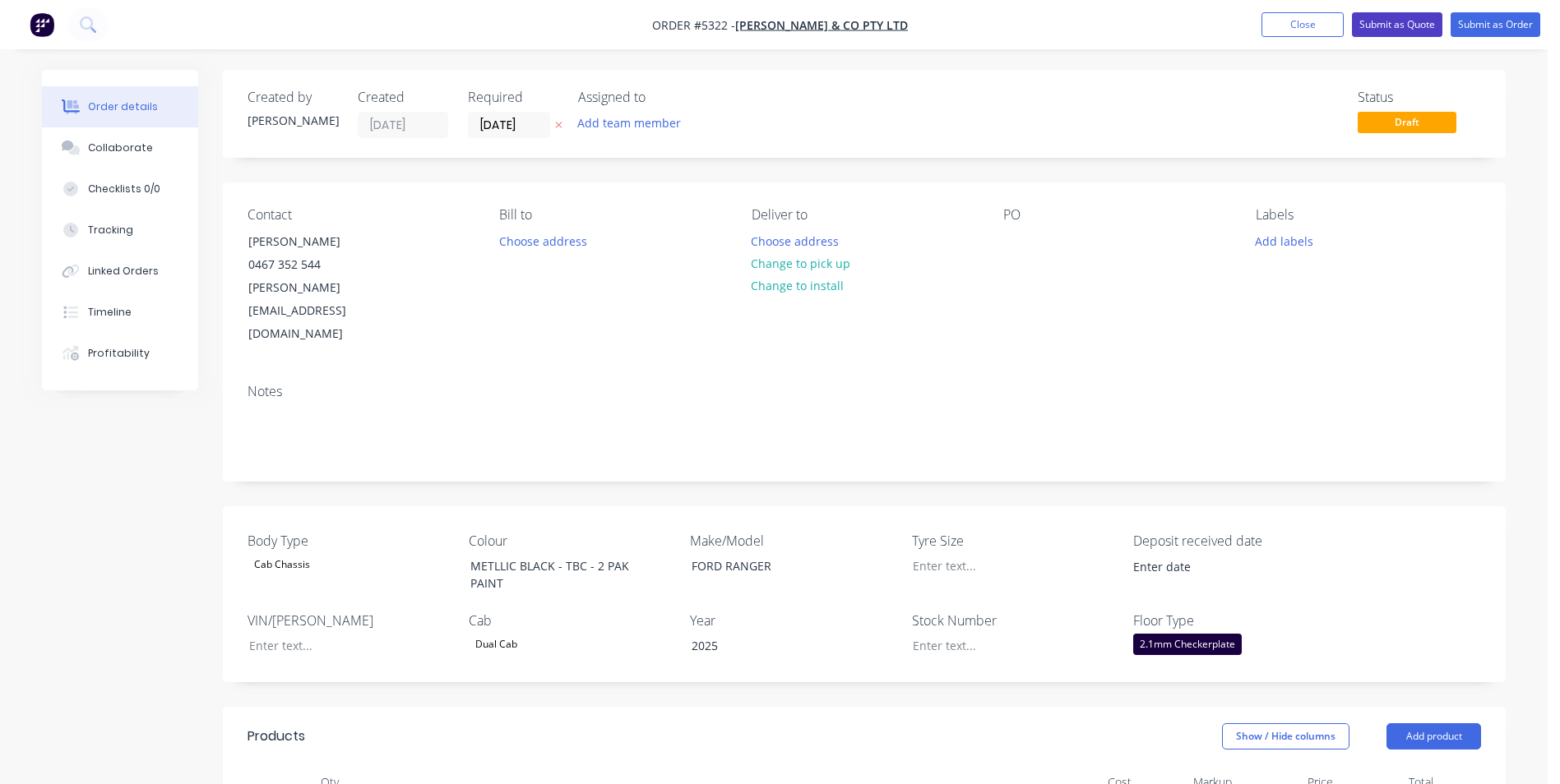
click at [1405, 20] on button "Submit as Quote" at bounding box center [1398, 24] width 91 height 24
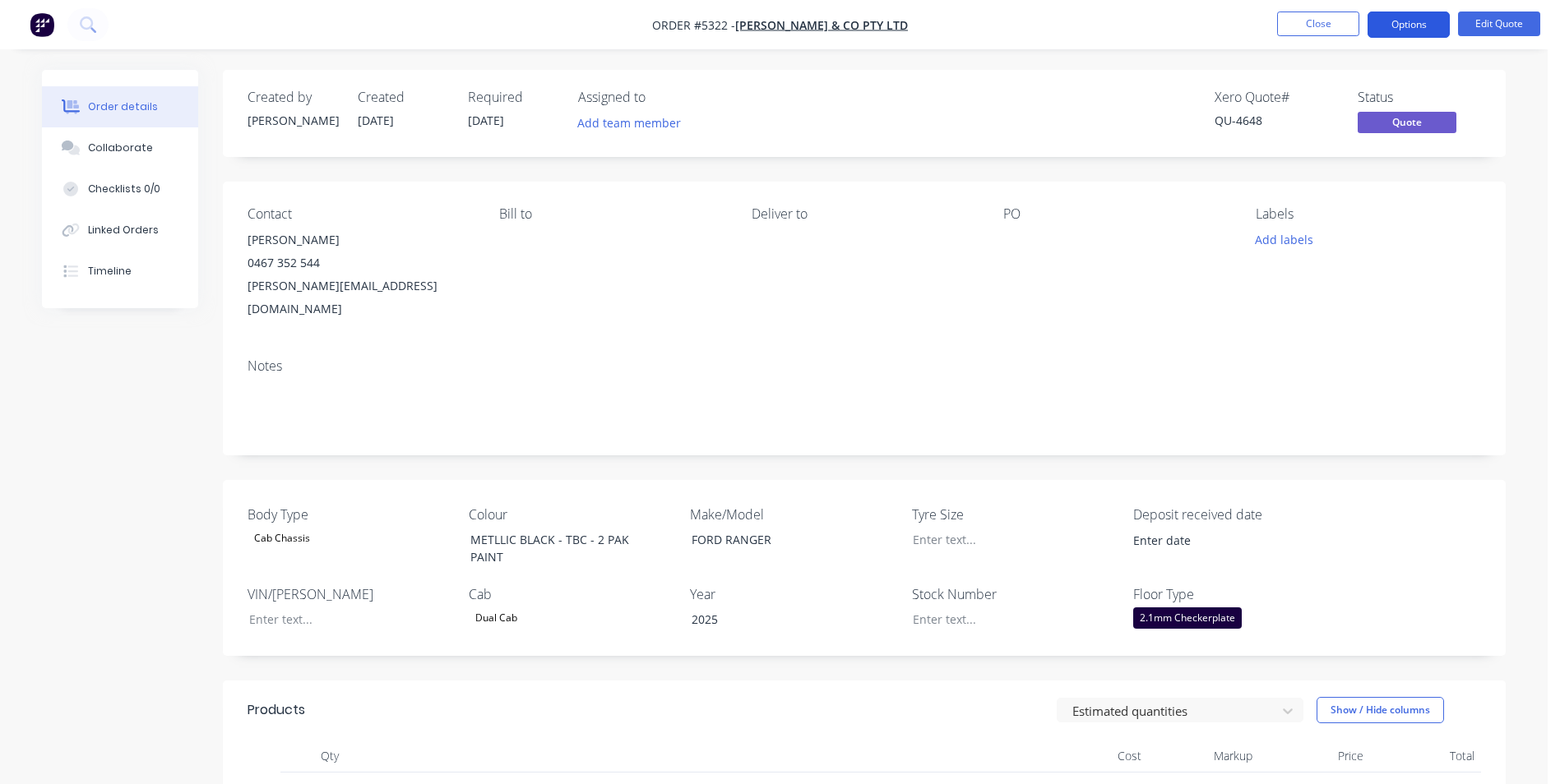
click at [1411, 28] on button "Options" at bounding box center [1409, 24] width 82 height 26
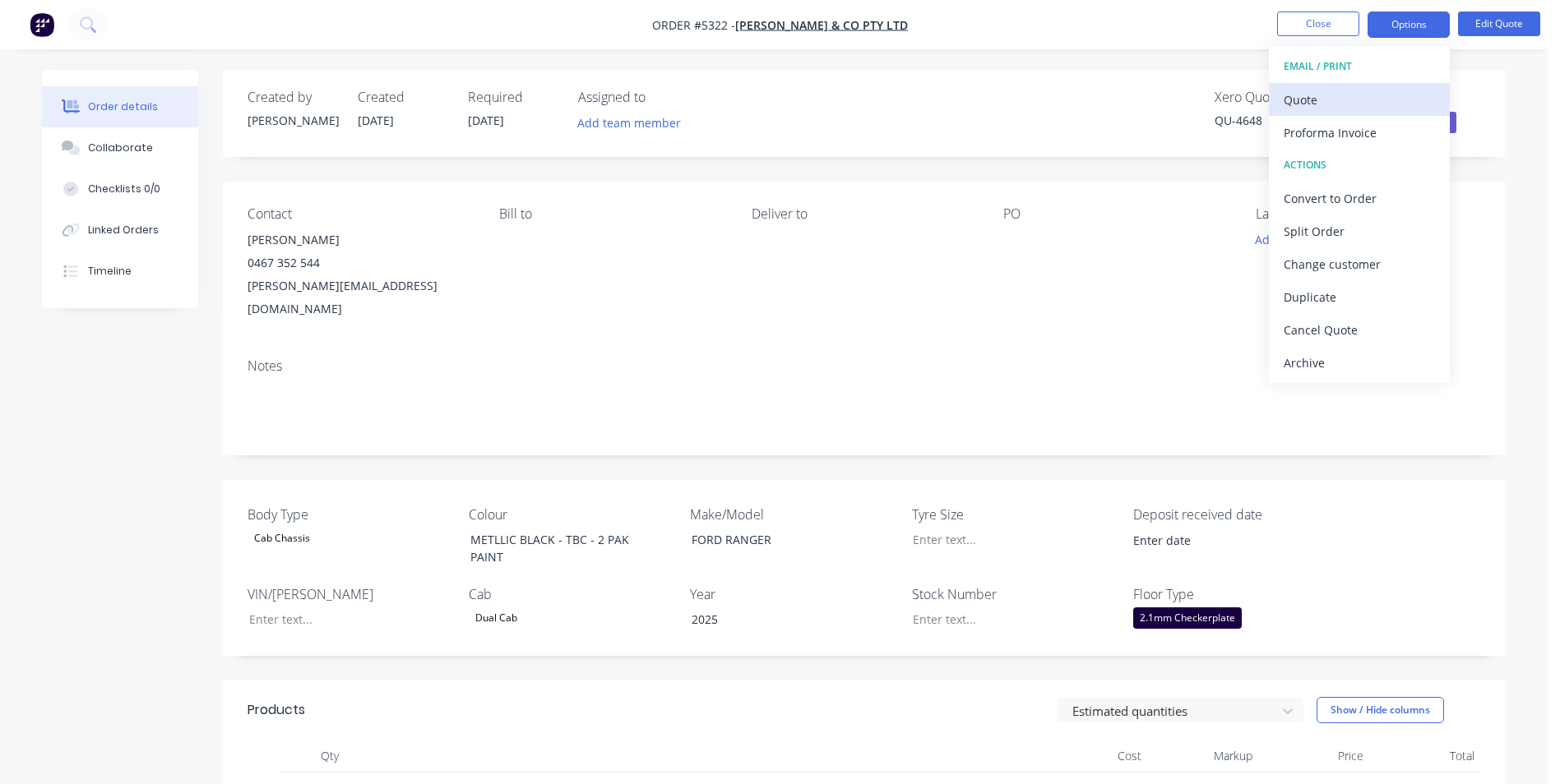
click at [1323, 102] on div "Quote" at bounding box center [1359, 100] width 151 height 24
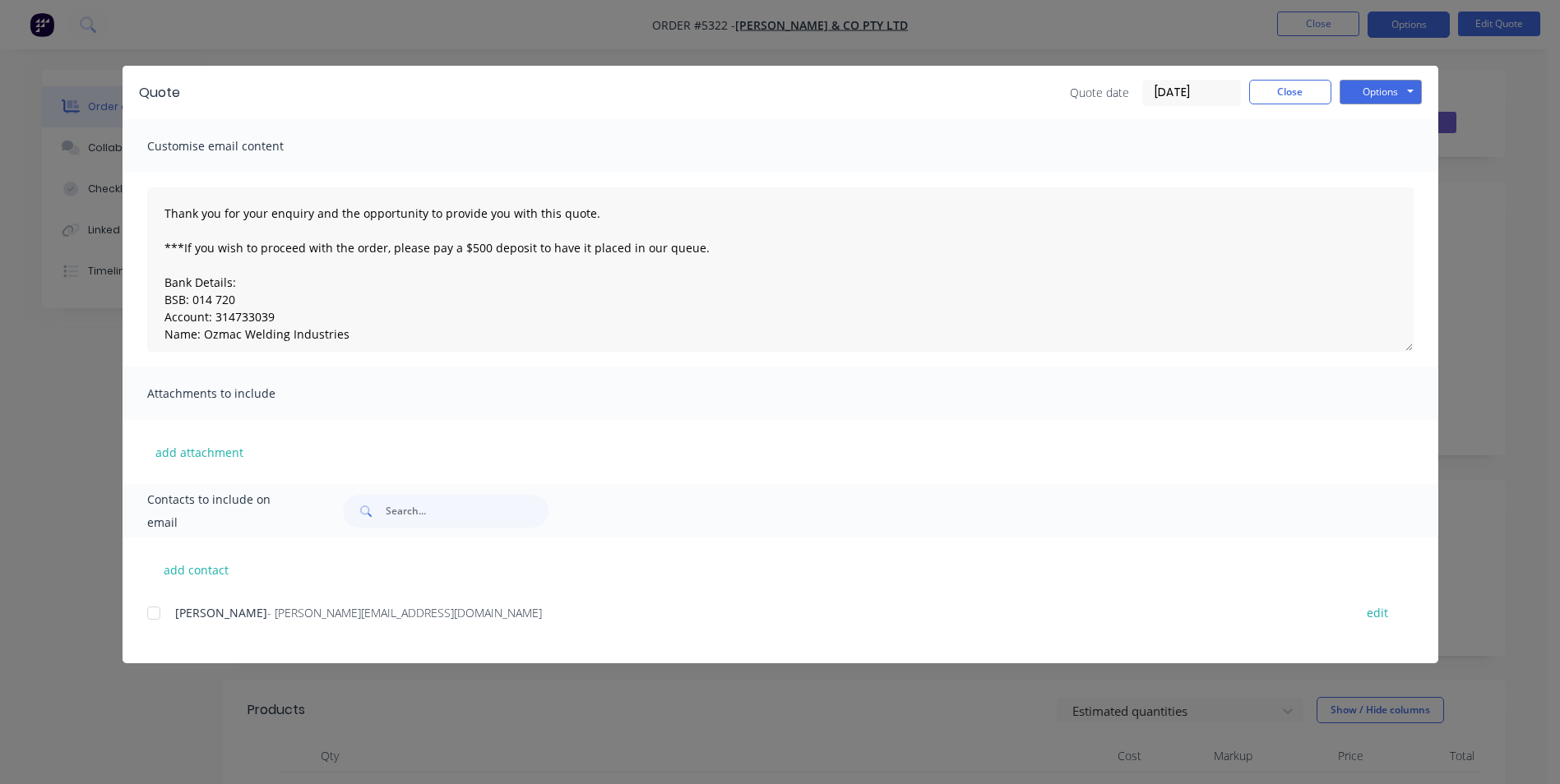
click at [153, 612] on div at bounding box center [154, 614] width 33 height 33
click at [1393, 90] on button "Options" at bounding box center [1381, 92] width 82 height 24
click at [1386, 178] on button "Email" at bounding box center [1392, 175] width 106 height 27
click at [1385, 93] on button "Options" at bounding box center [1381, 92] width 82 height 24
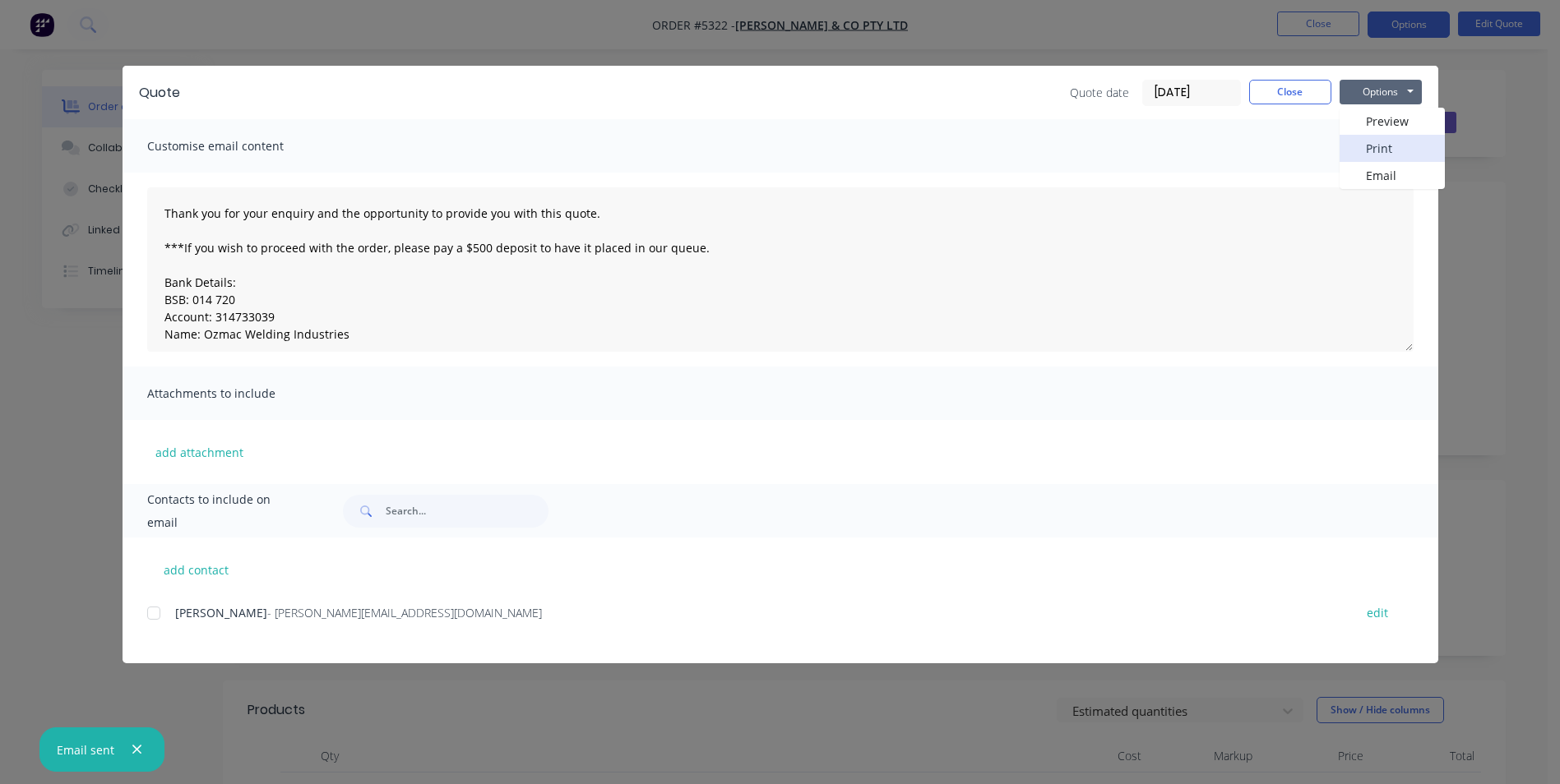
click at [1384, 151] on button "Print" at bounding box center [1392, 148] width 106 height 27
click at [1280, 91] on button "Close" at bounding box center [1290, 92] width 82 height 24
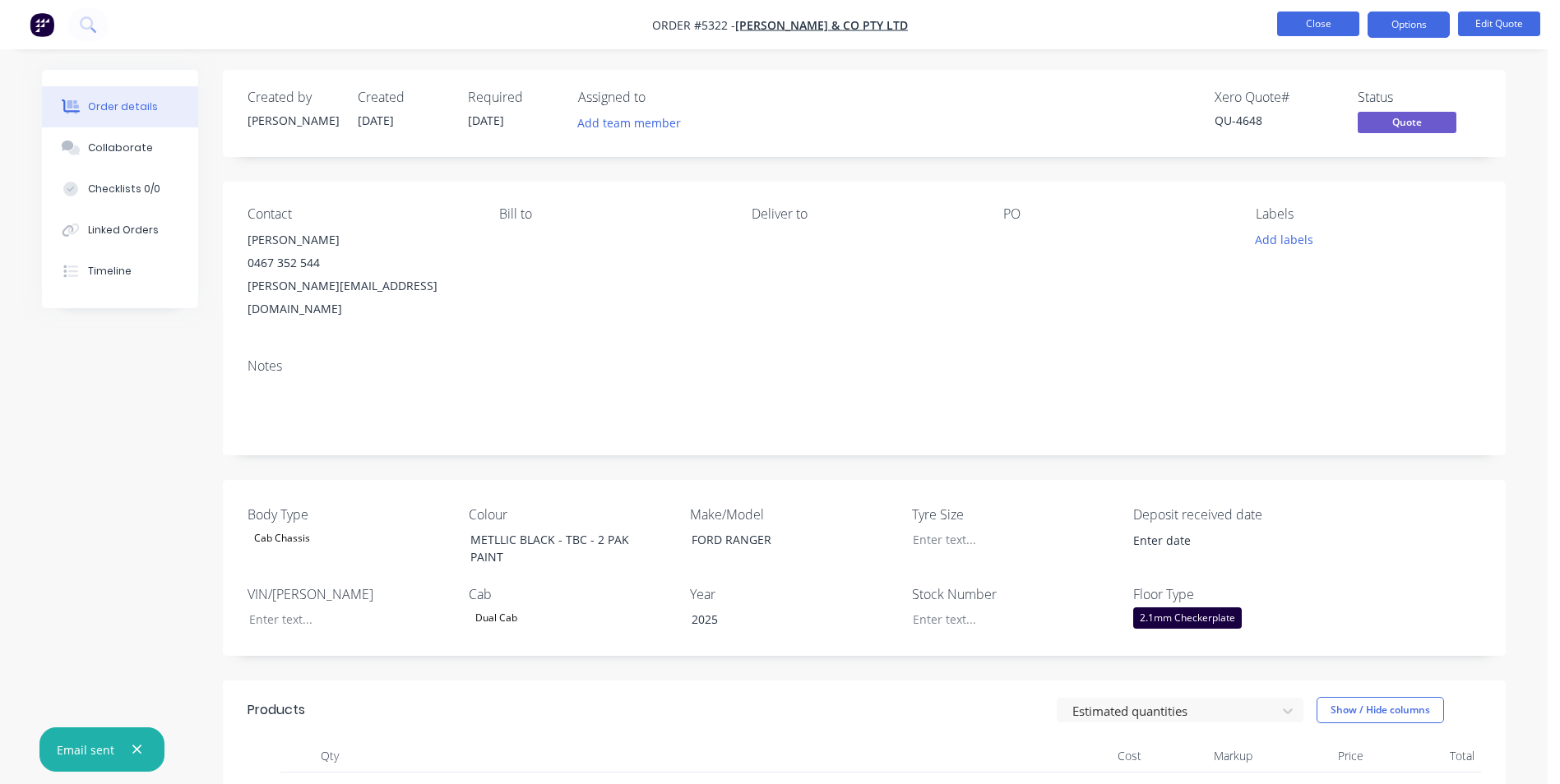
click at [1323, 21] on button "Close" at bounding box center [1318, 24] width 82 height 24
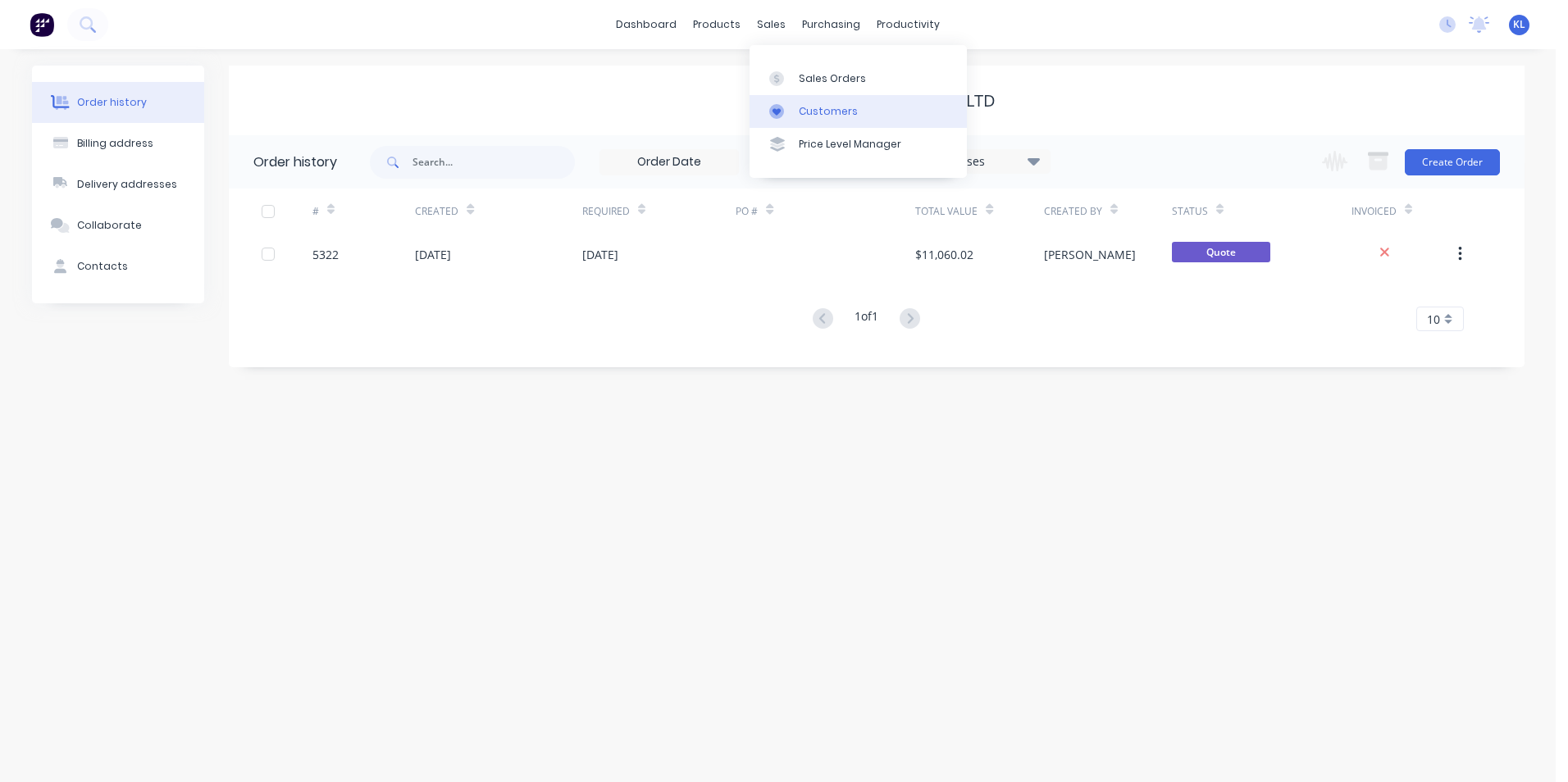
click at [835, 106] on div "Customers" at bounding box center [828, 111] width 59 height 15
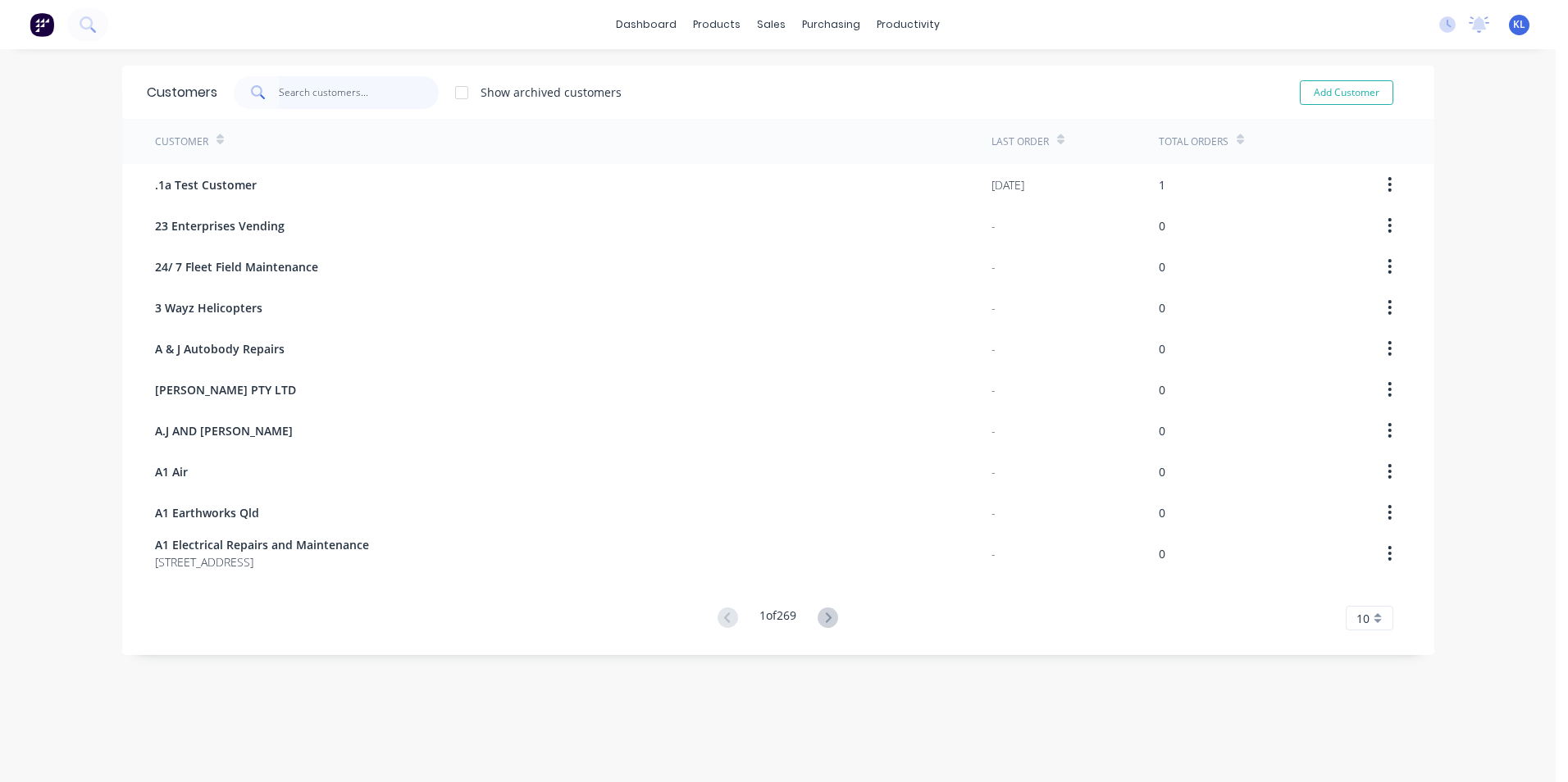
click at [310, 96] on input "text" at bounding box center [359, 93] width 160 height 33
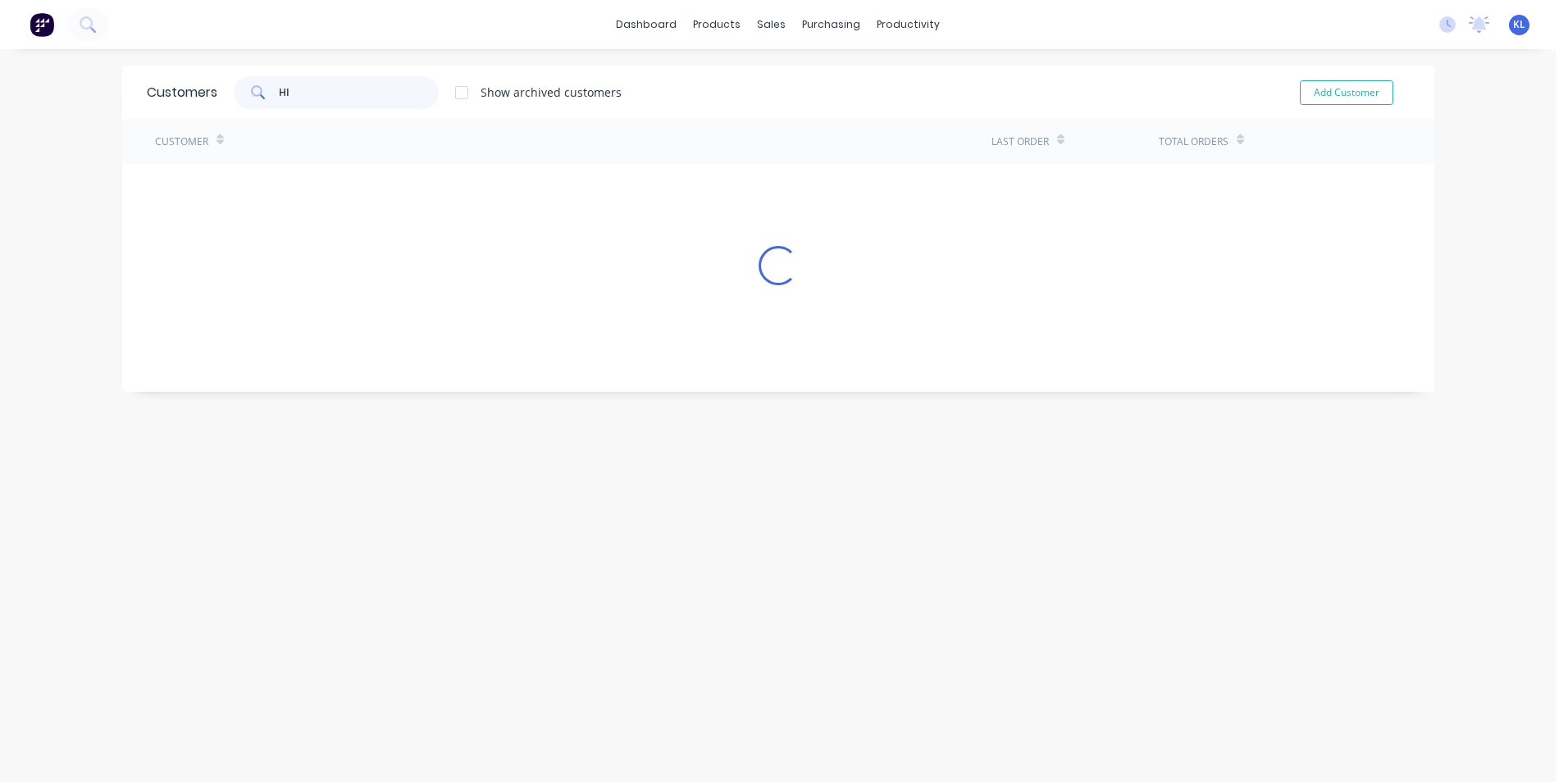
type input "H"
type input "O"
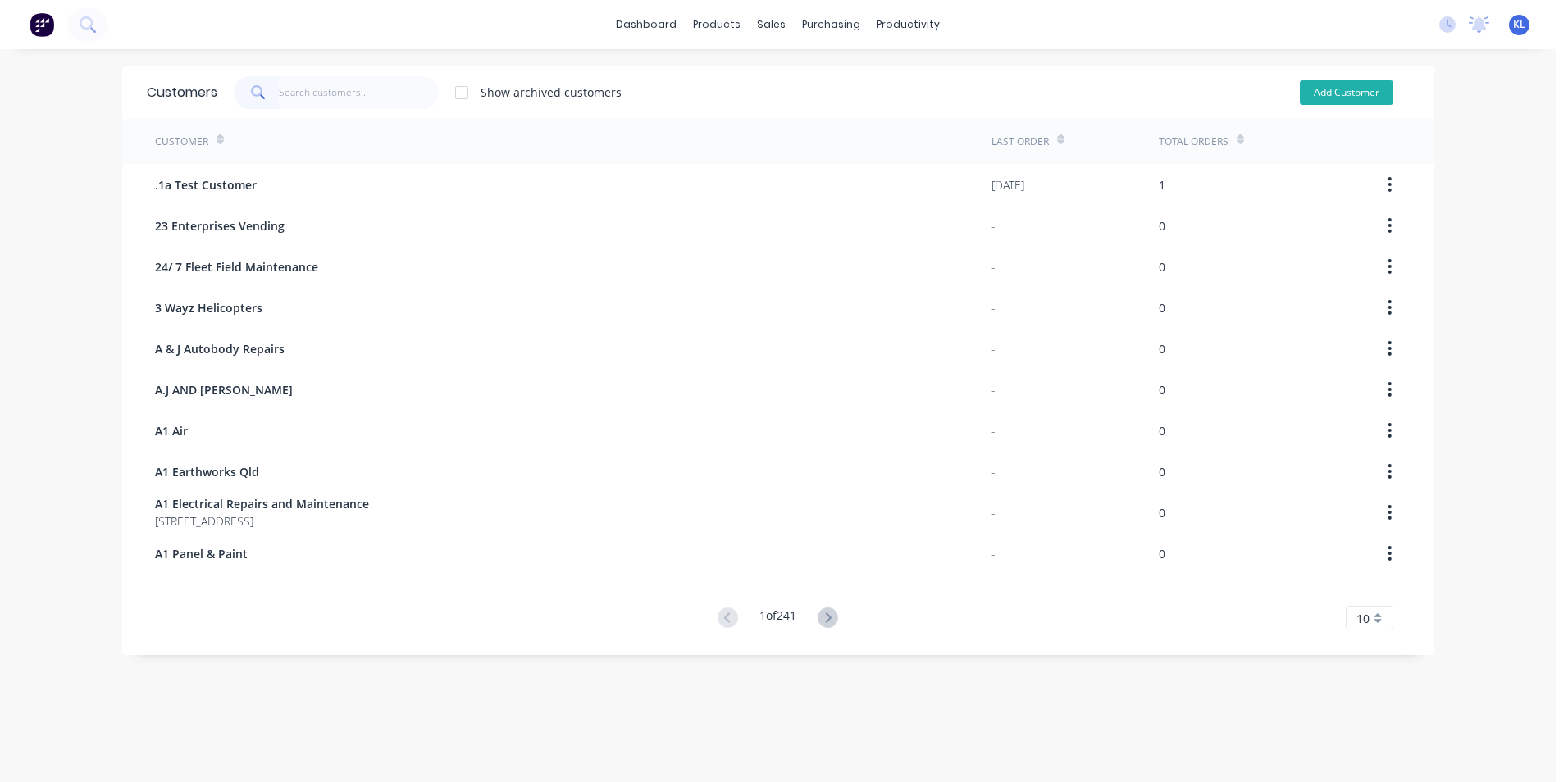
click at [1348, 90] on button "Add Customer" at bounding box center [1346, 92] width 93 height 24
select select "AU"
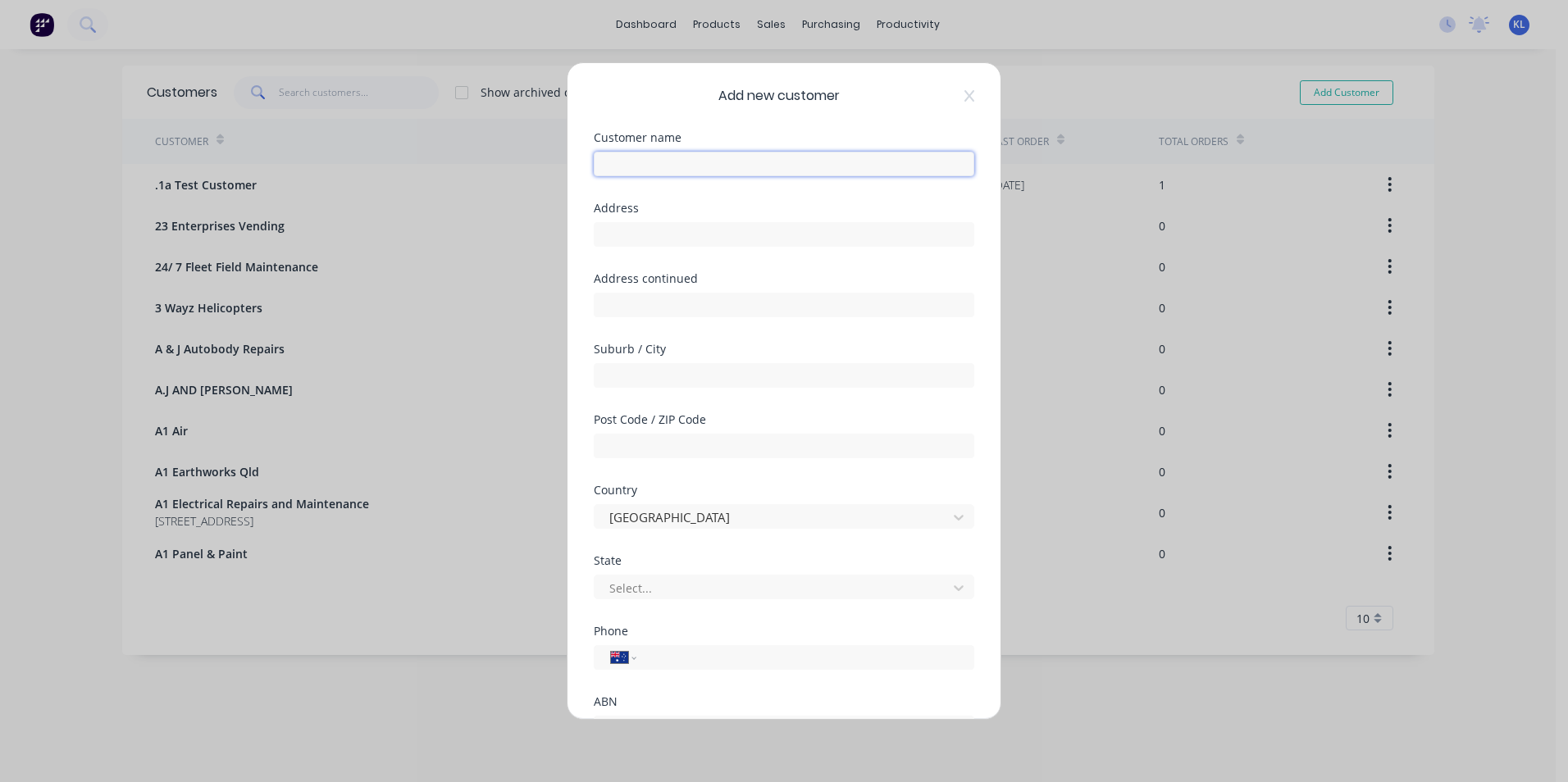
click at [760, 162] on input "text" at bounding box center [784, 164] width 381 height 24
type input "j"
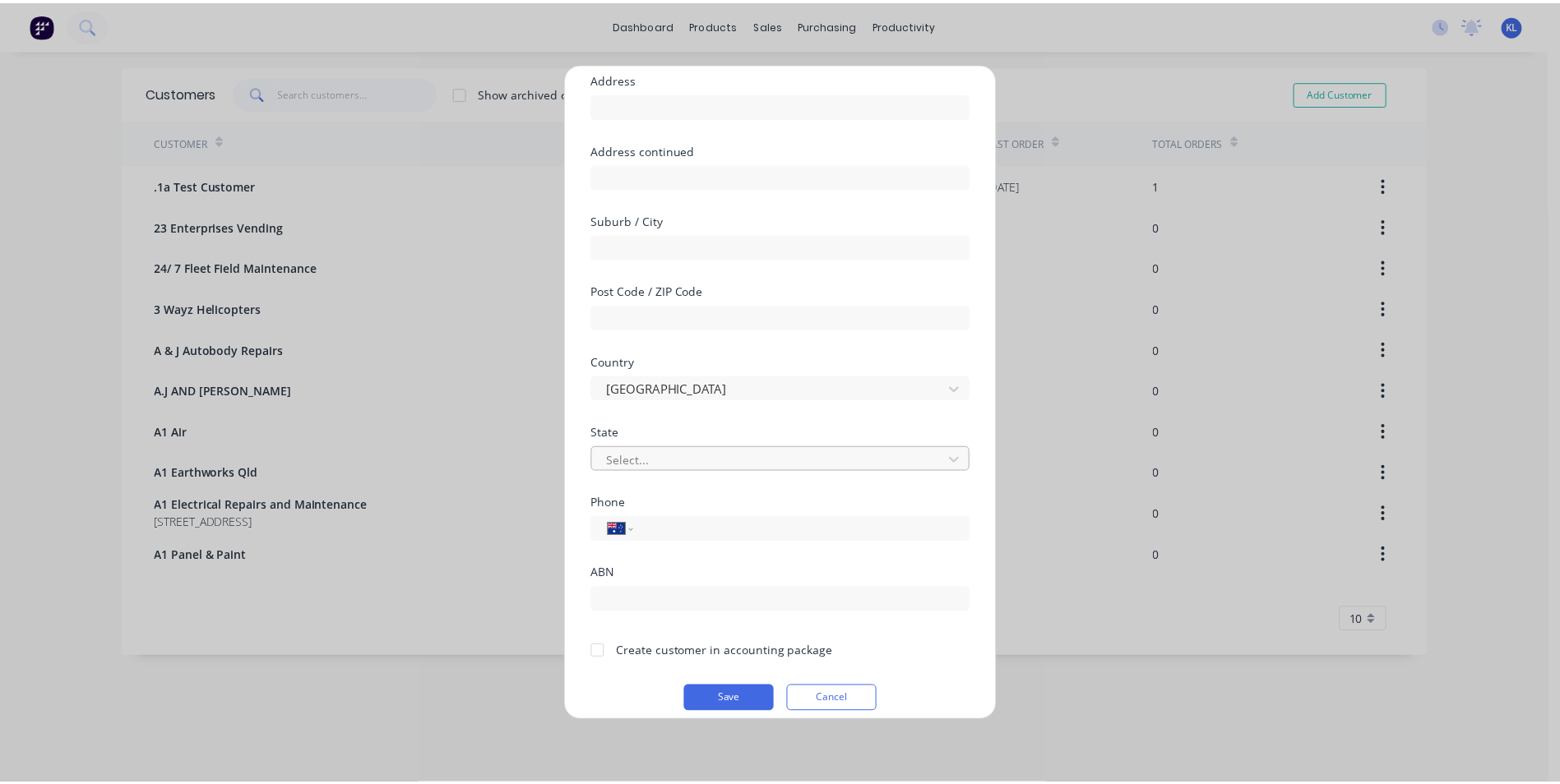
scroll to position [145, 0]
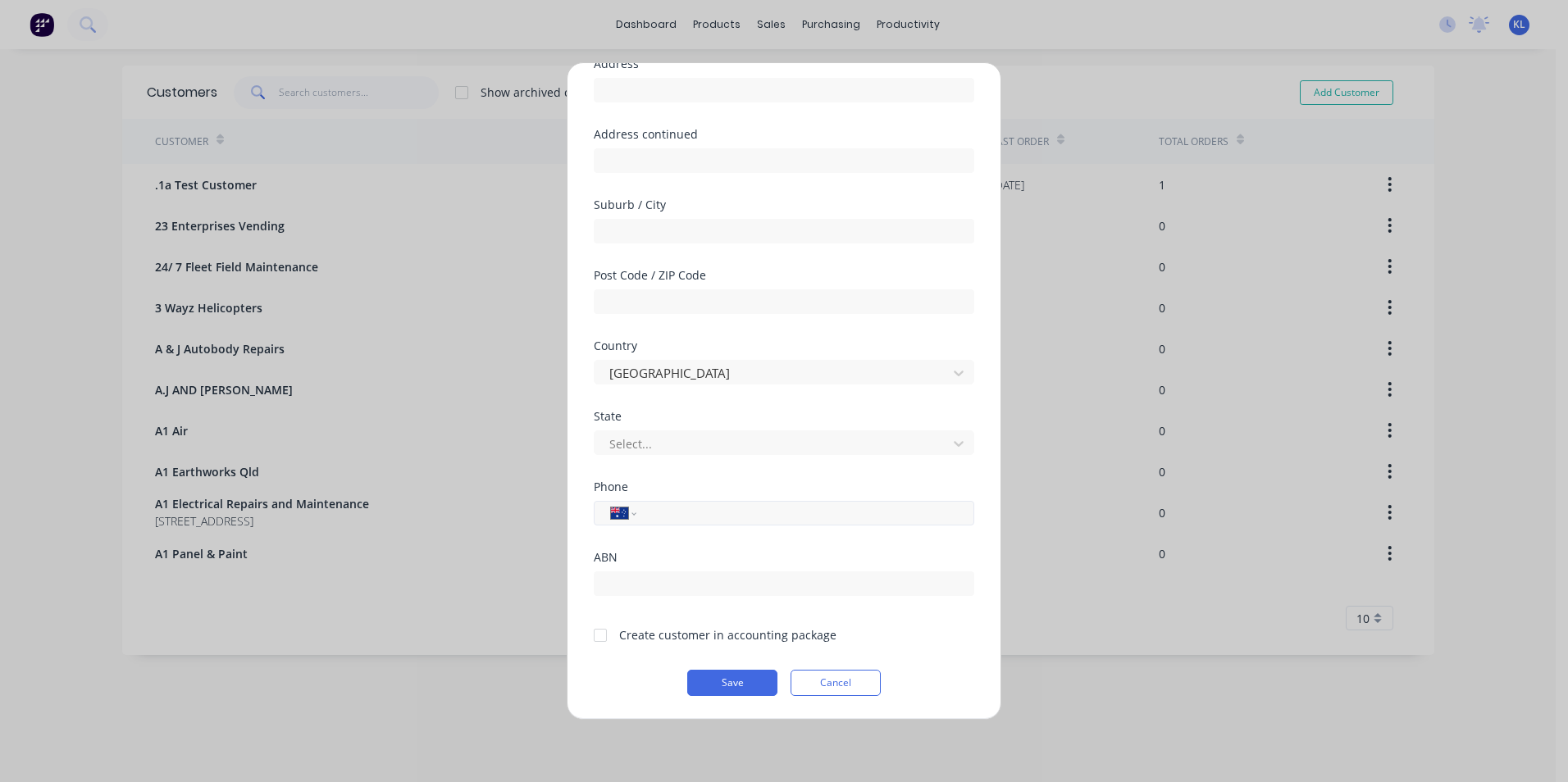
type input "Jaime Hill"
click at [727, 515] on input "tel" at bounding box center [802, 514] width 309 height 19
type input "0407 648 325"
click at [596, 634] on div at bounding box center [600, 636] width 33 height 33
click at [713, 677] on button "Save" at bounding box center [733, 683] width 91 height 26
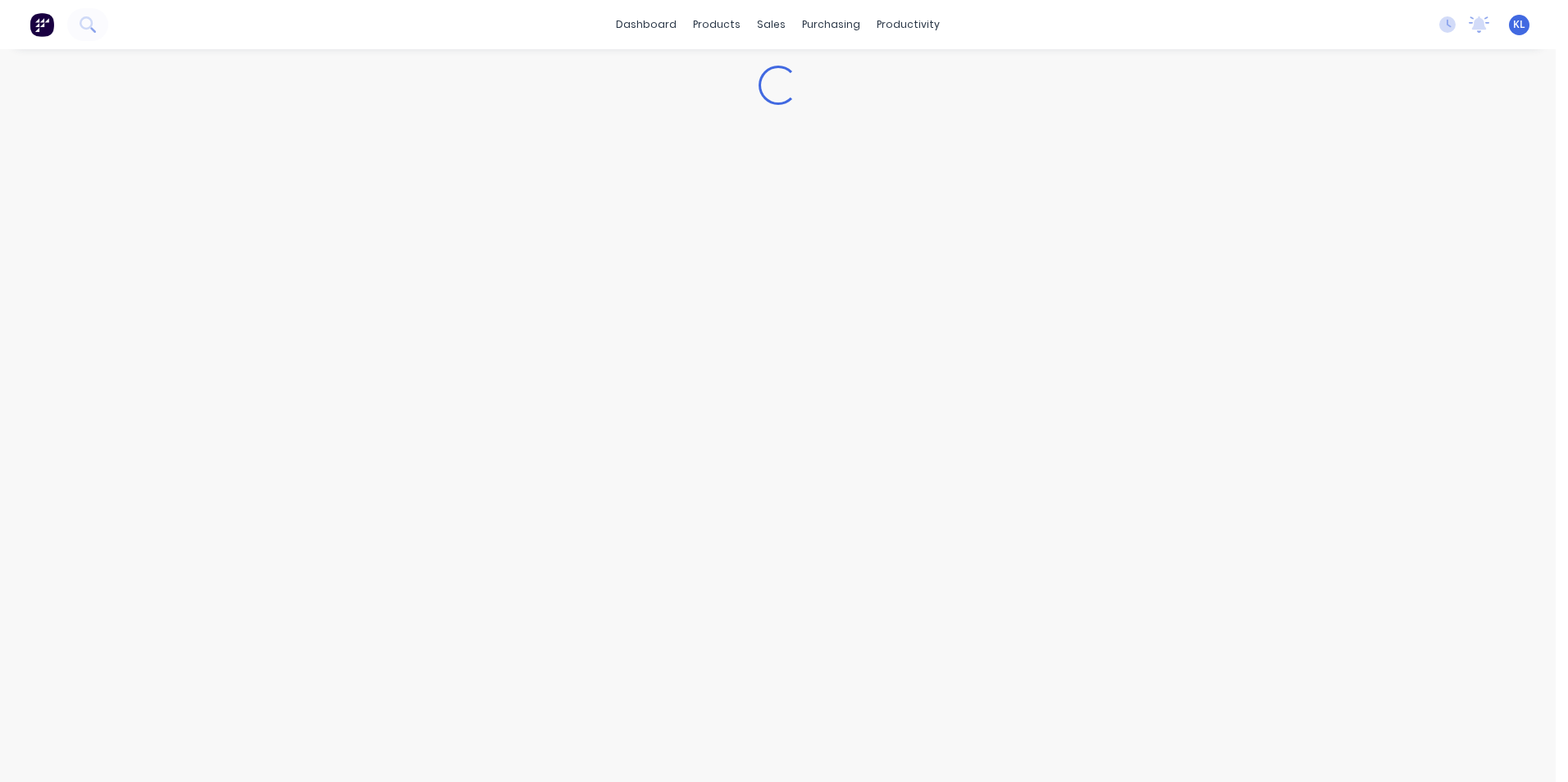
click at [740, 675] on div "Loading..." at bounding box center [778, 415] width 1556 height 733
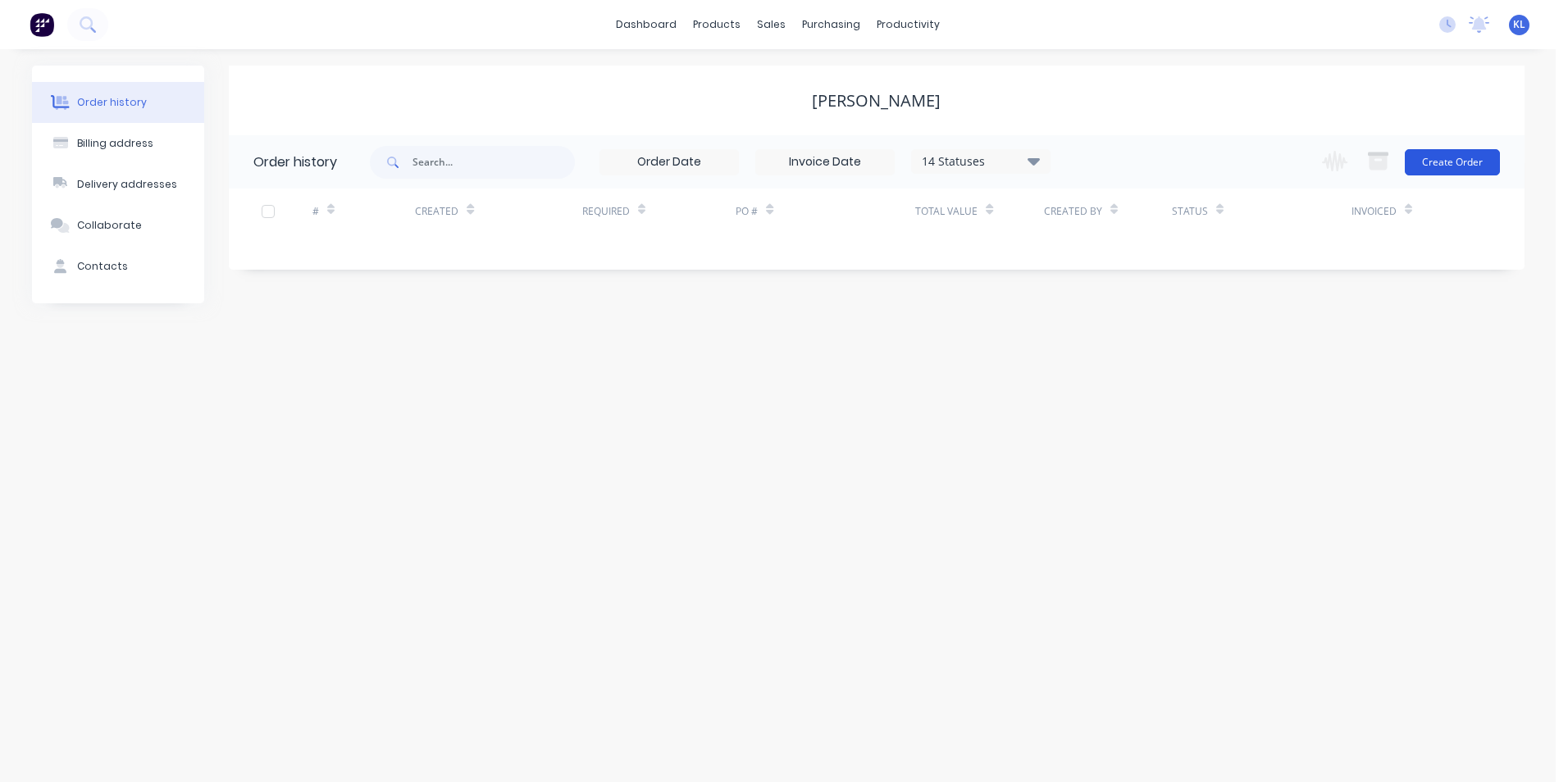
click at [1450, 172] on button "Create Order" at bounding box center [1452, 162] width 95 height 26
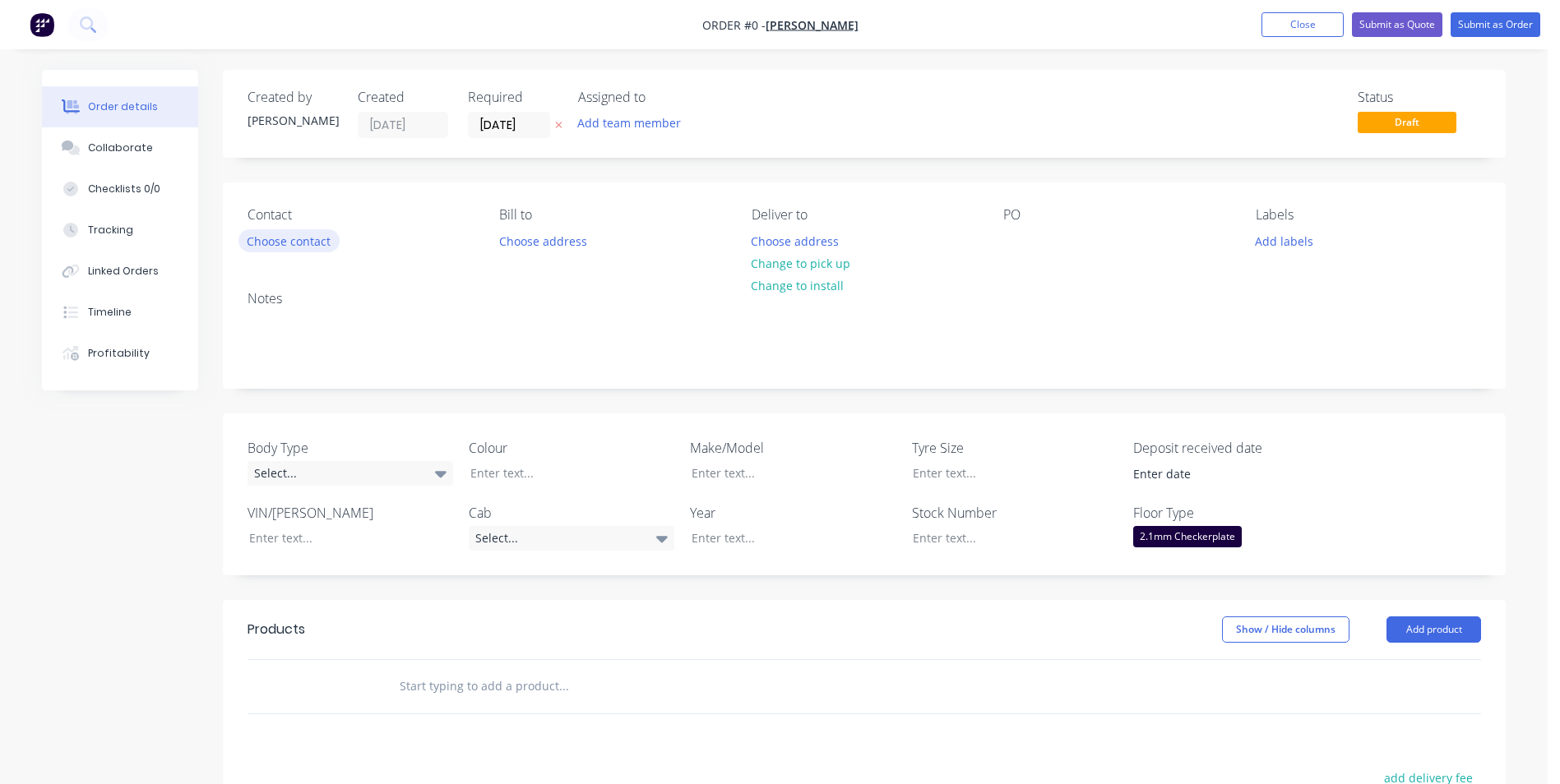
click at [280, 245] on button "Choose contact" at bounding box center [289, 240] width 101 height 22
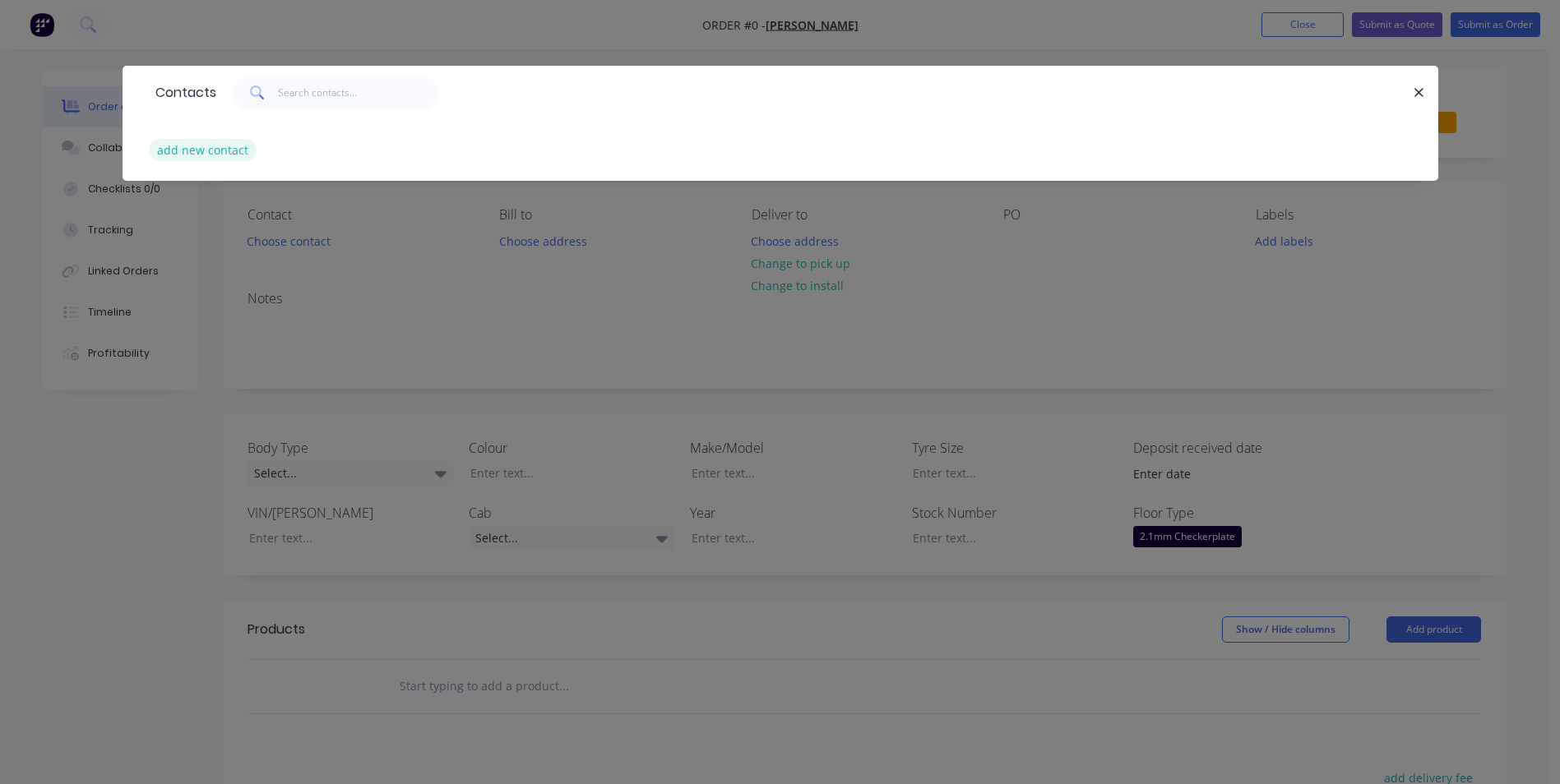
click at [224, 148] on button "add new contact" at bounding box center [203, 149] width 108 height 22
select select "AU"
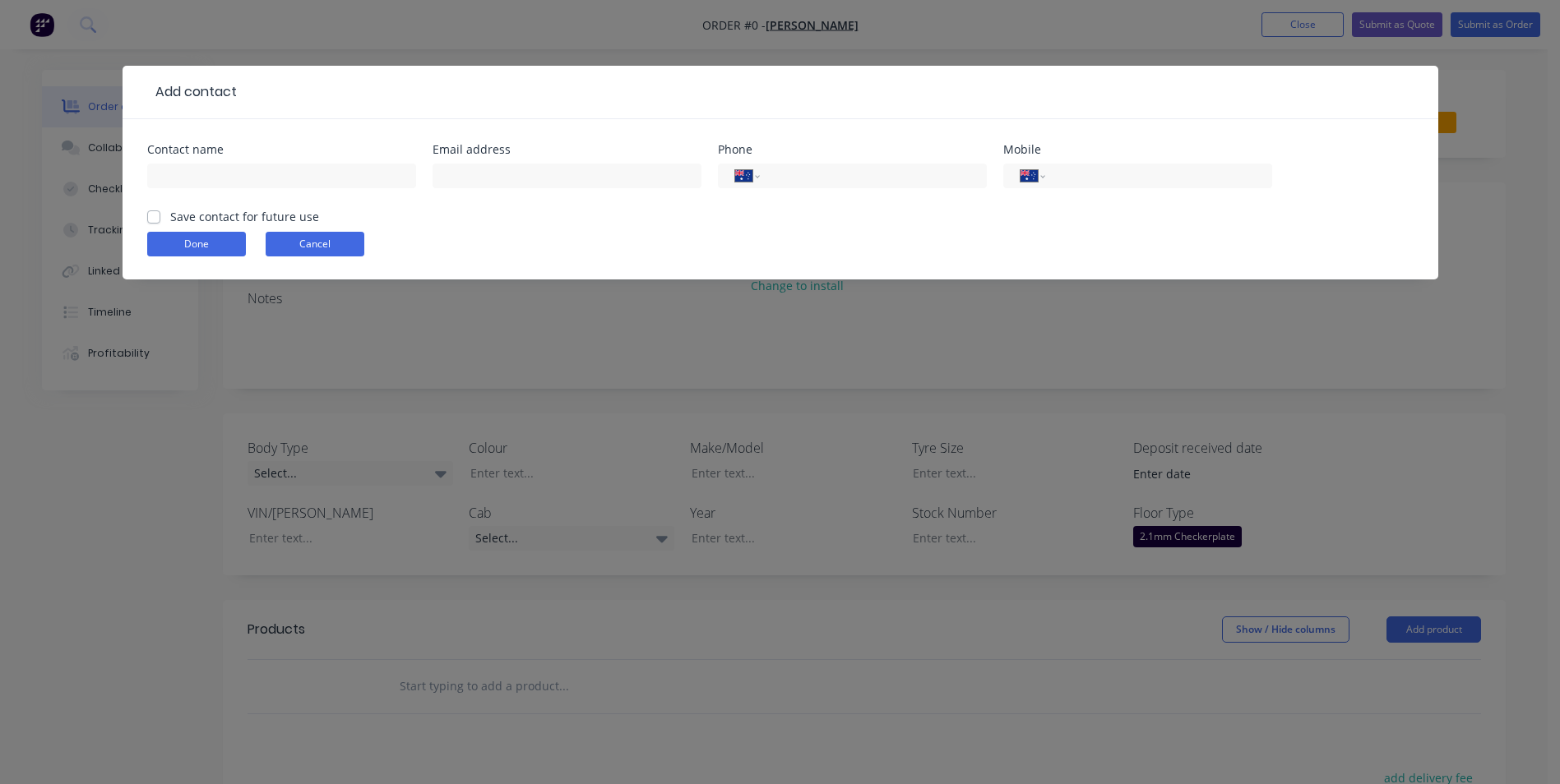
click at [332, 245] on button "Cancel" at bounding box center [314, 244] width 99 height 24
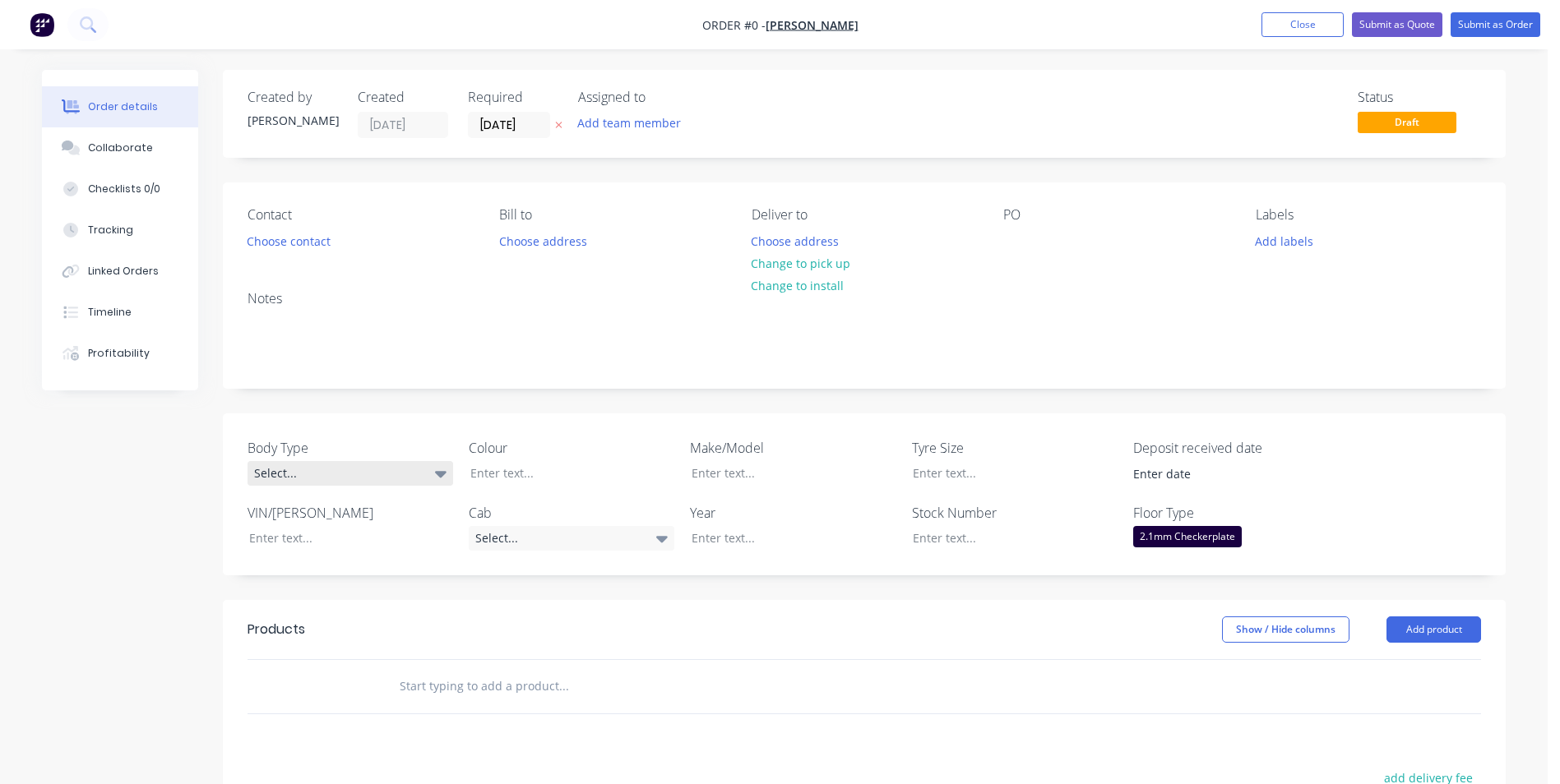
click at [371, 476] on div "Select..." at bounding box center [349, 473] width 205 height 24
click at [360, 574] on button "Pick Up" at bounding box center [370, 574] width 246 height 33
click at [563, 468] on div at bounding box center [560, 472] width 205 height 24
click at [666, 535] on icon at bounding box center [661, 538] width 11 height 18
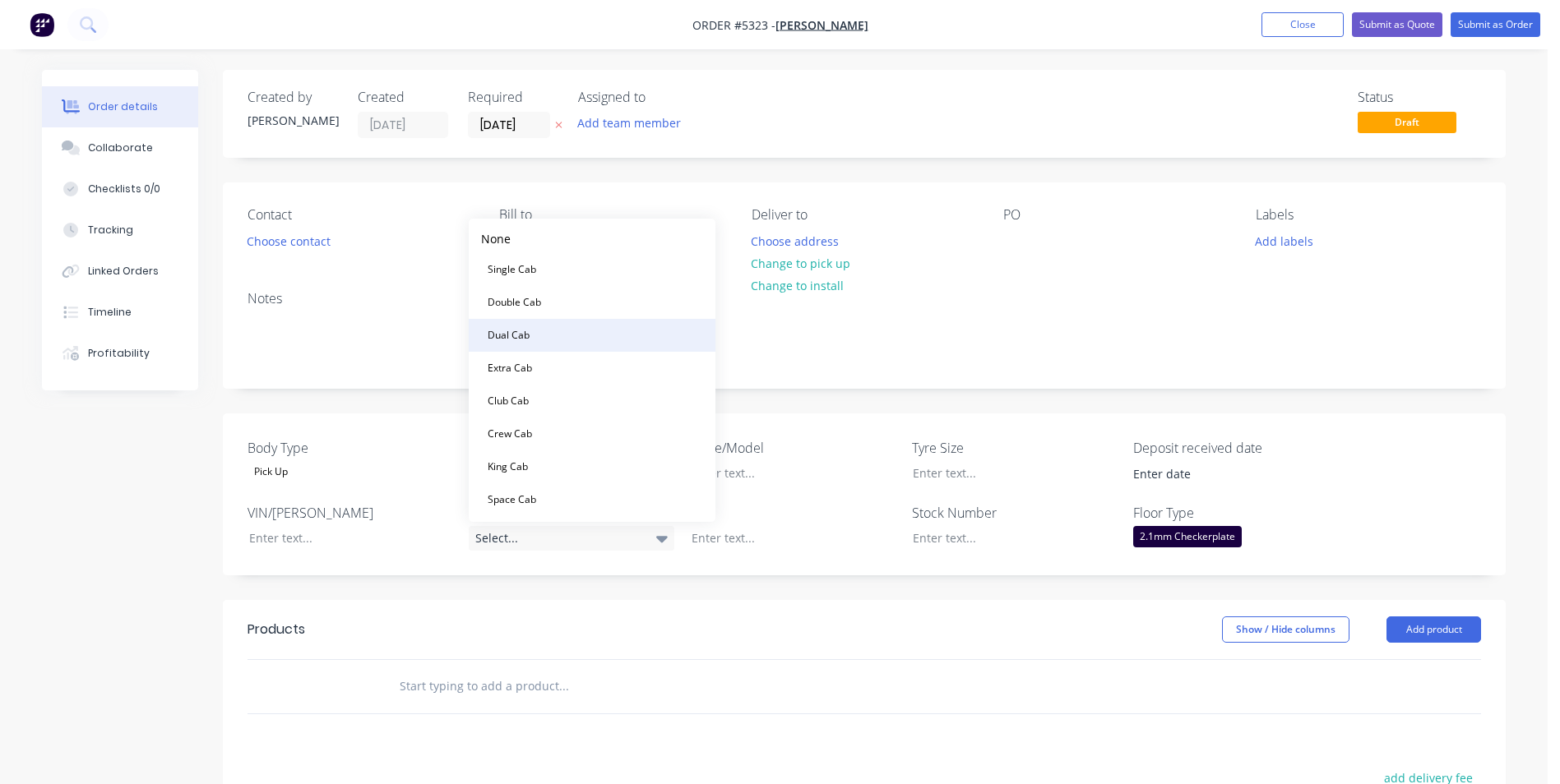
click at [537, 340] on button "Dual Cab" at bounding box center [592, 335] width 246 height 33
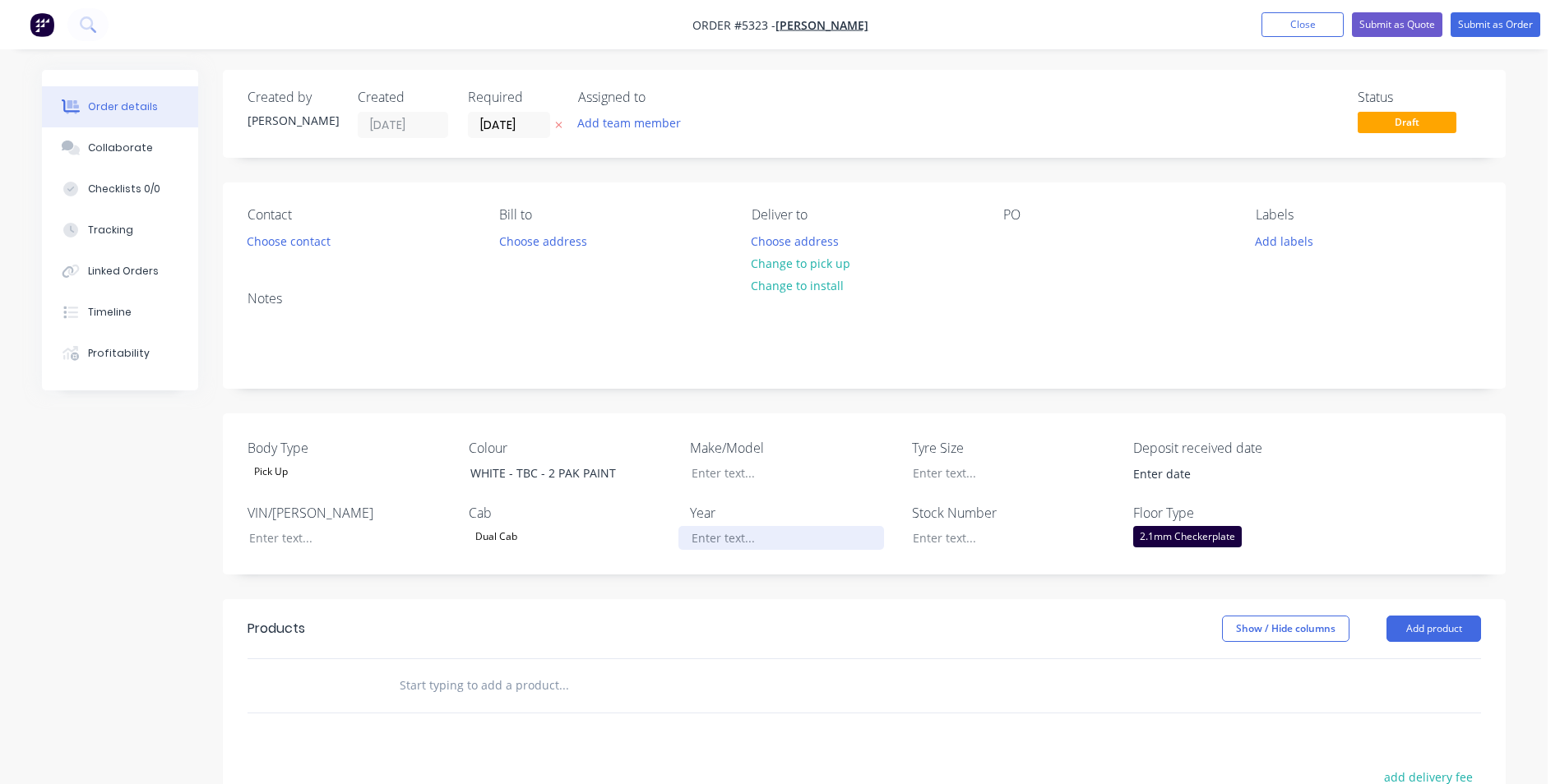
click at [753, 533] on div at bounding box center [781, 538] width 205 height 24
click at [747, 474] on div at bounding box center [781, 472] width 205 height 24
click at [1455, 626] on button "Add product" at bounding box center [1434, 629] width 94 height 26
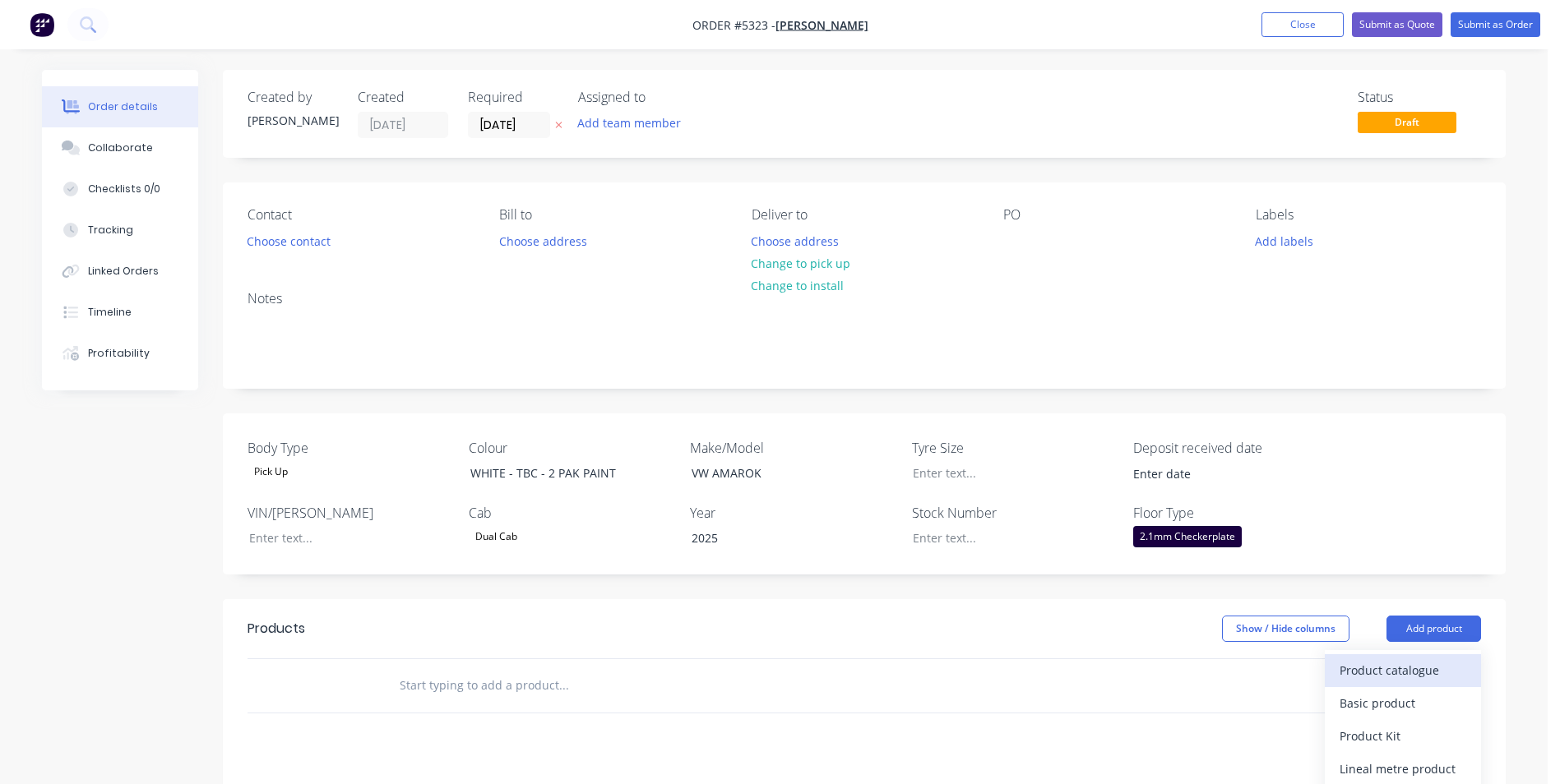
click at [1379, 666] on div "Product catalogue" at bounding box center [1403, 670] width 127 height 24
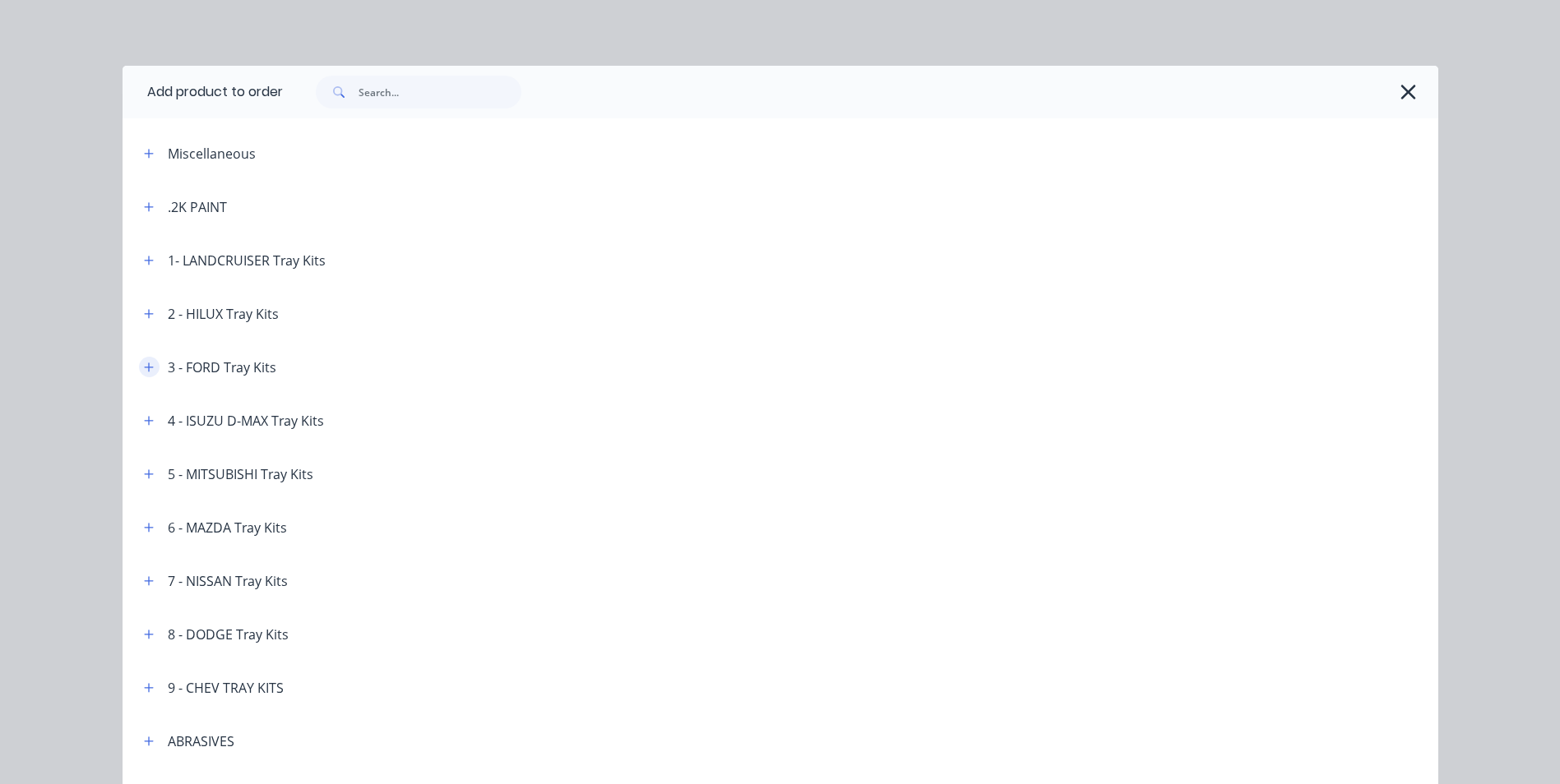
click at [144, 368] on icon "button" at bounding box center [148, 367] width 10 height 11
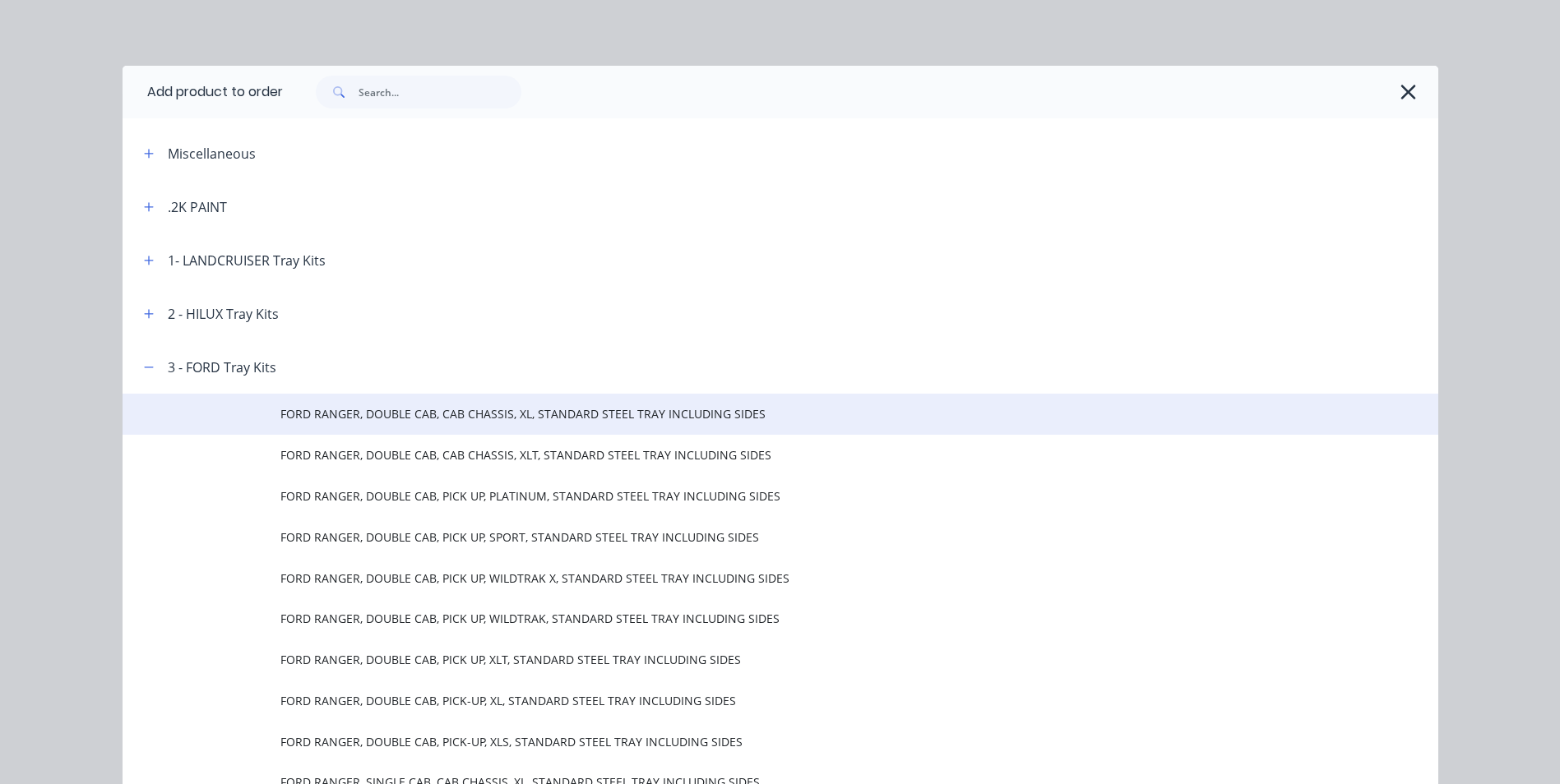
click at [500, 419] on span "FORD RANGER, DOUBLE CAB, CAB CHASSIS, XL, STANDARD STEEL TRAY INCLUDING SIDES" at bounding box center [743, 414] width 926 height 17
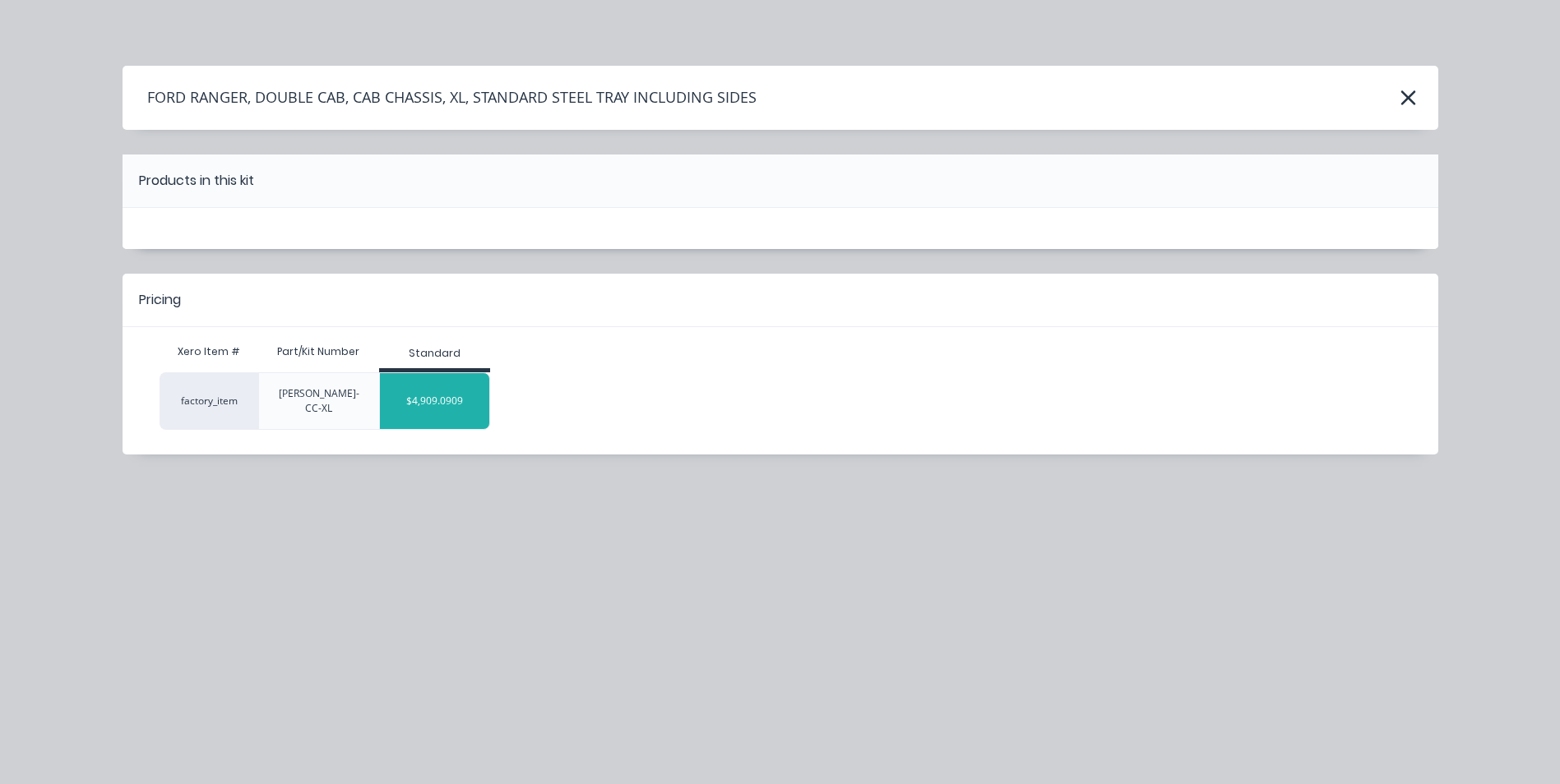
click at [415, 391] on div "$4,909.0909" at bounding box center [434, 401] width 109 height 41
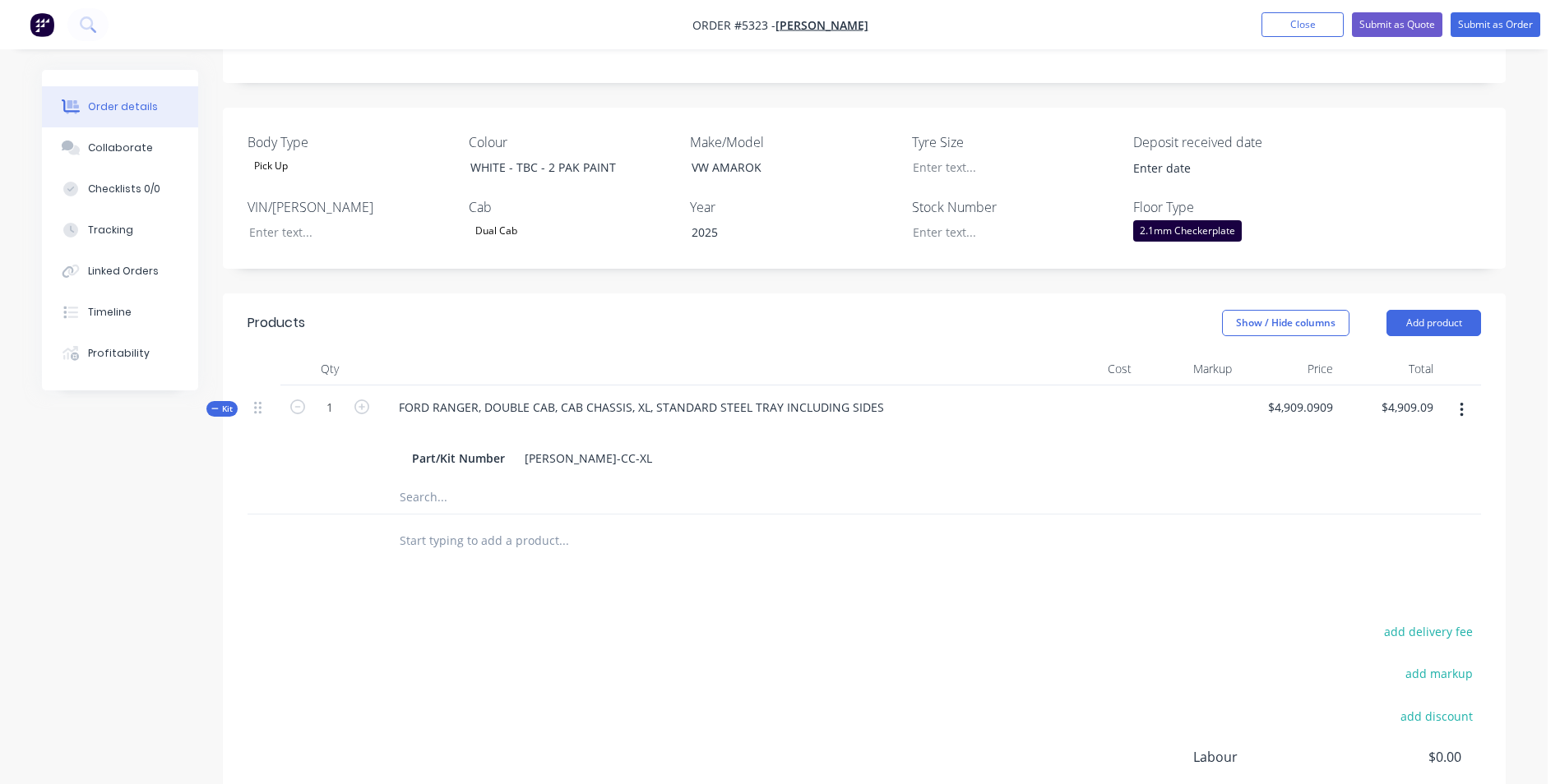
scroll to position [329, 0]
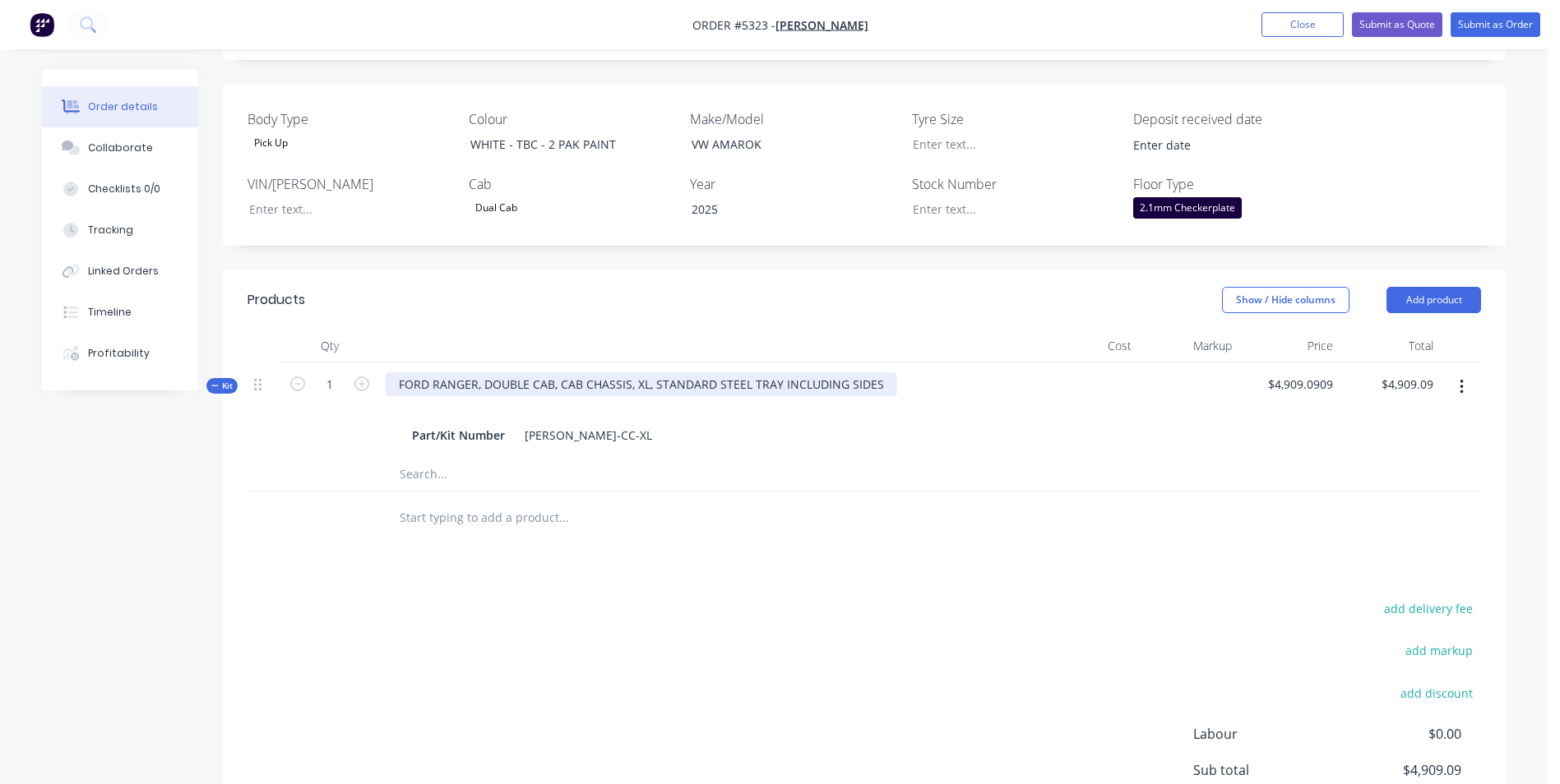
click at [475, 387] on div "FORD RANGER, DOUBLE CAB, CAB CHASSIS, XL, STANDARD STEEL TRAY INCLUDING SIDES" at bounding box center [642, 384] width 512 height 24
click at [1447, 307] on button "Add product" at bounding box center [1434, 300] width 94 height 26
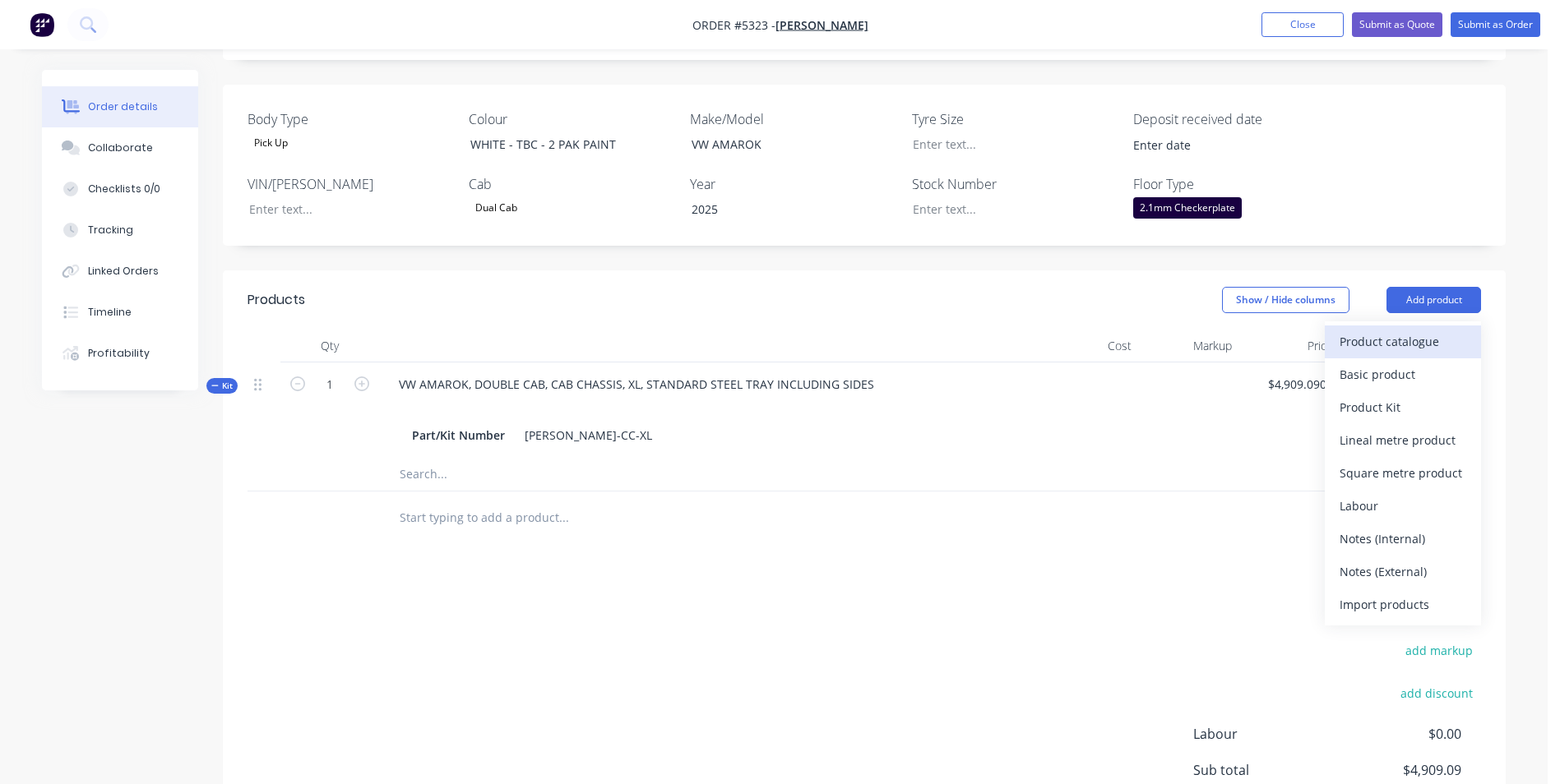
click at [1427, 339] on div "Product catalogue" at bounding box center [1403, 341] width 127 height 24
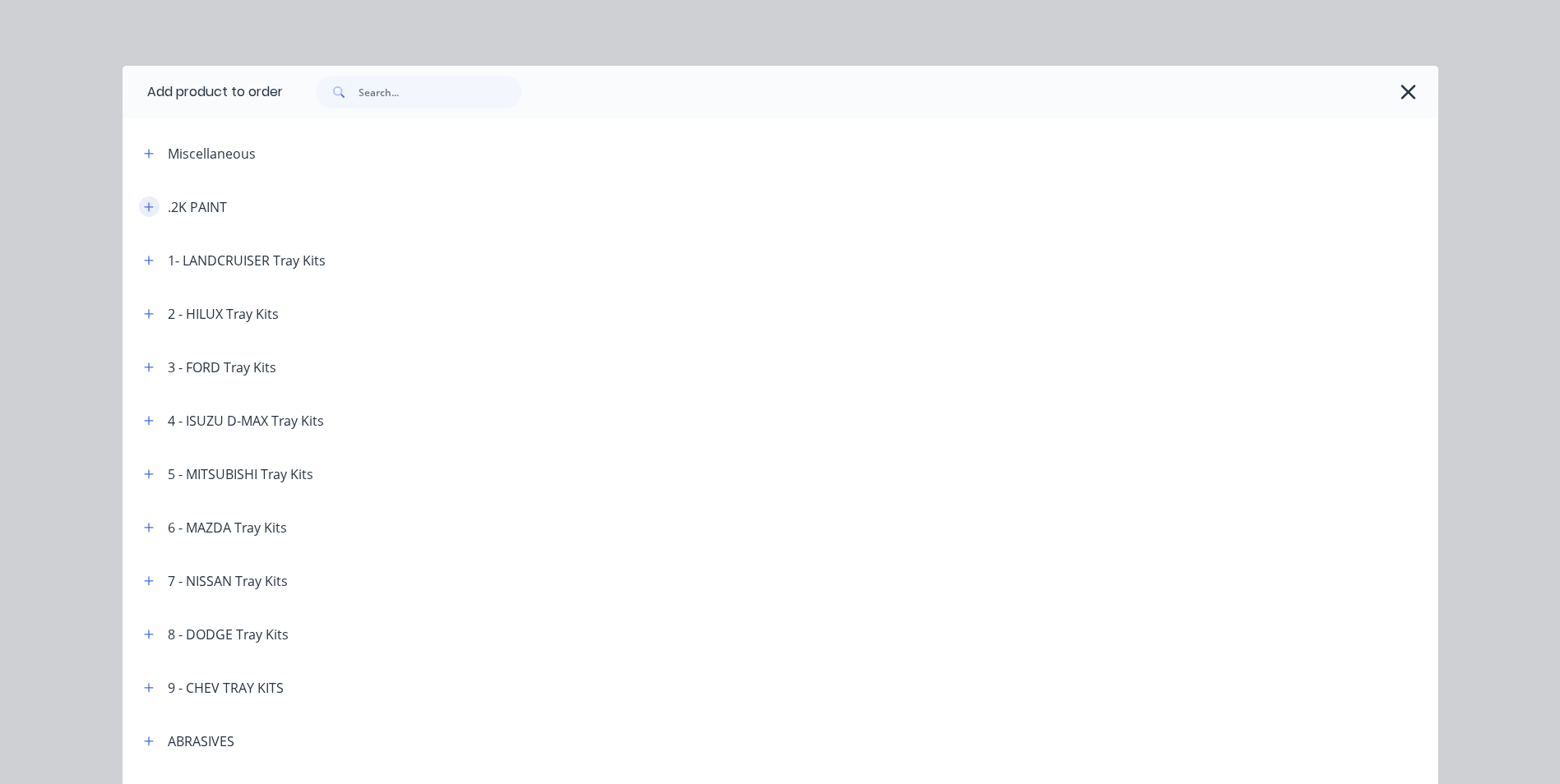
click at [144, 205] on icon "button" at bounding box center [148, 207] width 9 height 9
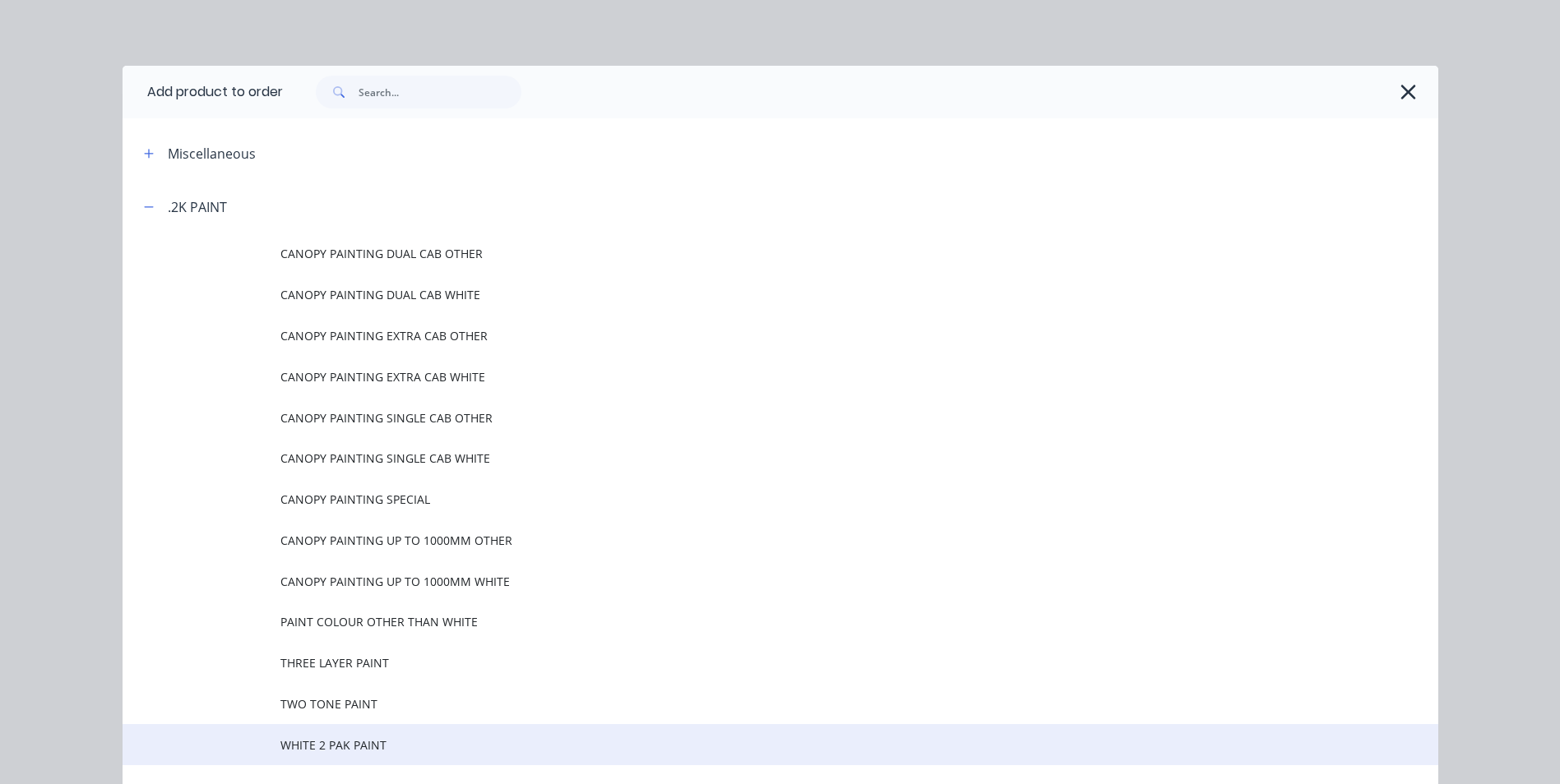
click at [383, 739] on span "WHITE 2 PAK PAINT" at bounding box center [743, 746] width 926 height 17
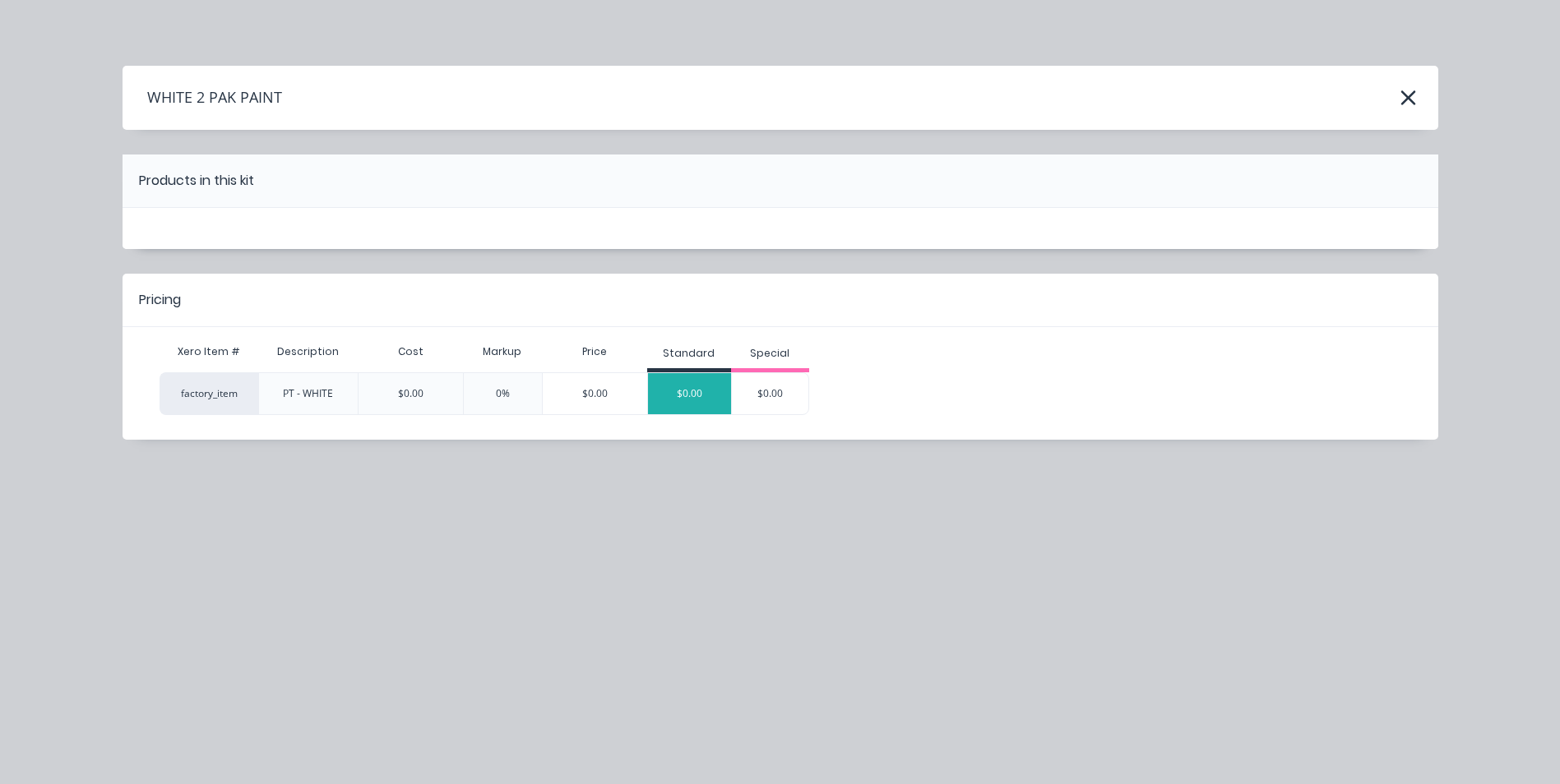
click at [695, 392] on div "$0.00" at bounding box center [689, 393] width 83 height 41
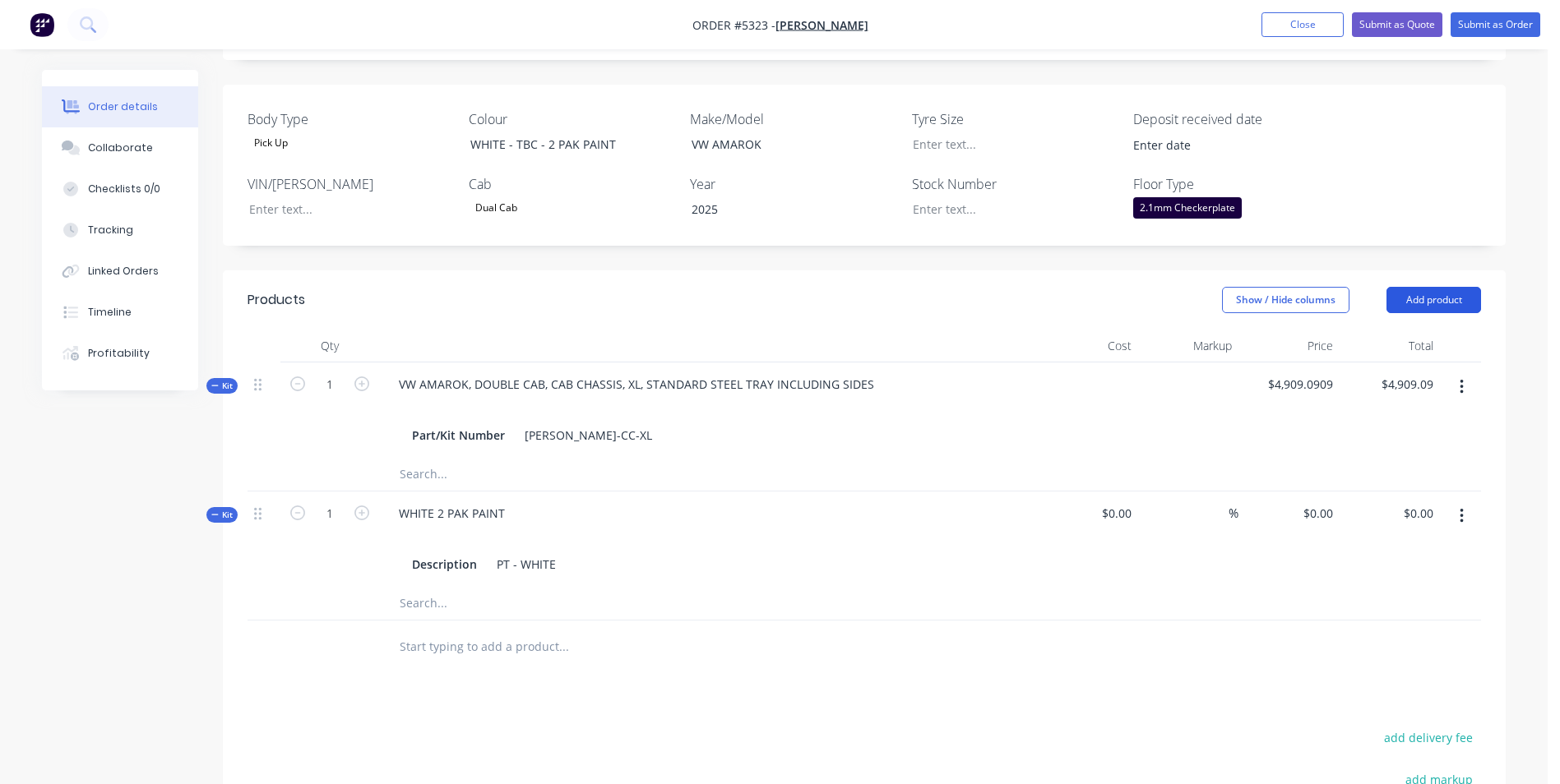
click at [1458, 299] on button "Add product" at bounding box center [1434, 300] width 94 height 26
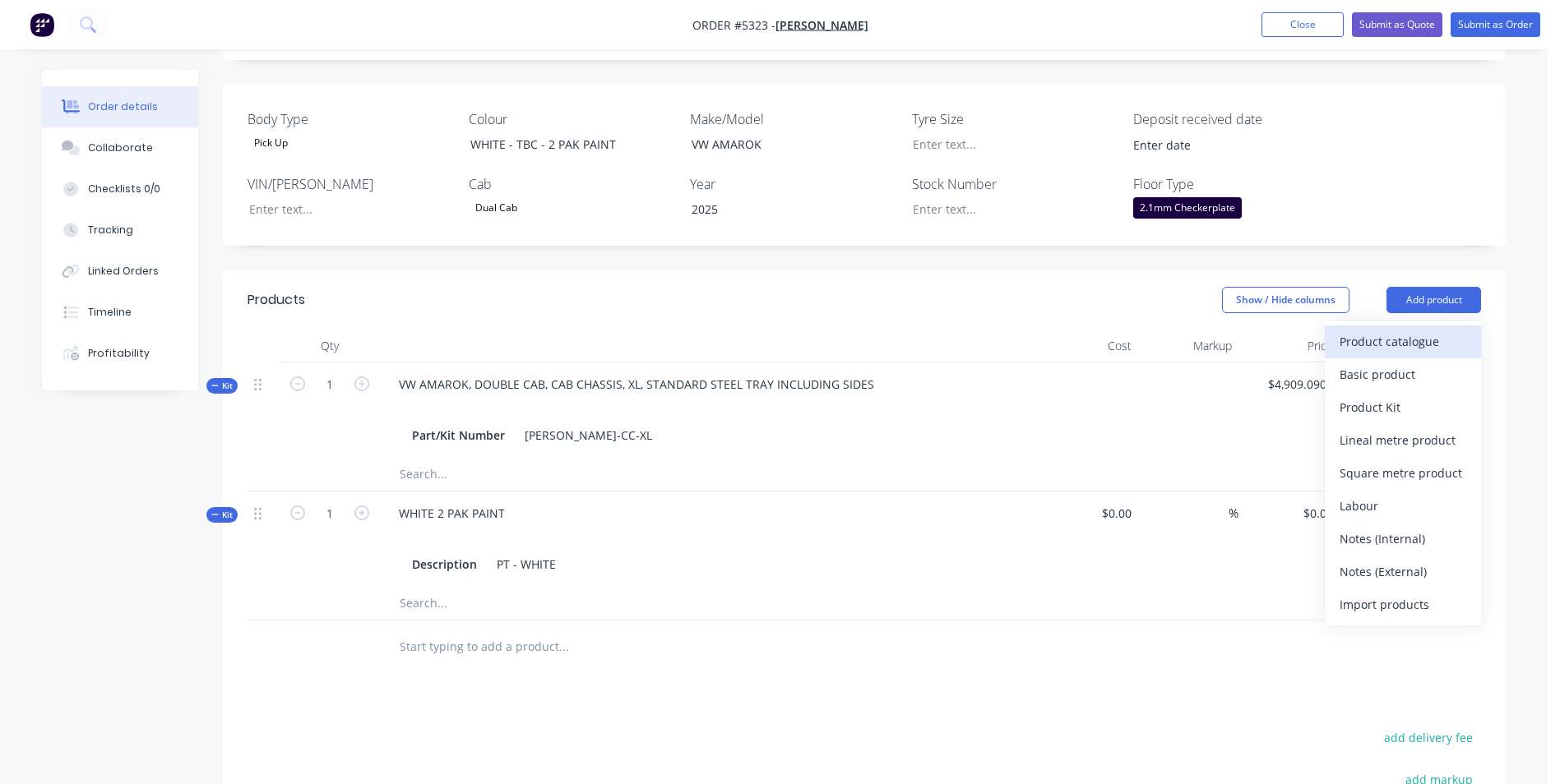
click at [1442, 345] on div "Product catalogue" at bounding box center [1403, 341] width 127 height 24
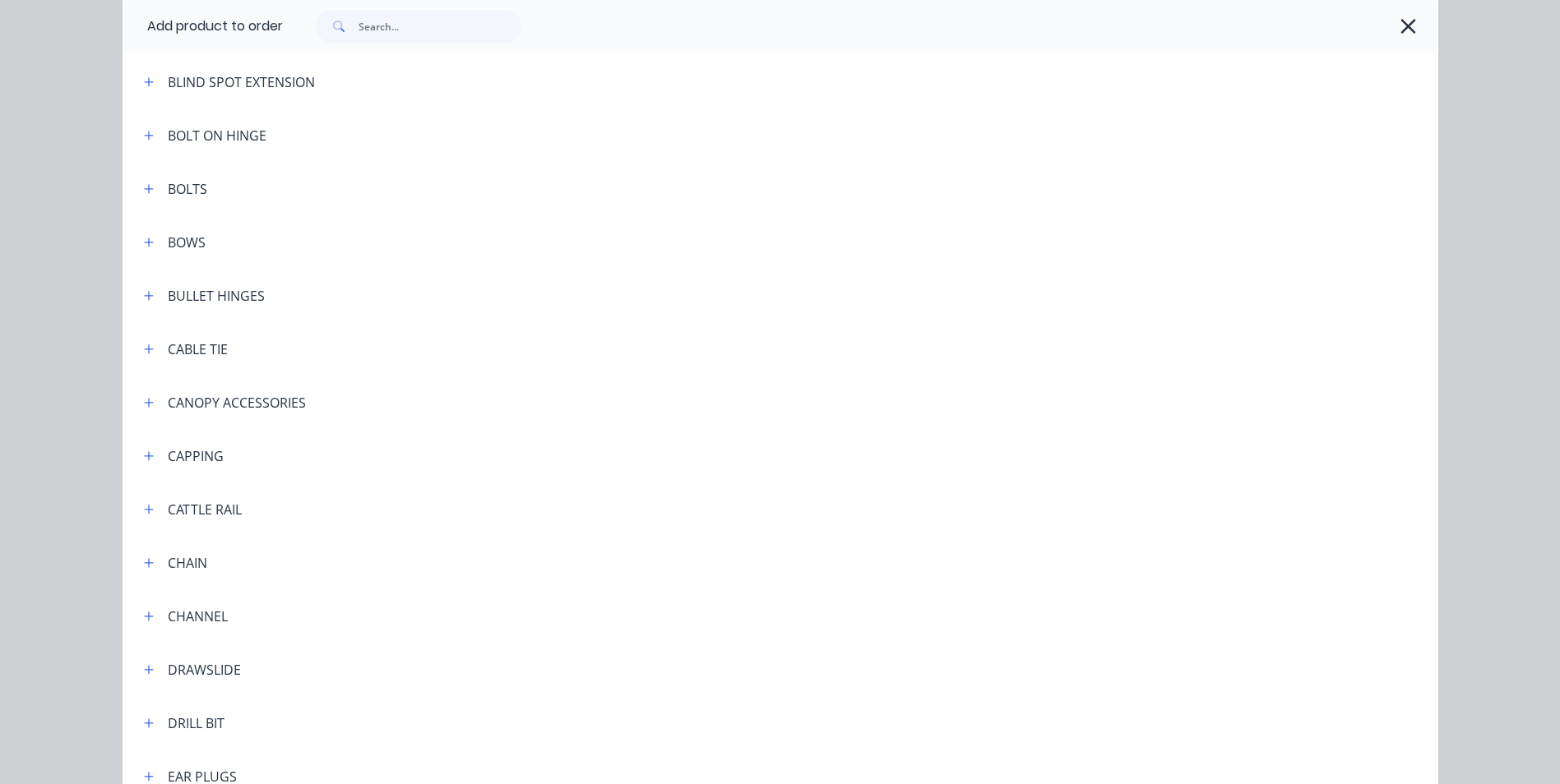
scroll to position [1151, 0]
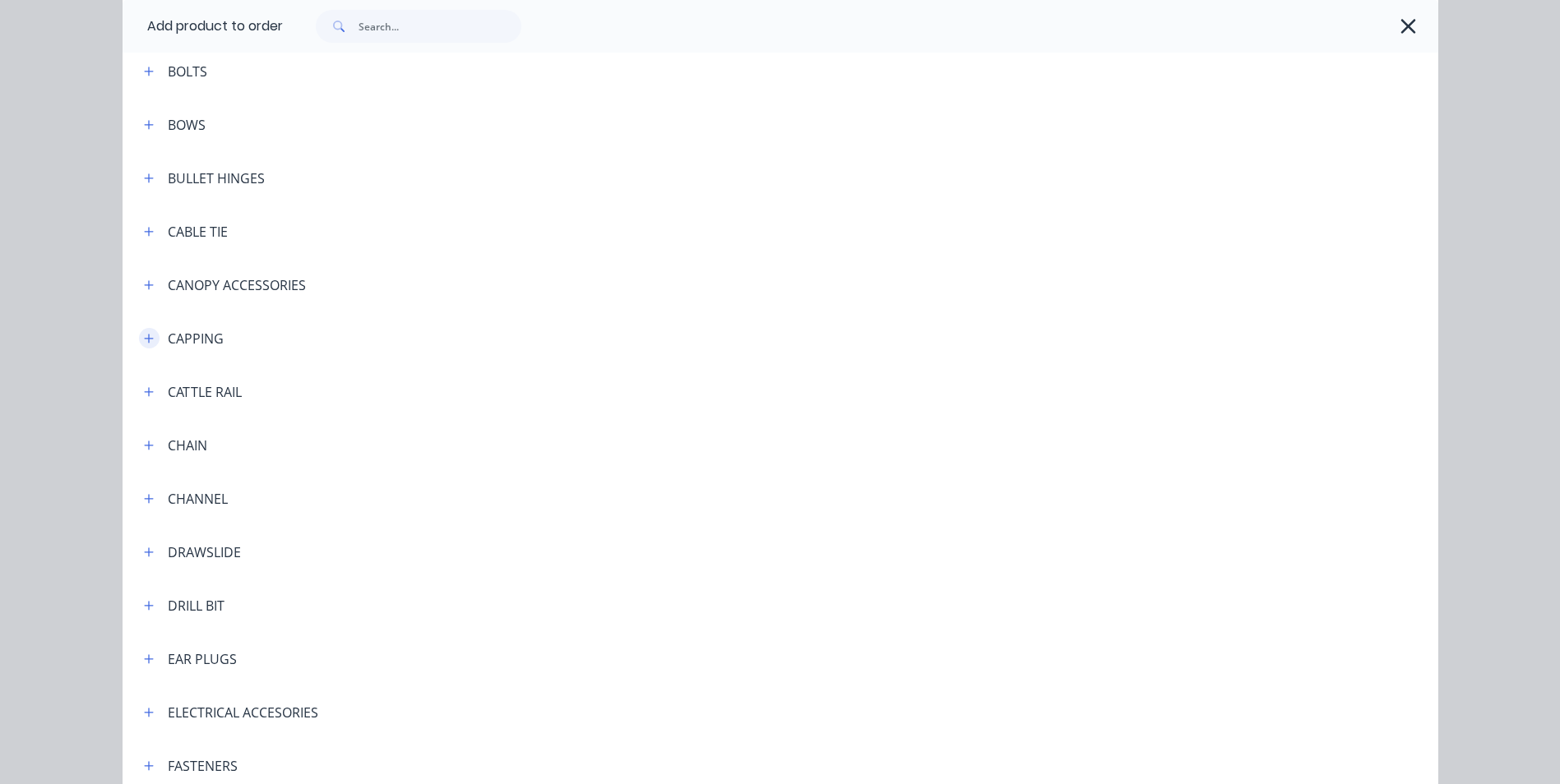
click at [144, 340] on icon "button" at bounding box center [148, 338] width 10 height 11
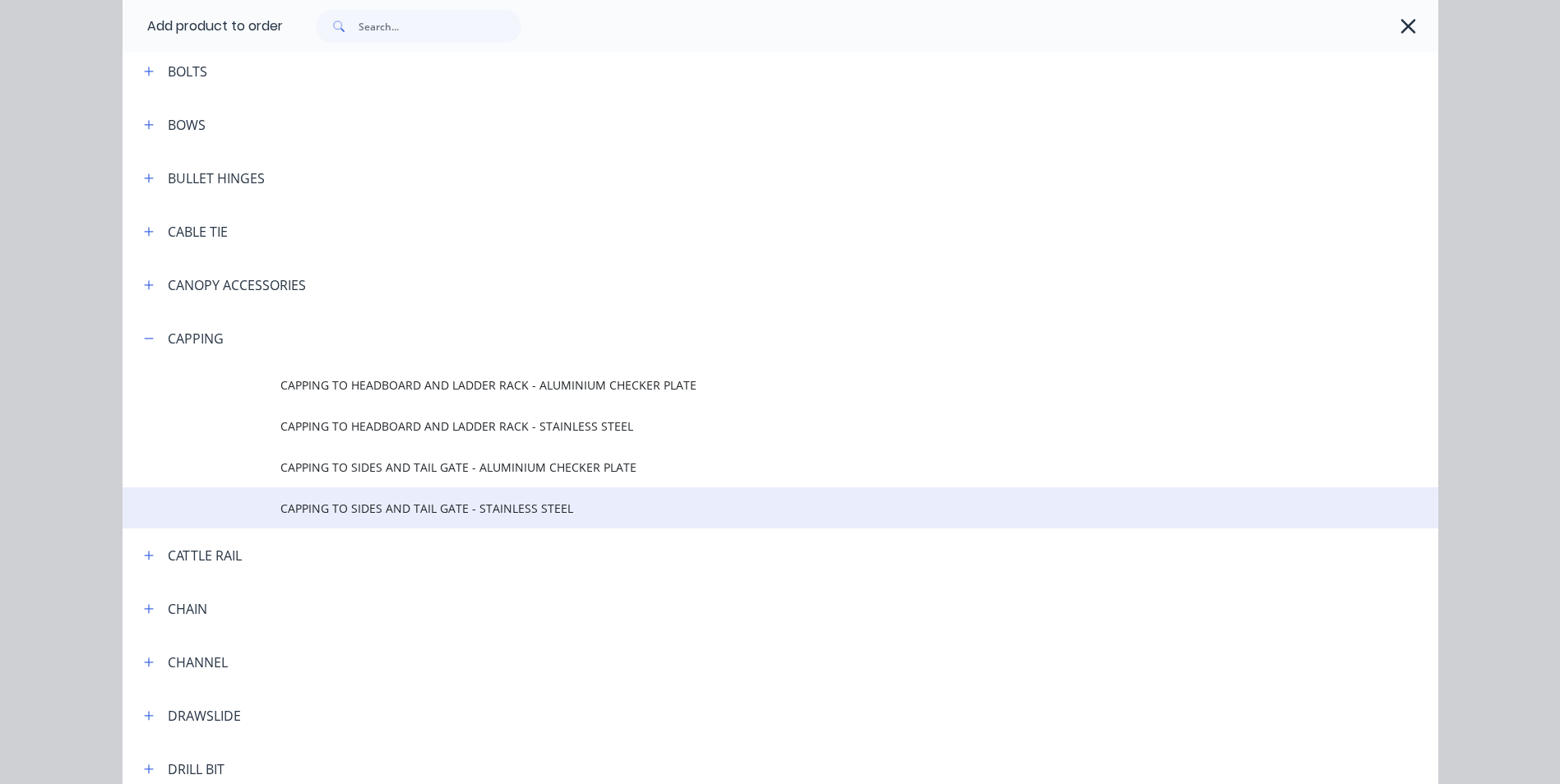
click at [469, 511] on span "CAPPING TO SIDES AND TAIL GATE - STAINLESS STEEL" at bounding box center [743, 508] width 926 height 17
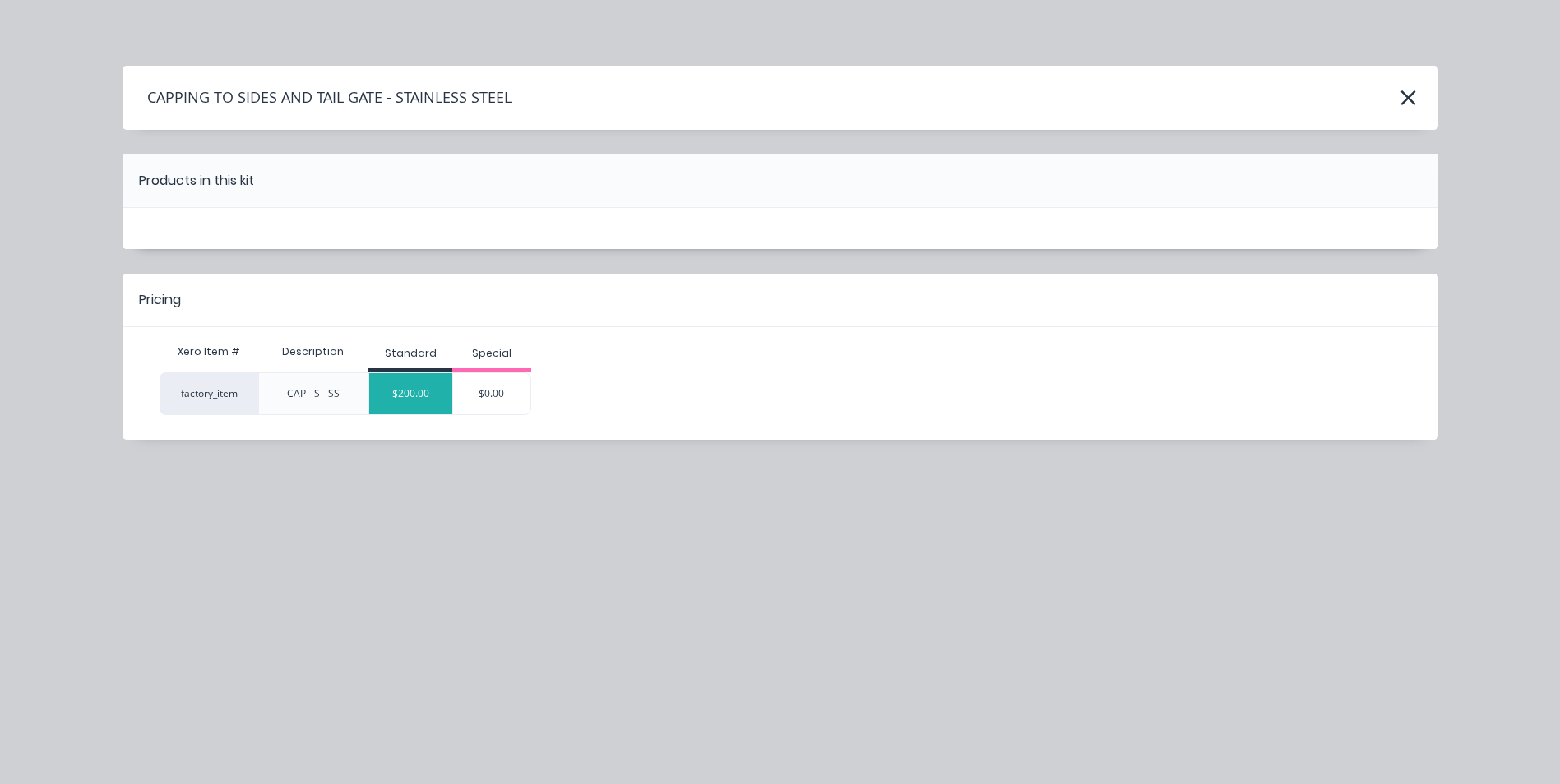
click at [414, 402] on div "$200.00" at bounding box center [411, 393] width 83 height 41
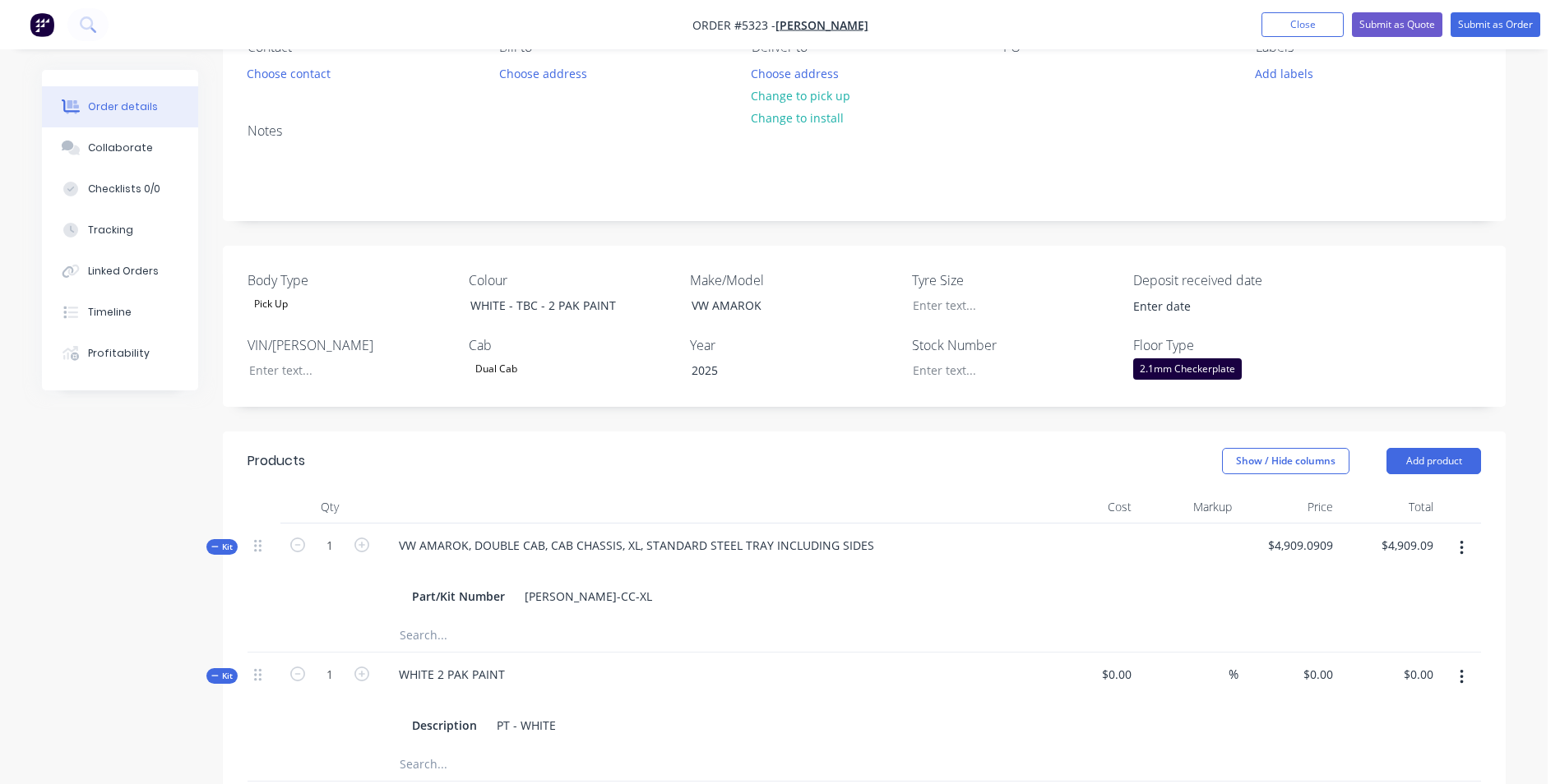
scroll to position [164, 0]
click at [1457, 461] on button "Add product" at bounding box center [1434, 464] width 94 height 26
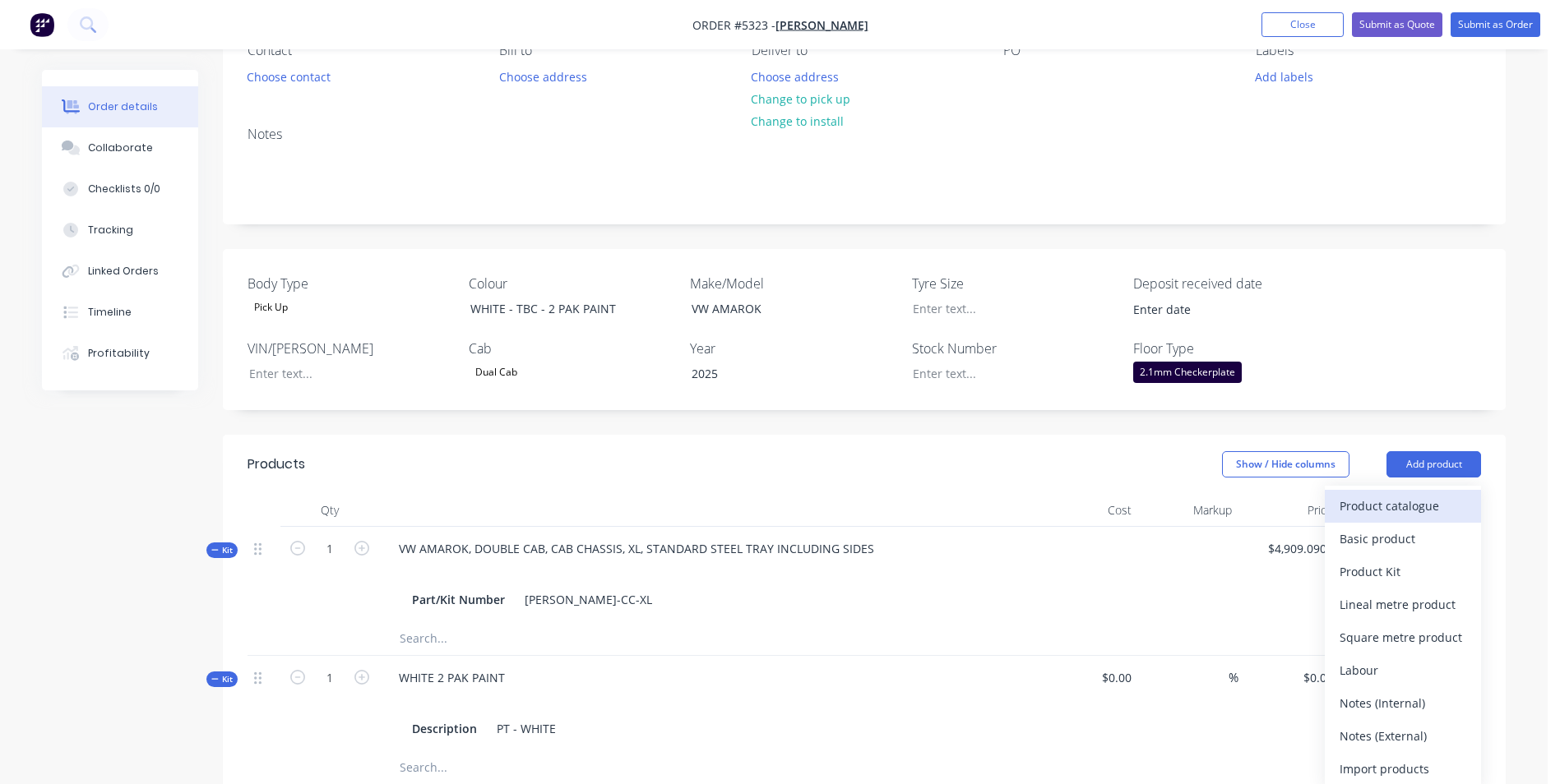
click at [1440, 507] on div "Product catalogue" at bounding box center [1403, 505] width 127 height 24
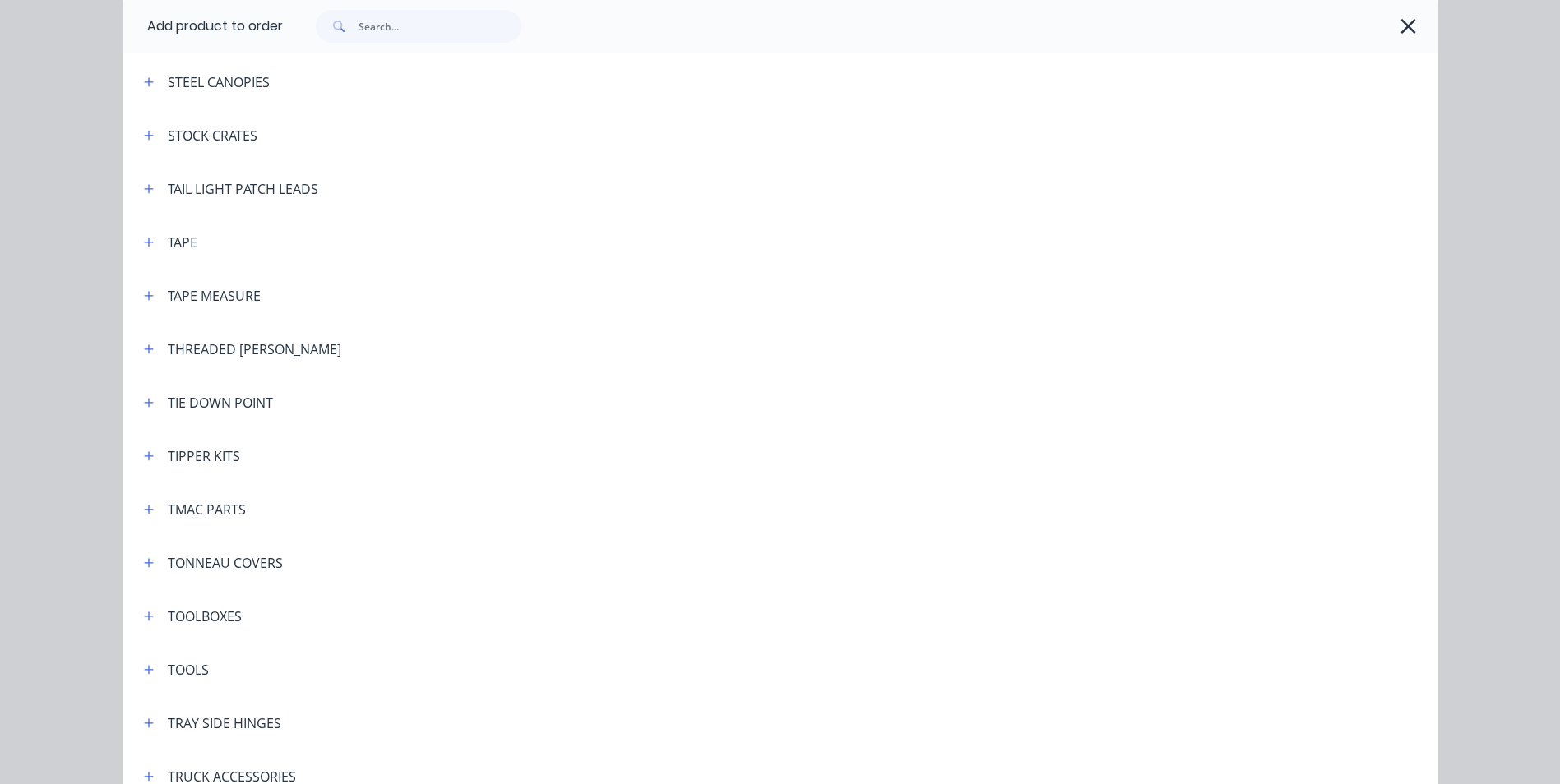
scroll to position [5343, 0]
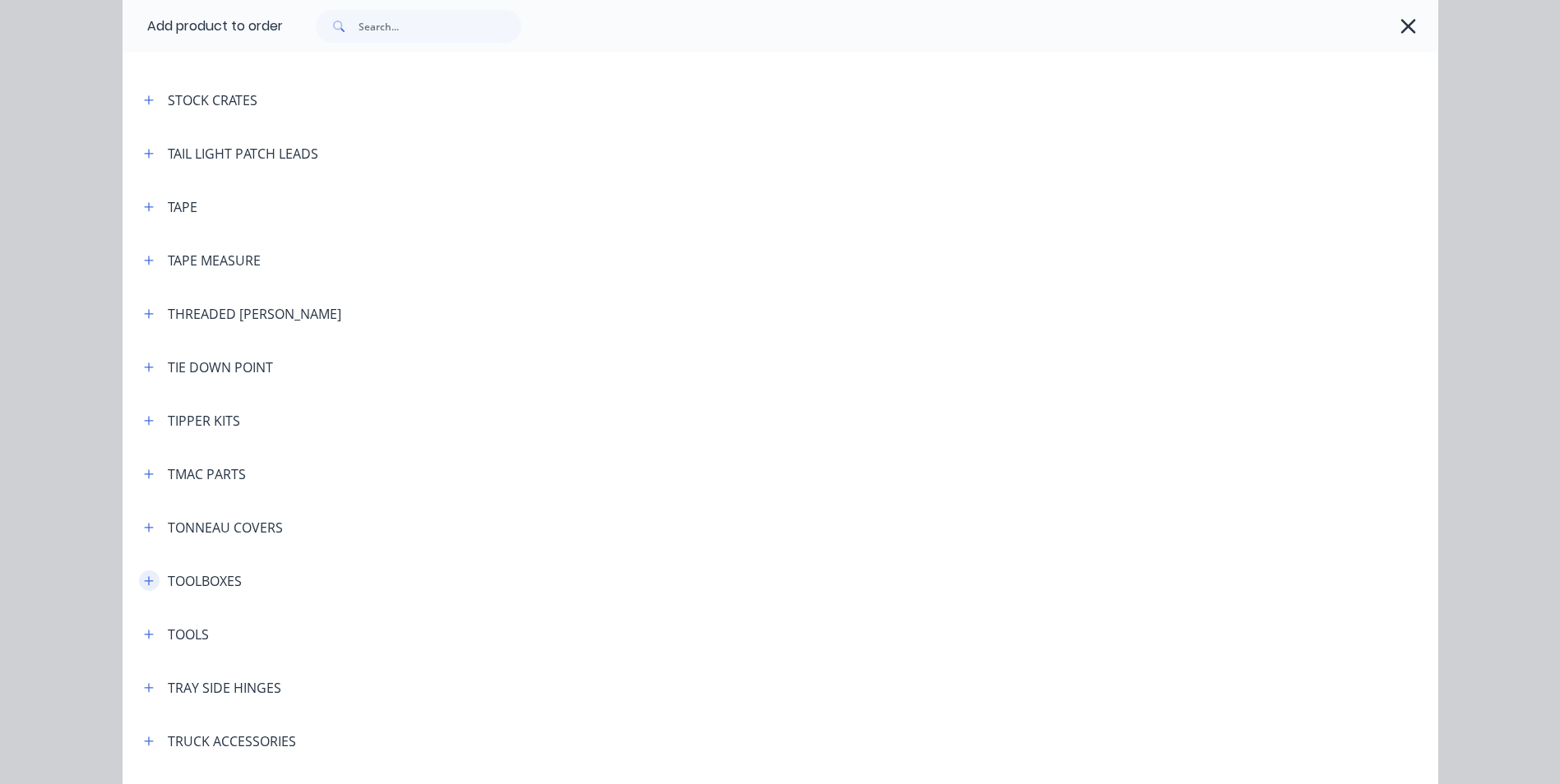
click at [144, 582] on icon "button" at bounding box center [148, 581] width 10 height 11
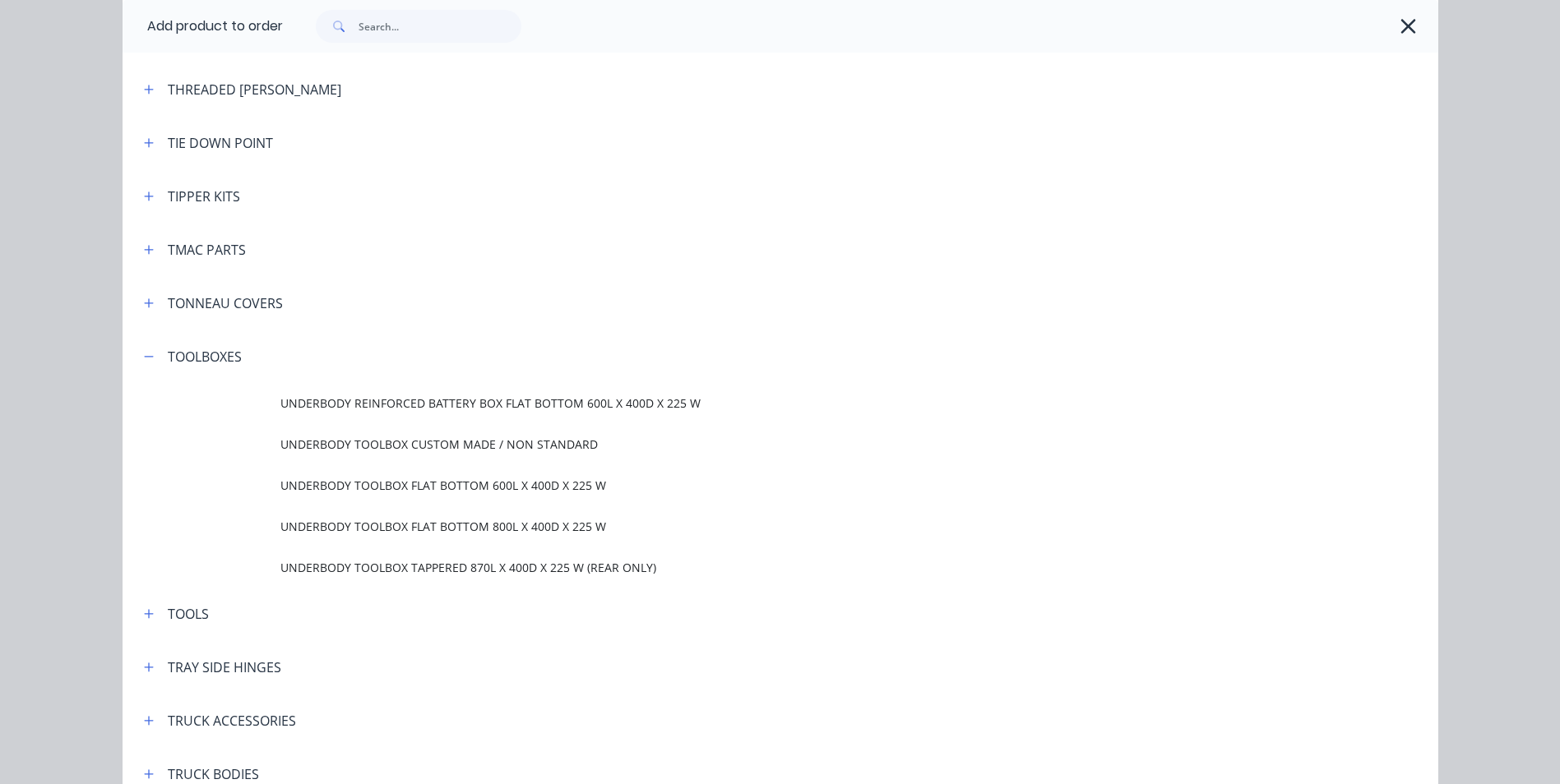
scroll to position [5590, 0]
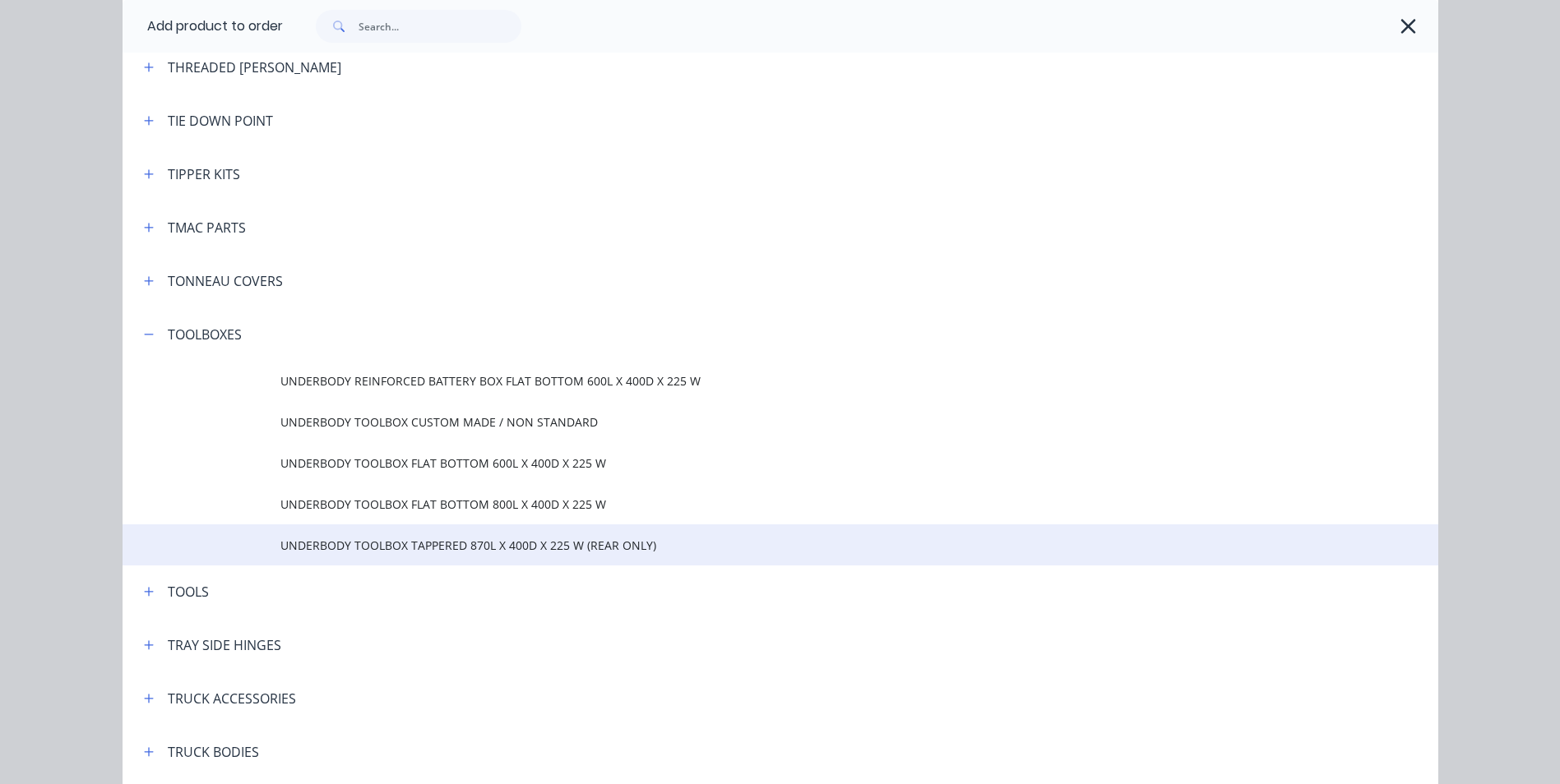
click at [465, 547] on span "UNDERBODY TOOLBOX TAPPERED 870L X 400D X 225 W (REAR ONLY)" at bounding box center [743, 546] width 926 height 17
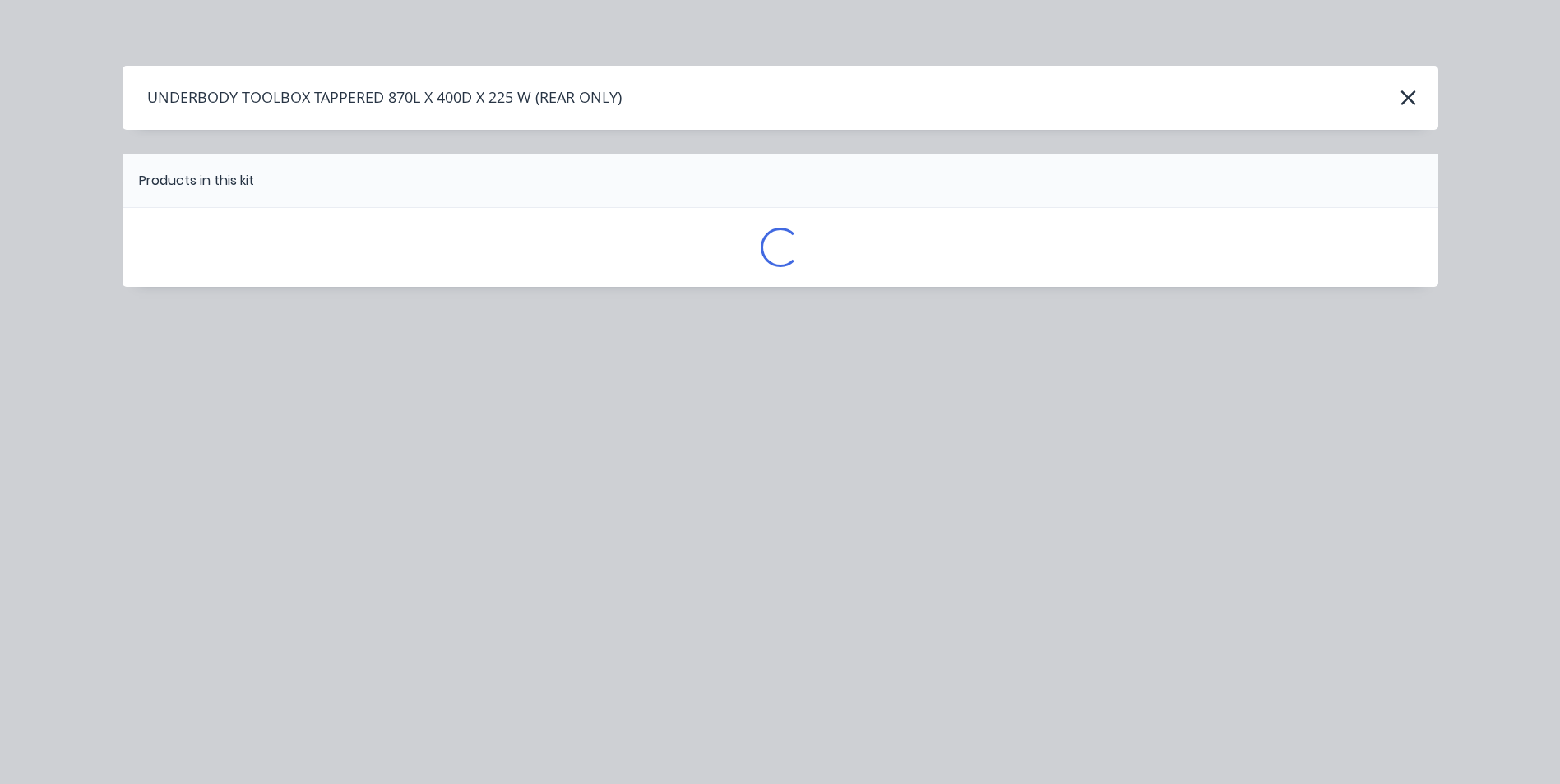
scroll to position [0, 0]
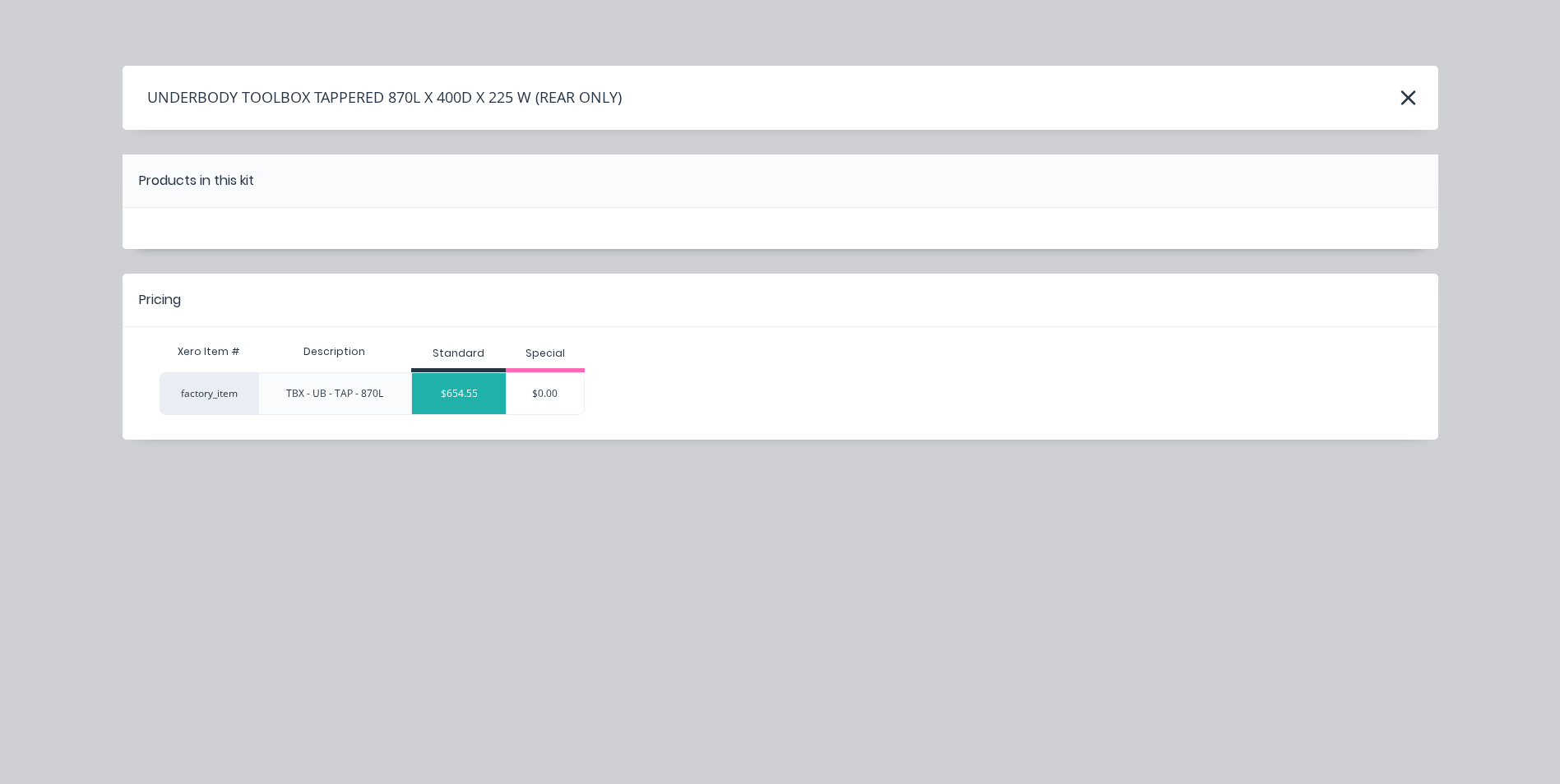
click at [472, 402] on div "$654.55" at bounding box center [459, 393] width 93 height 41
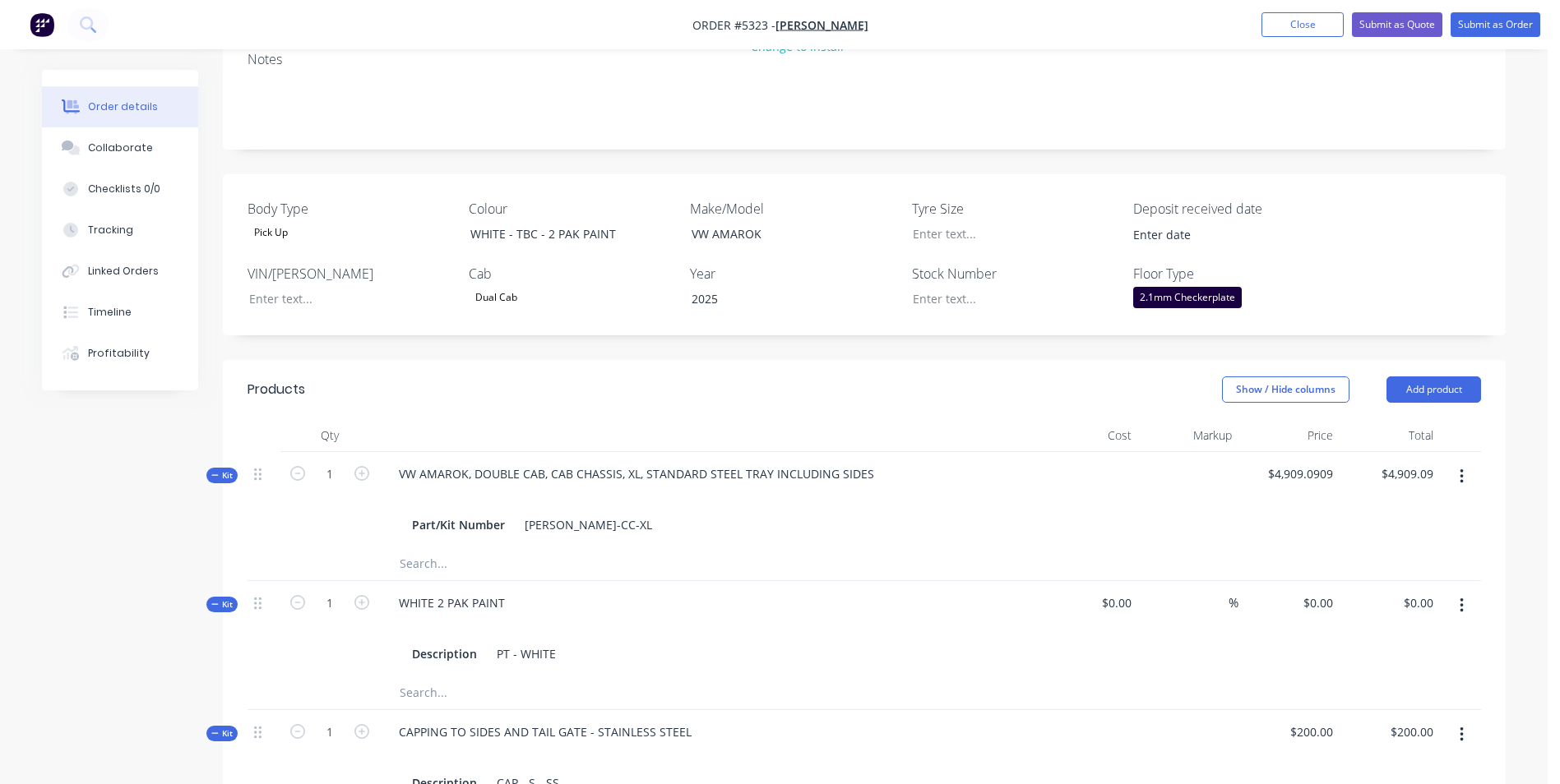
scroll to position [575, 0]
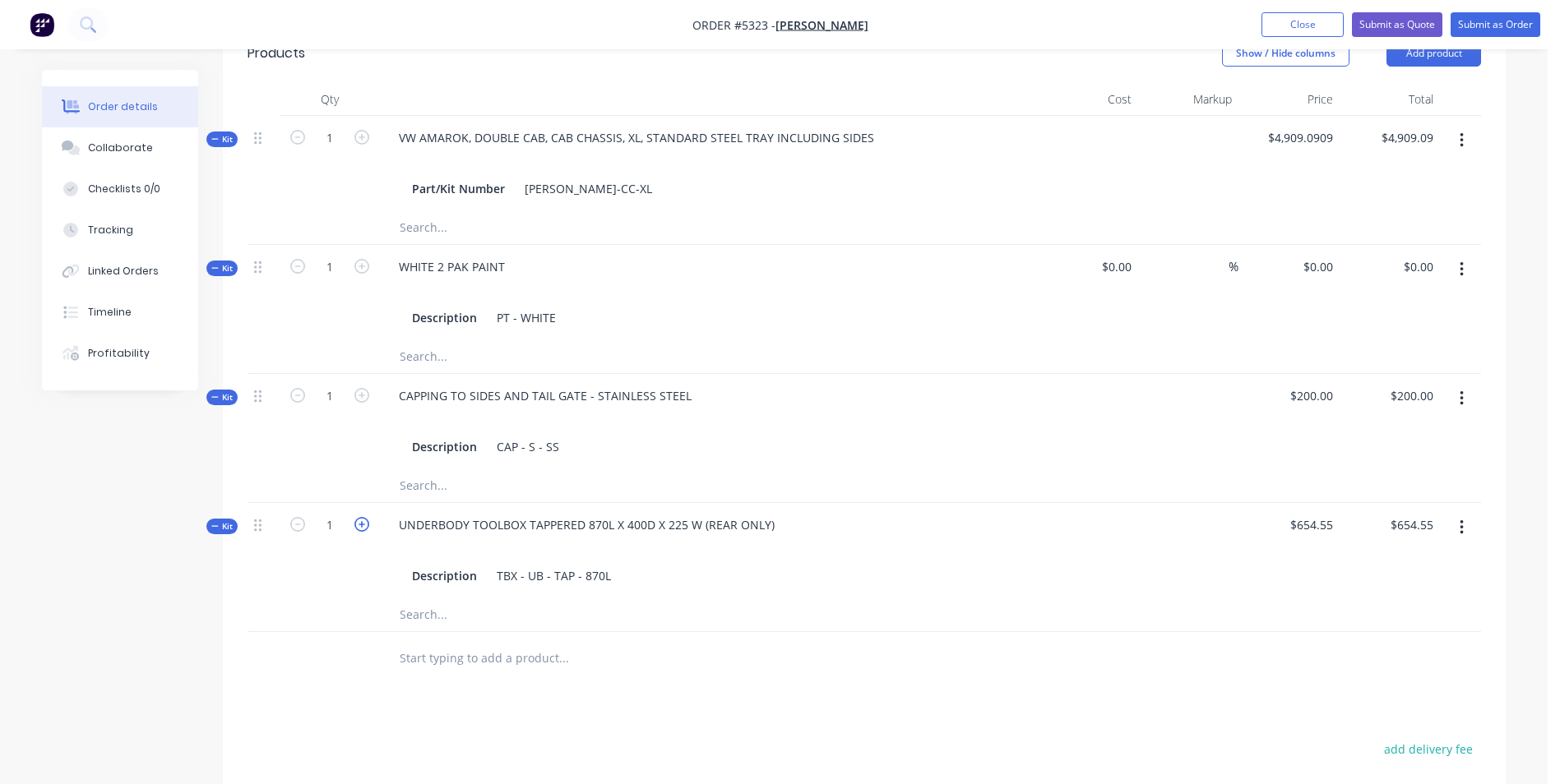
click at [359, 528] on icon "button" at bounding box center [362, 524] width 15 height 15
type input "2"
type input "$1,309.10"
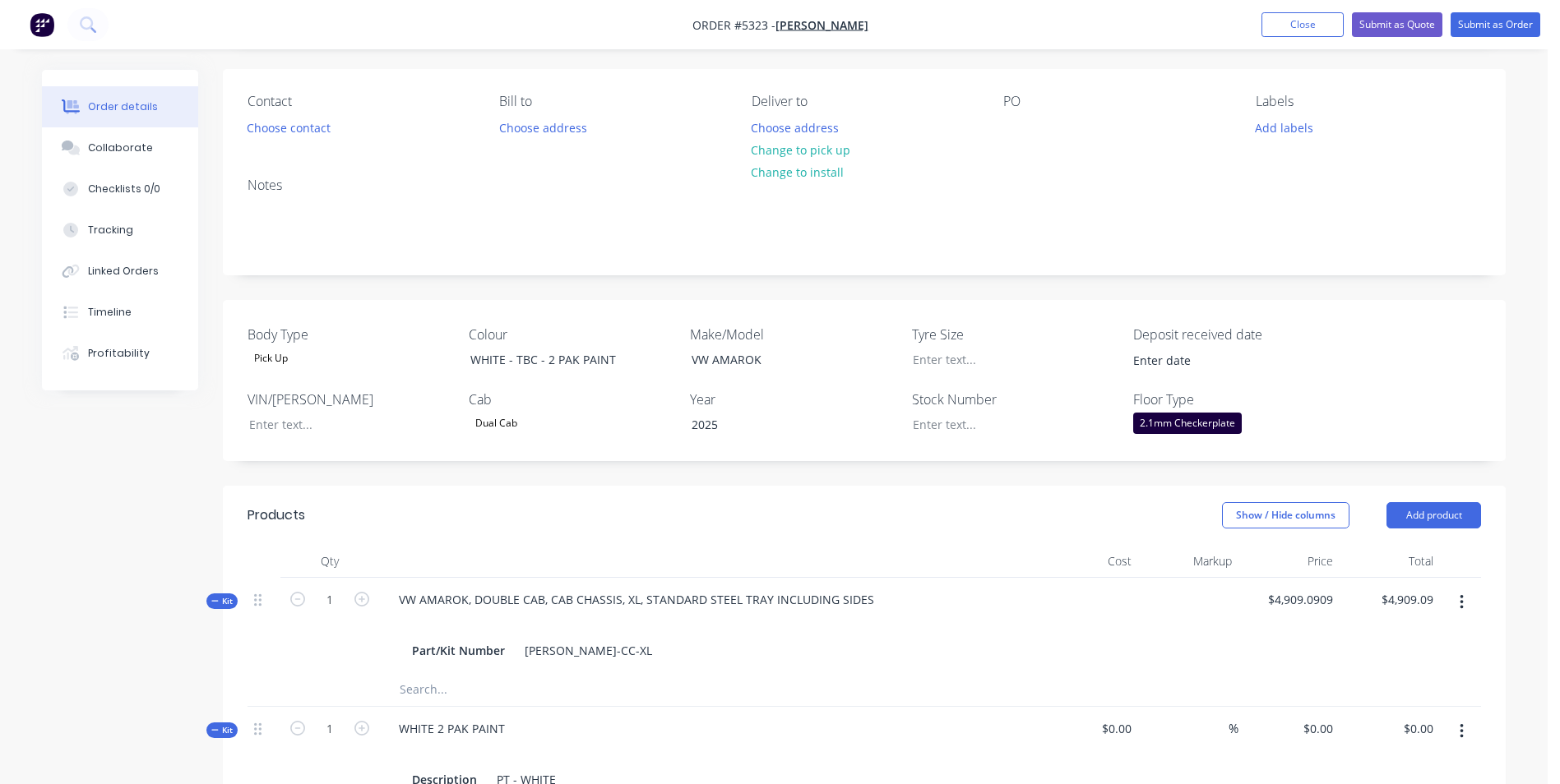
scroll to position [82, 0]
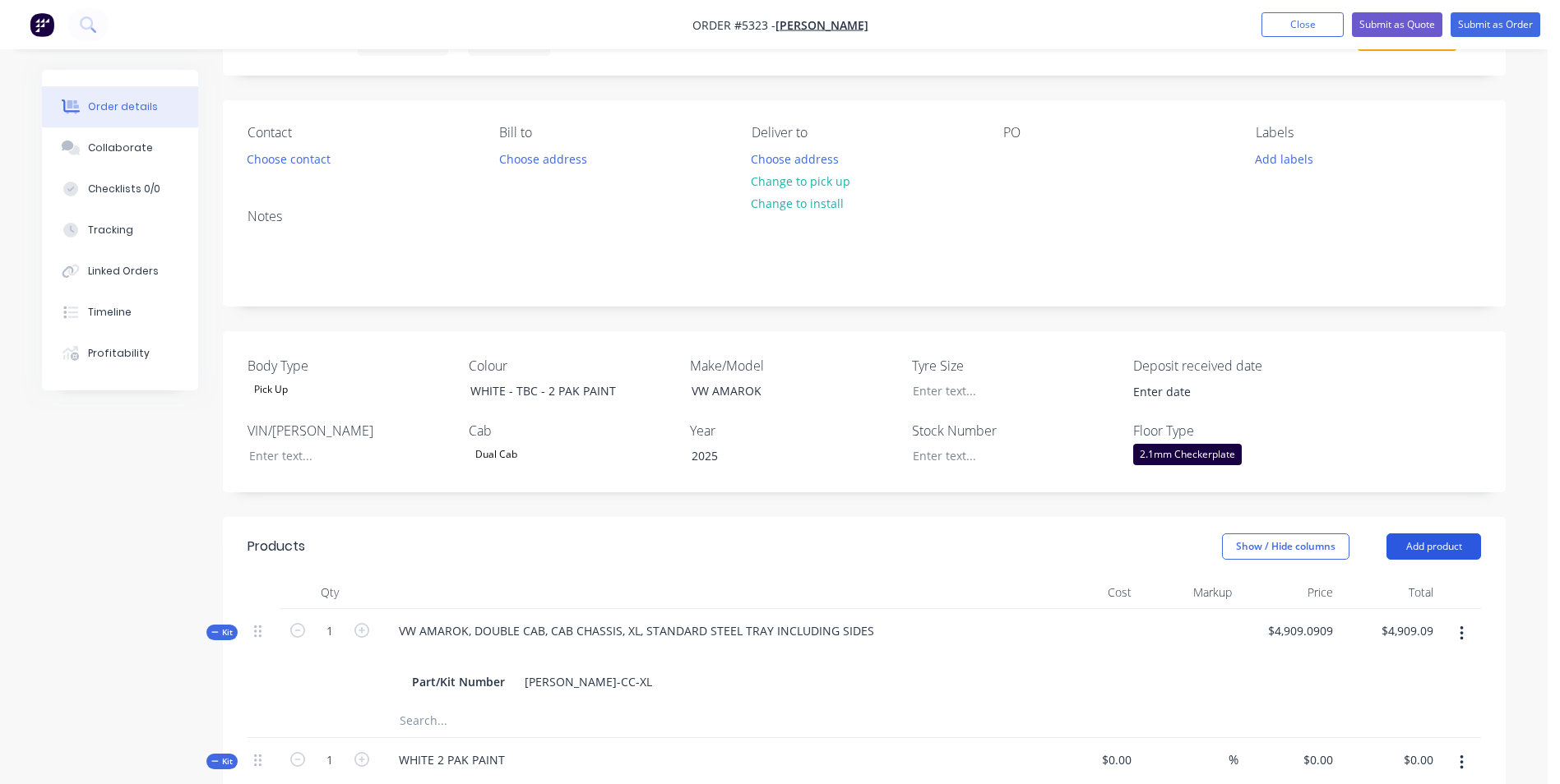
click at [1450, 540] on button "Add product" at bounding box center [1434, 547] width 94 height 26
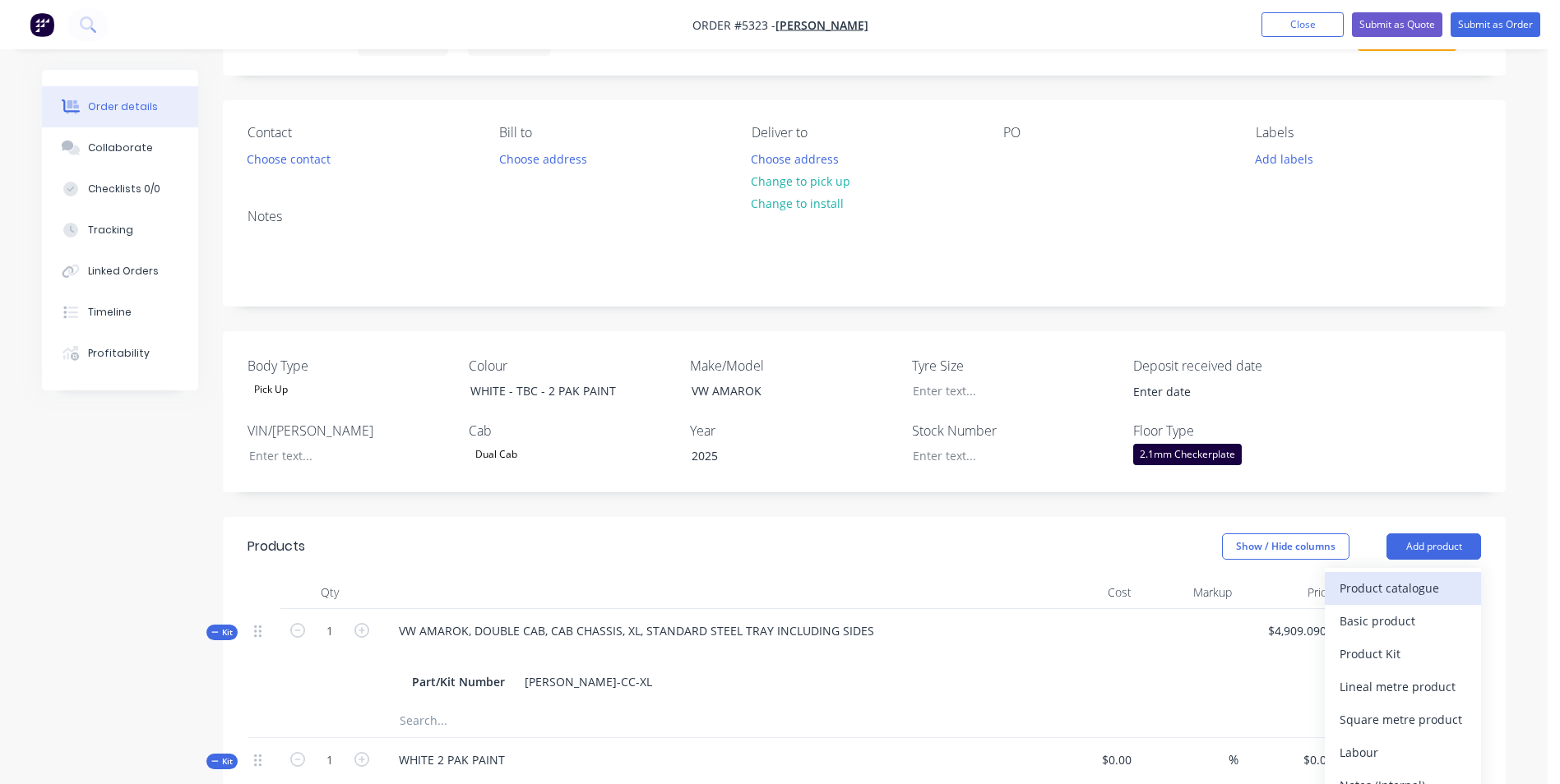
click at [1430, 584] on div "Product catalogue" at bounding box center [1403, 588] width 127 height 24
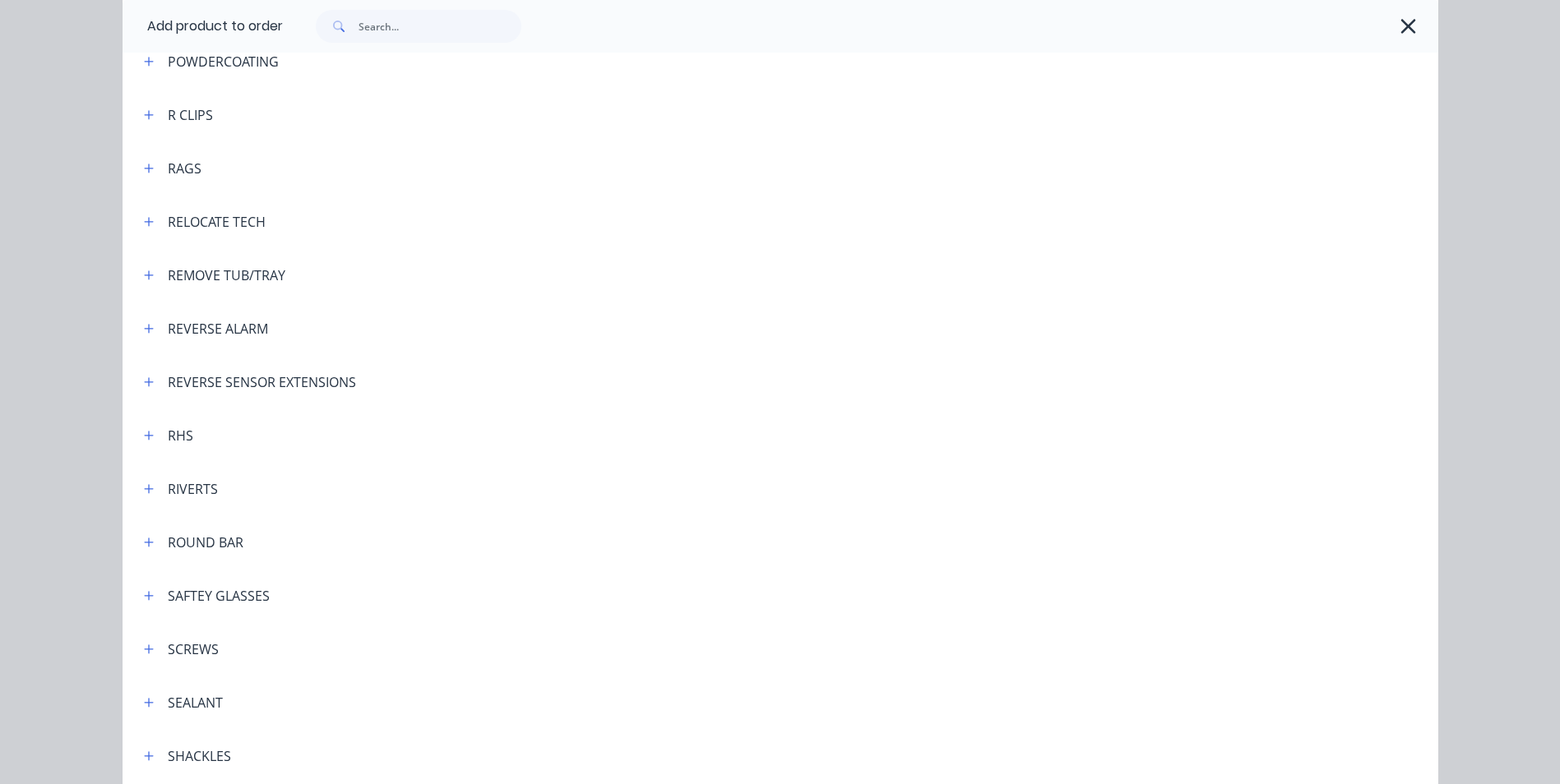
scroll to position [4028, 0]
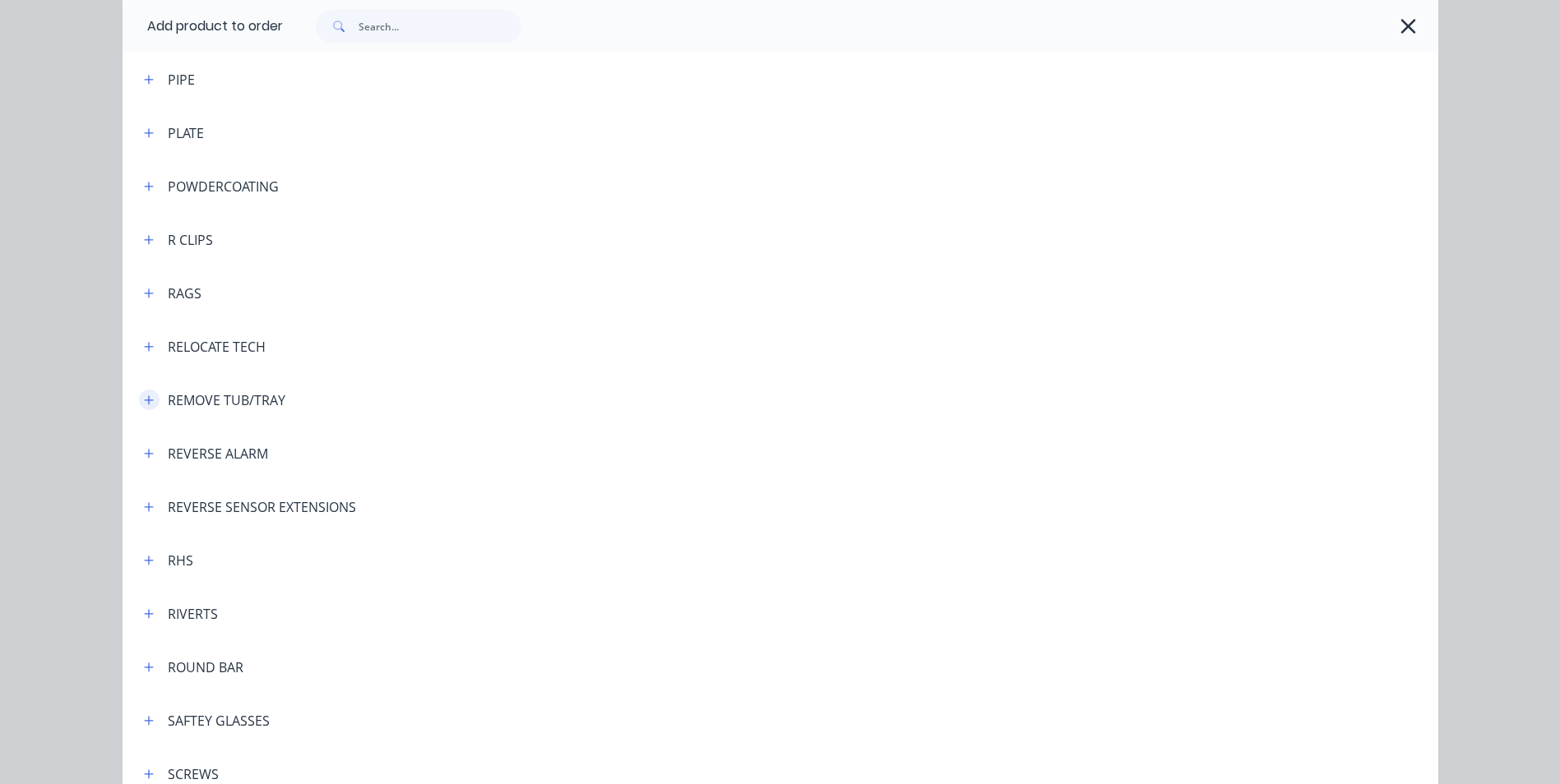
click at [144, 402] on icon "button" at bounding box center [148, 400] width 9 height 9
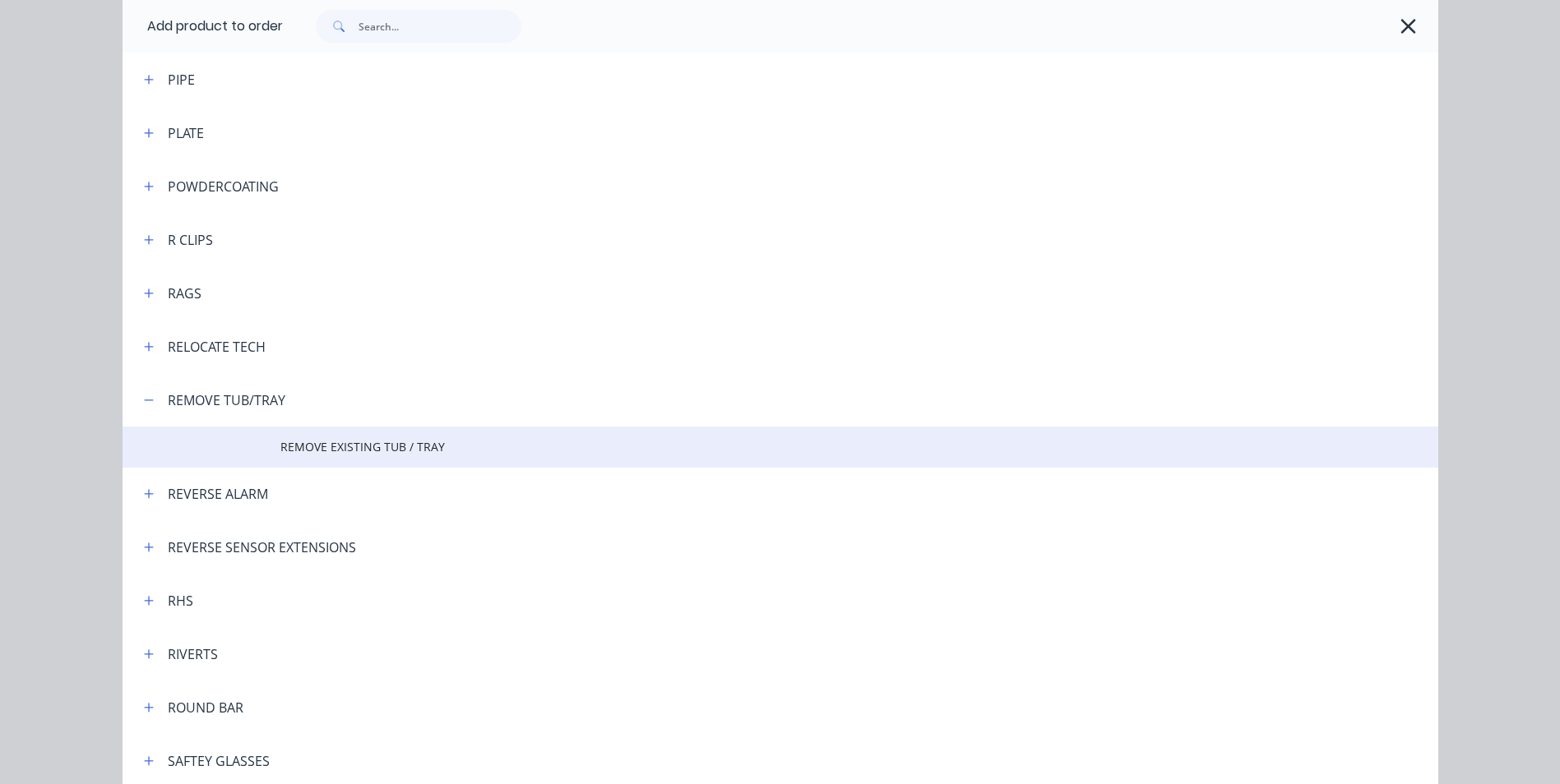
click at [400, 447] on span "REMOVE EXISTING TUB / TRAY" at bounding box center [743, 447] width 926 height 17
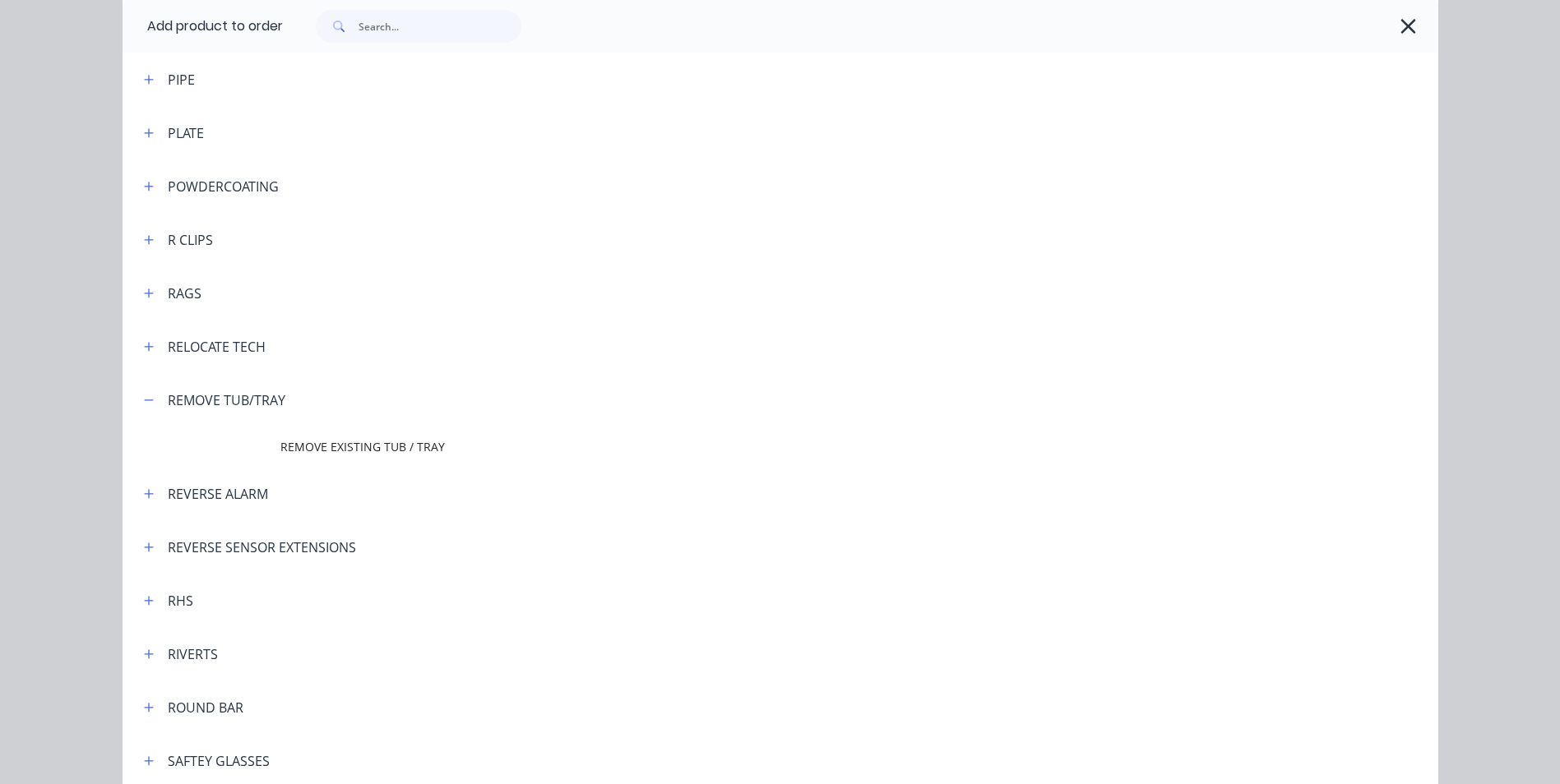
scroll to position [0, 0]
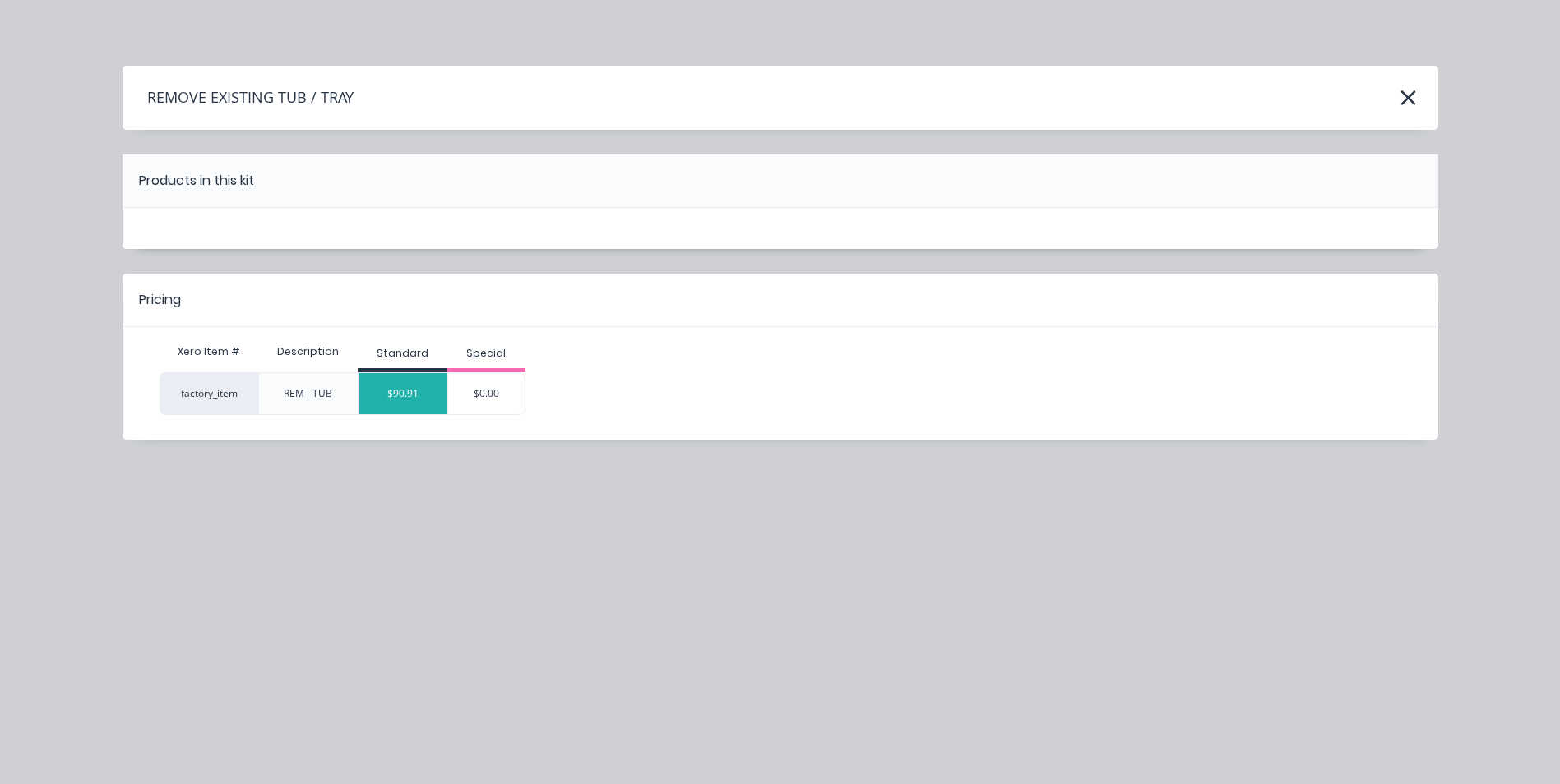
click at [412, 402] on div "$90.91" at bounding box center [404, 393] width 89 height 41
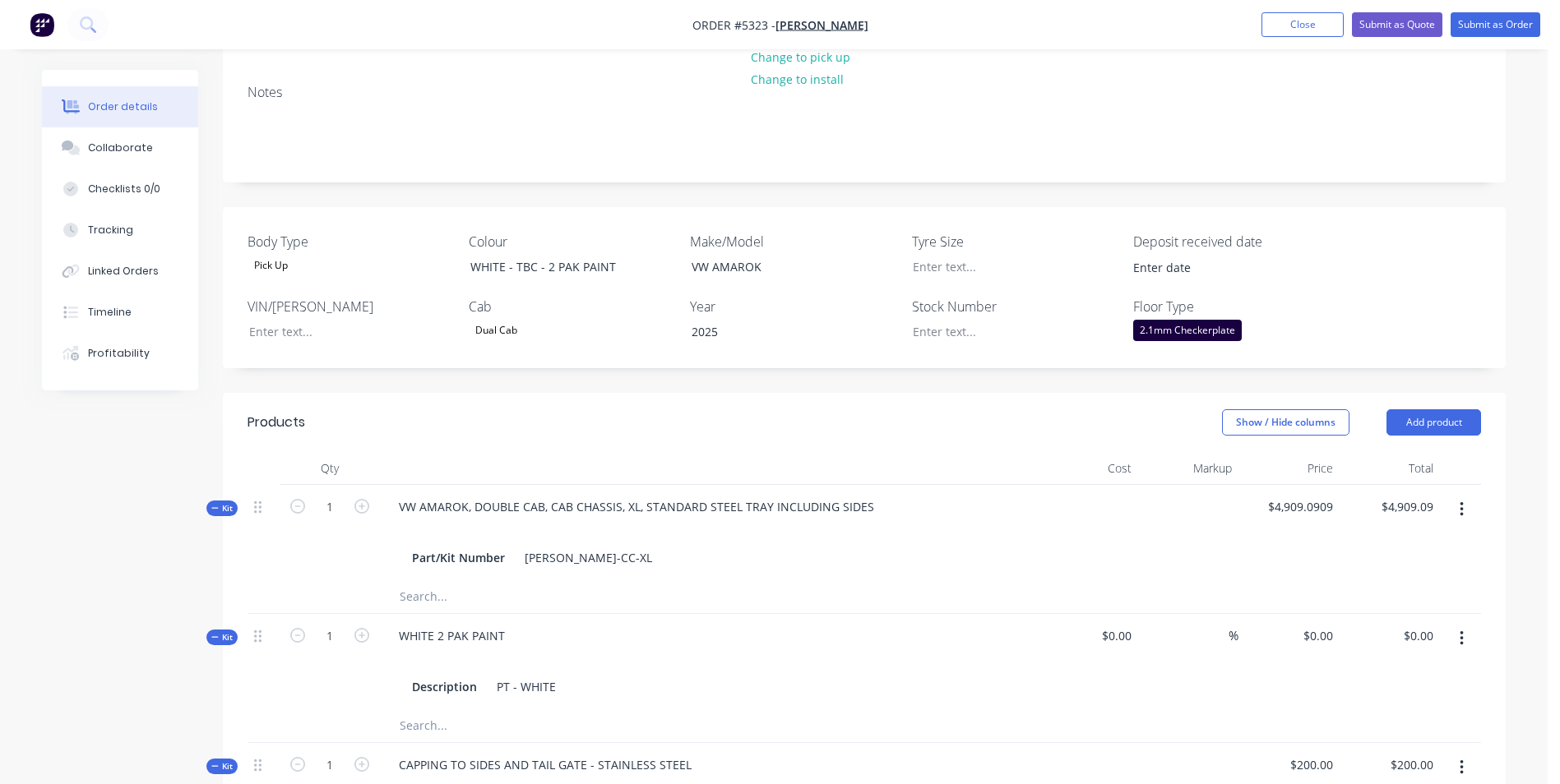
scroll to position [203, 0]
click at [1417, 418] on button "Add product" at bounding box center [1434, 426] width 94 height 26
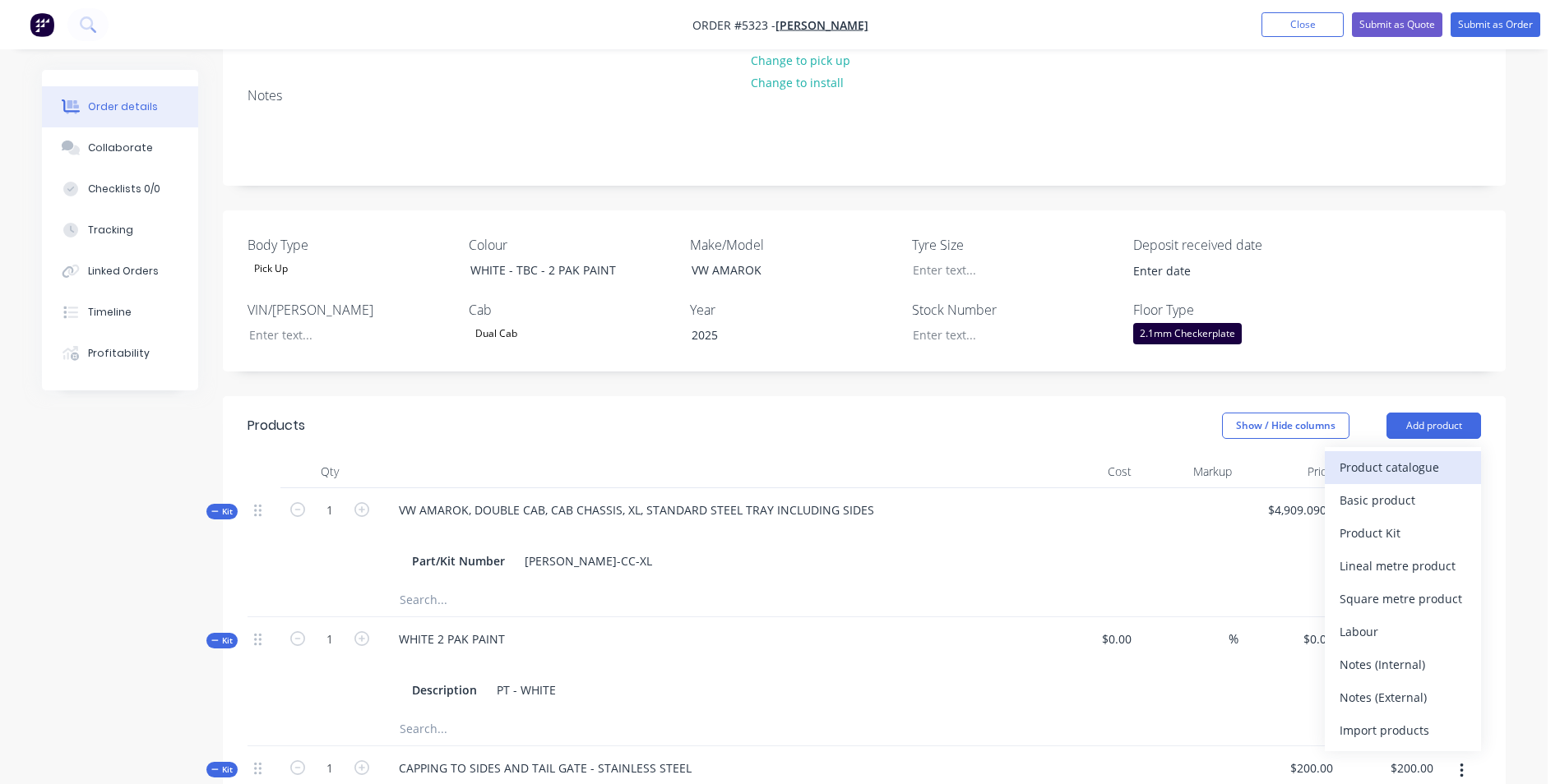
click at [1423, 466] on div "Product catalogue" at bounding box center [1403, 467] width 127 height 24
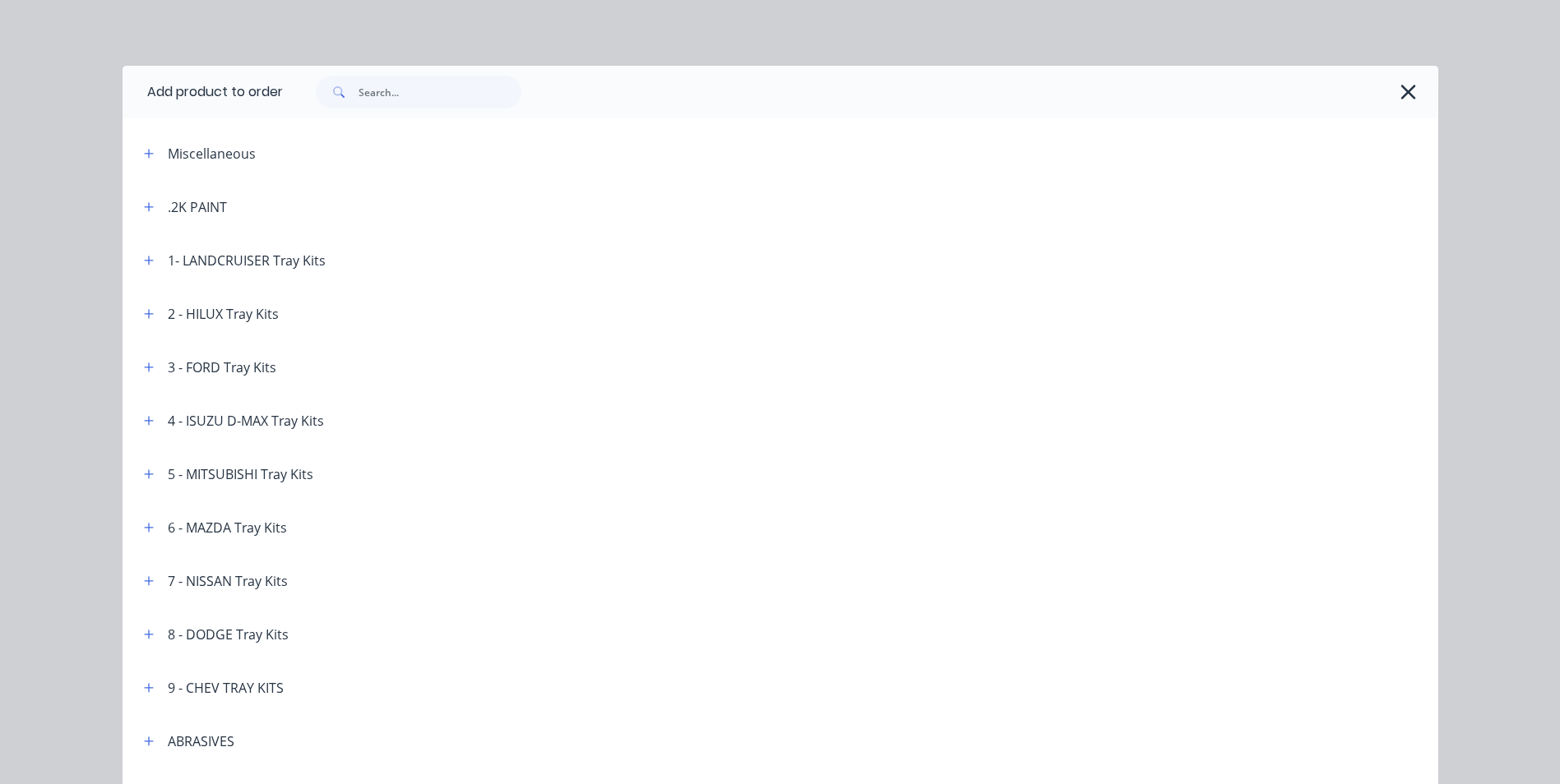
drag, startPoint x: 406, startPoint y: 117, endPoint x: 411, endPoint y: 105, distance: 13.0
click at [406, 116] on div at bounding box center [860, 92] width 1156 height 52
click at [413, 100] on input "text" at bounding box center [440, 93] width 162 height 33
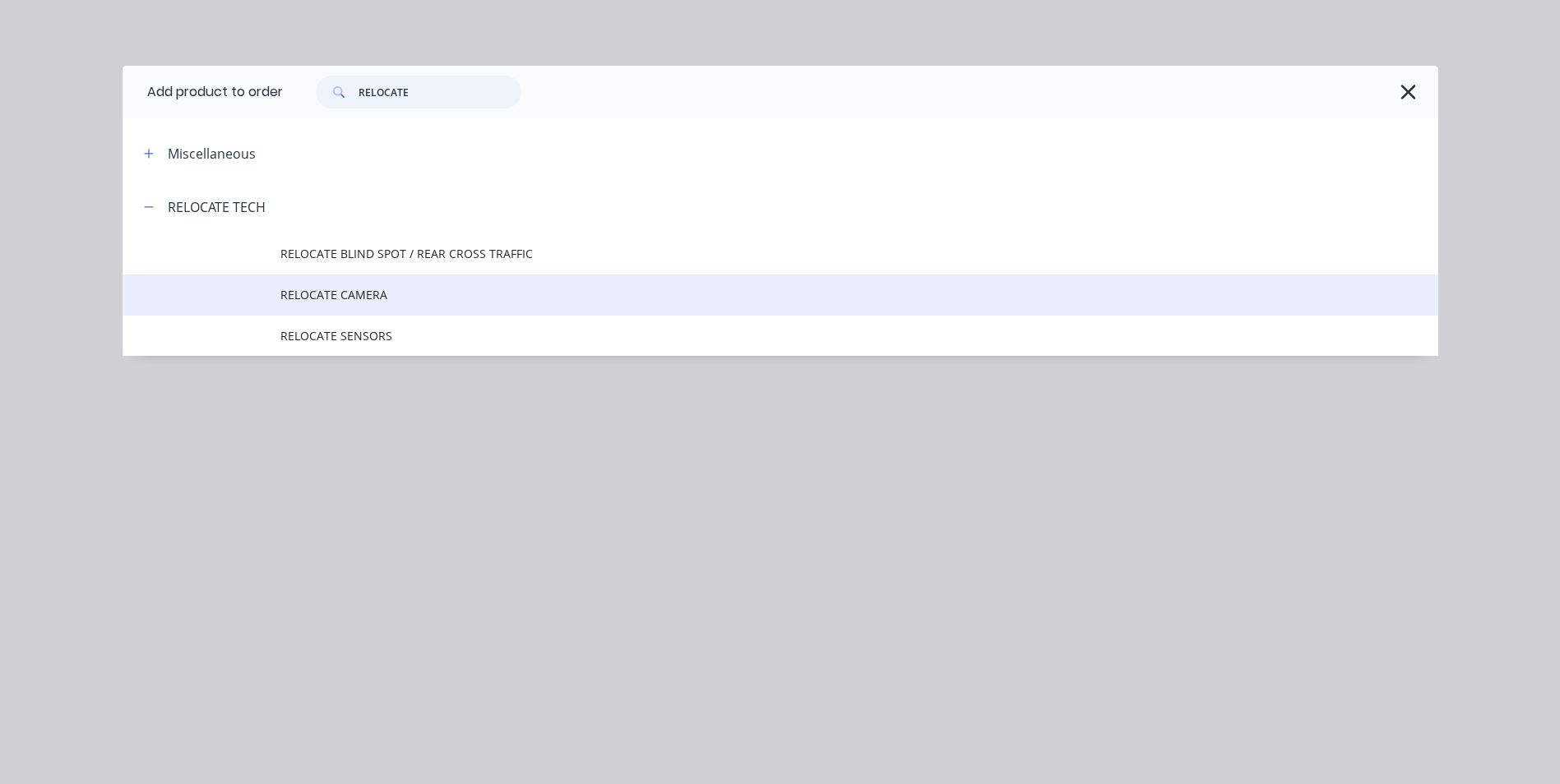
type input "RELOCATE"
click at [343, 290] on span "RELOCATE CAMERA" at bounding box center [743, 295] width 926 height 17
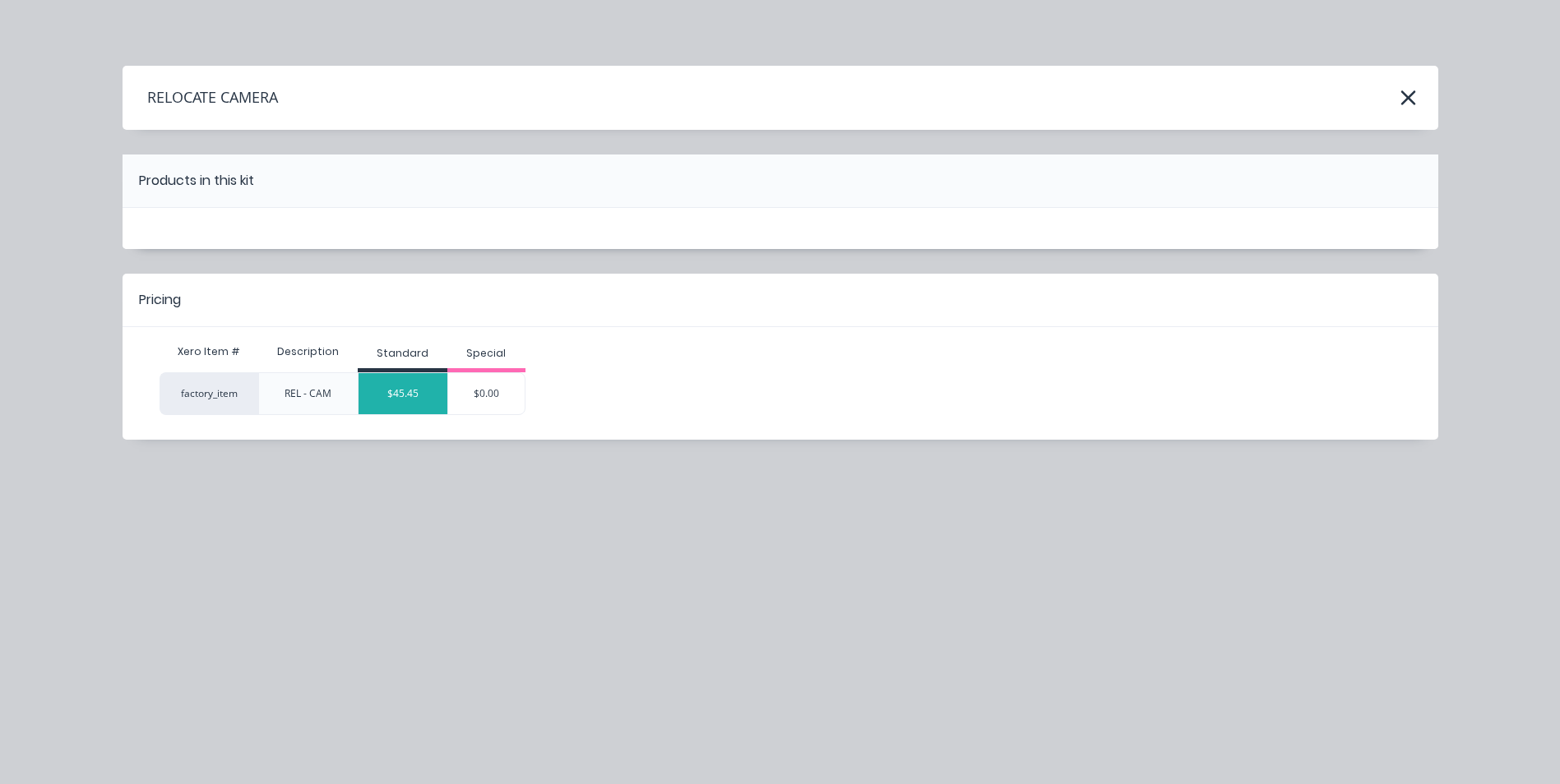
click at [401, 395] on div "$45.45" at bounding box center [404, 393] width 89 height 41
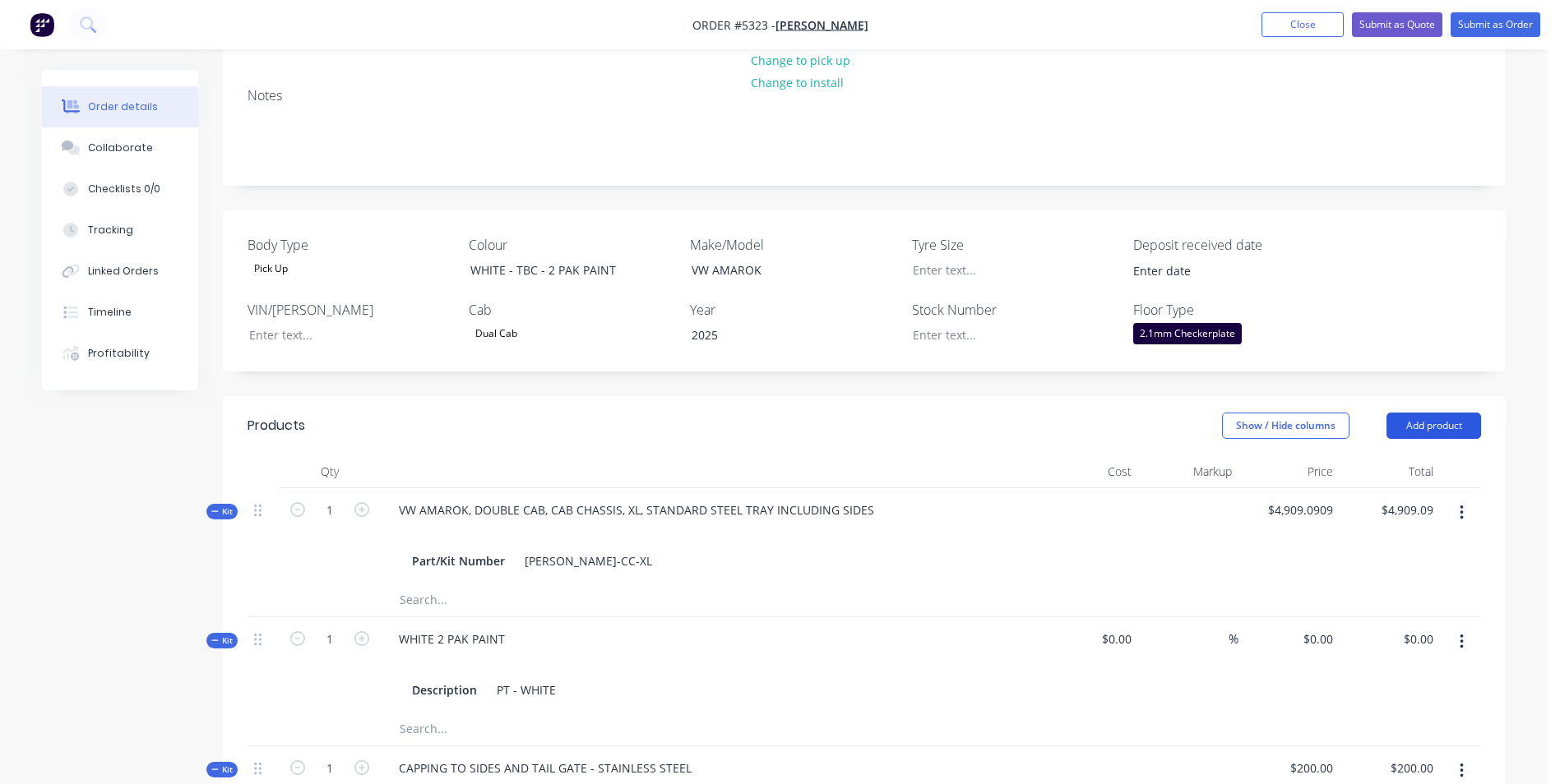
click at [1447, 425] on button "Add product" at bounding box center [1434, 426] width 94 height 26
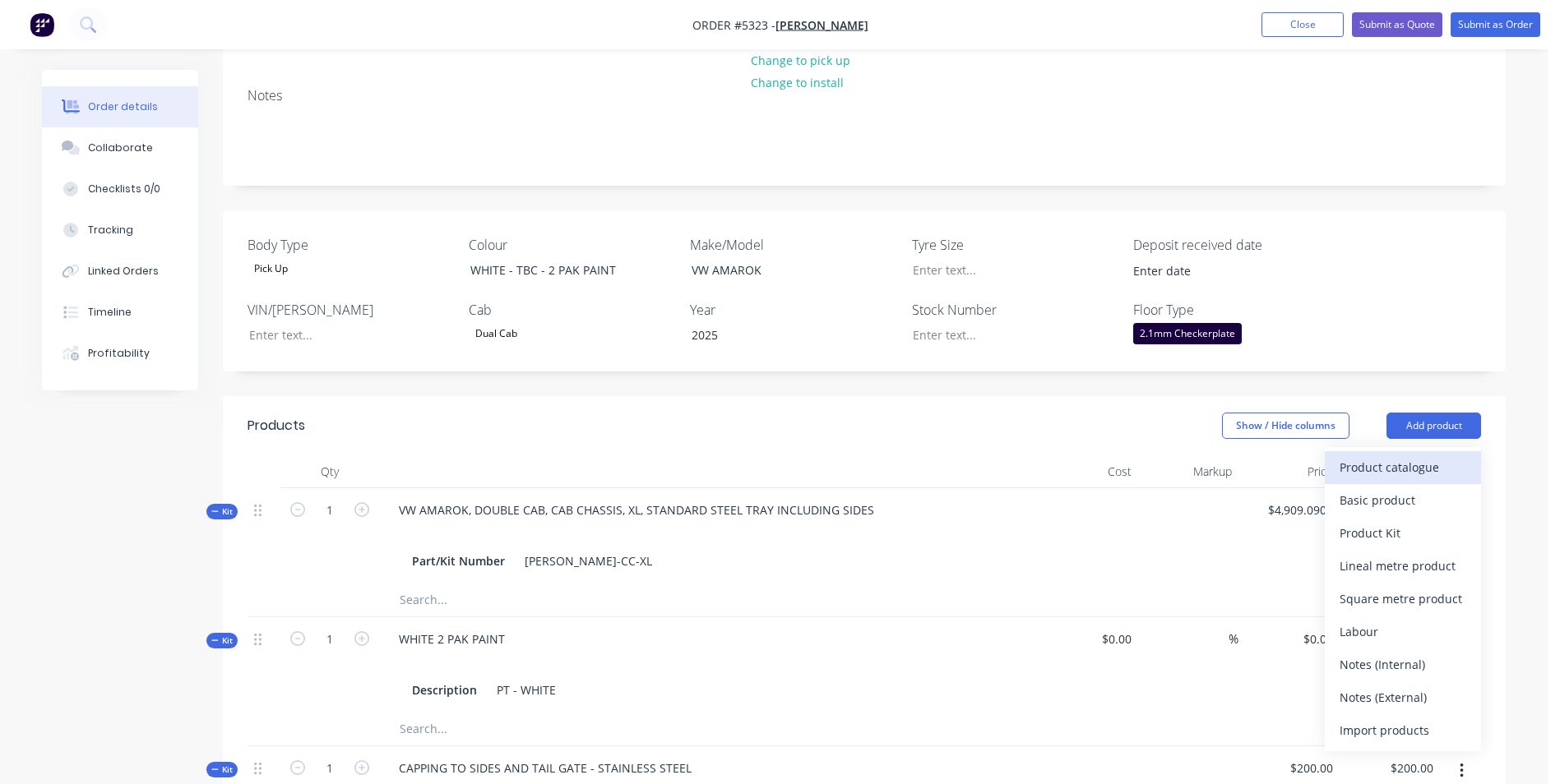
click at [1434, 464] on div "Product catalogue" at bounding box center [1403, 467] width 127 height 24
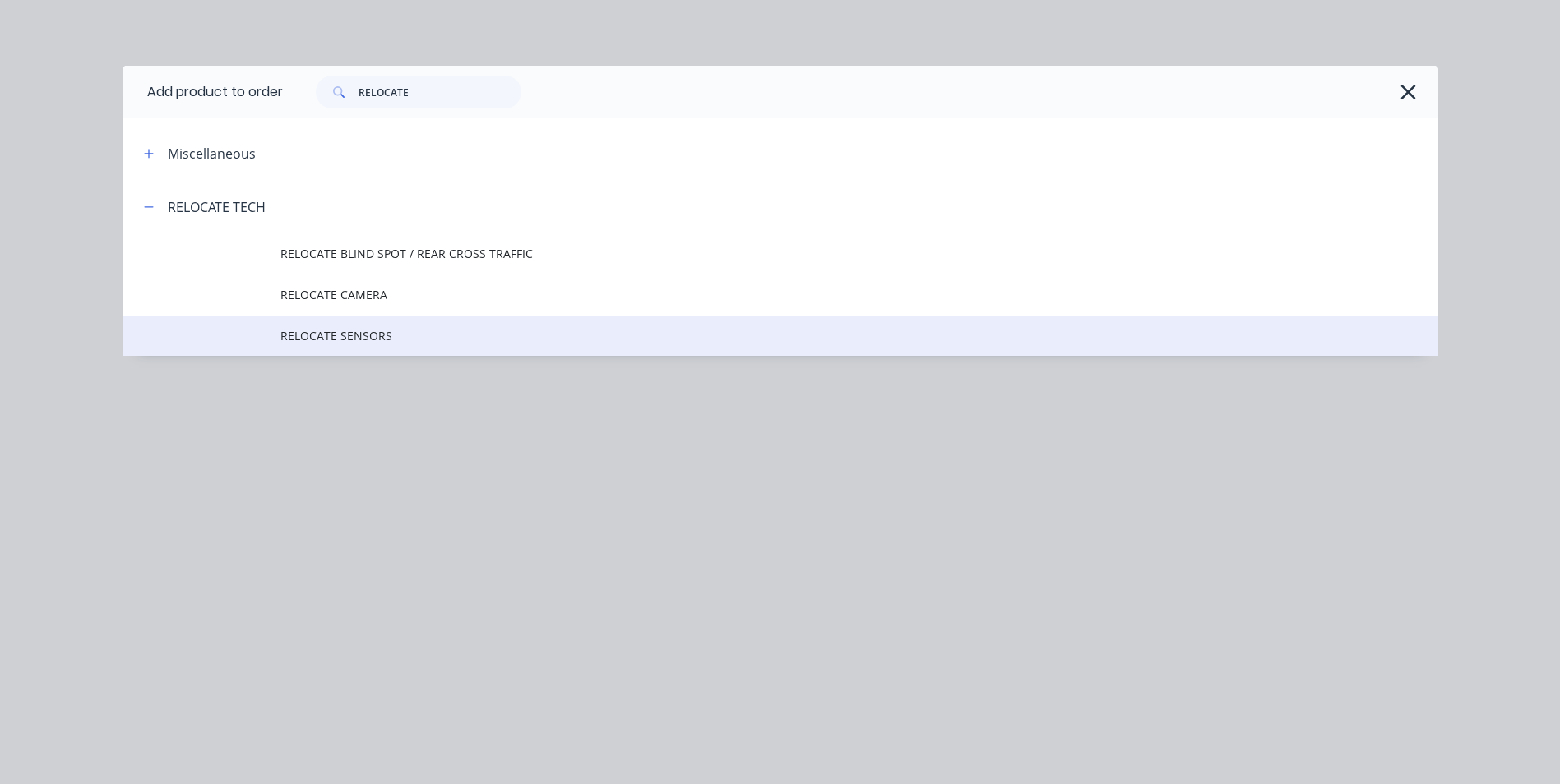
click at [318, 331] on span "RELOCATE SENSORS" at bounding box center [743, 336] width 926 height 17
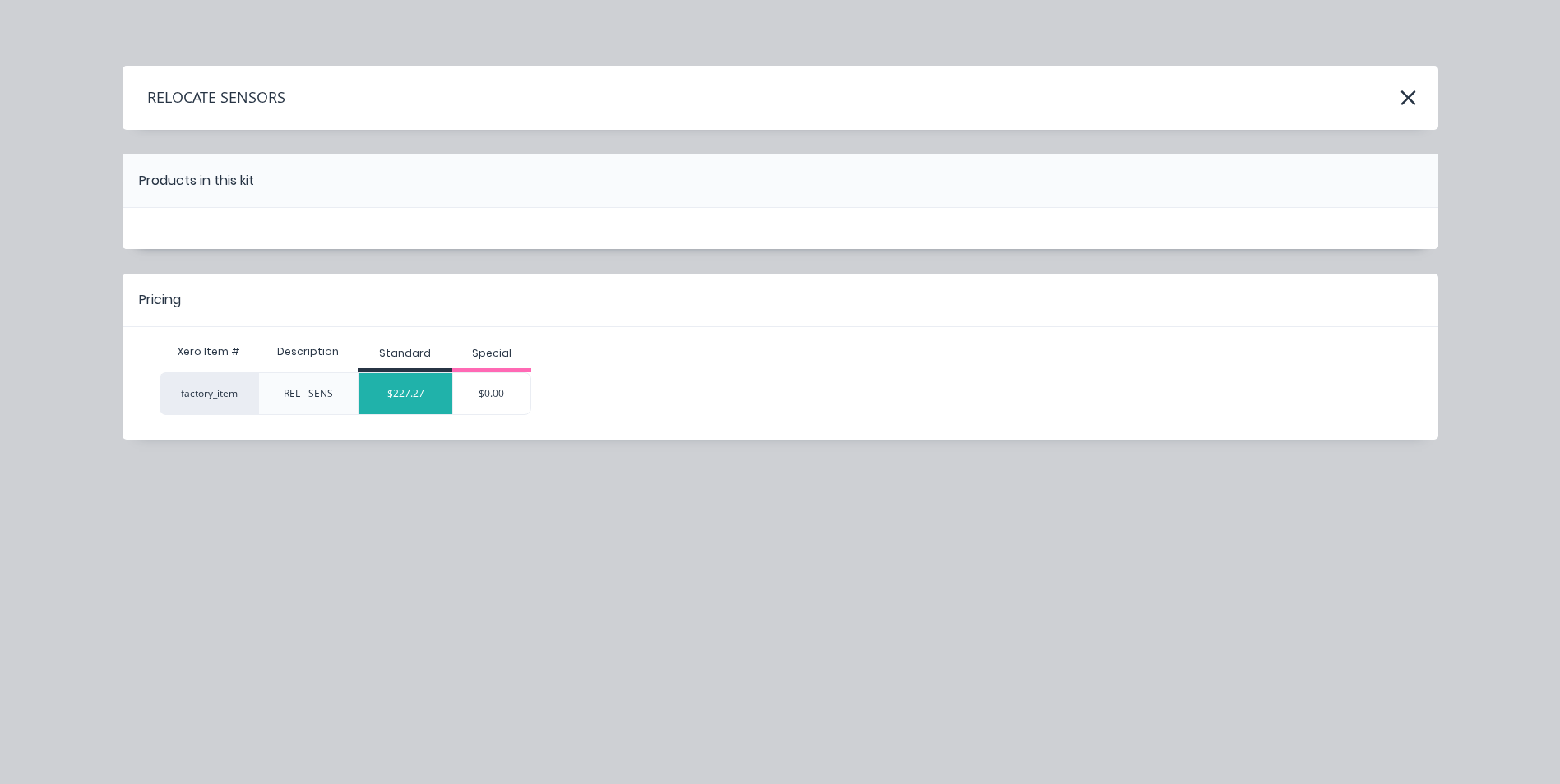
click at [423, 408] on div "$227.27" at bounding box center [405, 393] width 93 height 41
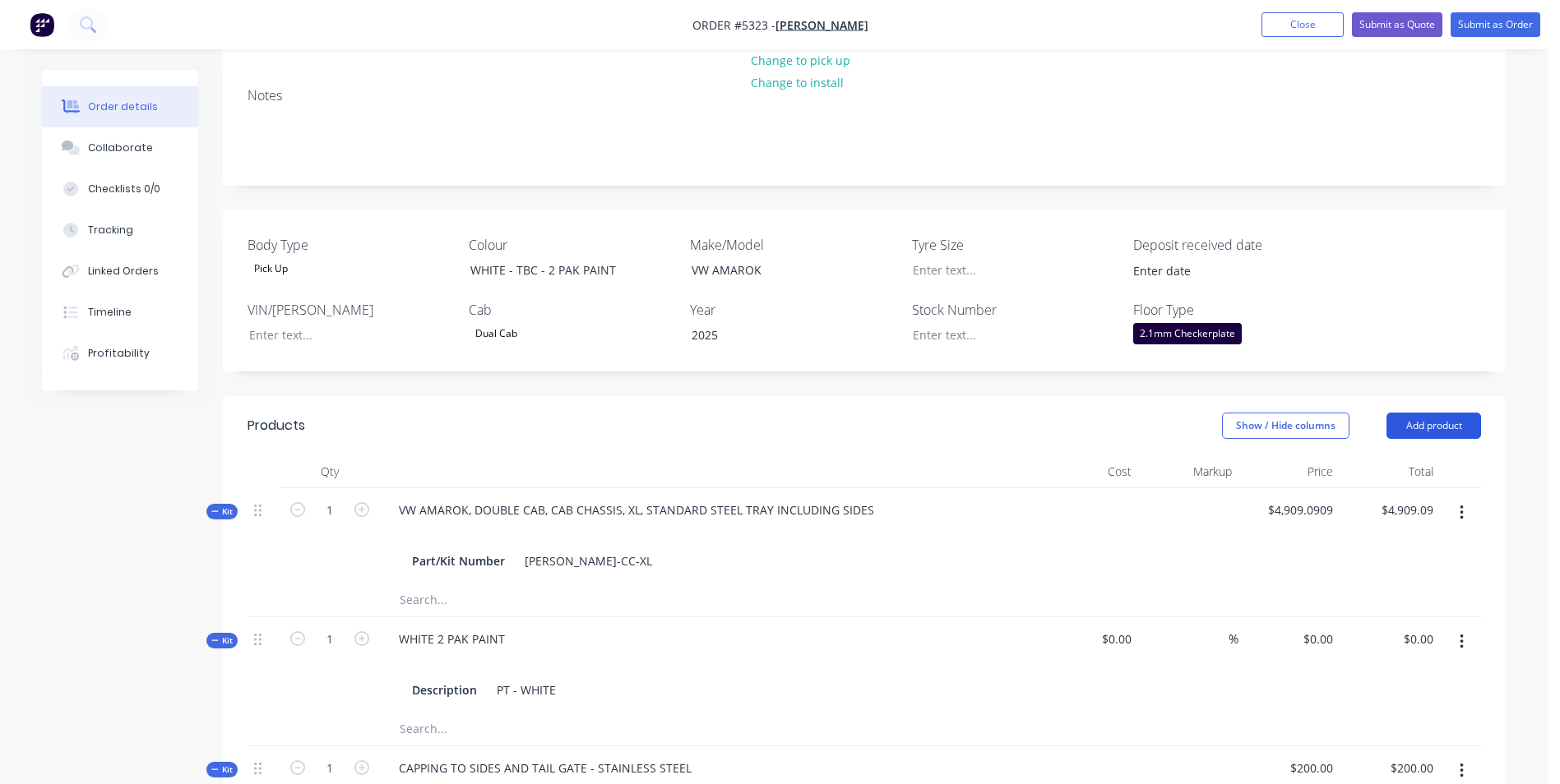
click at [1443, 433] on button "Add product" at bounding box center [1434, 426] width 94 height 26
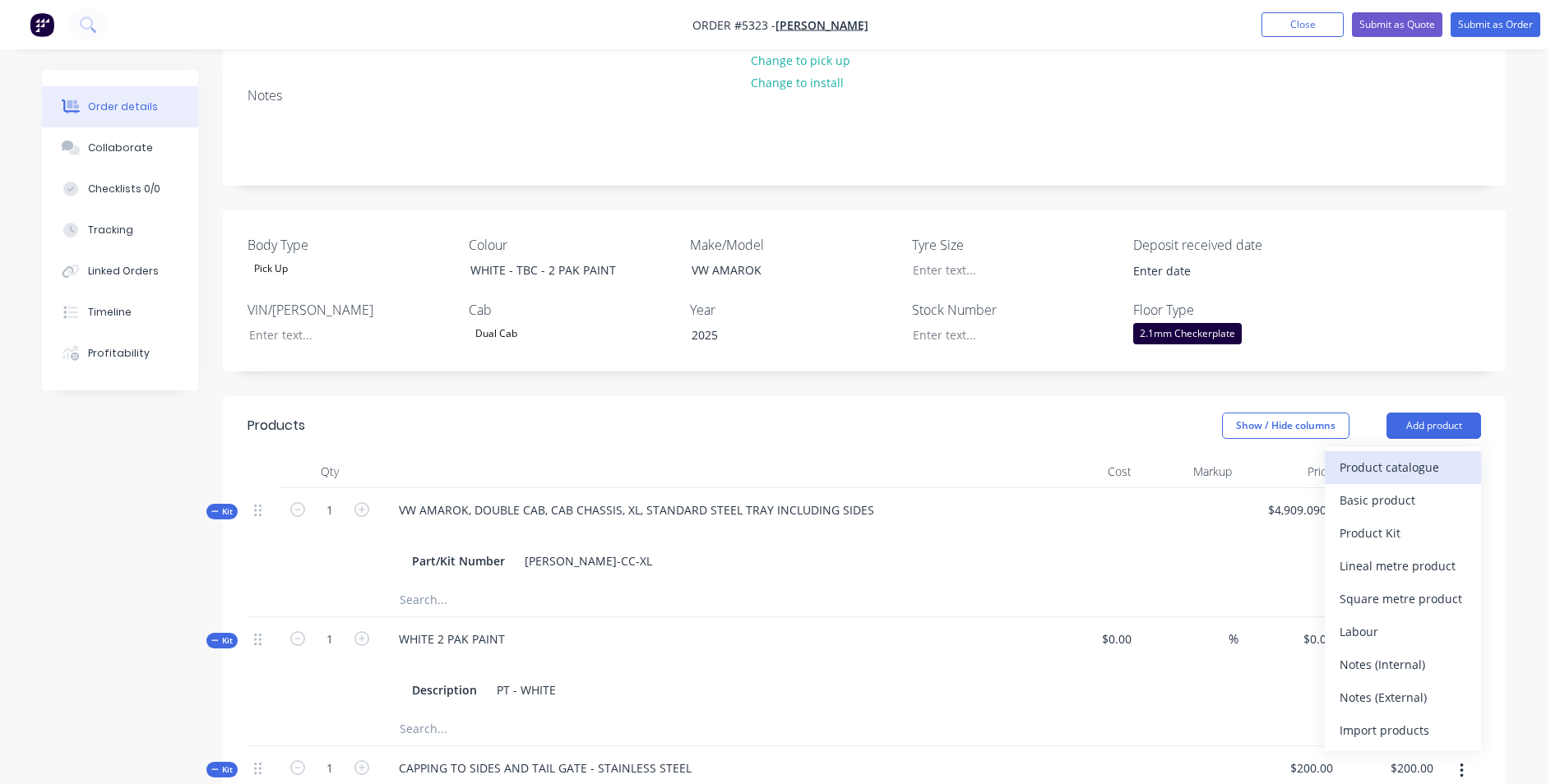
click at [1423, 463] on div "Product catalogue" at bounding box center [1403, 467] width 127 height 24
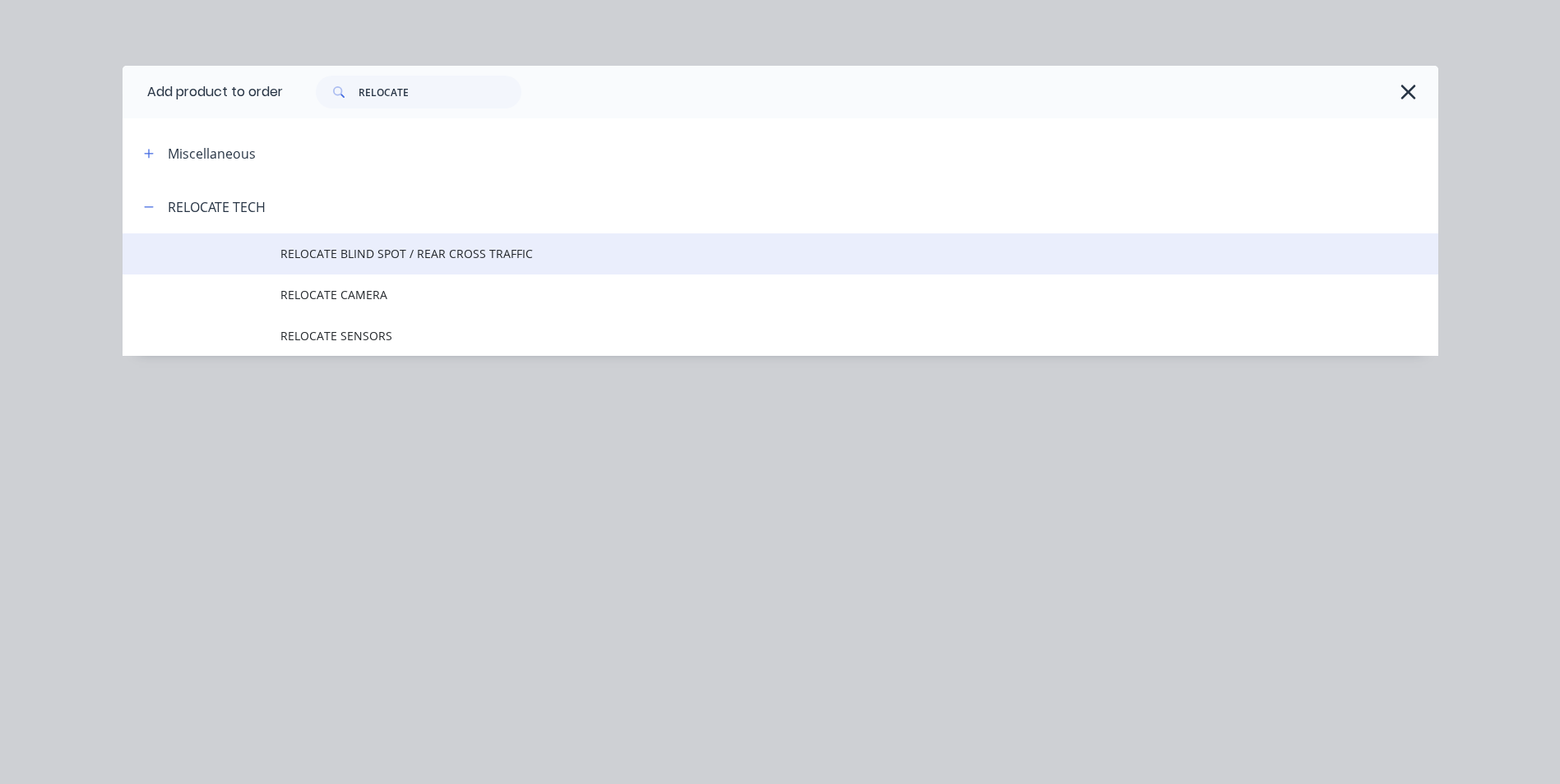
click at [512, 263] on td "RELOCATE BLIND SPOT / REAR CROSS TRAFFIC" at bounding box center [859, 253] width 1158 height 41
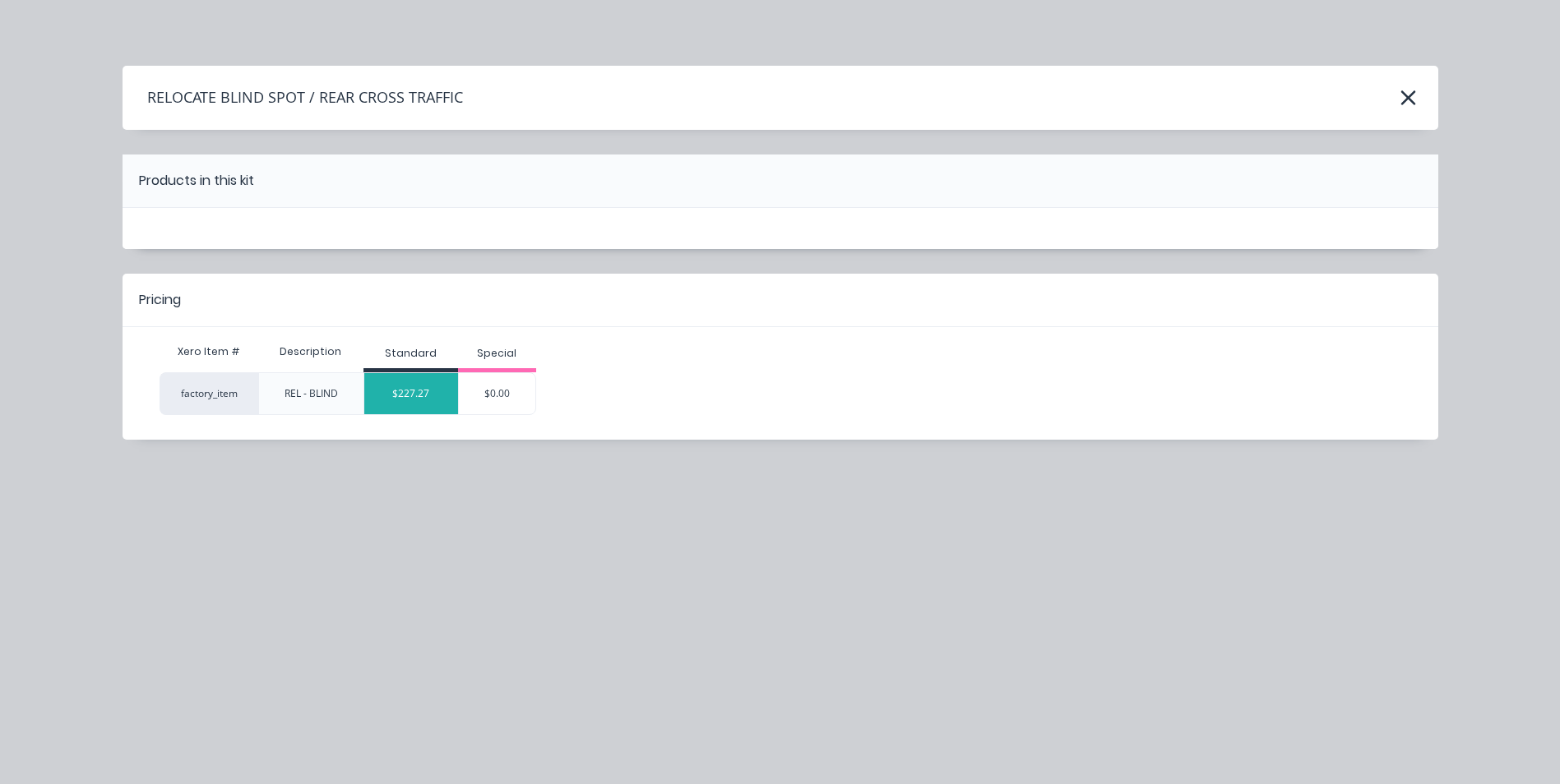
click at [411, 408] on div "$227.27" at bounding box center [411, 393] width 93 height 41
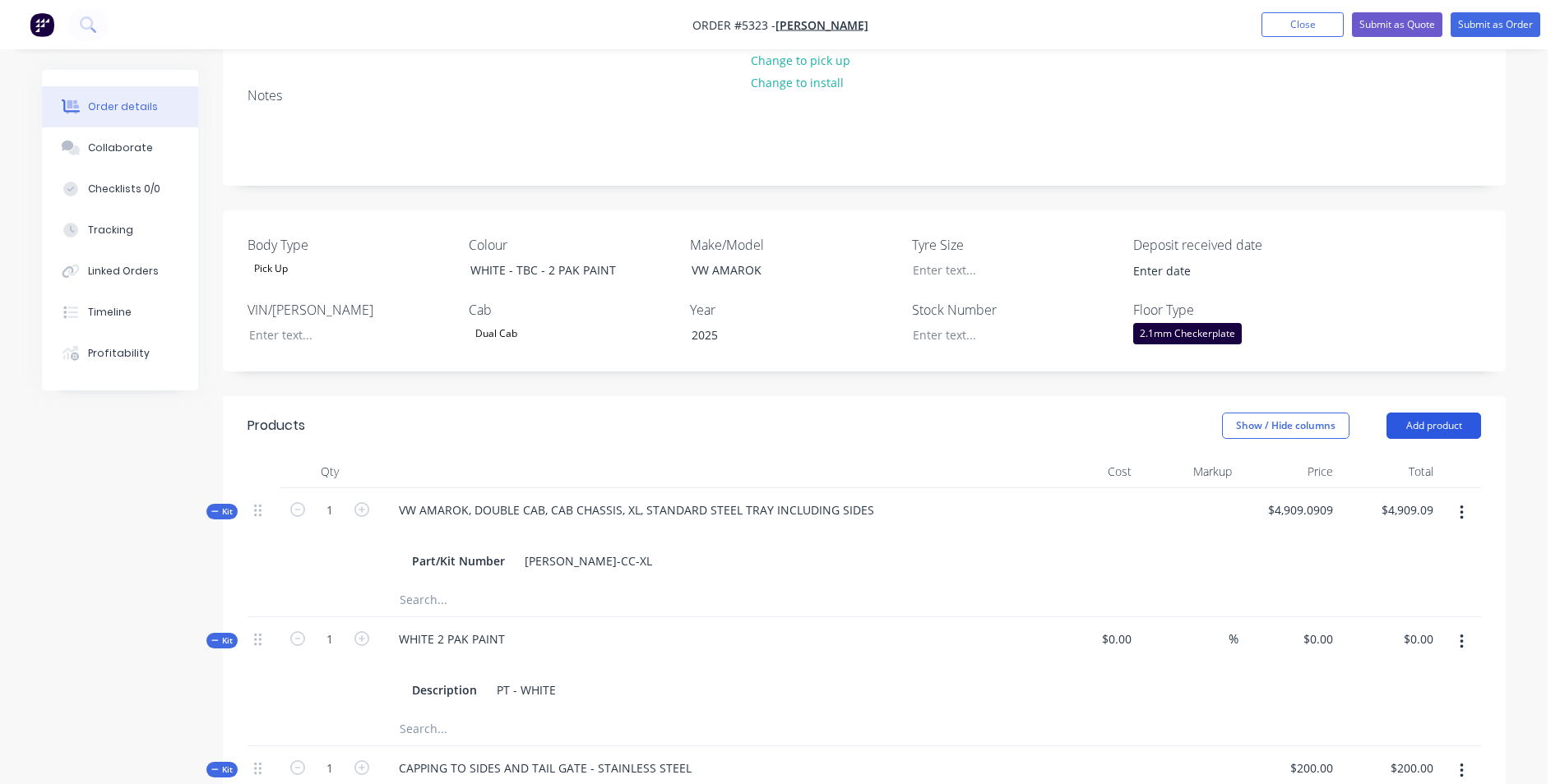
click at [1446, 429] on button "Add product" at bounding box center [1434, 426] width 94 height 26
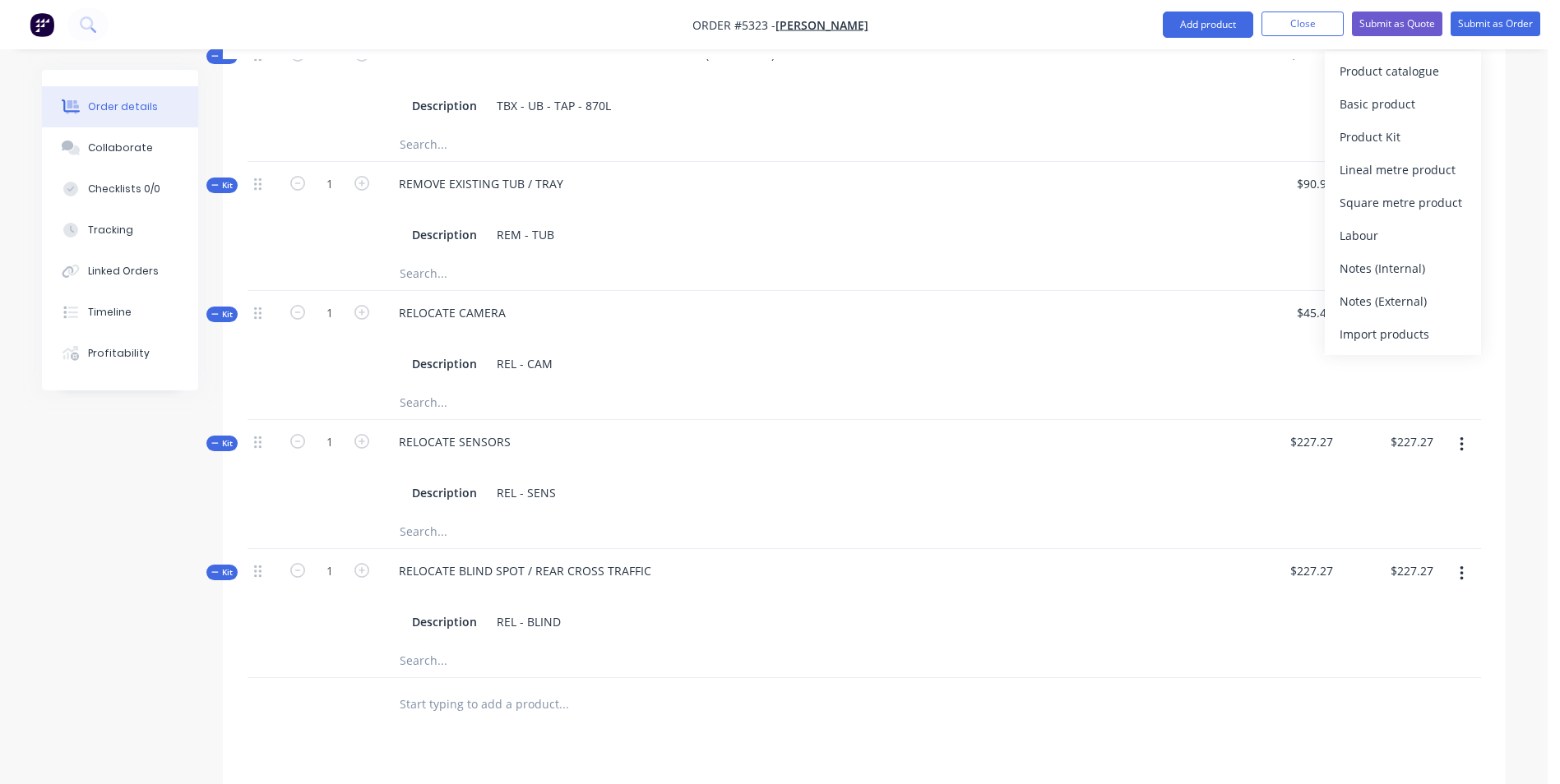
scroll to position [943, 0]
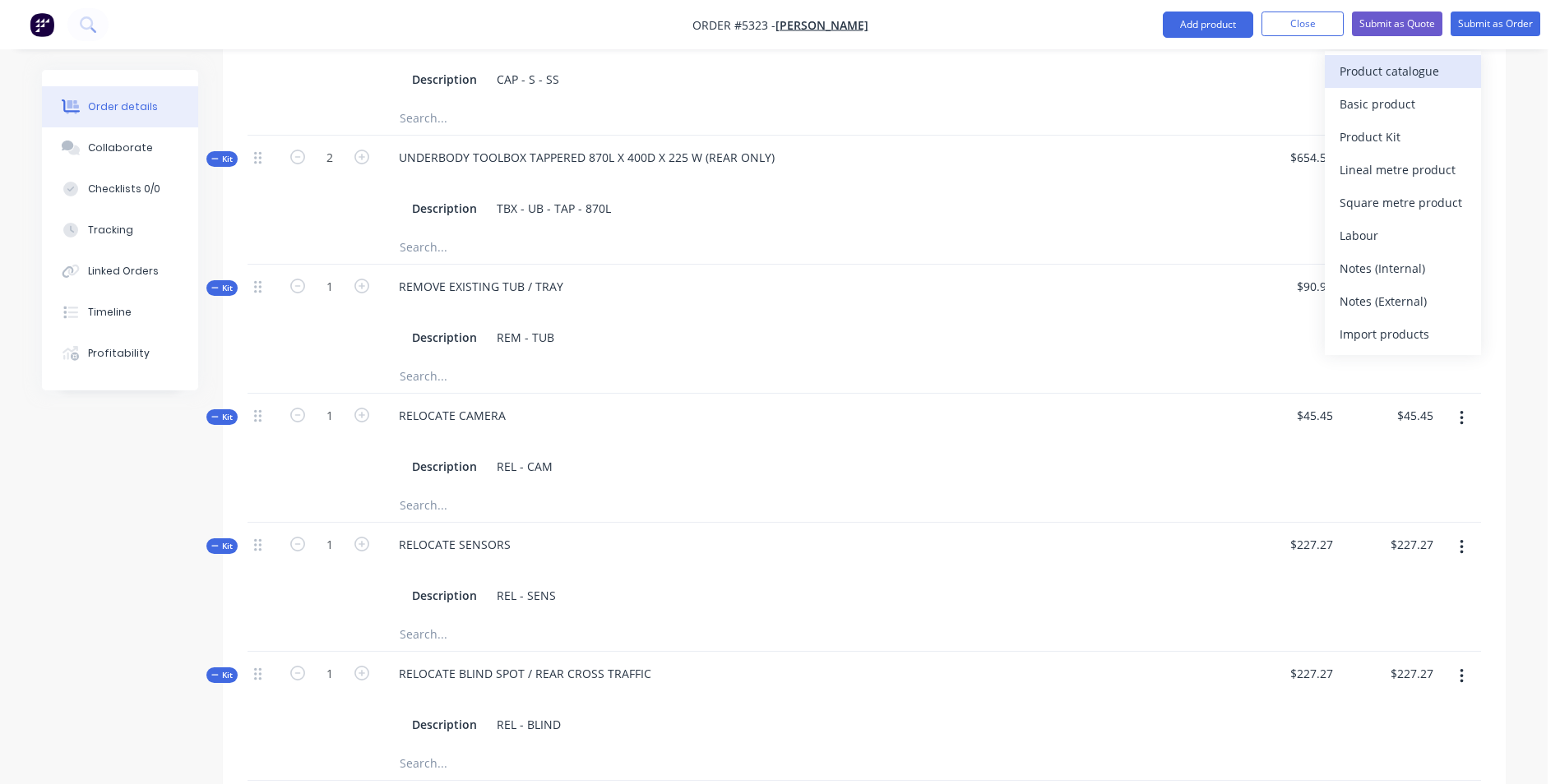
click at [1395, 66] on div "Product catalogue" at bounding box center [1403, 72] width 127 height 24
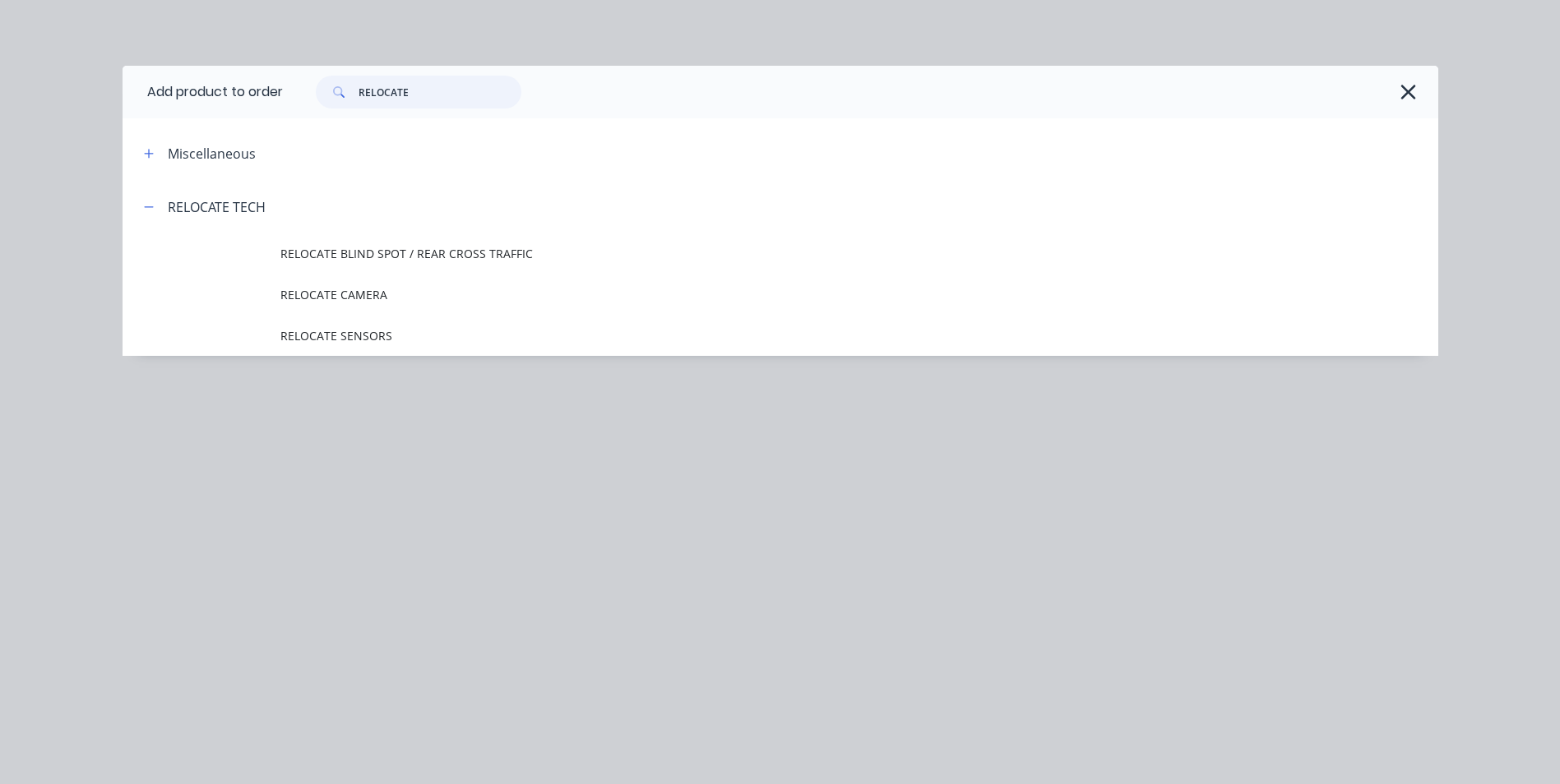
drag, startPoint x: 410, startPoint y: 86, endPoint x: 328, endPoint y: 88, distance: 82.0
click at [328, 88] on div "RELOCATE" at bounding box center [418, 93] width 205 height 33
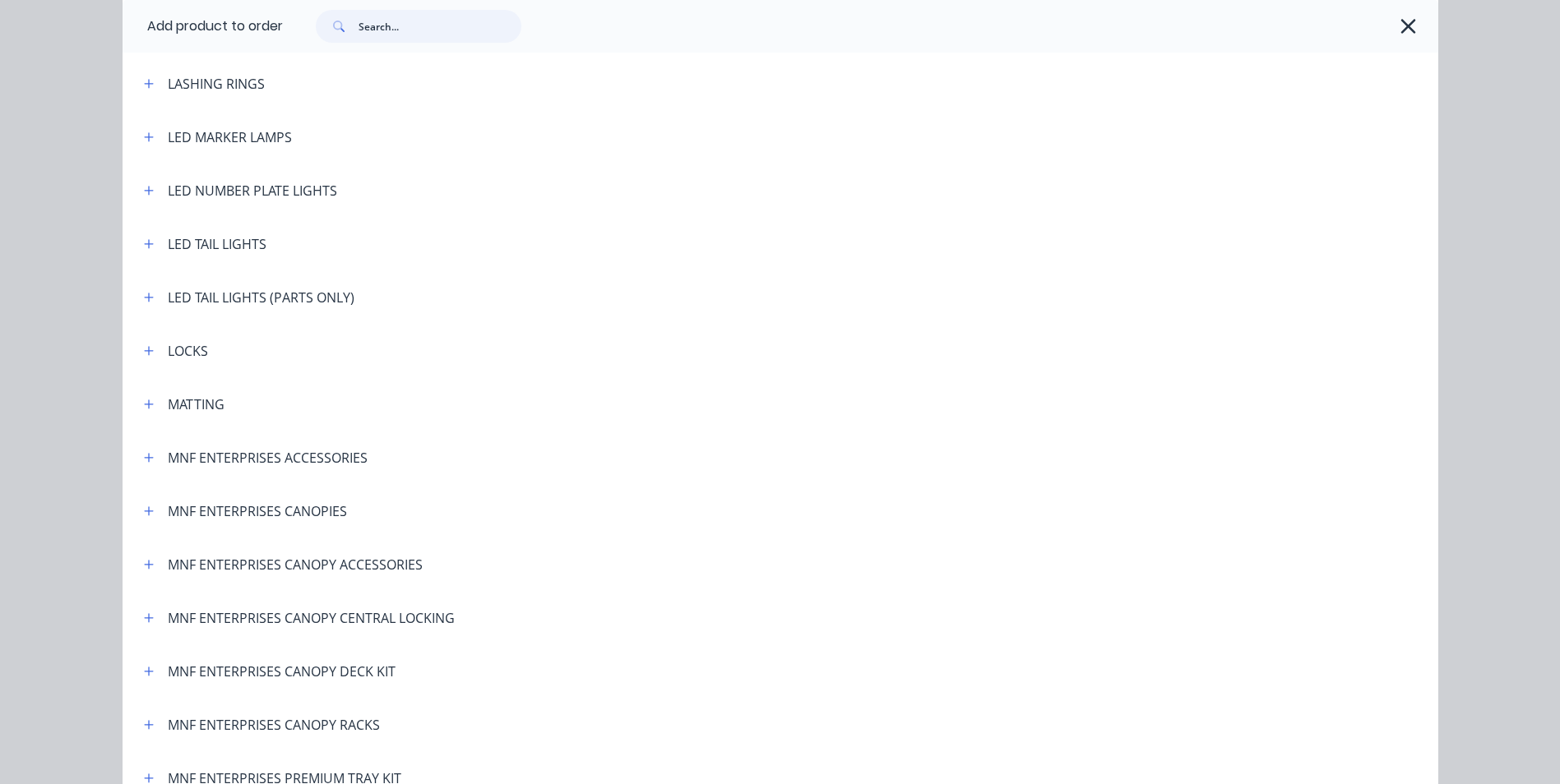
scroll to position [2713, 0]
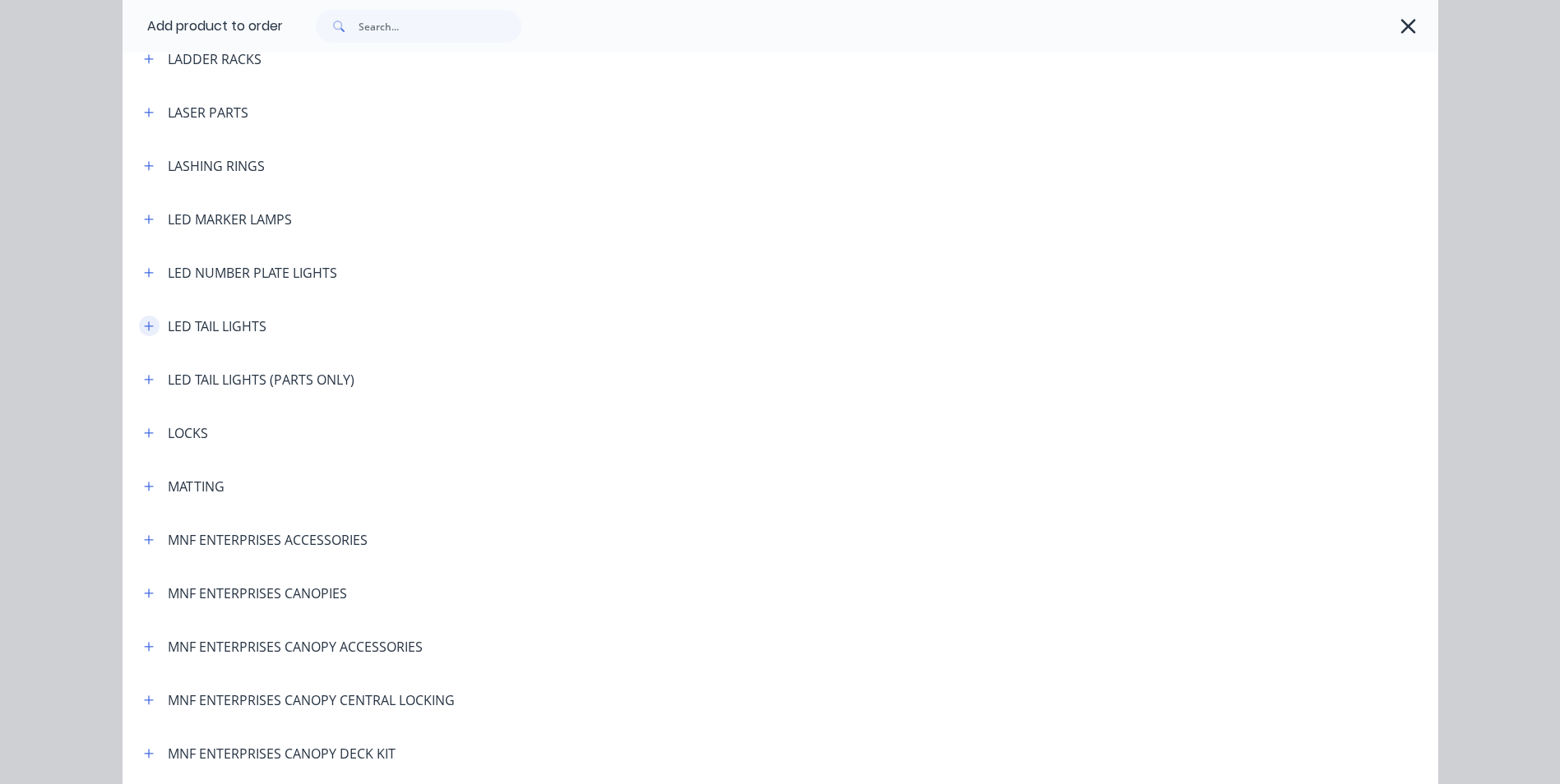
click at [139, 327] on button "button" at bounding box center [149, 327] width 21 height 21
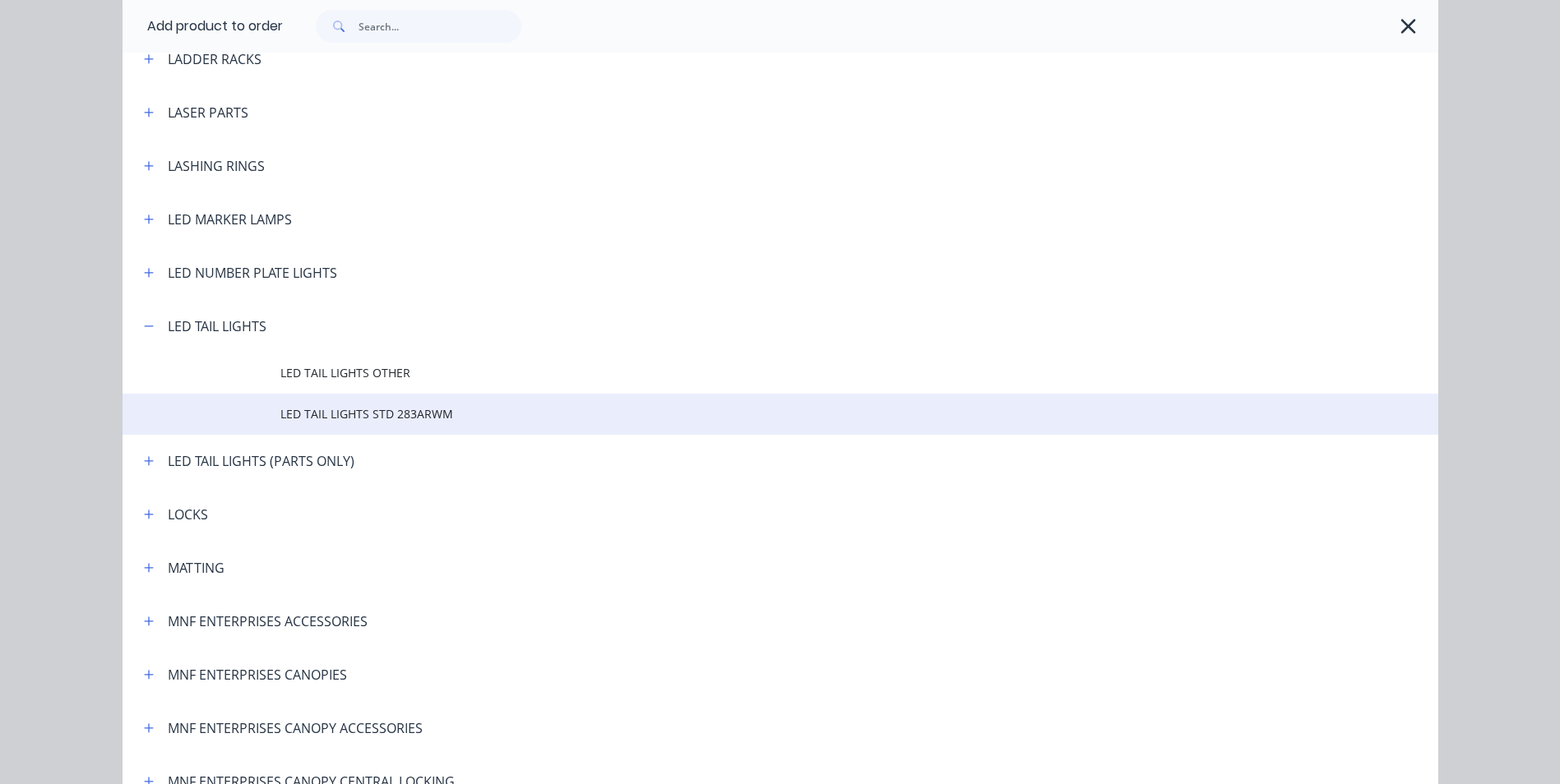
click at [310, 418] on span "LED TAIL LIGHTS STD 283ARWM" at bounding box center [743, 414] width 926 height 17
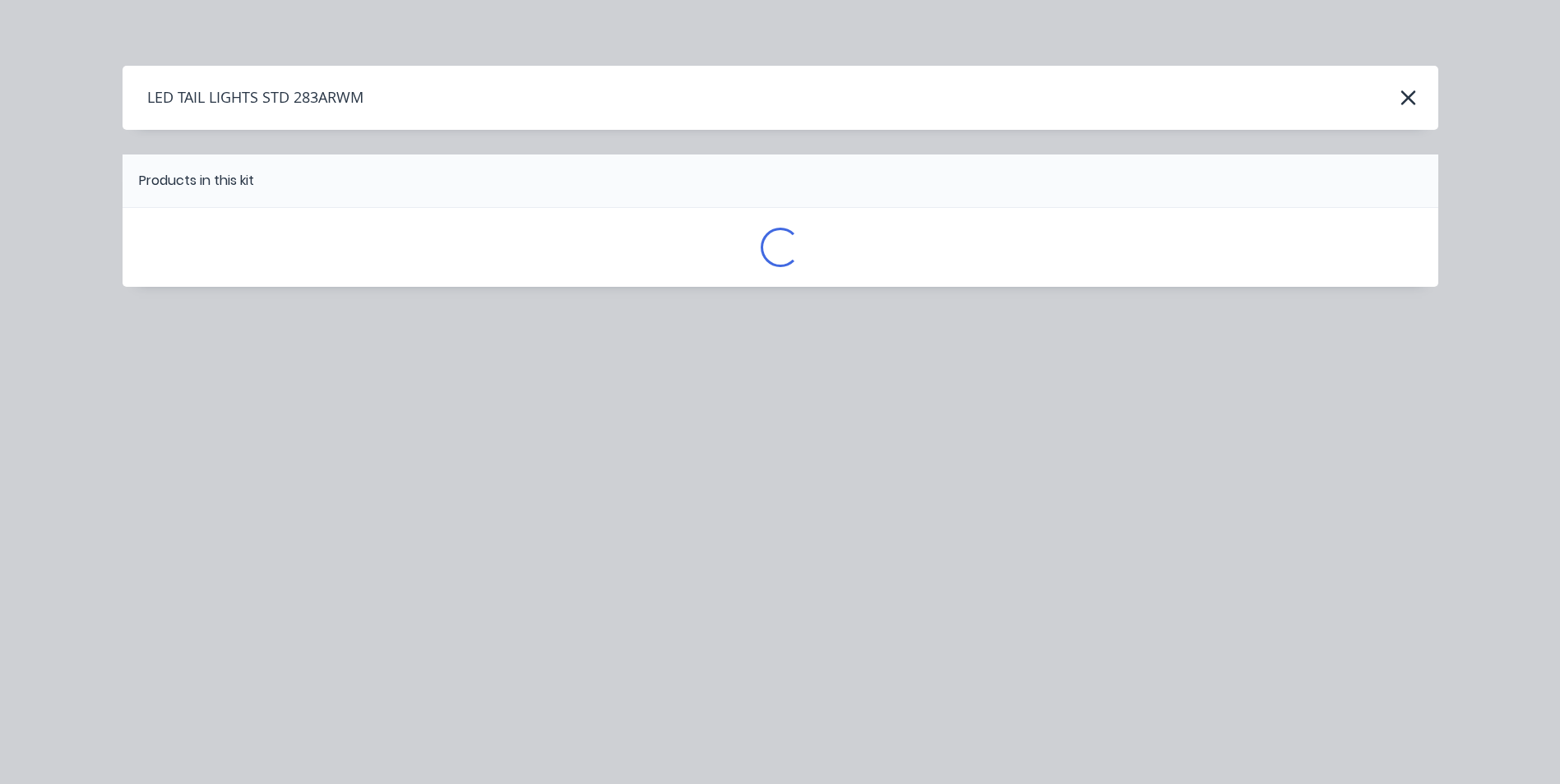
scroll to position [0, 0]
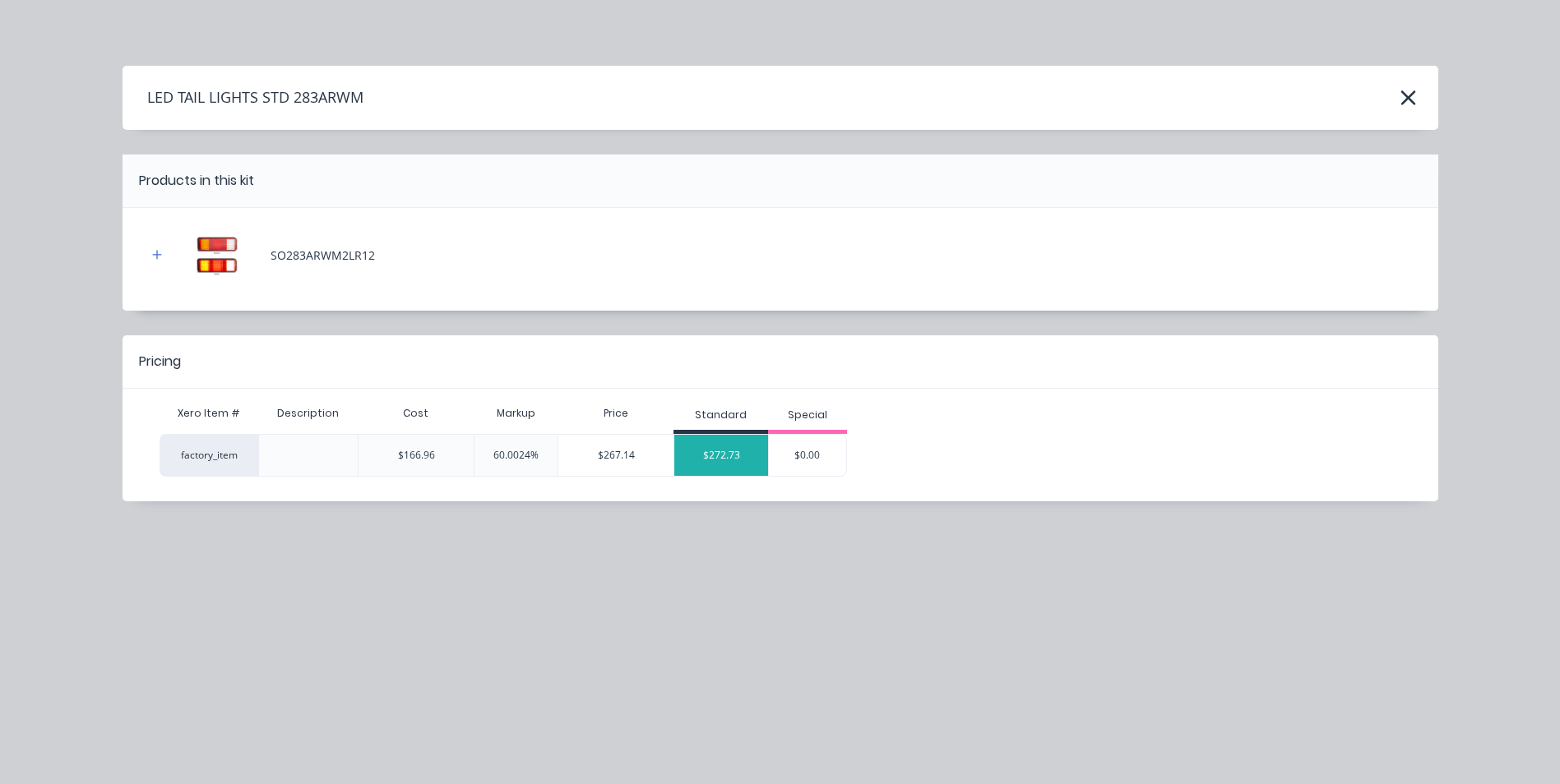
click at [727, 463] on div "$272.73" at bounding box center [721, 455] width 93 height 41
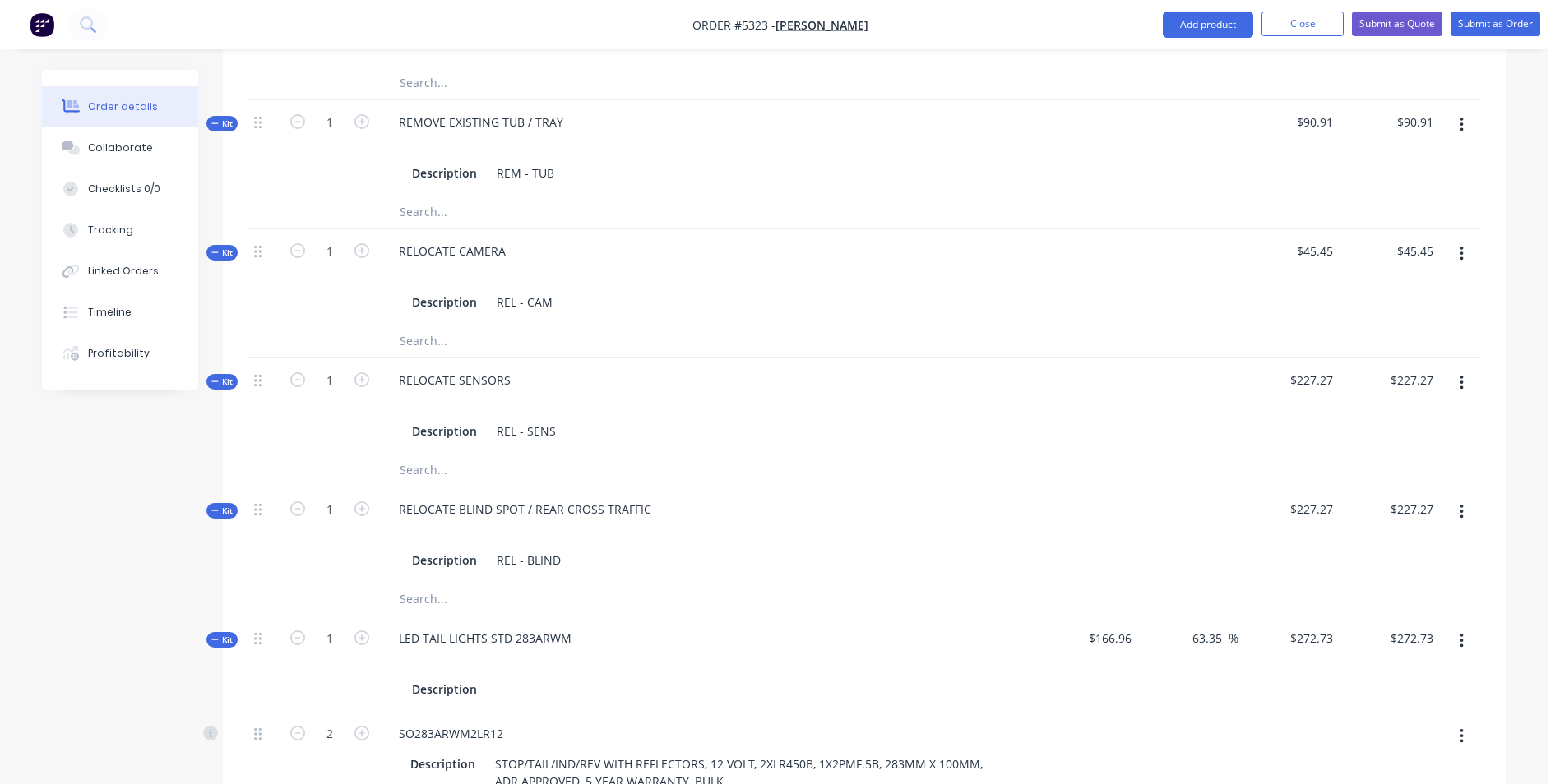
scroll to position [1190, 0]
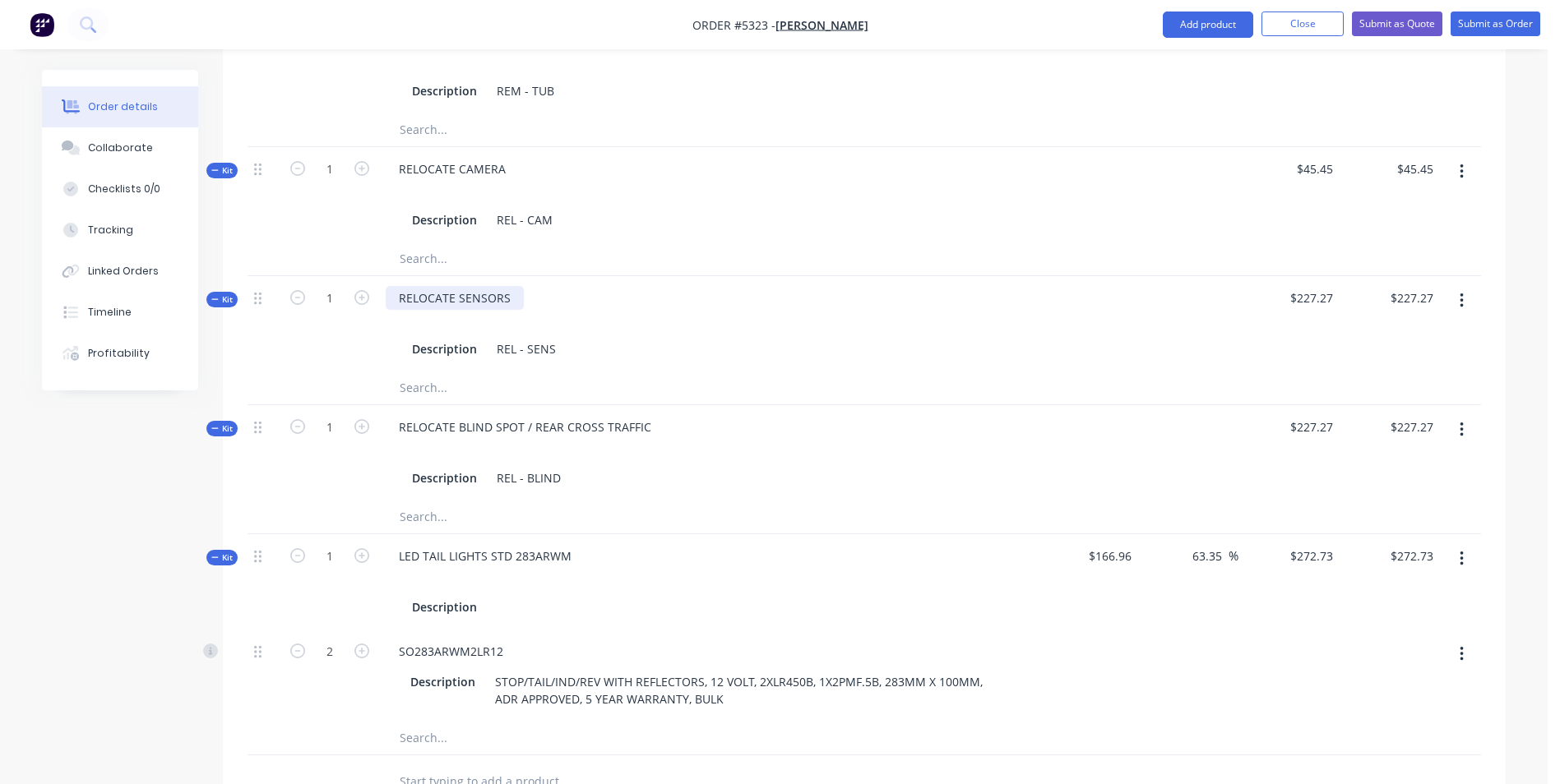
click at [513, 299] on div "RELOCATE SENSORS" at bounding box center [455, 298] width 138 height 24
click at [520, 300] on div "RELOCATE SENSORS -" at bounding box center [459, 298] width 146 height 24
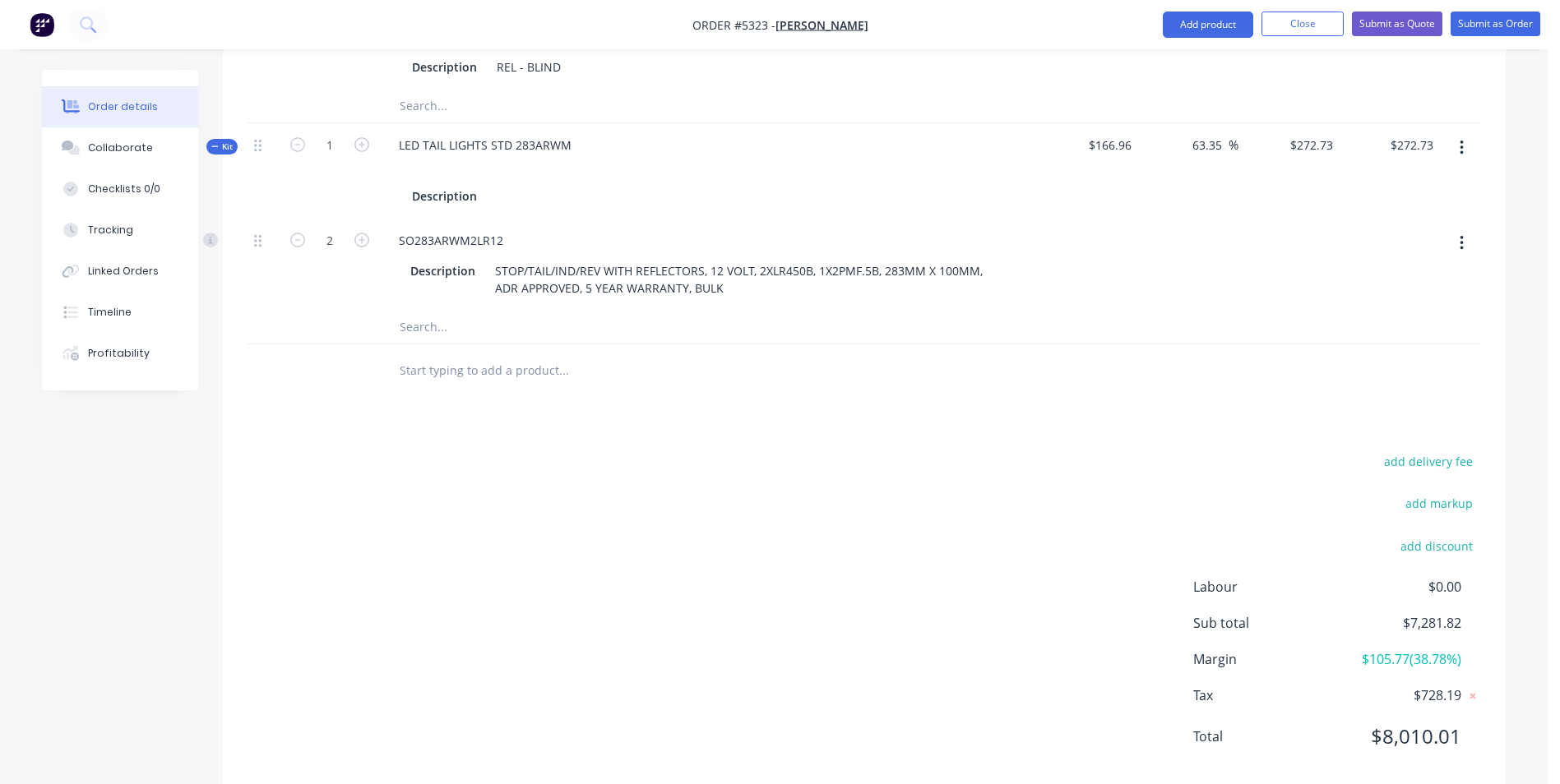
scroll to position [1633, 0]
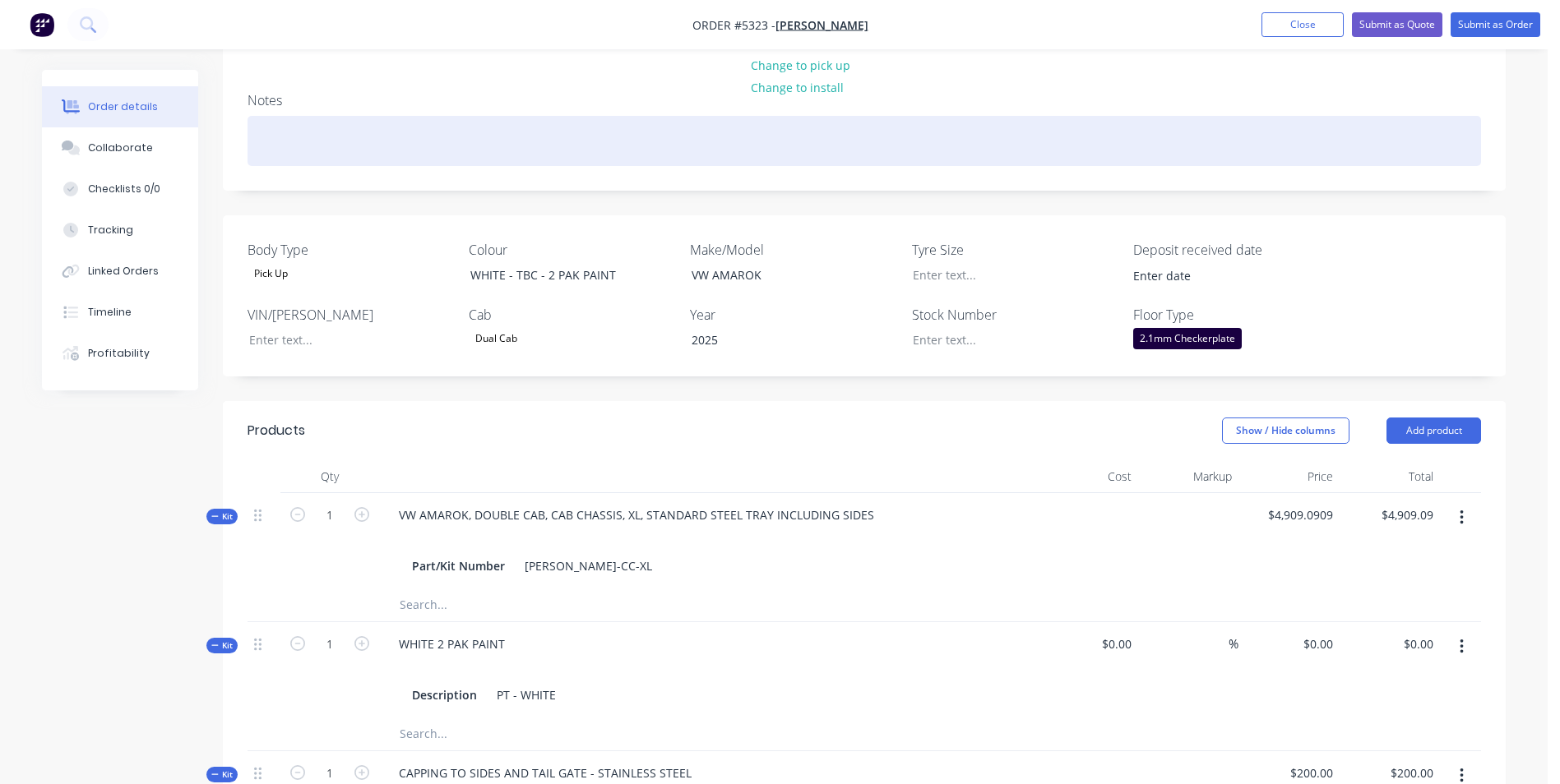
scroll to position [0, 0]
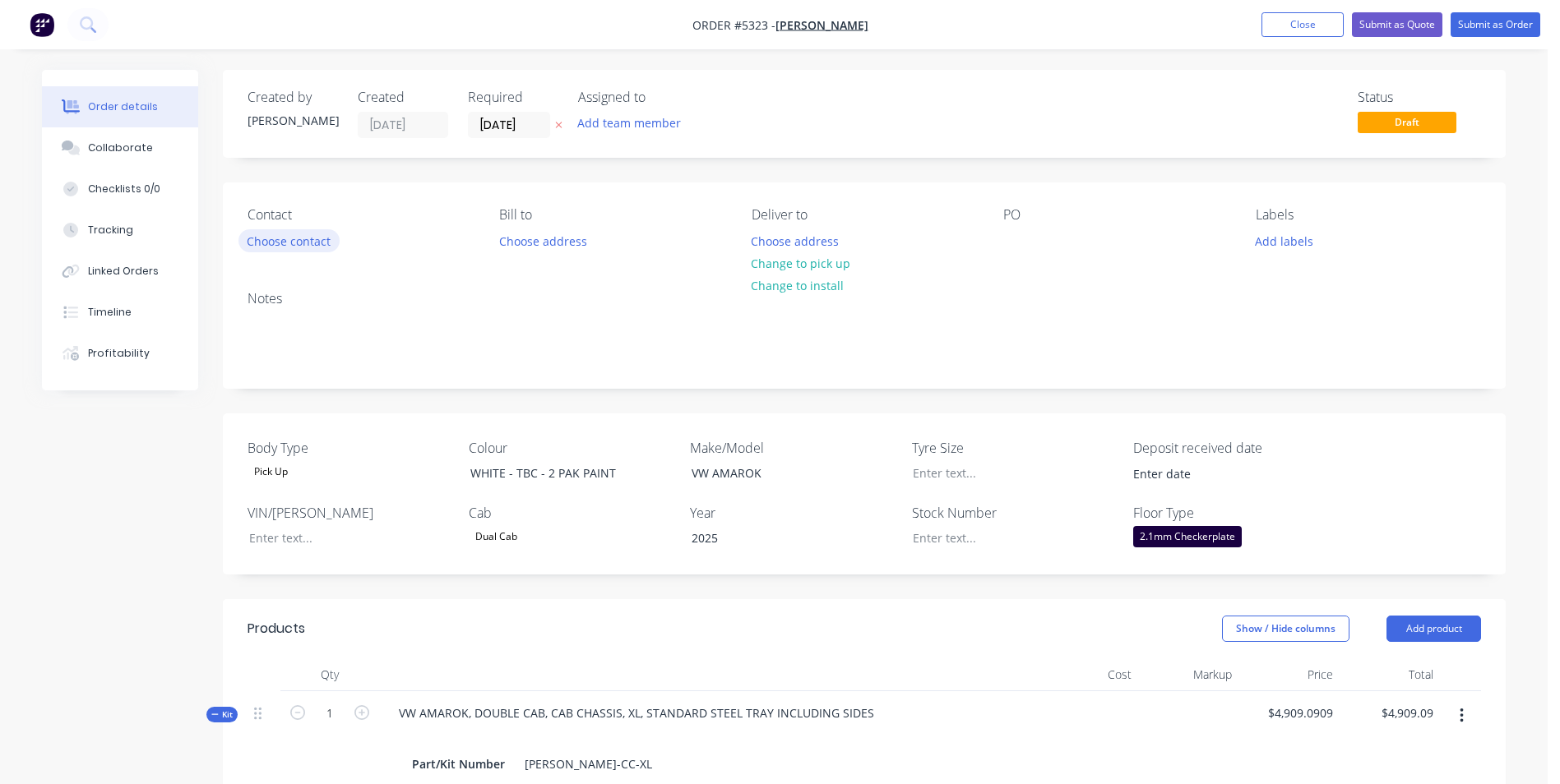
click at [322, 245] on button "Choose contact" at bounding box center [289, 240] width 101 height 22
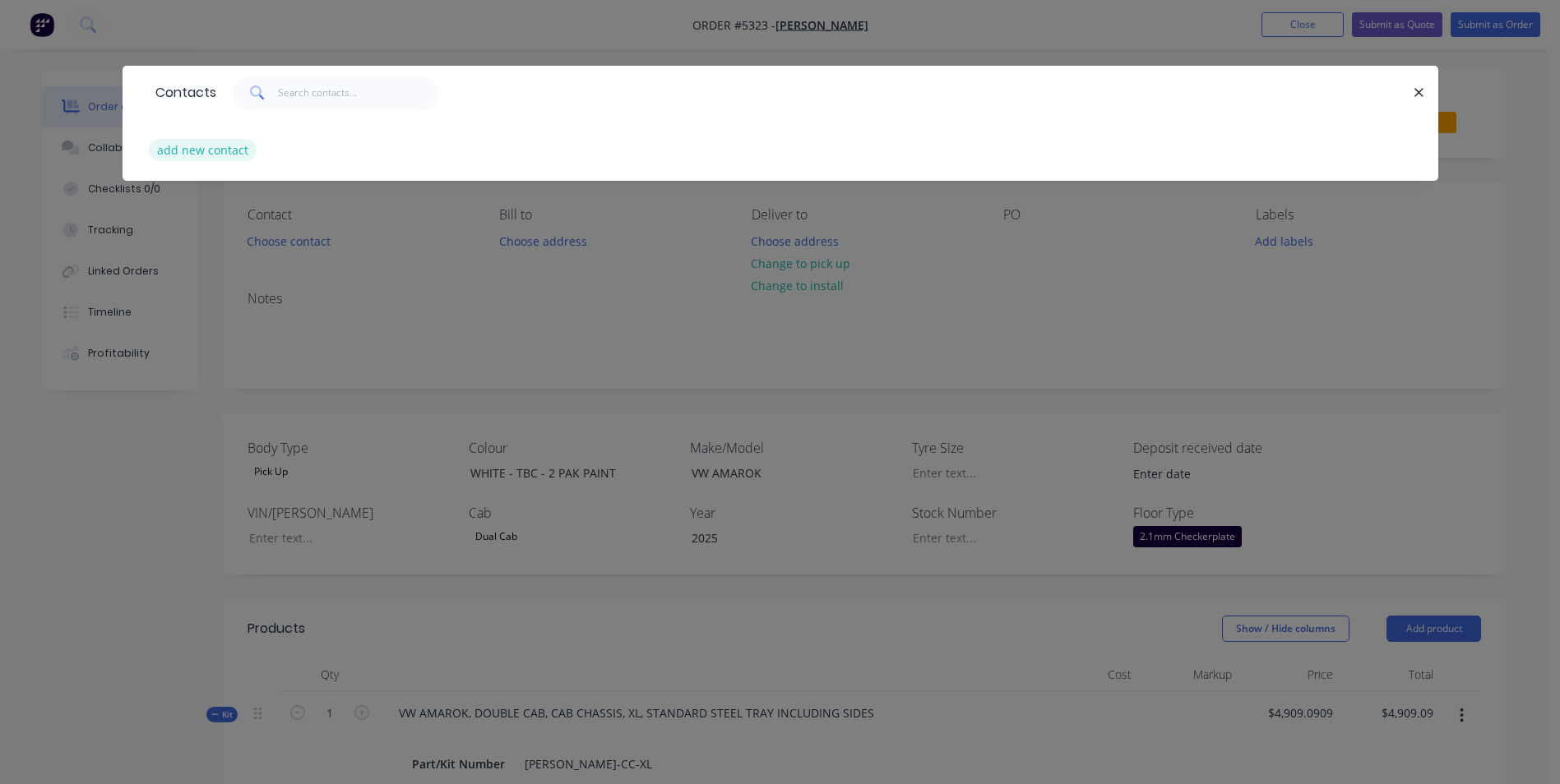
click at [231, 150] on button "add new contact" at bounding box center [203, 149] width 108 height 22
select select "AU"
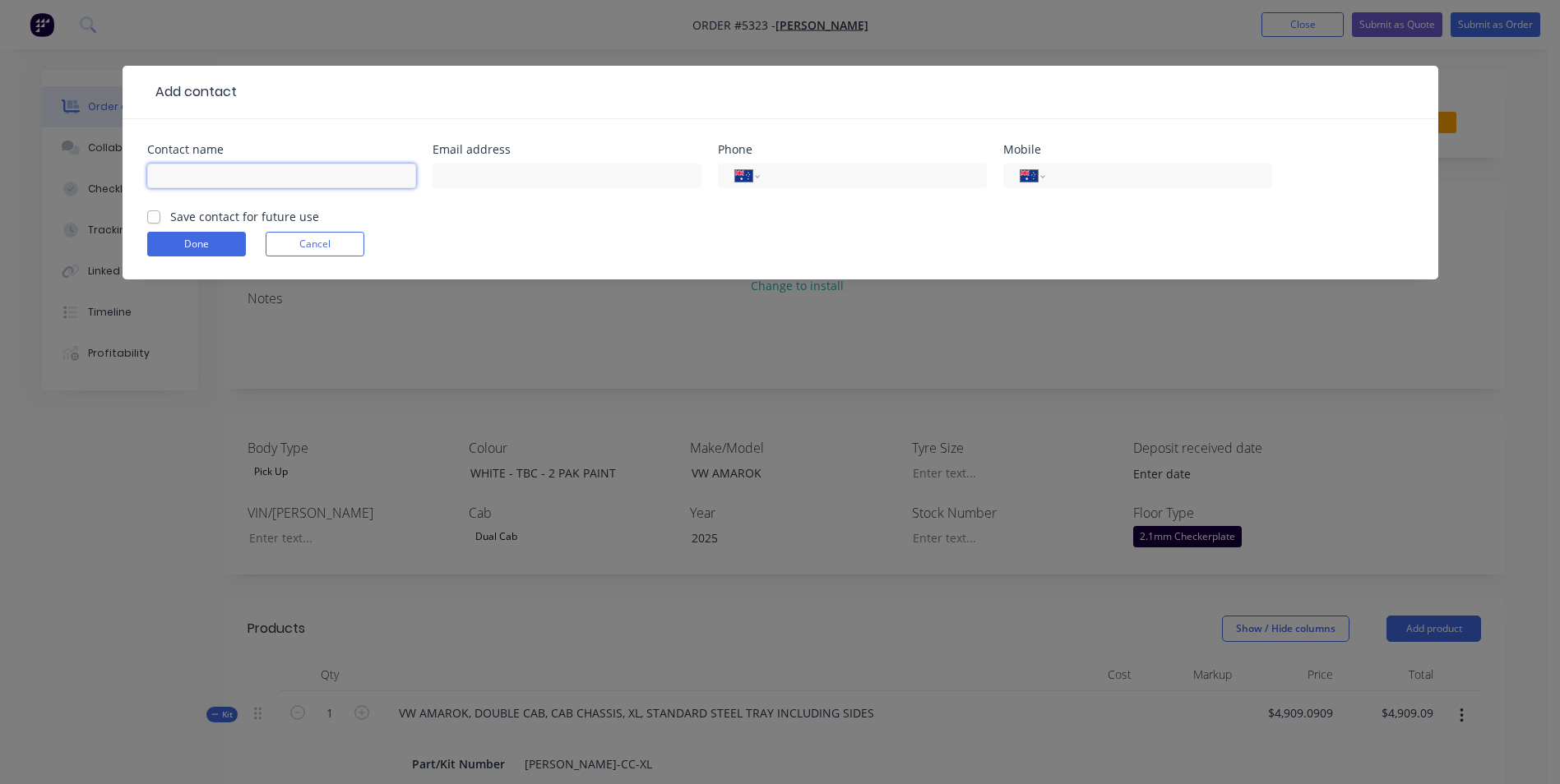
click at [284, 170] on input "text" at bounding box center [282, 175] width 269 height 24
type input "j"
type input "Jaime Hill"
type input "admin@ontrackgroup.net"
type input "0407 648 325"
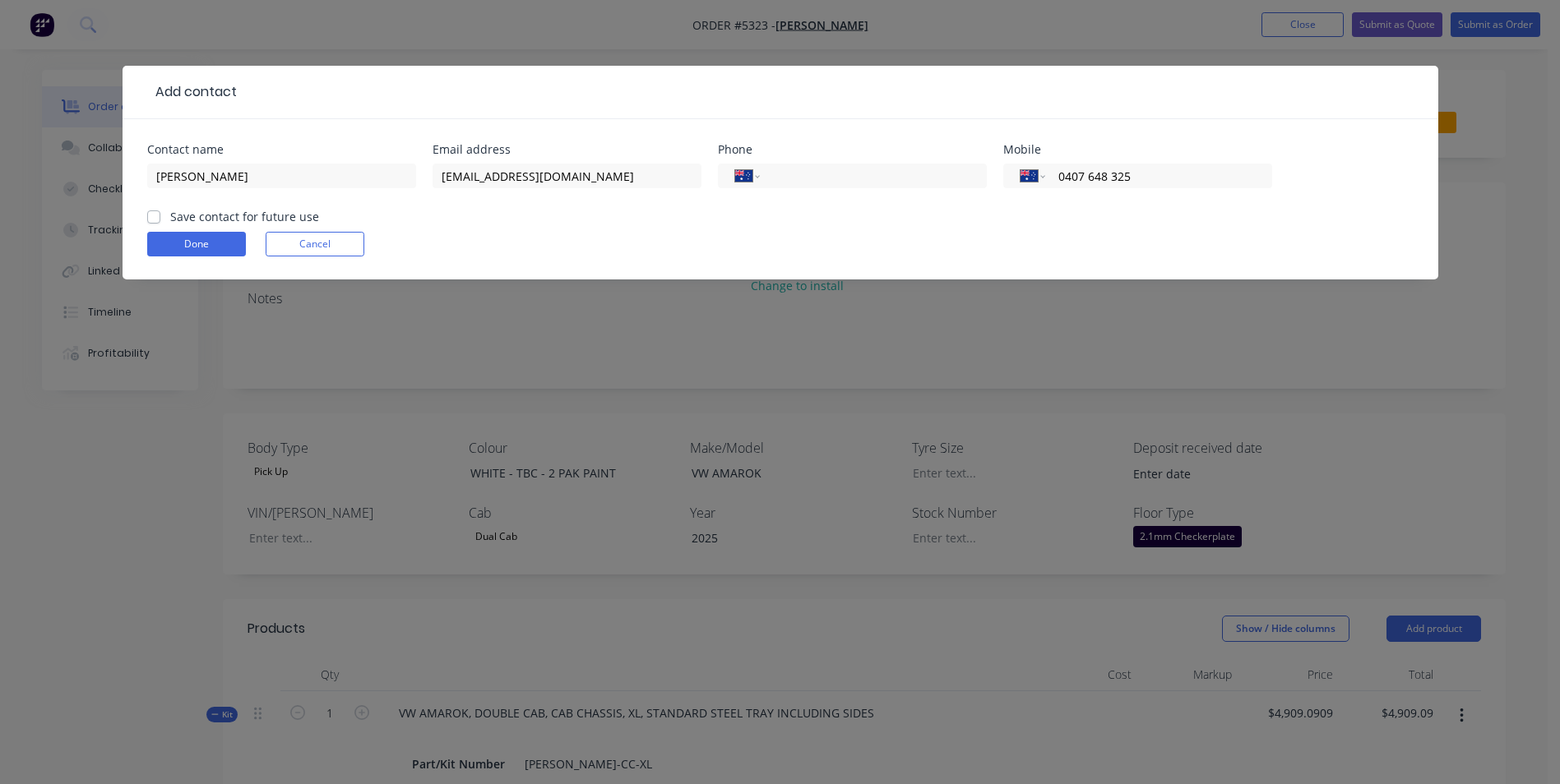
click at [170, 218] on label "Save contact for future use" at bounding box center [245, 217] width 148 height 17
click at [148, 218] on input "Save contact for future use" at bounding box center [154, 216] width 13 height 16
checkbox input "true"
click at [177, 246] on button "Done" at bounding box center [197, 244] width 99 height 24
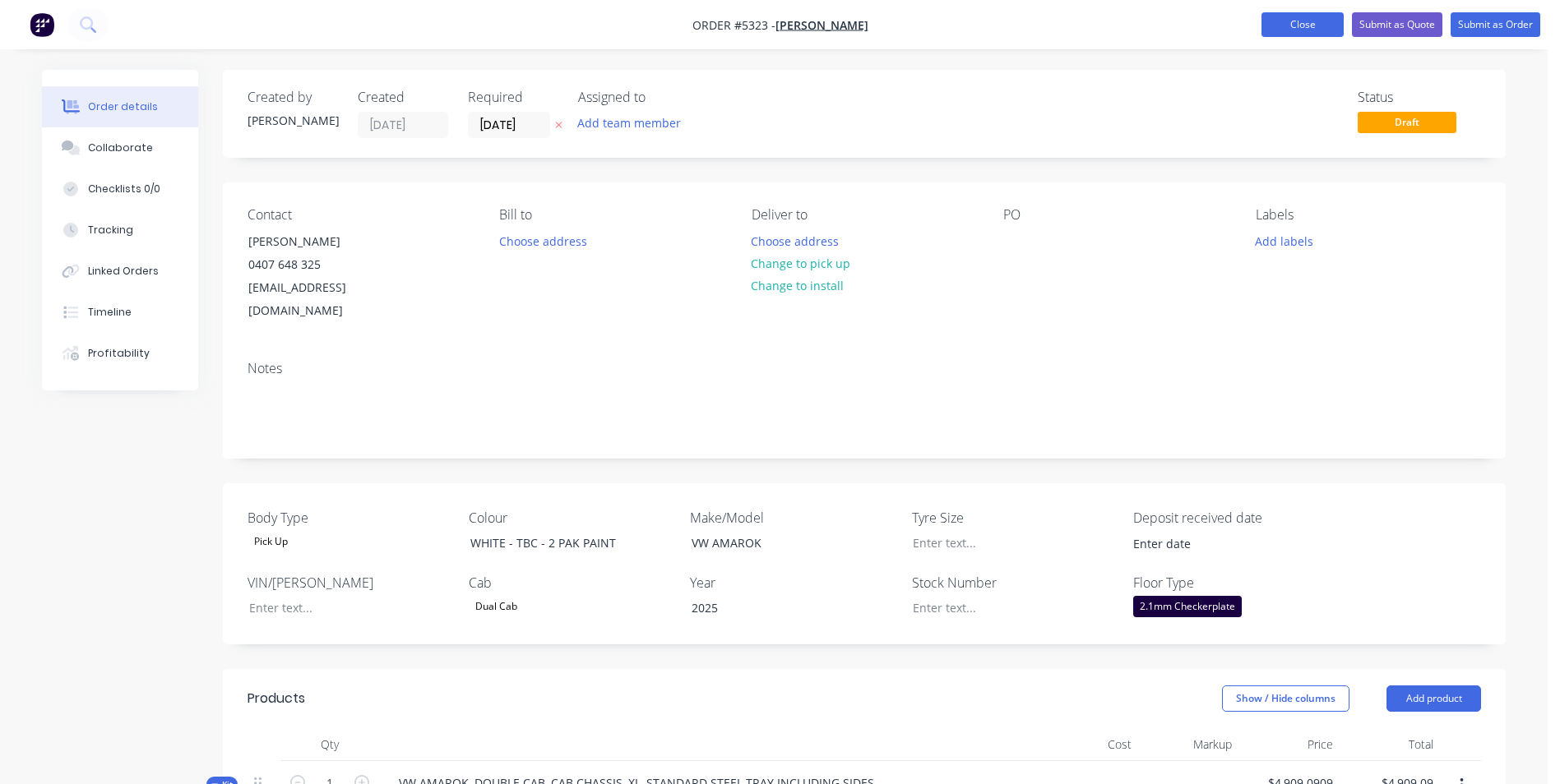
click at [1320, 21] on button "Close" at bounding box center [1302, 24] width 82 height 24
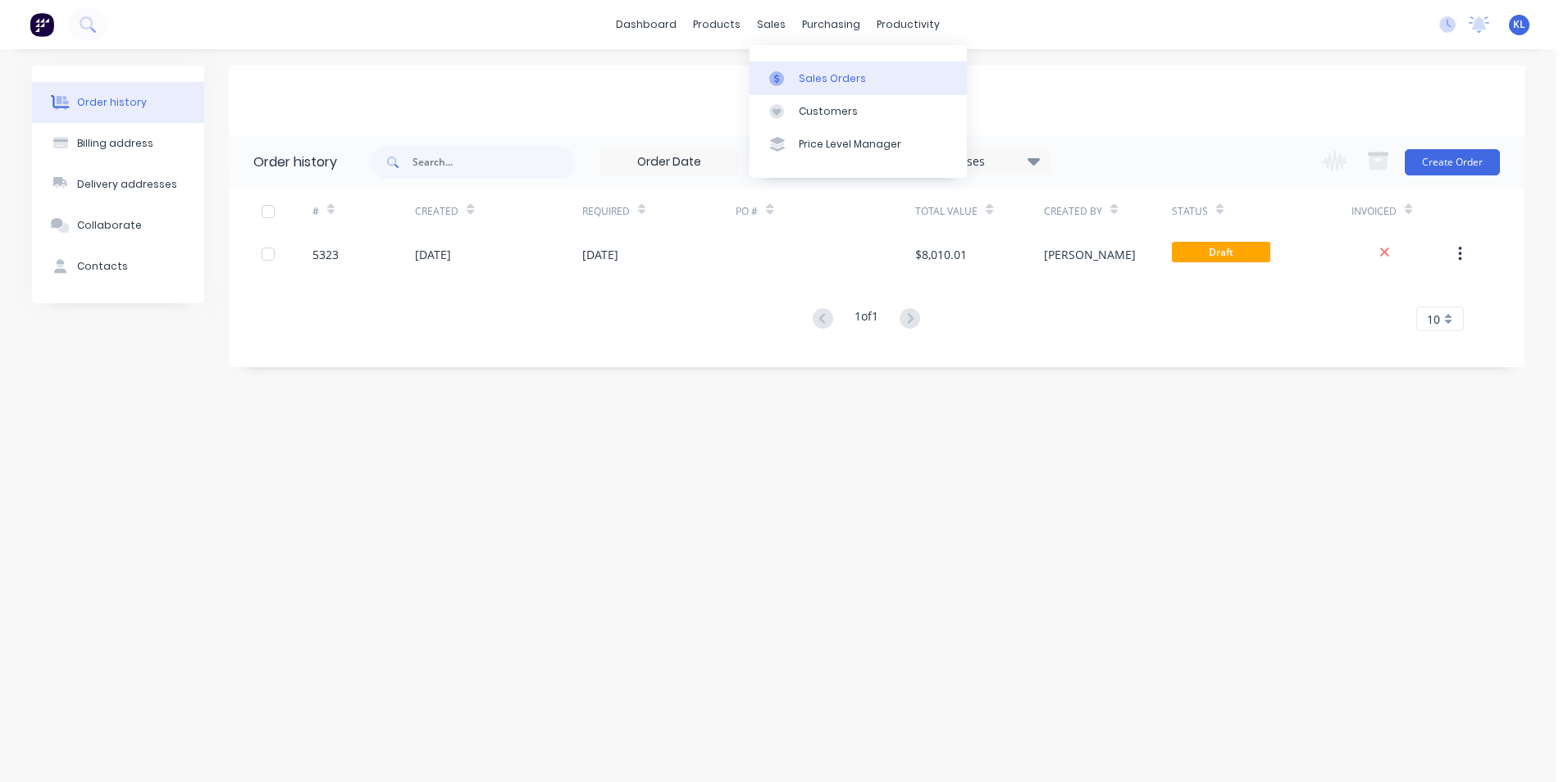
click at [815, 69] on link "Sales Orders" at bounding box center [859, 78] width 218 height 33
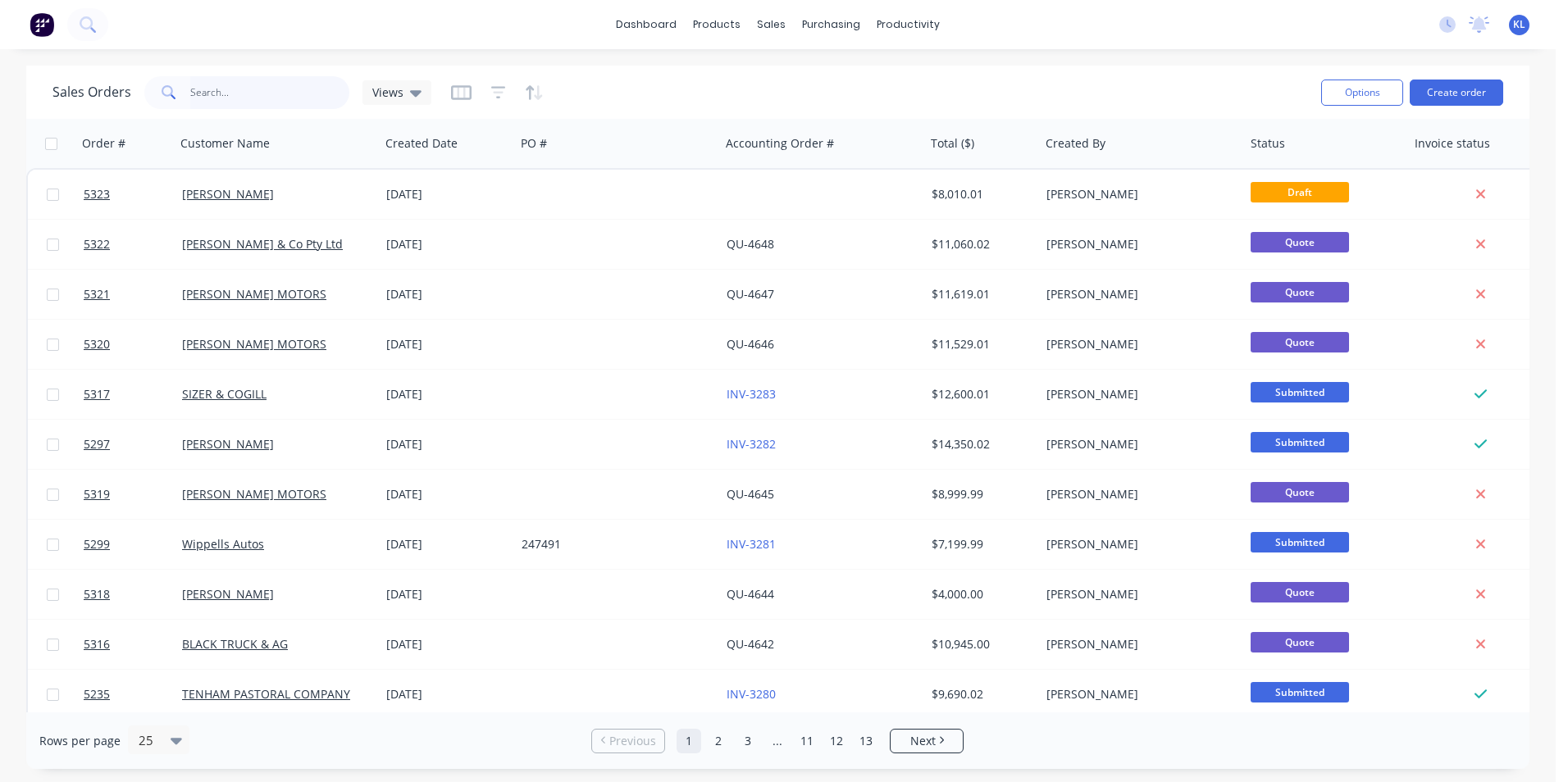
click at [236, 95] on input "text" at bounding box center [270, 93] width 160 height 33
type input "5196"
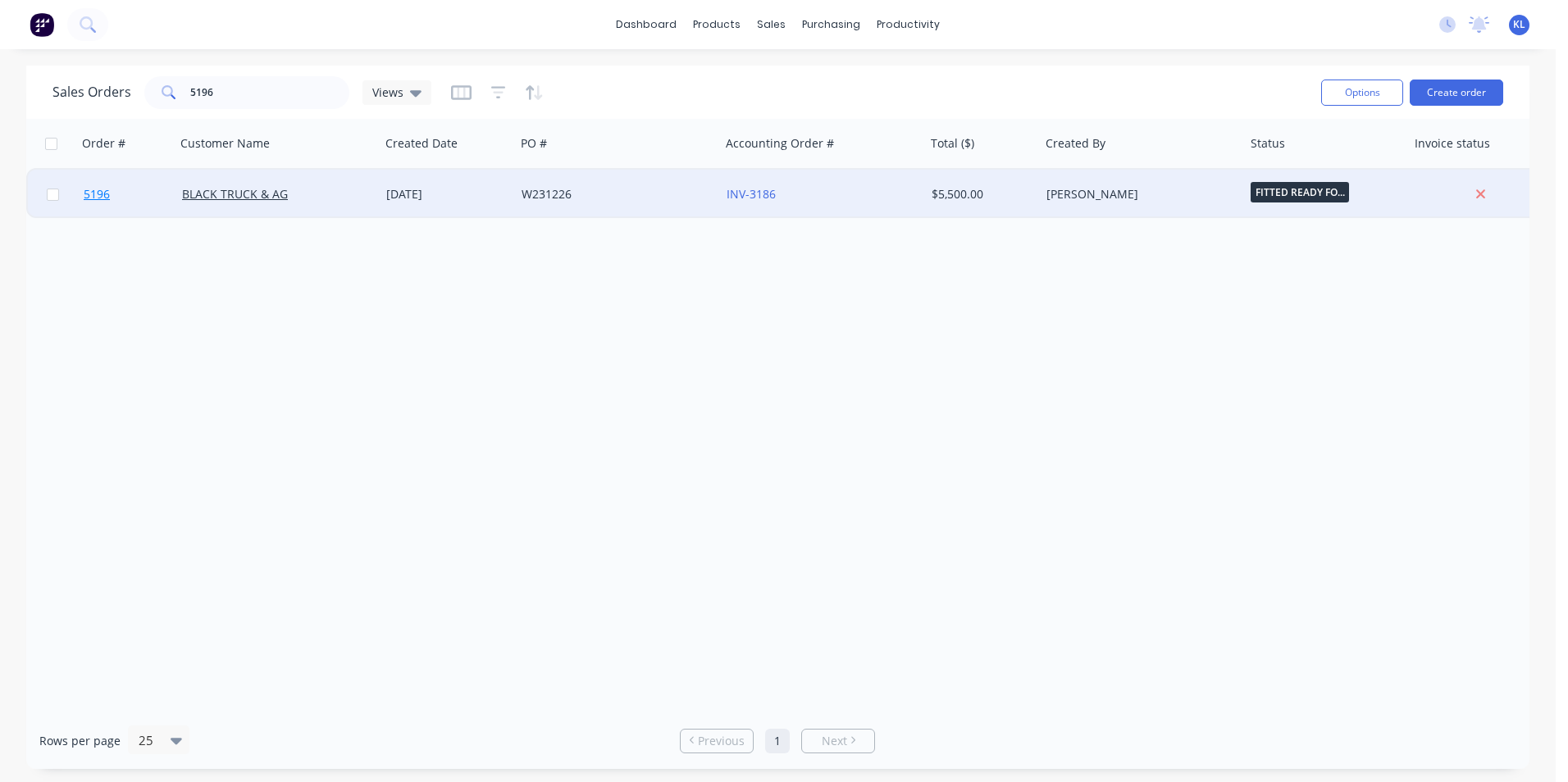
click at [100, 195] on span "5196" at bounding box center [97, 194] width 26 height 17
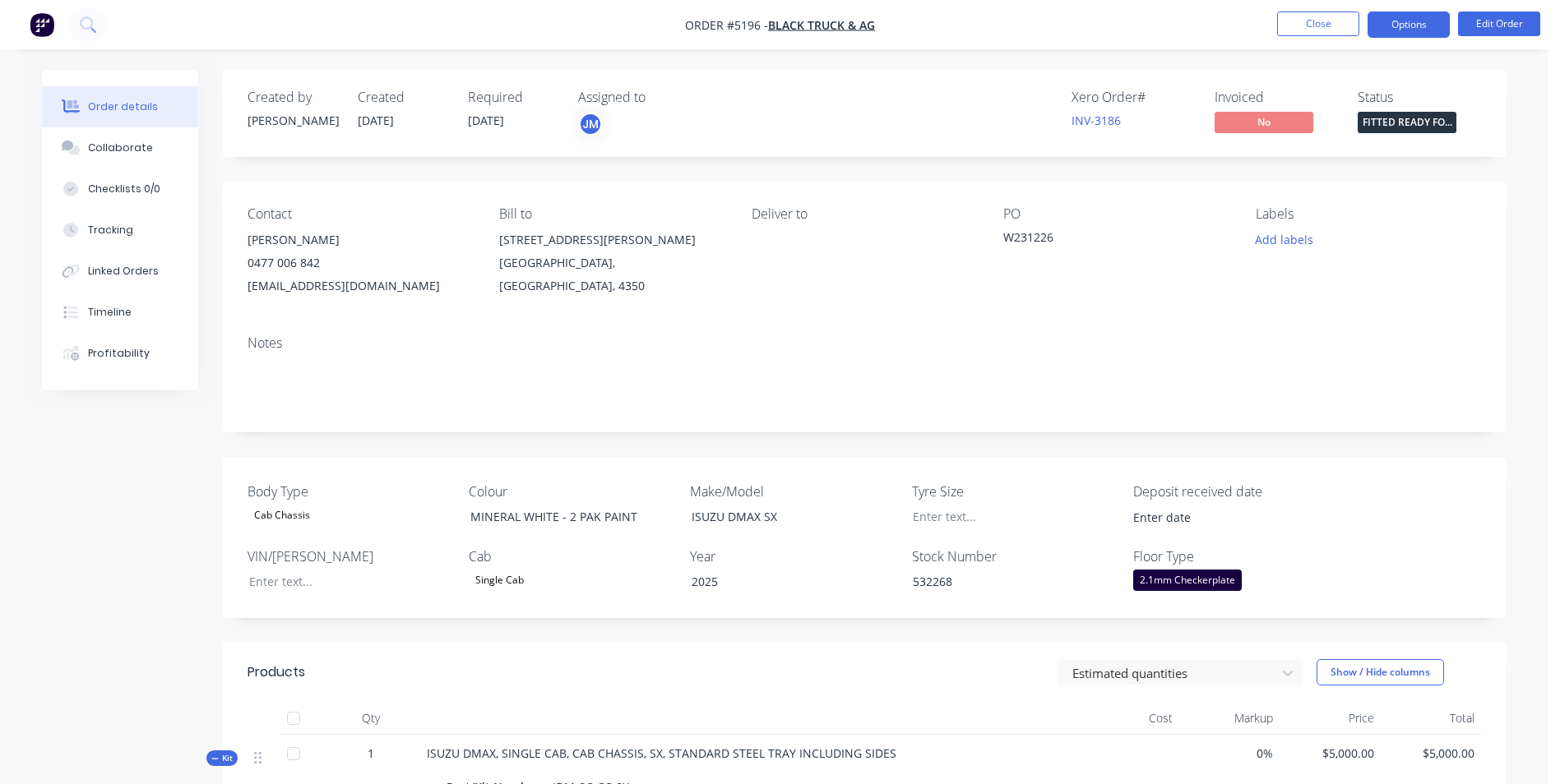
click at [1422, 22] on button "Options" at bounding box center [1409, 24] width 82 height 26
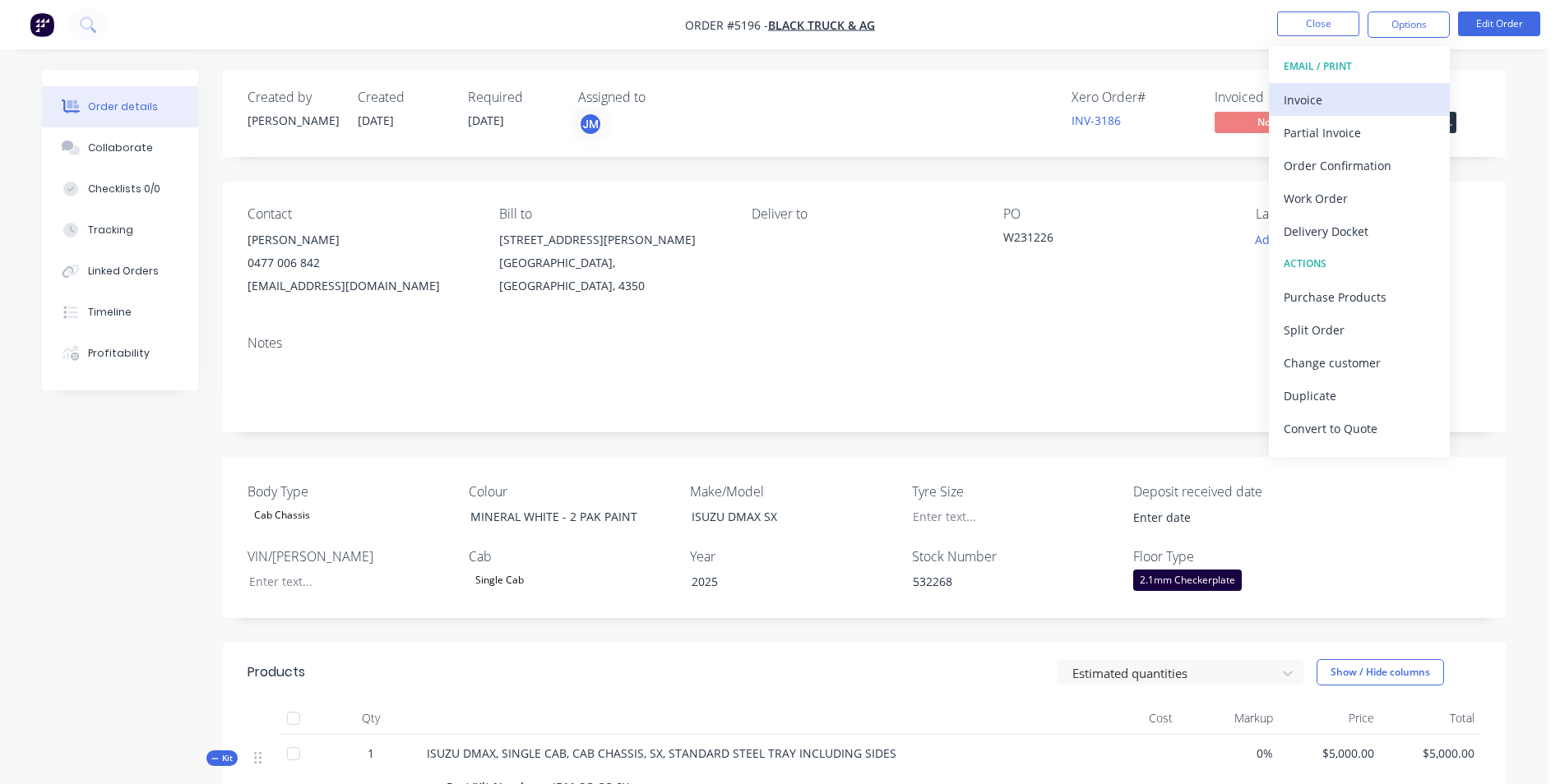
click at [1344, 103] on div "Invoice" at bounding box center [1359, 100] width 151 height 24
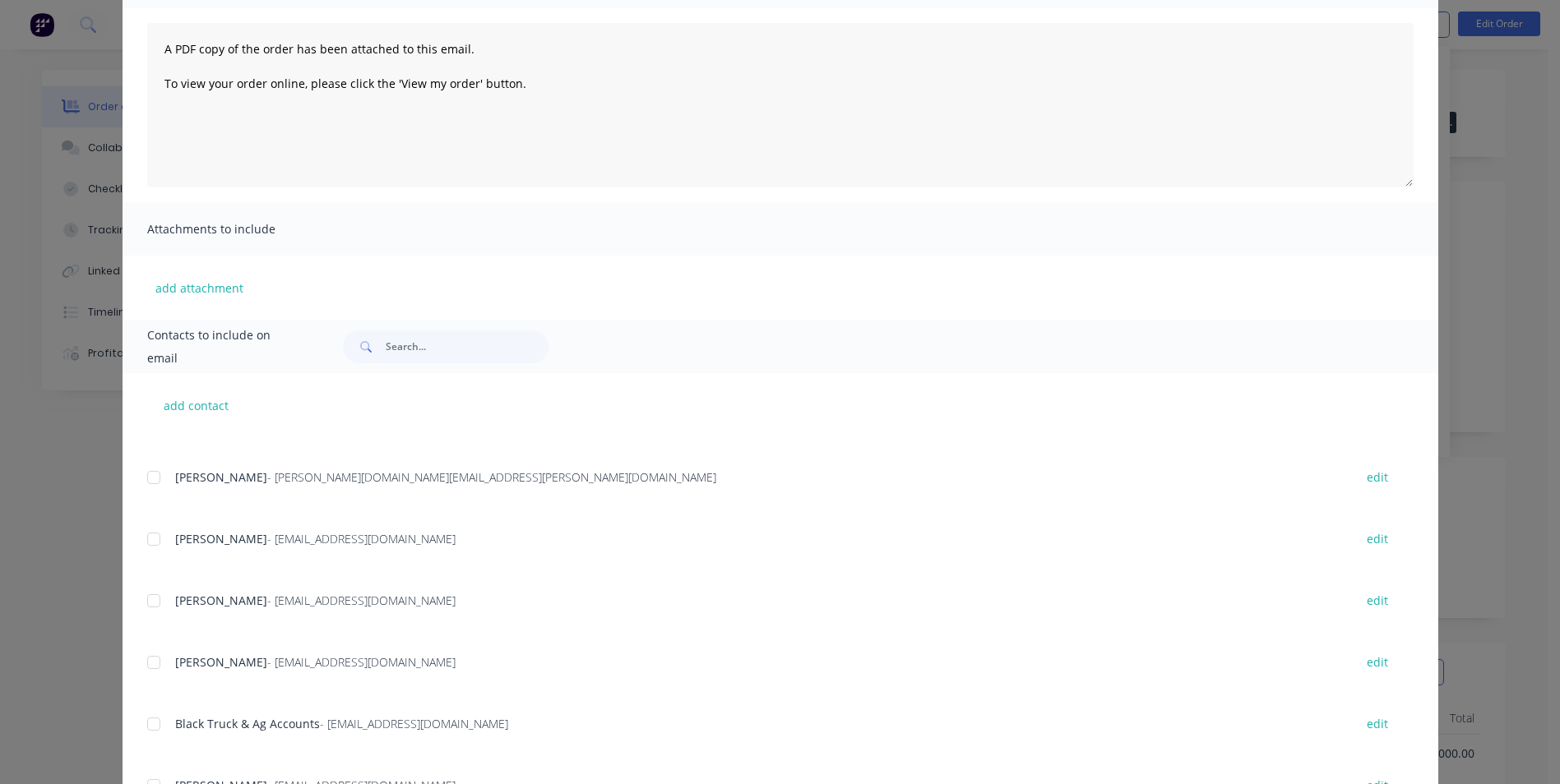
scroll to position [533, 0]
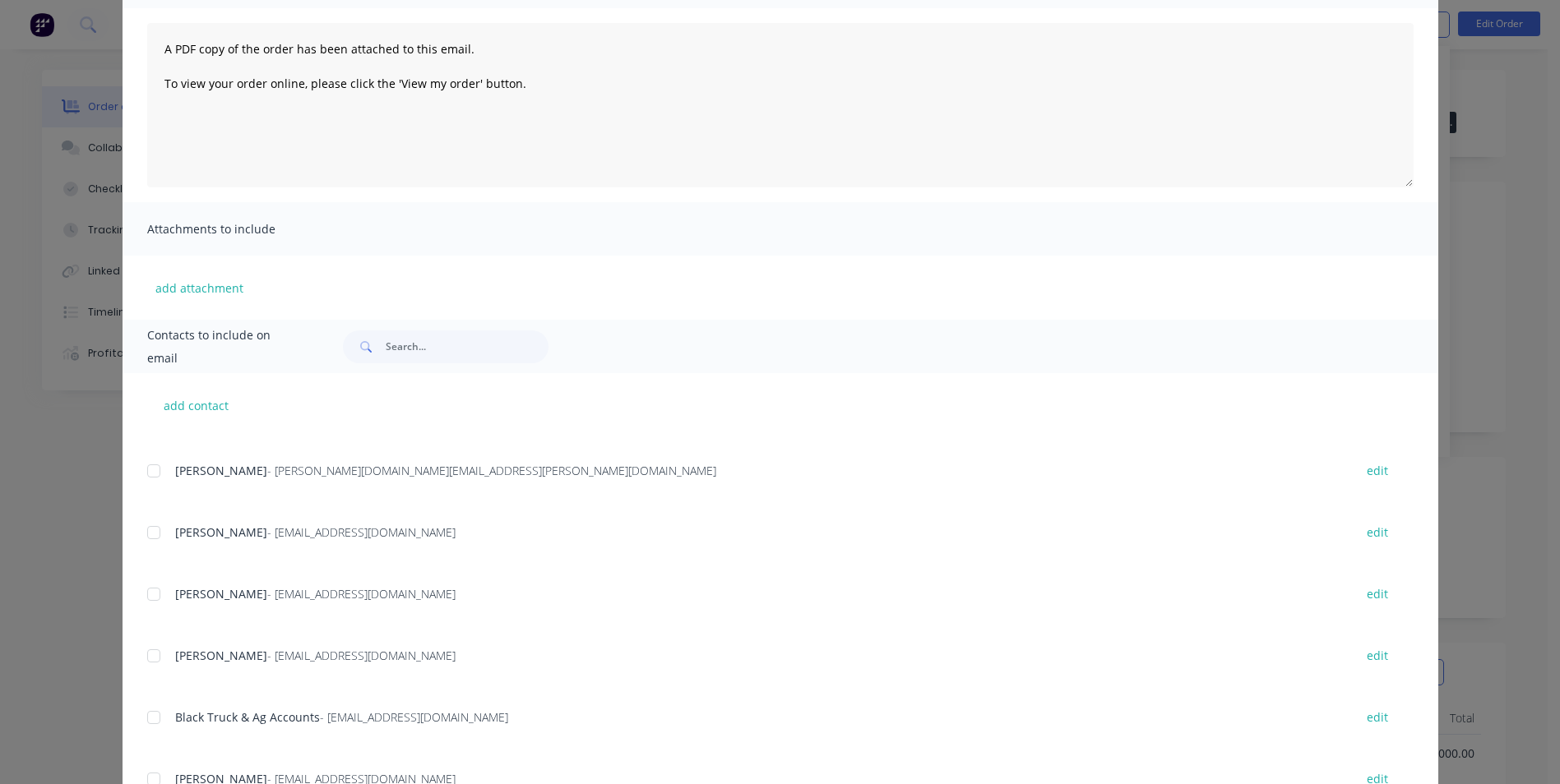
click at [147, 712] on div at bounding box center [154, 718] width 33 height 33
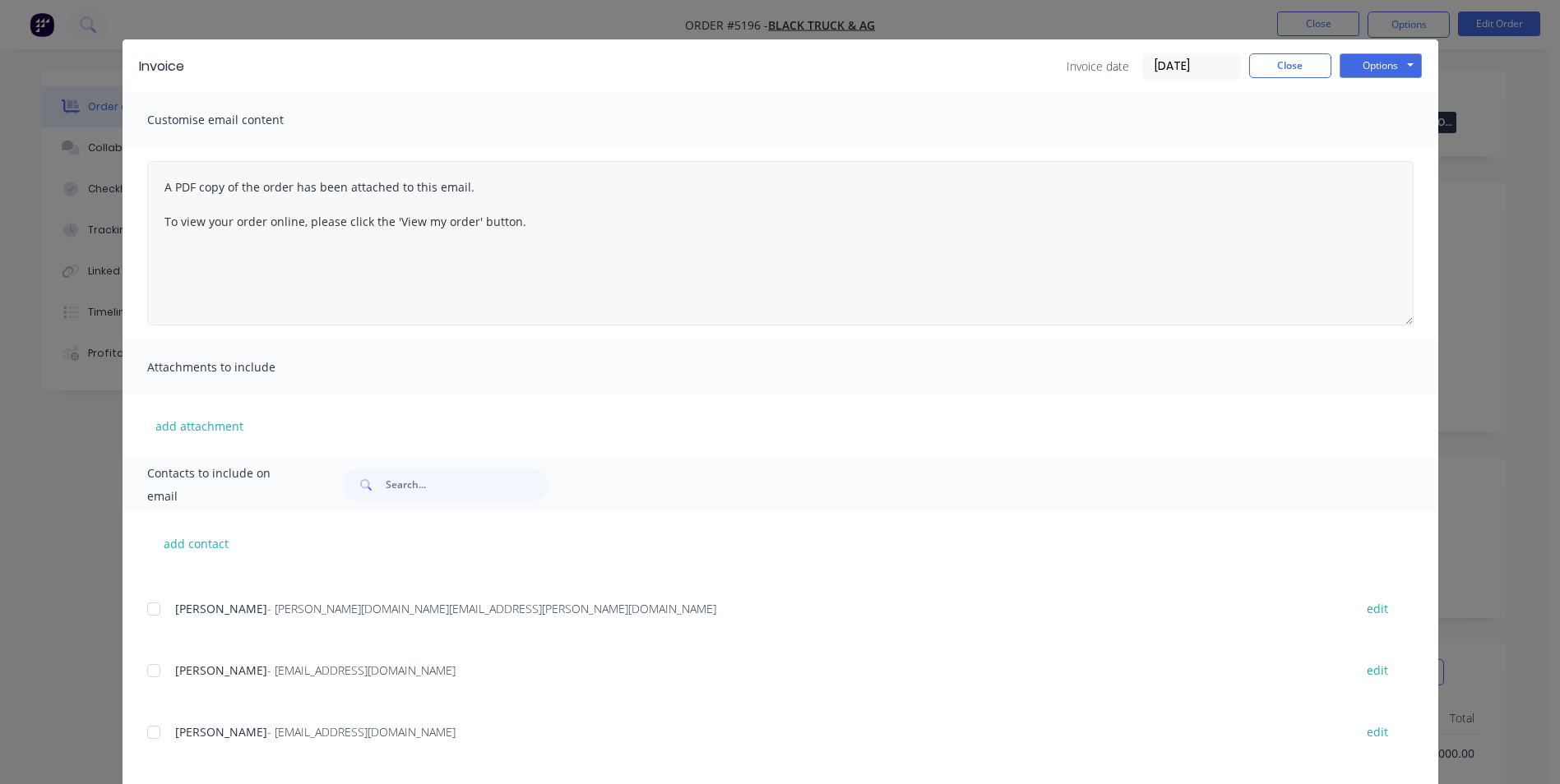
scroll to position [0, 0]
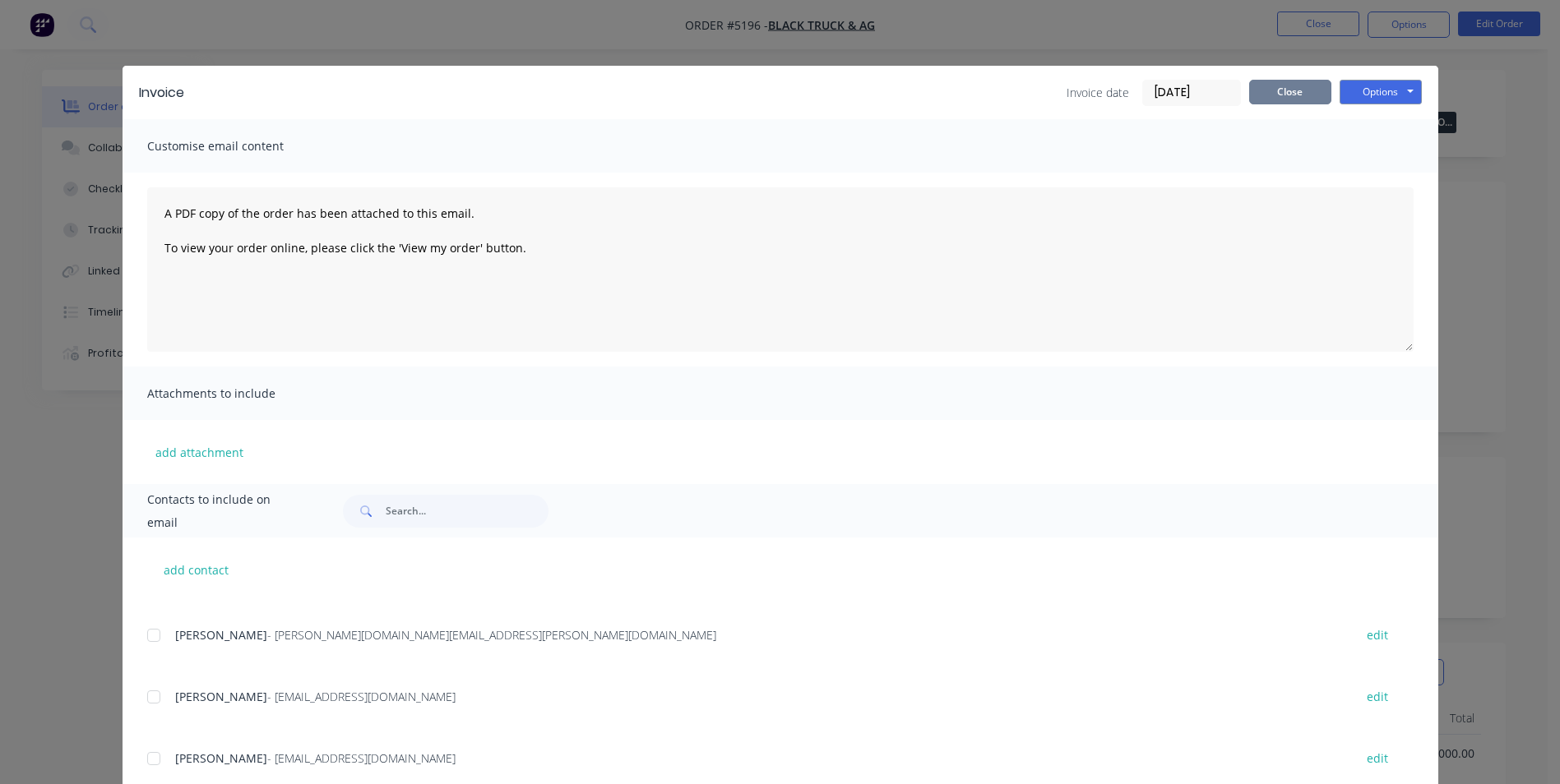
click at [1284, 88] on button "Close" at bounding box center [1290, 92] width 82 height 24
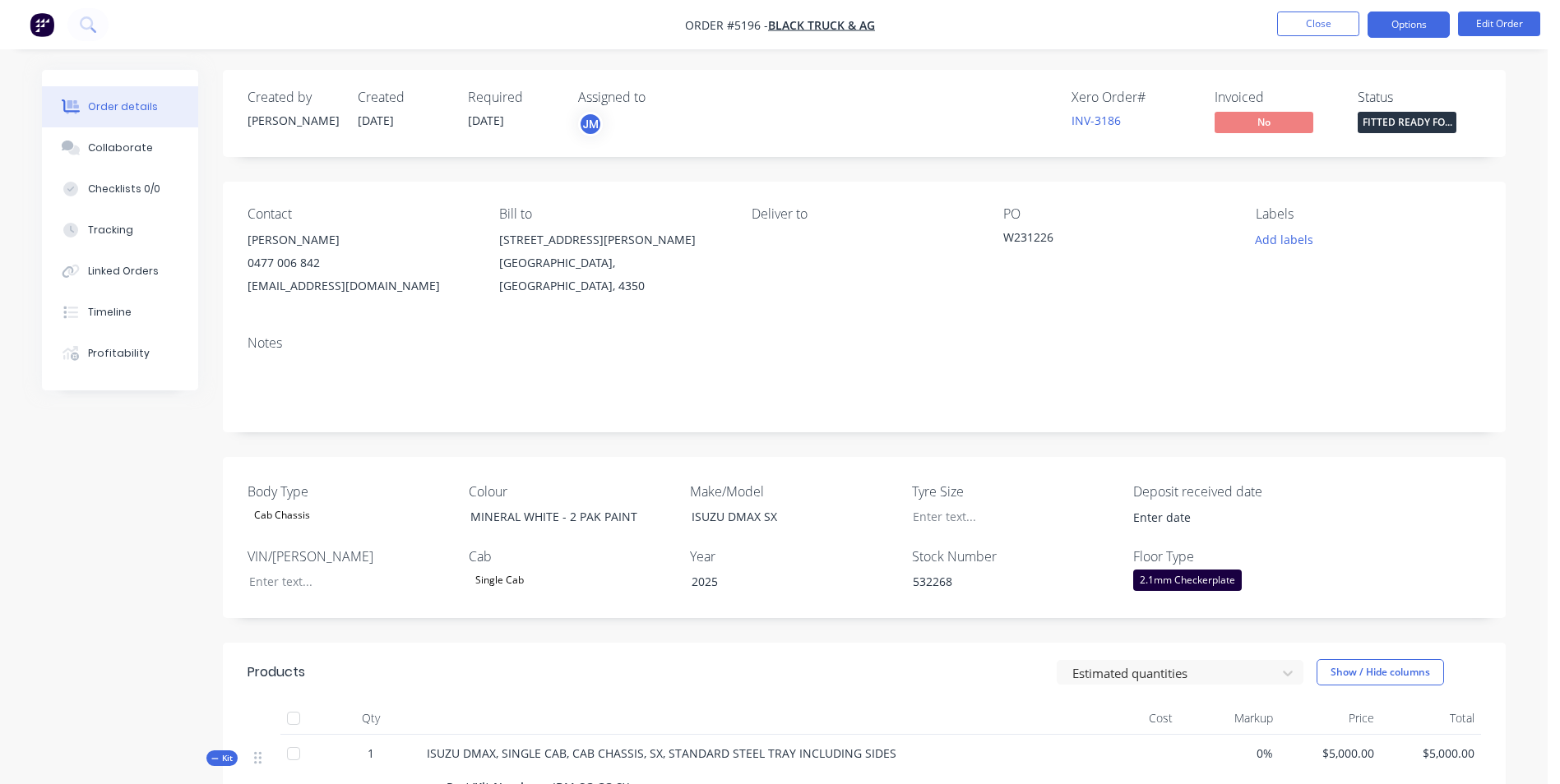
click at [1415, 33] on button "Options" at bounding box center [1409, 24] width 82 height 26
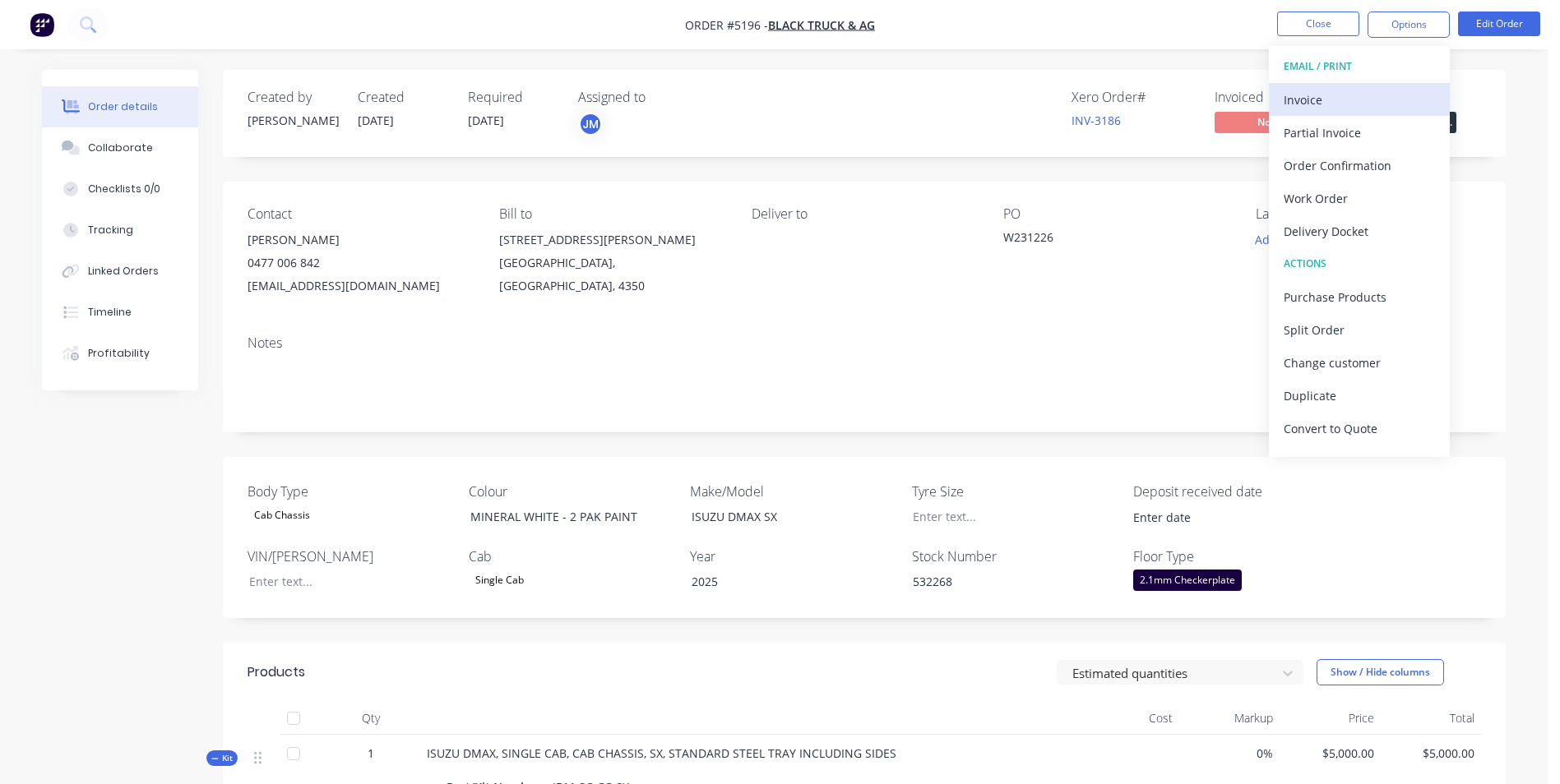
click at [1357, 106] on div "Invoice" at bounding box center [1359, 100] width 151 height 24
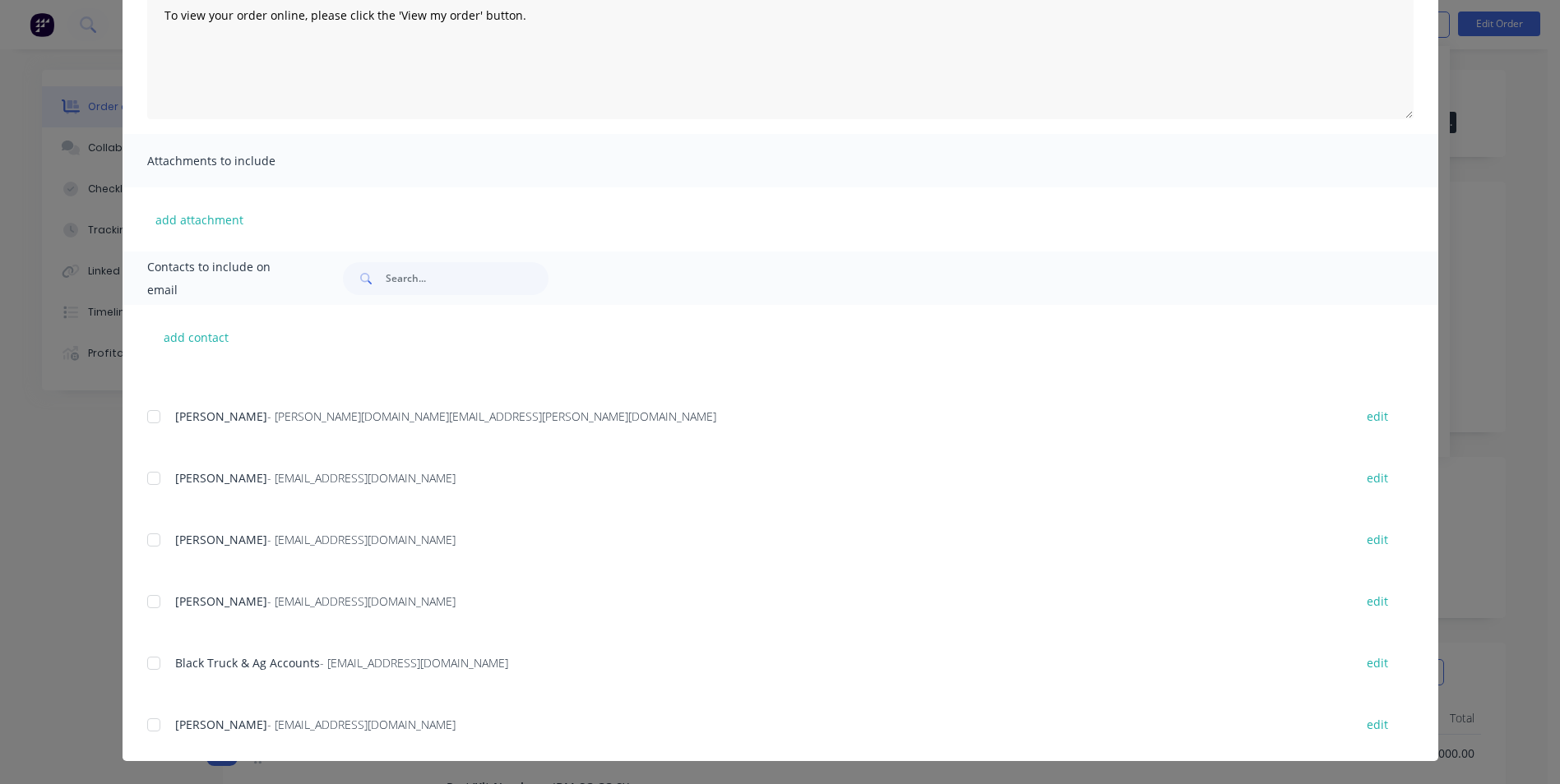
scroll to position [533, 0]
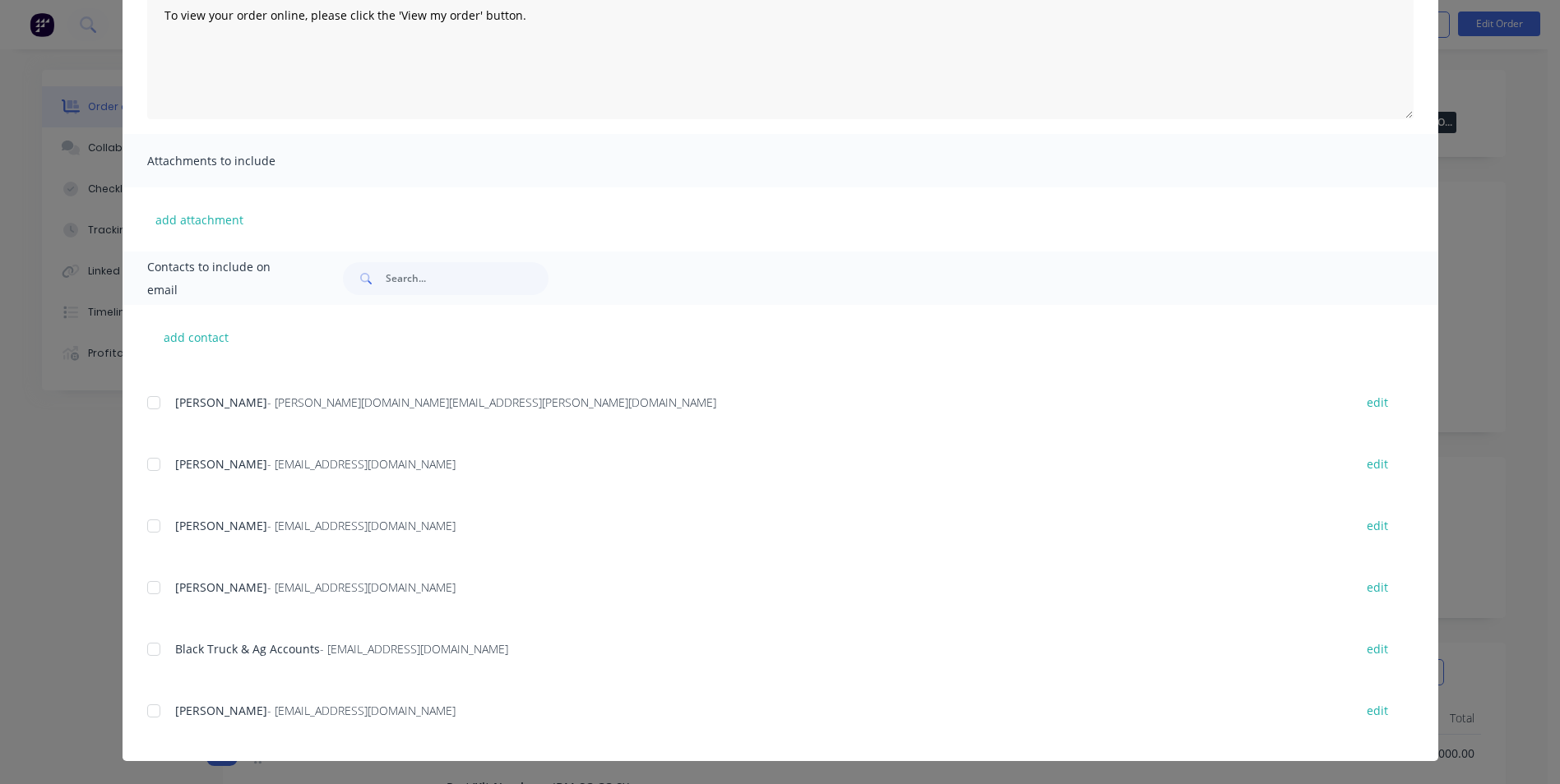
click at [148, 655] on div at bounding box center [154, 650] width 33 height 33
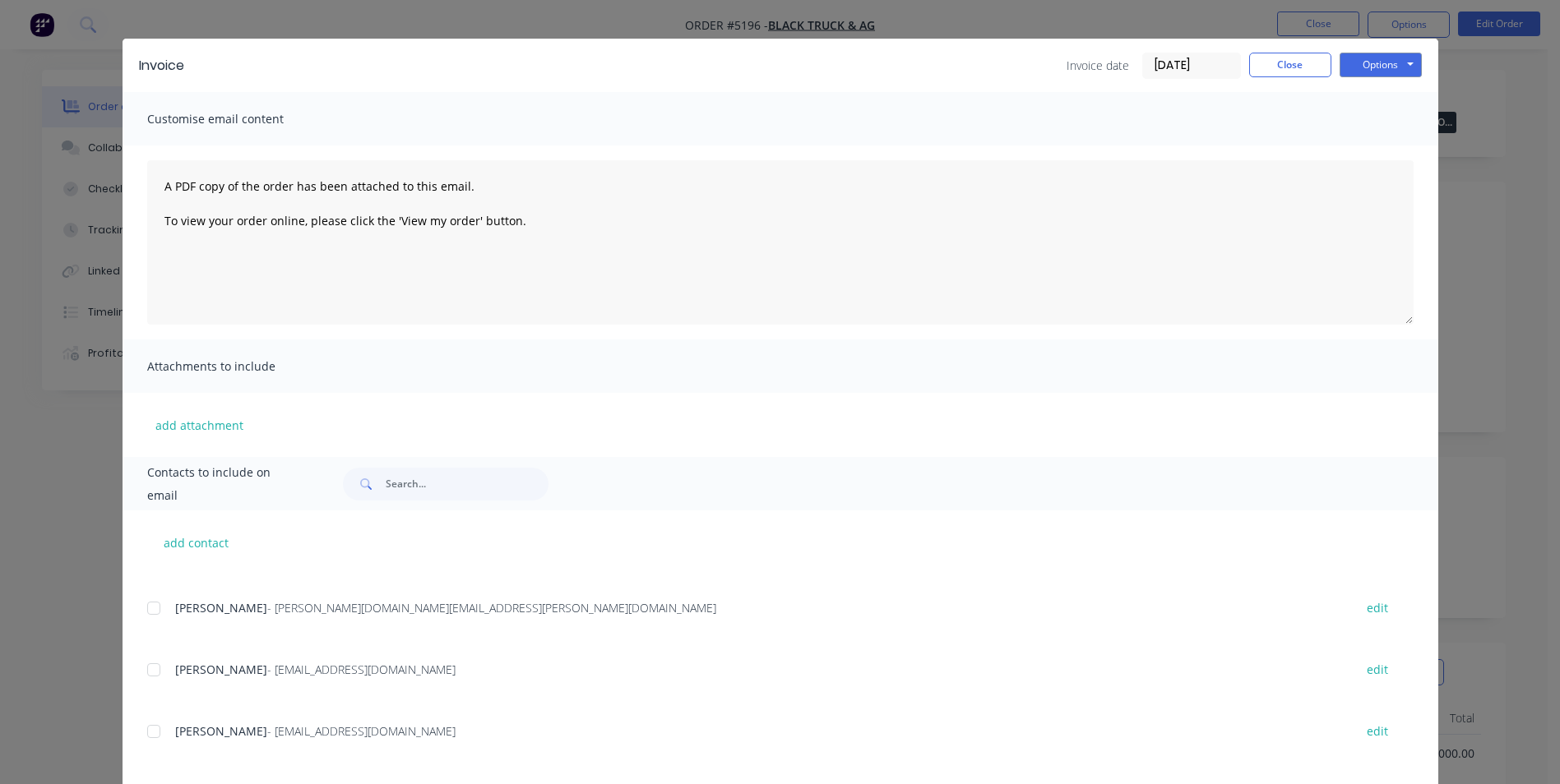
scroll to position [0, 0]
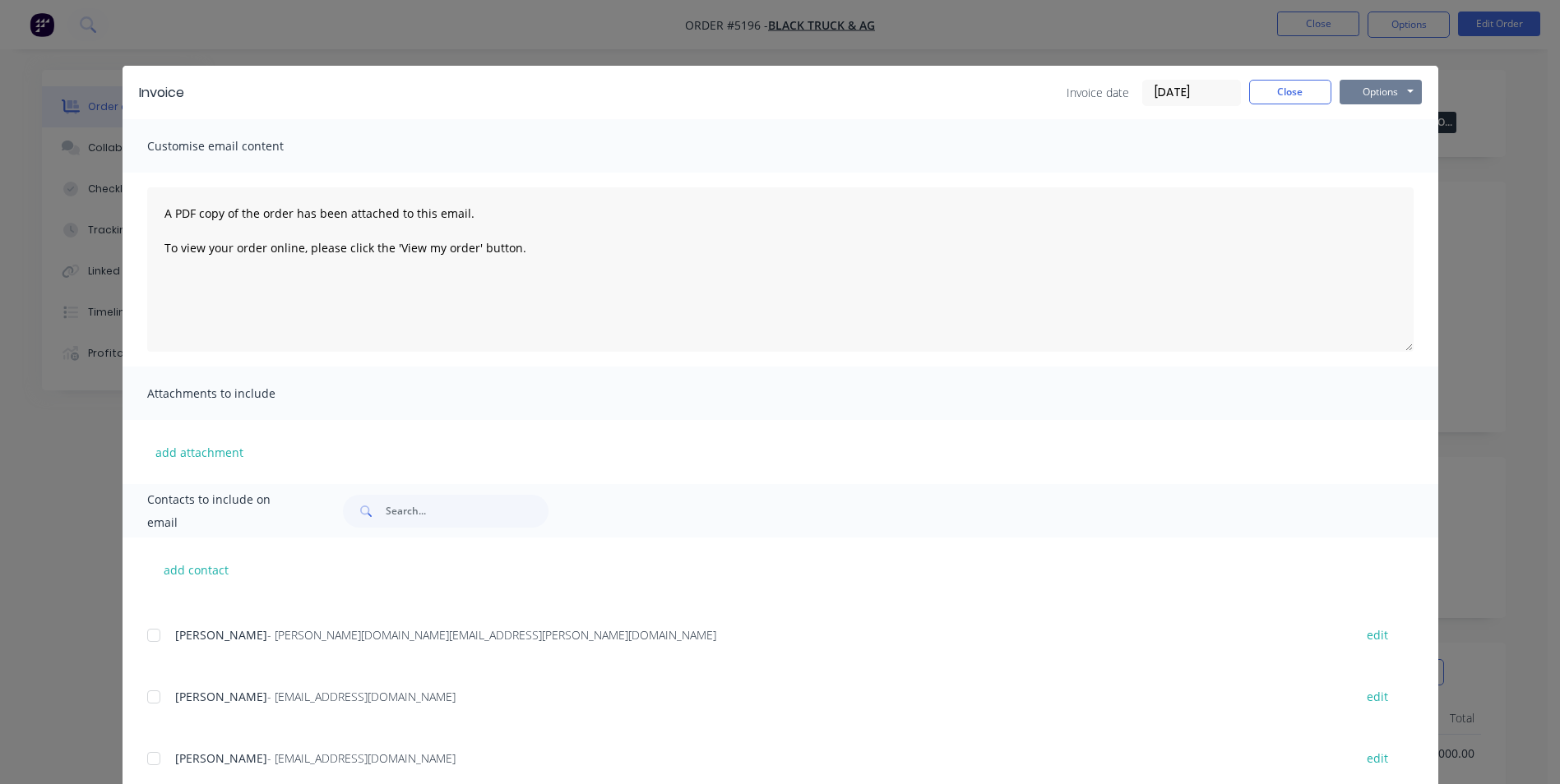
click at [1385, 92] on button "Options" at bounding box center [1381, 92] width 82 height 24
click at [1373, 179] on button "Email" at bounding box center [1392, 175] width 106 height 27
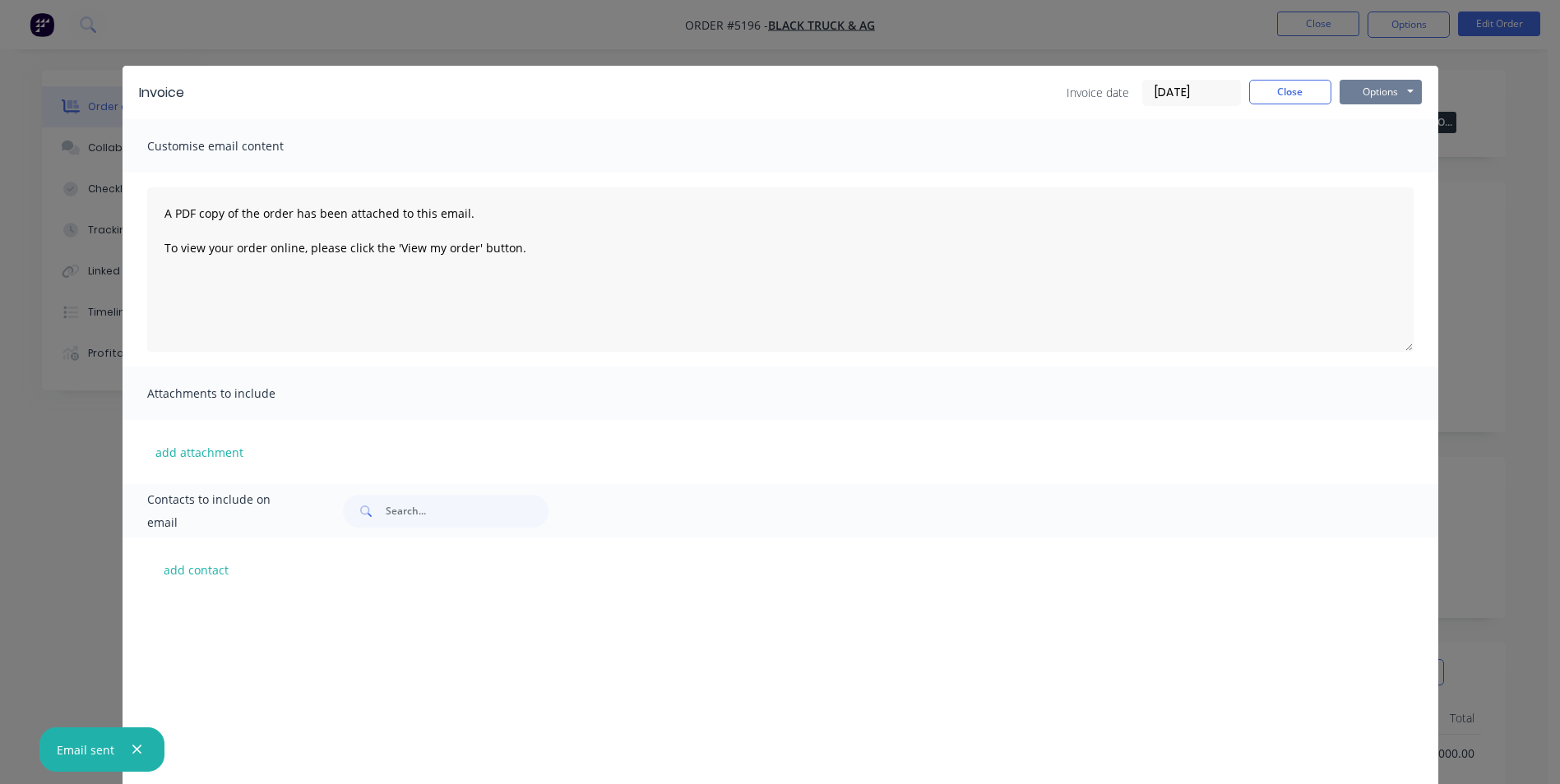
scroll to position [533, 0]
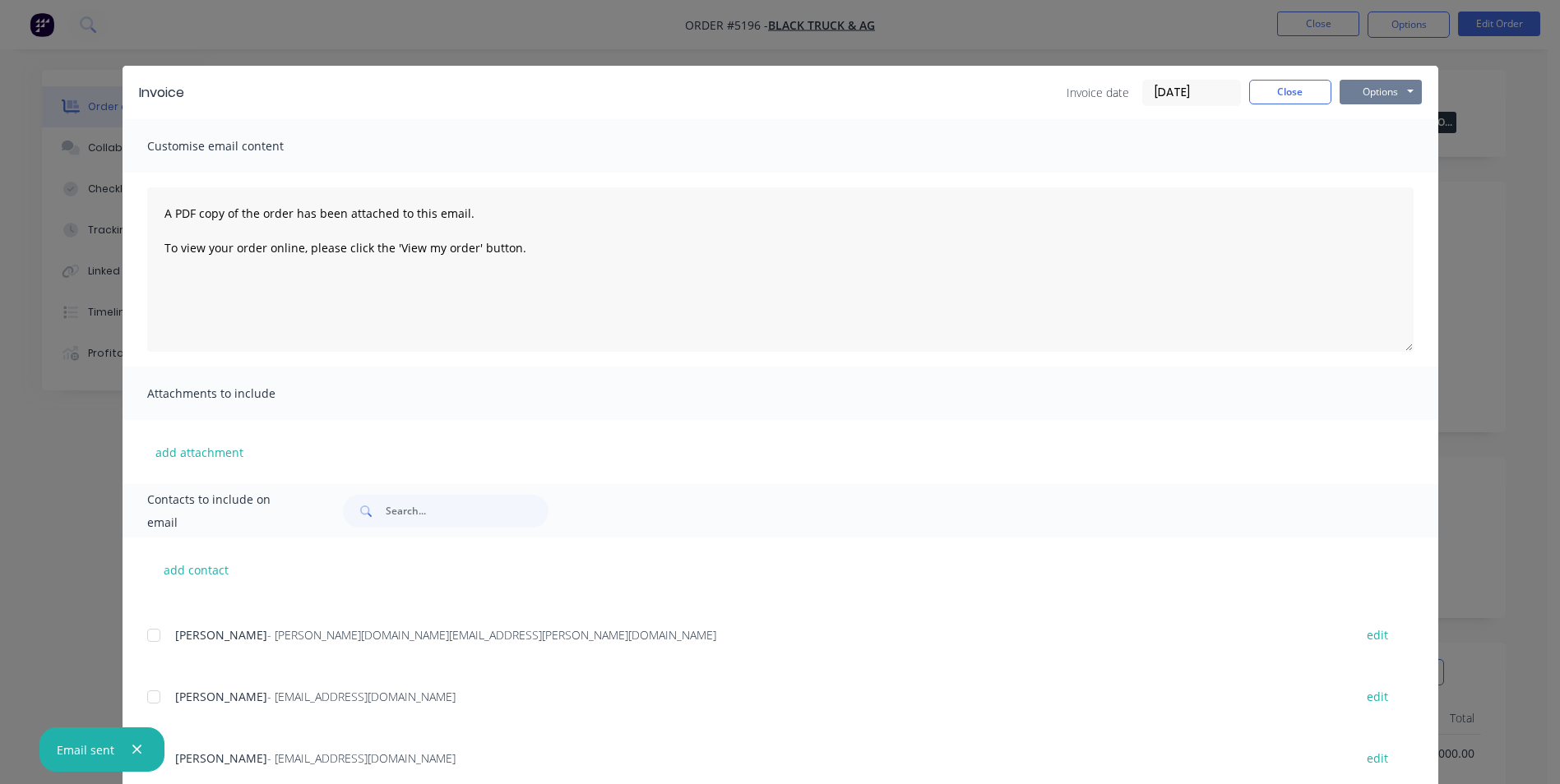
click at [1391, 94] on button "Options" at bounding box center [1381, 92] width 82 height 24
click at [1396, 148] on button "Print" at bounding box center [1392, 148] width 106 height 27
click at [1299, 93] on button "Close" at bounding box center [1290, 92] width 82 height 24
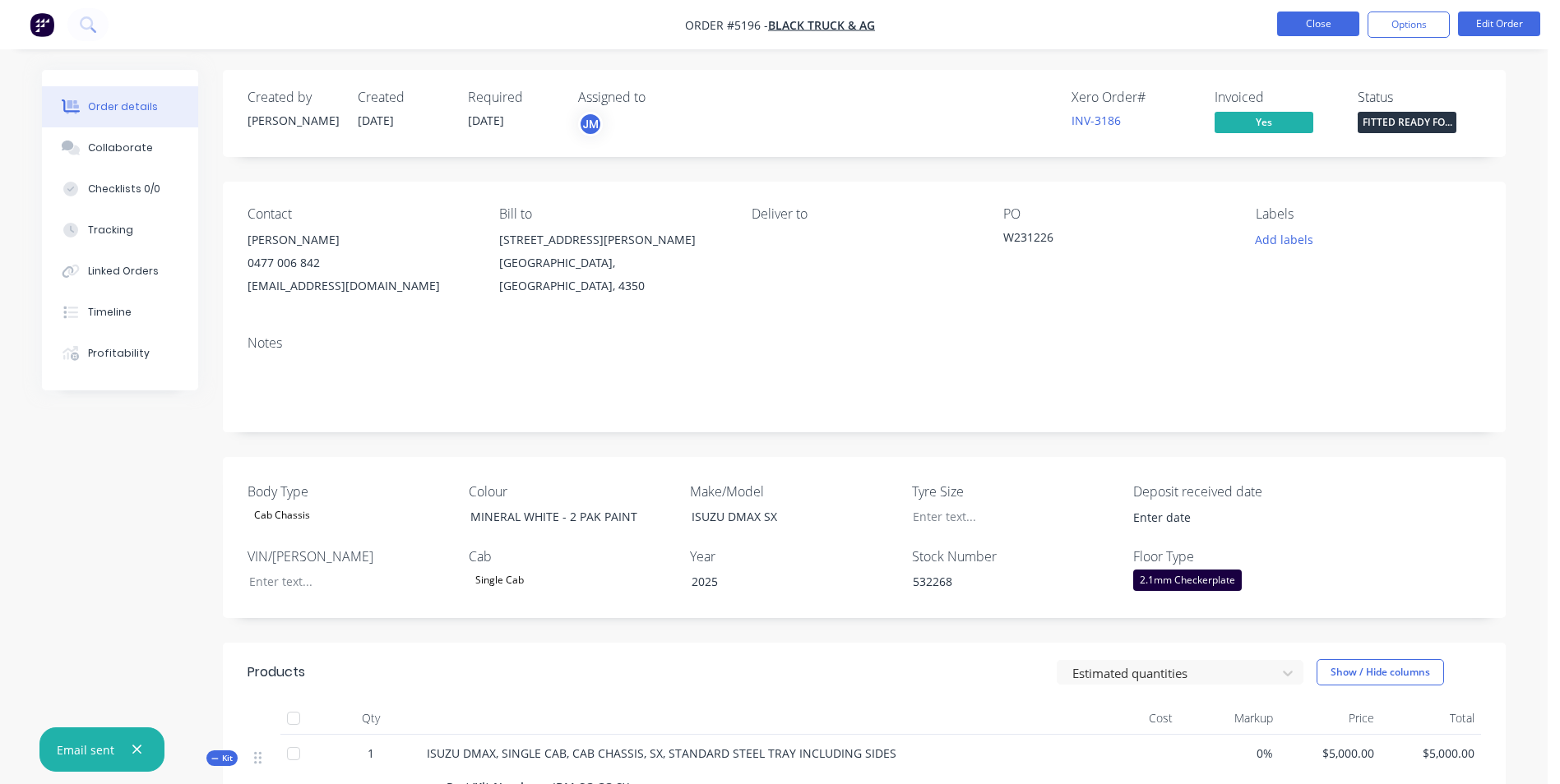
click at [1320, 23] on button "Close" at bounding box center [1318, 24] width 82 height 24
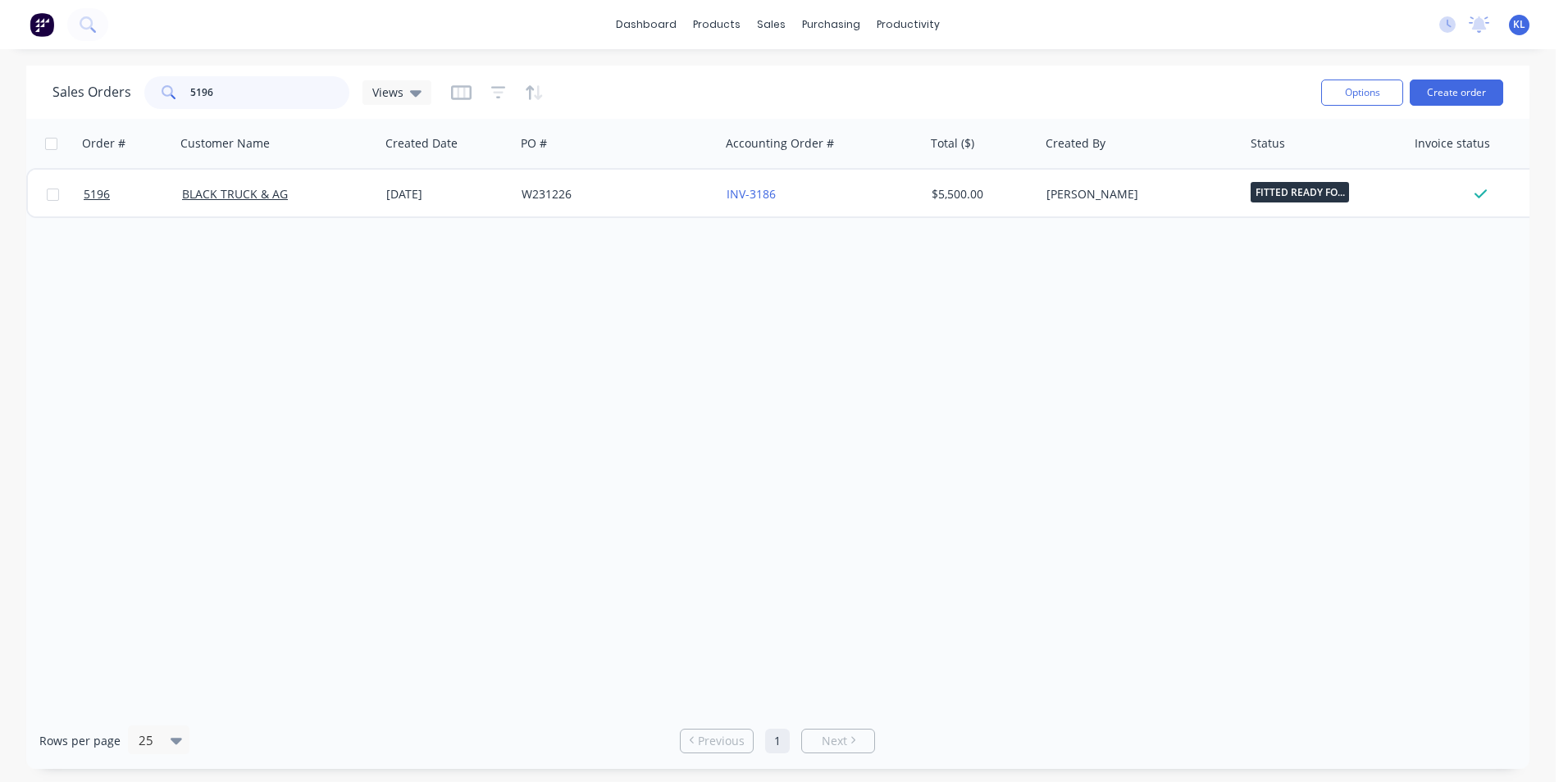
drag, startPoint x: 233, startPoint y: 98, endPoint x: 166, endPoint y: 102, distance: 67.1
click at [166, 102] on div "5196" at bounding box center [247, 93] width 205 height 33
type input "jones"
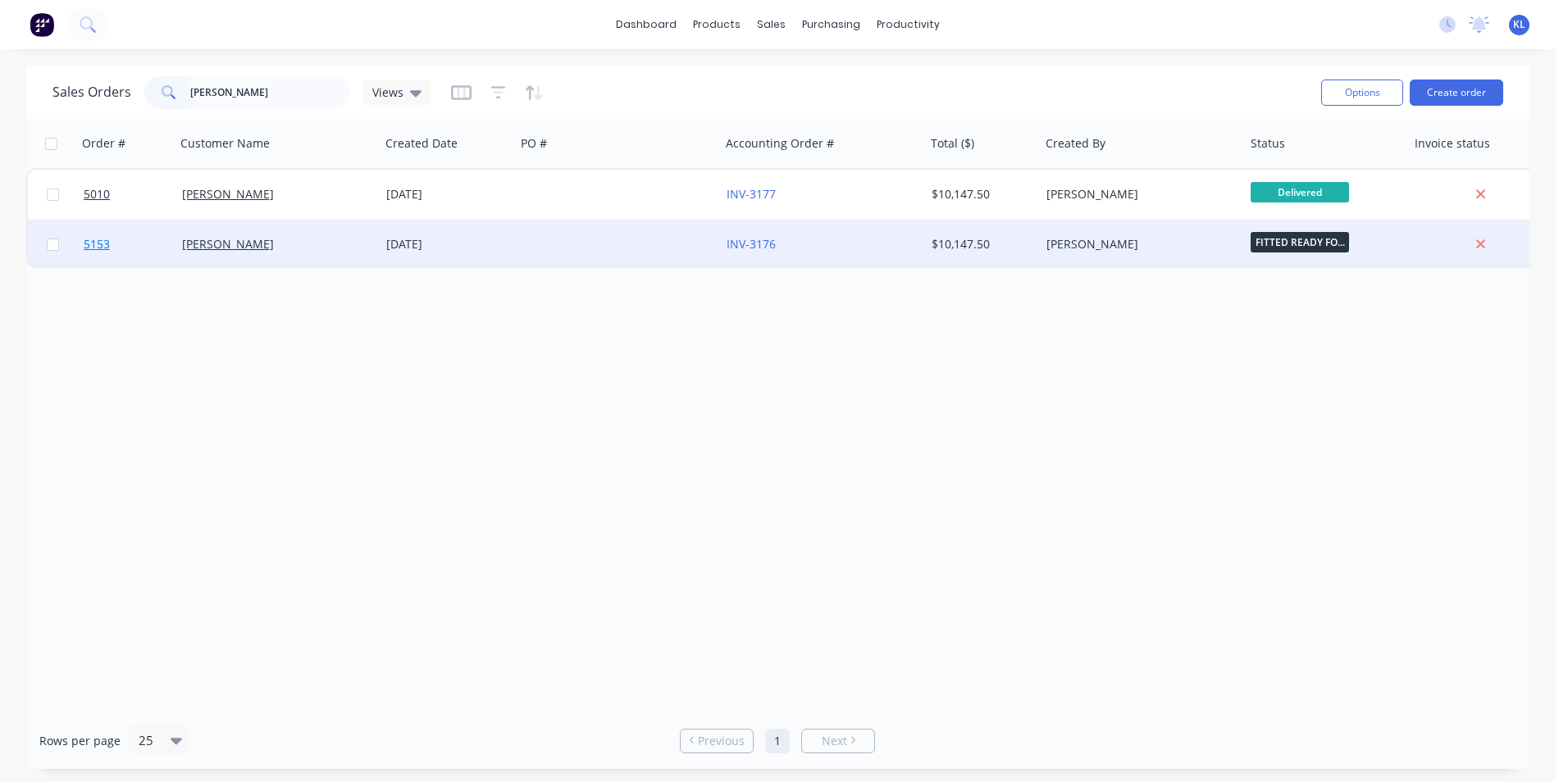
click at [101, 250] on span "5153" at bounding box center [97, 244] width 26 height 17
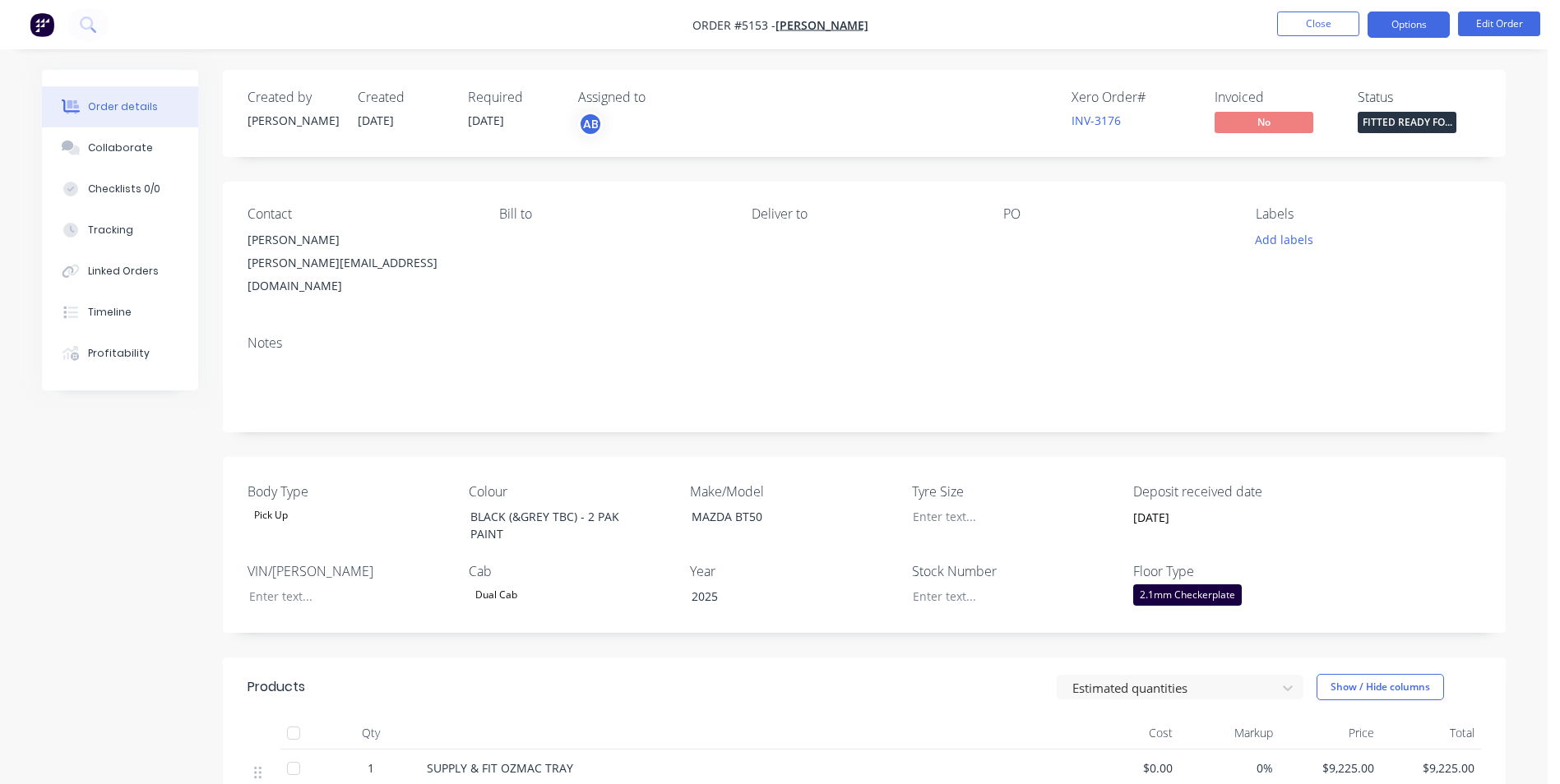
click at [1401, 28] on button "Options" at bounding box center [1409, 24] width 82 height 26
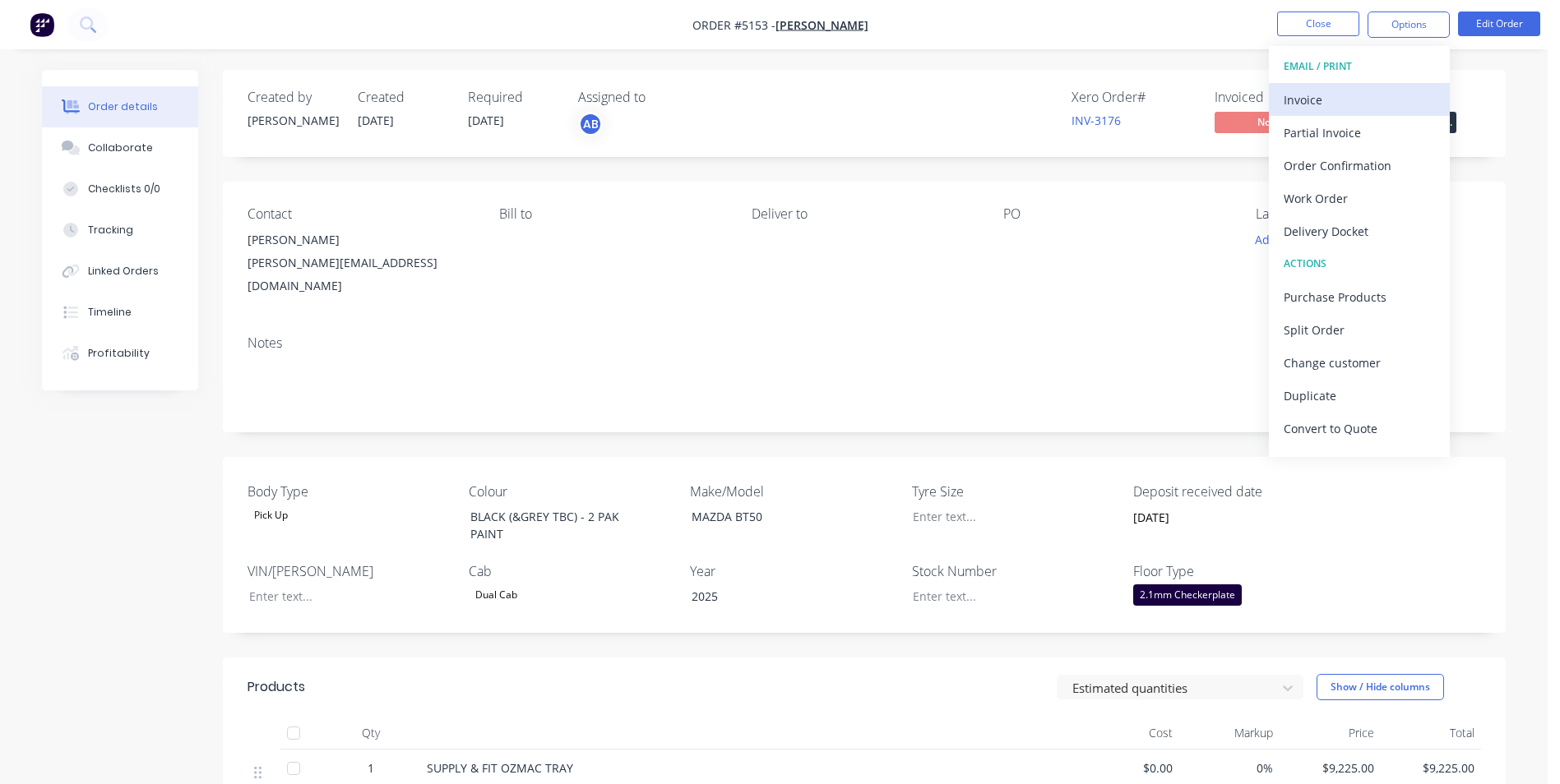
click at [1335, 101] on div "Invoice" at bounding box center [1359, 100] width 151 height 24
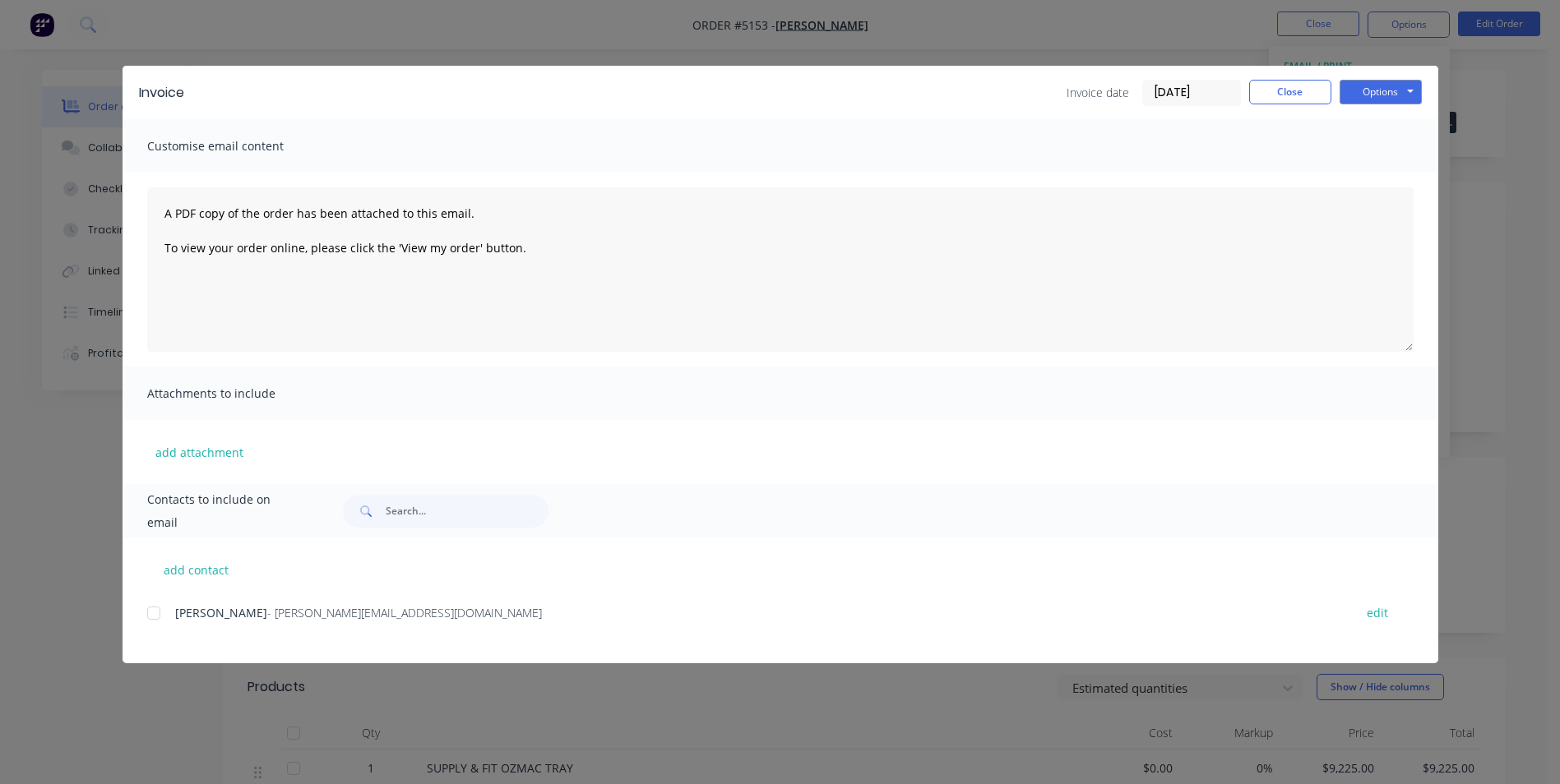
click at [152, 613] on div at bounding box center [154, 614] width 33 height 33
click at [1389, 92] on button "Options" at bounding box center [1381, 92] width 82 height 24
click at [1401, 176] on button "Email" at bounding box center [1392, 175] width 106 height 27
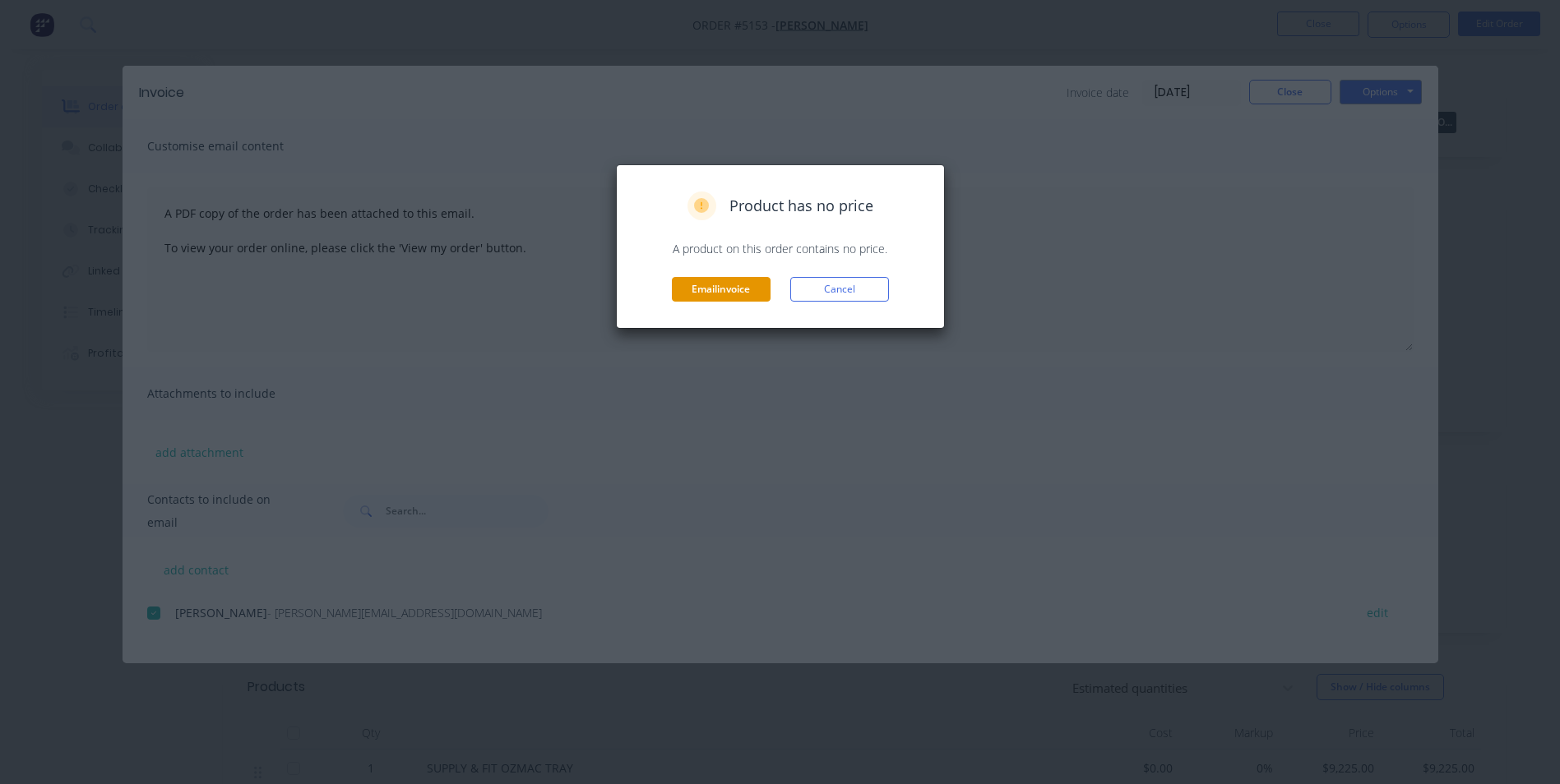
click at [737, 289] on button "Email invoice" at bounding box center [721, 289] width 99 height 24
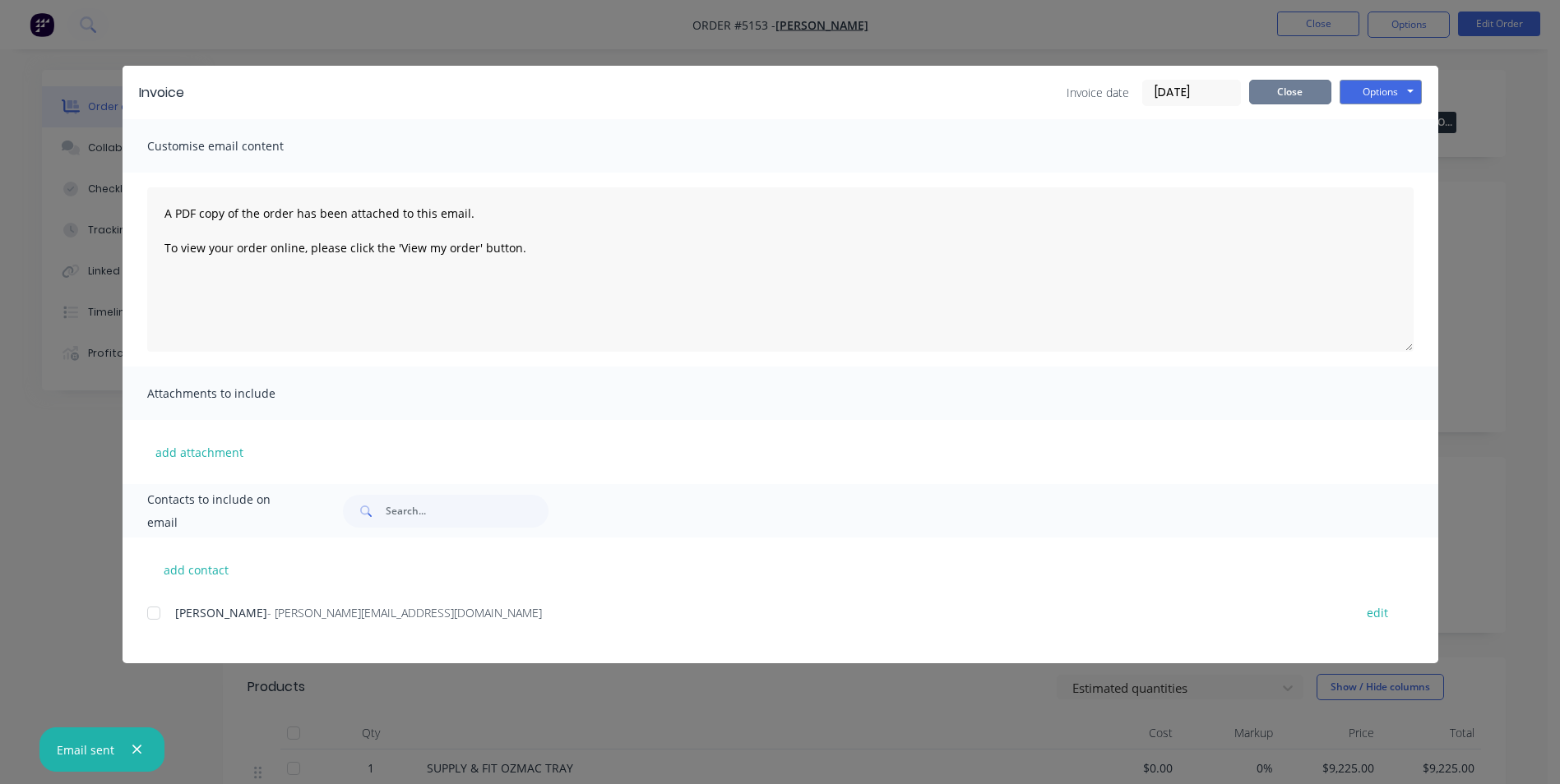
click at [1287, 91] on button "Close" at bounding box center [1290, 92] width 82 height 24
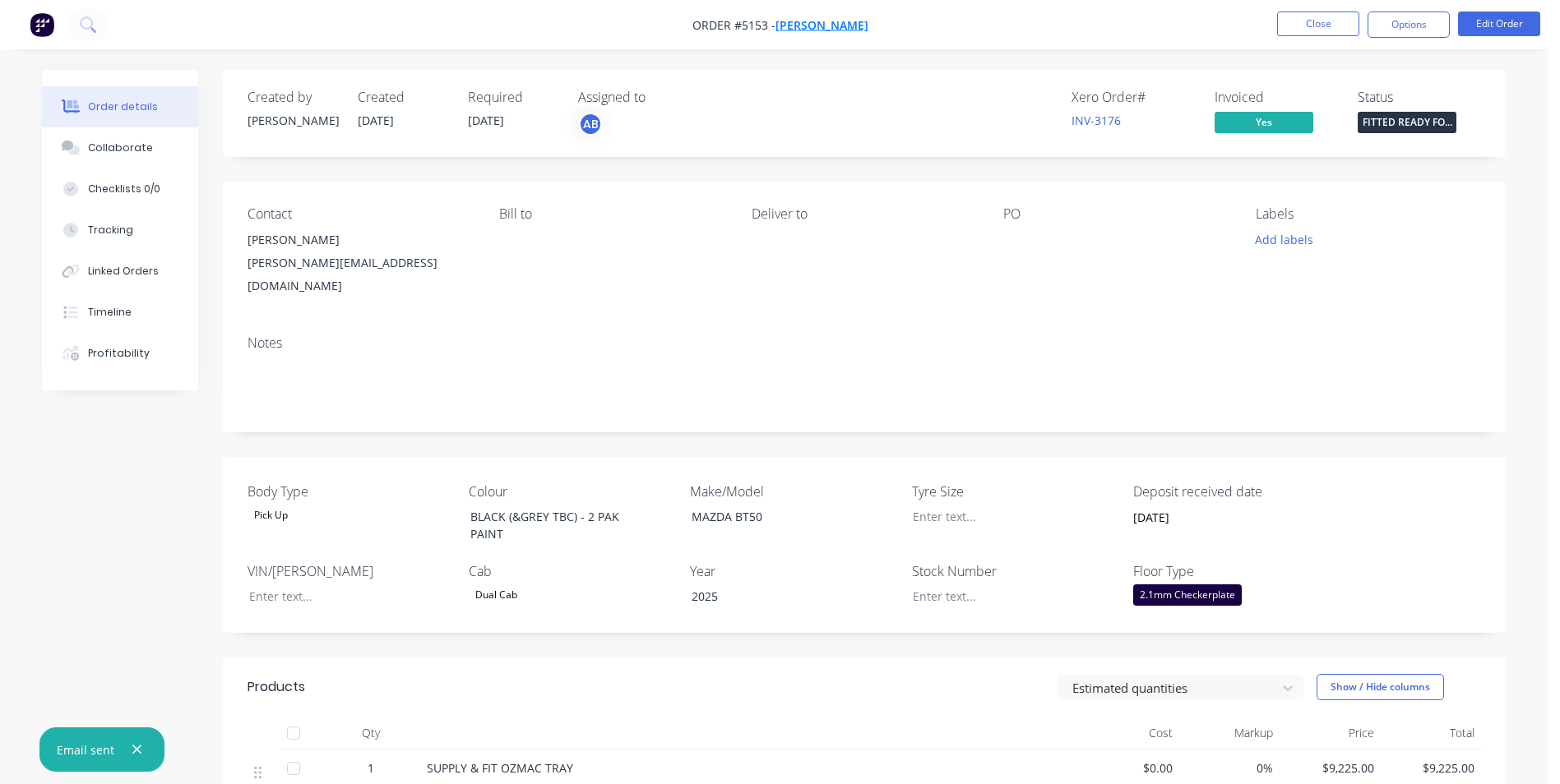
click at [830, 24] on span "[PERSON_NAME]" at bounding box center [822, 25] width 93 height 16
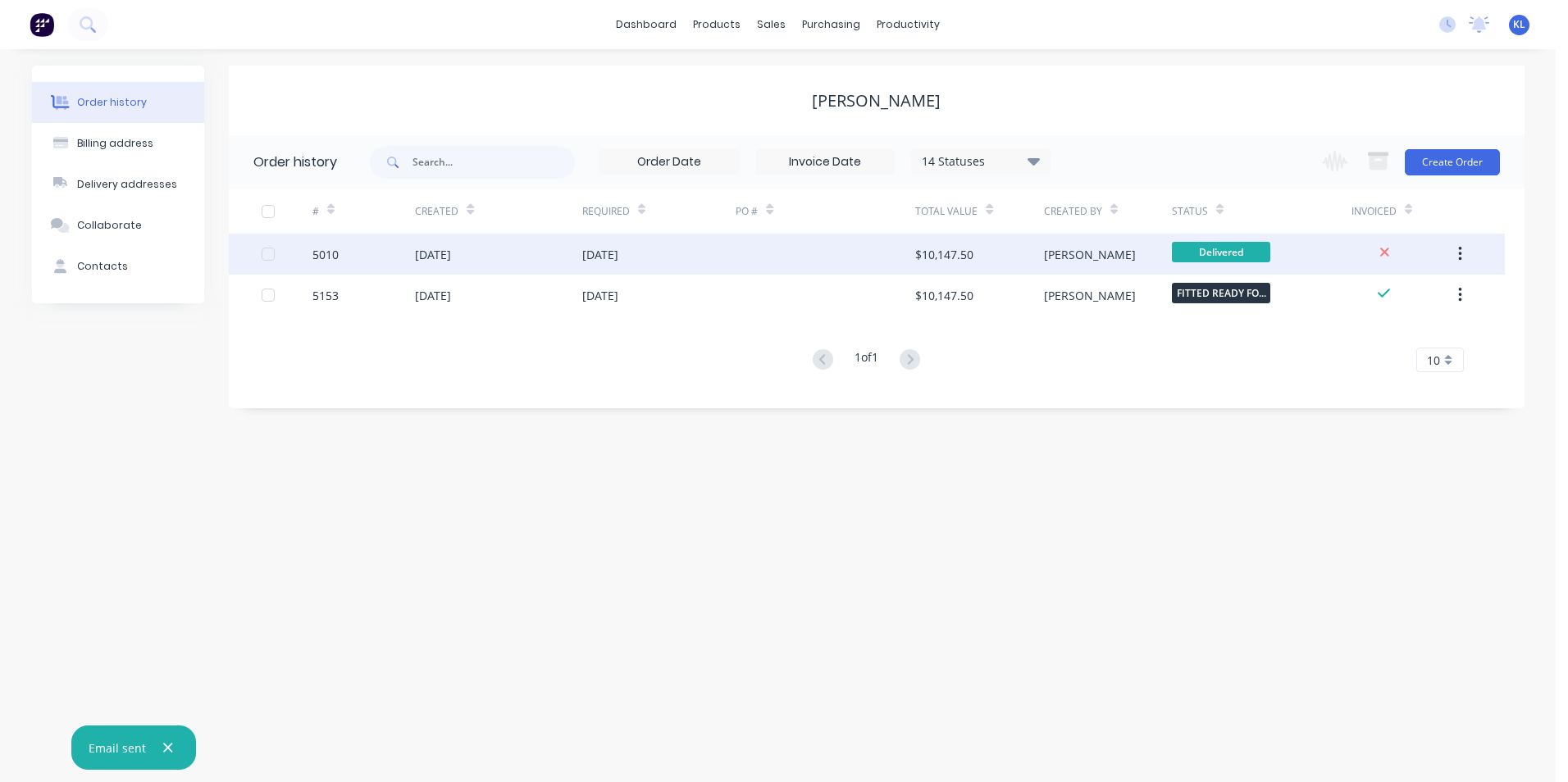
click at [341, 254] on div "5010" at bounding box center [364, 253] width 103 height 41
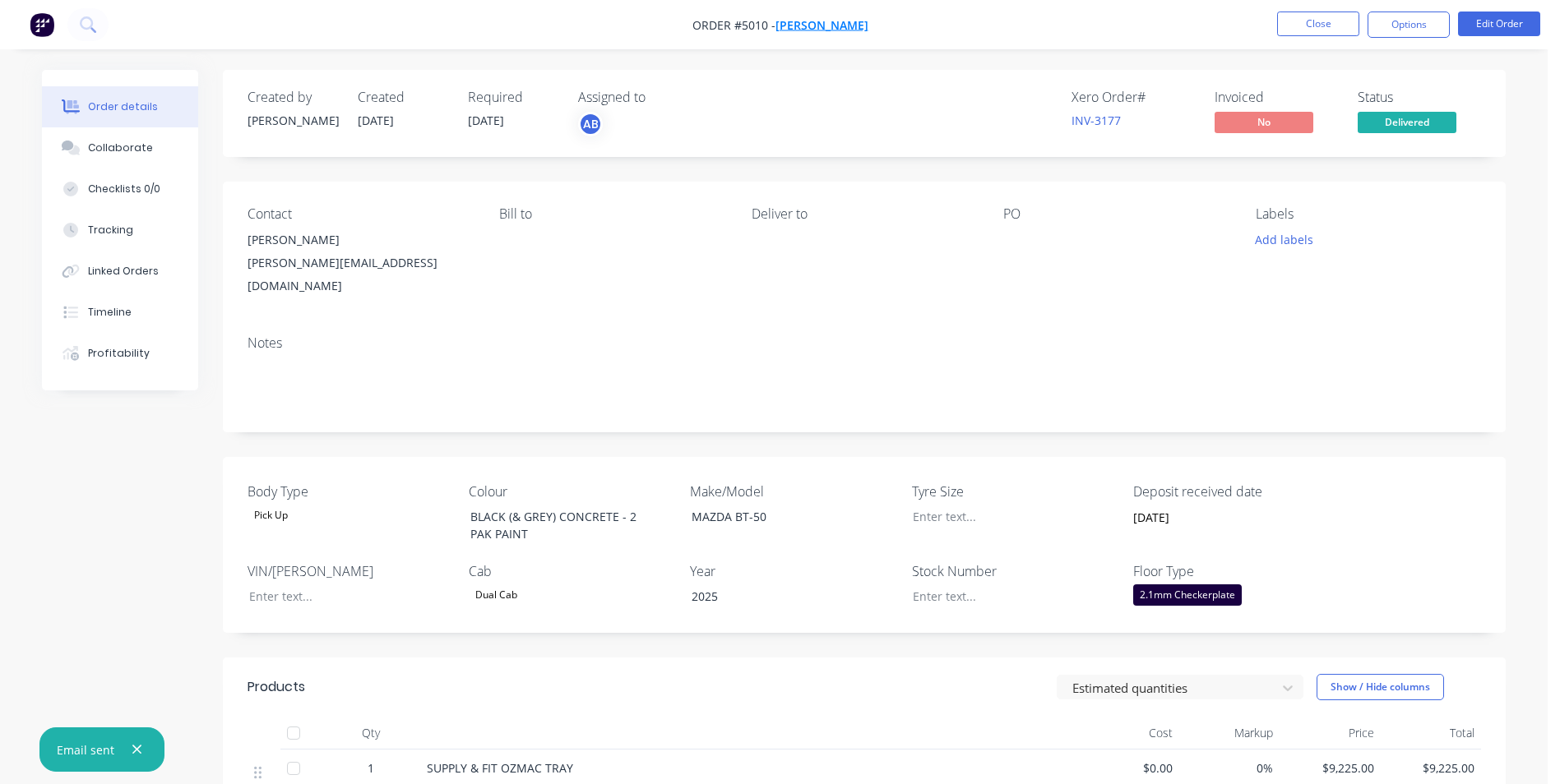
click at [841, 26] on span "[PERSON_NAME]" at bounding box center [822, 25] width 93 height 16
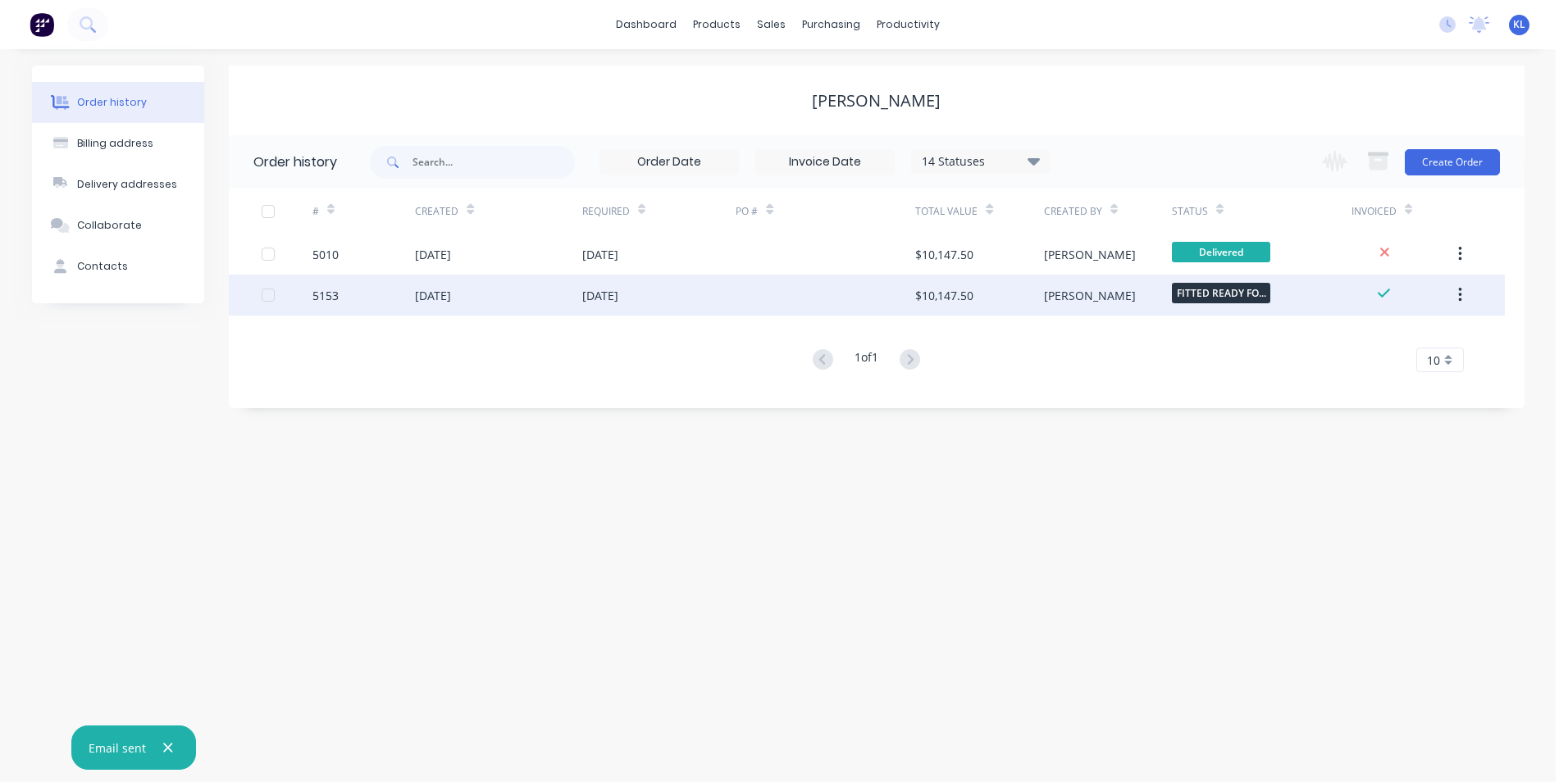
click at [334, 291] on div "5153" at bounding box center [326, 296] width 26 height 17
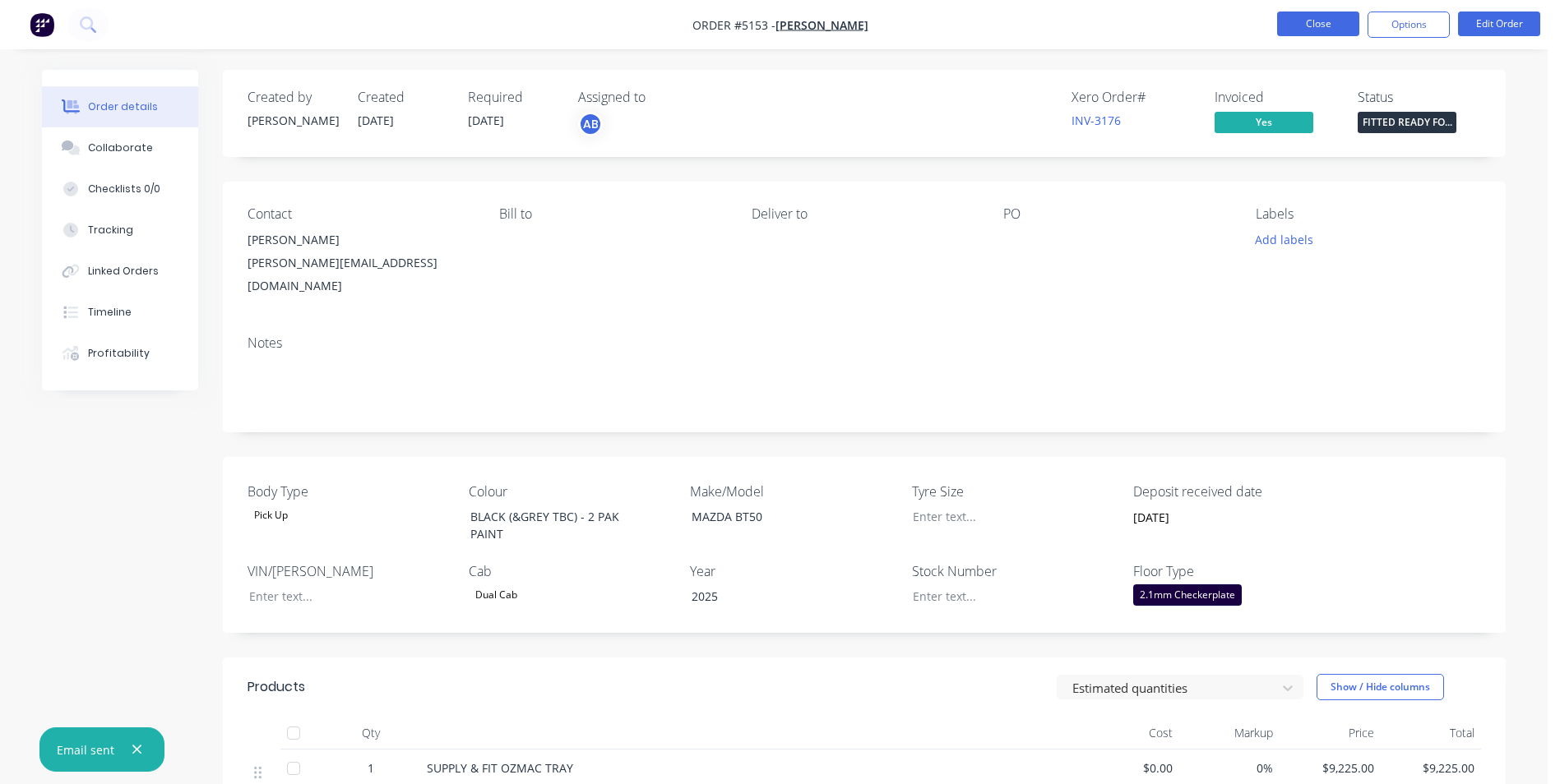
click at [1320, 24] on button "Close" at bounding box center [1318, 24] width 82 height 24
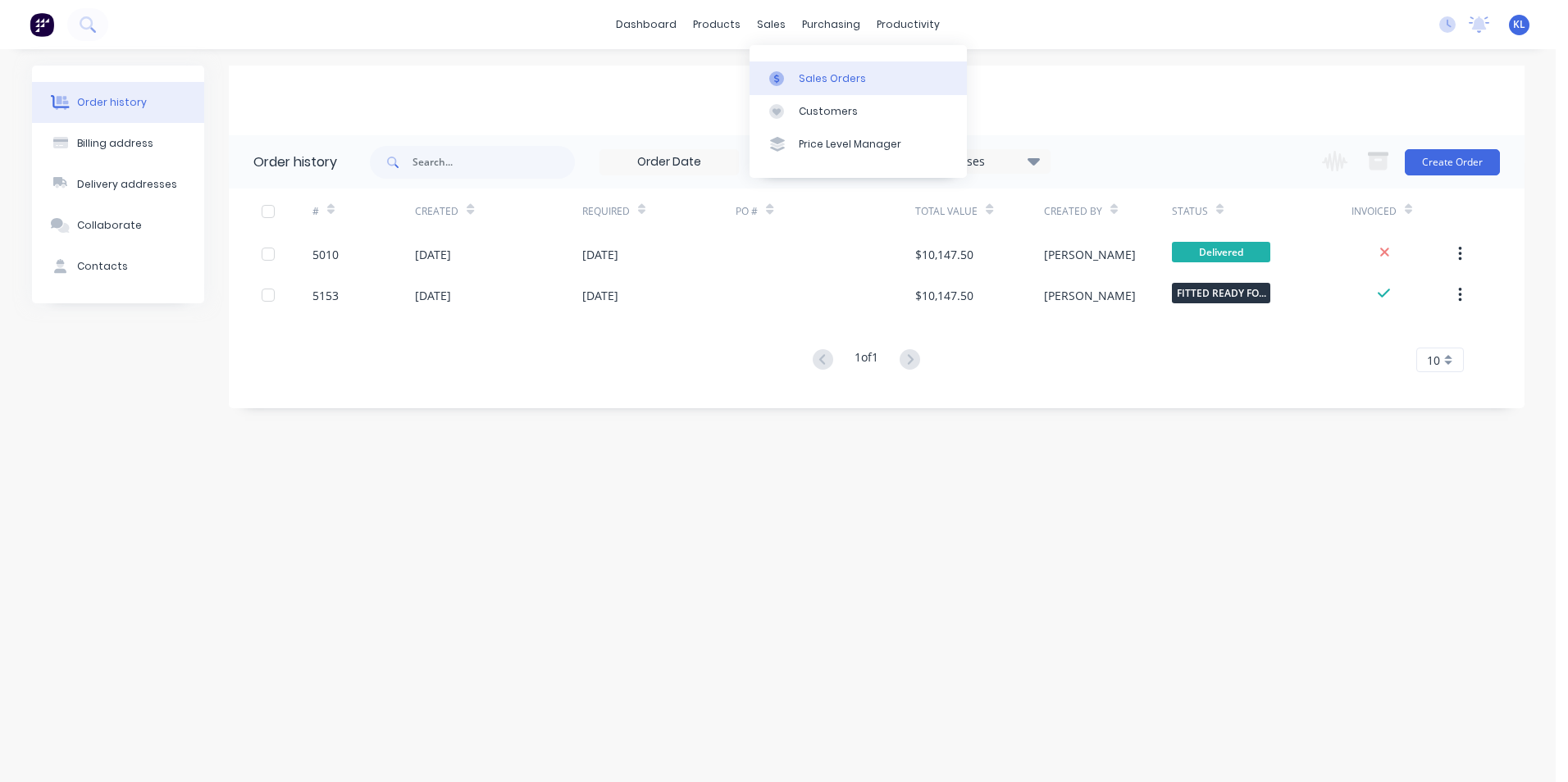
click at [841, 78] on div "Sales Orders" at bounding box center [832, 78] width 67 height 15
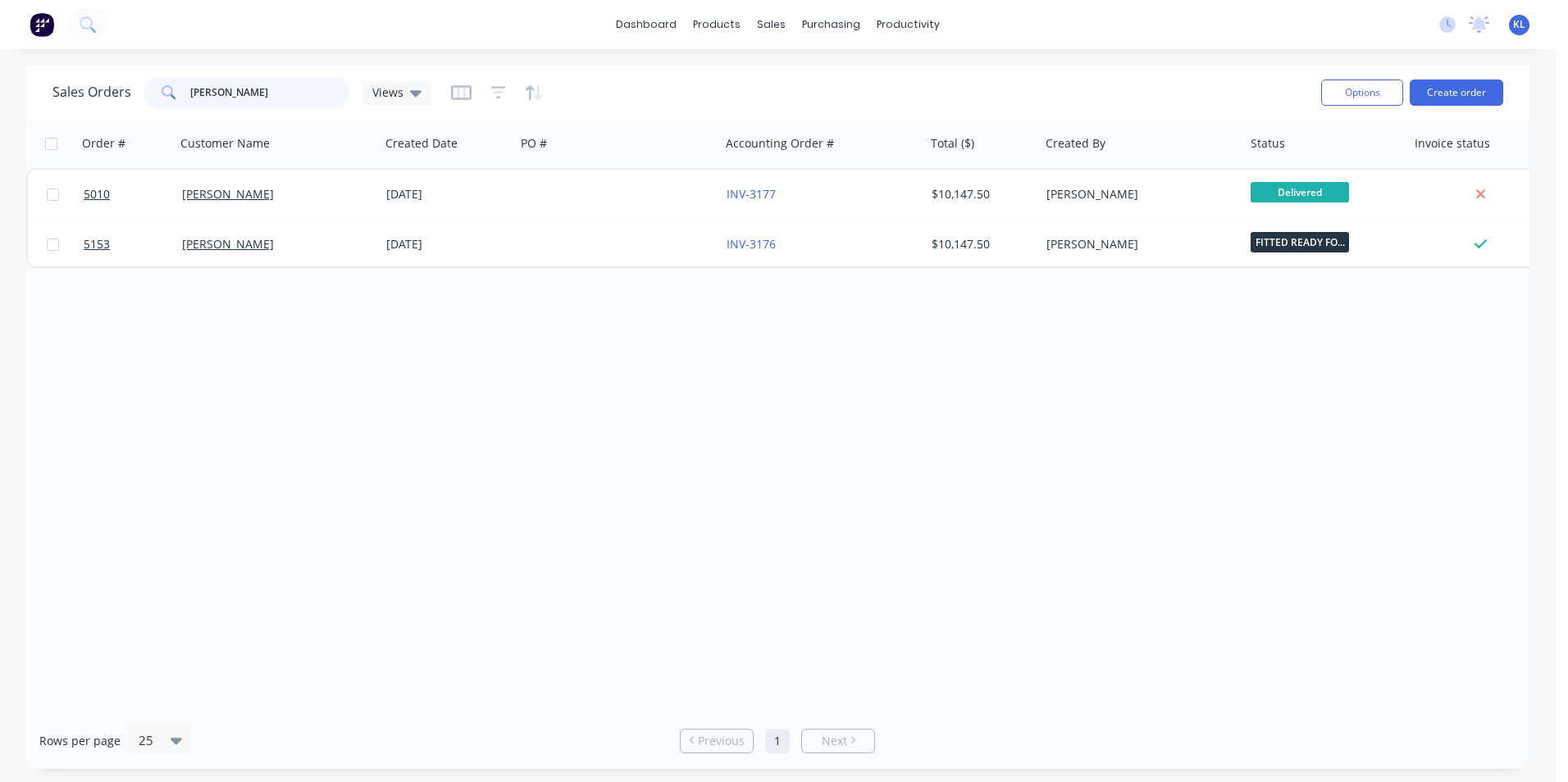
drag, startPoint x: 236, startPoint y: 84, endPoint x: 168, endPoint y: 94, distance: 68.7
click at [168, 94] on div "jones" at bounding box center [247, 93] width 205 height 33
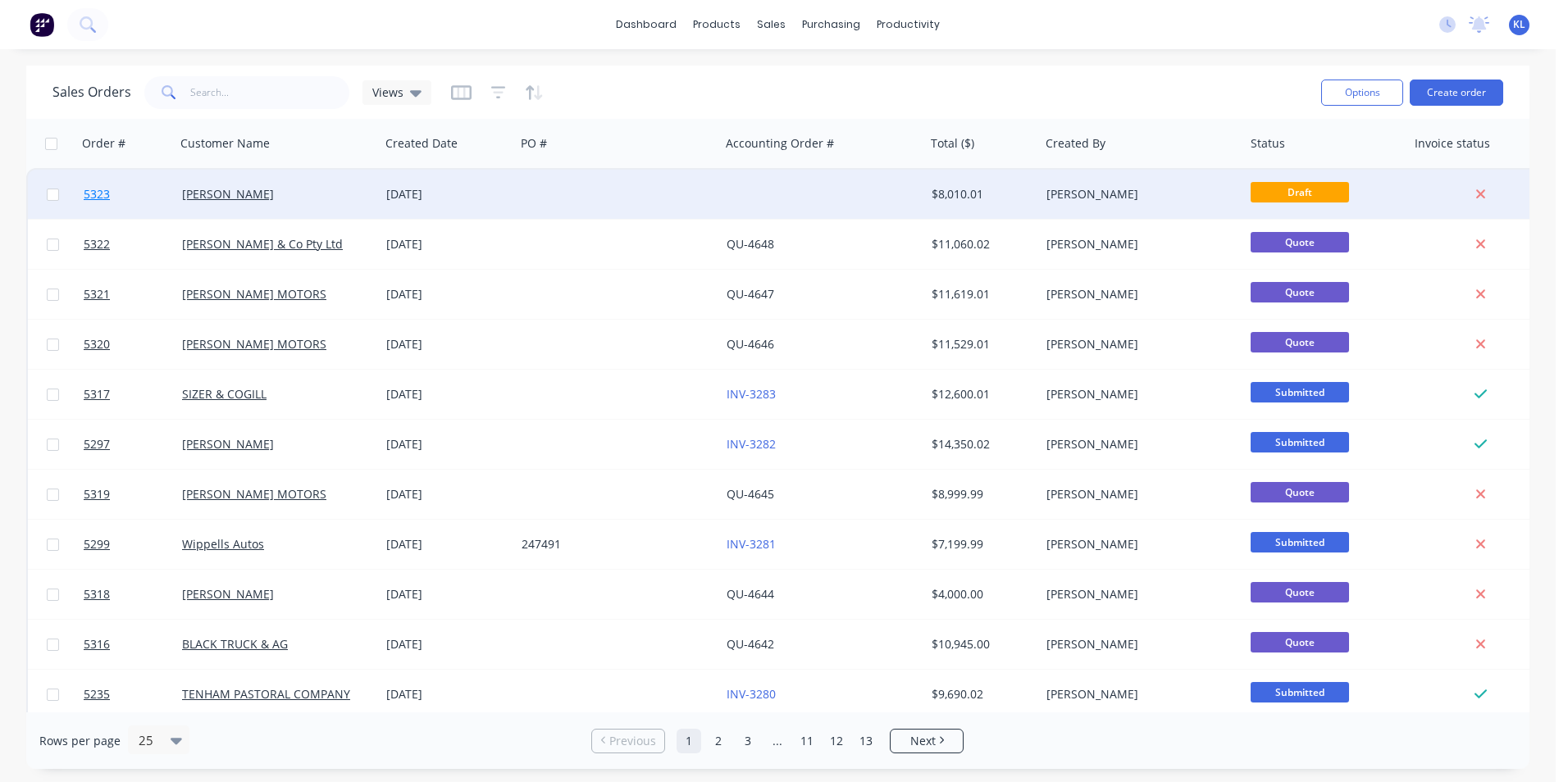
click at [93, 199] on span "5323" at bounding box center [97, 194] width 26 height 17
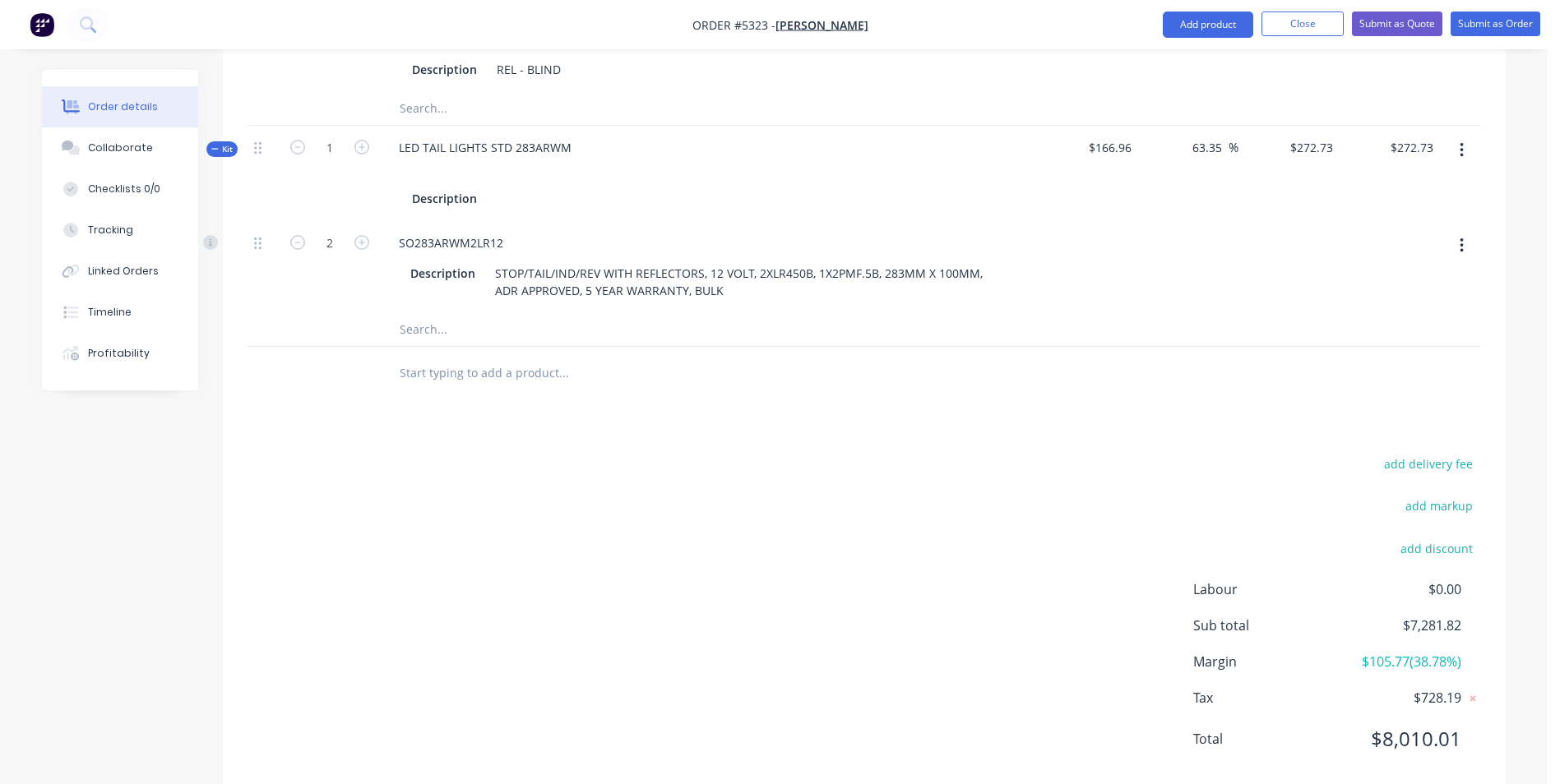
scroll to position [1681, 0]
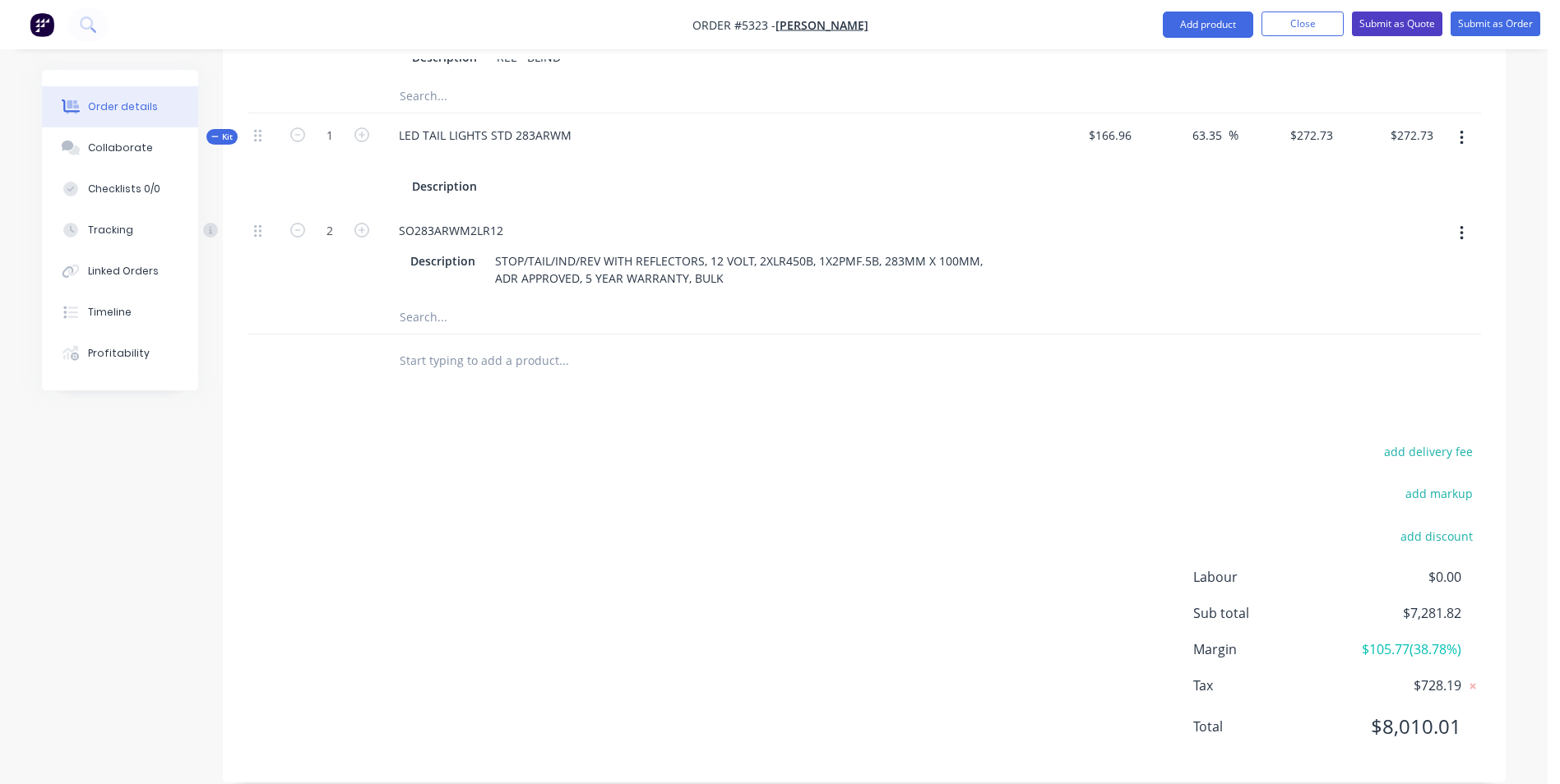
click at [1395, 20] on button "Submit as Quote" at bounding box center [1398, 24] width 91 height 24
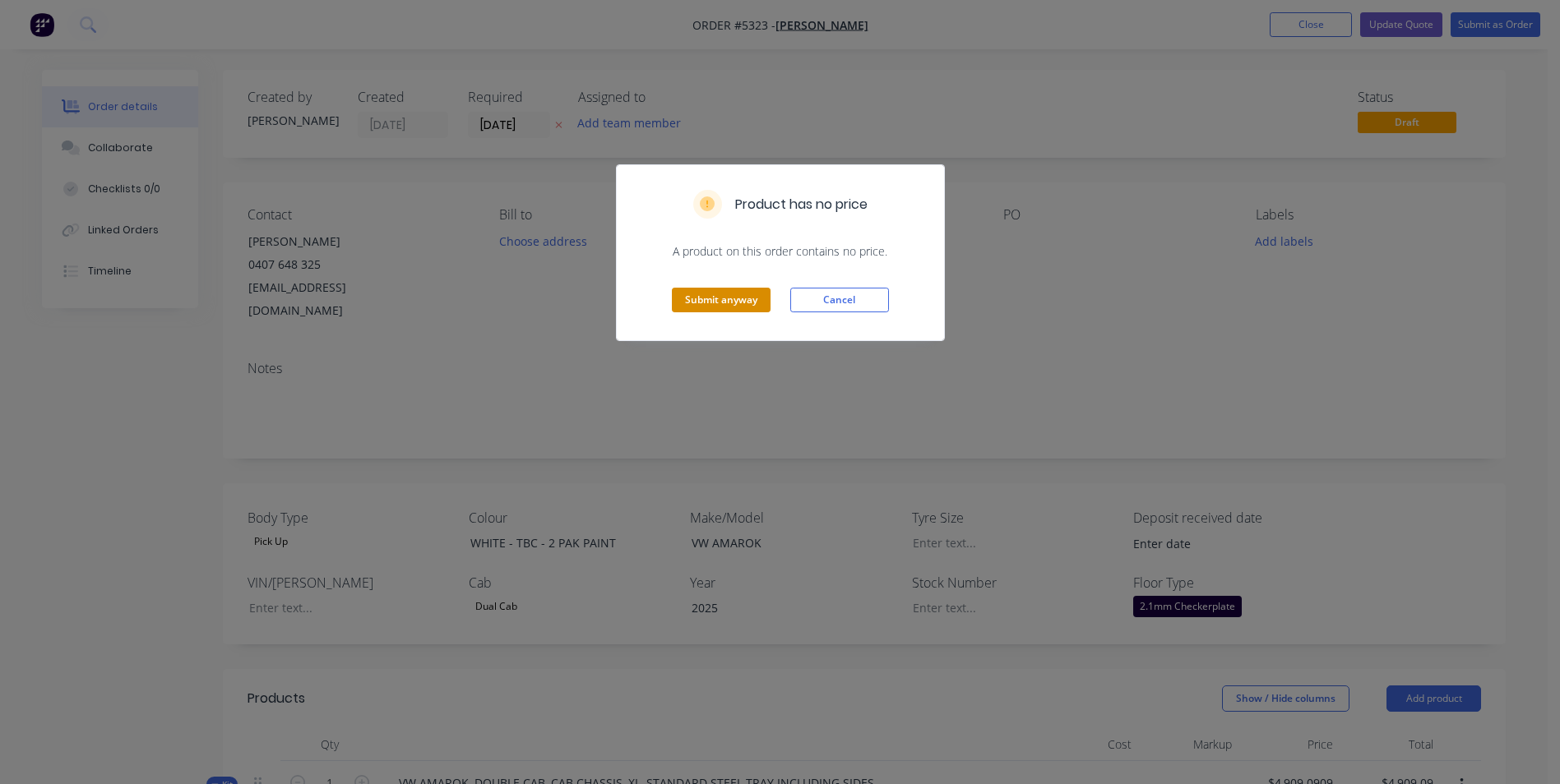
click at [732, 296] on button "Submit anyway" at bounding box center [721, 300] width 99 height 24
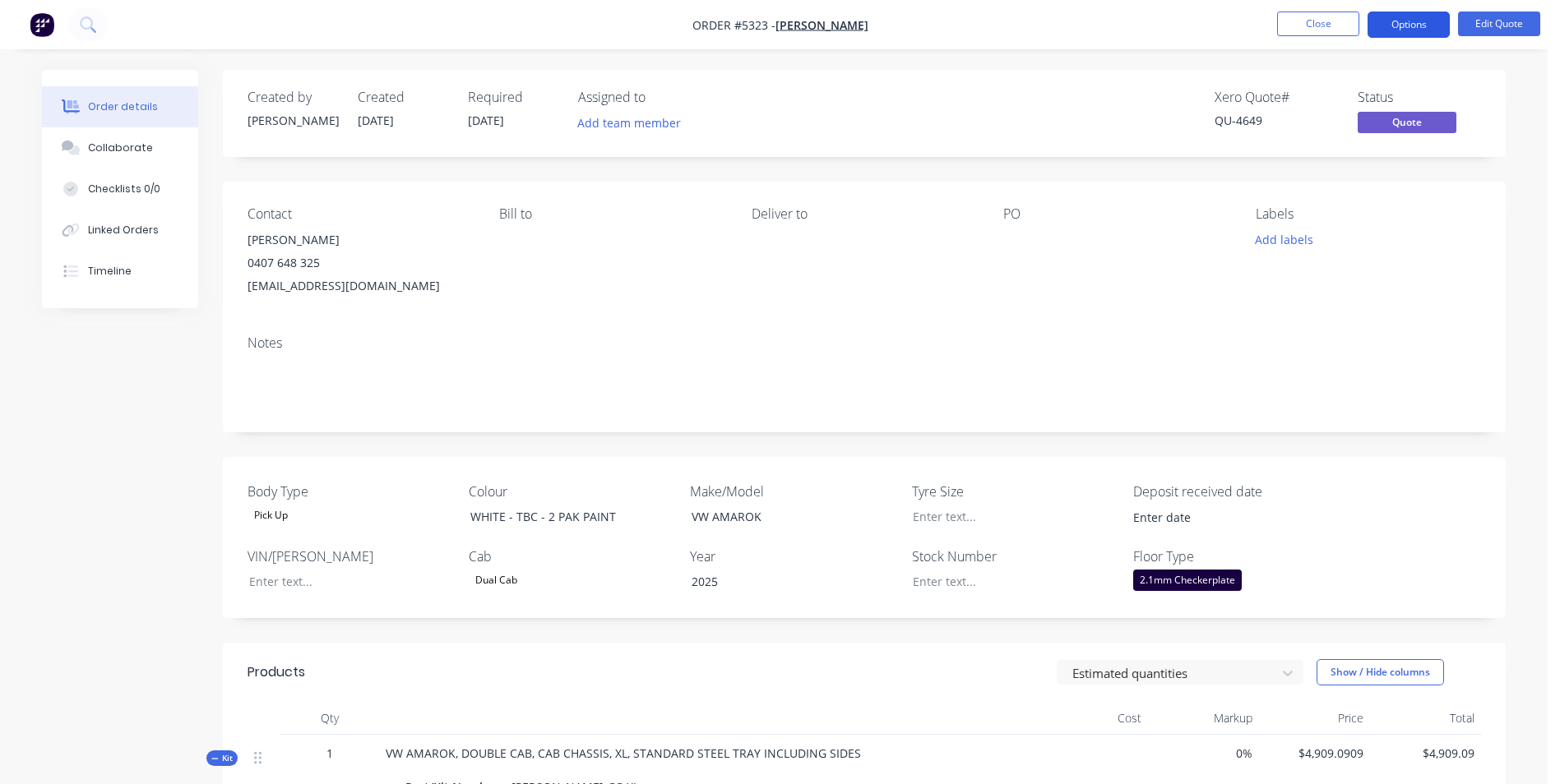
click at [1415, 26] on button "Options" at bounding box center [1409, 24] width 82 height 26
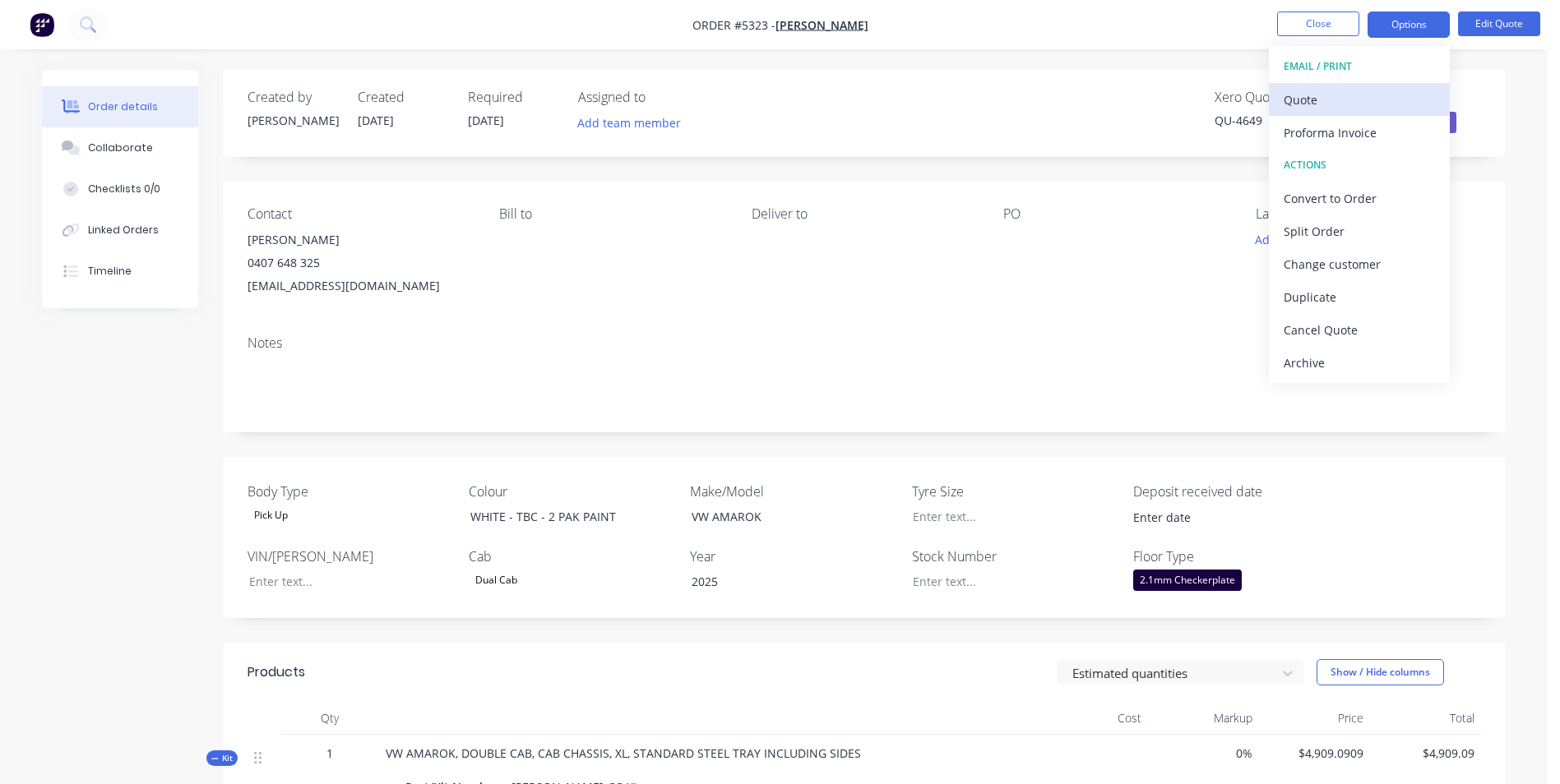
click at [1345, 98] on div "Quote" at bounding box center [1359, 100] width 151 height 24
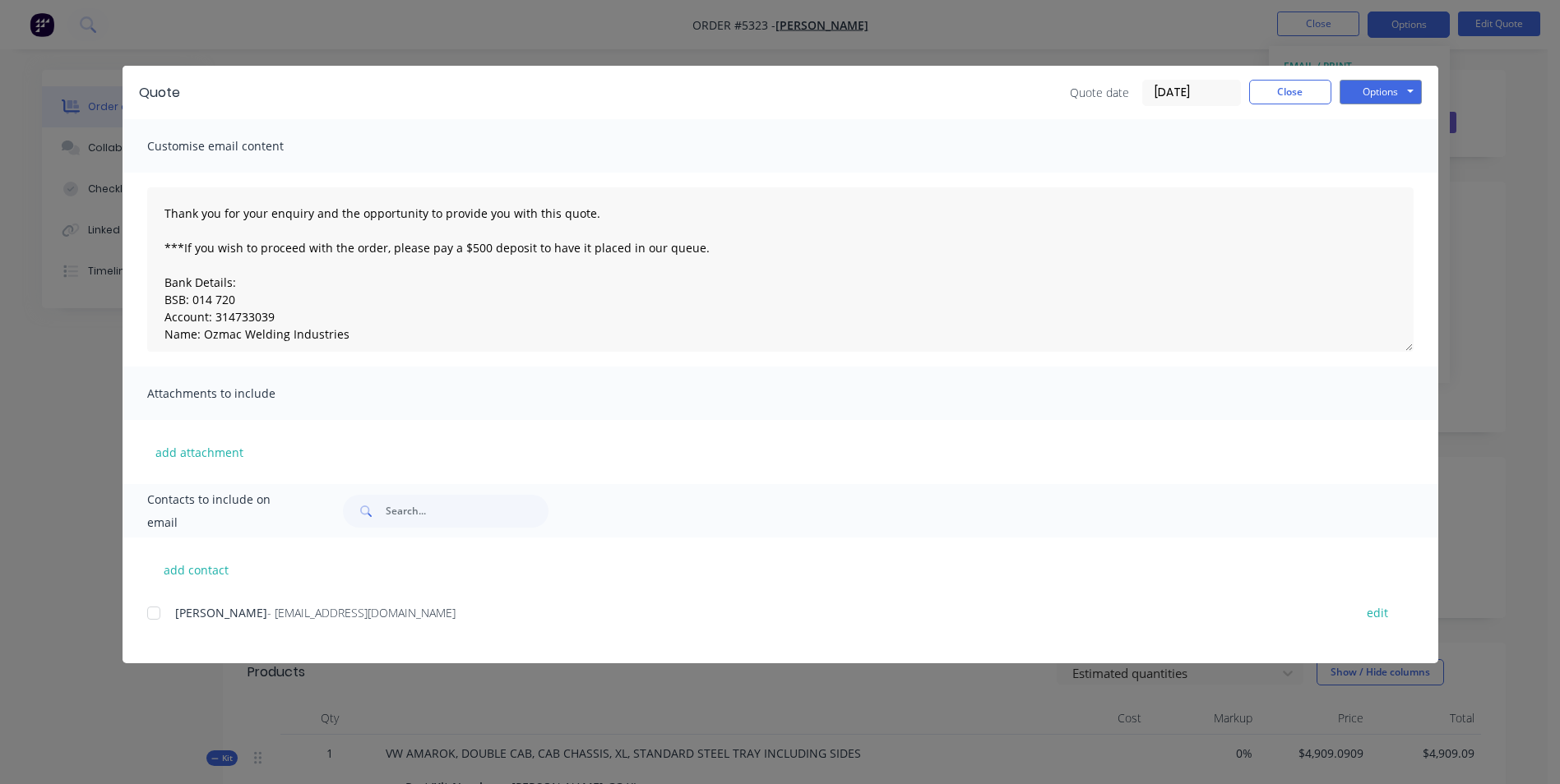
click at [152, 614] on div at bounding box center [154, 614] width 33 height 33
click at [1389, 91] on button "Options" at bounding box center [1381, 92] width 82 height 24
click at [1377, 176] on button "Email" at bounding box center [1392, 175] width 106 height 27
click at [1377, 83] on button "Options" at bounding box center [1381, 92] width 82 height 24
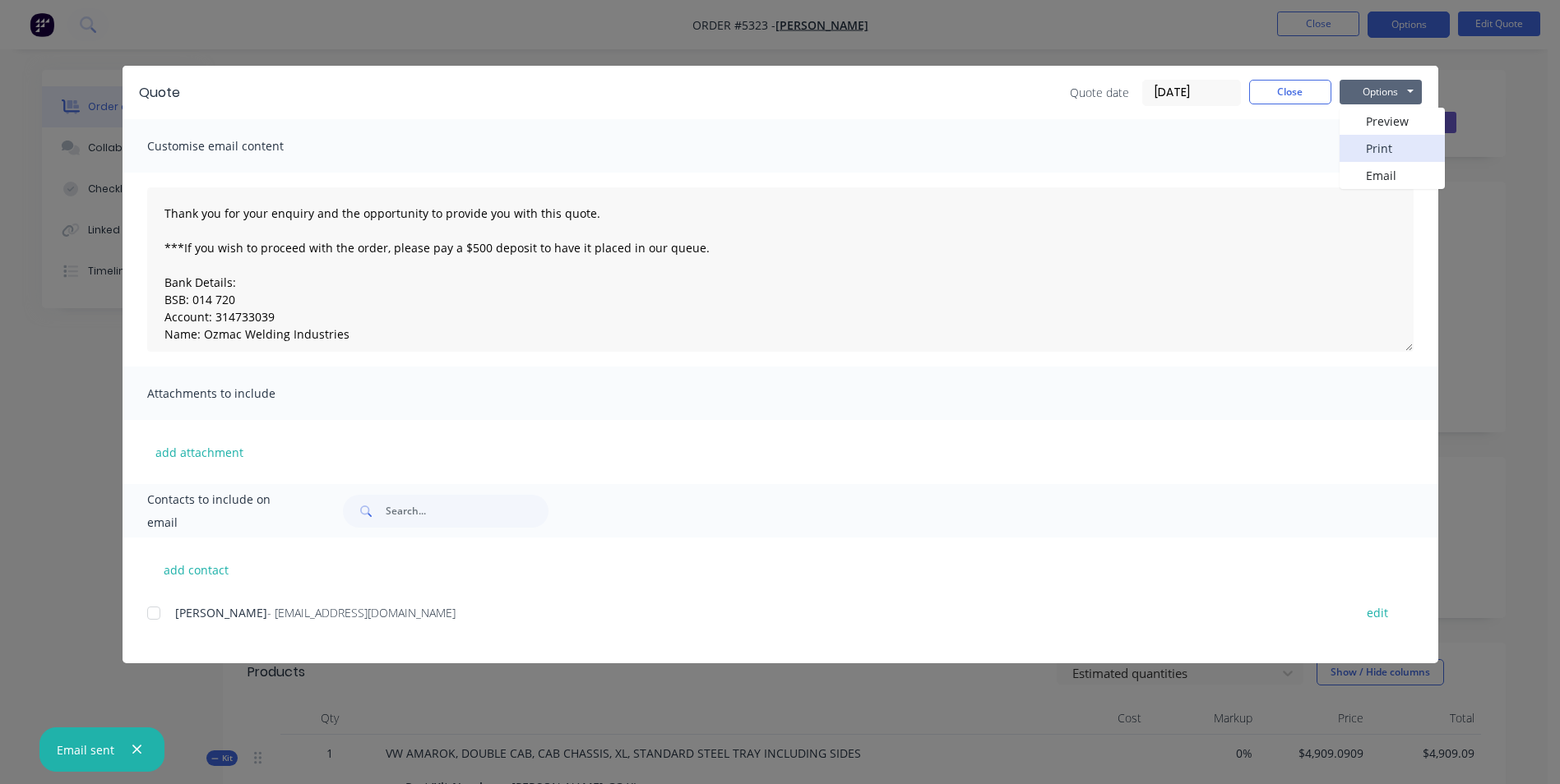
click at [1387, 145] on button "Print" at bounding box center [1392, 148] width 106 height 27
click at [1318, 89] on button "Close" at bounding box center [1290, 92] width 82 height 24
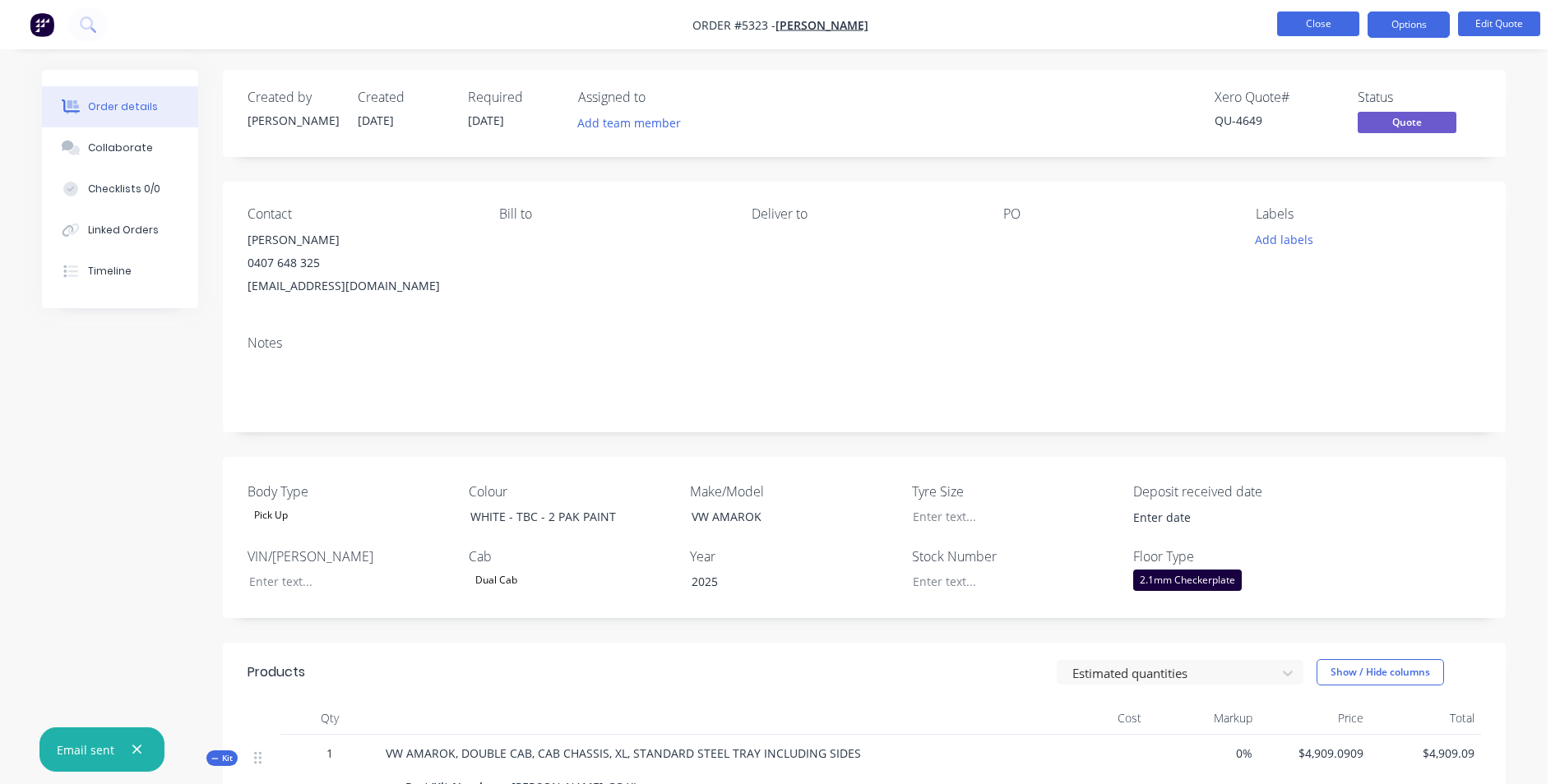
click at [1329, 22] on button "Close" at bounding box center [1318, 24] width 82 height 24
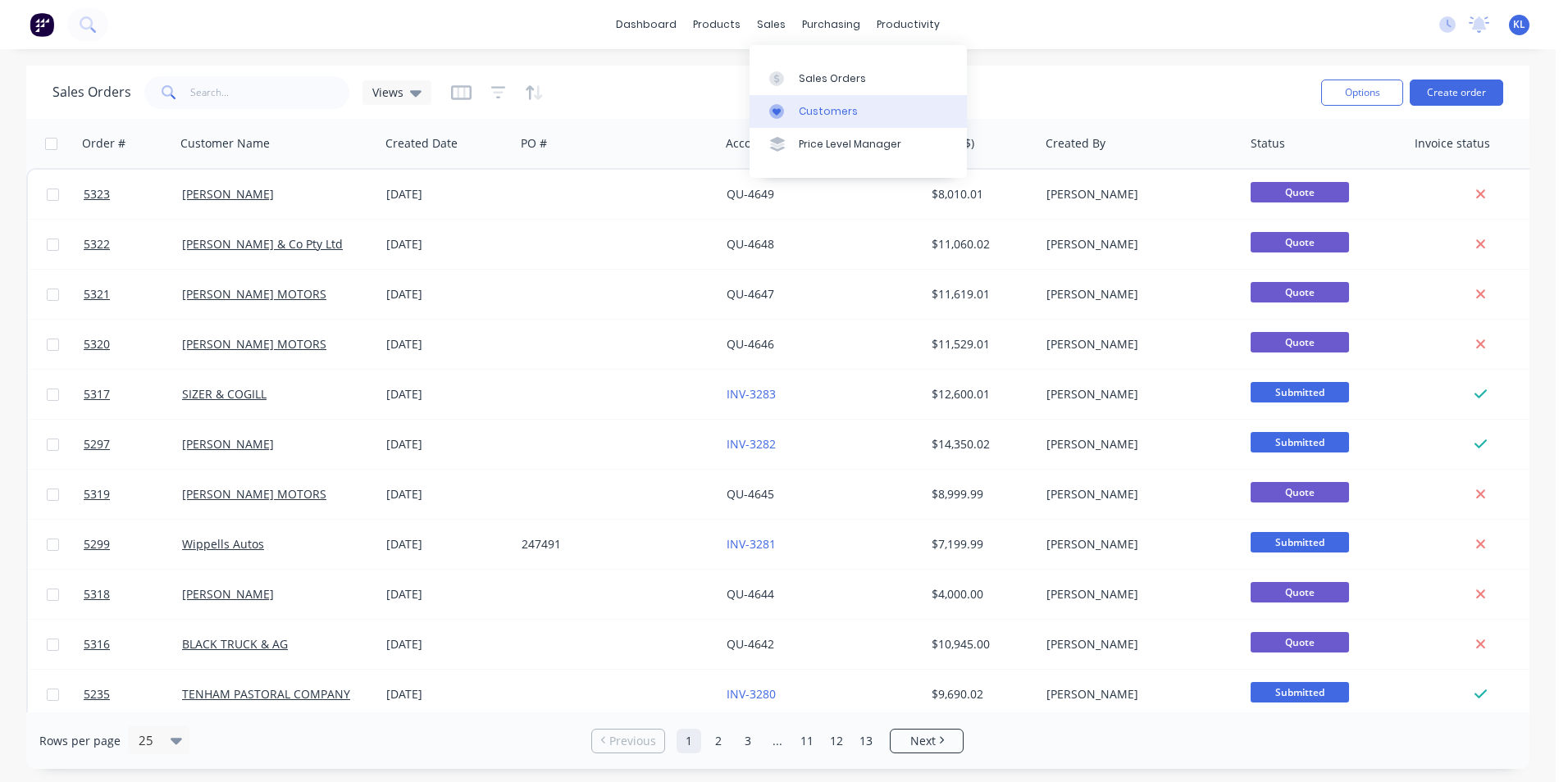
click at [835, 119] on link "Customers" at bounding box center [859, 111] width 218 height 33
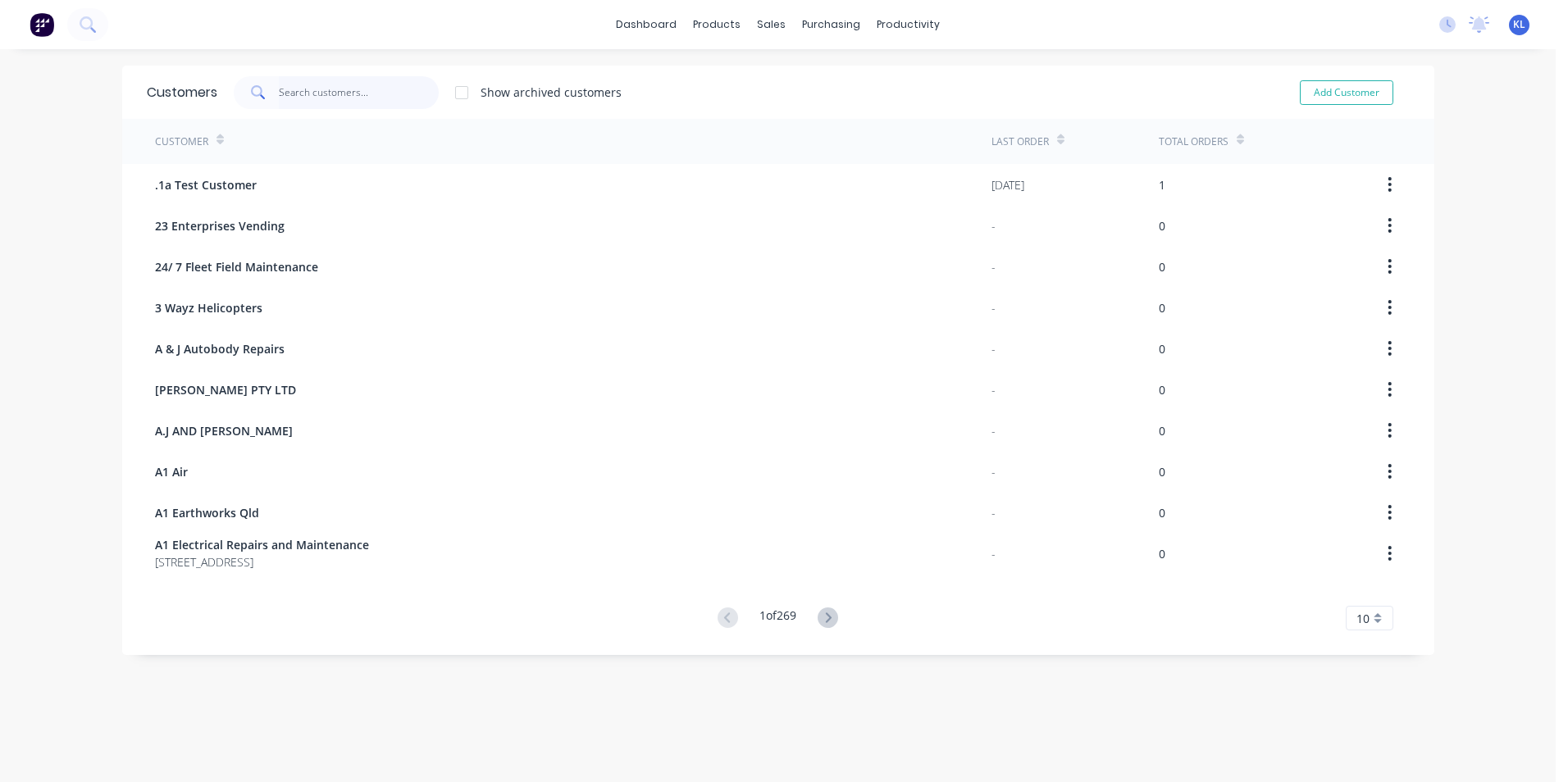
click at [328, 91] on input "text" at bounding box center [359, 93] width 160 height 33
type input "cameron"
click at [815, 620] on icon at bounding box center [821, 618] width 21 height 21
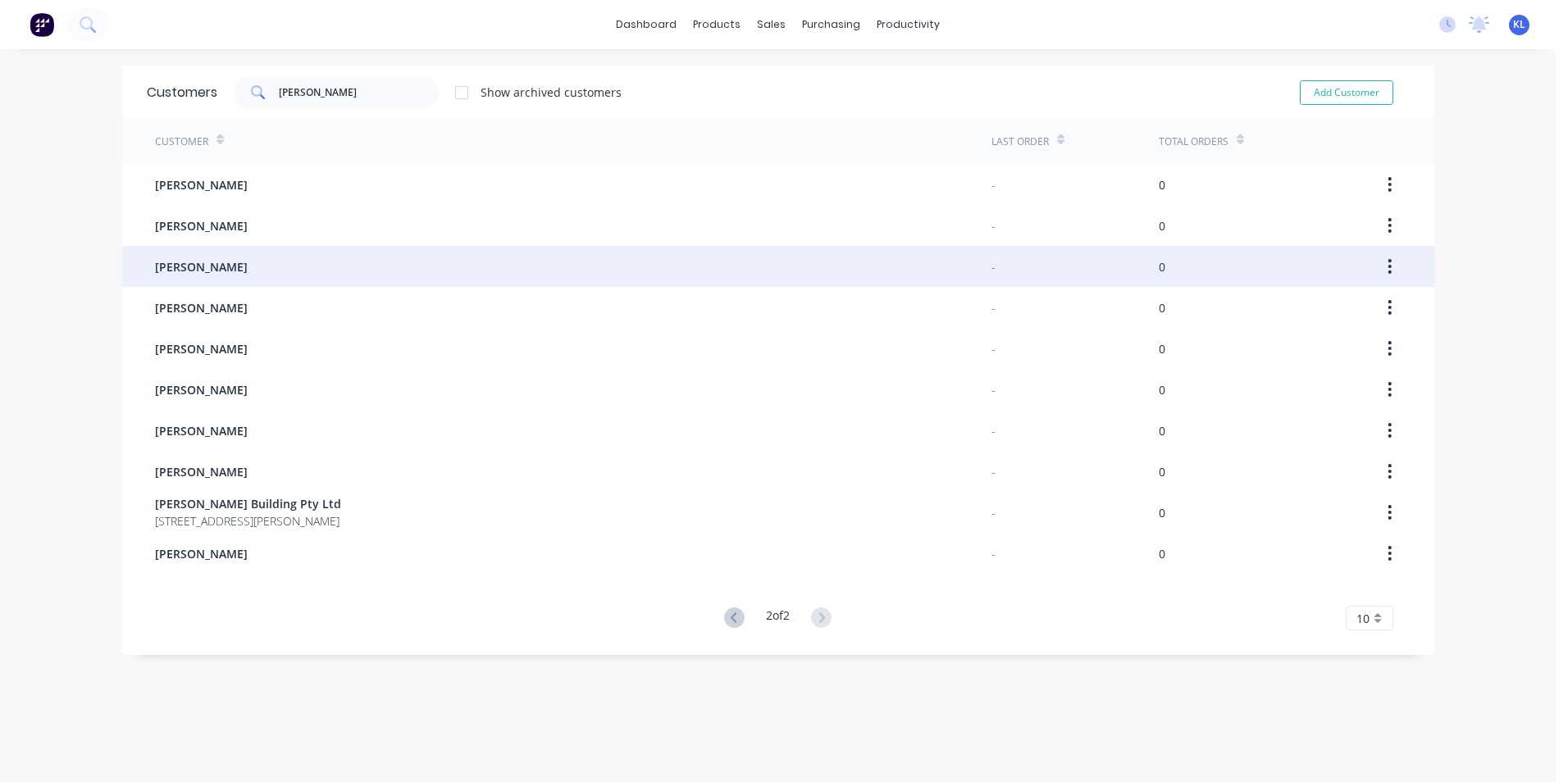
click at [242, 260] on span "Cameron Sommerlad" at bounding box center [201, 267] width 92 height 17
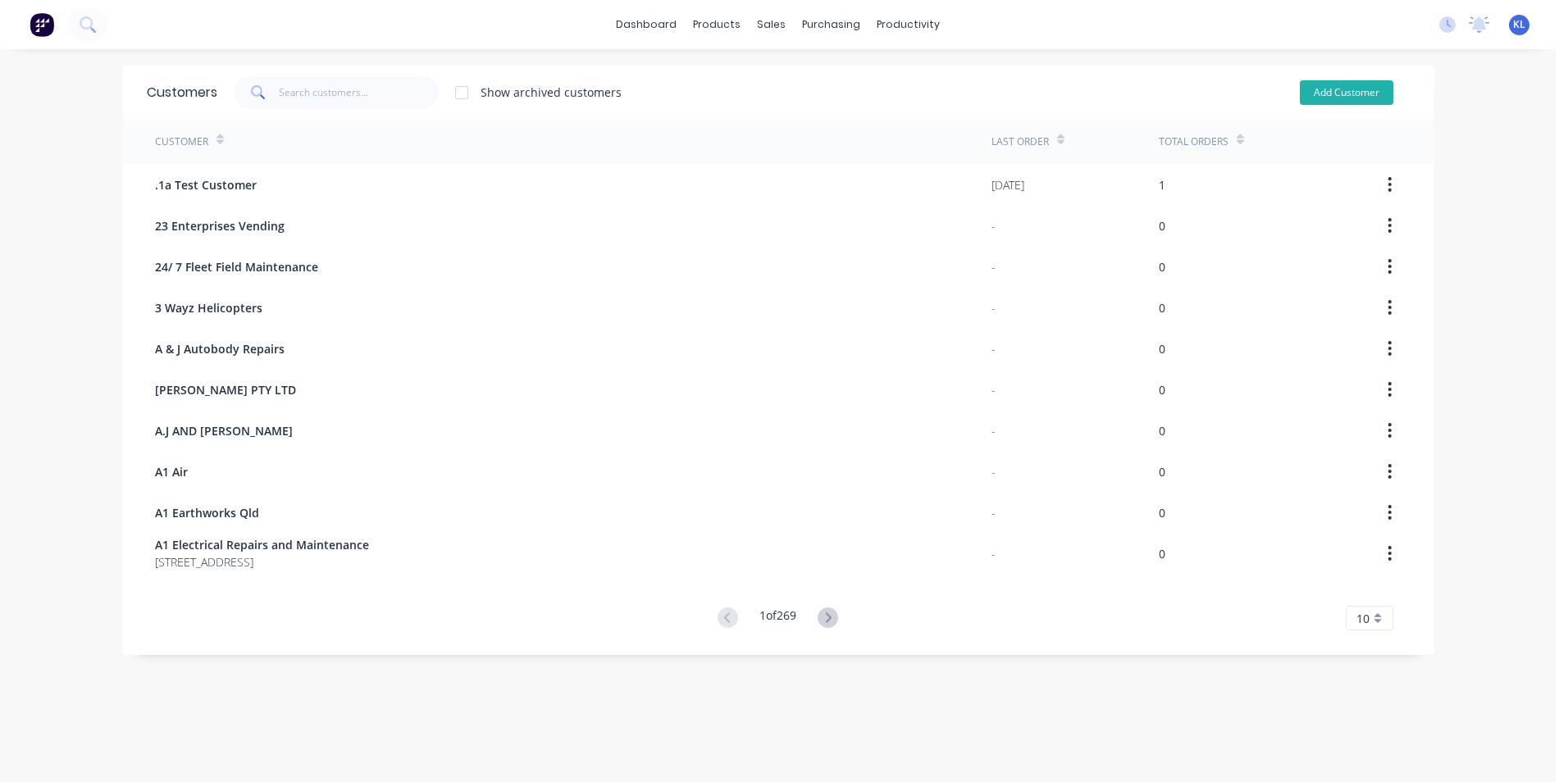
click at [1337, 101] on button "Add Customer" at bounding box center [1346, 92] width 93 height 24
select select "AU"
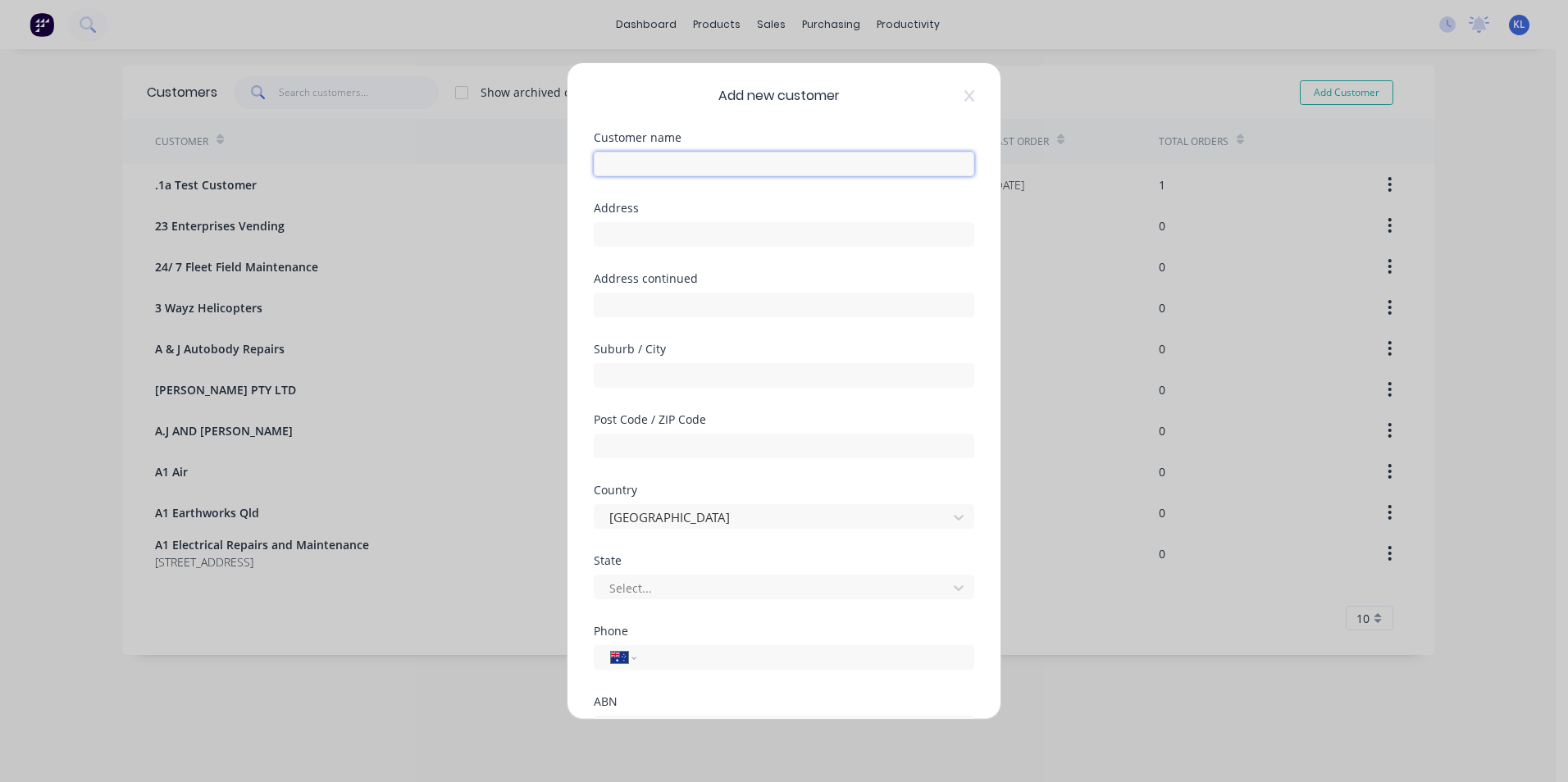
click at [732, 162] on input "text" at bounding box center [784, 164] width 381 height 24
type input "Cameron Politch"
click at [717, 233] on input "text" at bounding box center [784, 234] width 381 height 24
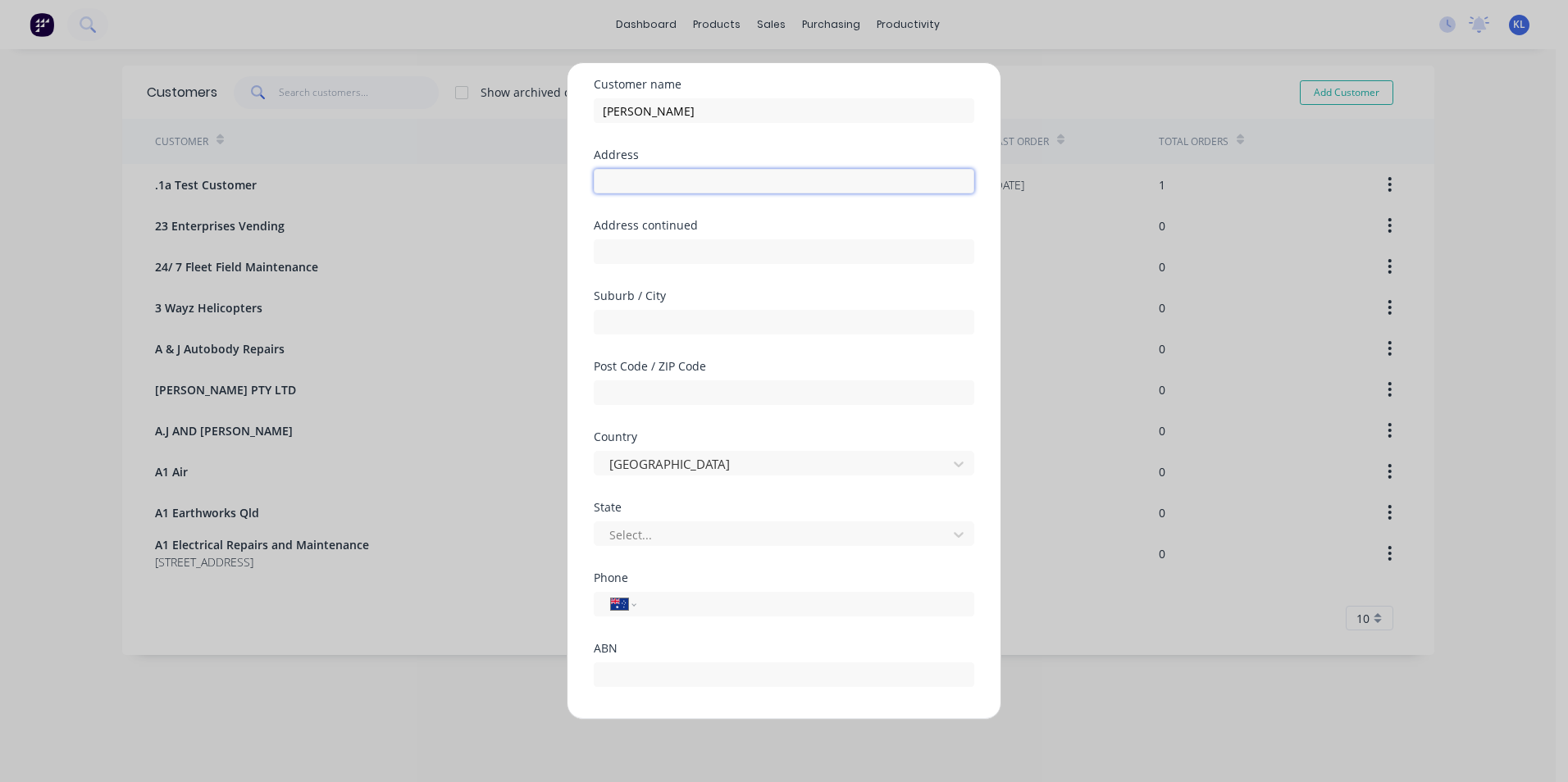
scroll to position [82, 0]
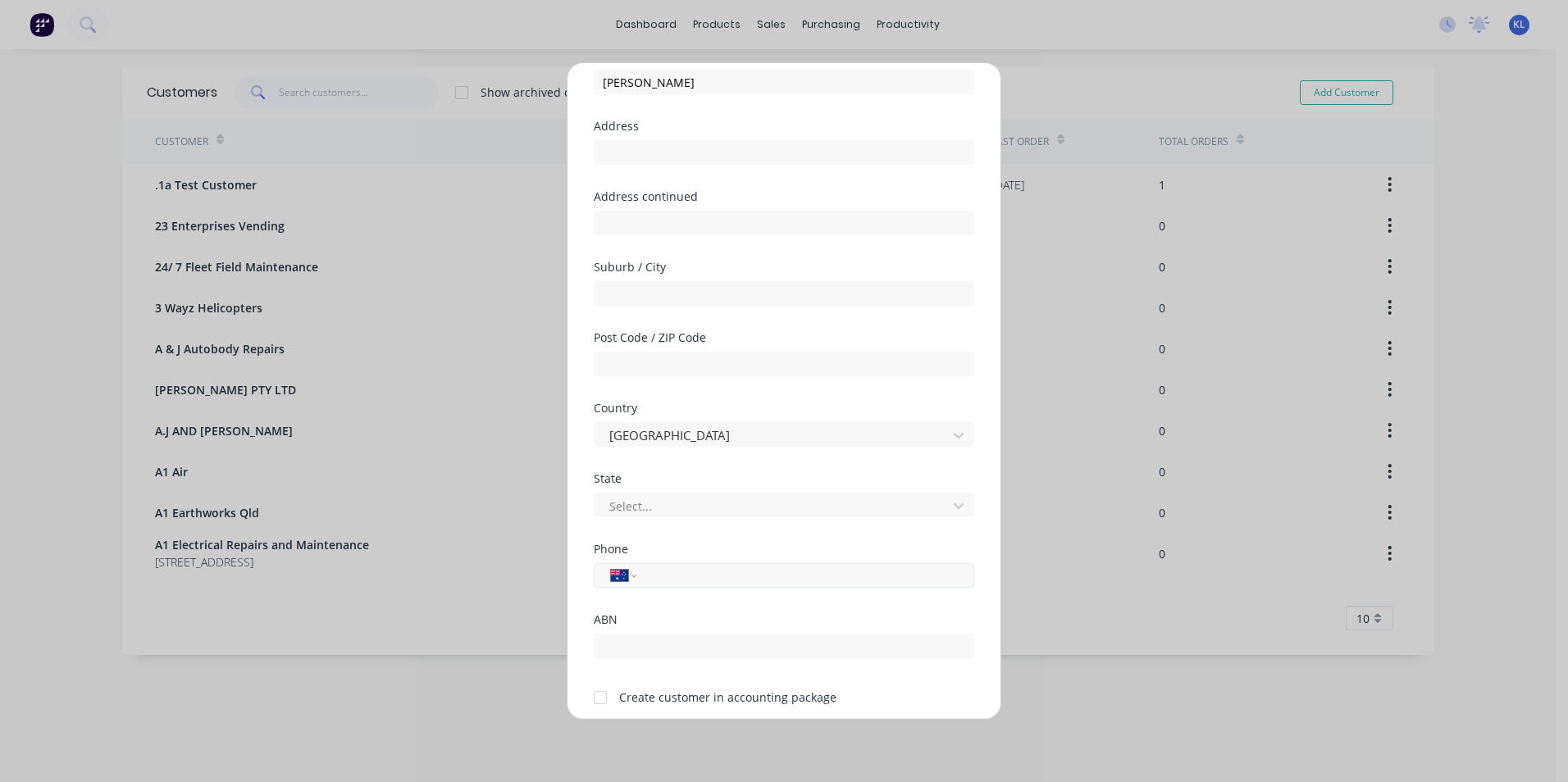
click at [693, 576] on input "tel" at bounding box center [802, 576] width 309 height 19
type input "0458 338 062"
click at [597, 696] on div at bounding box center [600, 698] width 33 height 33
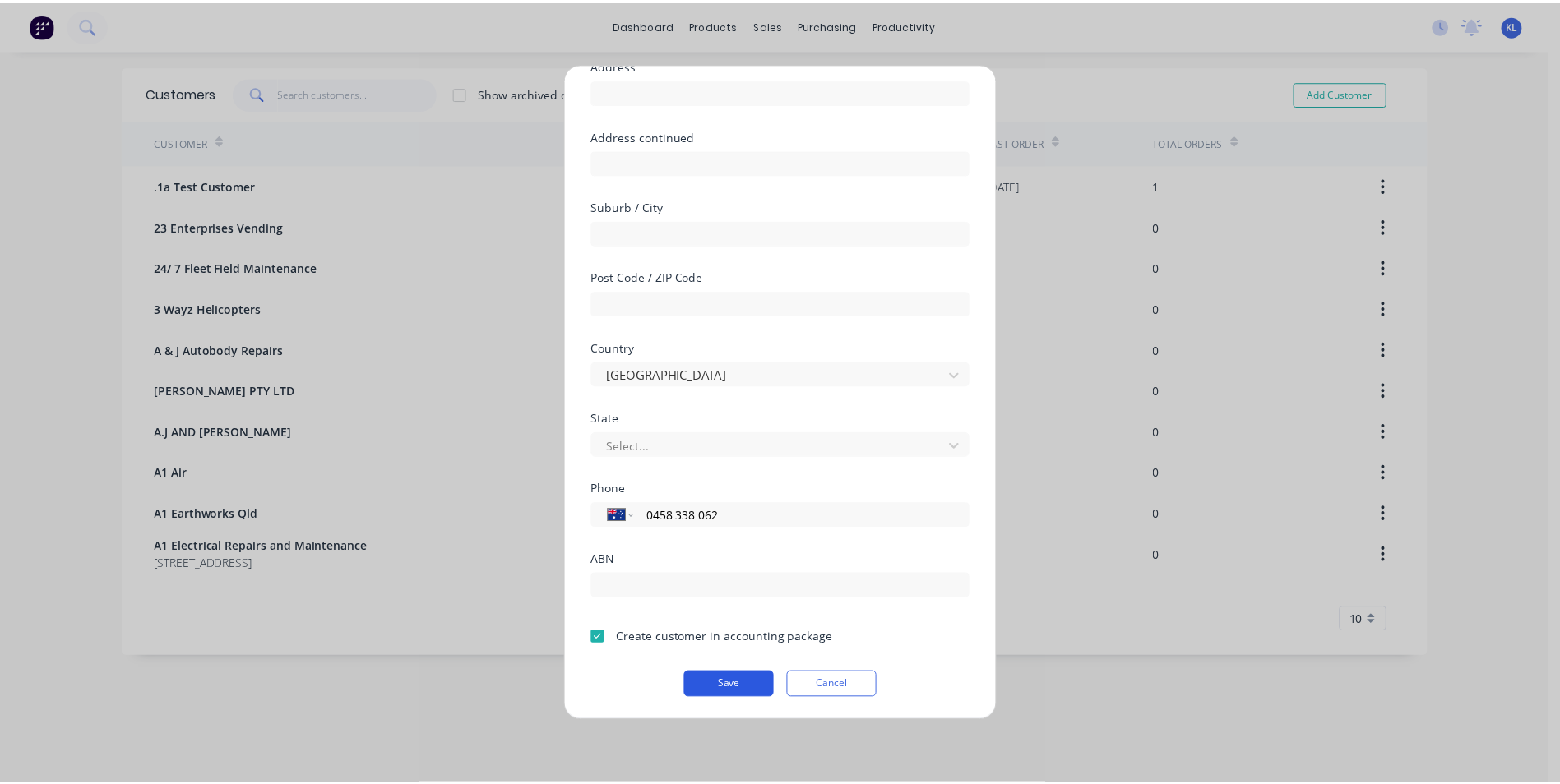
scroll to position [145, 0]
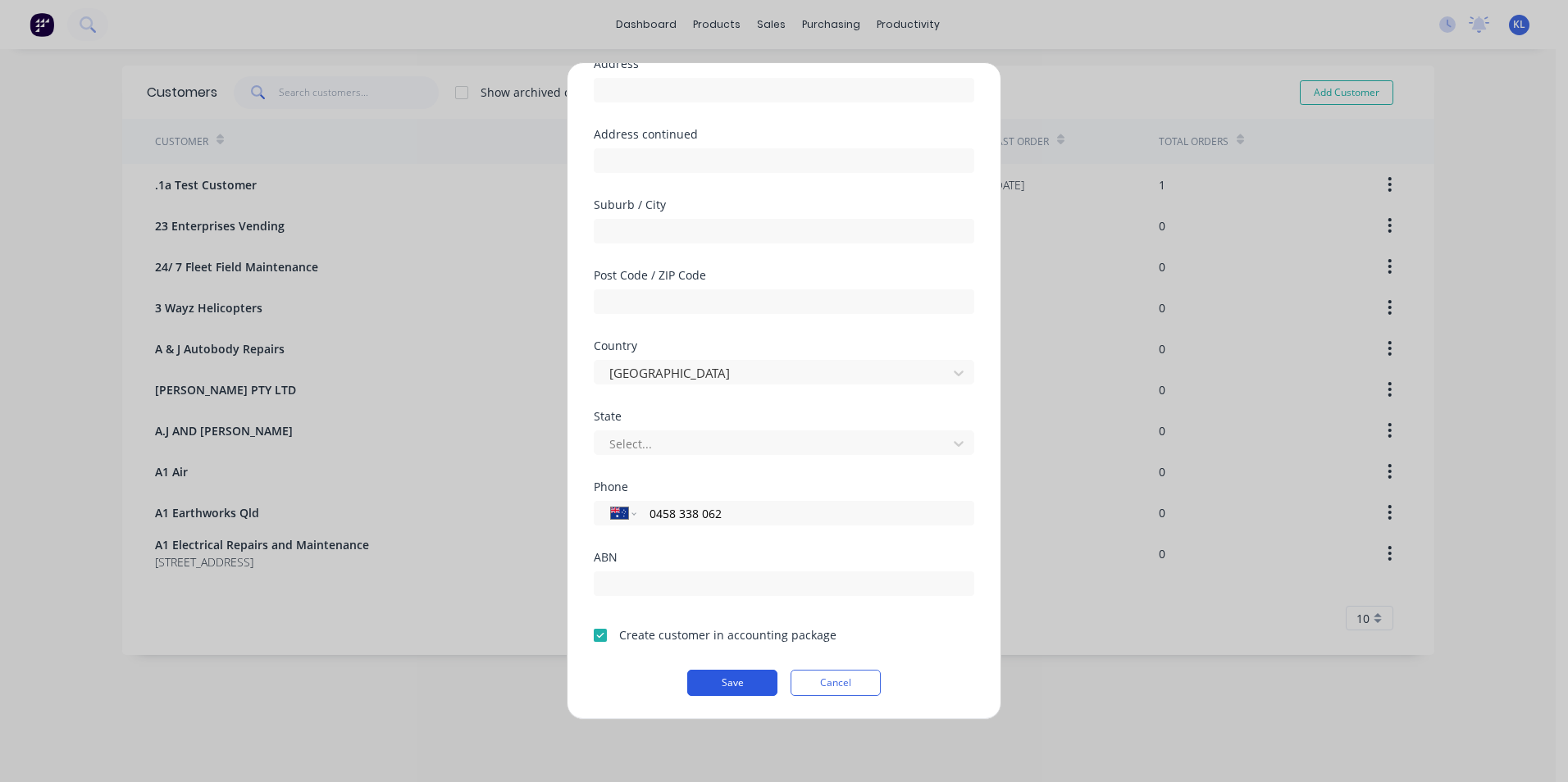
click at [735, 681] on button "Save" at bounding box center [733, 683] width 91 height 26
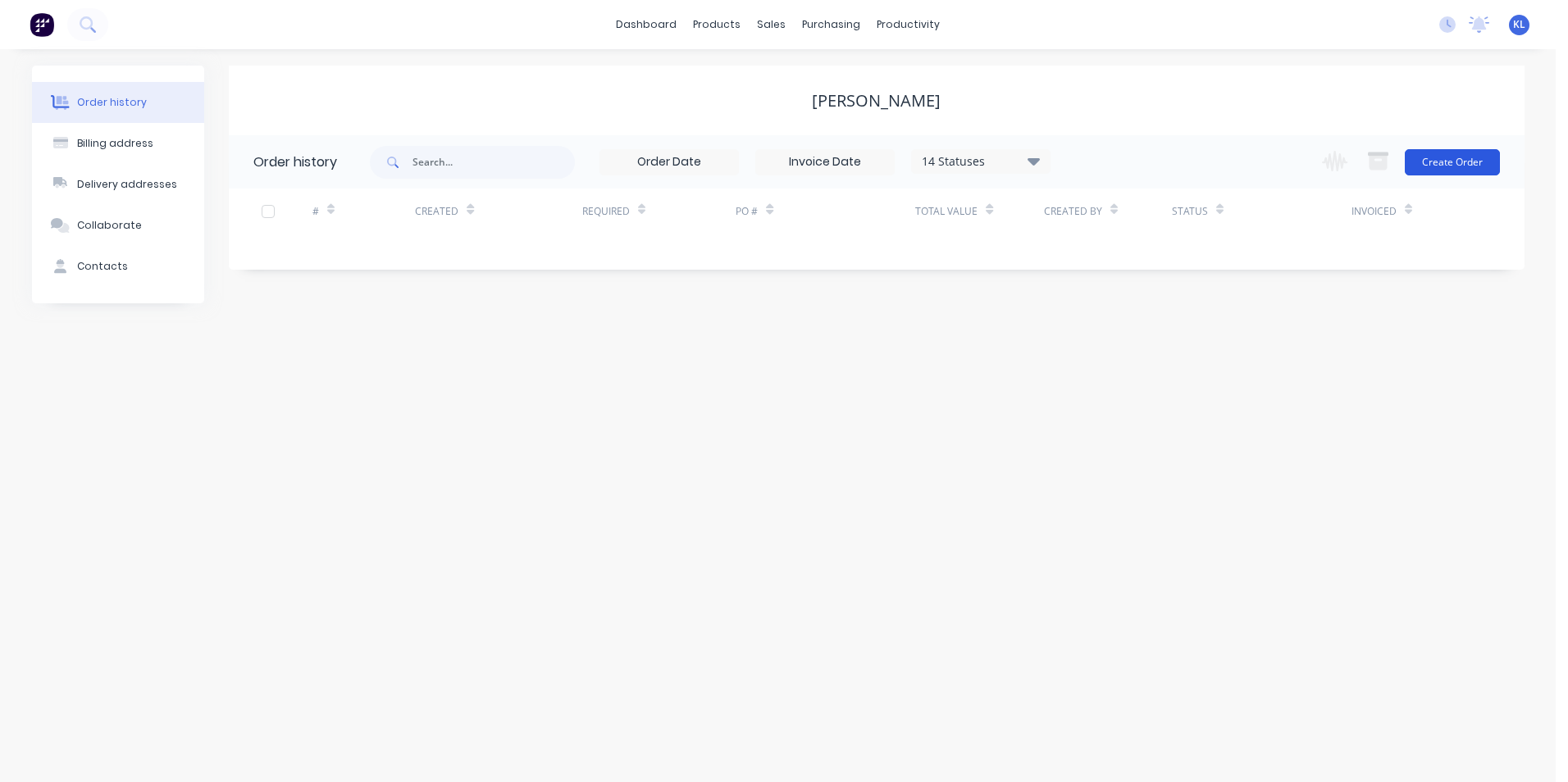
click at [1459, 161] on button "Create Order" at bounding box center [1452, 162] width 95 height 26
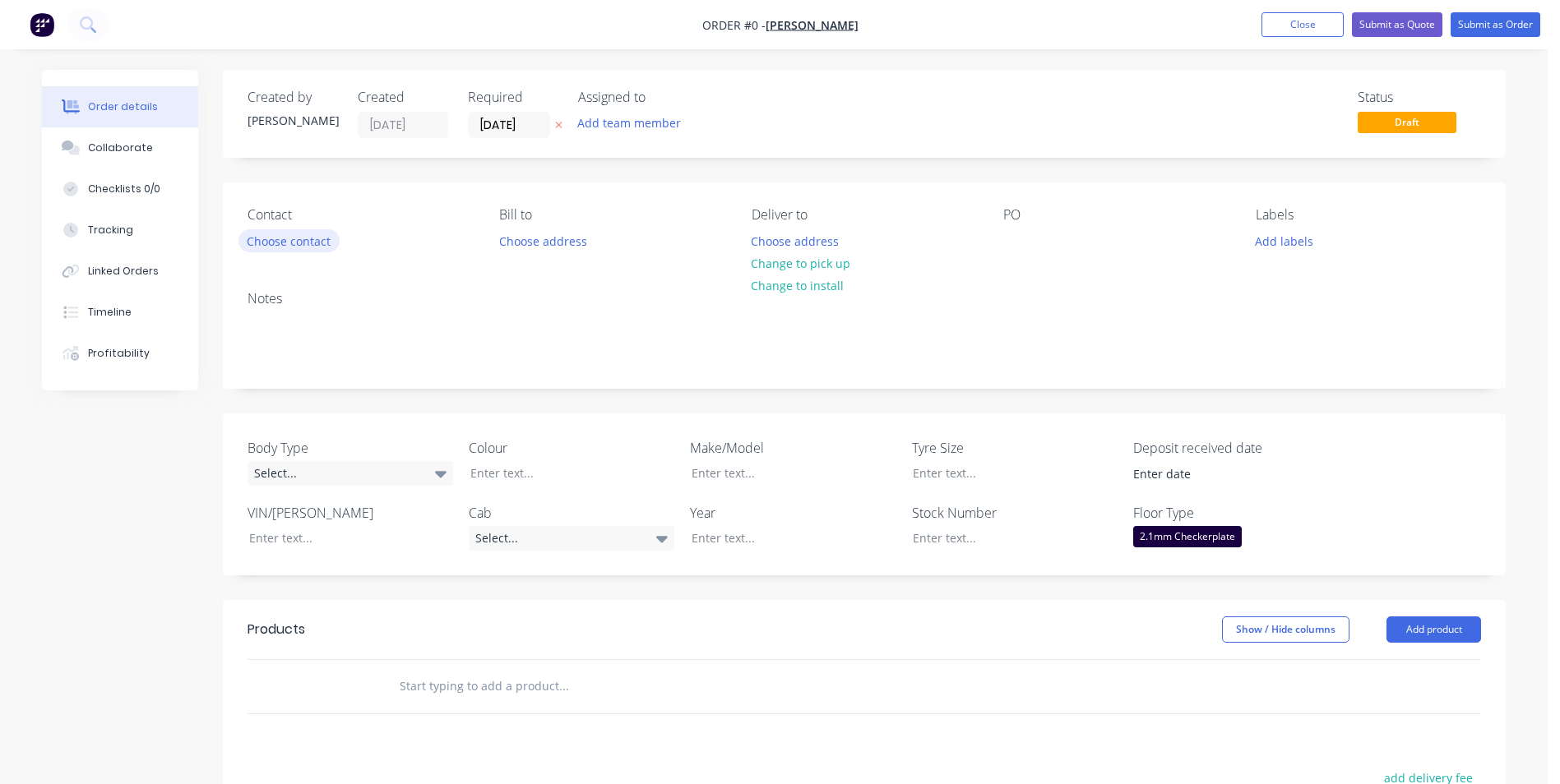
click at [314, 241] on button "Choose contact" at bounding box center [289, 240] width 101 height 22
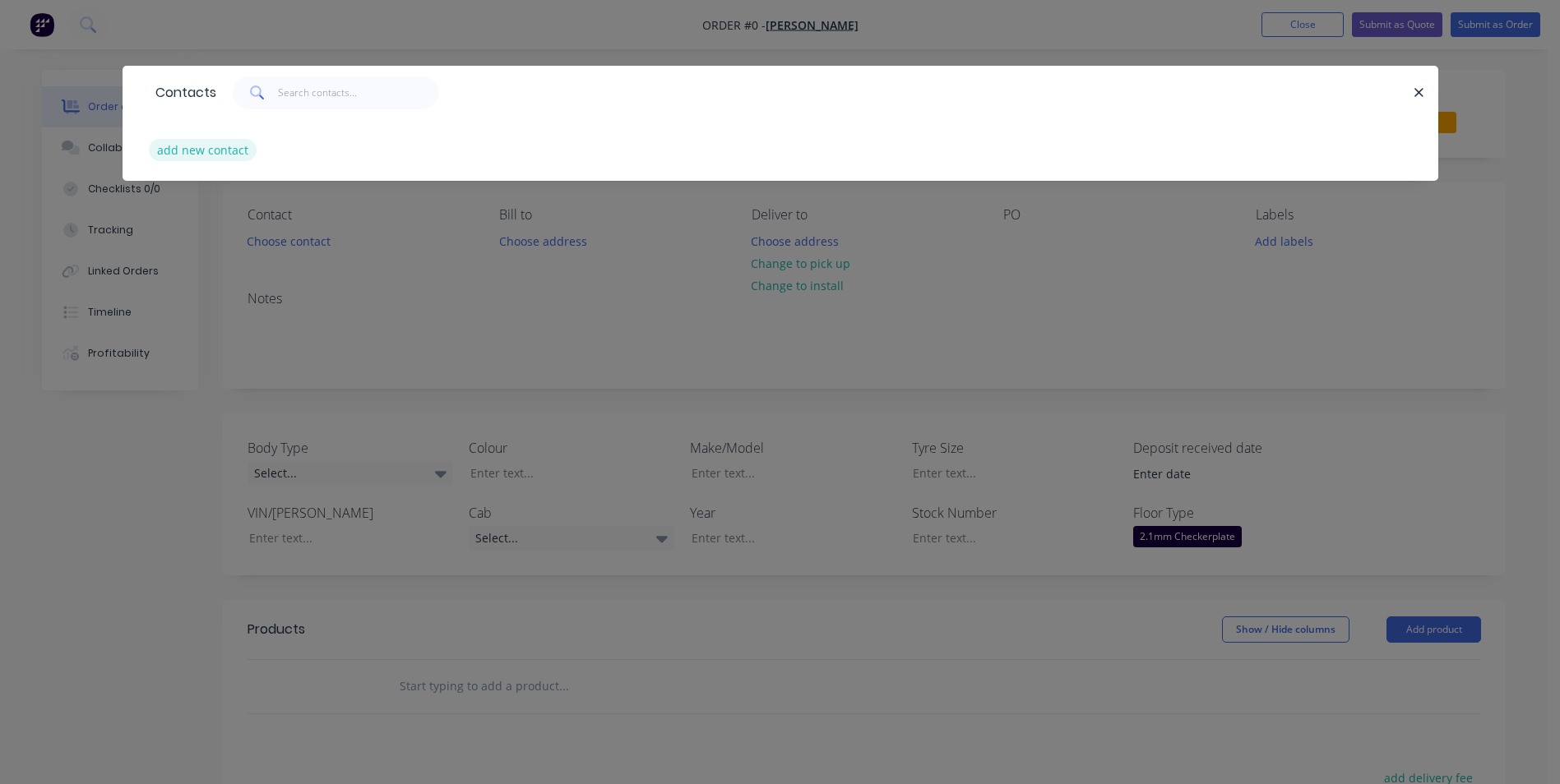
click at [183, 148] on button "add new contact" at bounding box center [203, 149] width 108 height 22
select select "AU"
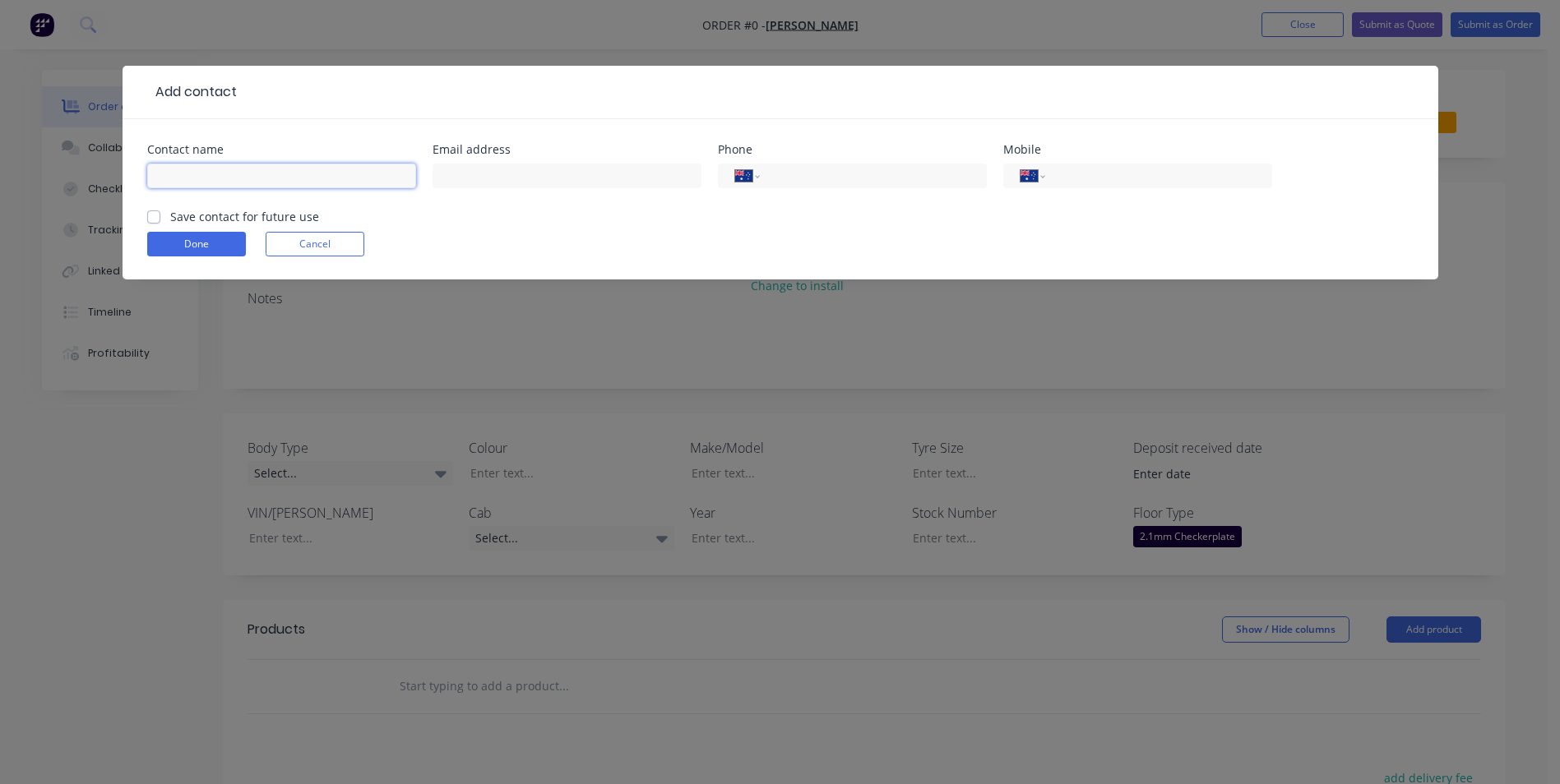
click at [215, 178] on input "text" at bounding box center [282, 175] width 269 height 24
type input "Cameron Politch"
click at [170, 218] on label "Save contact for future use" at bounding box center [245, 217] width 148 height 17
click at [150, 218] on input "Save contact for future use" at bounding box center [154, 216] width 13 height 16
checkbox input "true"
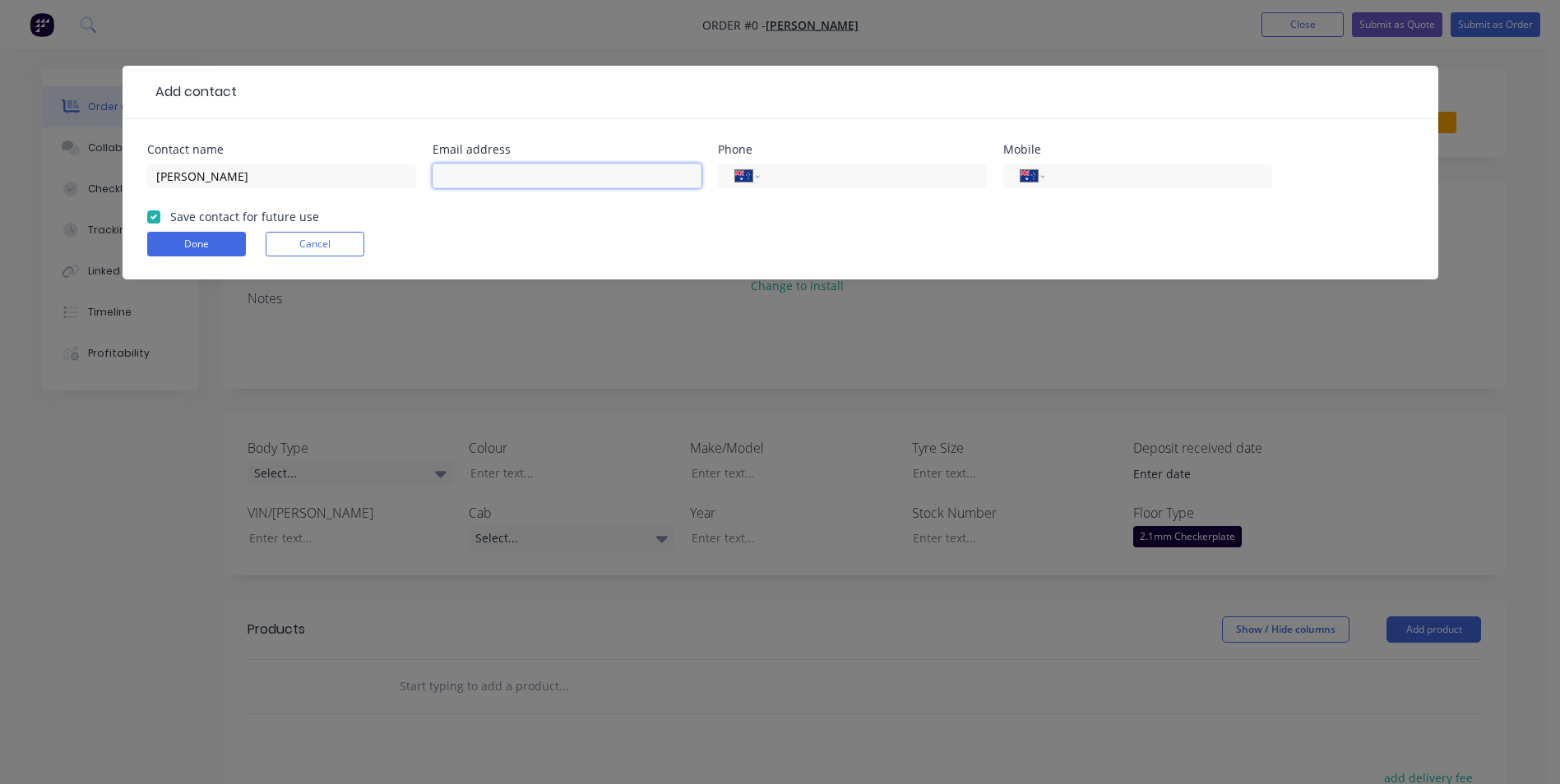
click at [512, 182] on input "text" at bounding box center [567, 175] width 269 height 24
type input "brendapolitch@gmail.com"
type input "0458 338 062"
click at [199, 247] on button "Done" at bounding box center [197, 244] width 99 height 24
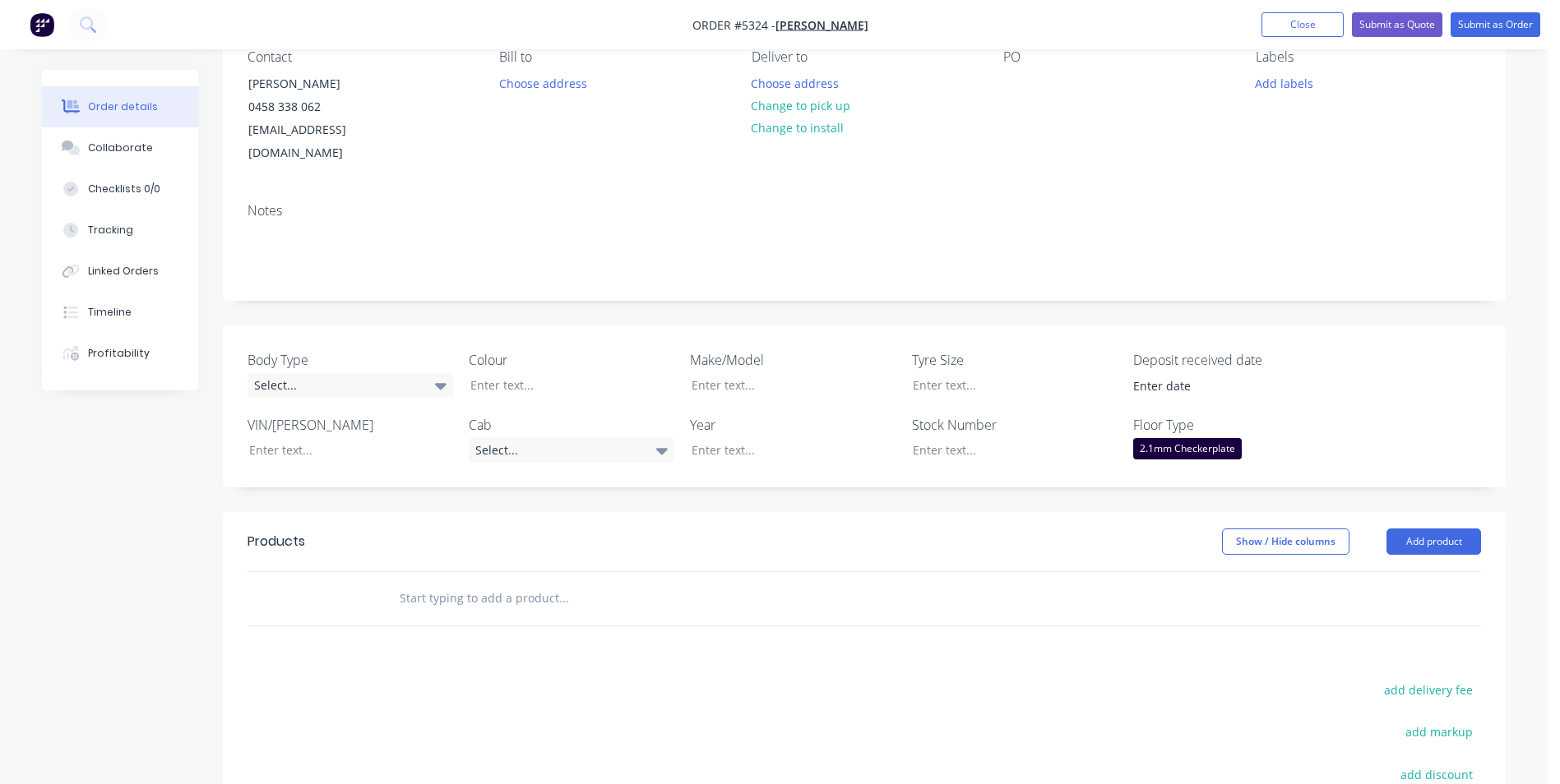
scroll to position [164, 0]
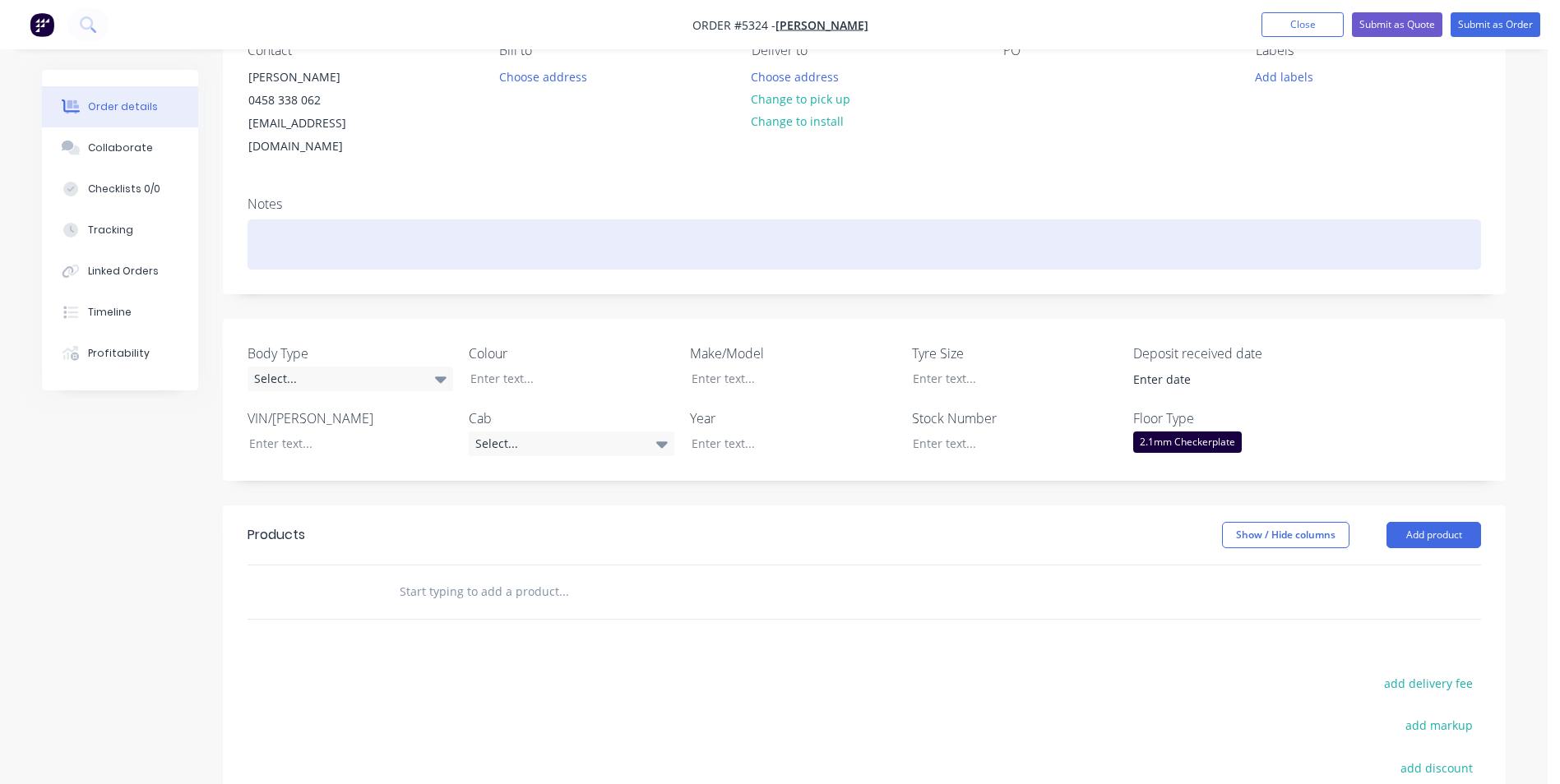
click at [432, 219] on div at bounding box center [864, 244] width 1233 height 50
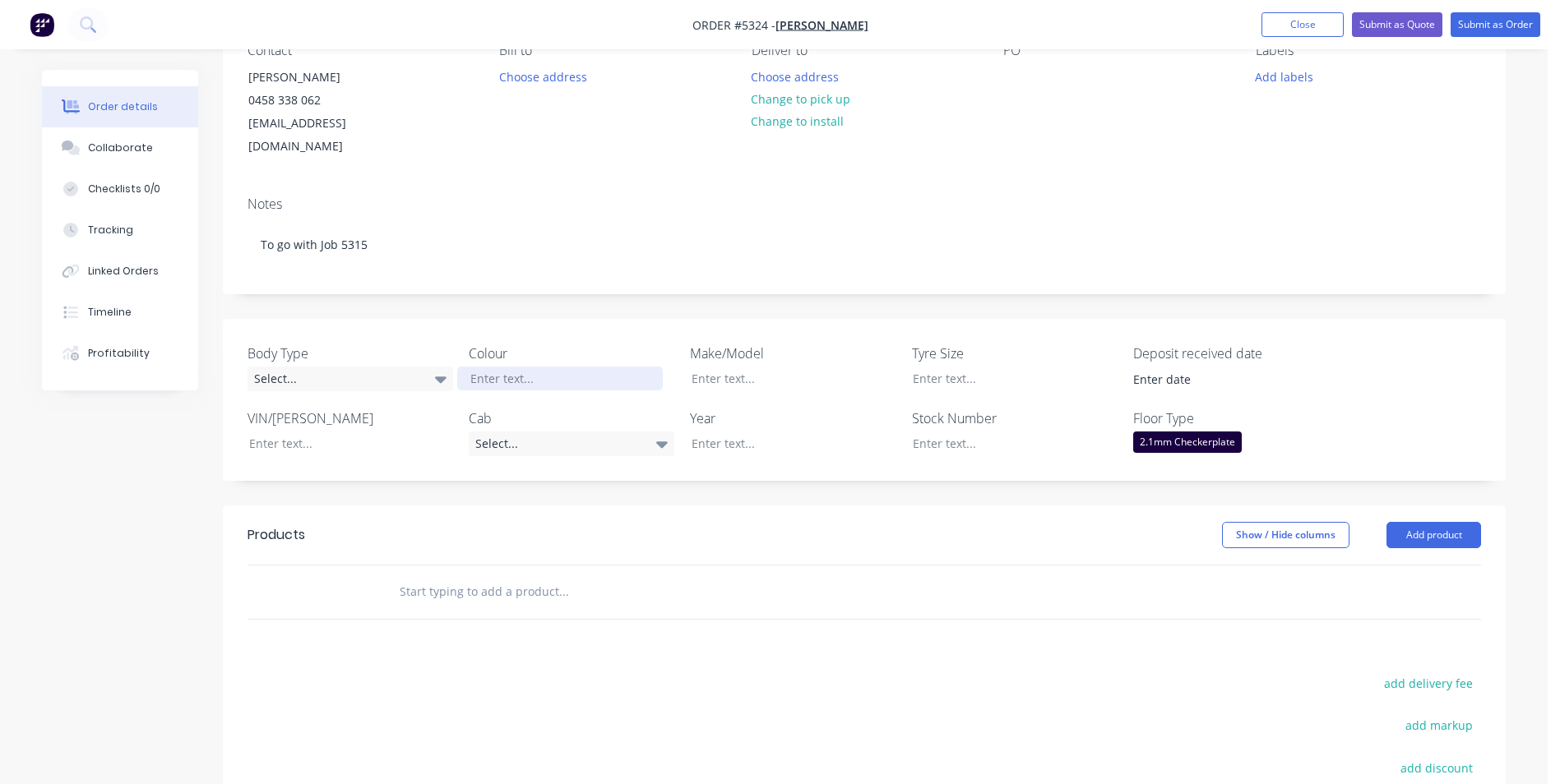
click at [541, 367] on div at bounding box center [560, 378] width 205 height 24
click at [651, 431] on div "Select..." at bounding box center [571, 444] width 205 height 24
click at [612, 544] on button "Dual Cab" at bounding box center [592, 554] width 246 height 33
click at [785, 367] on div at bounding box center [781, 378] width 205 height 24
click at [1444, 521] on button "Add product" at bounding box center [1434, 534] width 94 height 26
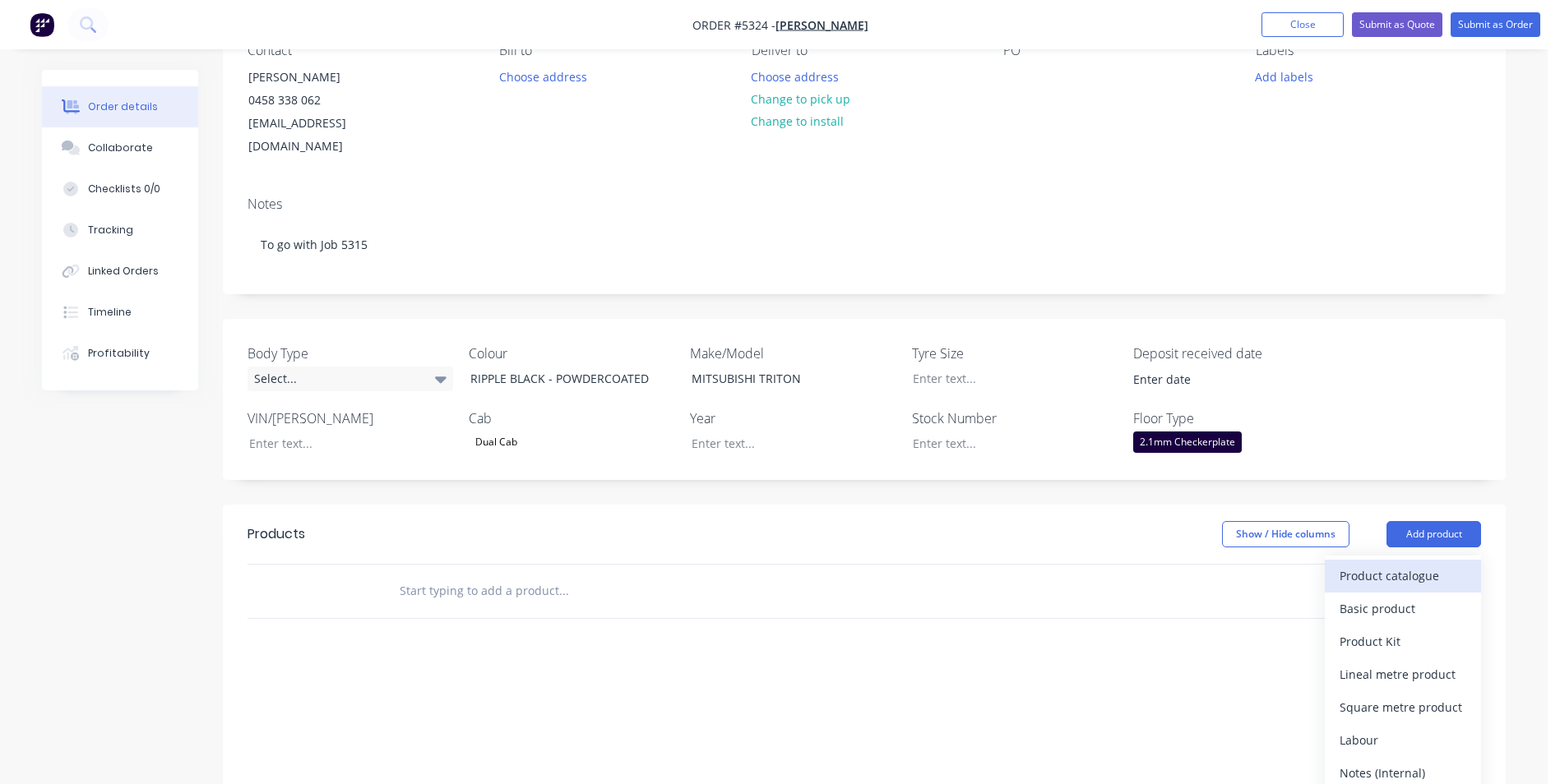
click at [1394, 564] on div "Product catalogue" at bounding box center [1403, 575] width 127 height 24
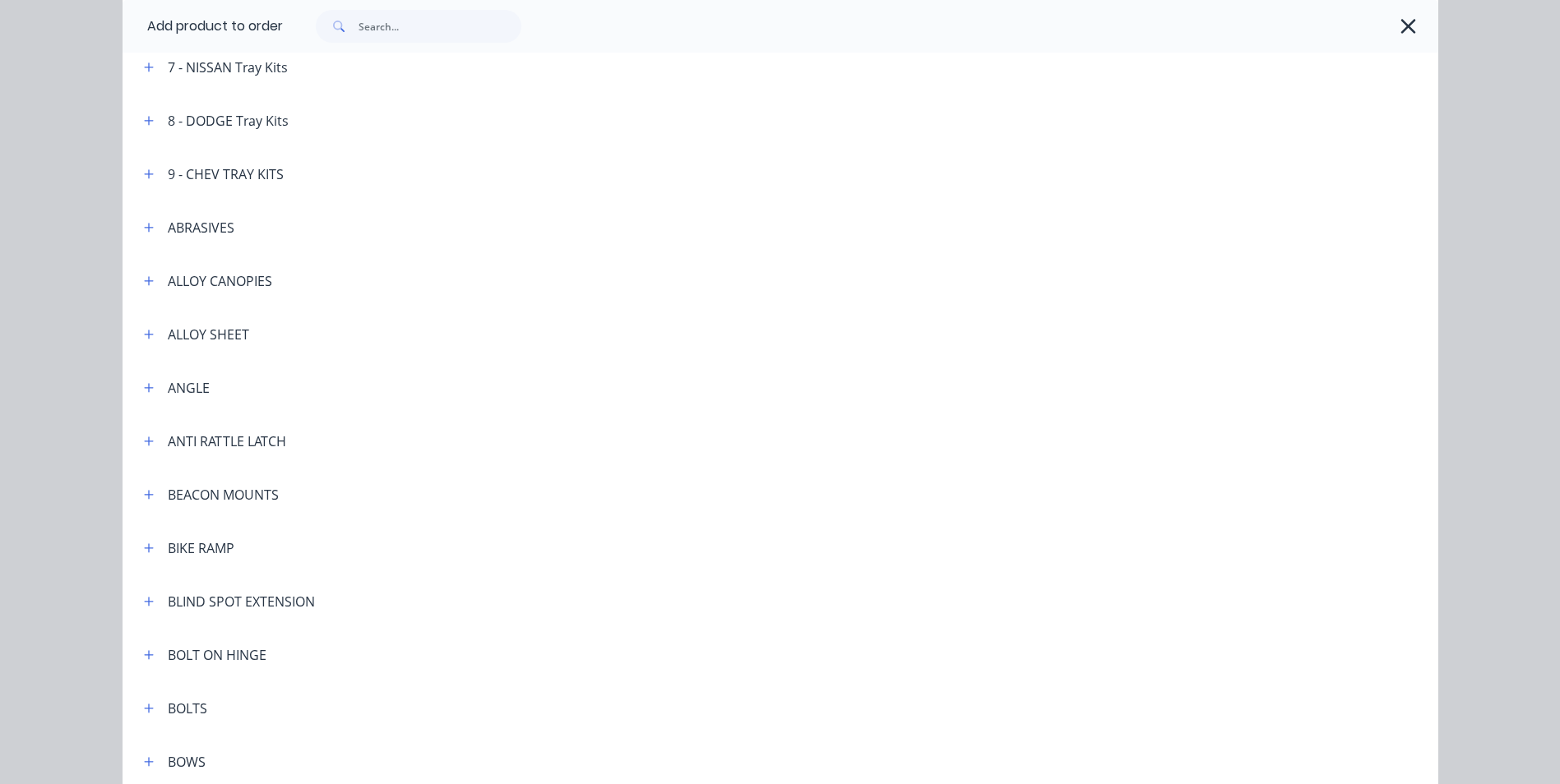
scroll to position [493, 0]
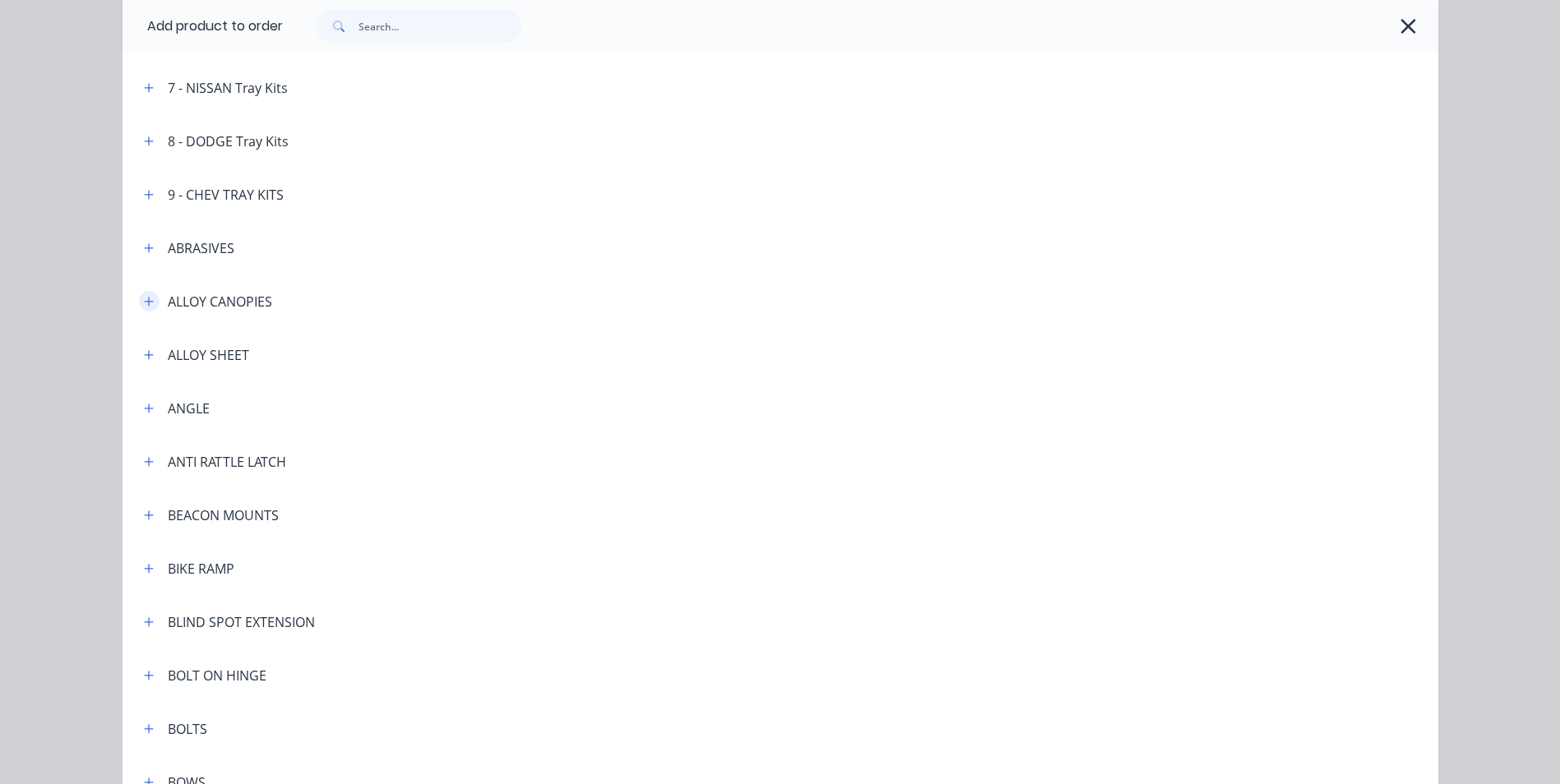
click at [146, 306] on icon "button" at bounding box center [148, 301] width 10 height 11
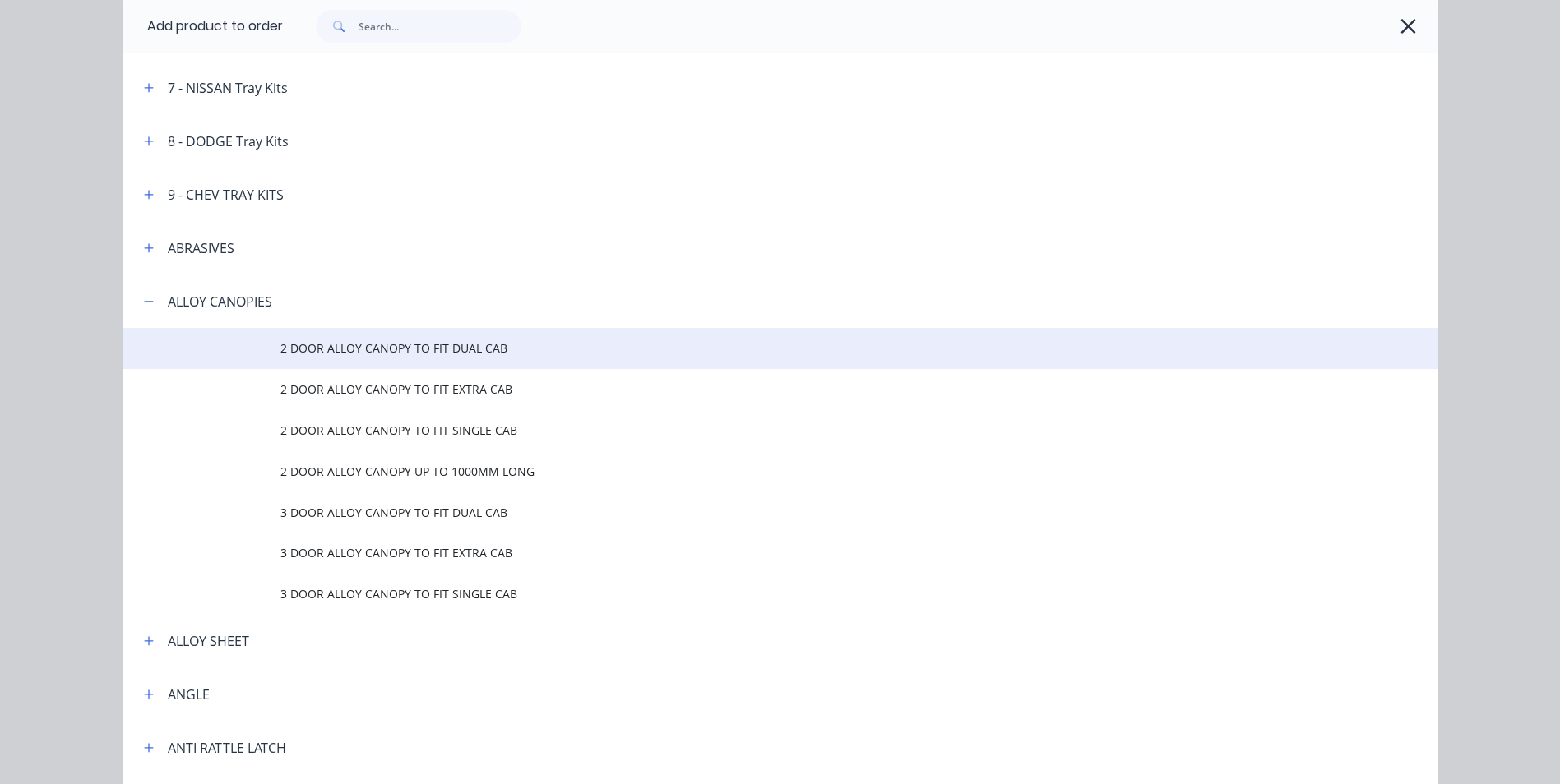
click at [359, 345] on span "2 DOOR ALLOY CANOPY TO FIT DUAL CAB" at bounding box center [743, 348] width 926 height 17
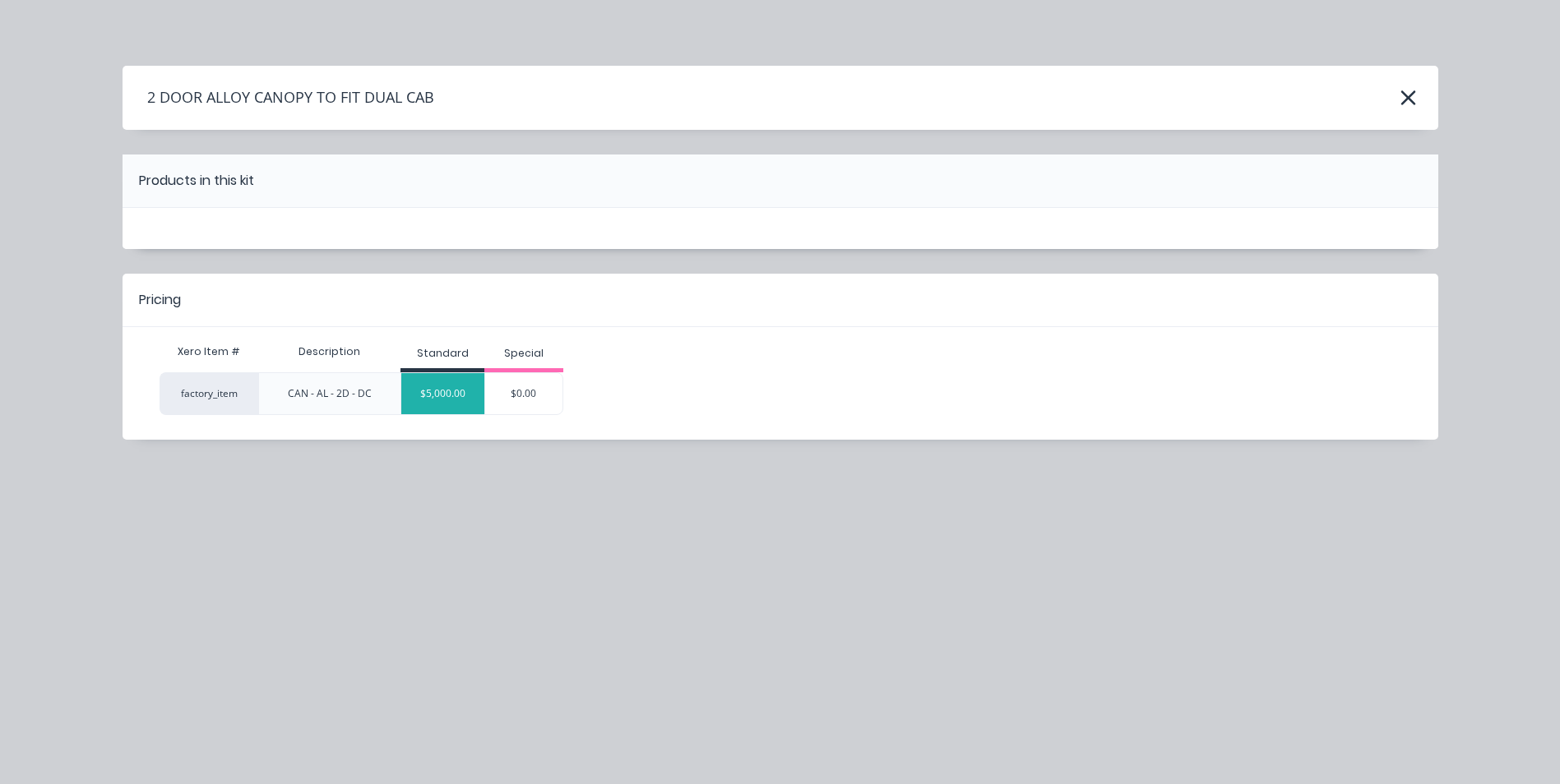
click at [457, 387] on div "$5,000.00" at bounding box center [443, 393] width 83 height 41
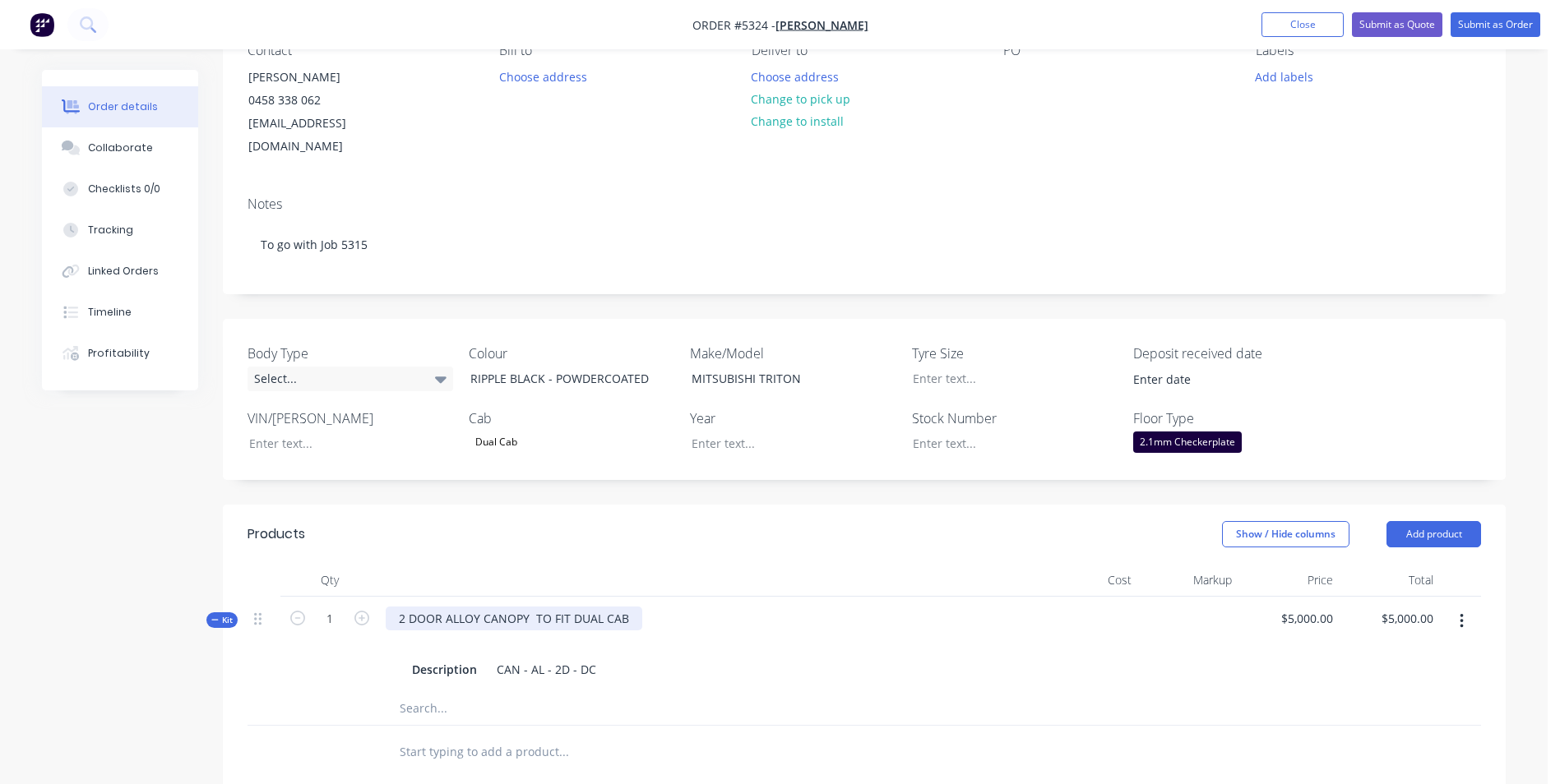
click at [635, 607] on div "2 DOOR ALLOY CANOPY TO FIT DUAL CAB" at bounding box center [514, 618] width 257 height 24
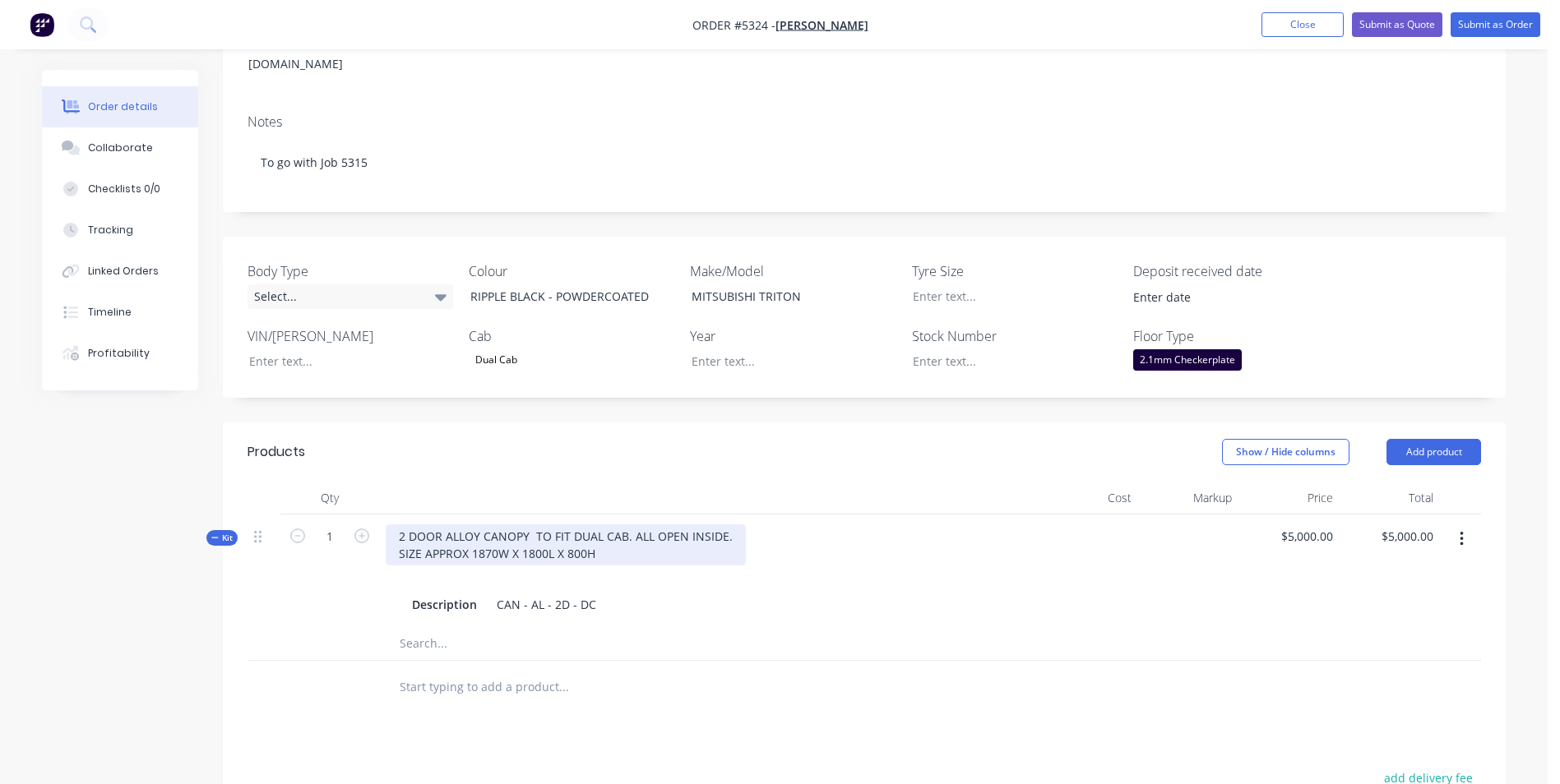
scroll to position [329, 0]
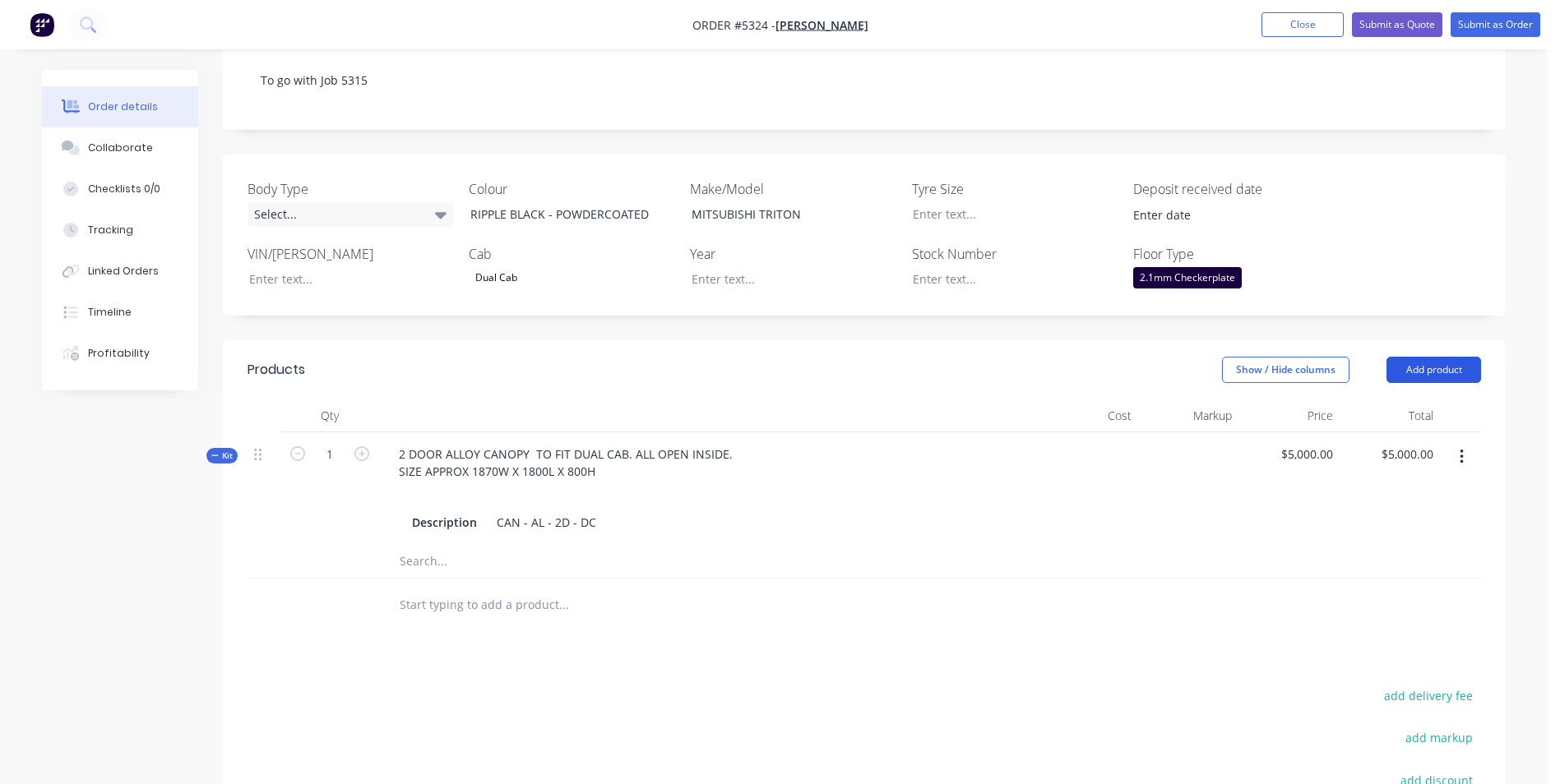
click at [1416, 357] on button "Add product" at bounding box center [1434, 370] width 94 height 26
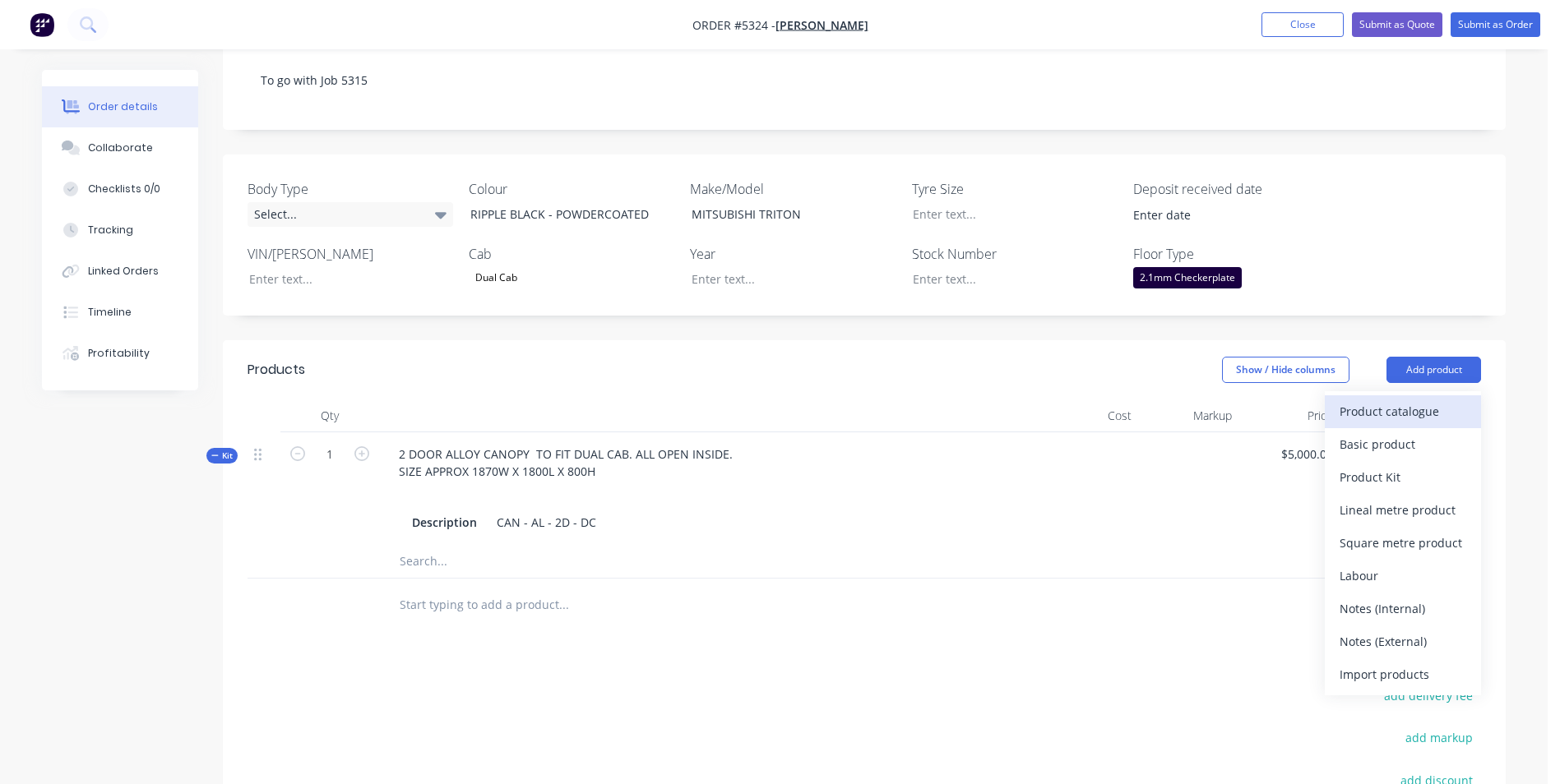
click at [1420, 400] on div "Product catalogue" at bounding box center [1403, 411] width 127 height 24
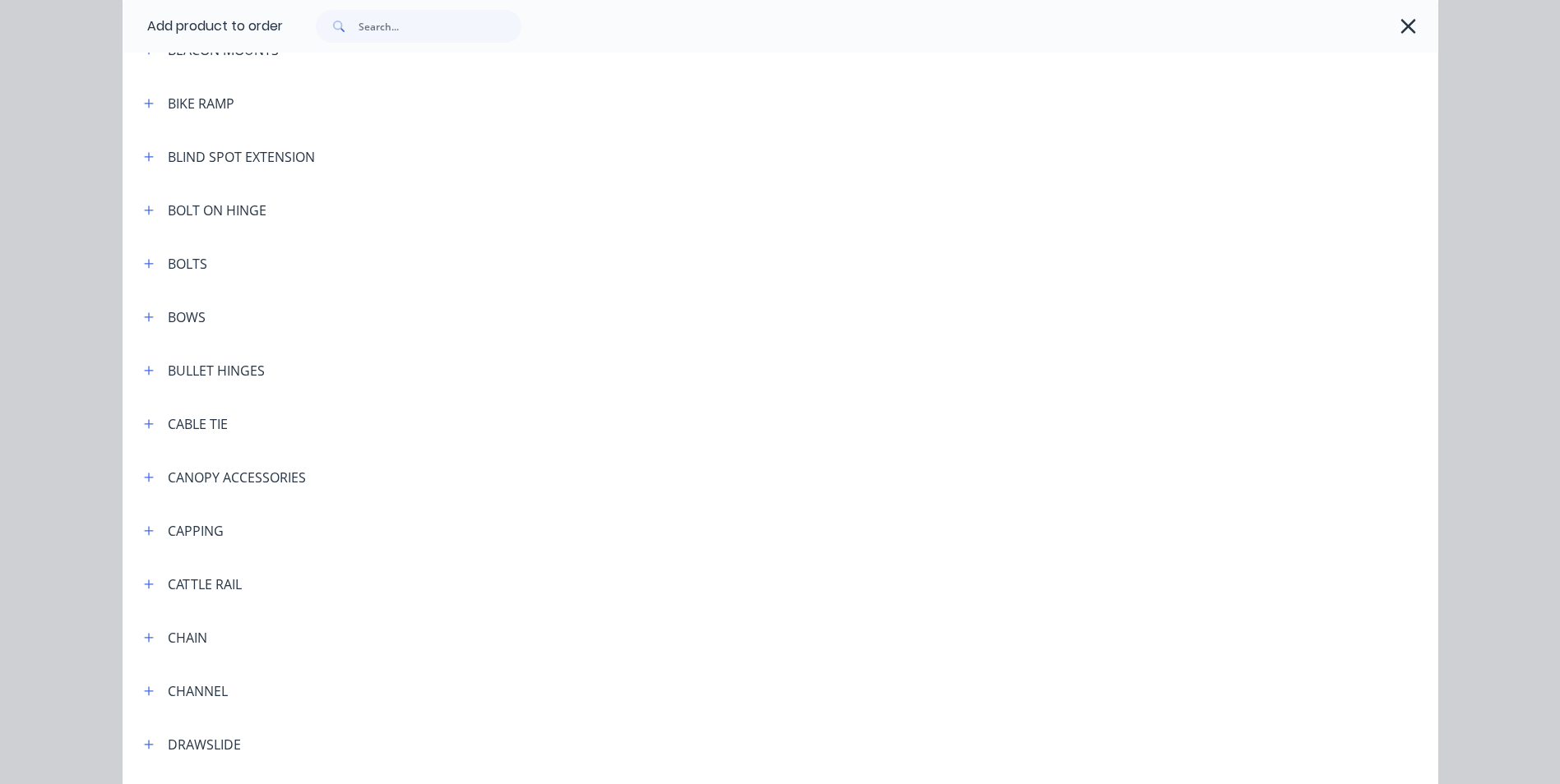
scroll to position [1069, 0]
click at [144, 365] on icon "button" at bounding box center [148, 367] width 9 height 9
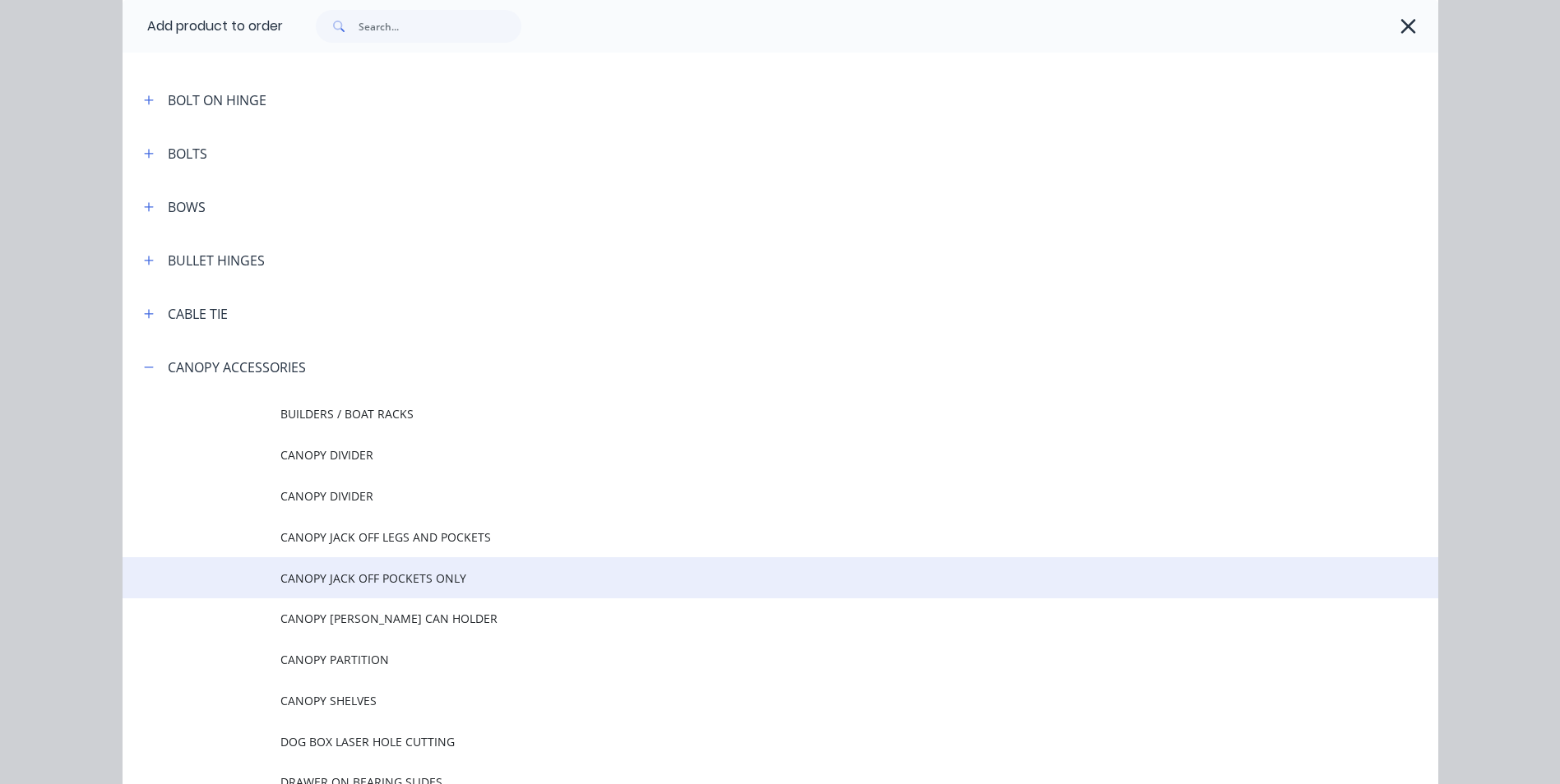
click at [452, 575] on span "CANOPY JACK OFF POCKETS ONLY" at bounding box center [743, 579] width 926 height 17
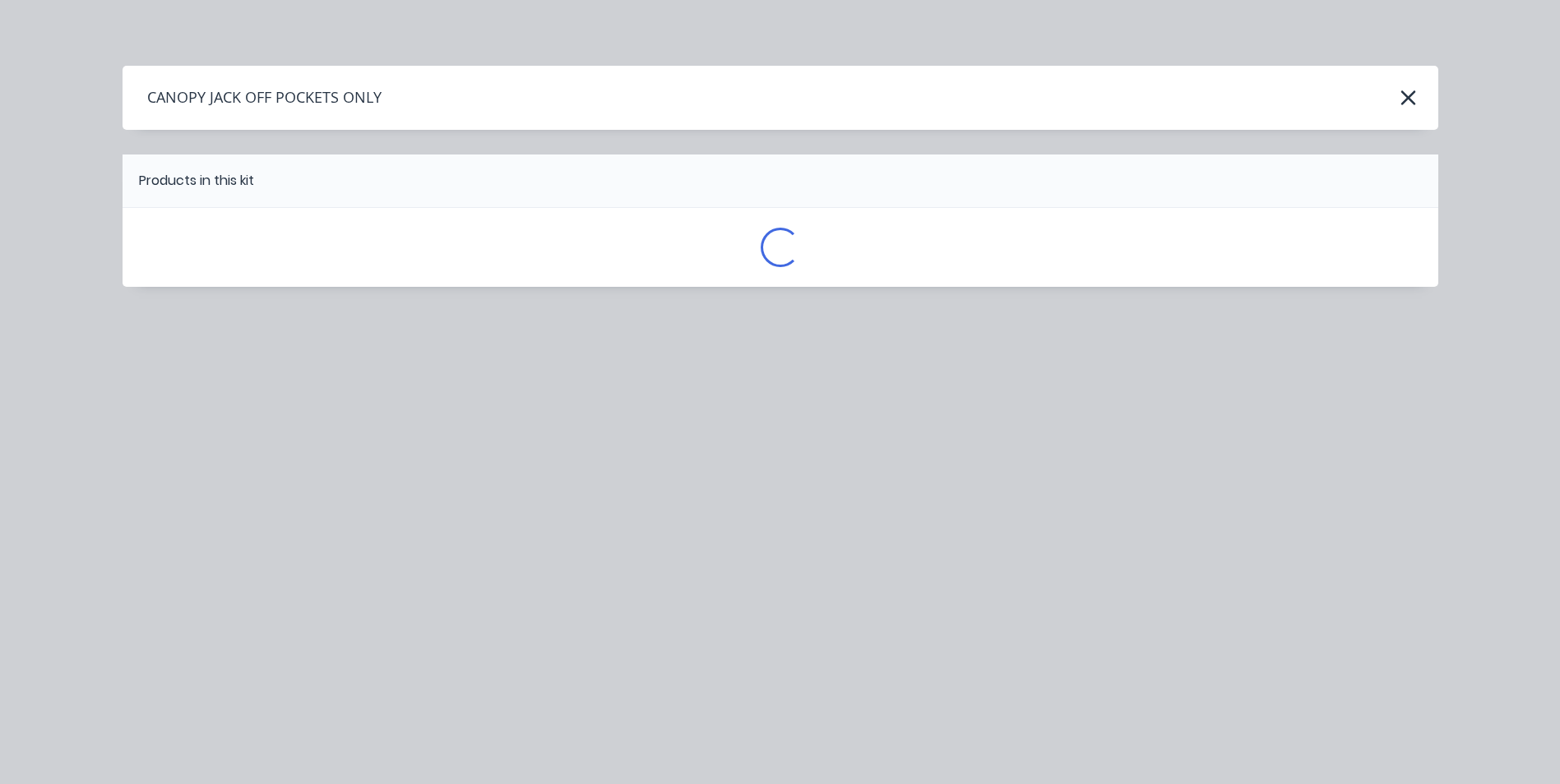
scroll to position [0, 0]
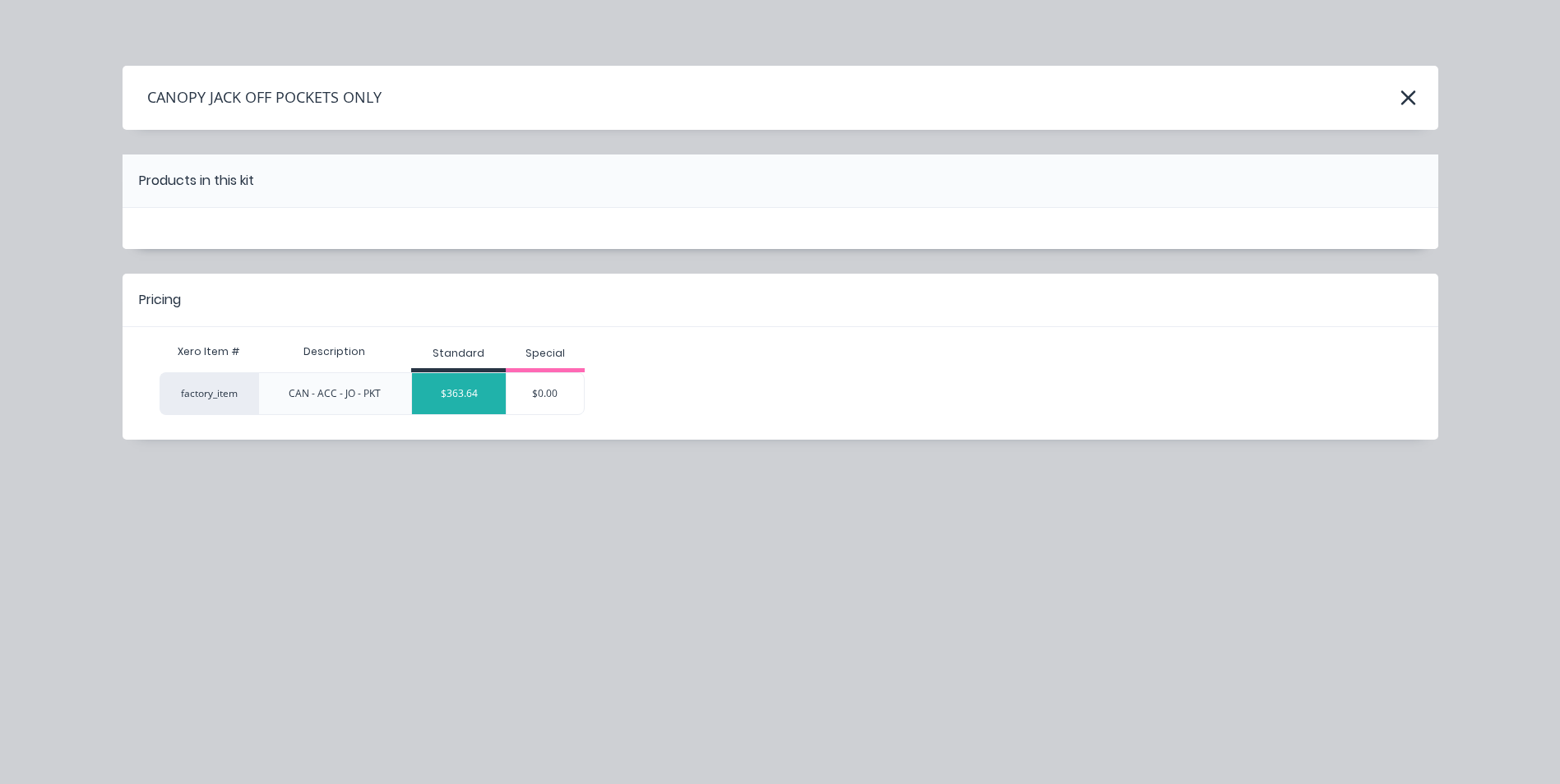
click at [482, 410] on div "$363.64" at bounding box center [459, 393] width 93 height 41
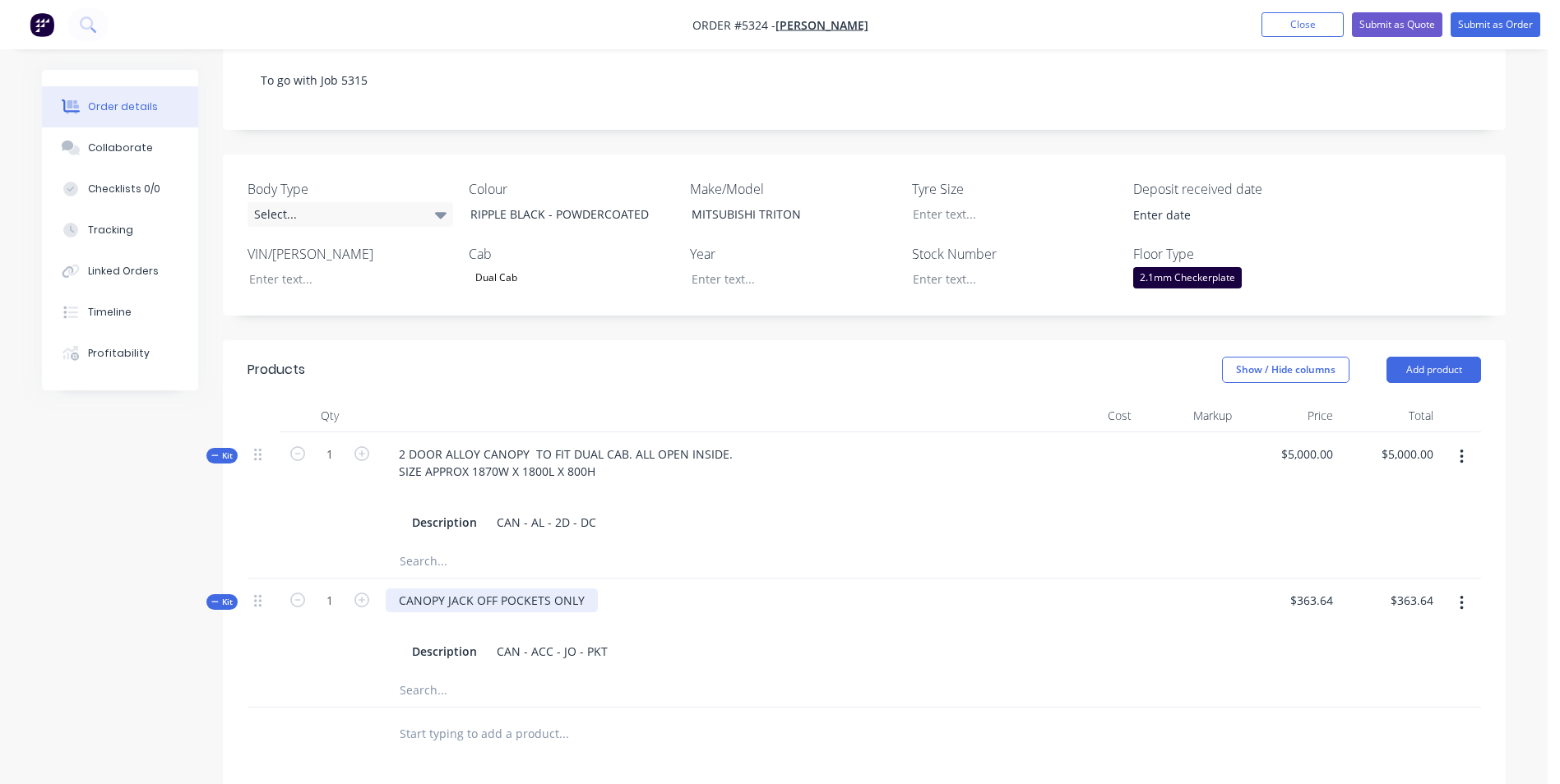
click at [400, 588] on div "CANOPY JACK OFF POCKETS ONLY" at bounding box center [492, 600] width 212 height 24
click at [601, 588] on div "4 X CANOPY JACK OFF POCKETS ONLY" at bounding box center [502, 600] width 232 height 24
click at [1424, 357] on button "Add product" at bounding box center [1434, 370] width 94 height 26
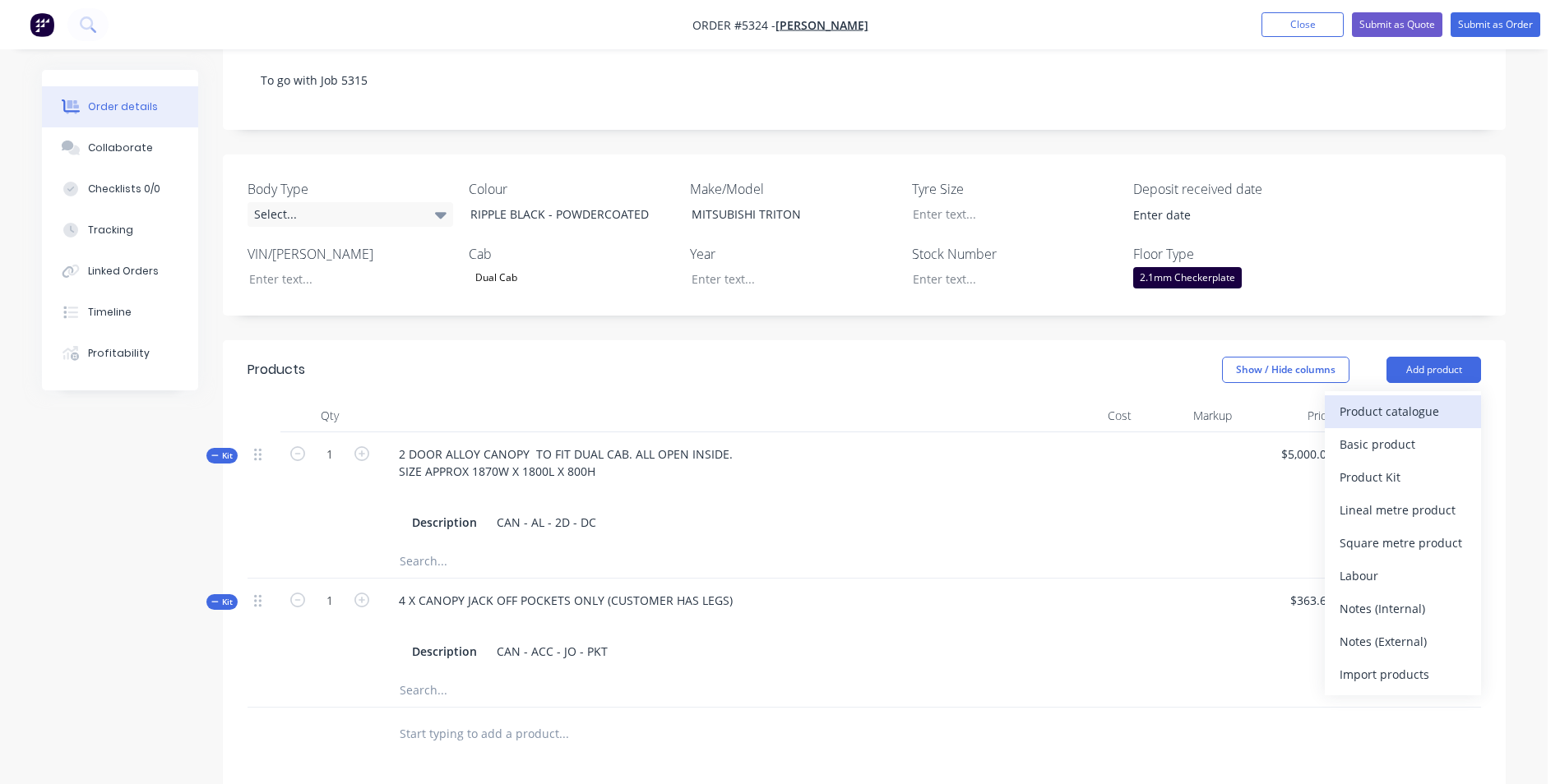
click at [1419, 400] on div "Product catalogue" at bounding box center [1403, 411] width 127 height 24
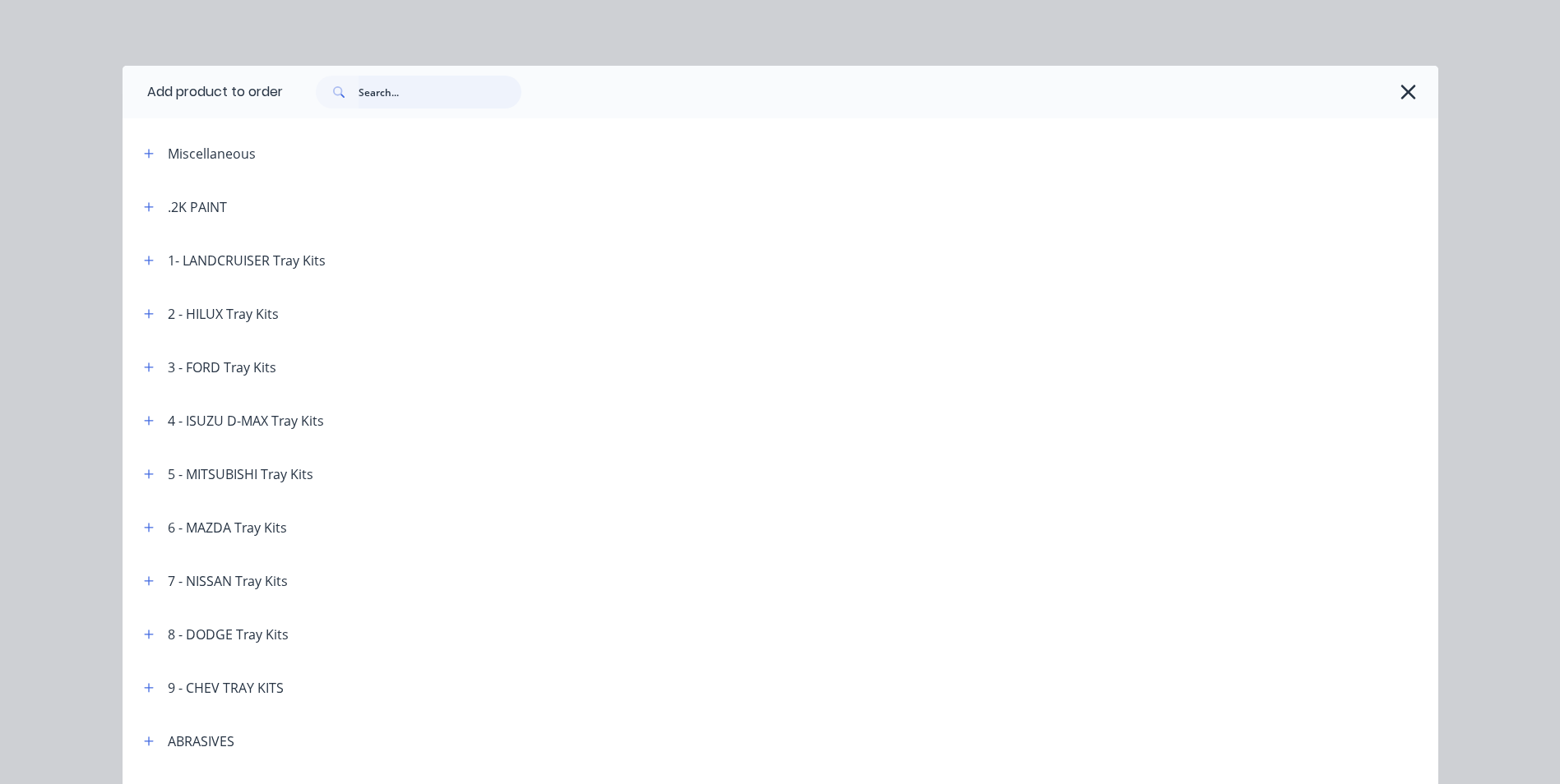
click at [422, 94] on input "text" at bounding box center [440, 93] width 162 height 33
type input "CANOPY"
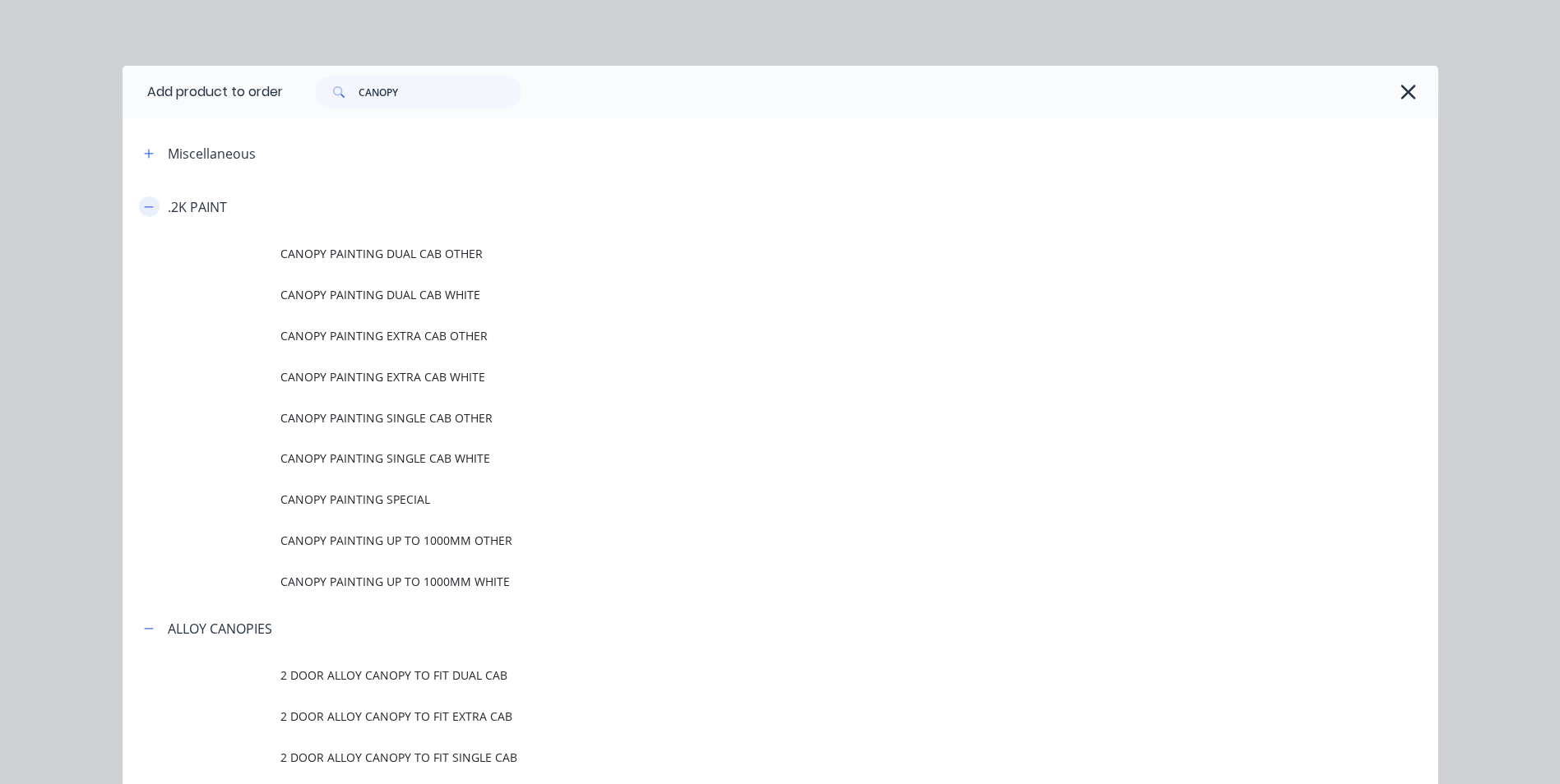
click at [144, 208] on icon "button" at bounding box center [148, 207] width 10 height 11
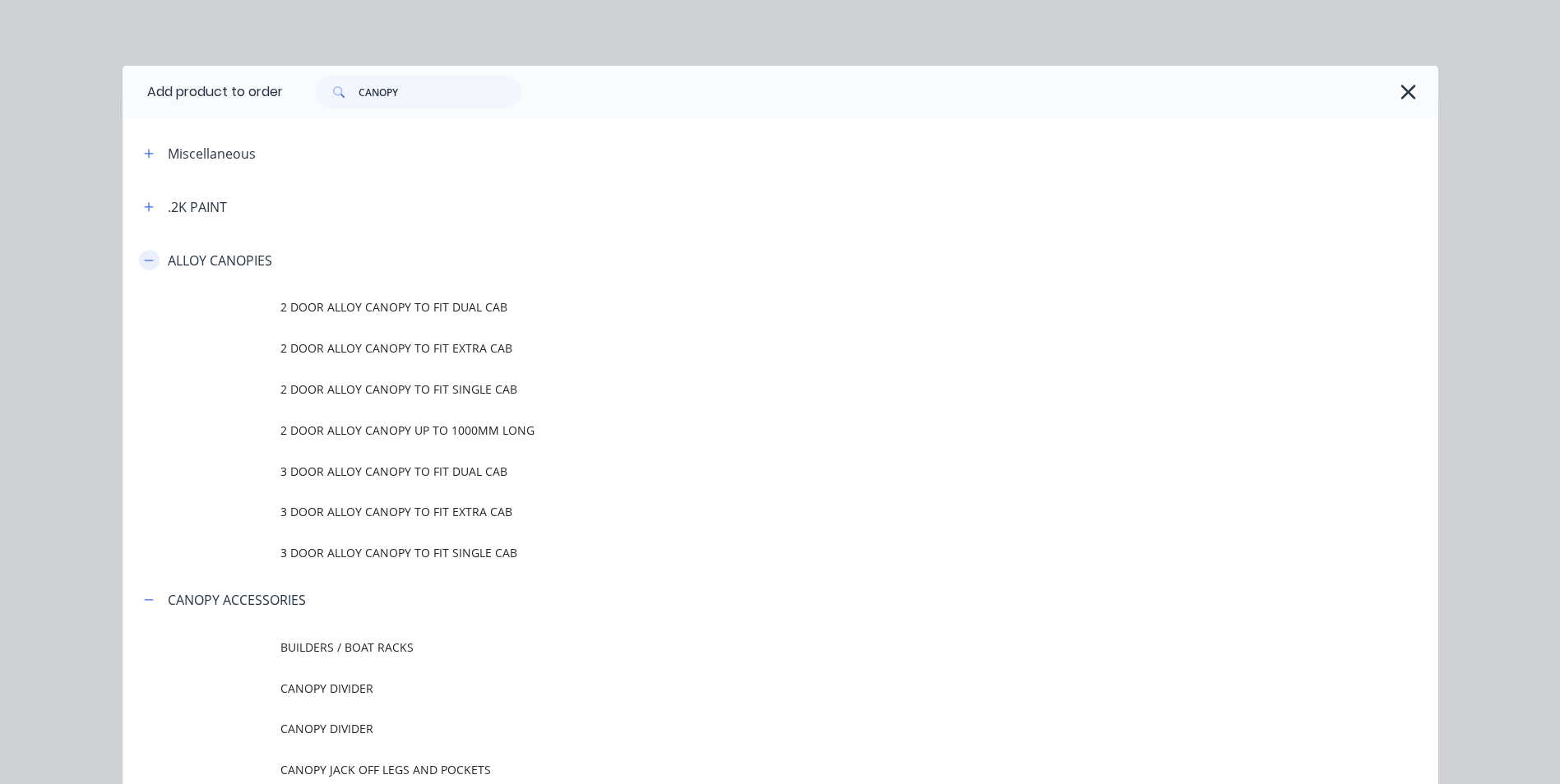
click at [147, 258] on icon "button" at bounding box center [148, 260] width 10 height 11
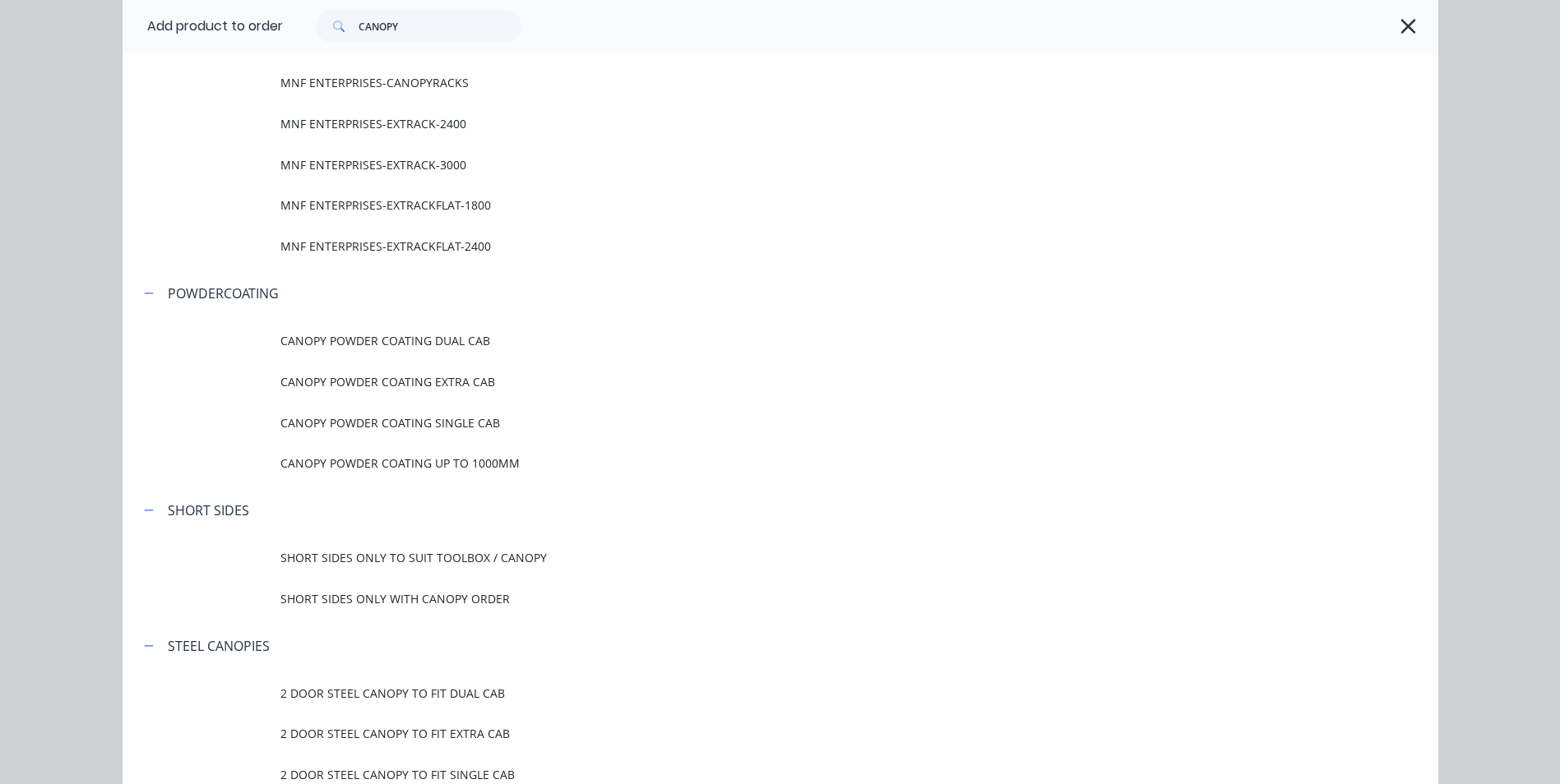
scroll to position [1809, 0]
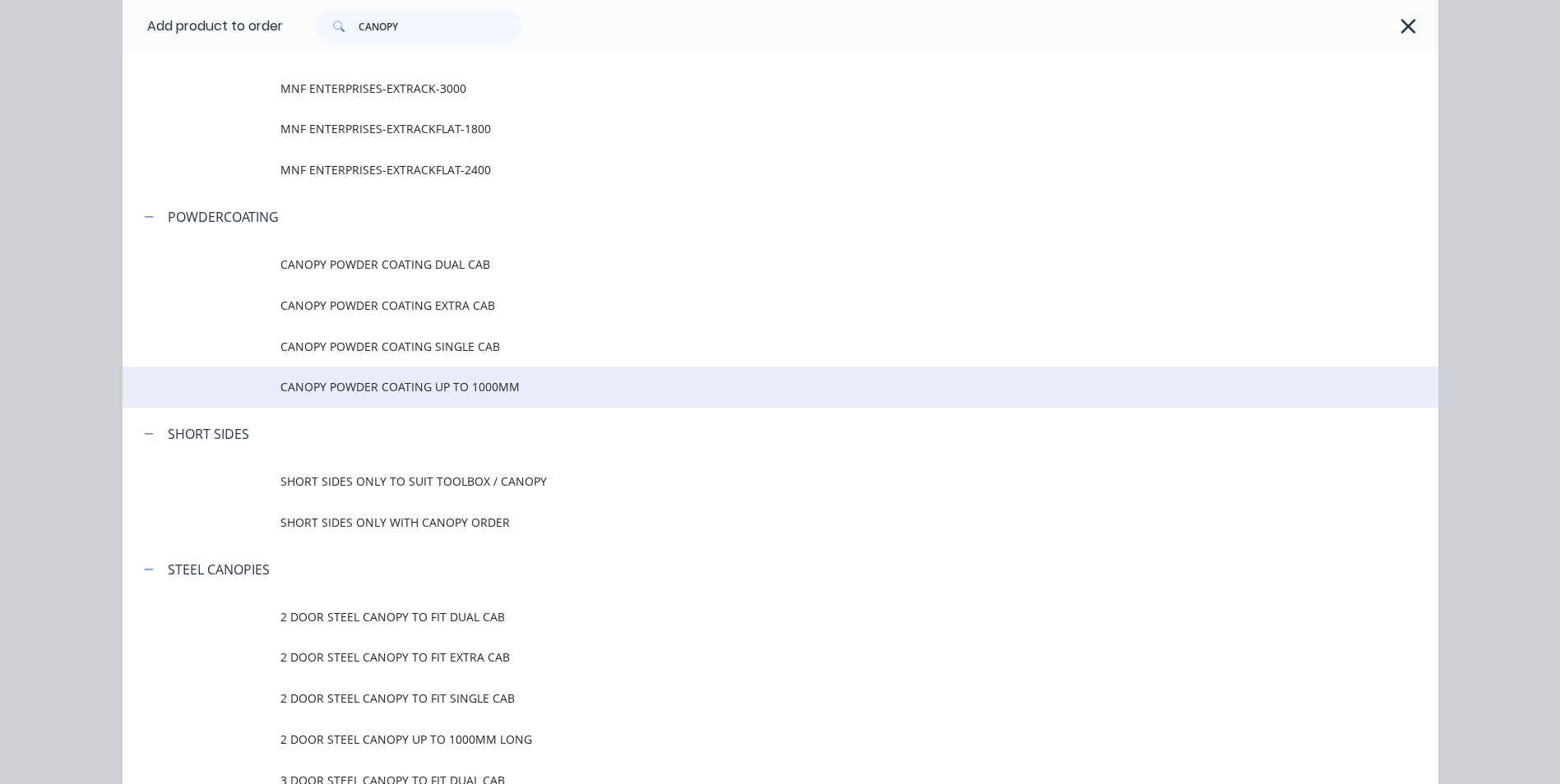
click at [432, 381] on span "CANOPY POWDER COATING UP TO 1000MM" at bounding box center [743, 387] width 926 height 17
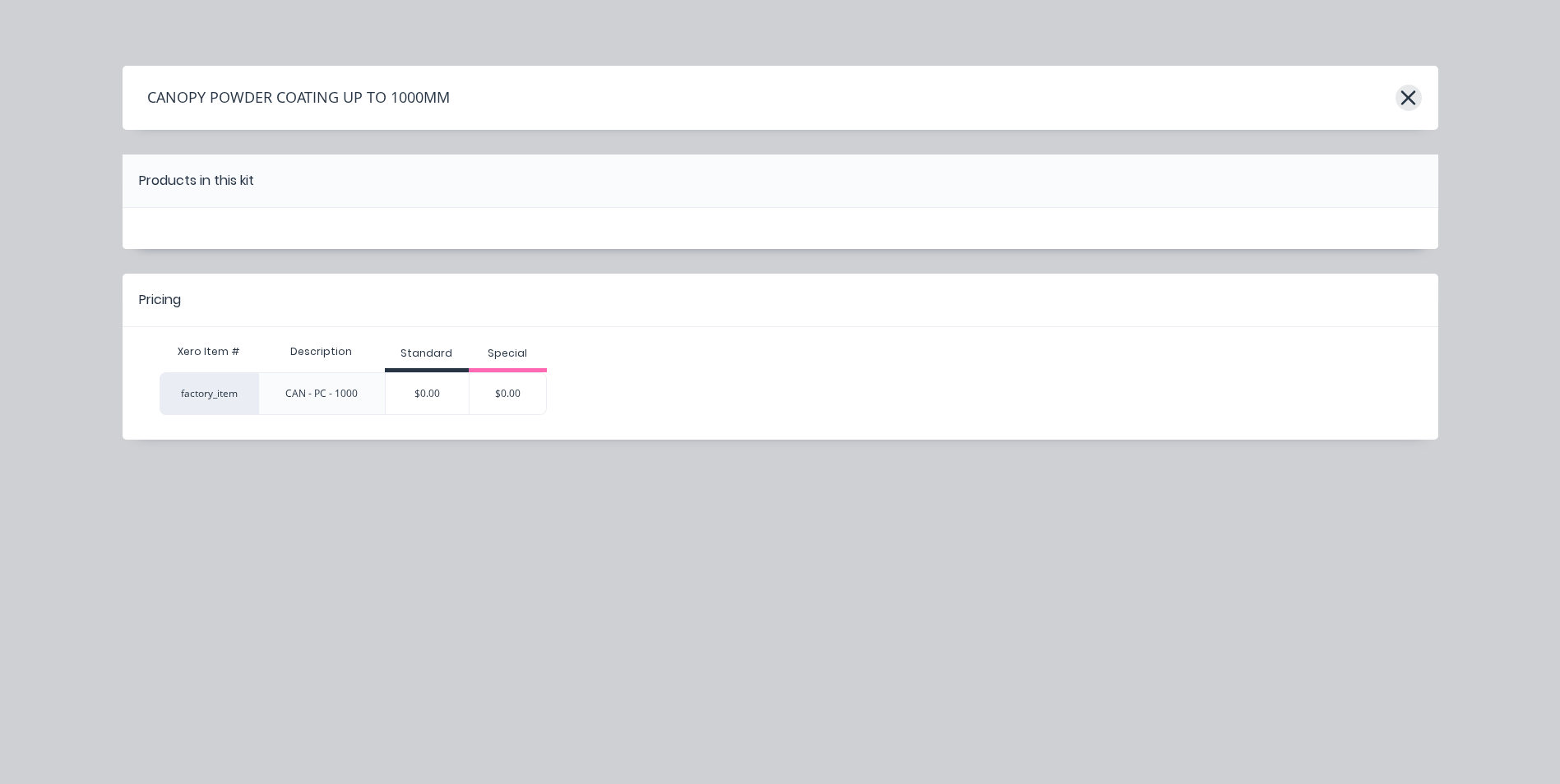
click at [1402, 93] on icon "button" at bounding box center [1409, 98] width 17 height 23
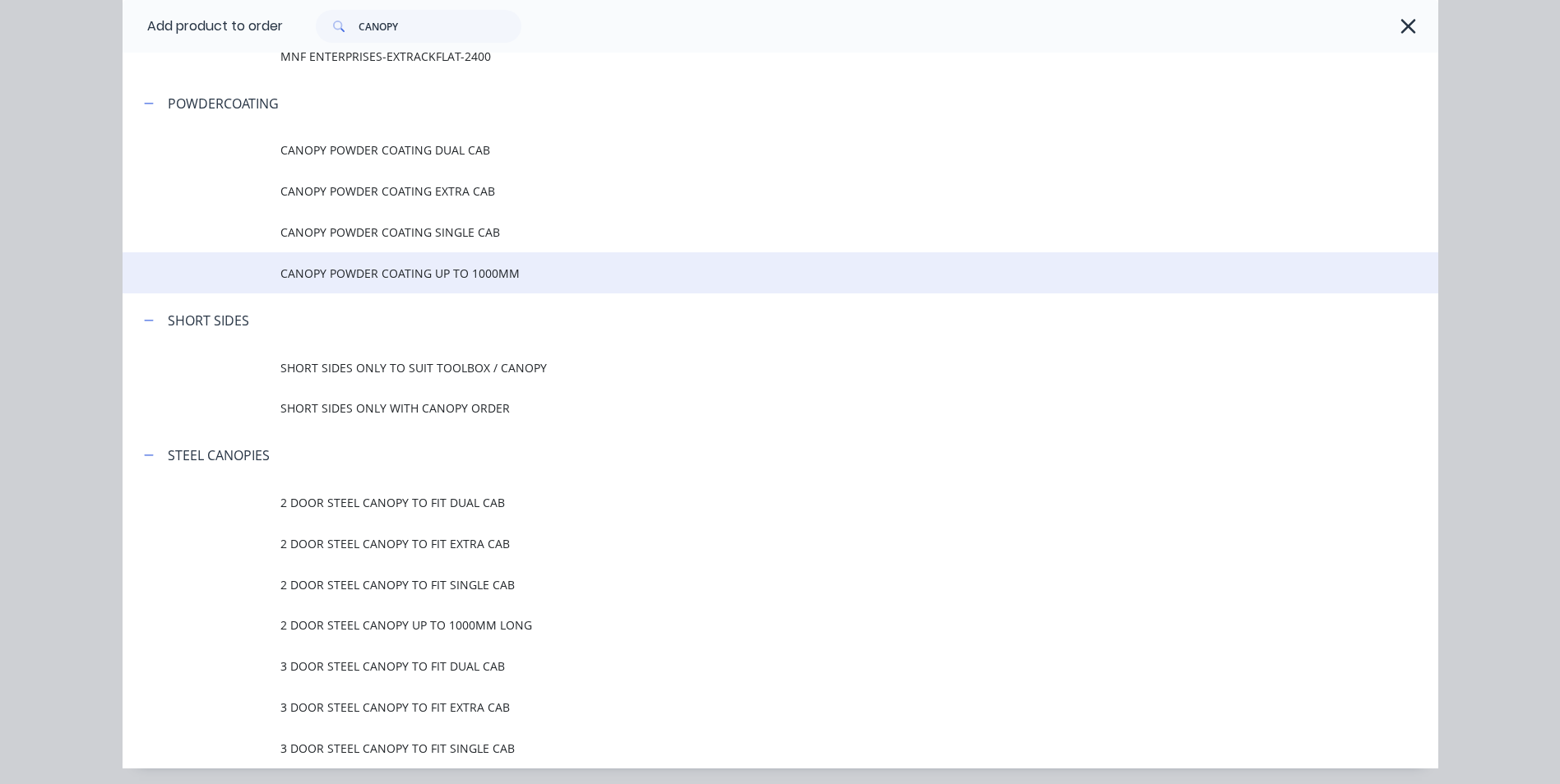
scroll to position [2552, 0]
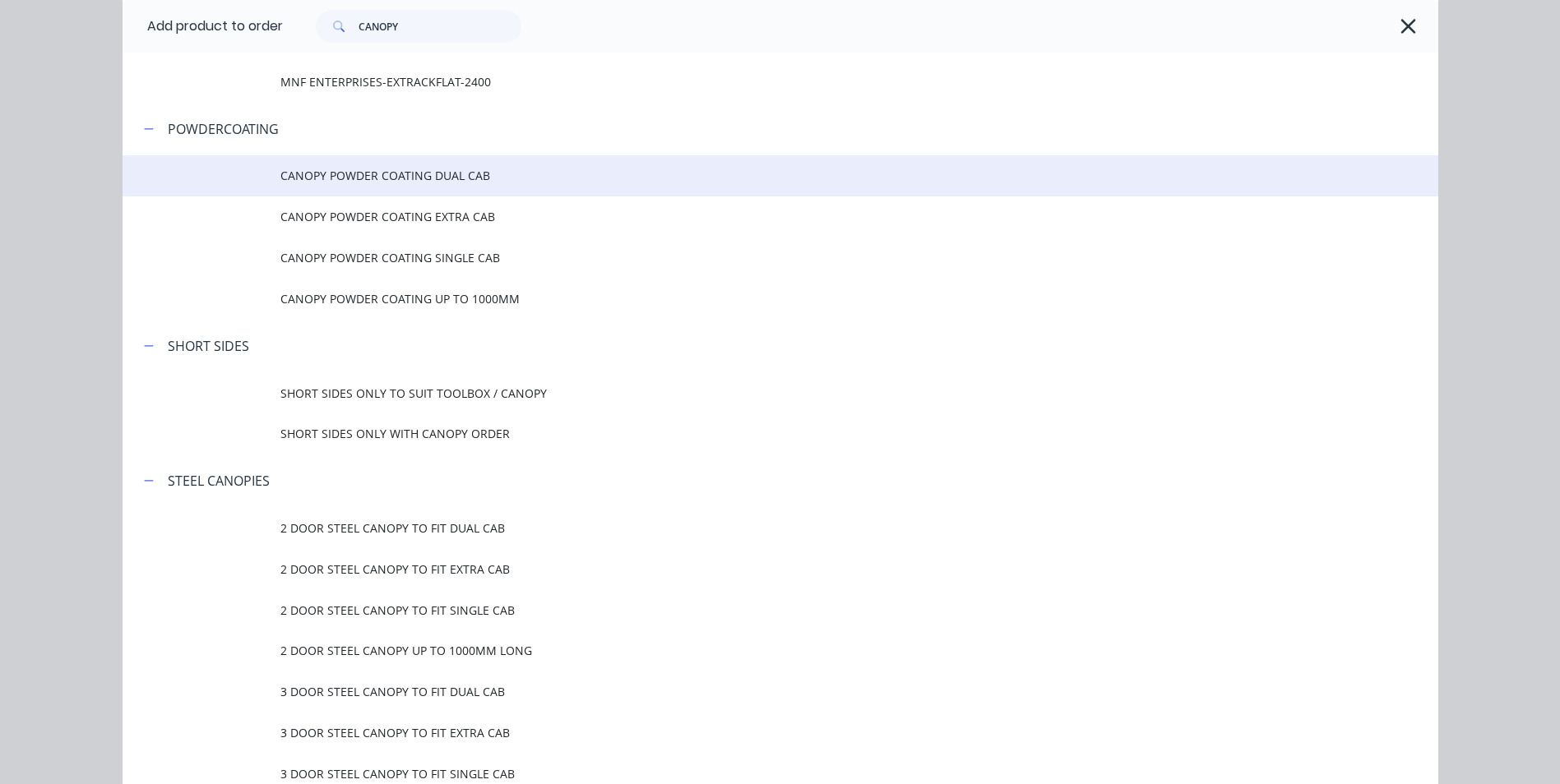
click at [480, 172] on span "CANOPY POWDER COATING DUAL CAB" at bounding box center [743, 175] width 926 height 17
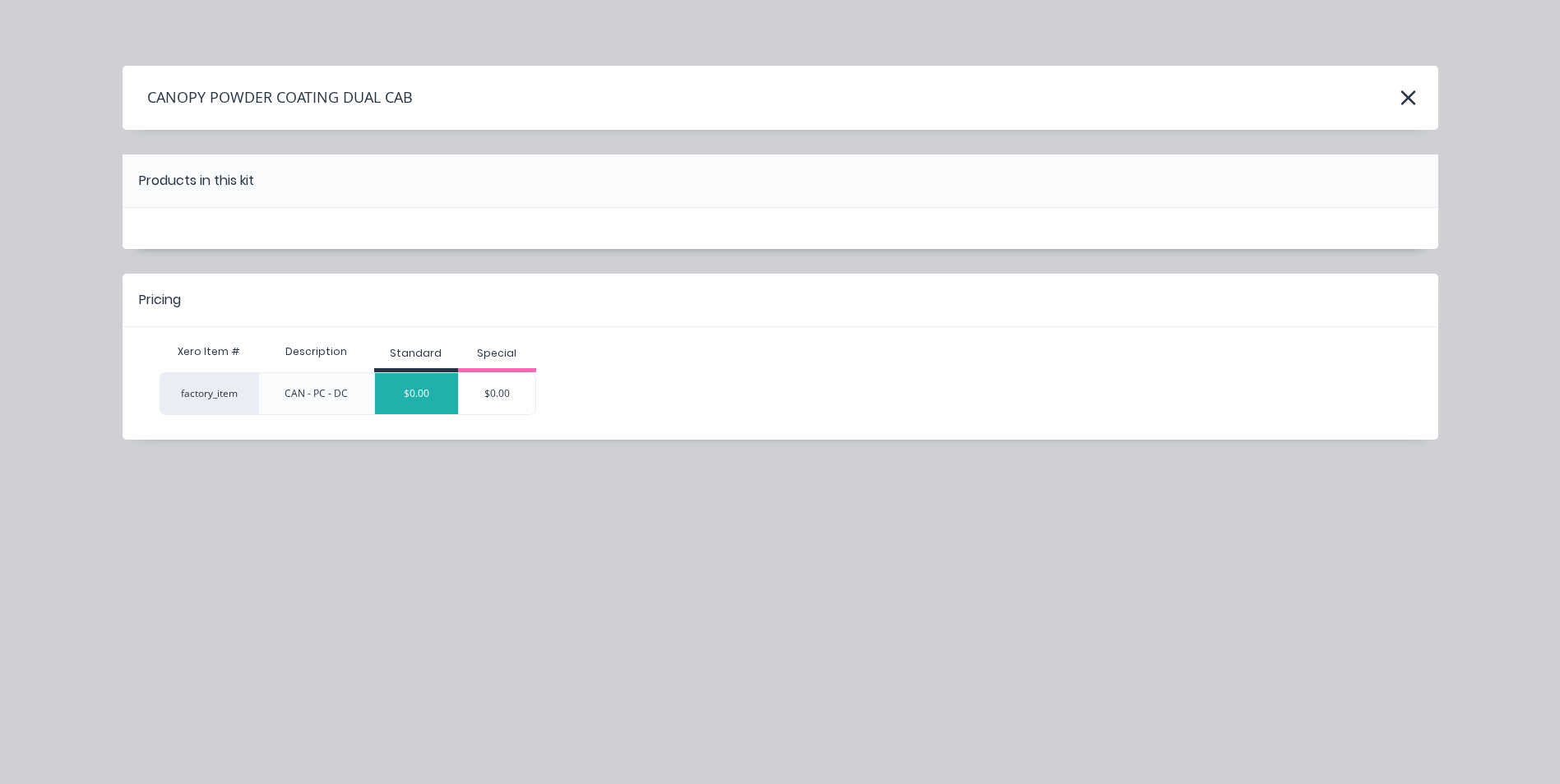
click at [425, 404] on div "$0.00" at bounding box center [416, 393] width 83 height 41
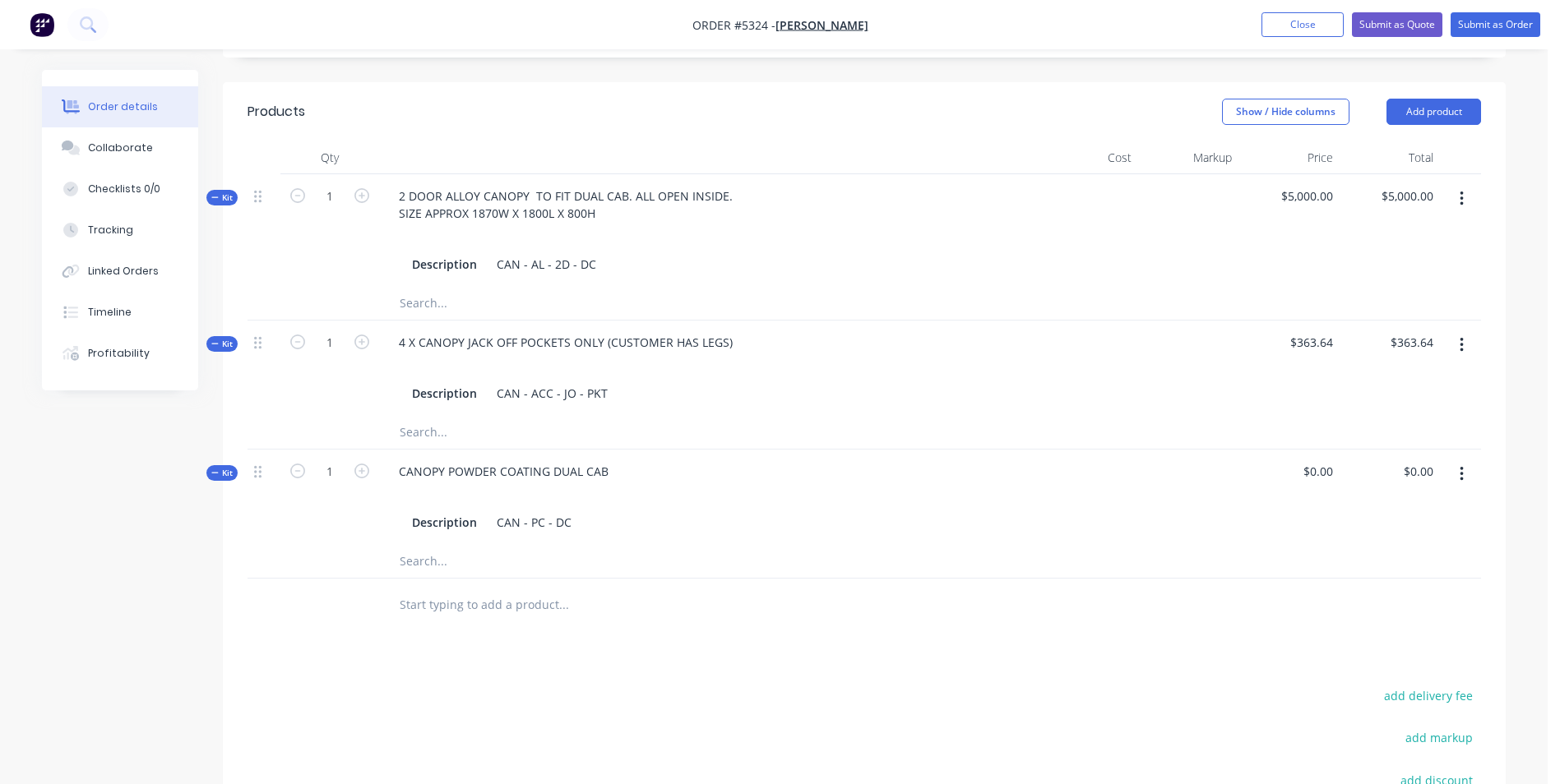
scroll to position [739, 0]
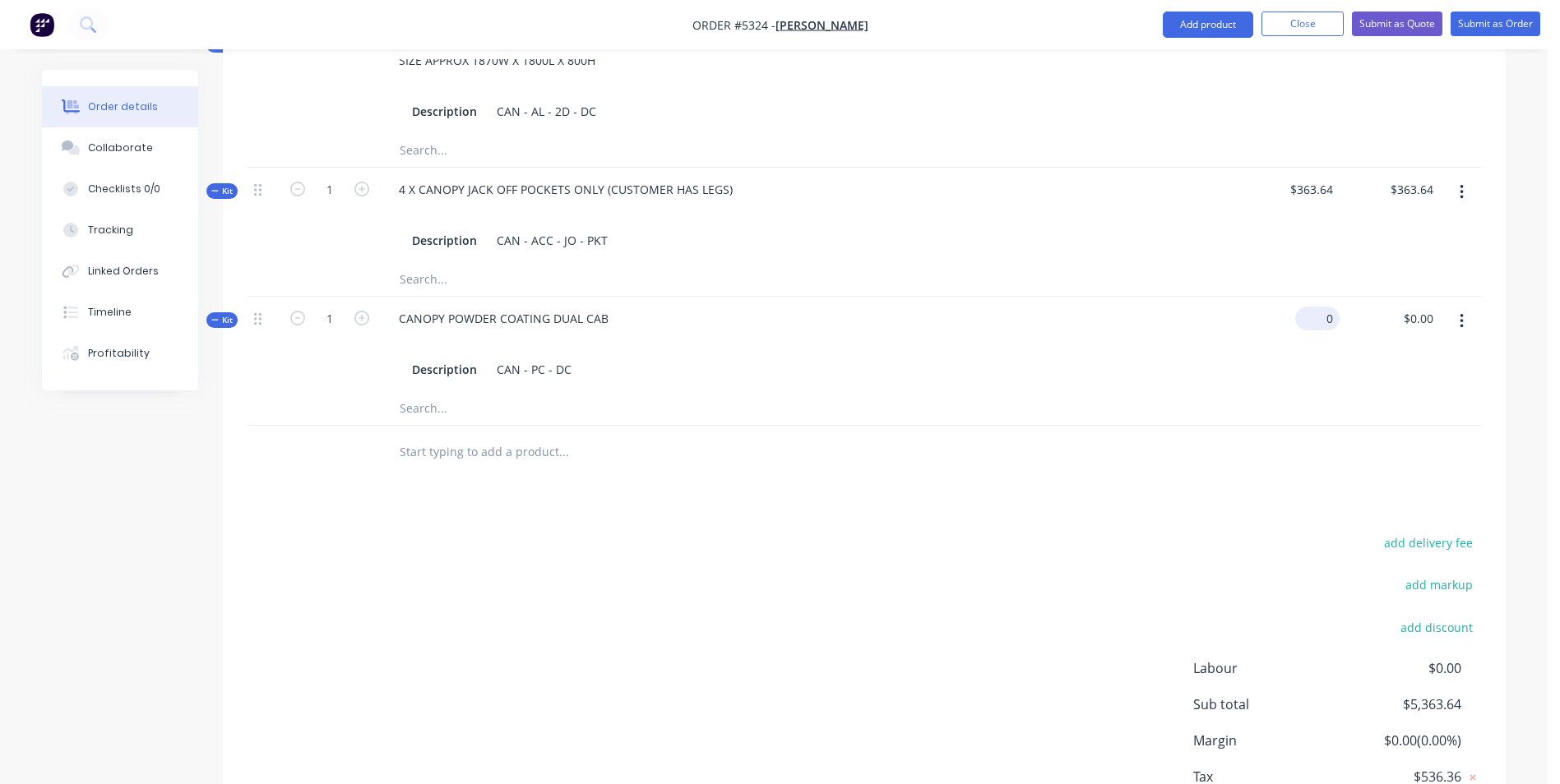
click at [1321, 306] on input "0" at bounding box center [1321, 318] width 38 height 24
type input "$1,363.64"
click at [534, 436] on input "text" at bounding box center [563, 452] width 329 height 33
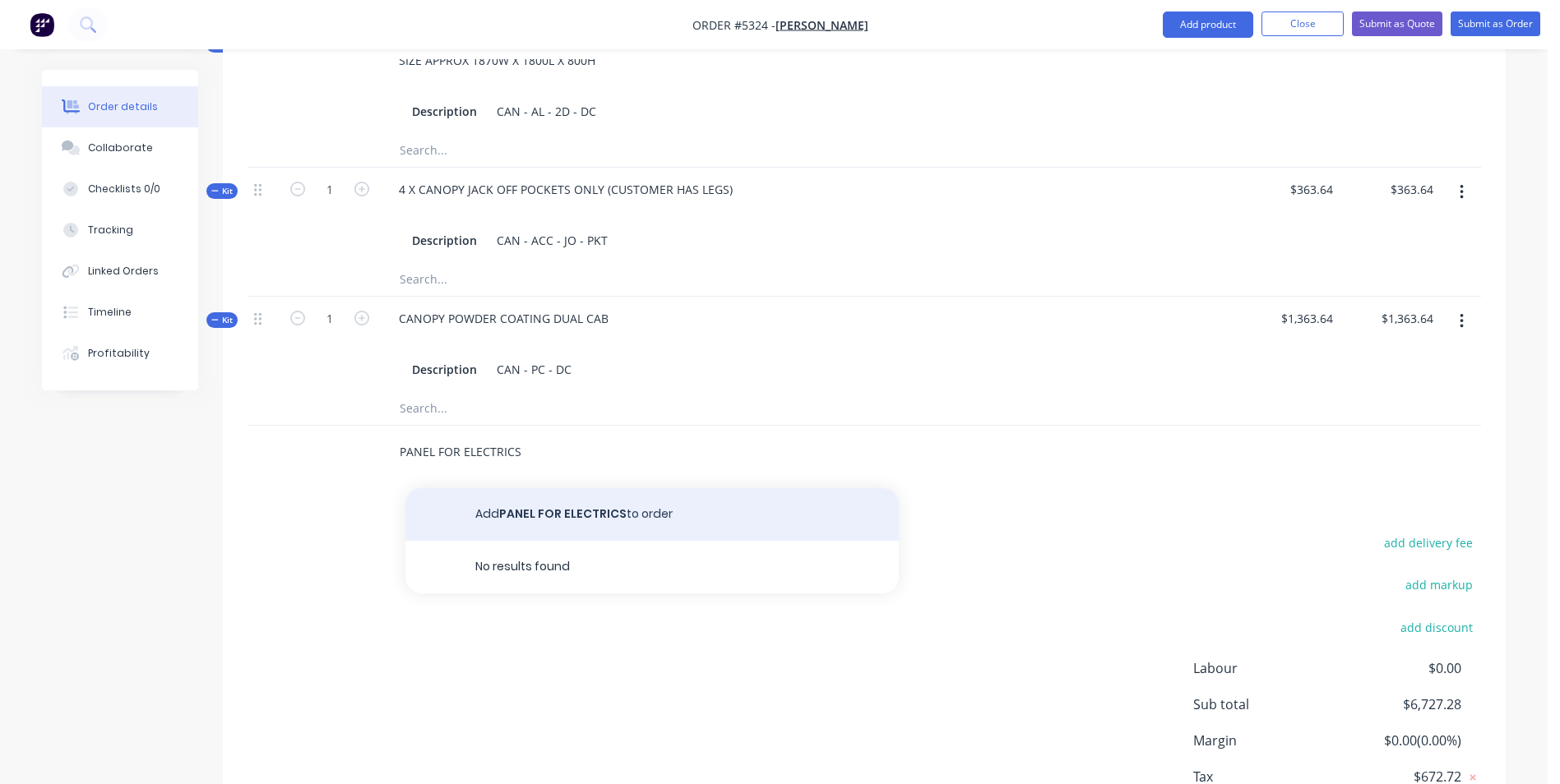
type input "PANEL FOR ELECTRICS"
click at [586, 496] on button "Add PANEL FOR ELECTRICS to order" at bounding box center [652, 514] width 494 height 52
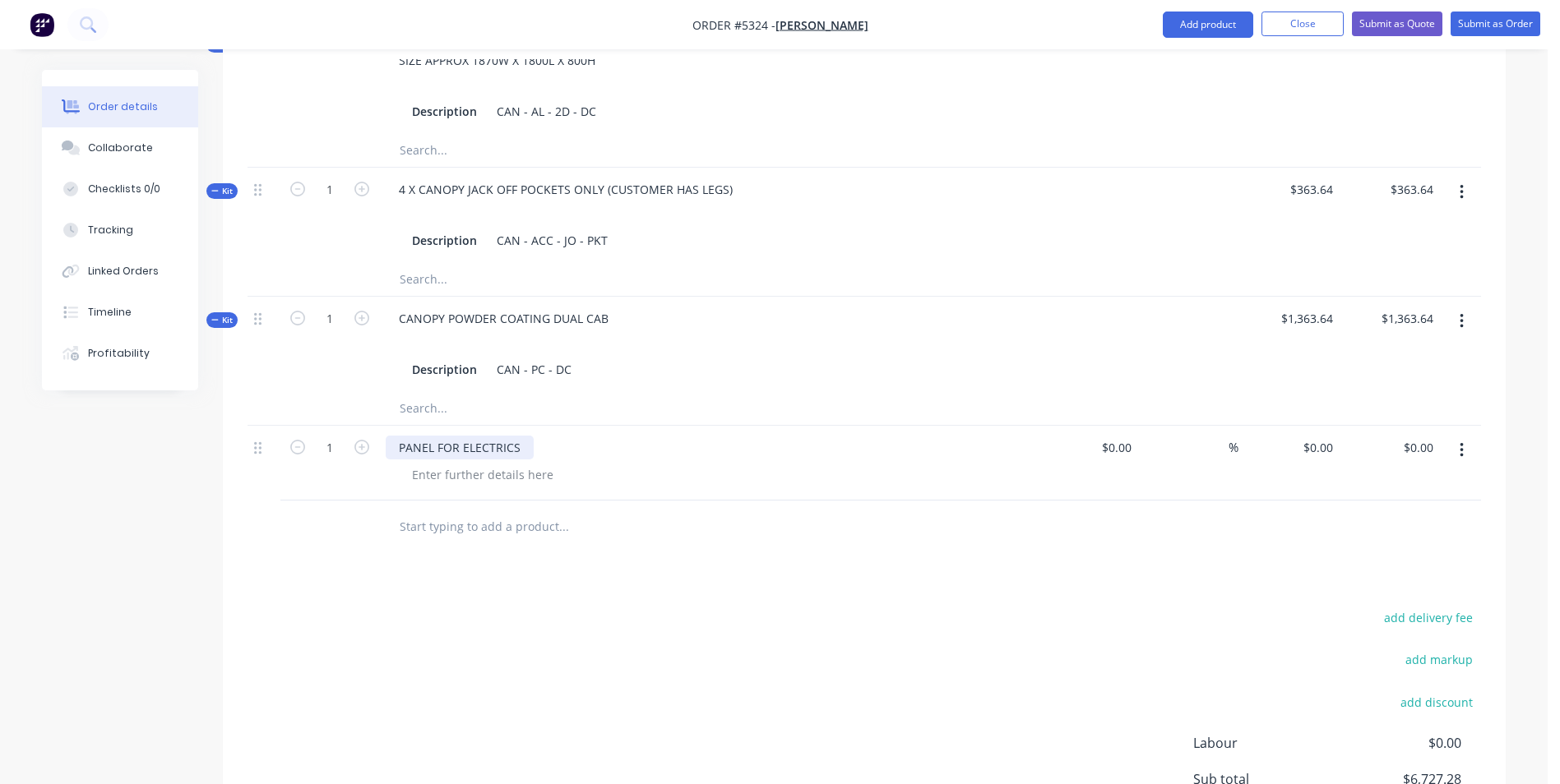
click at [399, 436] on div "PANEL FOR ELECTRICS" at bounding box center [459, 447] width 148 height 24
click at [543, 436] on div "1 X PANEL FOR ELECTRICS" at bounding box center [470, 447] width 168 height 24
click at [1323, 436] on input "0" at bounding box center [1330, 447] width 19 height 24
click at [555, 512] on input "text" at bounding box center [563, 527] width 329 height 33
type input "$90.91"
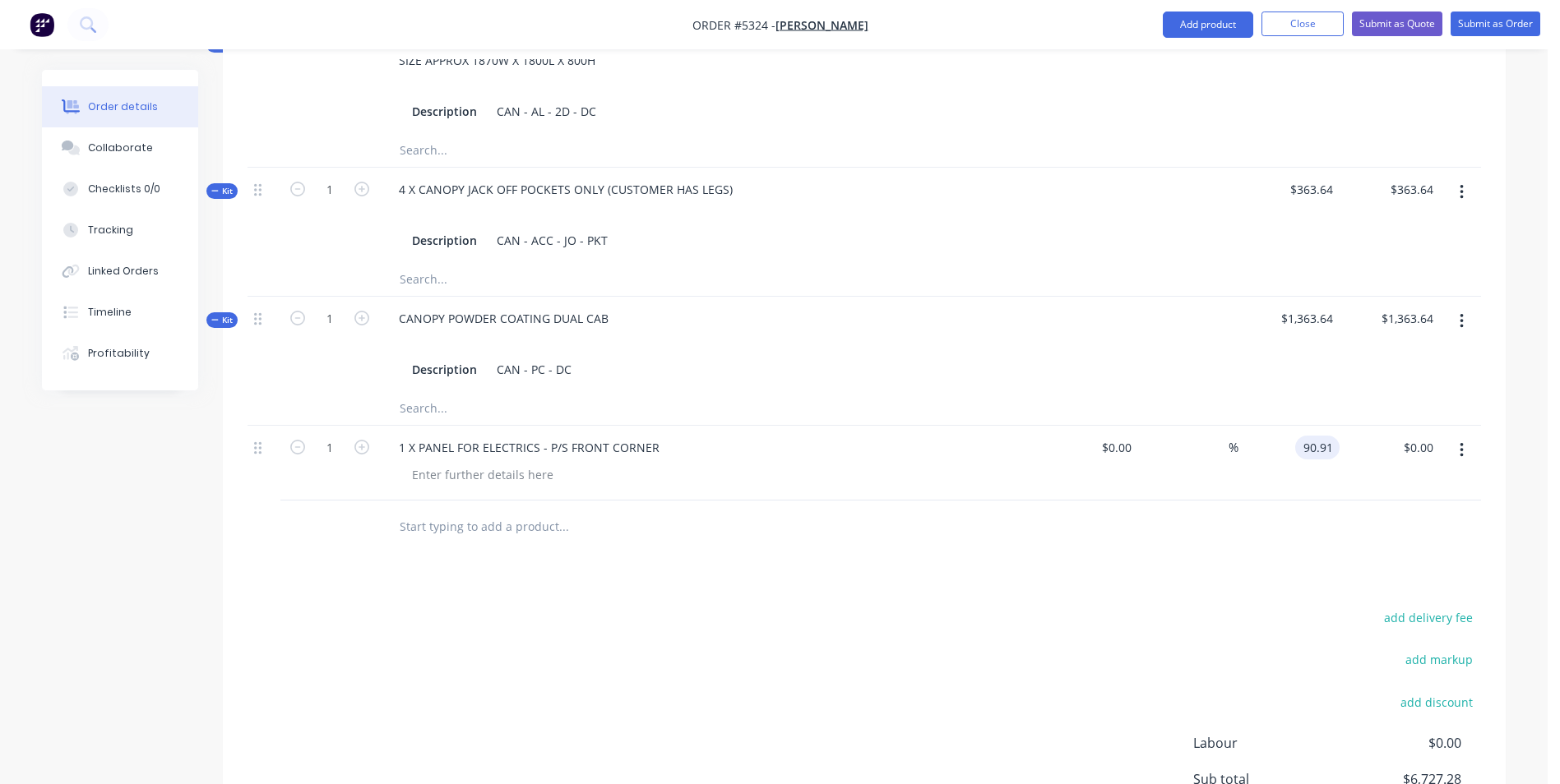
type input "$90.91"
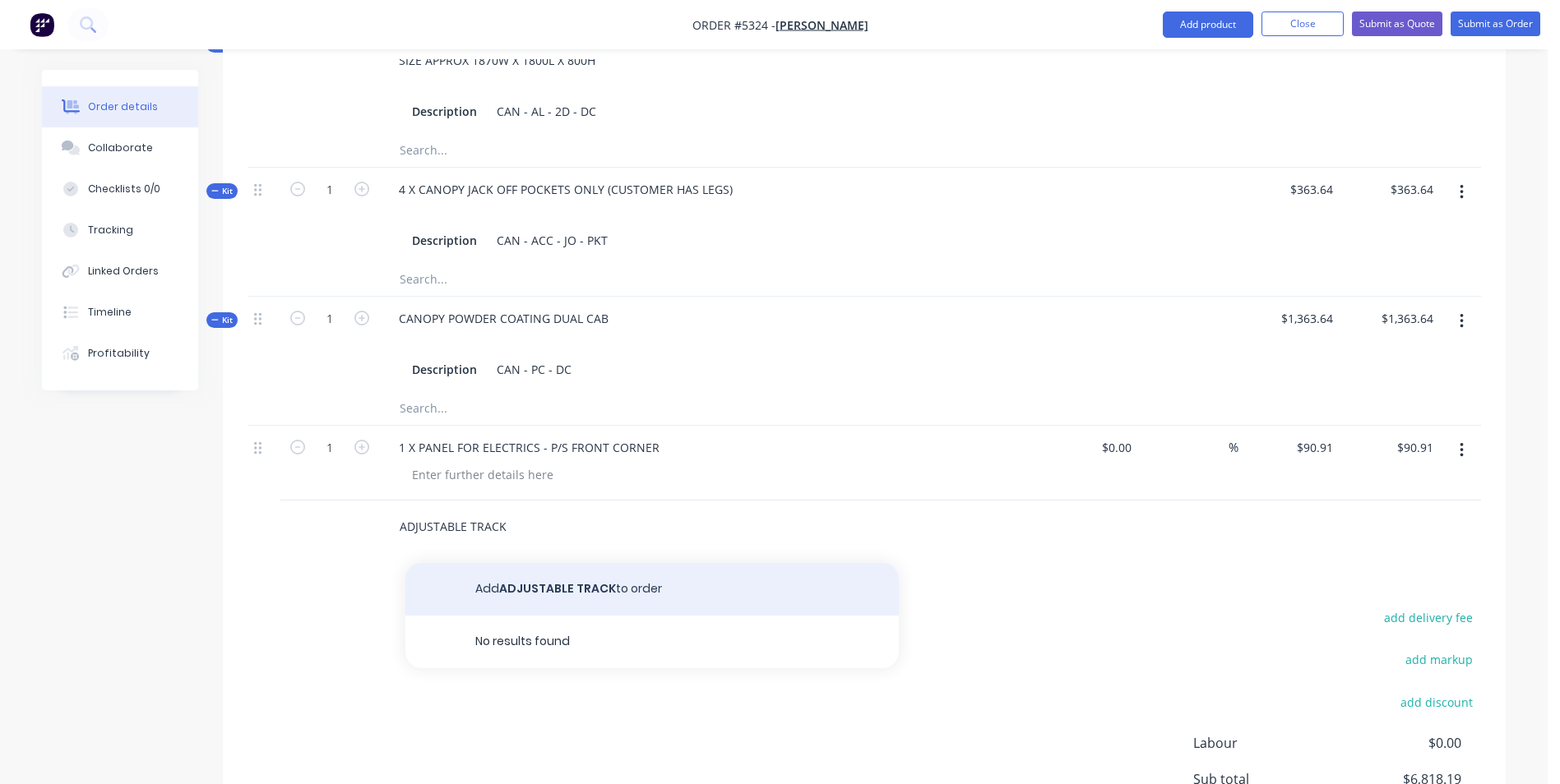
type input "ADJUSTABLE TRACK"
click at [560, 568] on button "Add ADJUSTABLE TRACK to order" at bounding box center [652, 589] width 494 height 52
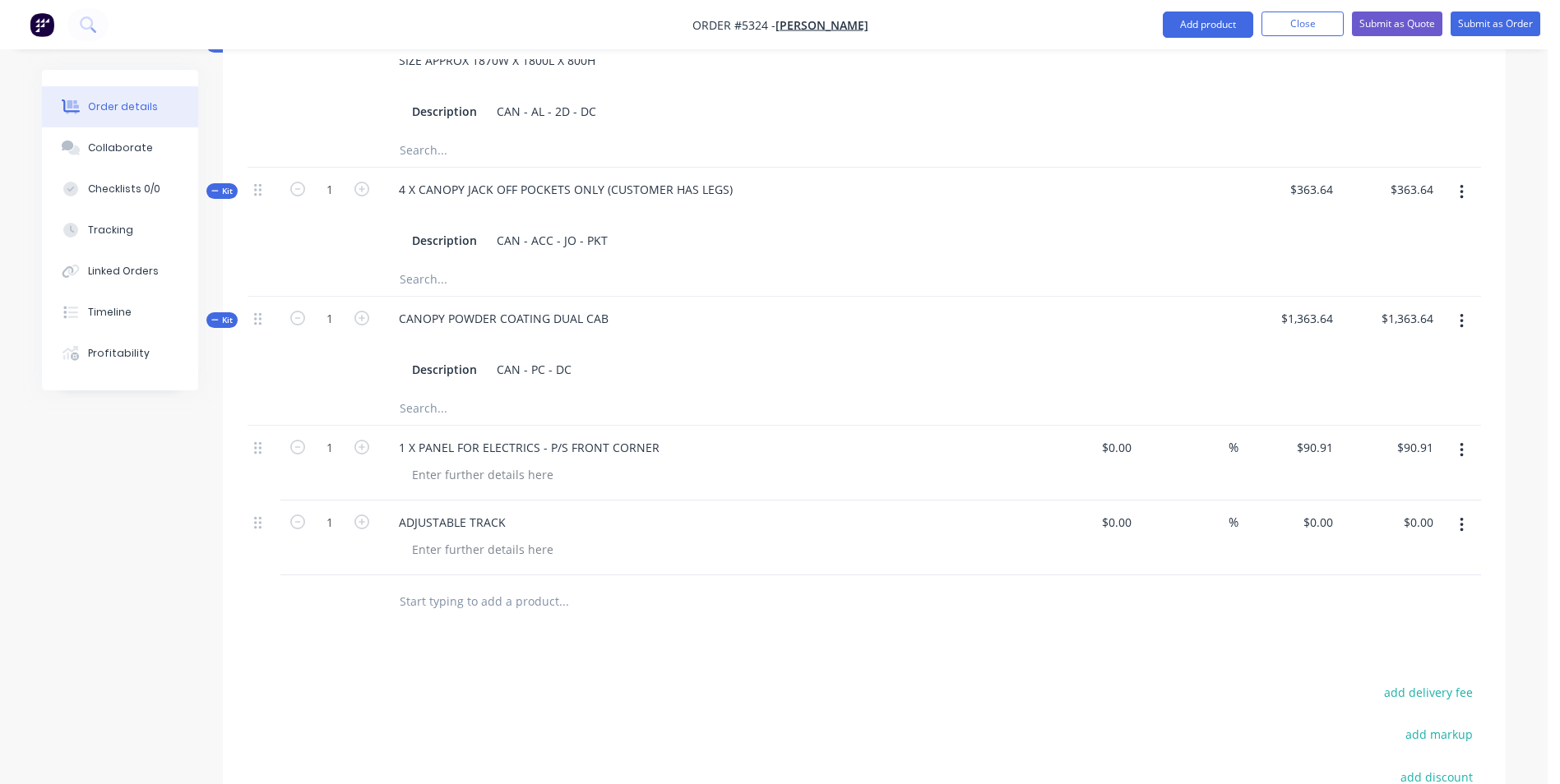
click at [520, 511] on div "ADJUSTABLE TRACK" at bounding box center [708, 522] width 645 height 24
click at [511, 511] on div "ADJUSTABLE TRACK" at bounding box center [452, 522] width 134 height 24
click at [515, 538] on div at bounding box center [483, 549] width 168 height 24
click at [1320, 511] on input "0" at bounding box center [1321, 522] width 38 height 24
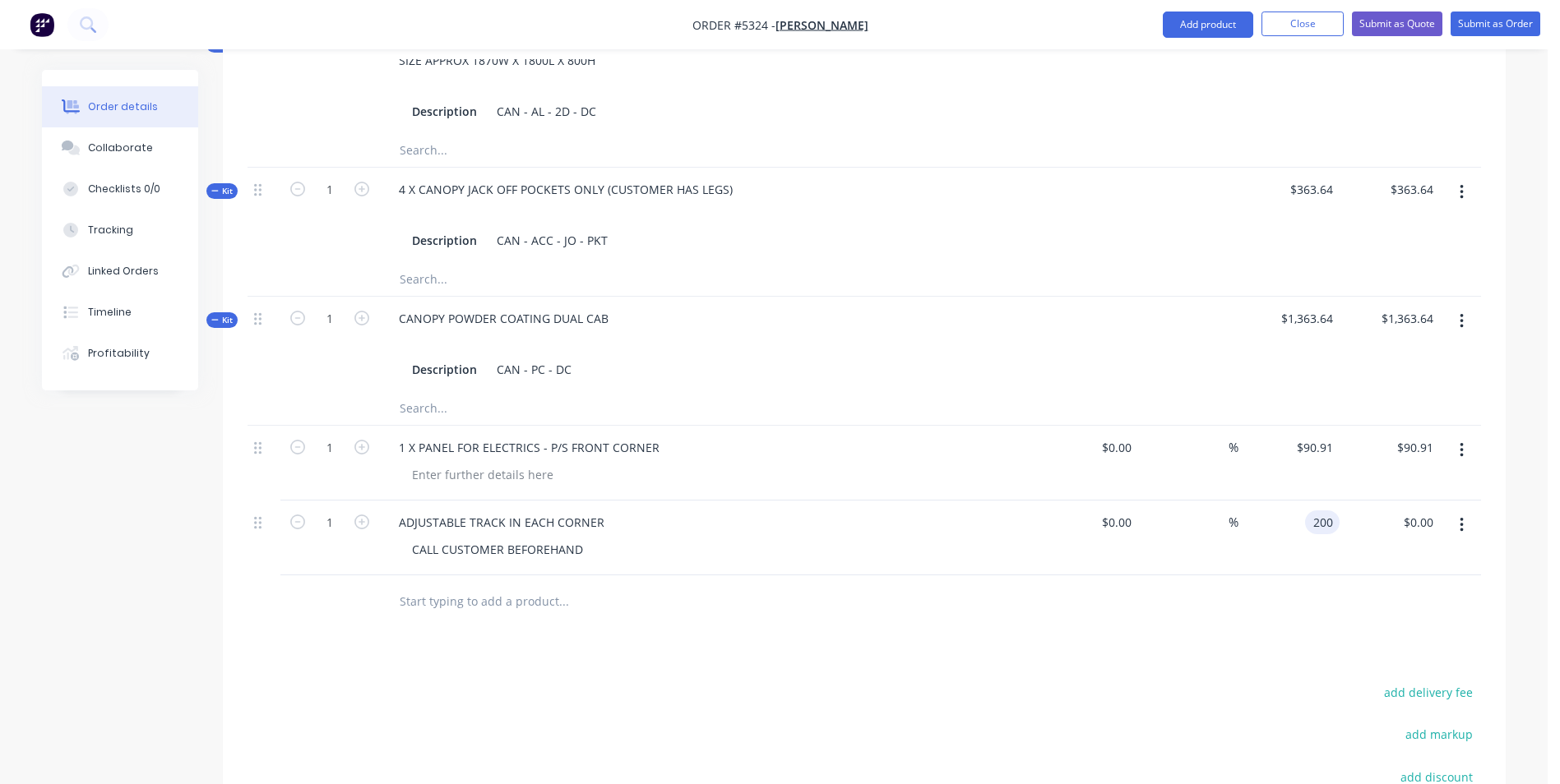
type input "$200.00"
click at [480, 588] on input "text" at bounding box center [563, 602] width 329 height 33
type input "$200.00"
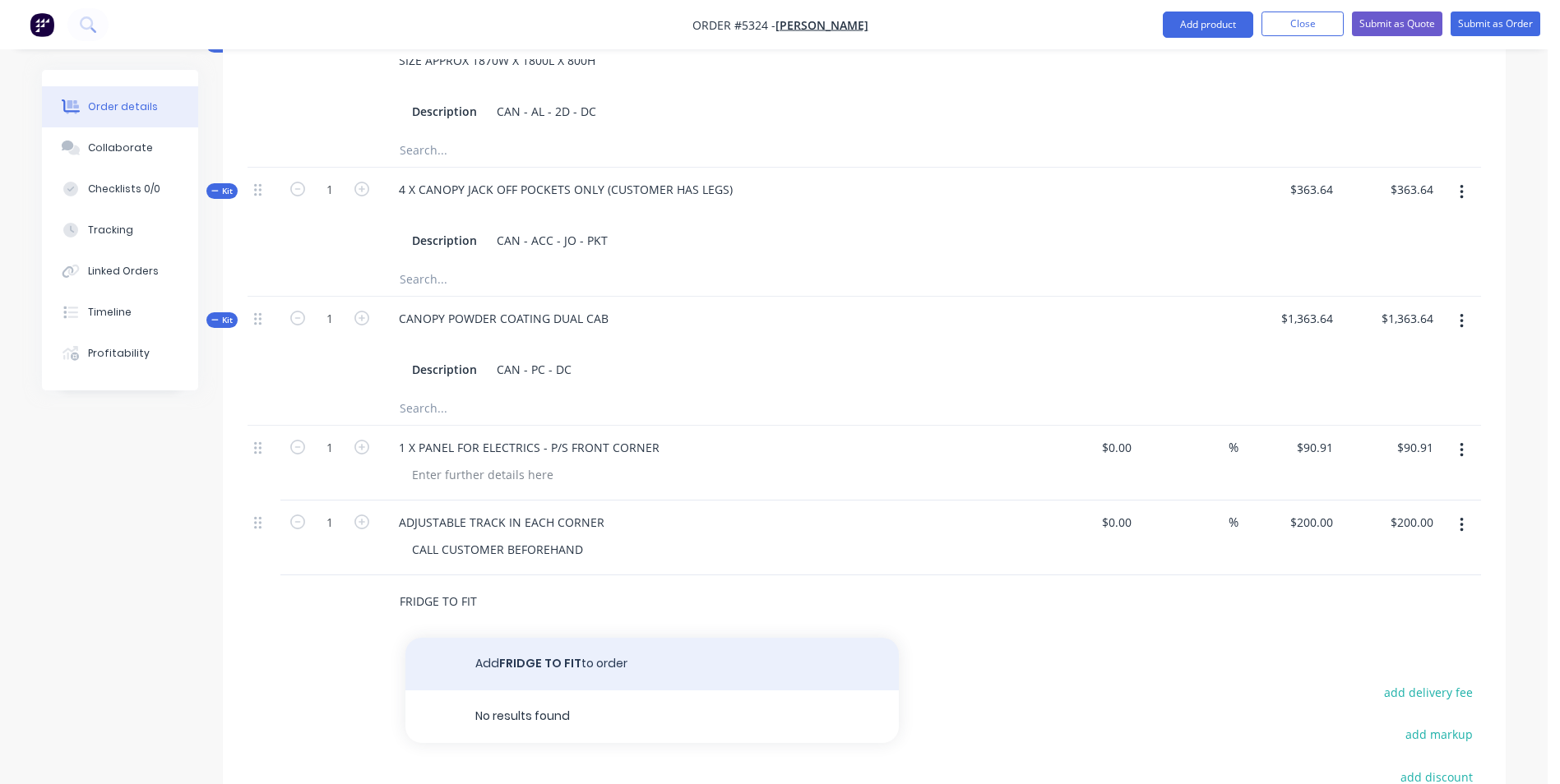
type input "FRIDGE TO FIT"
click at [538, 638] on button "Add FRIDGE TO FIT to order" at bounding box center [652, 664] width 494 height 52
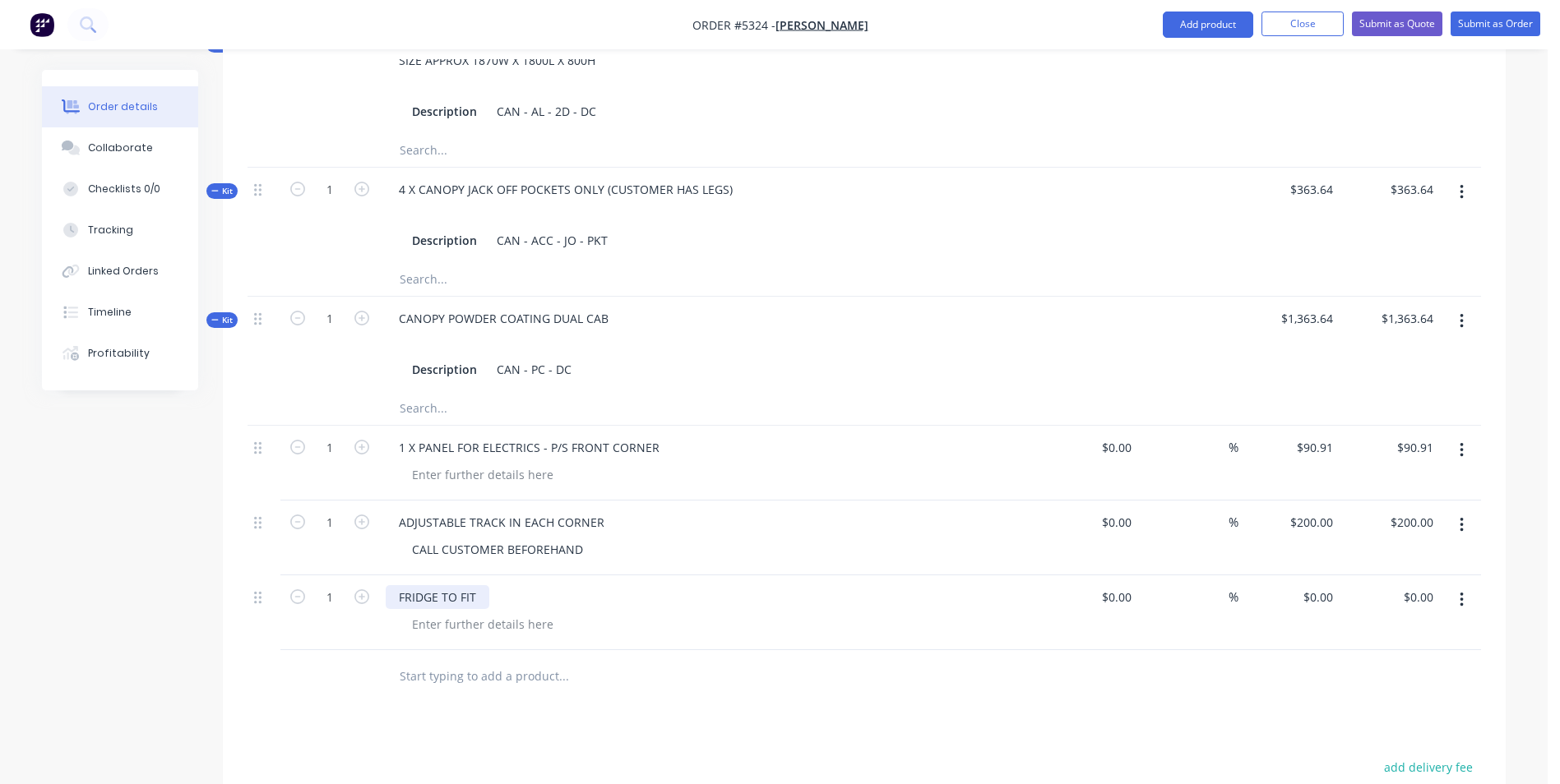
click at [486, 585] on div "FRIDGE TO FIT" at bounding box center [438, 596] width 104 height 24
click at [468, 612] on div at bounding box center [483, 623] width 168 height 24
click at [475, 612] on div at bounding box center [483, 623] width 168 height 24
click at [1323, 585] on input "0" at bounding box center [1330, 596] width 19 height 24
type input "$90.91"
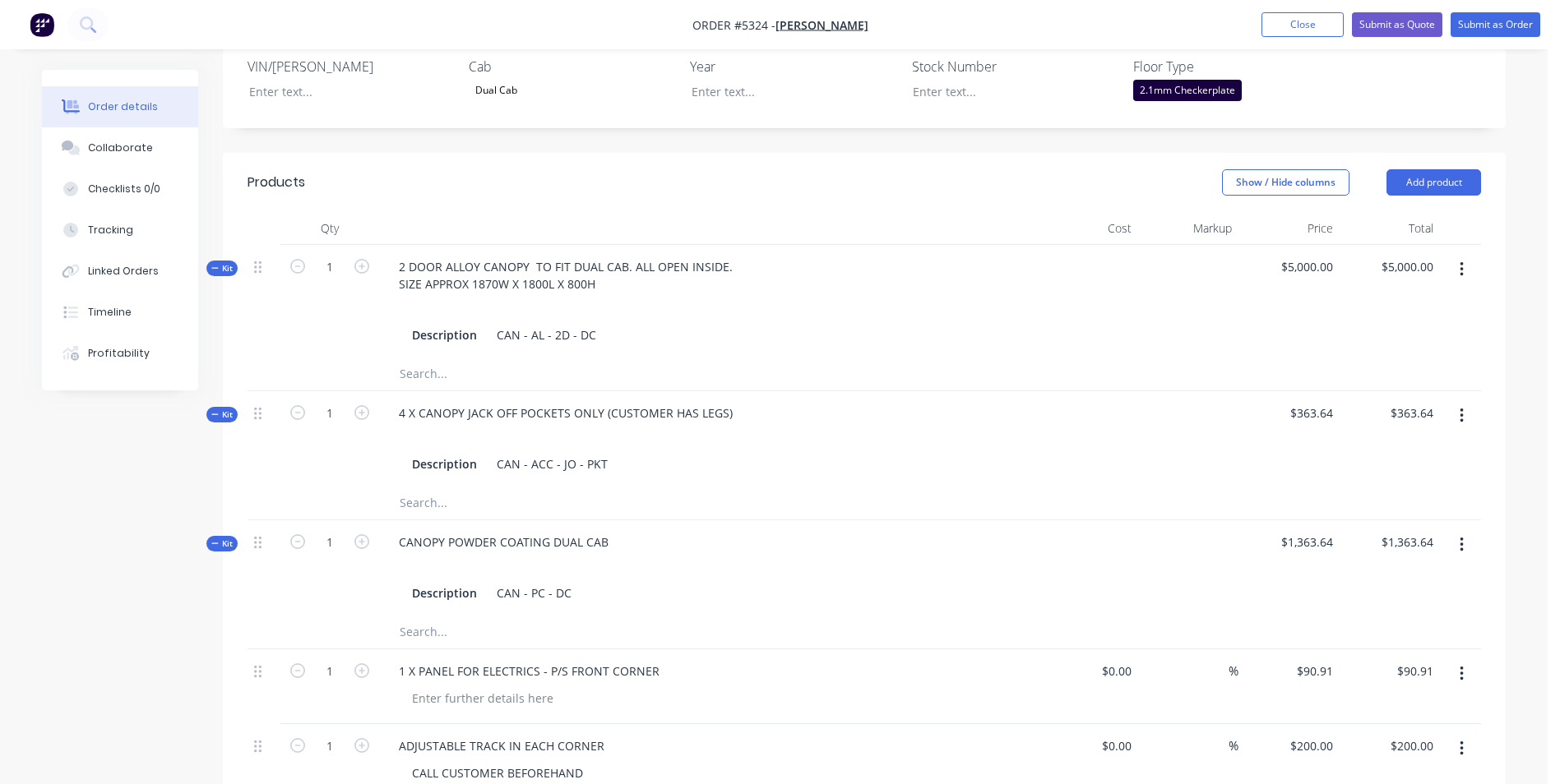
scroll to position [398, 0]
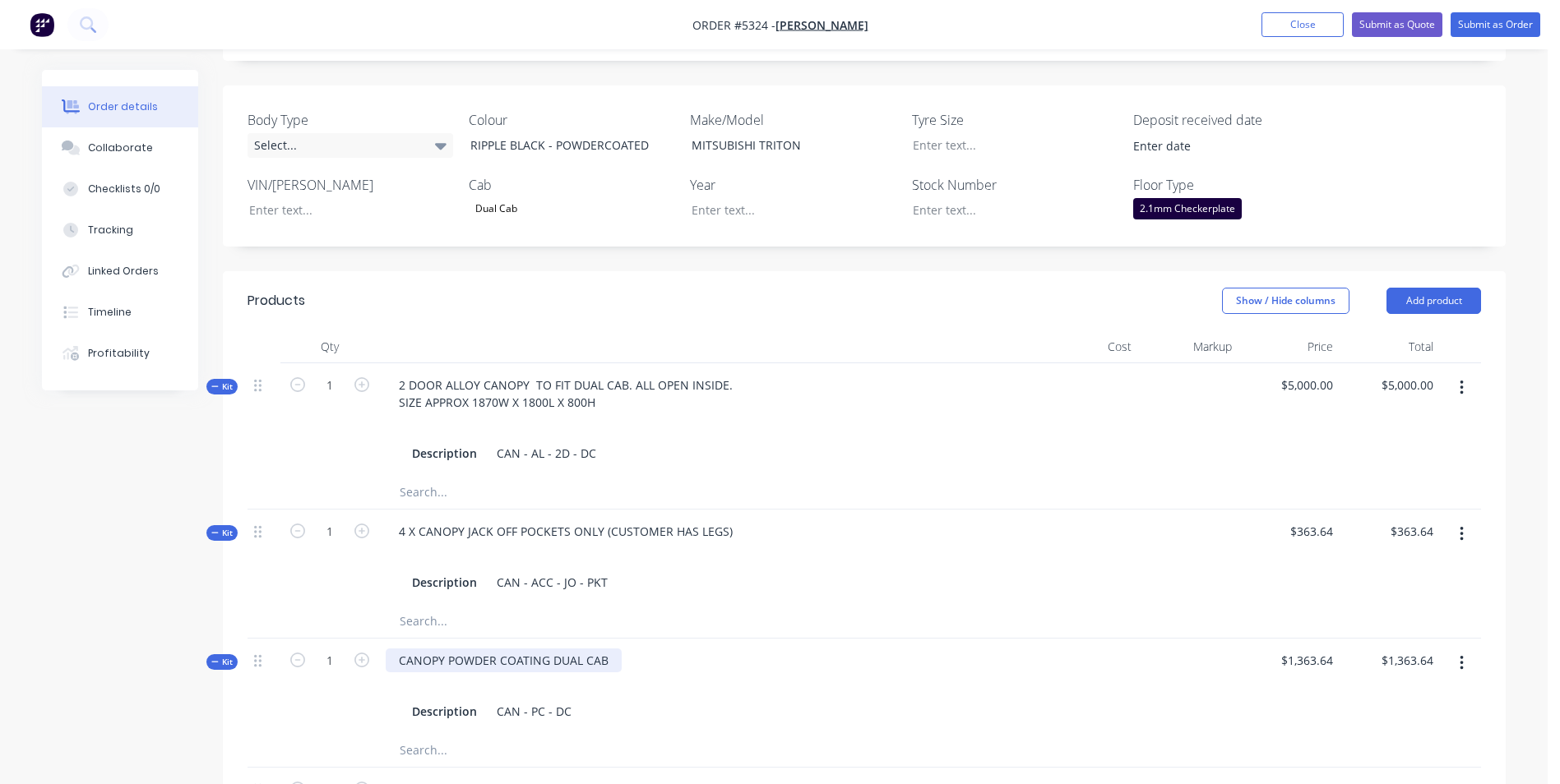
type input "$90.91"
click at [613, 649] on div "CANOPY POWDER COATING DUAL CAB" at bounding box center [504, 660] width 236 height 24
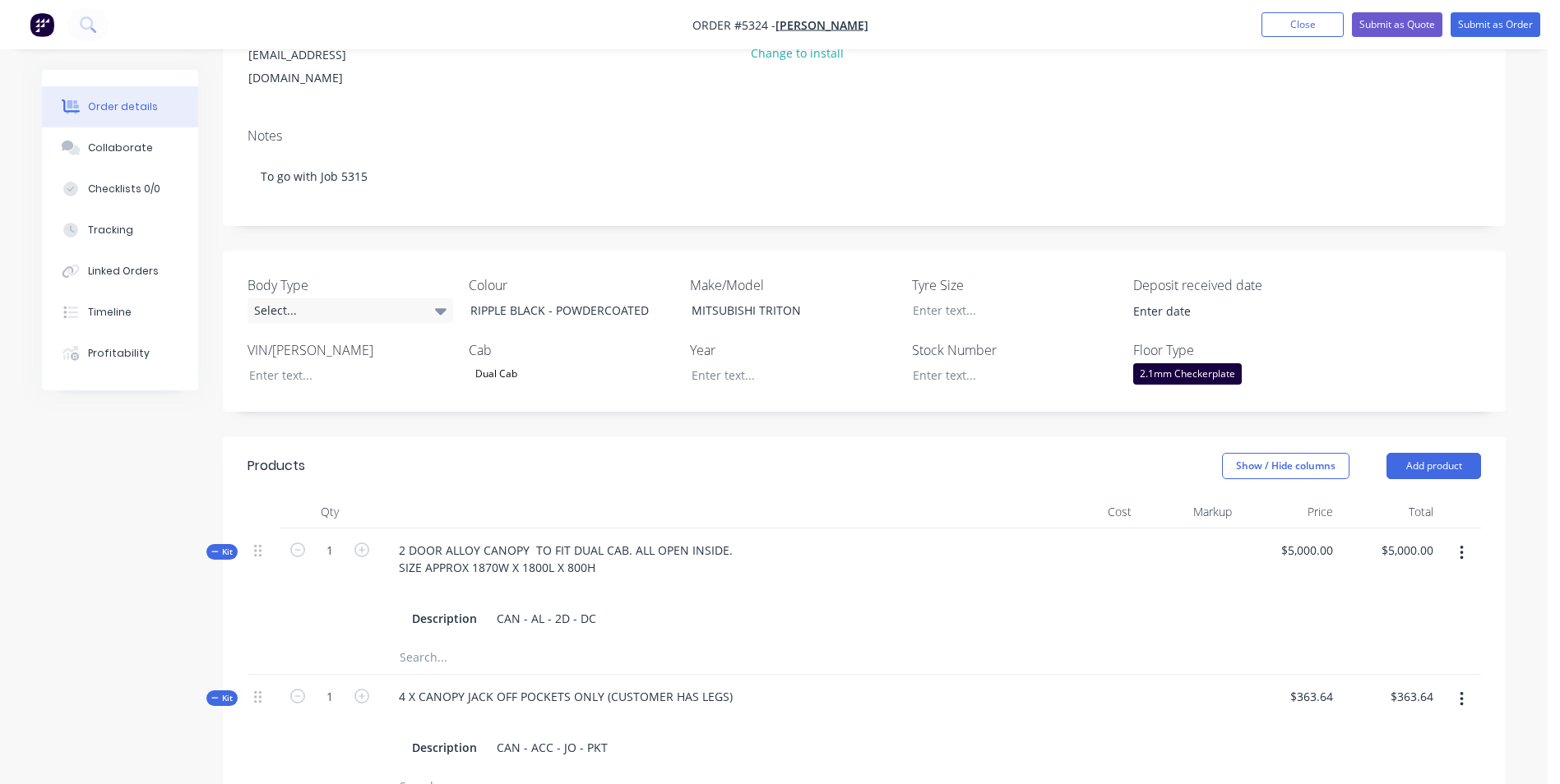
scroll to position [0, 0]
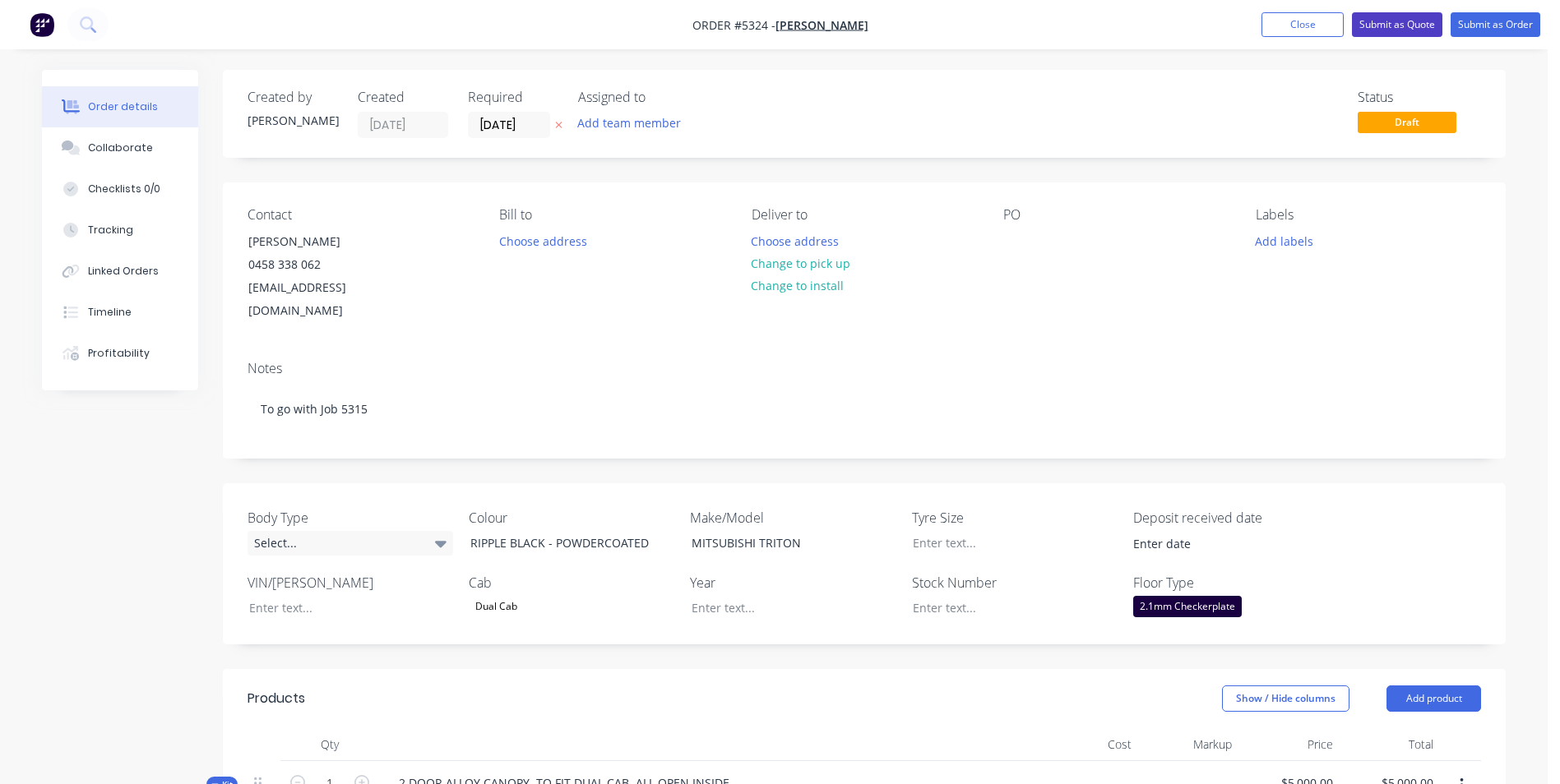
click at [1380, 21] on button "Submit as Quote" at bounding box center [1398, 24] width 91 height 24
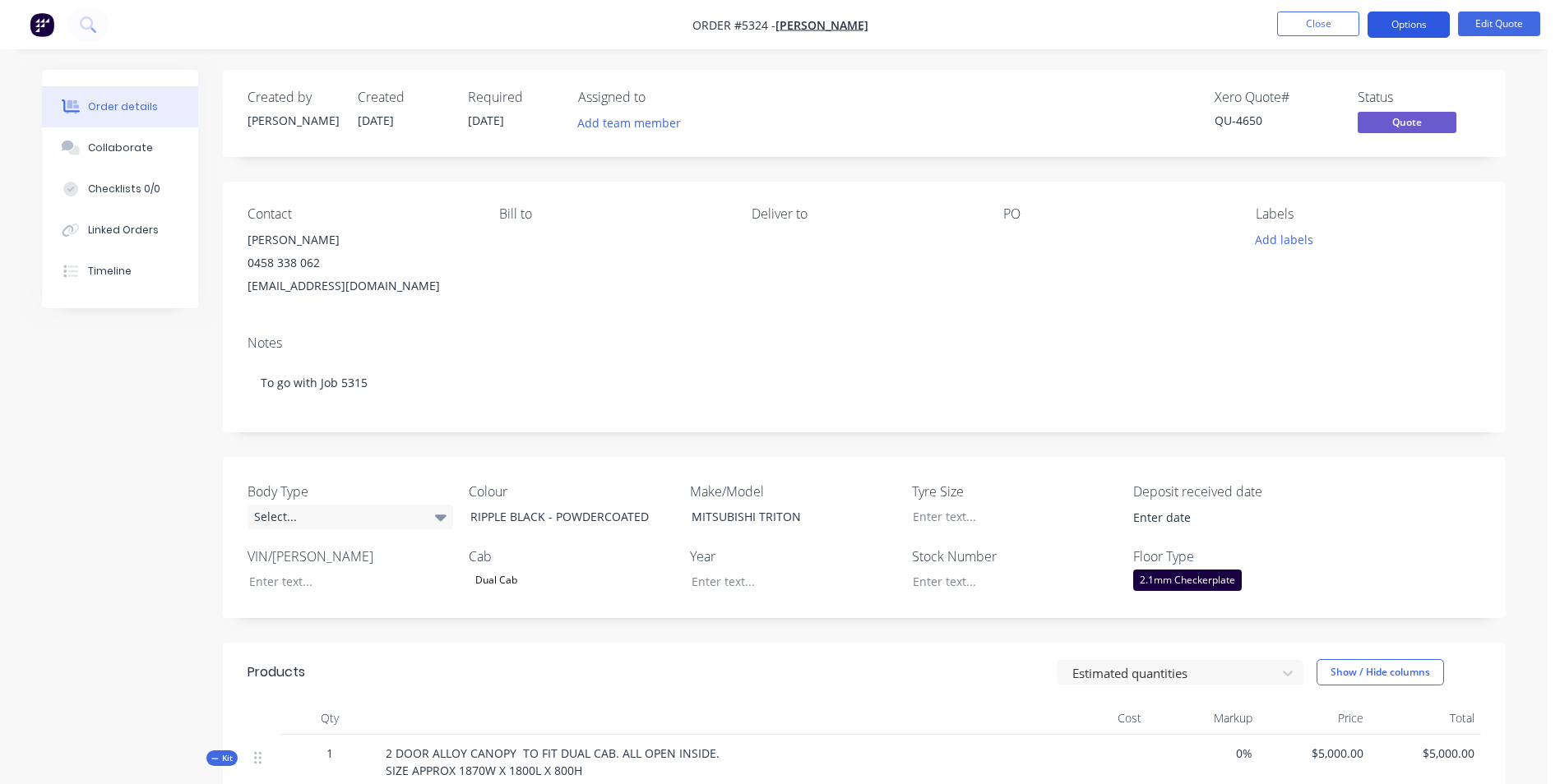
click at [1388, 21] on button "Options" at bounding box center [1409, 24] width 82 height 26
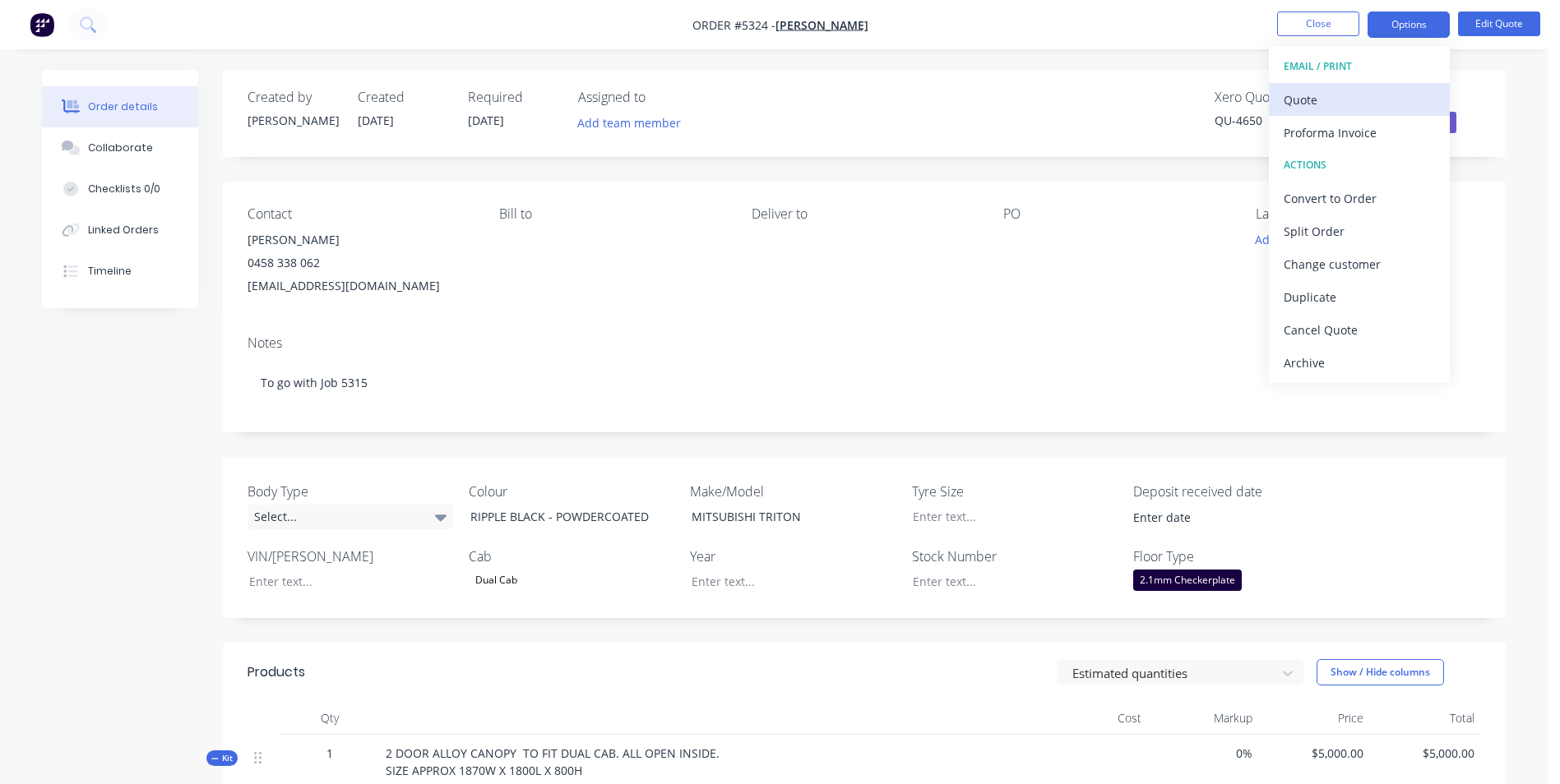
click at [1305, 106] on div "Quote" at bounding box center [1359, 100] width 151 height 24
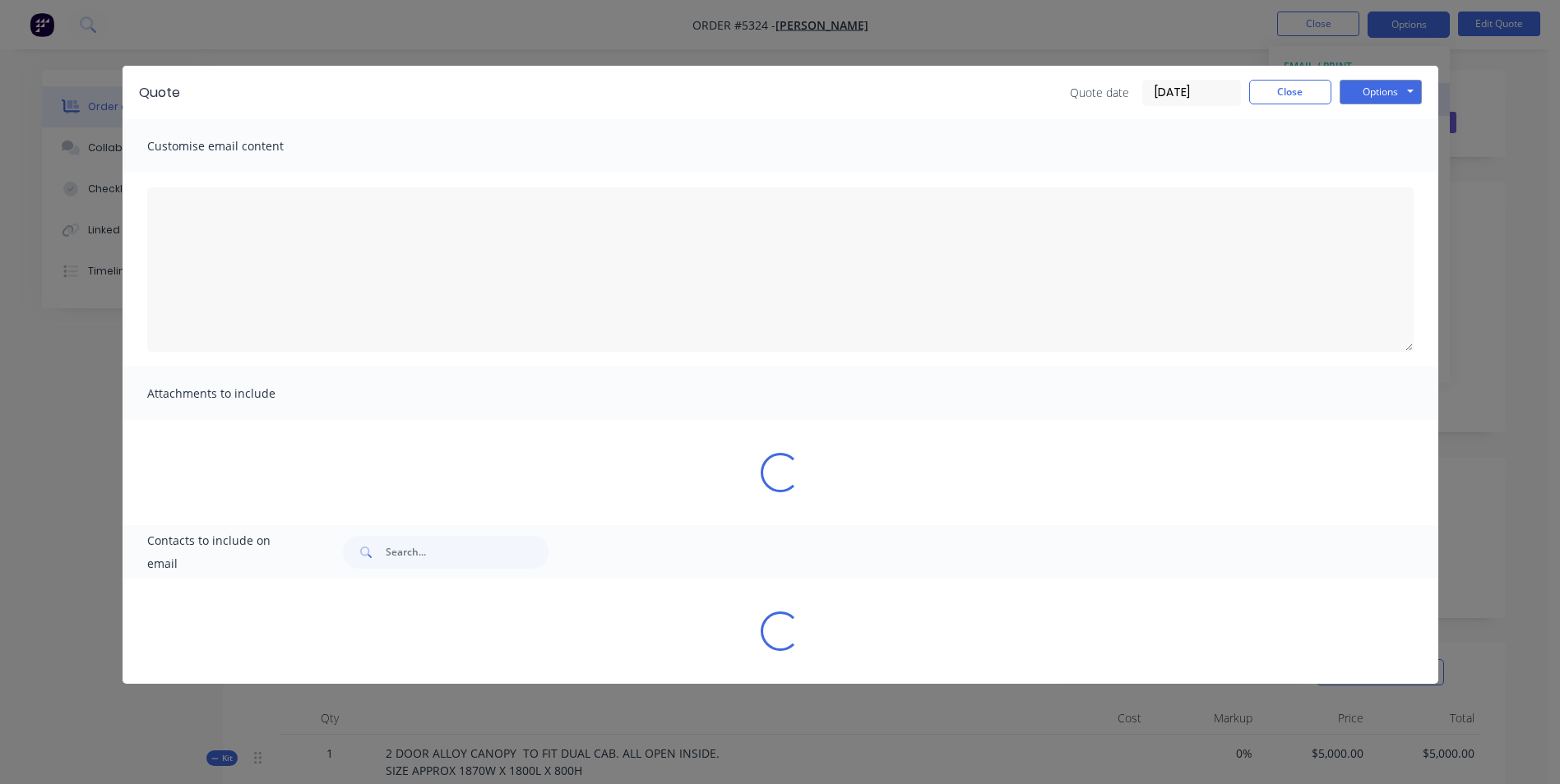
type textarea "Thank you for your enquiry and the opportunity to provide you with this quote. …"
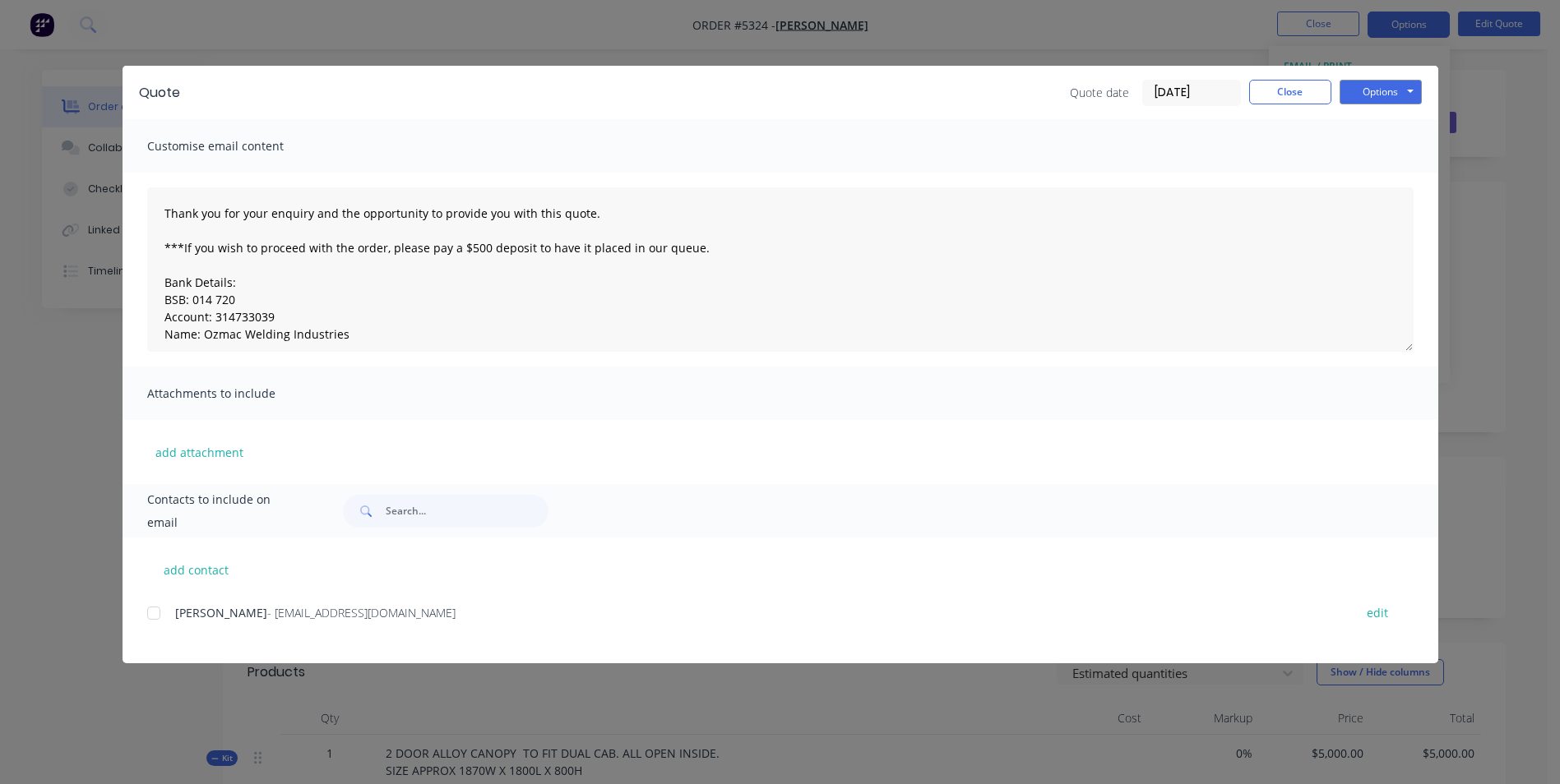
click at [155, 613] on div at bounding box center [154, 614] width 33 height 33
click at [1391, 92] on button "Options" at bounding box center [1381, 92] width 82 height 24
click at [1401, 175] on button "Email" at bounding box center [1392, 175] width 106 height 27
click at [1404, 92] on button "Options" at bounding box center [1381, 92] width 82 height 24
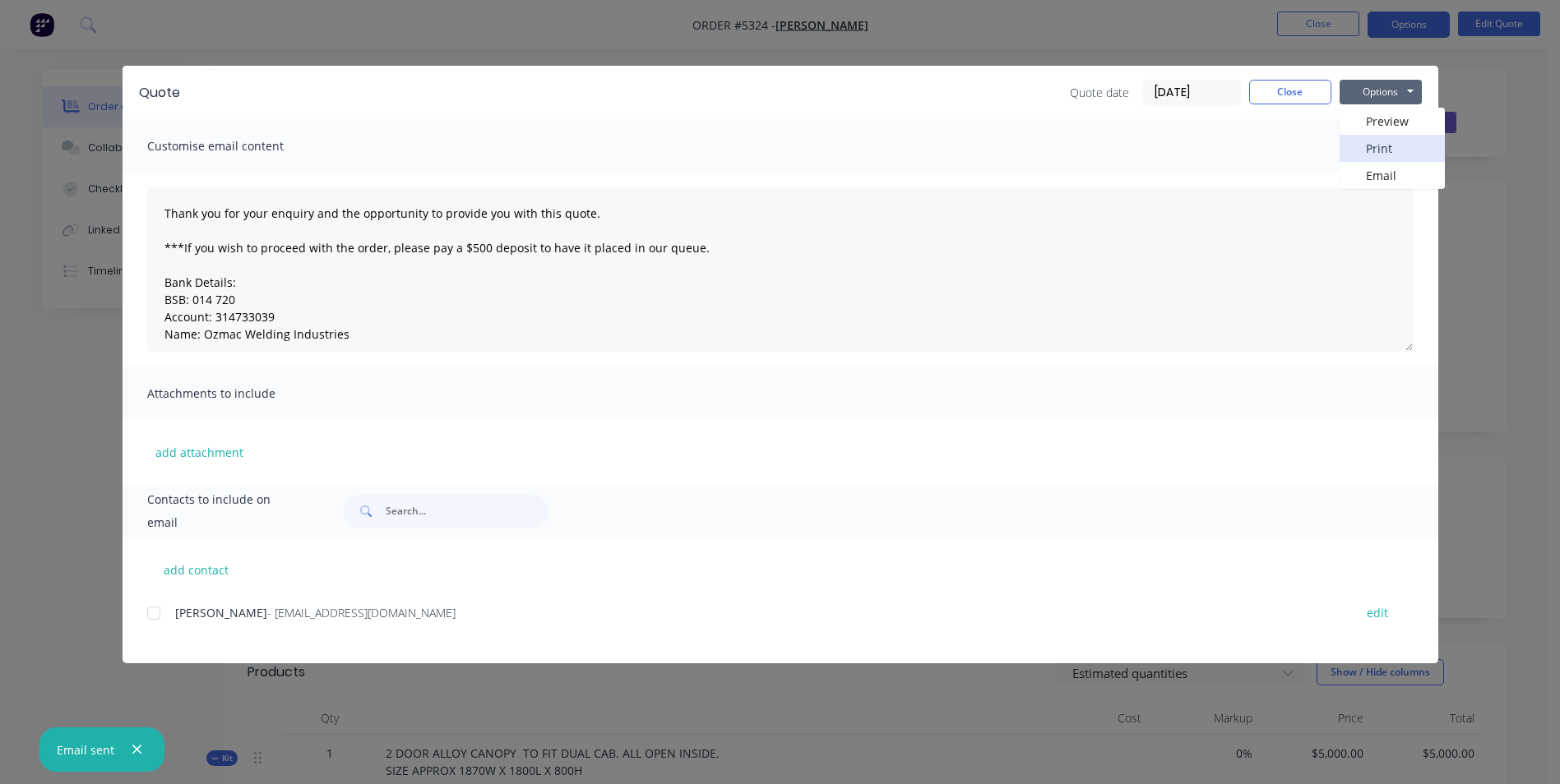
click at [1390, 150] on button "Print" at bounding box center [1392, 148] width 106 height 27
click at [1294, 89] on button "Close" at bounding box center [1290, 92] width 82 height 24
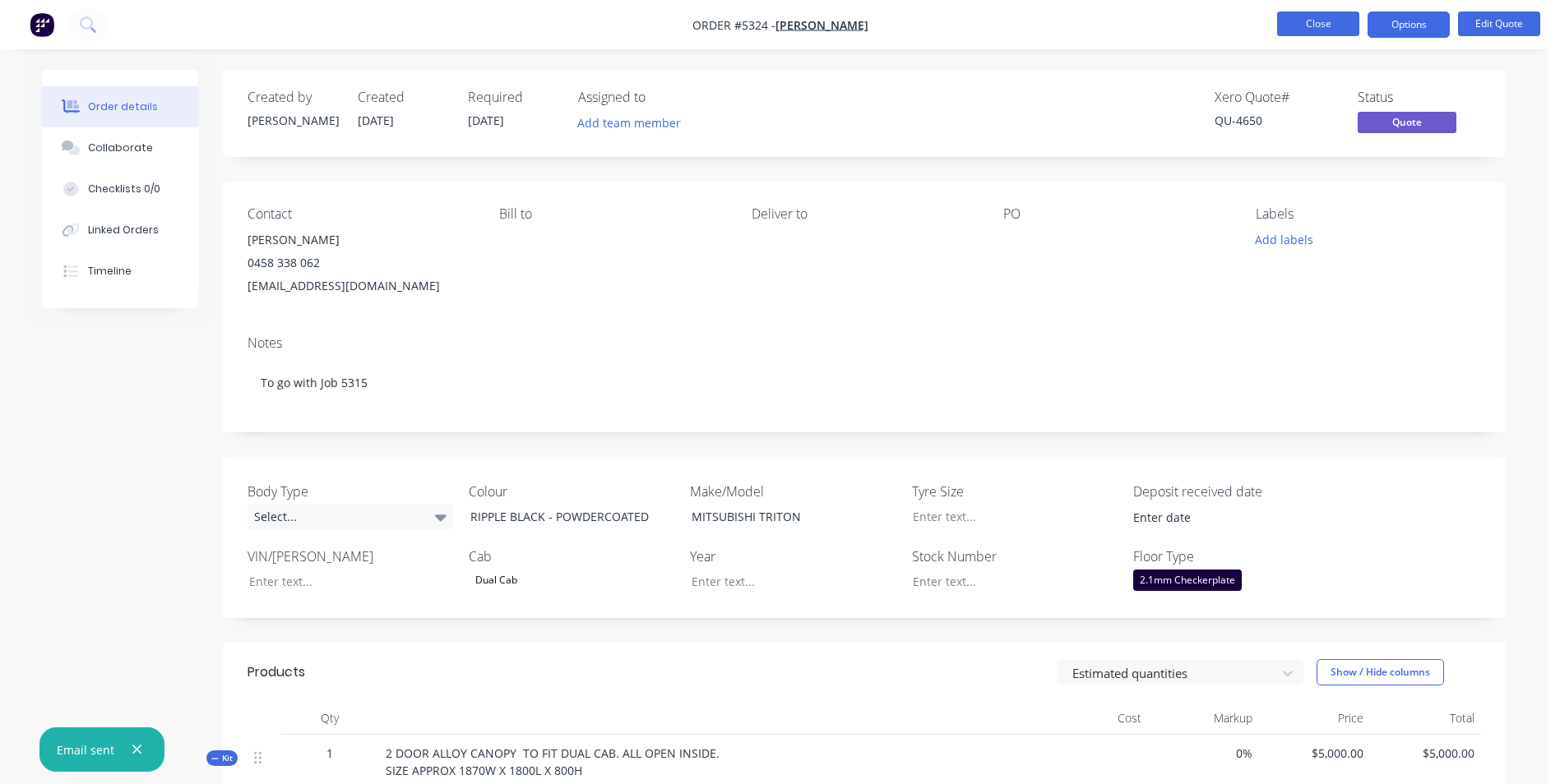
click at [1308, 25] on button "Close" at bounding box center [1318, 24] width 82 height 24
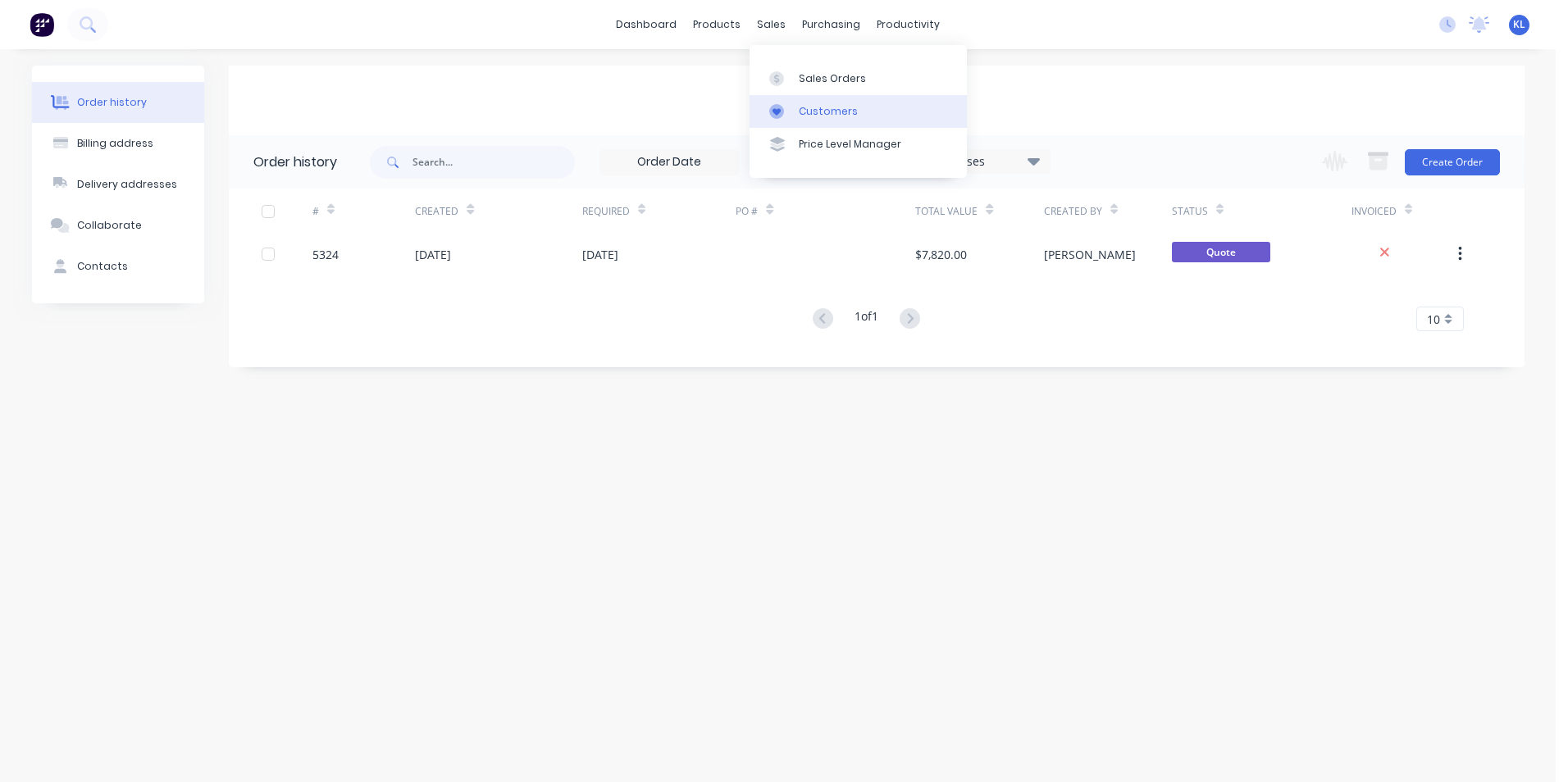
click at [850, 114] on div "Customers" at bounding box center [828, 111] width 59 height 15
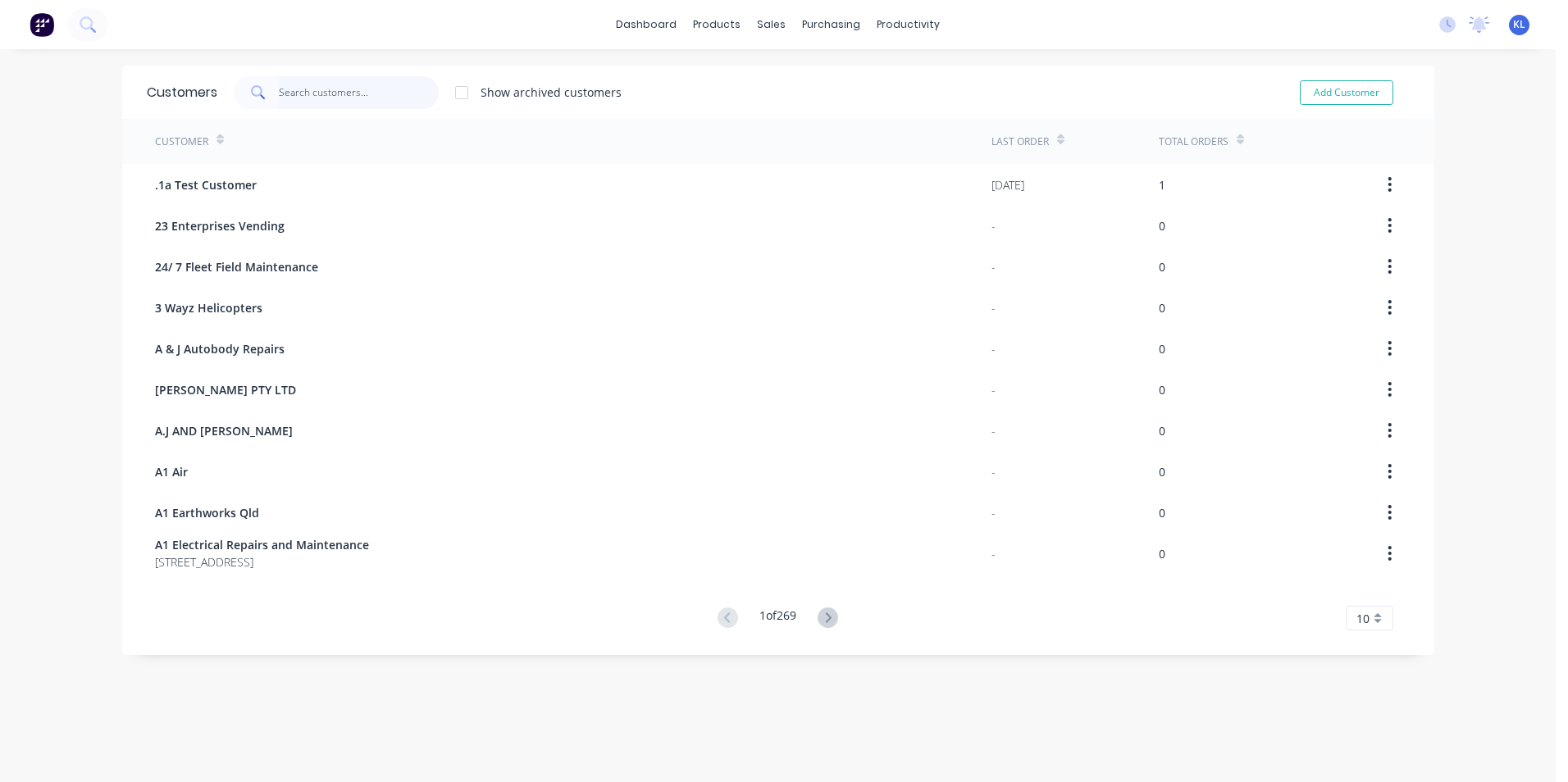
click at [366, 92] on input "text" at bounding box center [359, 93] width 160 height 33
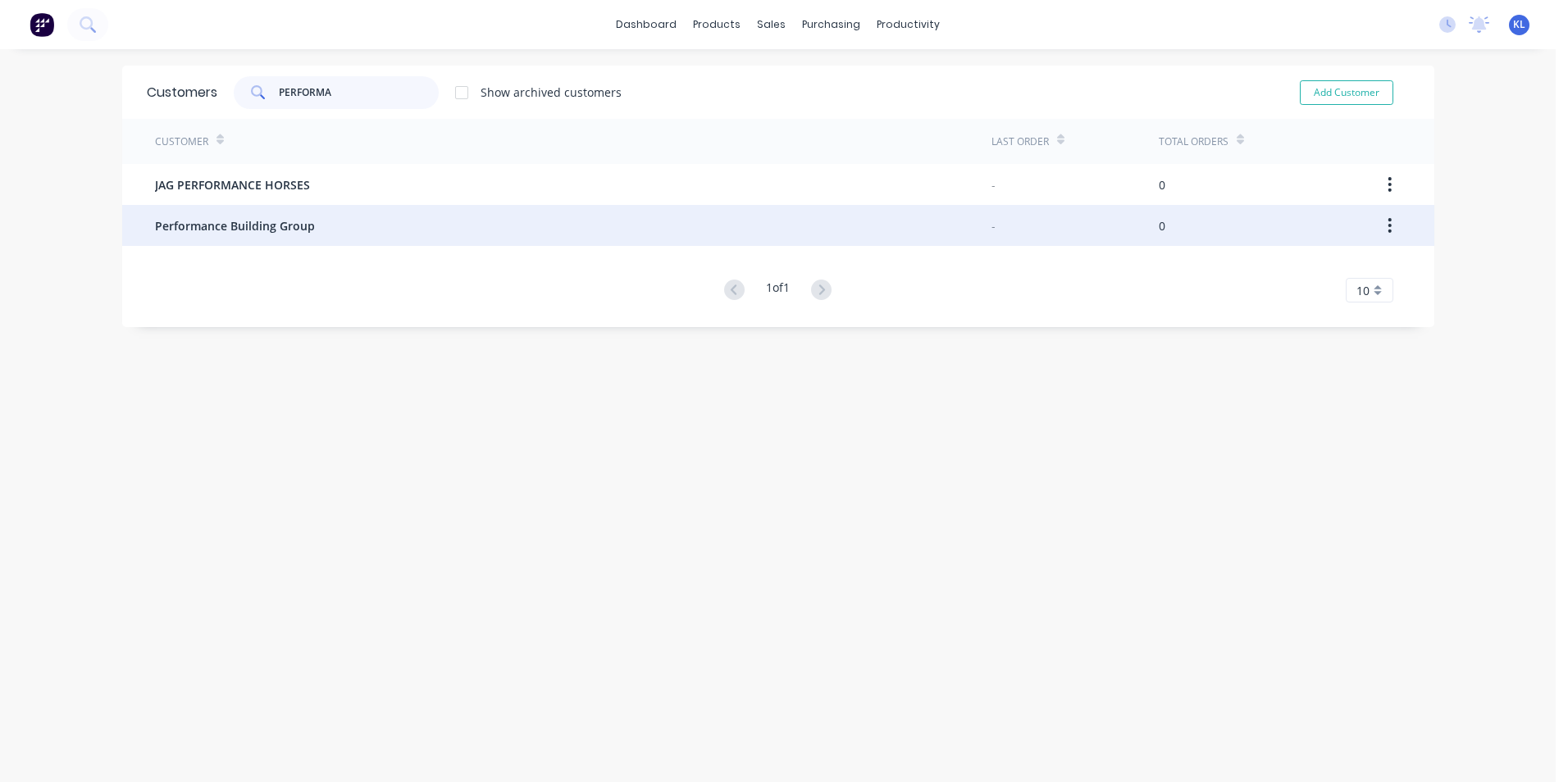
type input "PERFORMA"
click at [294, 232] on span "Performance Building Group" at bounding box center [235, 226] width 160 height 17
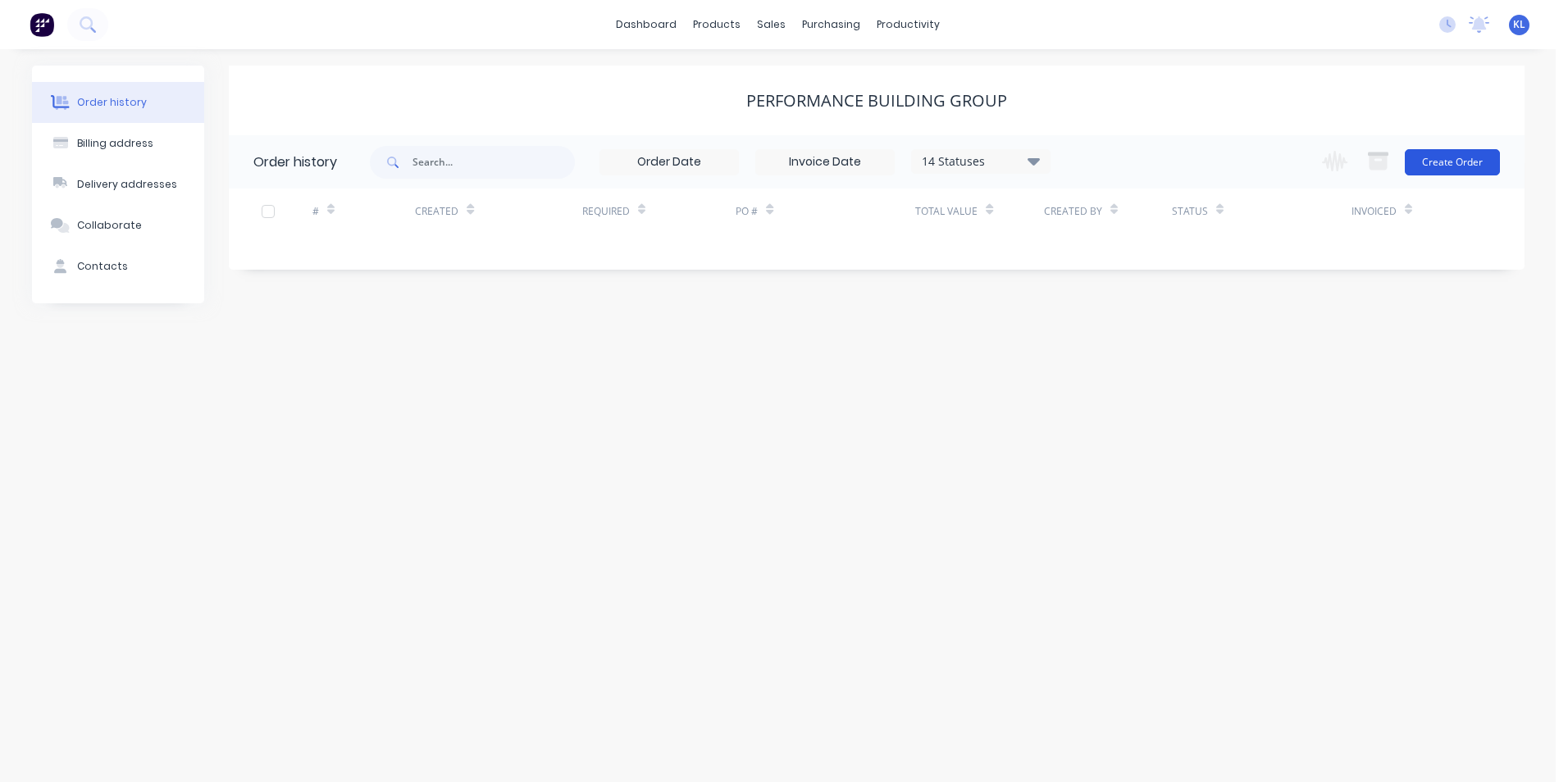
click at [1462, 163] on button "Create Order" at bounding box center [1452, 162] width 95 height 26
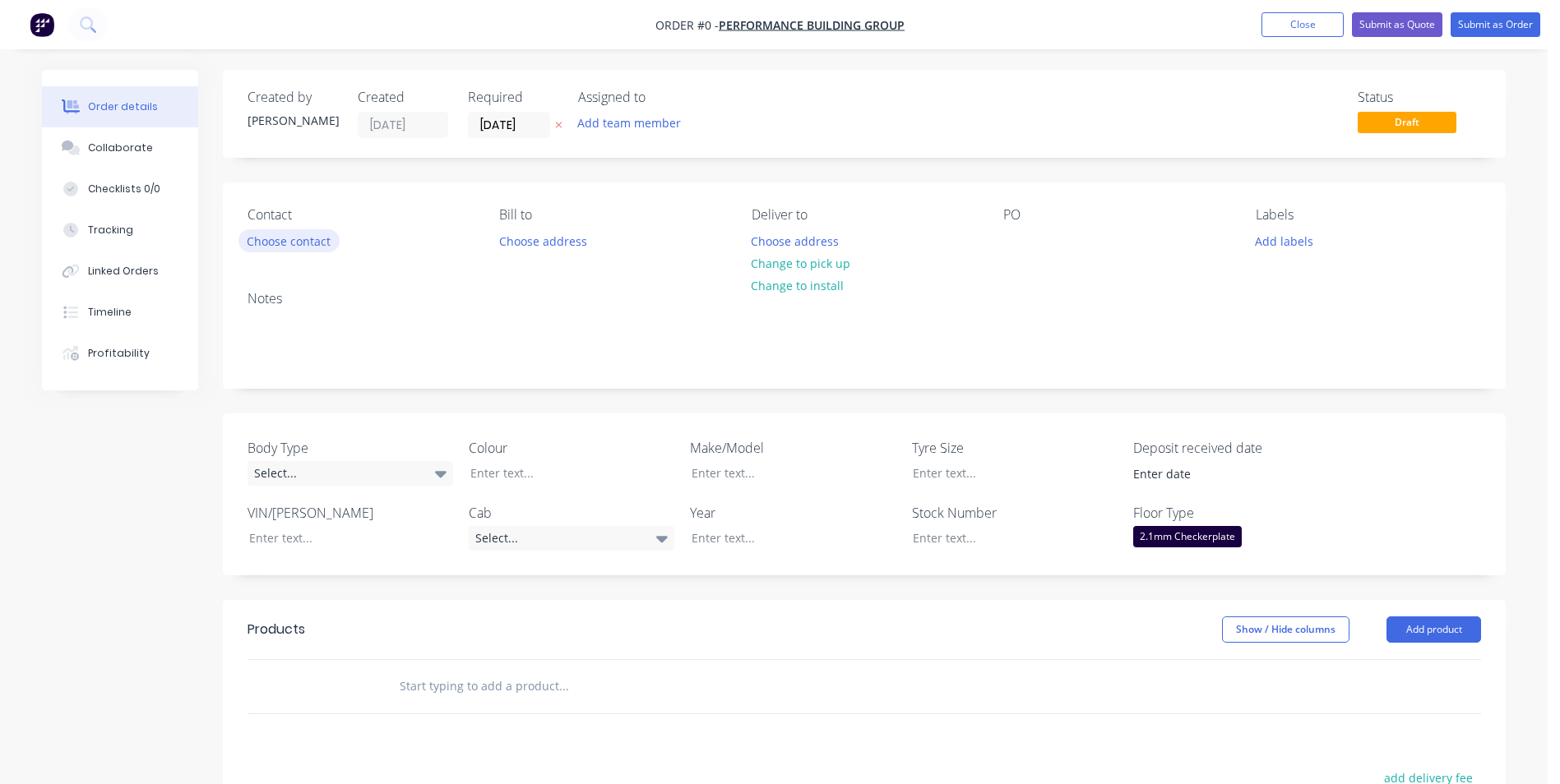
click at [287, 240] on button "Choose contact" at bounding box center [289, 240] width 101 height 22
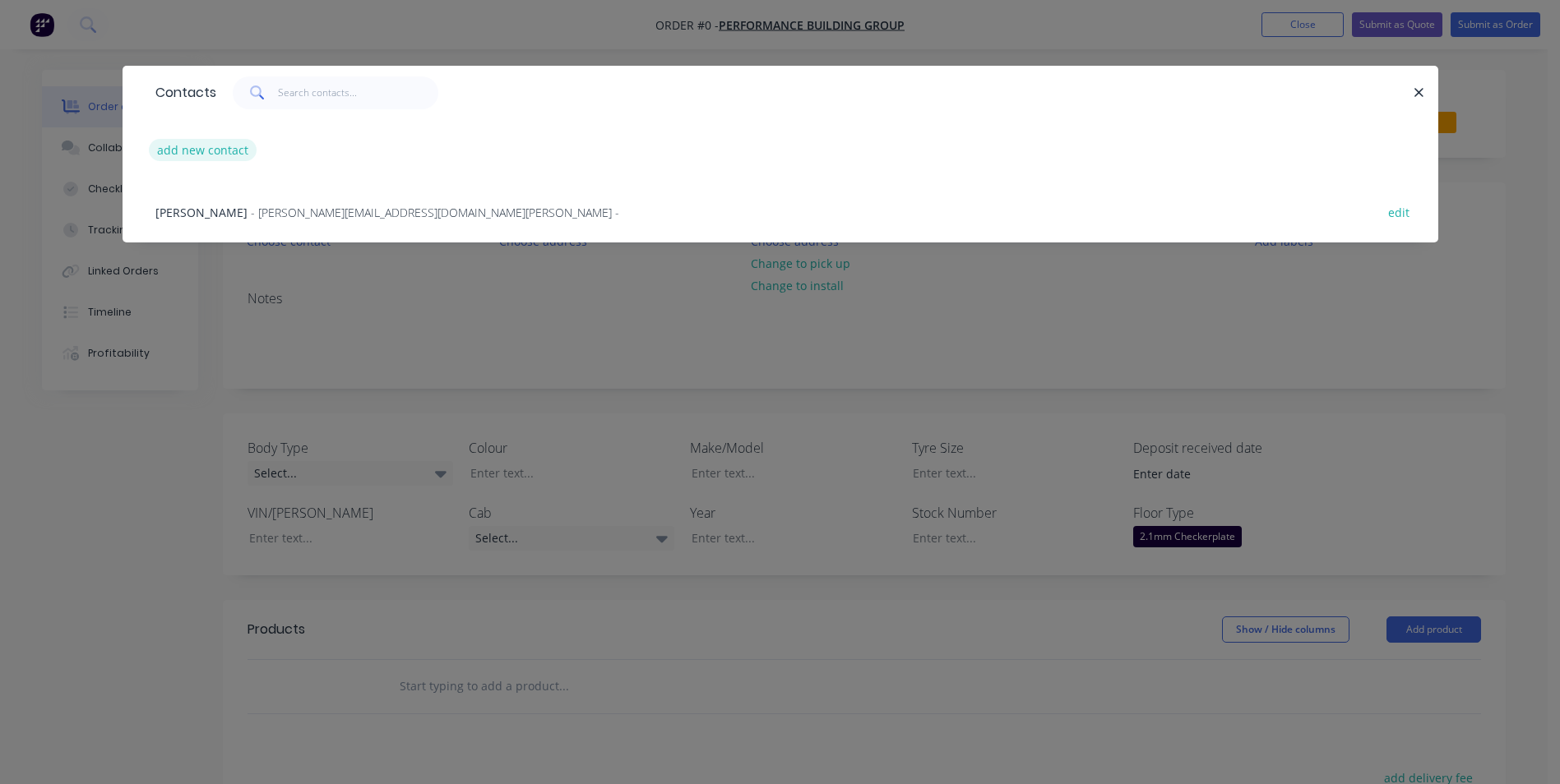
click at [179, 148] on button "add new contact" at bounding box center [203, 149] width 108 height 22
select select "AU"
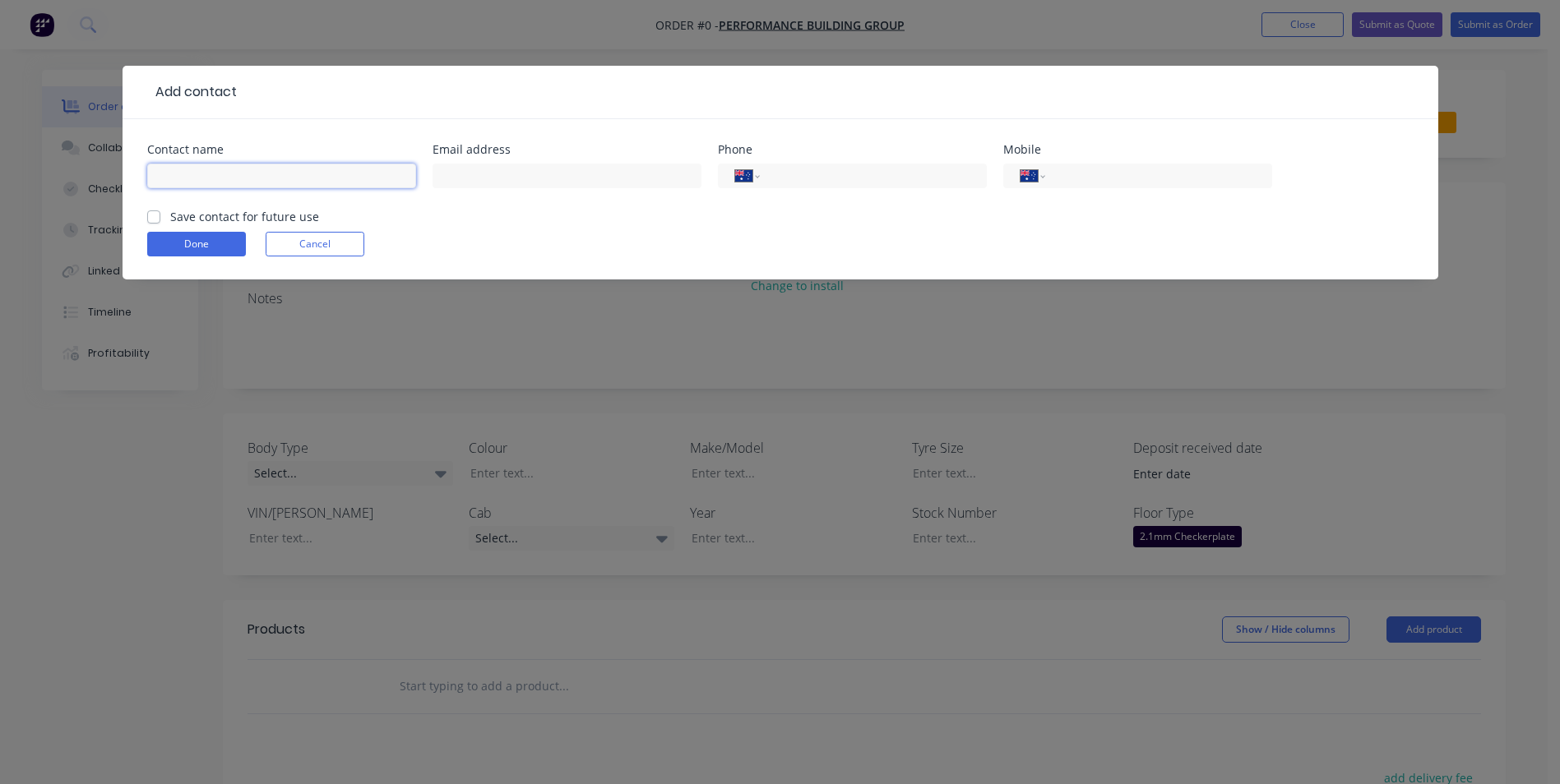
click at [184, 165] on input "text" at bounding box center [282, 175] width 269 height 24
type input "JOHN NICHOLAS"
click at [170, 223] on label "Save contact for future use" at bounding box center [245, 217] width 148 height 17
click at [152, 223] on input "Save contact for future use" at bounding box center [154, 216] width 13 height 16
checkbox input "true"
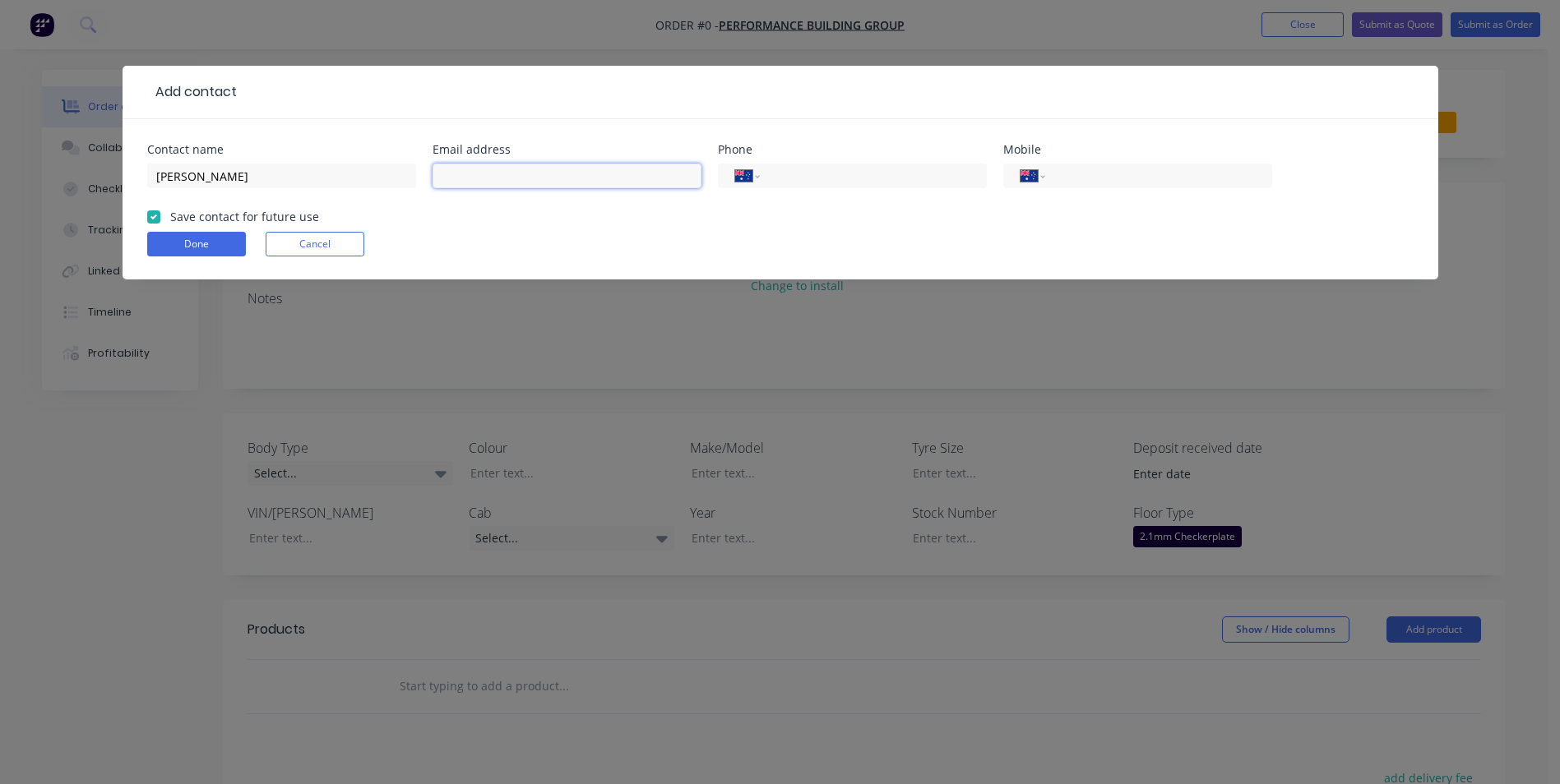
click at [496, 171] on input "text" at bounding box center [567, 175] width 269 height 24
type input "J"
type input "john@performancebuildinggroup.com.au"
click at [1156, 179] on input "tel" at bounding box center [1156, 176] width 197 height 19
type input "0416 362 962"
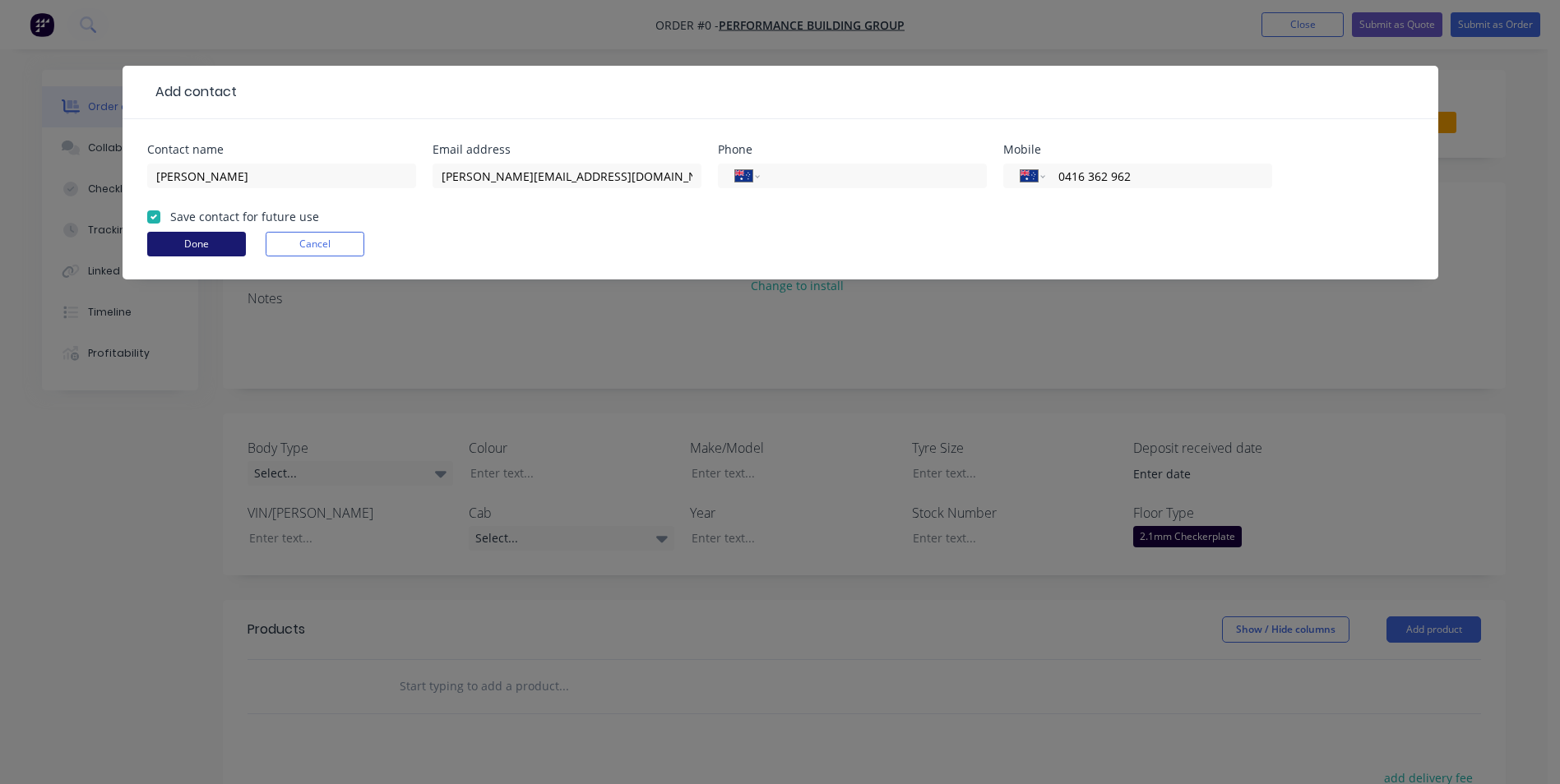
click at [192, 245] on button "Done" at bounding box center [197, 244] width 99 height 24
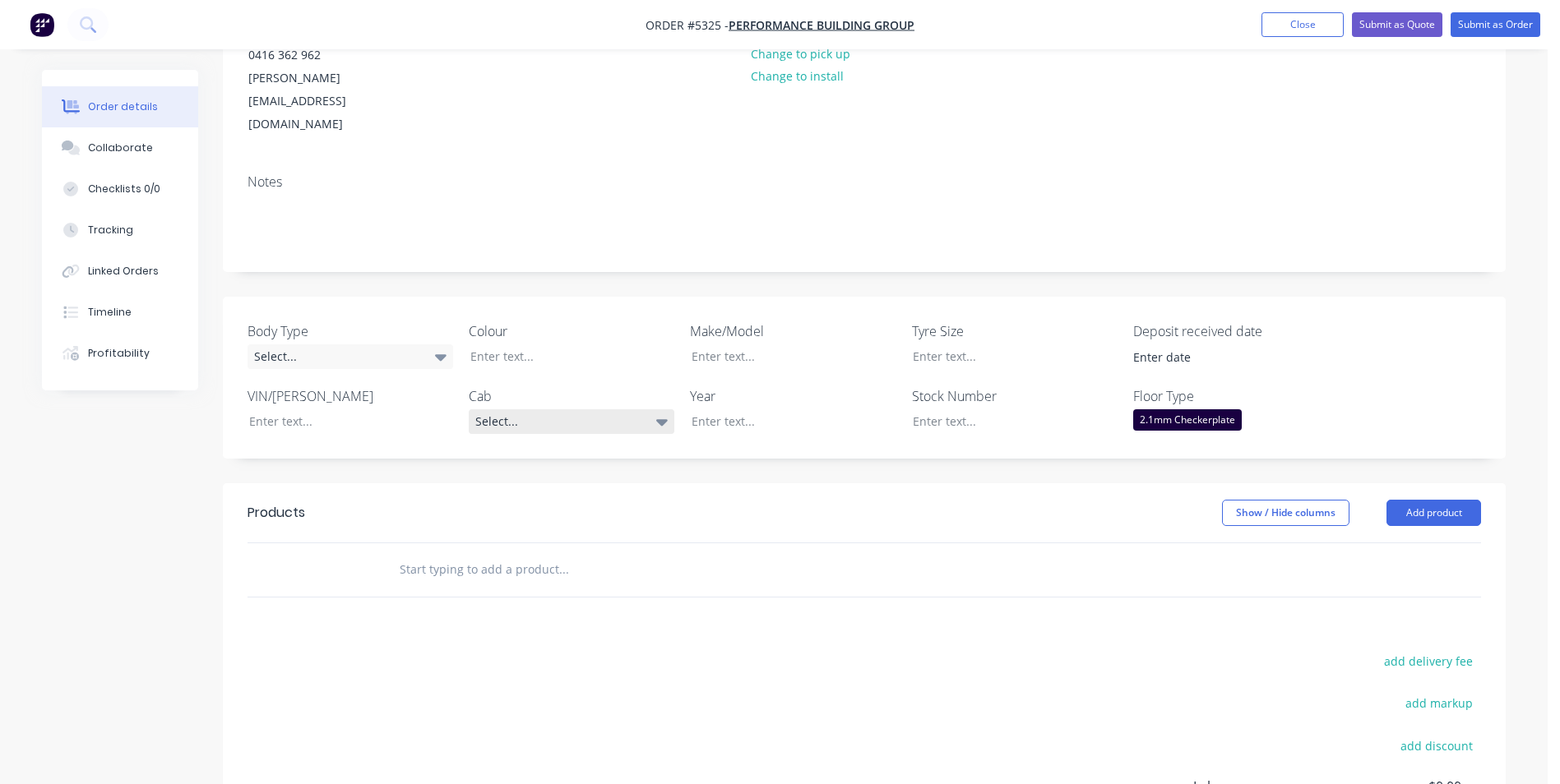
scroll to position [246, 0]
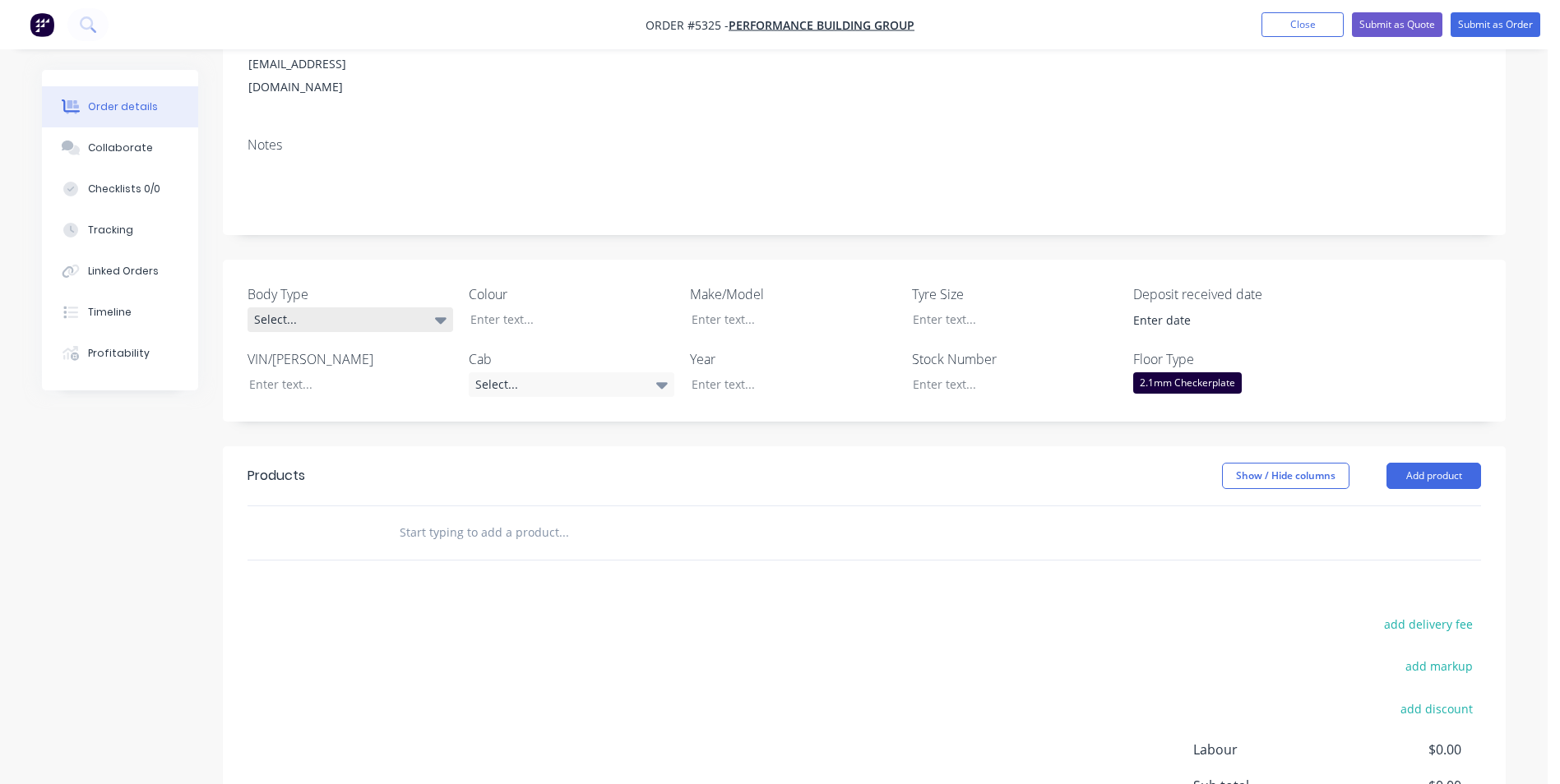
click at [435, 311] on icon at bounding box center [440, 320] width 11 height 18
click at [377, 375] on button "Pick Up" at bounding box center [370, 375] width 246 height 33
click at [549, 307] on div at bounding box center [560, 319] width 205 height 24
click at [614, 373] on div "Select..." at bounding box center [571, 385] width 205 height 24
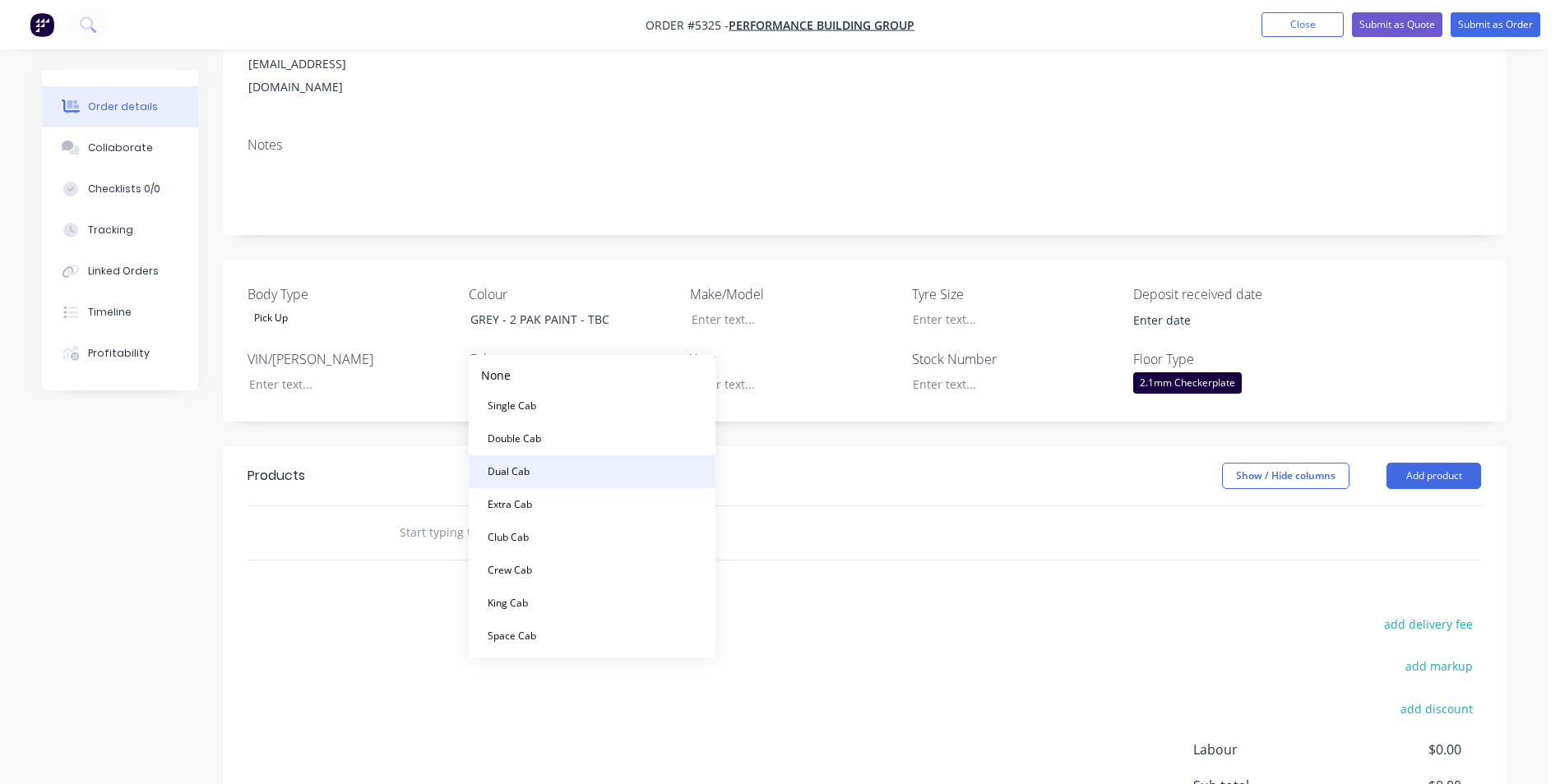
click at [553, 473] on button "Dual Cab" at bounding box center [592, 472] width 246 height 33
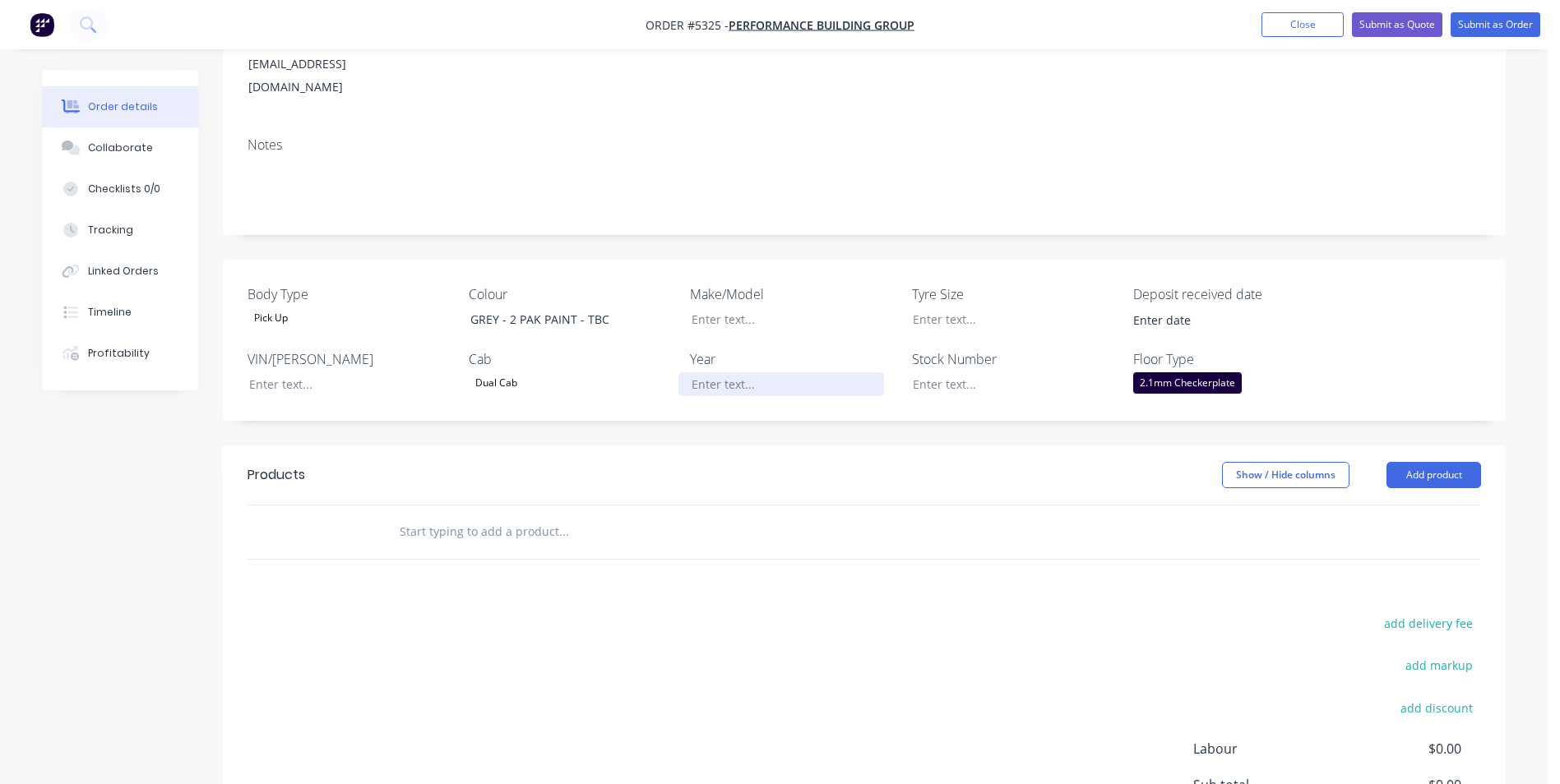
click at [737, 373] on div at bounding box center [781, 384] width 205 height 24
click at [716, 307] on div at bounding box center [781, 319] width 205 height 24
click at [1463, 462] on button "Add product" at bounding box center [1434, 475] width 94 height 26
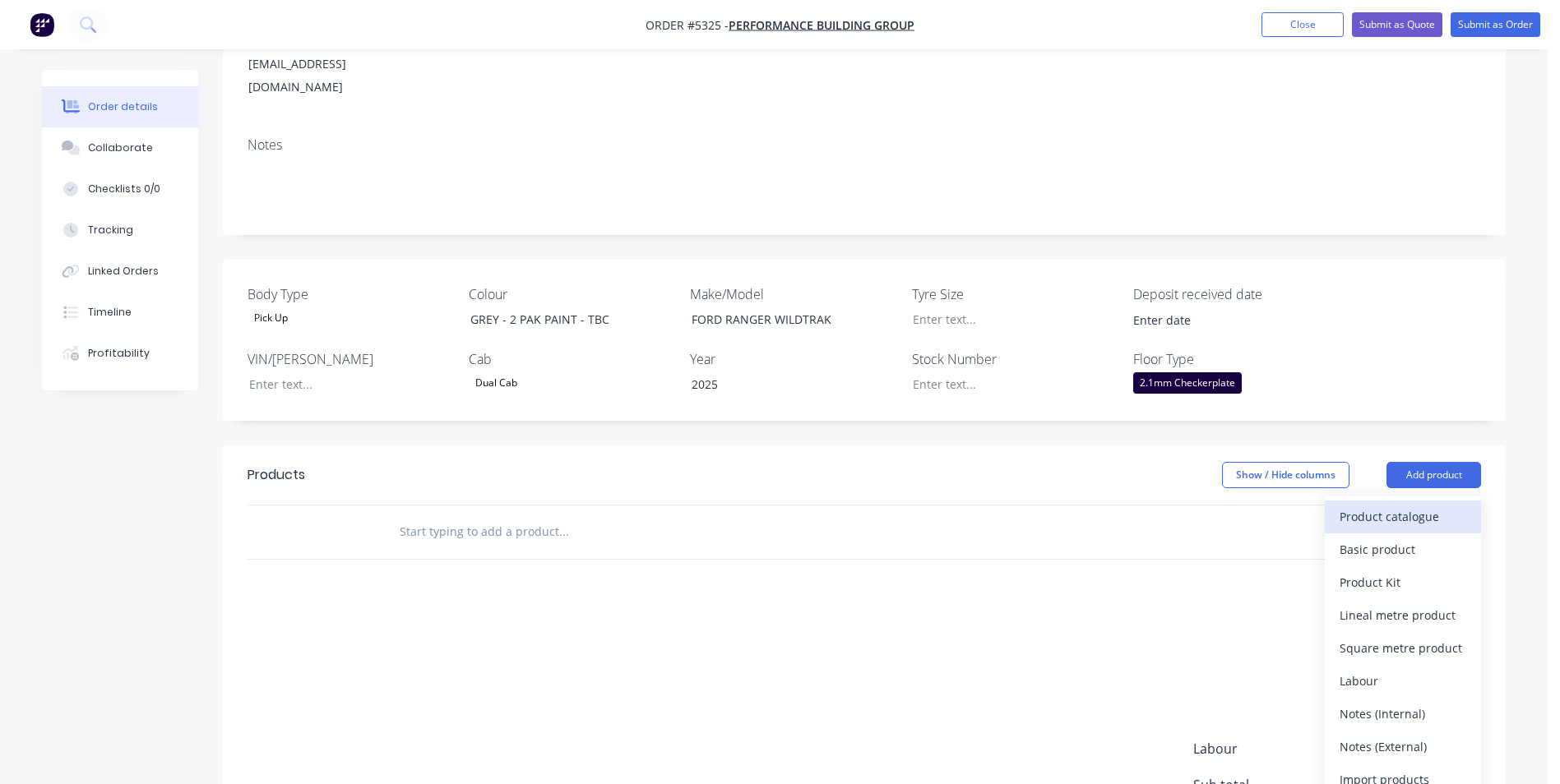
click at [1384, 505] on div "Product catalogue" at bounding box center [1403, 516] width 127 height 24
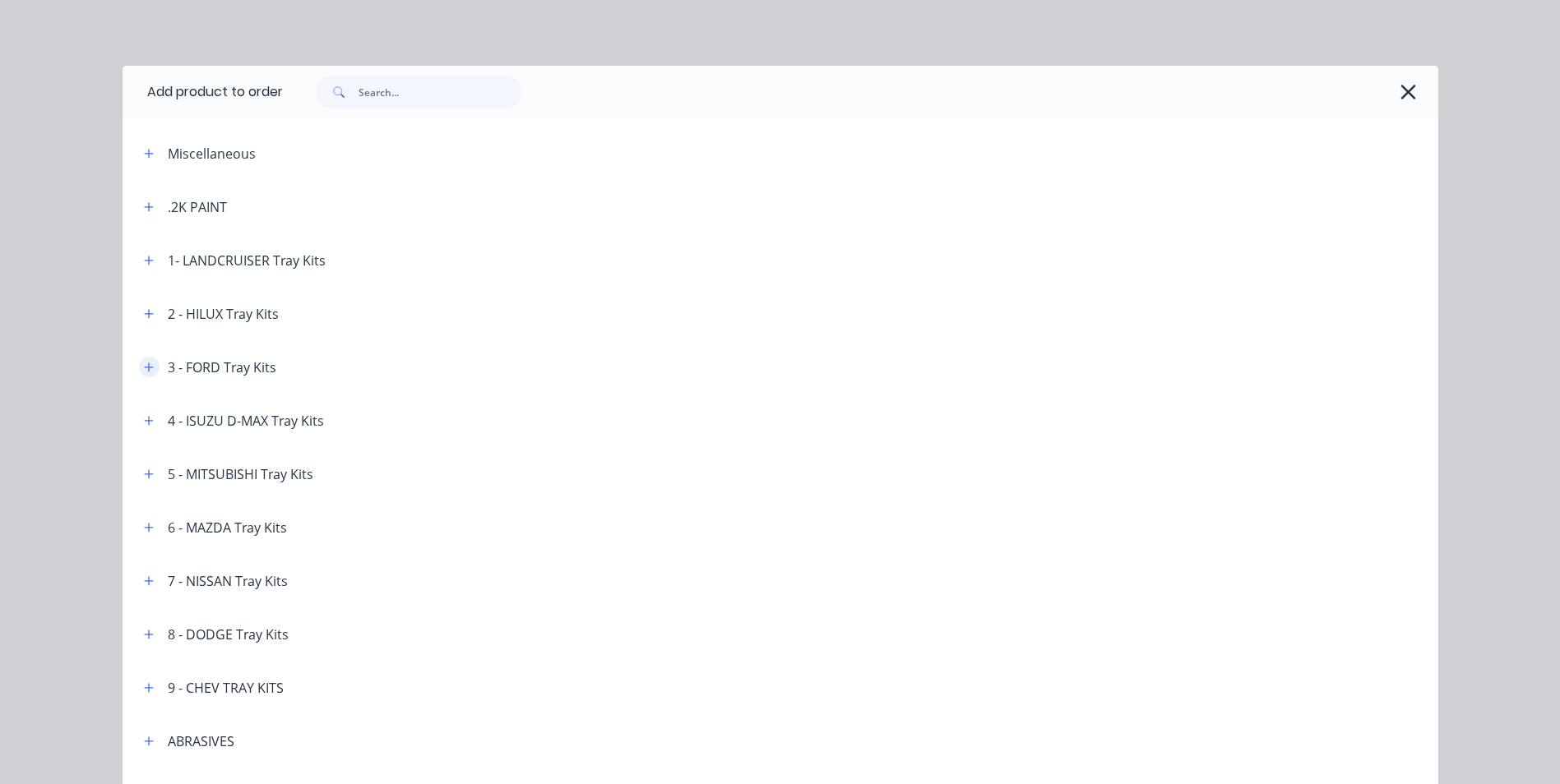
click at [144, 368] on icon "button" at bounding box center [148, 367] width 10 height 11
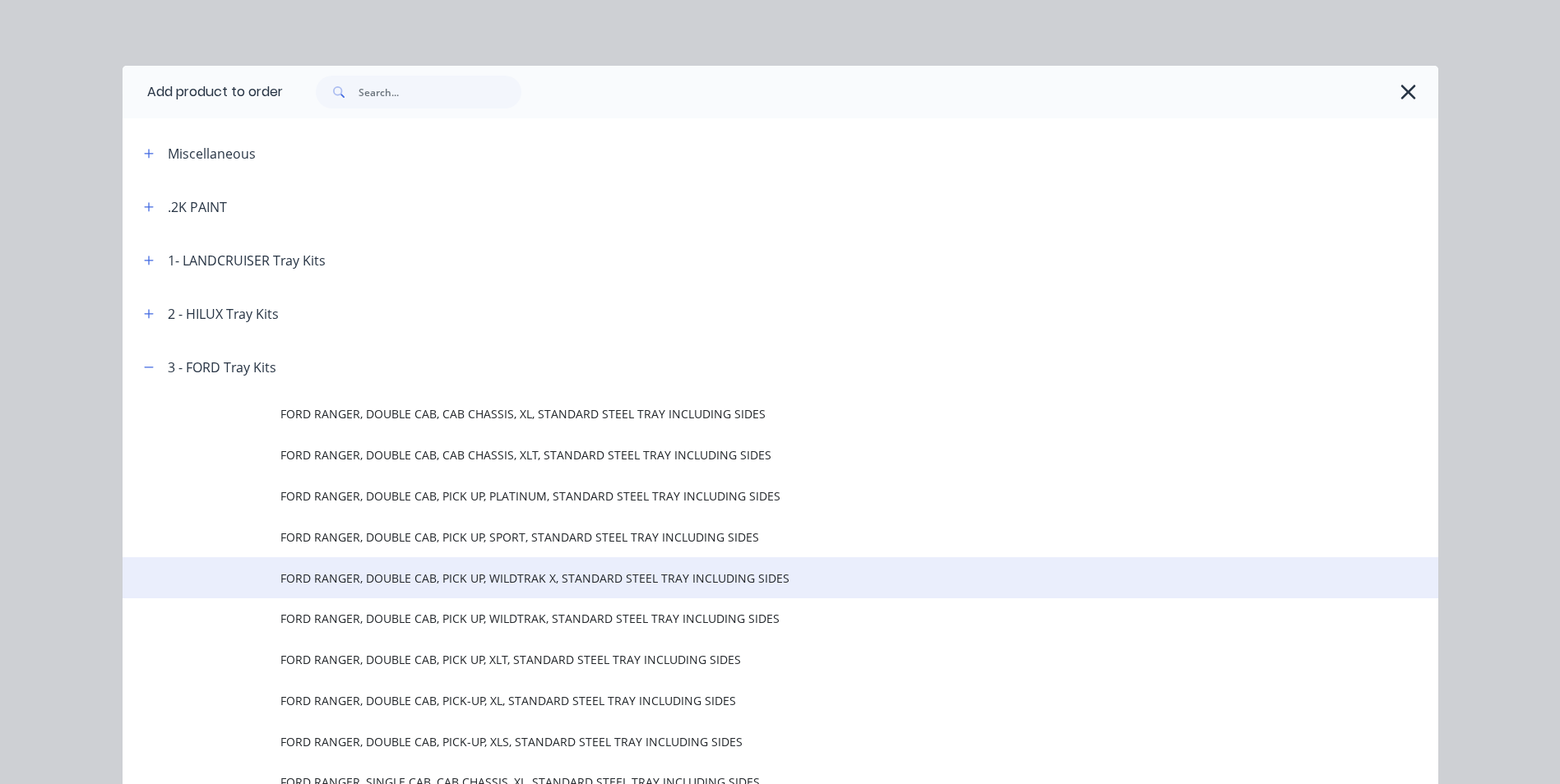
click at [444, 582] on span "FORD RANGER, DOUBLE CAB, PICK UP, WILDTRAK X, STANDARD STEEL TRAY INCLUDING SID…" at bounding box center [743, 579] width 926 height 17
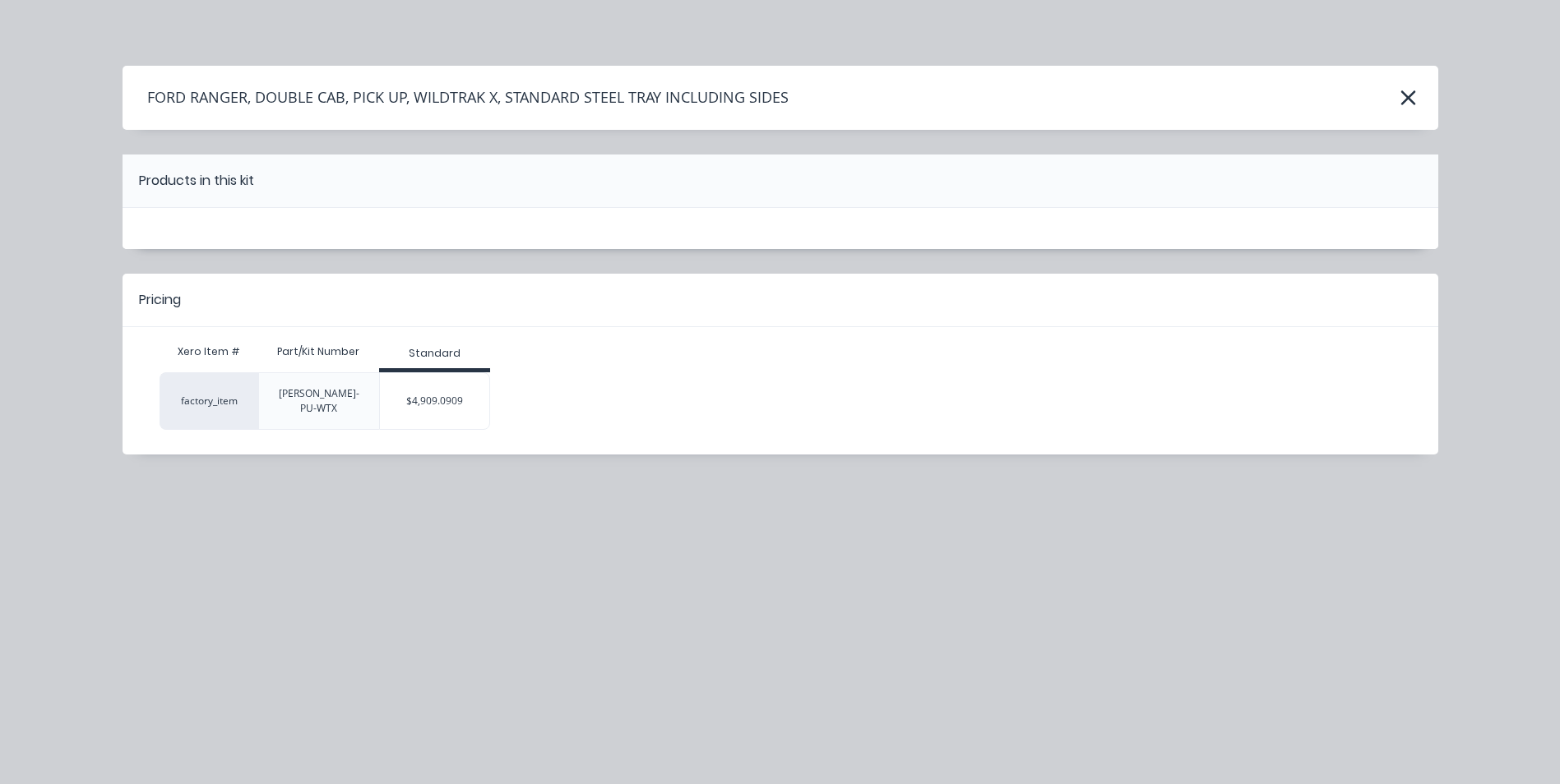
click at [454, 398] on div "$4,909.0909" at bounding box center [434, 401] width 109 height 41
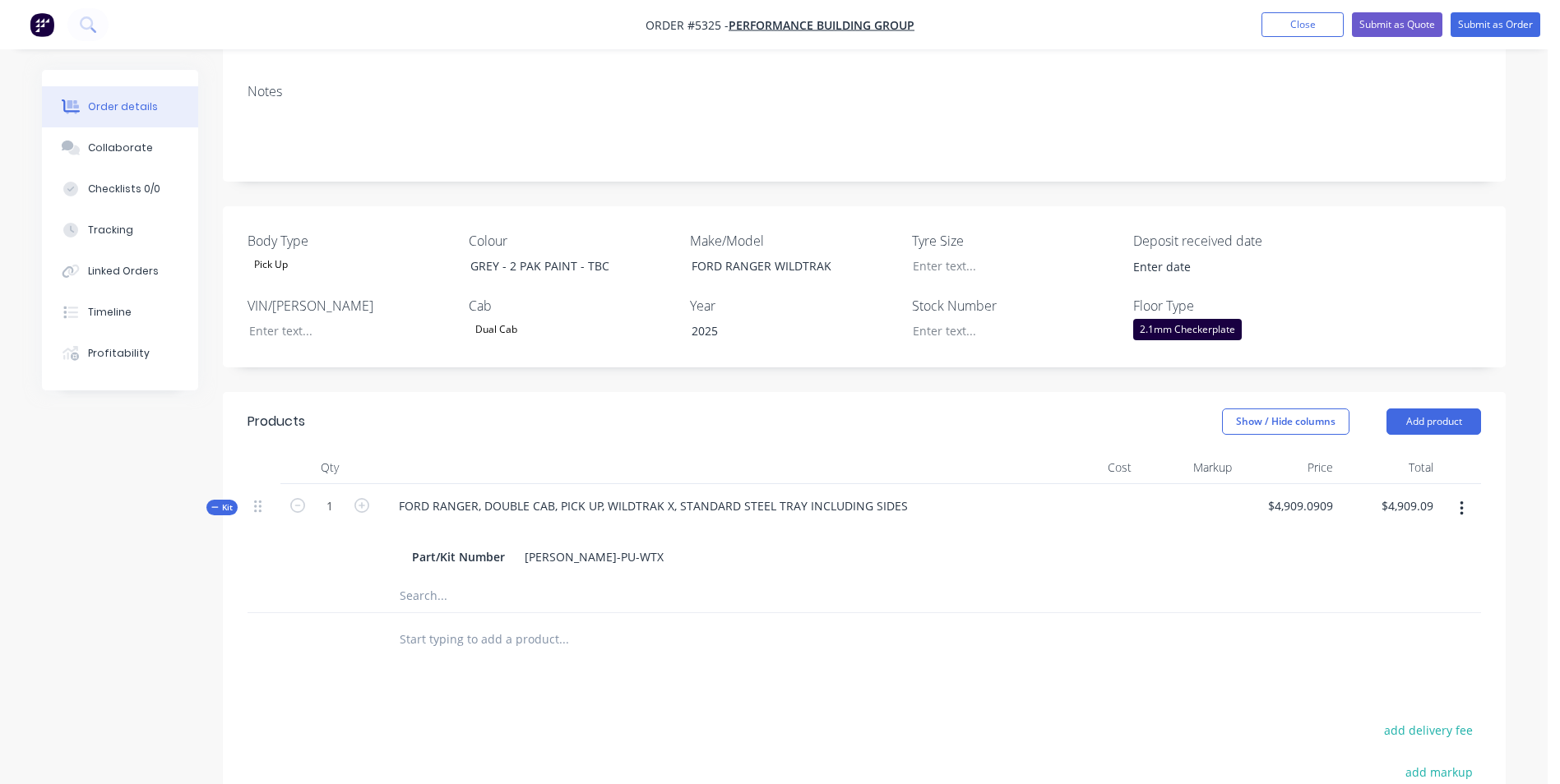
scroll to position [329, 0]
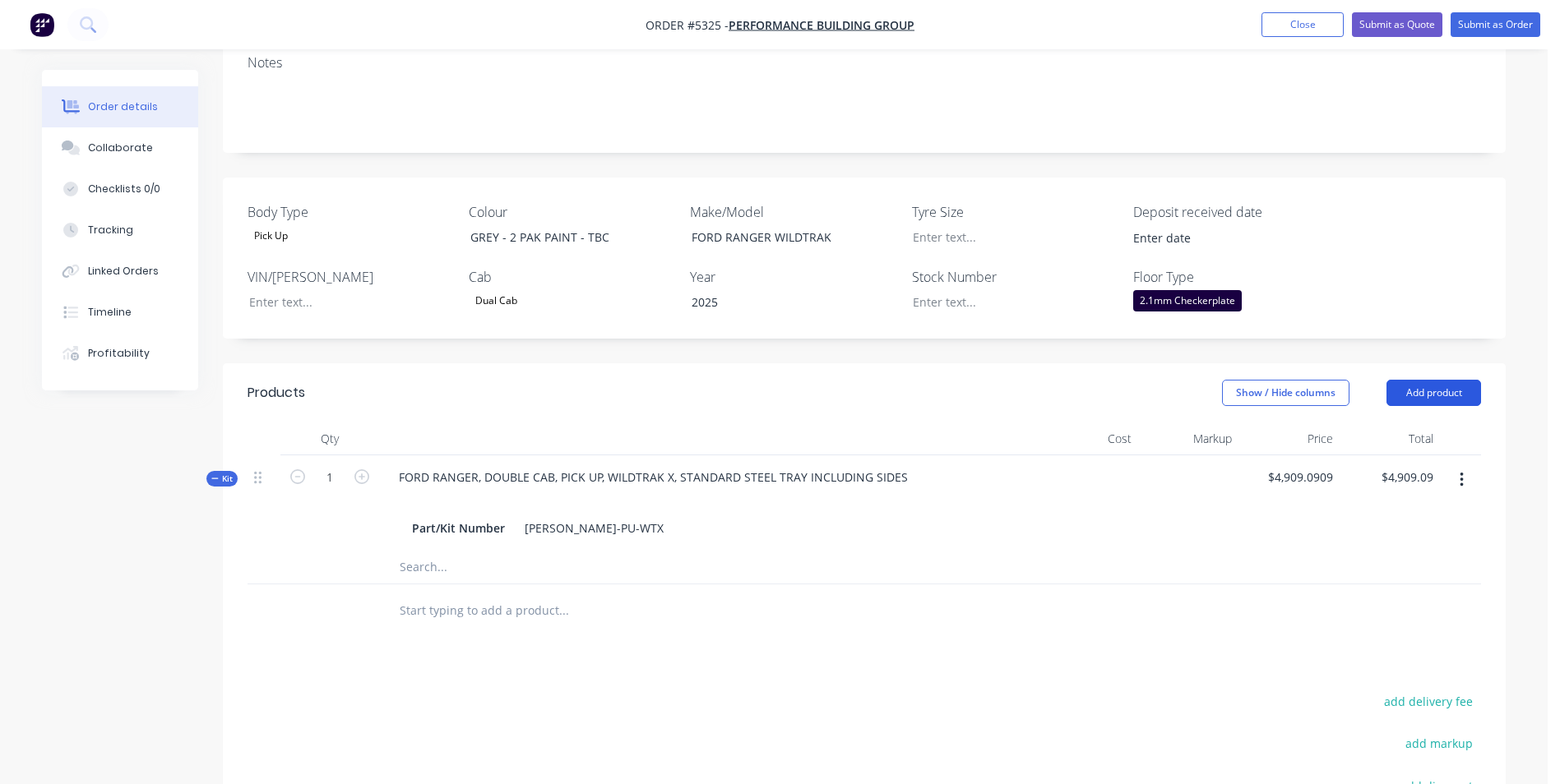
click at [1426, 380] on button "Add product" at bounding box center [1434, 393] width 94 height 26
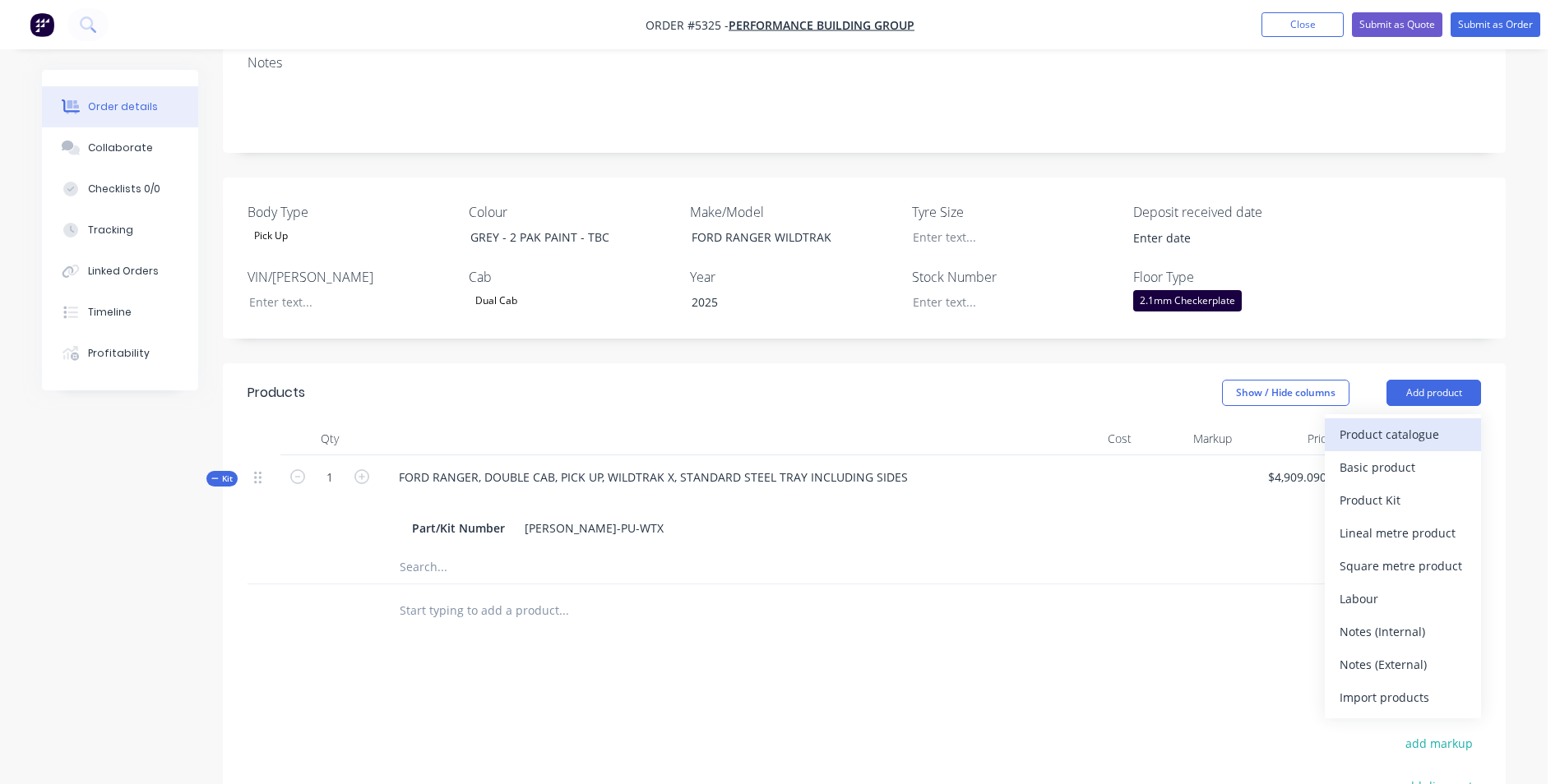
click at [1424, 423] on div "Product catalogue" at bounding box center [1403, 434] width 127 height 24
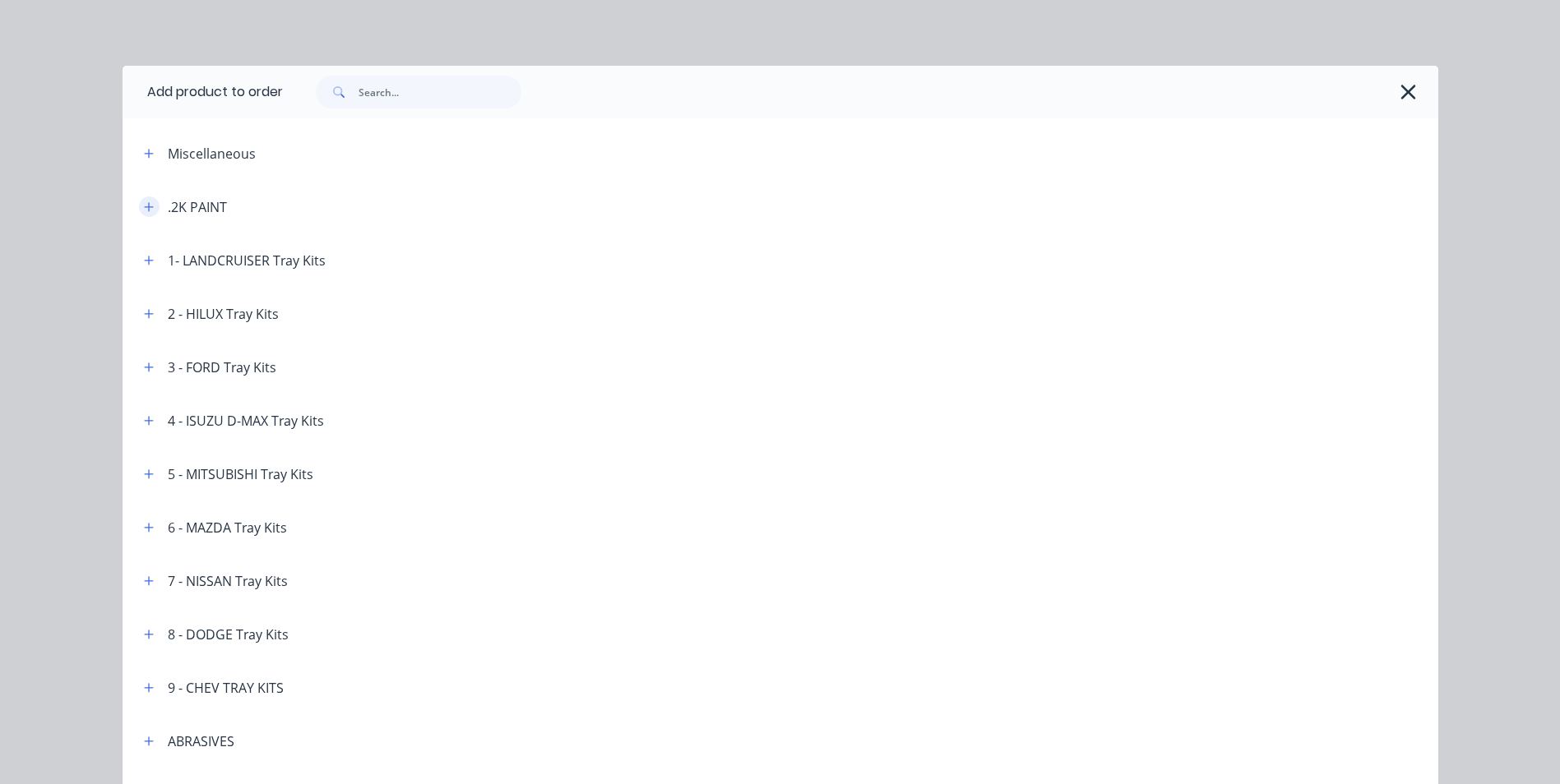
click at [145, 196] on button "button" at bounding box center [149, 207] width 21 height 21
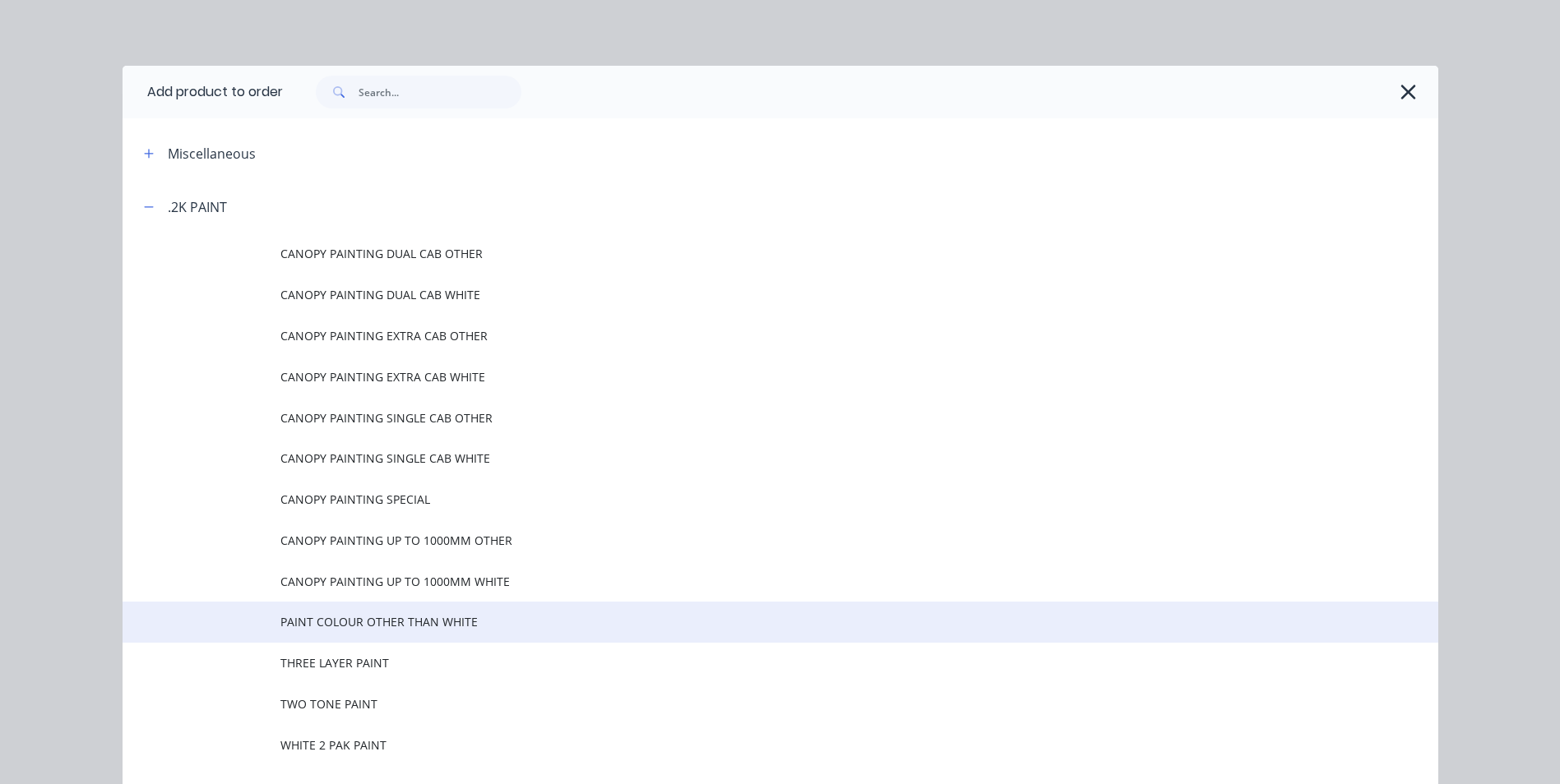
click at [379, 625] on span "PAINT COLOUR OTHER THAN WHITE" at bounding box center [743, 622] width 926 height 17
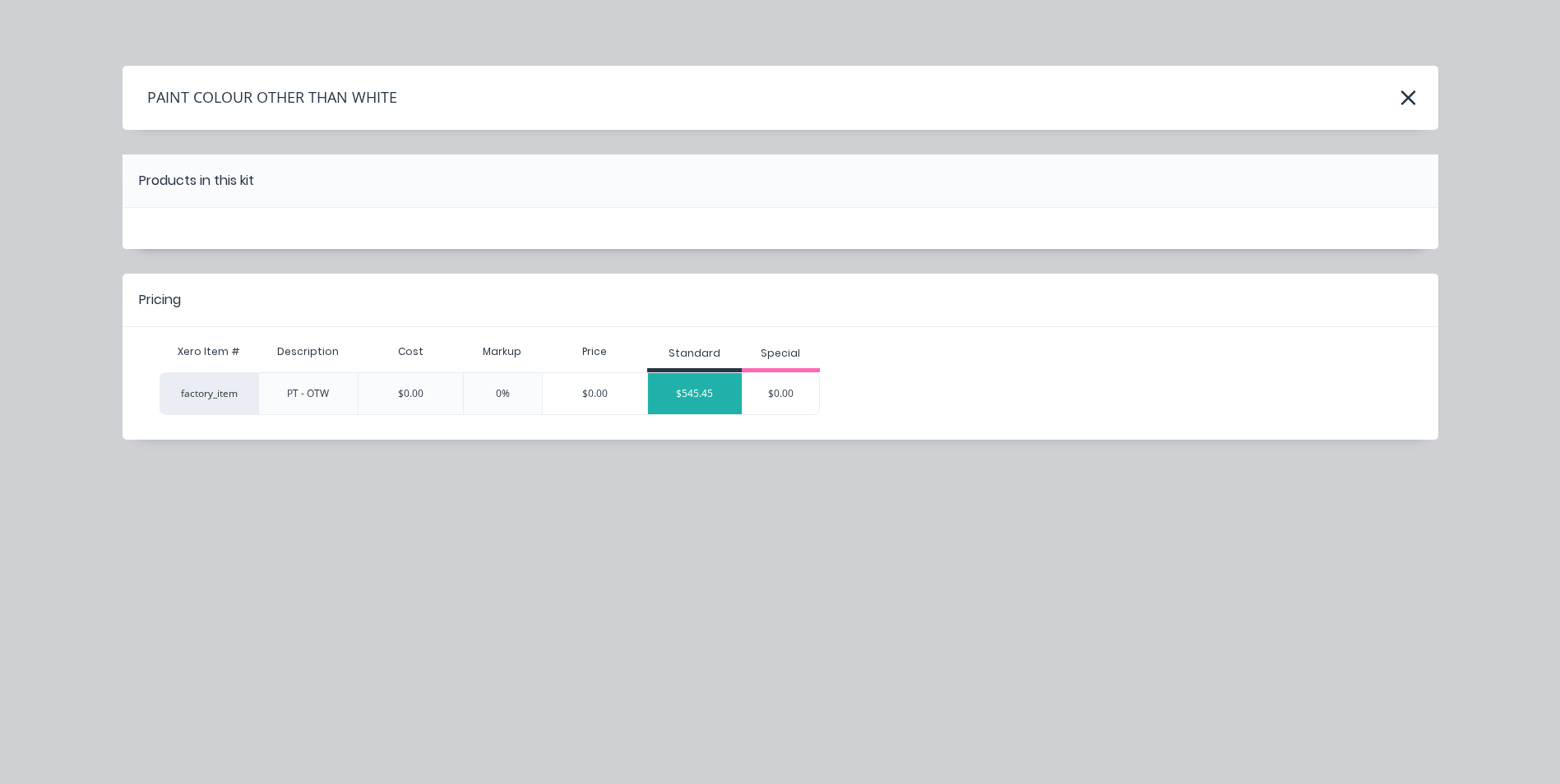
click at [698, 399] on div "$545.45" at bounding box center [694, 393] width 93 height 41
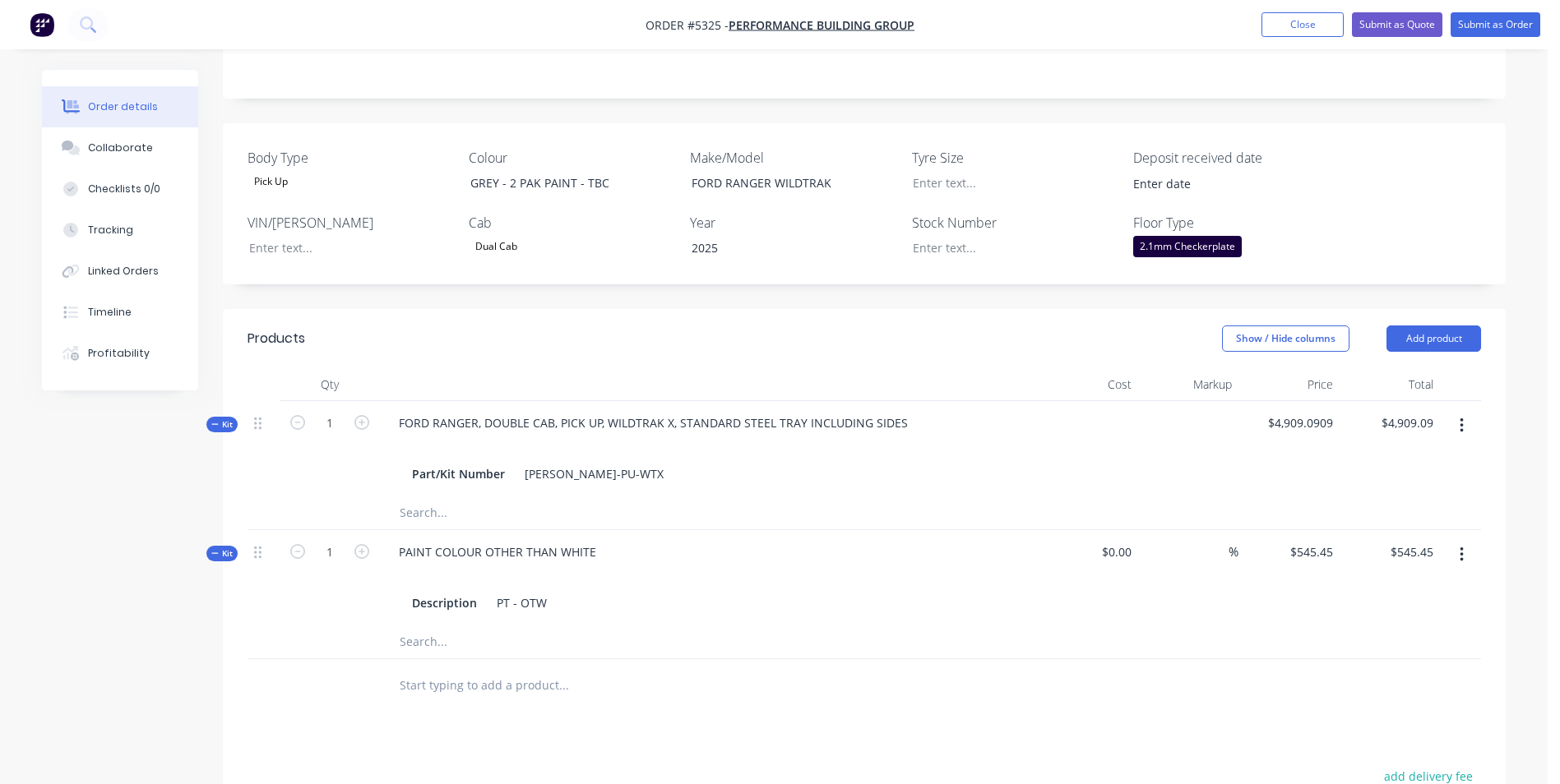
scroll to position [411, 0]
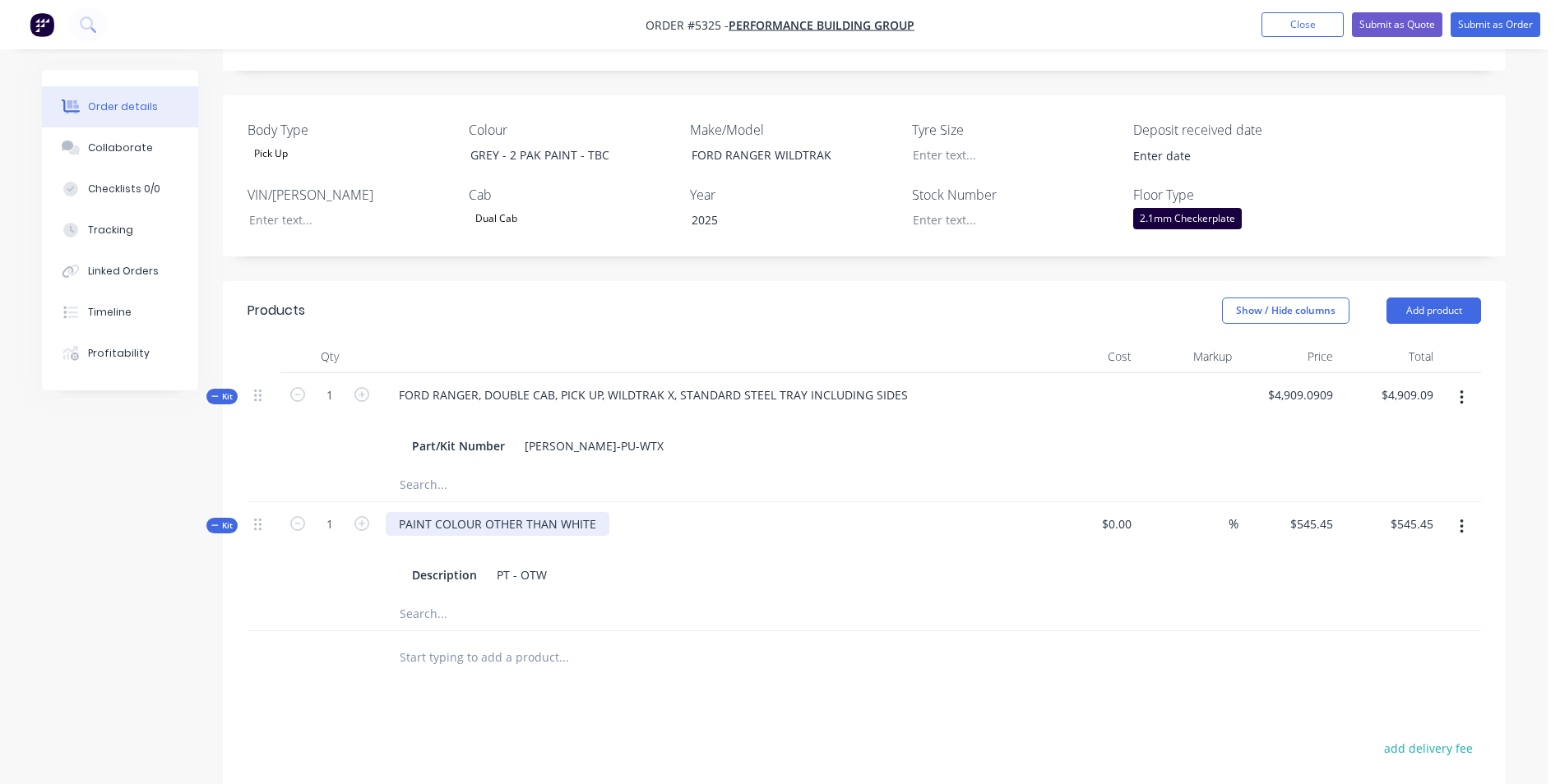
click at [595, 512] on div "PAINT COLOUR OTHER THAN WHITE" at bounding box center [498, 524] width 224 height 24
click at [1426, 298] on button "Add product" at bounding box center [1434, 311] width 94 height 26
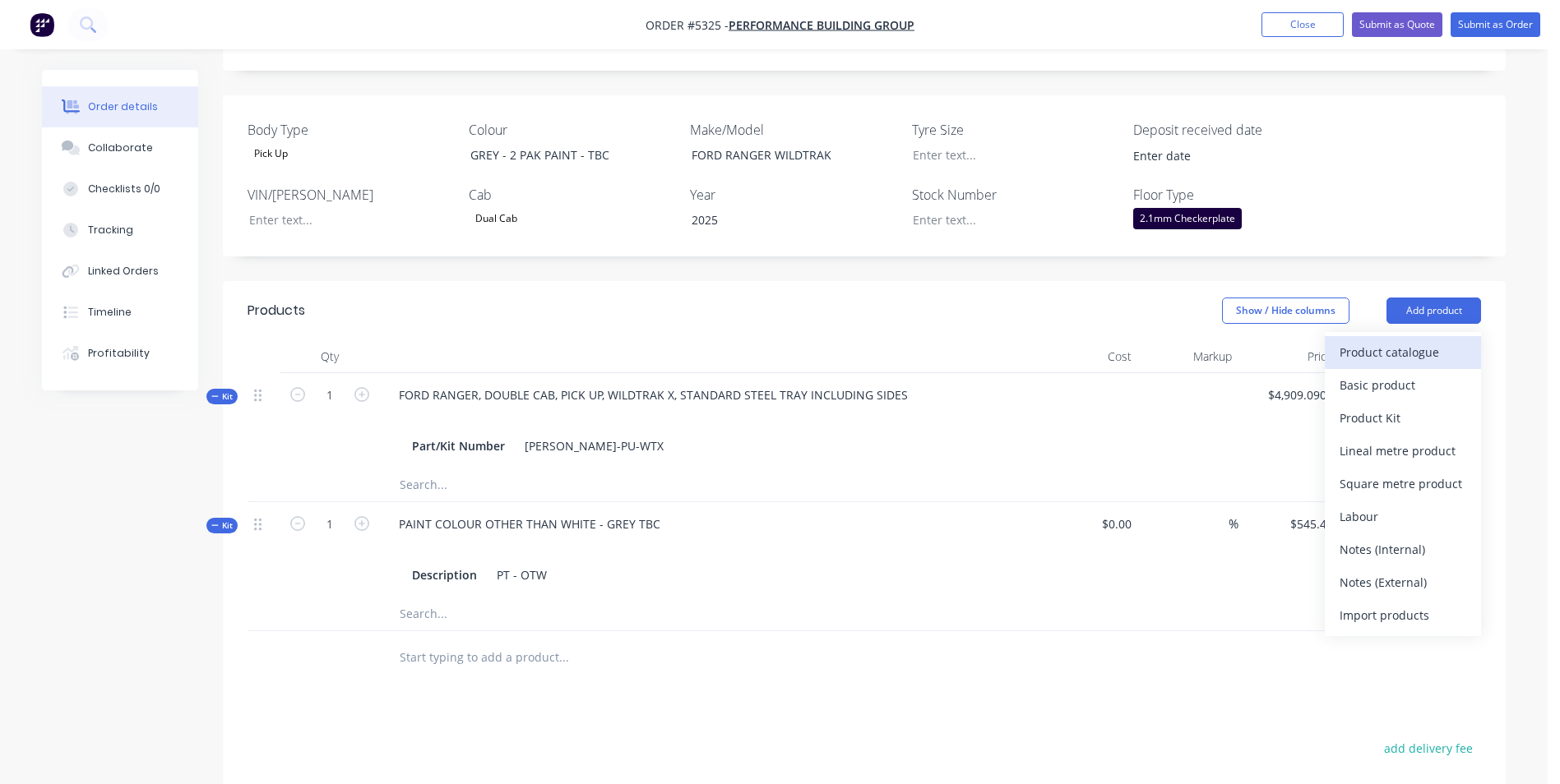
click at [1420, 340] on div "Product catalogue" at bounding box center [1403, 352] width 127 height 24
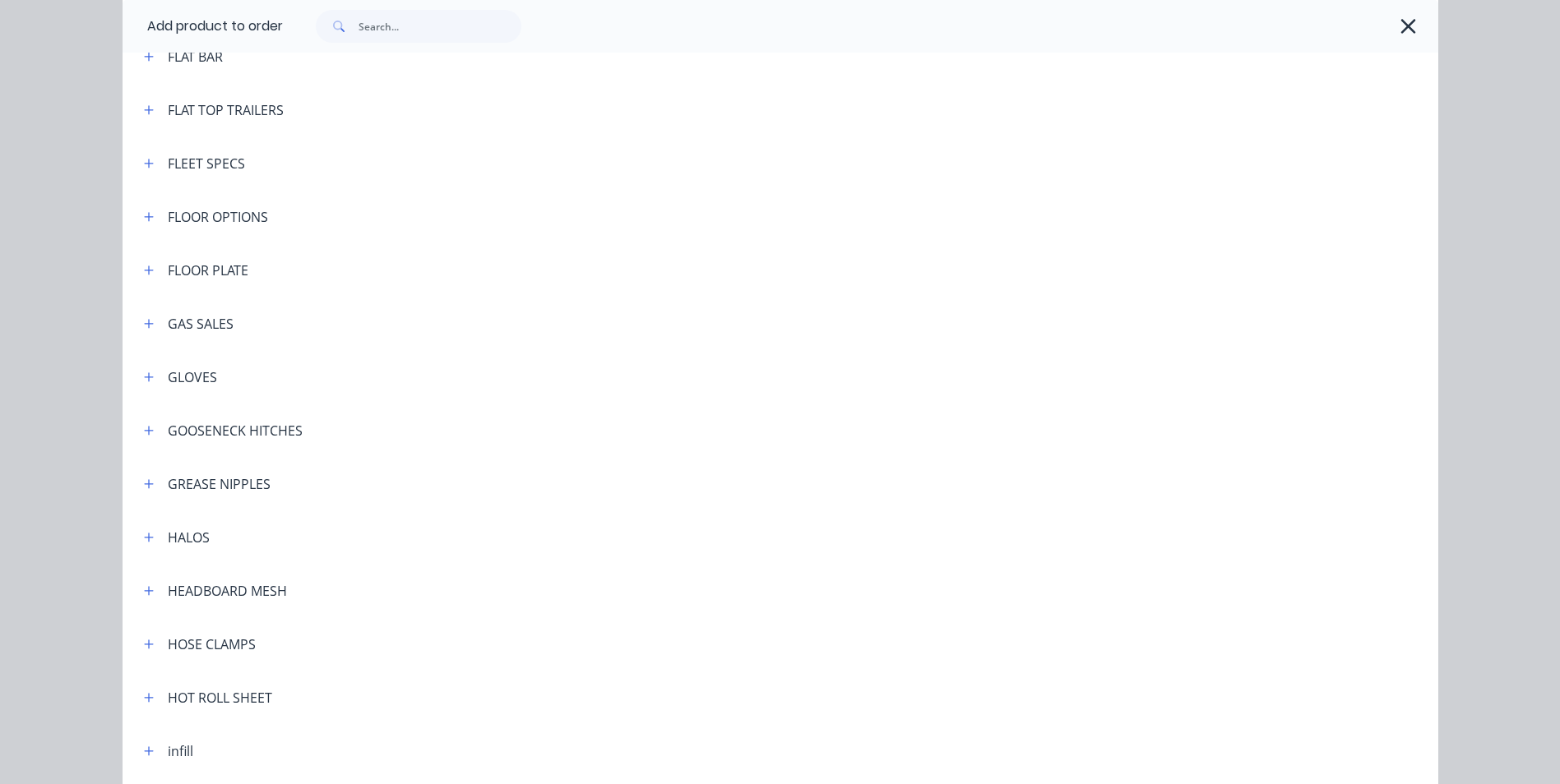
scroll to position [2384, 0]
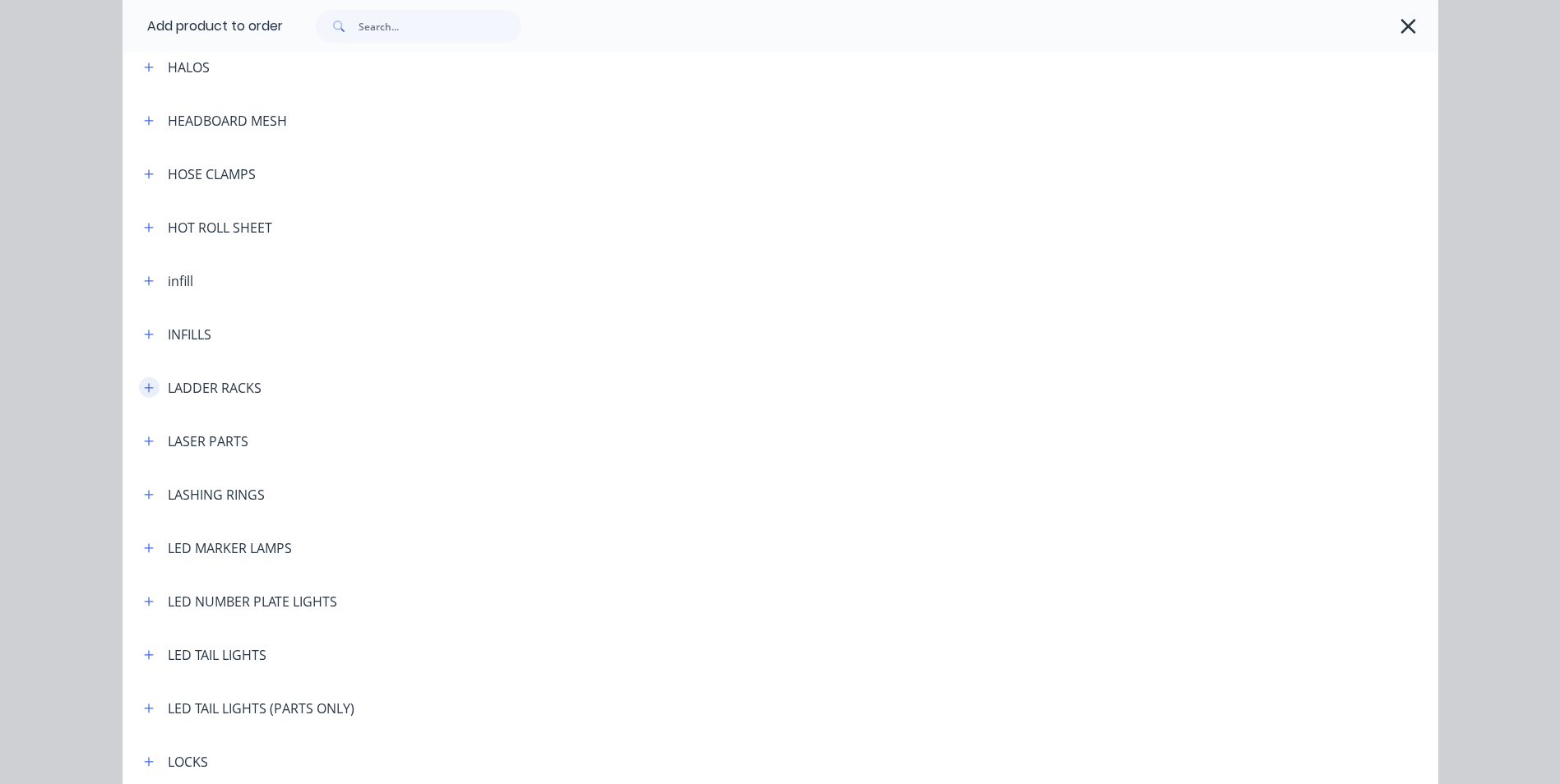
click at [147, 387] on icon "button" at bounding box center [148, 388] width 10 height 11
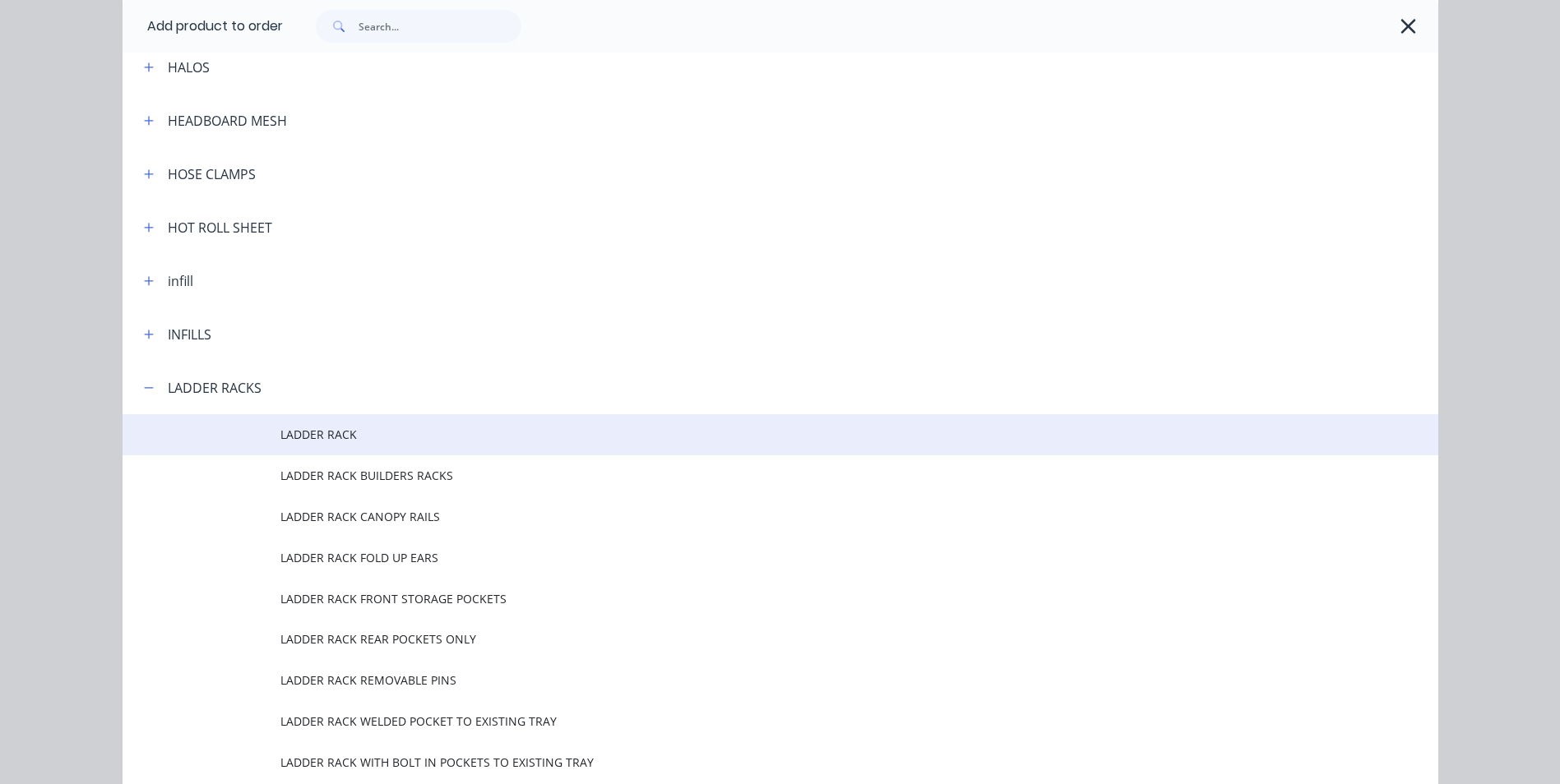
click at [297, 435] on span "LADDER RACK" at bounding box center [743, 435] width 926 height 17
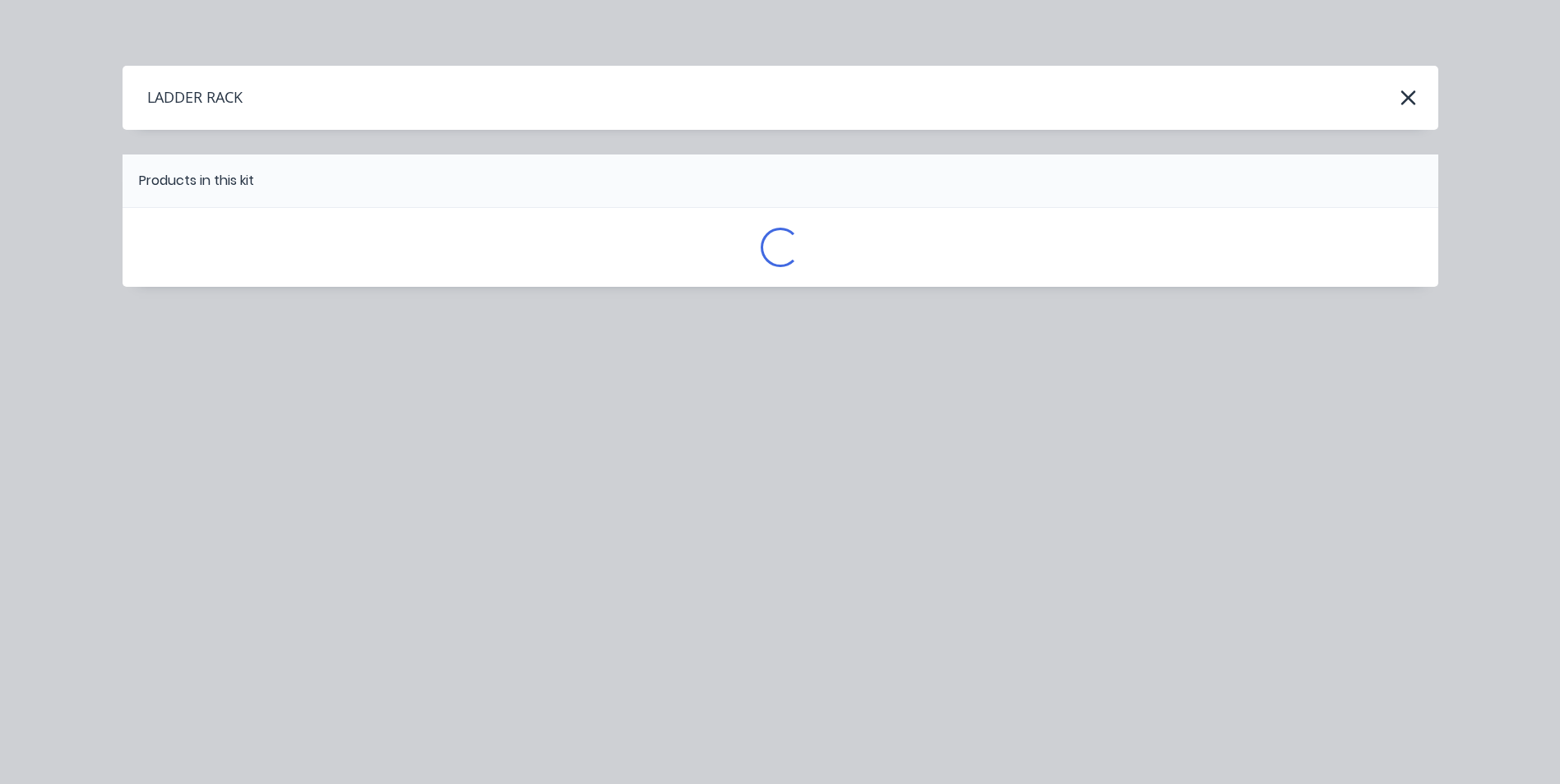
scroll to position [0, 0]
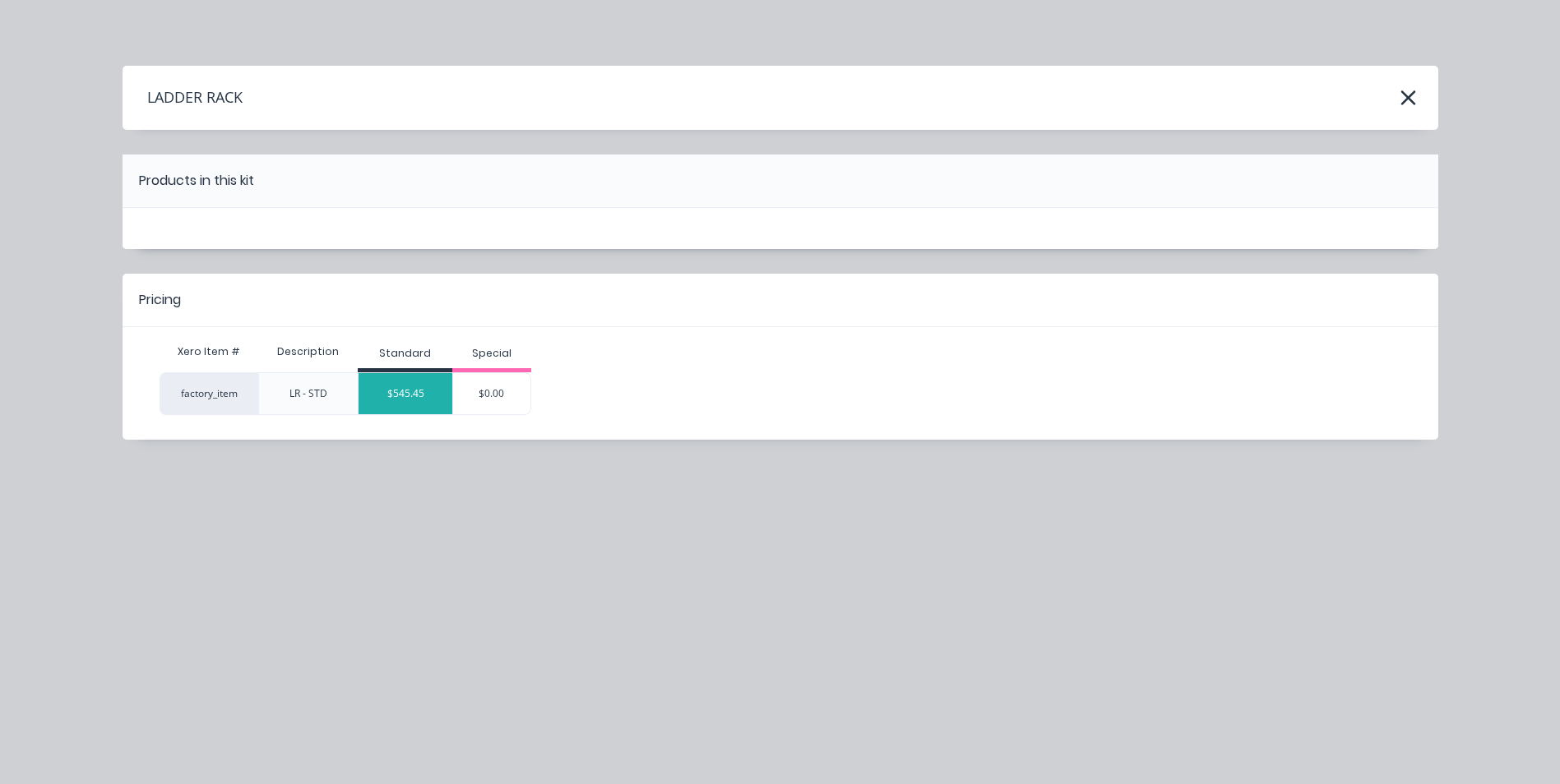
click at [413, 401] on div "$545.45" at bounding box center [405, 393] width 93 height 41
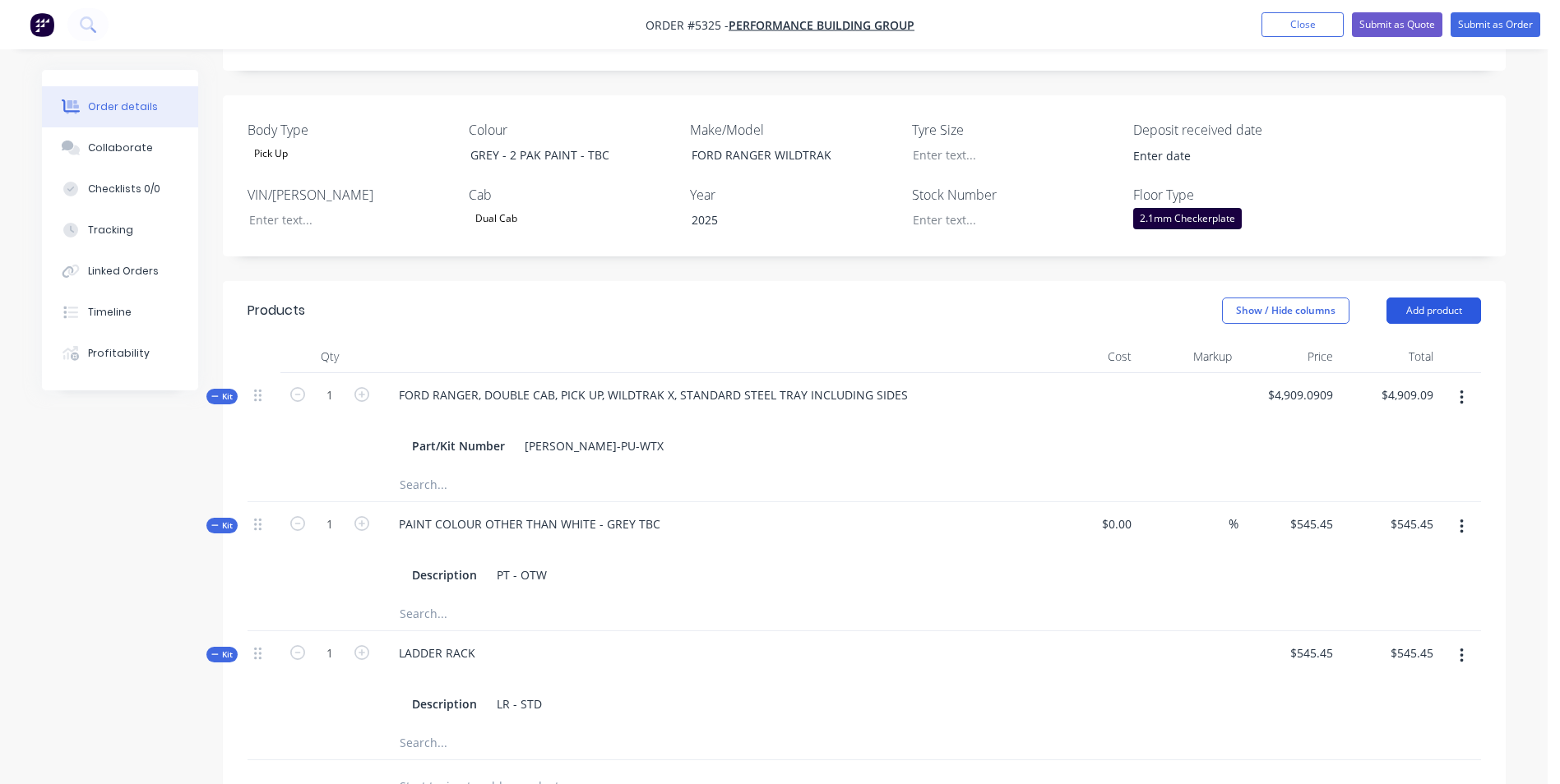
click at [1453, 298] on button "Add product" at bounding box center [1434, 311] width 94 height 26
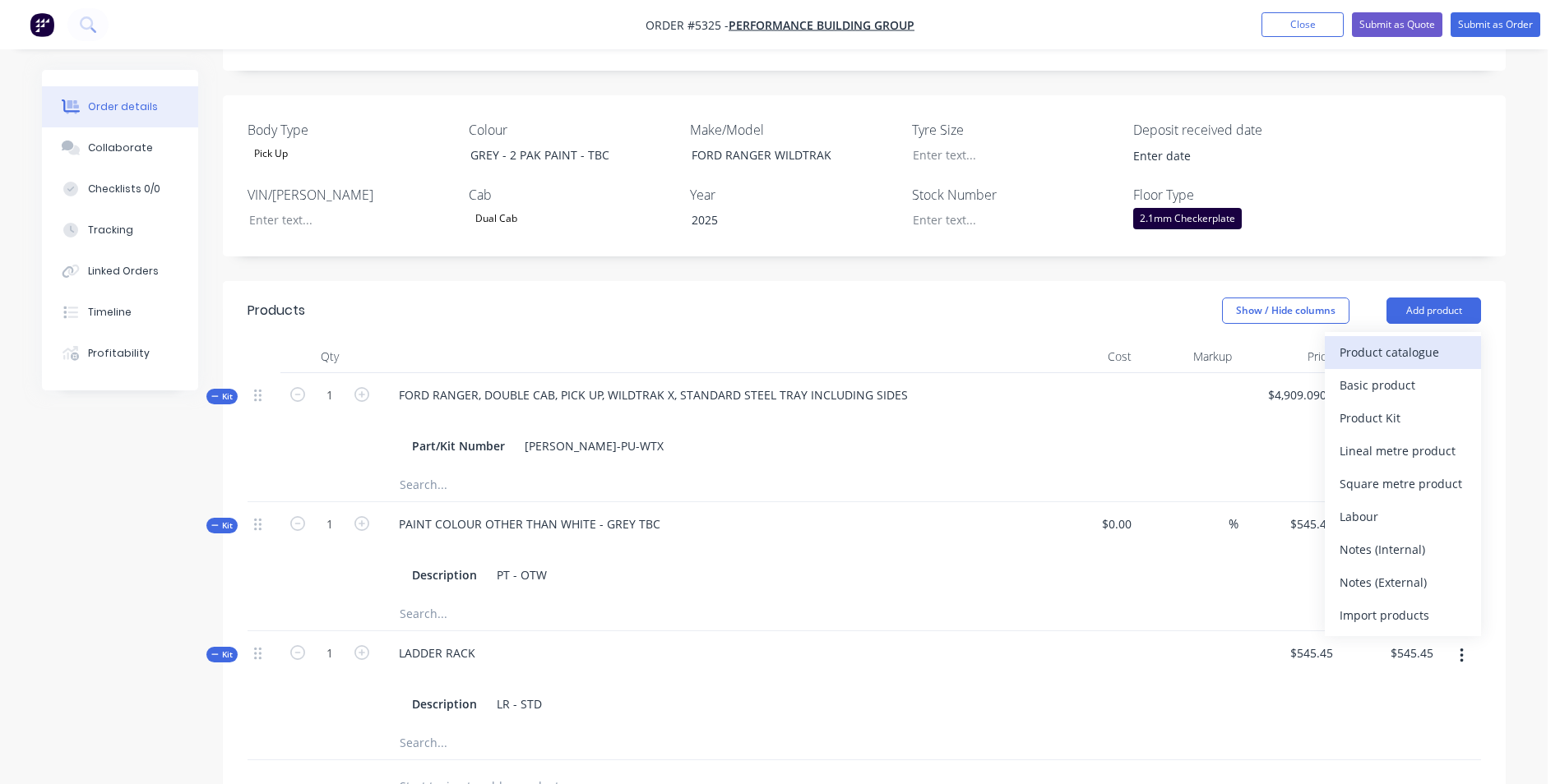
click at [1427, 340] on div "Product catalogue" at bounding box center [1403, 352] width 127 height 24
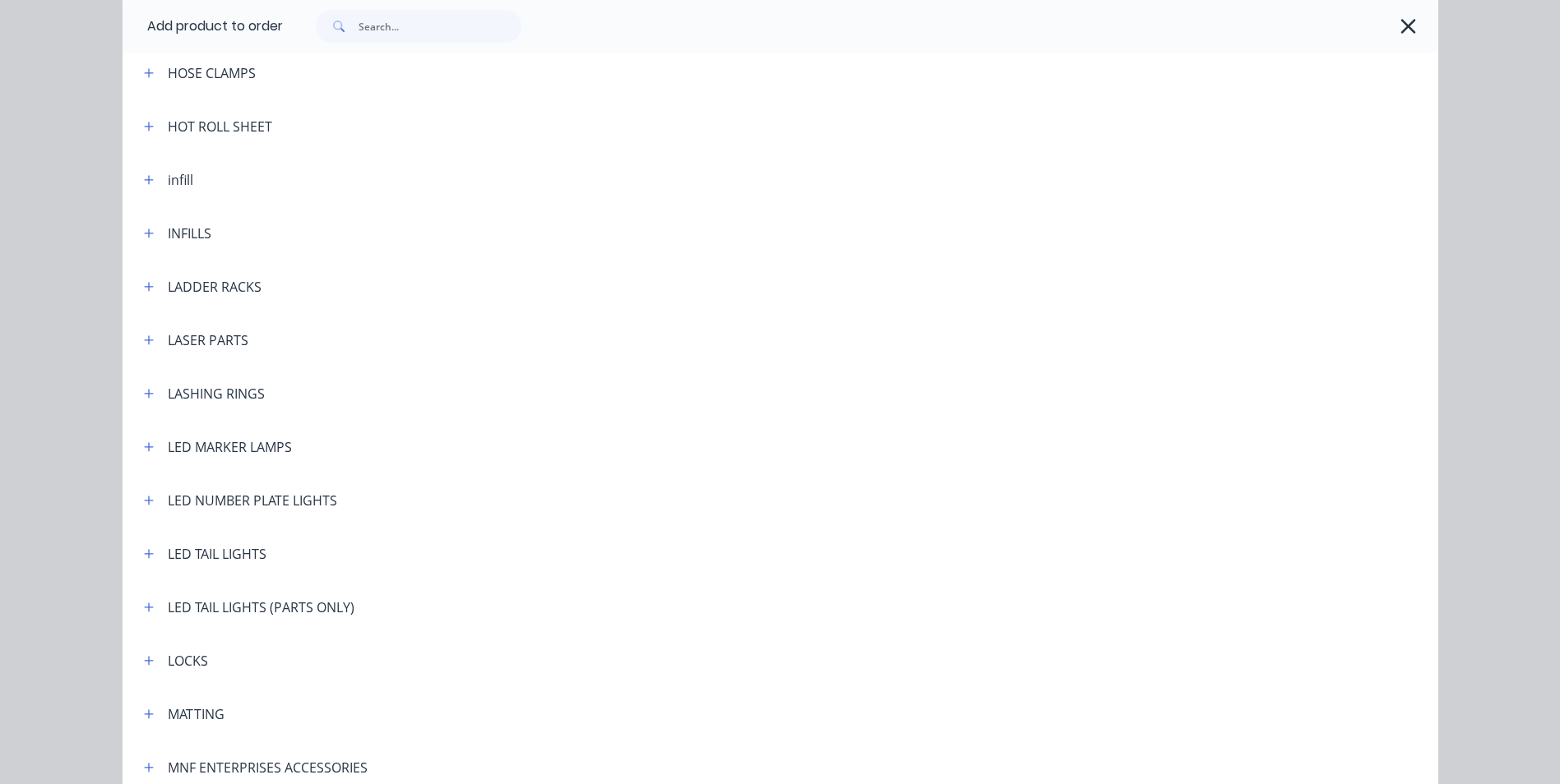
scroll to position [2548, 0]
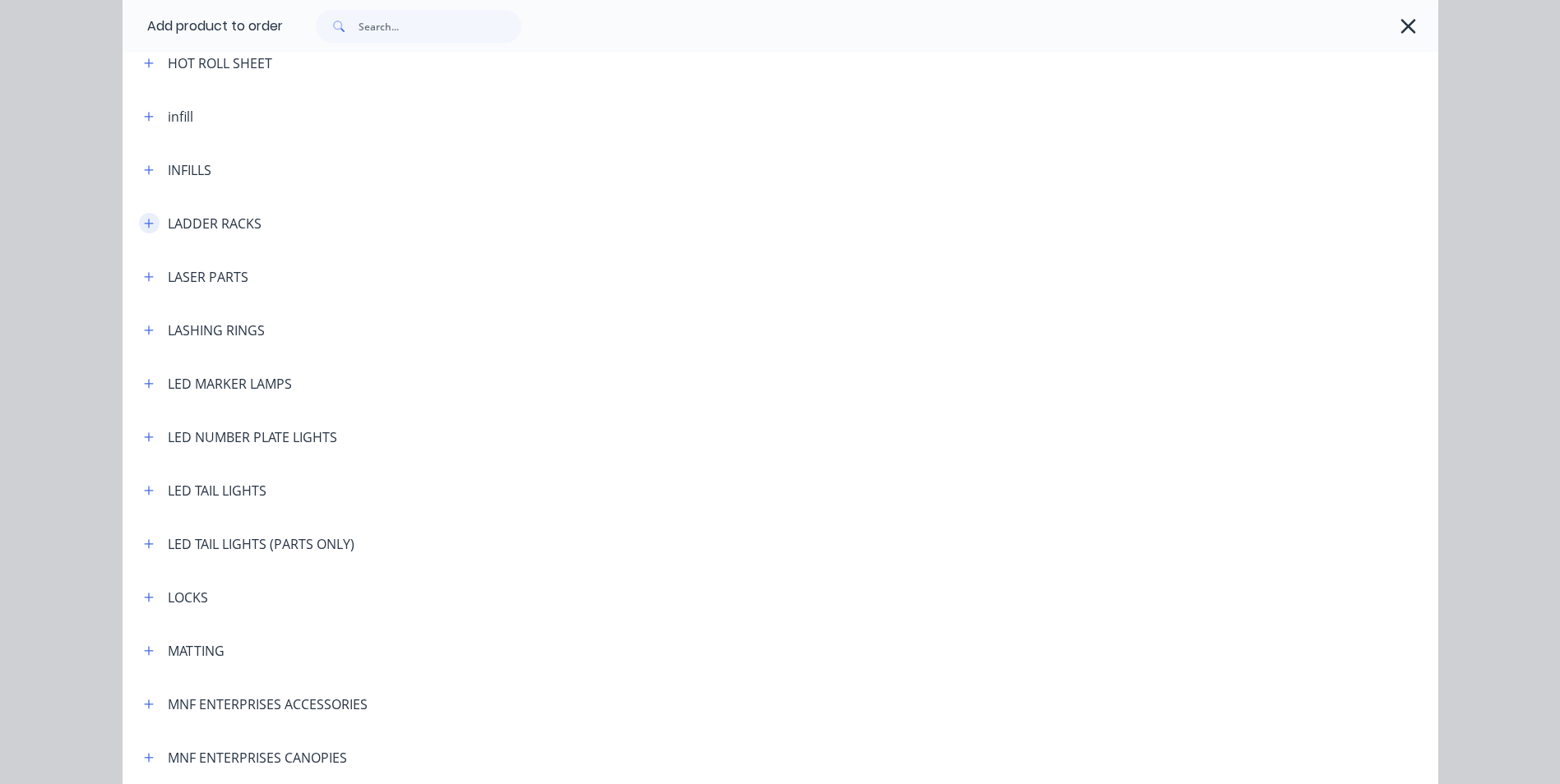
click at [144, 222] on icon "button" at bounding box center [148, 223] width 9 height 9
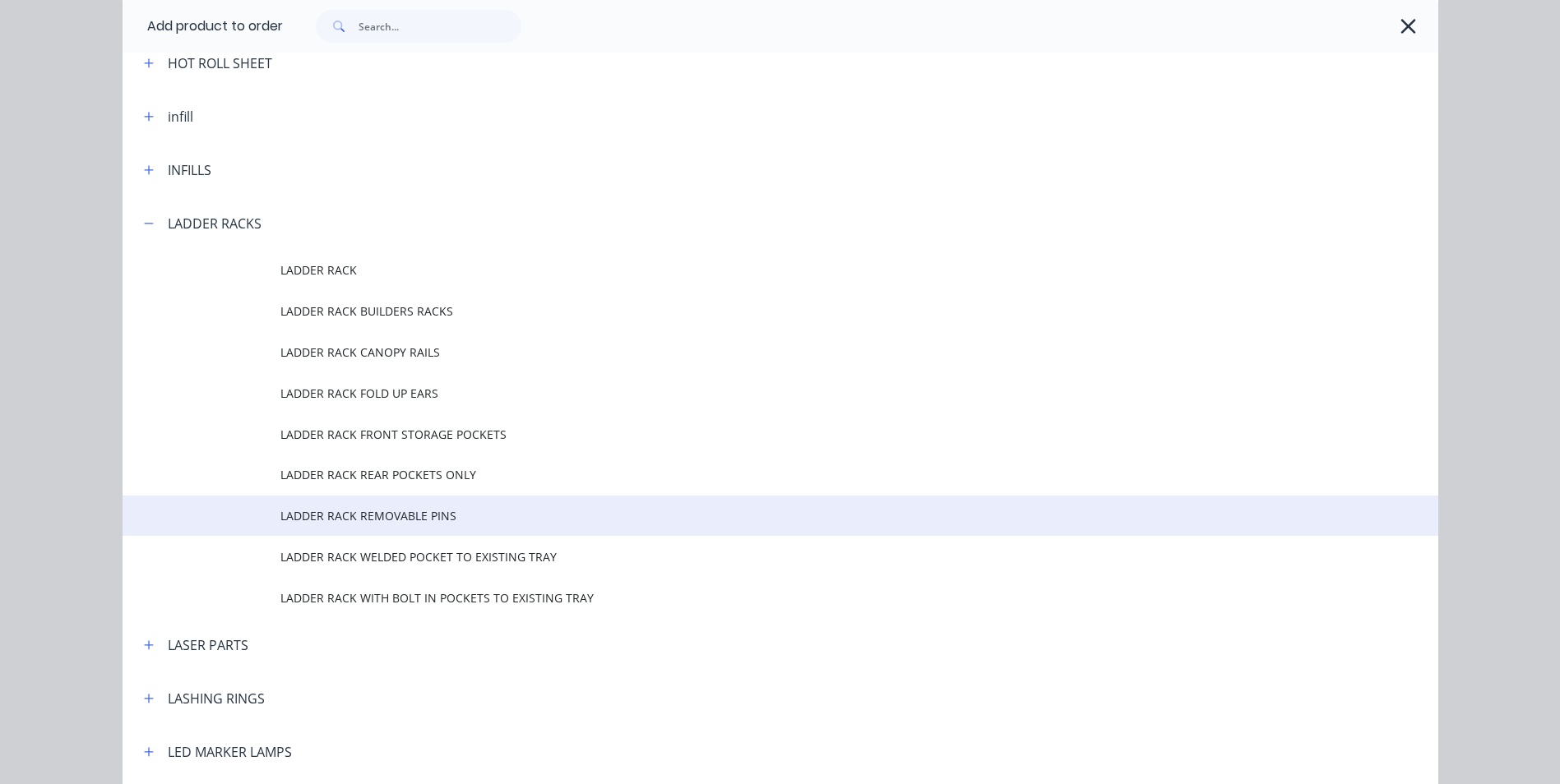
click at [373, 514] on span "LADDER RACK REMOVABLE PINS" at bounding box center [743, 516] width 926 height 17
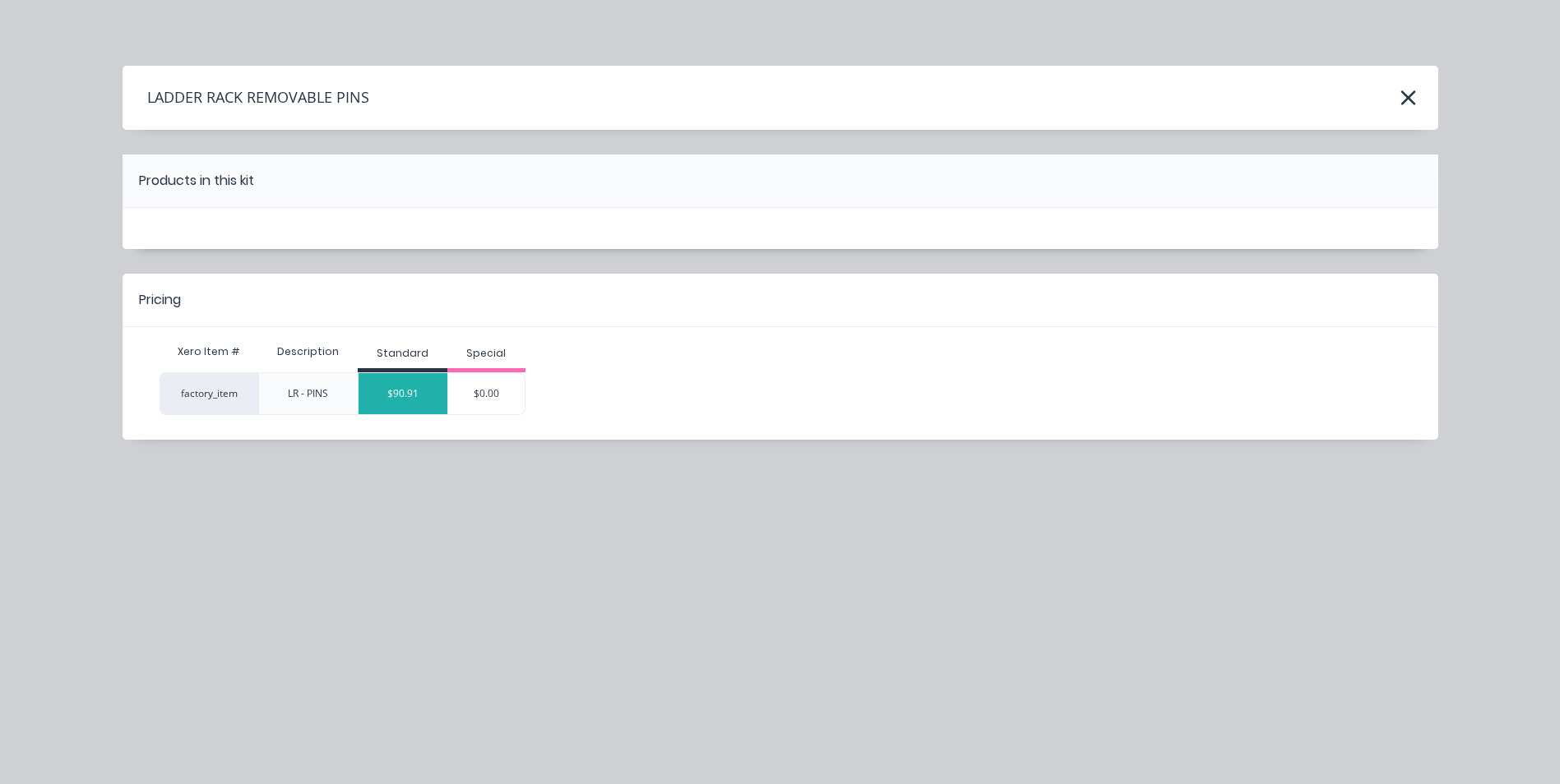
click at [411, 396] on div "$90.91" at bounding box center [404, 393] width 89 height 41
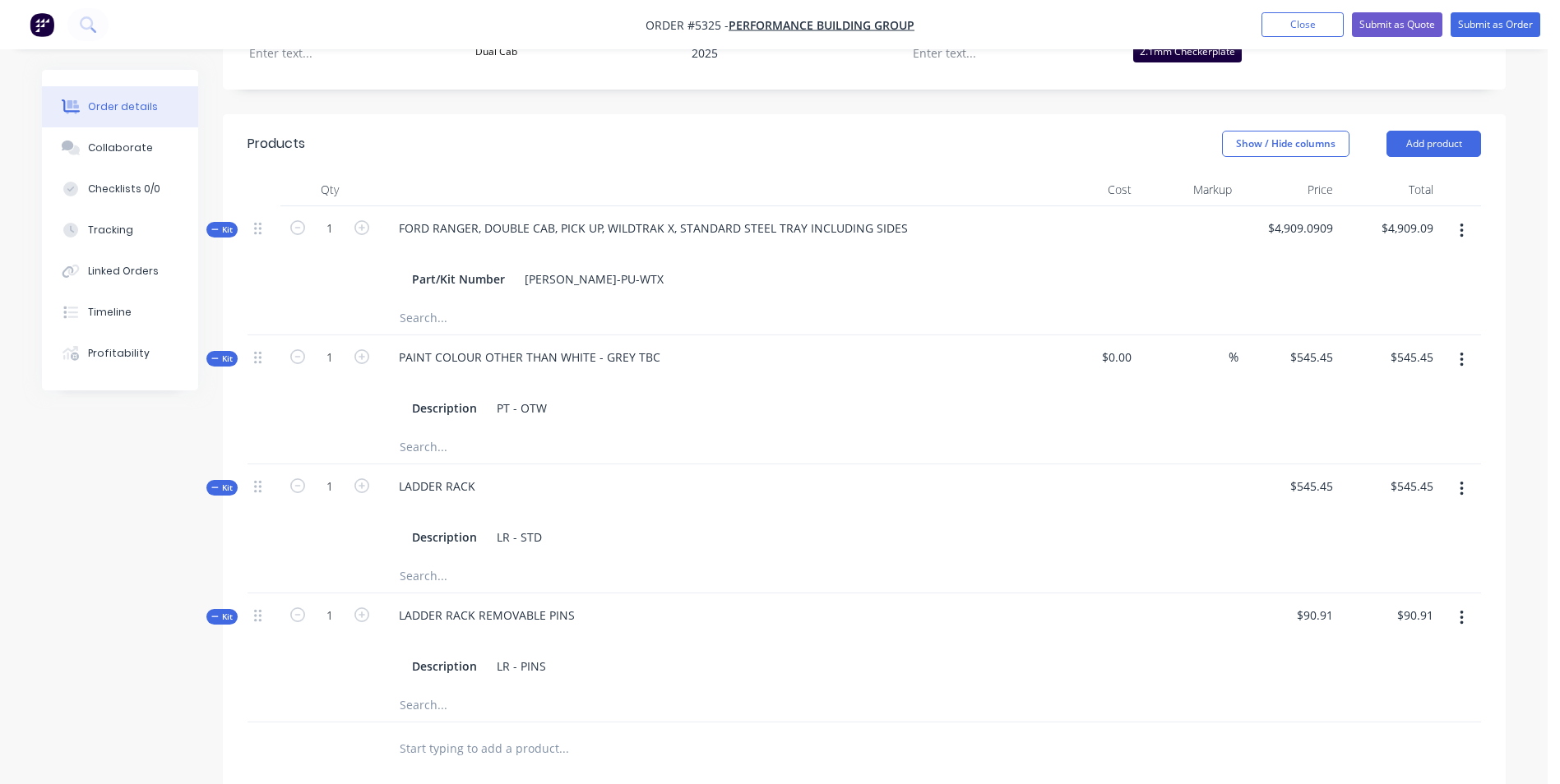
scroll to position [493, 0]
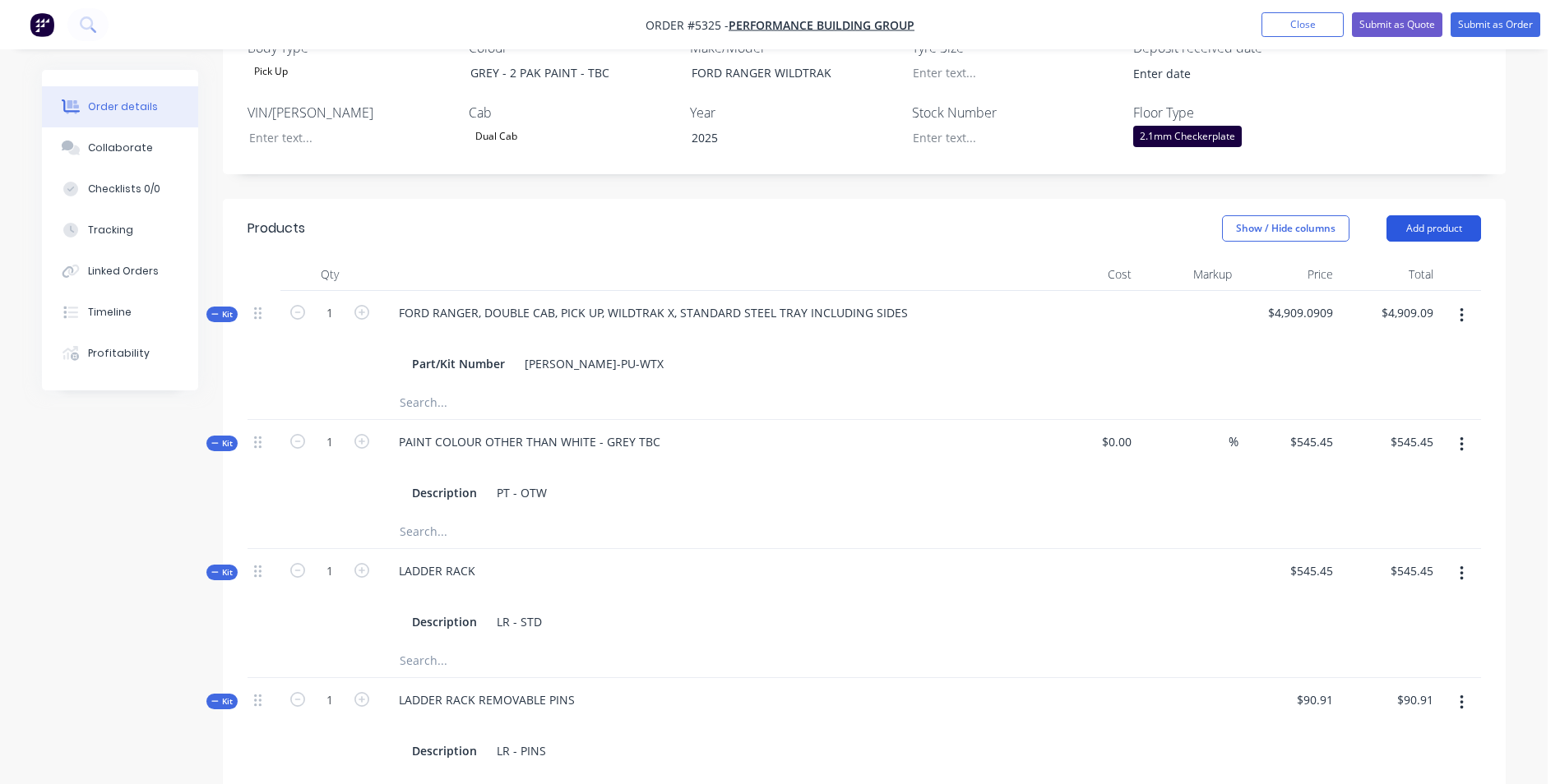
click at [1464, 216] on button "Add product" at bounding box center [1434, 229] width 94 height 26
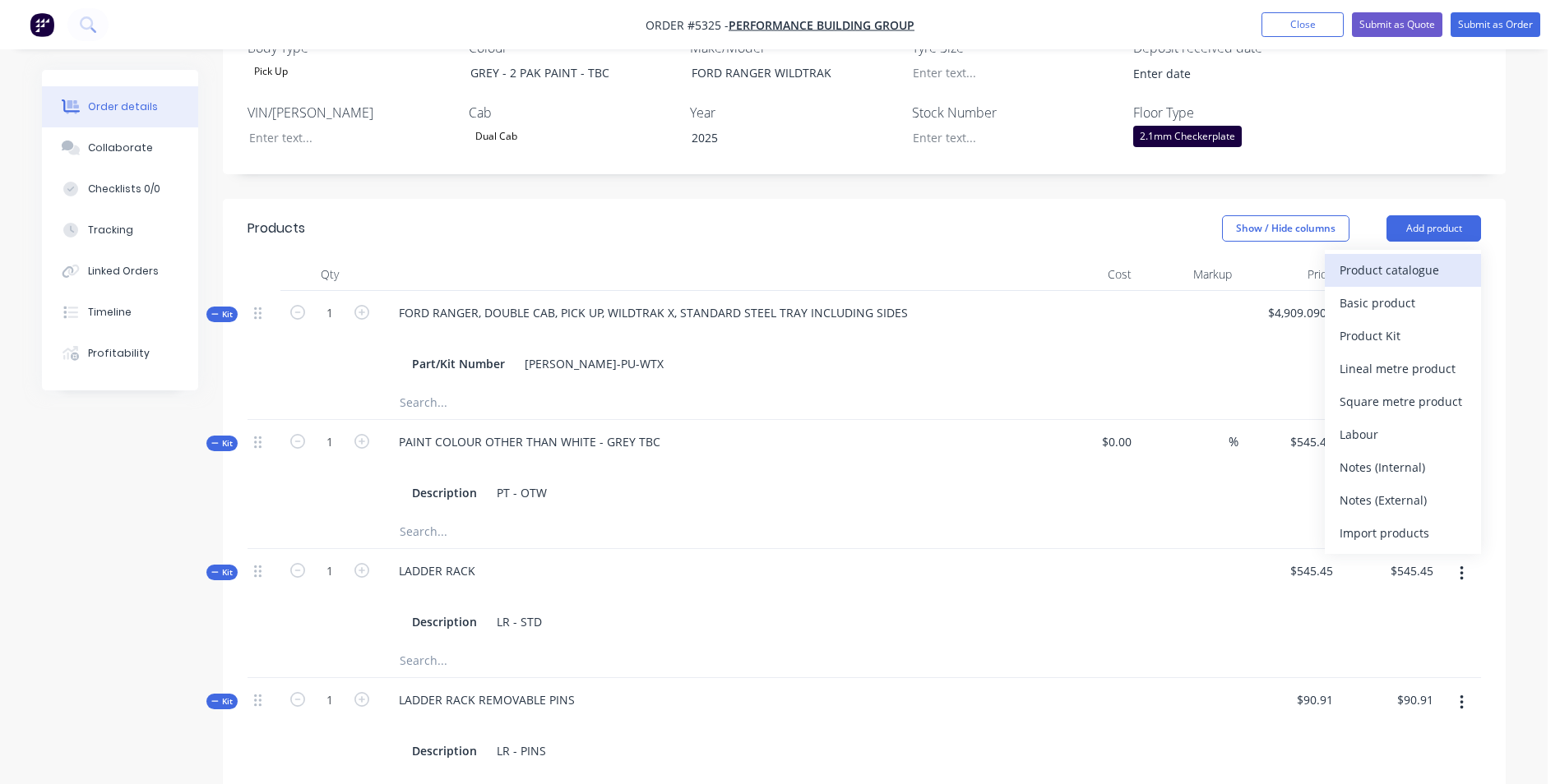
click at [1439, 258] on div "Product catalogue" at bounding box center [1403, 270] width 127 height 24
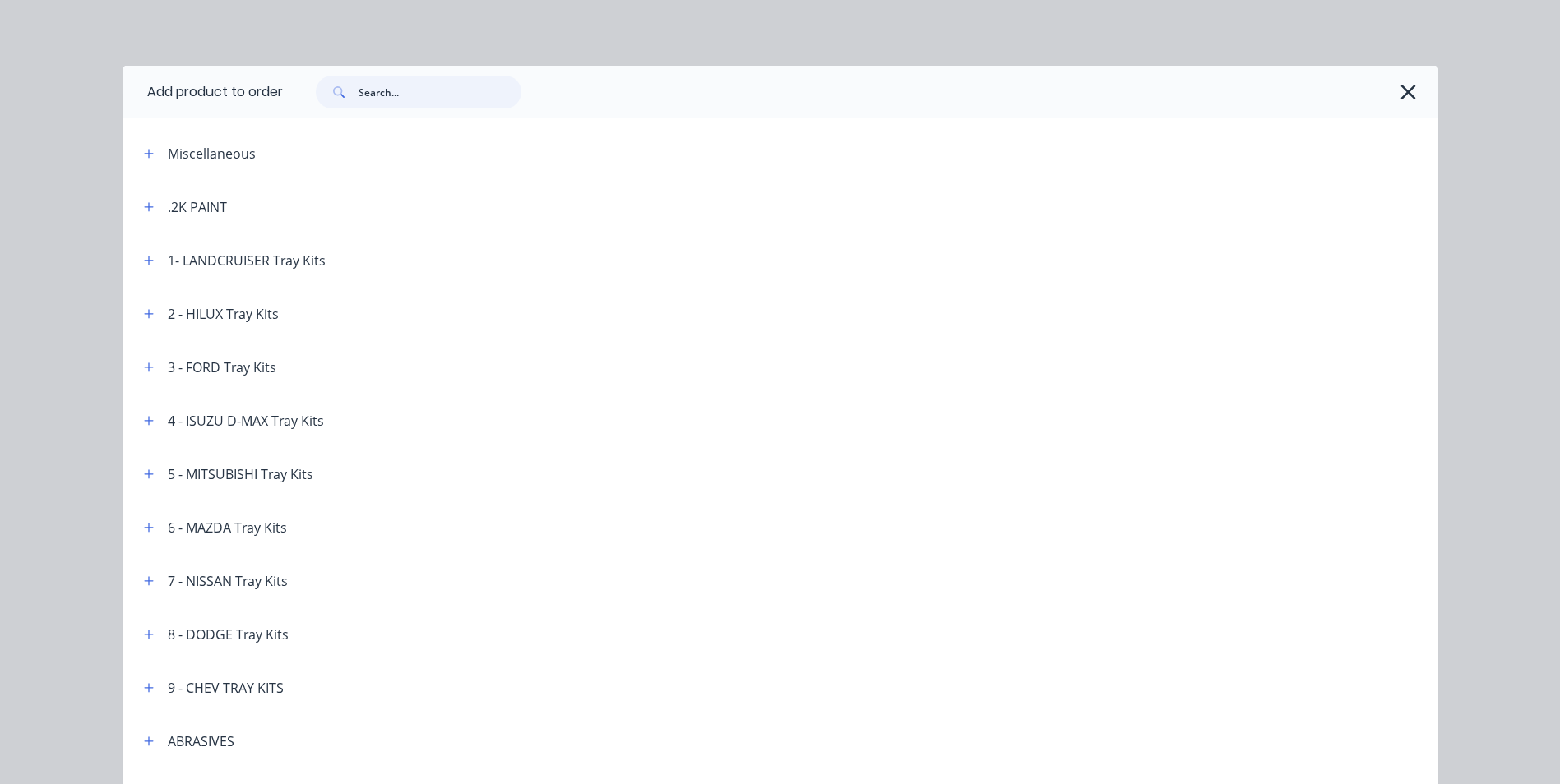
click at [400, 87] on input "text" at bounding box center [440, 93] width 162 height 33
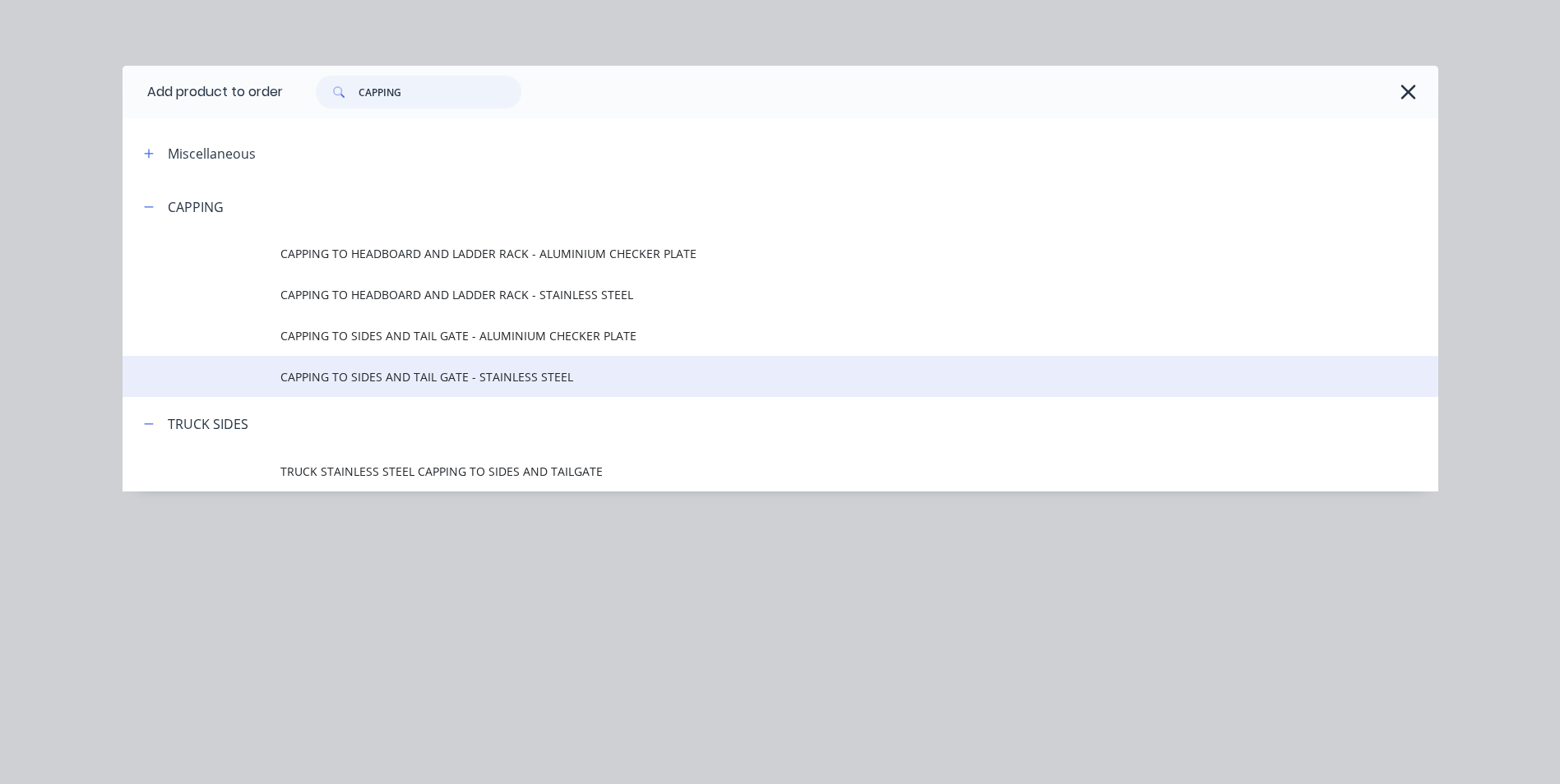
type input "CAPPING"
click at [426, 382] on span "CAPPING TO SIDES AND TAIL GATE - STAINLESS STEEL" at bounding box center [743, 377] width 926 height 17
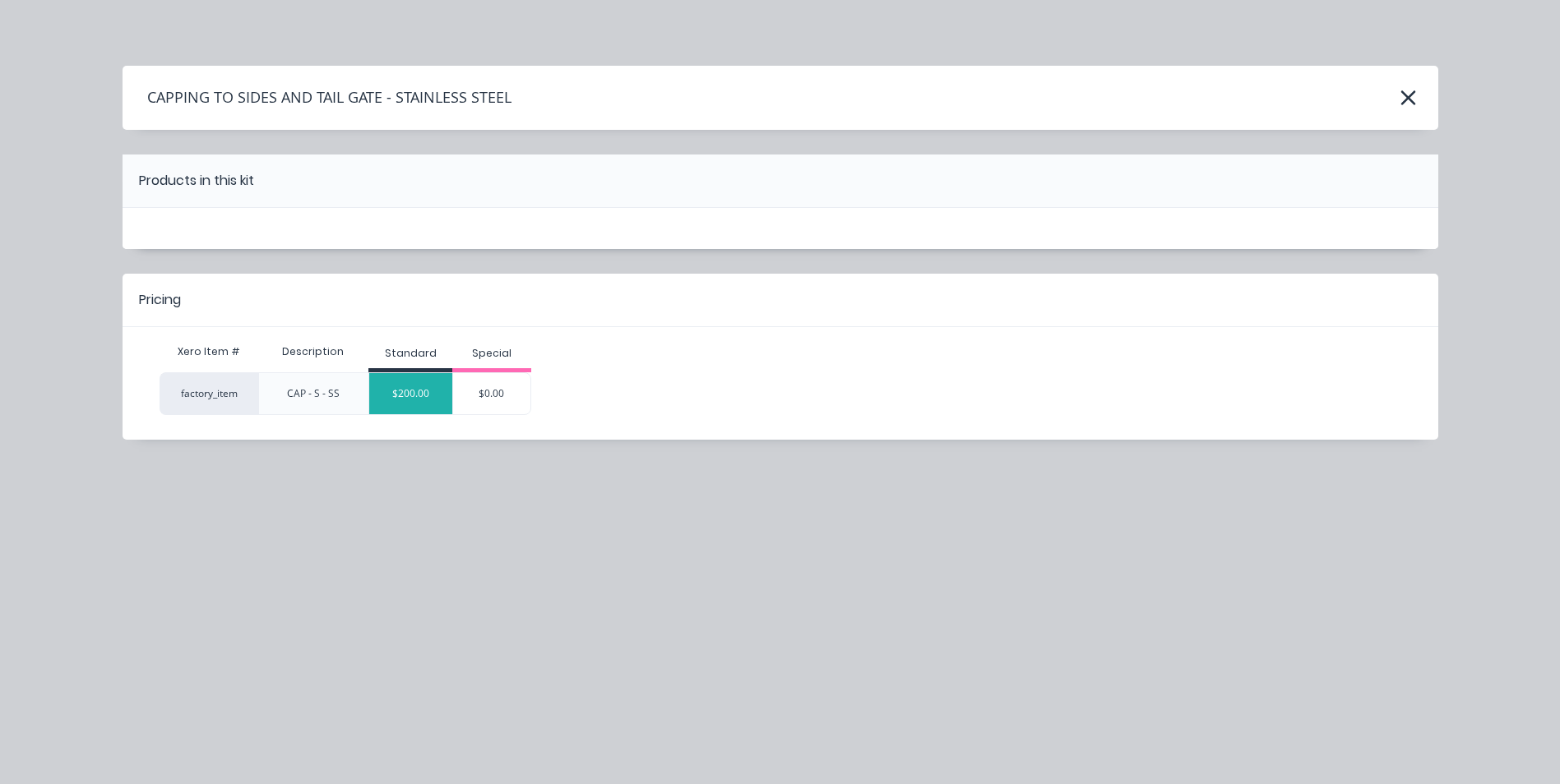
click at [426, 384] on div "$200.00" at bounding box center [411, 393] width 83 height 41
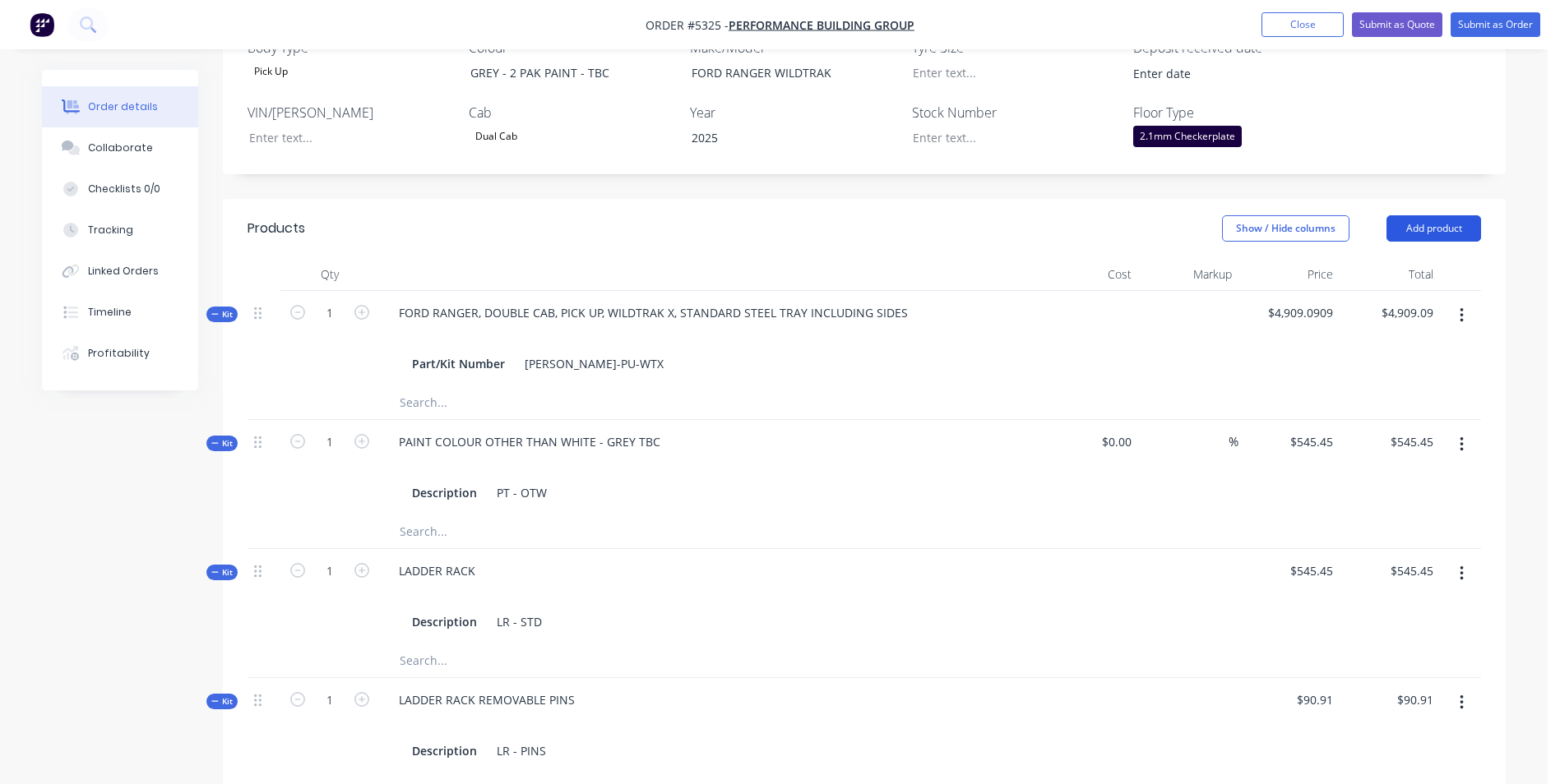
click at [1448, 216] on button "Add product" at bounding box center [1434, 229] width 94 height 26
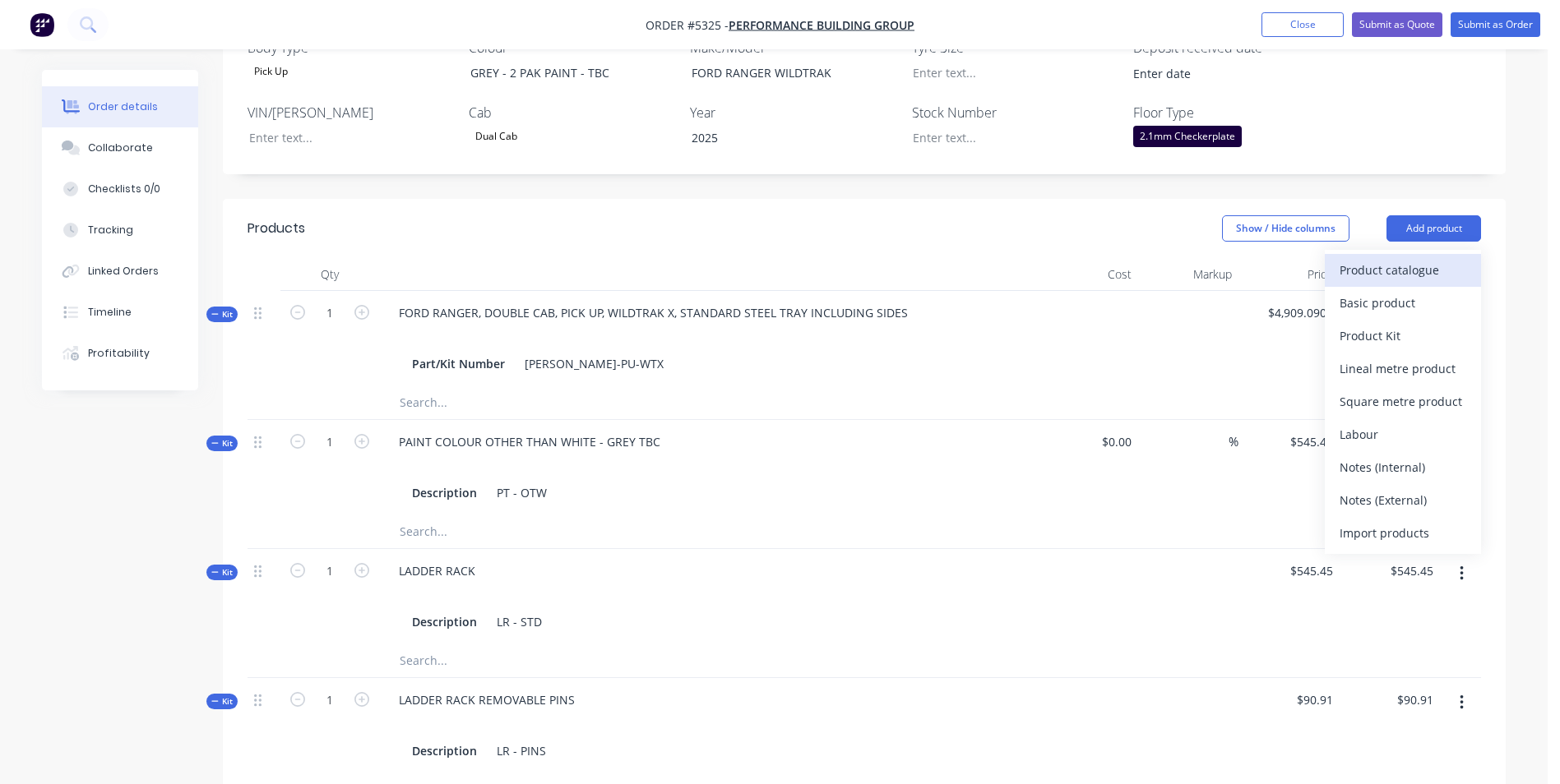
click at [1450, 258] on div "Product catalogue" at bounding box center [1403, 270] width 127 height 24
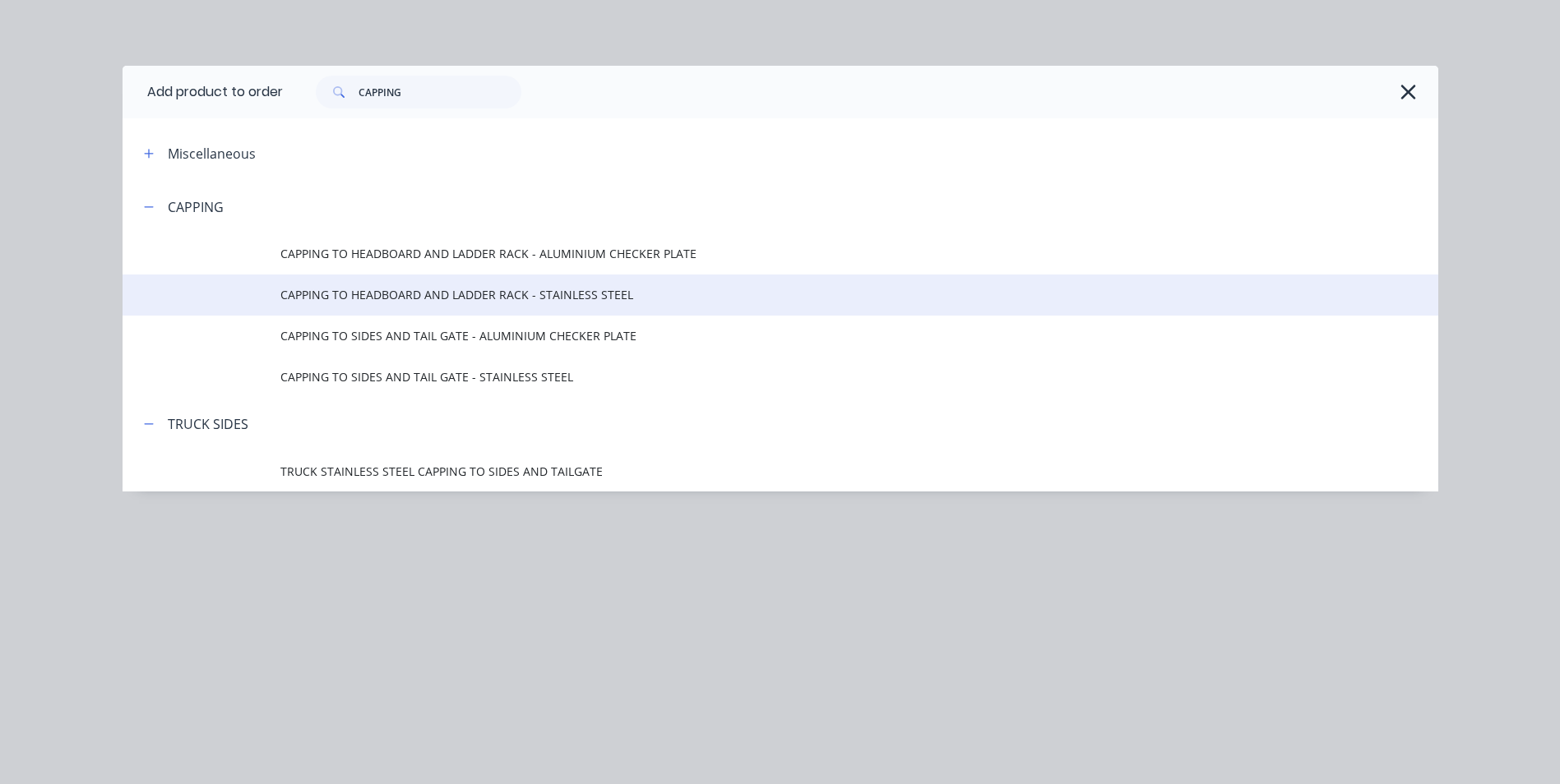
click at [450, 303] on span "CAPPING TO HEADBOARD AND LADDER RACK - STAINLESS STEEL" at bounding box center [743, 295] width 926 height 17
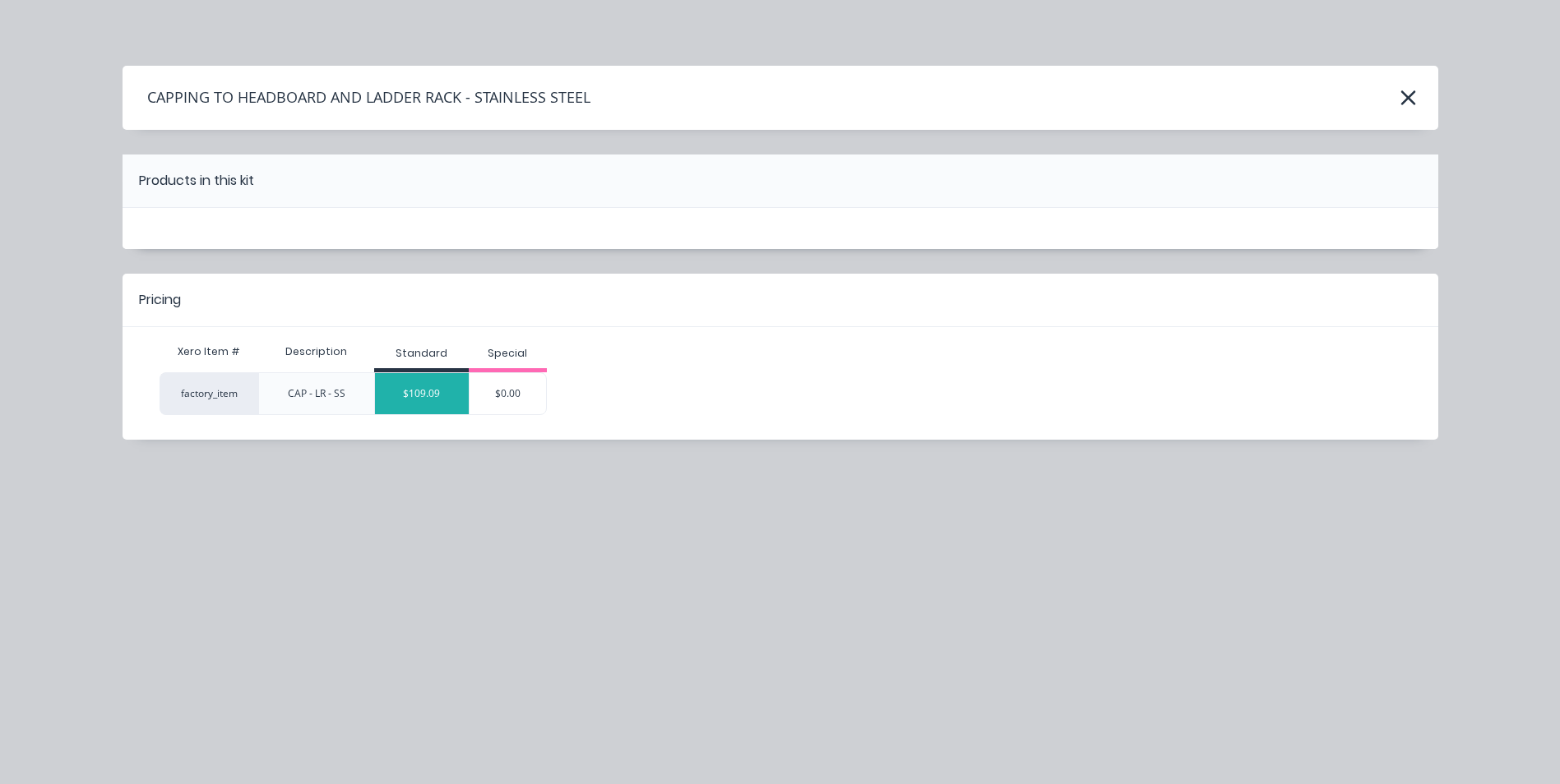
click at [433, 404] on div "$109.09" at bounding box center [421, 393] width 93 height 41
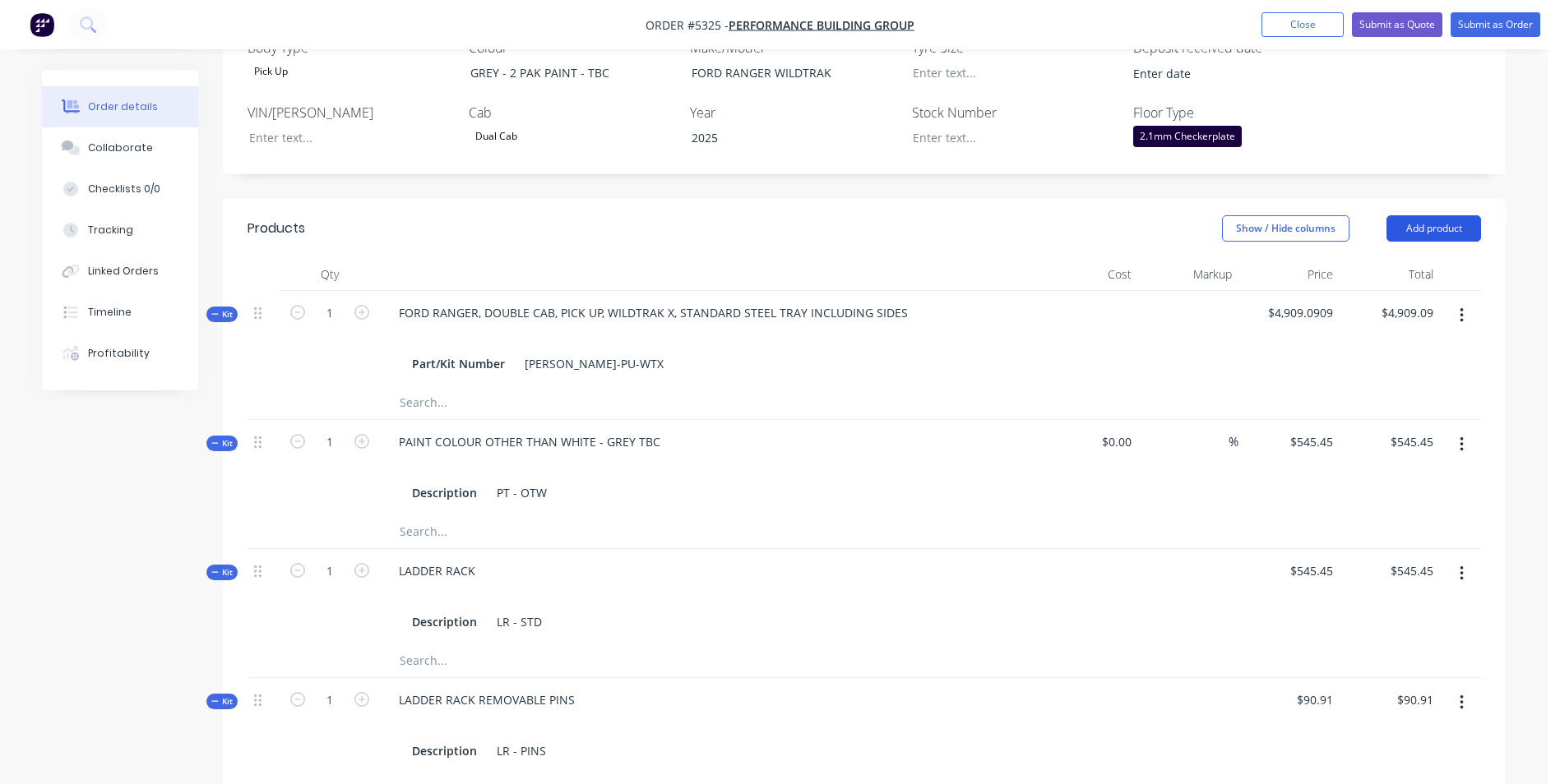
click at [1457, 216] on button "Add product" at bounding box center [1434, 229] width 94 height 26
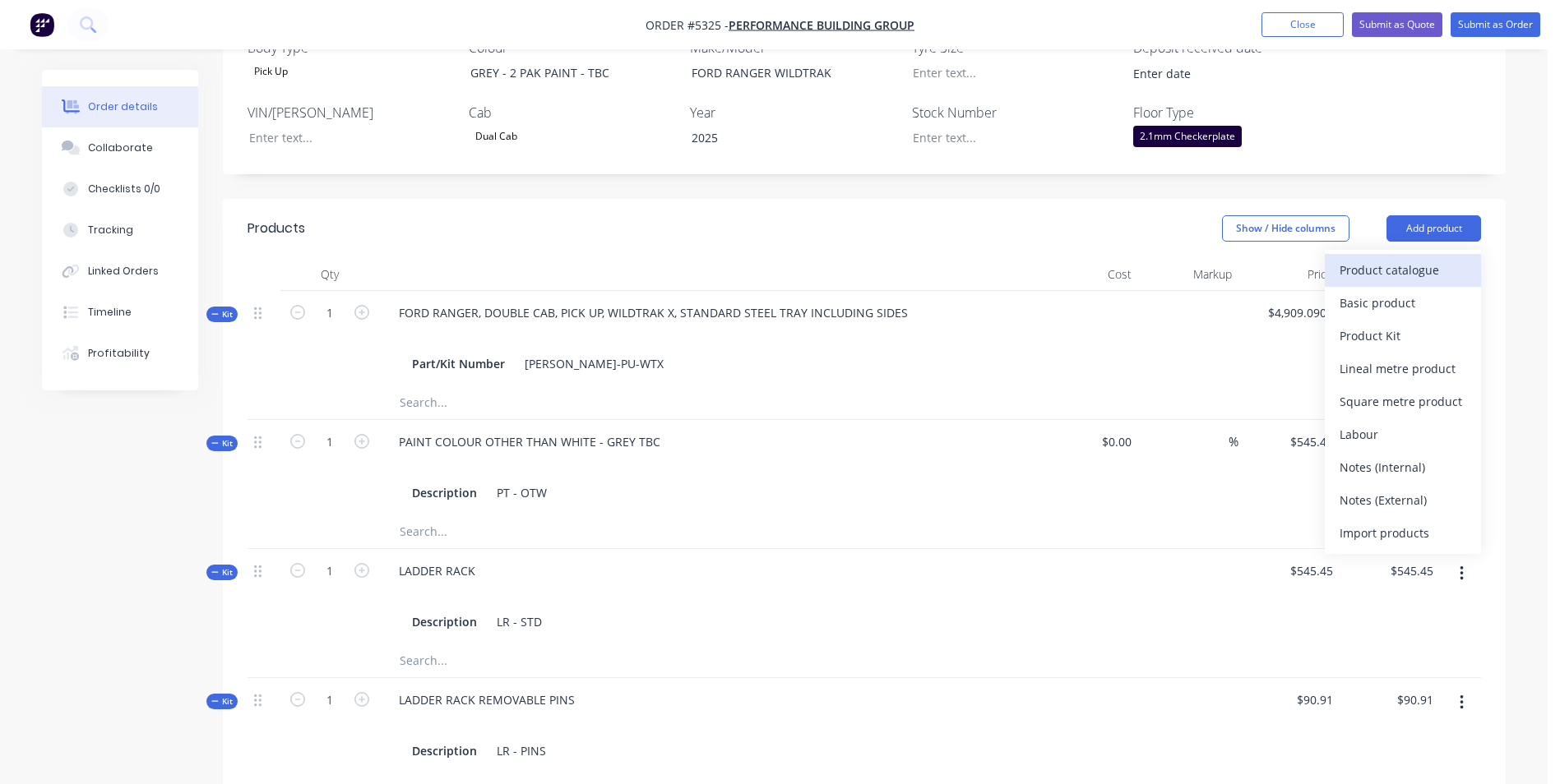
click at [1446, 258] on div "Product catalogue" at bounding box center [1403, 270] width 127 height 24
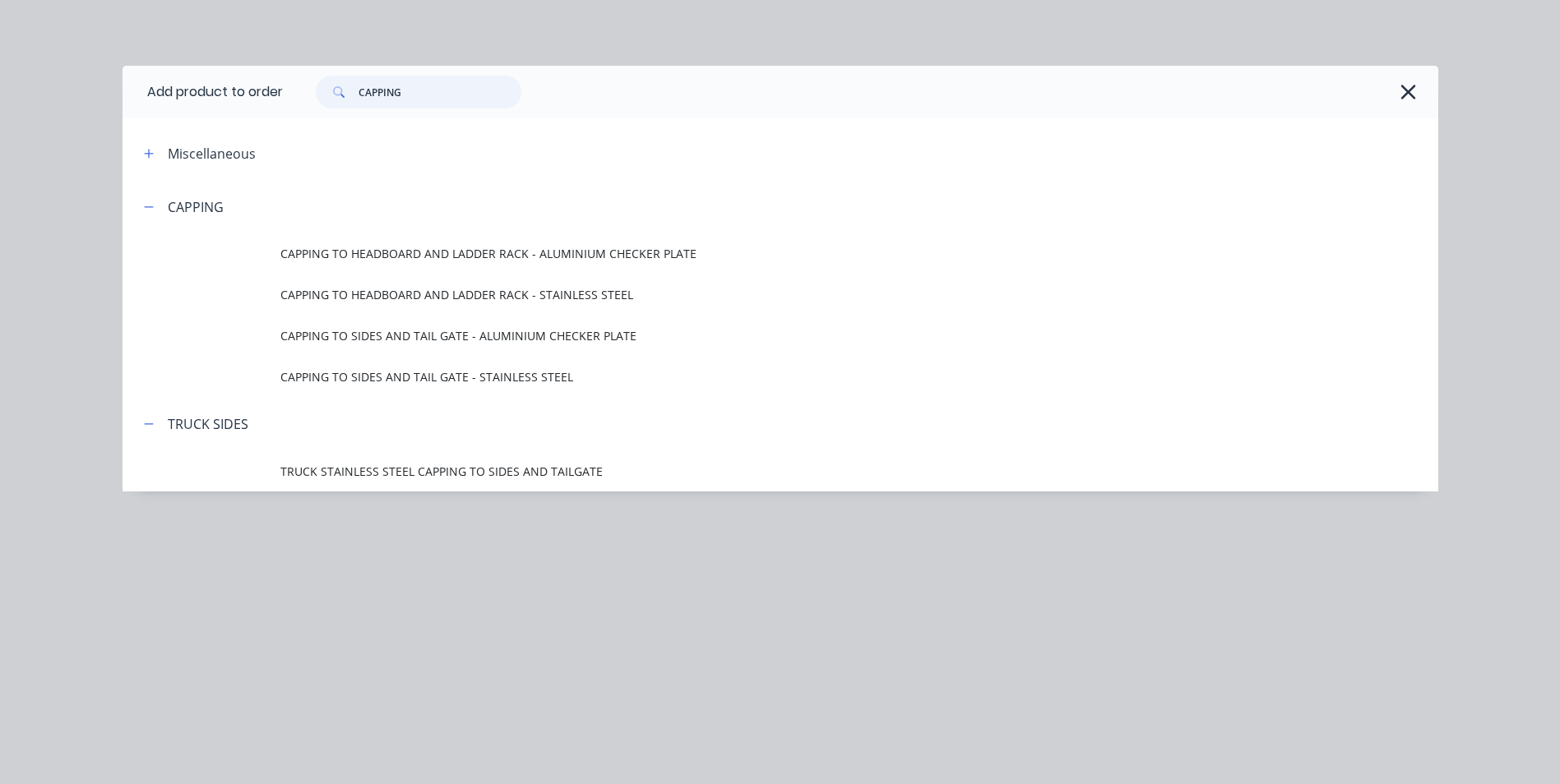
drag, startPoint x: 412, startPoint y: 83, endPoint x: 331, endPoint y: 92, distance: 81.5
click at [331, 92] on div "CAPPING" at bounding box center [418, 93] width 205 height 33
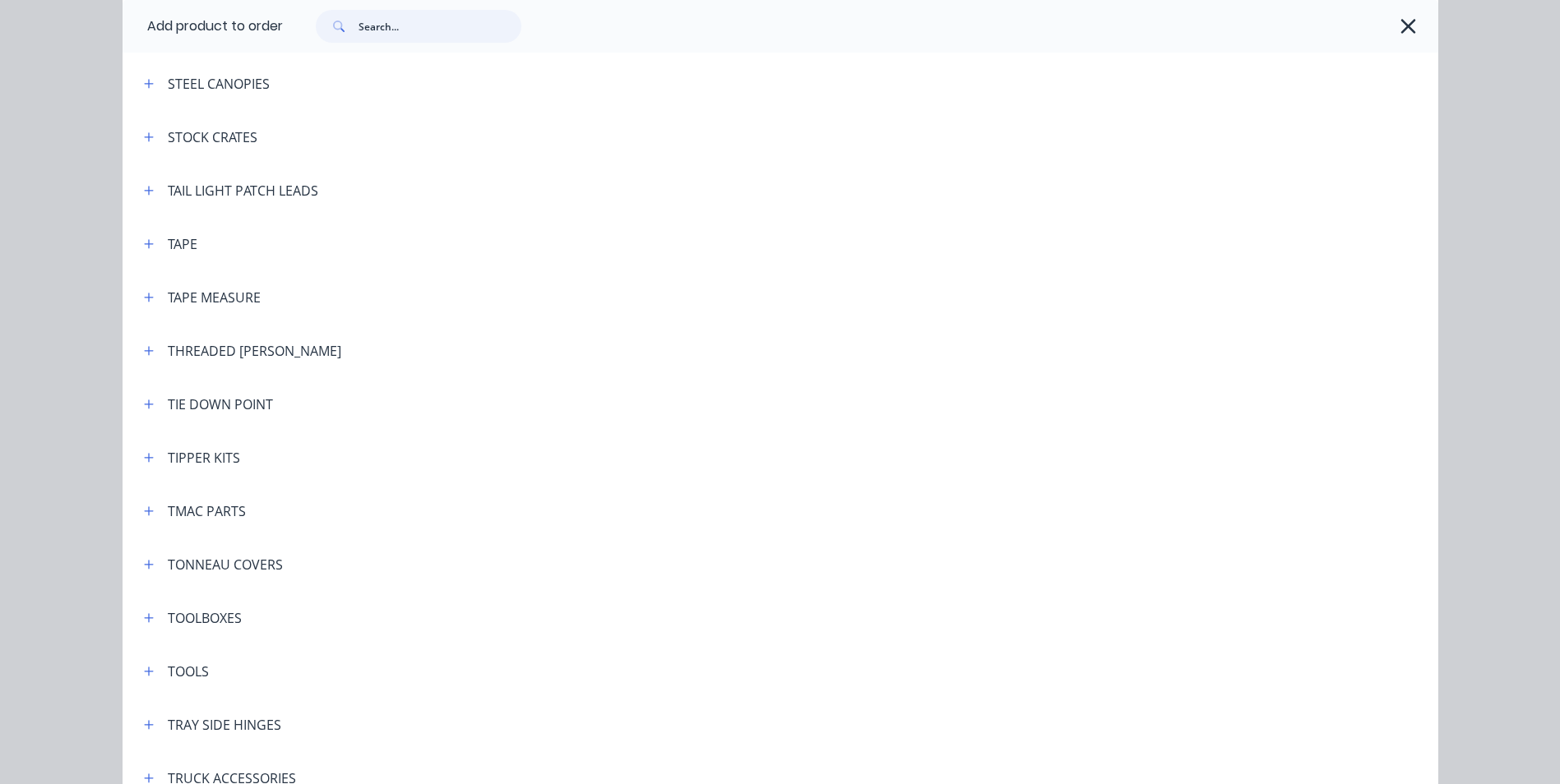
scroll to position [5426, 0]
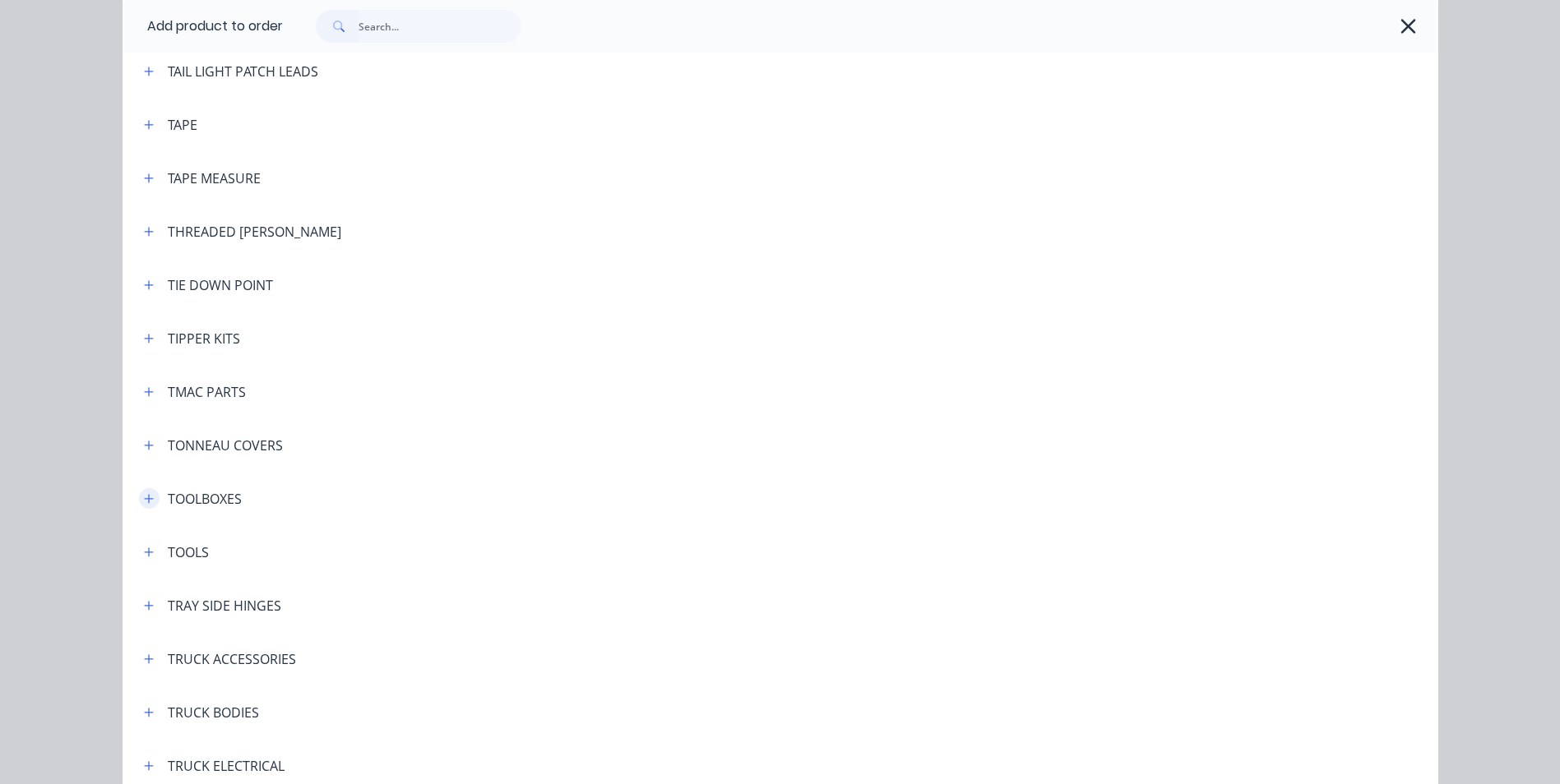
click at [145, 505] on button "button" at bounding box center [149, 499] width 21 height 21
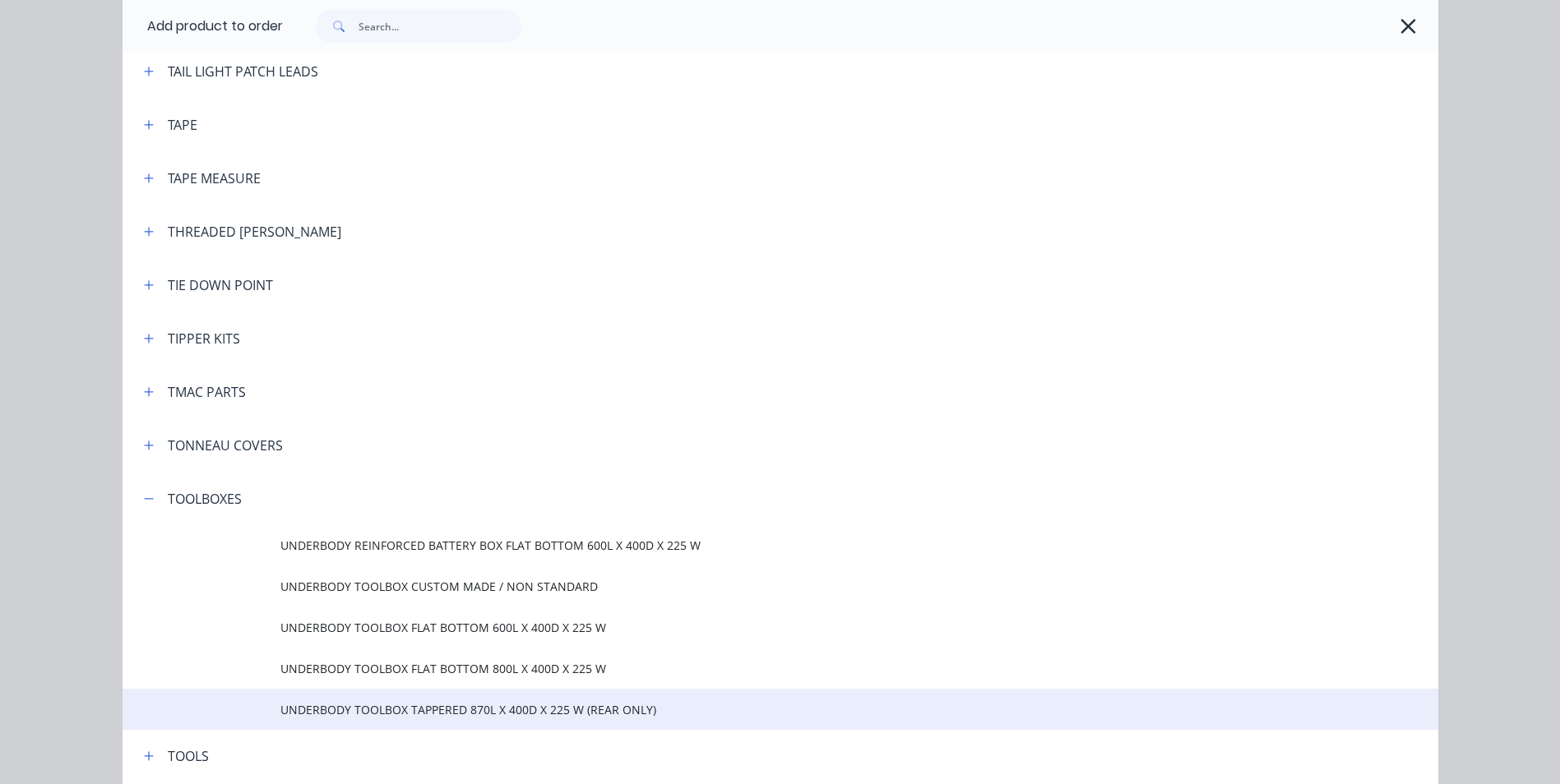
click at [376, 709] on span "UNDERBODY TOOLBOX TAPPERED 870L X 400D X 225 W (REAR ONLY)" at bounding box center [743, 710] width 926 height 17
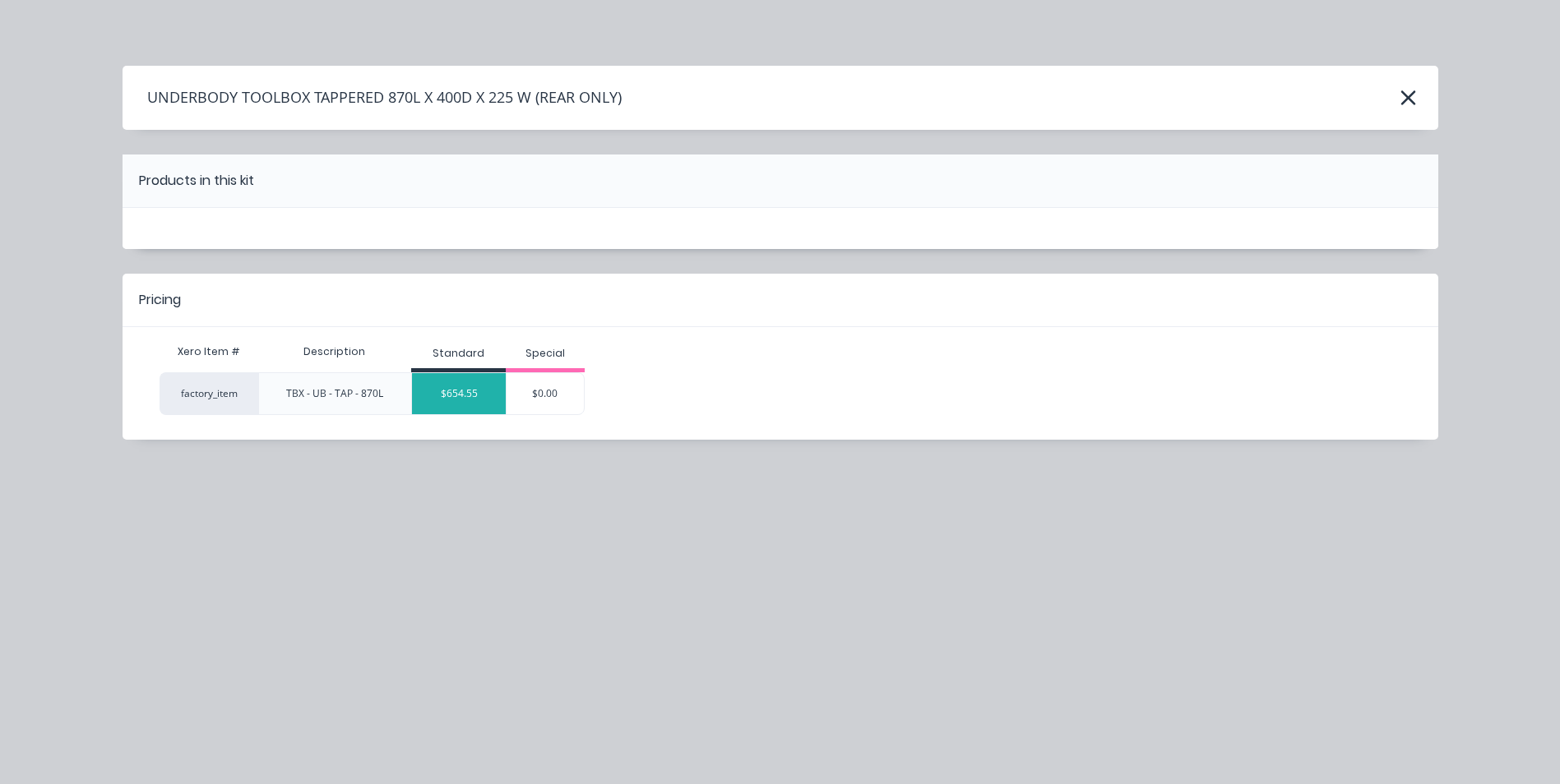
click at [467, 402] on div "$654.55" at bounding box center [459, 393] width 93 height 41
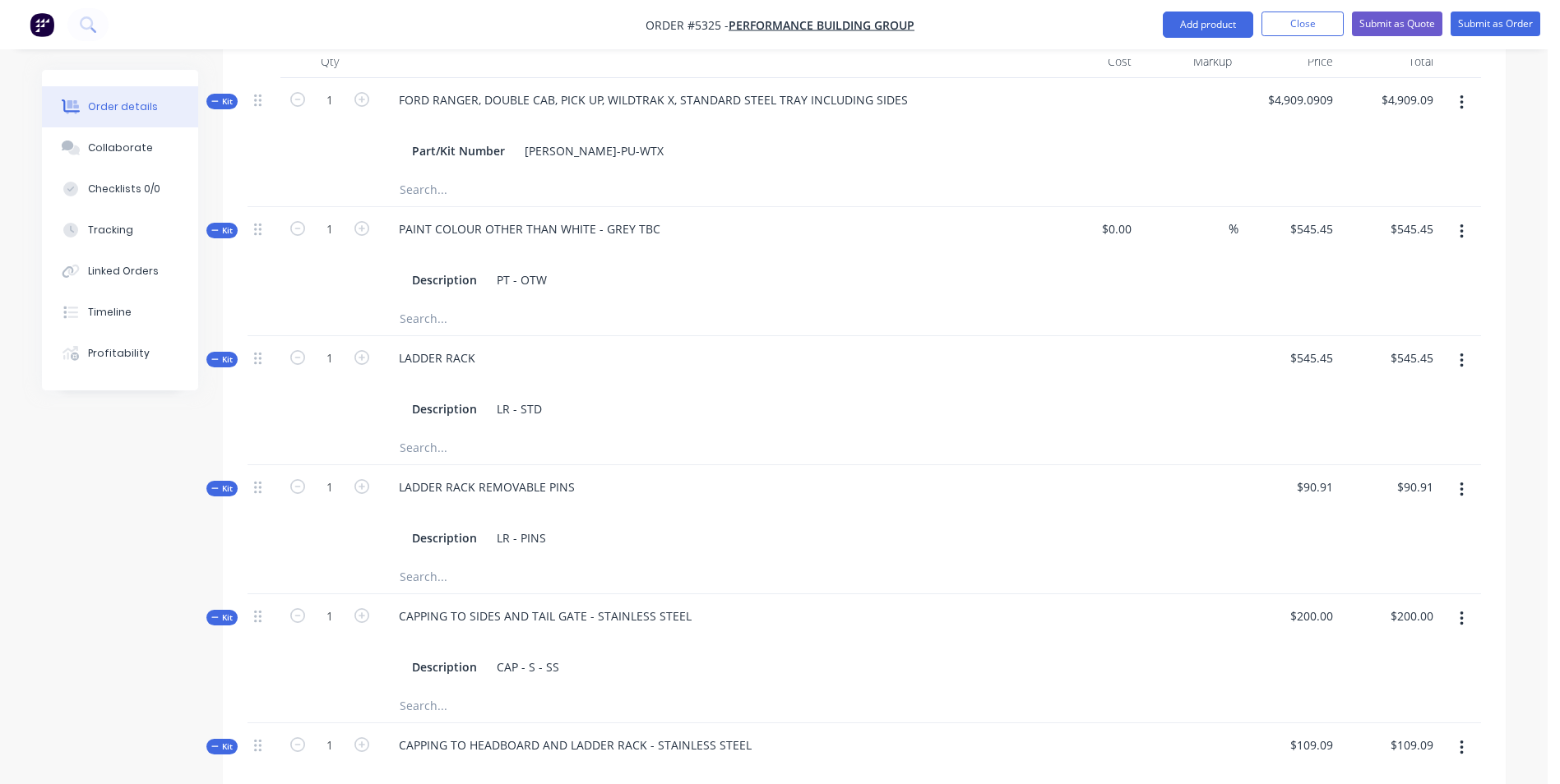
scroll to position [1069, 0]
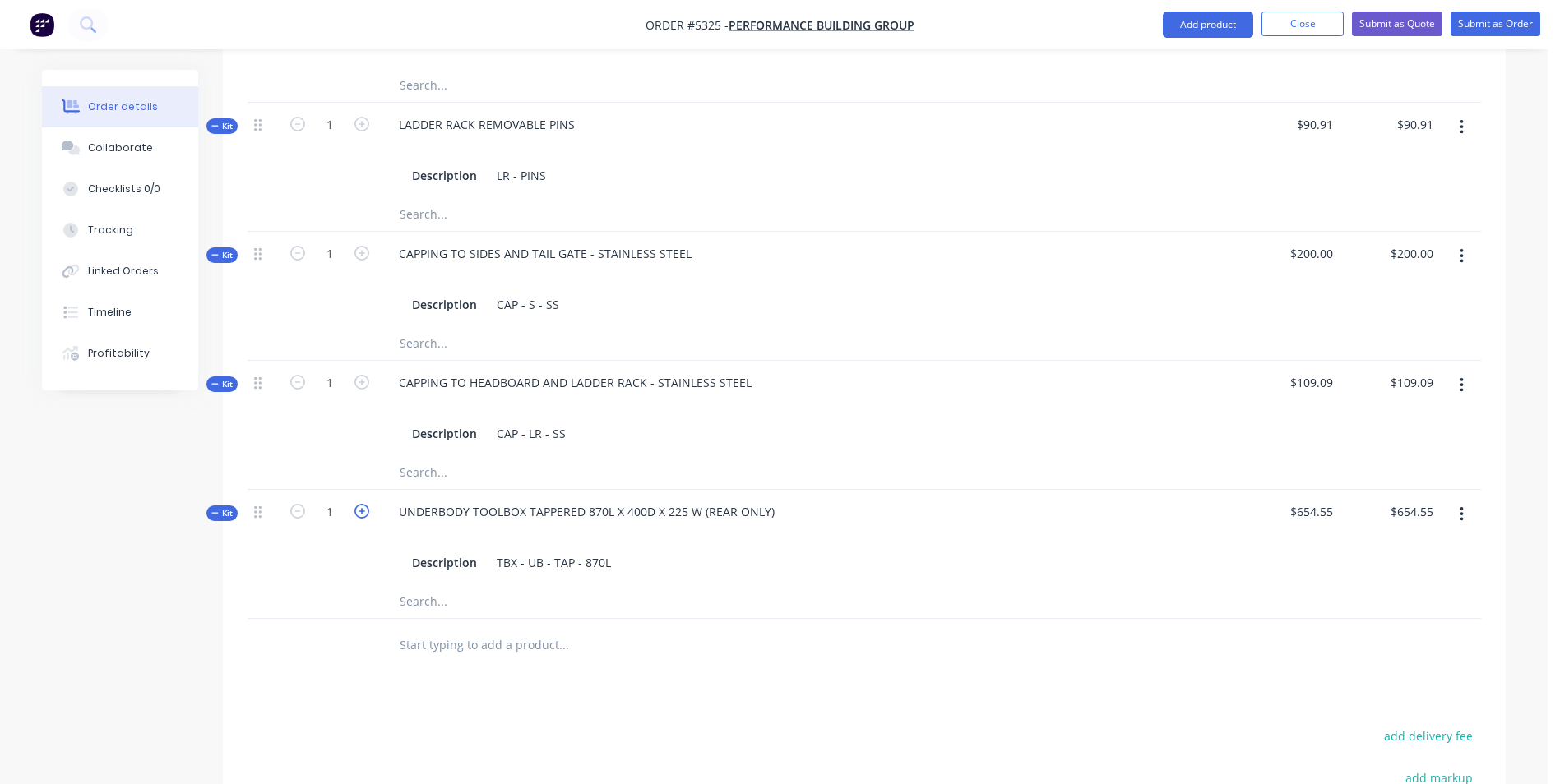
click at [364, 504] on icon "button" at bounding box center [362, 511] width 15 height 15
type input "2"
type input "$1,309.10"
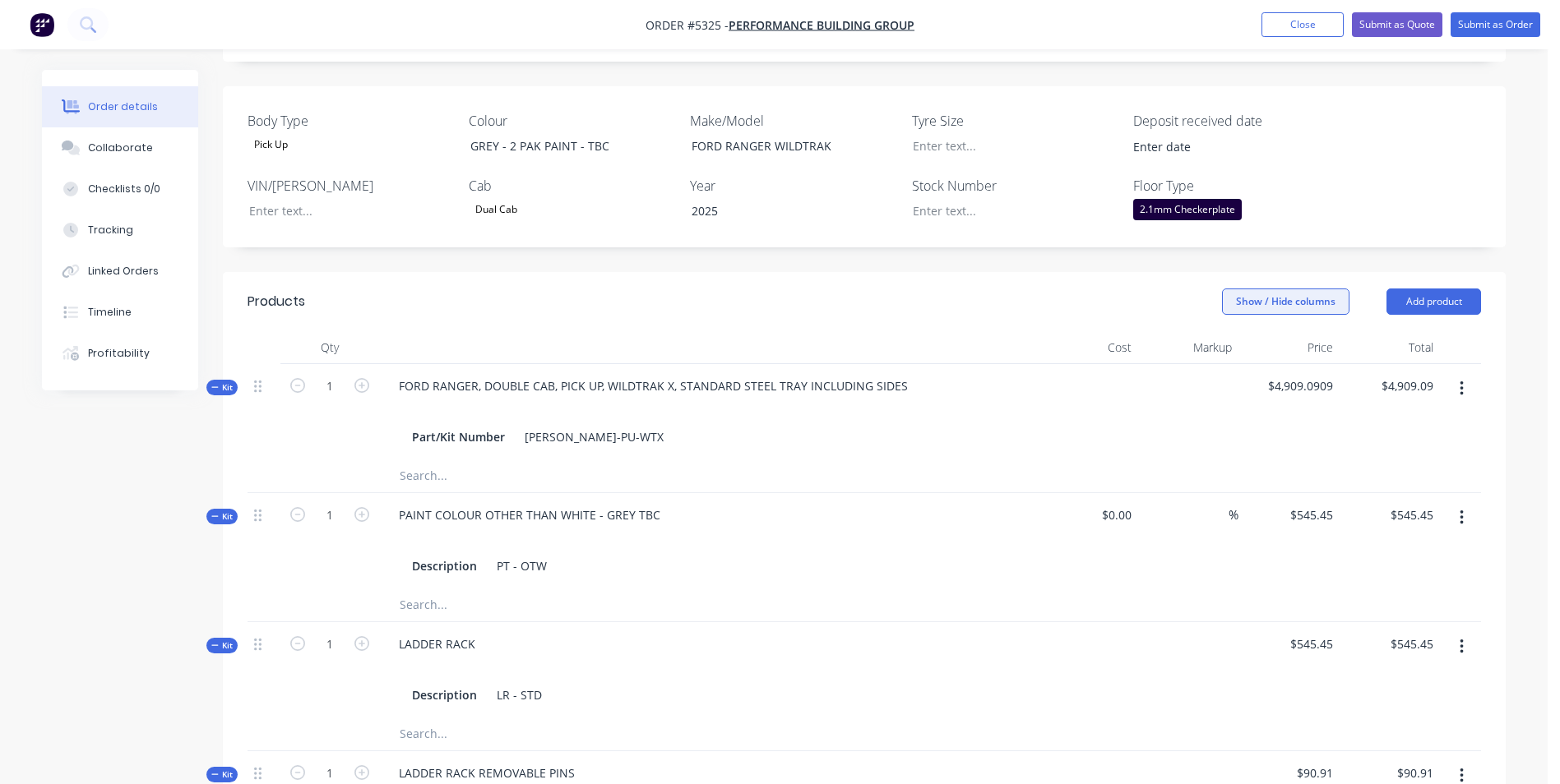
scroll to position [411, 0]
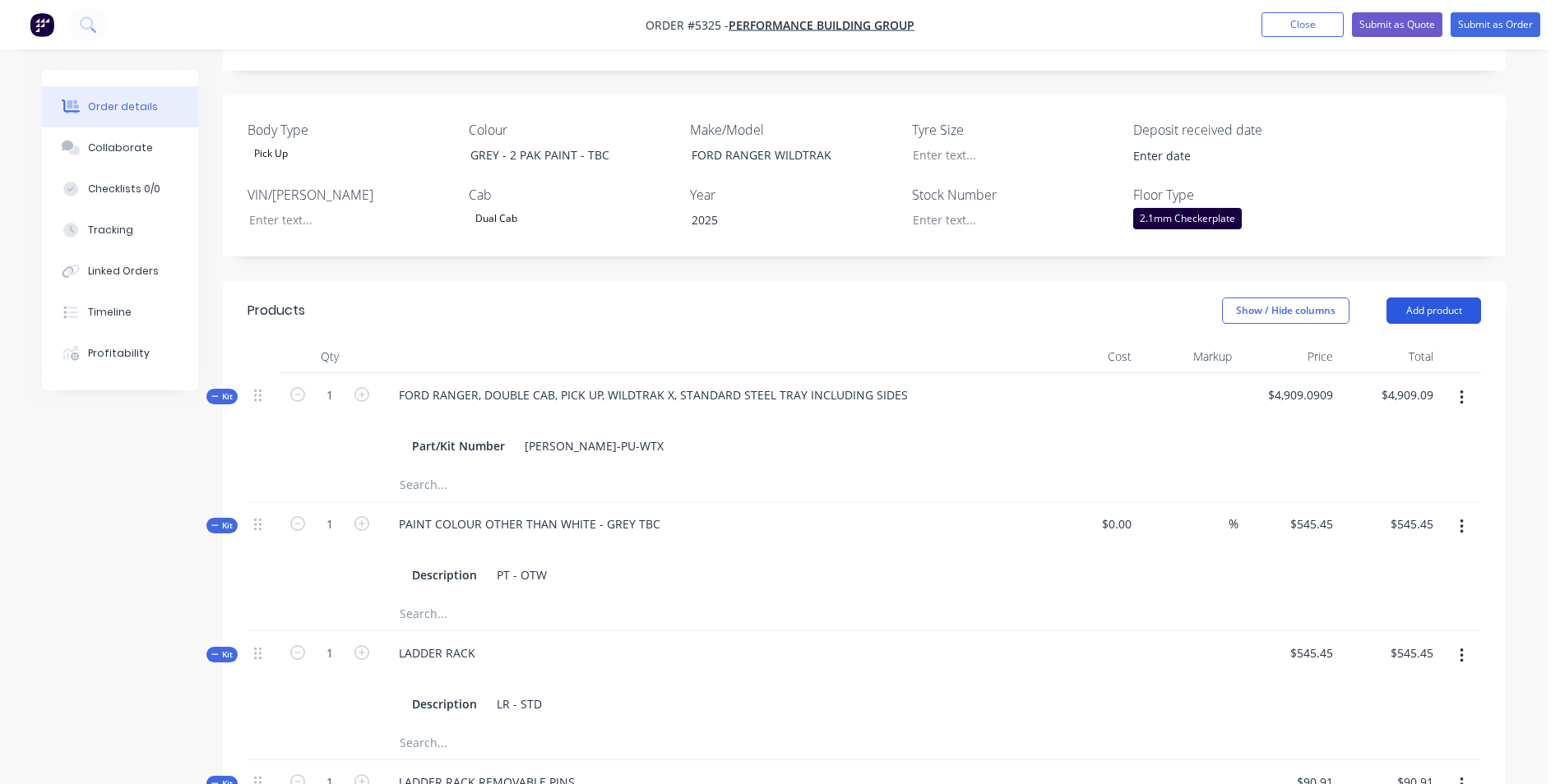
click at [1419, 298] on button "Add product" at bounding box center [1434, 311] width 94 height 26
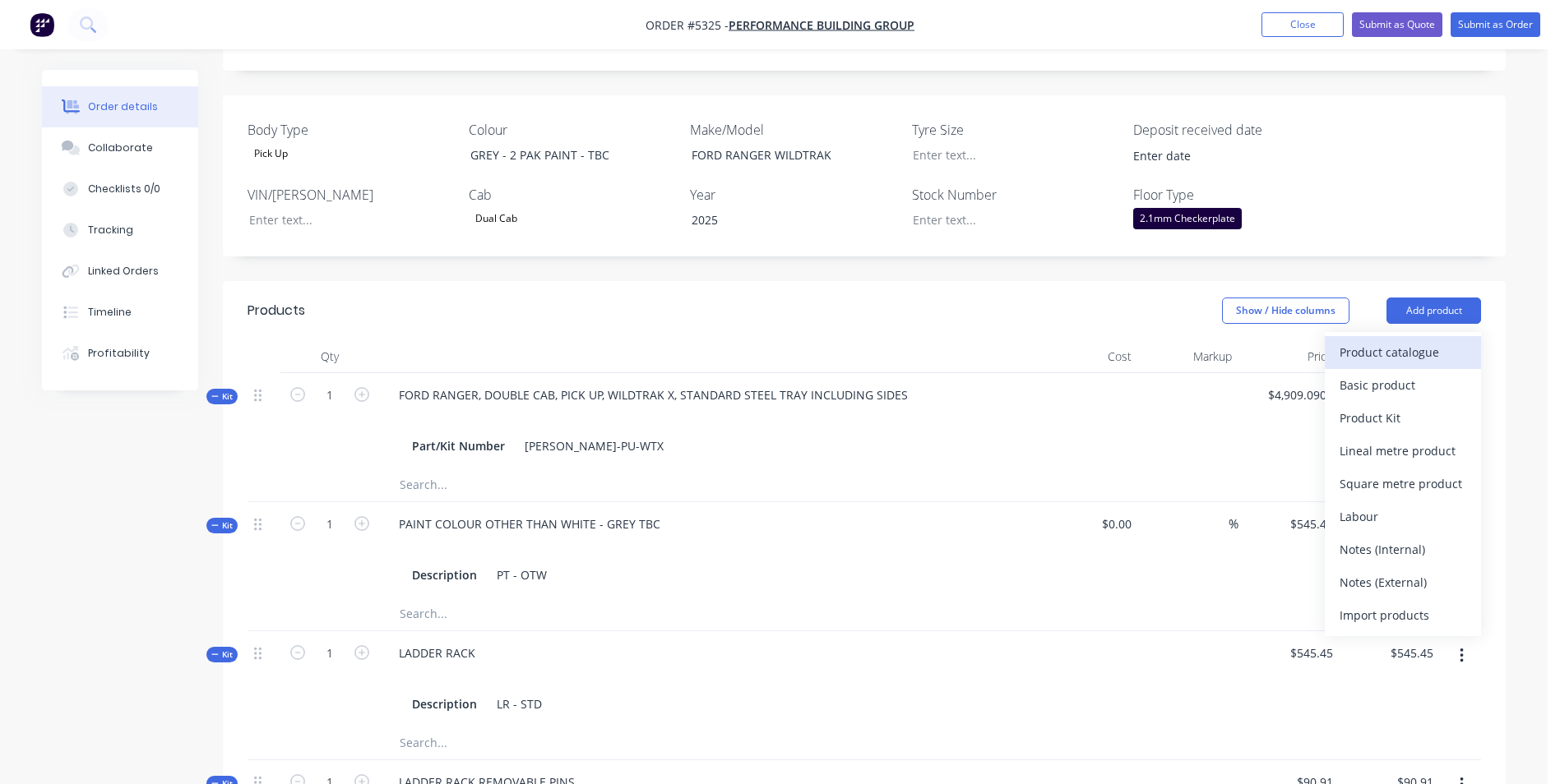
click at [1416, 340] on div "Product catalogue" at bounding box center [1403, 352] width 127 height 24
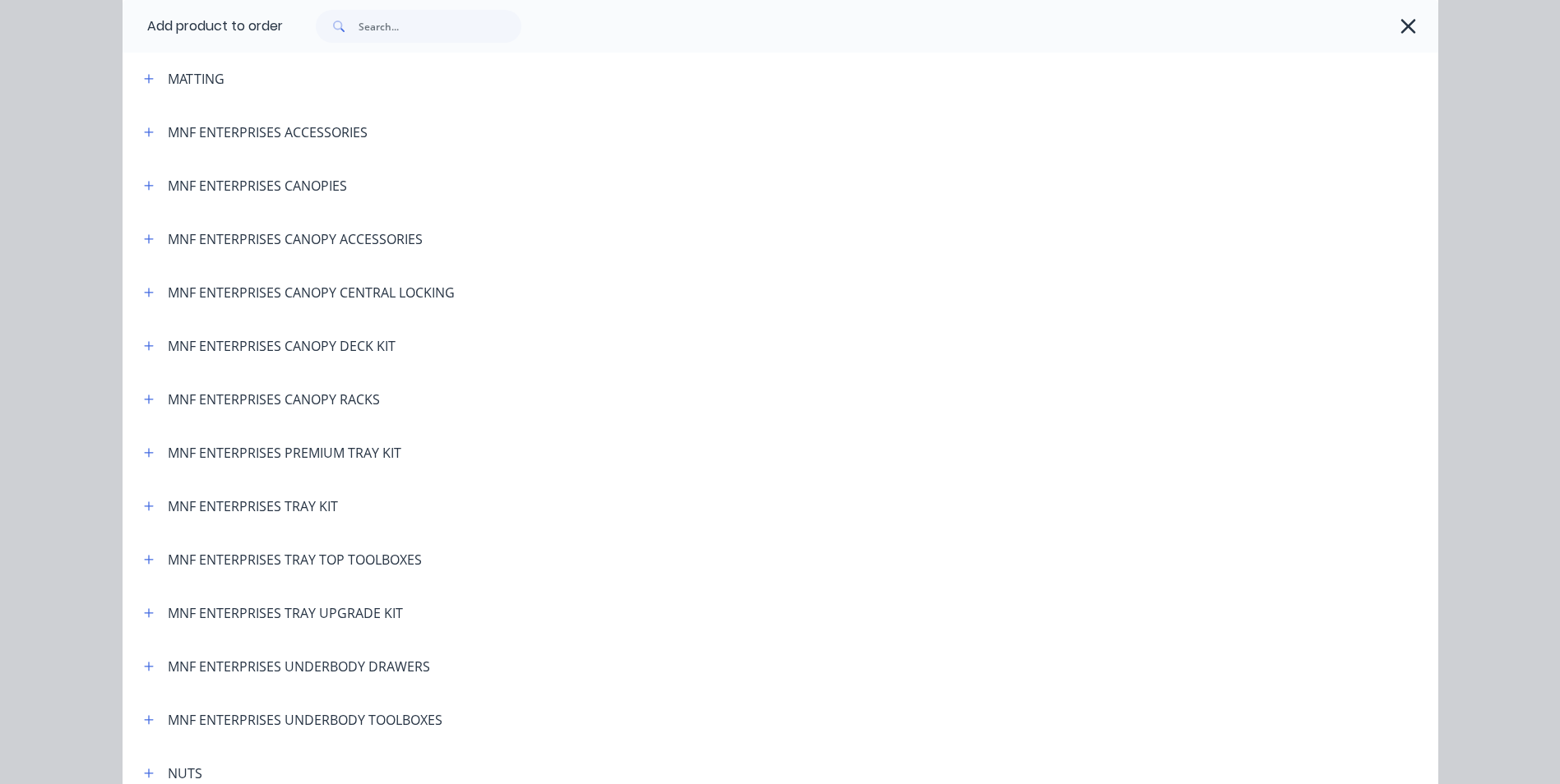
scroll to position [3124, 0]
click at [144, 664] on icon "button" at bounding box center [148, 663] width 9 height 9
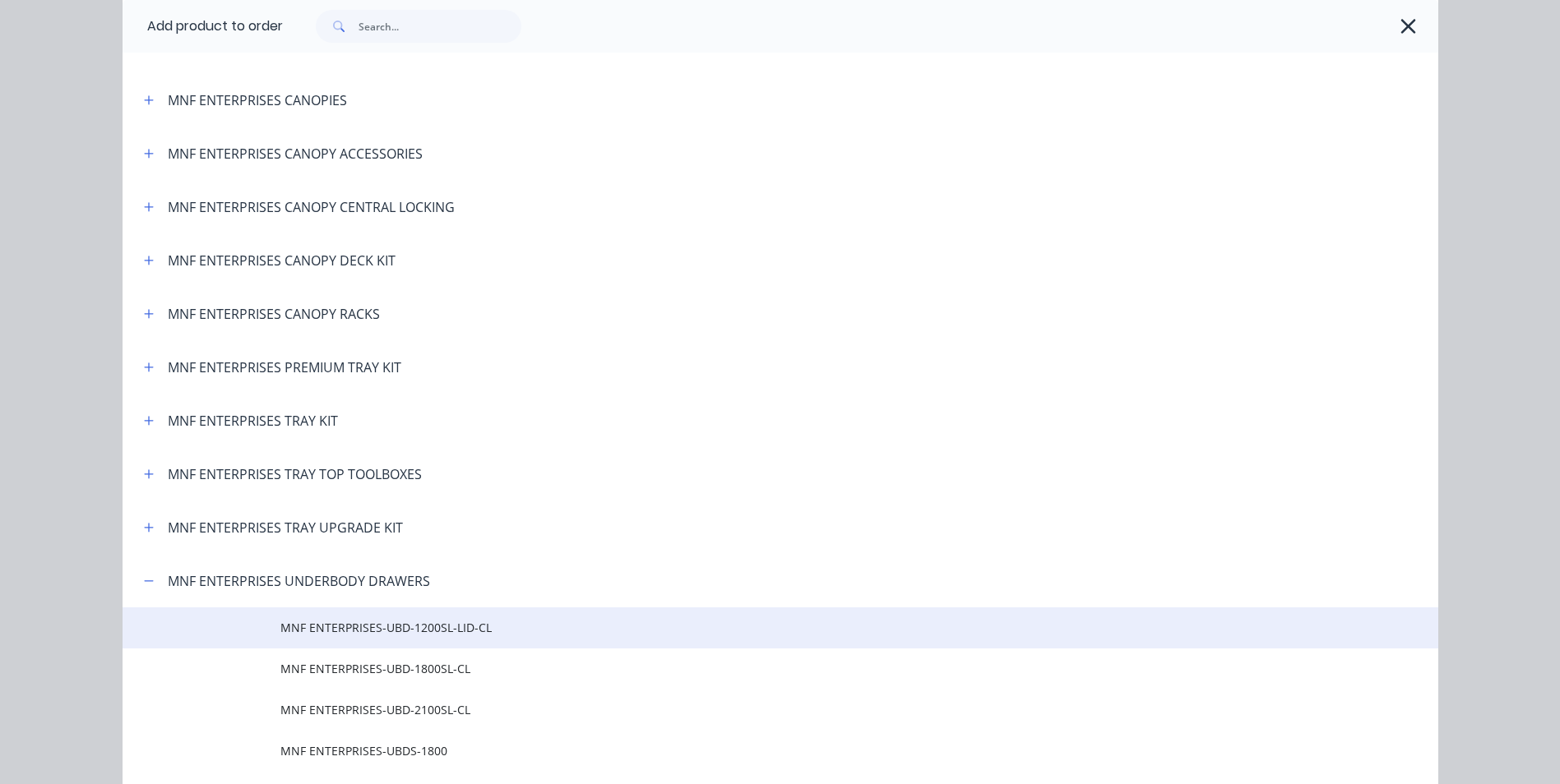
scroll to position [3288, 0]
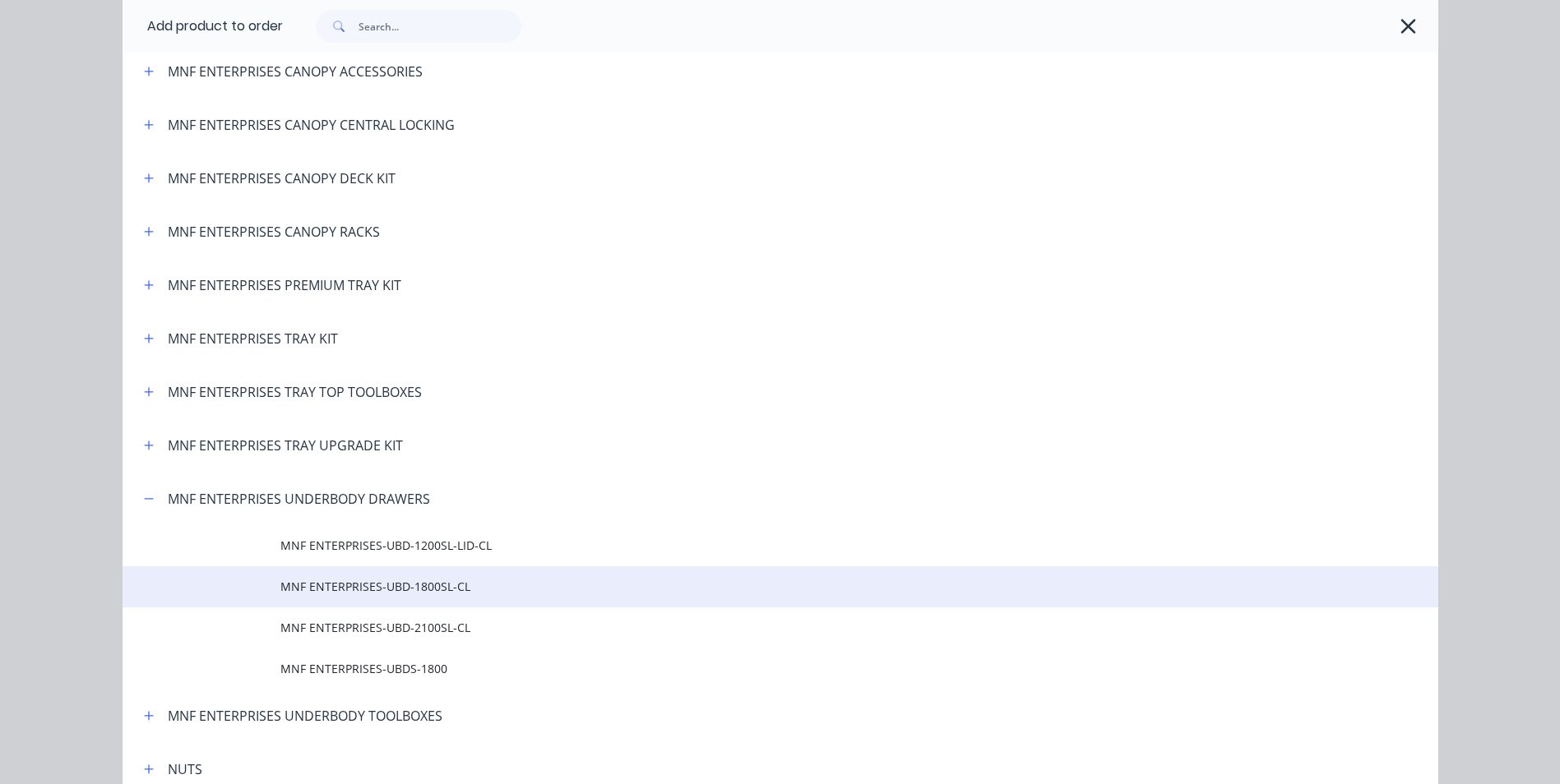
click at [432, 592] on span "MNF ENTERPRISES-UBD-1800SL-CL" at bounding box center [743, 587] width 926 height 17
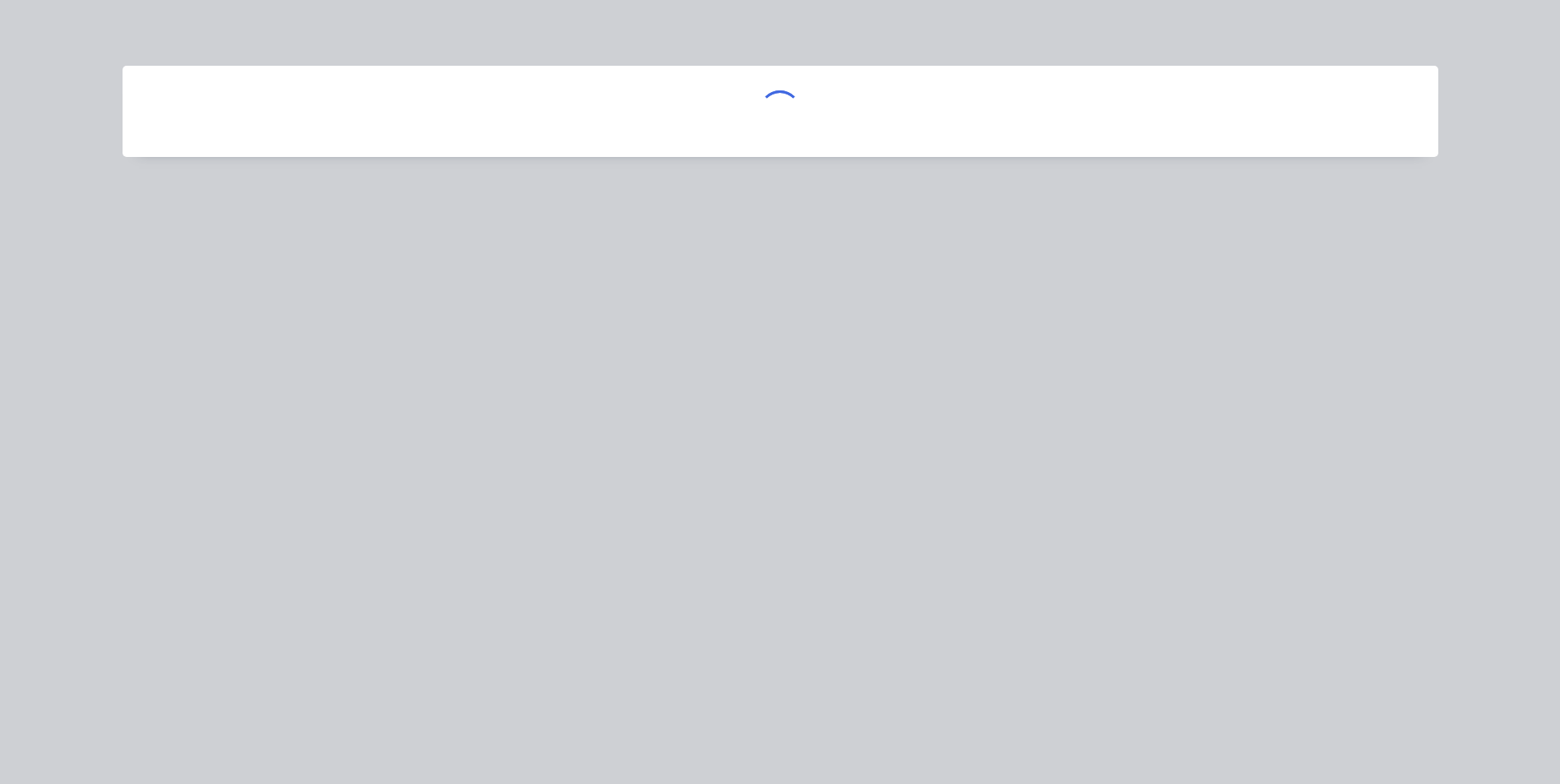
scroll to position [0, 0]
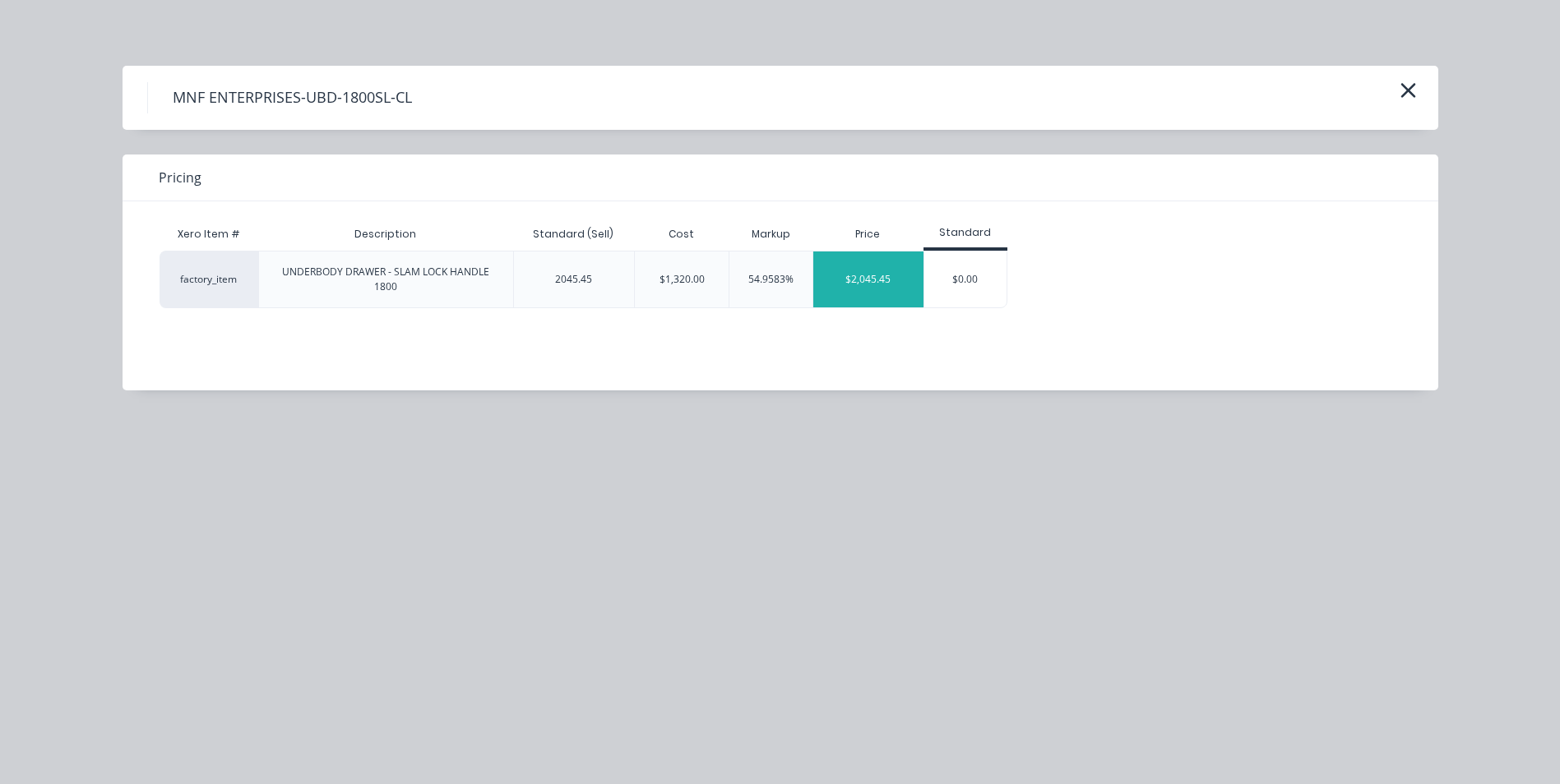
click at [908, 285] on div "$2,045.45" at bounding box center [868, 279] width 110 height 56
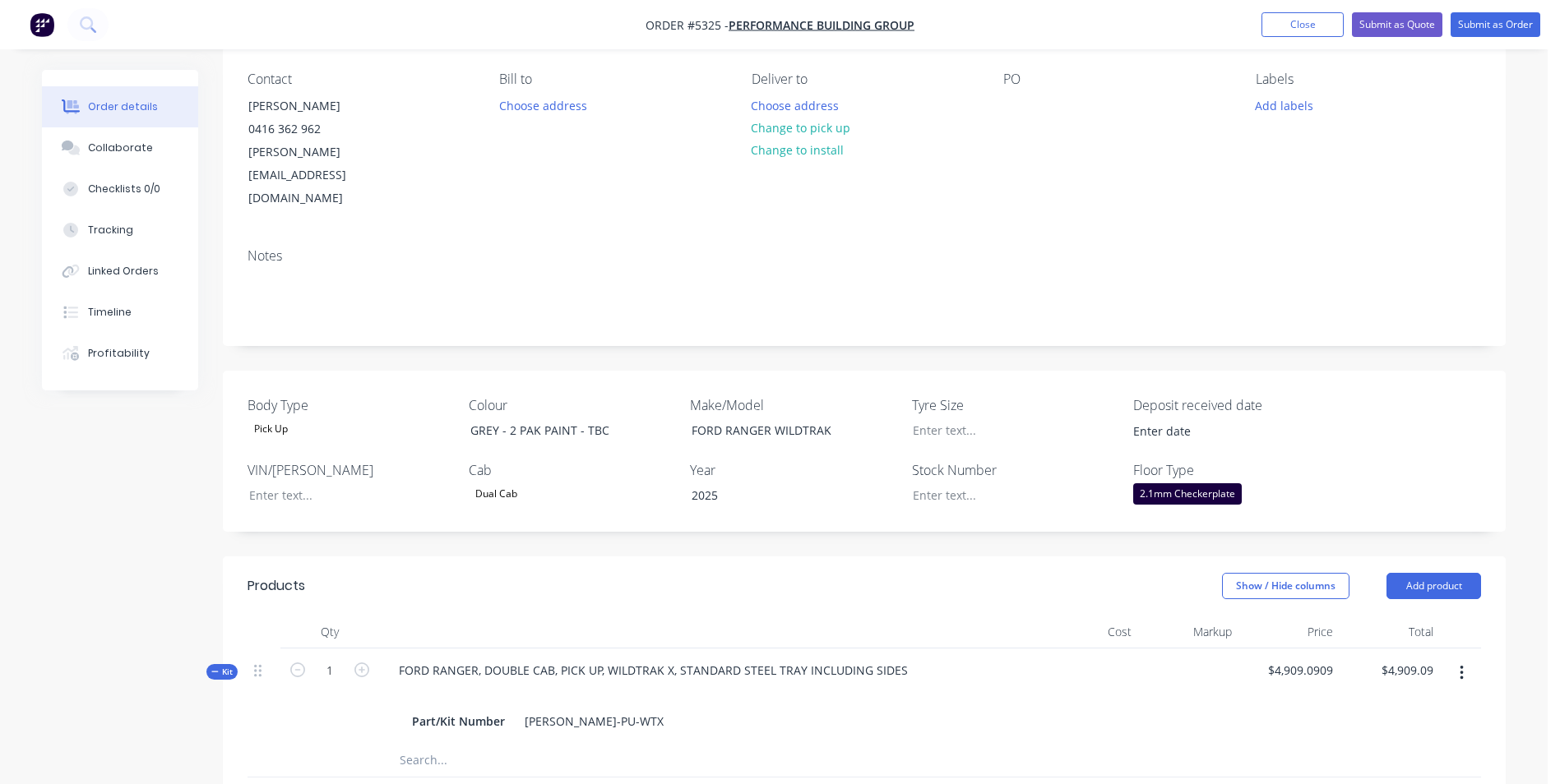
scroll to position [164, 0]
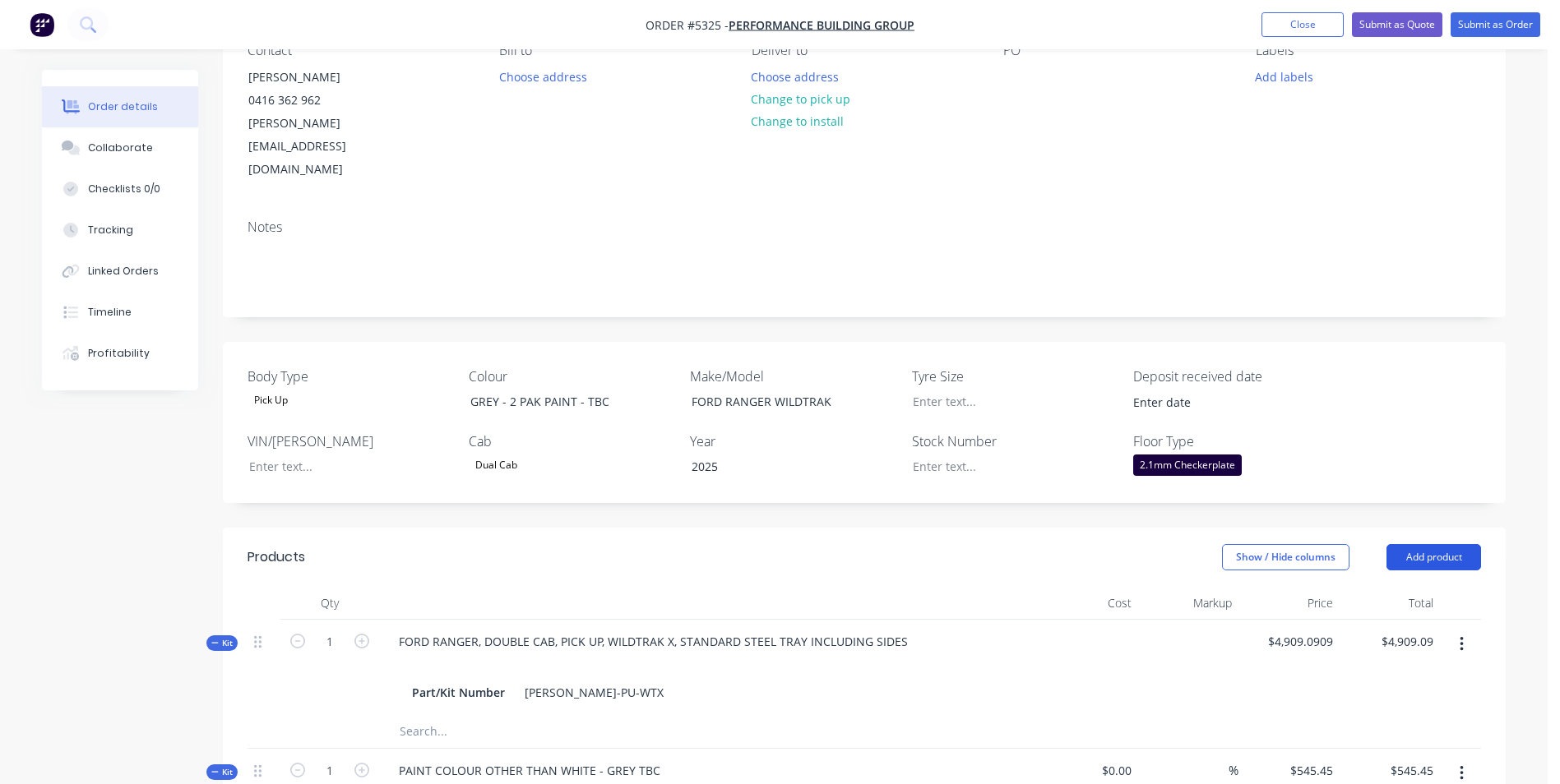
click at [1446, 544] on button "Add product" at bounding box center [1434, 557] width 94 height 26
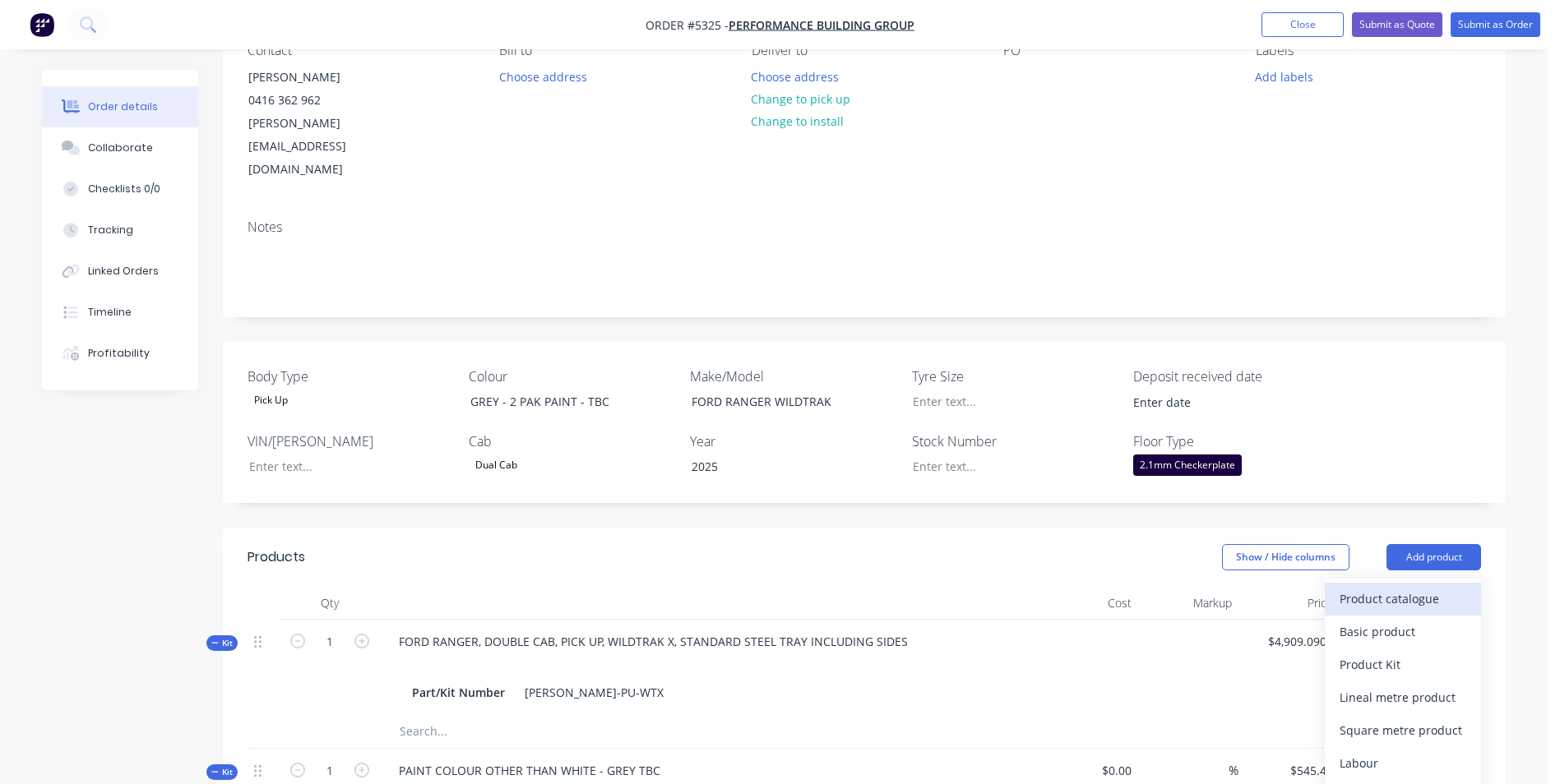
click at [1400, 587] on div "Product catalogue" at bounding box center [1403, 598] width 127 height 24
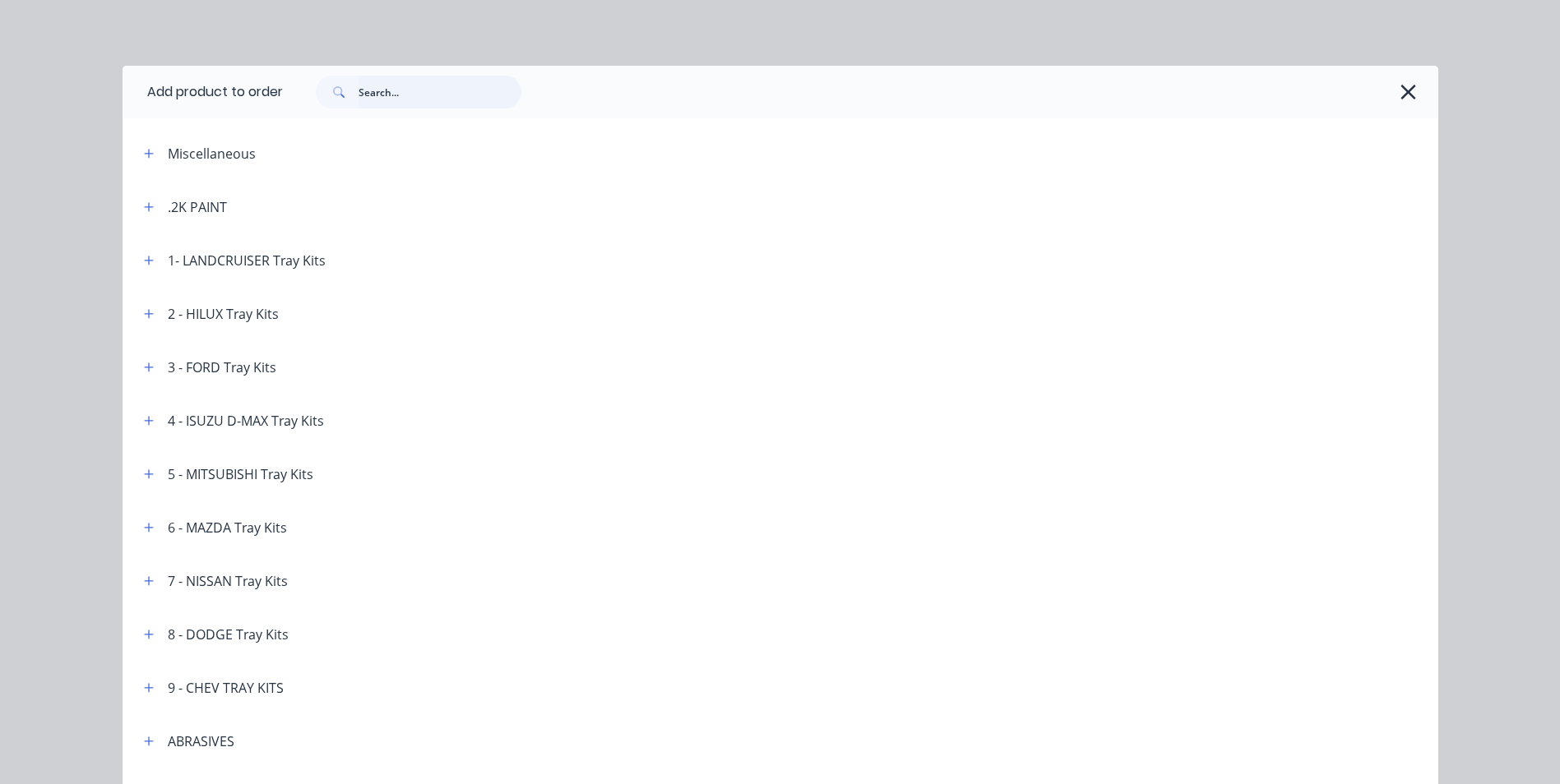
click at [401, 100] on input "text" at bounding box center [440, 93] width 162 height 33
type input "DIESEL"
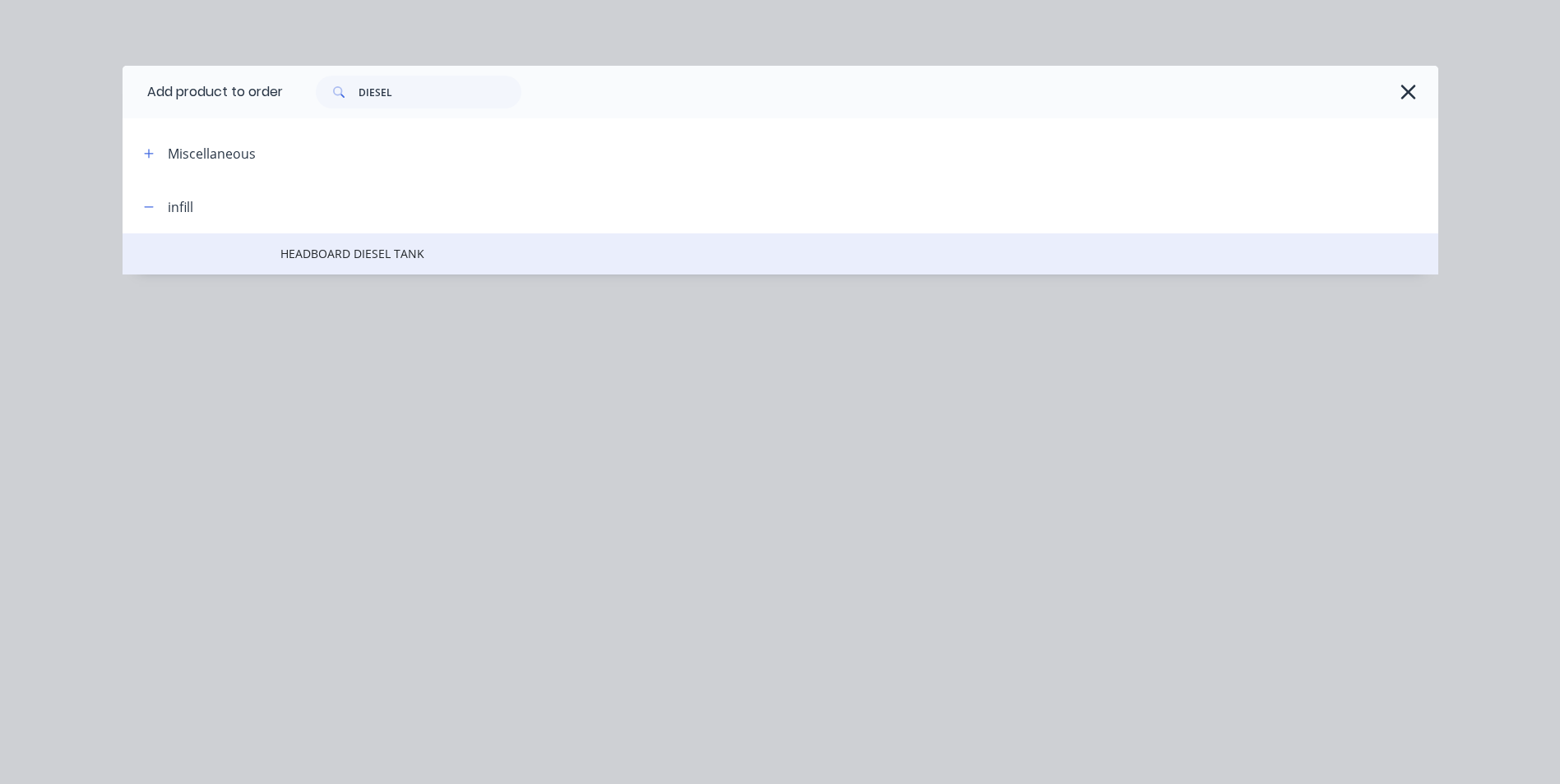
click at [338, 251] on span "HEADBOARD DIESEL TANK" at bounding box center [743, 254] width 926 height 17
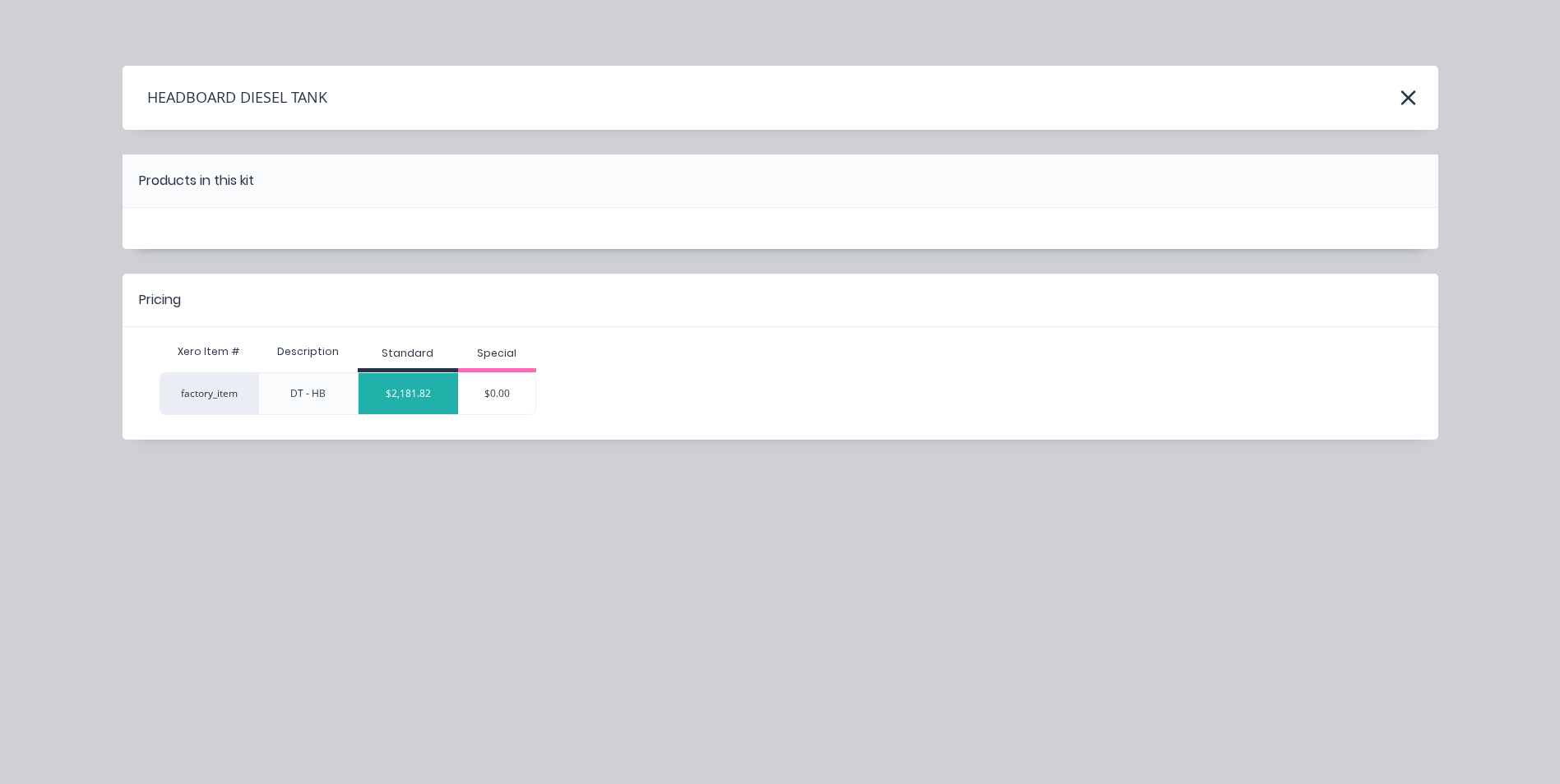
click at [430, 406] on div "$2,181.82" at bounding box center [409, 393] width 100 height 41
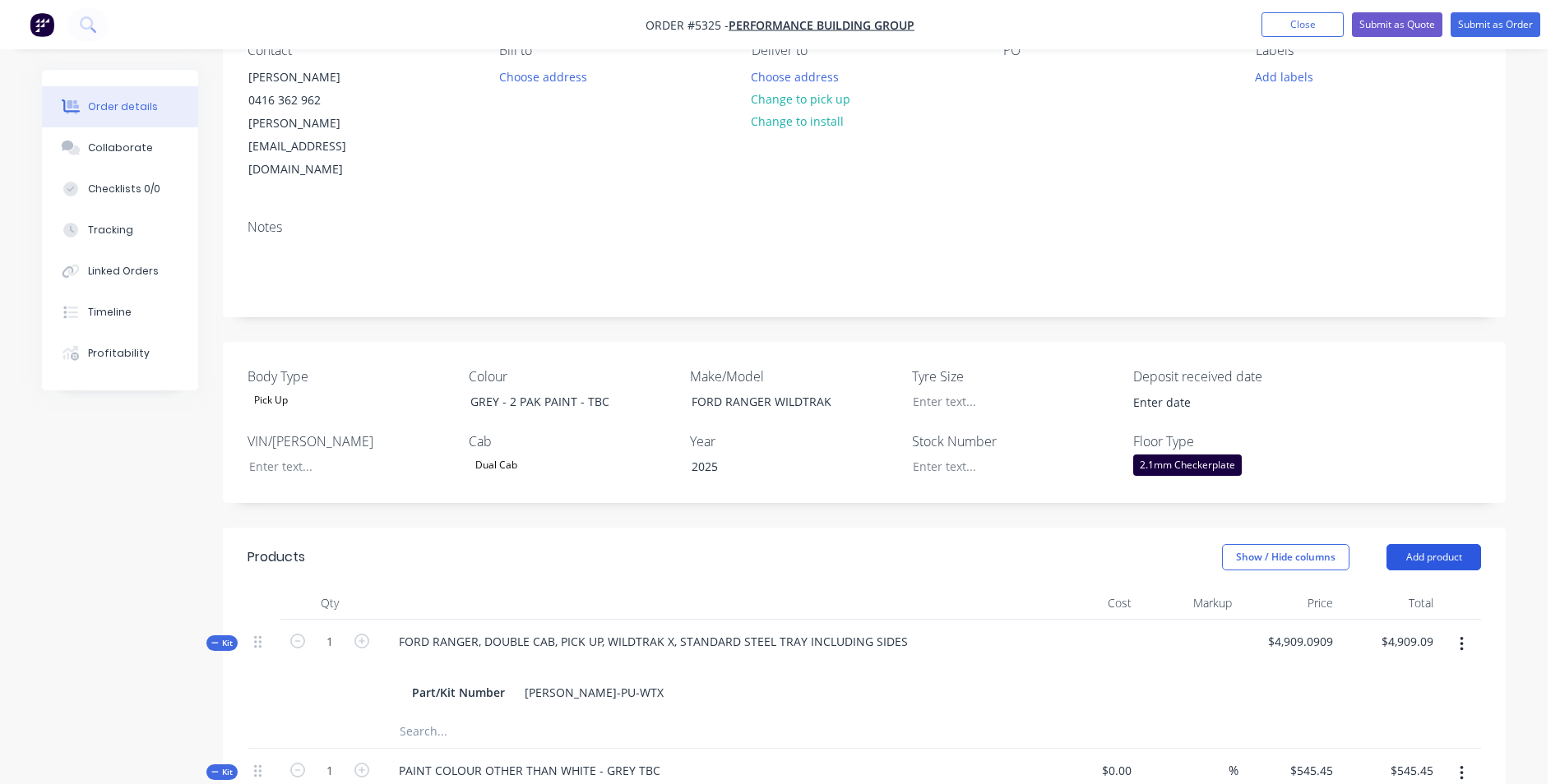
click at [1453, 544] on button "Add product" at bounding box center [1434, 557] width 94 height 26
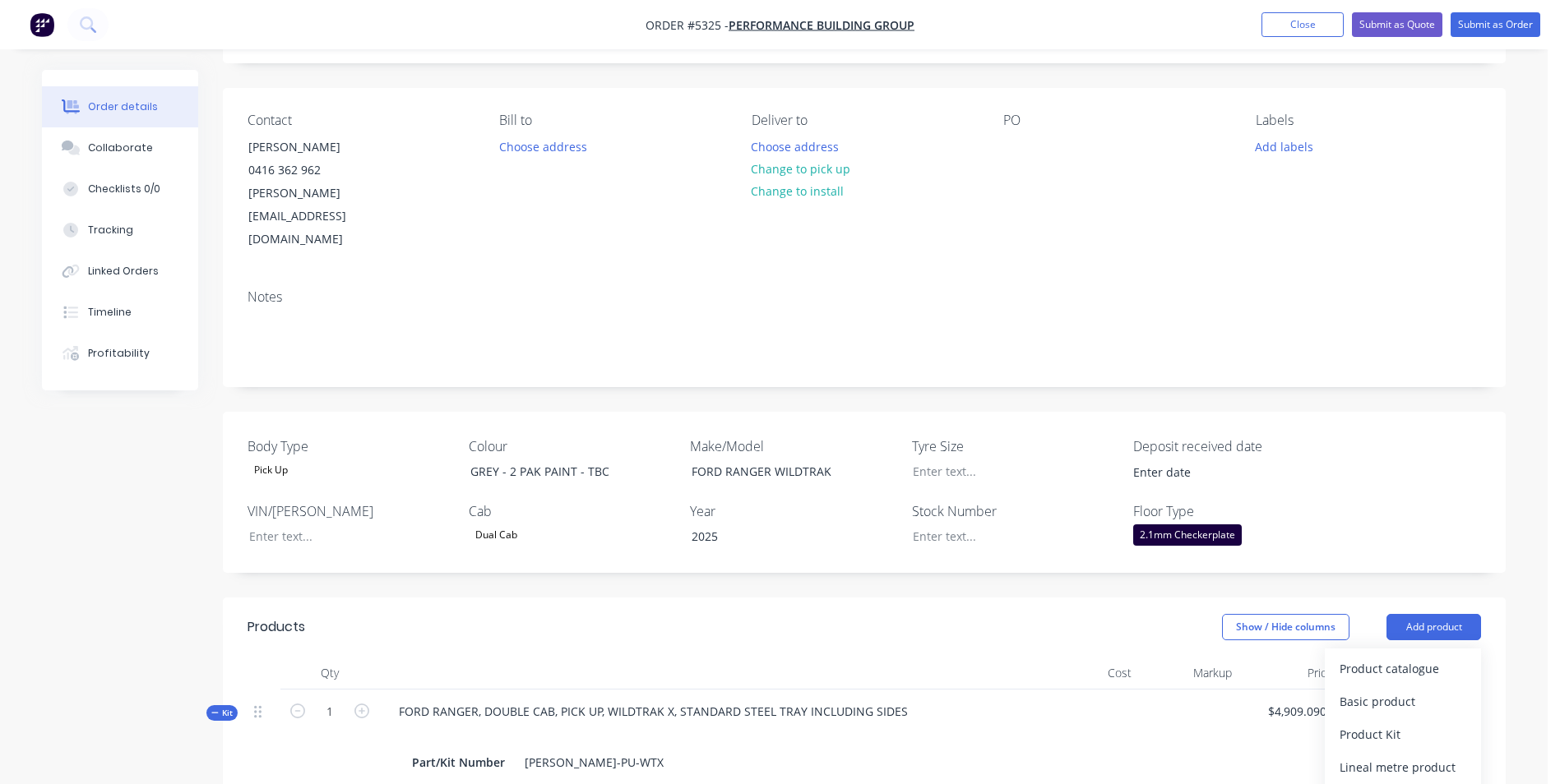
scroll to position [82, 0]
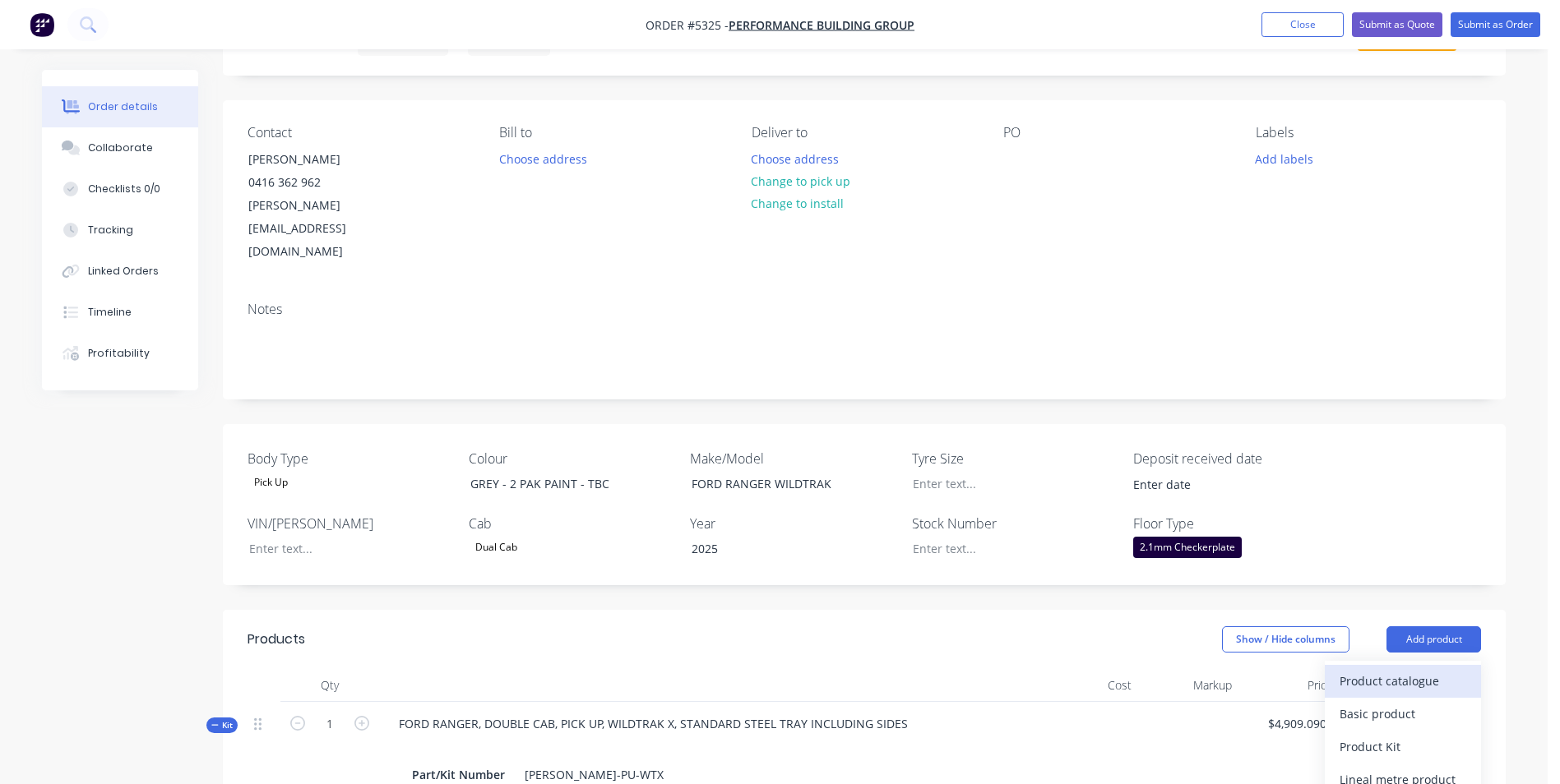
click at [1446, 669] on div "Product catalogue" at bounding box center [1403, 680] width 127 height 24
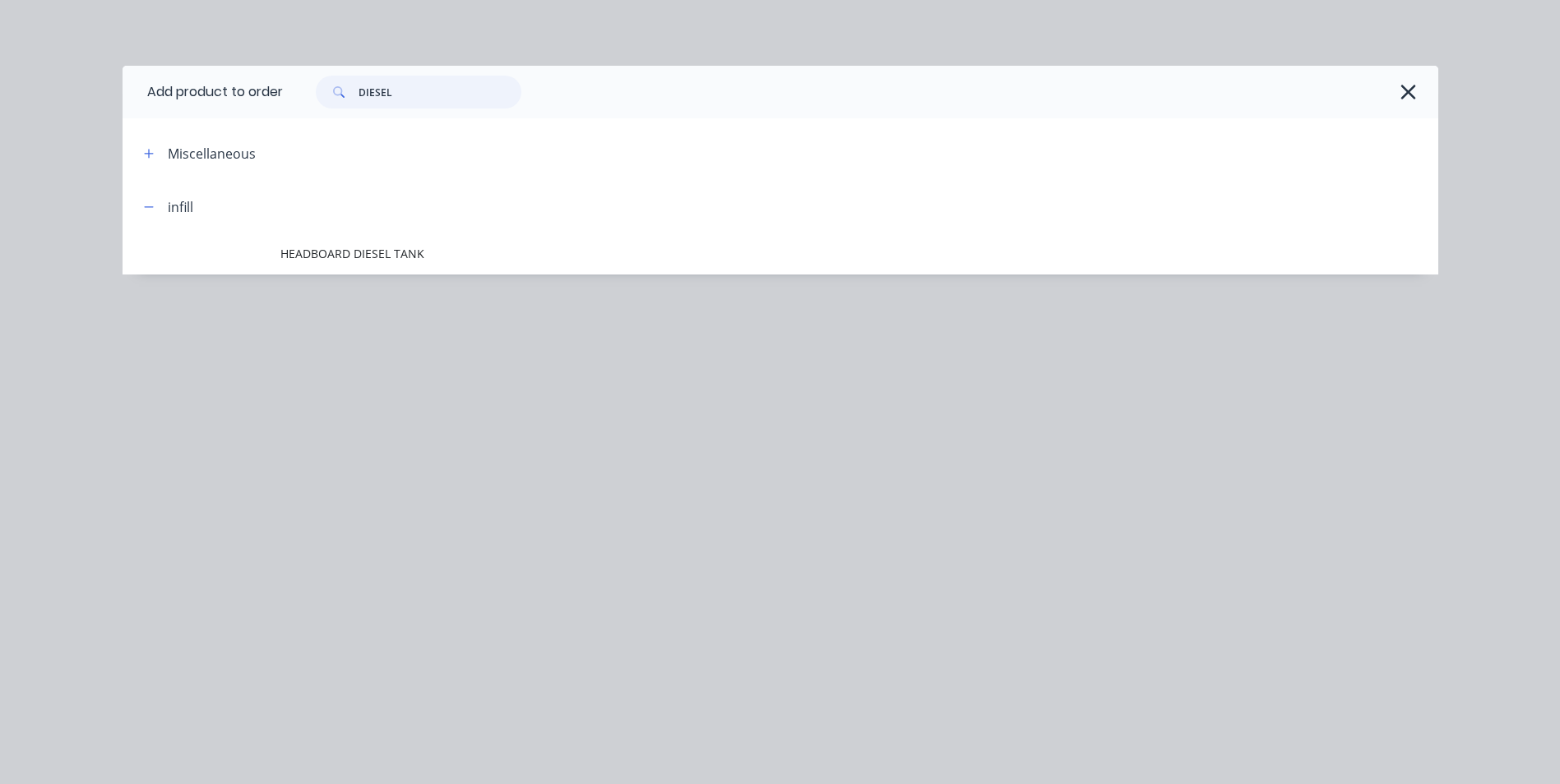
drag, startPoint x: 415, startPoint y: 90, endPoint x: 307, endPoint y: 94, distance: 108.1
click at [307, 94] on div "DIESEL" at bounding box center [411, 93] width 222 height 33
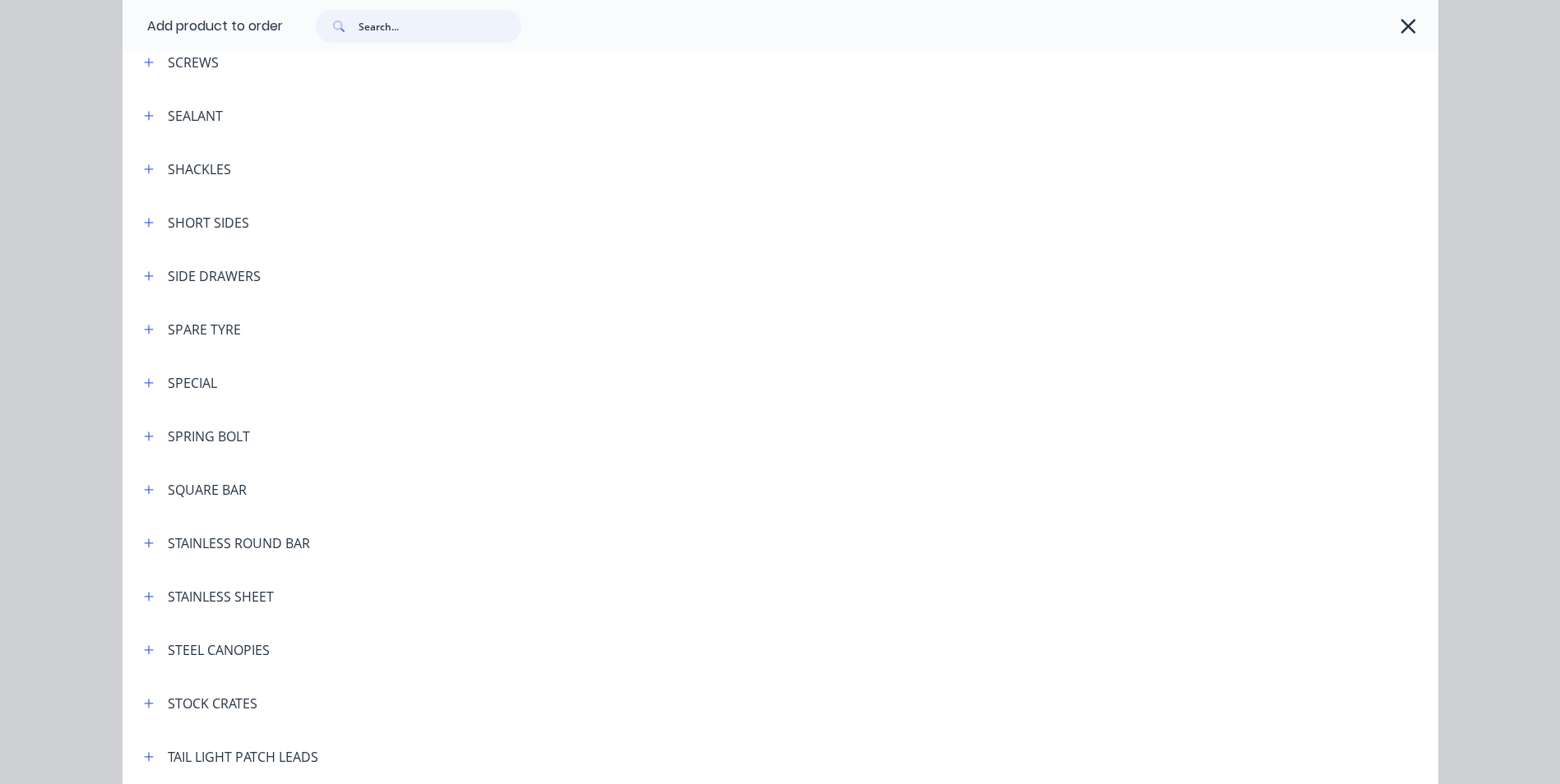
scroll to position [4768, 0]
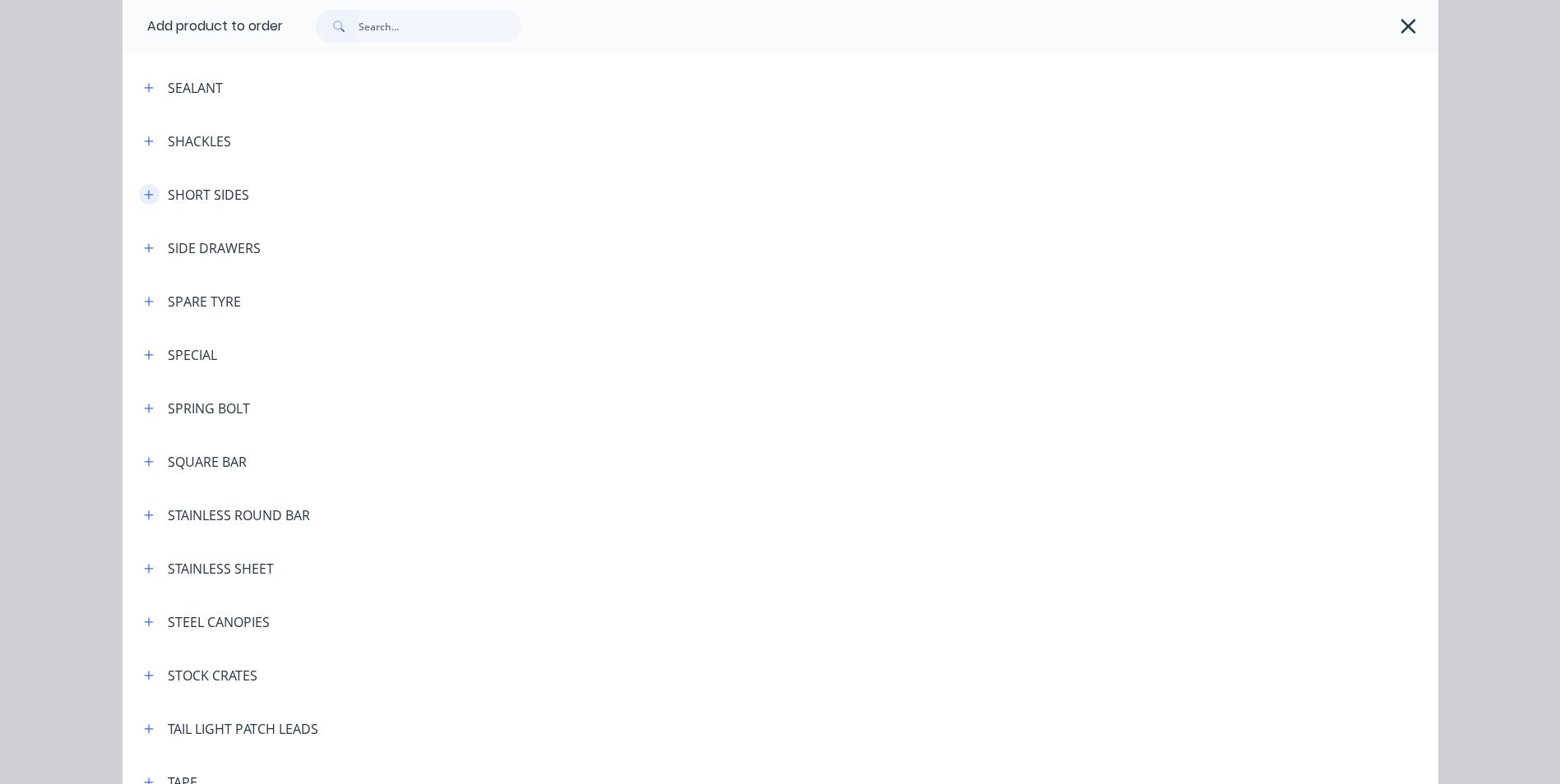
click at [144, 196] on icon "button" at bounding box center [148, 195] width 10 height 11
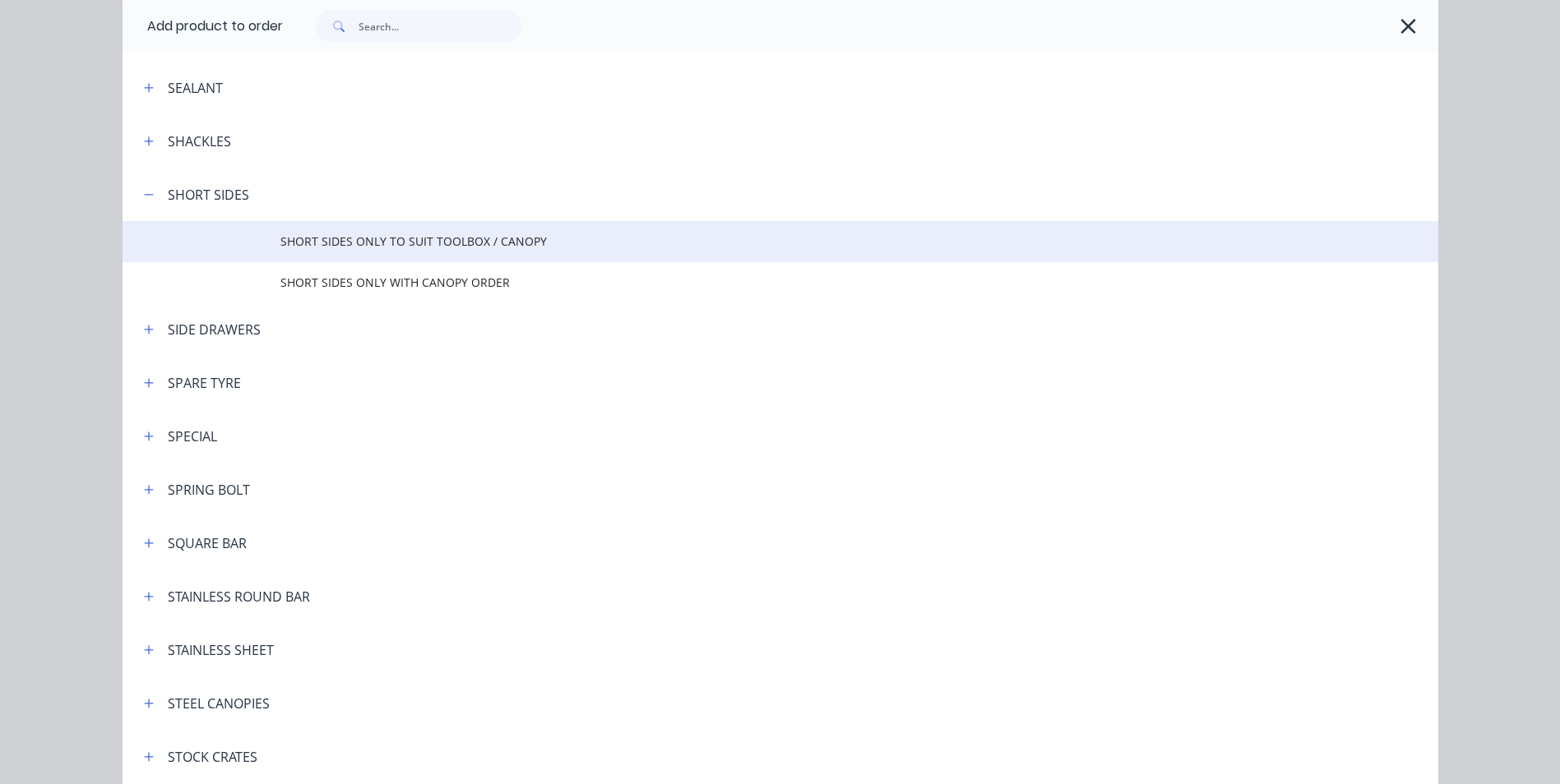
click at [431, 246] on span "SHORT SIDES ONLY TO SUIT TOOLBOX / CANOPY" at bounding box center [743, 241] width 926 height 17
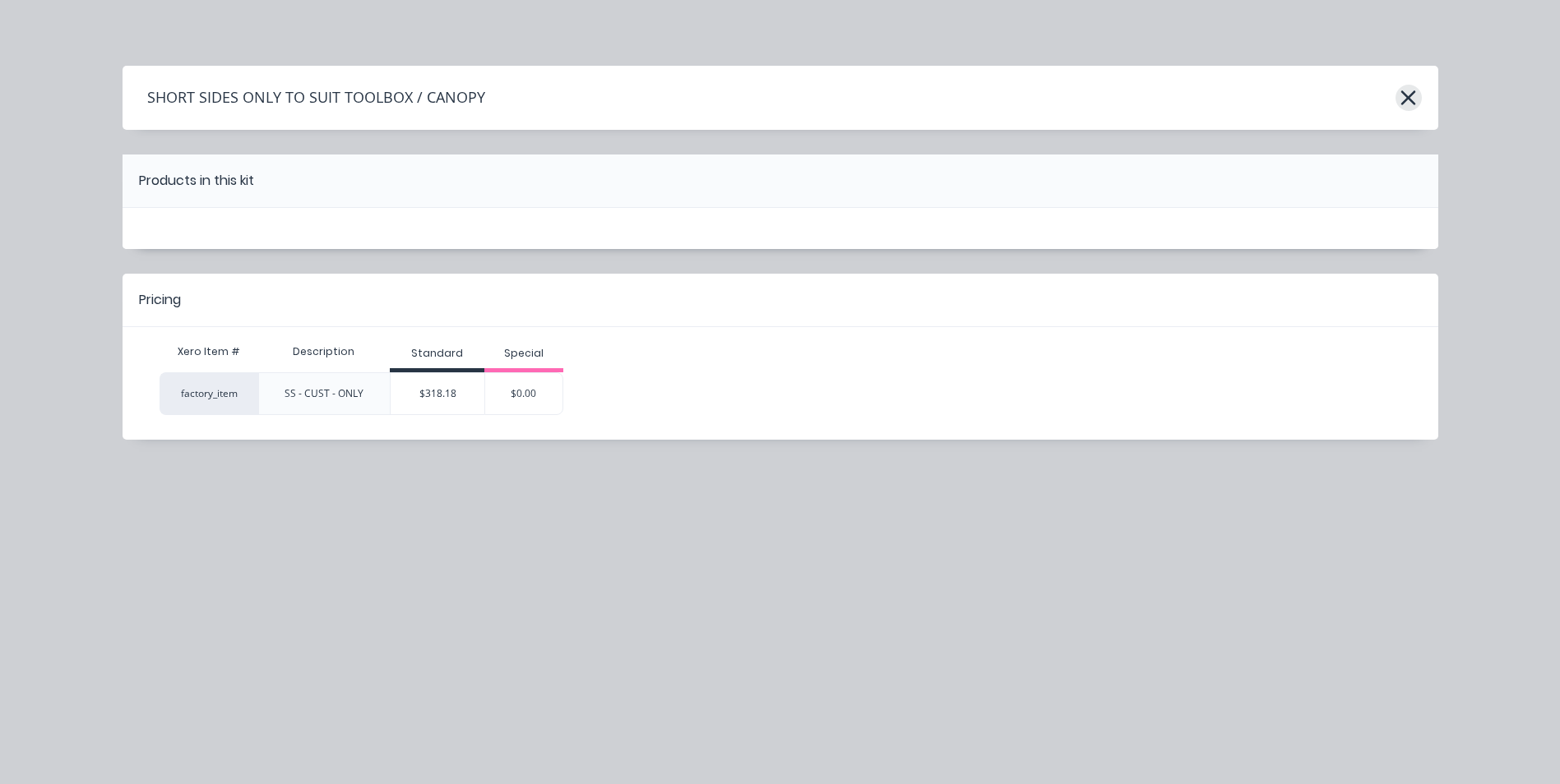
click at [1407, 100] on icon "button" at bounding box center [1408, 98] width 15 height 15
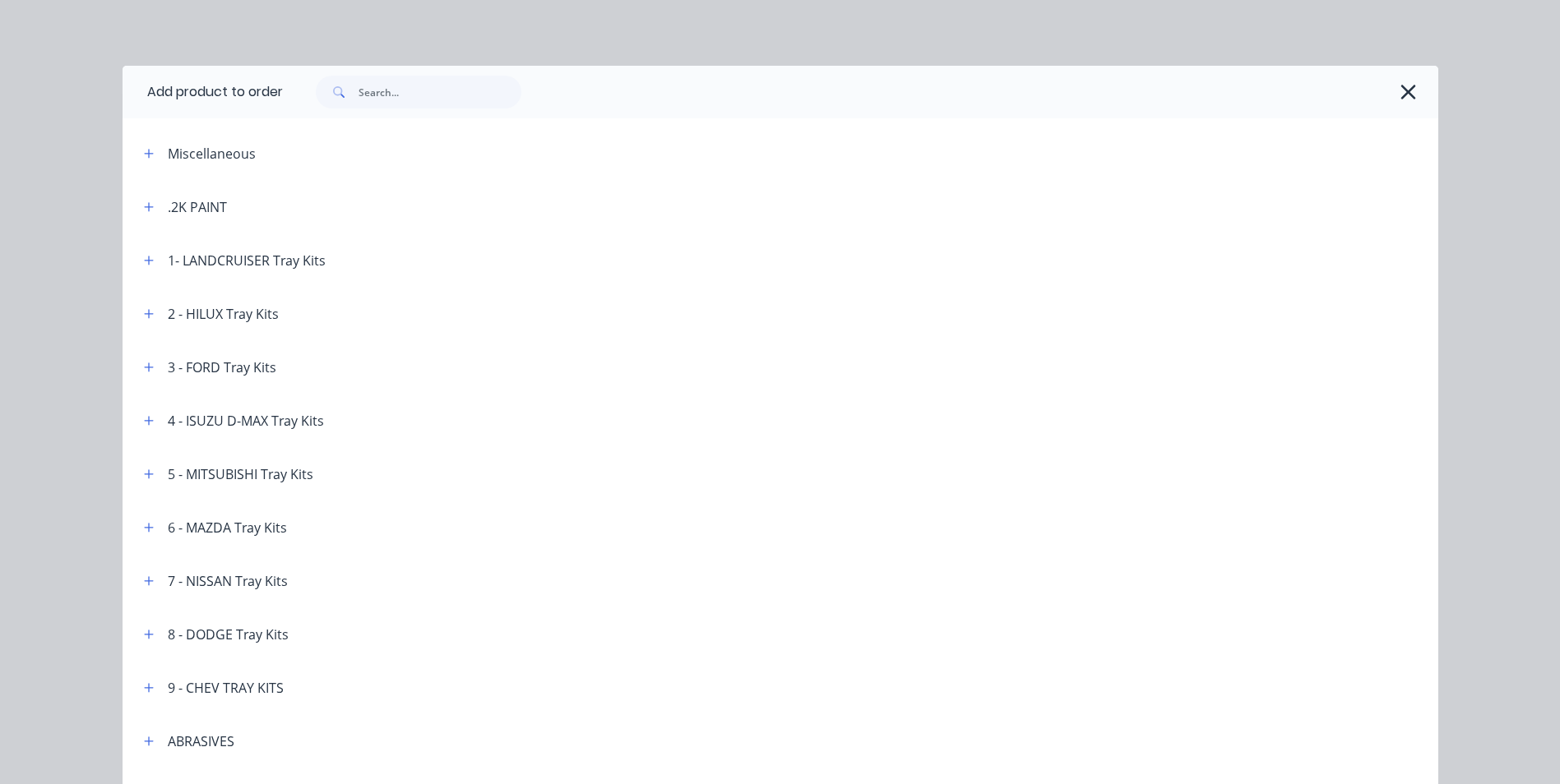
scroll to position [4935, 0]
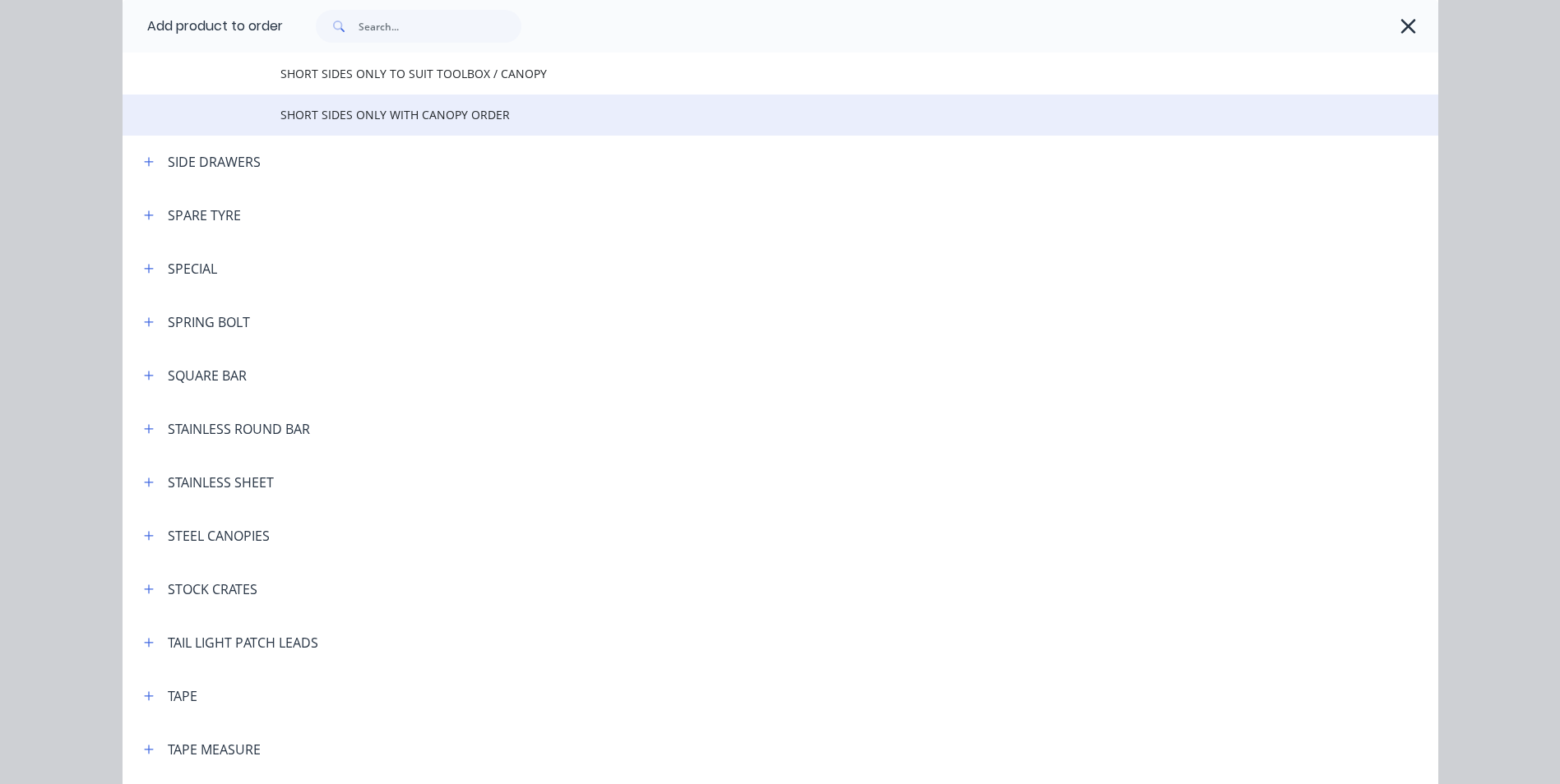
click at [457, 116] on span "SHORT SIDES ONLY WITH CANOPY ORDER" at bounding box center [743, 114] width 926 height 17
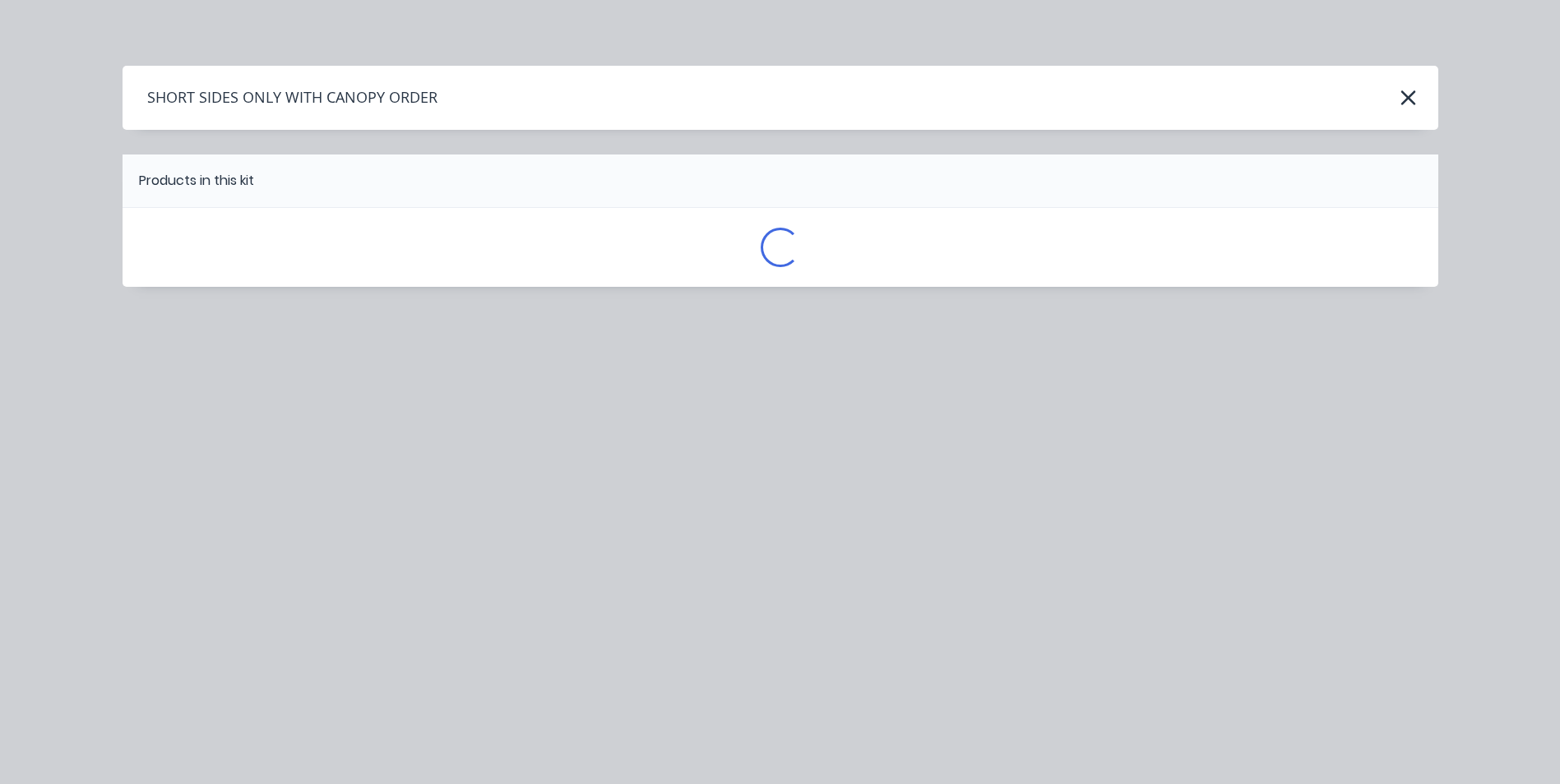
scroll to position [0, 0]
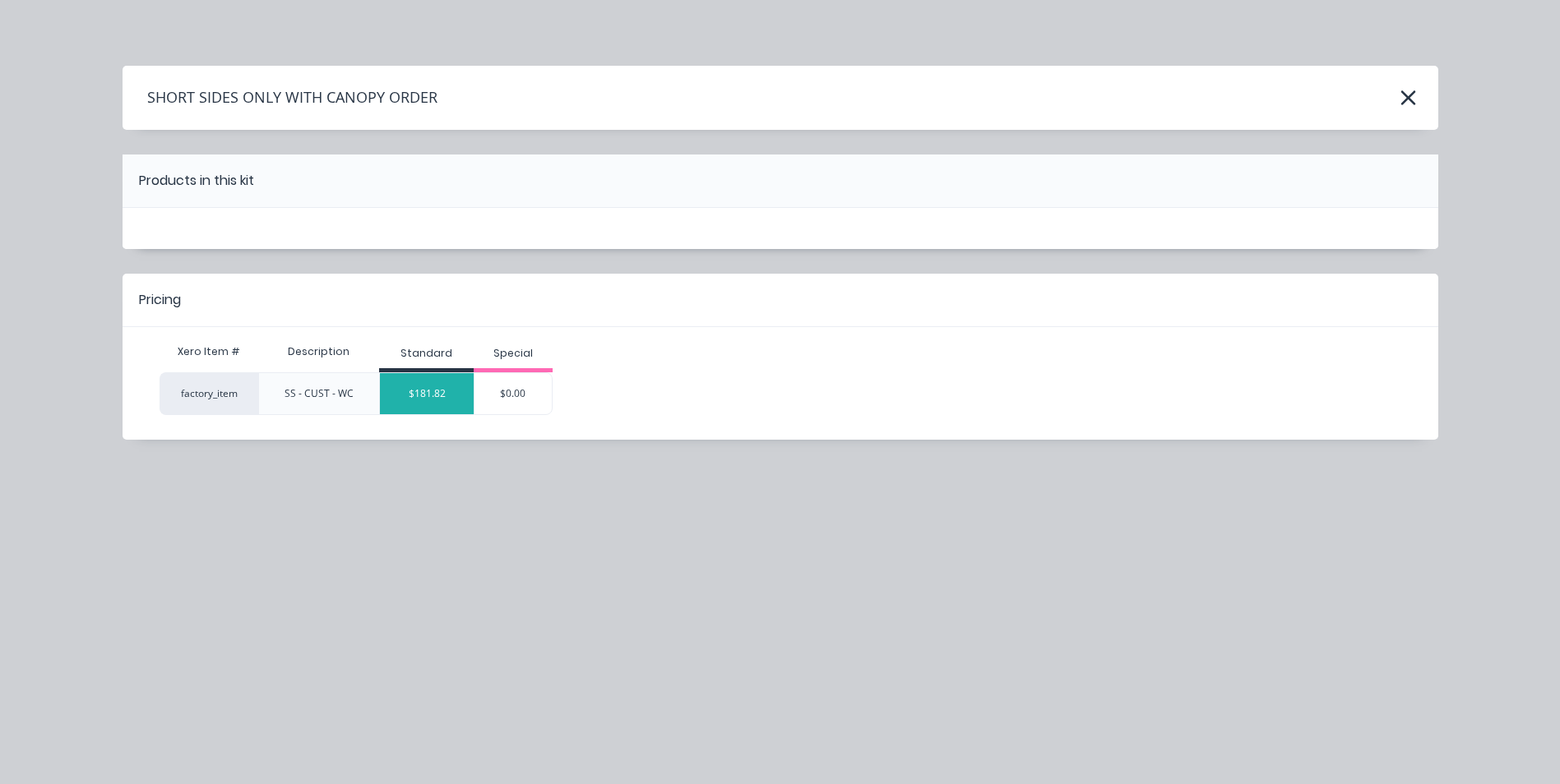
click at [447, 397] on div "$181.82" at bounding box center [426, 393] width 93 height 41
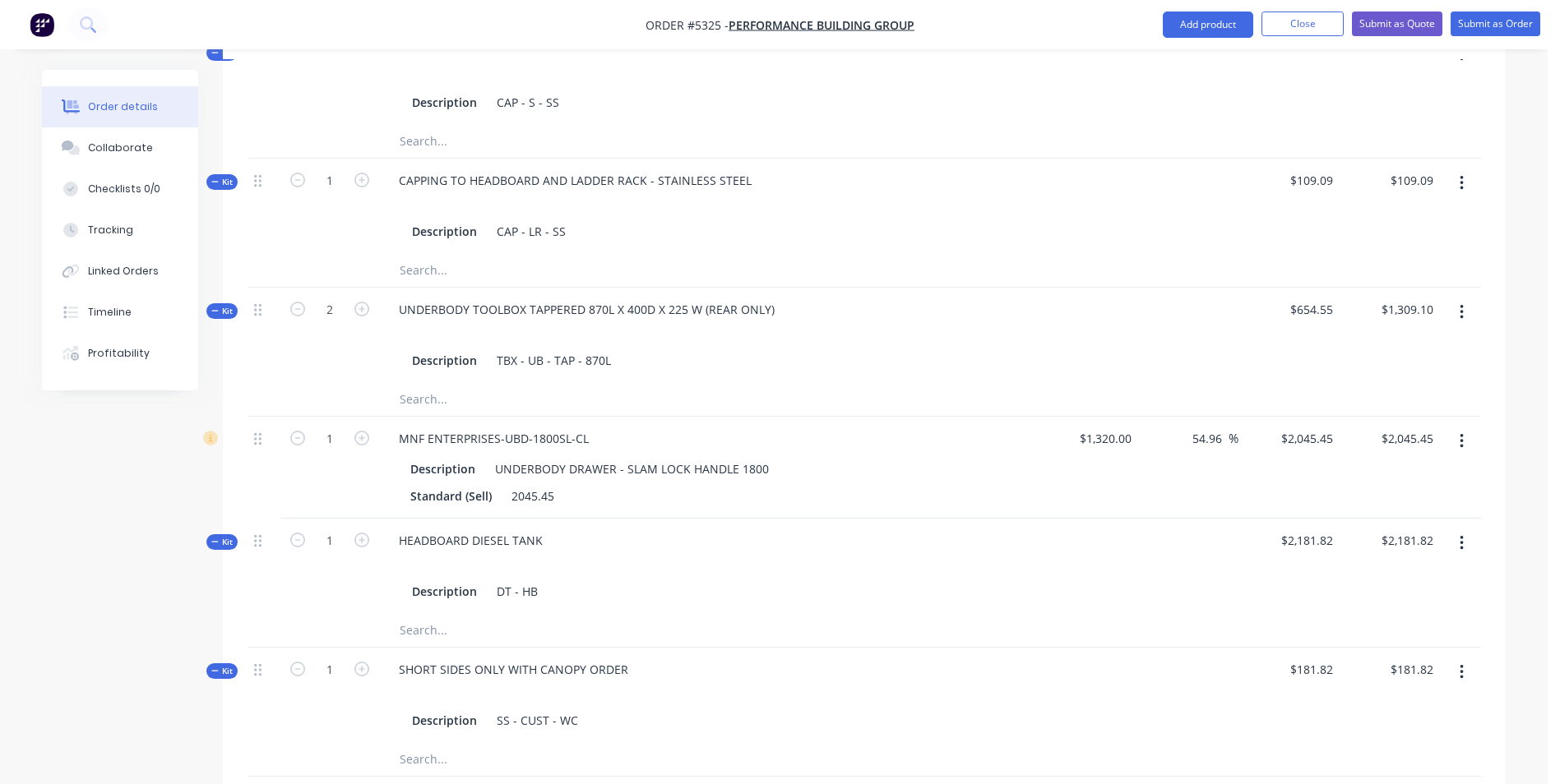
scroll to position [1398, 0]
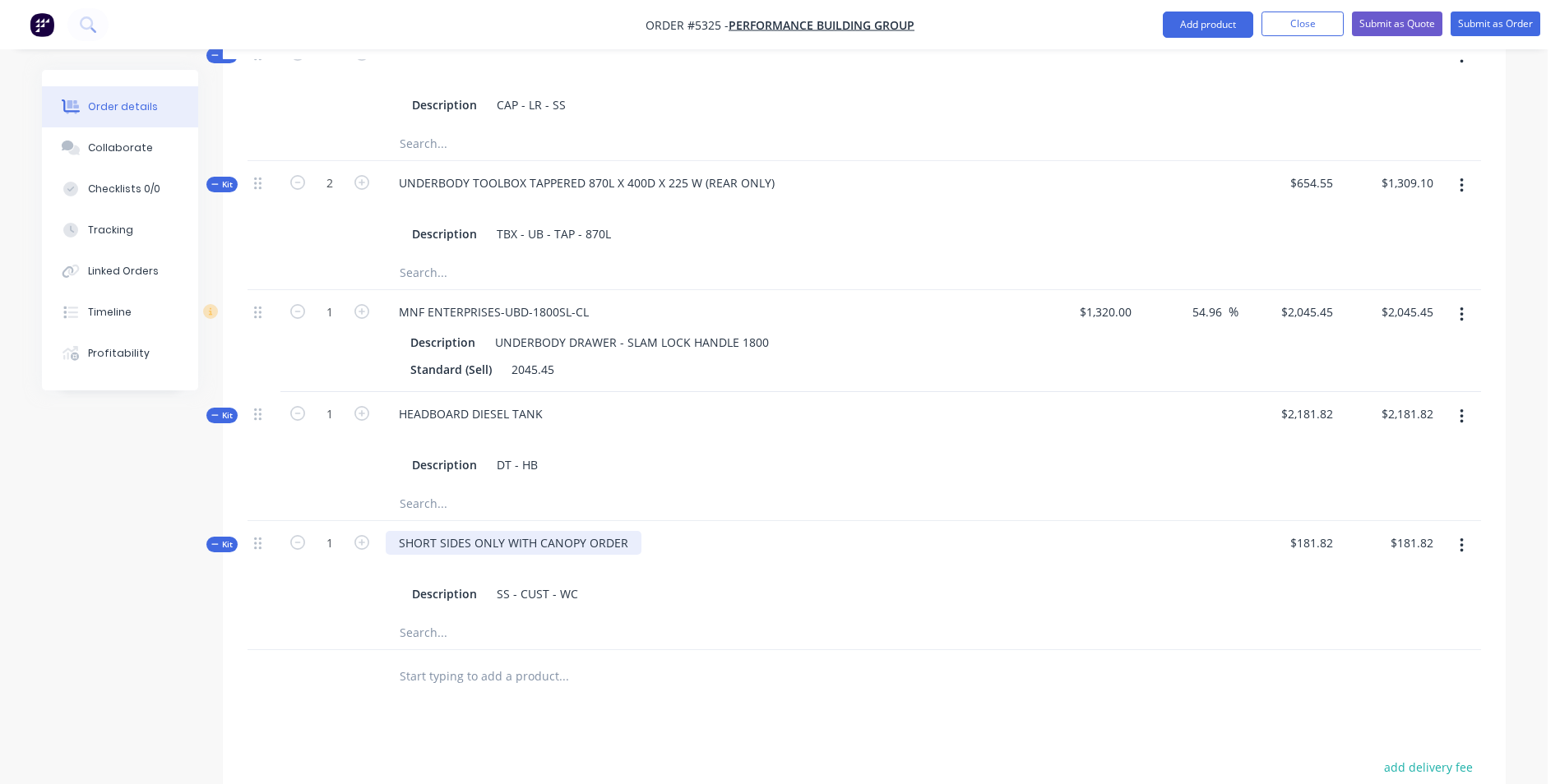
click at [627, 531] on div "SHORT SIDES ONLY WITH CANOPY ORDER" at bounding box center [514, 542] width 256 height 24
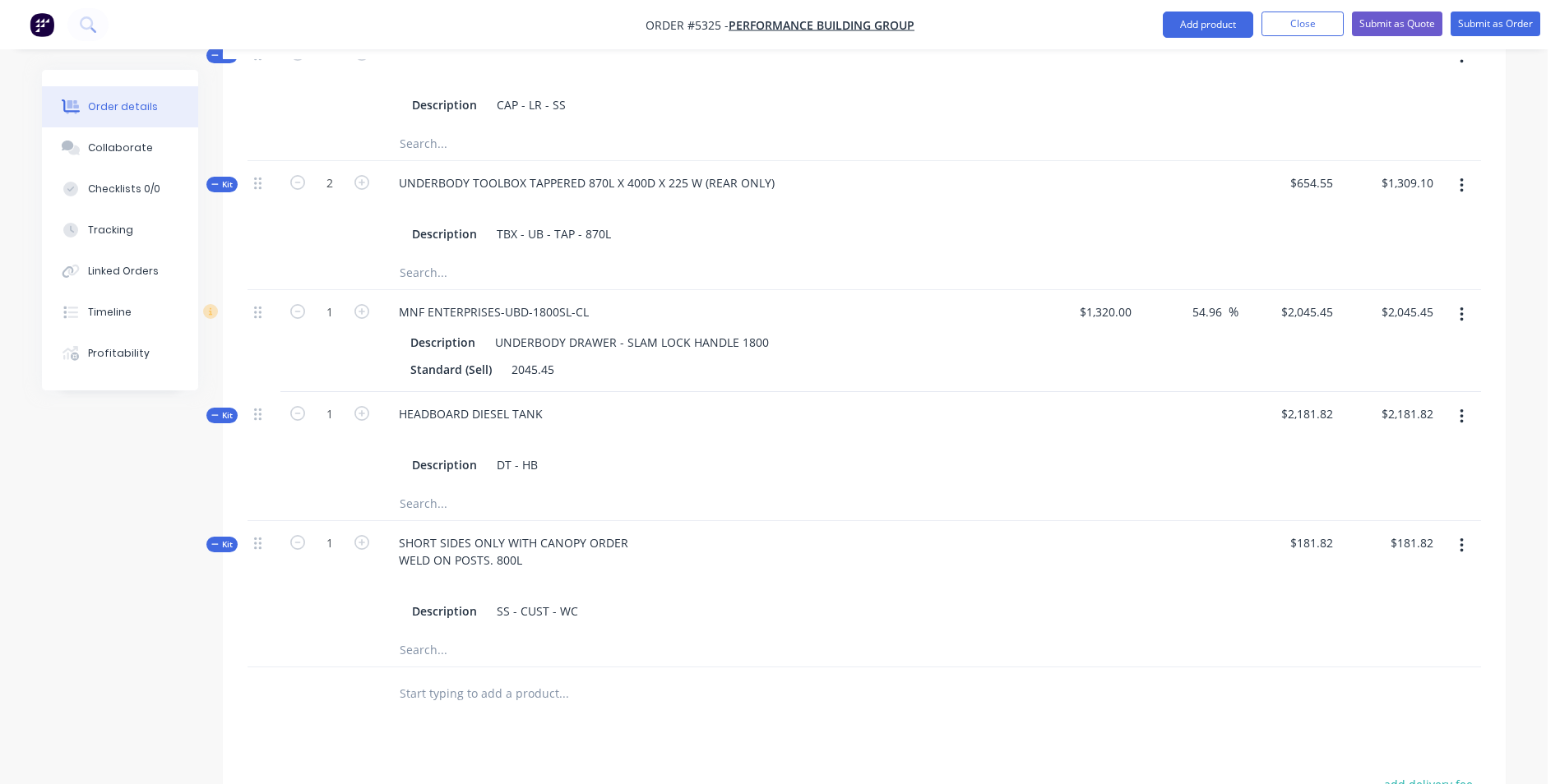
drag, startPoint x: 905, startPoint y: 619, endPoint x: 908, endPoint y: 643, distance: 24.2
click at [905, 634] on div at bounding box center [675, 650] width 592 height 33
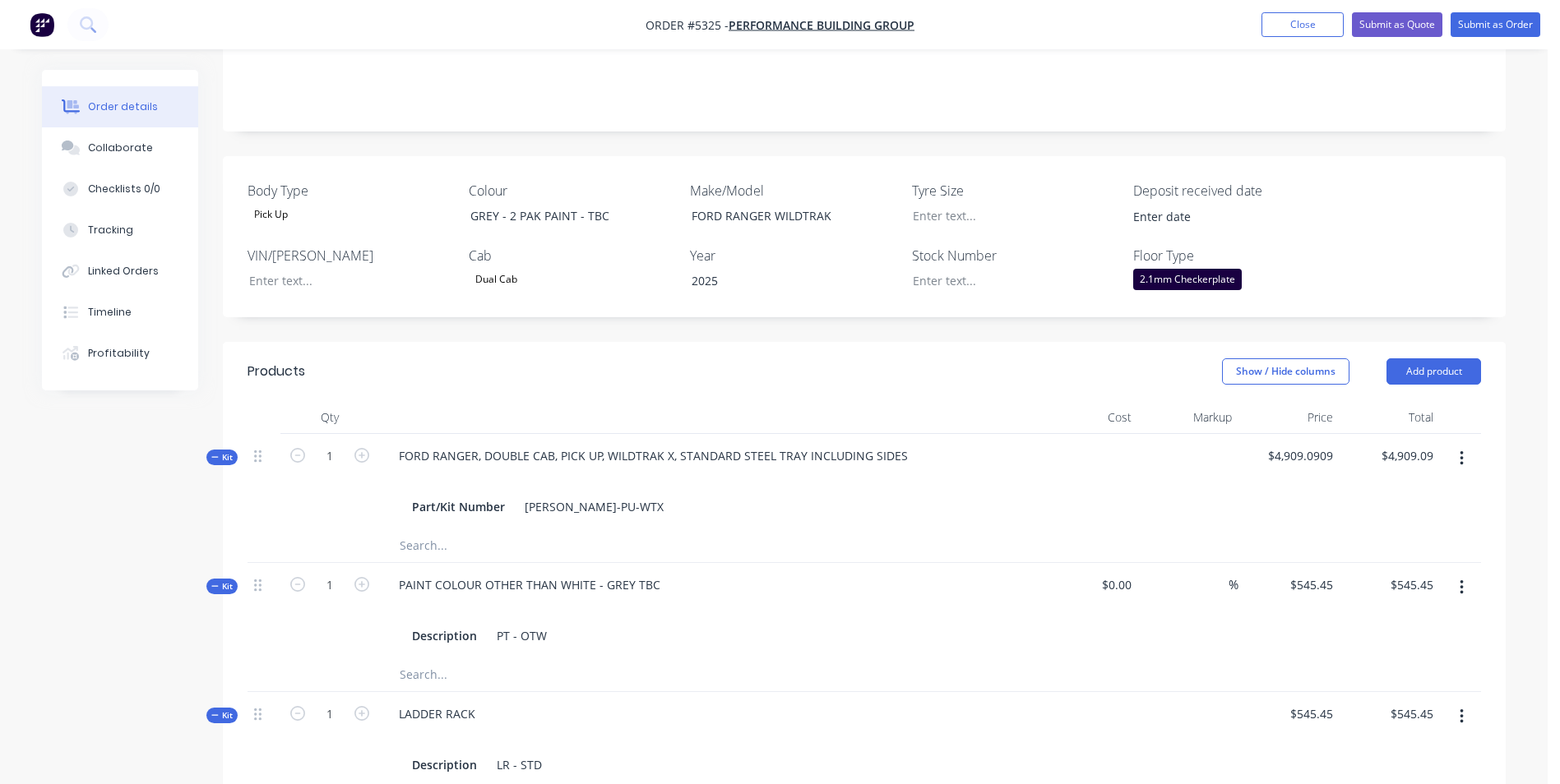
scroll to position [329, 0]
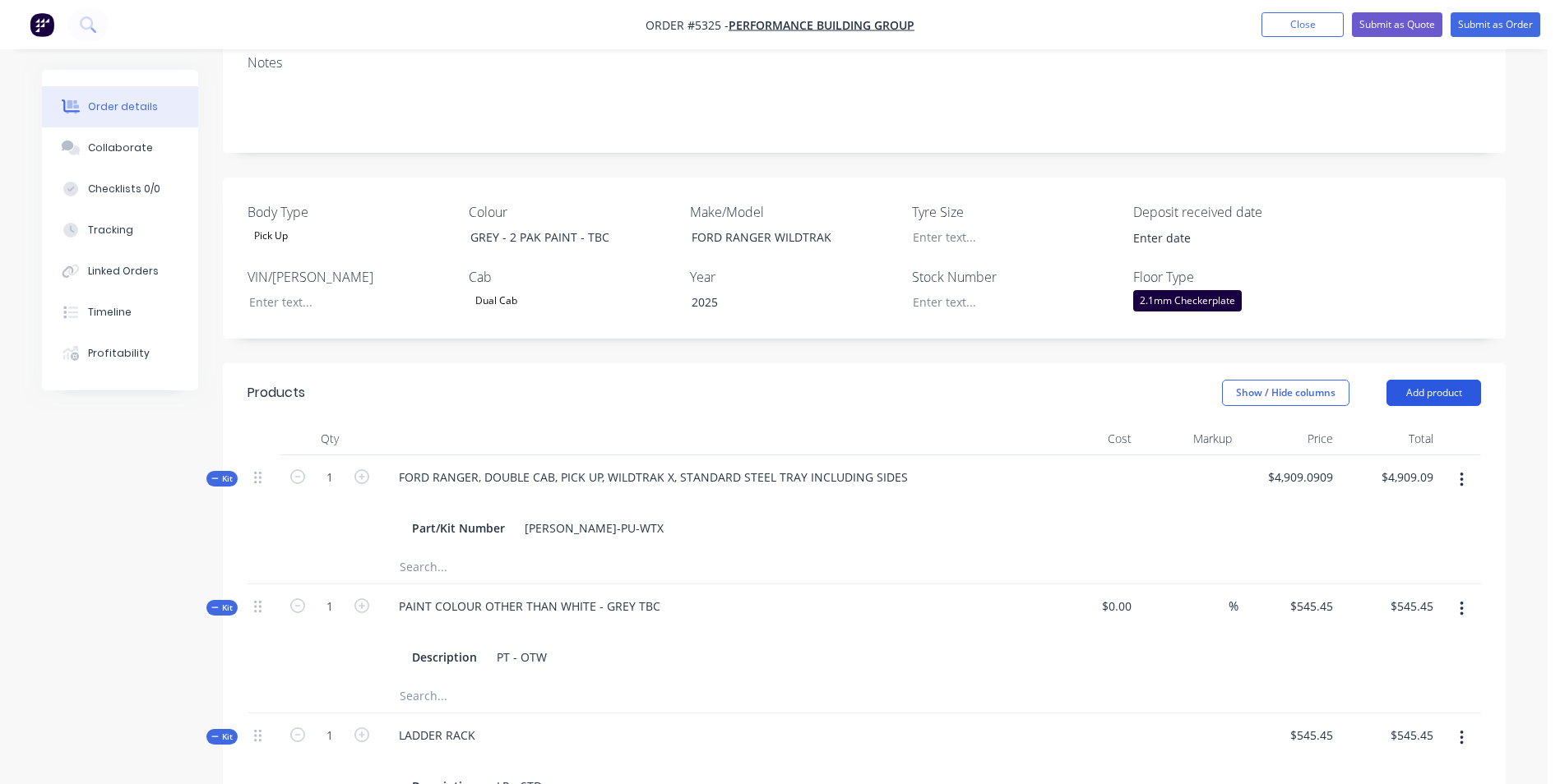
click at [1438, 380] on button "Add product" at bounding box center [1434, 393] width 94 height 26
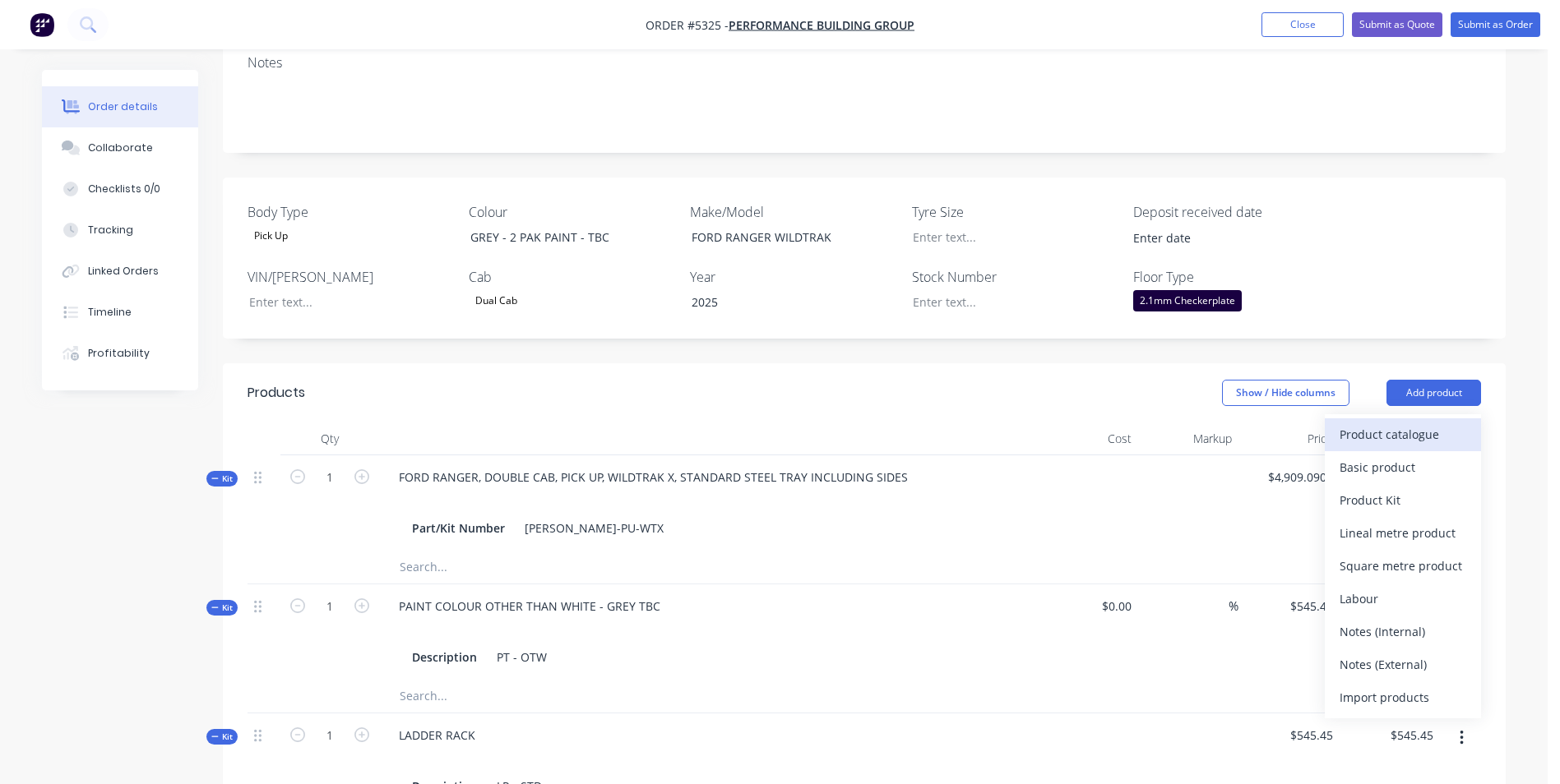
click at [1435, 423] on div "Product catalogue" at bounding box center [1403, 434] width 127 height 24
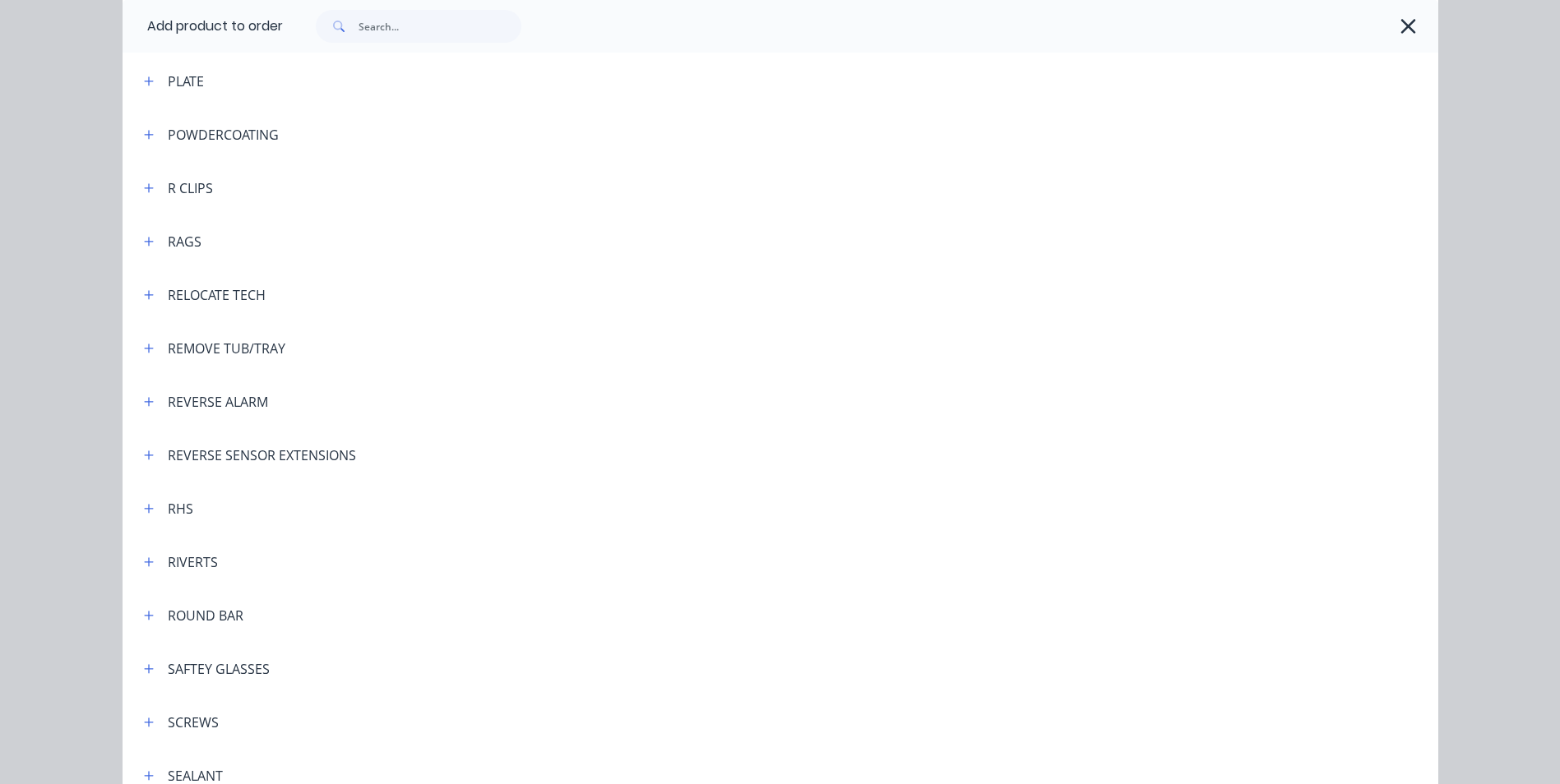
scroll to position [4110, 0]
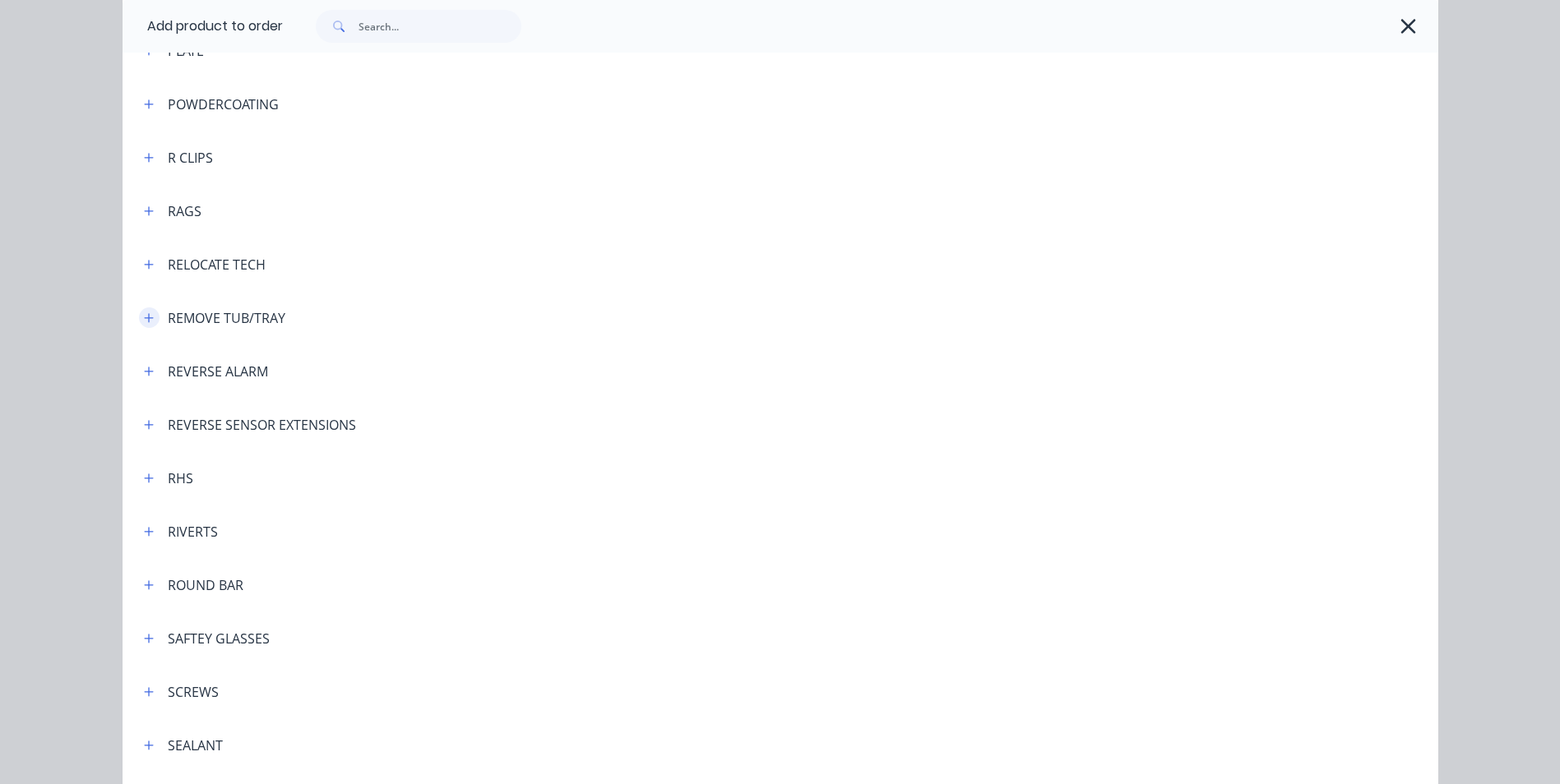
click at [146, 317] on icon "button" at bounding box center [148, 318] width 9 height 9
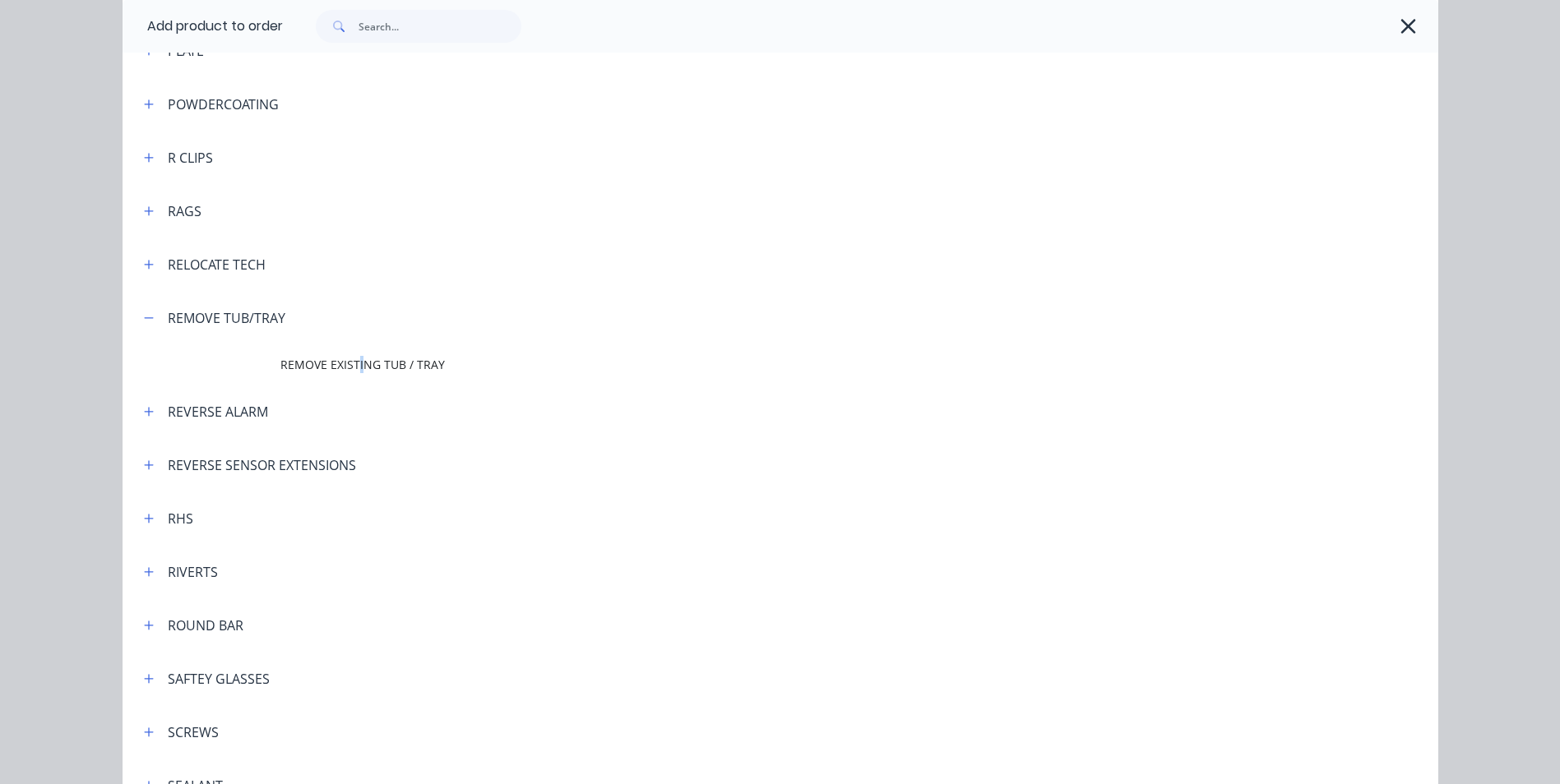
click at [354, 369] on span "REMOVE EXISTING TUB / TRAY" at bounding box center [743, 365] width 926 height 17
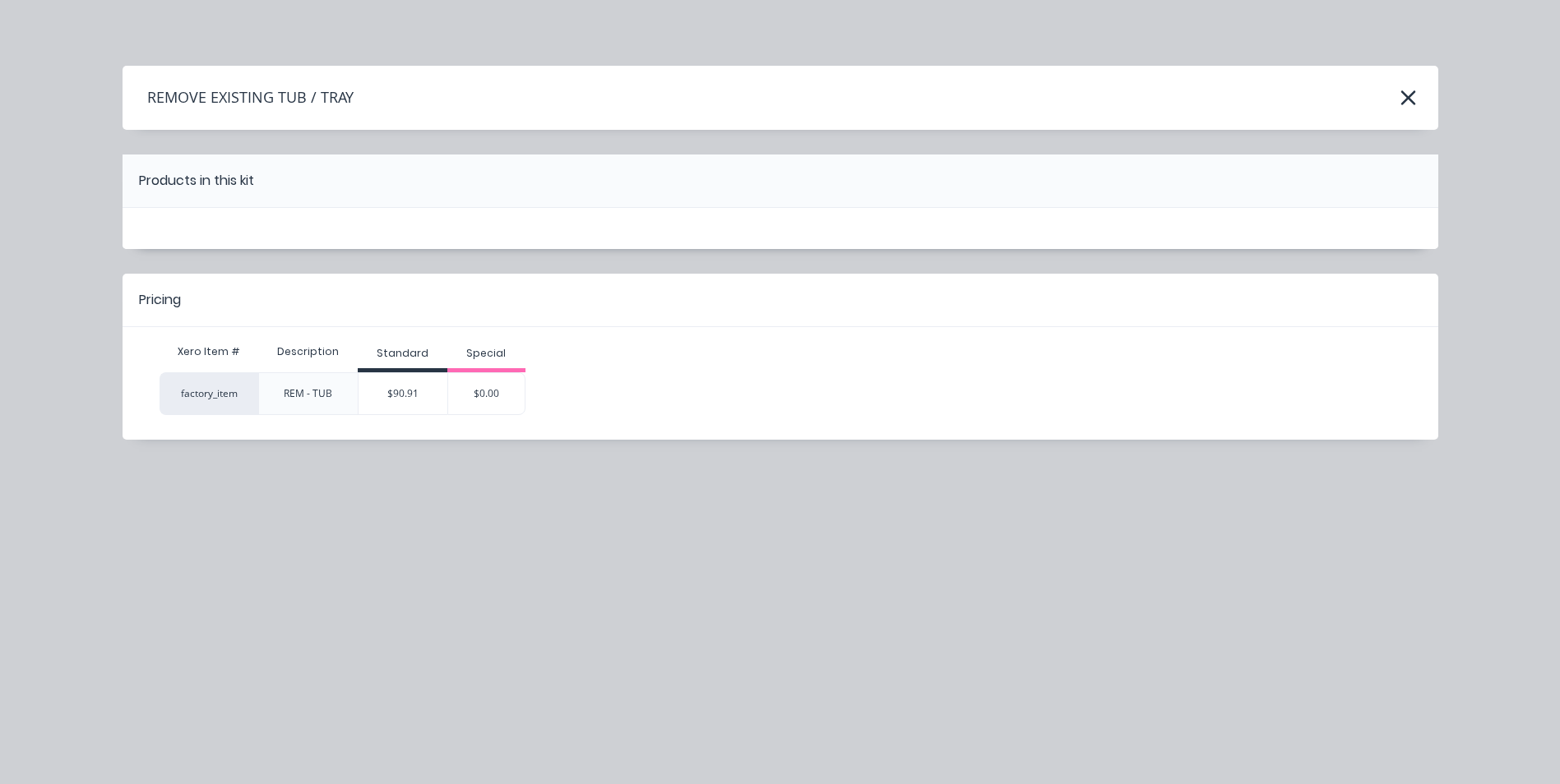
scroll to position [0, 0]
click at [417, 391] on div "$90.91" at bounding box center [404, 393] width 89 height 41
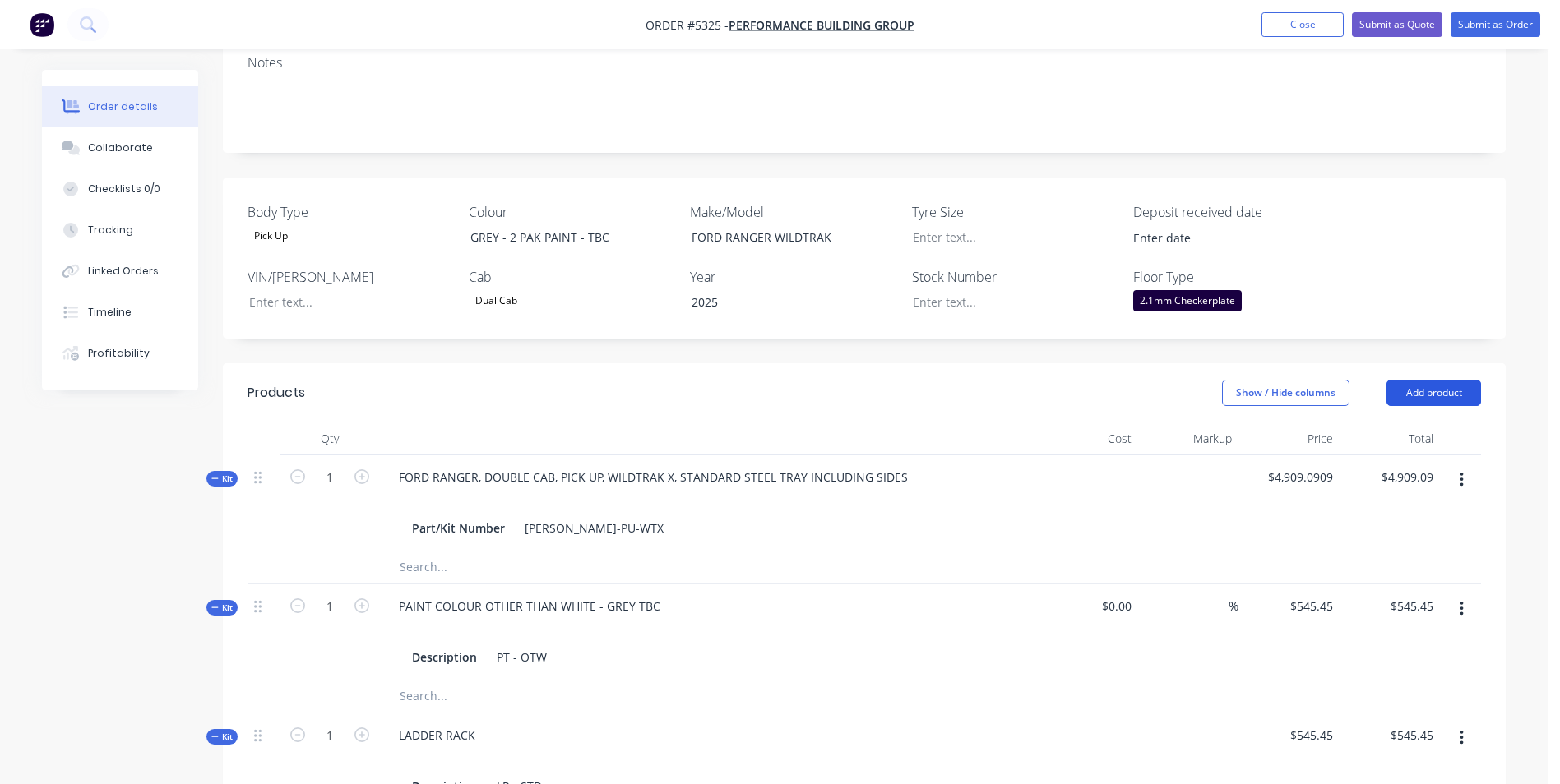
click at [1440, 380] on button "Add product" at bounding box center [1434, 393] width 94 height 26
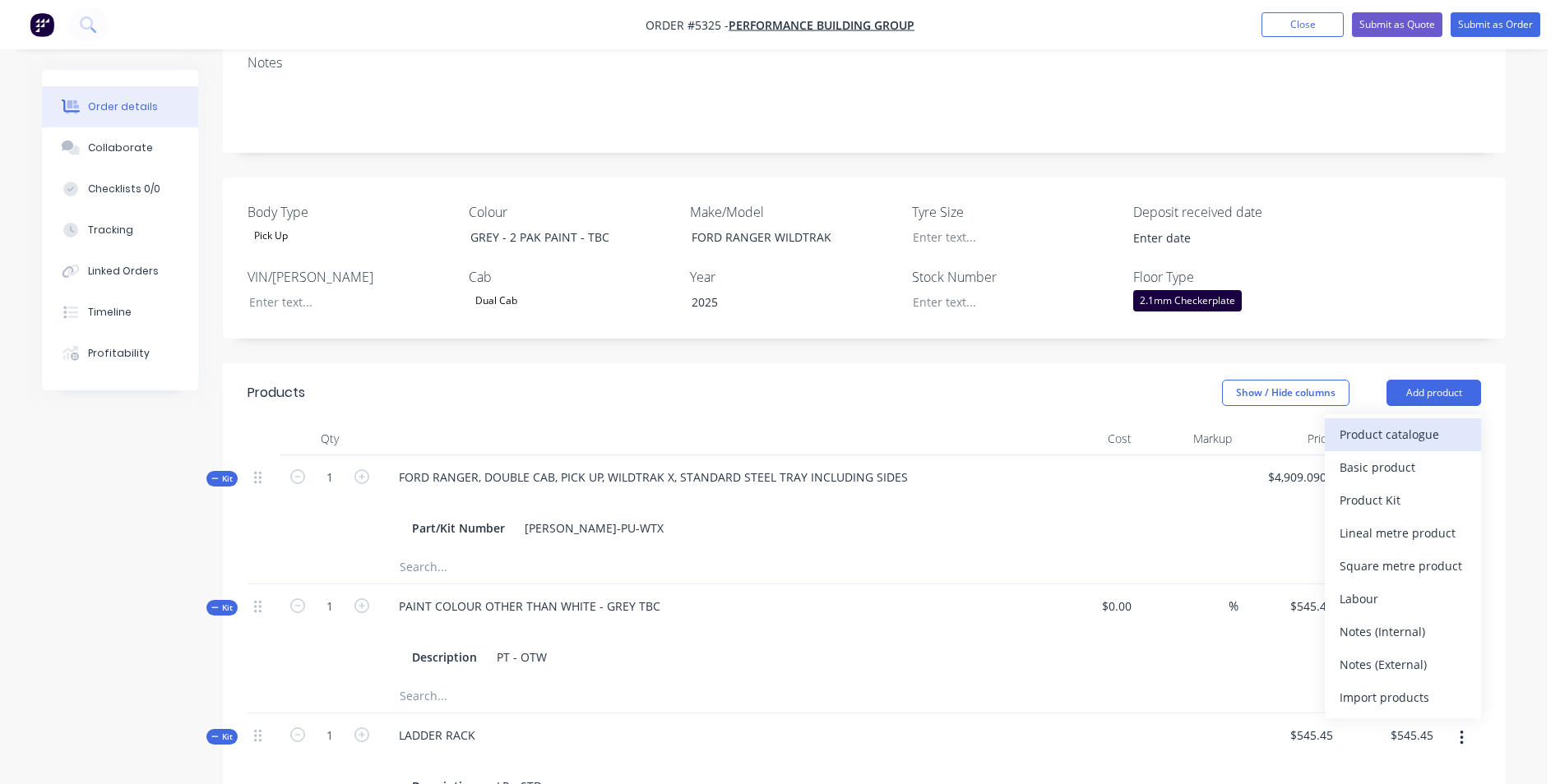
click at [1399, 423] on div "Product catalogue" at bounding box center [1403, 434] width 127 height 24
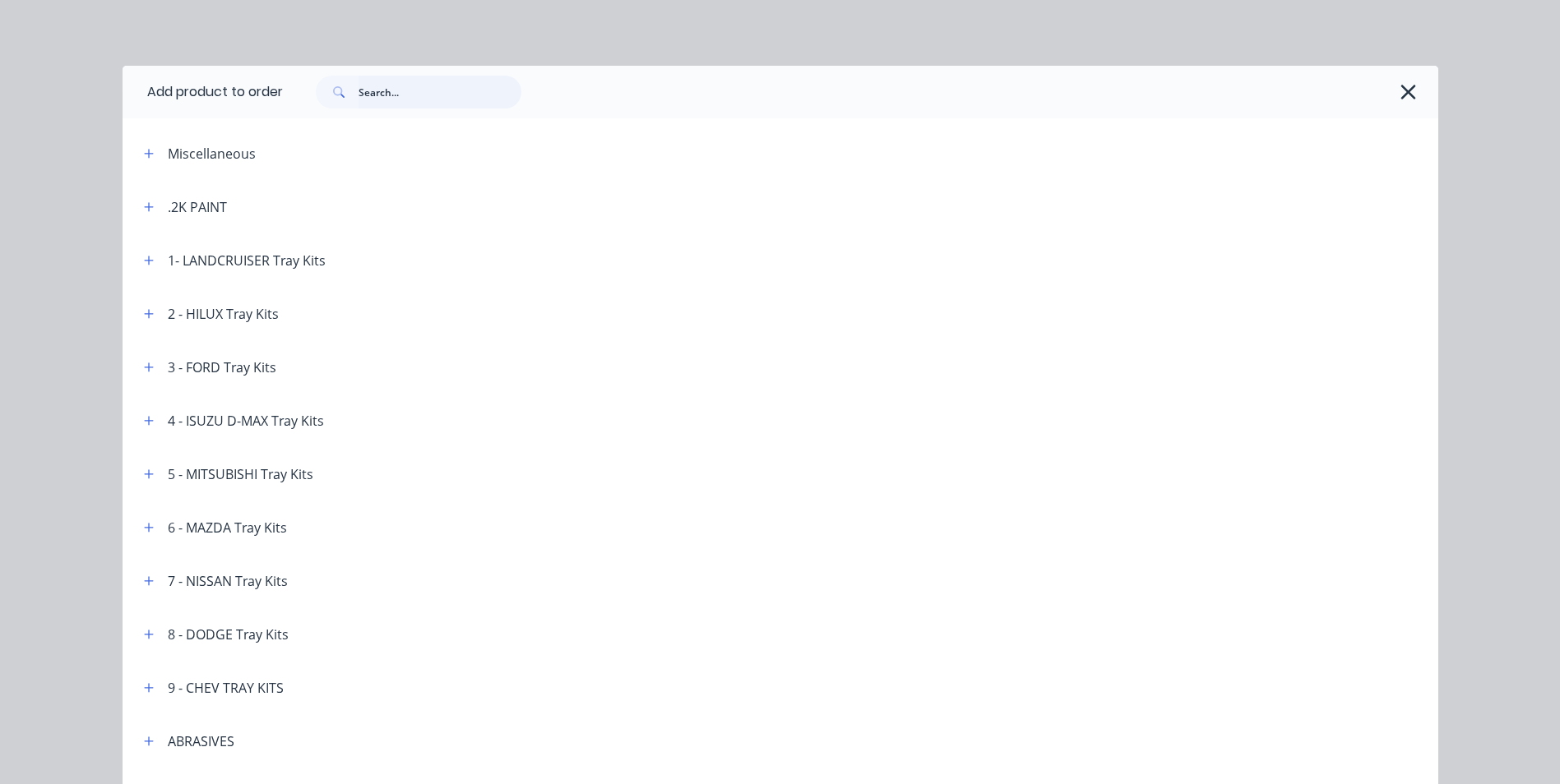
click at [402, 94] on input "text" at bounding box center [440, 93] width 162 height 33
type input "RELOCATE"
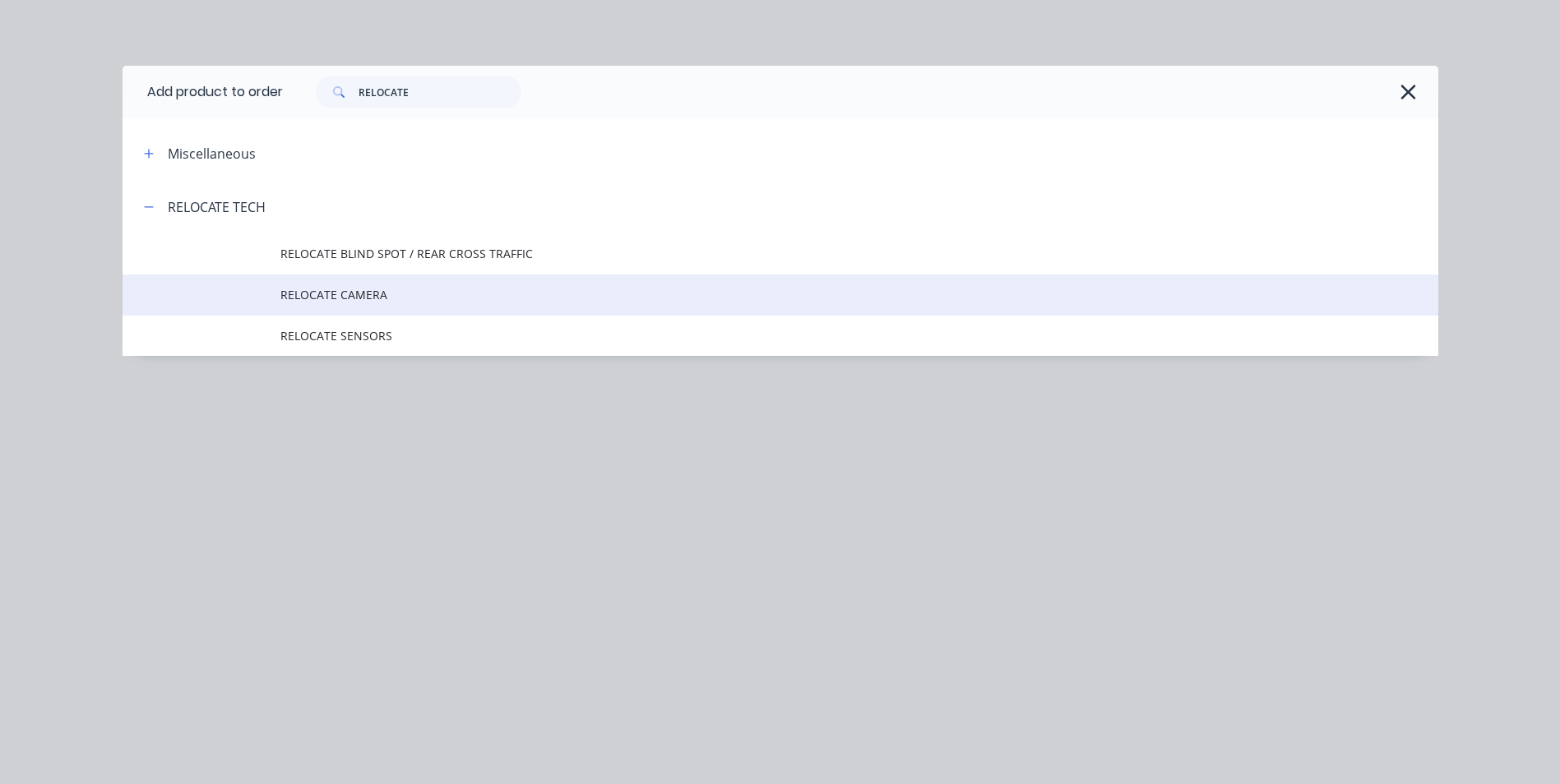
click at [390, 292] on span "RELOCATE CAMERA" at bounding box center [743, 295] width 926 height 17
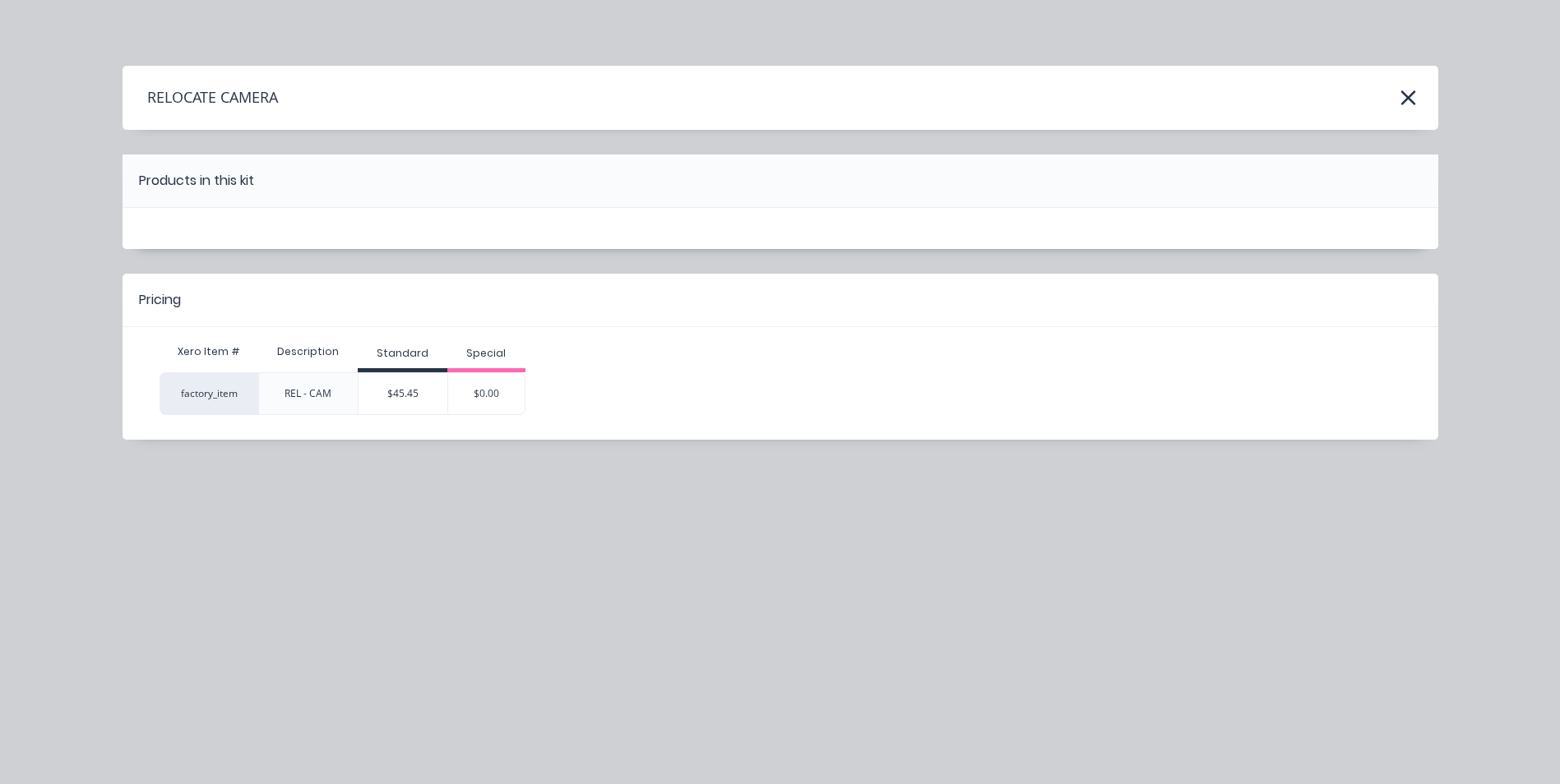
drag, startPoint x: 416, startPoint y: 398, endPoint x: 423, endPoint y: 389, distance: 11.4
click at [417, 398] on div "$45.45" at bounding box center [404, 393] width 89 height 41
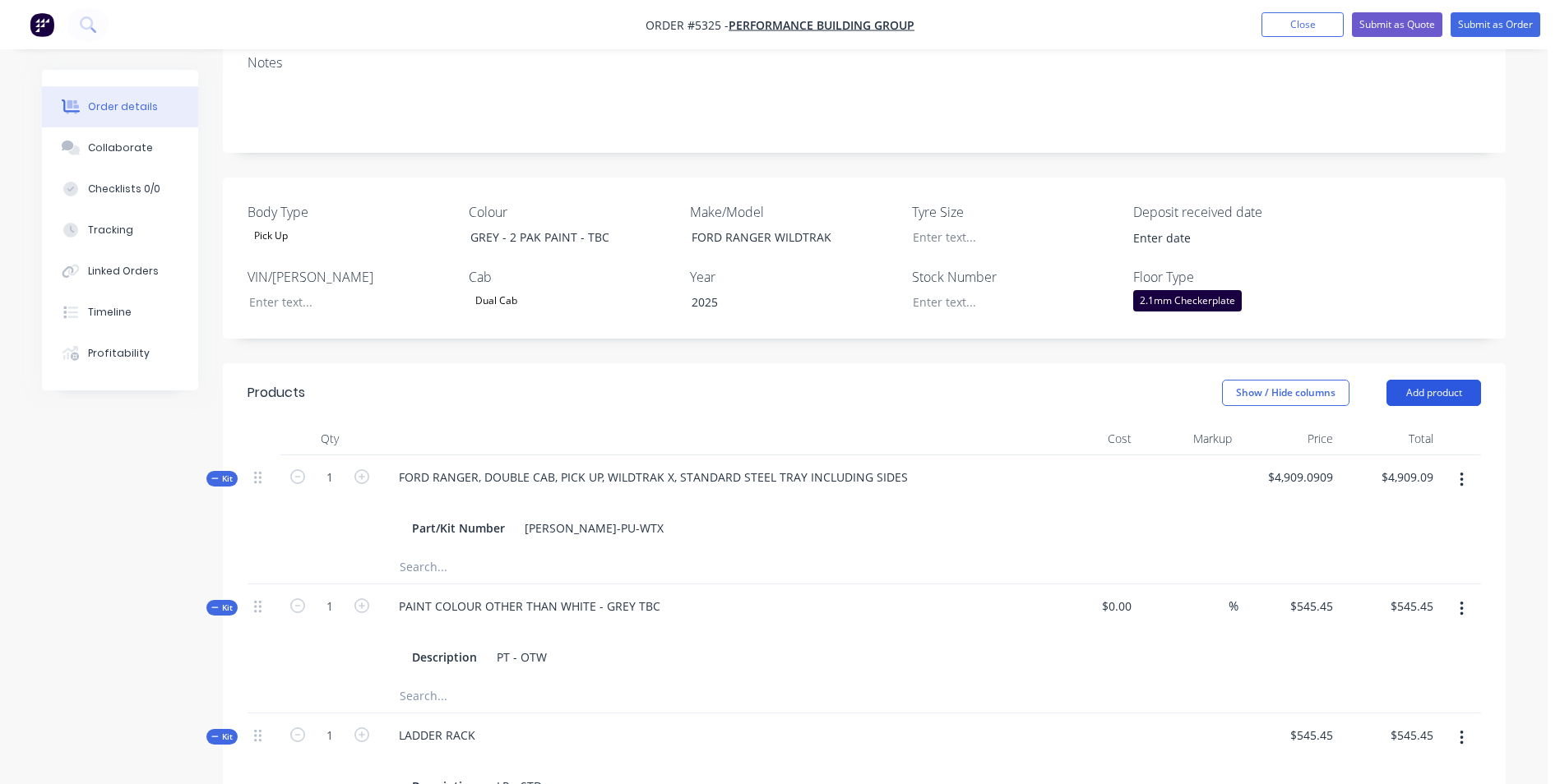
click at [1438, 380] on button "Add product" at bounding box center [1434, 393] width 94 height 26
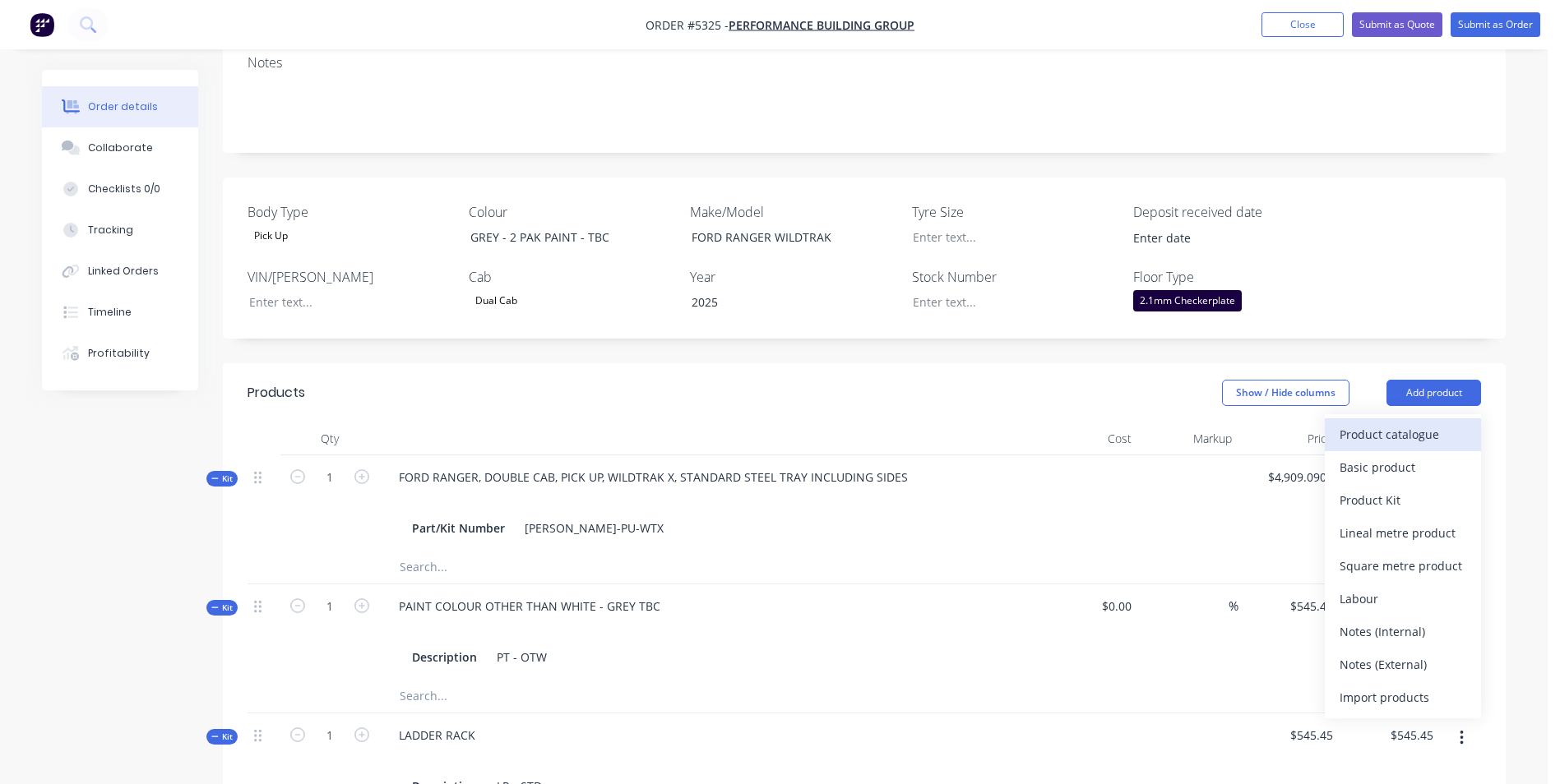
click at [1364, 423] on div "Product catalogue" at bounding box center [1403, 434] width 127 height 24
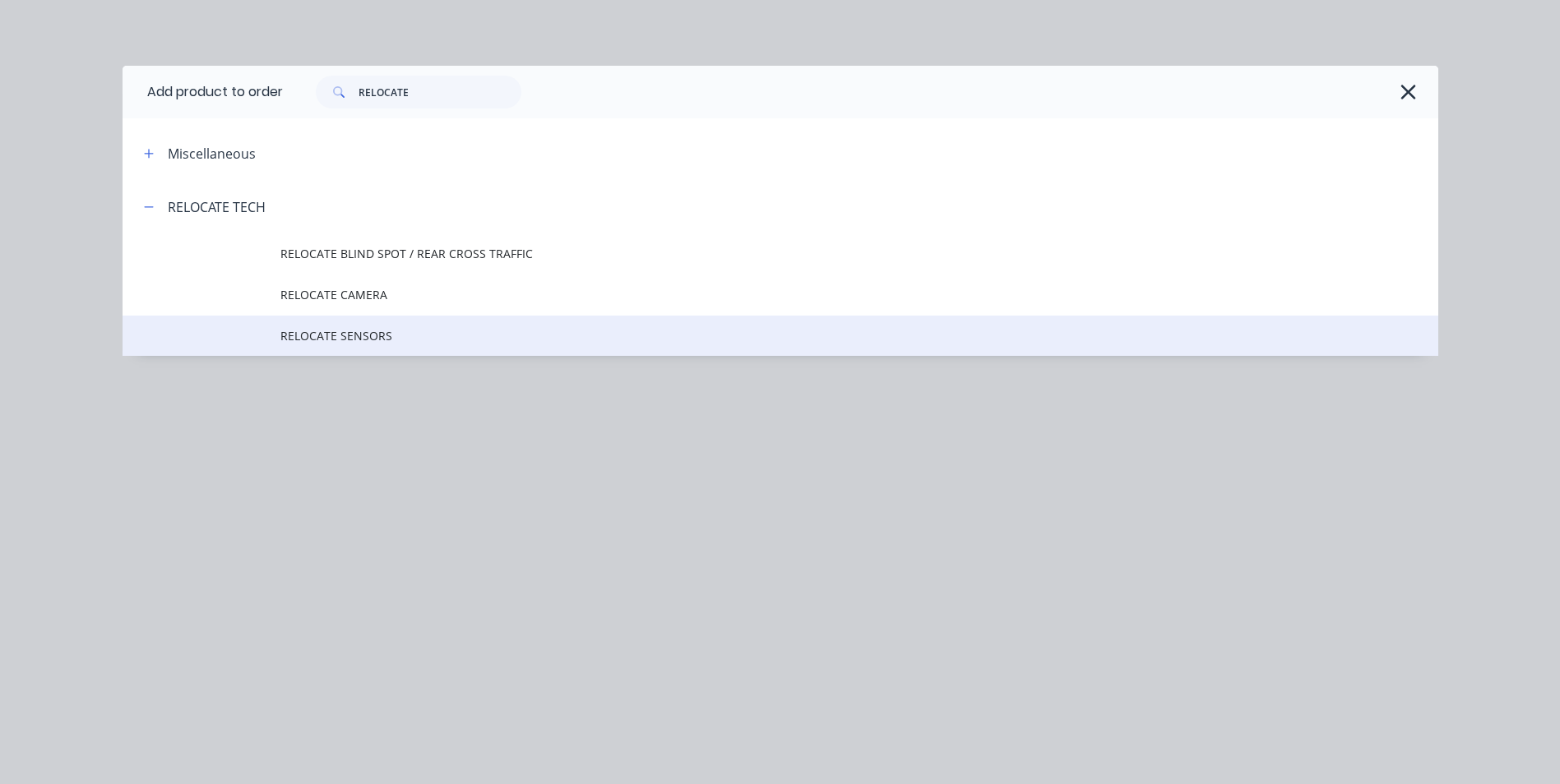
click at [386, 332] on span "RELOCATE SENSORS" at bounding box center [743, 336] width 926 height 17
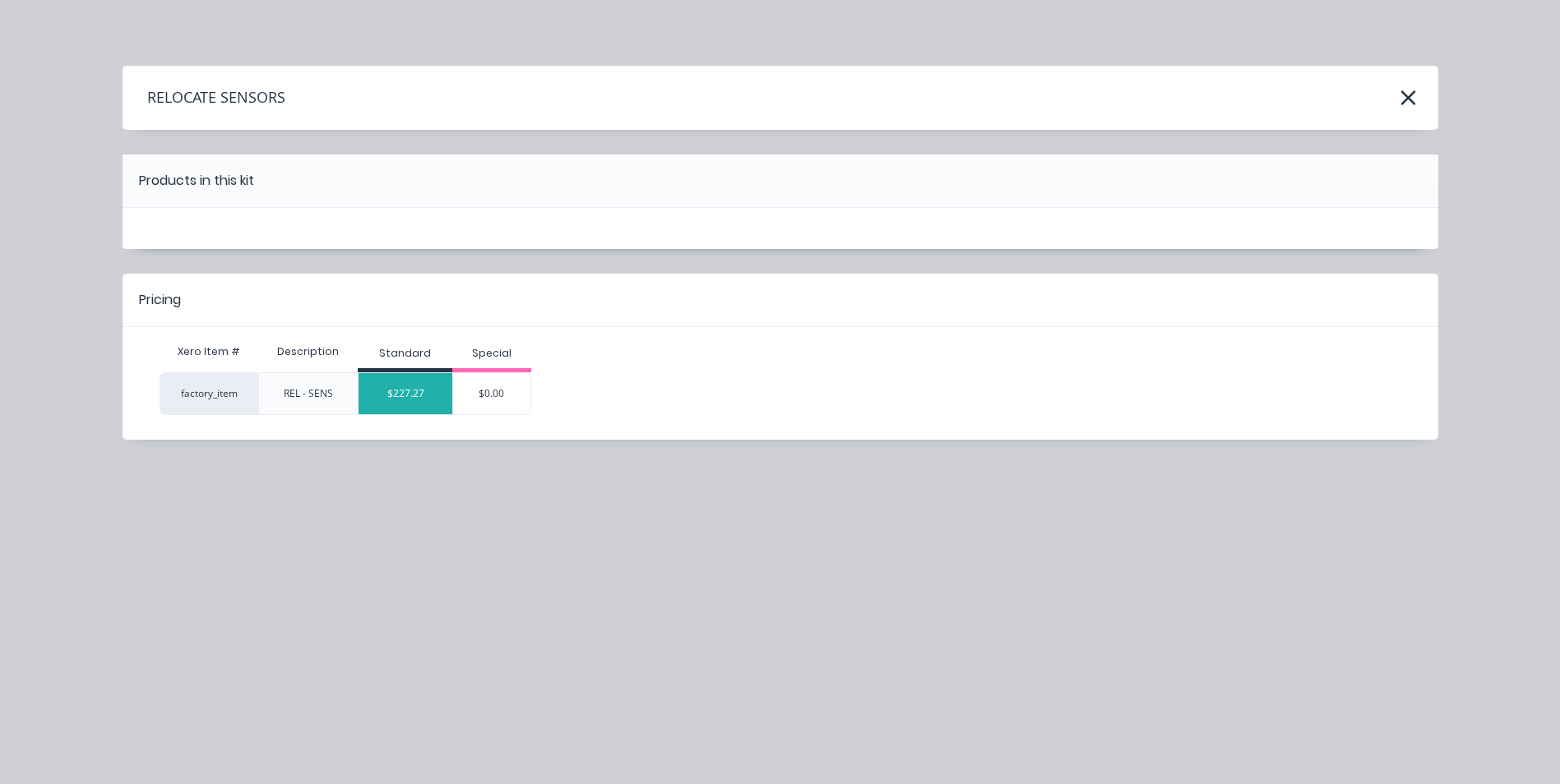
click at [427, 393] on div "$227.27" at bounding box center [405, 393] width 93 height 41
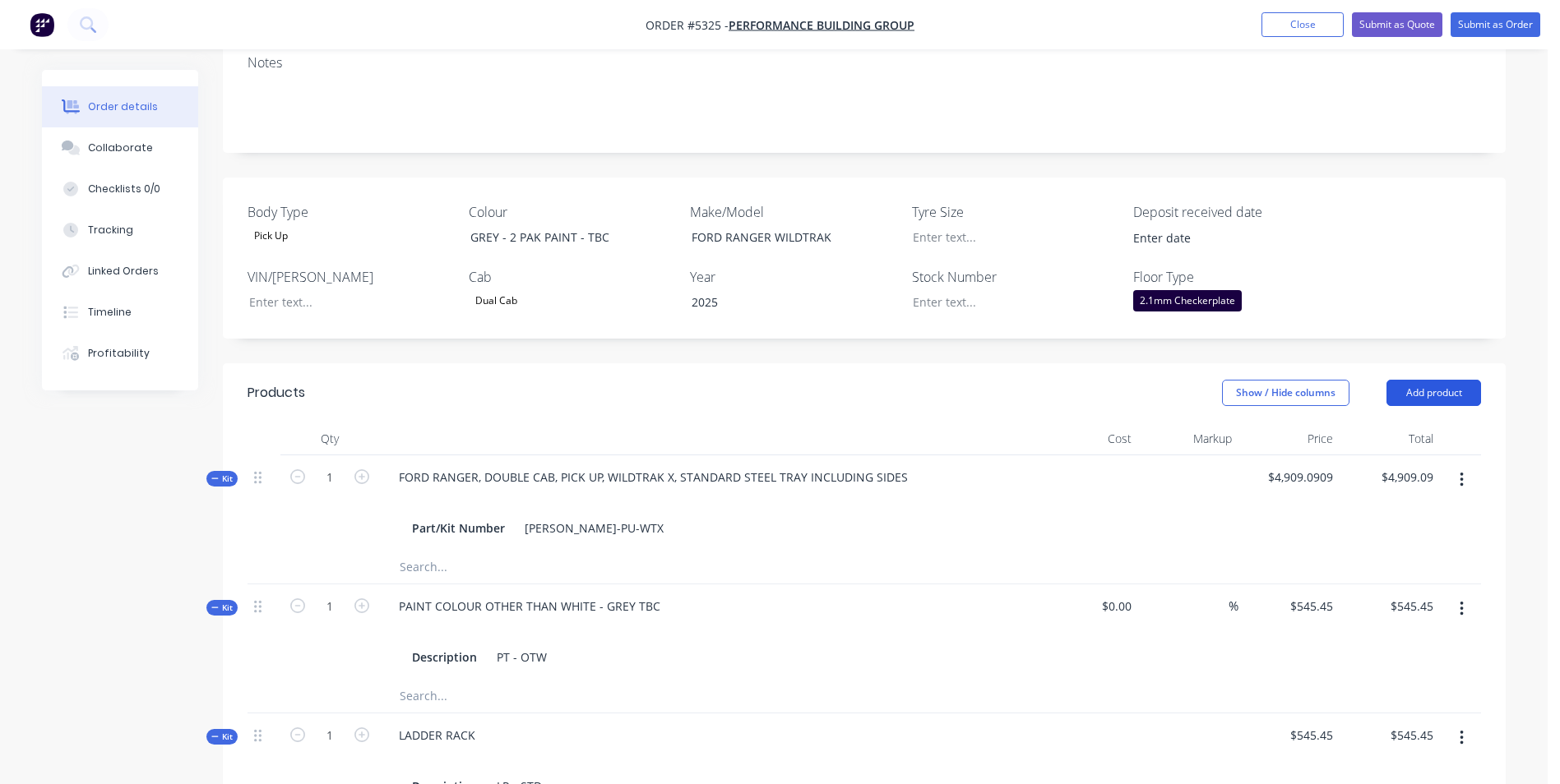
click at [1449, 380] on button "Add product" at bounding box center [1434, 393] width 94 height 26
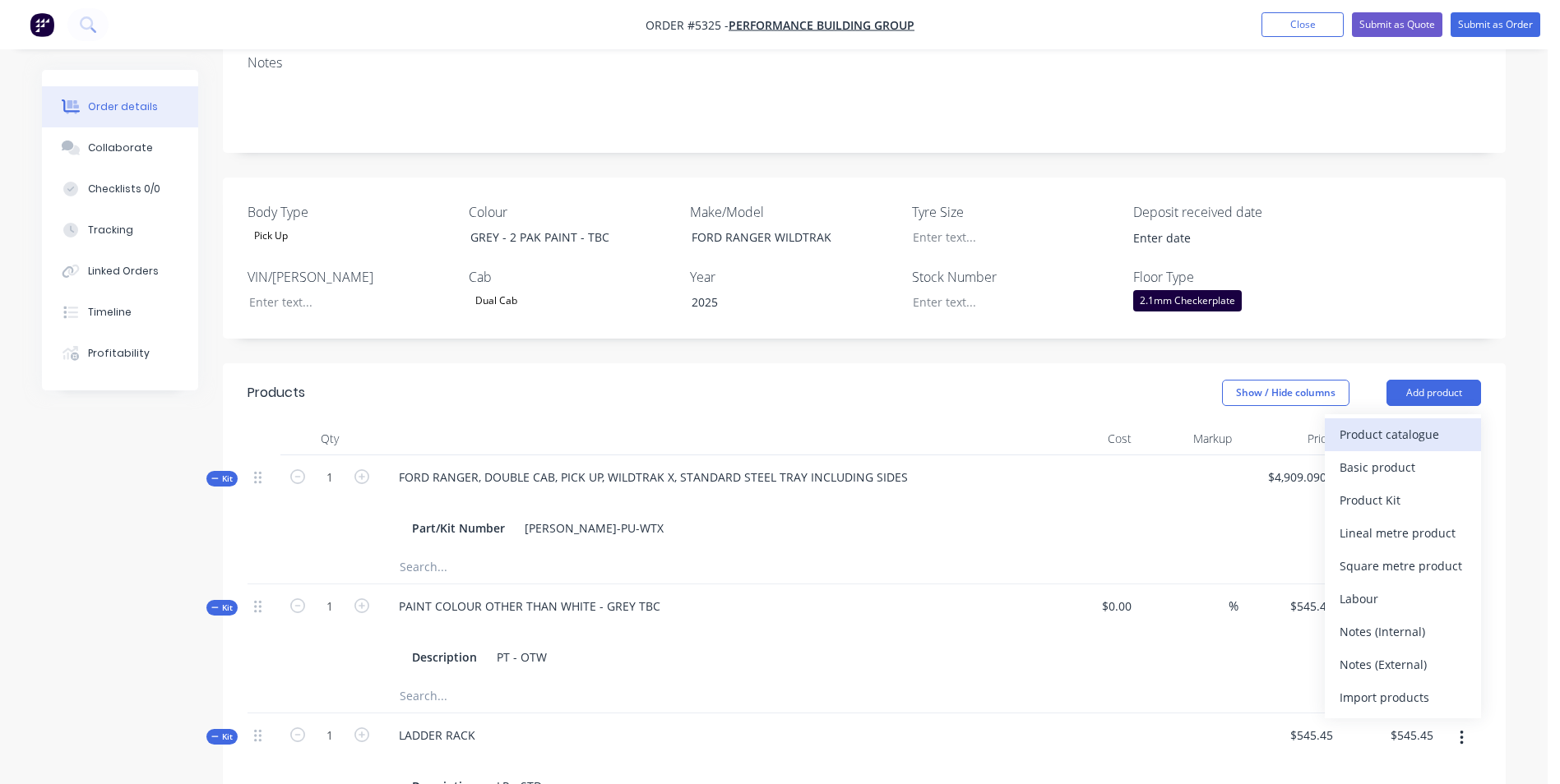
click at [1348, 423] on div "Product catalogue" at bounding box center [1403, 434] width 127 height 24
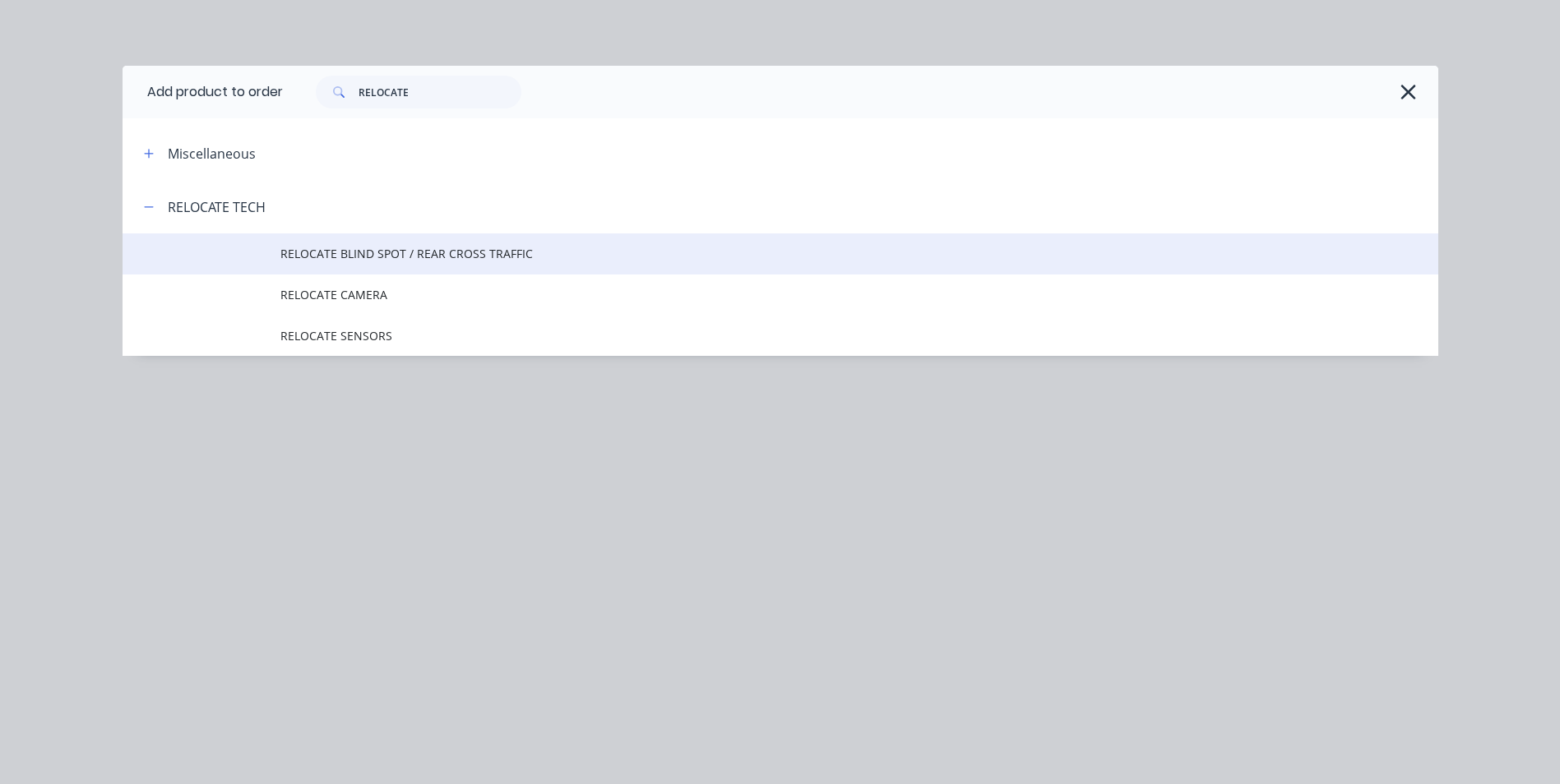
click at [458, 250] on span "RELOCATE BLIND SPOT / REAR CROSS TRAFFIC" at bounding box center [743, 254] width 926 height 17
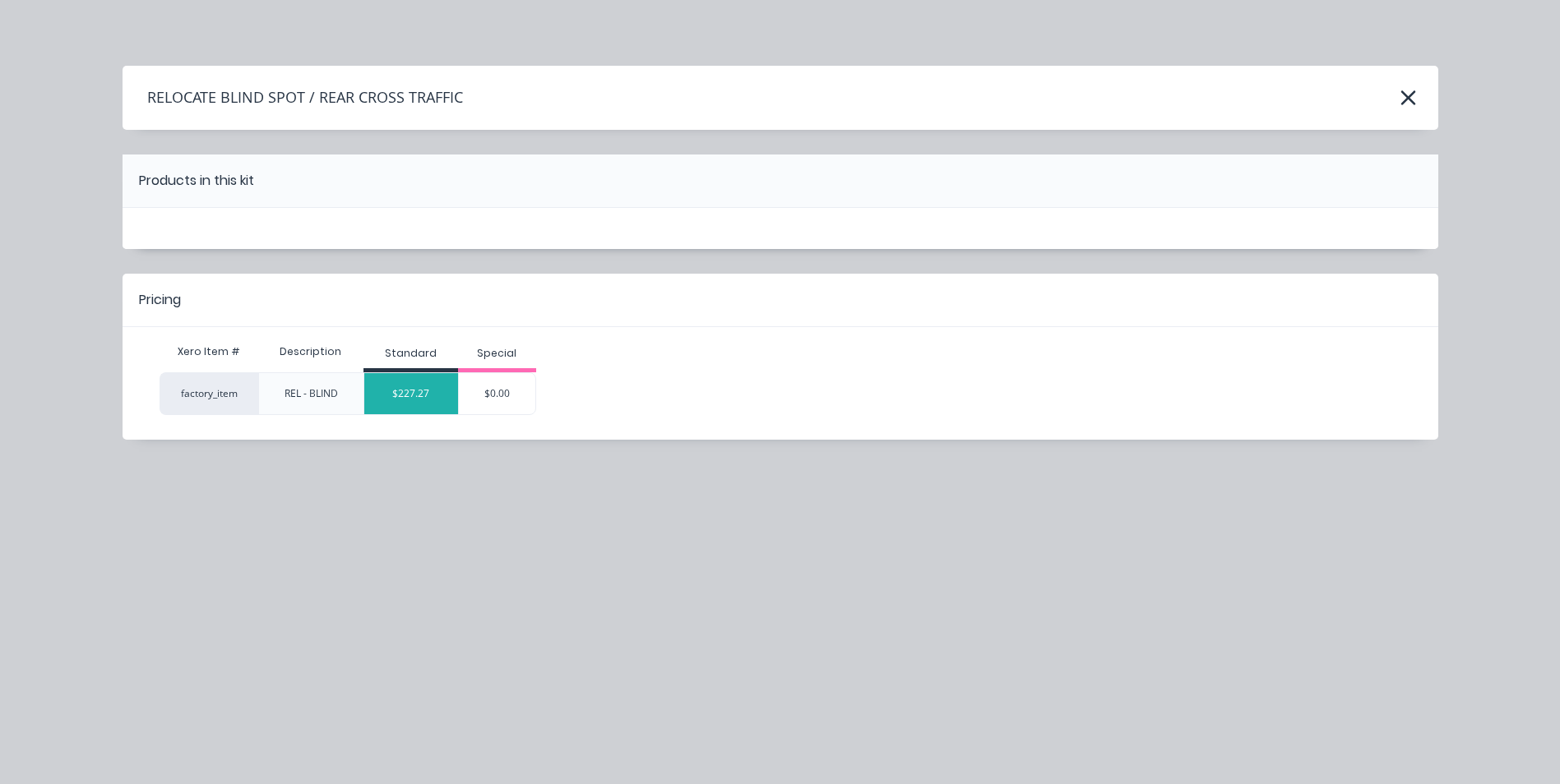
click at [433, 394] on div "$227.27" at bounding box center [411, 393] width 93 height 41
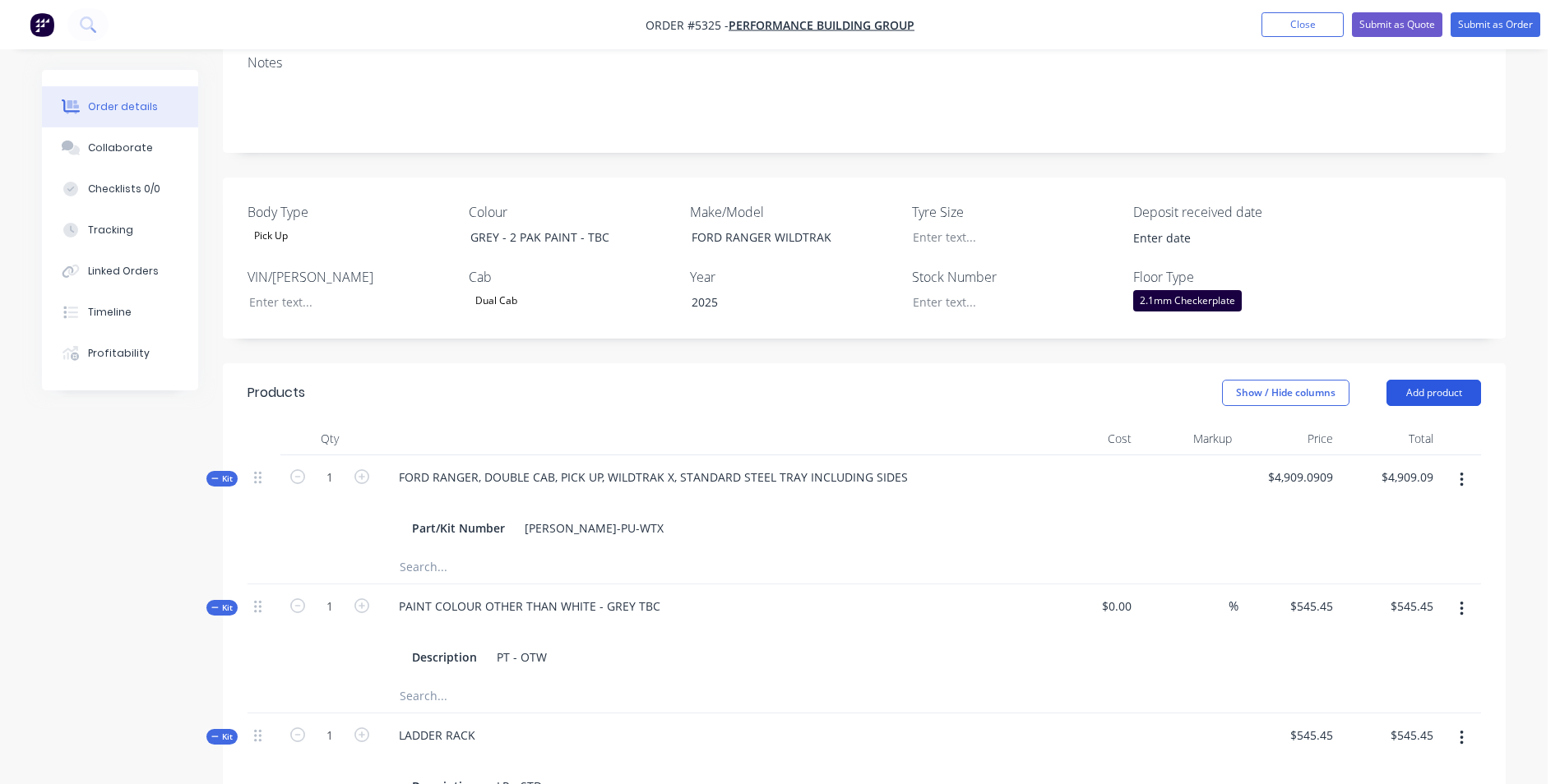
click at [1417, 380] on button "Add product" at bounding box center [1434, 393] width 94 height 26
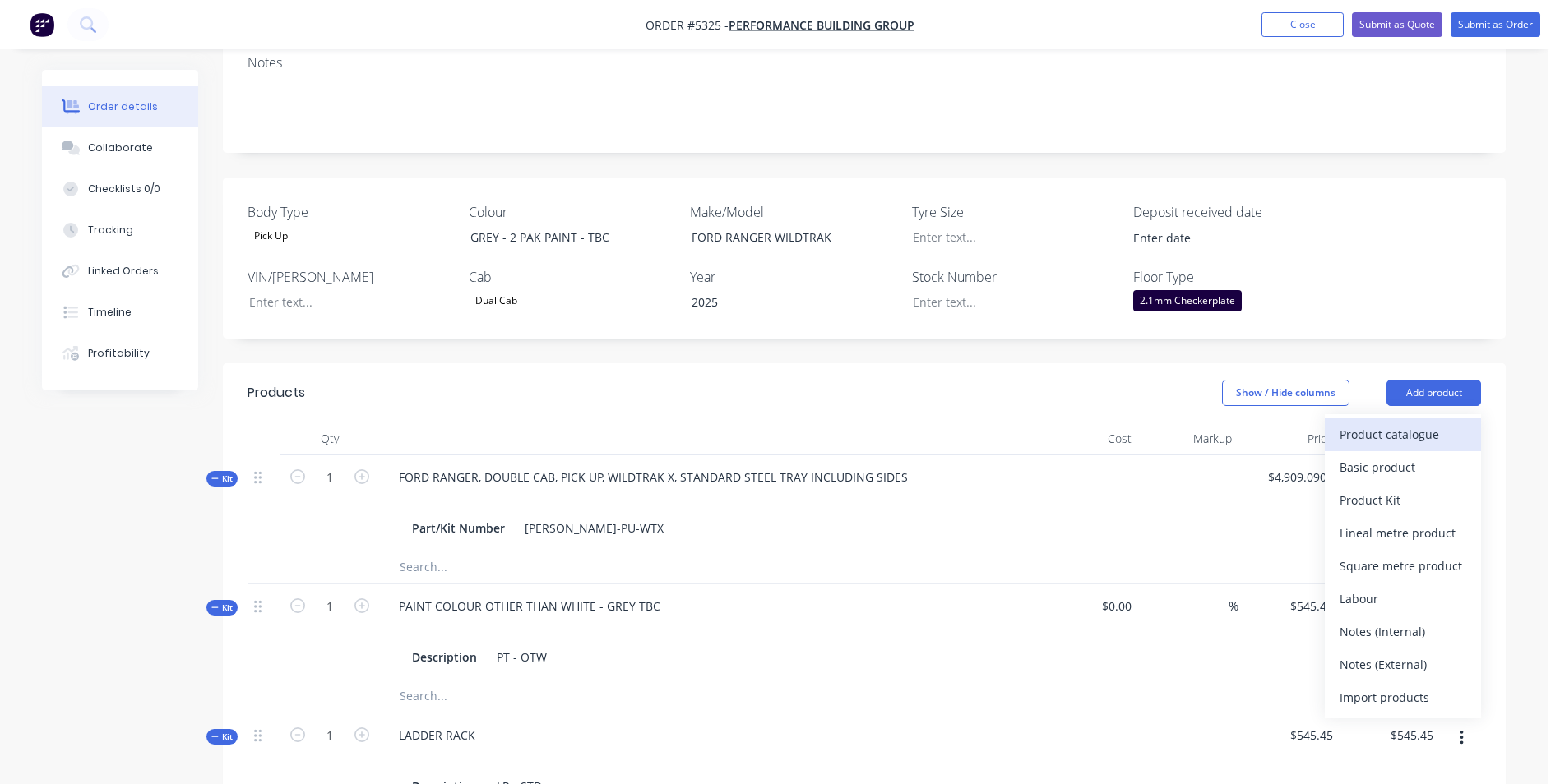
click at [1404, 423] on div "Product catalogue" at bounding box center [1403, 434] width 127 height 24
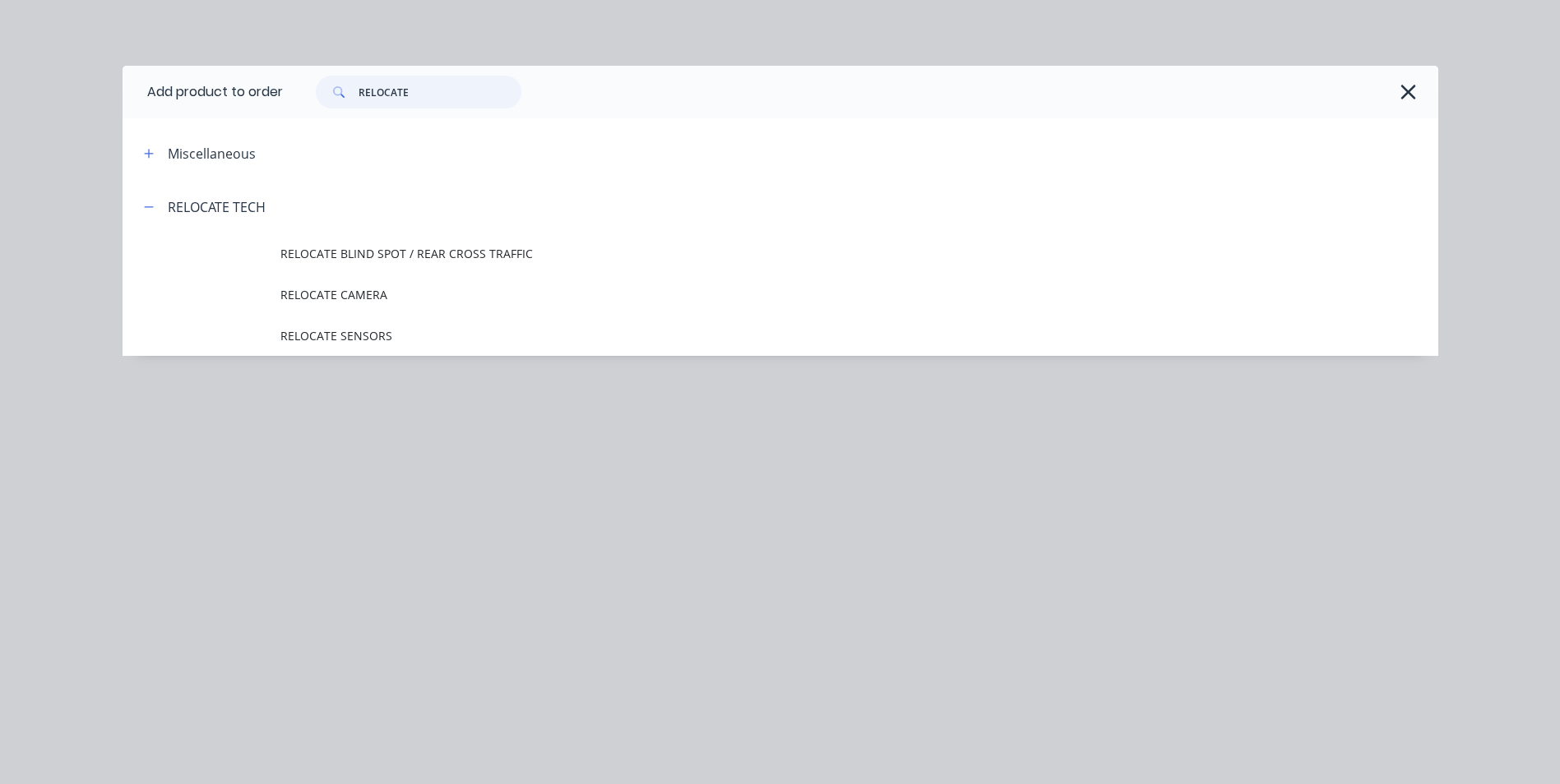
drag, startPoint x: 402, startPoint y: 90, endPoint x: 282, endPoint y: 100, distance: 120.4
click at [282, 100] on header "Add product to order RELOCATE" at bounding box center [780, 92] width 1316 height 52
type input "E"
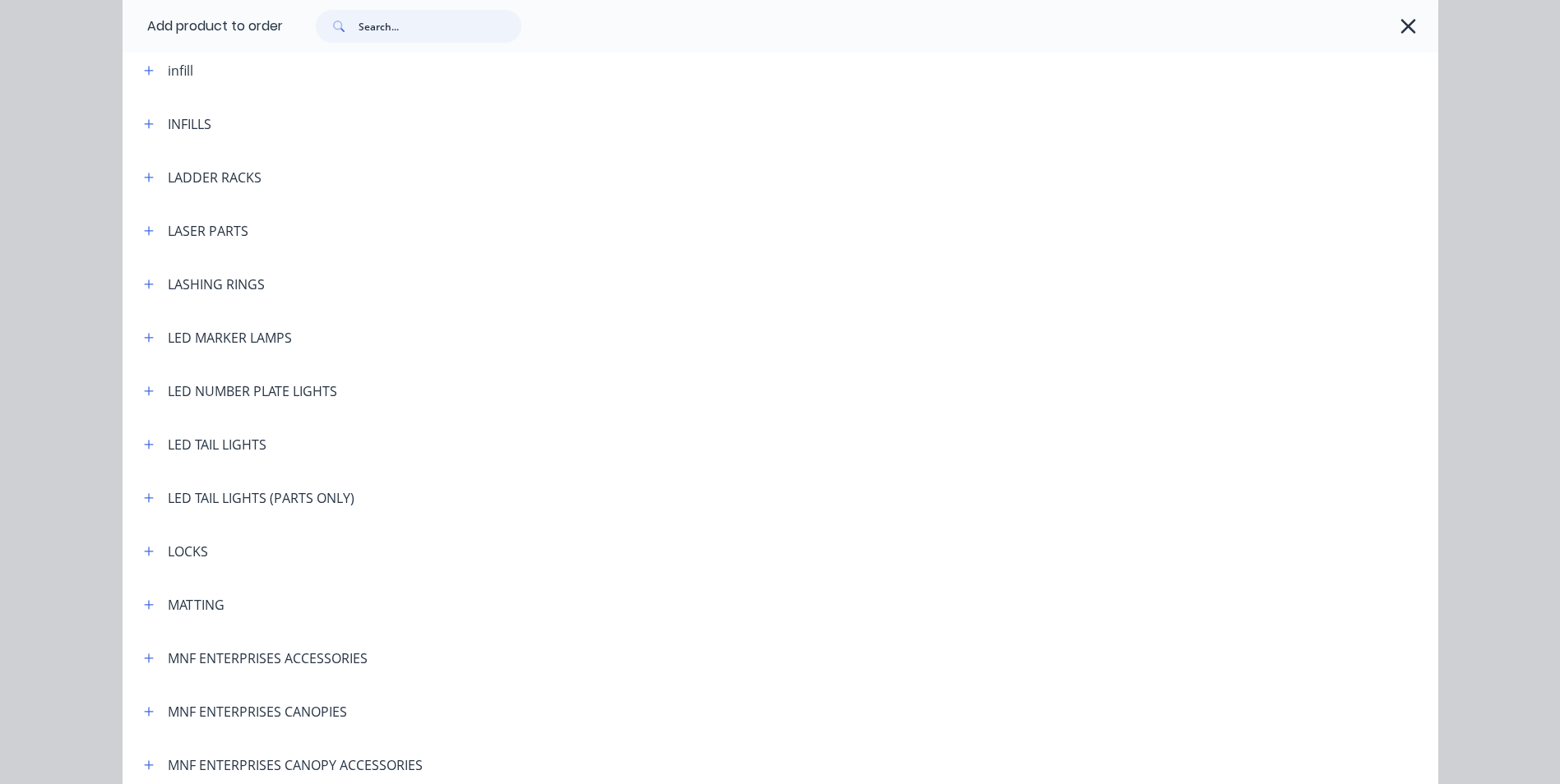
scroll to position [2713, 0]
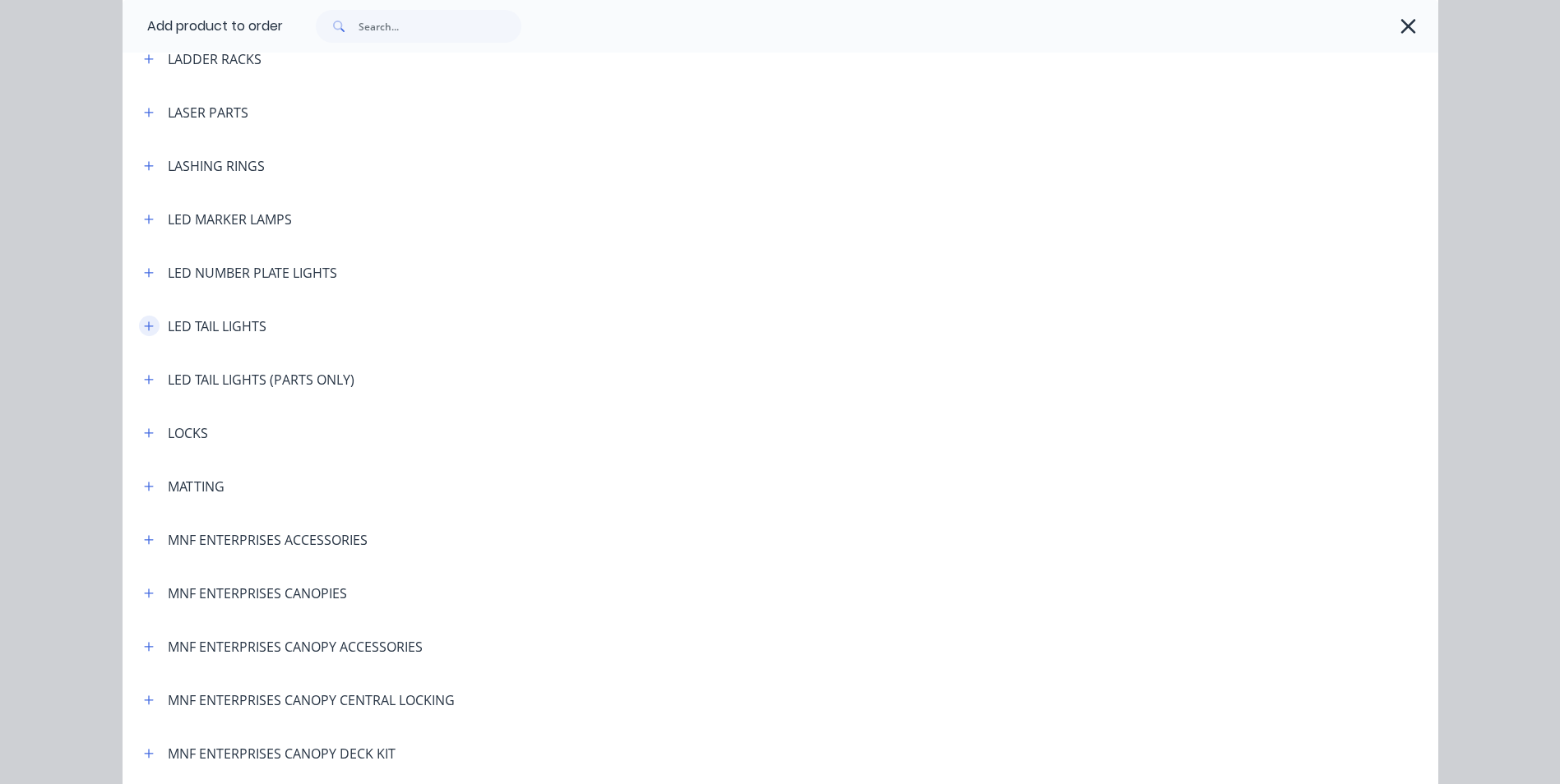
click at [147, 329] on icon "button" at bounding box center [148, 326] width 10 height 11
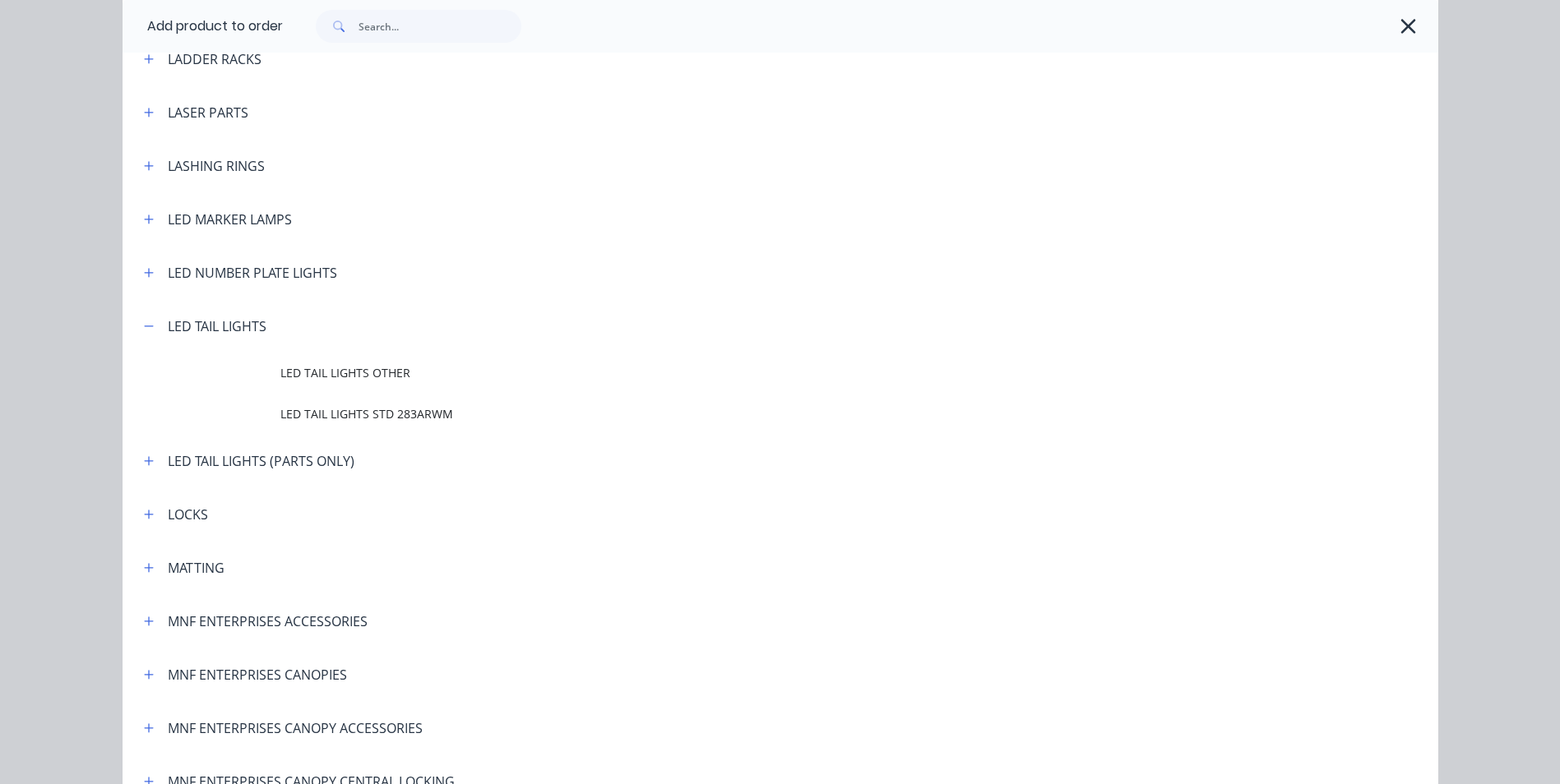
click at [329, 413] on span "LED TAIL LIGHTS STD 283ARWM" at bounding box center [743, 414] width 926 height 17
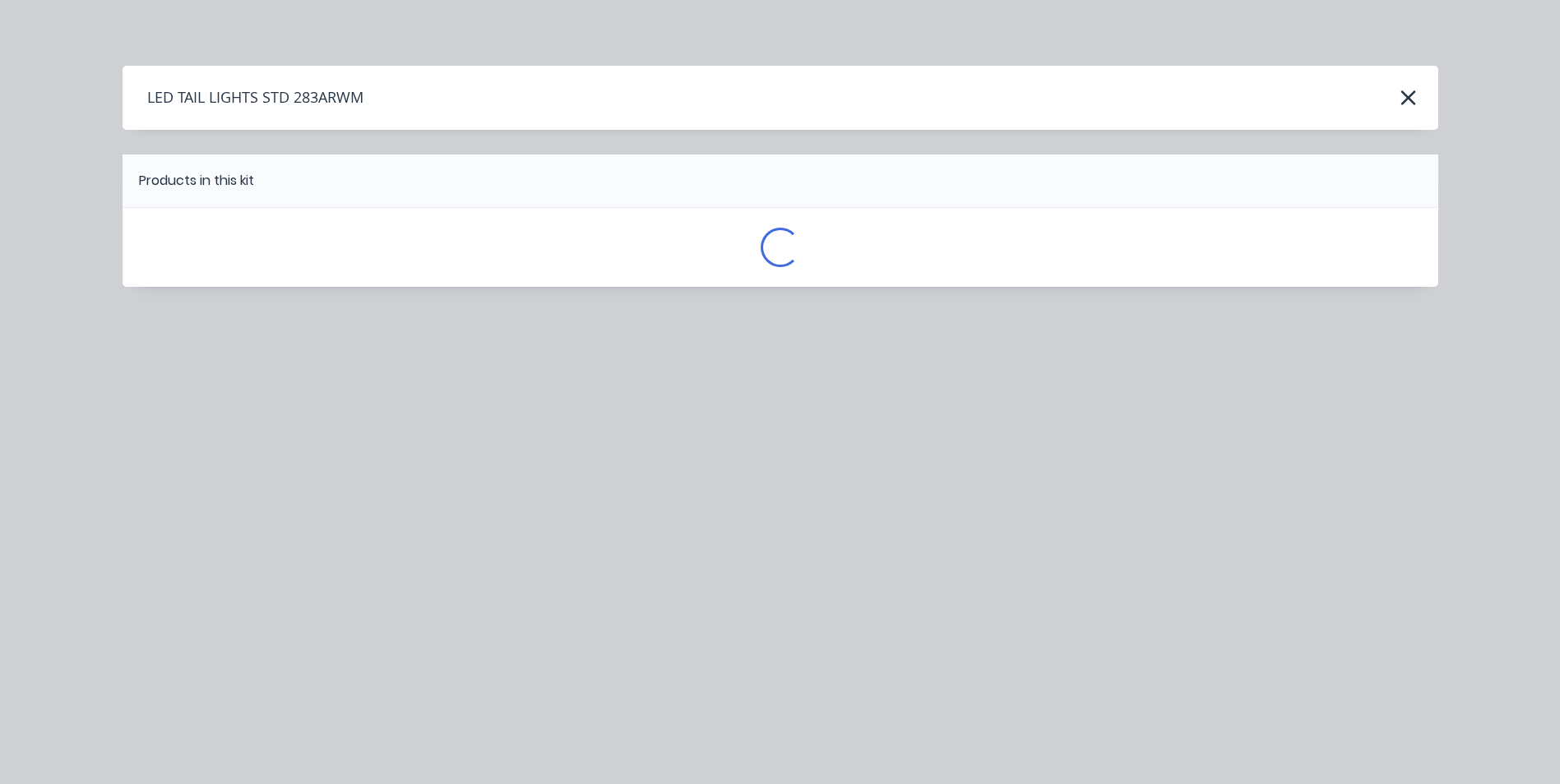
scroll to position [0, 0]
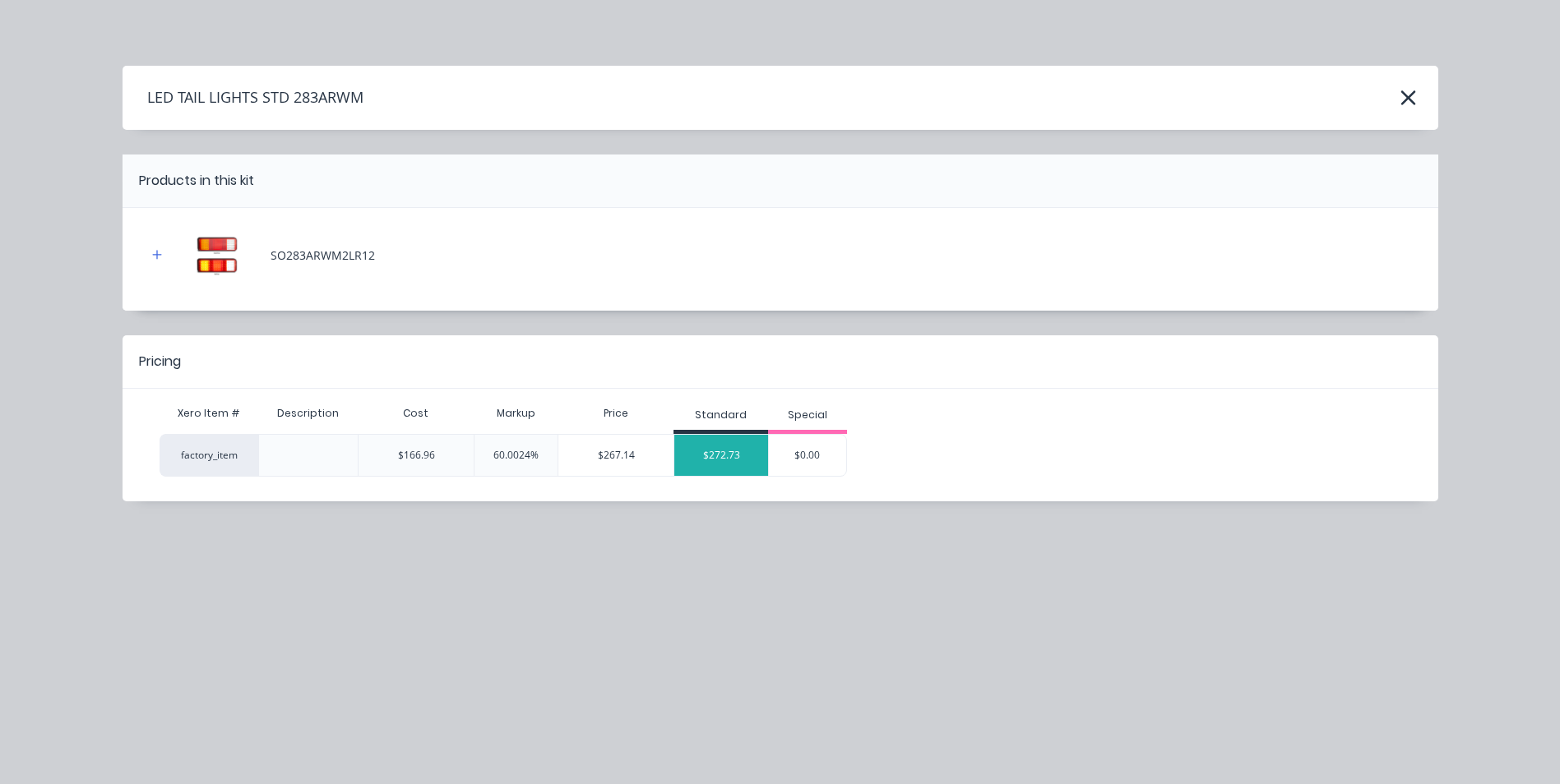
click at [708, 456] on div "$272.73" at bounding box center [721, 455] width 93 height 41
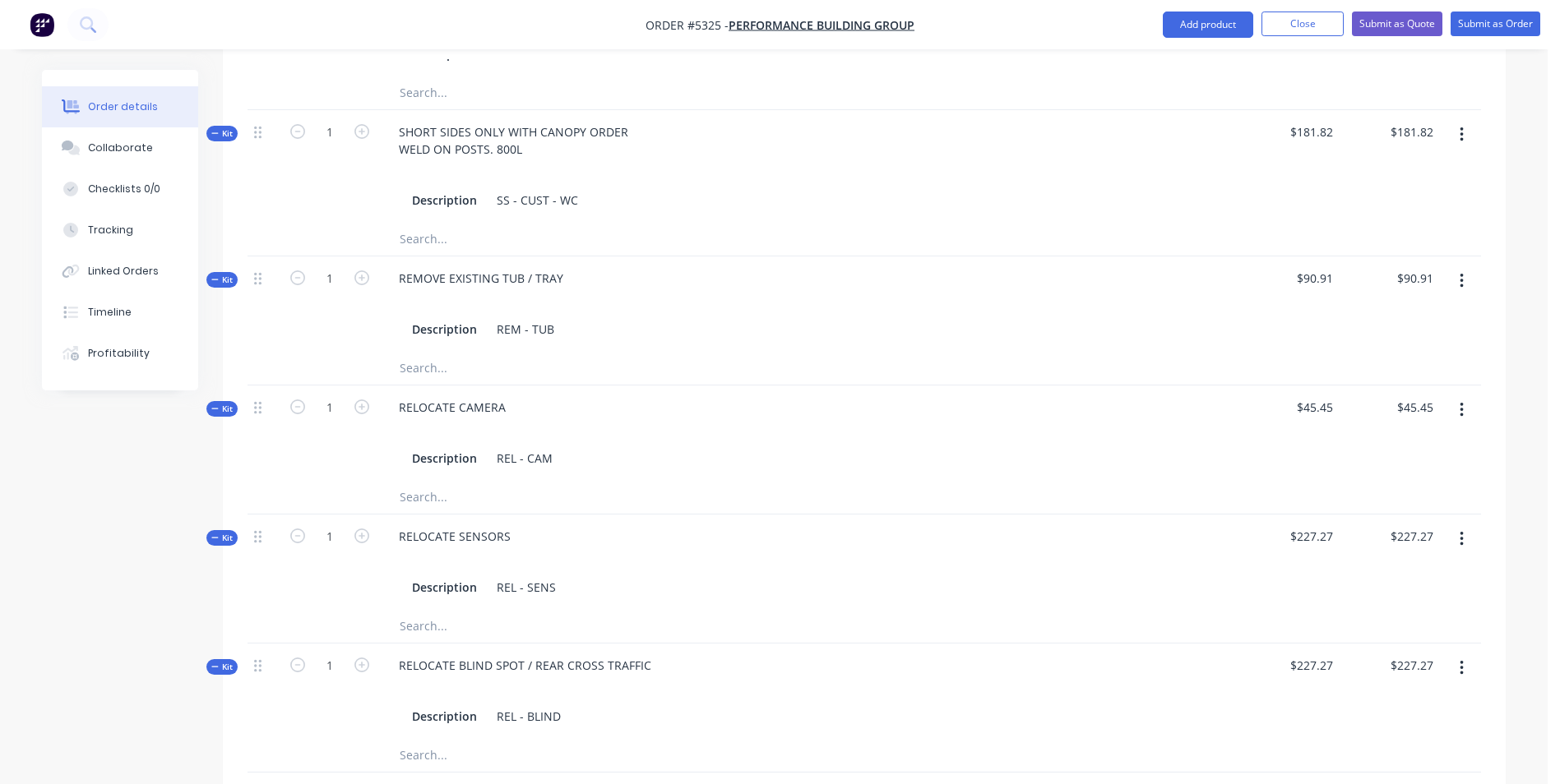
scroll to position [1891, 0]
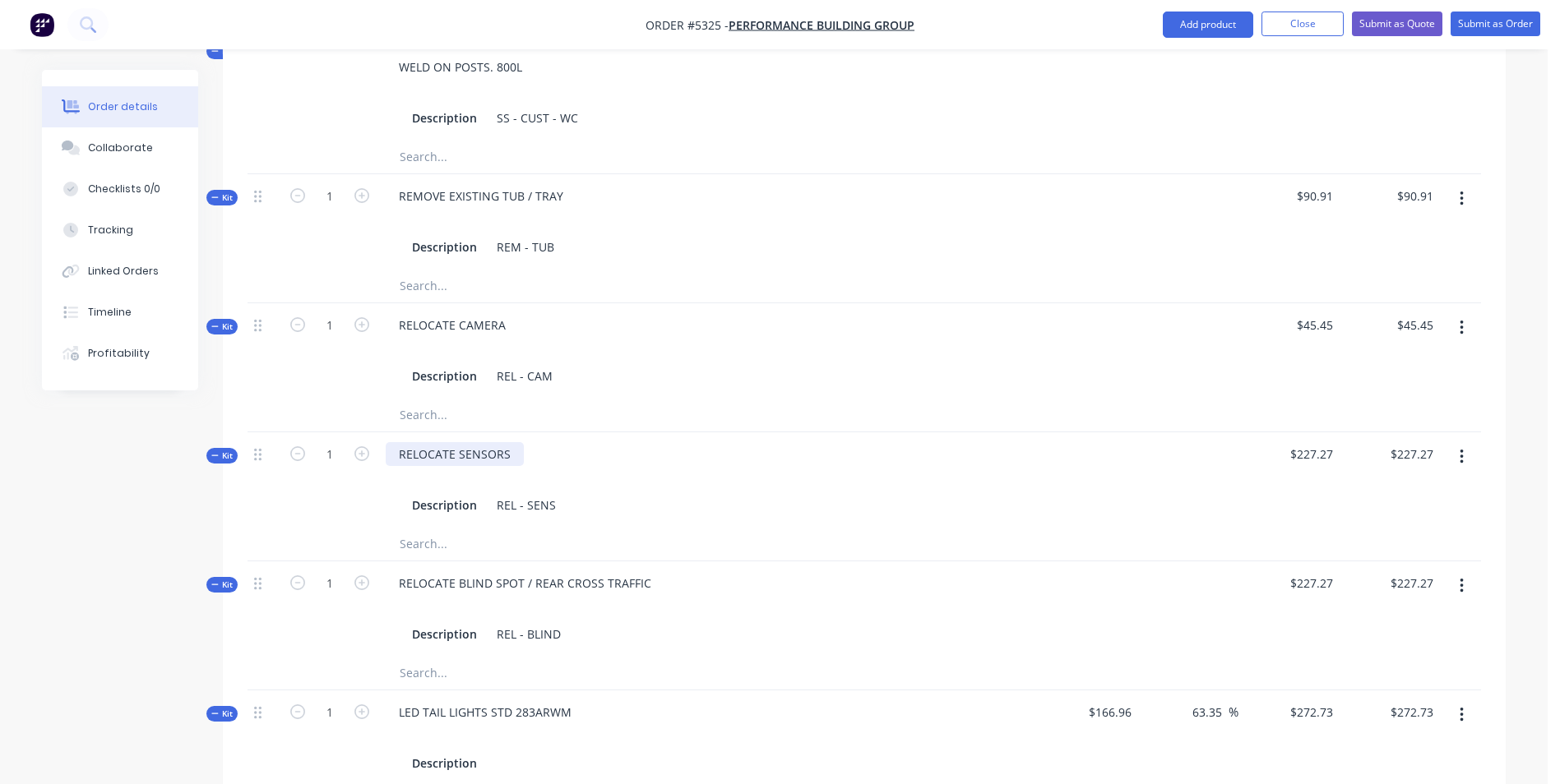
click at [507, 443] on div "RELOCATE SENSORS" at bounding box center [455, 454] width 138 height 24
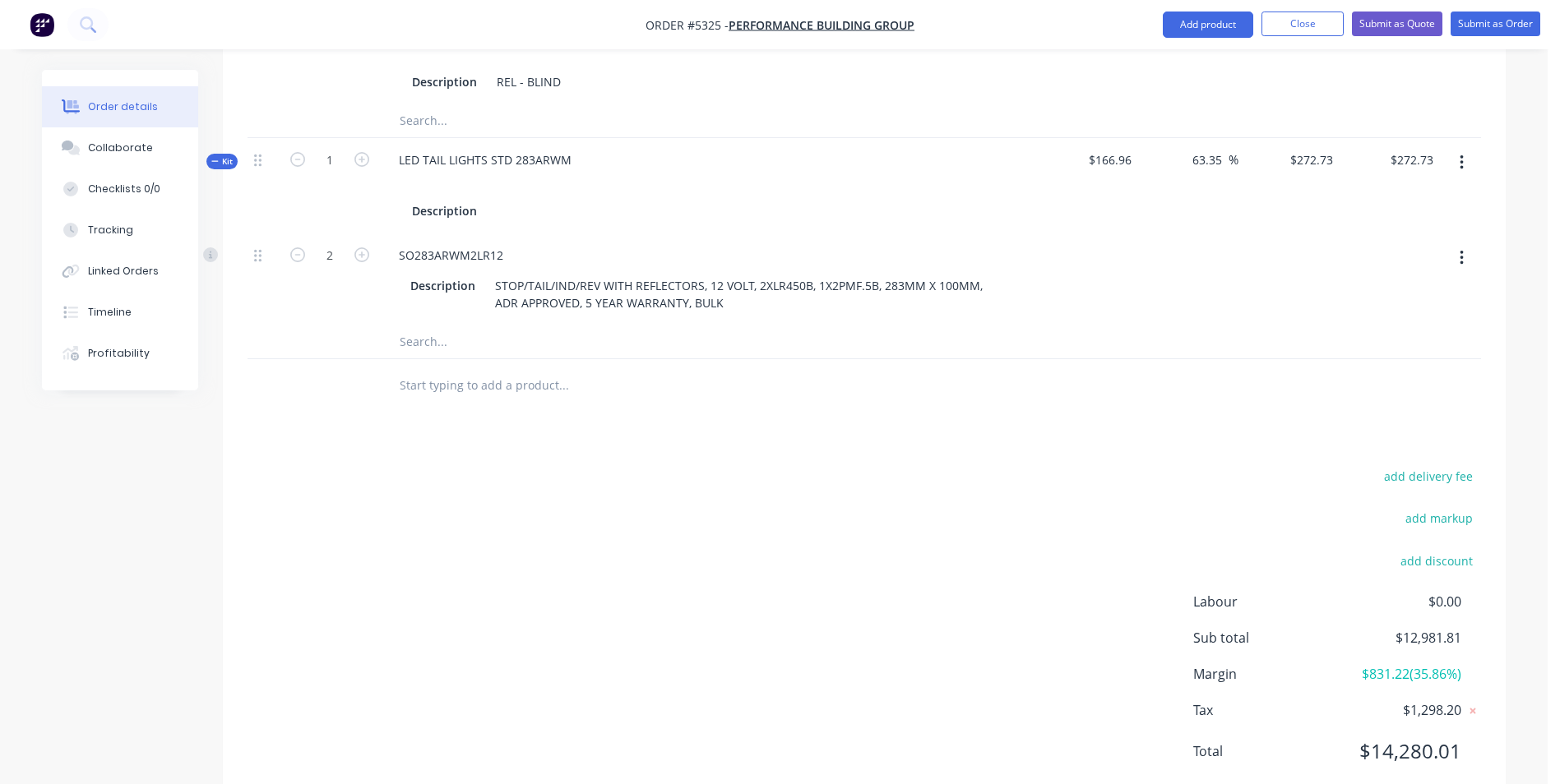
scroll to position [2445, 0]
click at [1410, 24] on button "Submit as Quote" at bounding box center [1398, 24] width 91 height 24
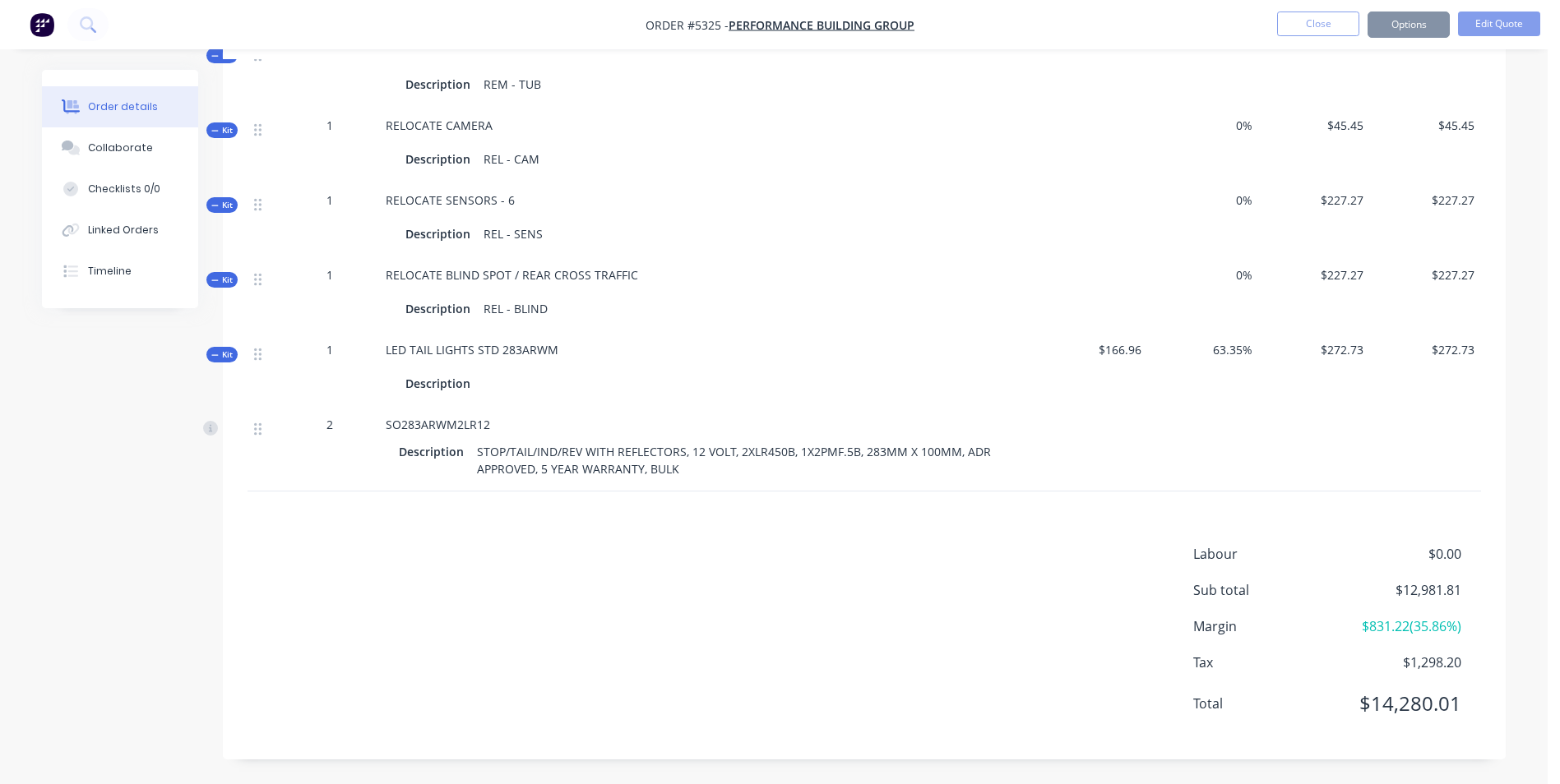
scroll to position [0, 0]
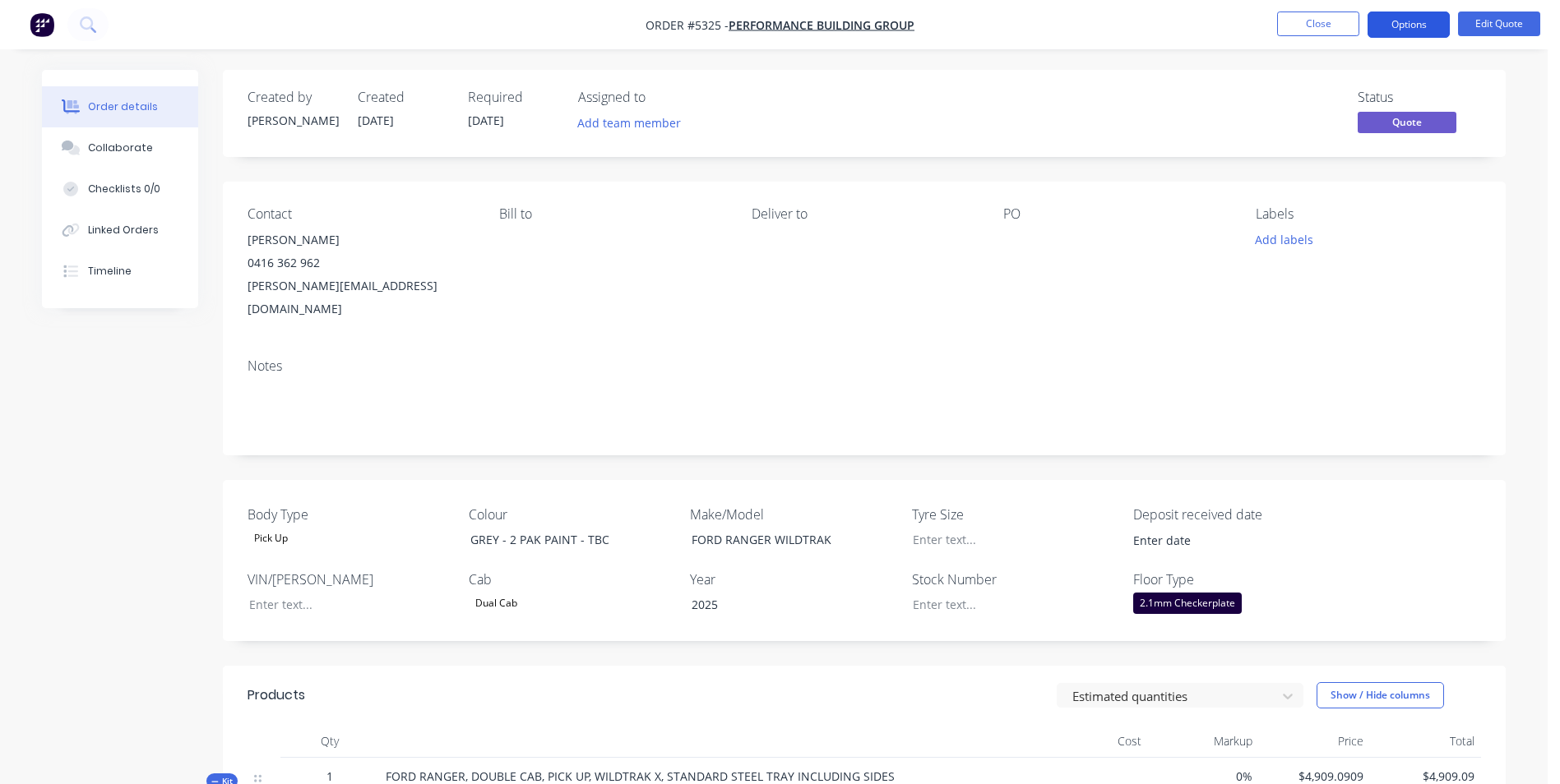
click at [1412, 23] on button "Options" at bounding box center [1409, 24] width 82 height 26
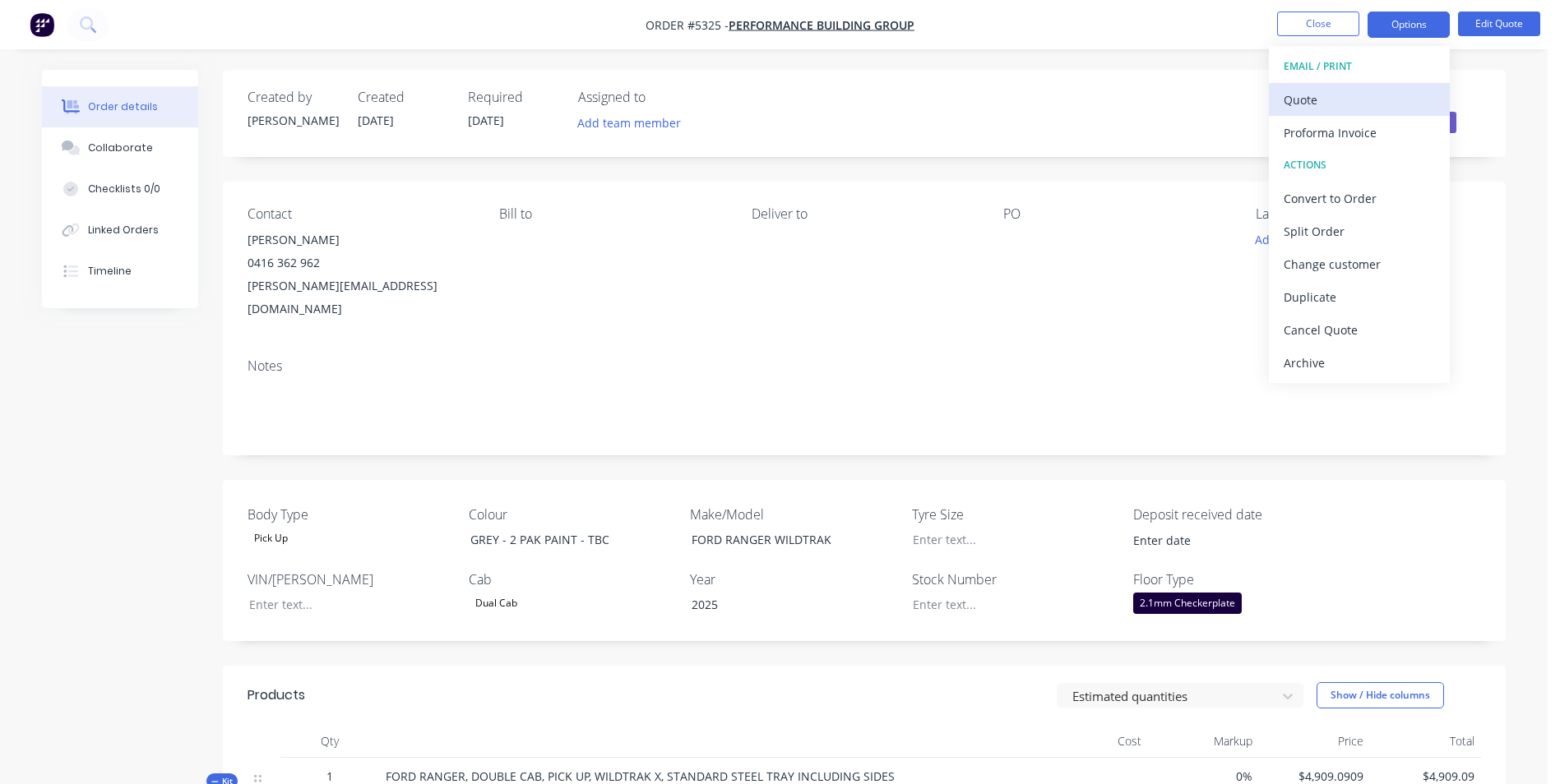
click at [1357, 100] on div "Quote" at bounding box center [1359, 100] width 151 height 24
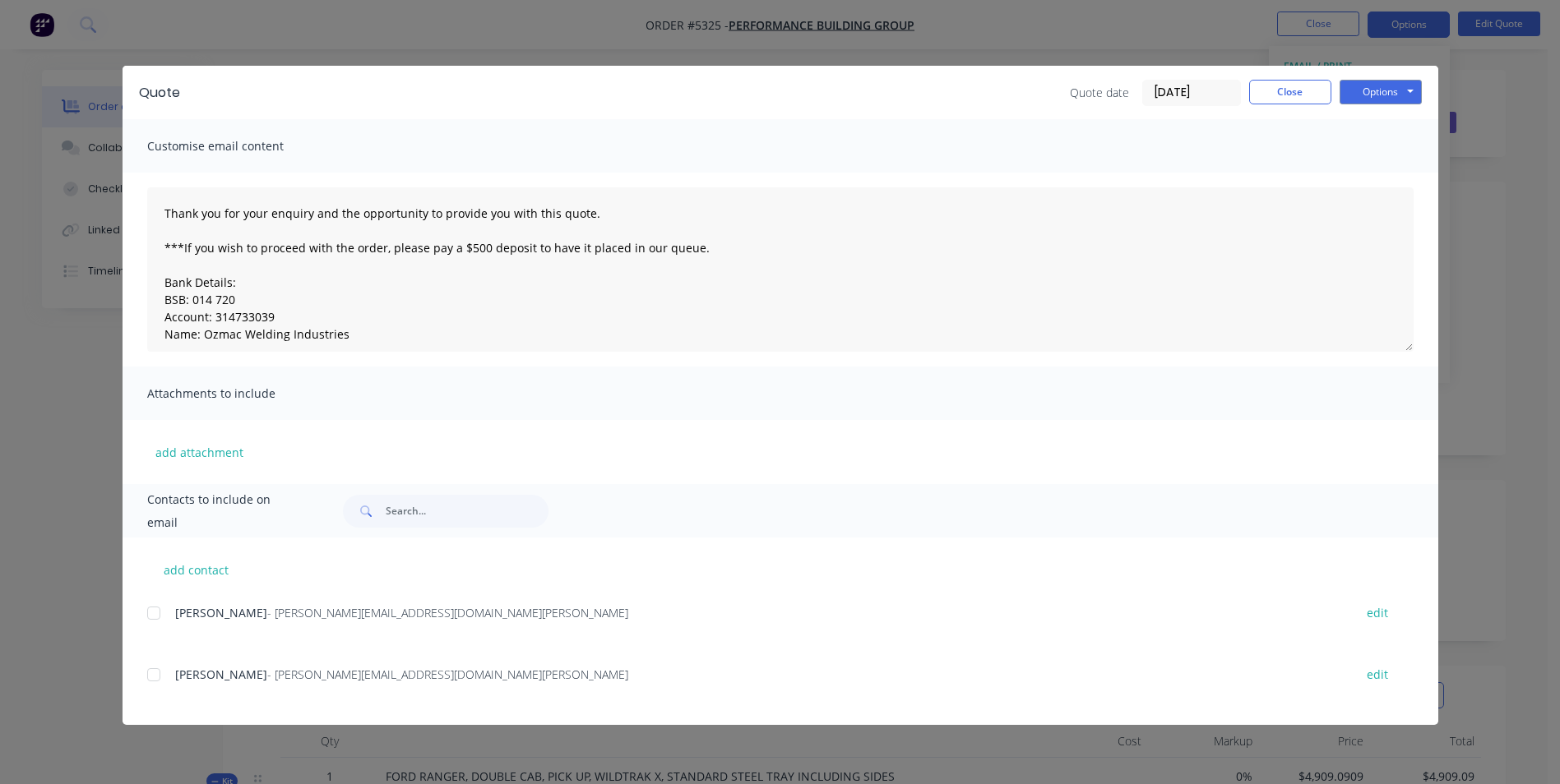
click at [151, 675] on div at bounding box center [154, 675] width 33 height 33
click at [1385, 91] on button "Options" at bounding box center [1381, 92] width 82 height 24
click at [1387, 179] on button "Email" at bounding box center [1392, 175] width 106 height 27
click at [1412, 89] on button "Options" at bounding box center [1381, 92] width 82 height 24
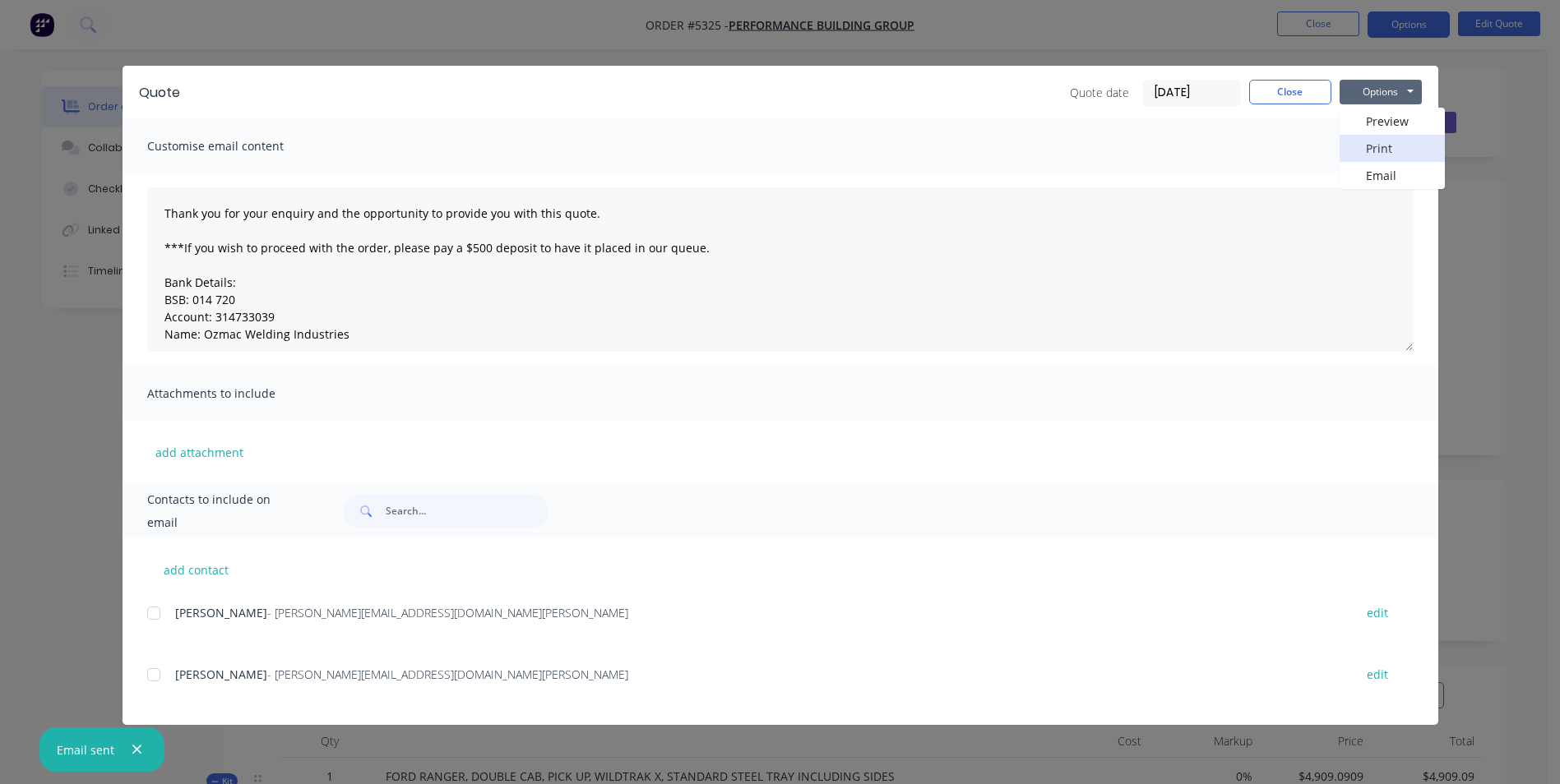
click at [1401, 148] on button "Print" at bounding box center [1392, 148] width 106 height 27
click at [1282, 90] on button "Close" at bounding box center [1290, 92] width 82 height 24
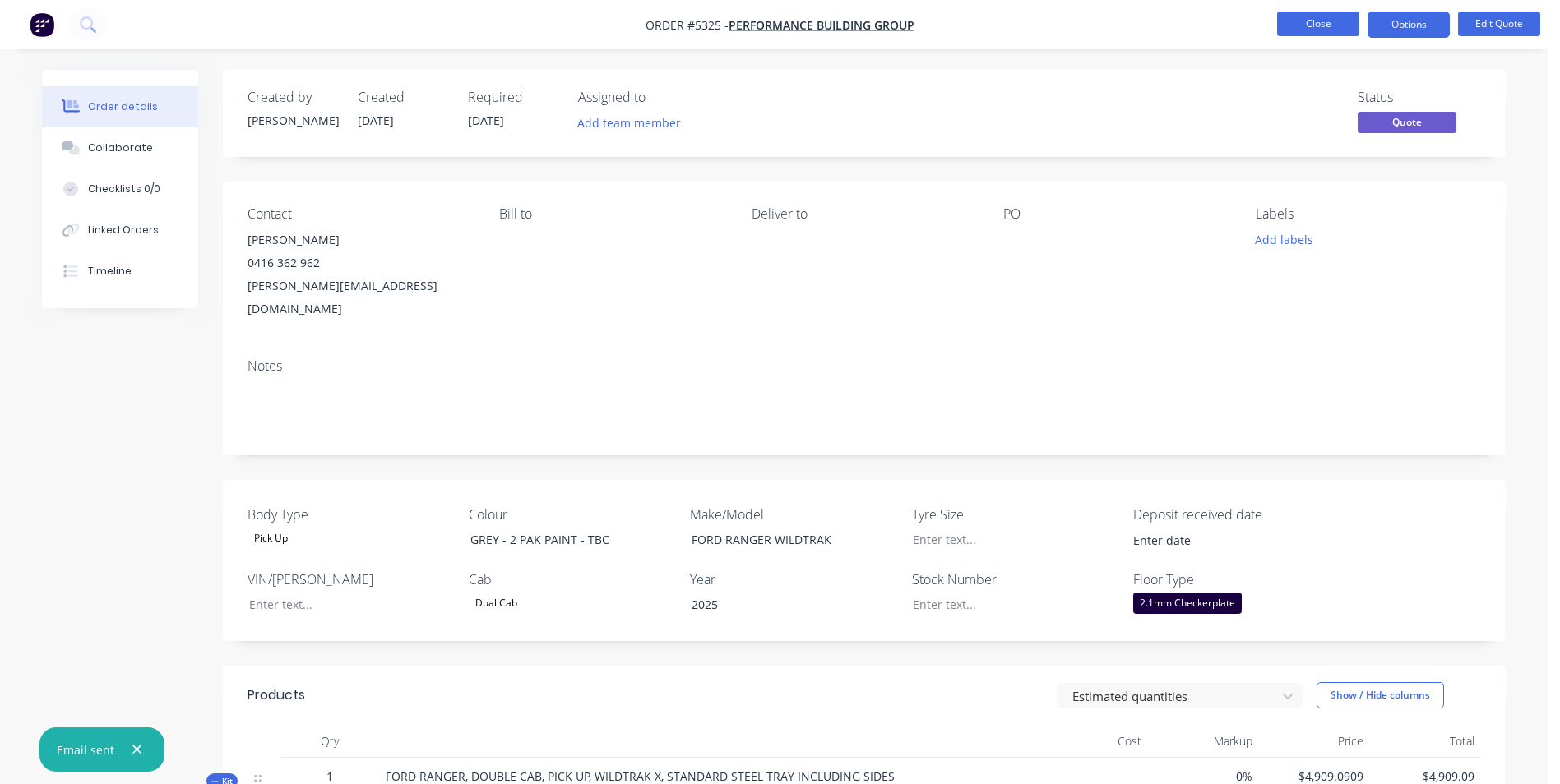
click at [1320, 18] on button "Close" at bounding box center [1318, 24] width 82 height 24
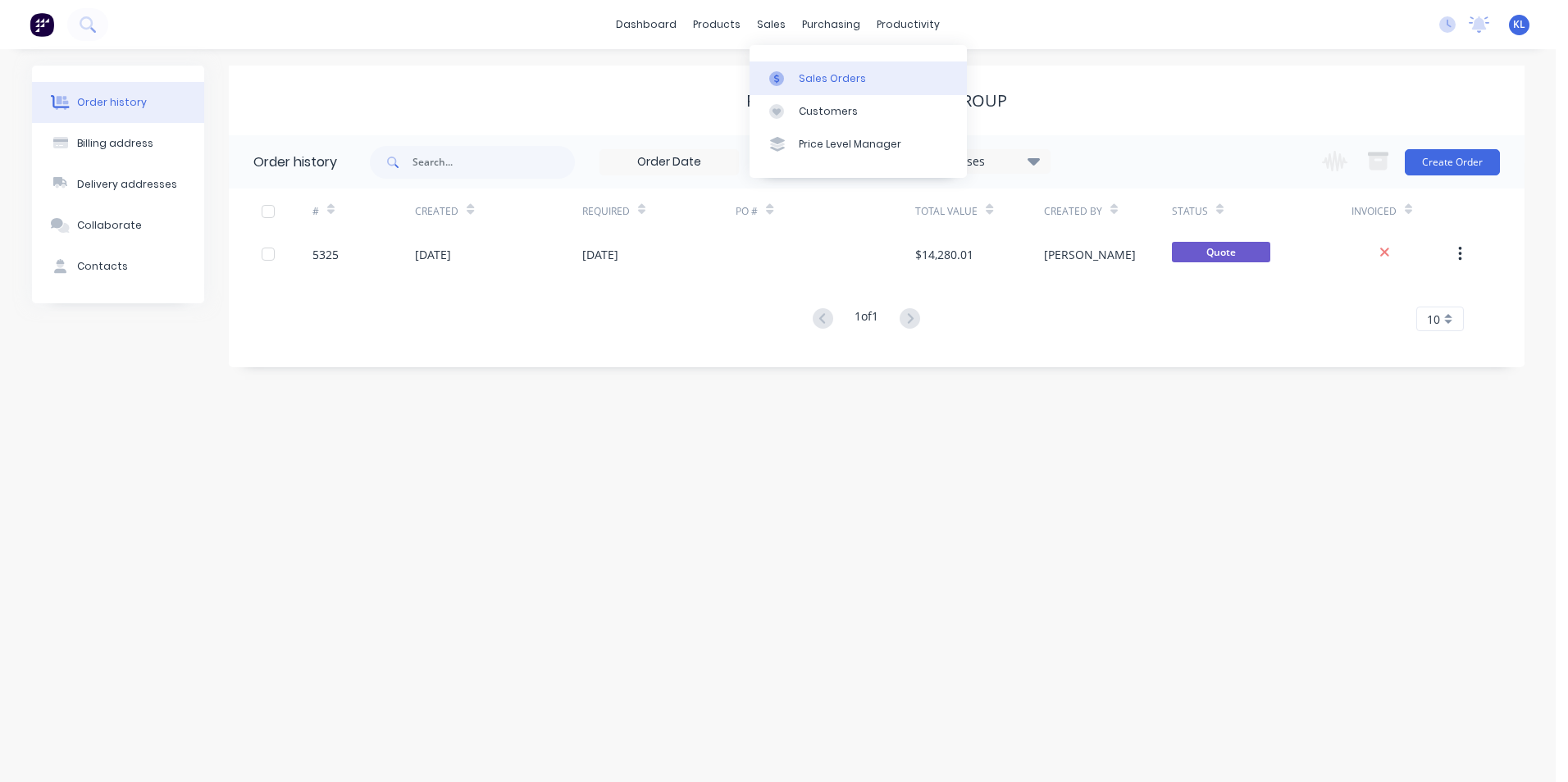
click at [827, 76] on div "Sales Orders" at bounding box center [832, 78] width 67 height 15
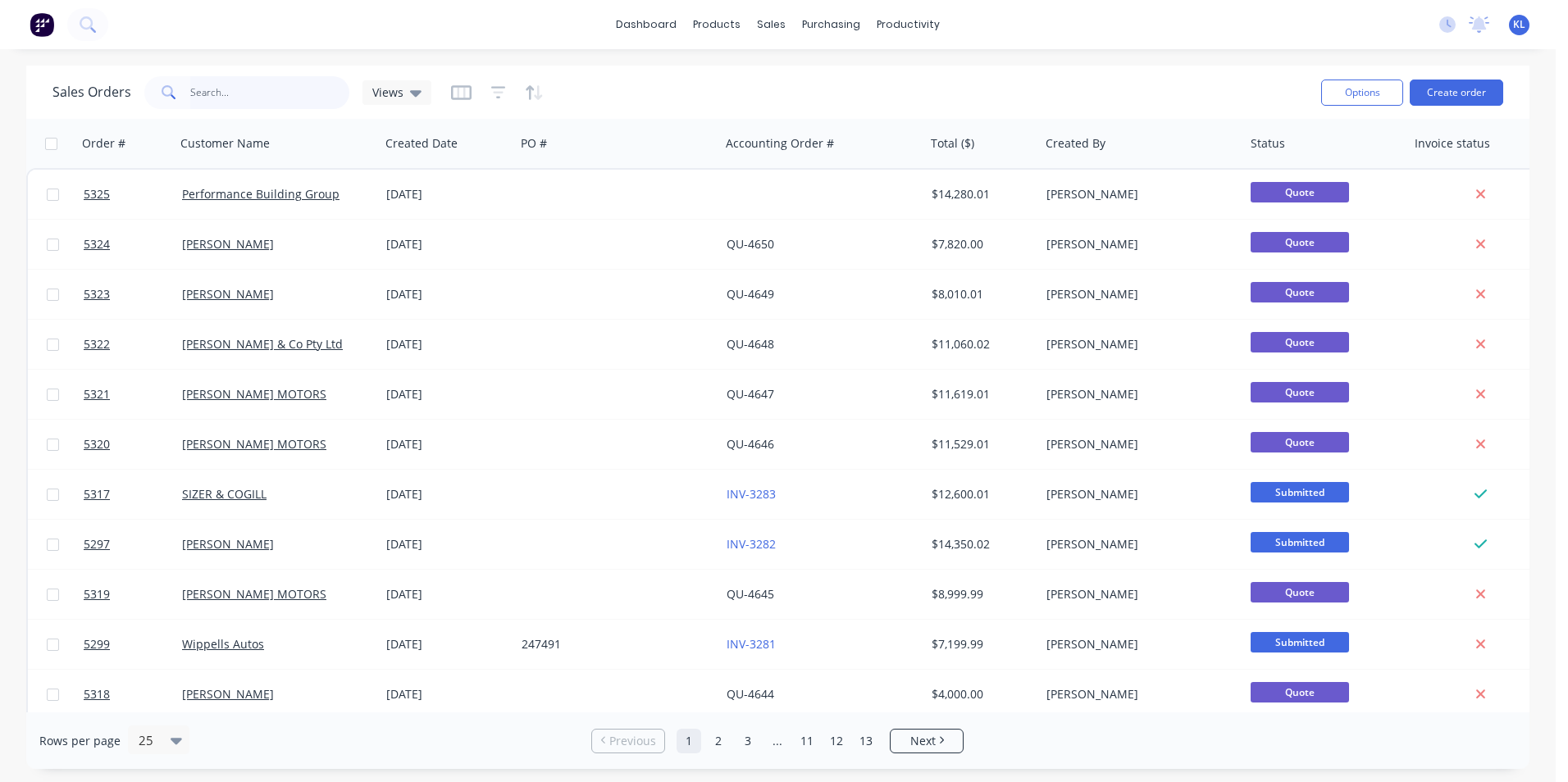
click at [251, 91] on input "text" at bounding box center [270, 93] width 160 height 33
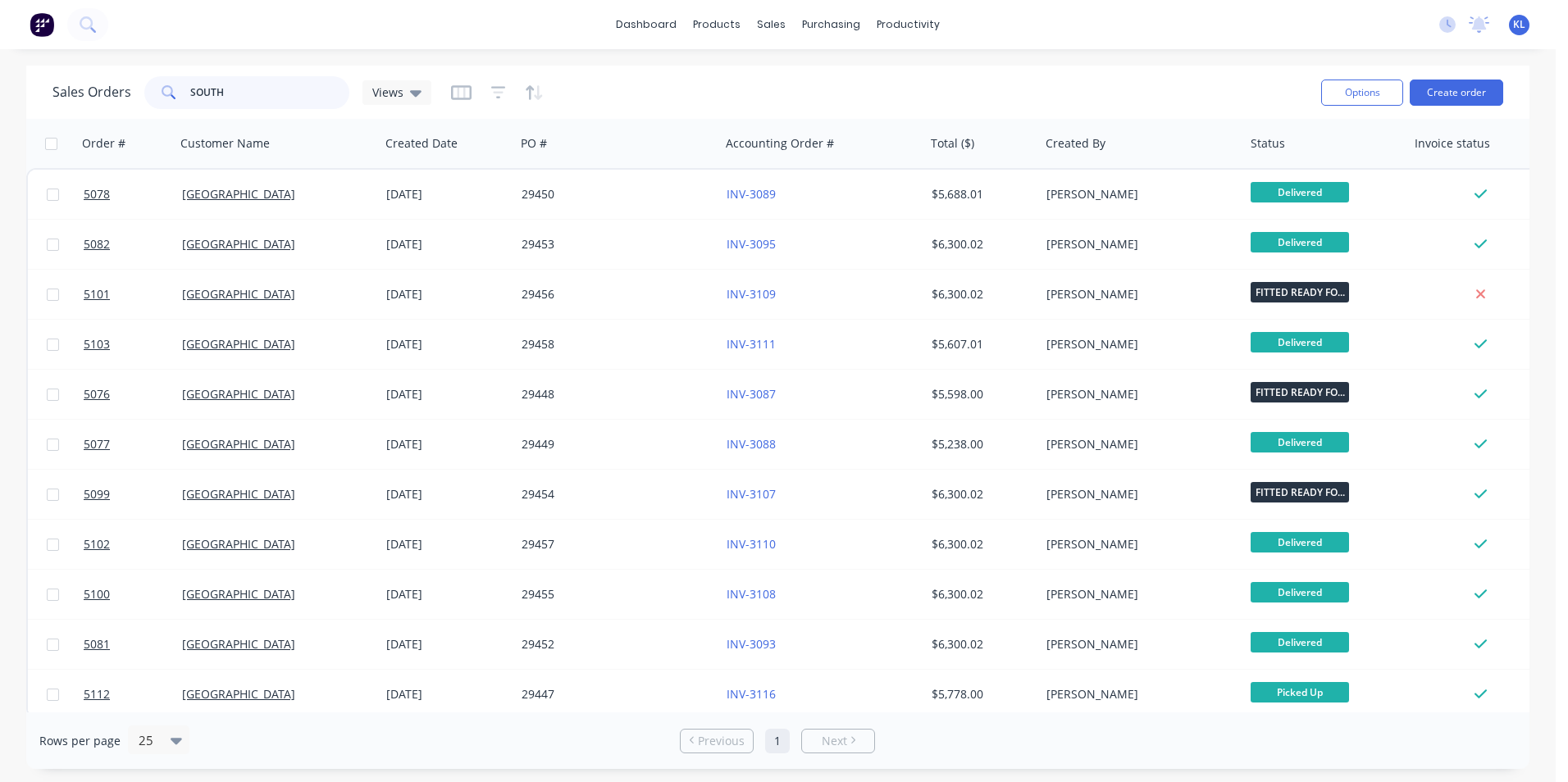
type input "SOUTH"
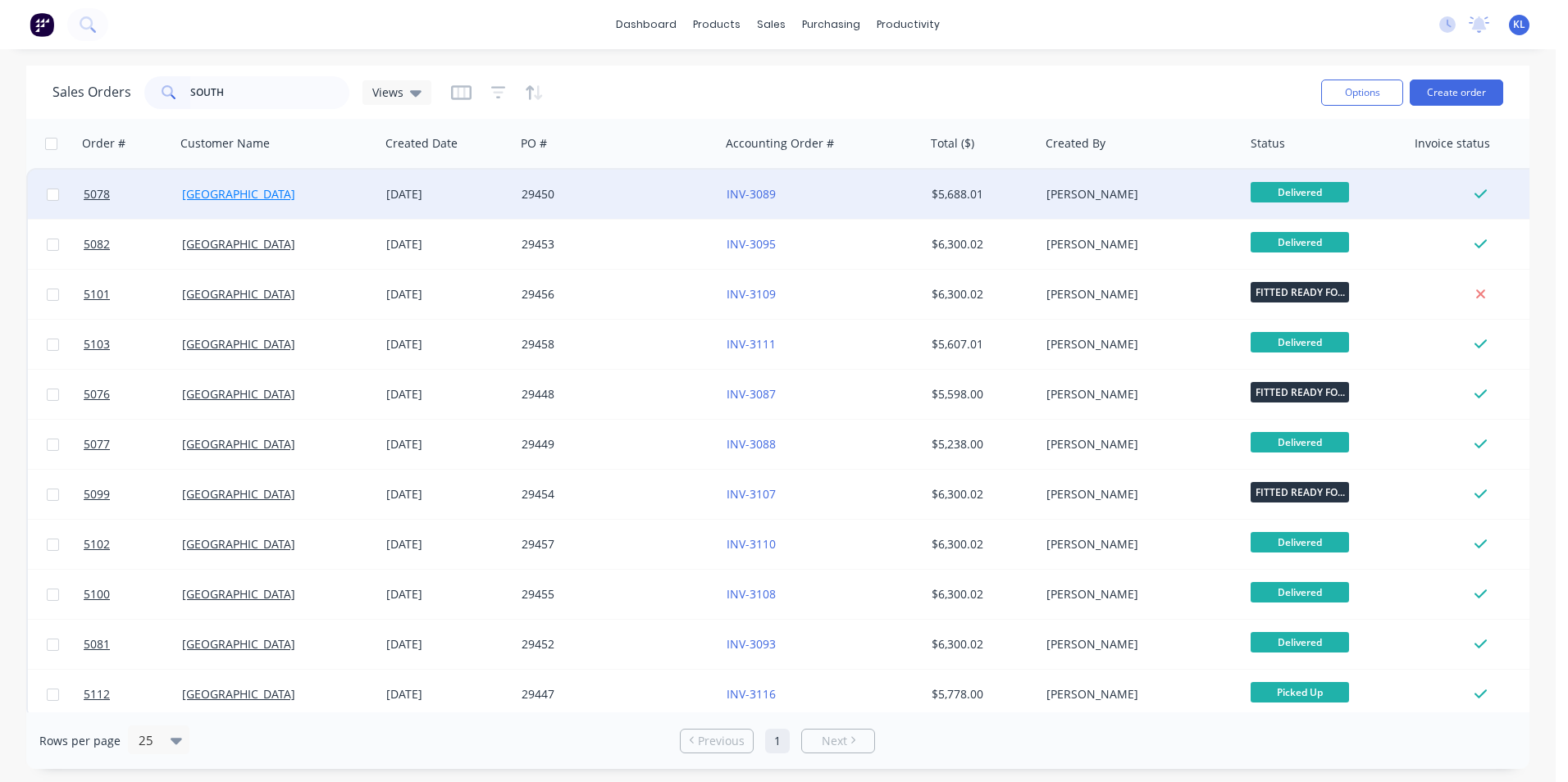
click at [250, 191] on link "[GEOGRAPHIC_DATA]" at bounding box center [239, 194] width 113 height 16
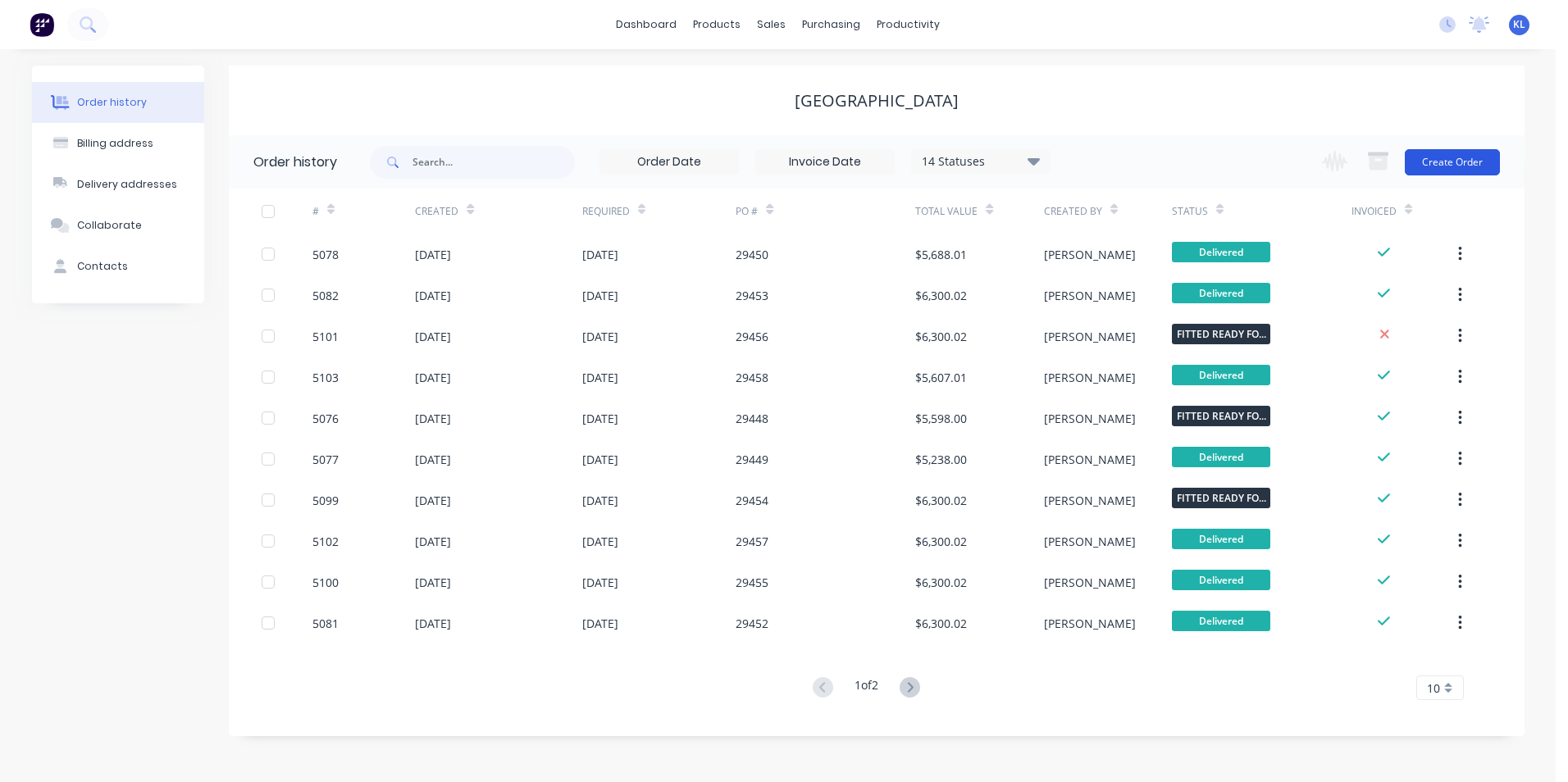
click at [1451, 161] on button "Create Order" at bounding box center [1452, 162] width 95 height 26
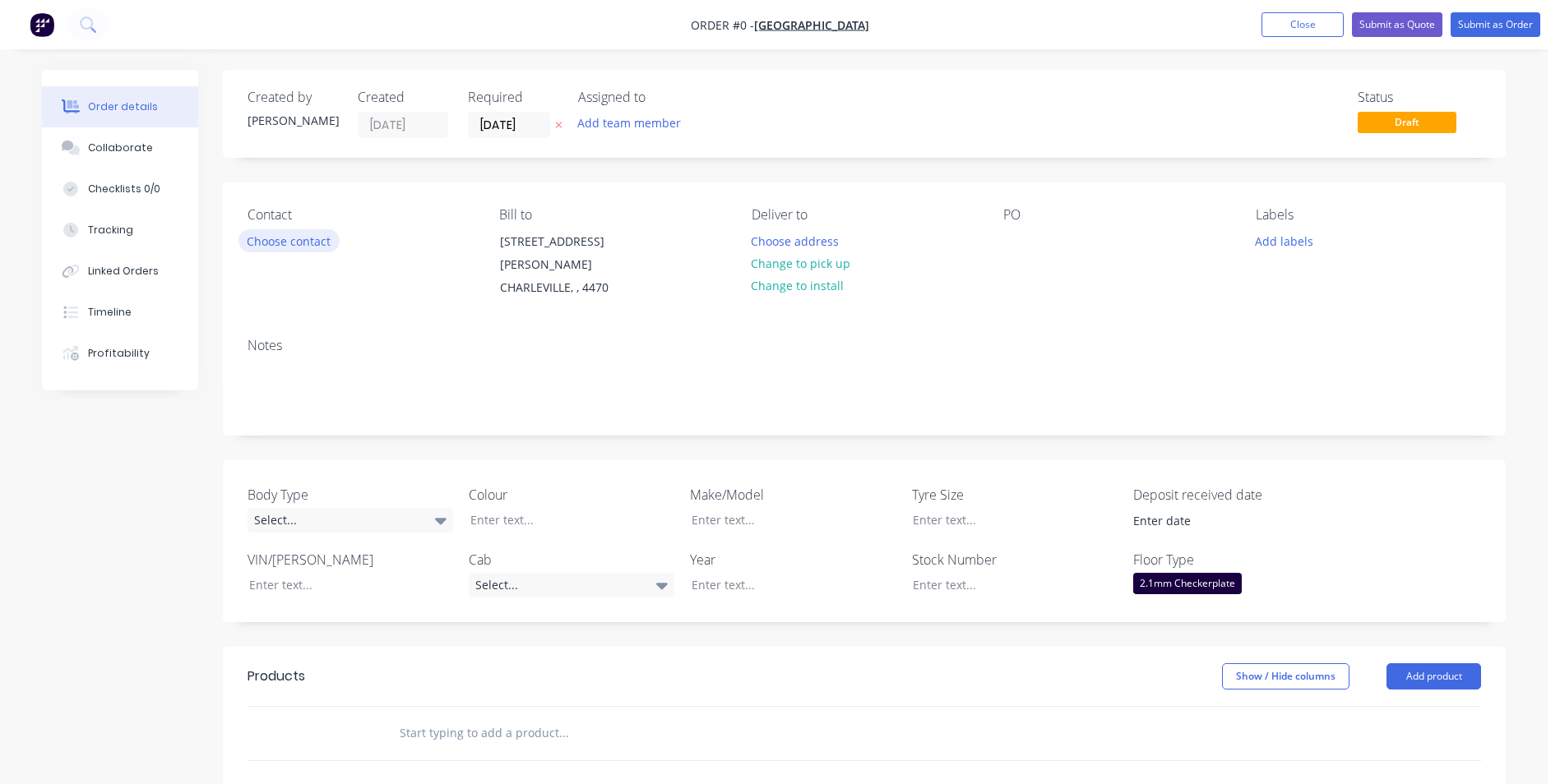
click at [290, 234] on button "Choose contact" at bounding box center [289, 240] width 101 height 22
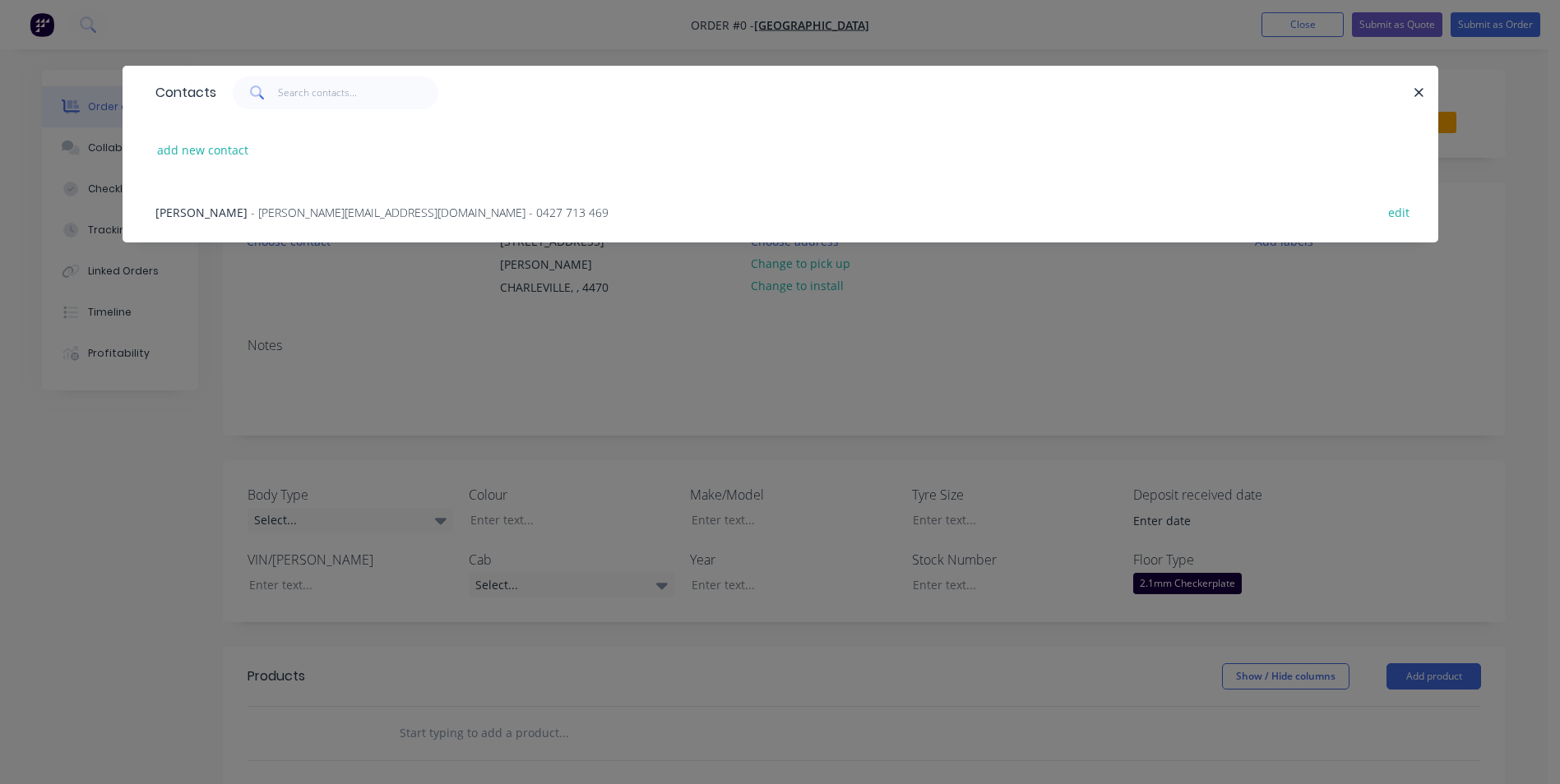
click at [305, 209] on span "- k.mulhern@bigpond.com - 0427 713 469" at bounding box center [430, 212] width 358 height 16
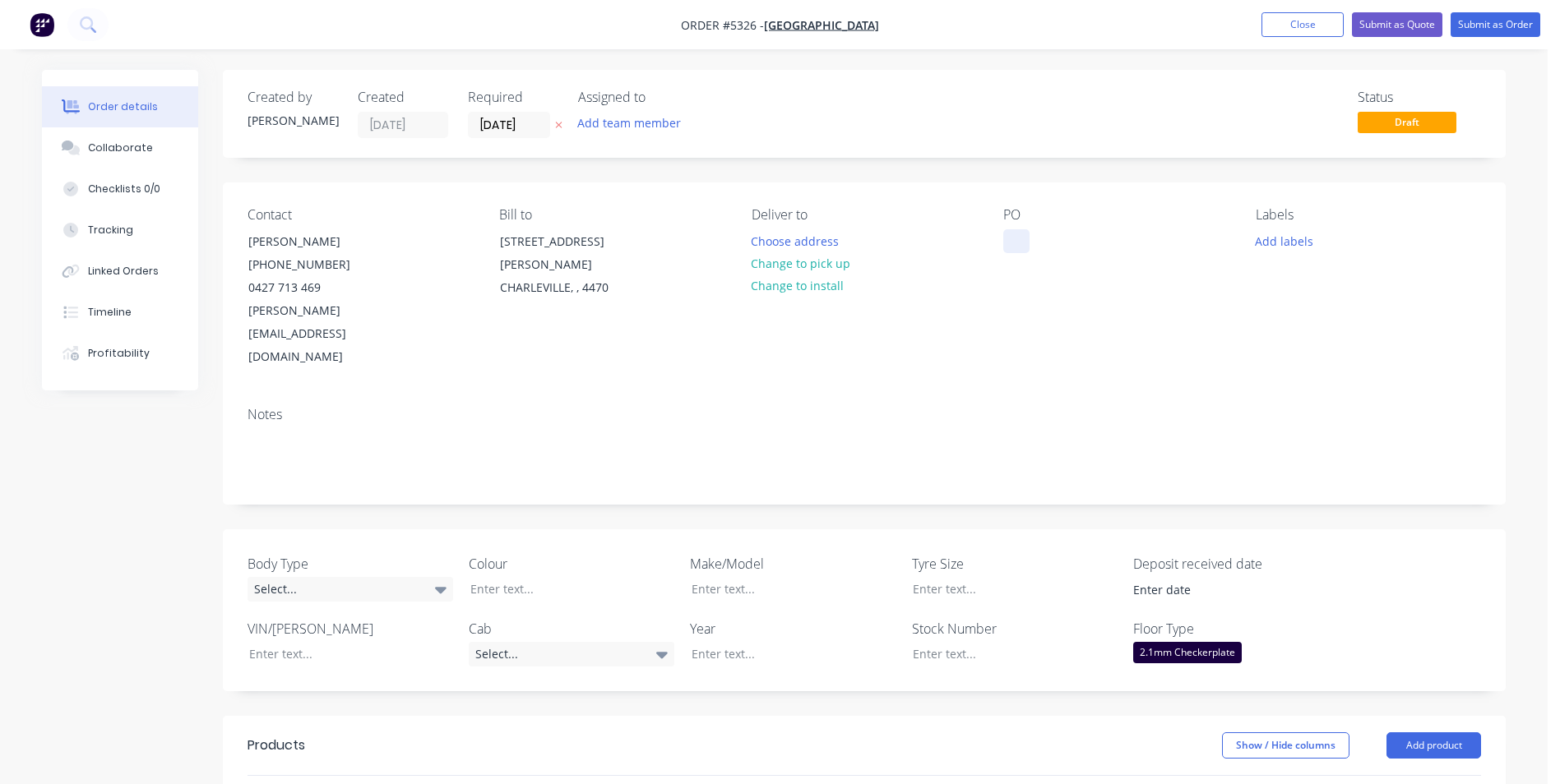
click at [1016, 243] on div at bounding box center [1017, 241] width 26 height 24
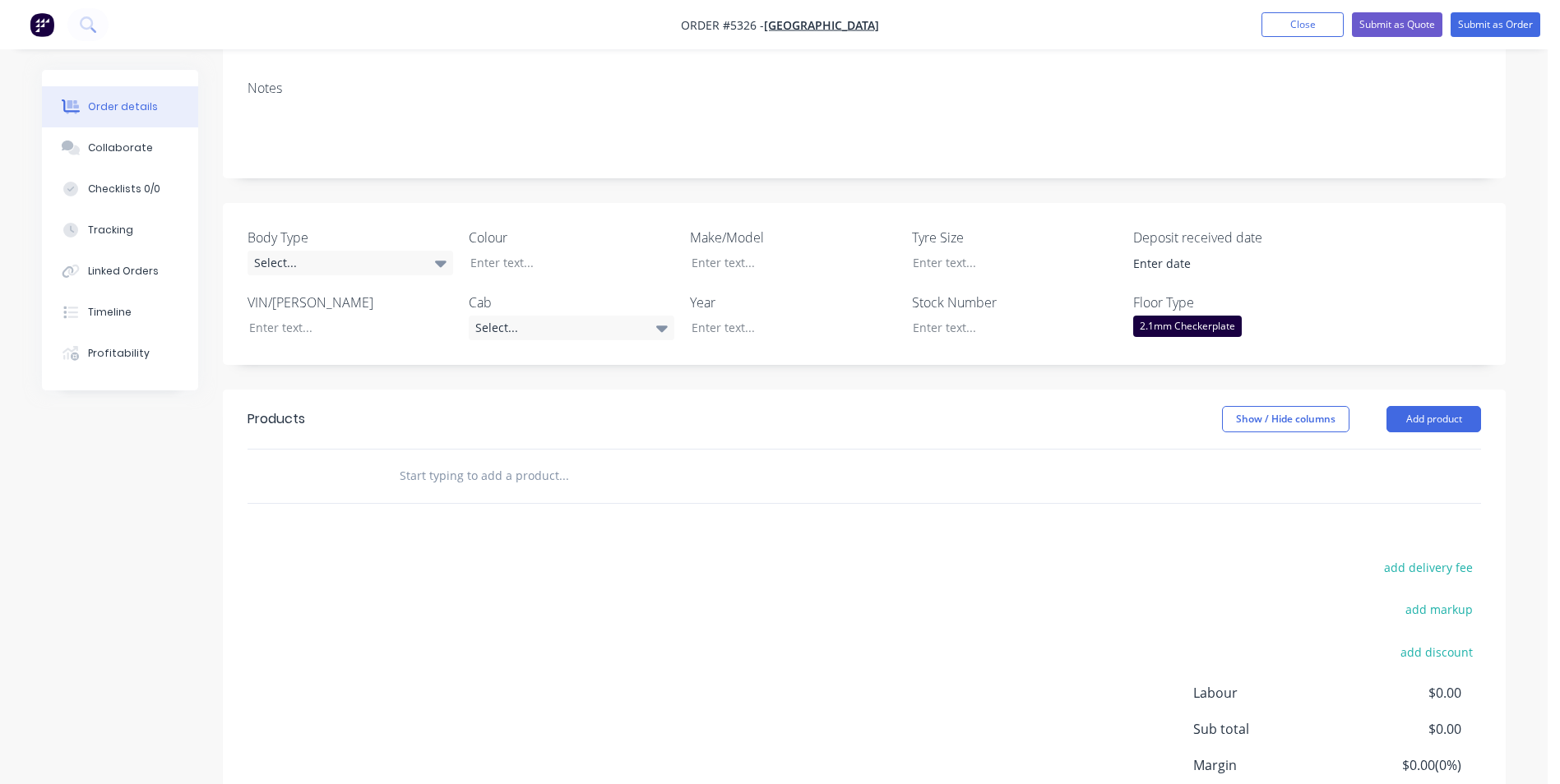
scroll to position [329, 0]
click at [1422, 403] on button "Add product" at bounding box center [1434, 416] width 94 height 26
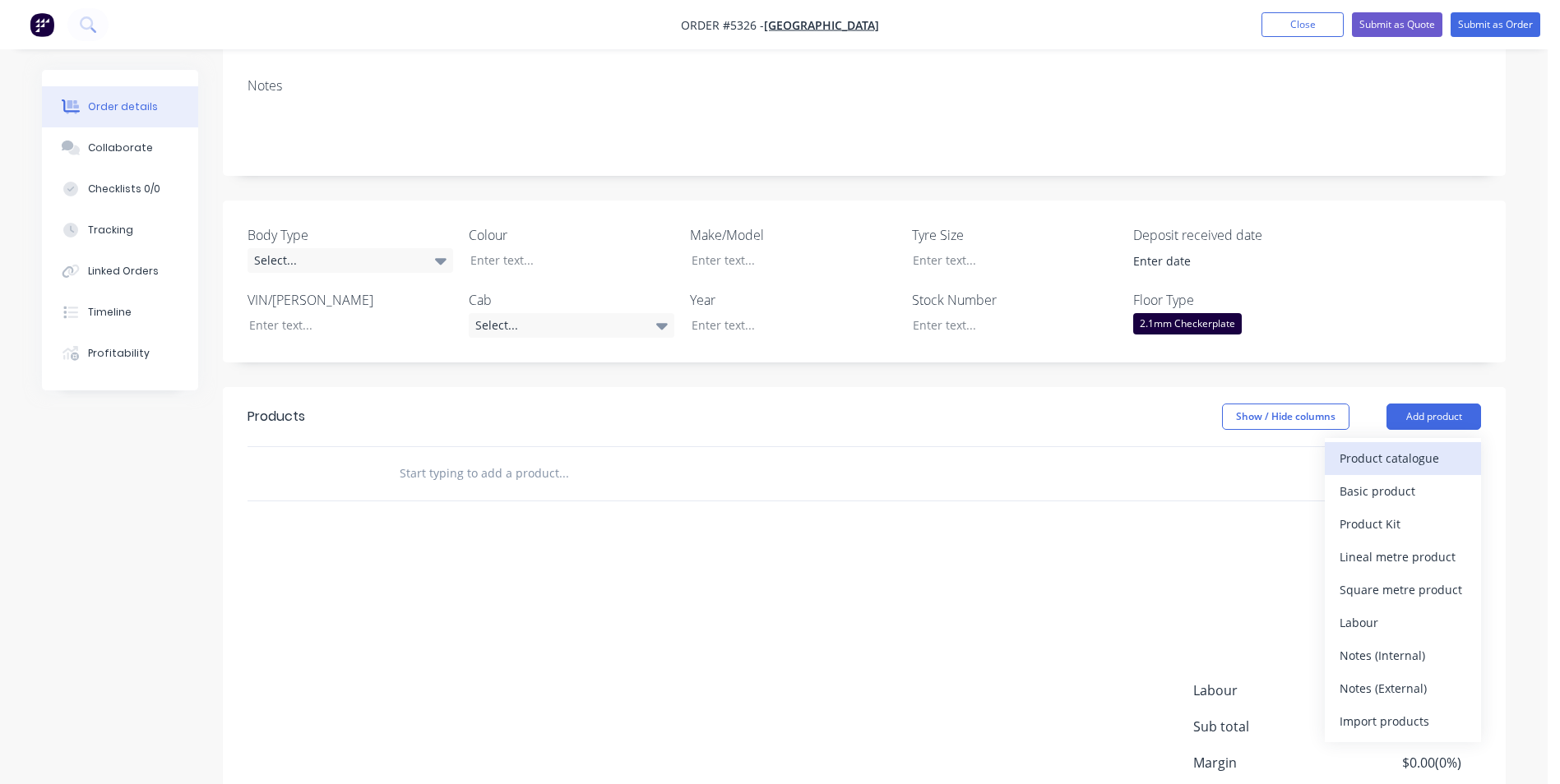
click at [1403, 446] on div "Product catalogue" at bounding box center [1403, 457] width 127 height 24
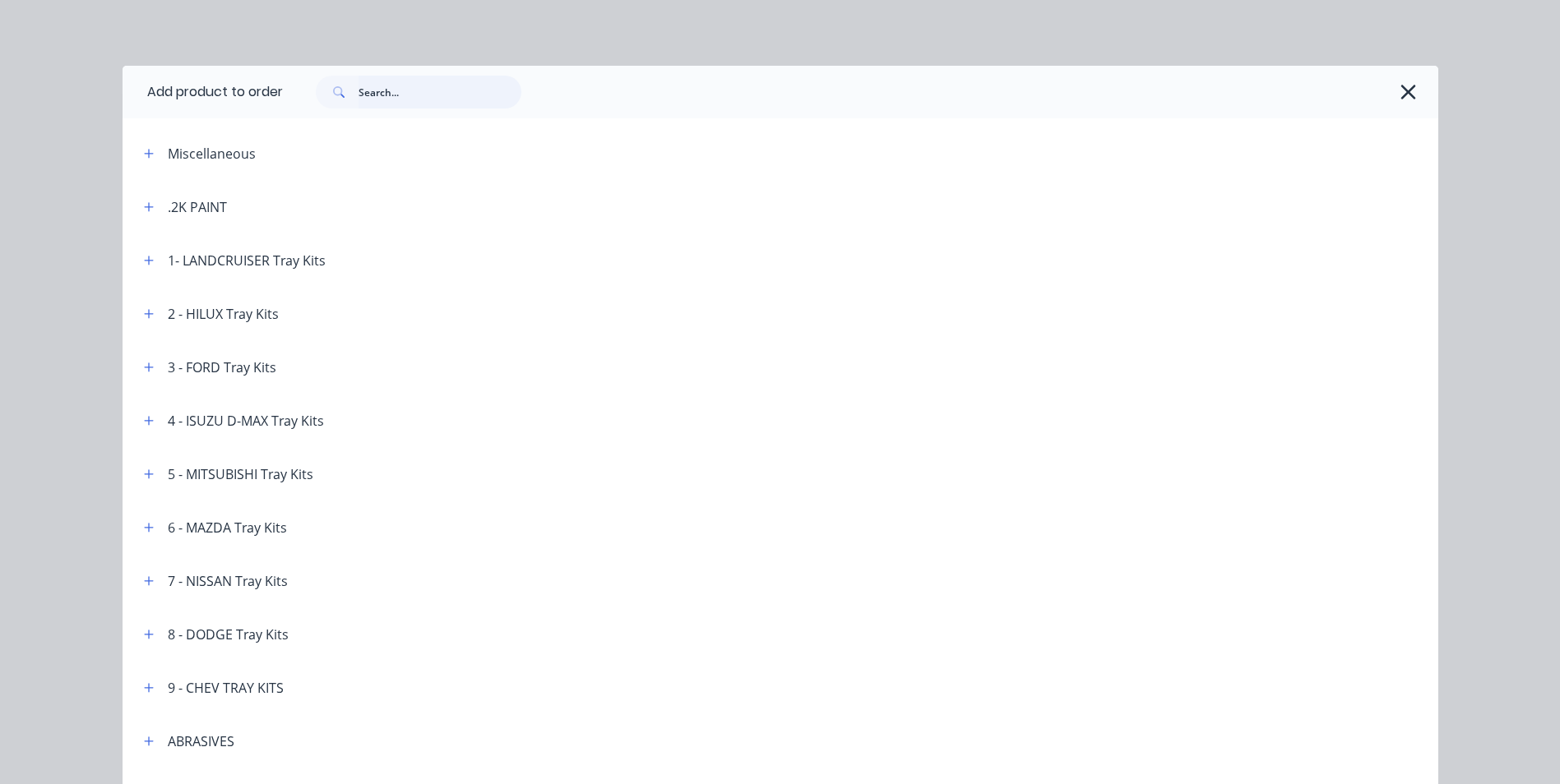
click at [418, 94] on input "text" at bounding box center [440, 93] width 162 height 33
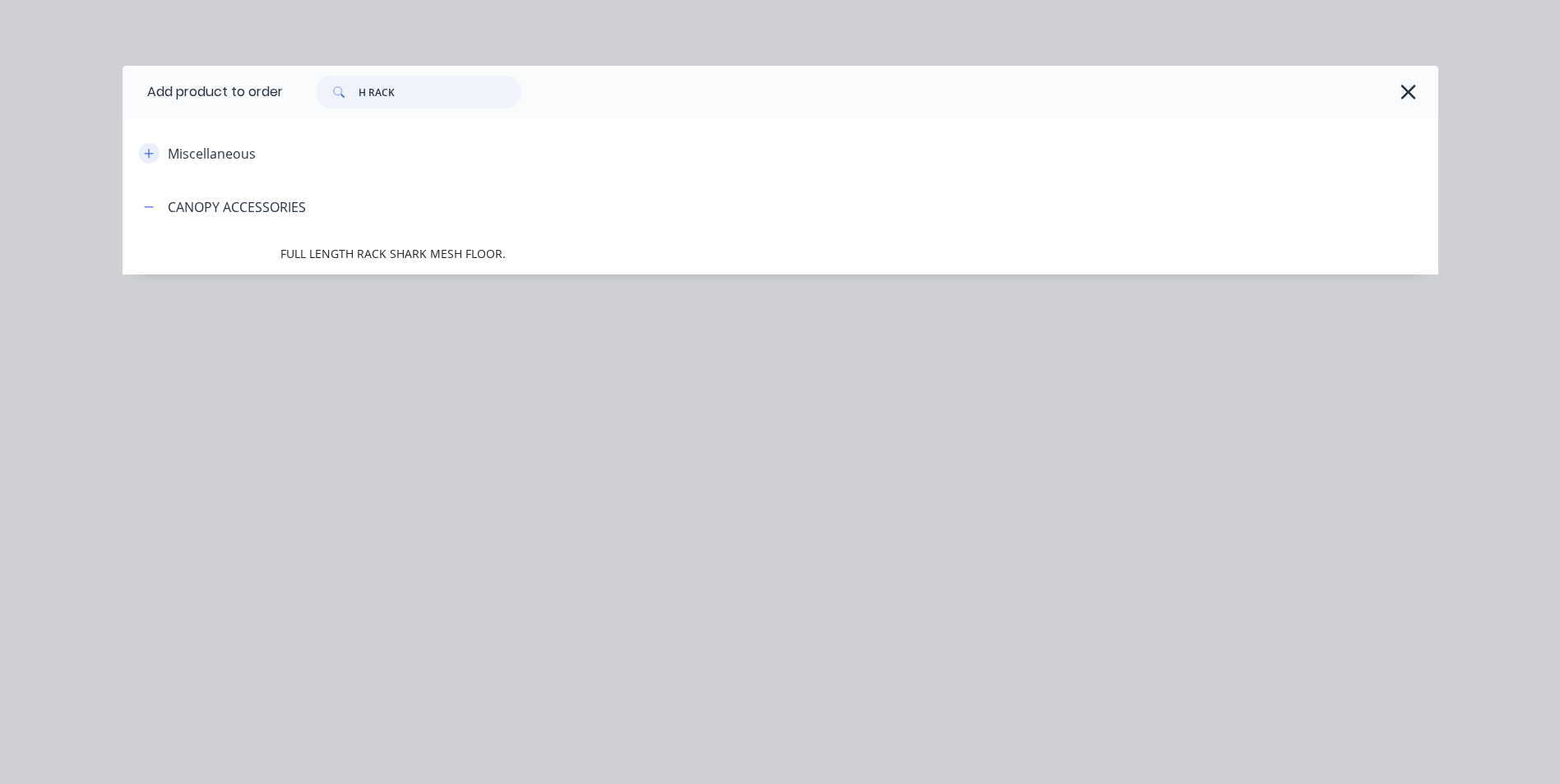
type input "H RACK"
click at [148, 156] on icon "button" at bounding box center [148, 153] width 10 height 11
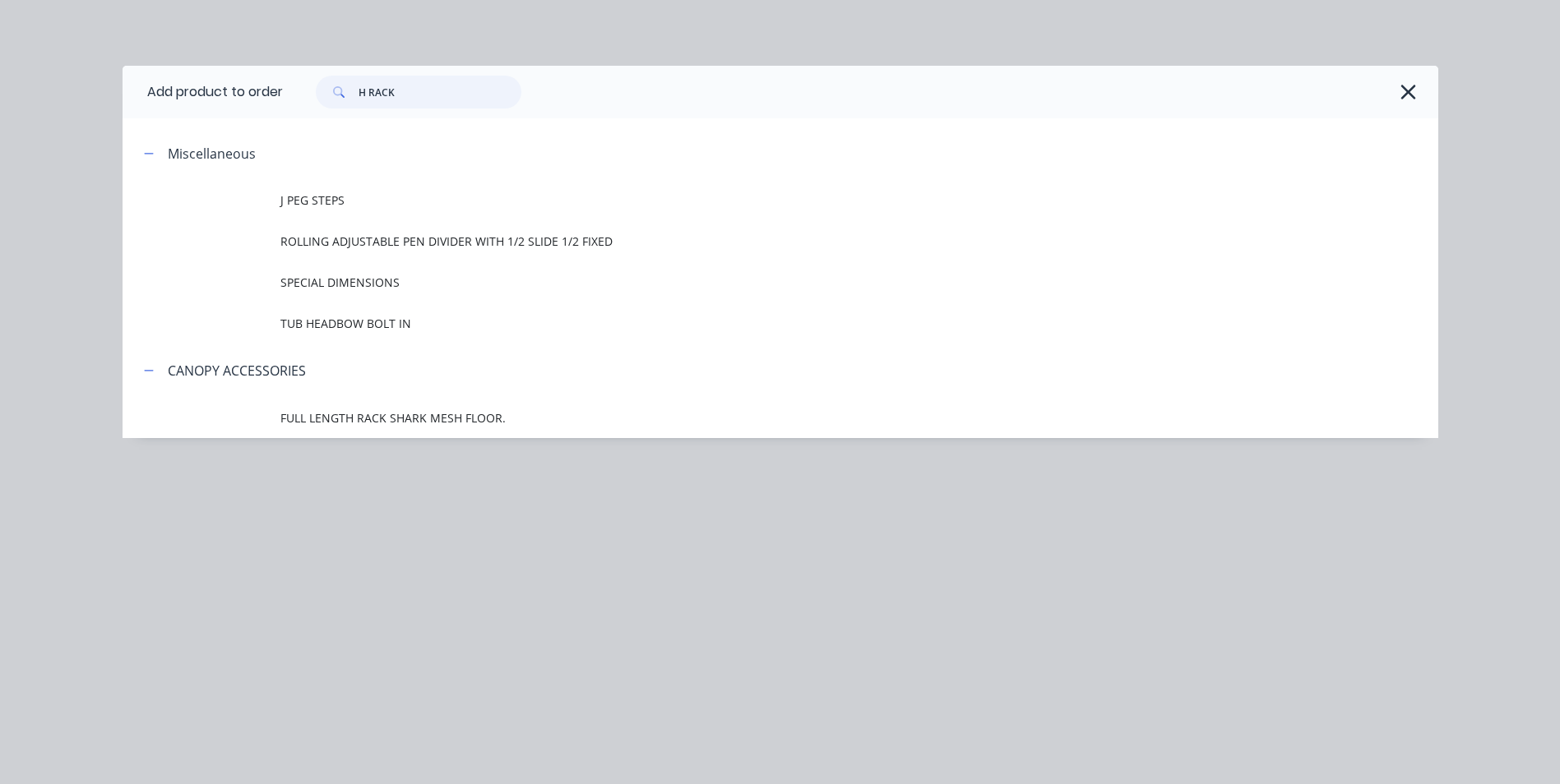
drag, startPoint x: 415, startPoint y: 88, endPoint x: 341, endPoint y: 97, distance: 74.5
click at [341, 97] on div "H RACK" at bounding box center [418, 93] width 205 height 33
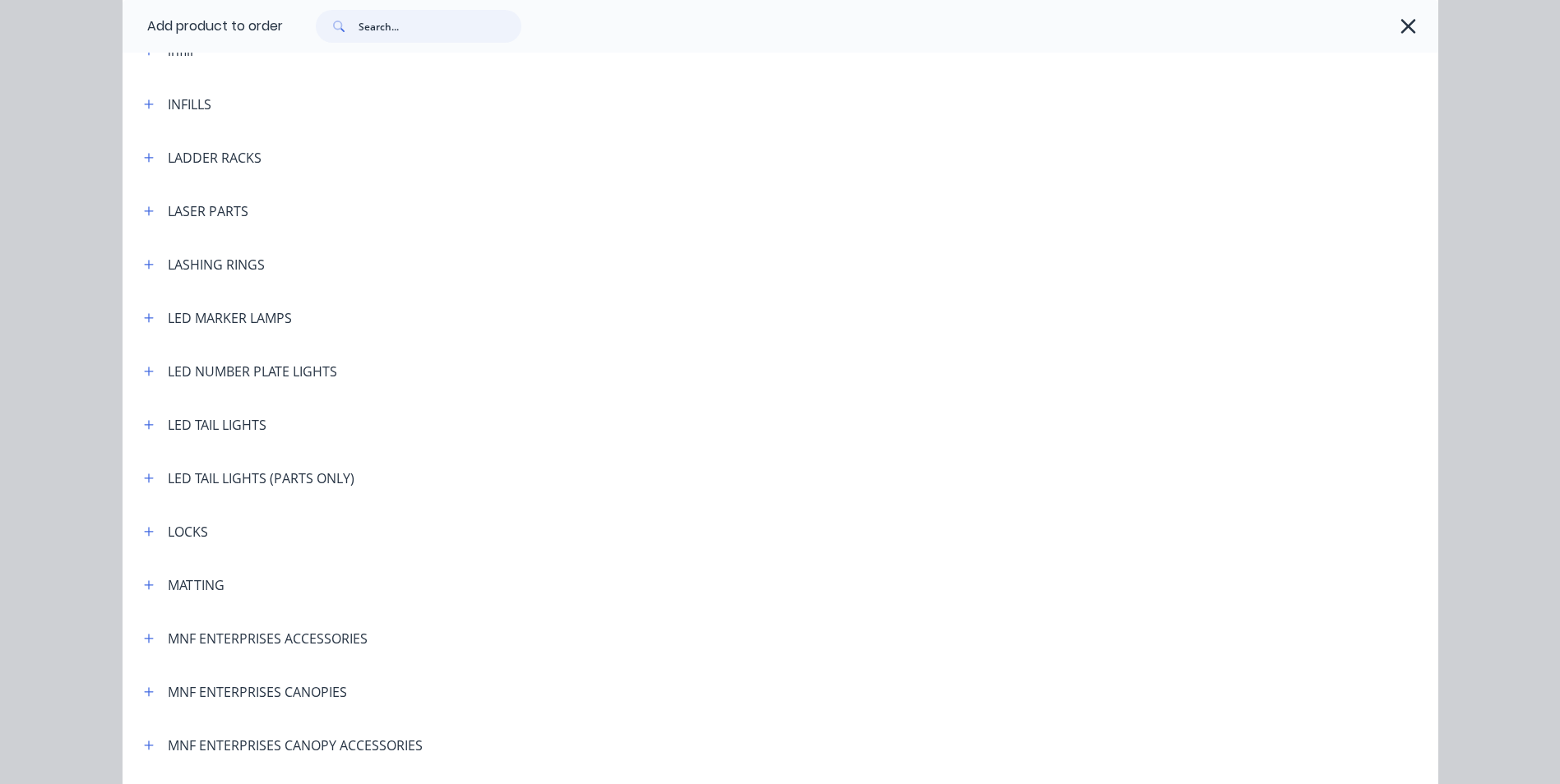
scroll to position [2713, 0]
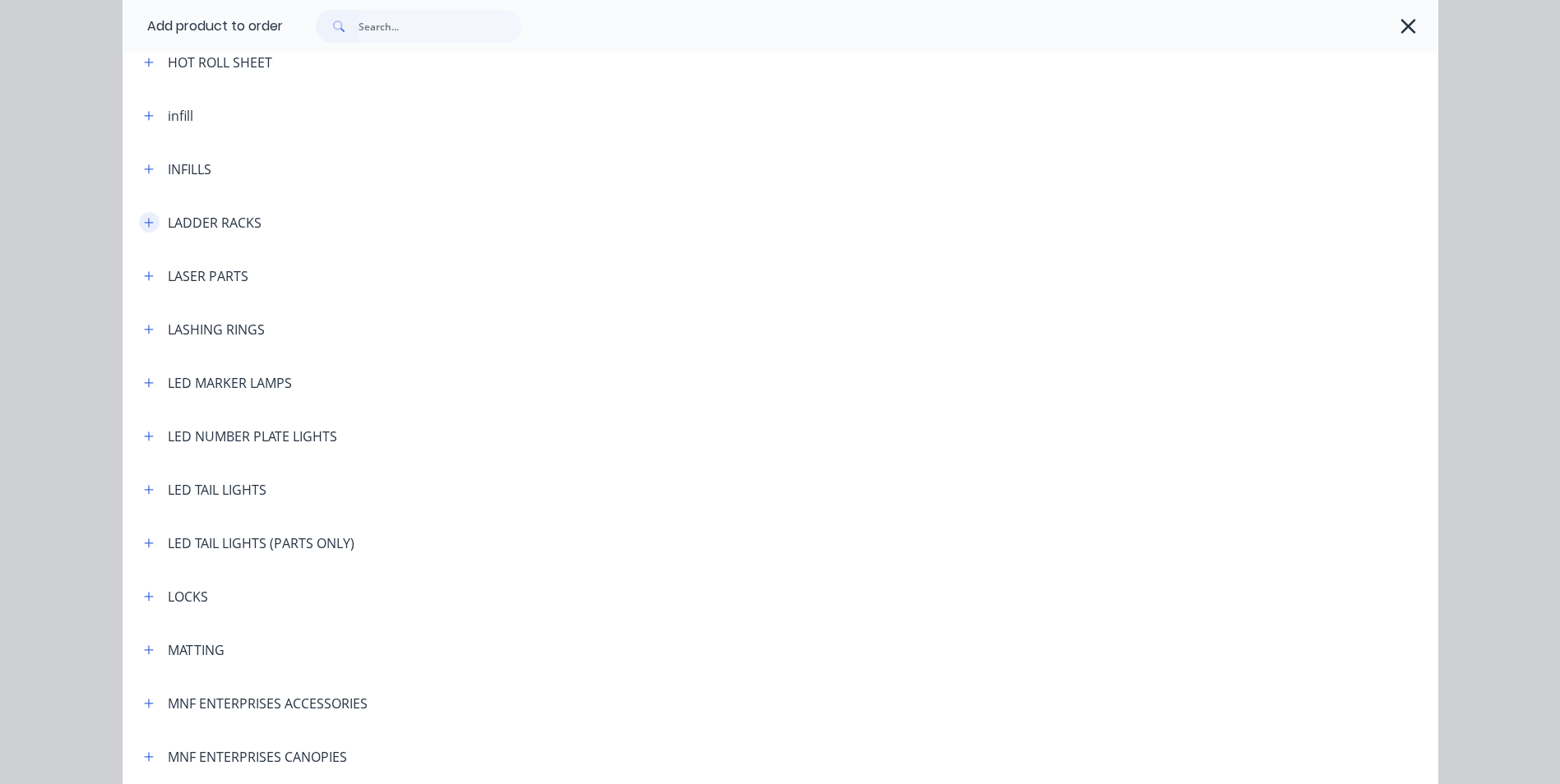
click at [144, 217] on icon "button" at bounding box center [148, 223] width 10 height 11
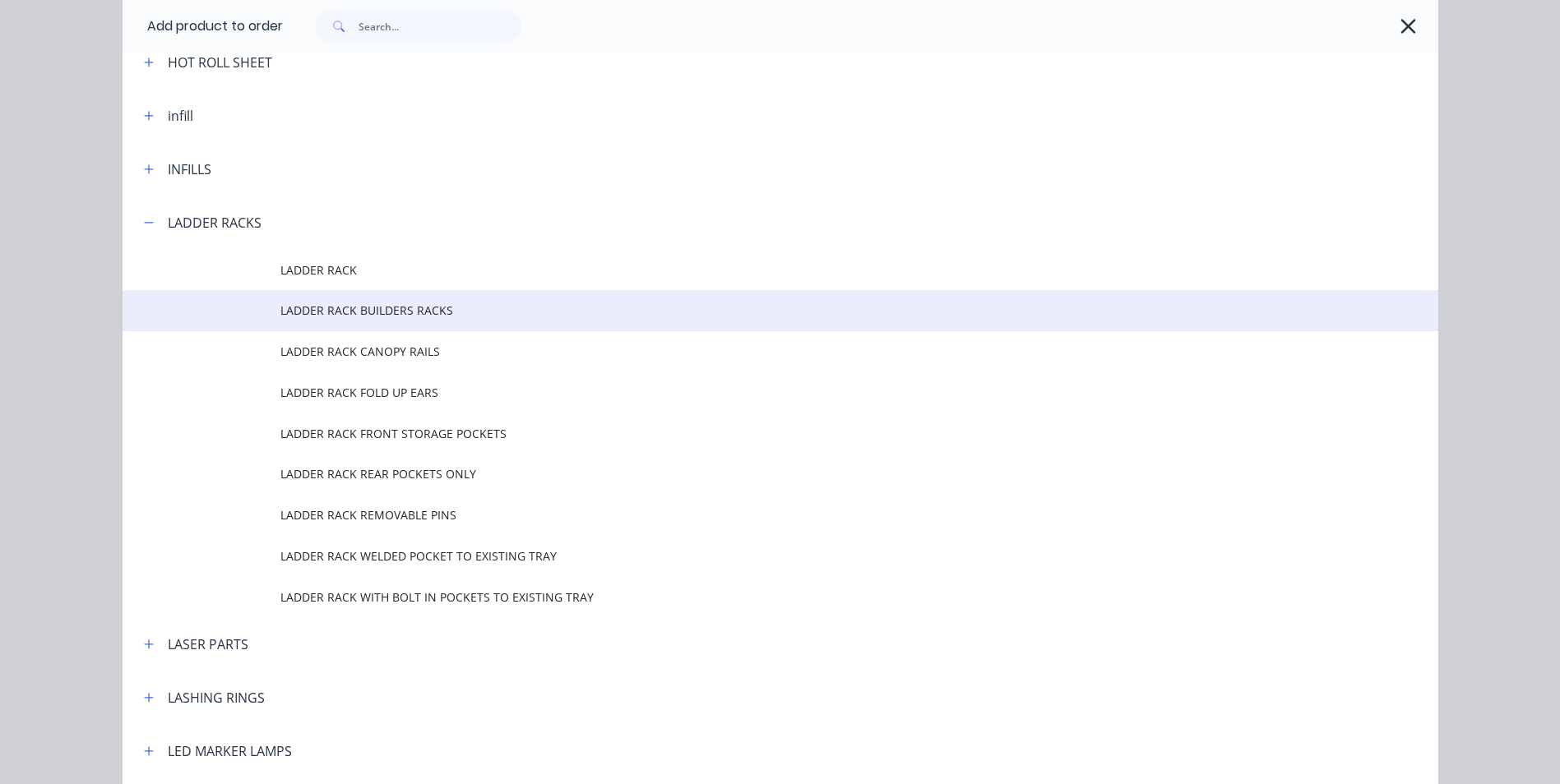
click at [473, 315] on span "LADDER RACK BUILDERS RACKS" at bounding box center [743, 311] width 926 height 17
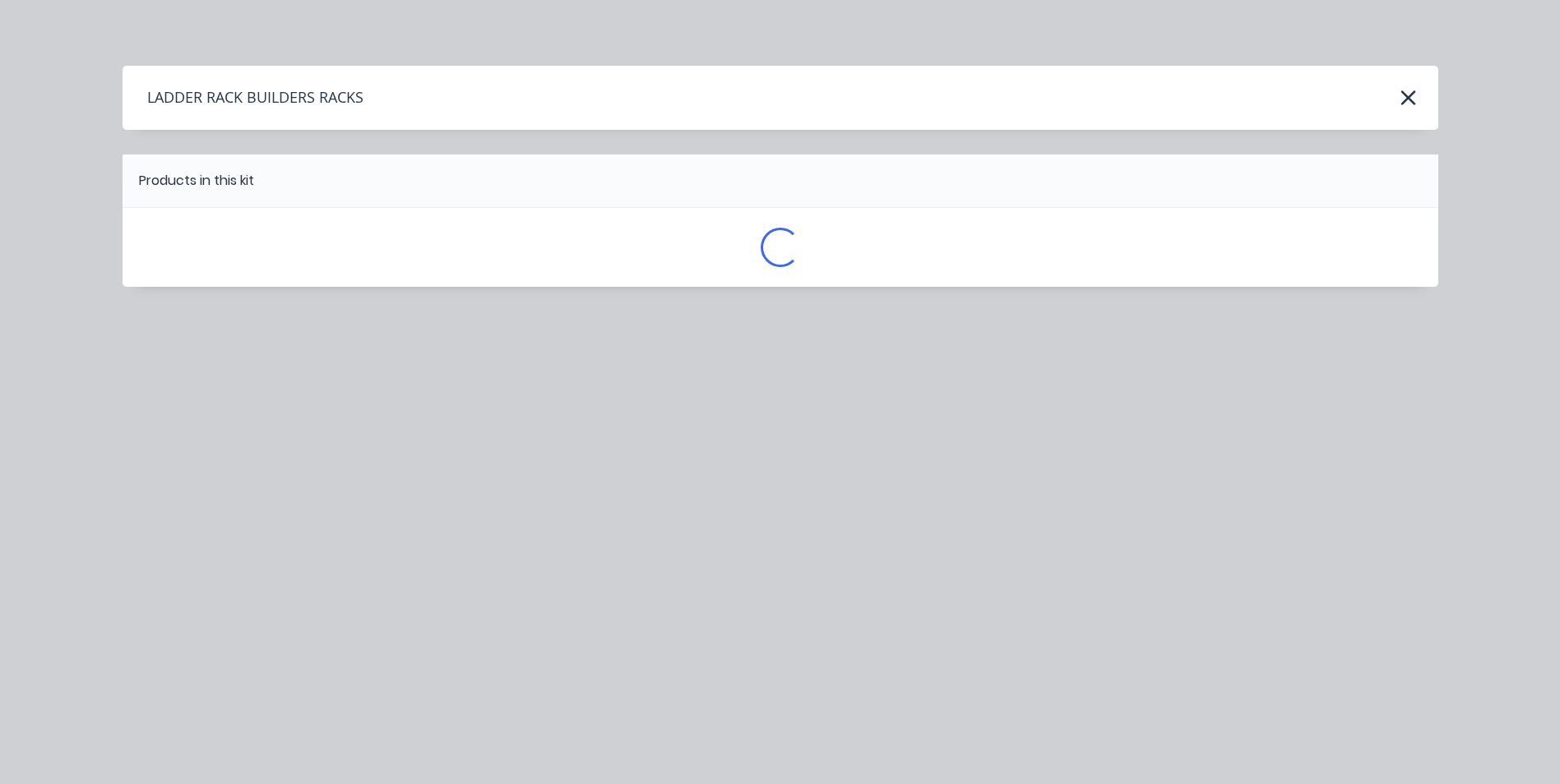
scroll to position [0, 0]
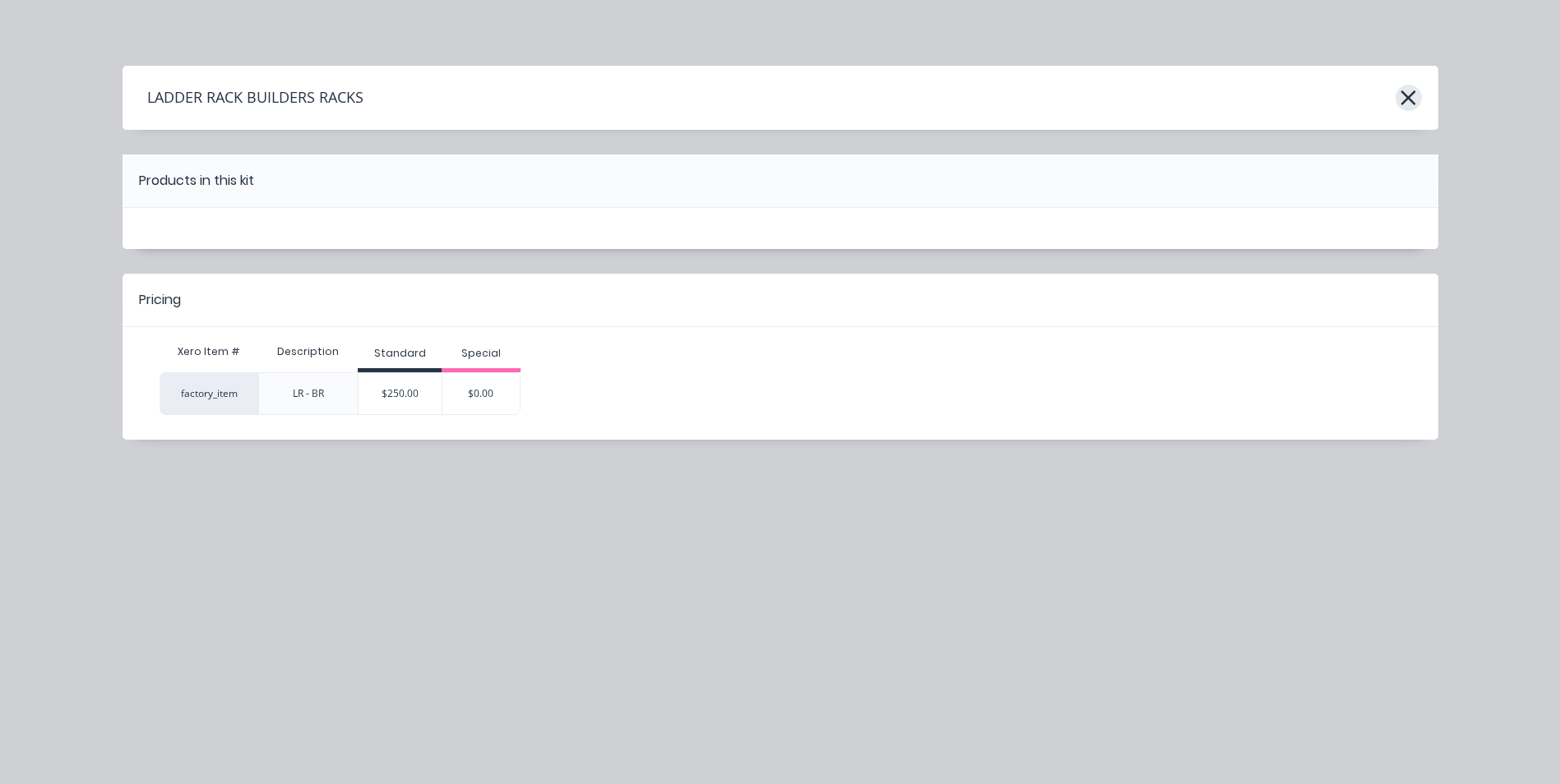
click at [1407, 102] on icon "button" at bounding box center [1409, 98] width 17 height 23
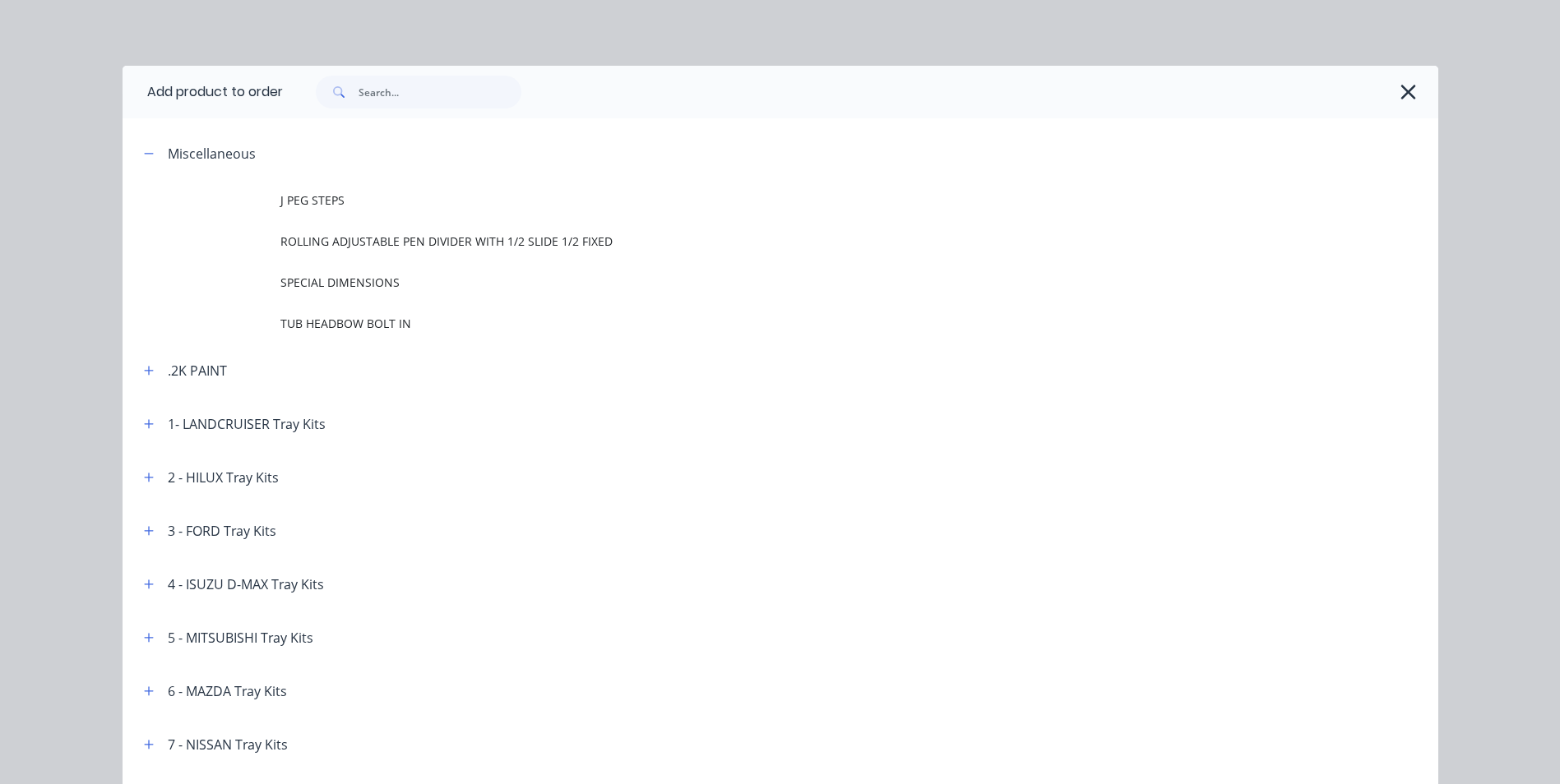
scroll to position [2908, 0]
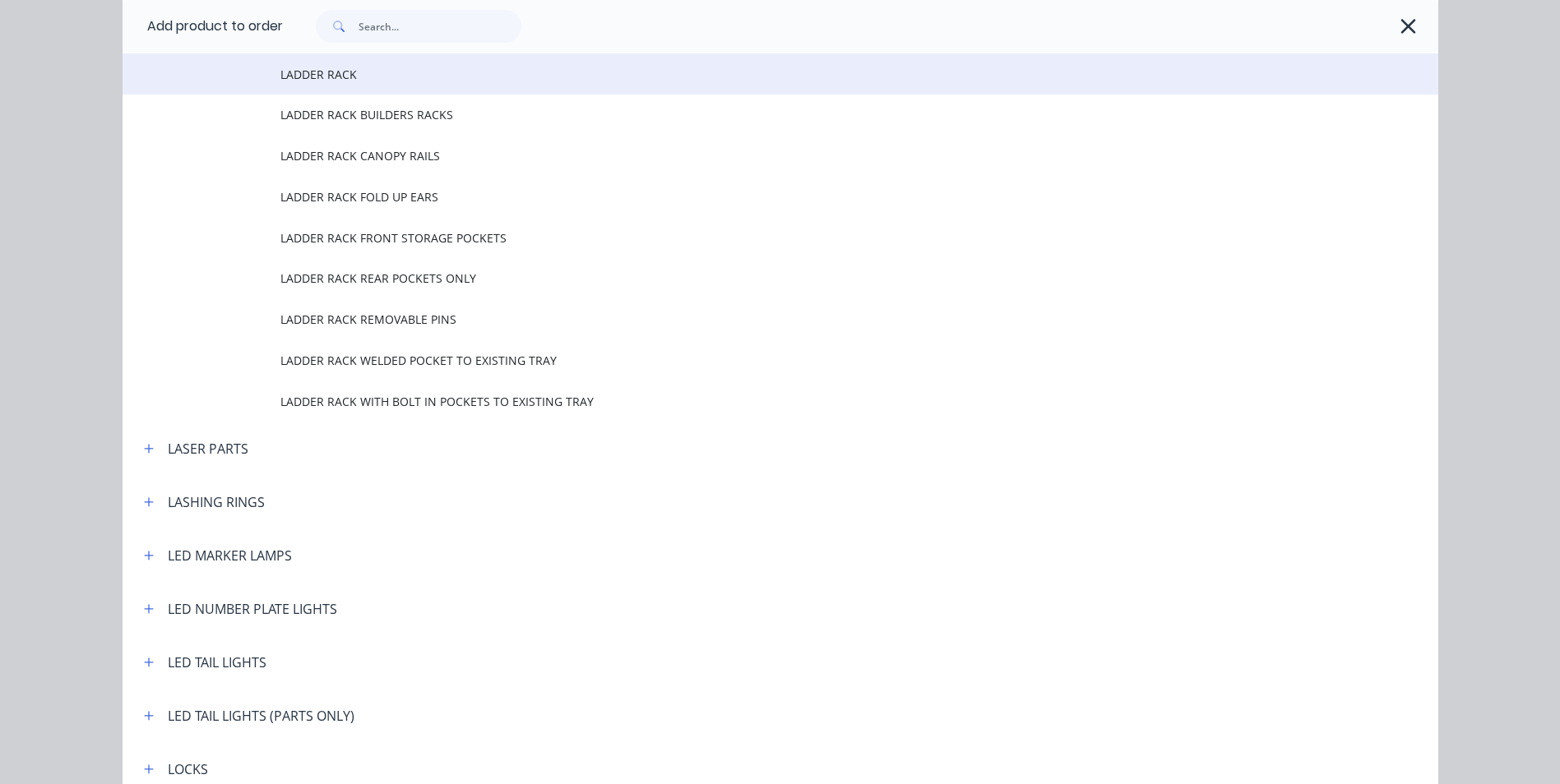
click at [293, 73] on span "LADDER RACK" at bounding box center [743, 74] width 926 height 17
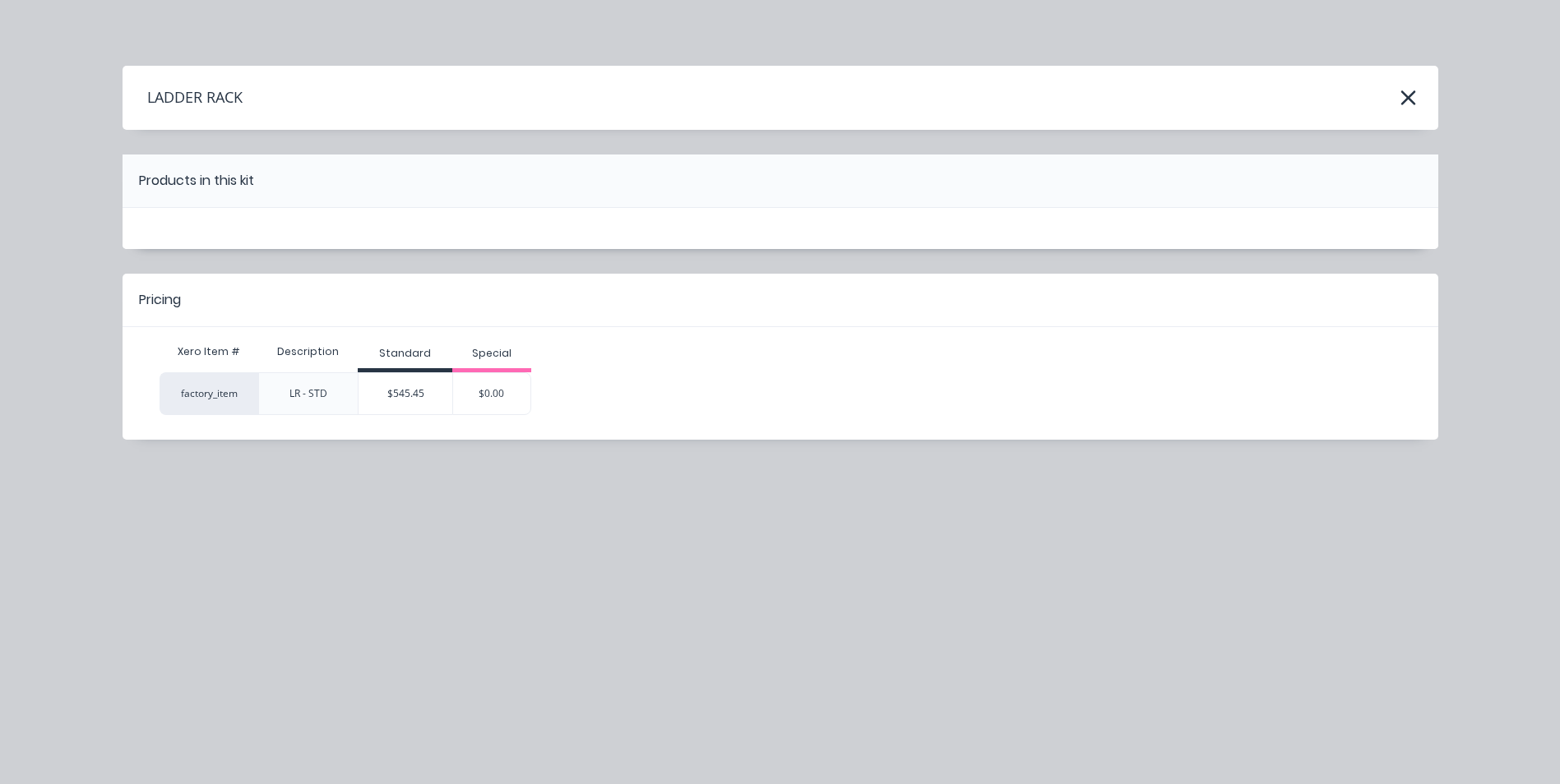
scroll to position [0, 0]
click at [404, 399] on div "$545.45" at bounding box center [405, 393] width 93 height 41
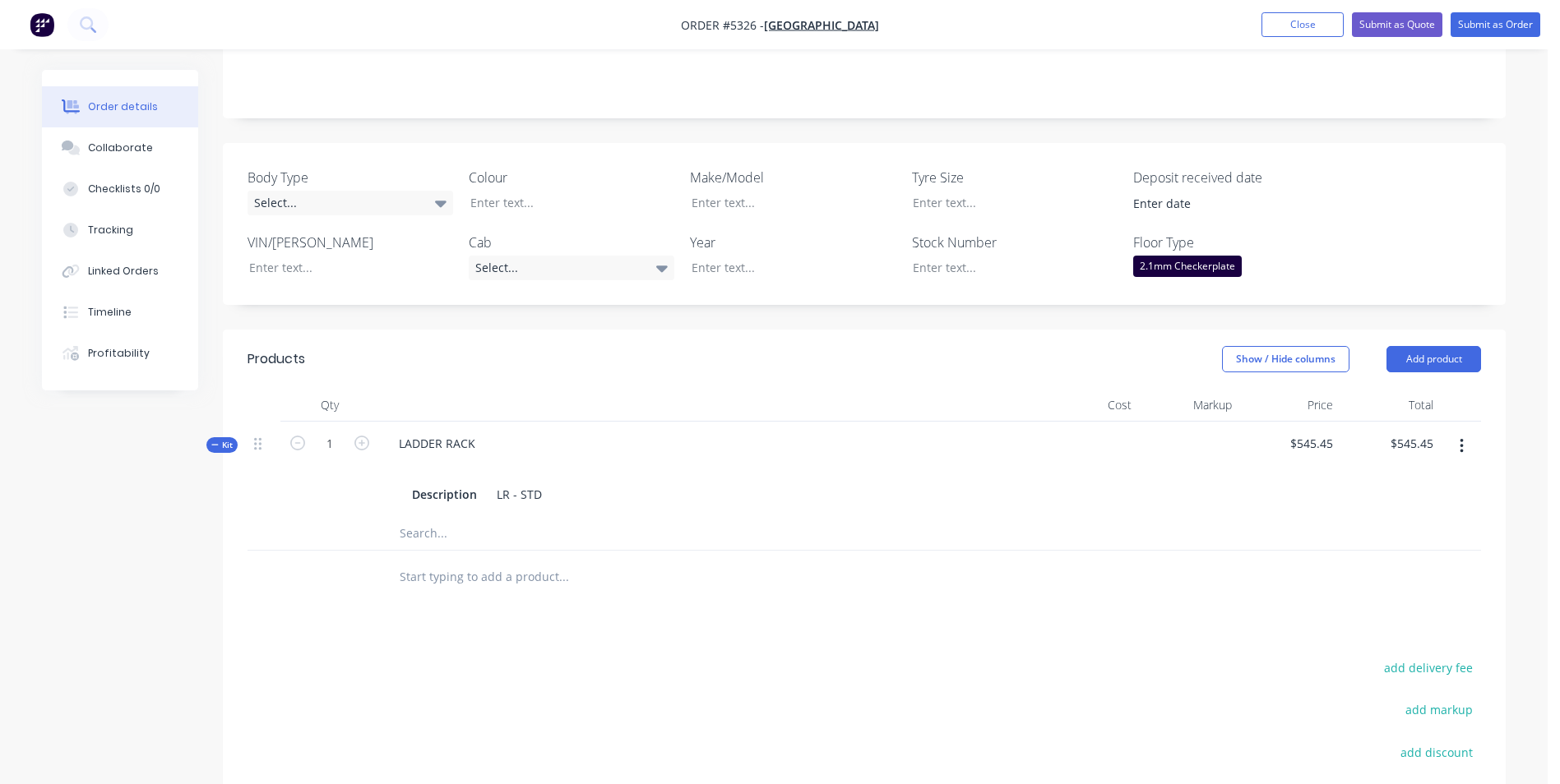
scroll to position [411, 0]
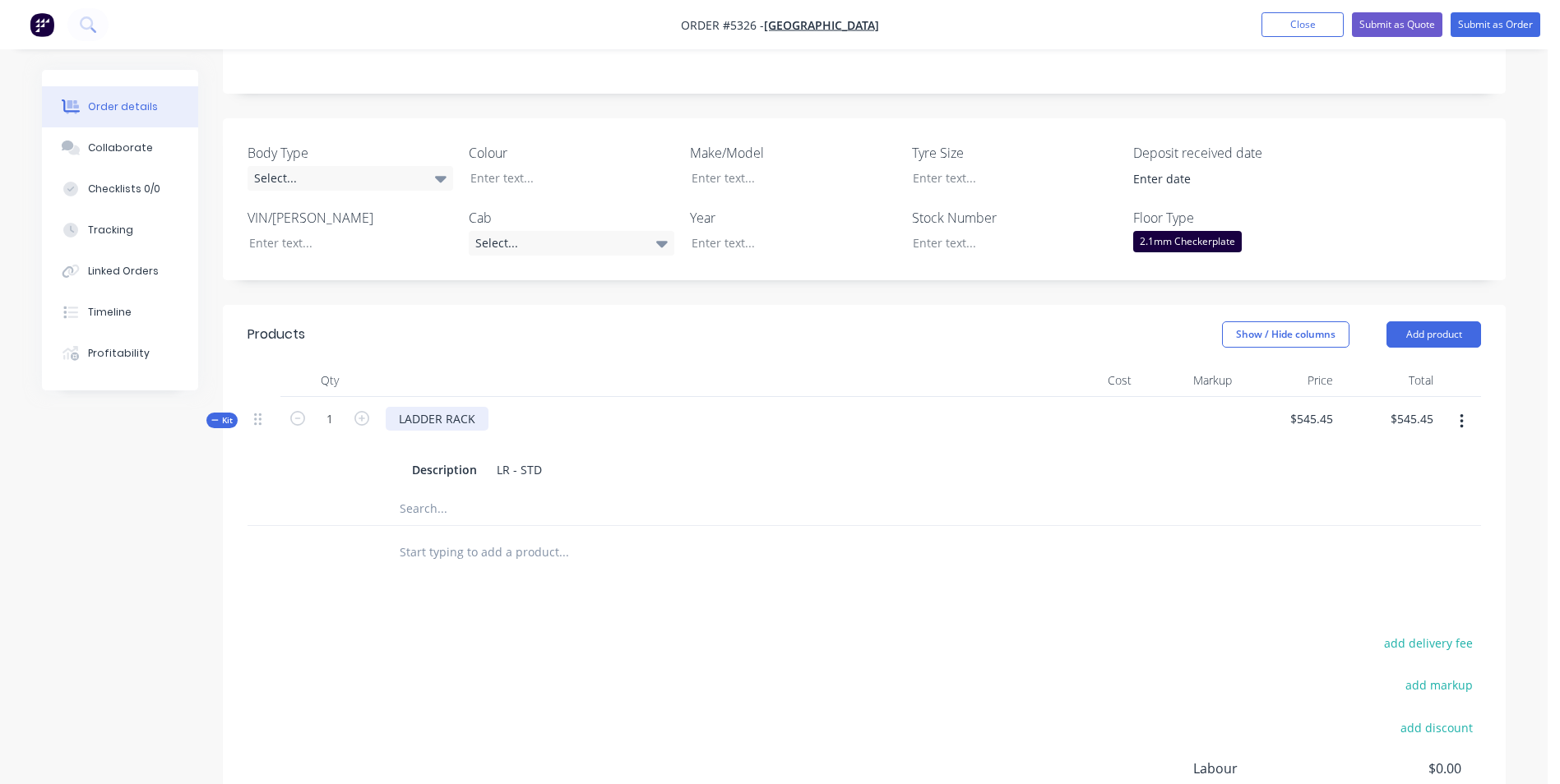
click at [444, 407] on div "LADDER RACK" at bounding box center [438, 418] width 103 height 24
click at [1315, 407] on input "545.45" at bounding box center [1314, 418] width 51 height 24
type input "$500.00"
click at [458, 397] on div "H-RACK Description LR - STD" at bounding box center [708, 444] width 658 height 95
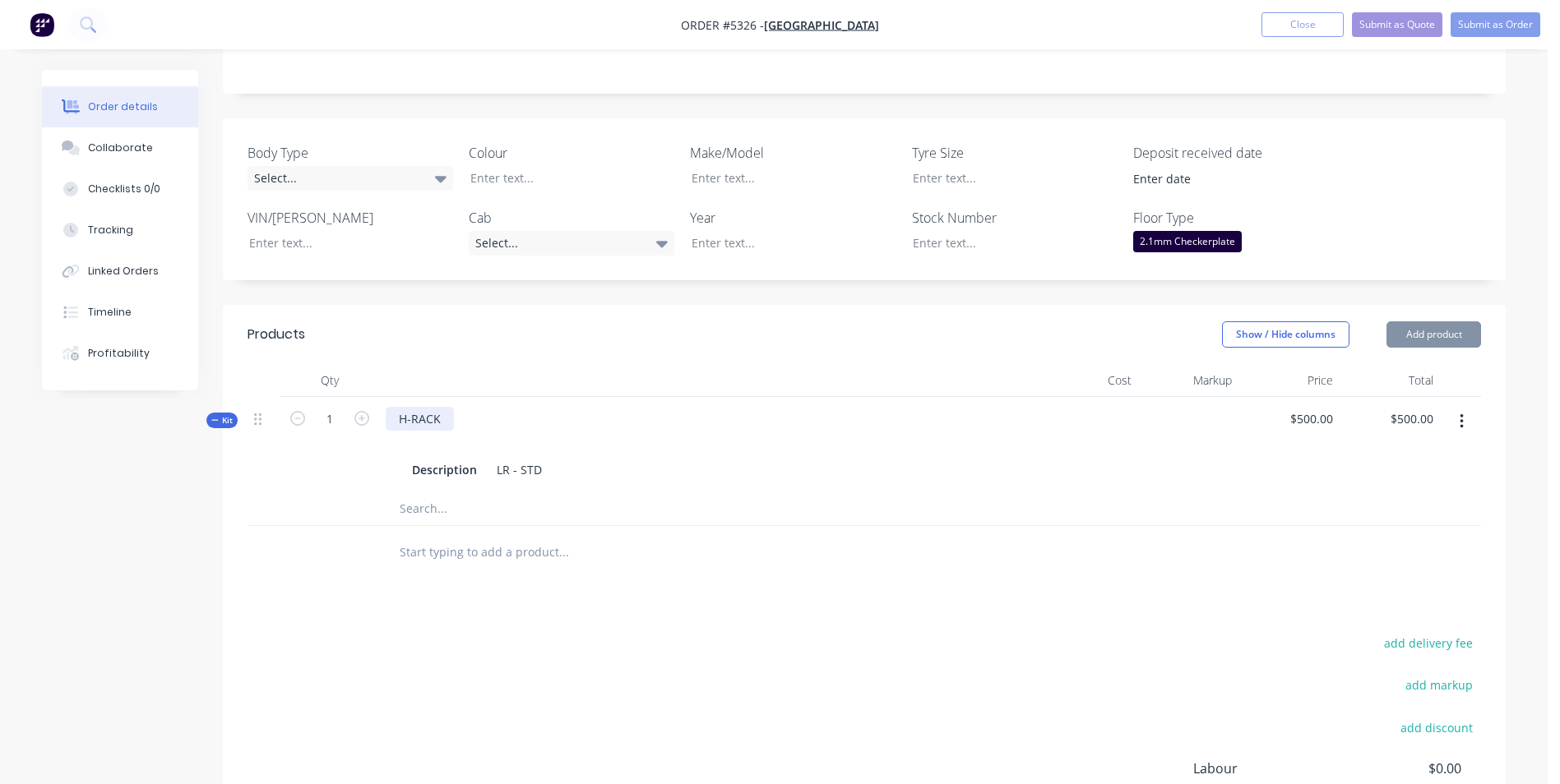
drag, startPoint x: 461, startPoint y: 369, endPoint x: 452, endPoint y: 374, distance: 10.3
click at [452, 397] on div "H-RACK Description LR - STD" at bounding box center [708, 444] width 658 height 95
click at [1425, 321] on button "Add product" at bounding box center [1434, 334] width 94 height 26
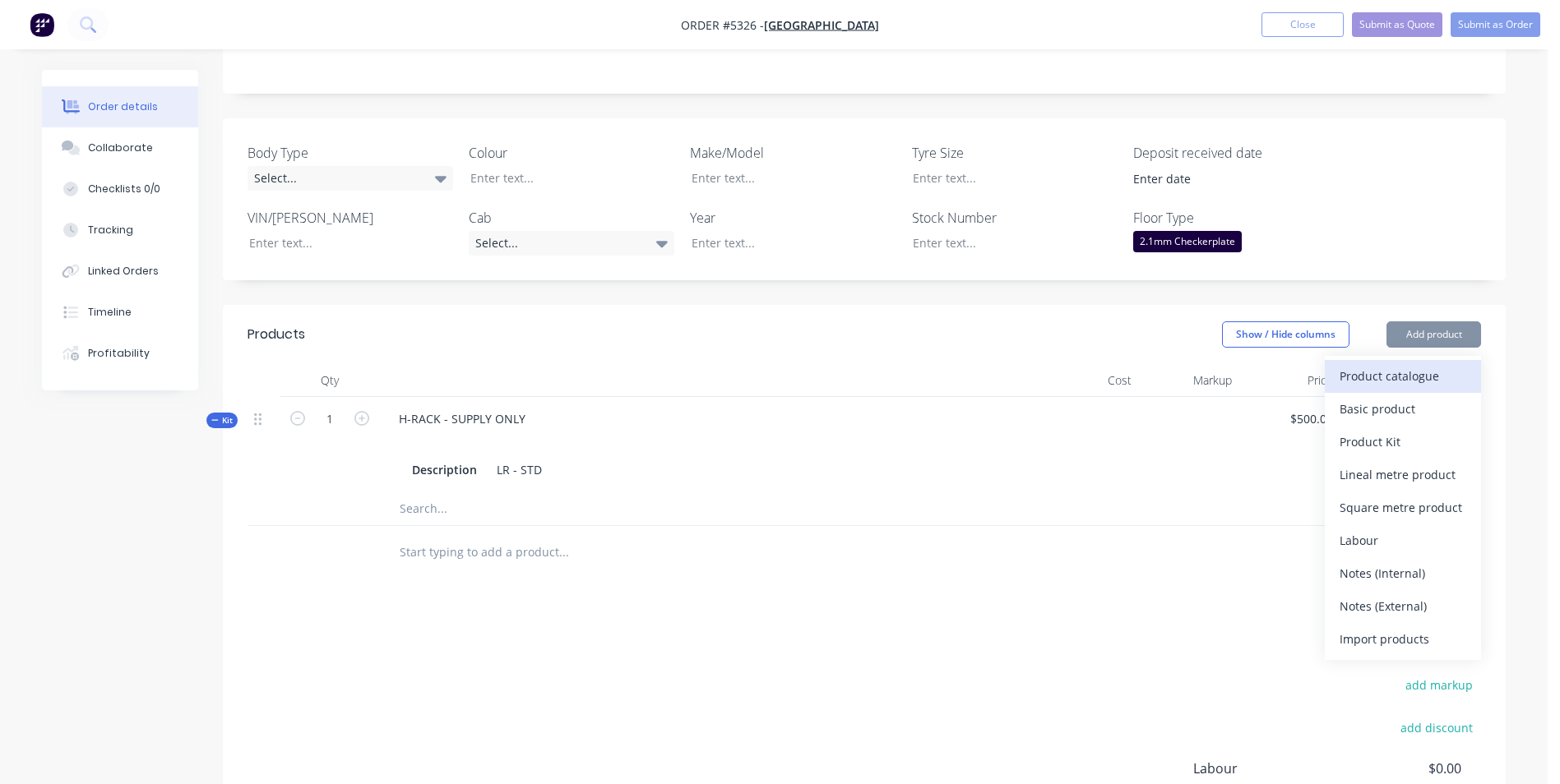
click at [1430, 364] on div "Product catalogue" at bounding box center [1403, 375] width 127 height 24
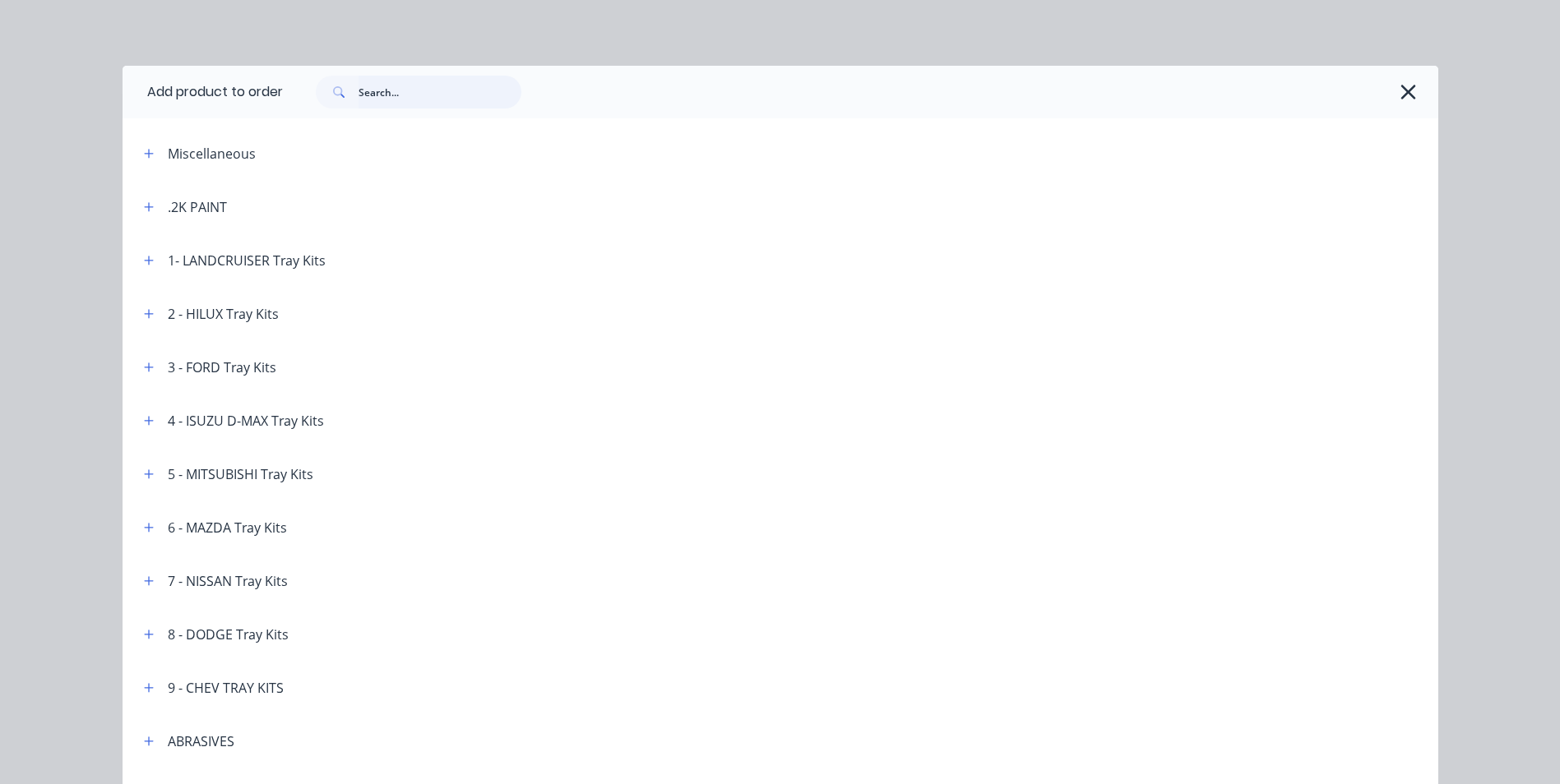
click at [399, 98] on input "text" at bounding box center [440, 93] width 162 height 33
type input "MUD"
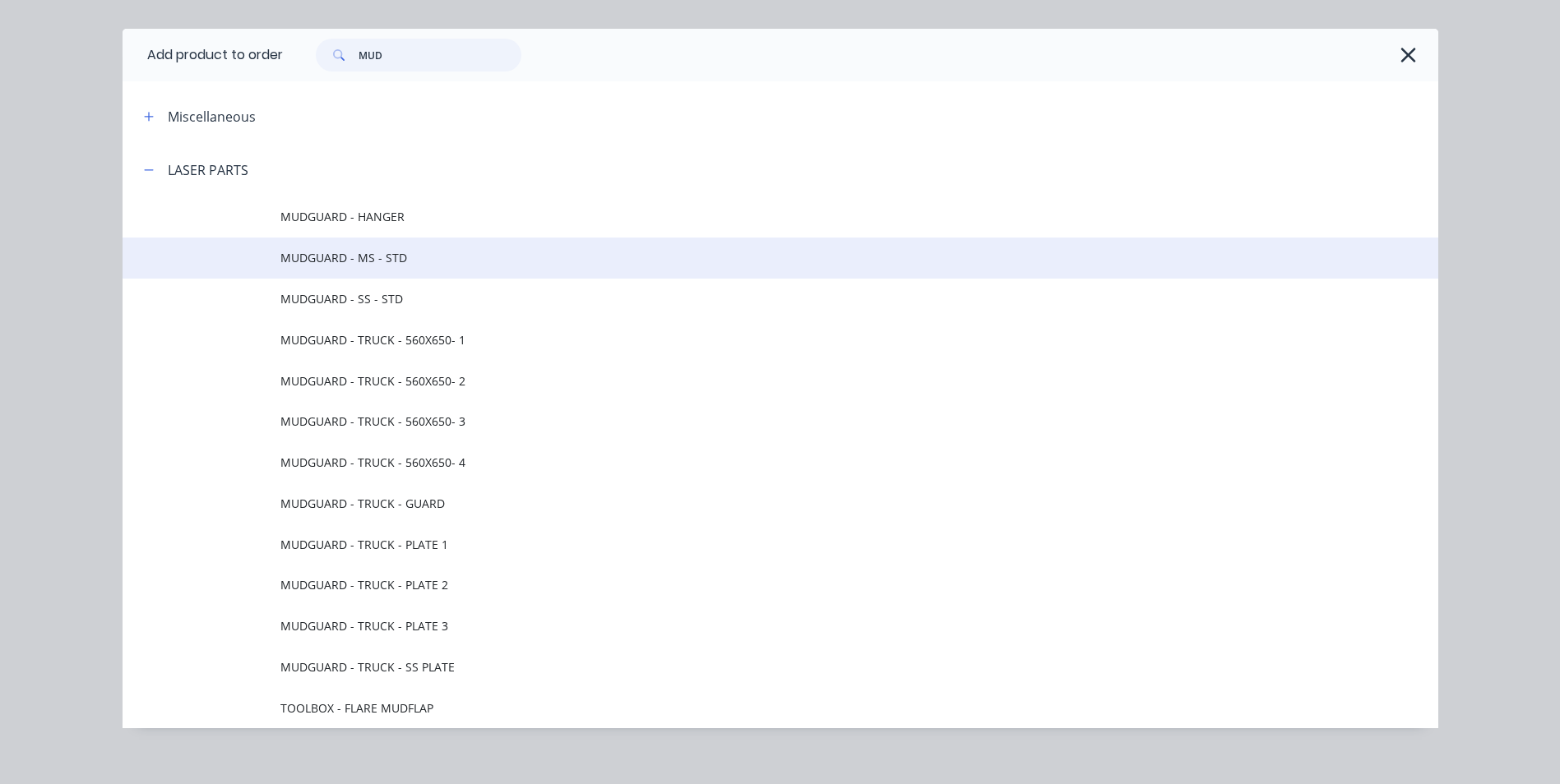
scroll to position [53, 0]
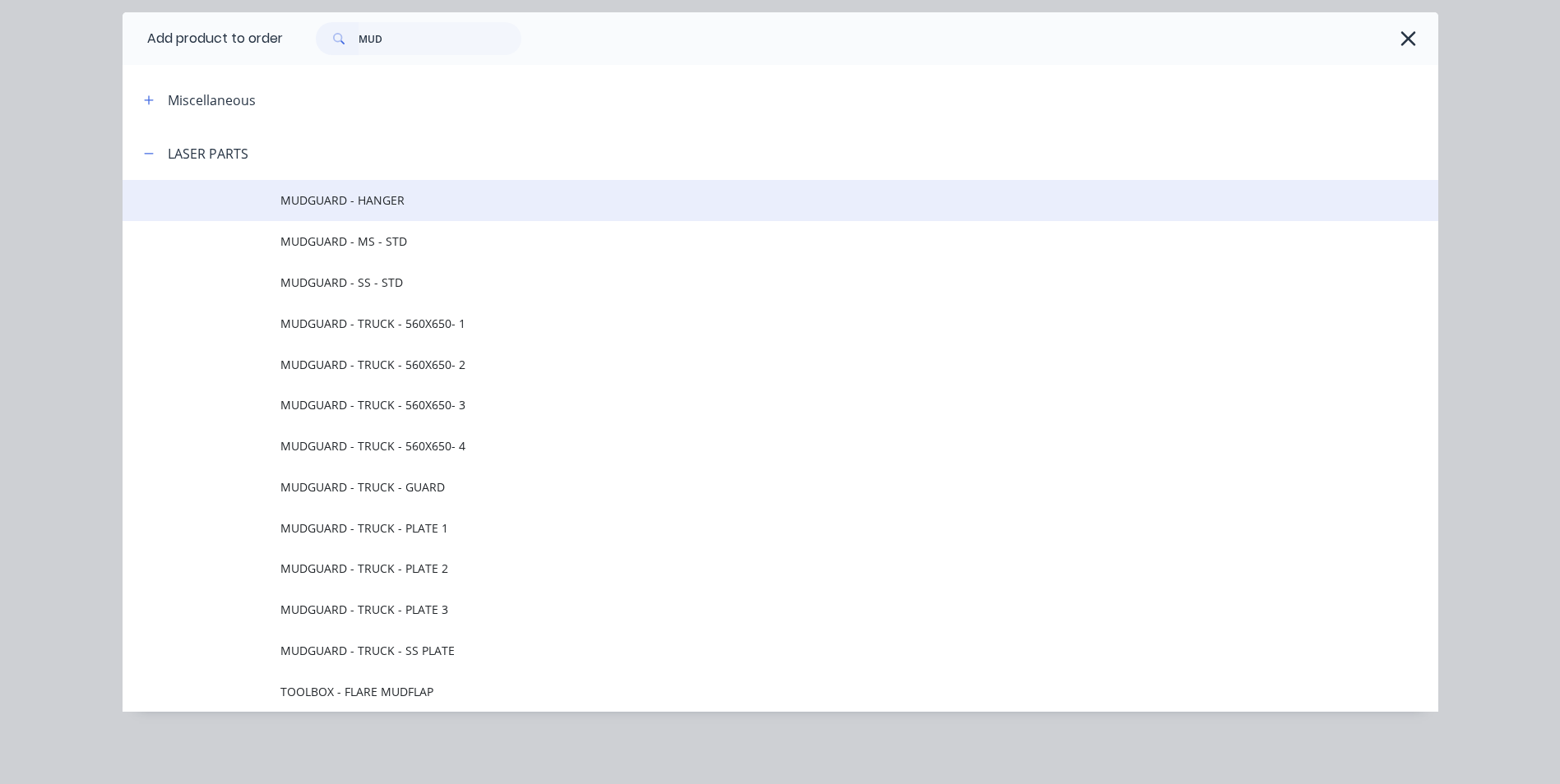
click at [382, 199] on span "MUDGUARD - HANGER" at bounding box center [743, 200] width 926 height 17
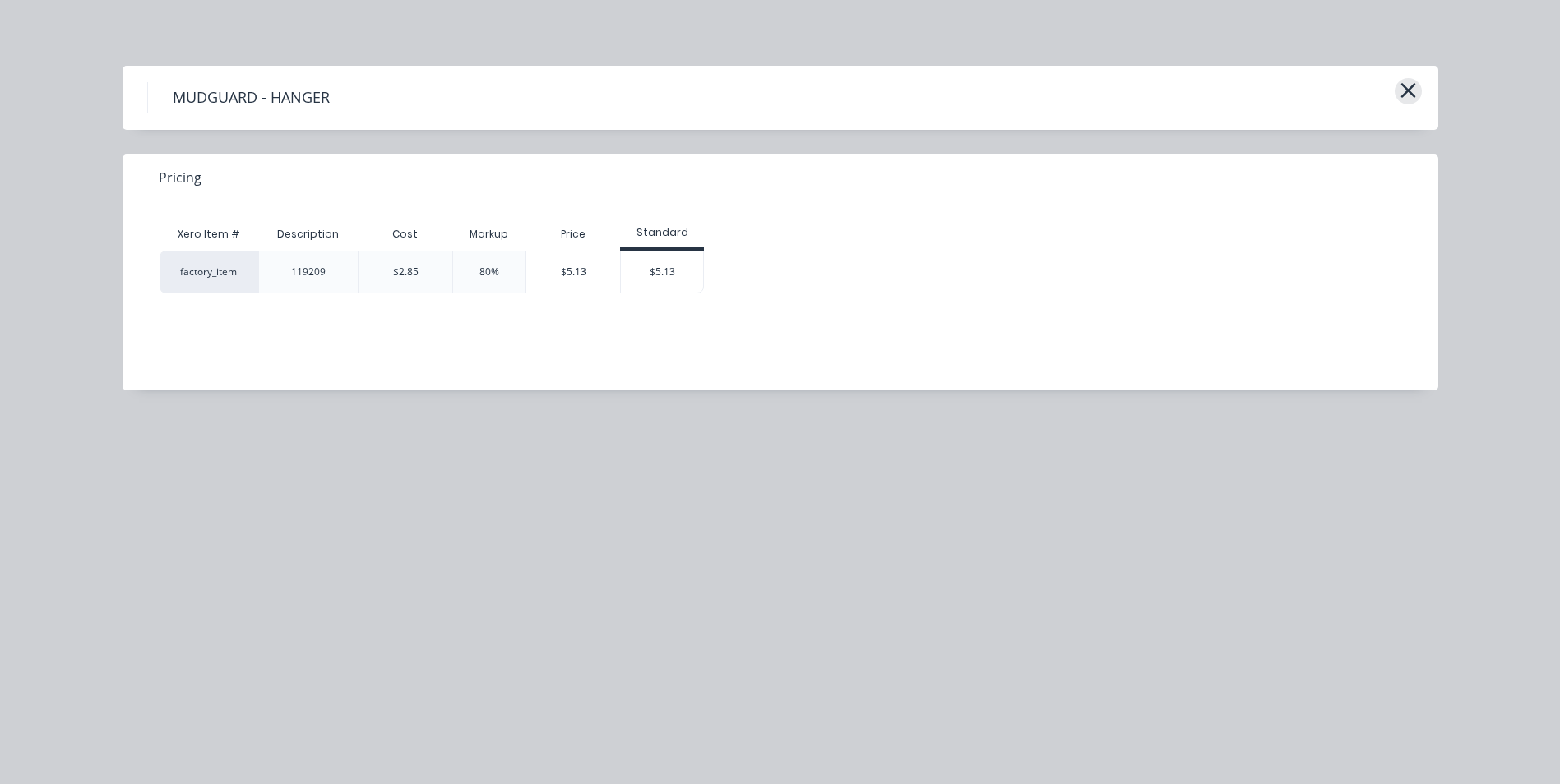
click at [1407, 94] on icon "button" at bounding box center [1409, 90] width 17 height 23
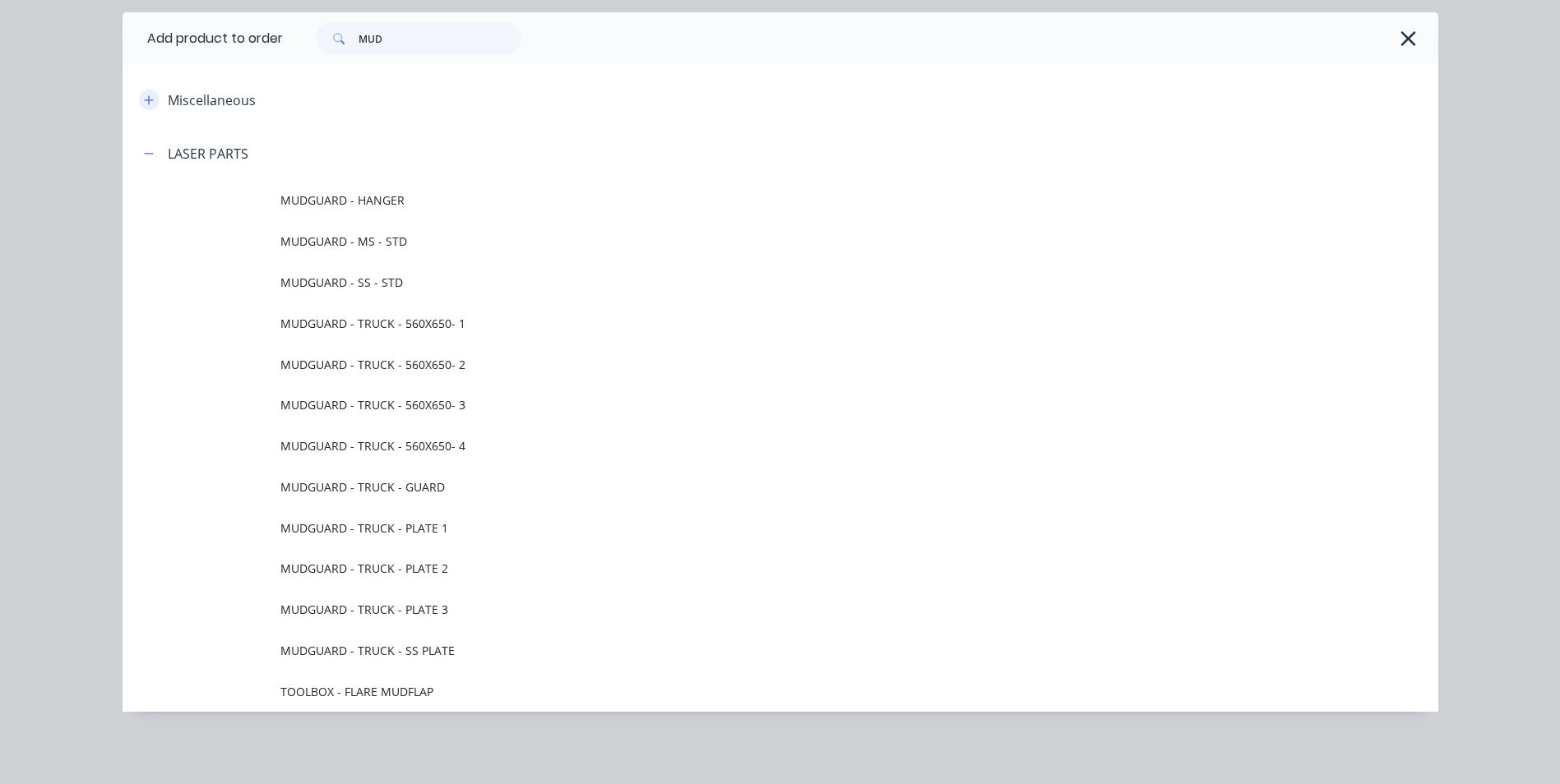
click at [148, 101] on button "button" at bounding box center [149, 100] width 21 height 21
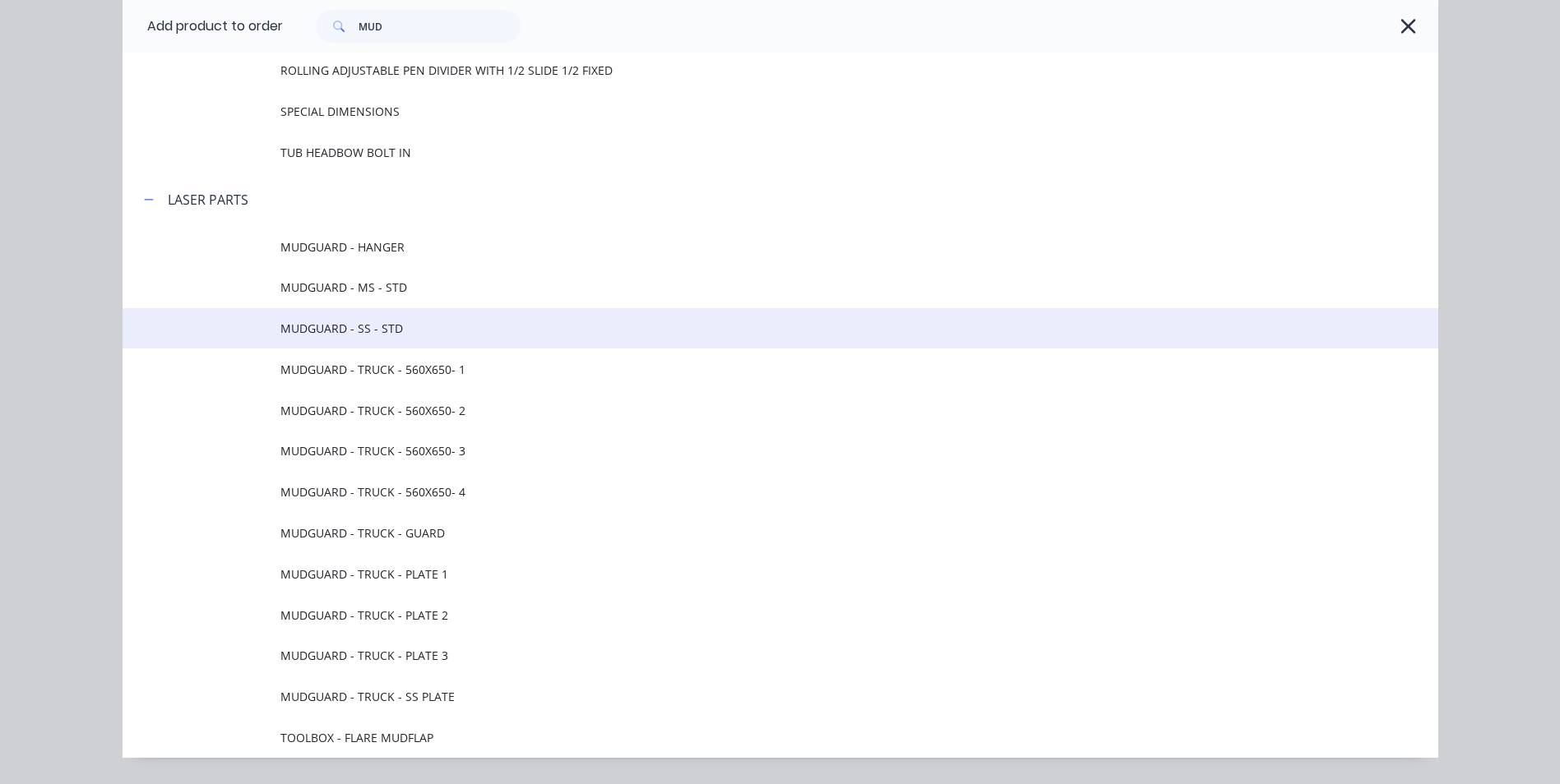
scroll to position [217, 0]
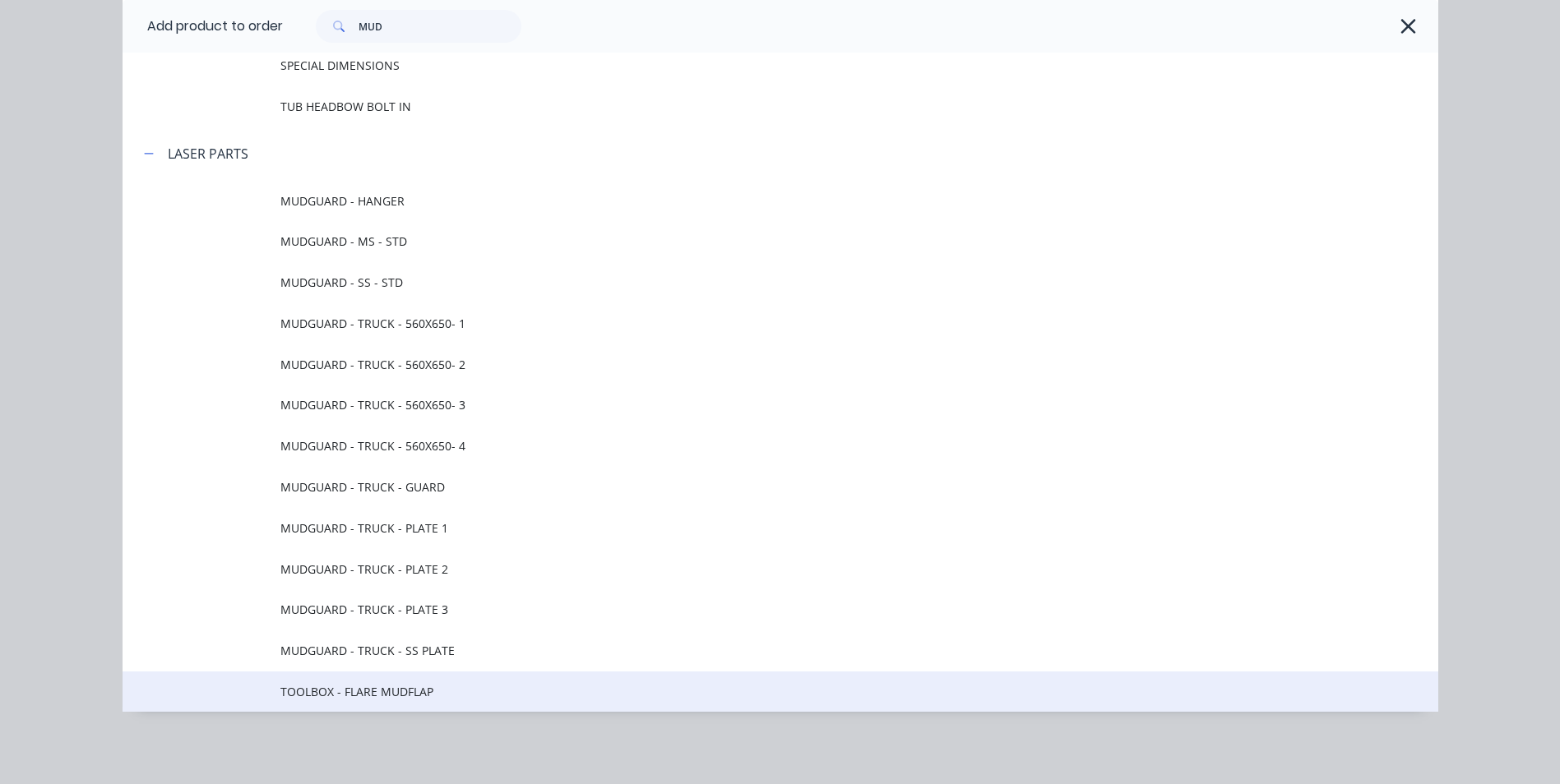
click at [392, 699] on span "TOOLBOX - FLARE MUDFLAP" at bounding box center [743, 691] width 926 height 17
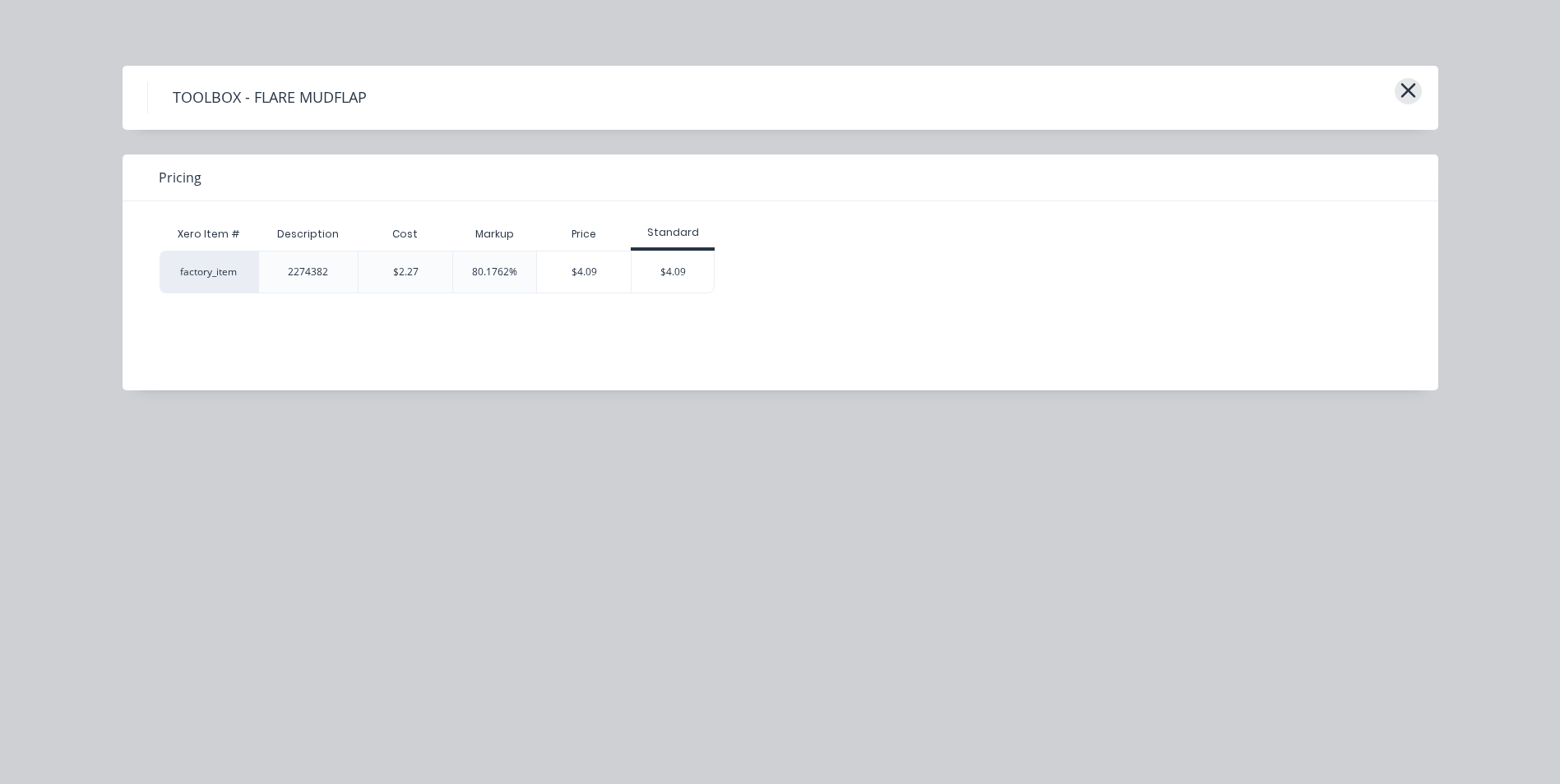
click at [1416, 88] on button "button" at bounding box center [1408, 91] width 27 height 26
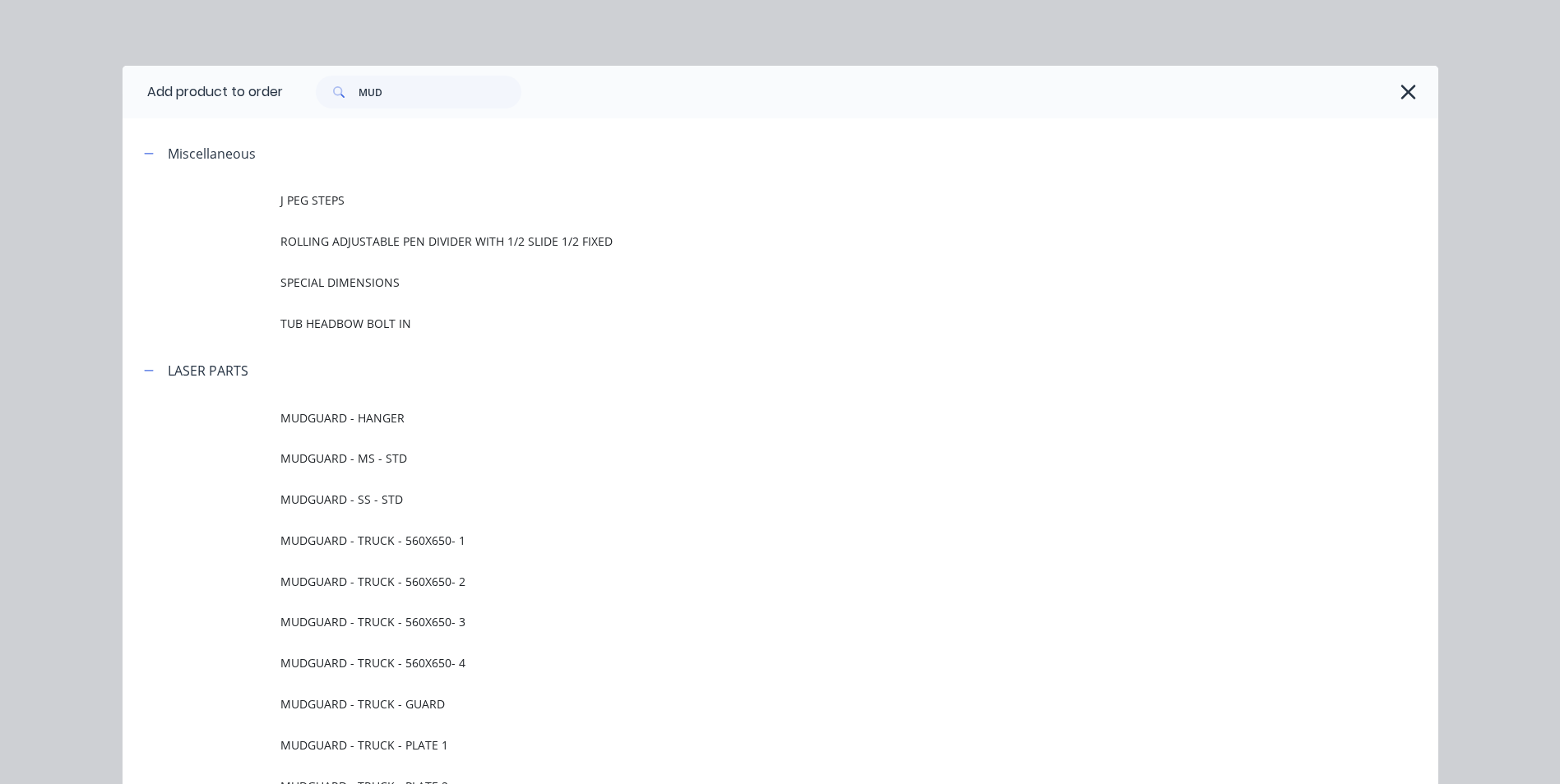
scroll to position [217, 0]
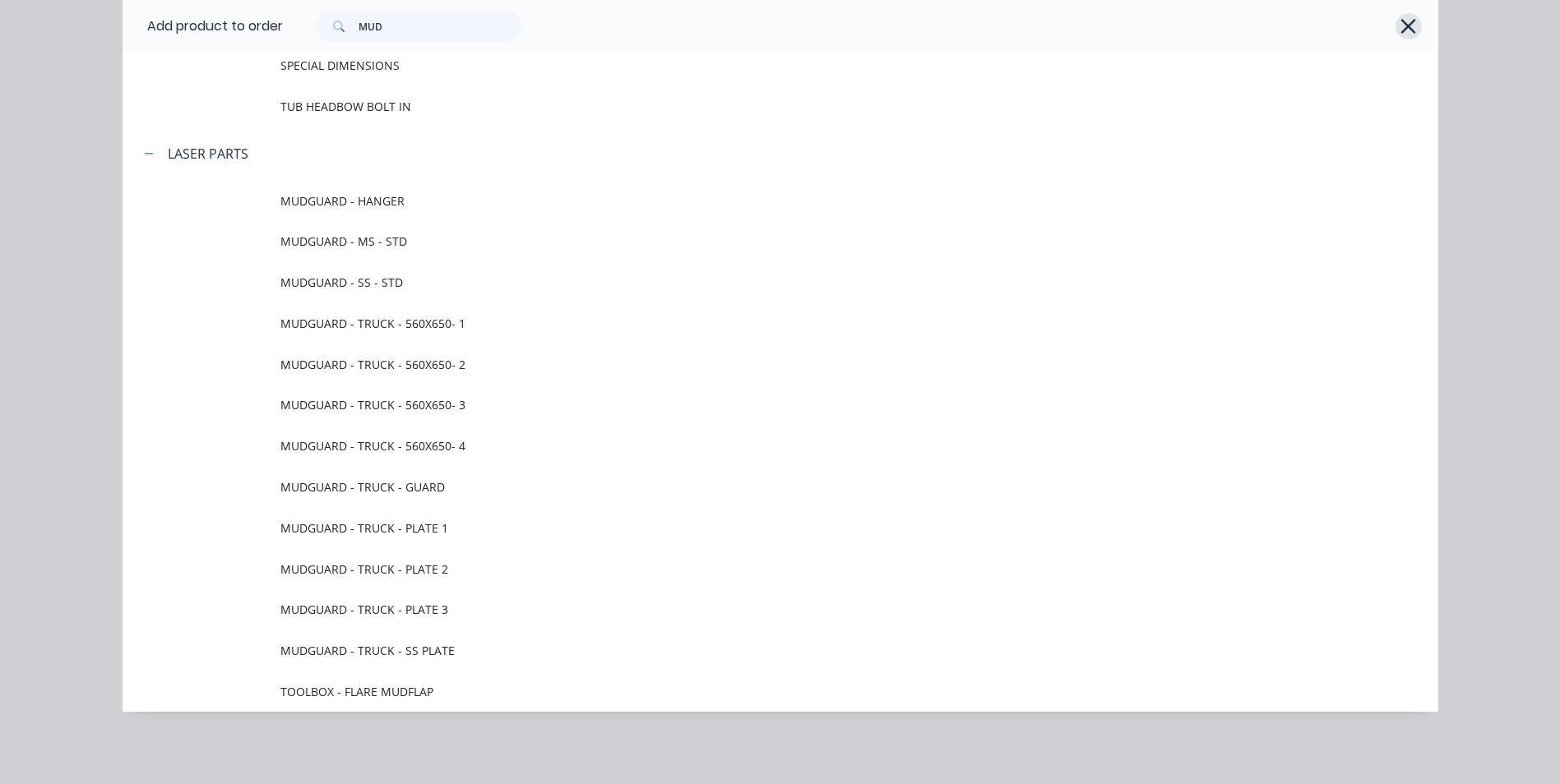
click at [1407, 19] on icon "button" at bounding box center [1409, 26] width 17 height 23
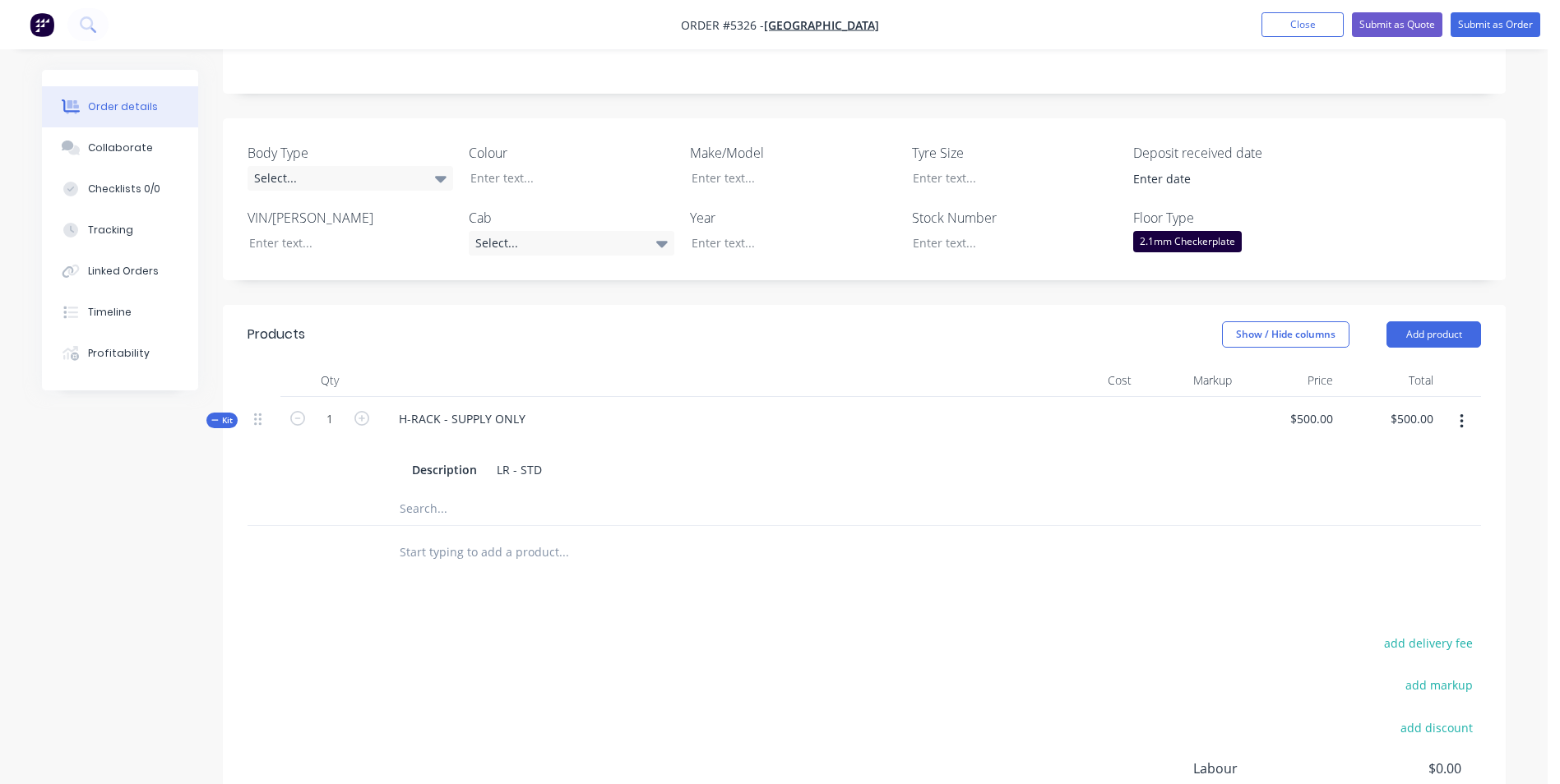
click at [498, 536] on input "text" at bounding box center [563, 553] width 329 height 33
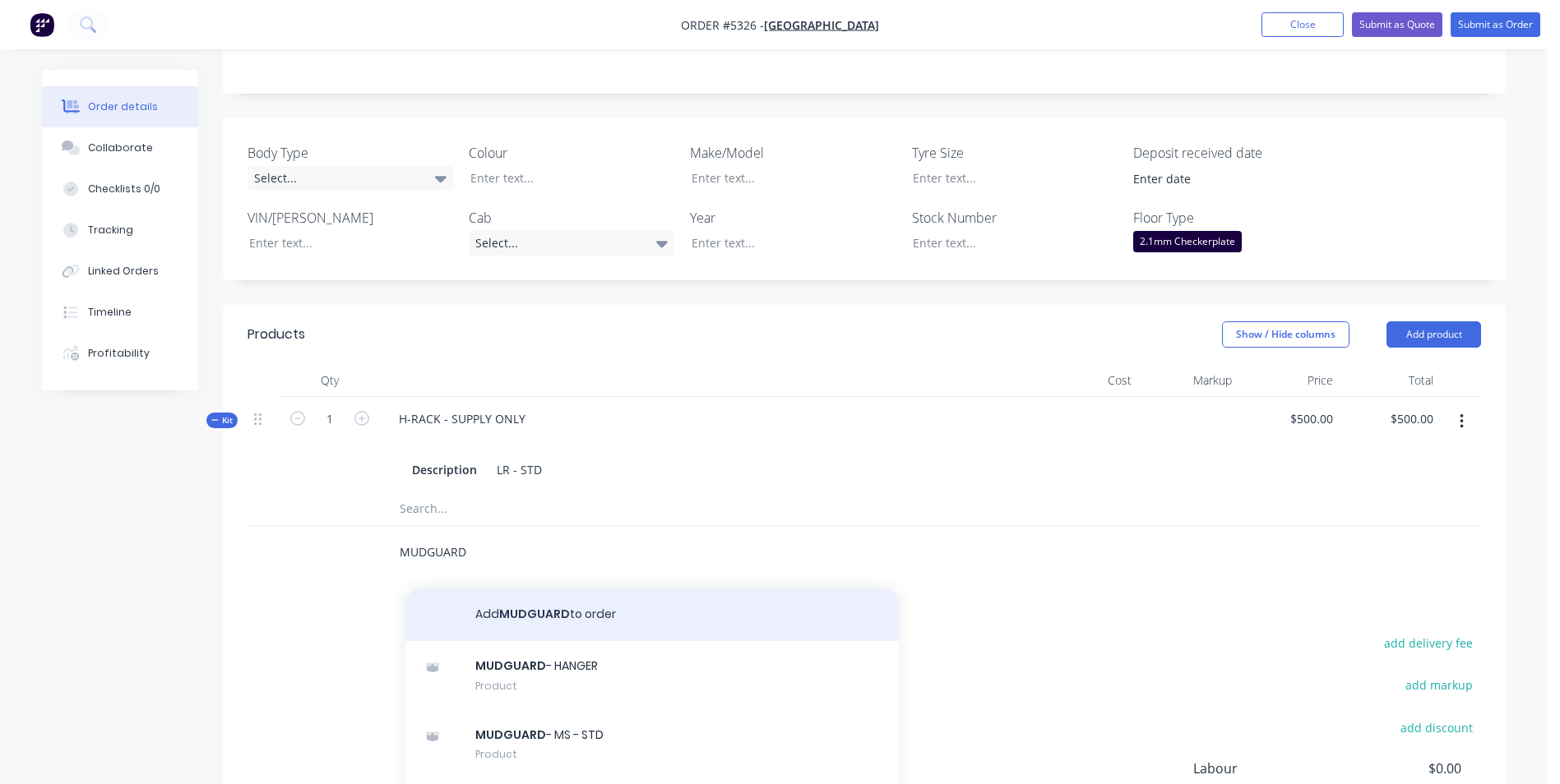
type input "MUDGUARD"
click at [536, 588] on button "Add MUDGUARD to order" at bounding box center [652, 615] width 494 height 52
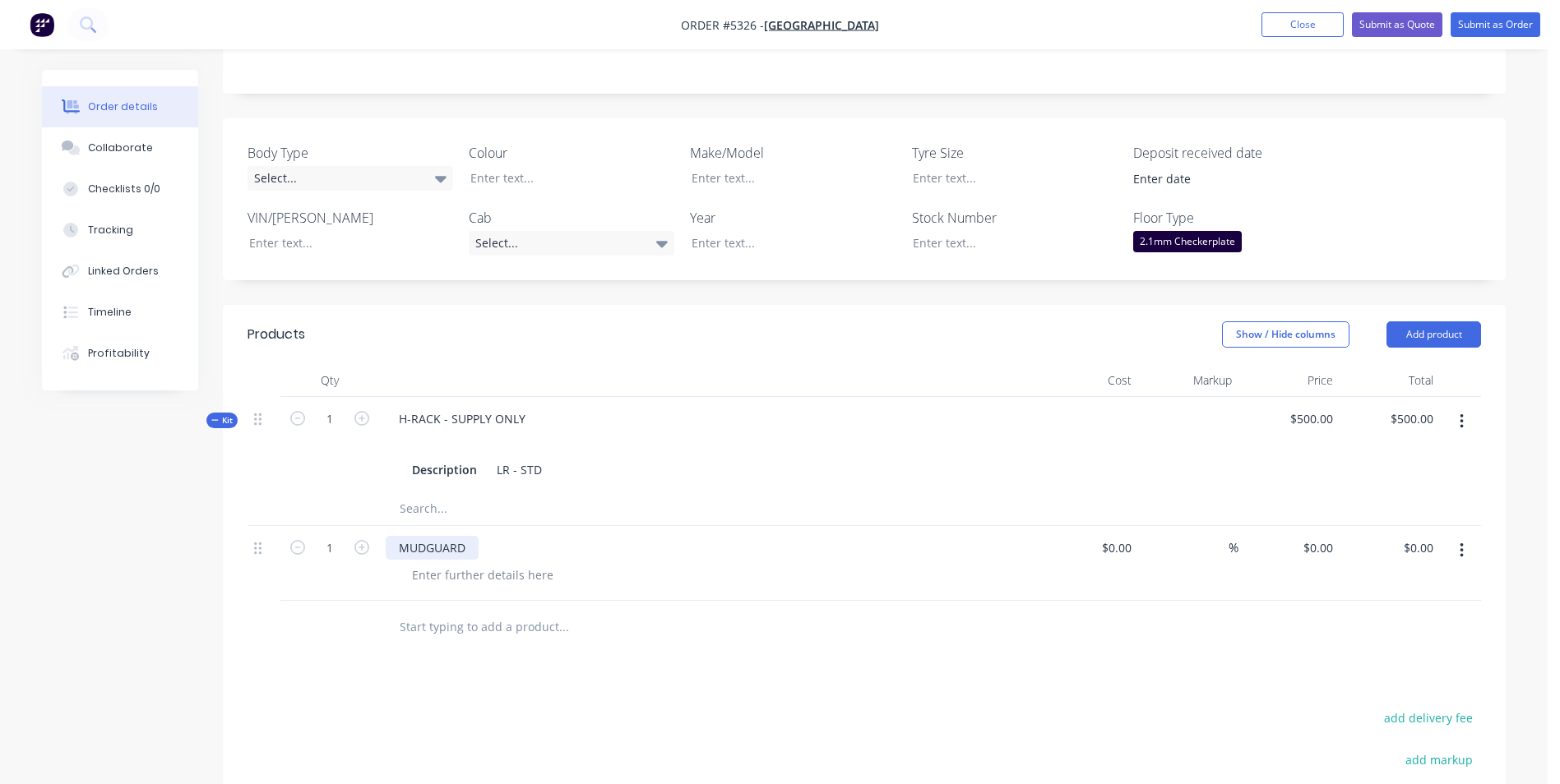
click at [399, 536] on div "MUDGUARD" at bounding box center [432, 547] width 93 height 24
click at [1324, 536] on input "0" at bounding box center [1321, 547] width 38 height 24
type input "$80.00"
click at [554, 611] on input "text" at bounding box center [563, 628] width 329 height 33
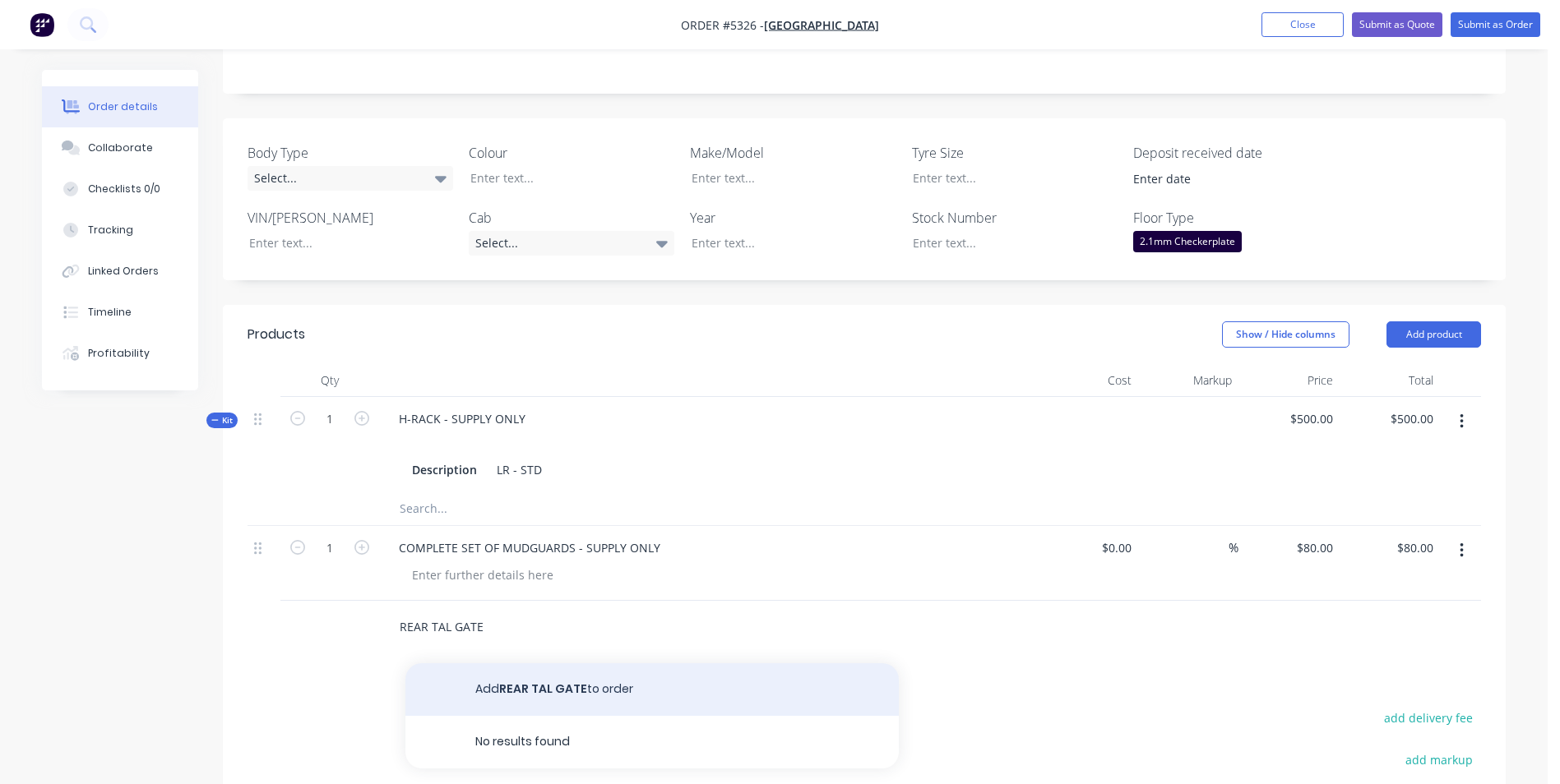
type input "REAR TAL GATE"
click at [541, 664] on button "Add REAR TAL GATE to order" at bounding box center [652, 690] width 494 height 52
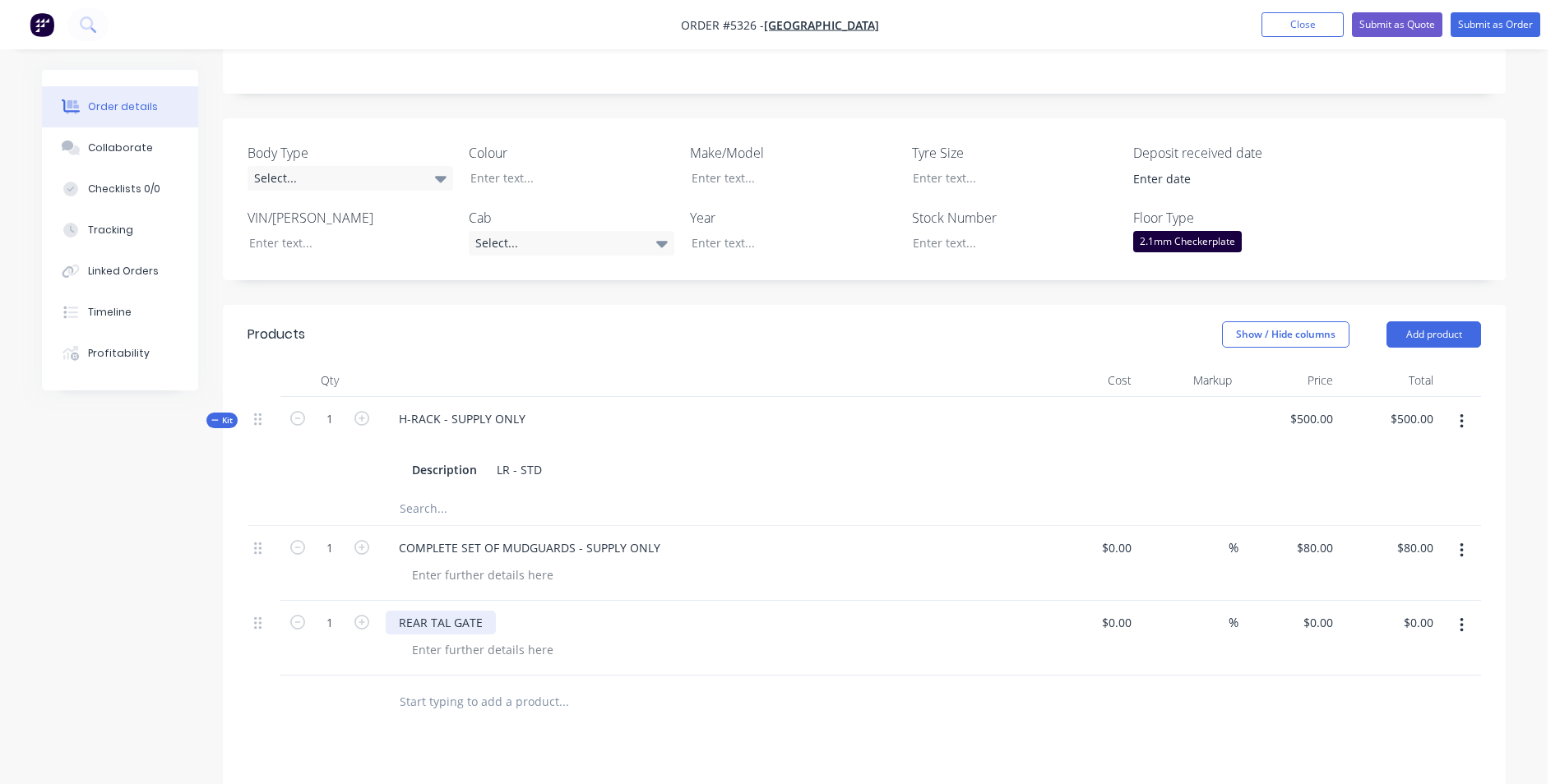
click at [444, 611] on div "REAR TAL GATE" at bounding box center [441, 622] width 110 height 24
click at [489, 611] on div "REAR TAIL GATE" at bounding box center [443, 622] width 114 height 24
click at [536, 638] on div at bounding box center [483, 650] width 168 height 24
click at [534, 638] on div at bounding box center [483, 650] width 168 height 24
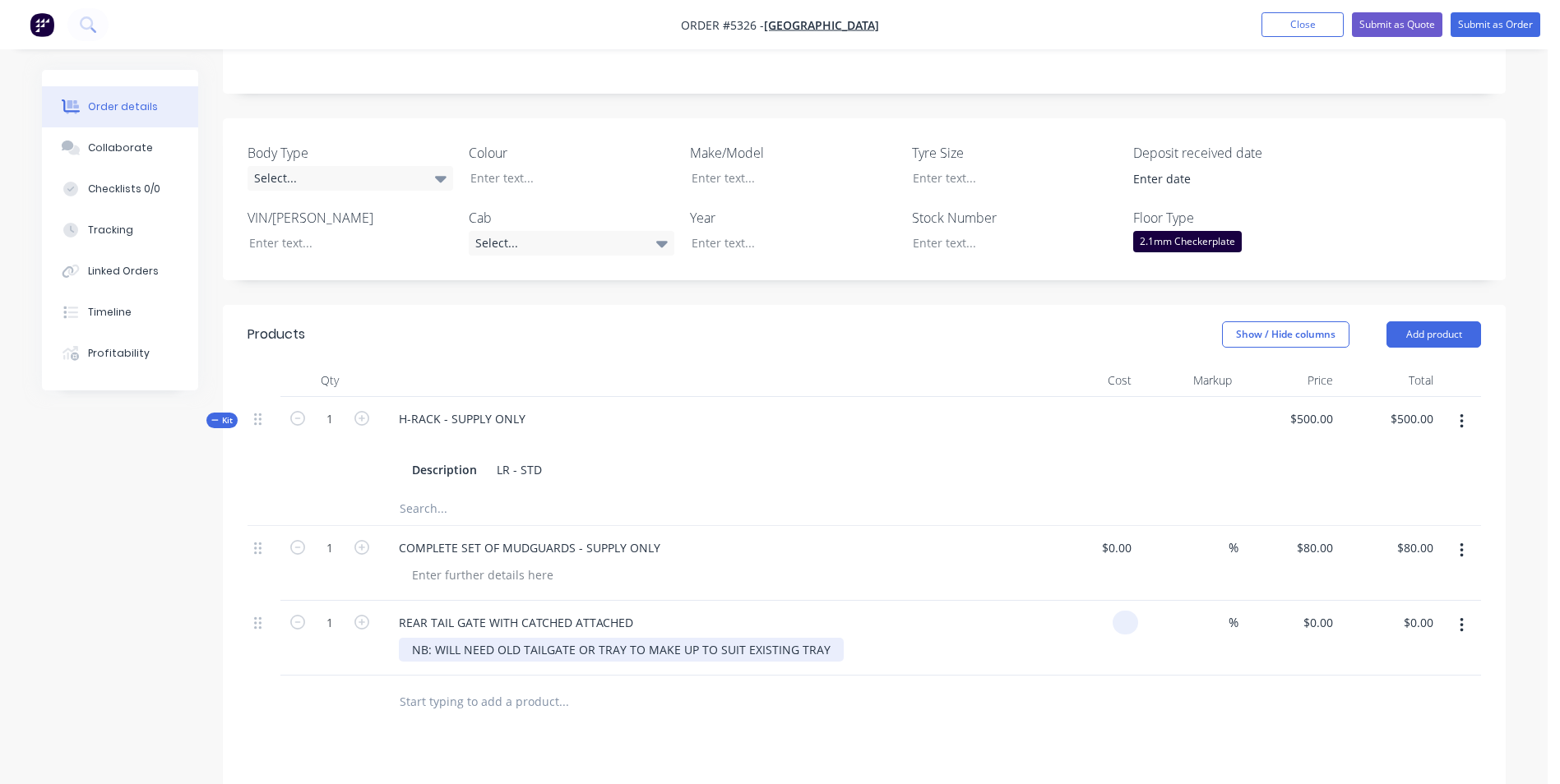
type input "$0.00"
type input "$330.00"
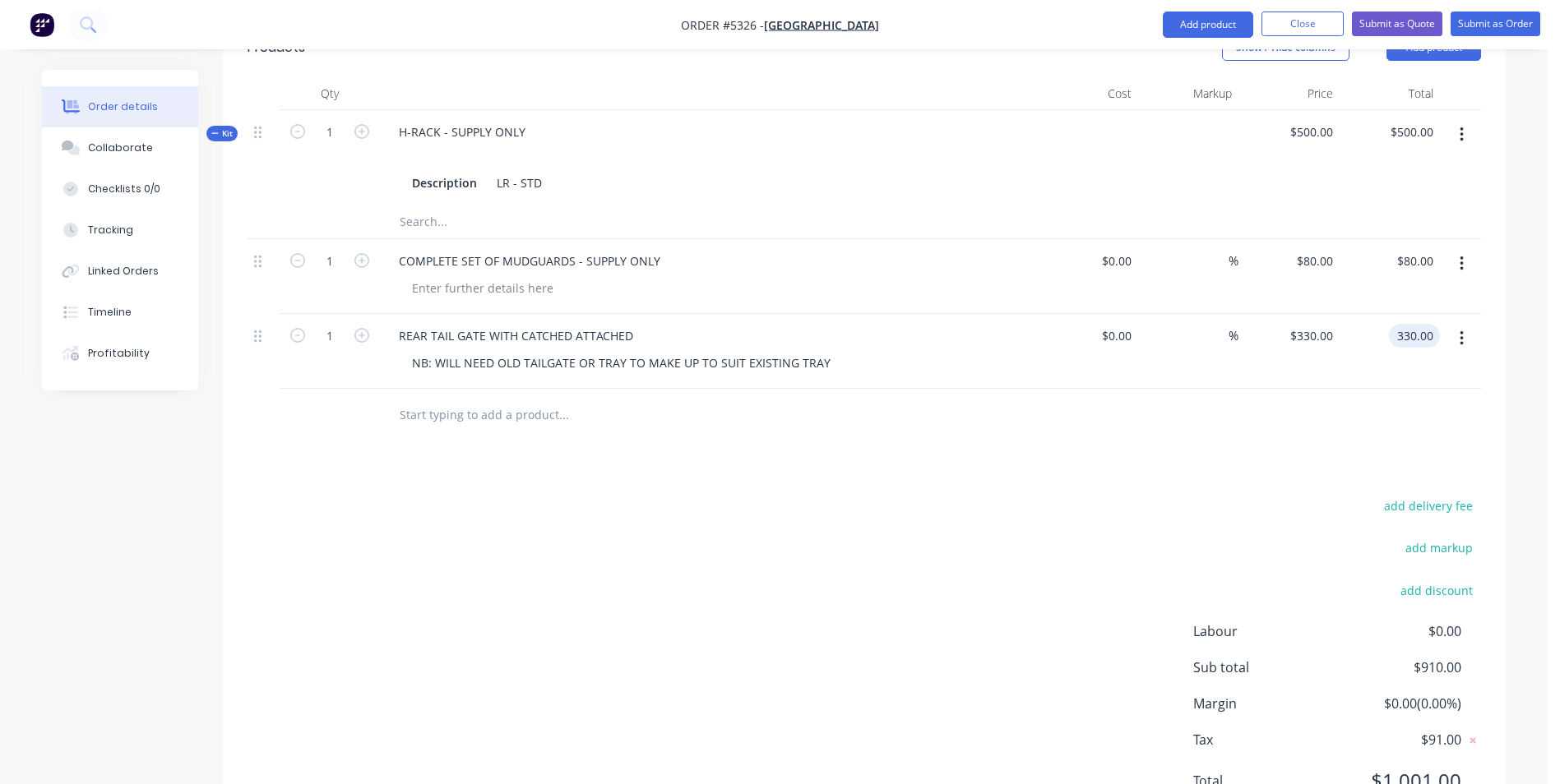
scroll to position [729, 0]
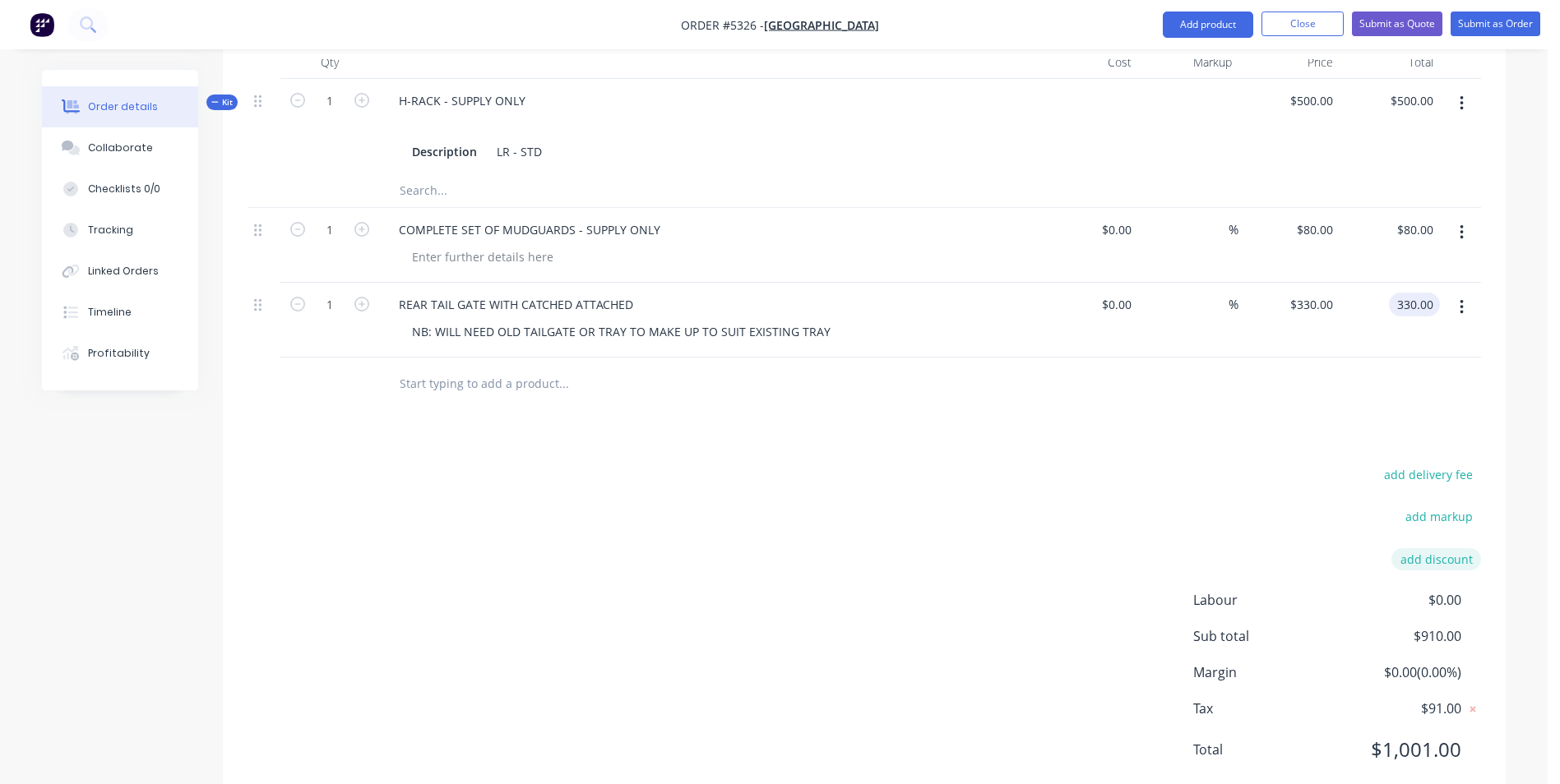
type input "$330.00"
click at [1429, 548] on button "add discount" at bounding box center [1436, 559] width 90 height 22
type input "DEALER"
click at [1436, 553] on input at bounding box center [1417, 565] width 74 height 24
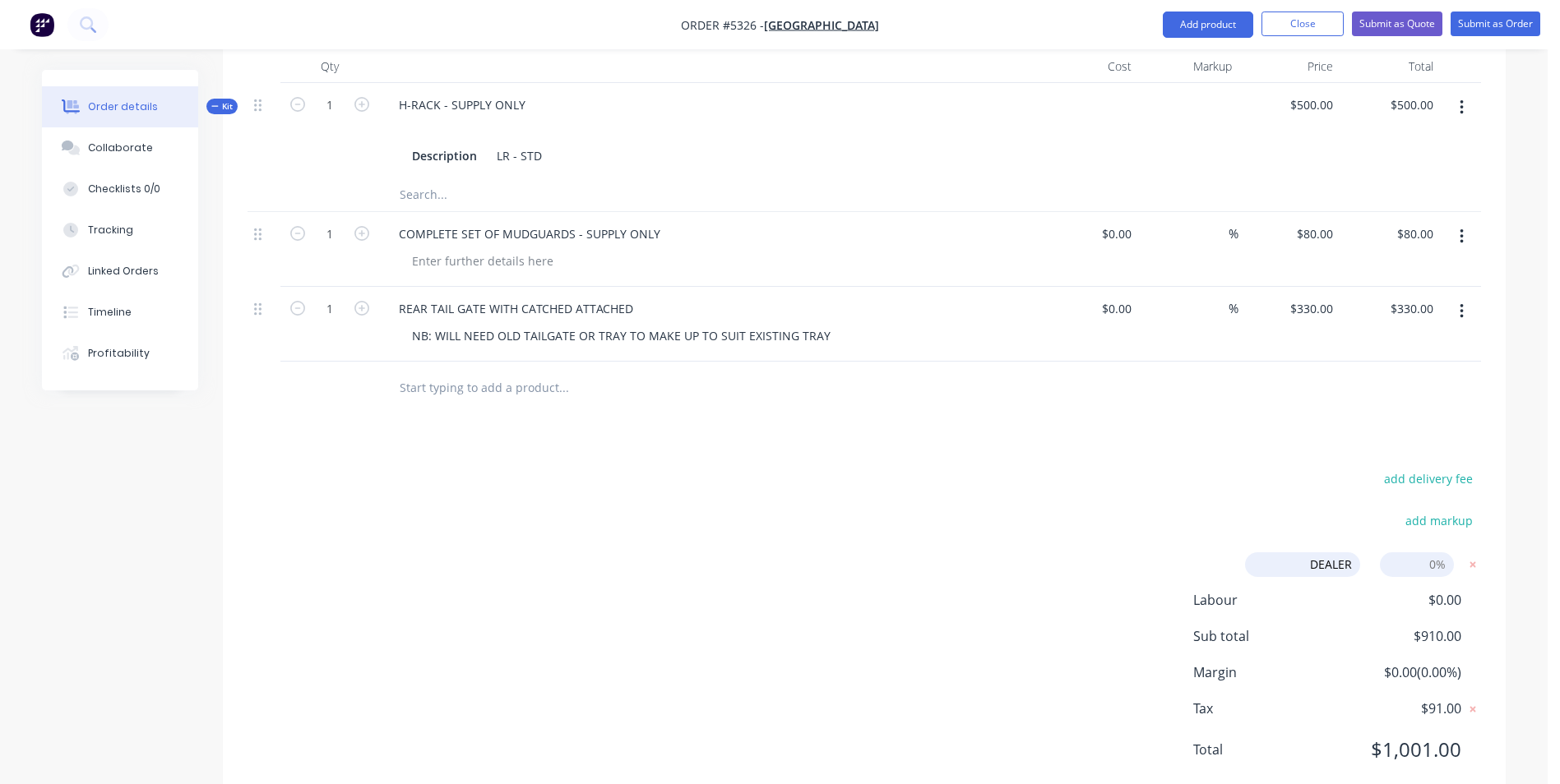
type input "5%"
click input "submit" at bounding box center [0, 0] width 0 height 0
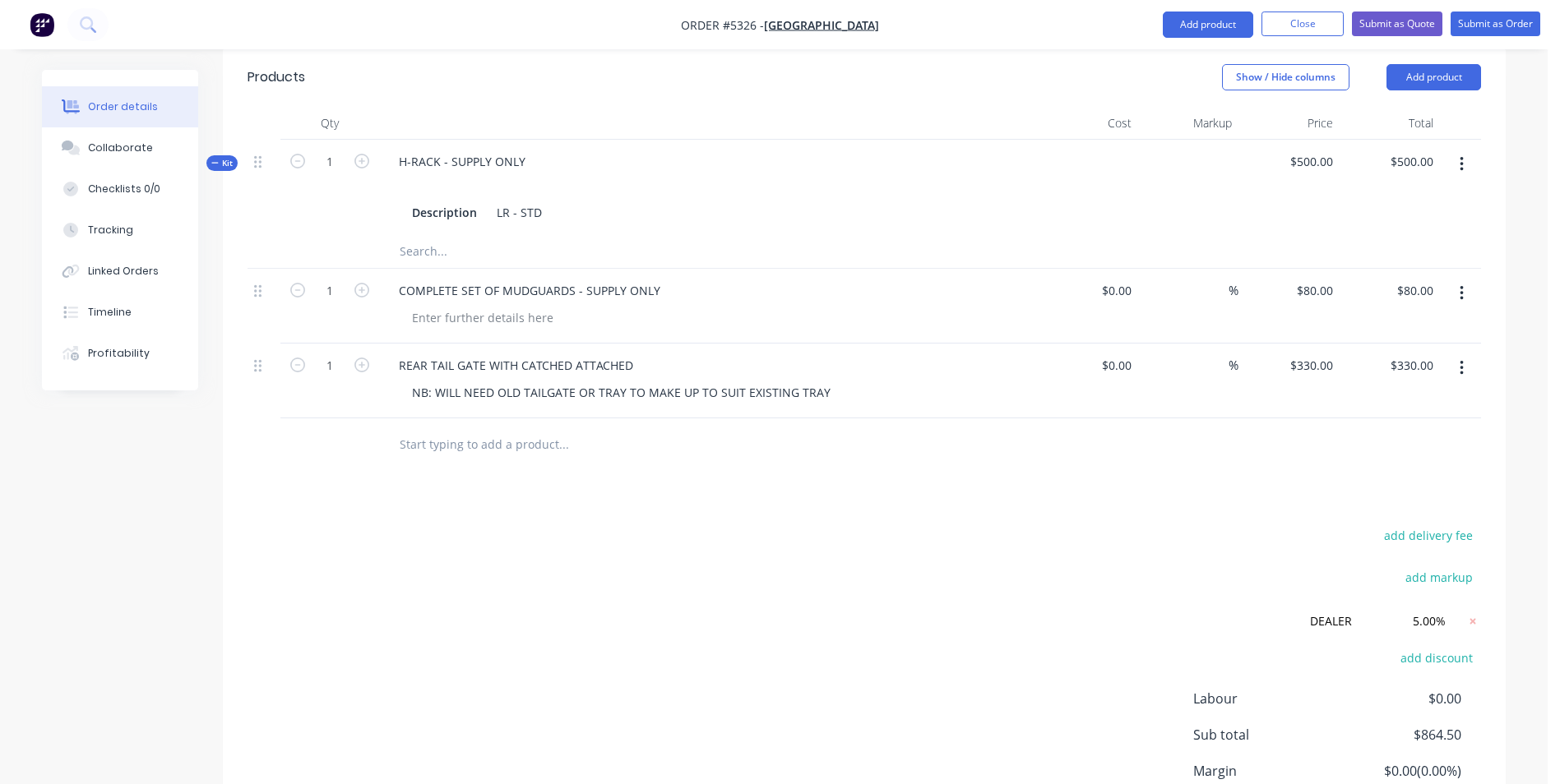
scroll to position [643, 0]
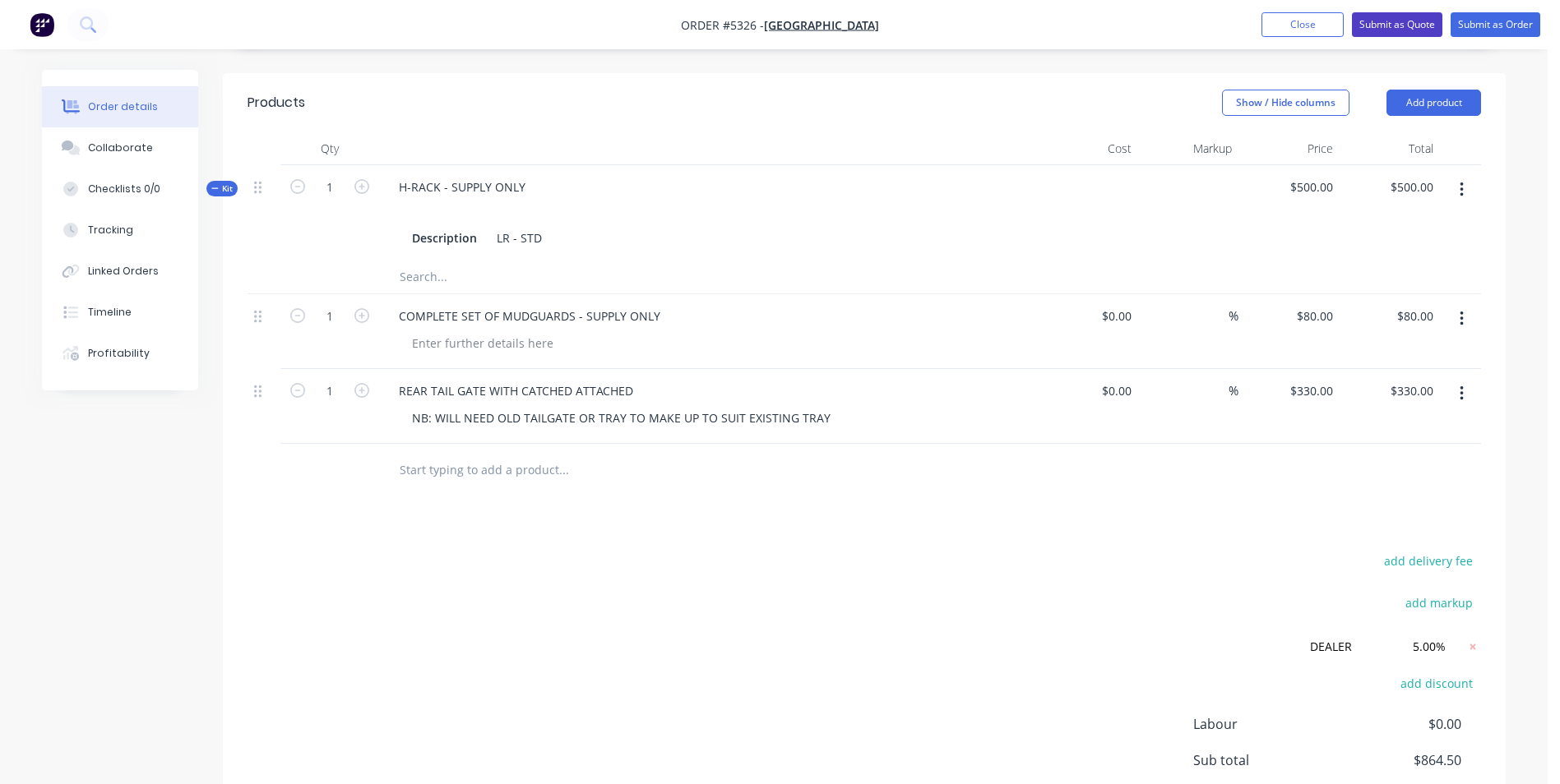
click at [1387, 24] on button "Submit as Quote" at bounding box center [1398, 24] width 91 height 24
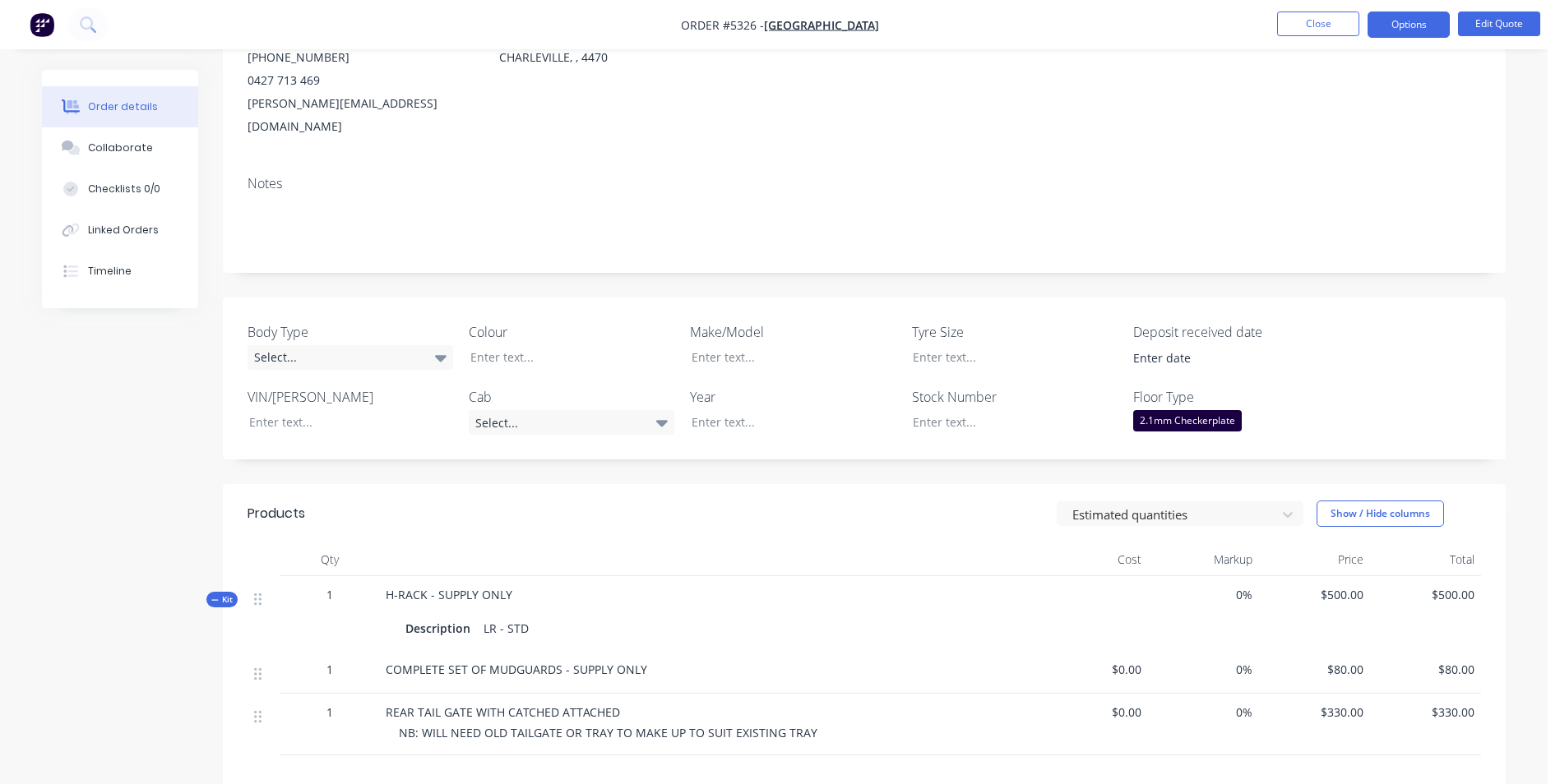
scroll to position [246, 0]
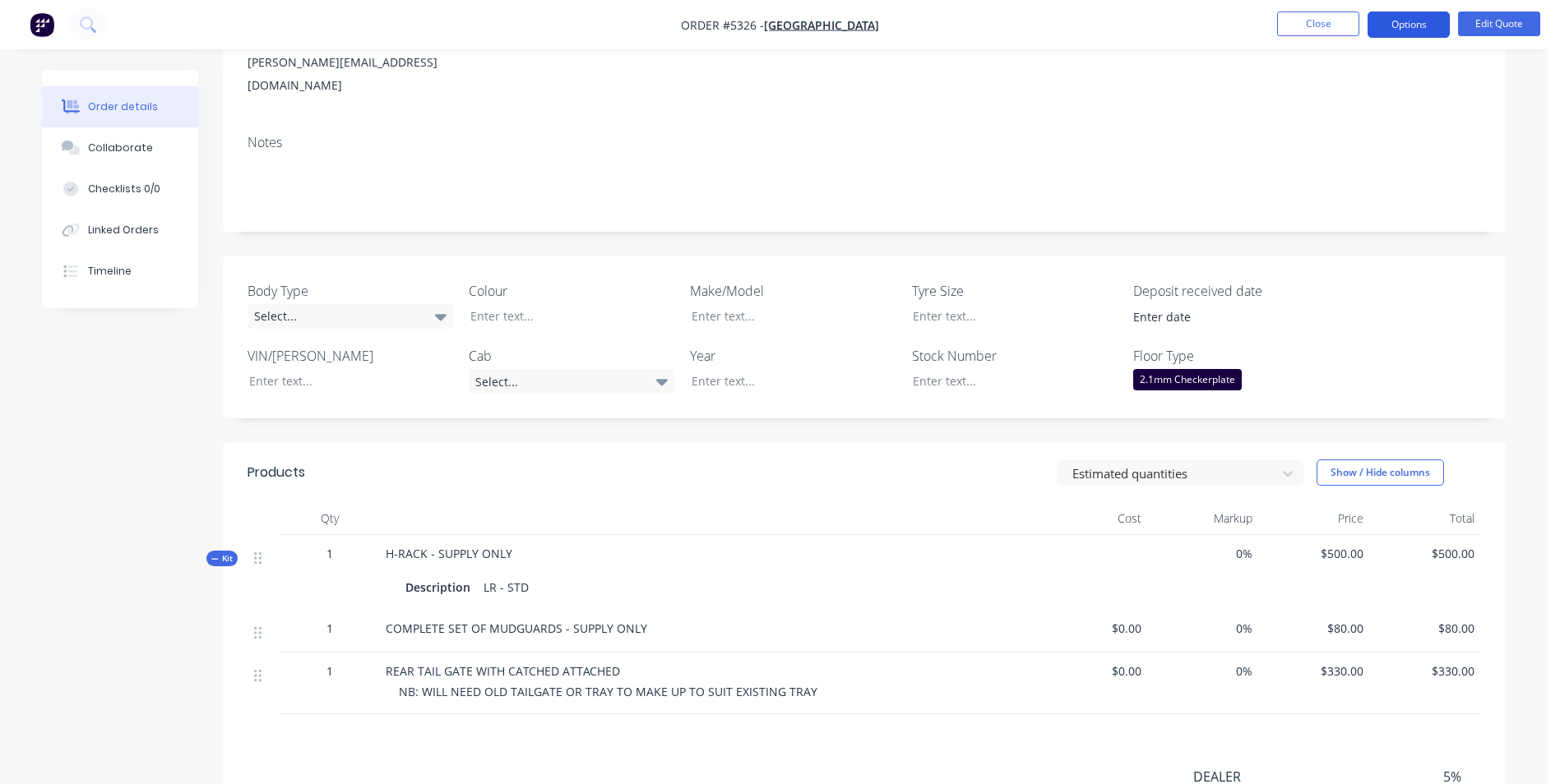
click at [1429, 26] on button "Options" at bounding box center [1409, 24] width 82 height 26
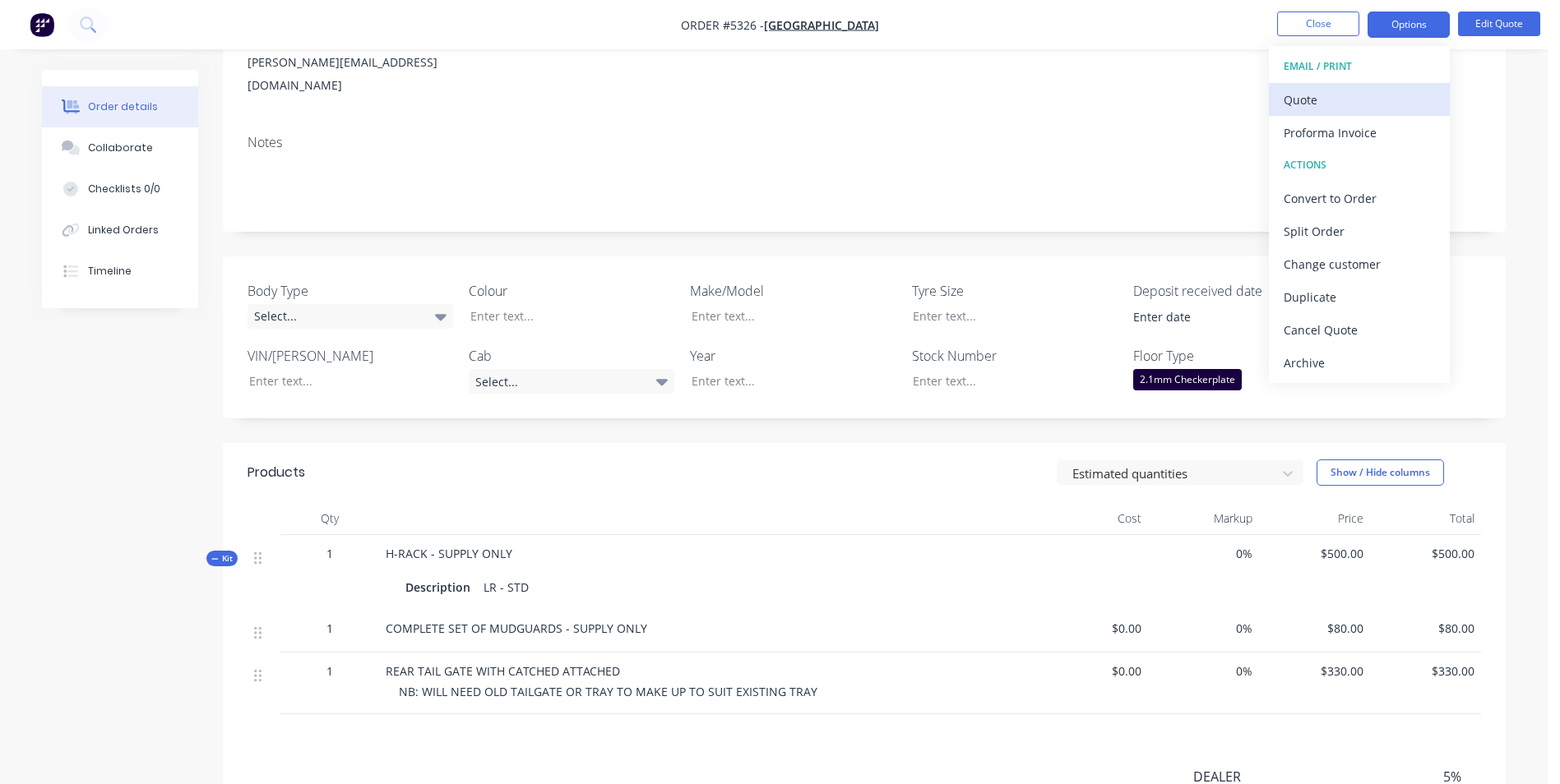
click at [1332, 104] on div "Quote" at bounding box center [1359, 100] width 151 height 24
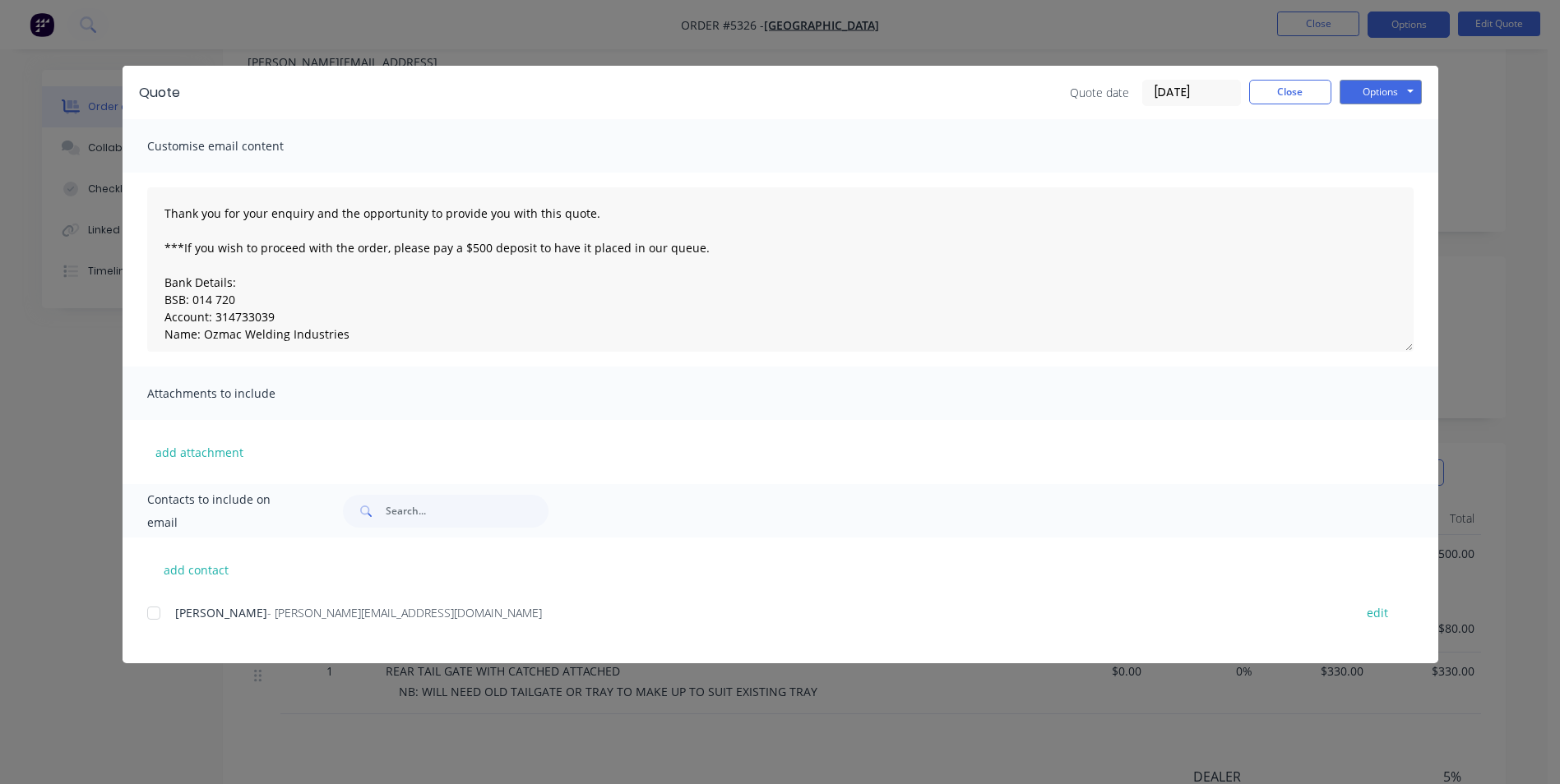
click at [155, 611] on div at bounding box center [154, 614] width 33 height 33
click at [1387, 87] on button "Options" at bounding box center [1381, 92] width 82 height 24
click at [1391, 176] on button "Email" at bounding box center [1392, 175] width 106 height 27
click at [1381, 90] on button "Options" at bounding box center [1381, 92] width 82 height 24
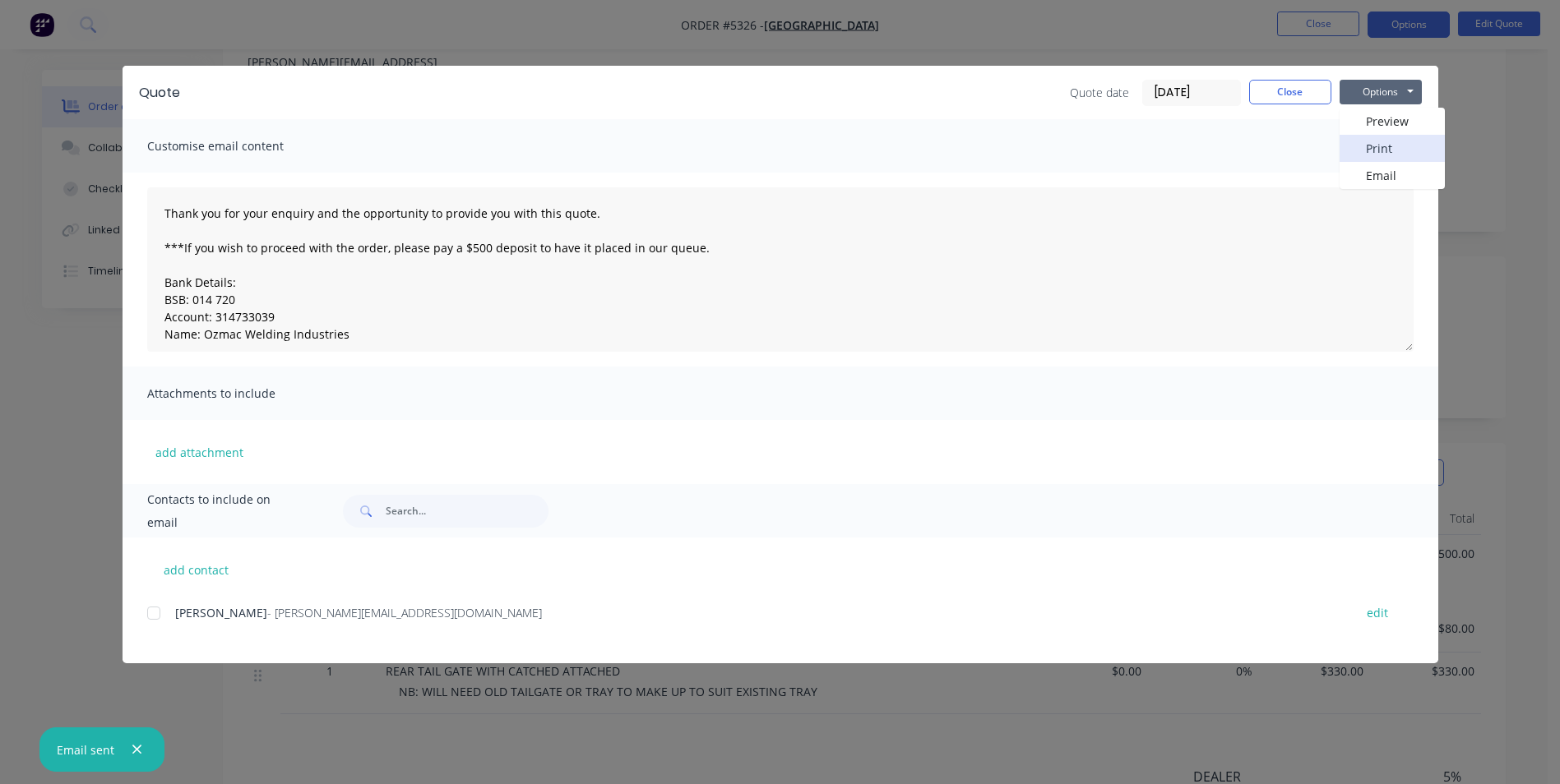
click at [1383, 145] on button "Print" at bounding box center [1392, 148] width 106 height 27
click at [1315, 98] on button "Close" at bounding box center [1290, 92] width 82 height 24
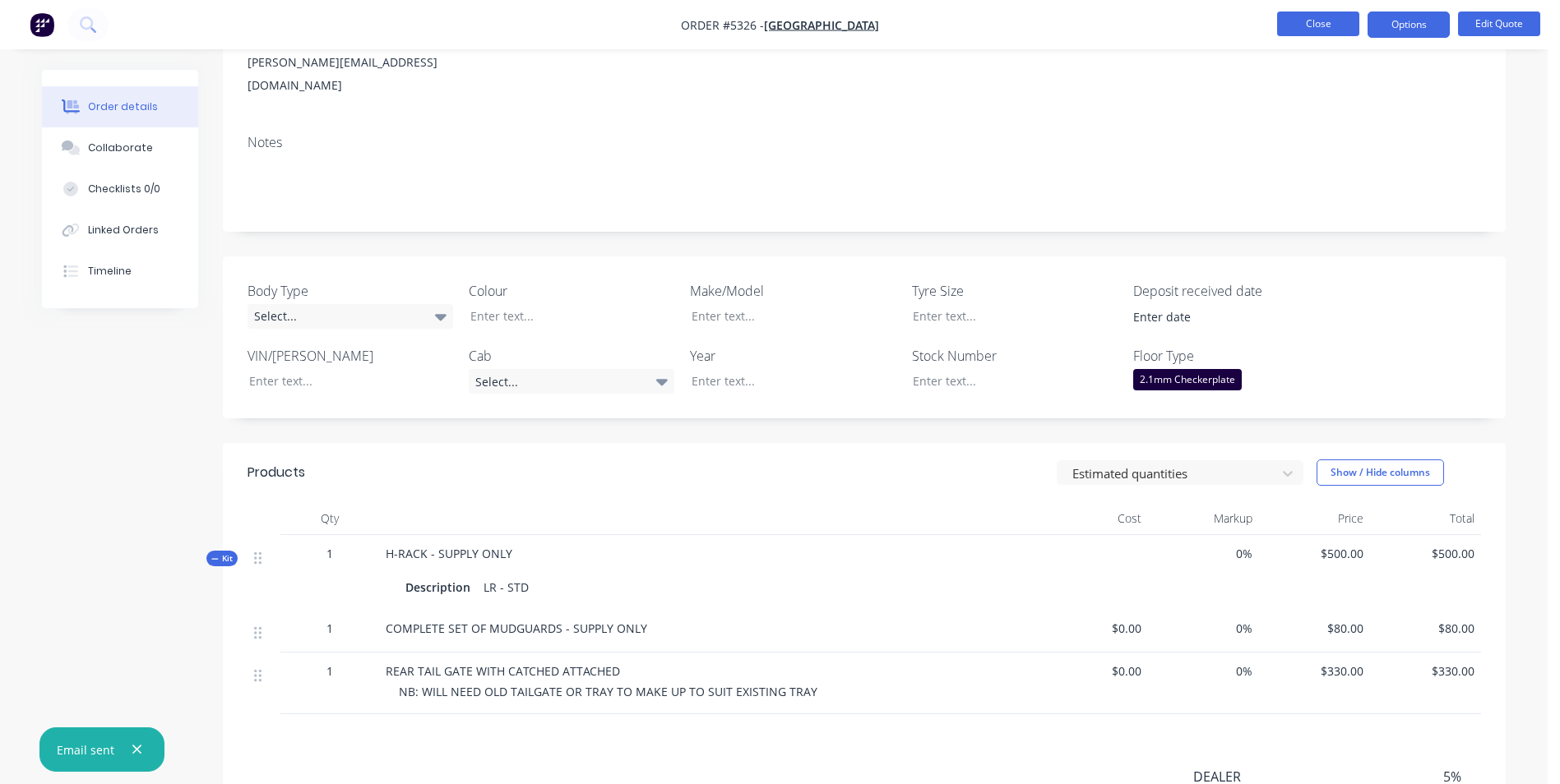
click at [1337, 24] on button "Close" at bounding box center [1318, 24] width 82 height 24
